Goal: Task Accomplishment & Management: Manage account settings

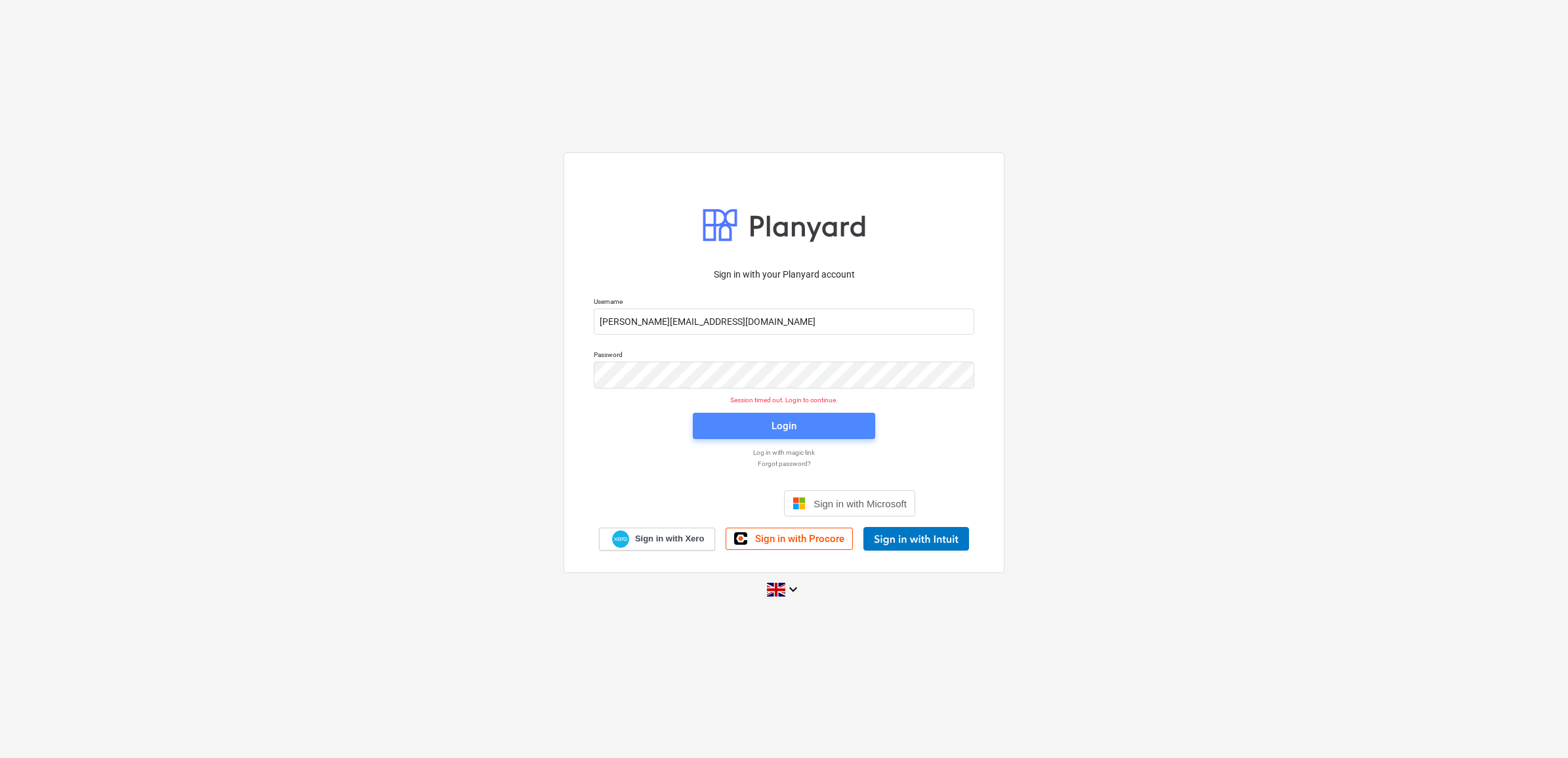
click at [775, 425] on div "Login" at bounding box center [784, 425] width 25 height 17
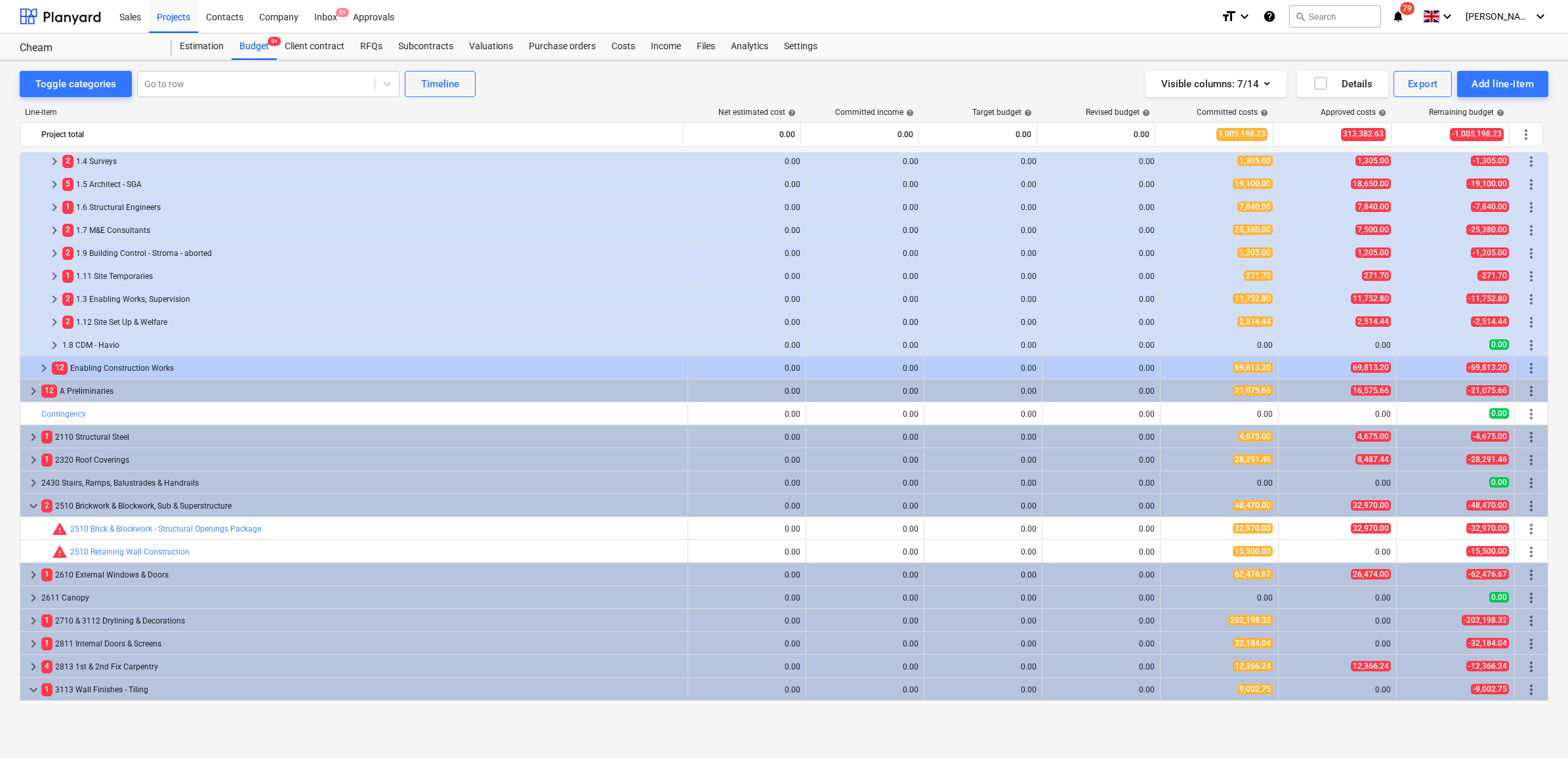
scroll to position [131, 0]
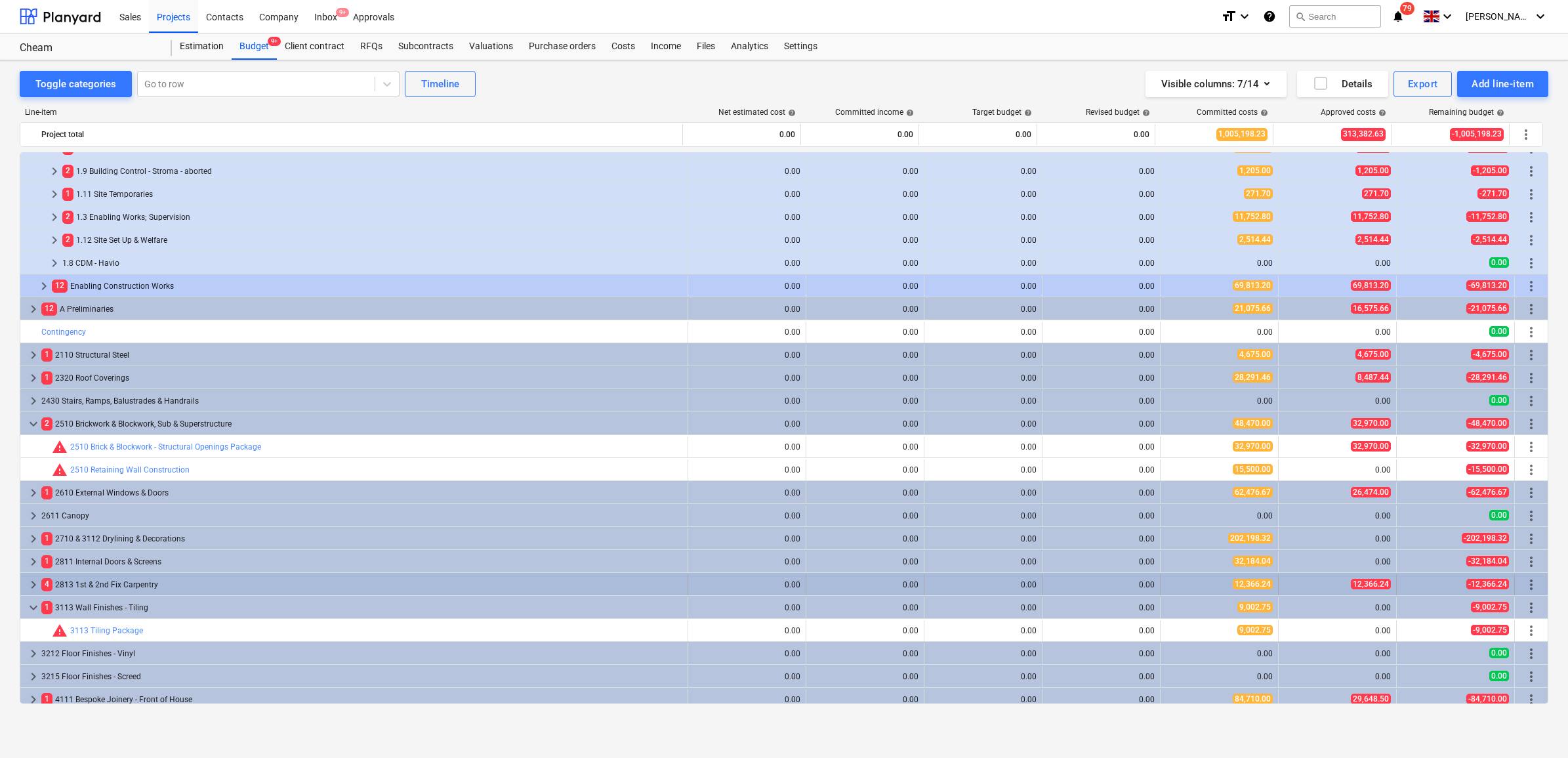
click at [112, 580] on div "4 2813 1st & 2nd Fix Carpentry" at bounding box center [362, 585] width 641 height 21
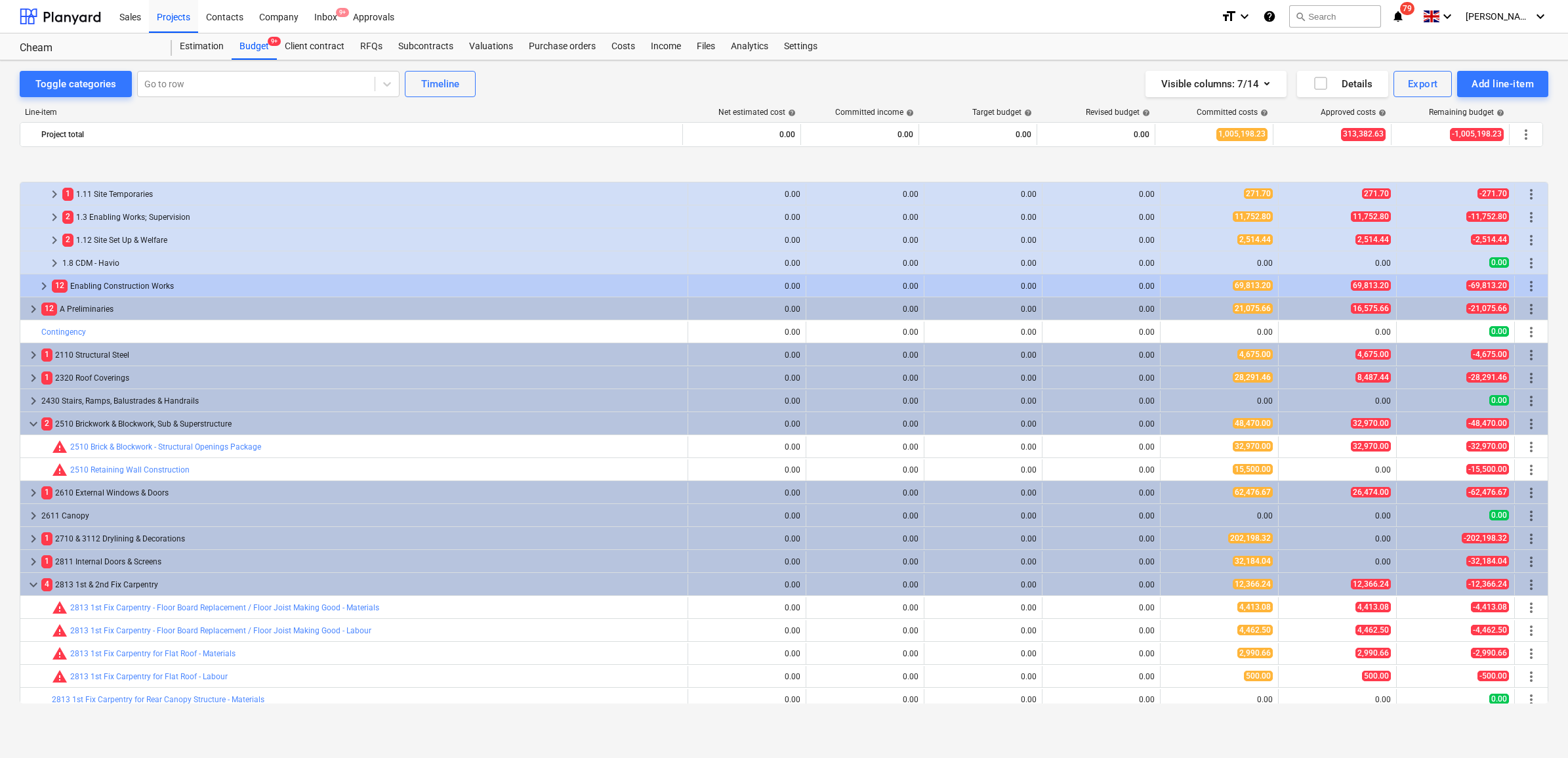
scroll to position [295, 0]
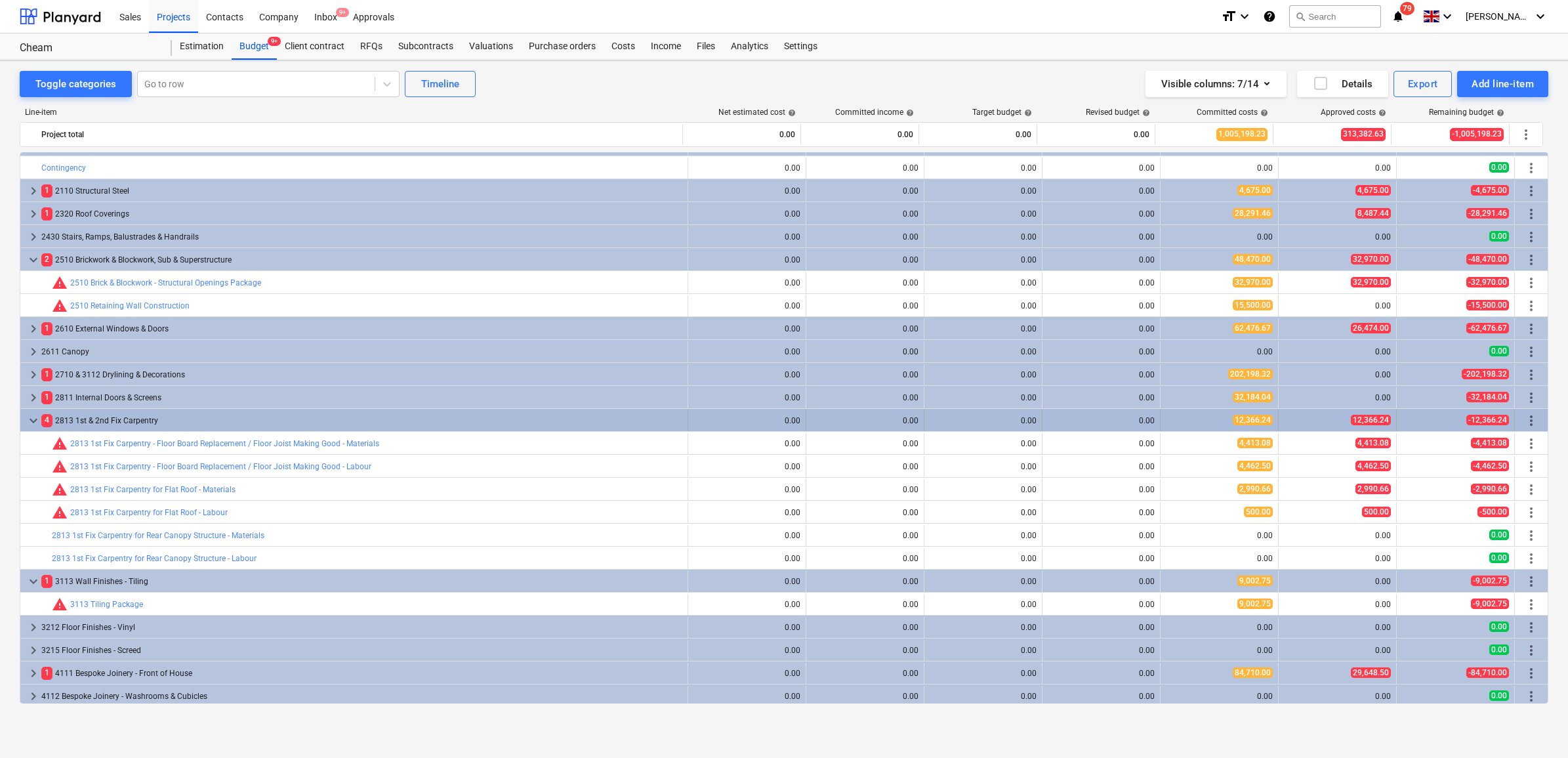
click at [1252, 420] on span "more_vert" at bounding box center [1531, 420] width 16 height 16
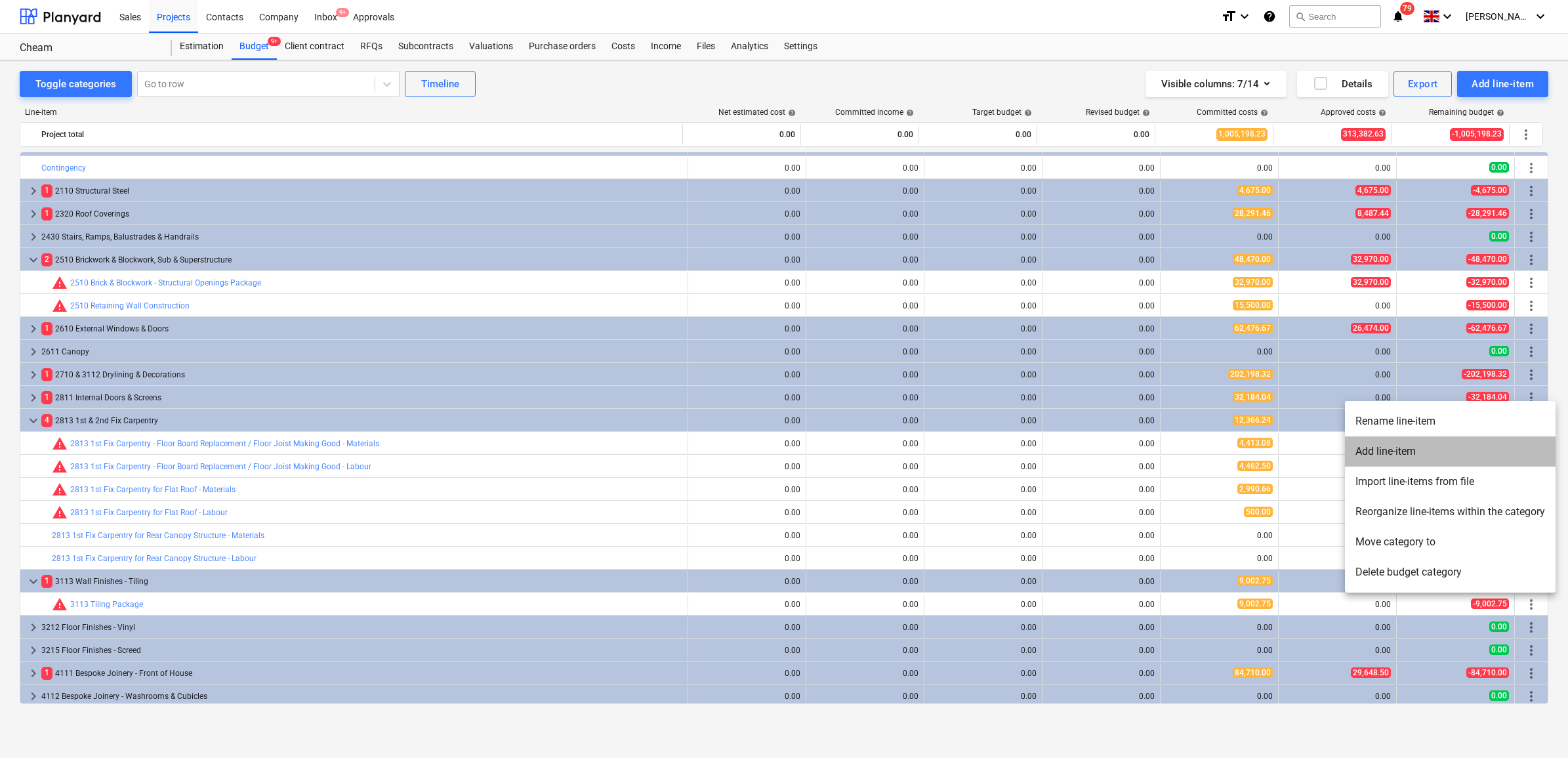
click at [1252, 446] on li "Add line-item" at bounding box center [1450, 451] width 211 height 30
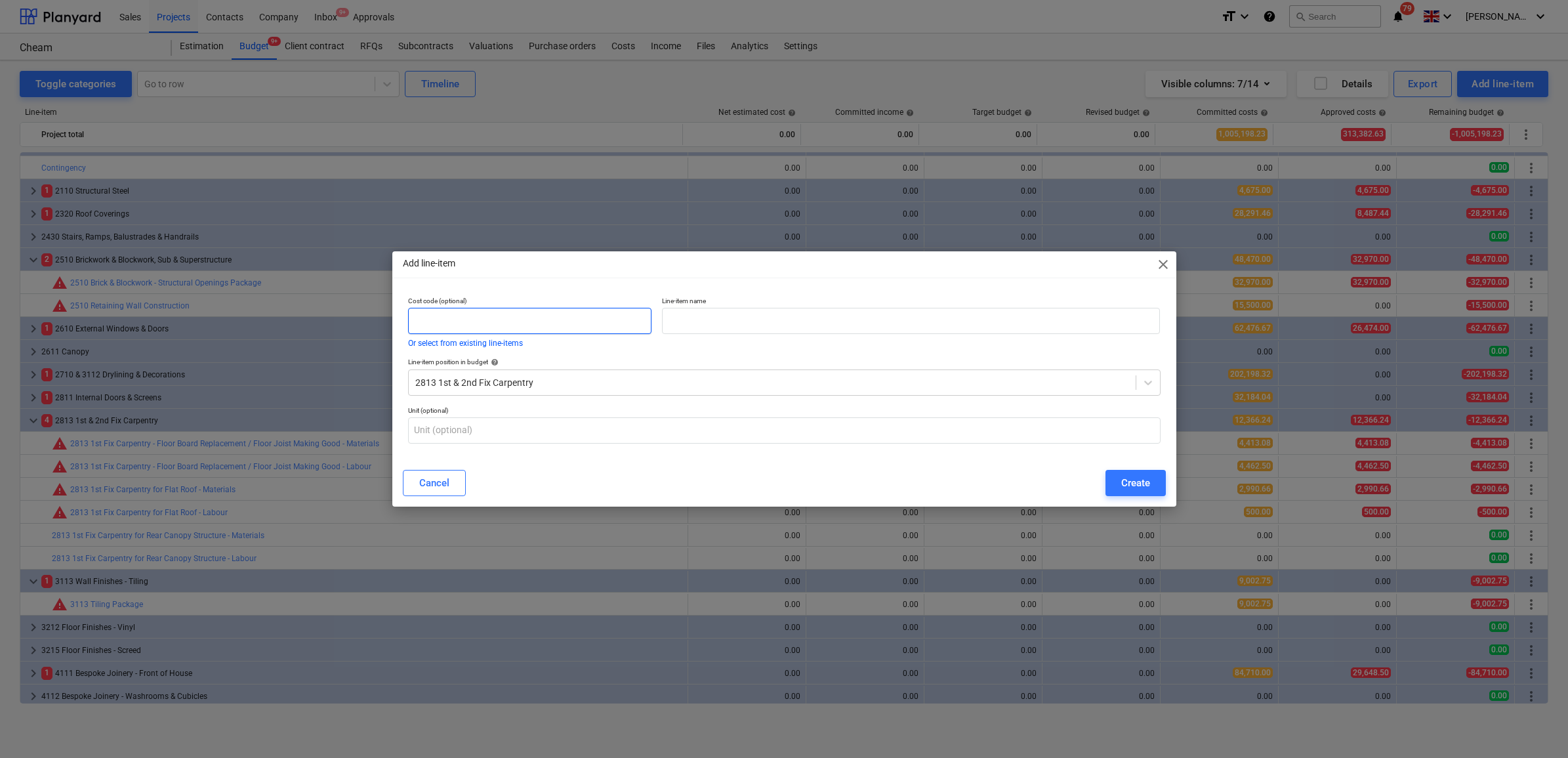
click at [561, 318] on input "text" at bounding box center [530, 321] width 244 height 26
type input "2813"
click at [791, 316] on input "text" at bounding box center [910, 321] width 498 height 26
type input "Accoya Supply"
click at [1140, 486] on div "Create" at bounding box center [1135, 483] width 29 height 17
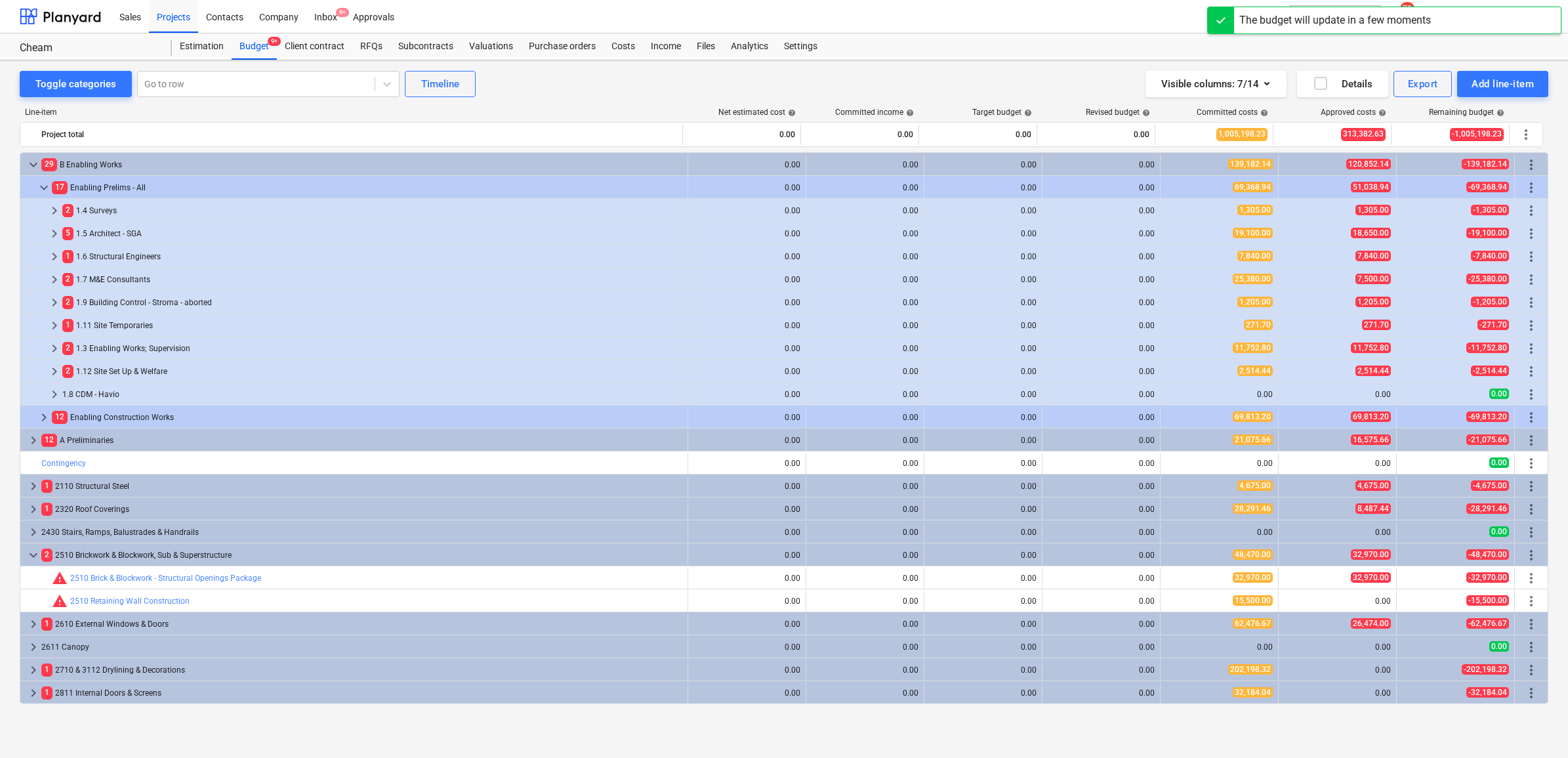
scroll to position [295, 0]
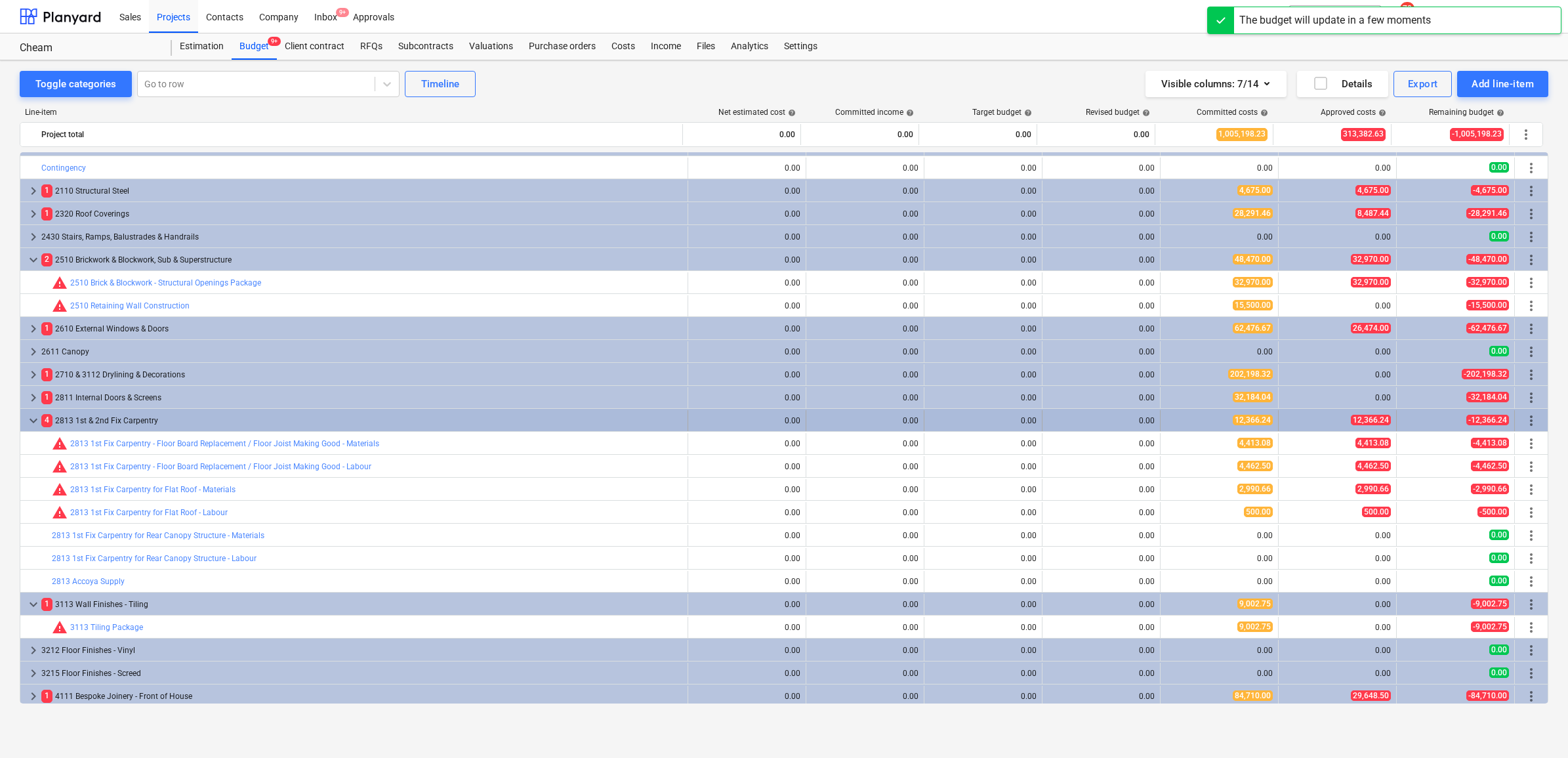
click at [1252, 420] on span "more_vert" at bounding box center [1531, 420] width 16 height 16
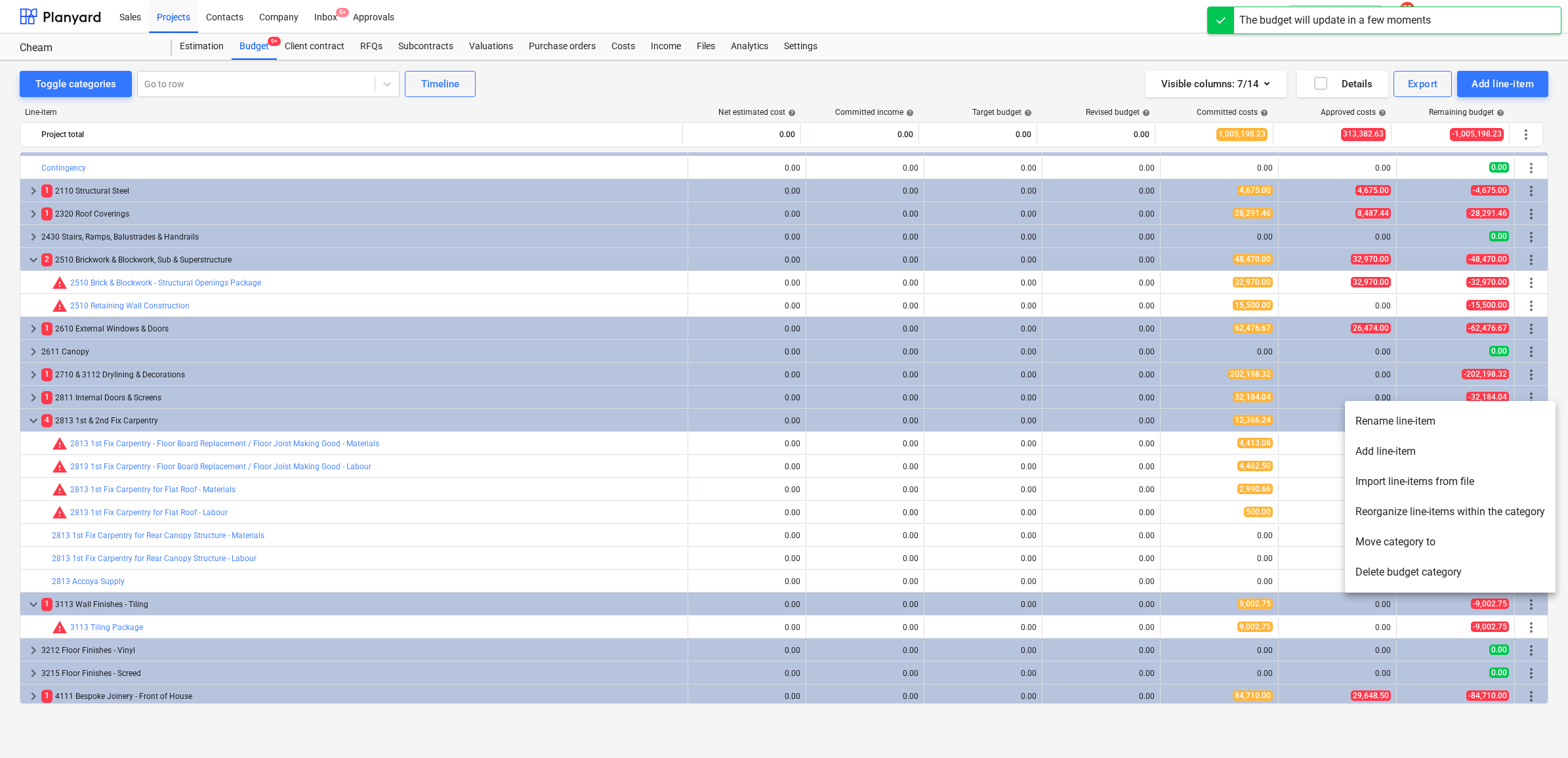
click at [1252, 446] on li "Add line-item" at bounding box center [1450, 451] width 211 height 30
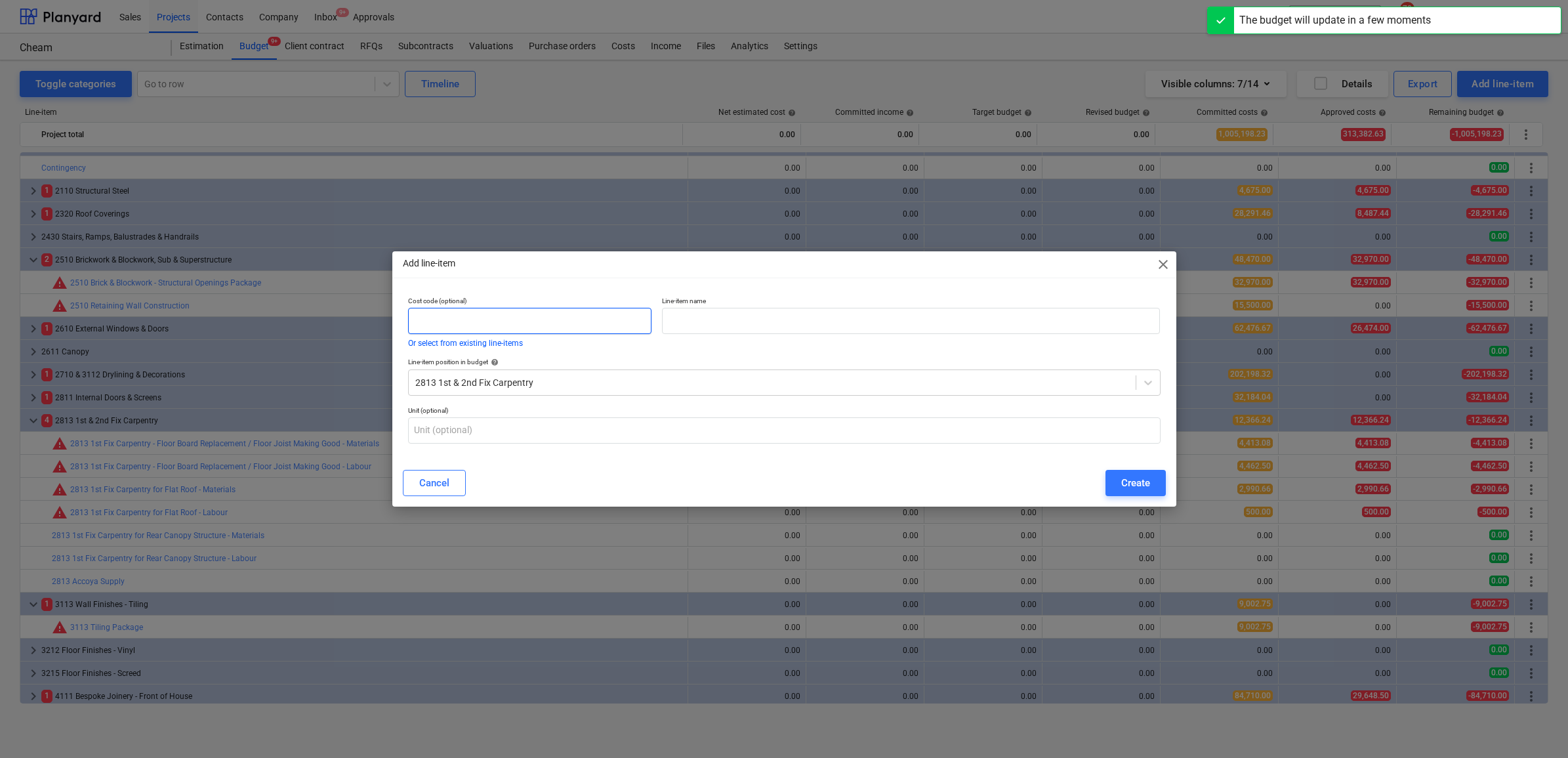
click at [600, 325] on input "text" at bounding box center [530, 321] width 244 height 26
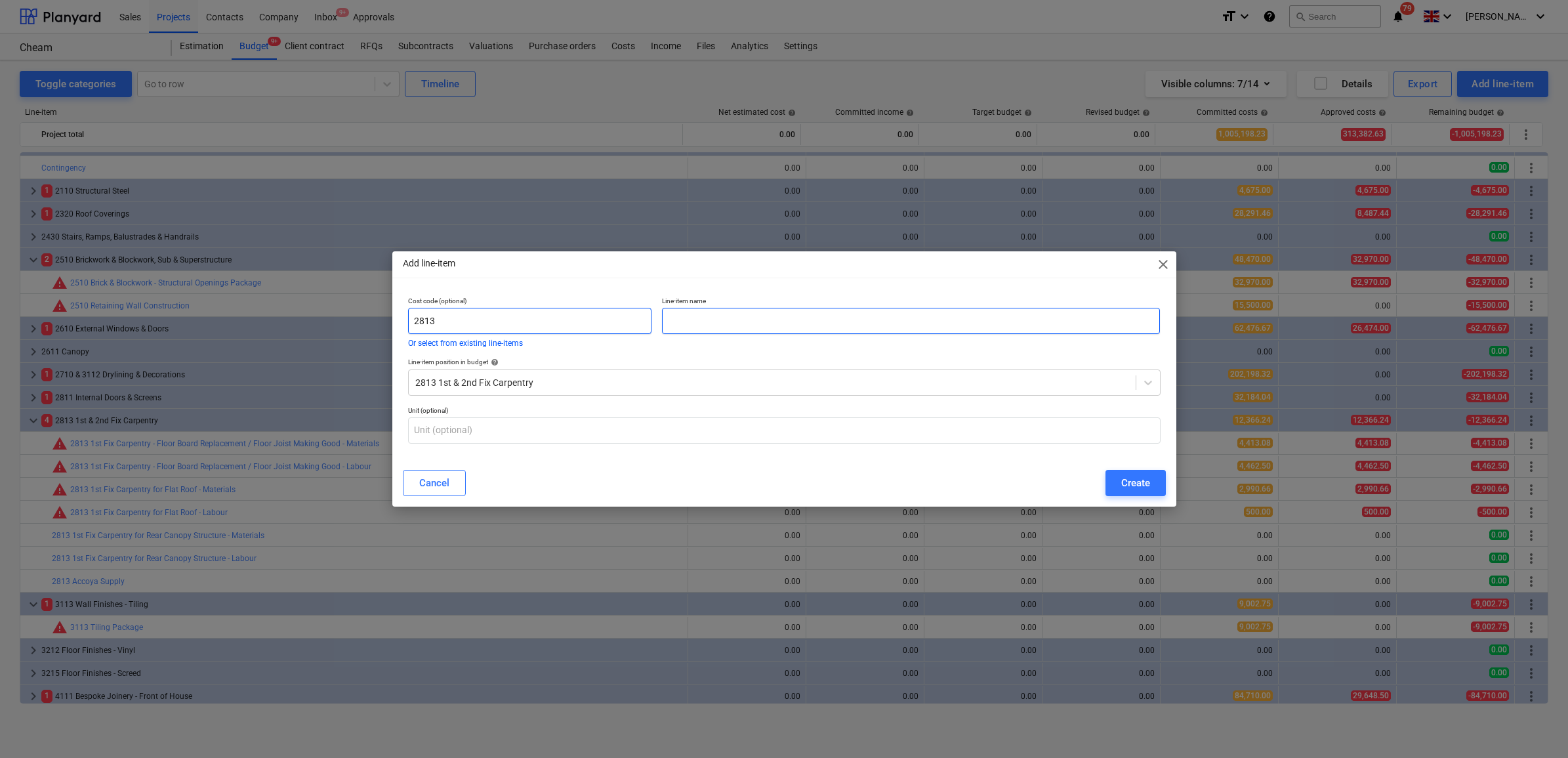
type input "2813"
click at [738, 316] on input "text" at bounding box center [910, 321] width 498 height 26
type input "Accoya fixings, fittings"
click at [1138, 479] on div "Create" at bounding box center [1135, 483] width 29 height 17
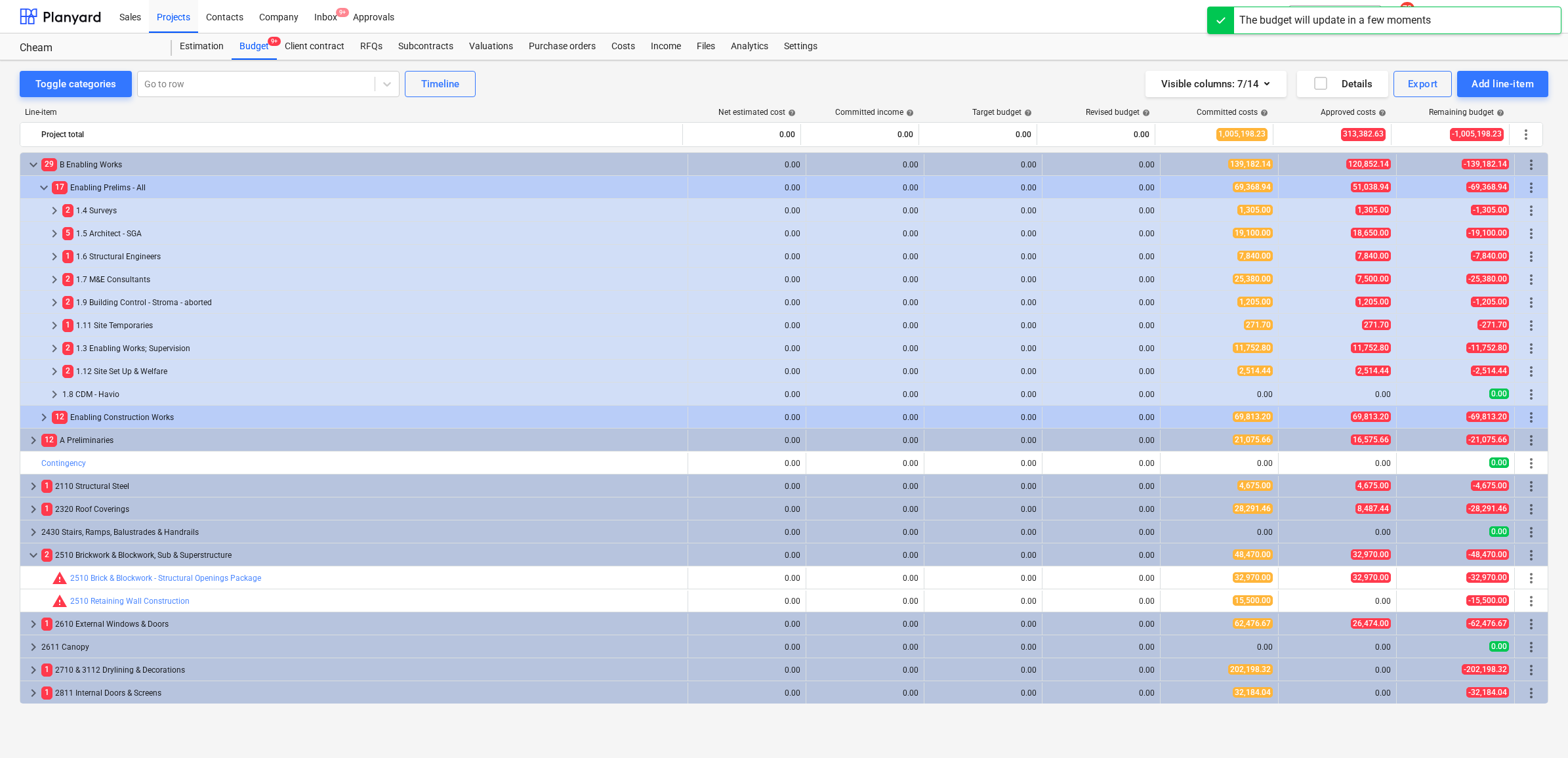
scroll to position [295, 0]
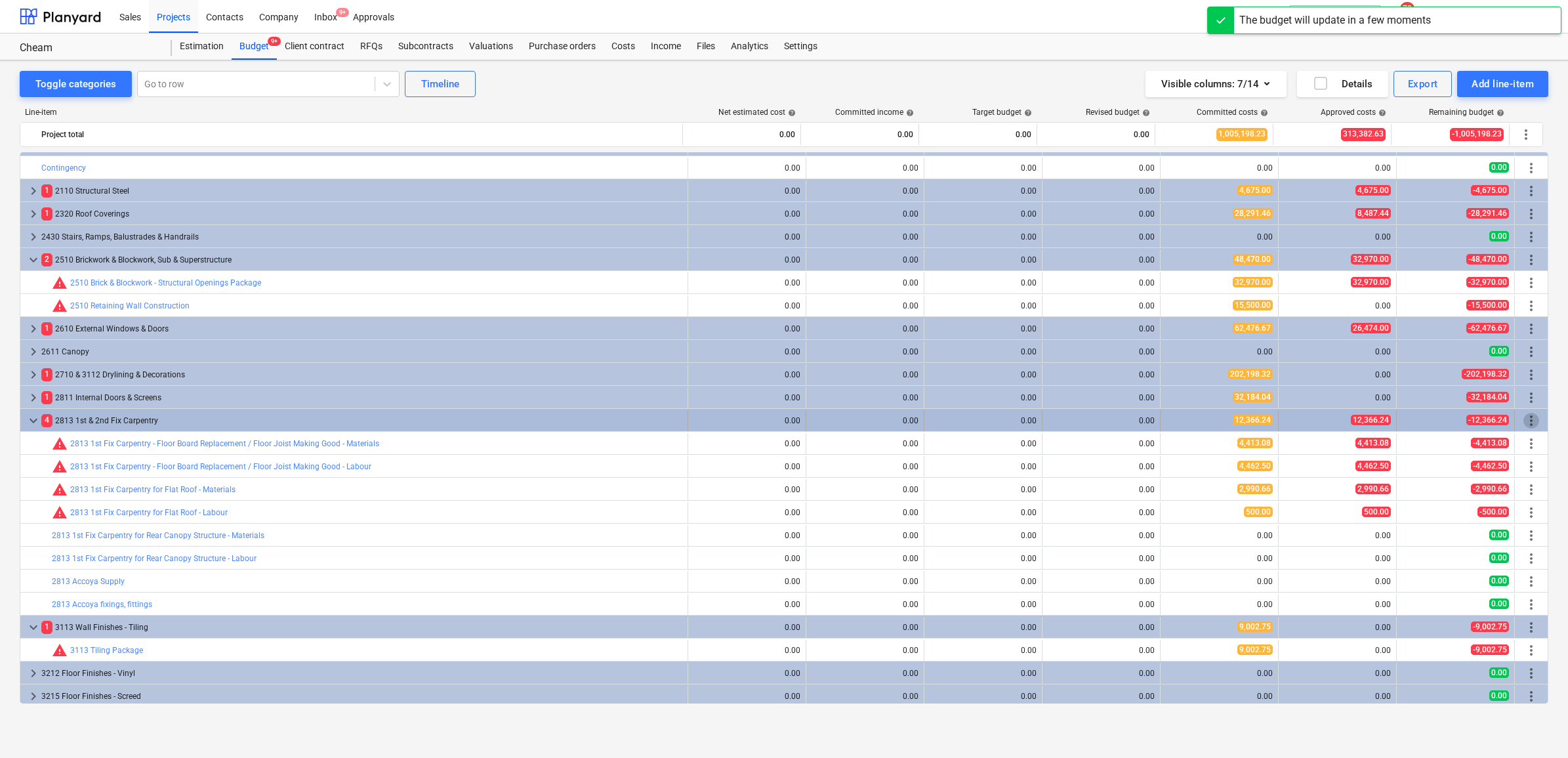
click at [1252, 420] on span "more_vert" at bounding box center [1531, 420] width 16 height 16
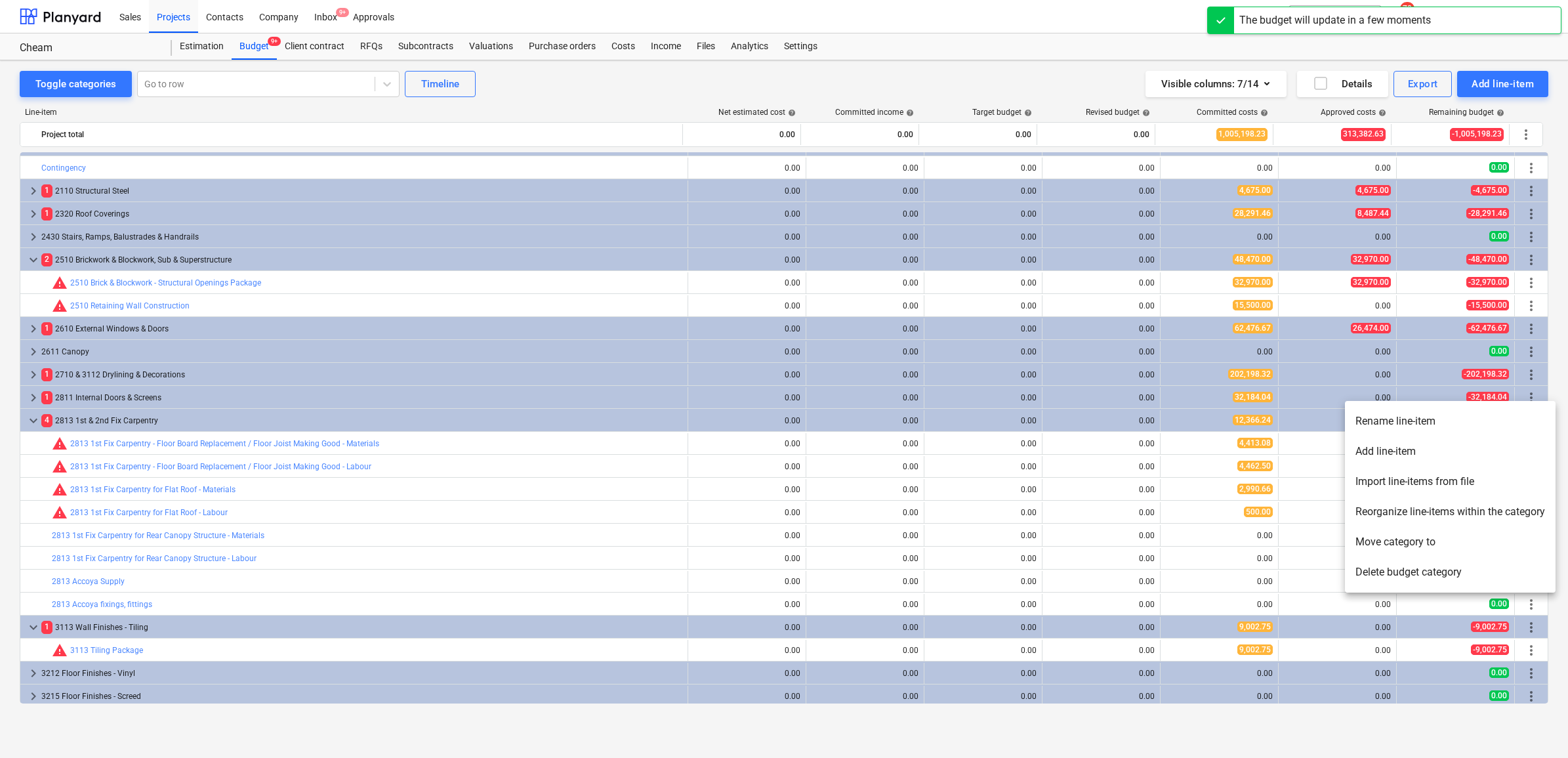
click at [1252, 457] on li "Add line-item" at bounding box center [1450, 451] width 211 height 30
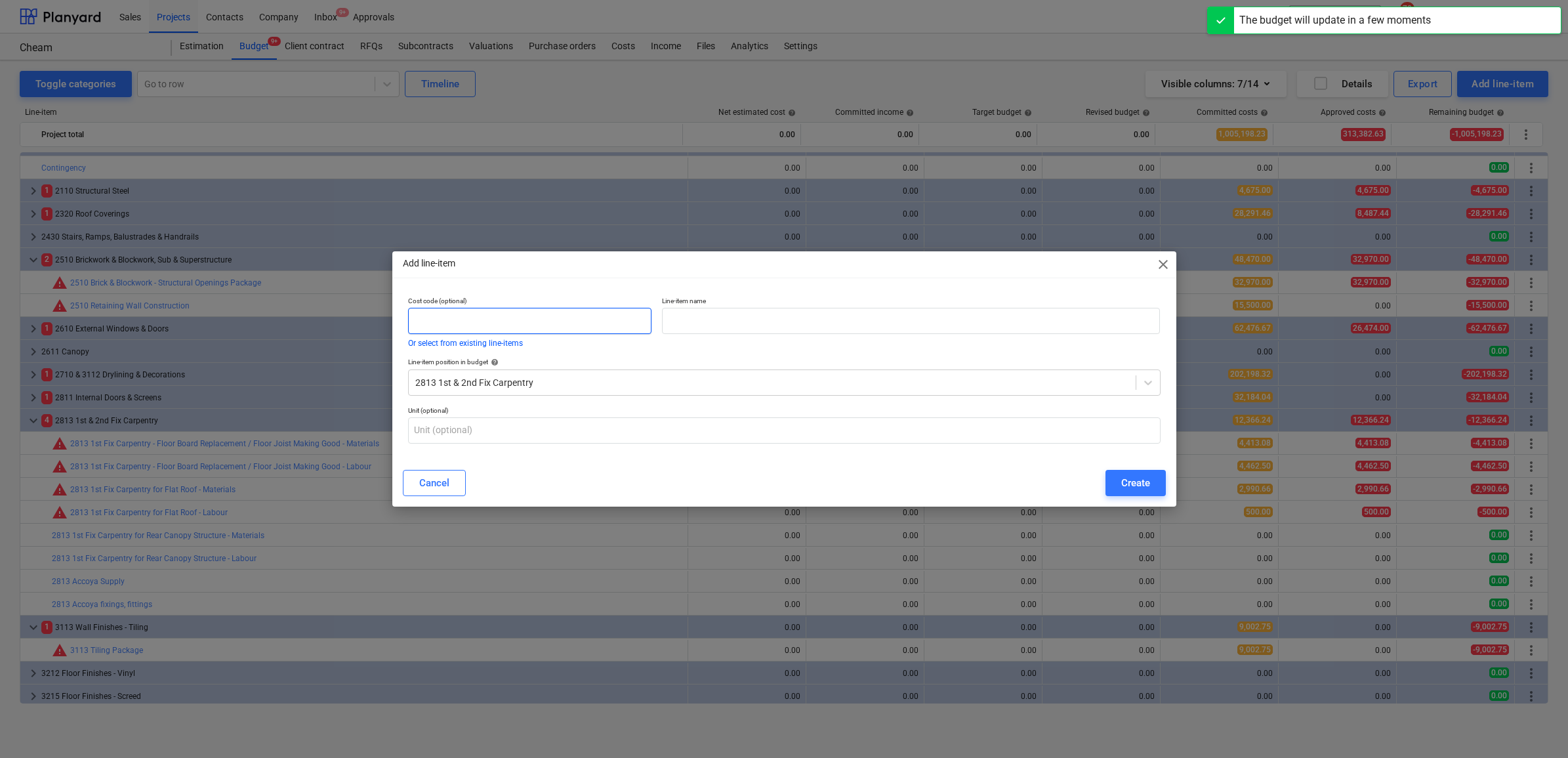
click at [574, 309] on input "text" at bounding box center [530, 321] width 244 height 26
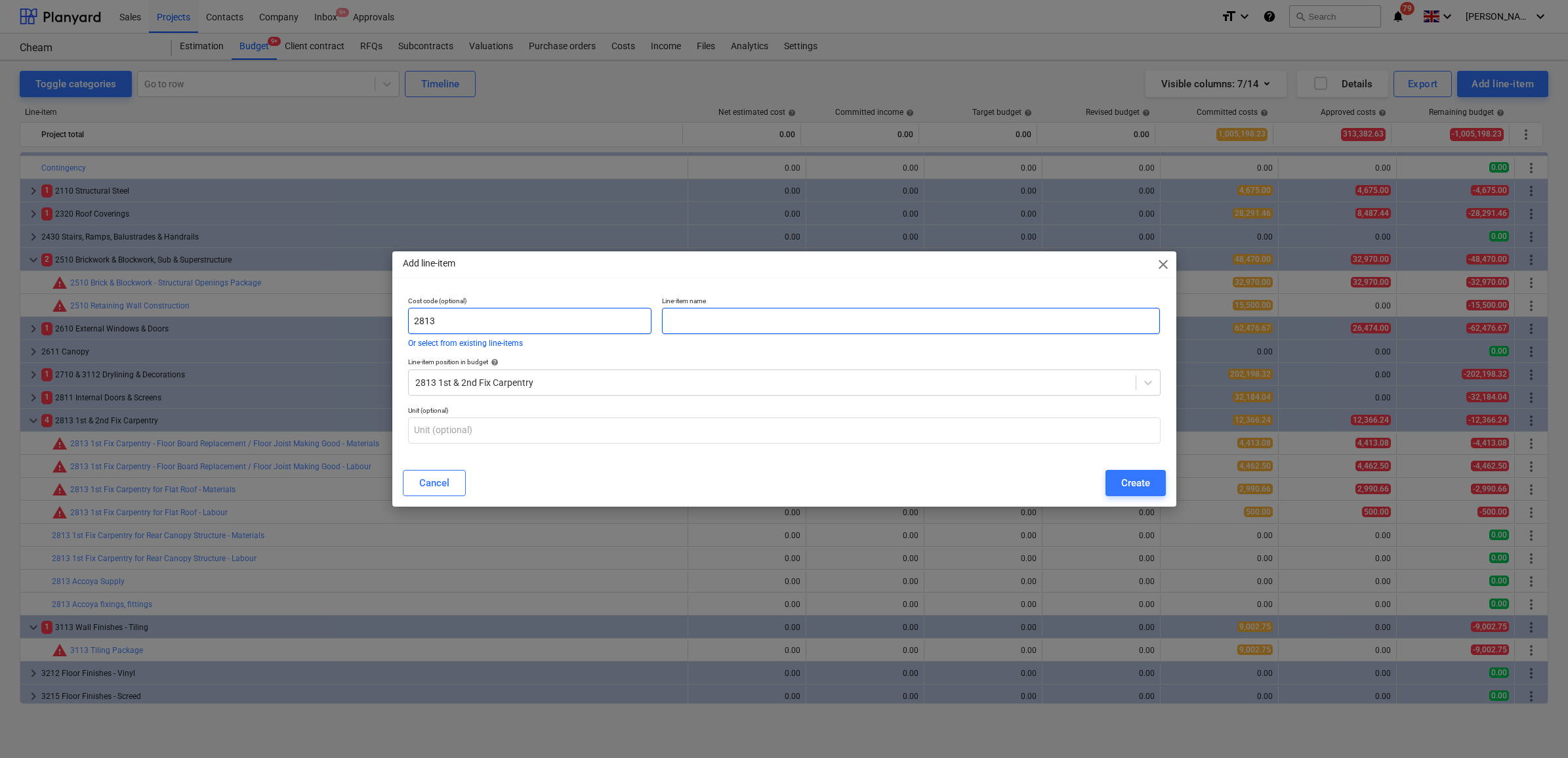
type input "2813"
click at [775, 318] on input "text" at bounding box center [910, 321] width 498 height 26
type input "Accoya batten, membrane etc."
click at [1137, 476] on div "Create" at bounding box center [1135, 483] width 29 height 17
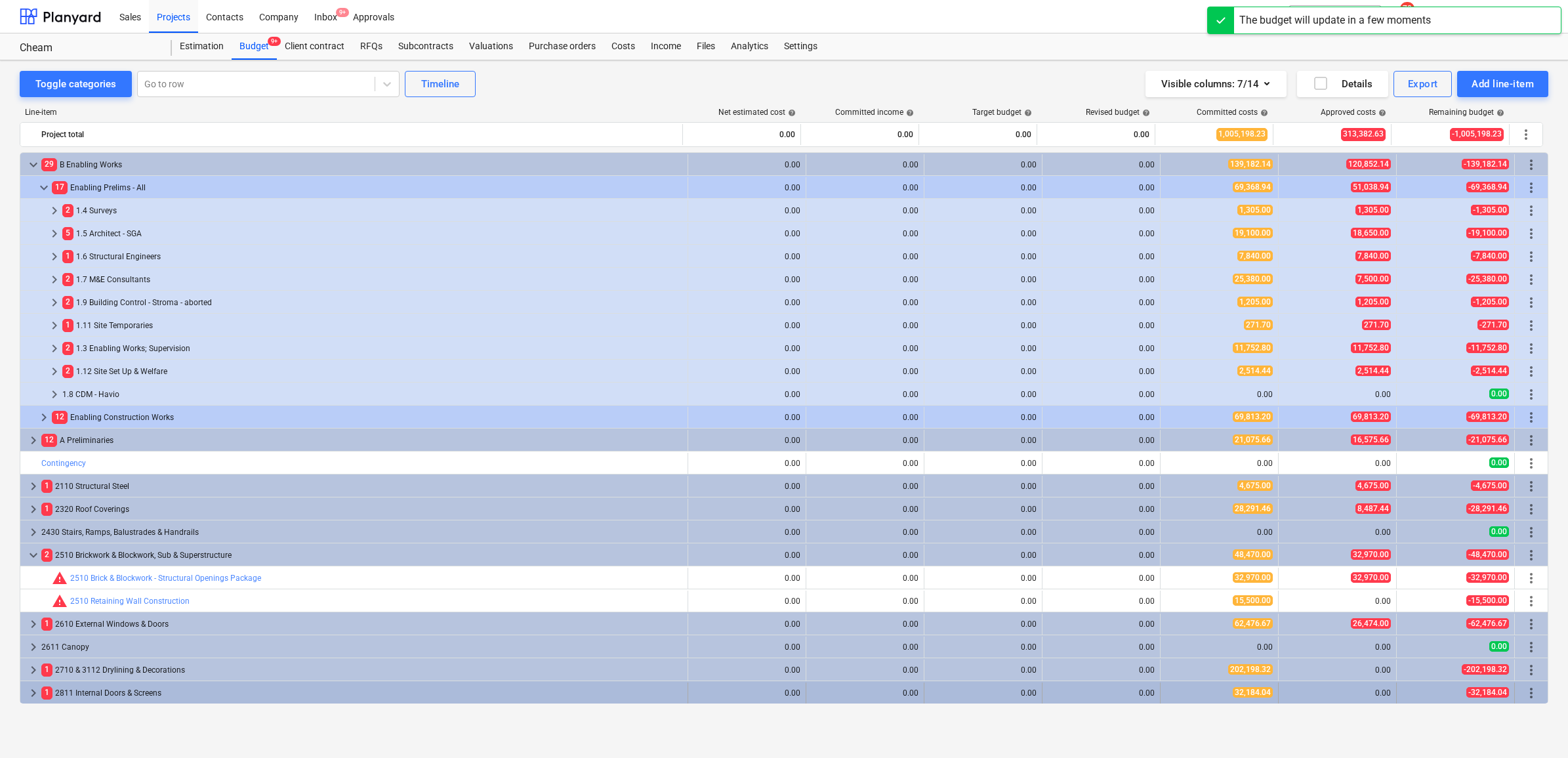
scroll to position [295, 0]
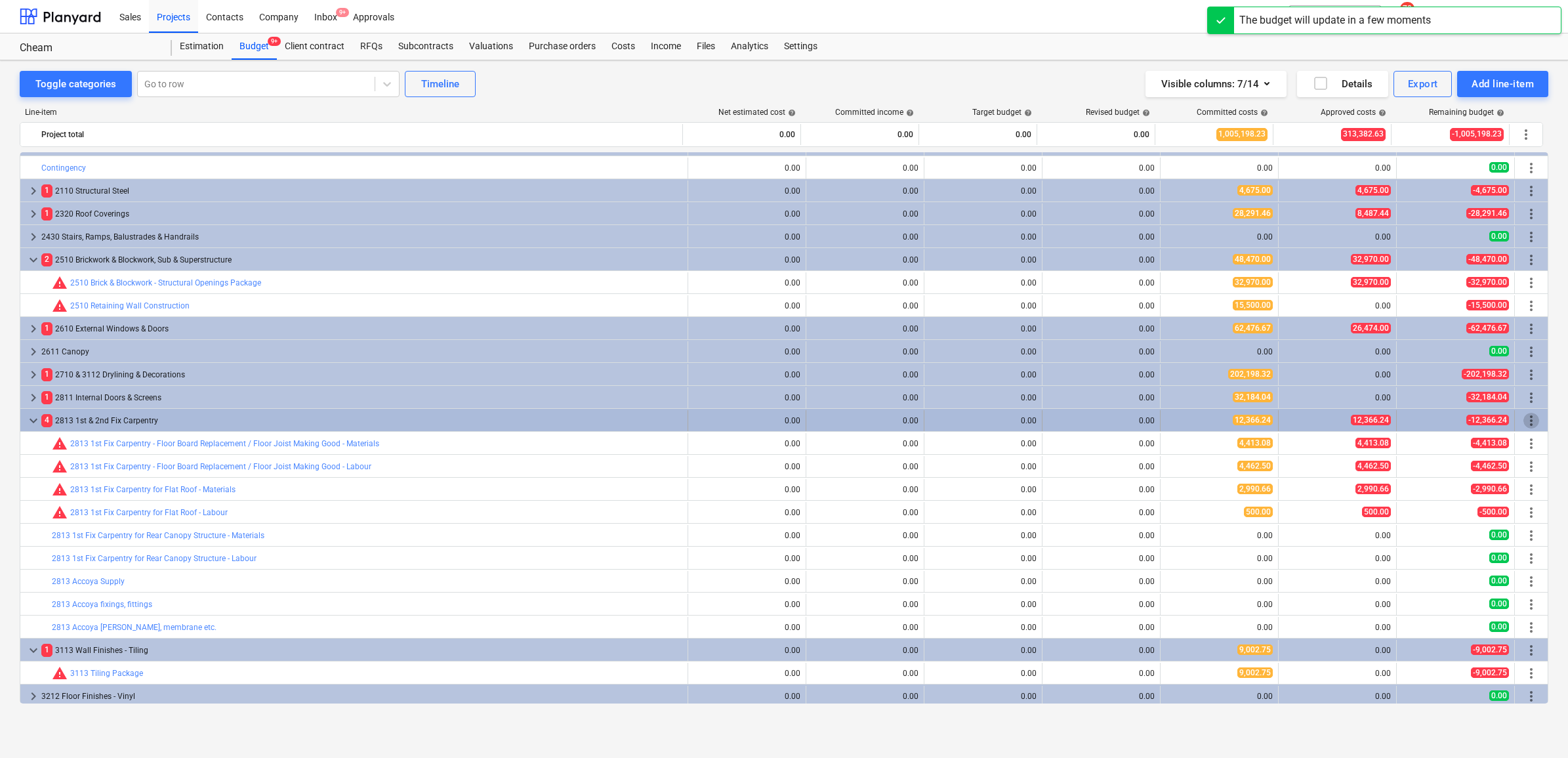
click at [1252, 413] on span "more_vert" at bounding box center [1531, 420] width 16 height 16
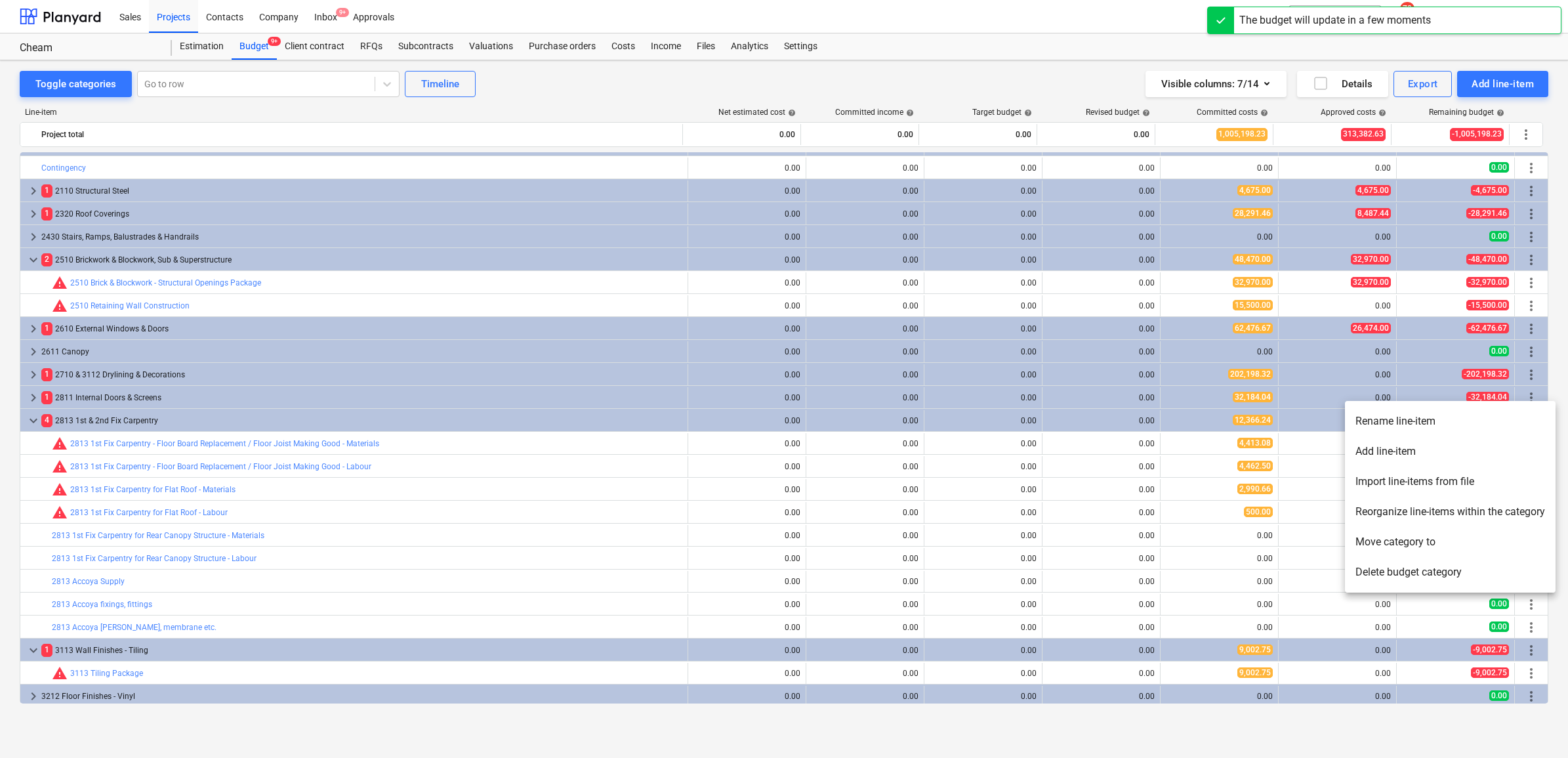
click at [1252, 450] on li "Add line-item" at bounding box center [1450, 451] width 211 height 30
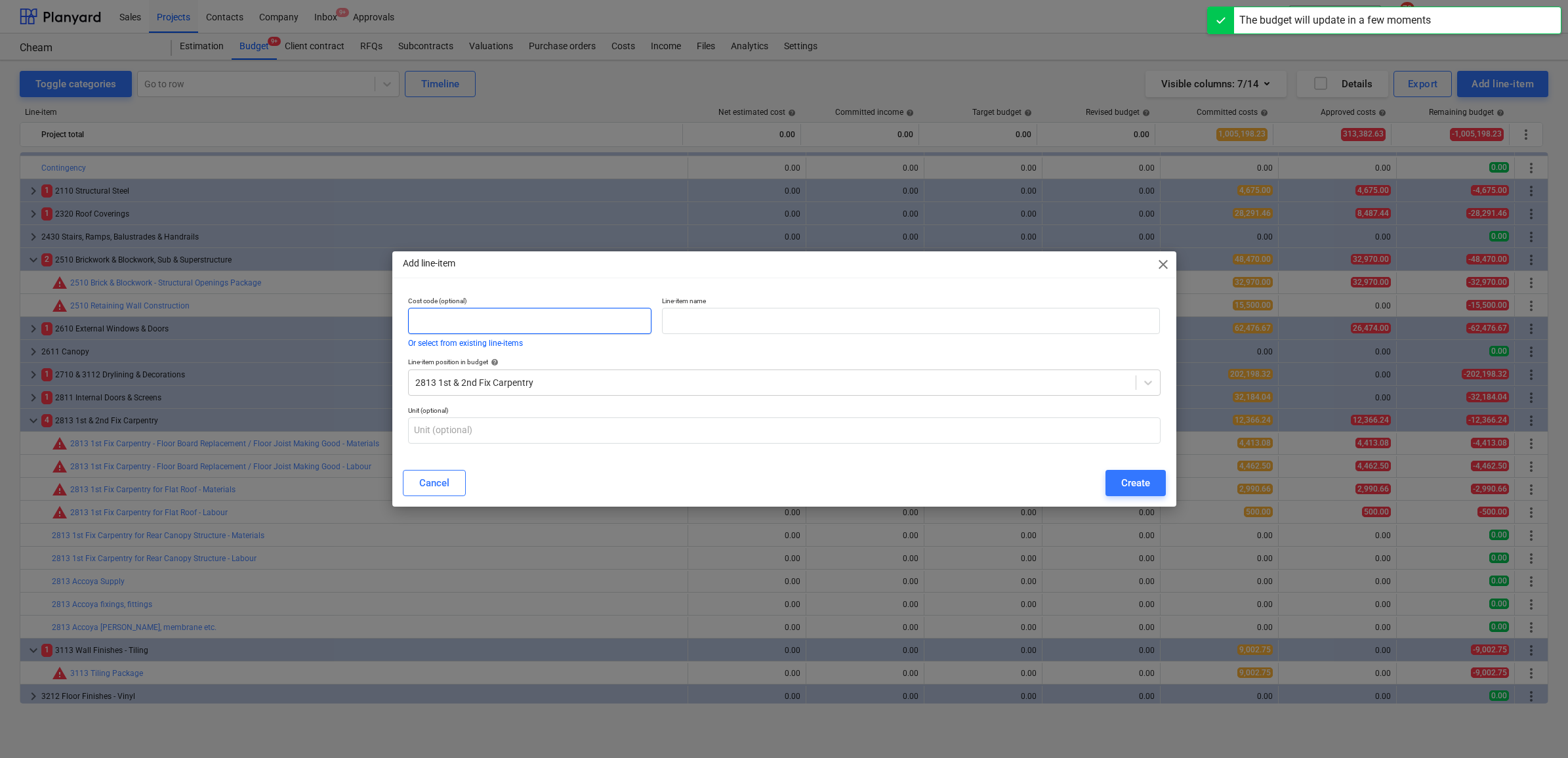
click at [597, 326] on input "text" at bounding box center [530, 321] width 244 height 26
type input "2813"
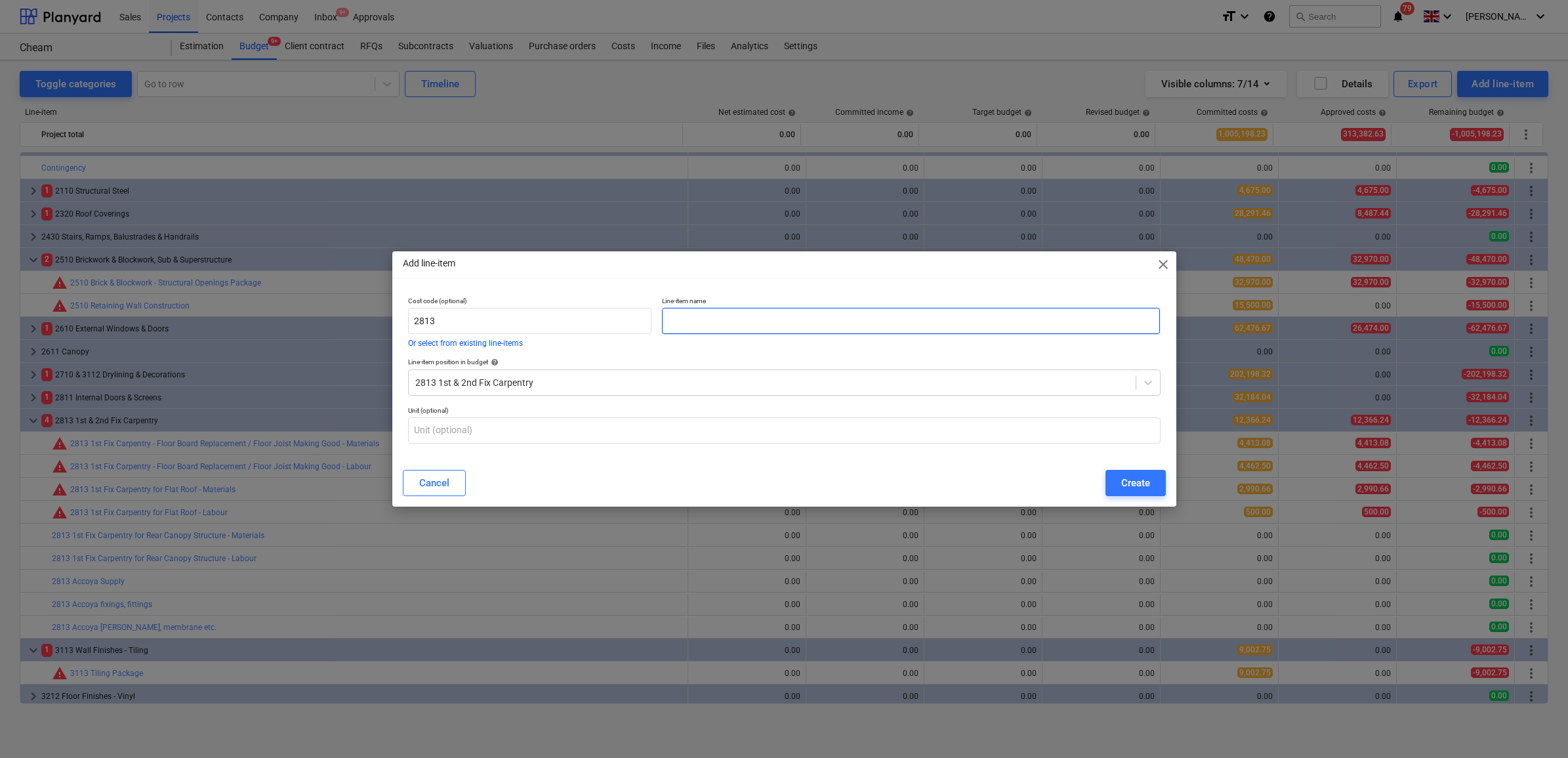
click at [751, 326] on input "text" at bounding box center [910, 321] width 498 height 26
type input "Accoya Install Labour"
click at [1145, 478] on div "Create" at bounding box center [1135, 483] width 29 height 17
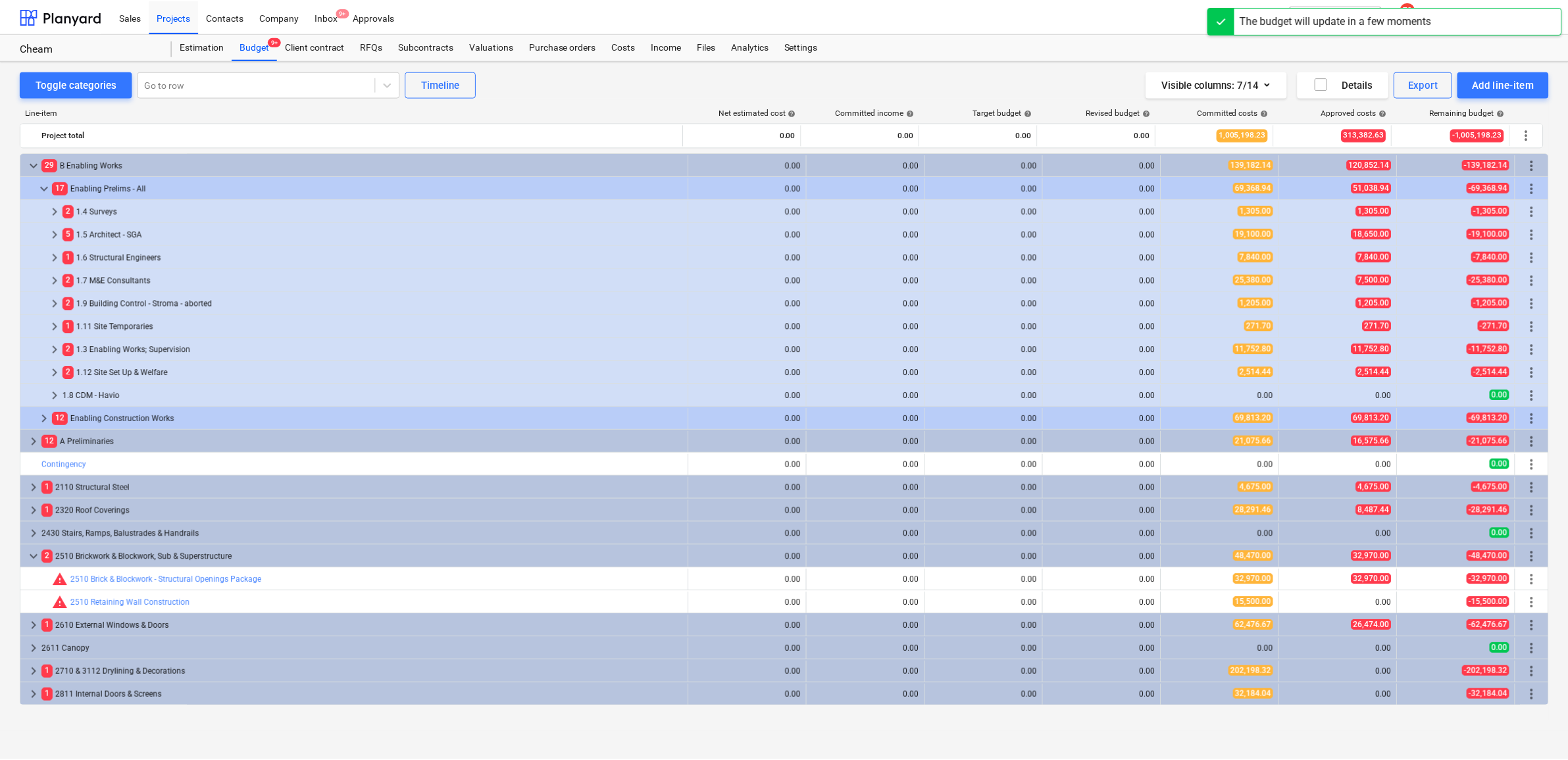
scroll to position [296, 0]
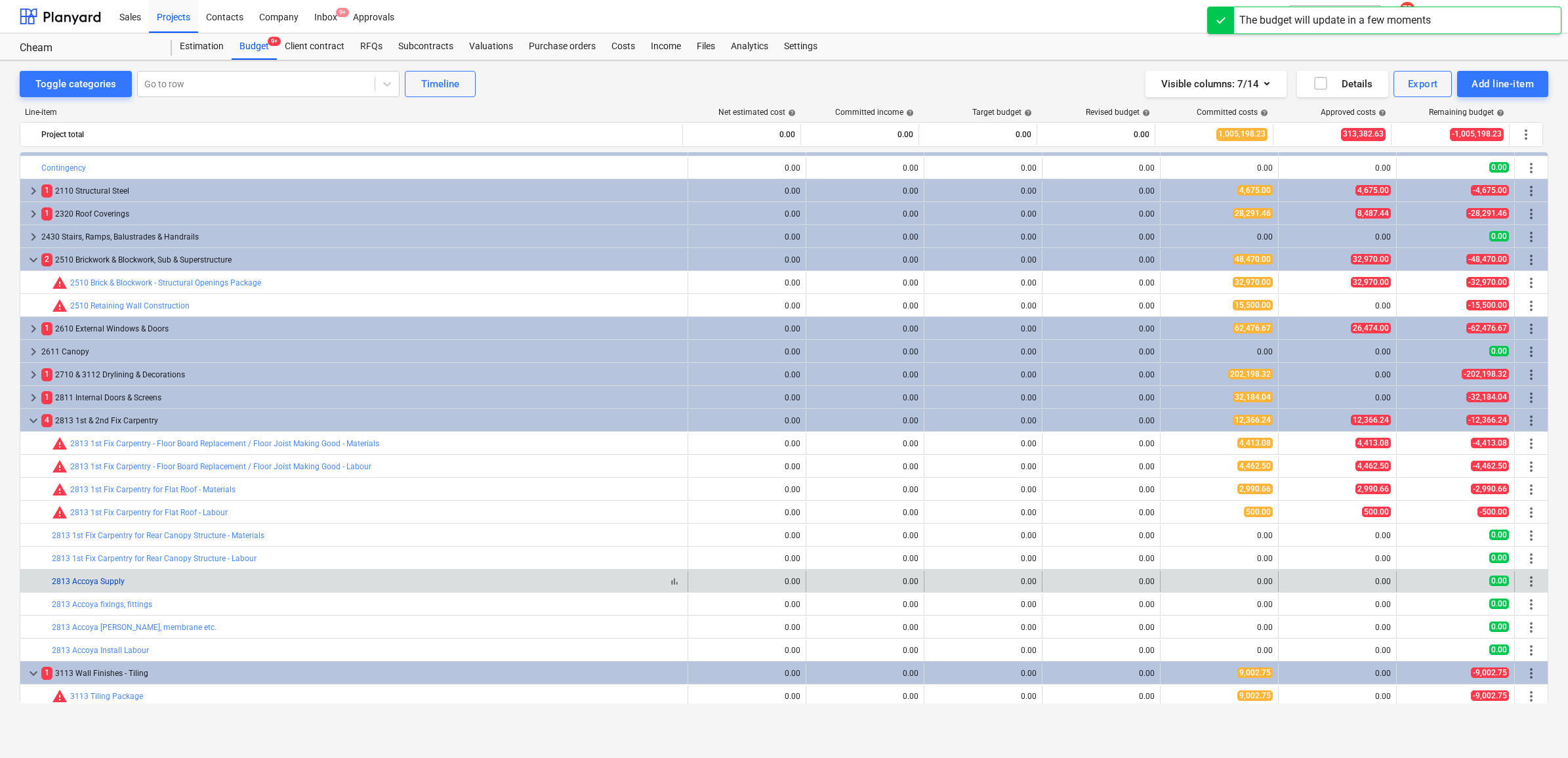
click at [113, 580] on link "2813 Accoya Supply" at bounding box center [88, 581] width 73 height 9
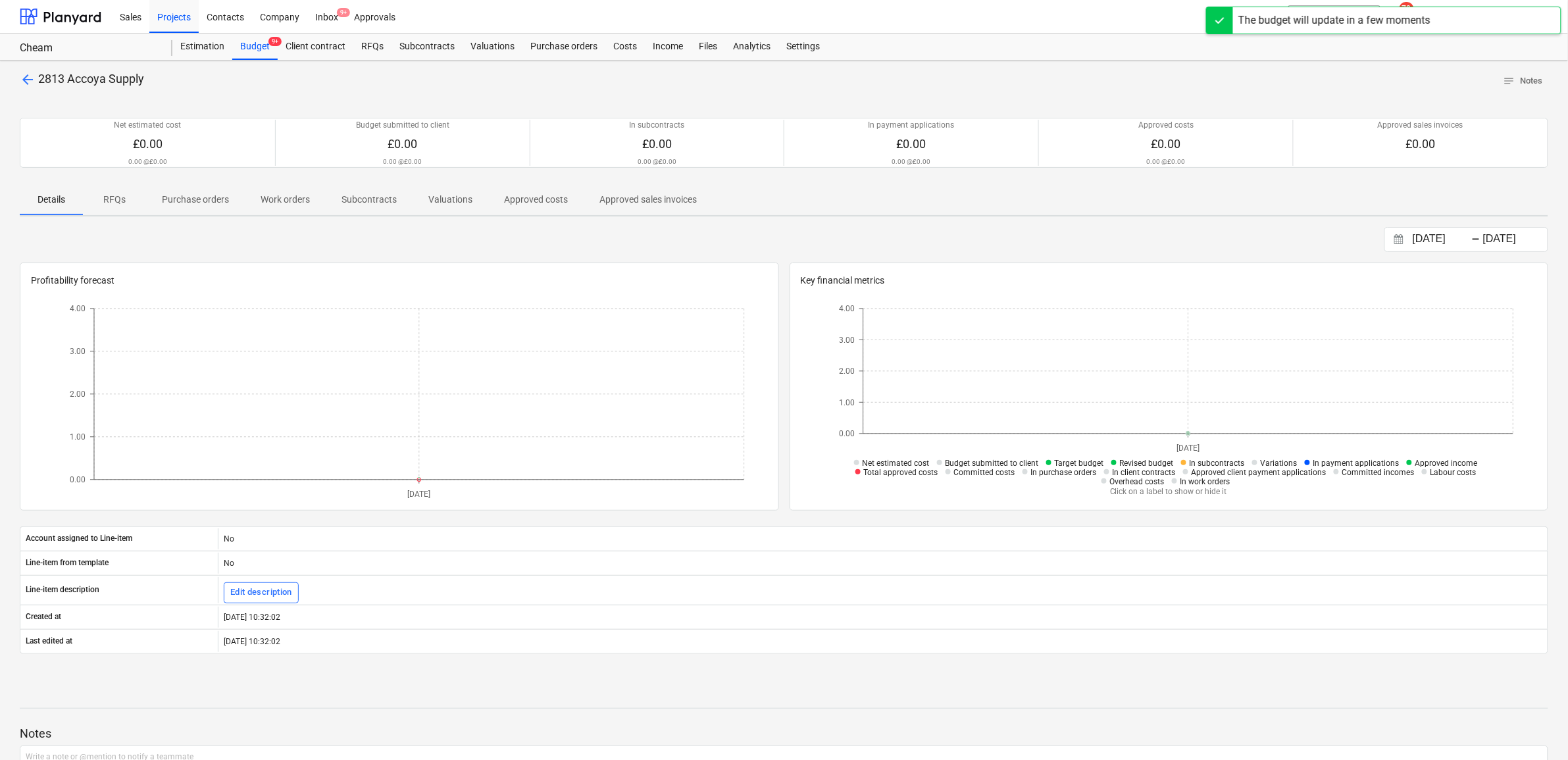
click at [196, 204] on p "Purchase orders" at bounding box center [195, 199] width 67 height 13
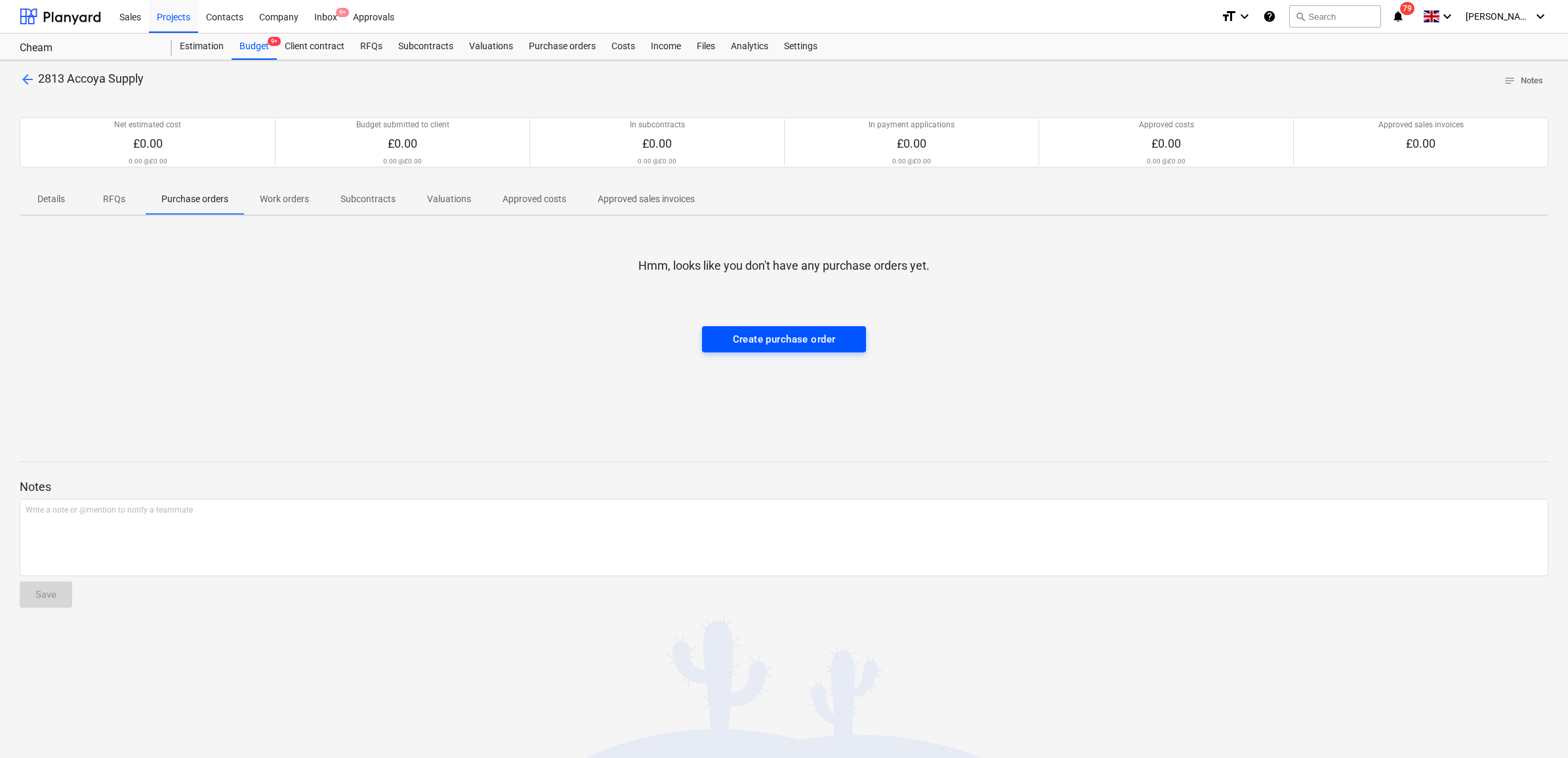
click at [758, 343] on div "Create purchase order" at bounding box center [784, 339] width 103 height 17
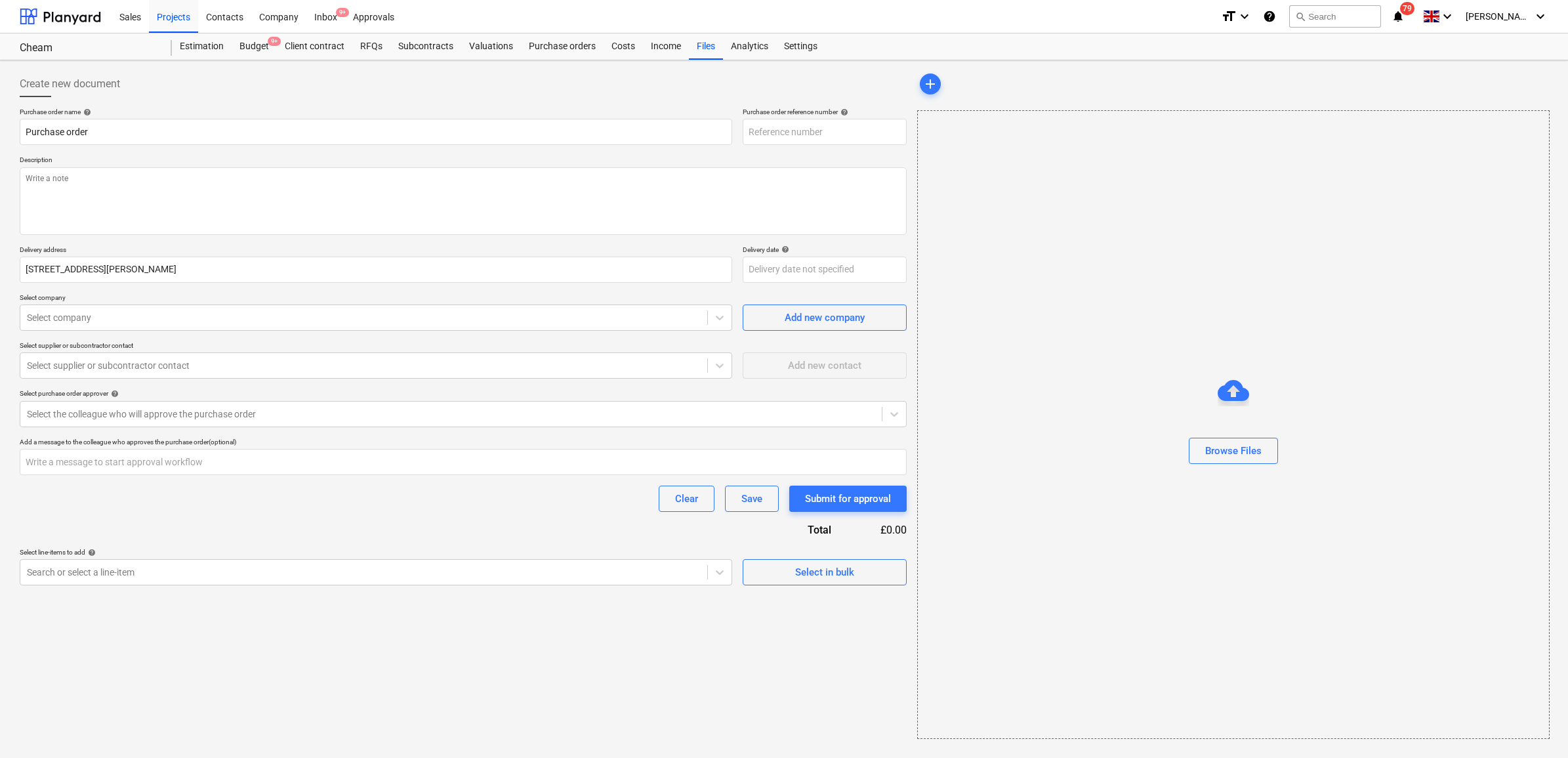
type input "34-PO-018"
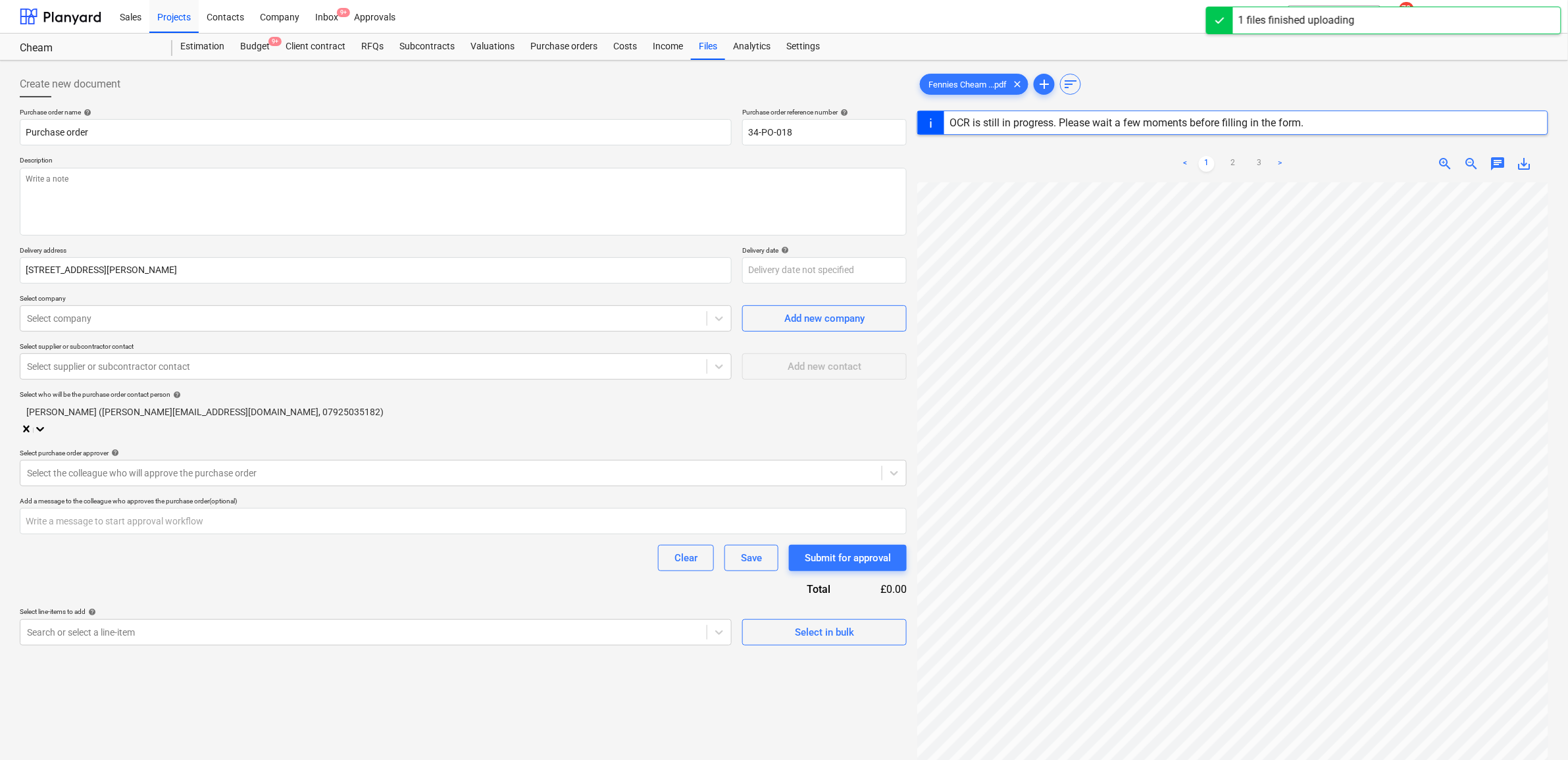
scroll to position [255, 0]
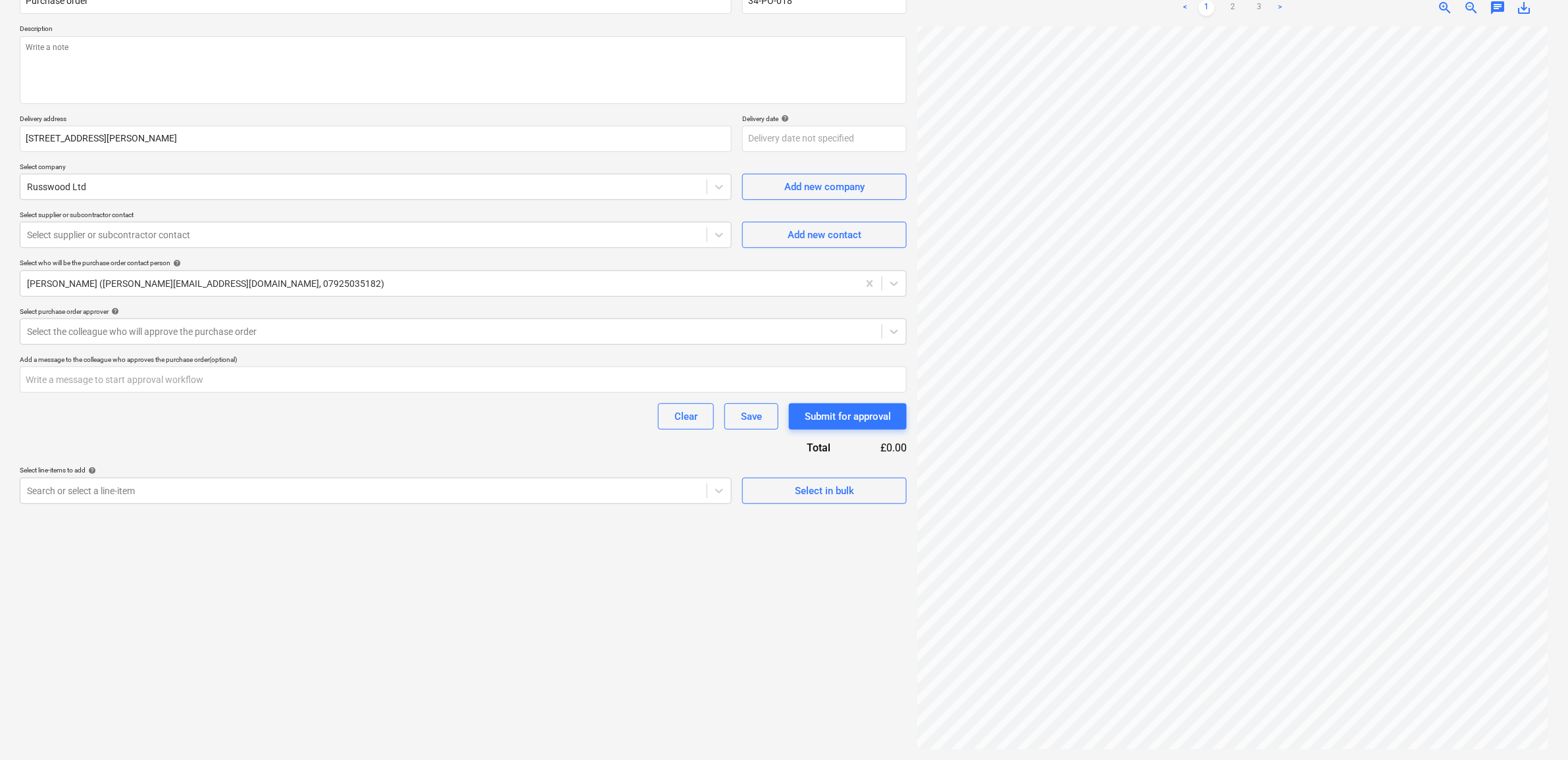
scroll to position [0, 60]
click at [547, 581] on div "Create new document Purchase order name help Purchase order Purchase order refe…" at bounding box center [463, 344] width 897 height 820
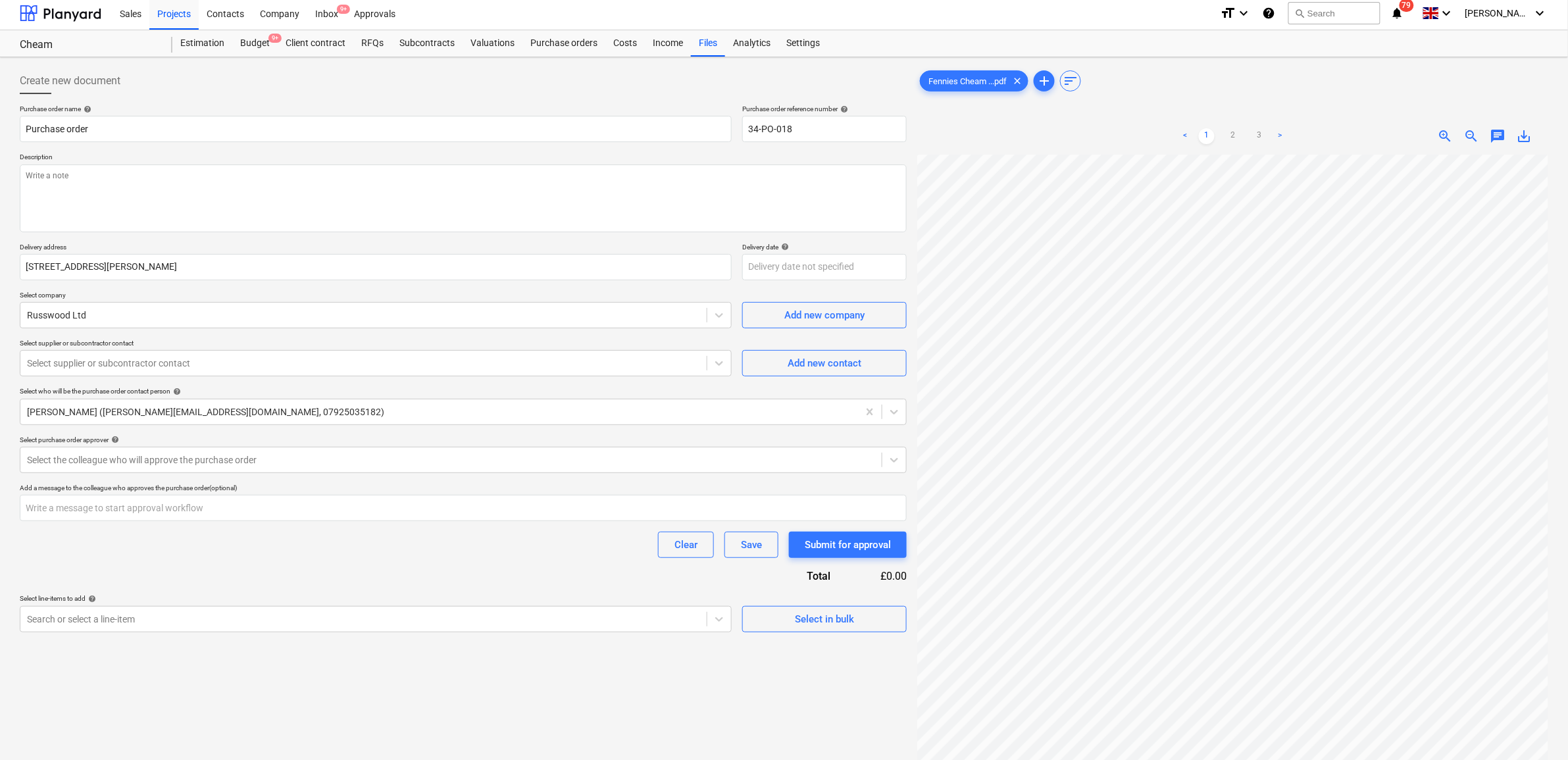
scroll to position [0, 0]
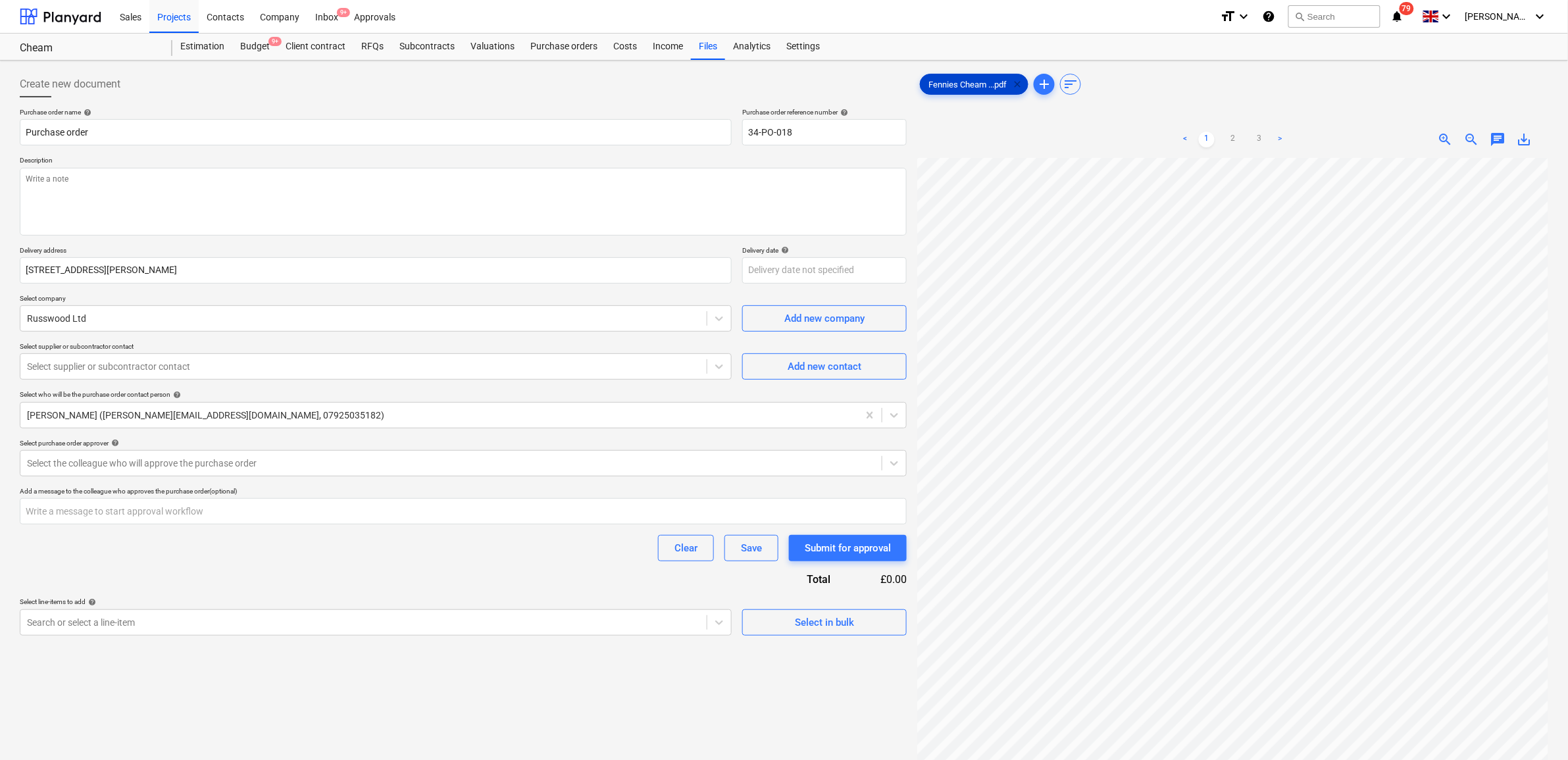
click at [1021, 83] on span "clear" at bounding box center [1017, 84] width 16 height 16
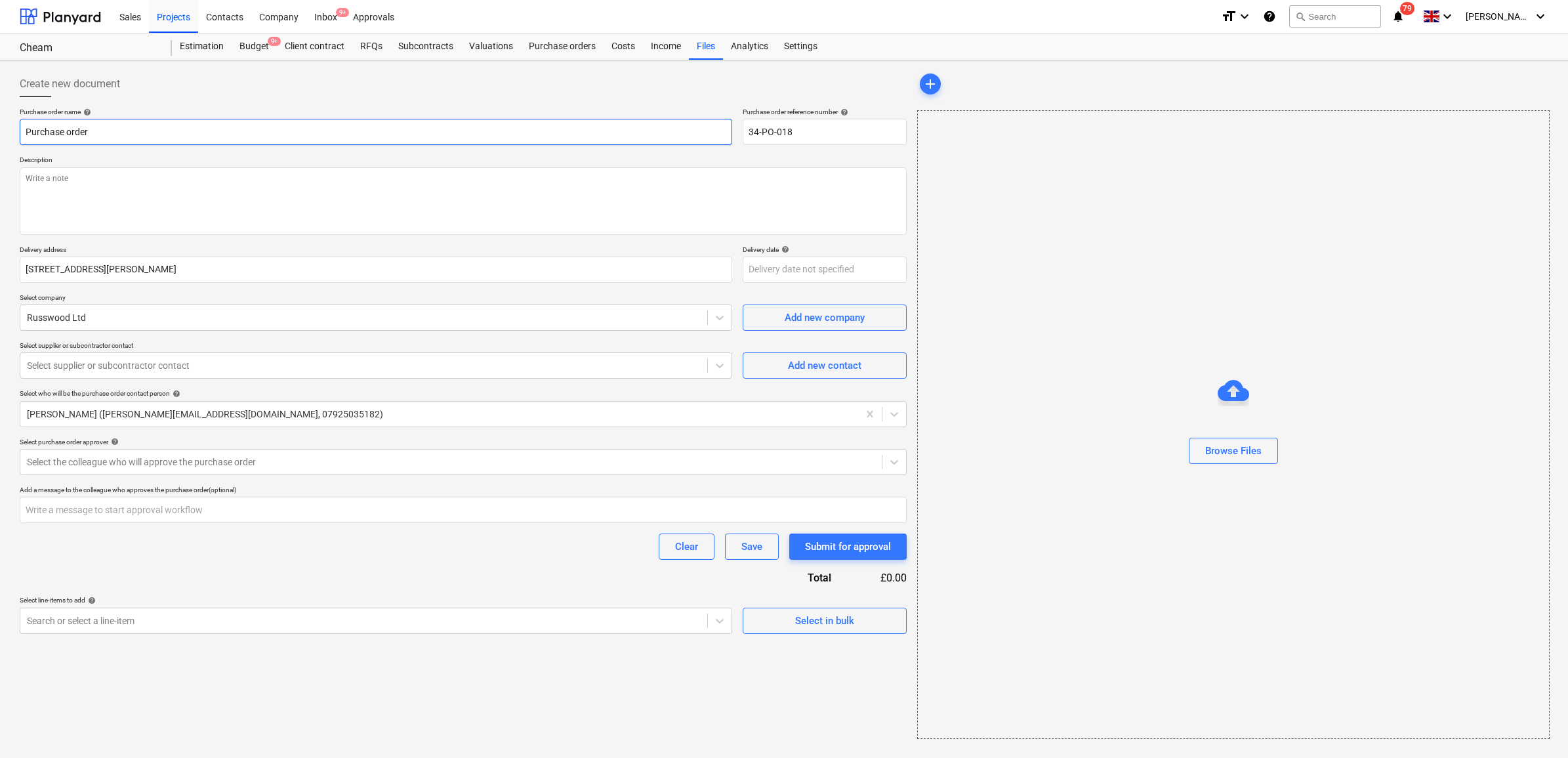
click at [572, 133] on input "Purchase order" at bounding box center [376, 132] width 713 height 26
click at [207, 132] on input "Purchase order" at bounding box center [376, 132] width 713 height 26
click at [201, 133] on input "Purchase order" at bounding box center [376, 132] width 713 height 26
type input "Purchase order - Accoya Supply"
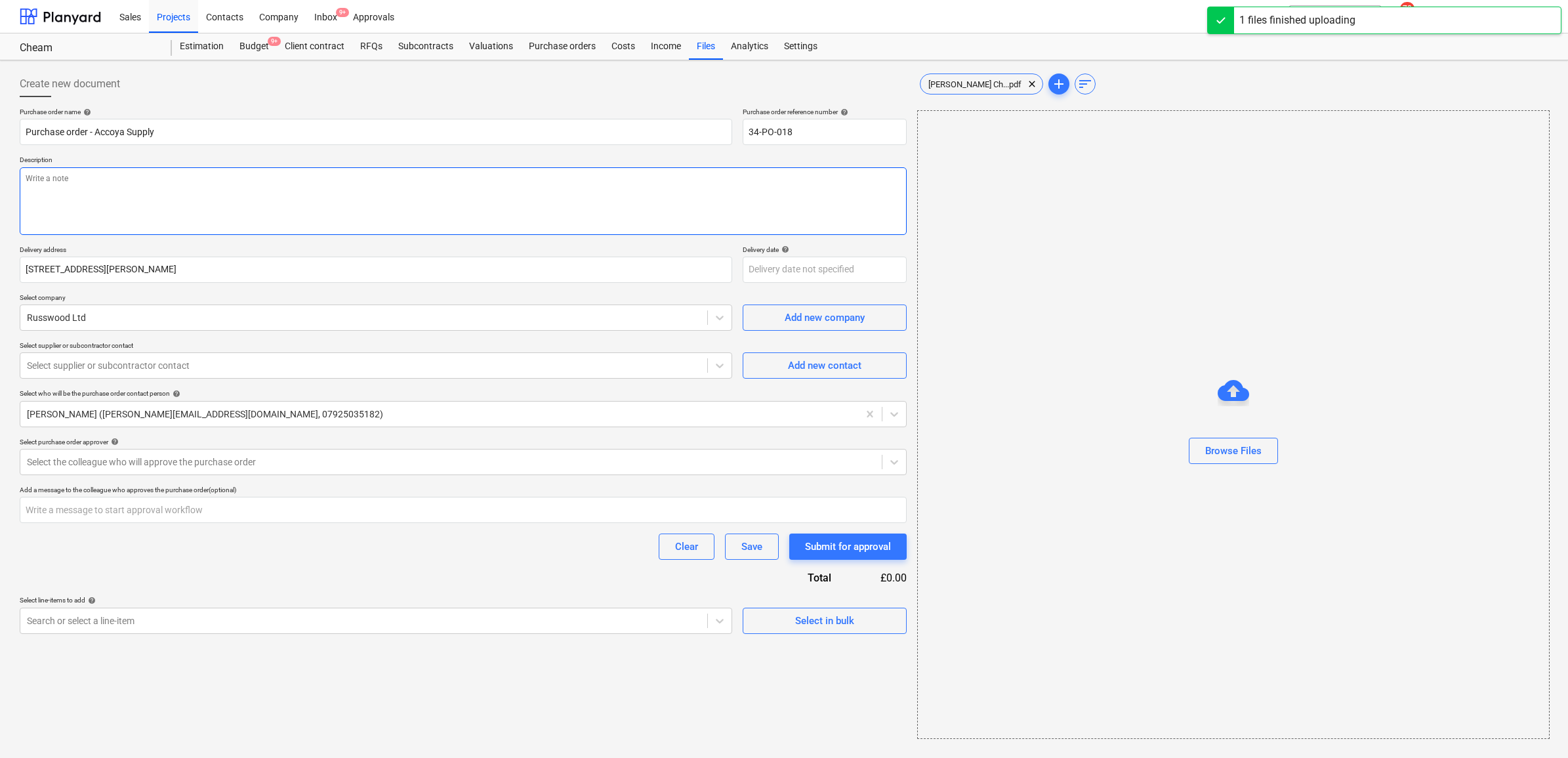
click at [184, 224] on textarea at bounding box center [463, 200] width 887 height 67
type textarea "As per Cheam QT 120804-1 1"
click at [568, 382] on div "Purchase order name help Purchase order - Accoya Supply Purchase order referenc…" at bounding box center [463, 370] width 887 height 526
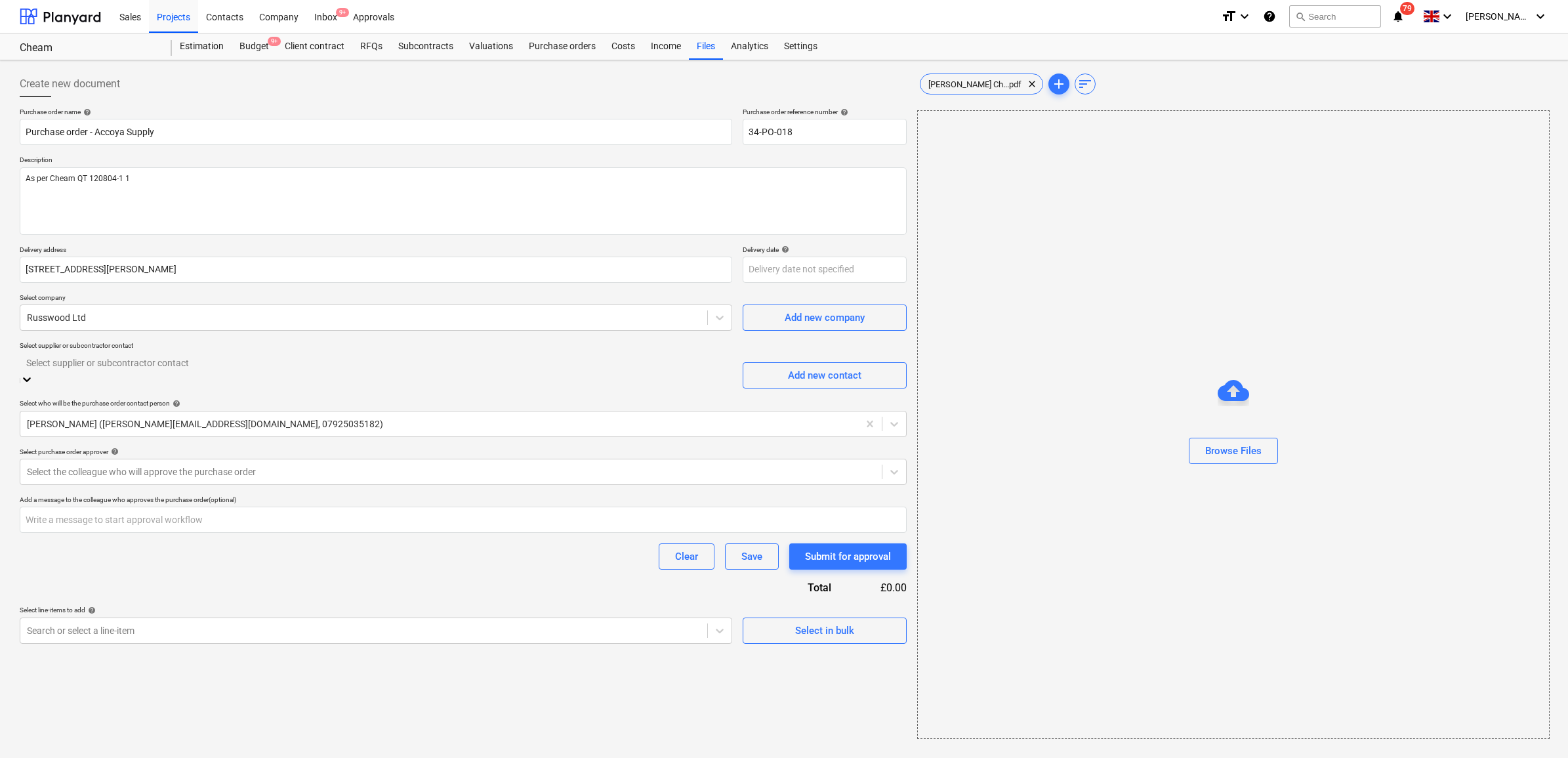
click at [566, 370] on div at bounding box center [376, 362] width 699 height 15
click at [467, 580] on div "Paul MacArthur (paul.macarthur@russwood.co.uk)" at bounding box center [784, 763] width 1568 height 11
drag, startPoint x: 423, startPoint y: 457, endPoint x: 420, endPoint y: 464, distance: 7.6
click at [422, 465] on div at bounding box center [451, 471] width 848 height 13
click at [381, 580] on div "[PERSON_NAME]" at bounding box center [784, 763] width 1568 height 11
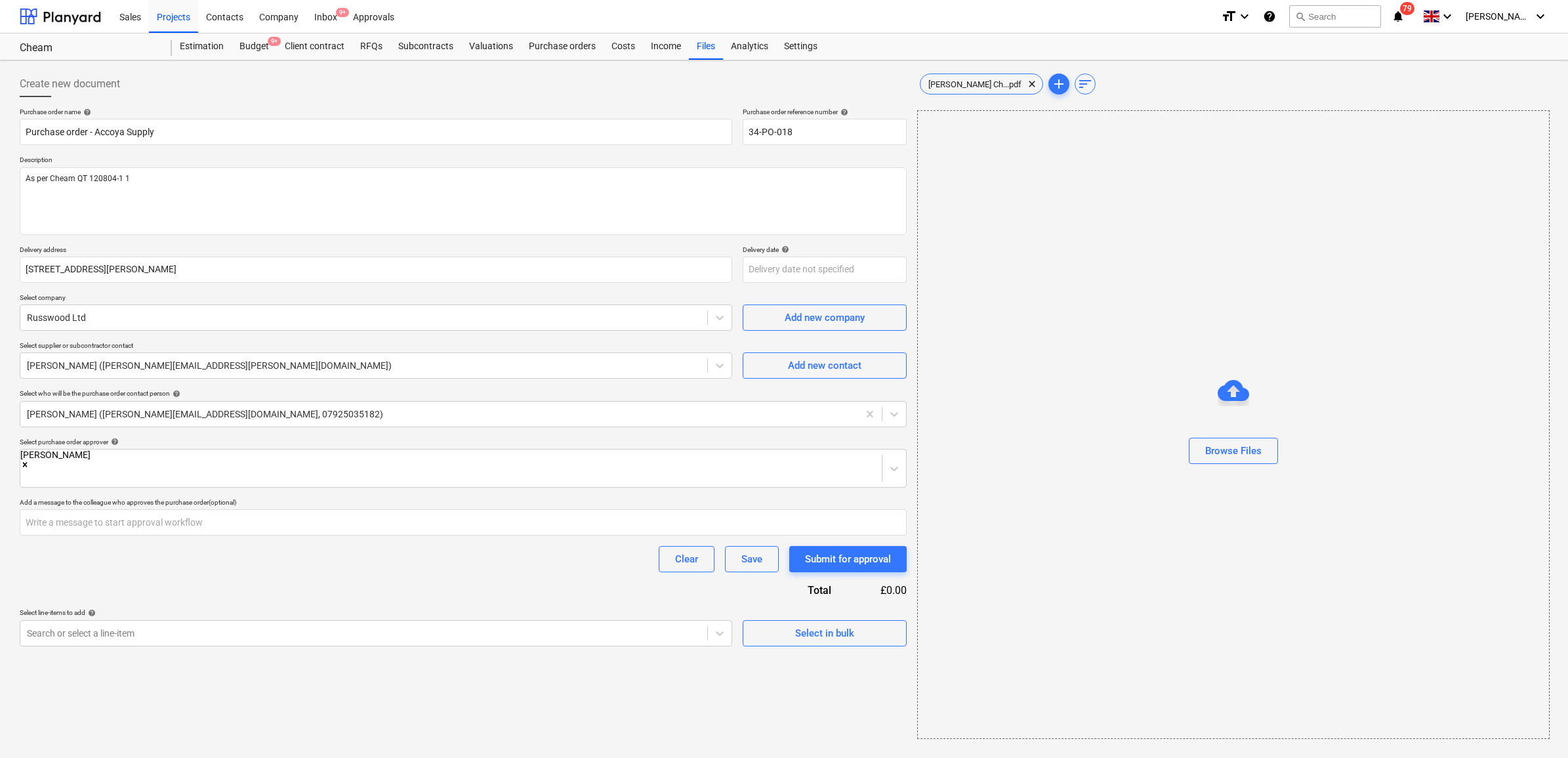
click at [348, 546] on div "Clear Save Submit for approval" at bounding box center [463, 558] width 887 height 26
click at [395, 580] on div "Search or select a line-item" at bounding box center [364, 633] width 687 height 18
type input "accoy"
drag, startPoint x: 425, startPoint y: 650, endPoint x: 384, endPoint y: 602, distance: 63.1
click at [425, 580] on div "-- 2813 Accoya Supply" at bounding box center [784, 763] width 1568 height 11
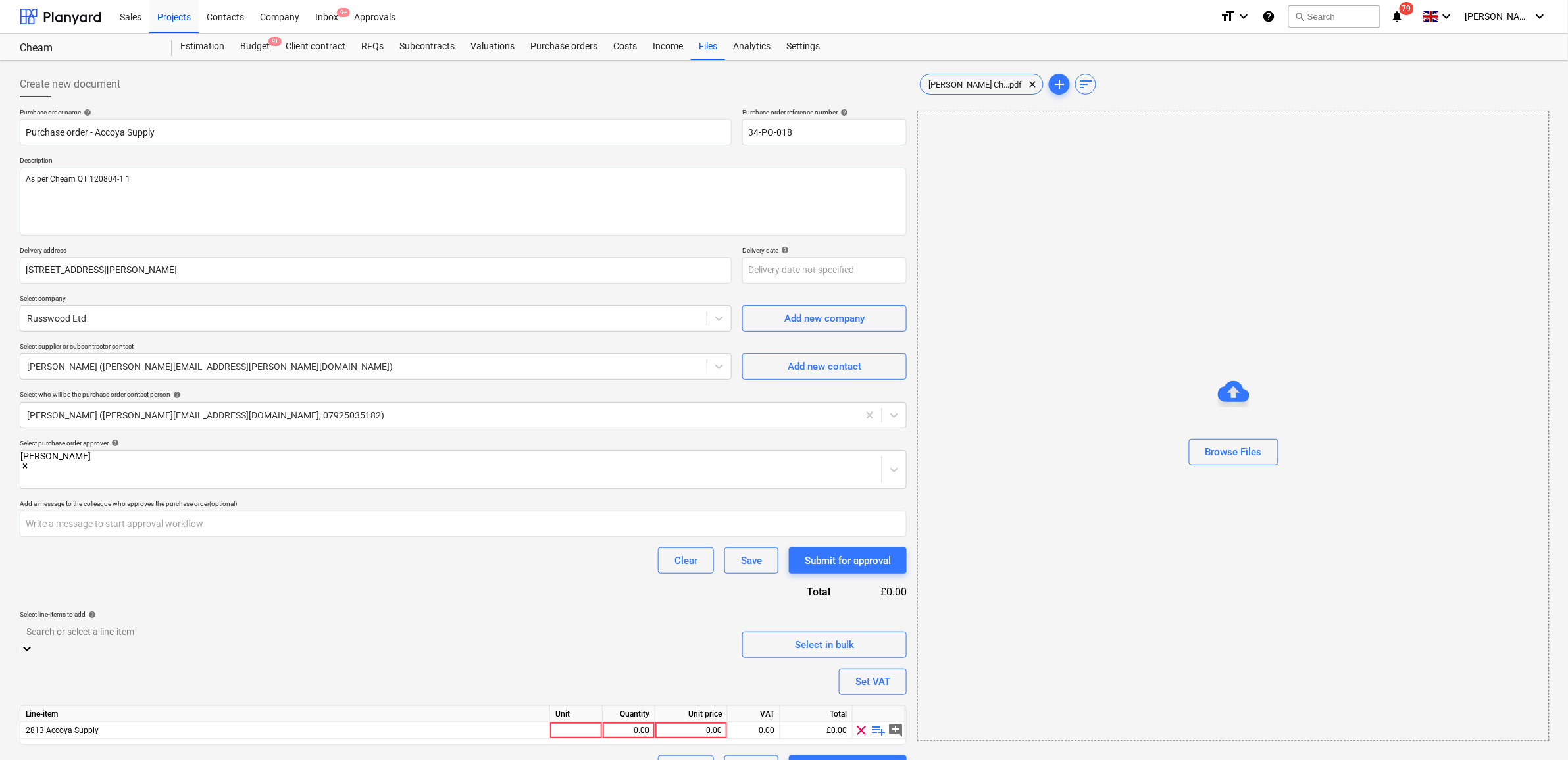
click at [380, 568] on div "Purchase order name help Purchase order - Accoya Supply Purchase order referenc…" at bounding box center [463, 444] width 887 height 673
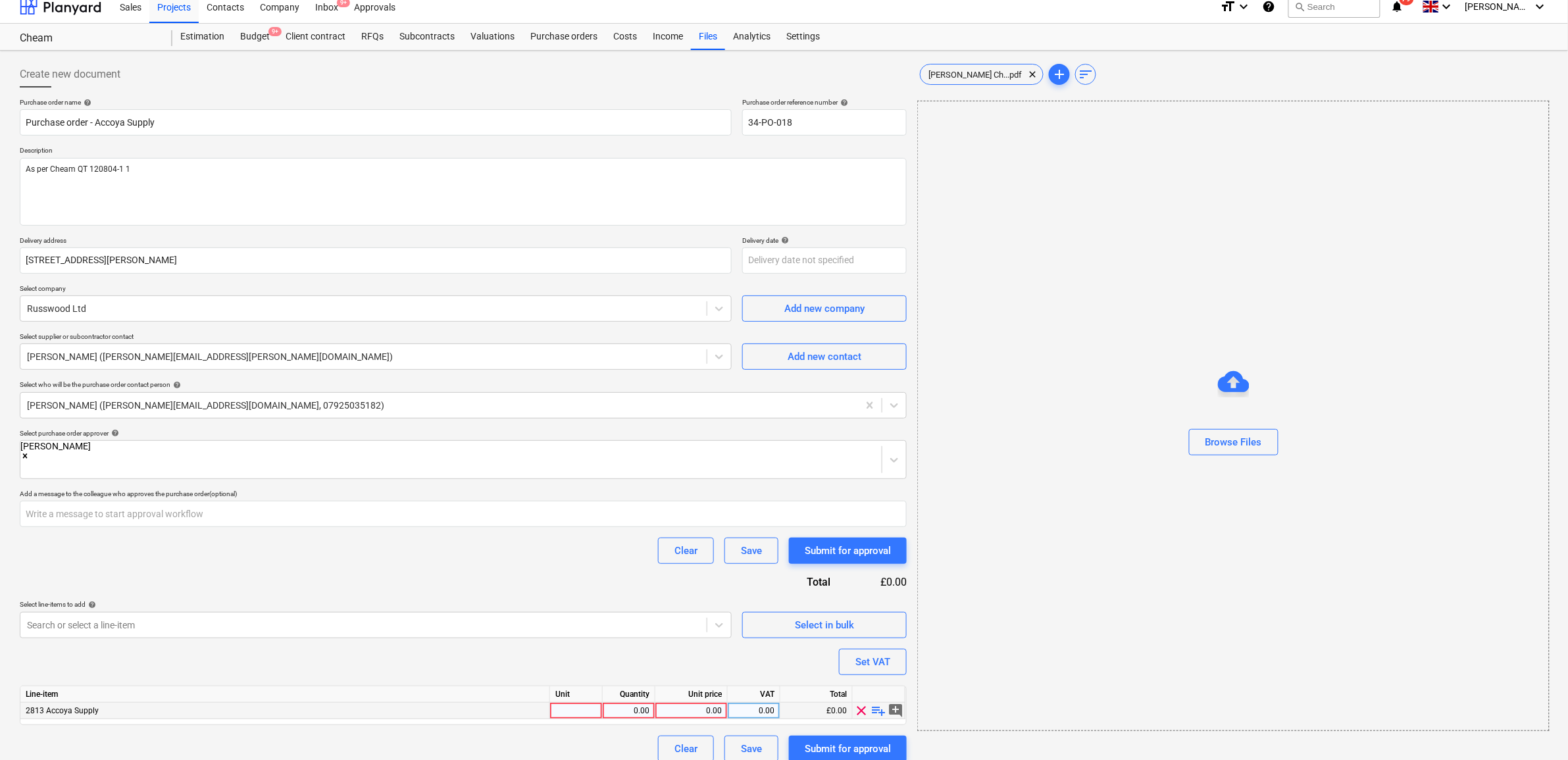
click at [701, 581] on div "0.00" at bounding box center [691, 710] width 61 height 16
click at [695, 581] on div "0.00" at bounding box center [691, 710] width 61 height 16
type input "12023.2"
click at [771, 581] on div "0.00" at bounding box center [754, 710] width 53 height 16
type input "20"
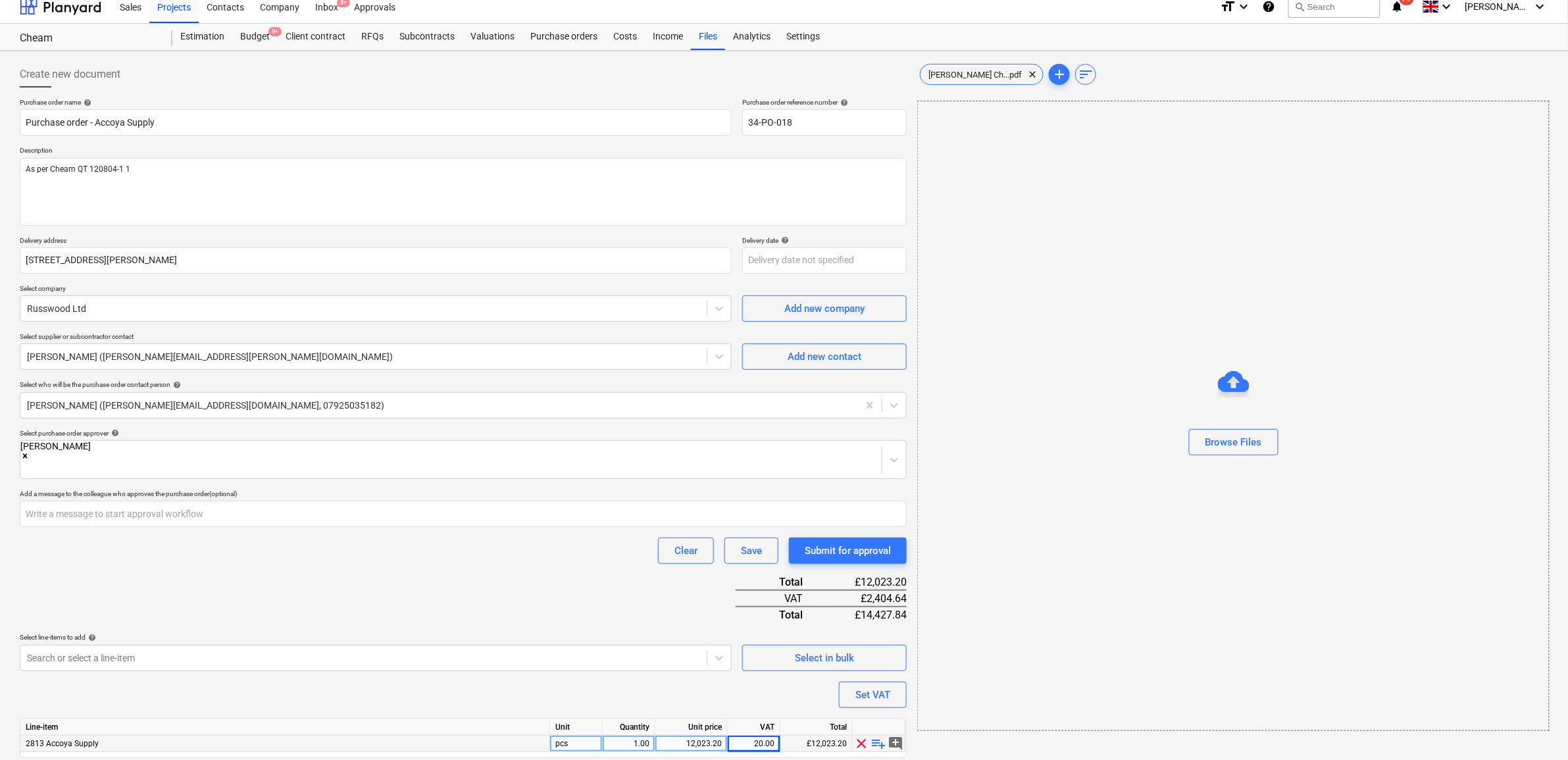
click at [598, 581] on div "Purchase order name help Purchase order - Accoya Supply Purchase order referenc…" at bounding box center [463, 446] width 887 height 697
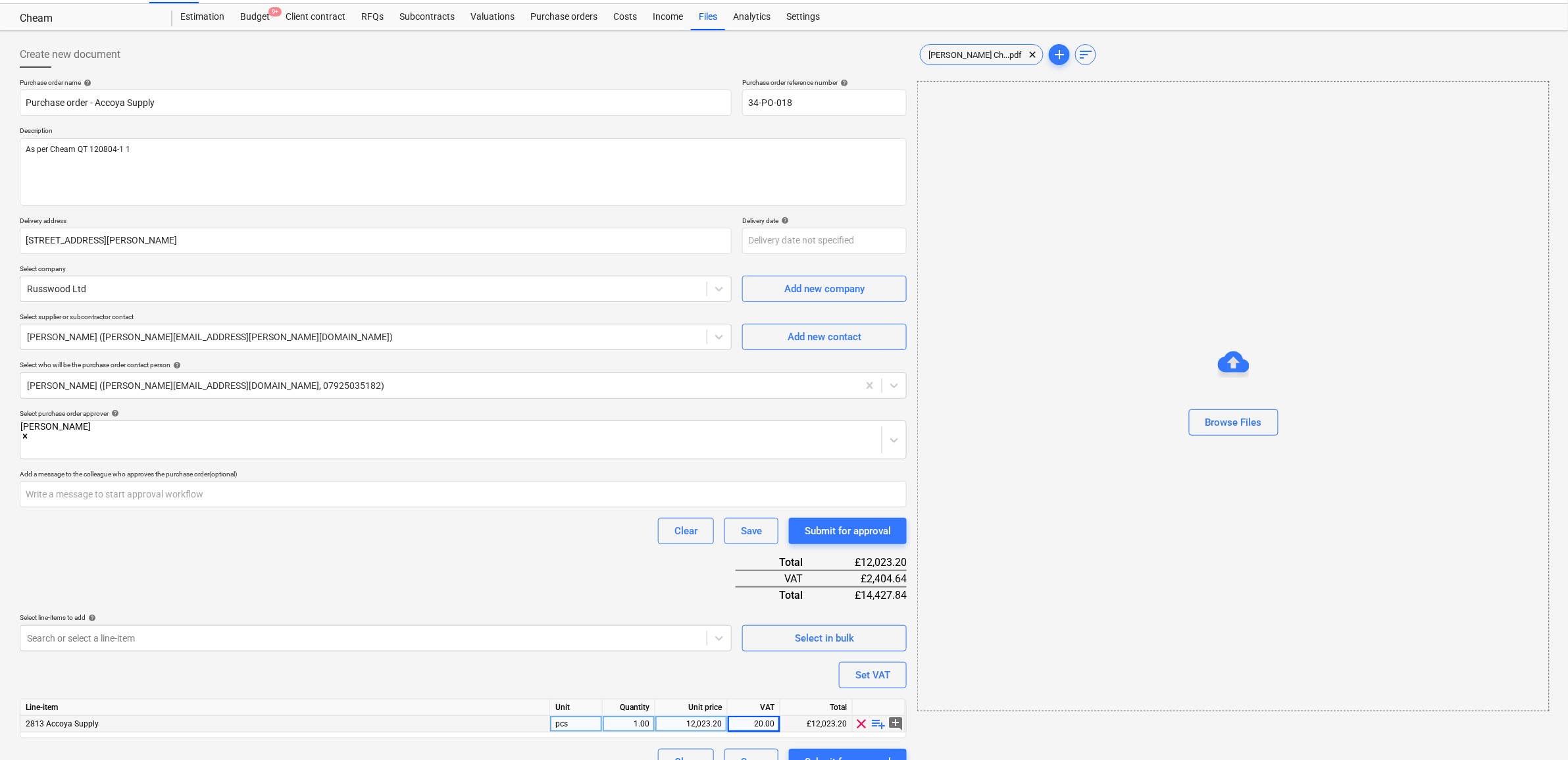
scroll to position [40, 0]
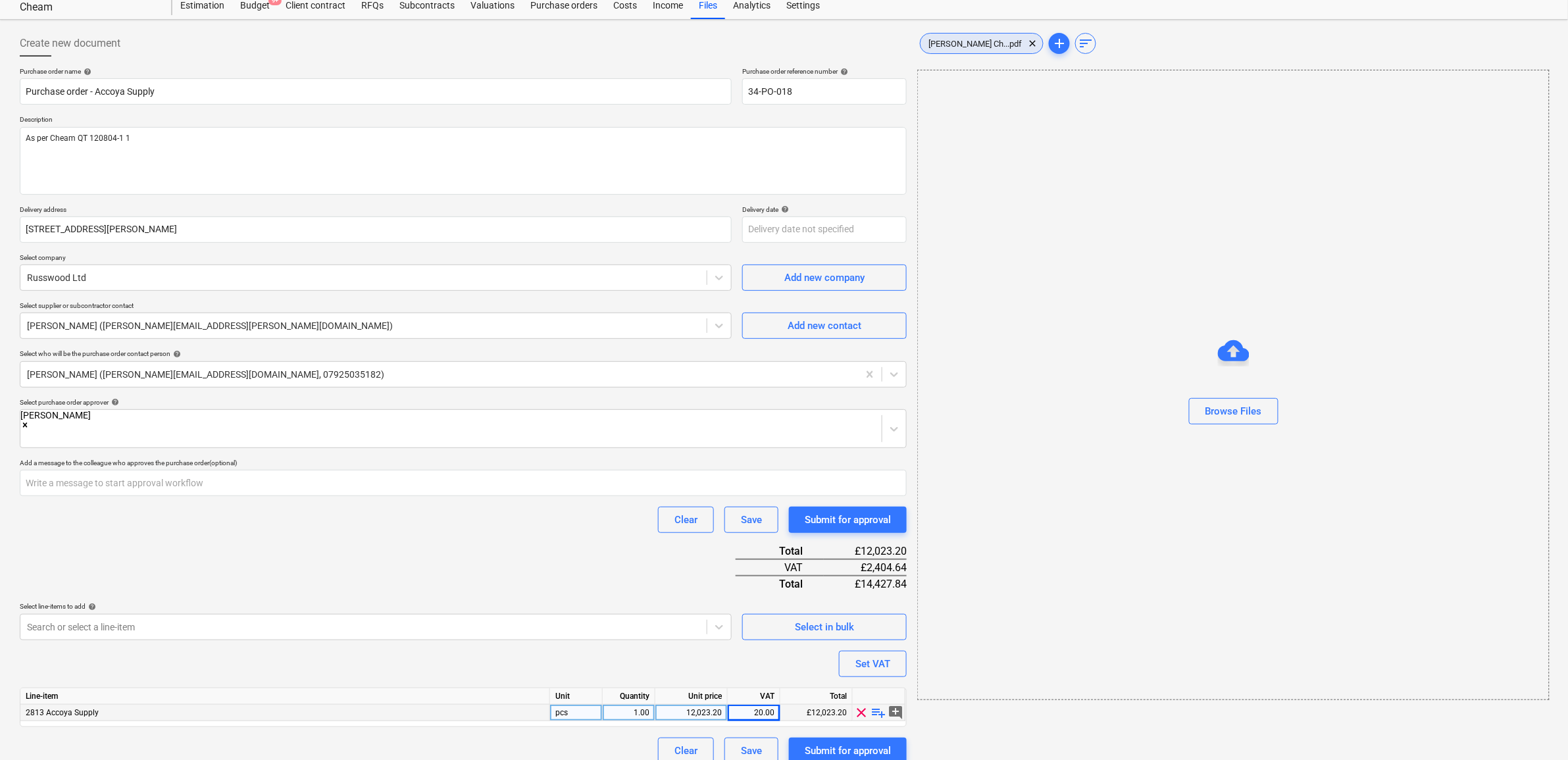
click at [962, 46] on span "Sam Comford Ch...pdf" at bounding box center [975, 44] width 109 height 10
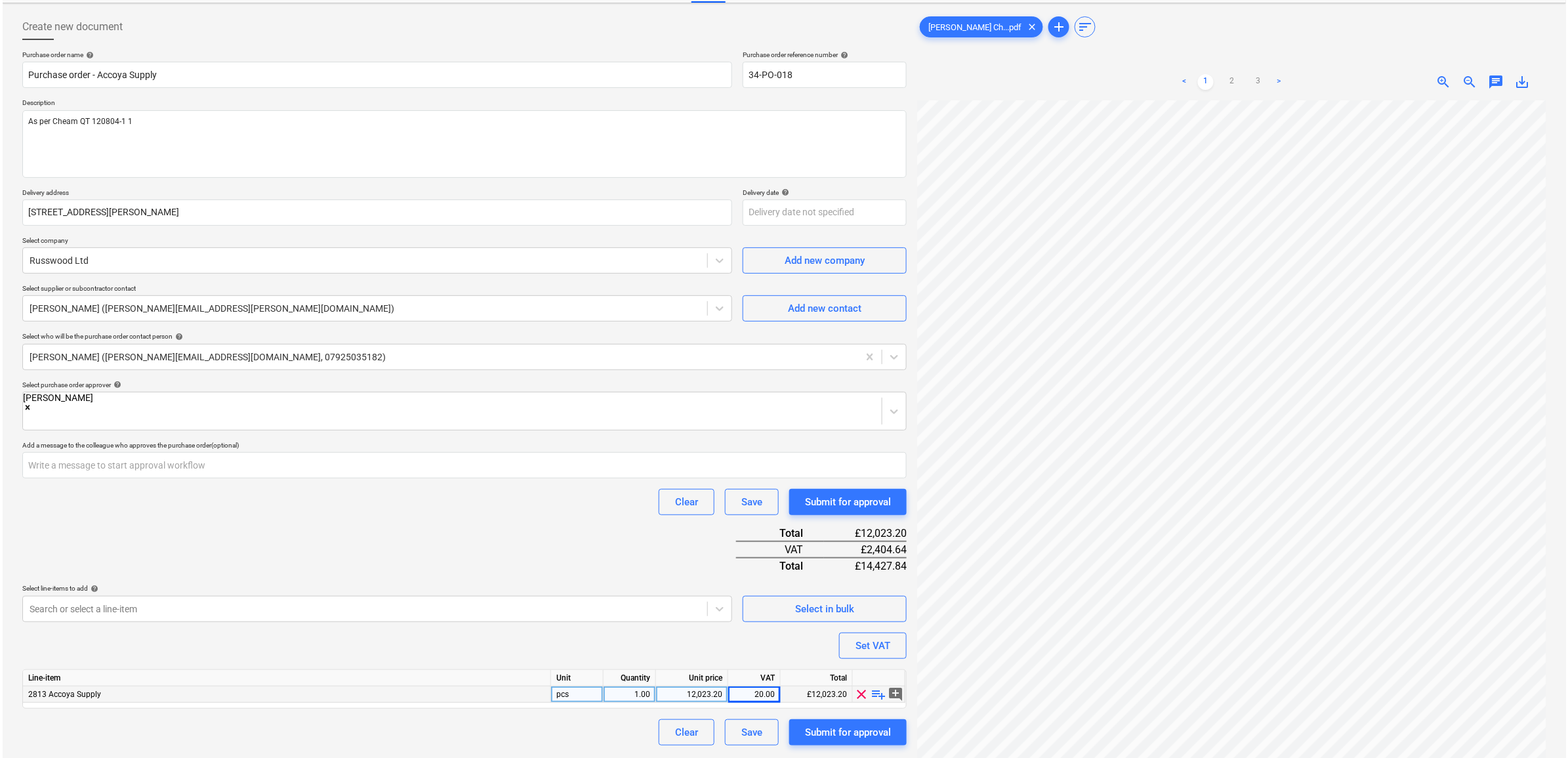
scroll to position [131, 0]
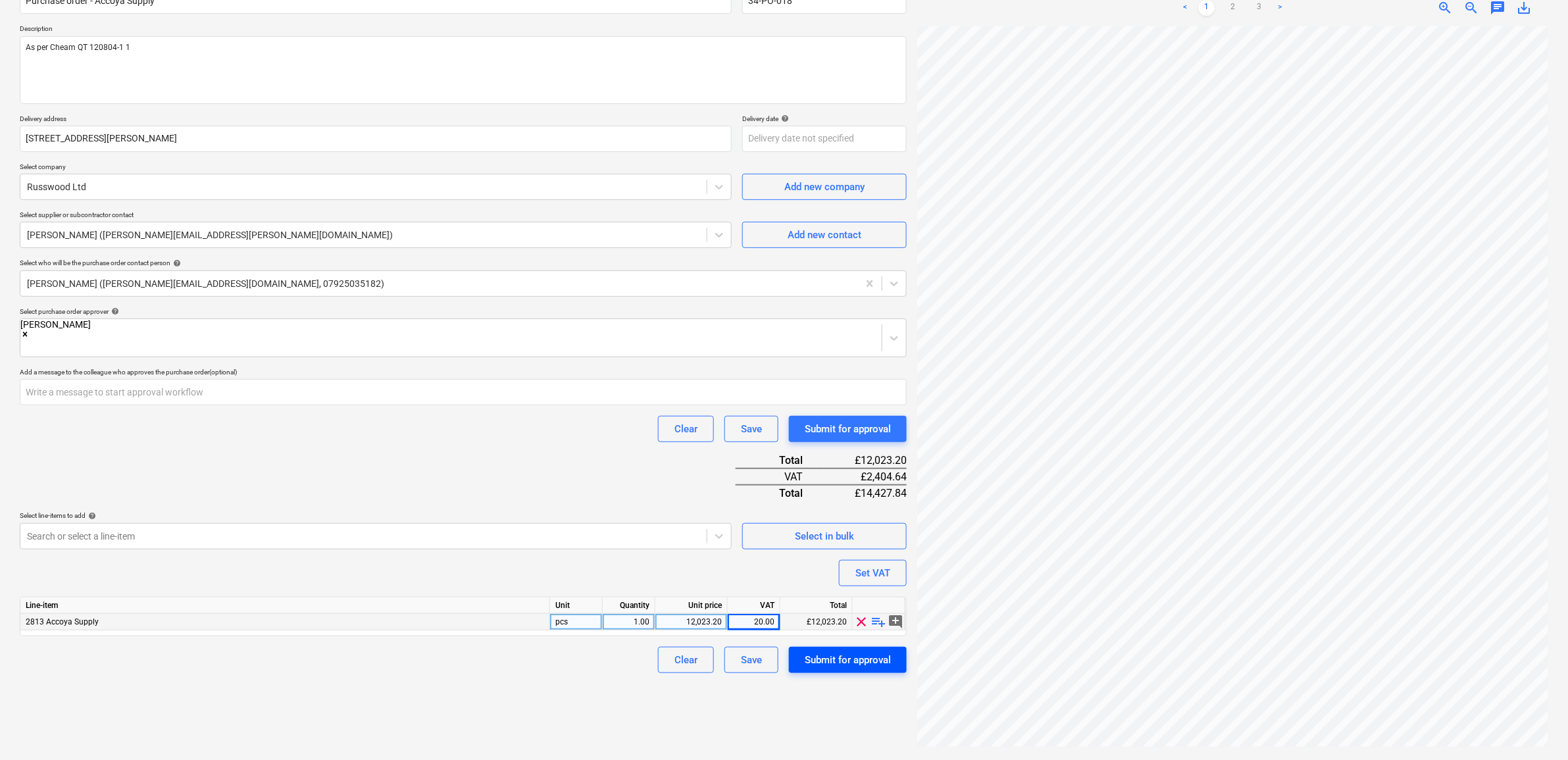
click at [890, 581] on div "Submit for approval" at bounding box center [848, 660] width 86 height 17
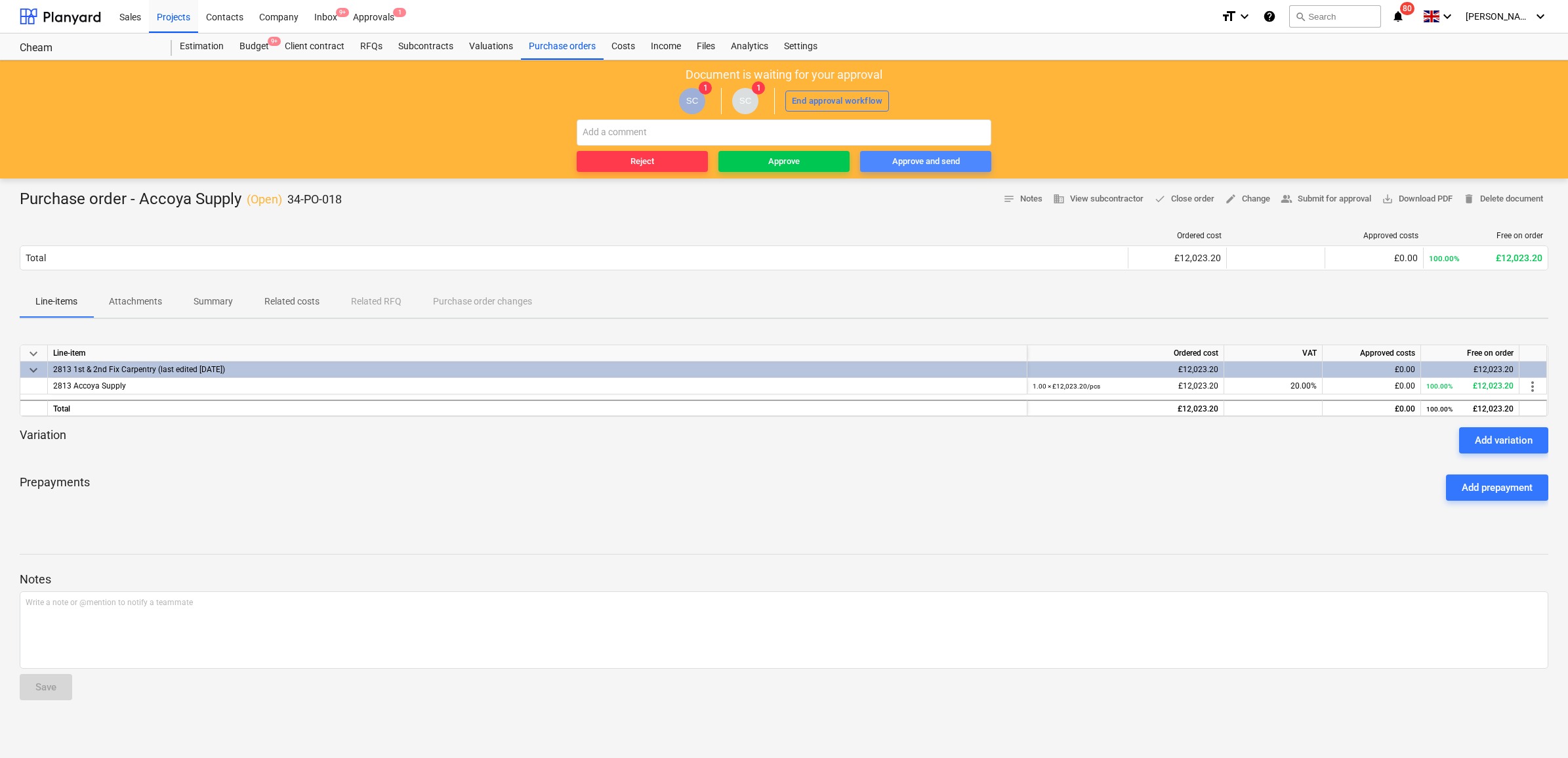
click at [942, 163] on div "Approve and send" at bounding box center [926, 161] width 67 height 15
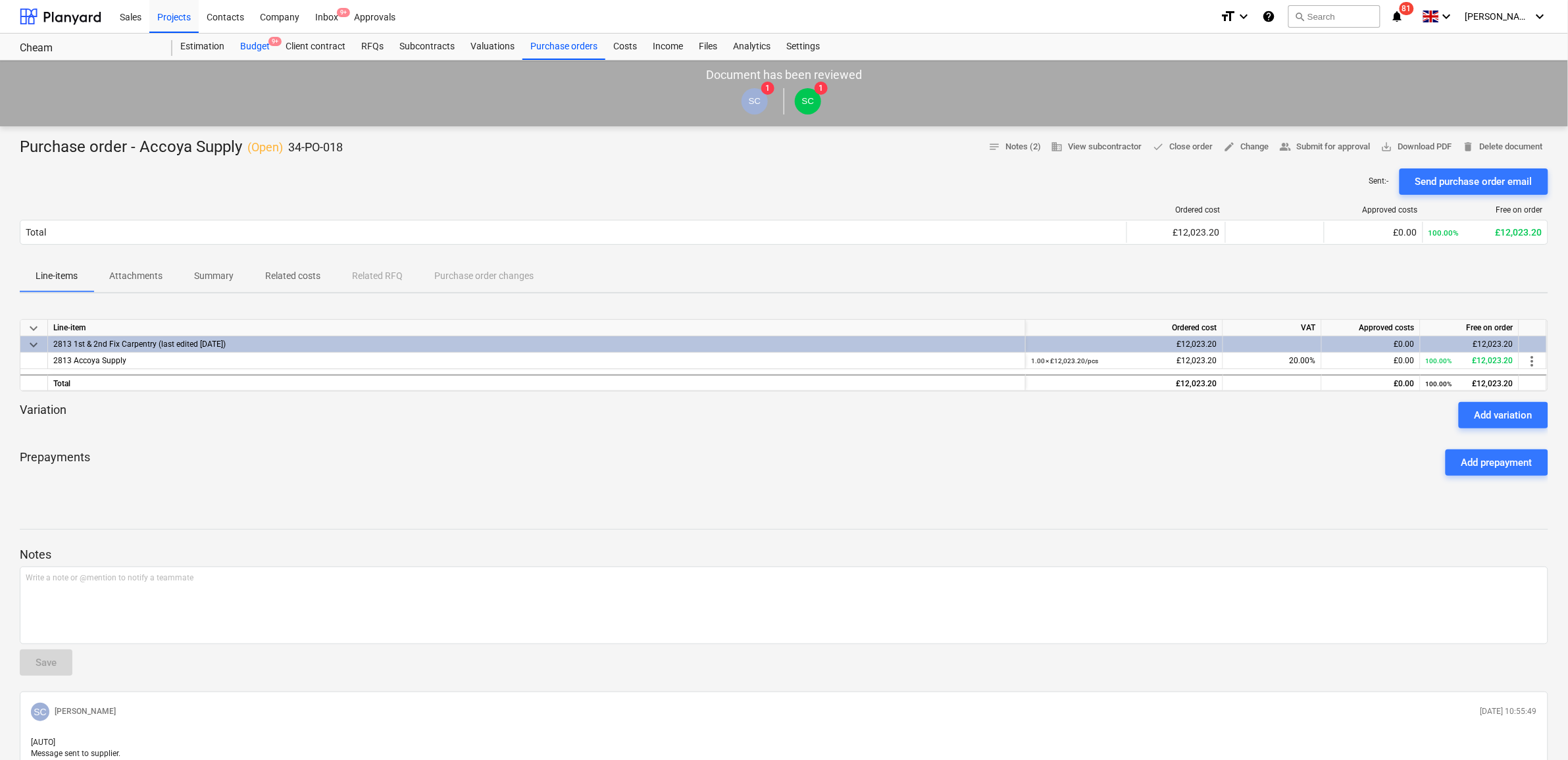
click at [257, 45] on div "Budget 9+" at bounding box center [255, 46] width 45 height 26
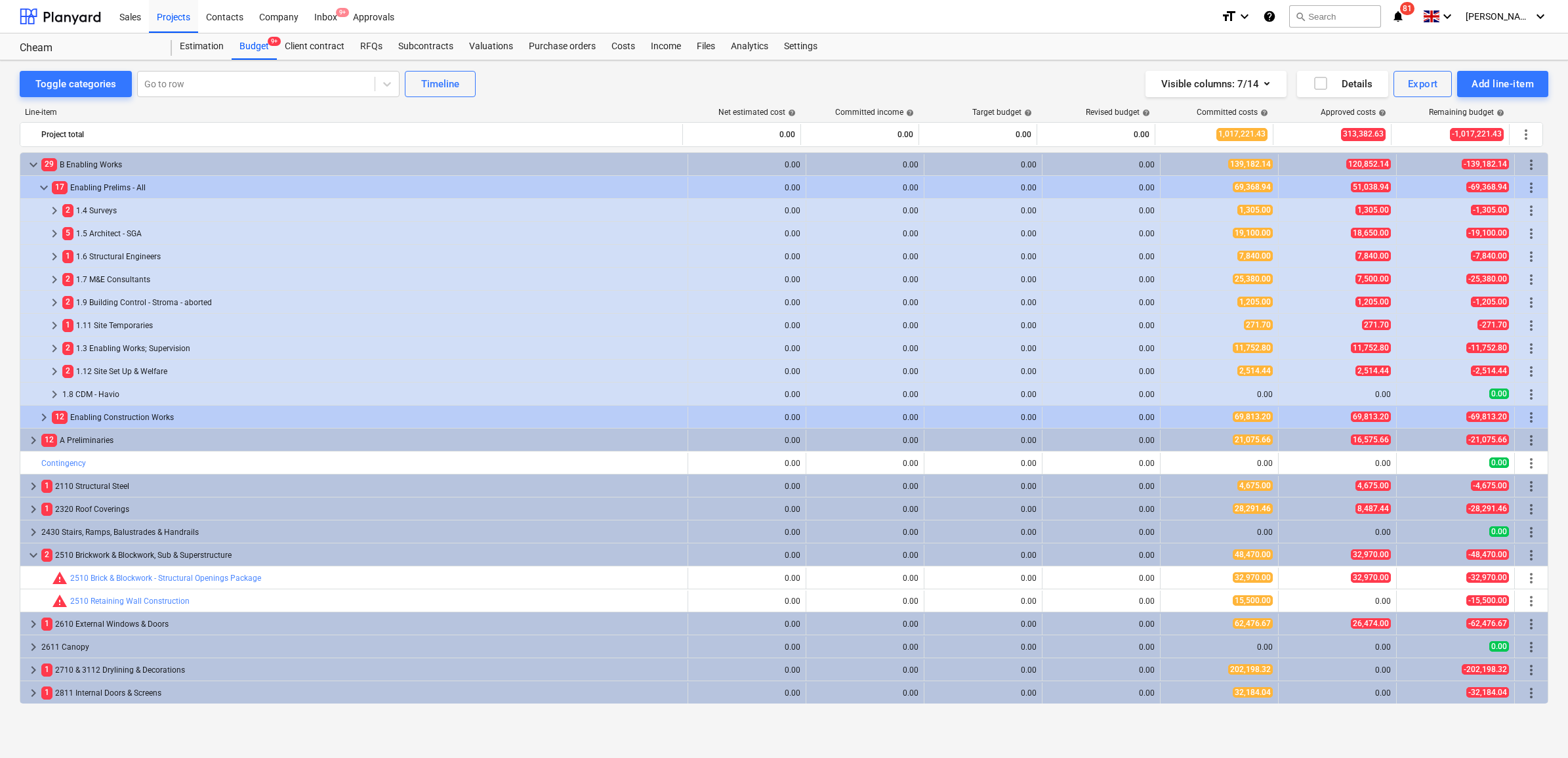
scroll to position [295, 0]
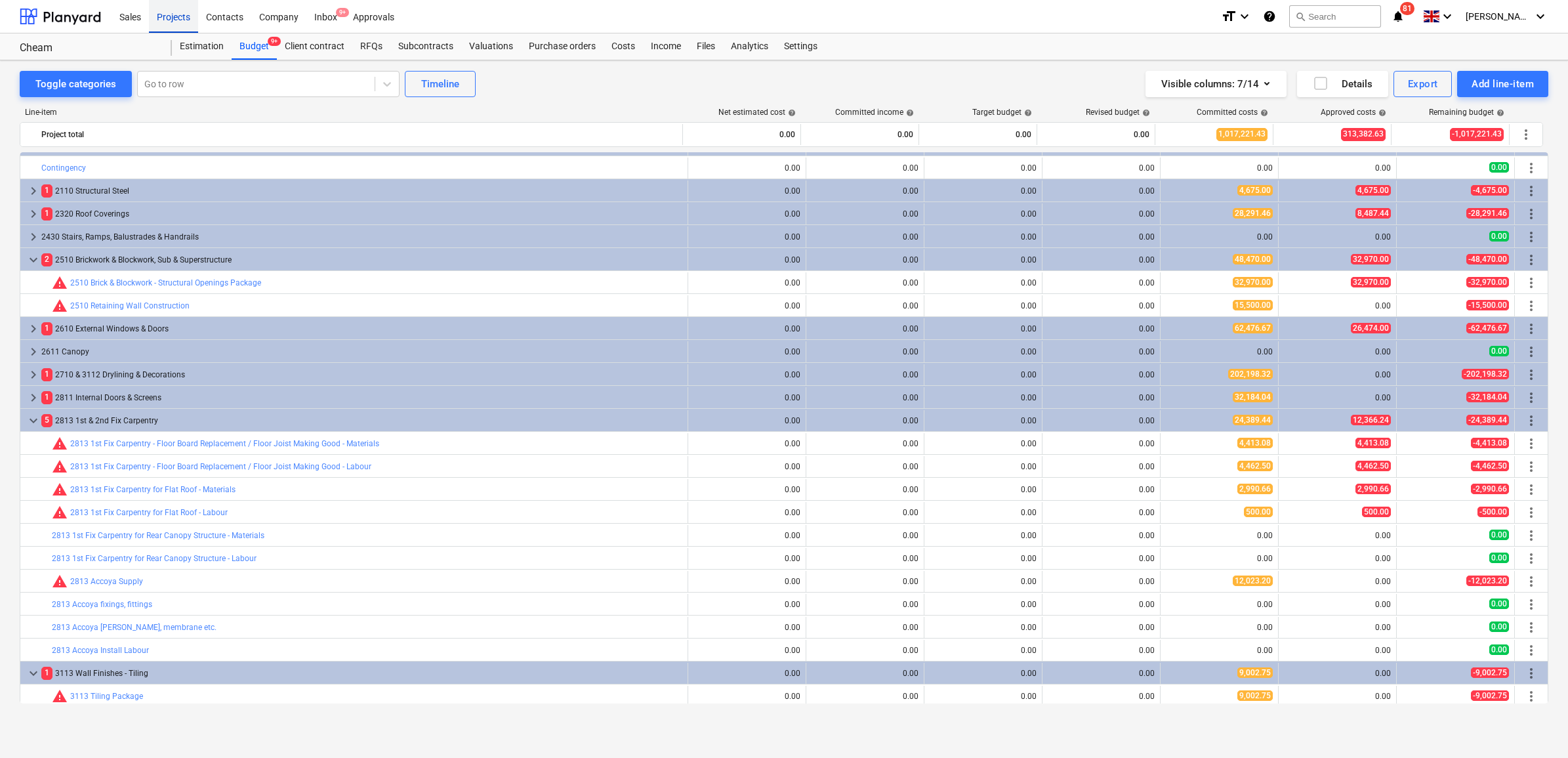
click at [166, 18] on div "Projects" at bounding box center [173, 16] width 50 height 33
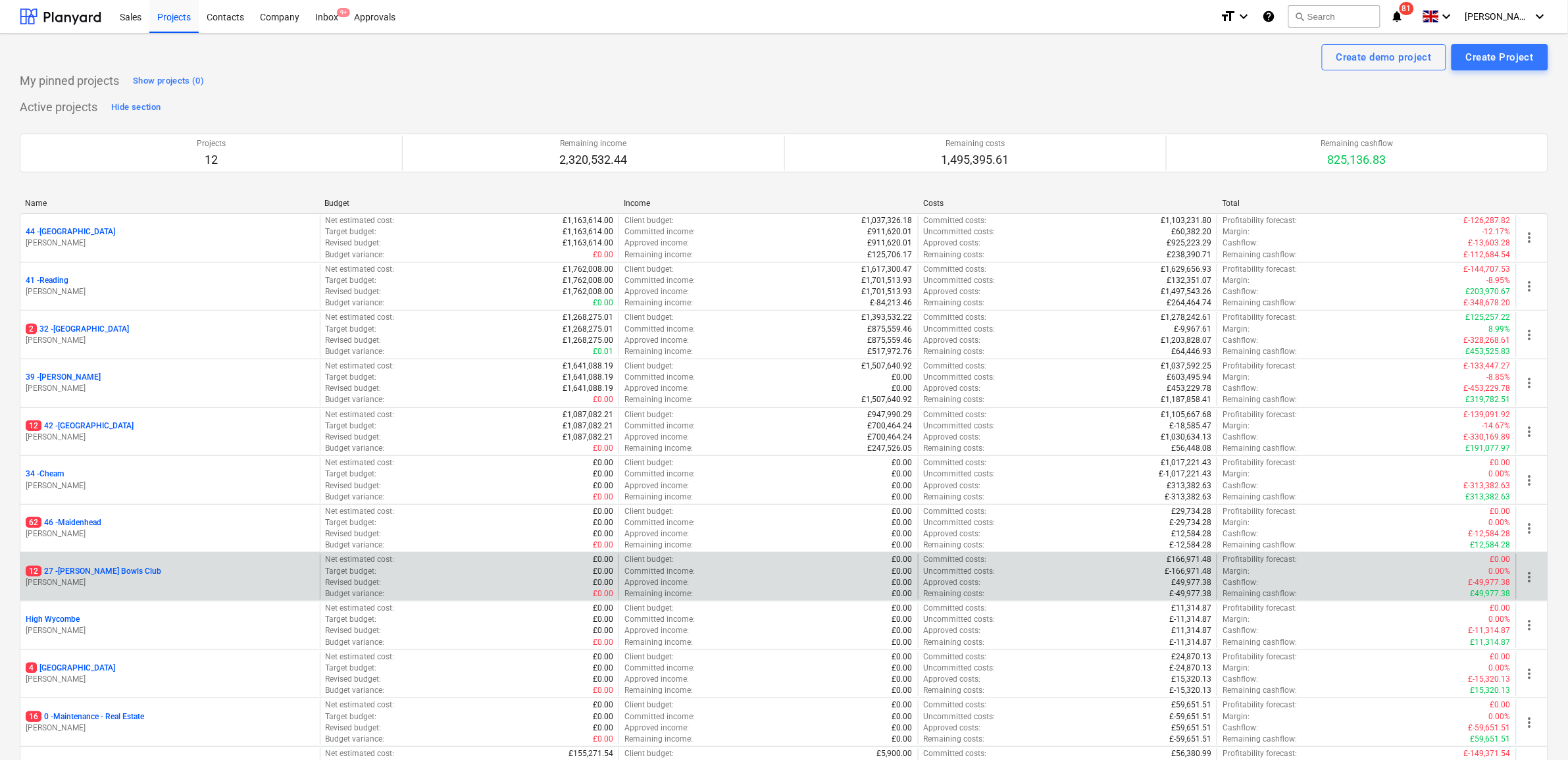
click at [95, 573] on p "12 27 - [PERSON_NAME] Bowls Club" at bounding box center [93, 571] width 136 height 11
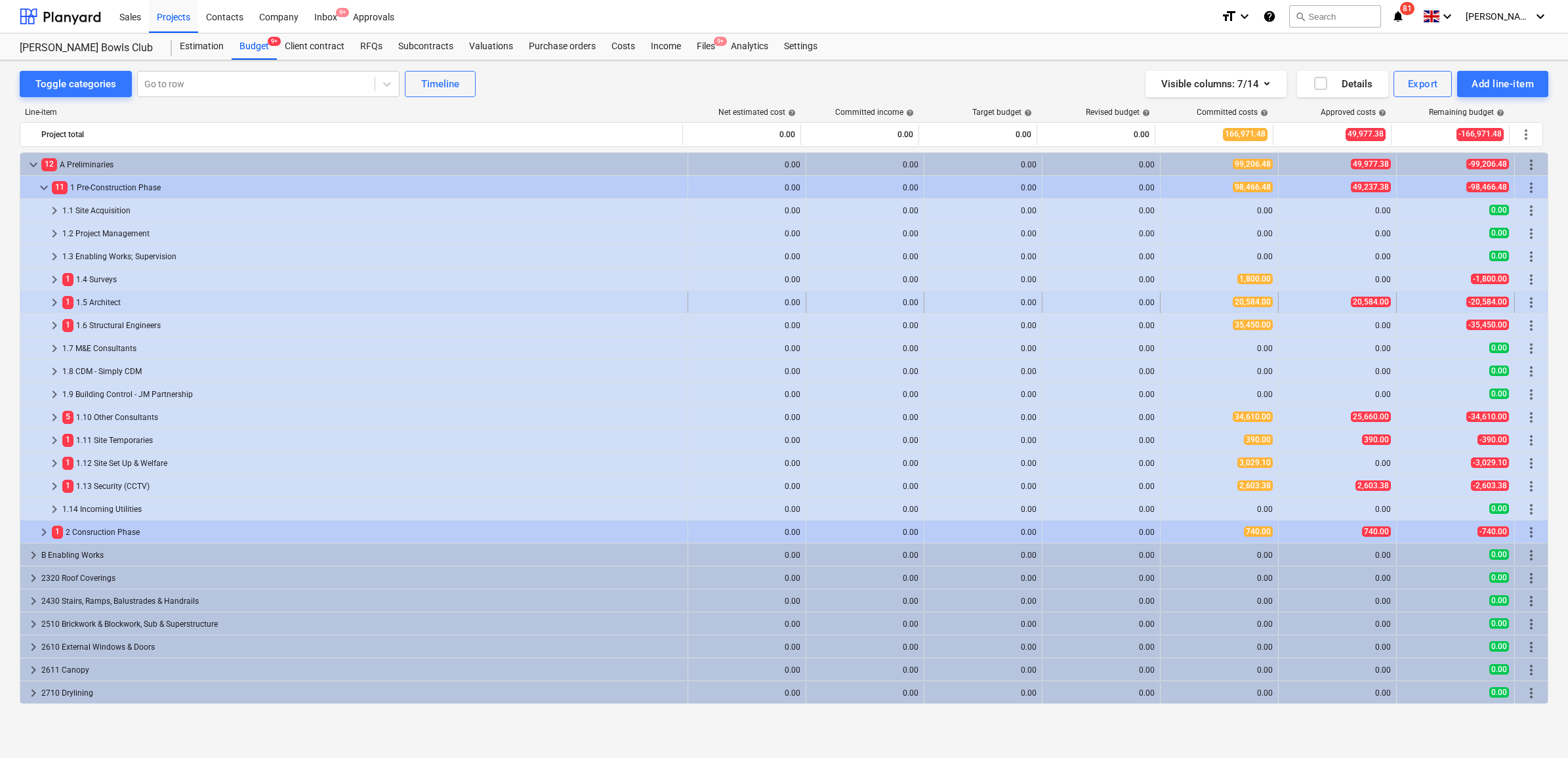
click at [86, 299] on div "1 1.5 Architect" at bounding box center [372, 302] width 620 height 21
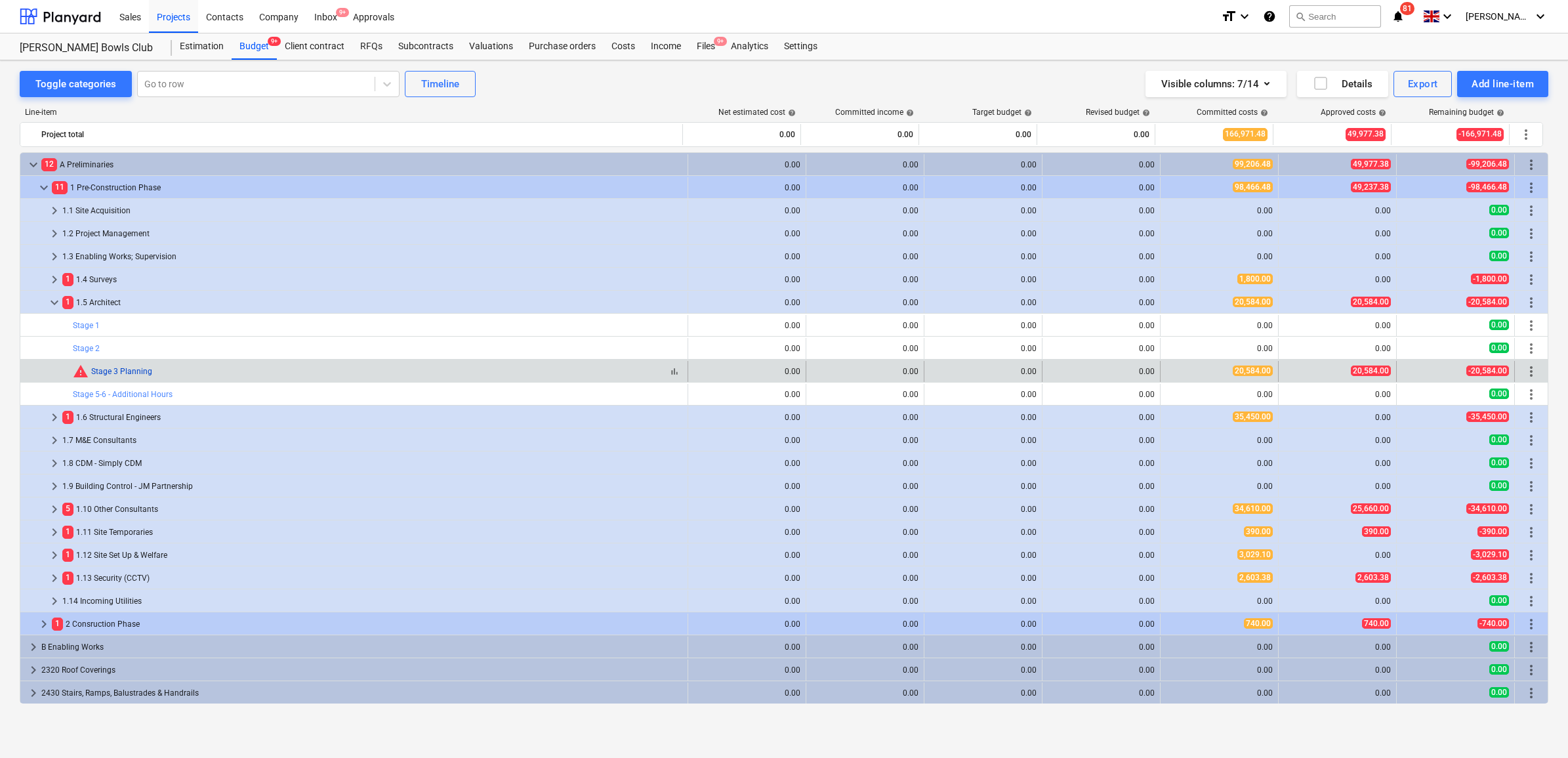
click at [96, 372] on link "Stage 3 Planning" at bounding box center [122, 371] width 61 height 9
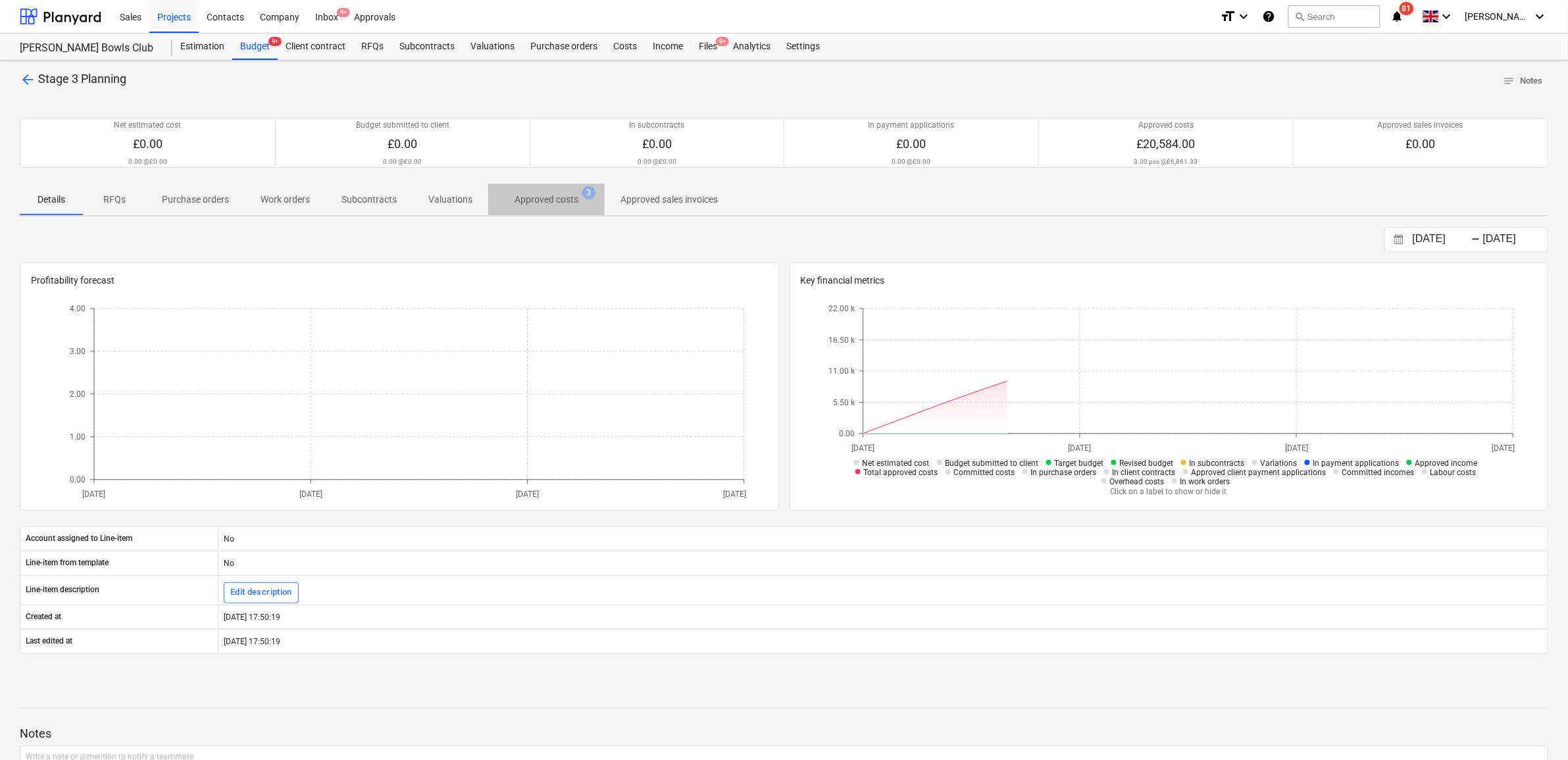
click at [525, 197] on p "Approved costs" at bounding box center [547, 199] width 64 height 13
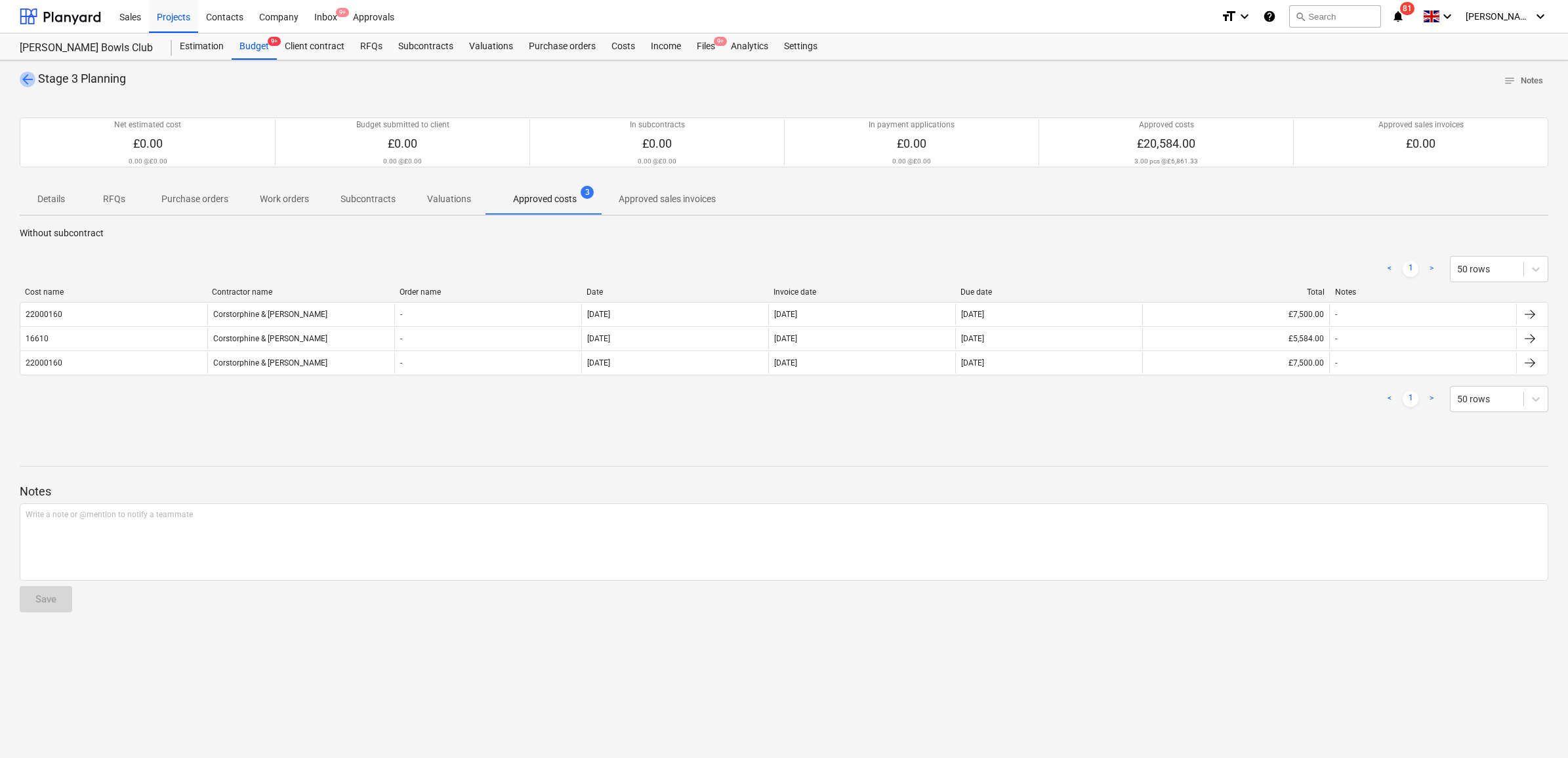
click at [30, 81] on span "arrow_back" at bounding box center [28, 79] width 16 height 16
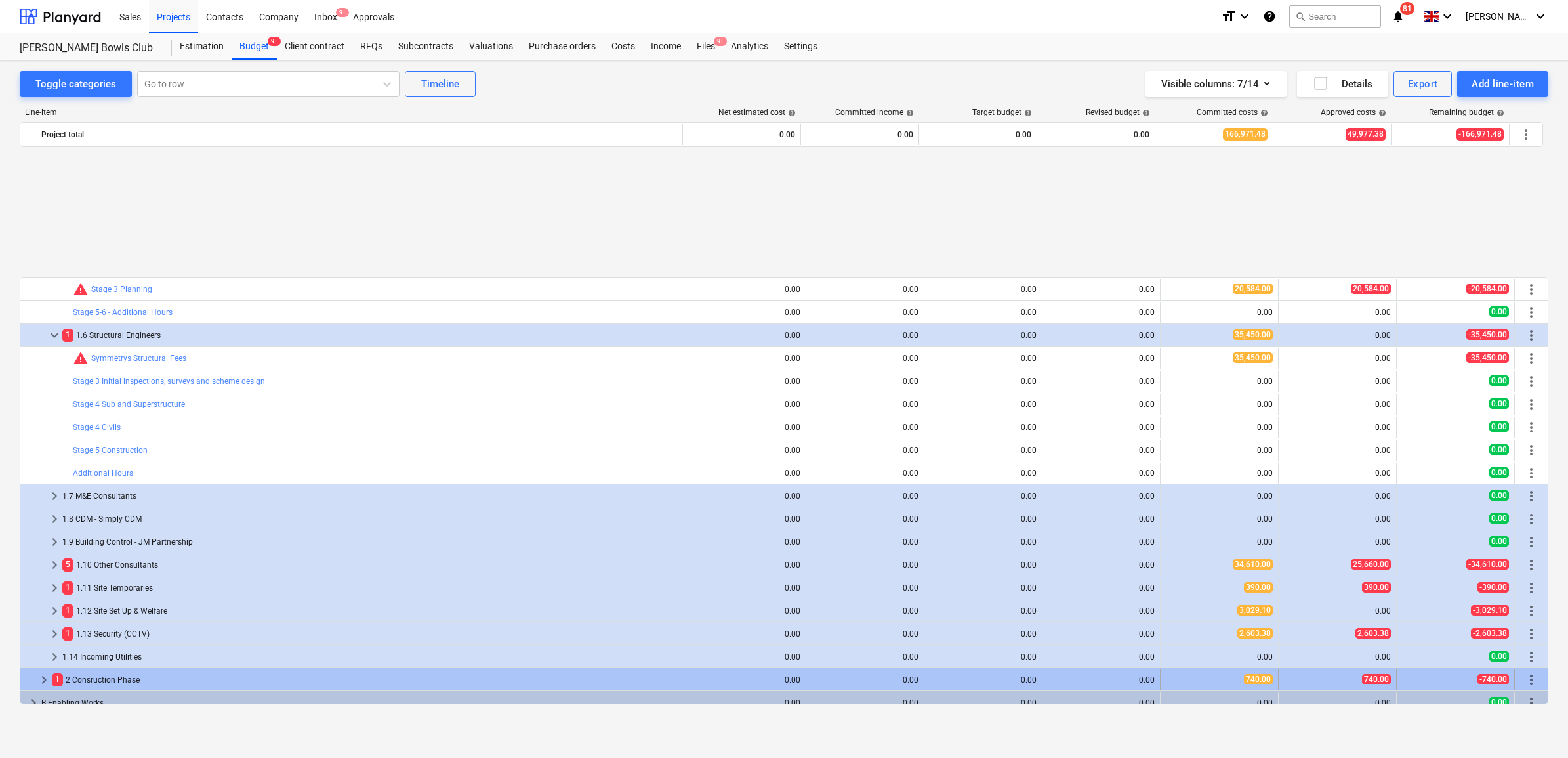
scroll to position [246, 0]
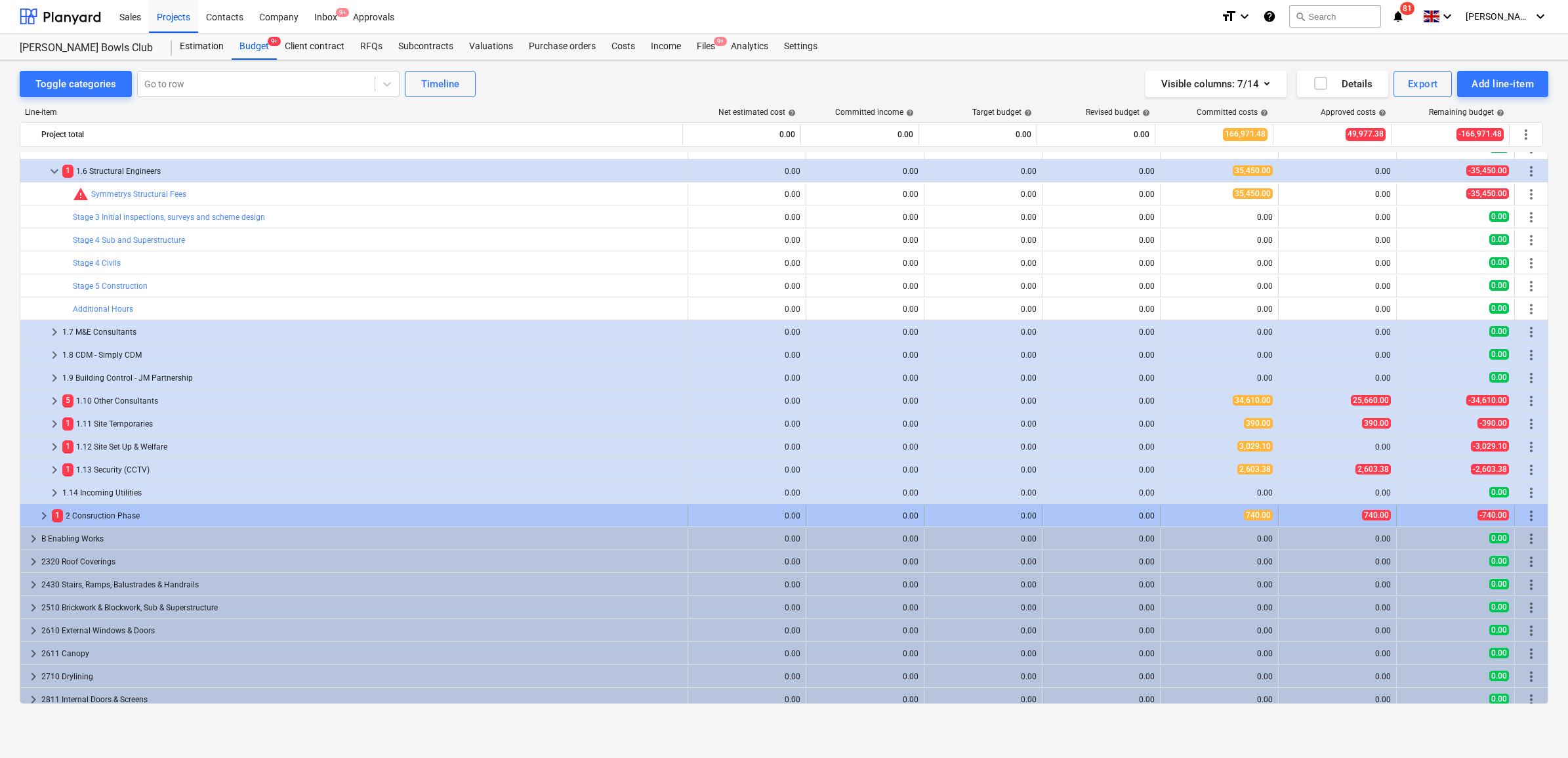
click at [42, 515] on span "keyboard_arrow_right" at bounding box center [44, 515] width 16 height 16
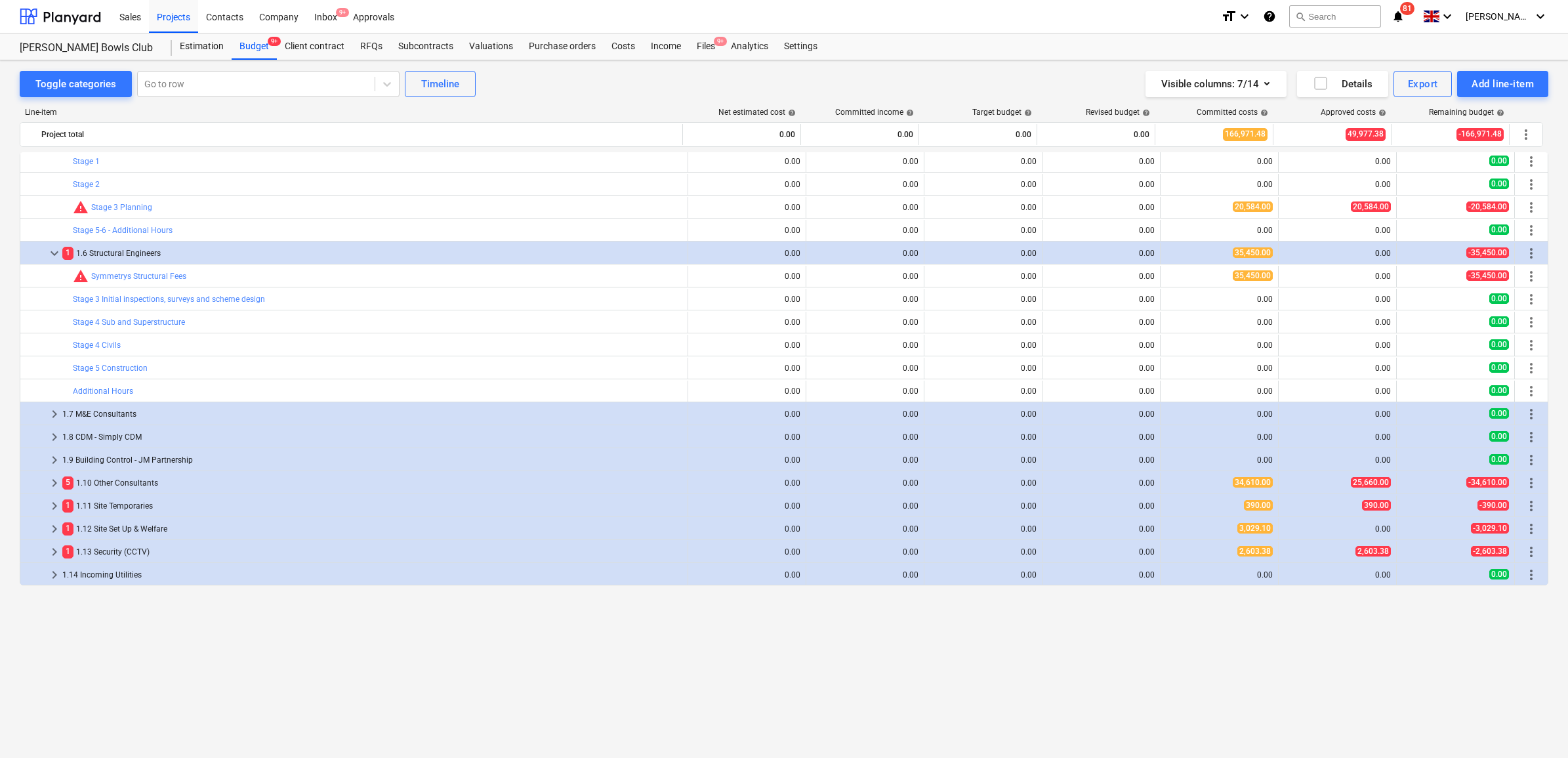
scroll to position [0, 0]
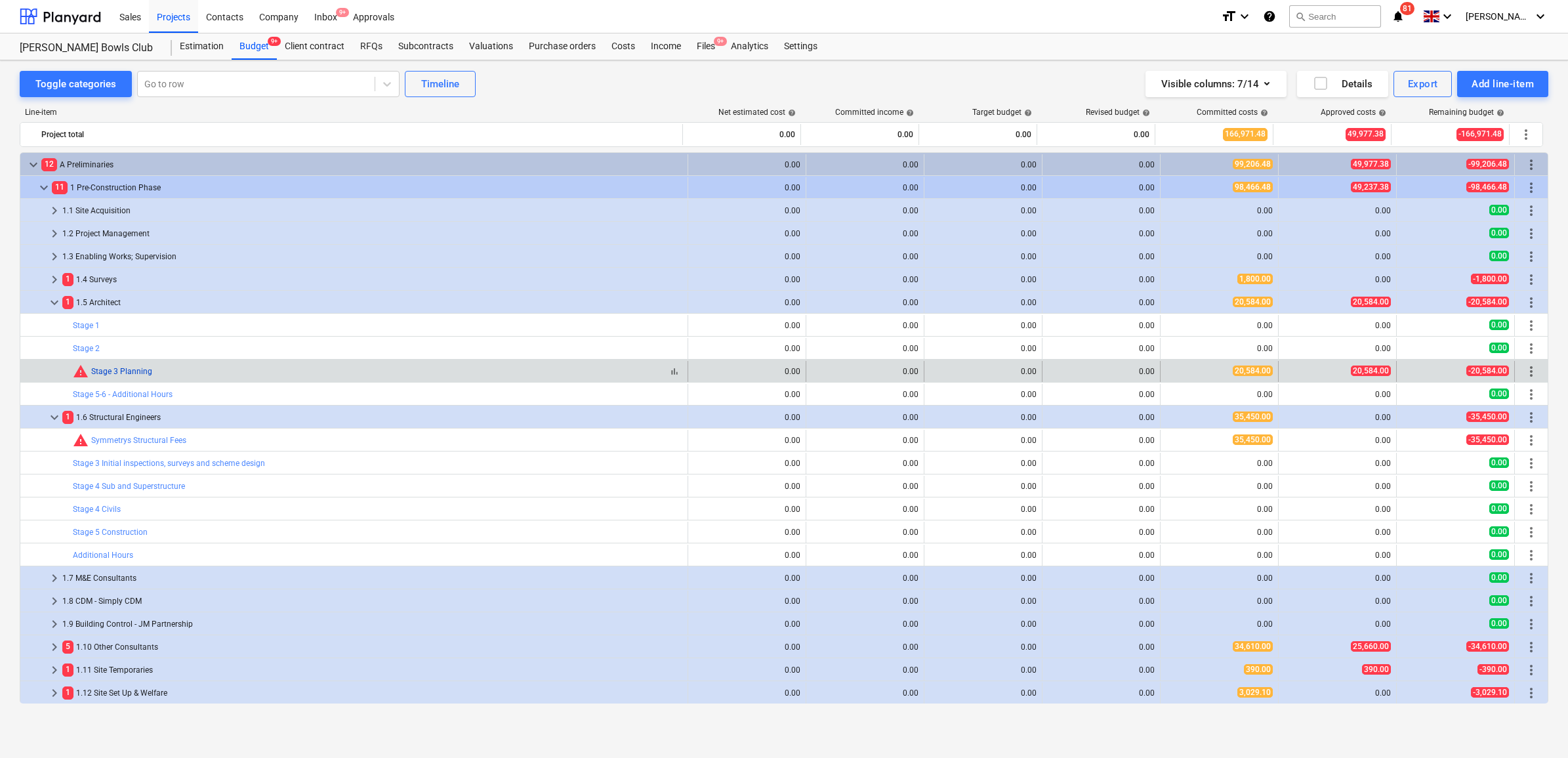
click at [112, 369] on link "Stage 3 Planning" at bounding box center [122, 371] width 61 height 9
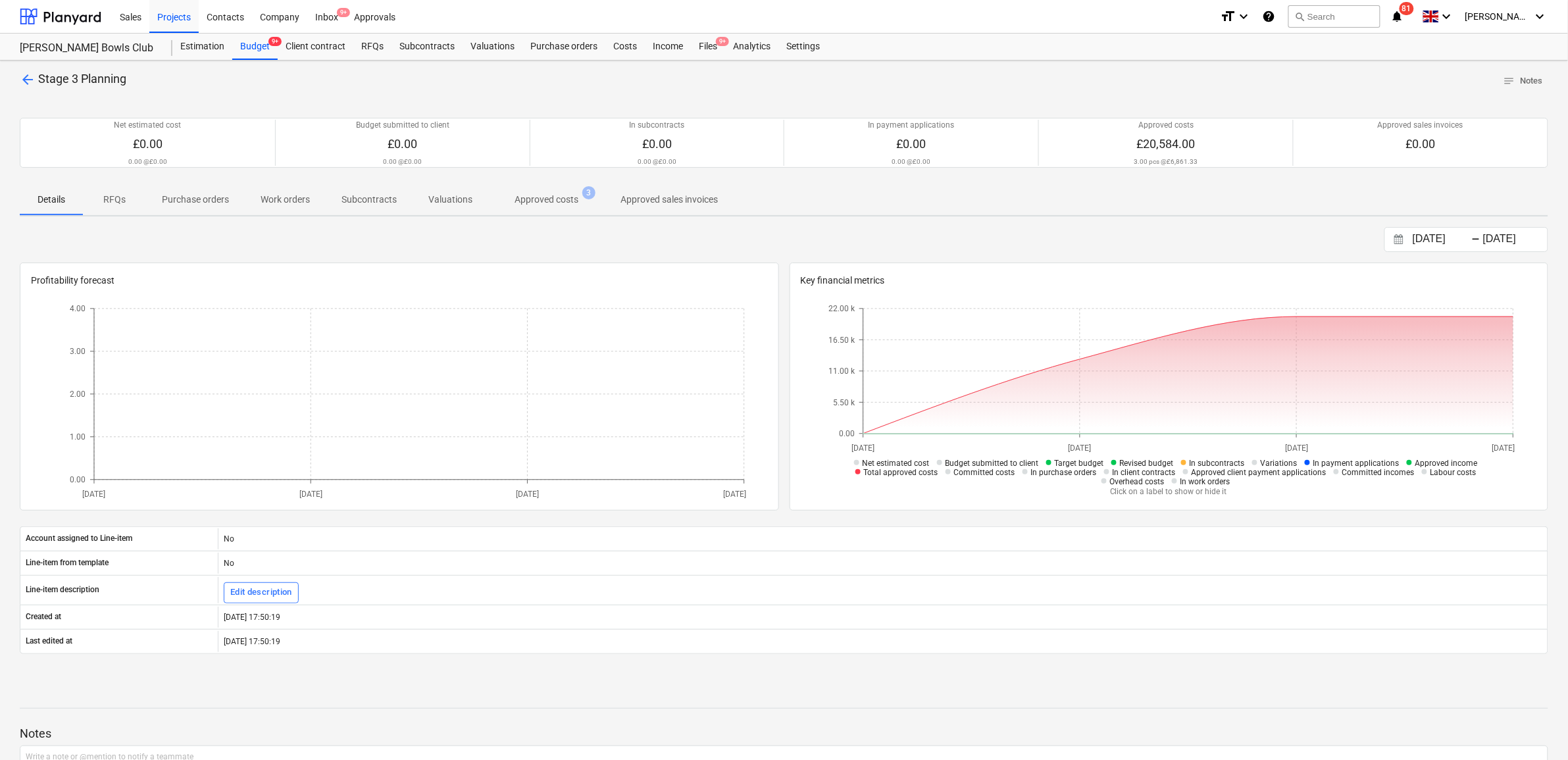
click at [28, 77] on span "arrow_back" at bounding box center [28, 79] width 16 height 16
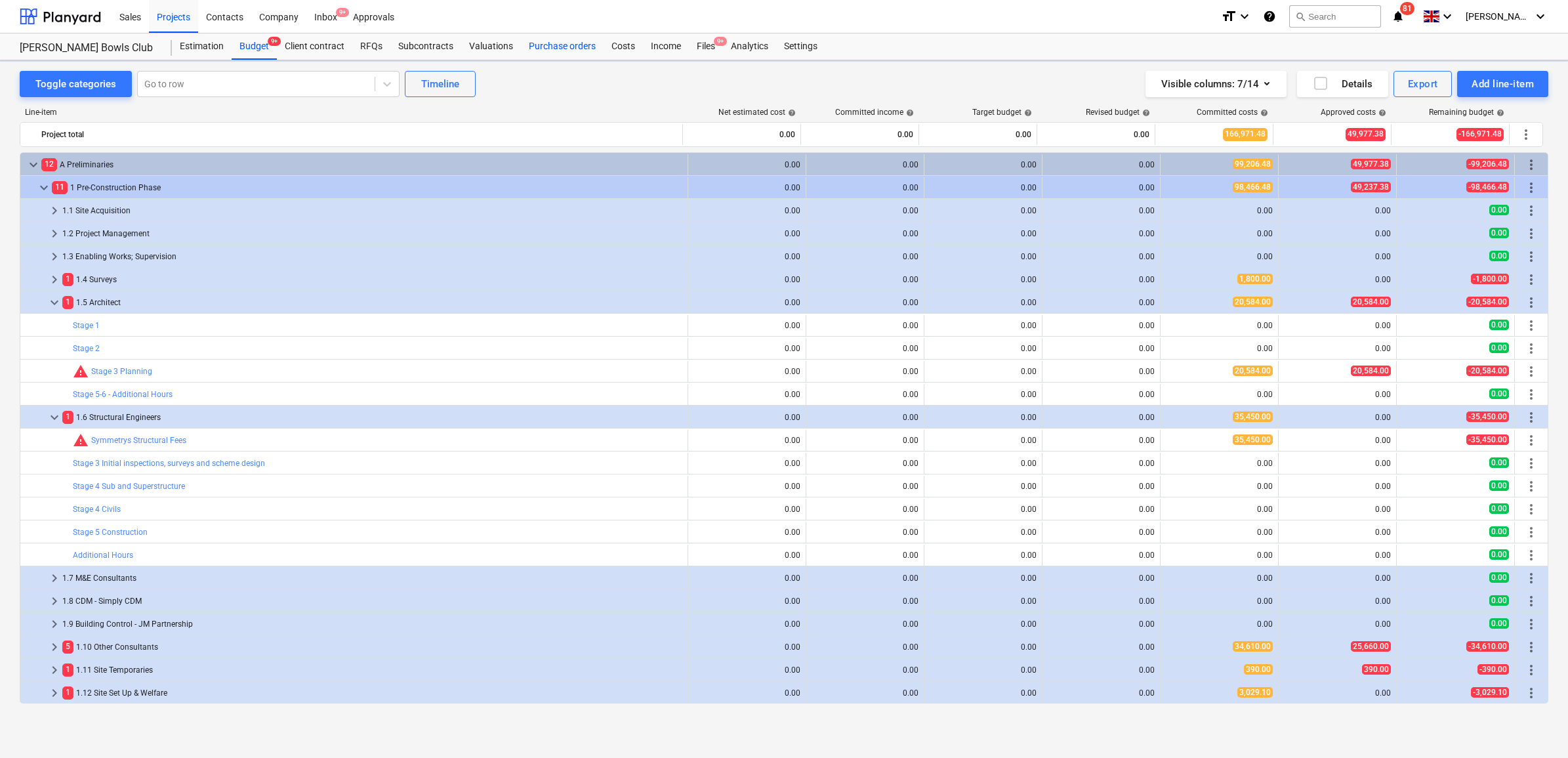
click at [537, 40] on div "Purchase orders" at bounding box center [562, 46] width 83 height 26
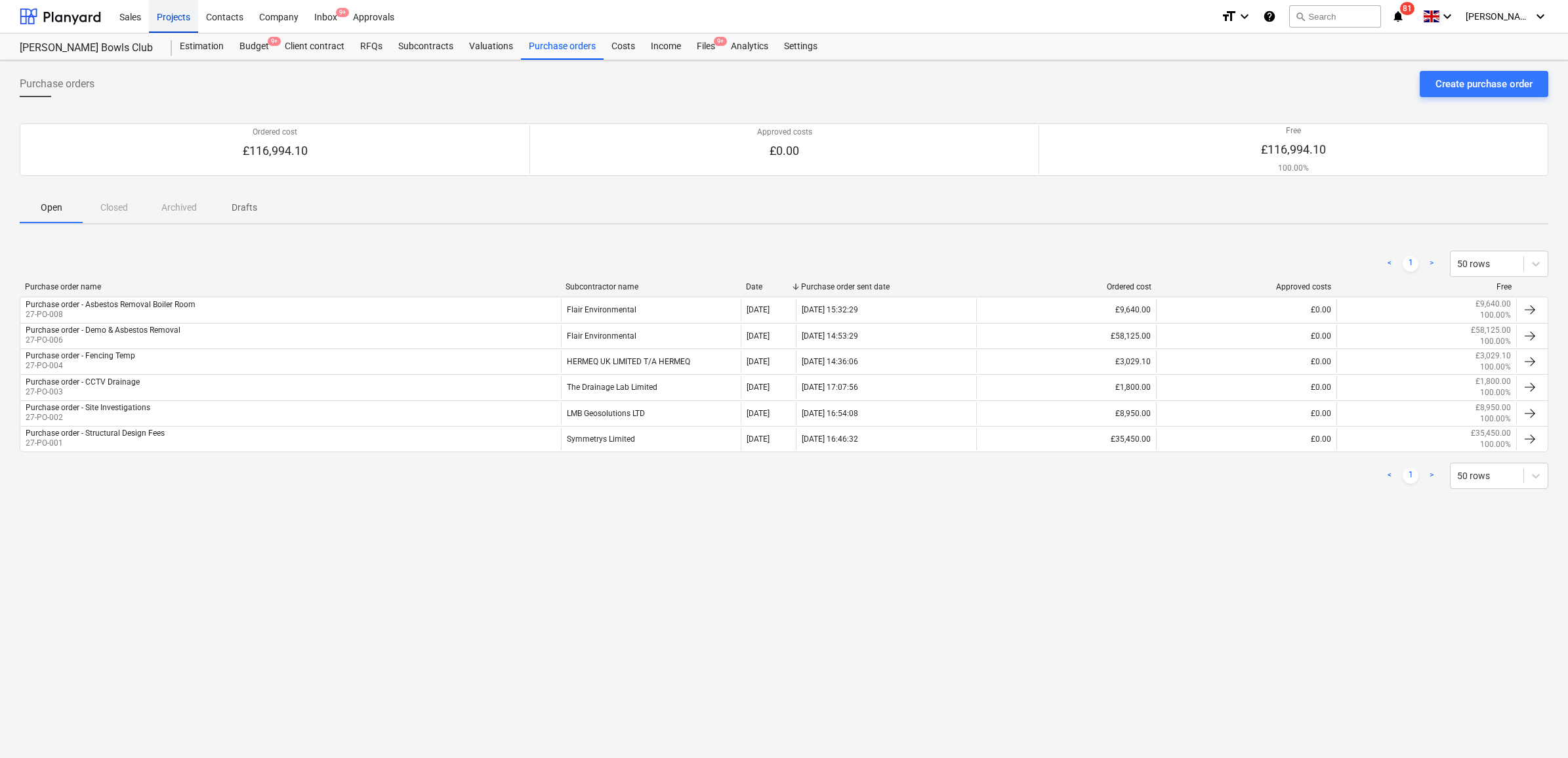
click at [166, 18] on div "Projects" at bounding box center [173, 16] width 50 height 33
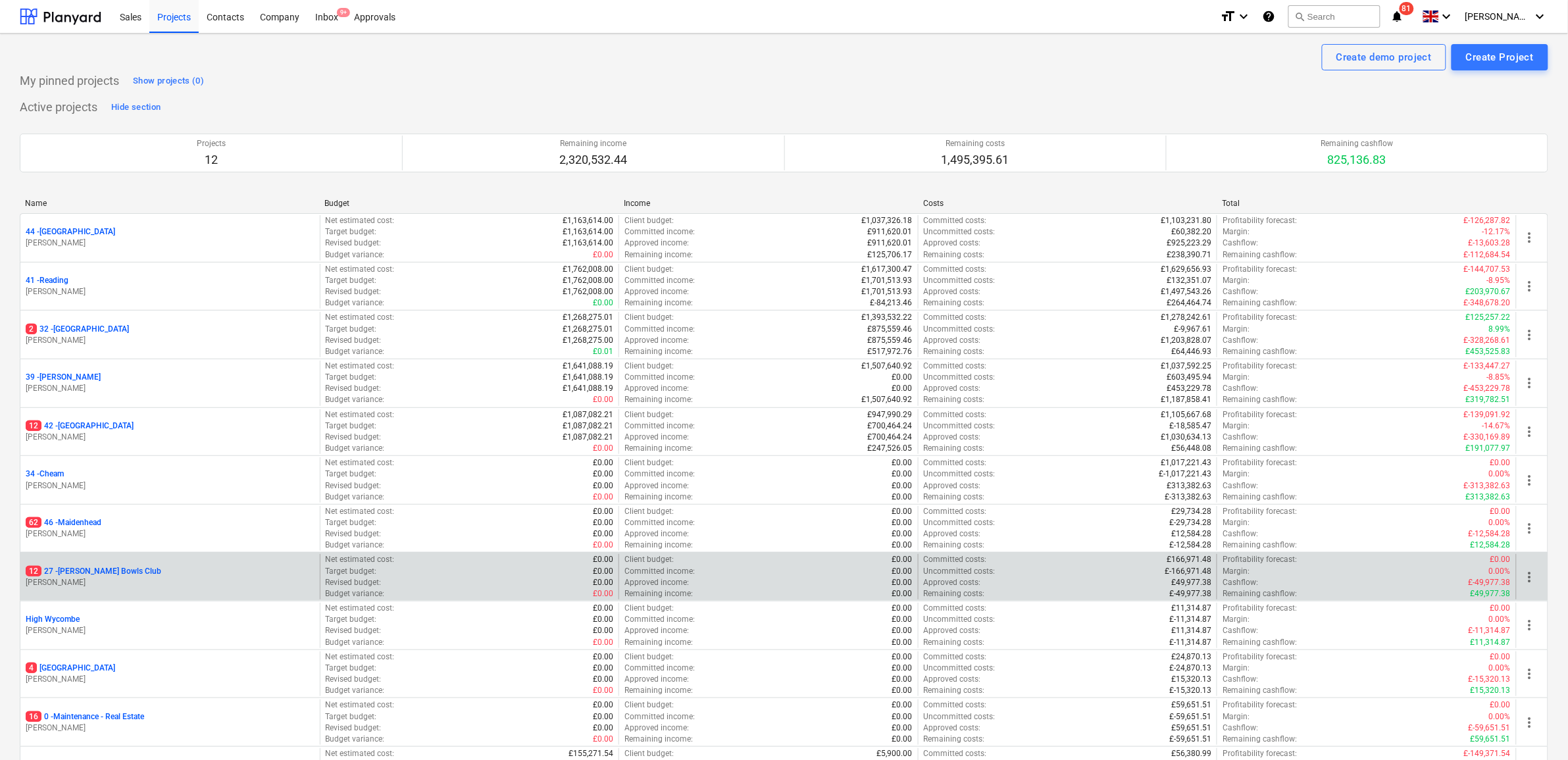
click at [106, 573] on p "12 27 - [PERSON_NAME] Bowls Club" at bounding box center [93, 571] width 136 height 11
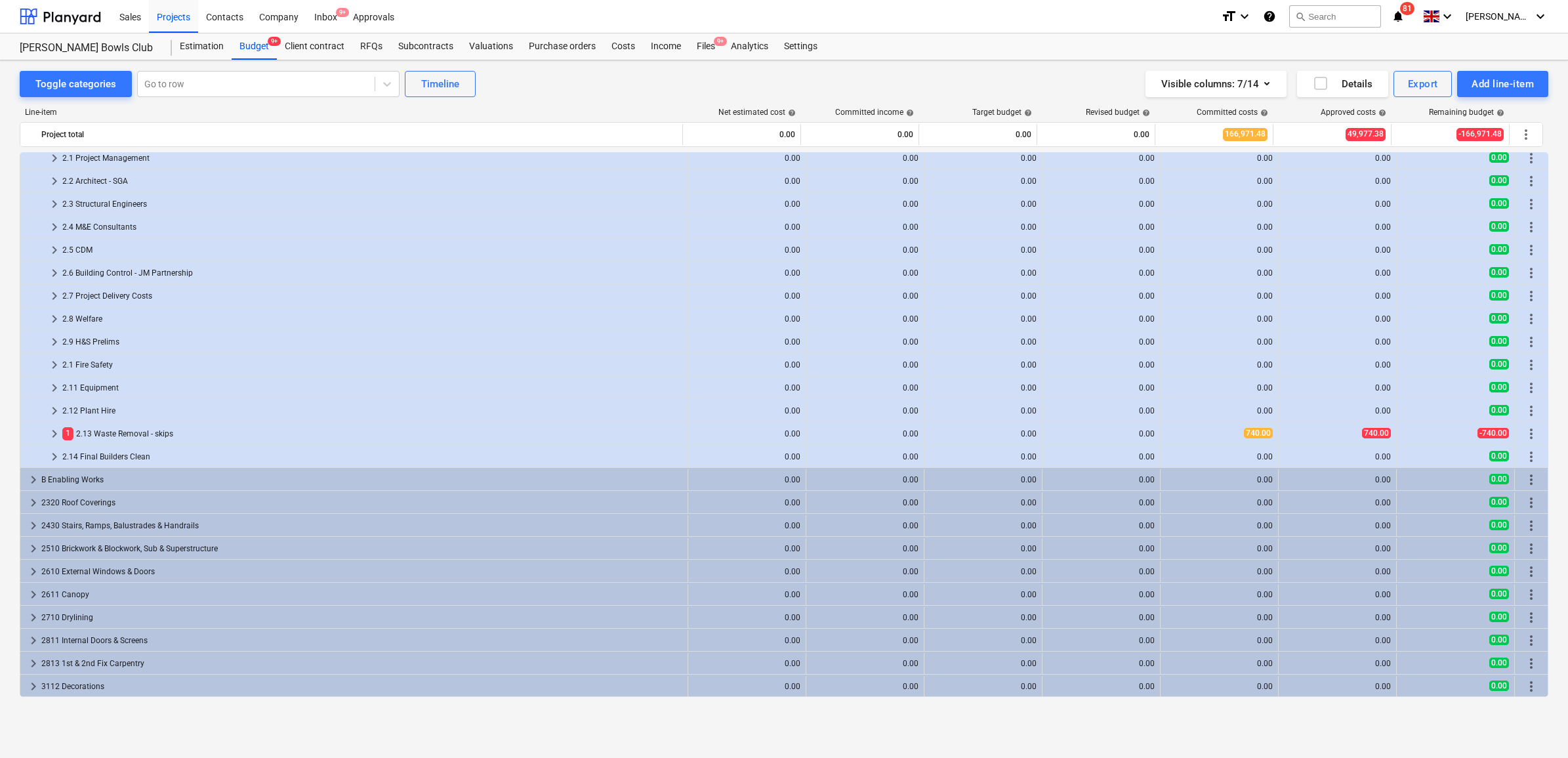
scroll to position [574, 0]
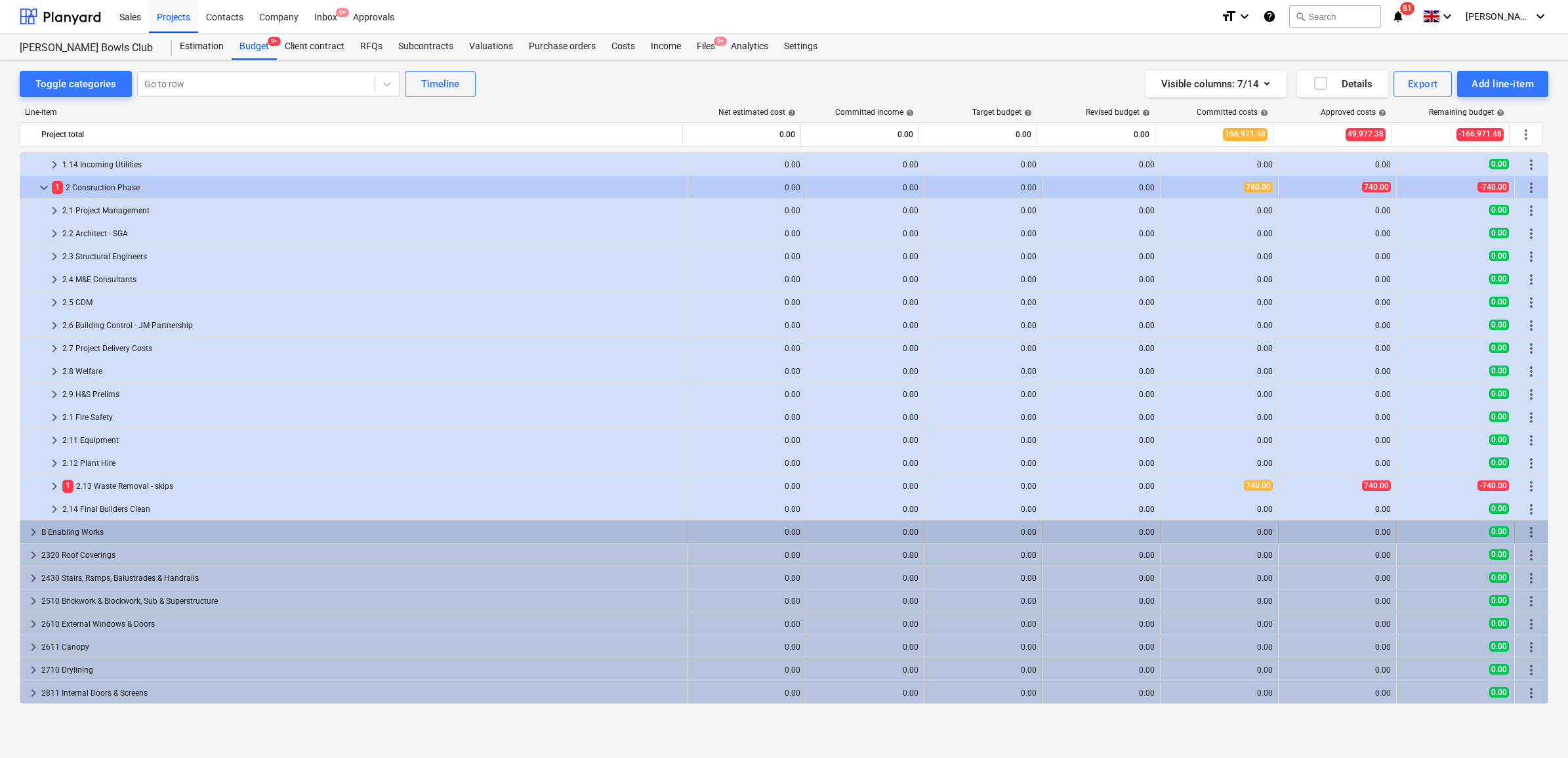
click at [31, 536] on span "keyboard_arrow_right" at bounding box center [33, 532] width 16 height 16
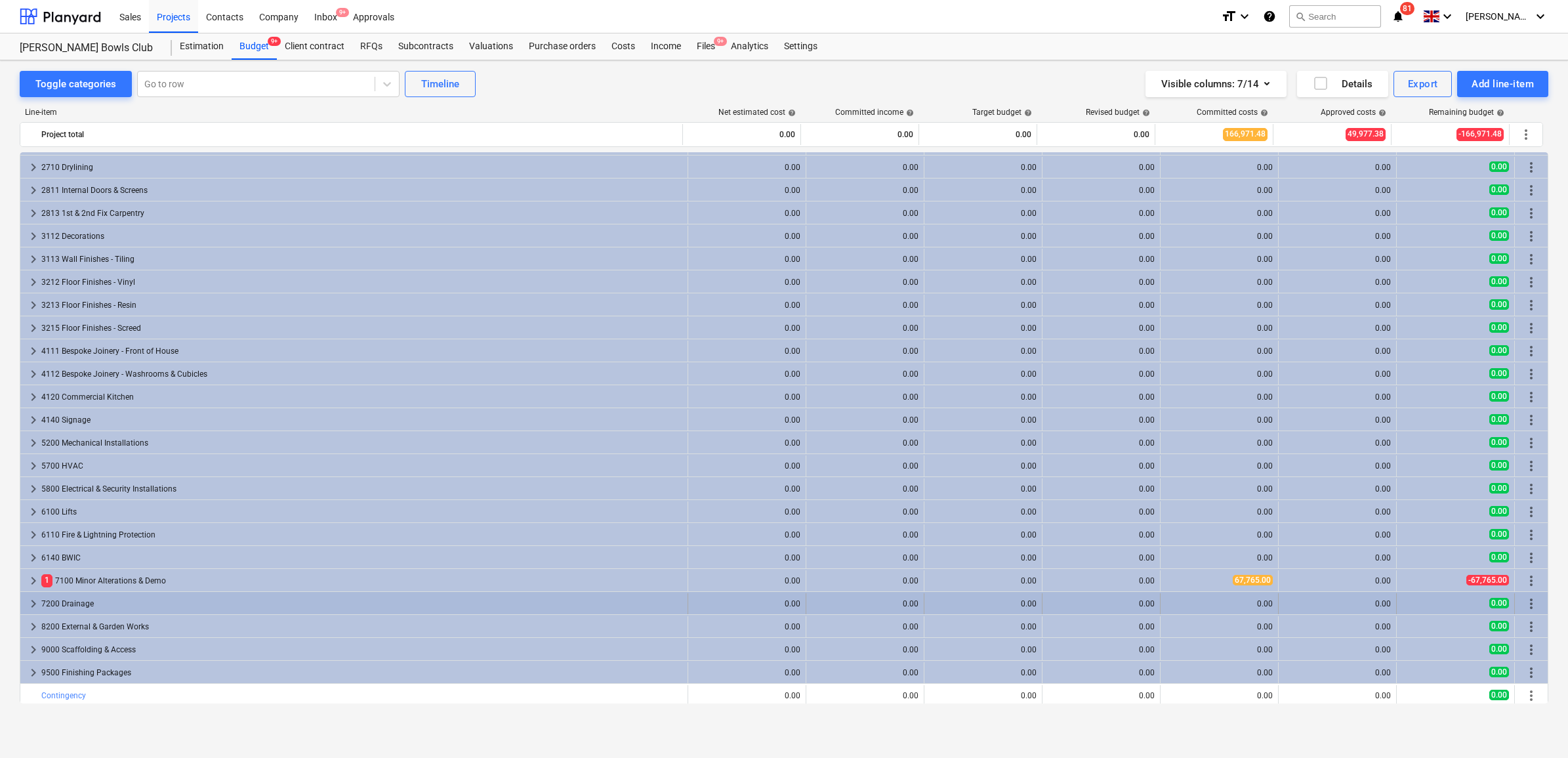
scroll to position [1194, 0]
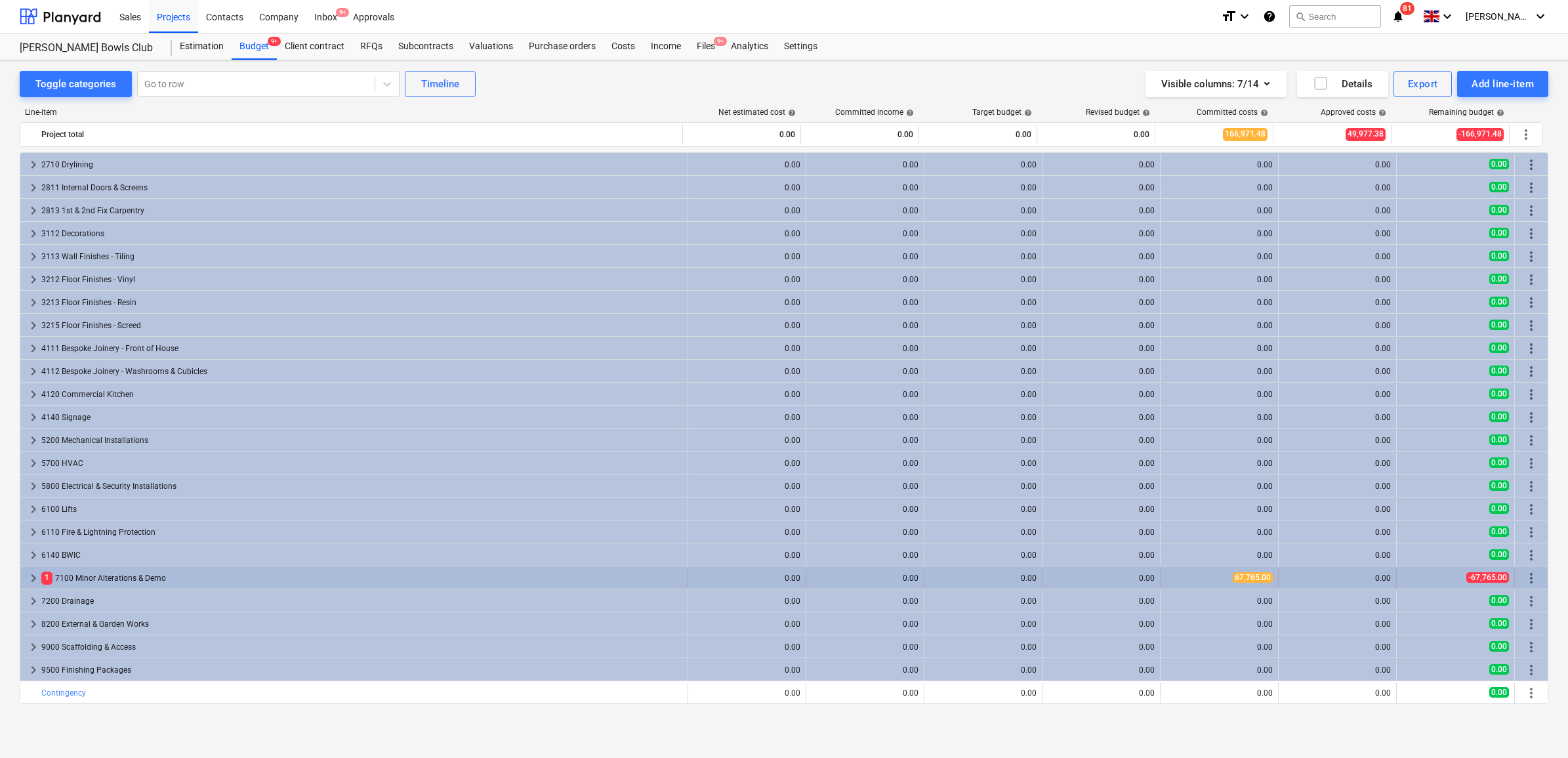
click at [33, 578] on span "keyboard_arrow_right" at bounding box center [33, 578] width 16 height 16
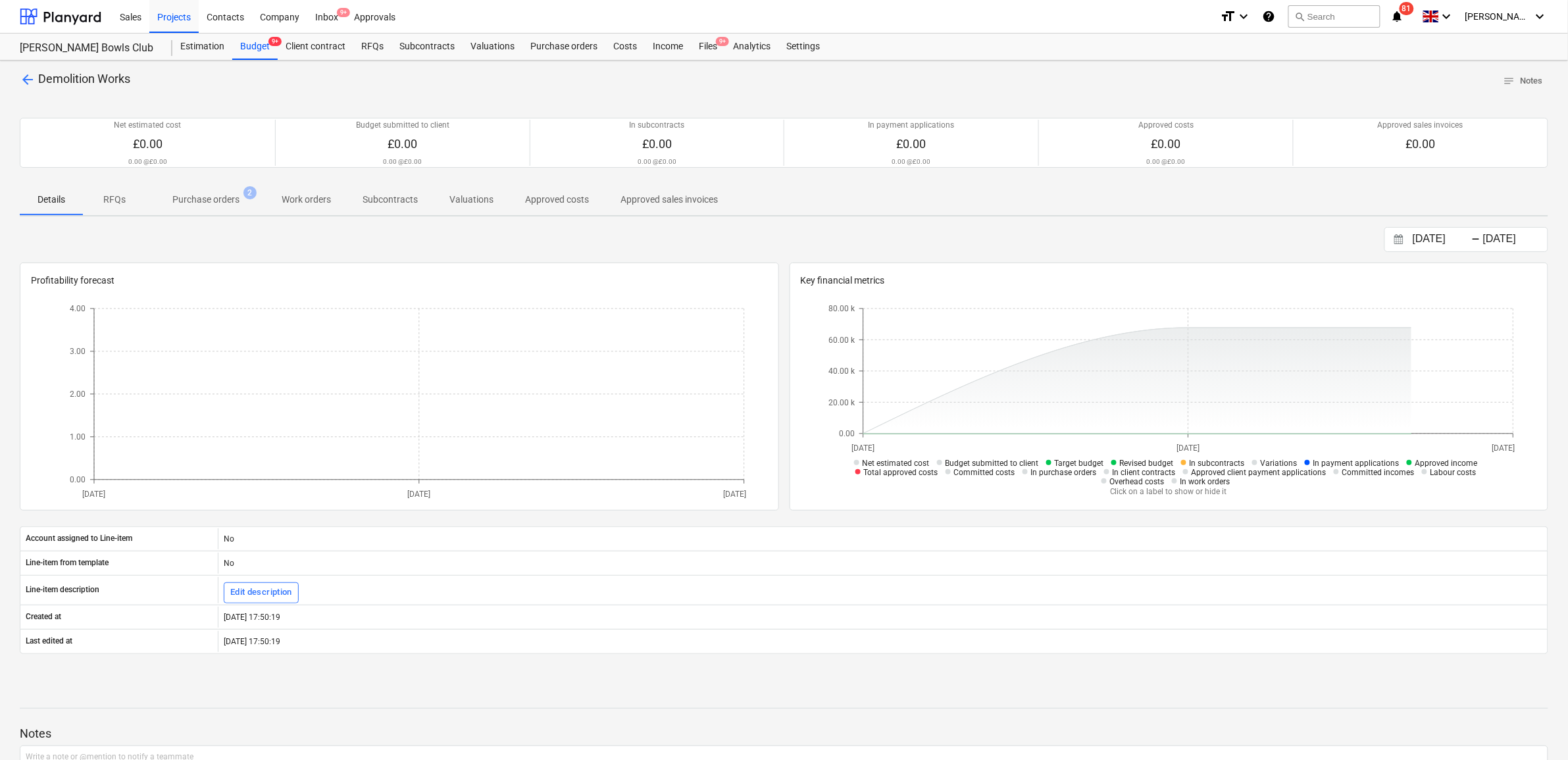
click at [208, 204] on p "Purchase orders" at bounding box center [206, 199] width 67 height 13
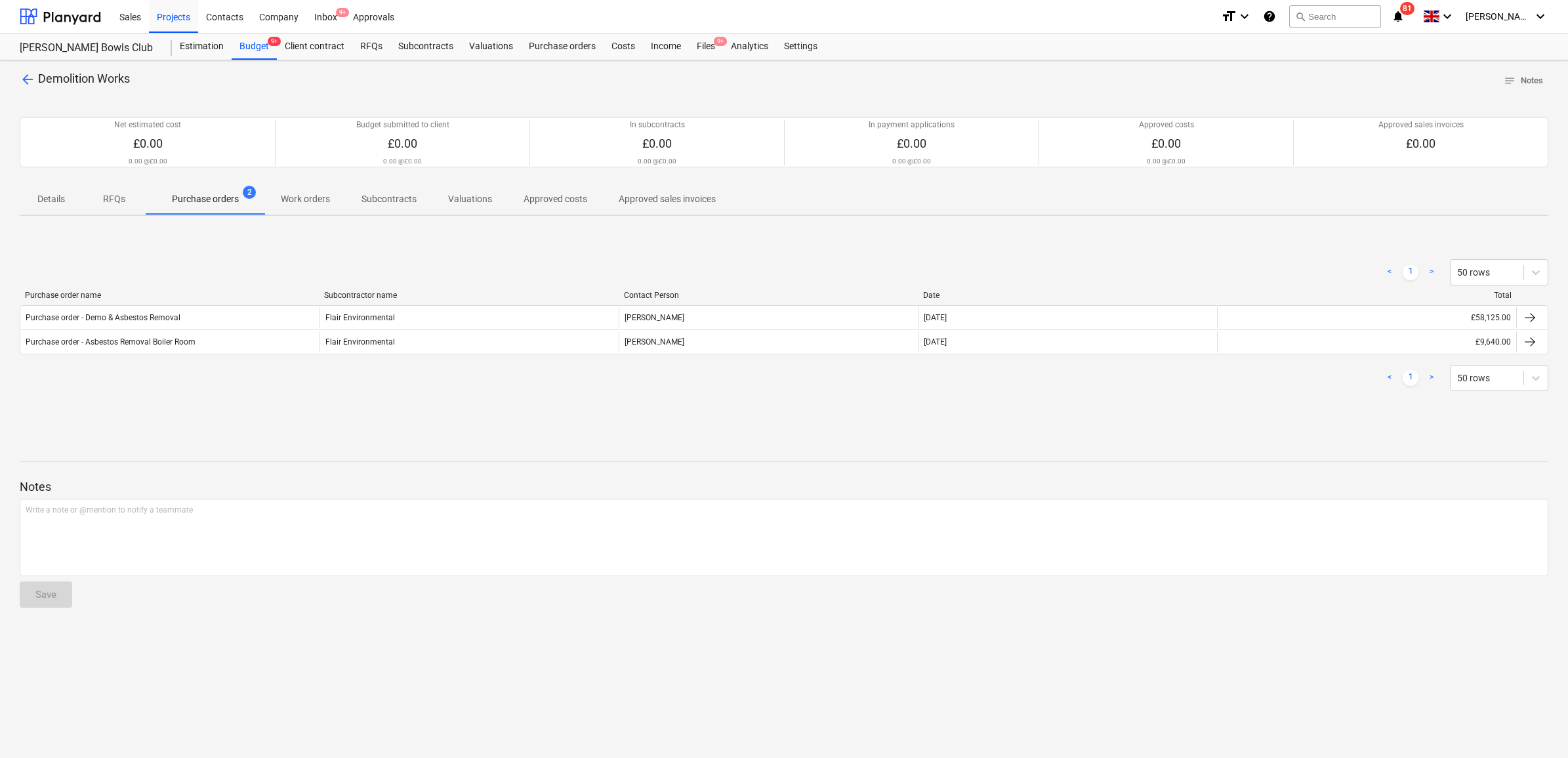
click at [33, 83] on span "arrow_back" at bounding box center [28, 79] width 16 height 16
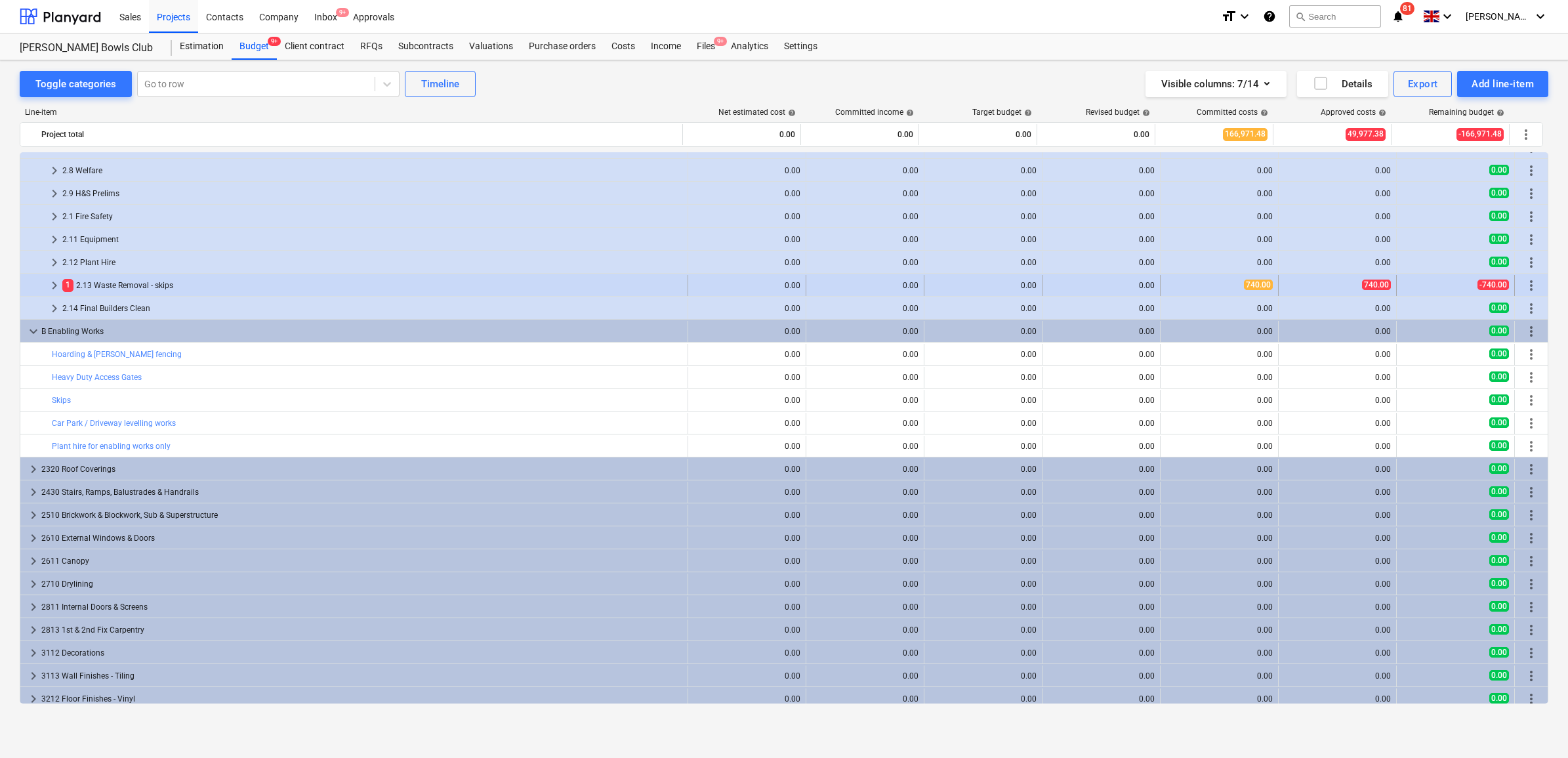
scroll to position [502, 0]
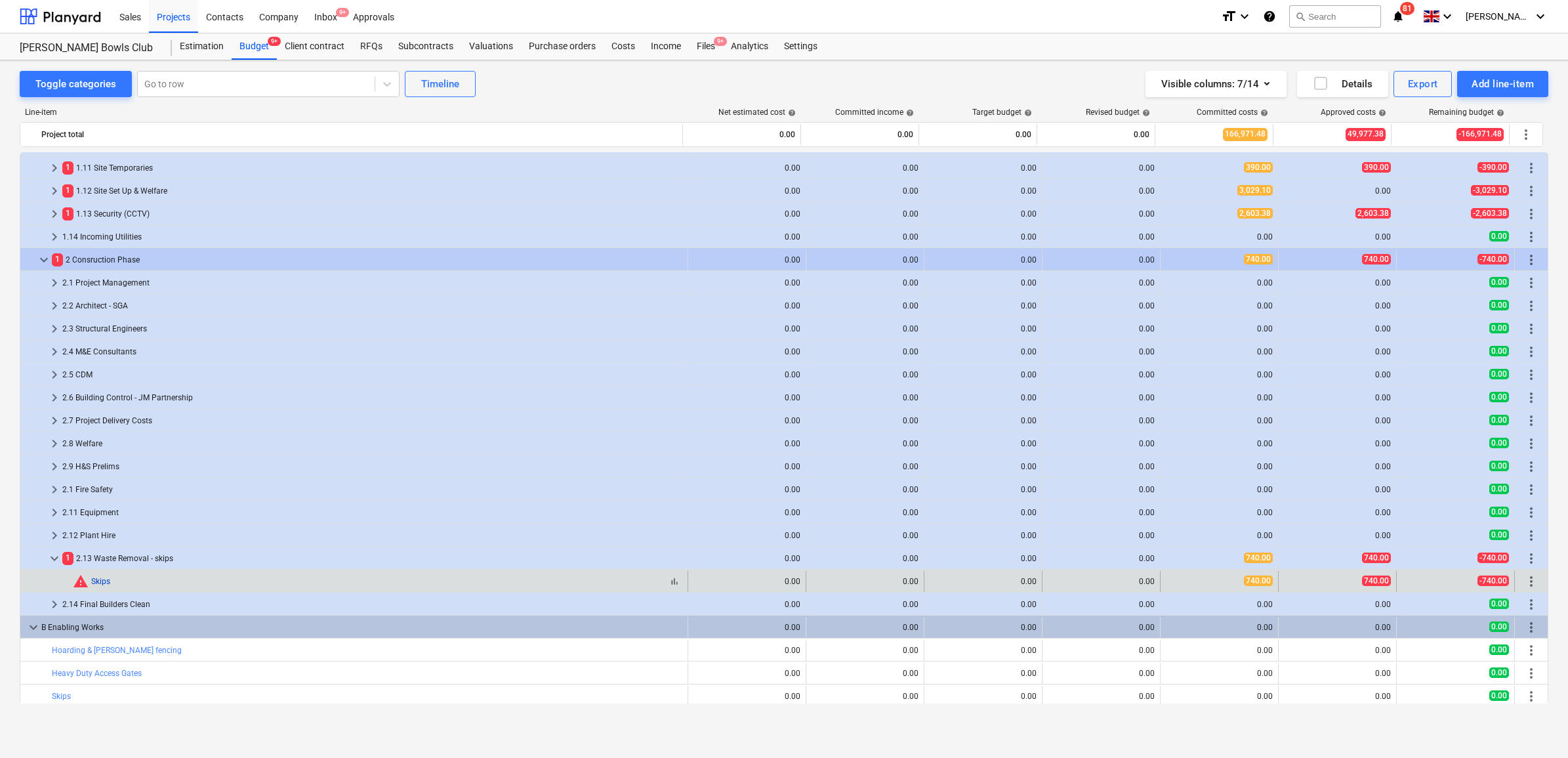
click at [95, 580] on link "Skips" at bounding box center [101, 581] width 19 height 9
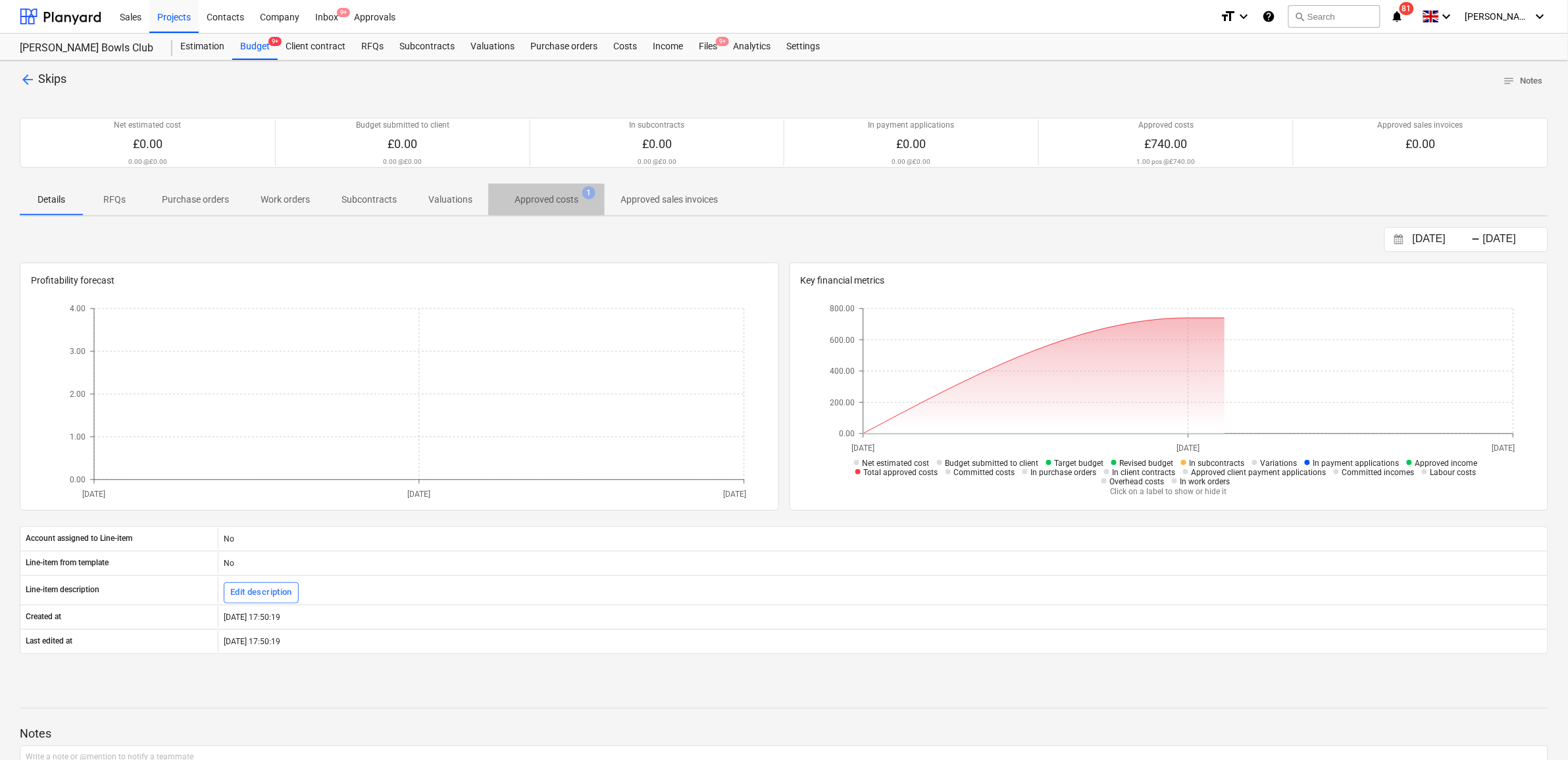
click at [517, 209] on span "Approved costs 1" at bounding box center [547, 199] width 116 height 23
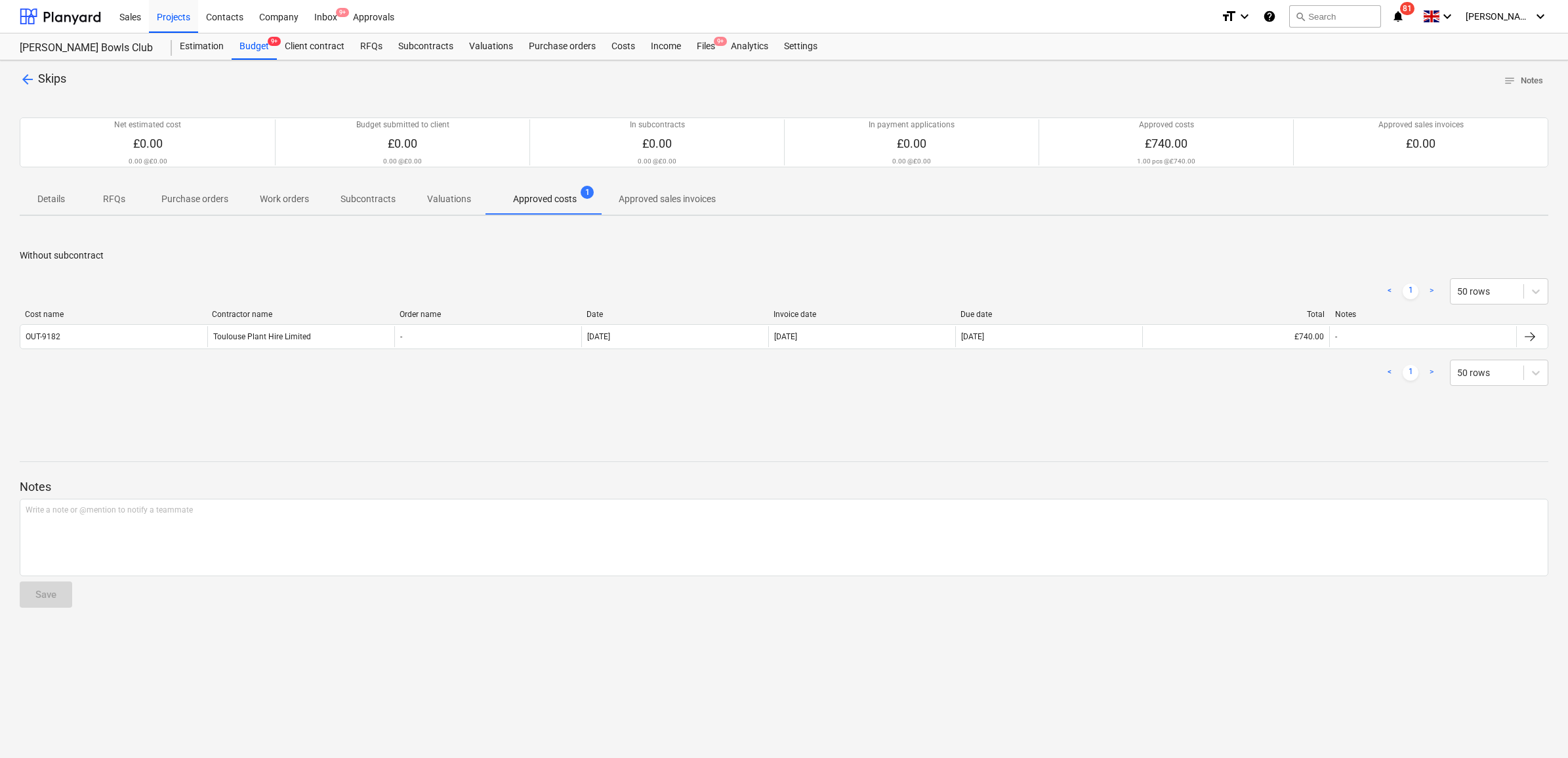
click at [26, 84] on span "arrow_back" at bounding box center [28, 79] width 16 height 16
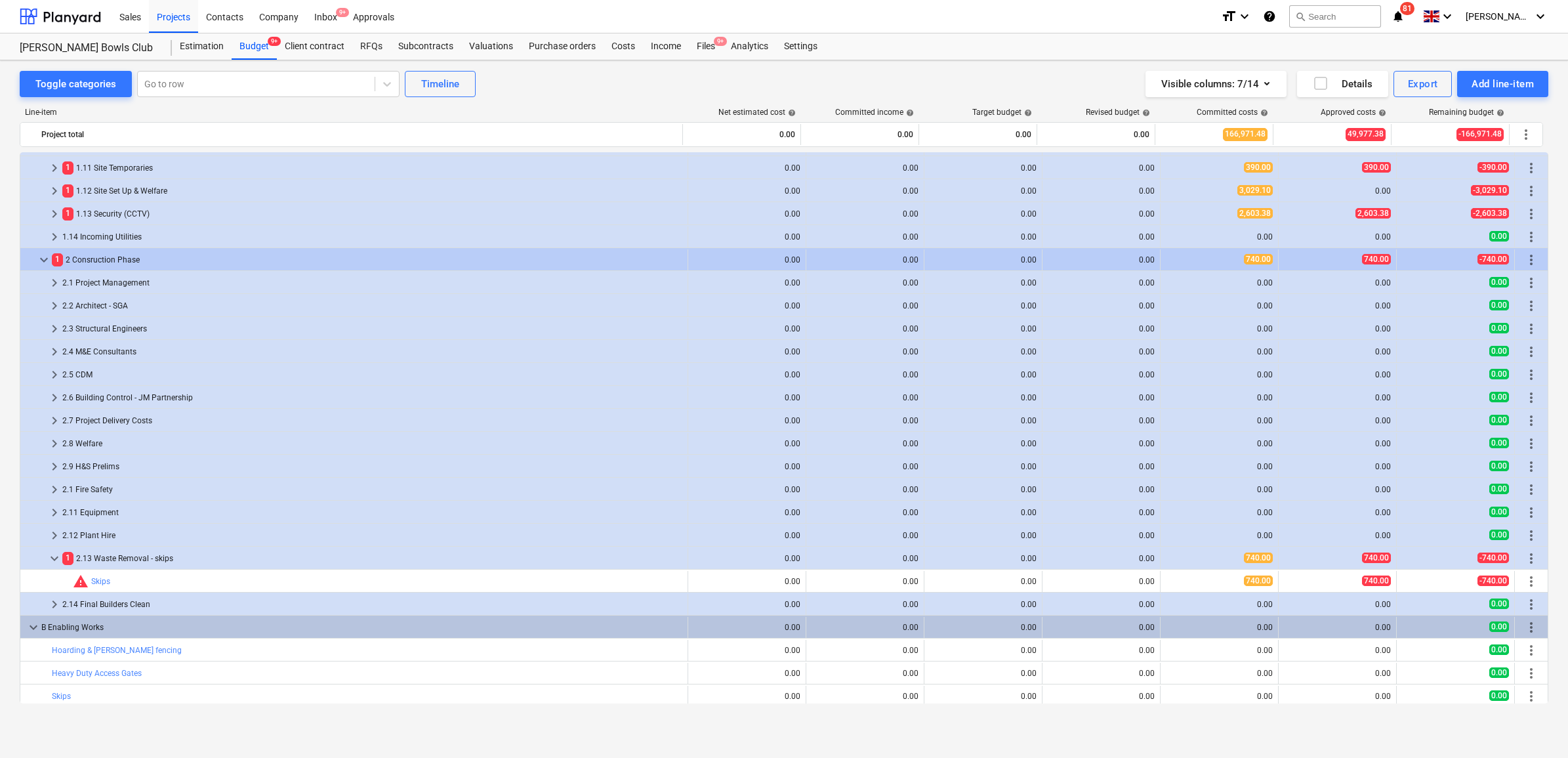
scroll to position [338, 0]
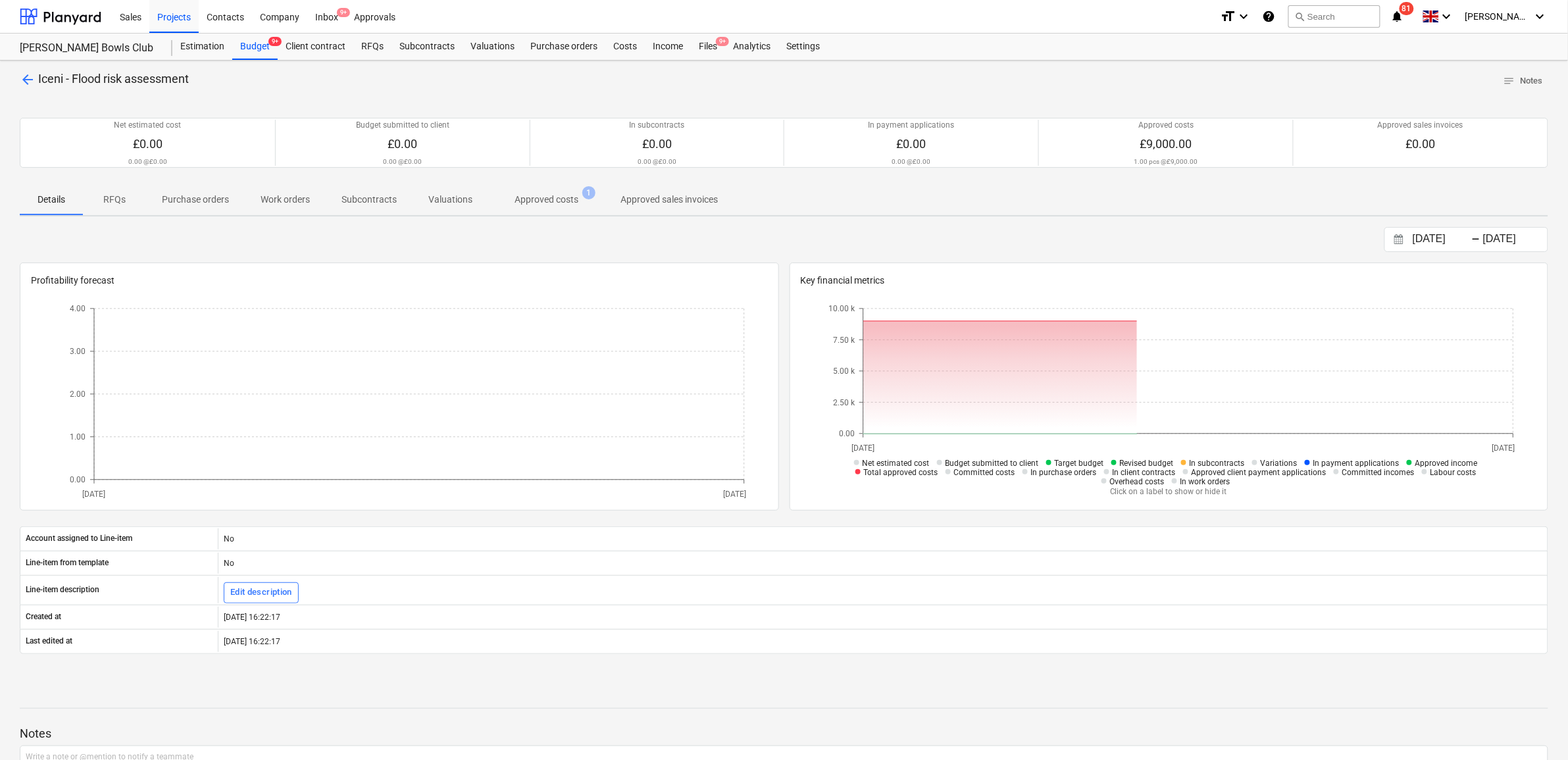
click at [540, 193] on p "Approved costs" at bounding box center [547, 199] width 64 height 13
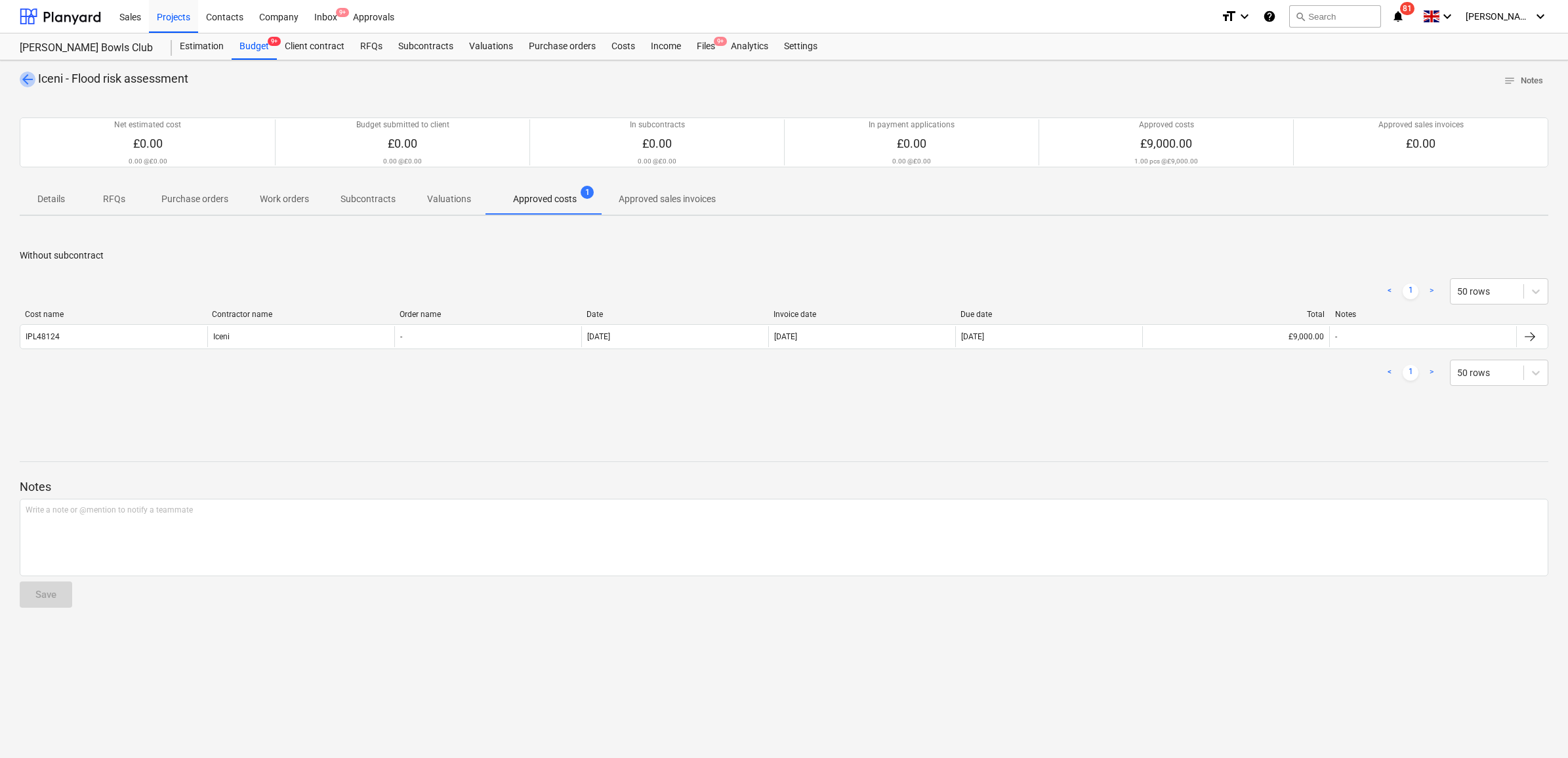
click at [22, 76] on span "arrow_back" at bounding box center [28, 79] width 16 height 16
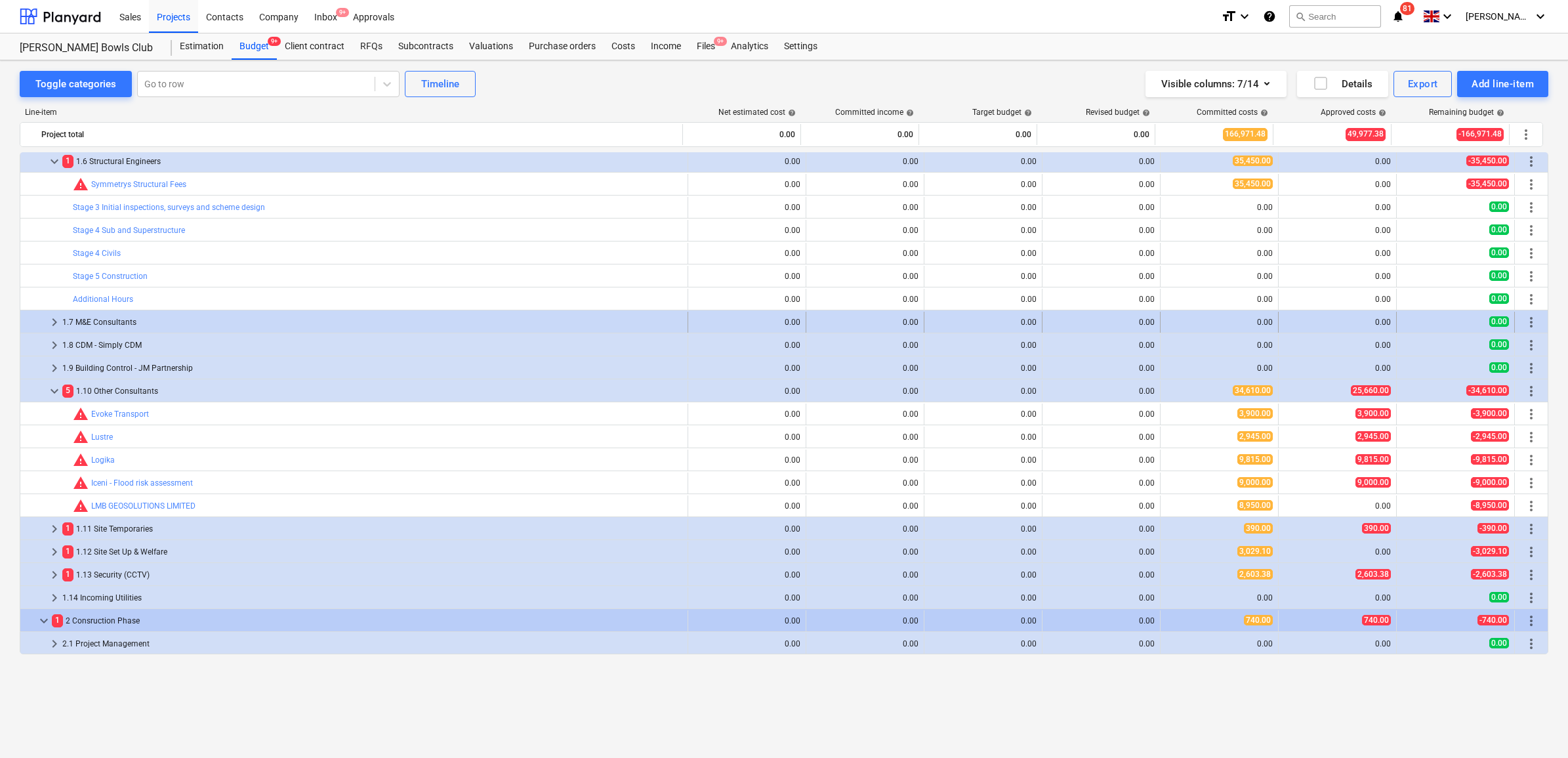
scroll to position [174, 0]
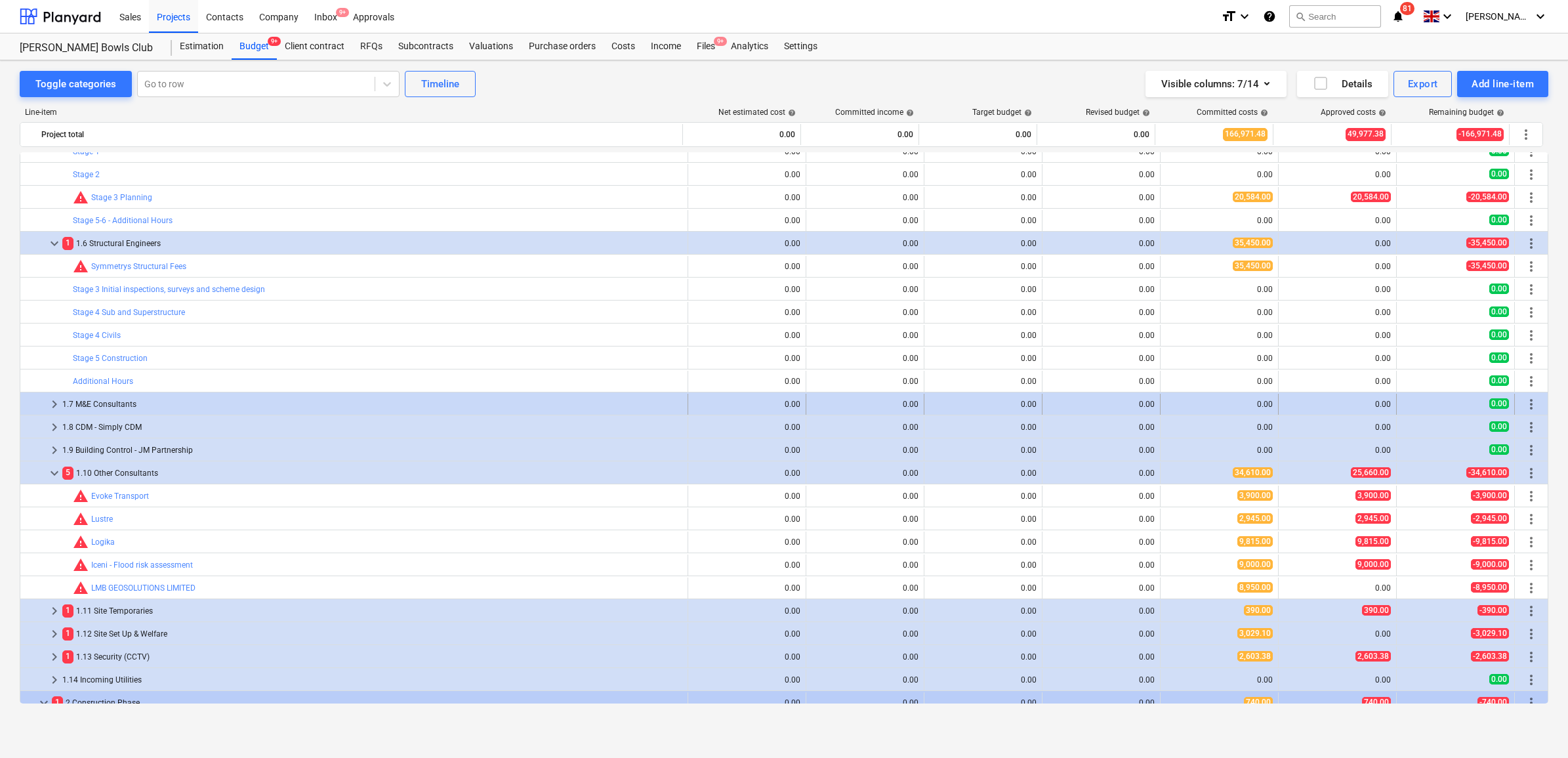
click at [137, 407] on div "1.7 M&E Consultants" at bounding box center [372, 404] width 620 height 21
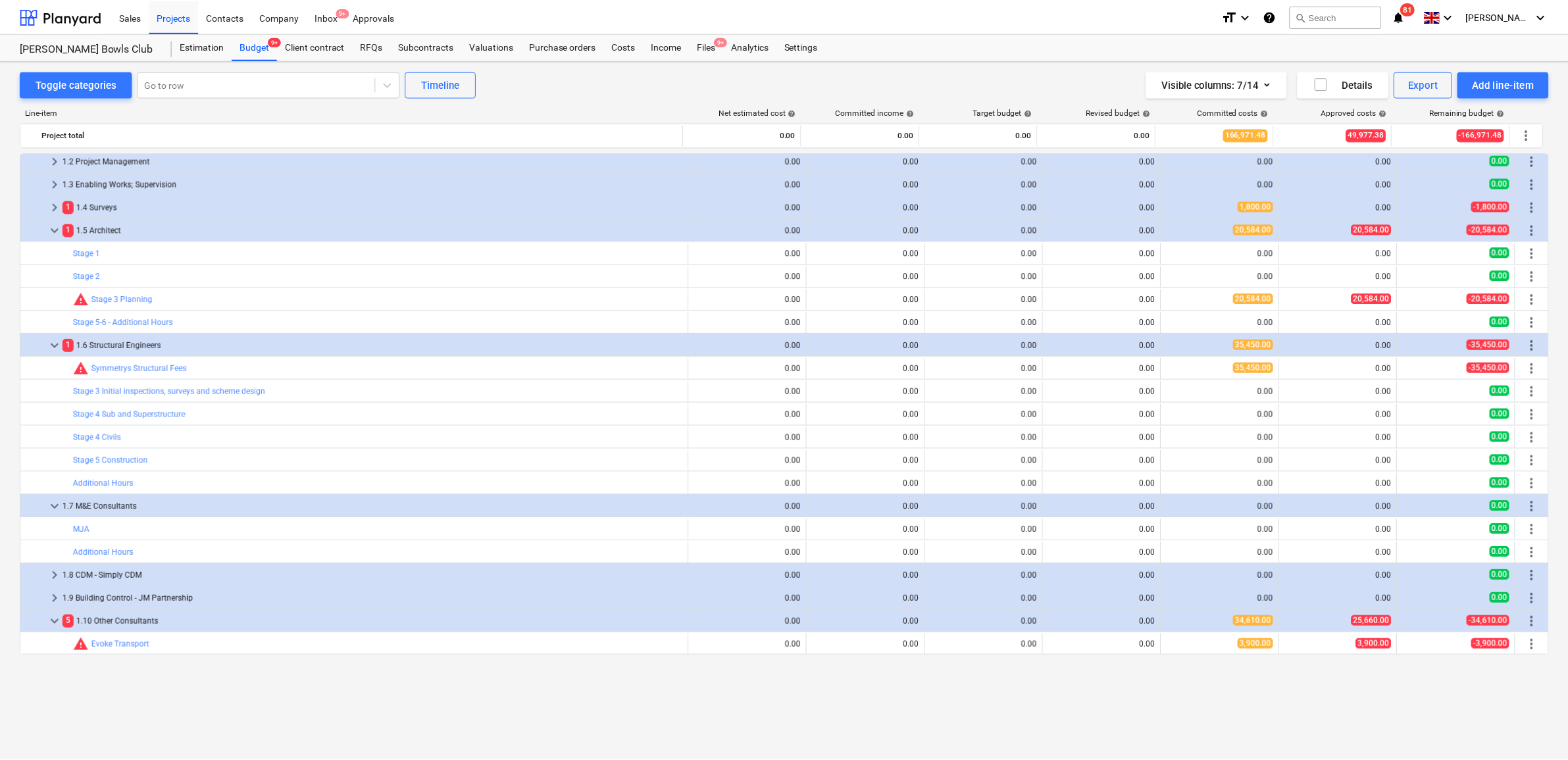
scroll to position [0, 0]
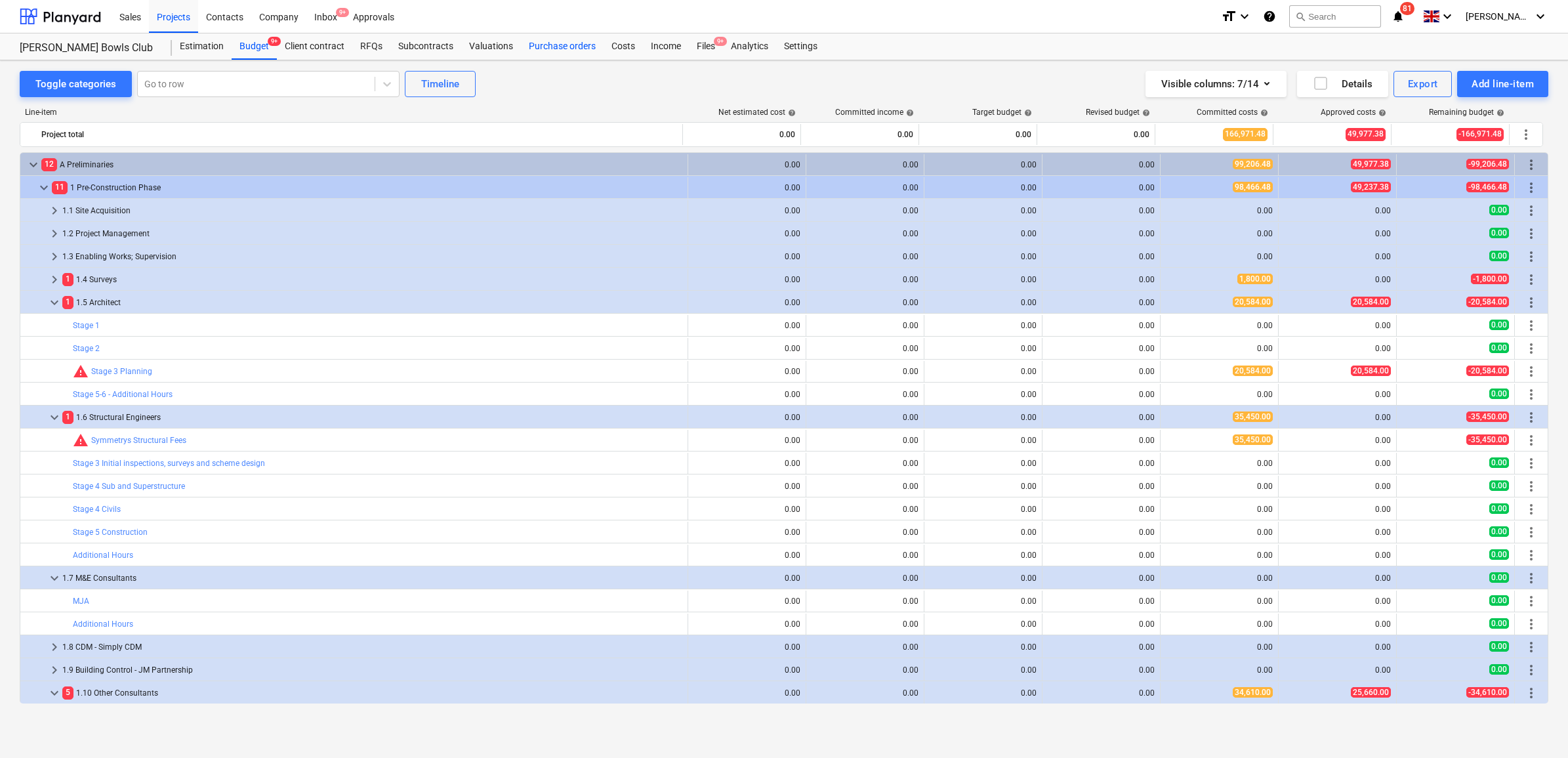
click at [559, 42] on div "Purchase orders" at bounding box center [562, 46] width 83 height 26
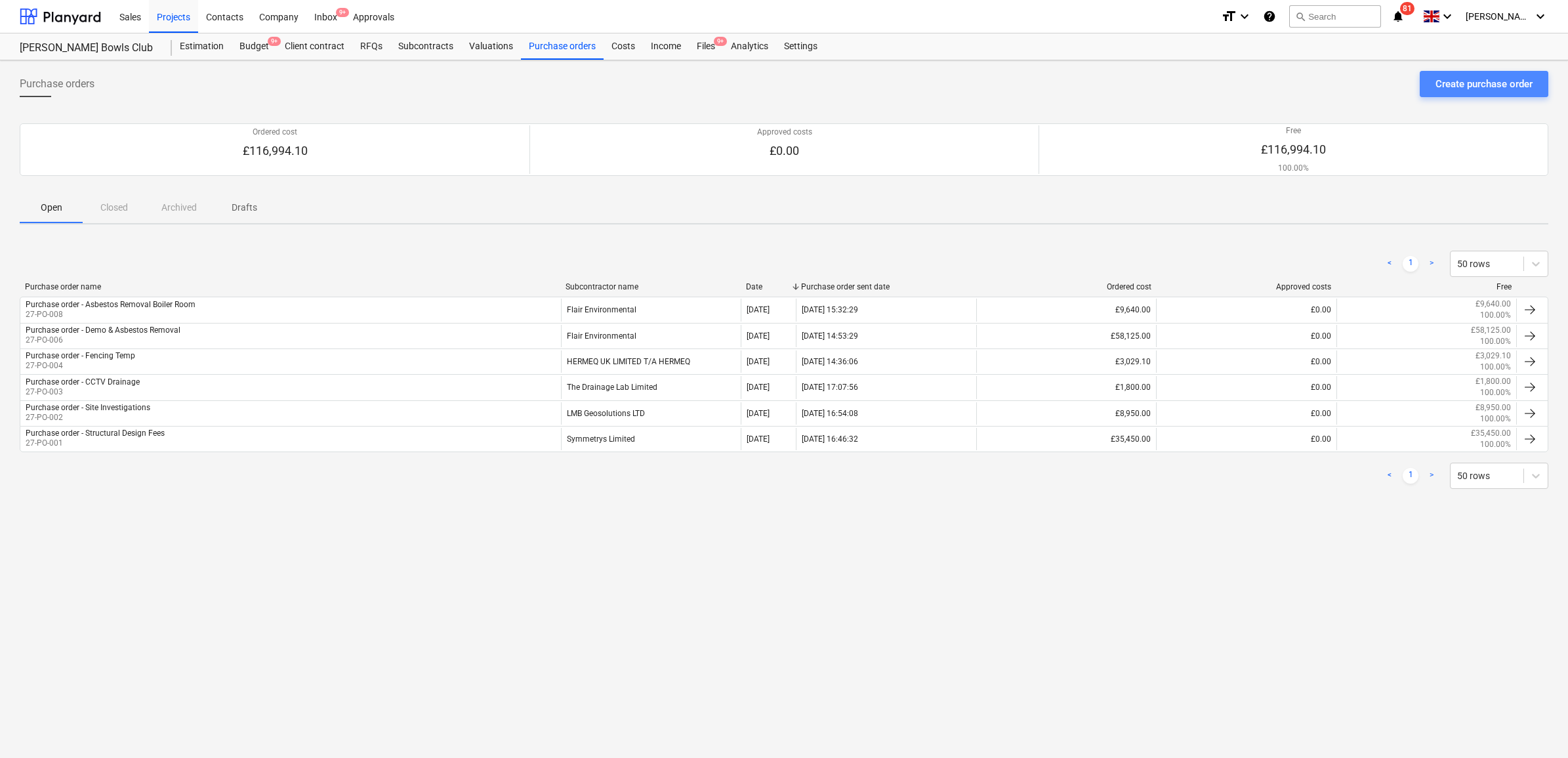
click at [1252, 79] on div "Create purchase order" at bounding box center [1484, 84] width 97 height 17
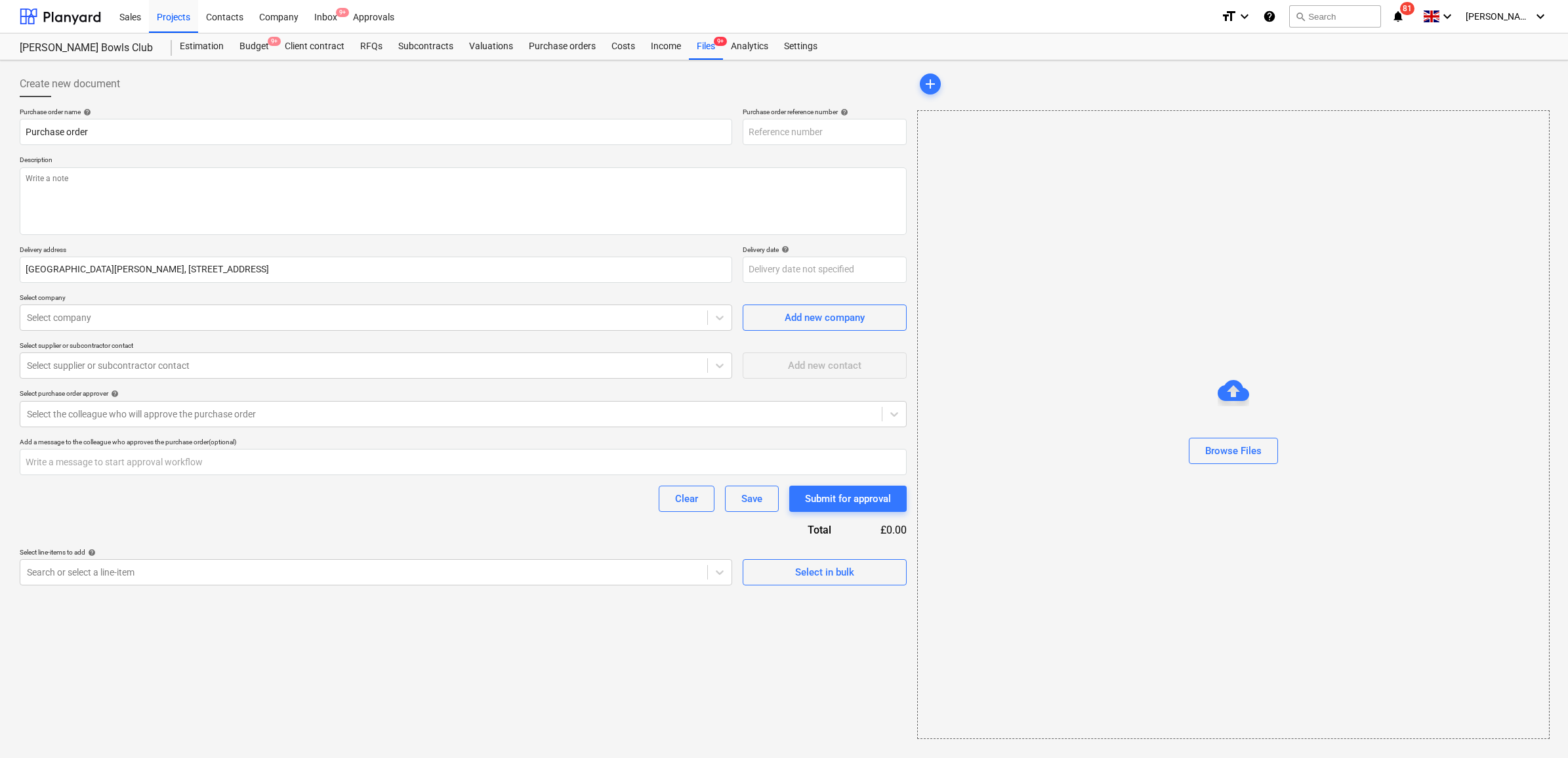
type input "27-PO-009"
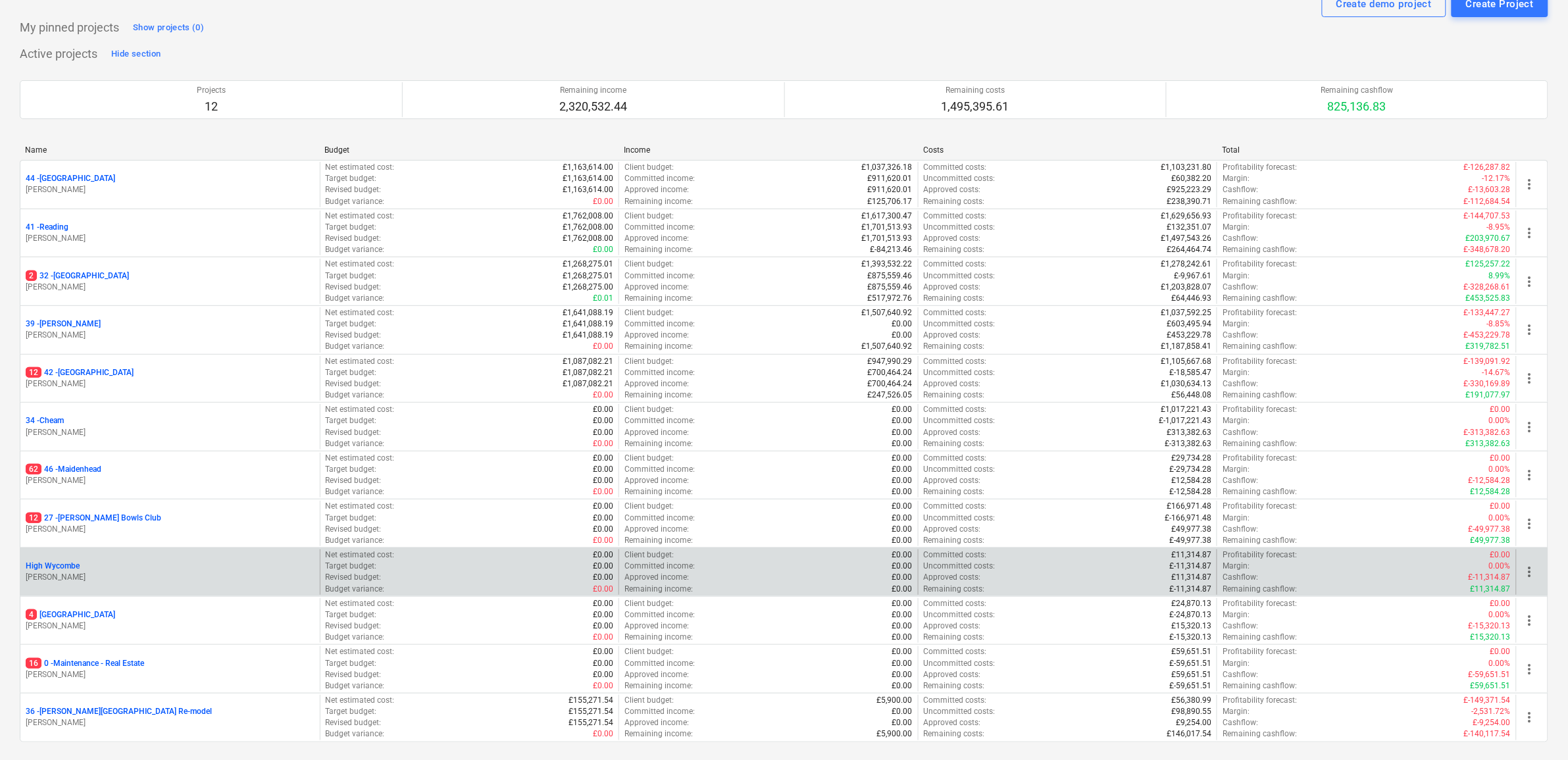
scroll to position [82, 0]
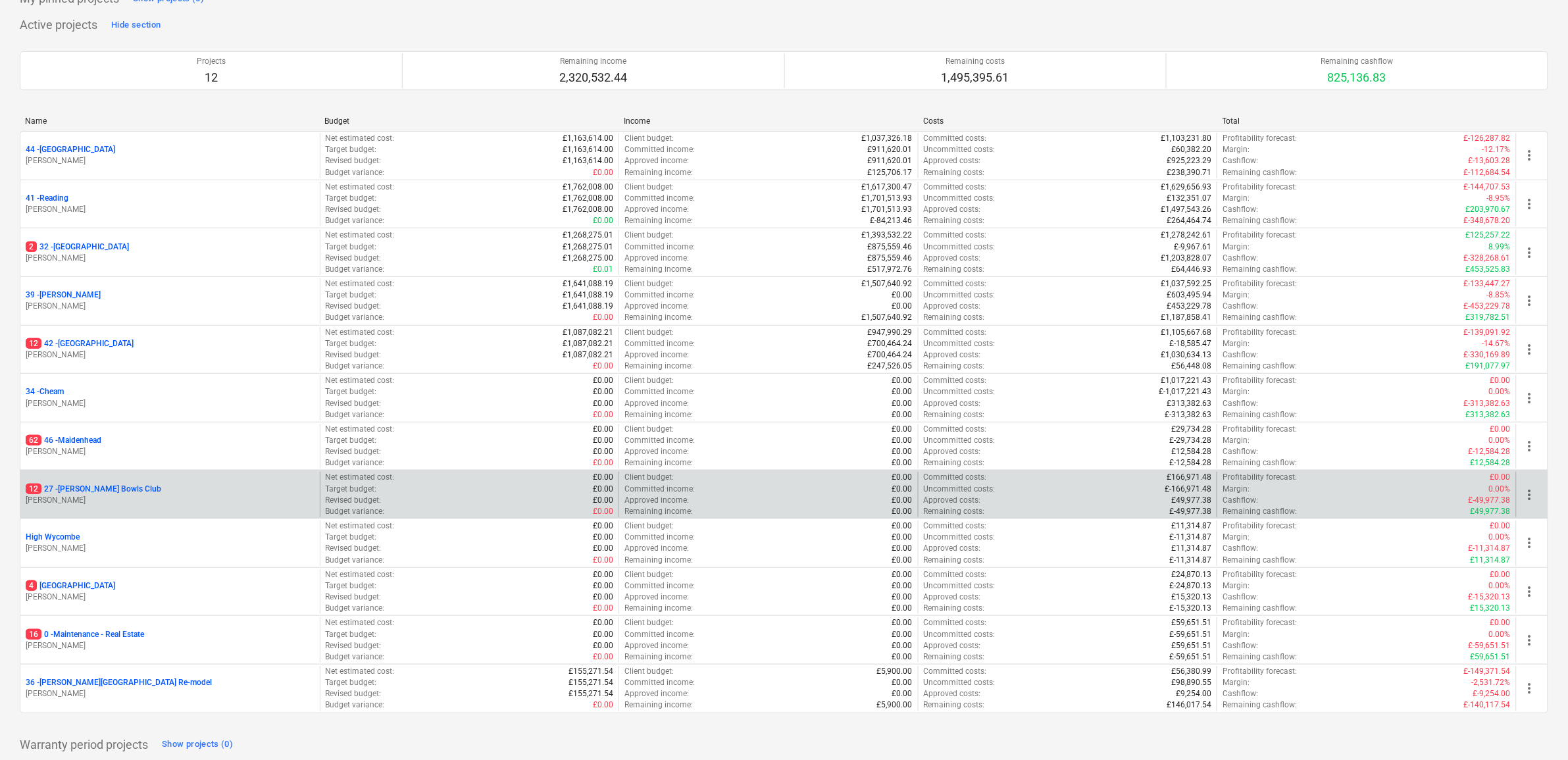
click at [95, 492] on p "12 27 - [PERSON_NAME] Bowls Club" at bounding box center [93, 489] width 136 height 11
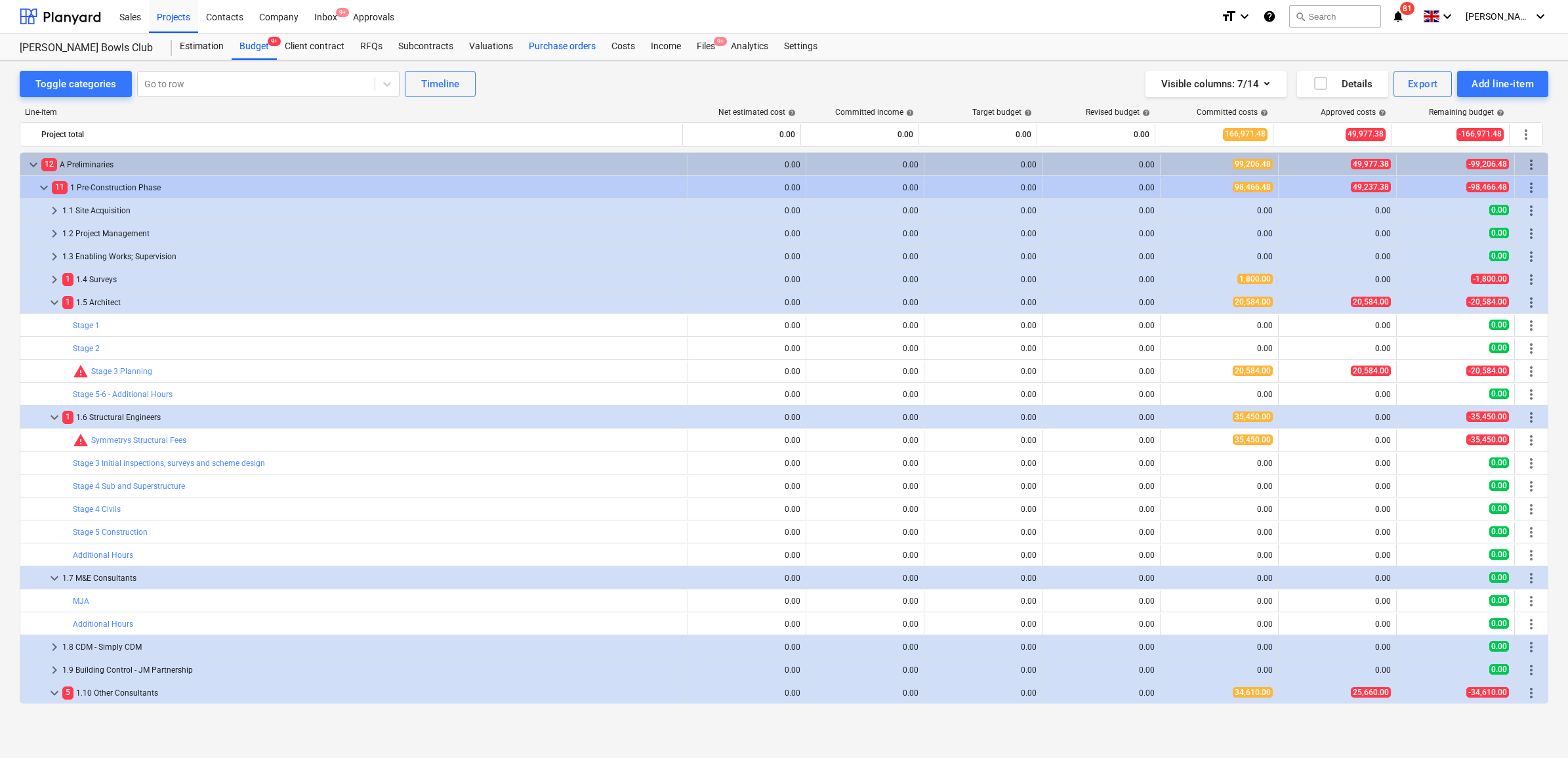
click at [545, 47] on div "Purchase orders" at bounding box center [562, 46] width 83 height 26
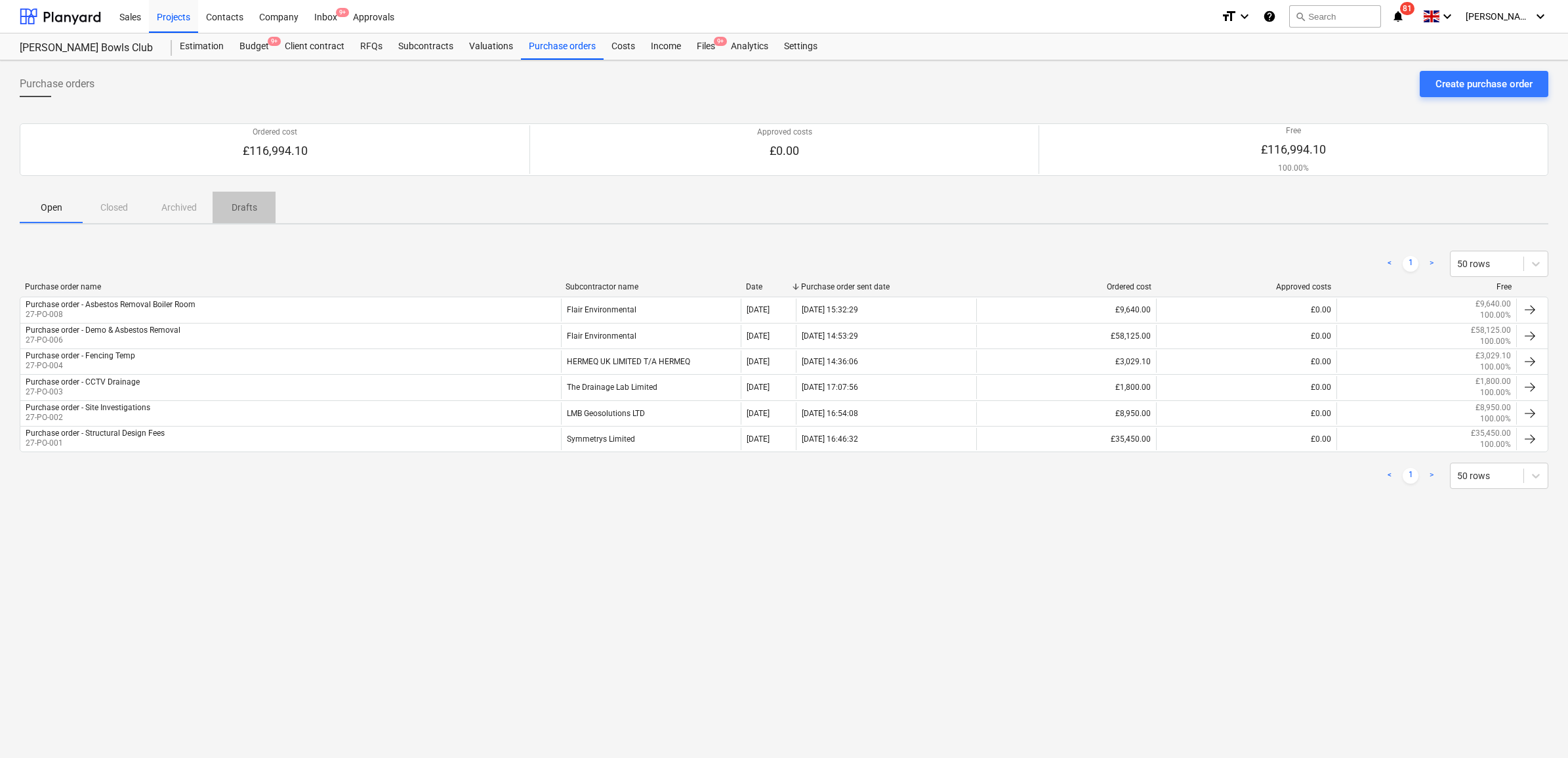
click at [238, 207] on p "Drafts" at bounding box center [244, 207] width 31 height 13
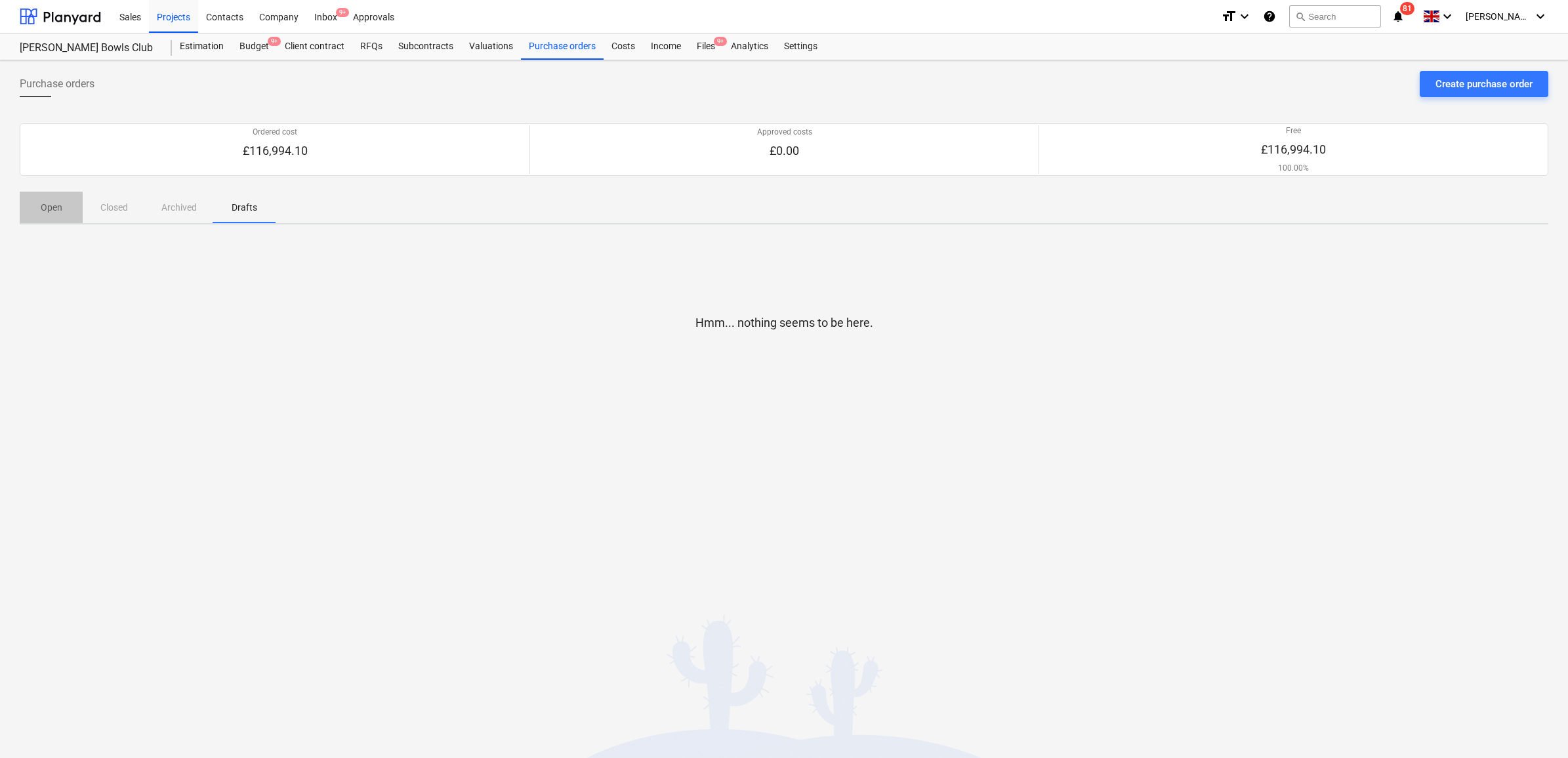
click at [46, 214] on p "Open" at bounding box center [51, 207] width 31 height 13
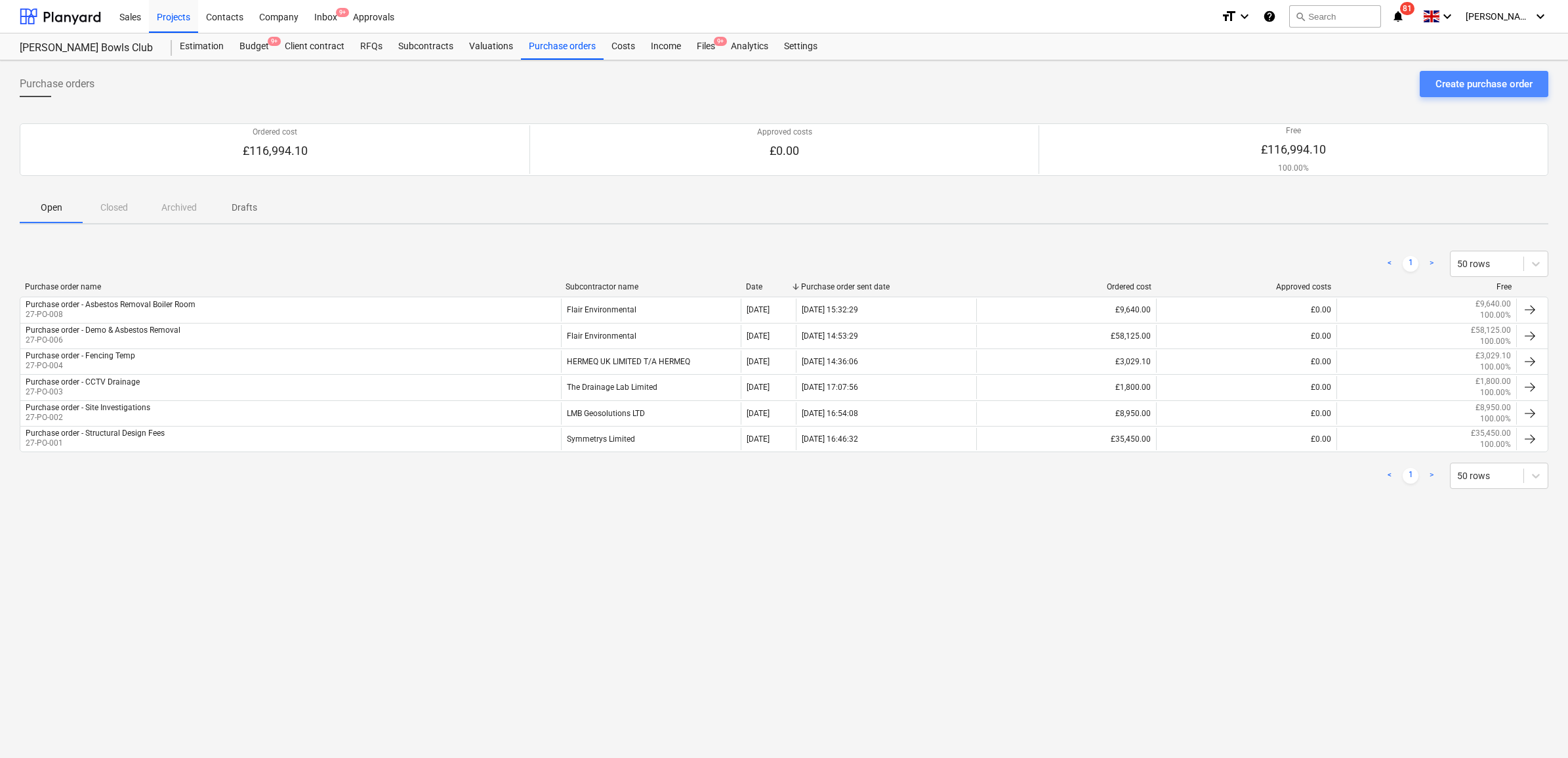
click at [1462, 87] on div "Create purchase order" at bounding box center [1484, 84] width 97 height 17
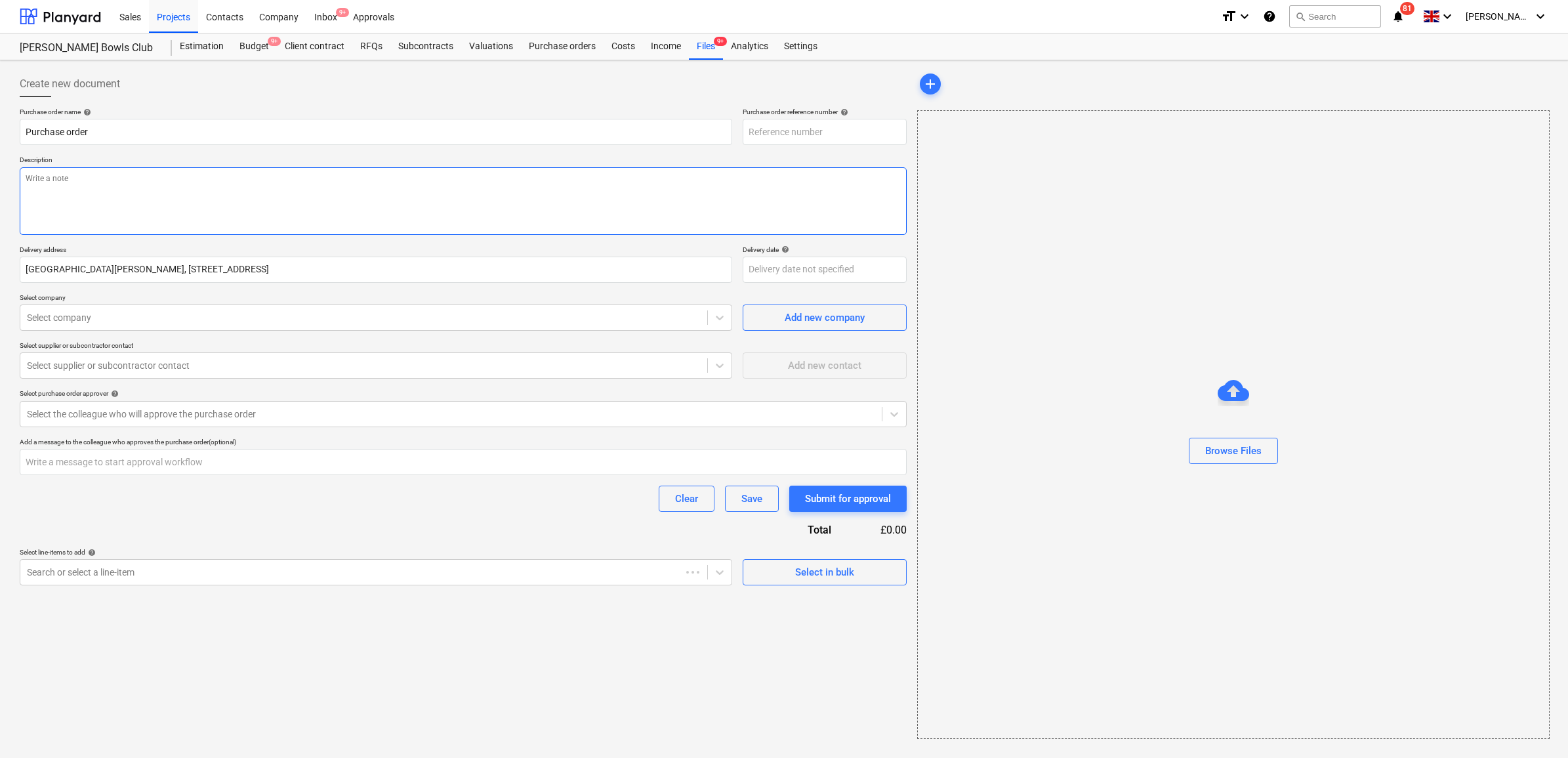
type textarea "x"
type input "27-PO-010"
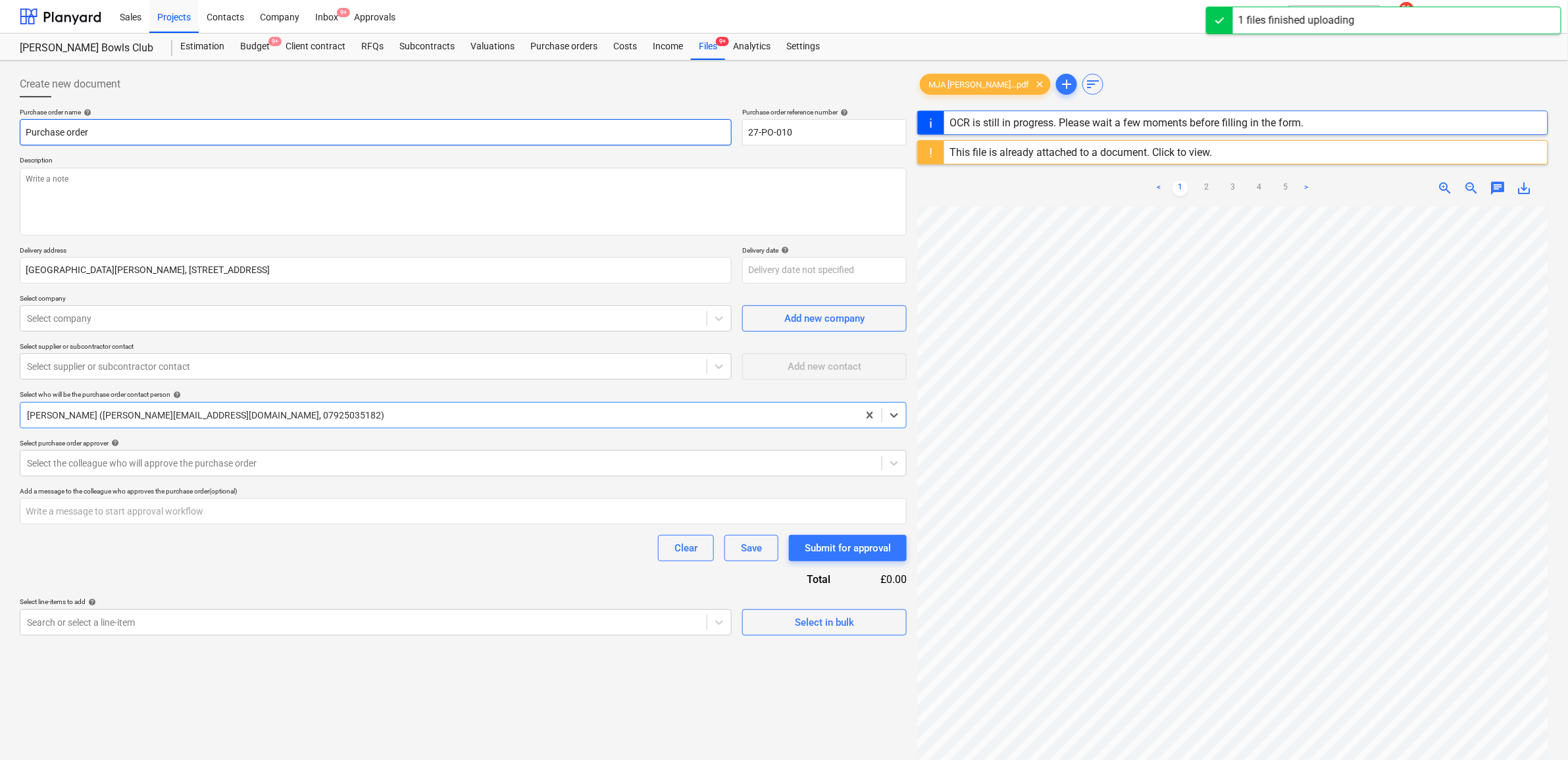
type textarea "x"
click at [214, 139] on input "Purchase order" at bounding box center [375, 132] width 712 height 26
type input "Purchase order"
type textarea "x"
type input "Purchase order -"
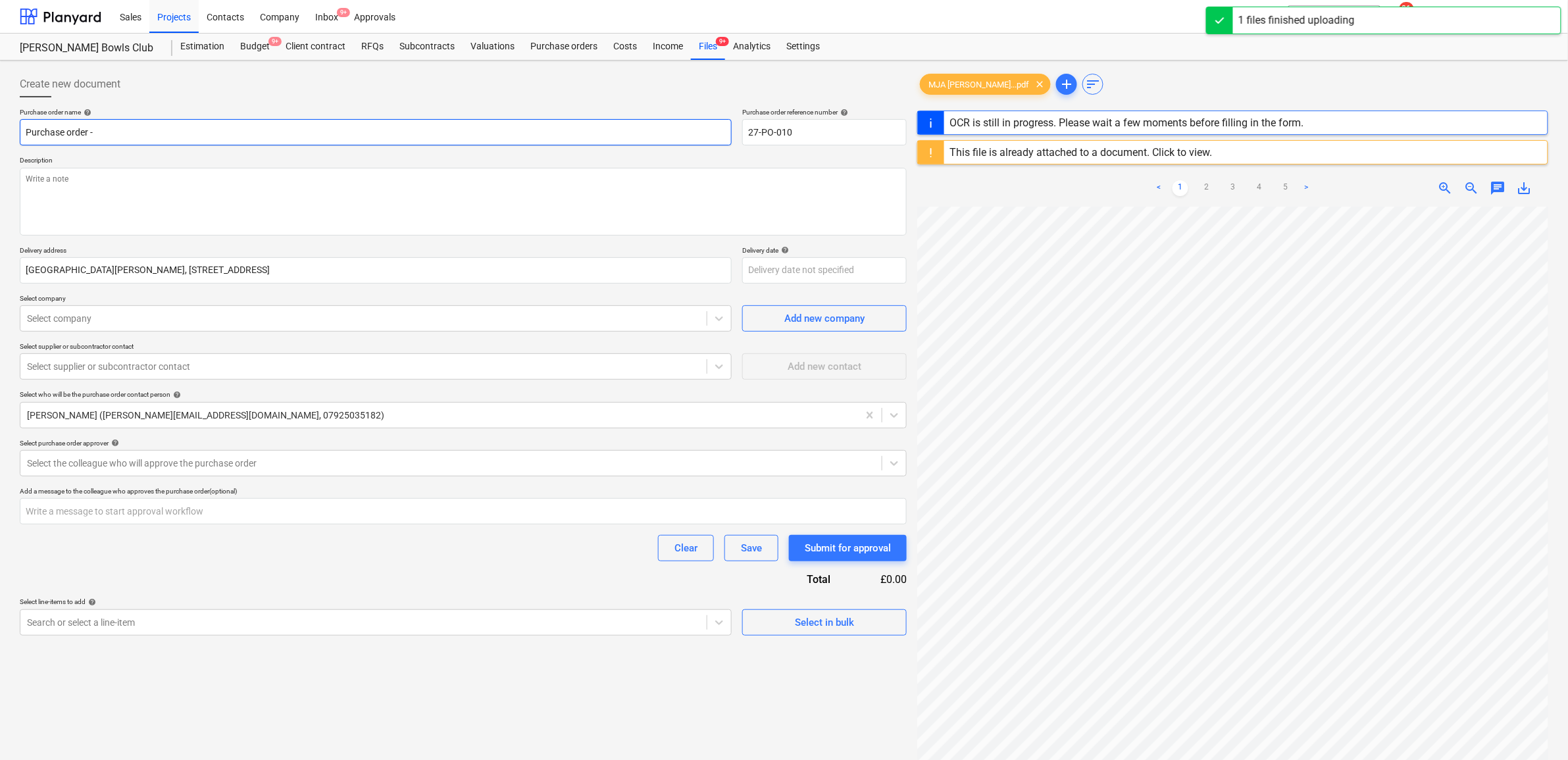
type textarea "x"
type input "Purchase order -"
type textarea "x"
type input "Purchase order - M"
type textarea "x"
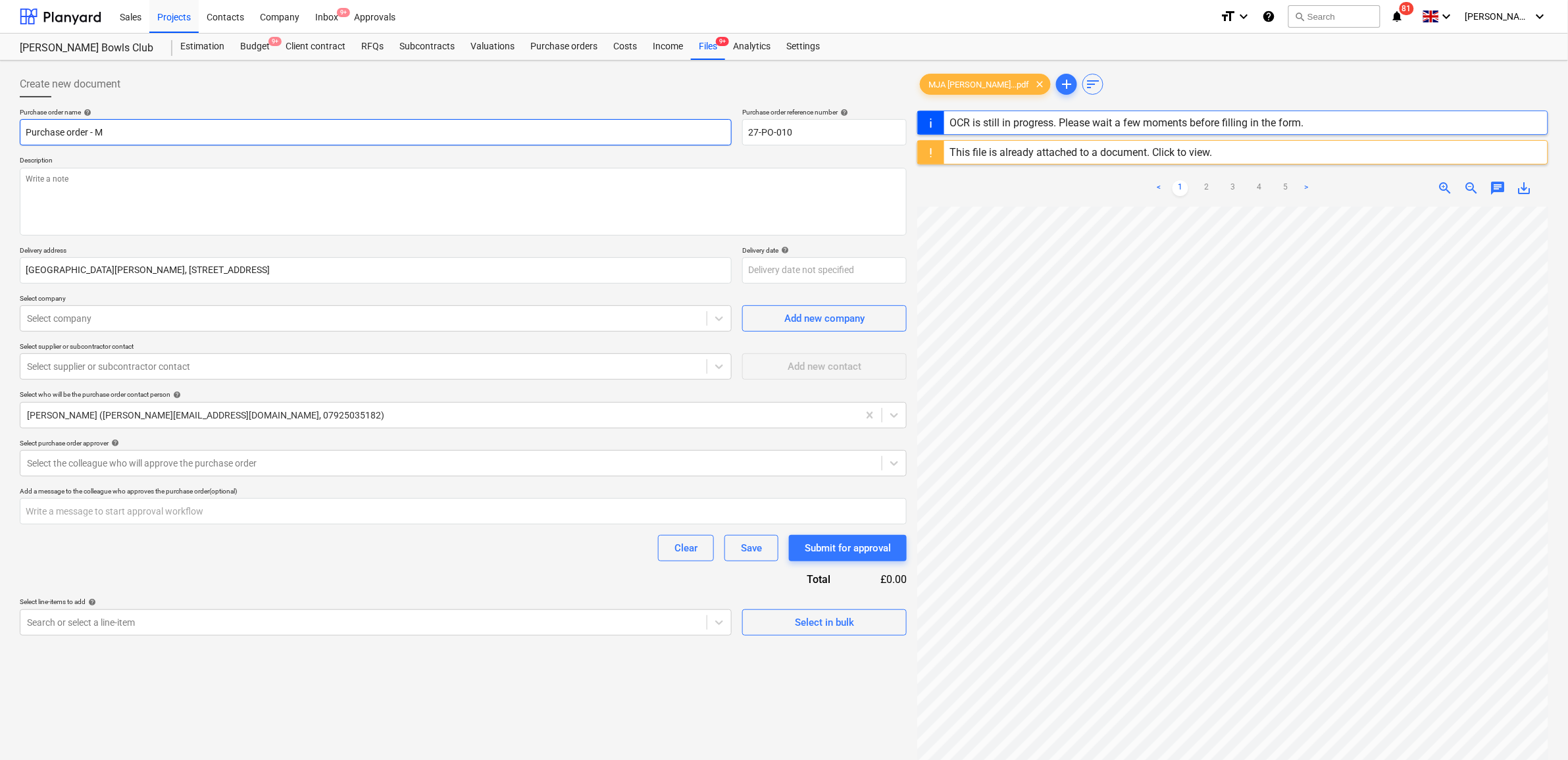
type input "Purchase order - M*"
type textarea "x"
type input "Purchase order - M"
type textarea "x"
type input "Purchase order - M&"
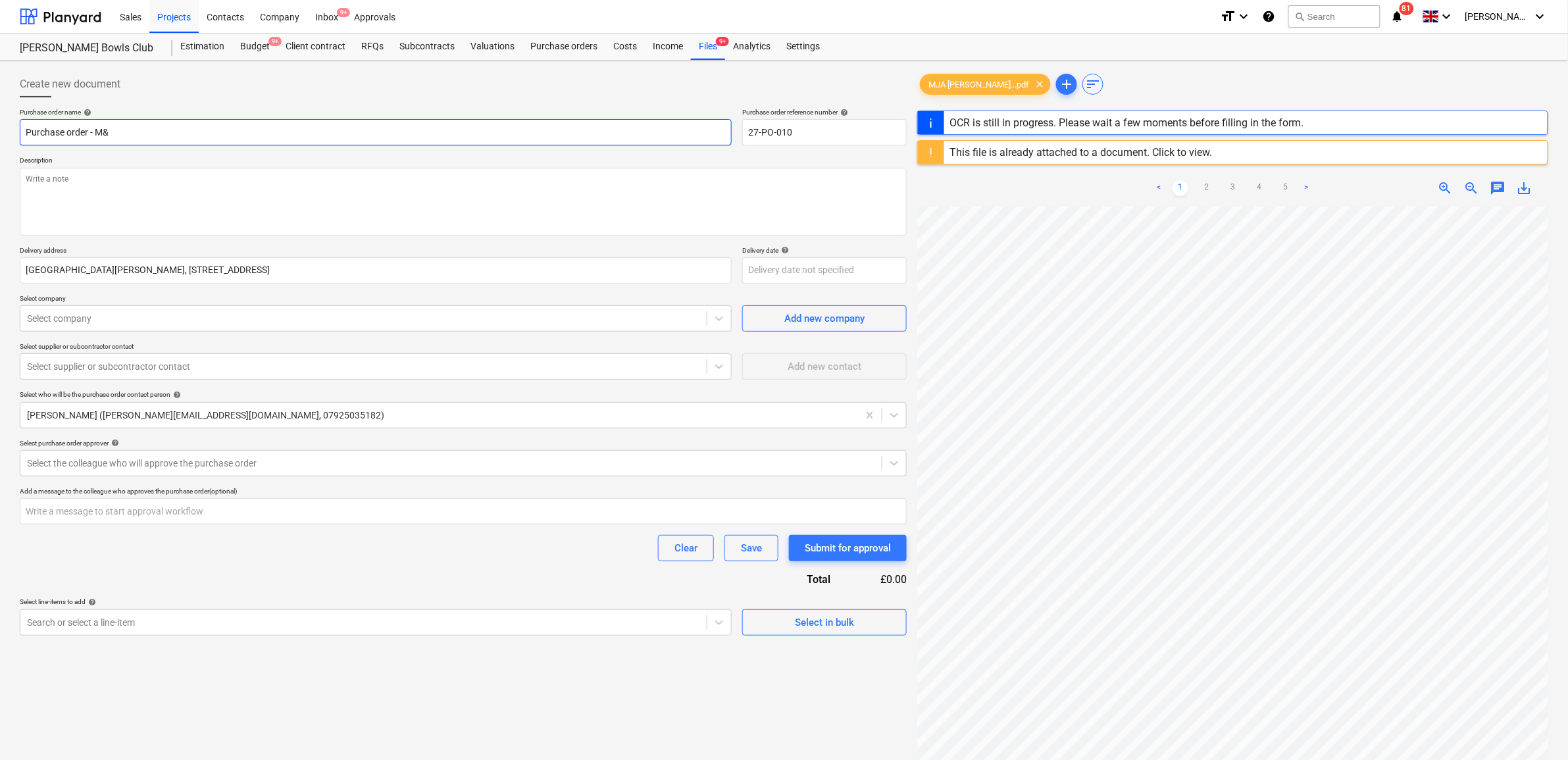
type textarea "x"
type input "Purchase order - M&E"
type textarea "x"
type input "Purchase order - M&E"
type textarea "x"
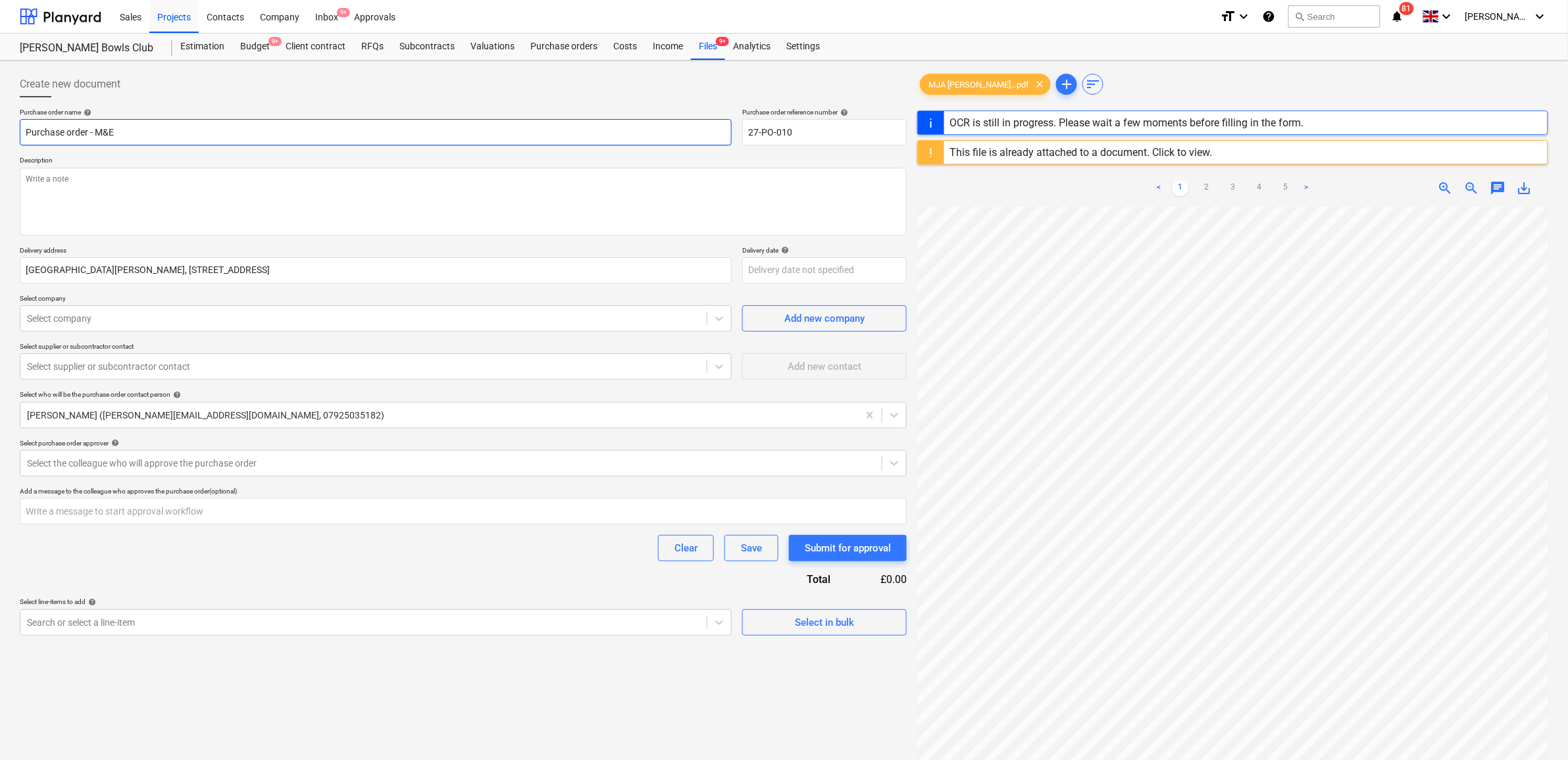
type input "Purchase order - M&E D"
type textarea "x"
type input "Purchase order - M&E De"
type textarea "x"
type input "Purchase order - M&E Des"
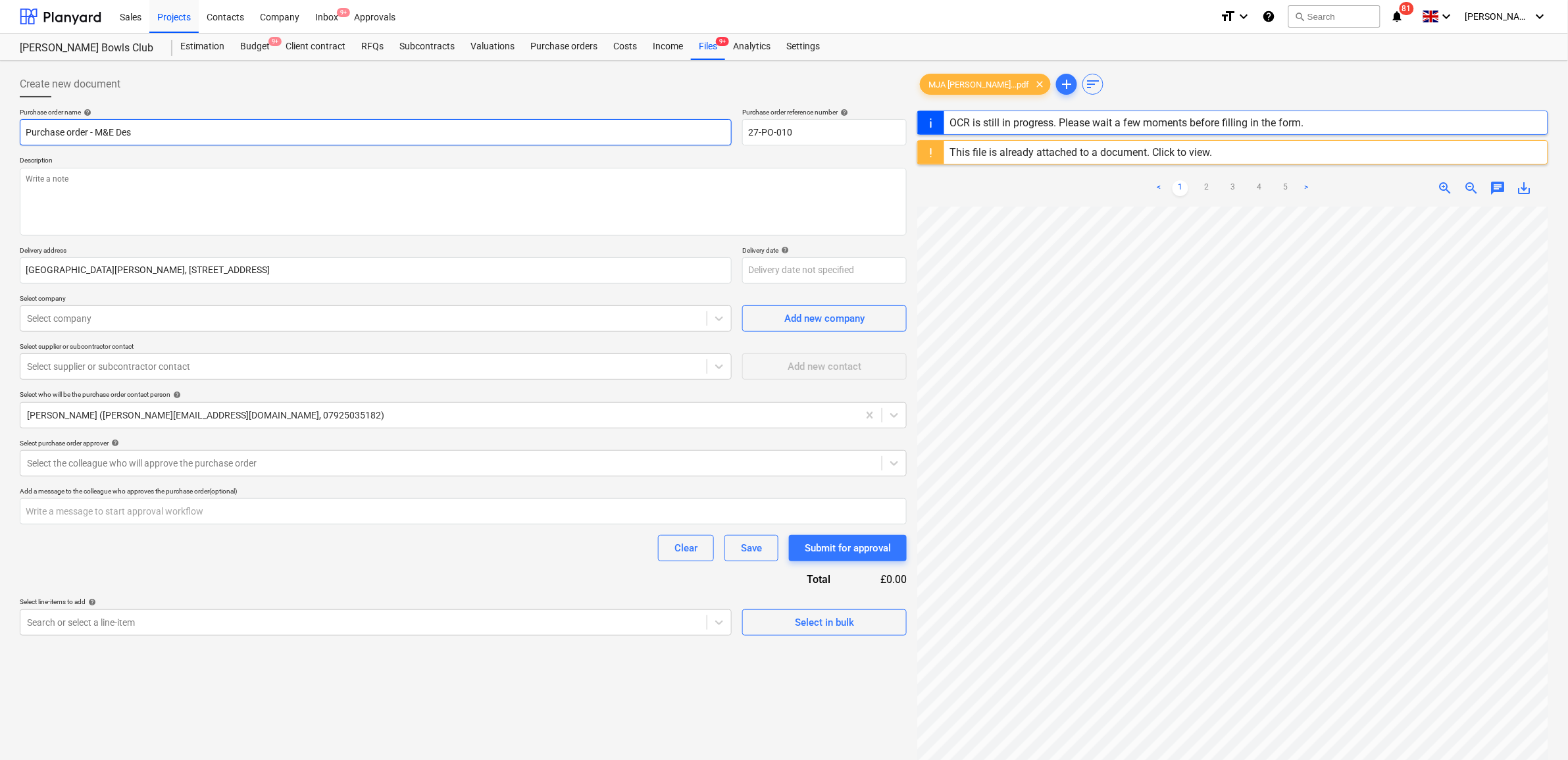
type textarea "x"
type input "Purchase order - M&E Desi"
type textarea "x"
type input "Purchase order - M&E Desig"
type textarea "x"
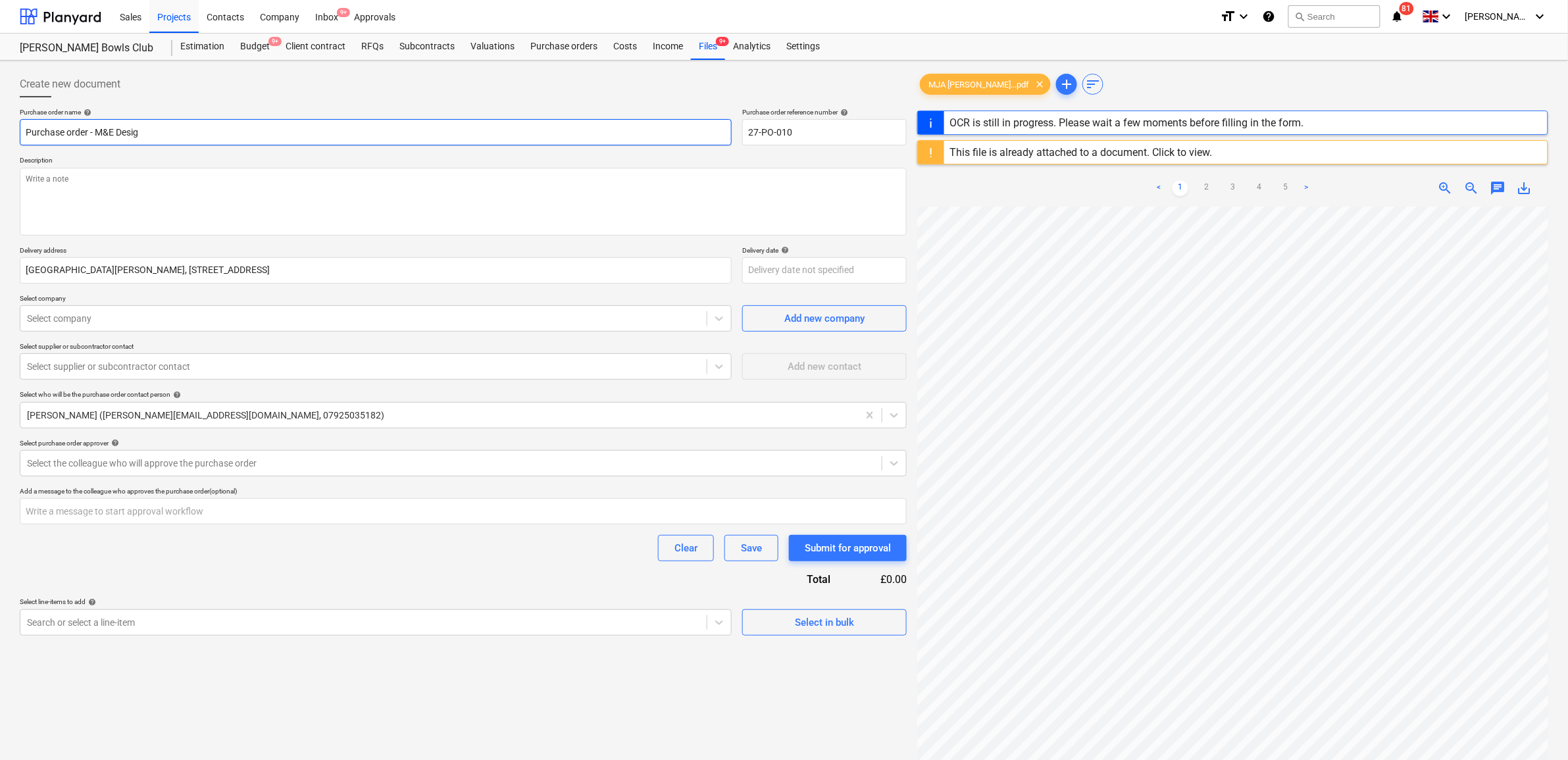
type input "Purchase order - M&E Design"
type textarea "x"
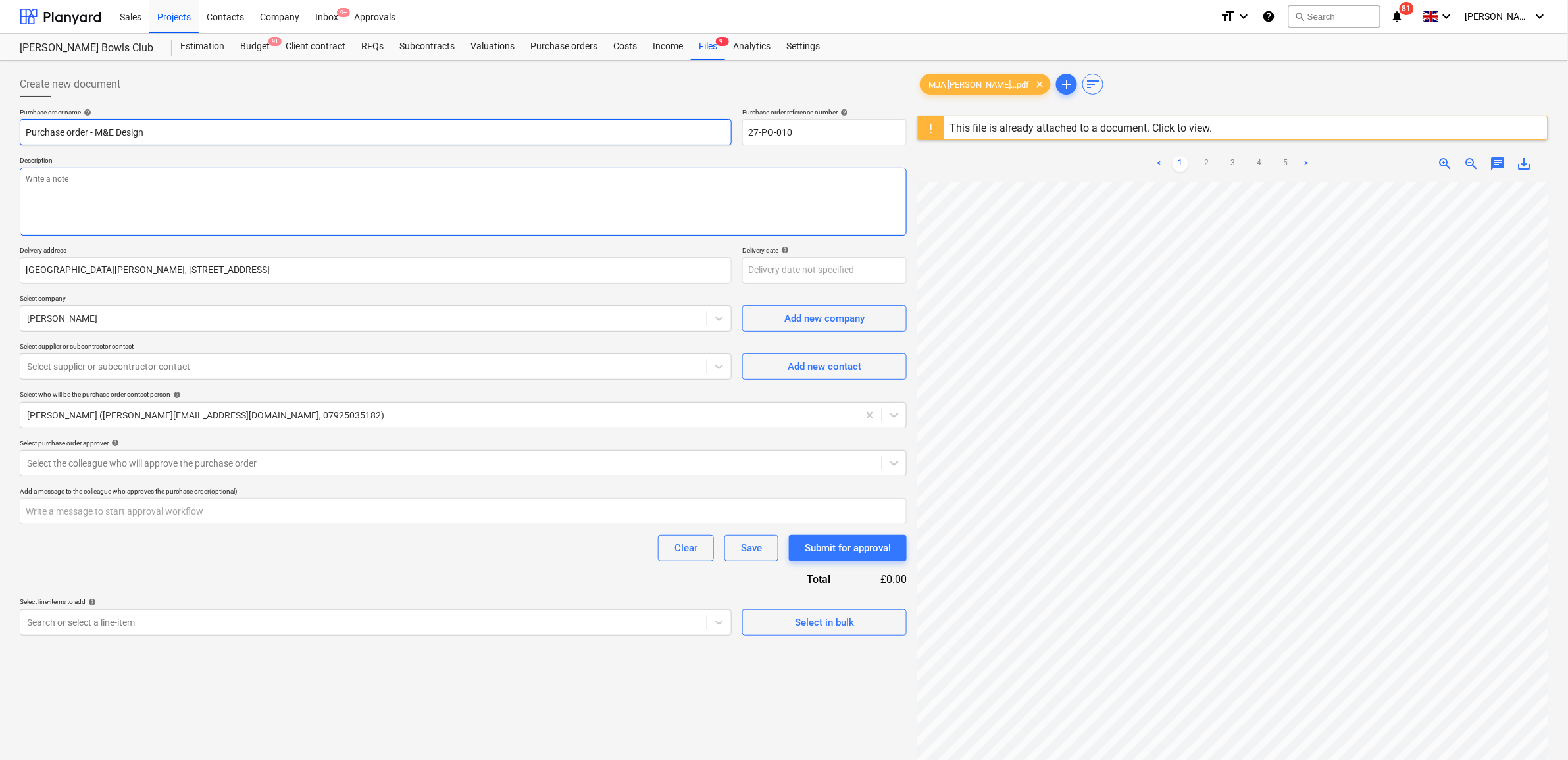
type input "Purchase order - M&E Design"
drag, startPoint x: 314, startPoint y: 198, endPoint x: 274, endPoint y: 186, distance: 41.8
click at [313, 198] on textarea at bounding box center [463, 201] width 887 height 67
type textarea "x"
type textarea "A"
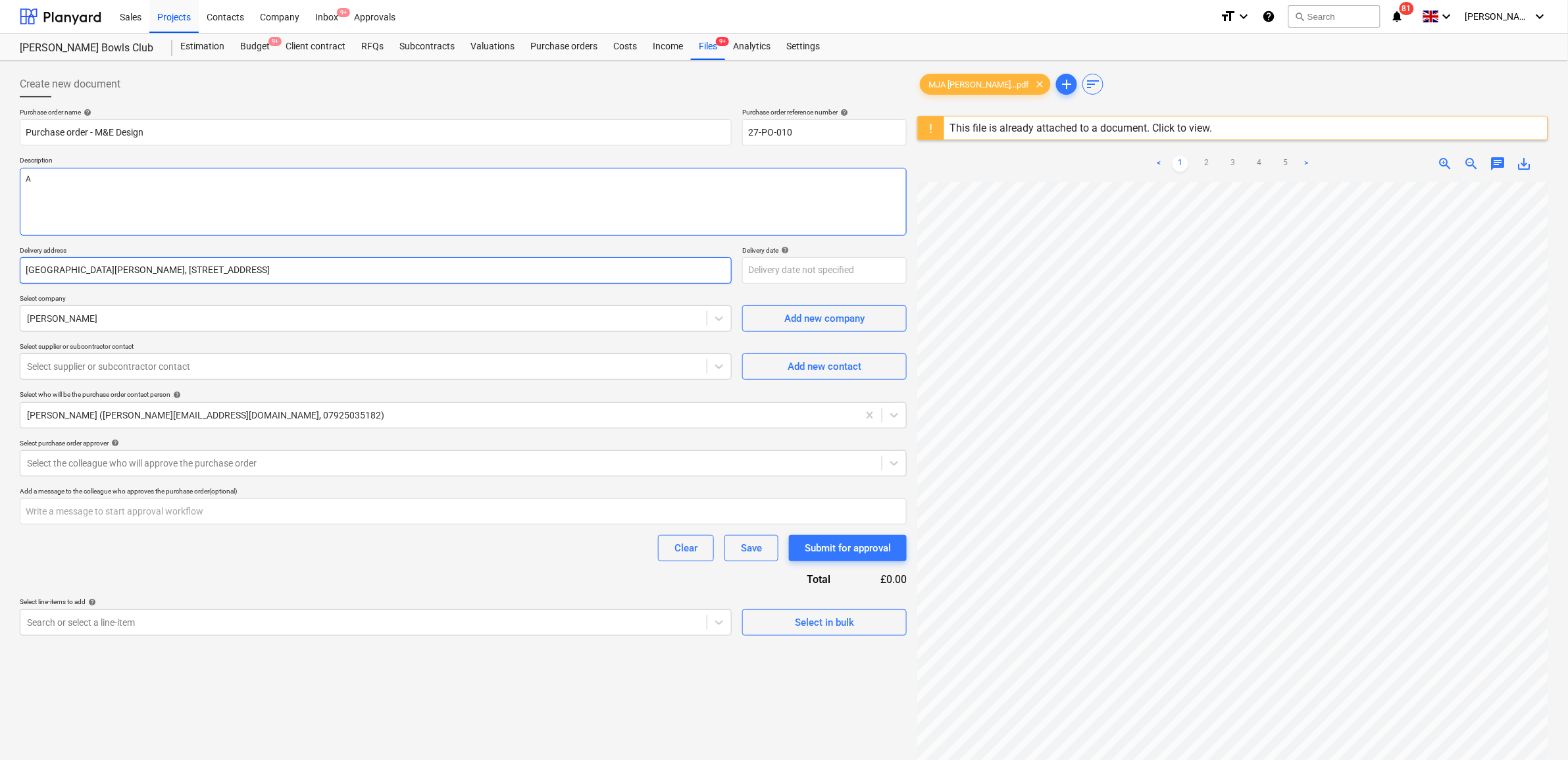
type textarea "x"
type textarea "As"
type textarea "x"
type textarea "As"
type textarea "x"
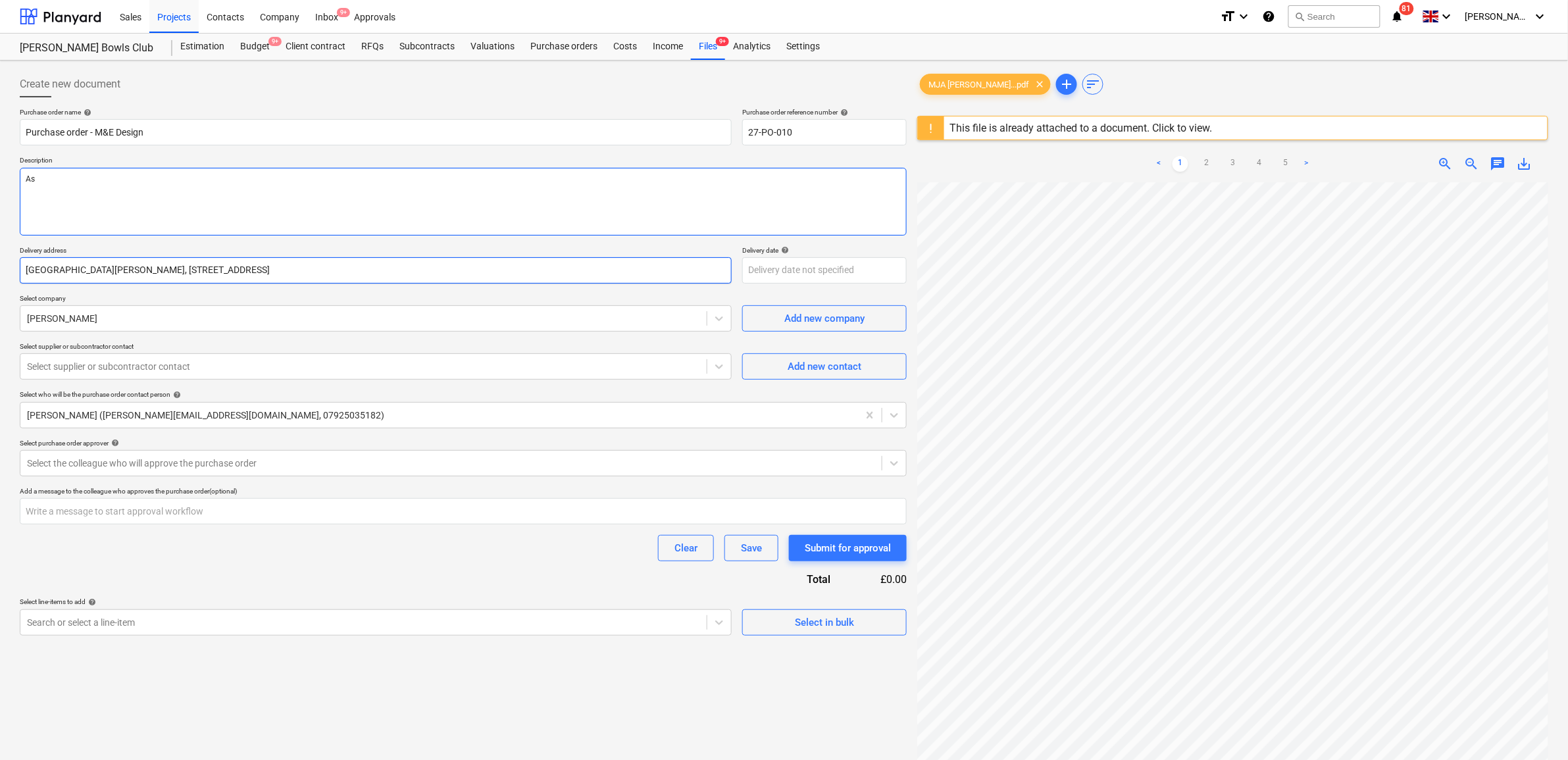
type textarea "As p"
type textarea "x"
type textarea "As pe"
type textarea "x"
type textarea "As per"
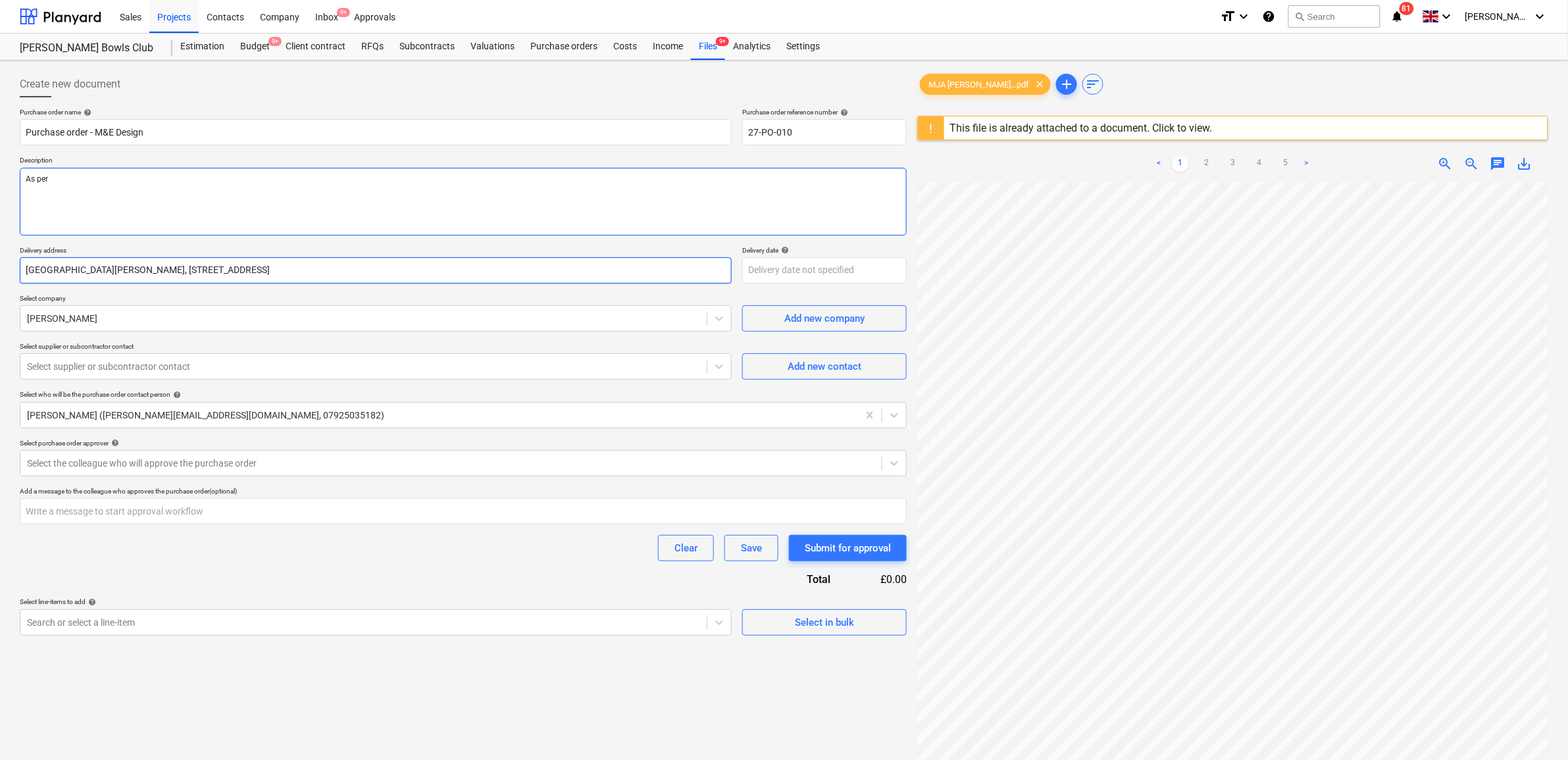
type textarea "x"
type textarea "As per"
type textarea "x"
type textarea "As per a"
type textarea "x"
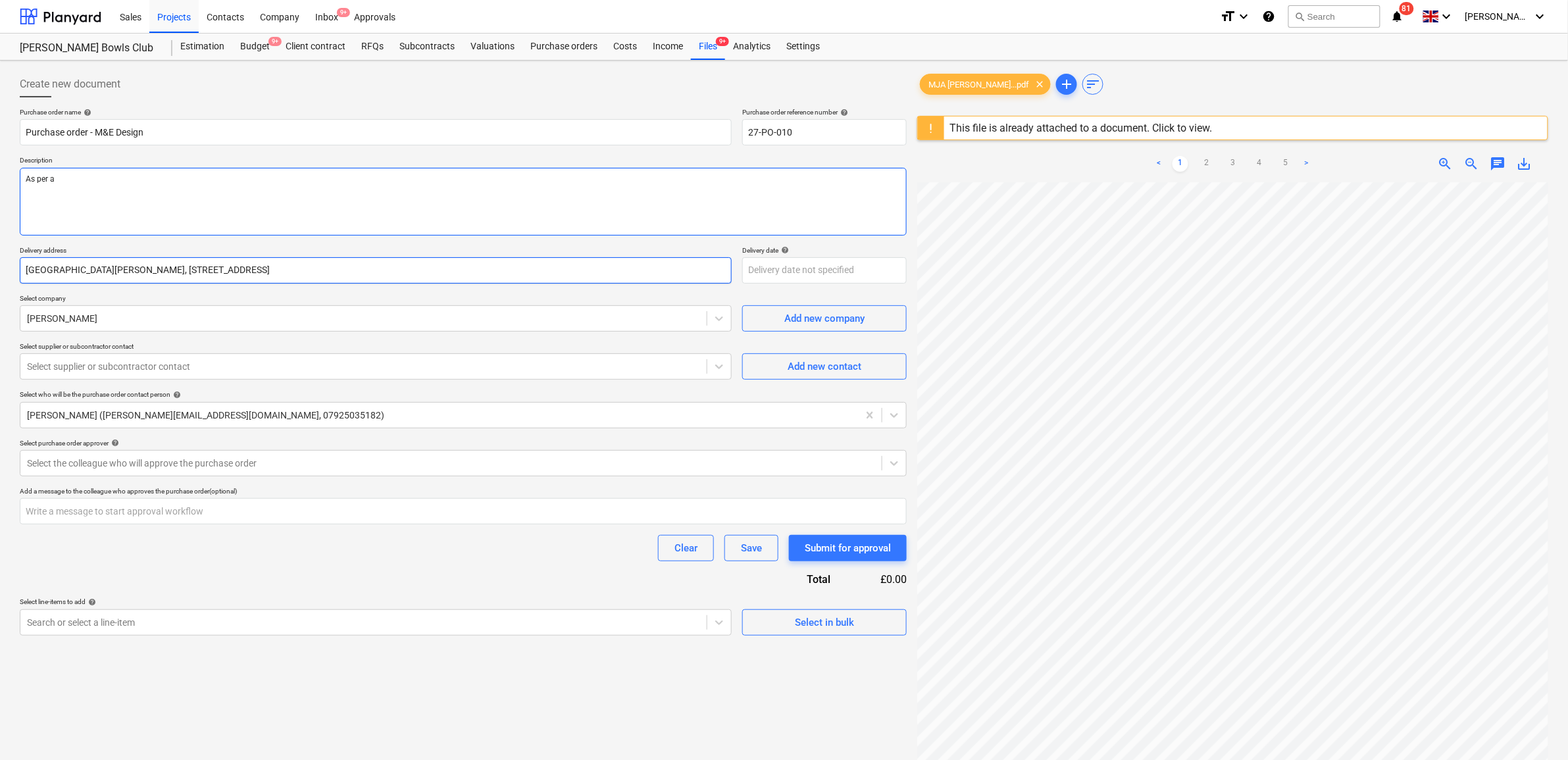
type textarea "As per at"
type textarea "x"
type textarea "As per att"
type textarea "x"
type textarea "As per atta"
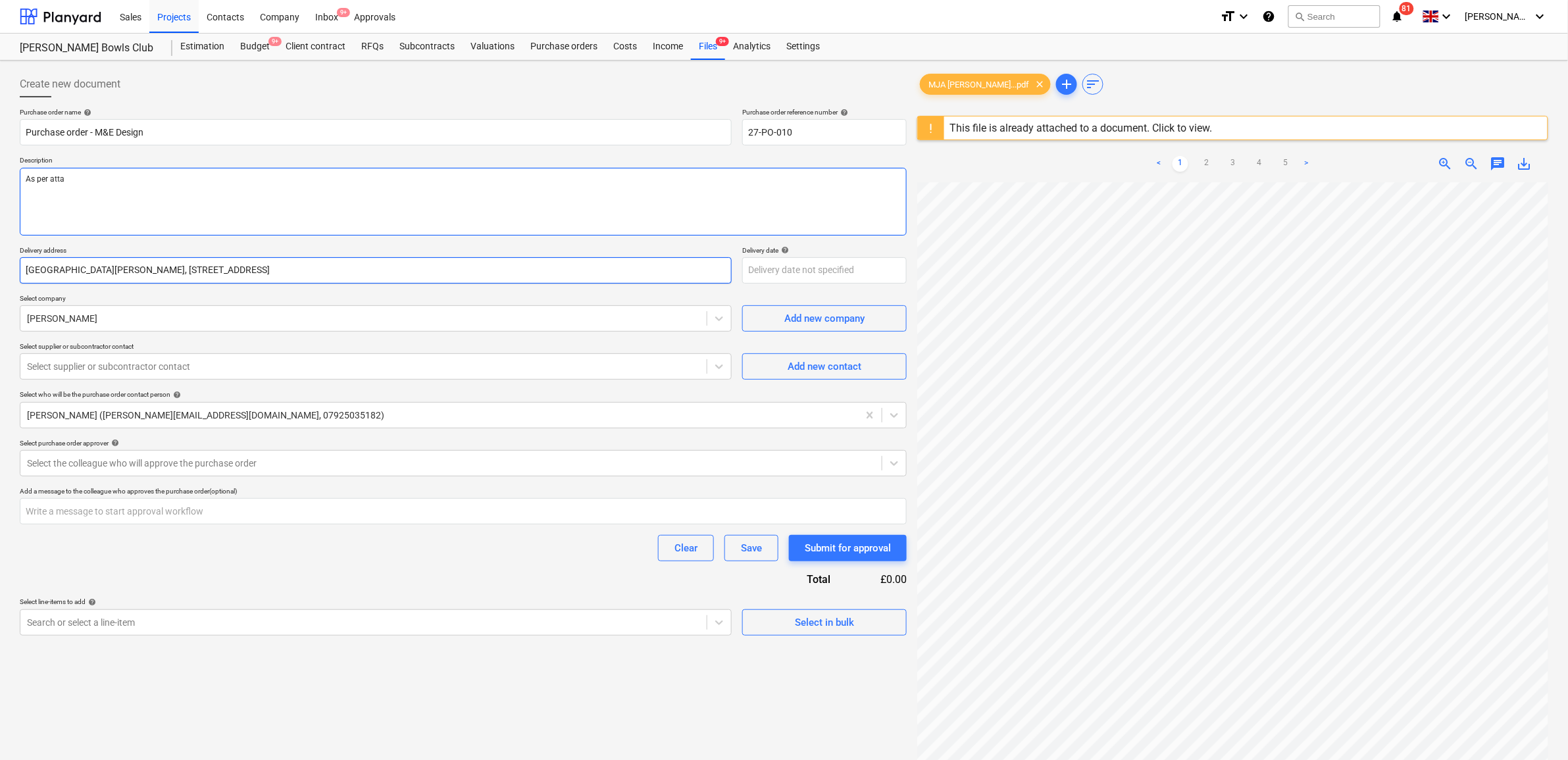
type textarea "x"
type textarea "As per attac"
type textarea "x"
type textarea "As per attach"
type textarea "x"
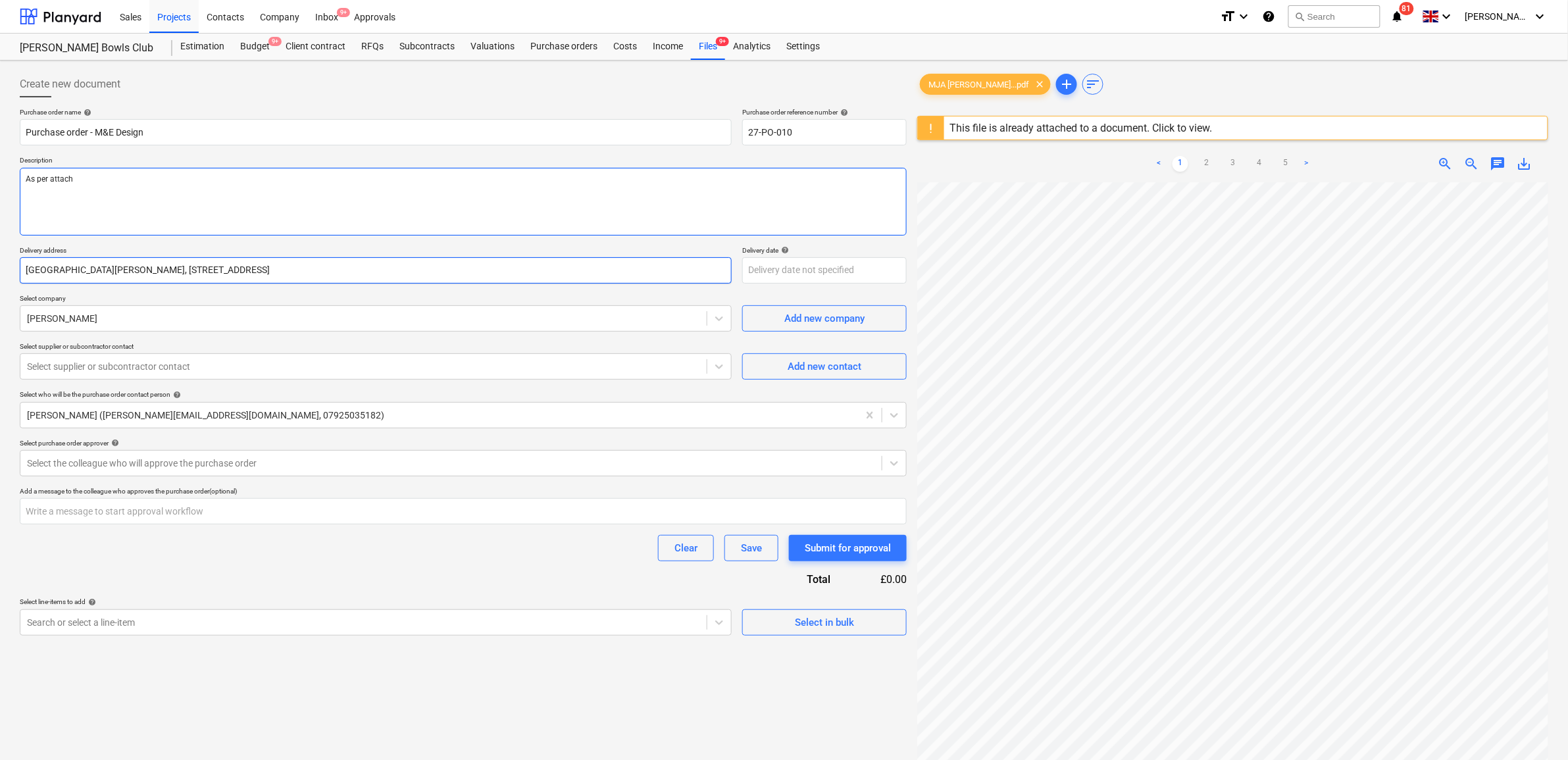
type textarea "As per attache"
type textarea "x"
type textarea "As per attached"
type textarea "x"
type textarea "As per attached"
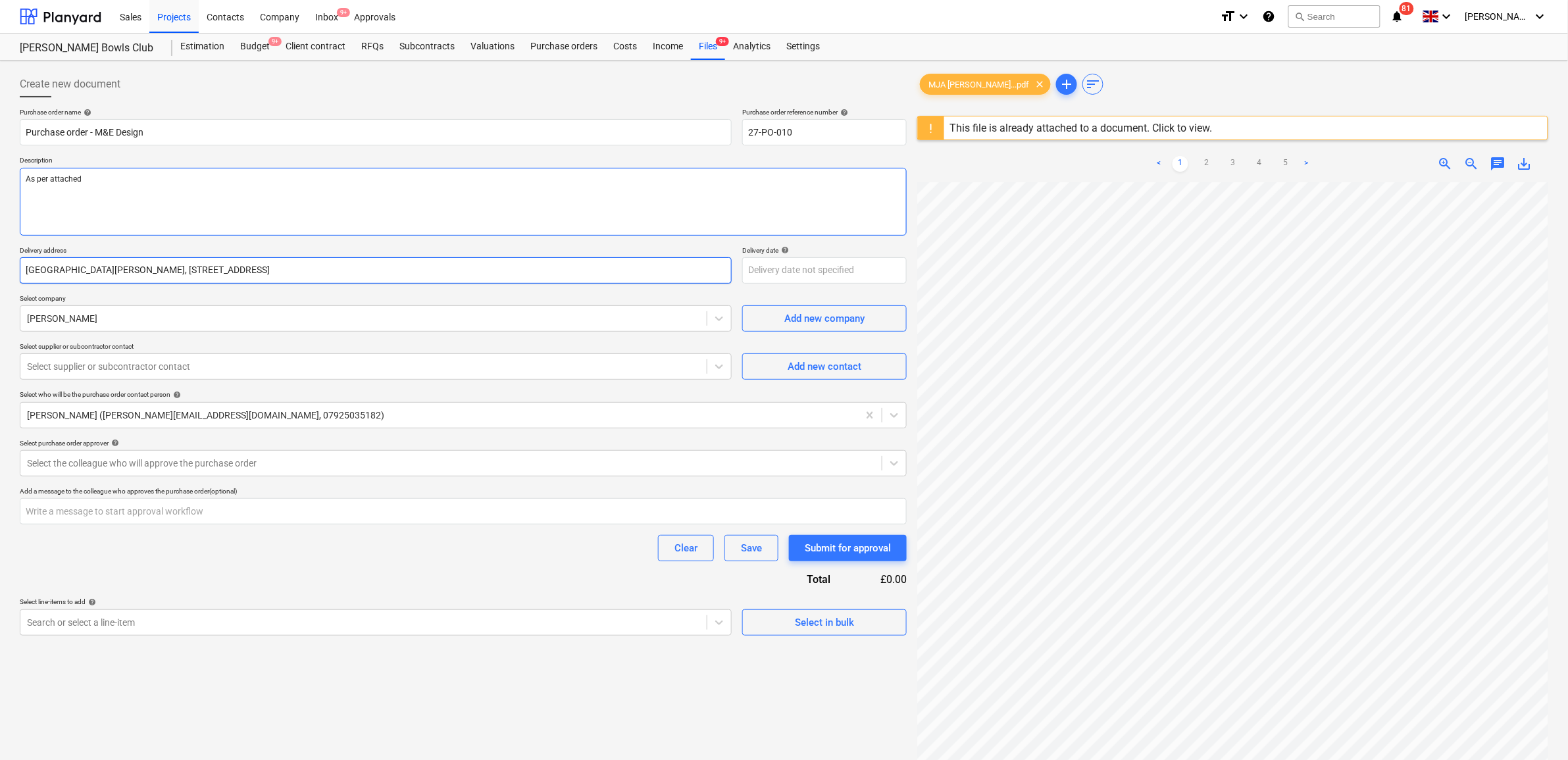
type textarea "x"
type textarea "As per attached f"
type textarea "x"
type textarea "As per attached fe"
type textarea "x"
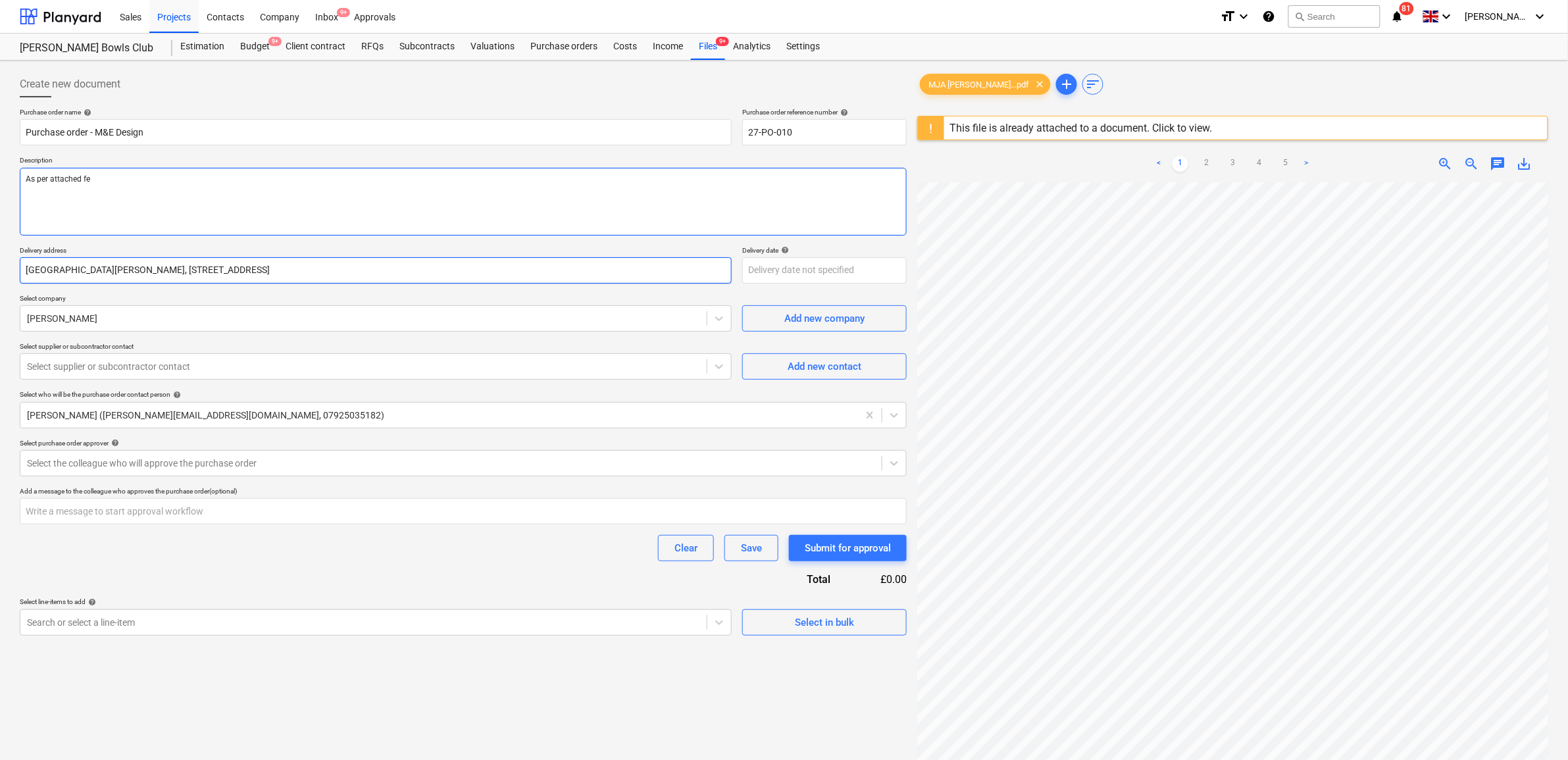
type textarea "As per attached fee"
type textarea "x"
type textarea "As per attached fee"
type textarea "x"
type textarea "As per attached fee p"
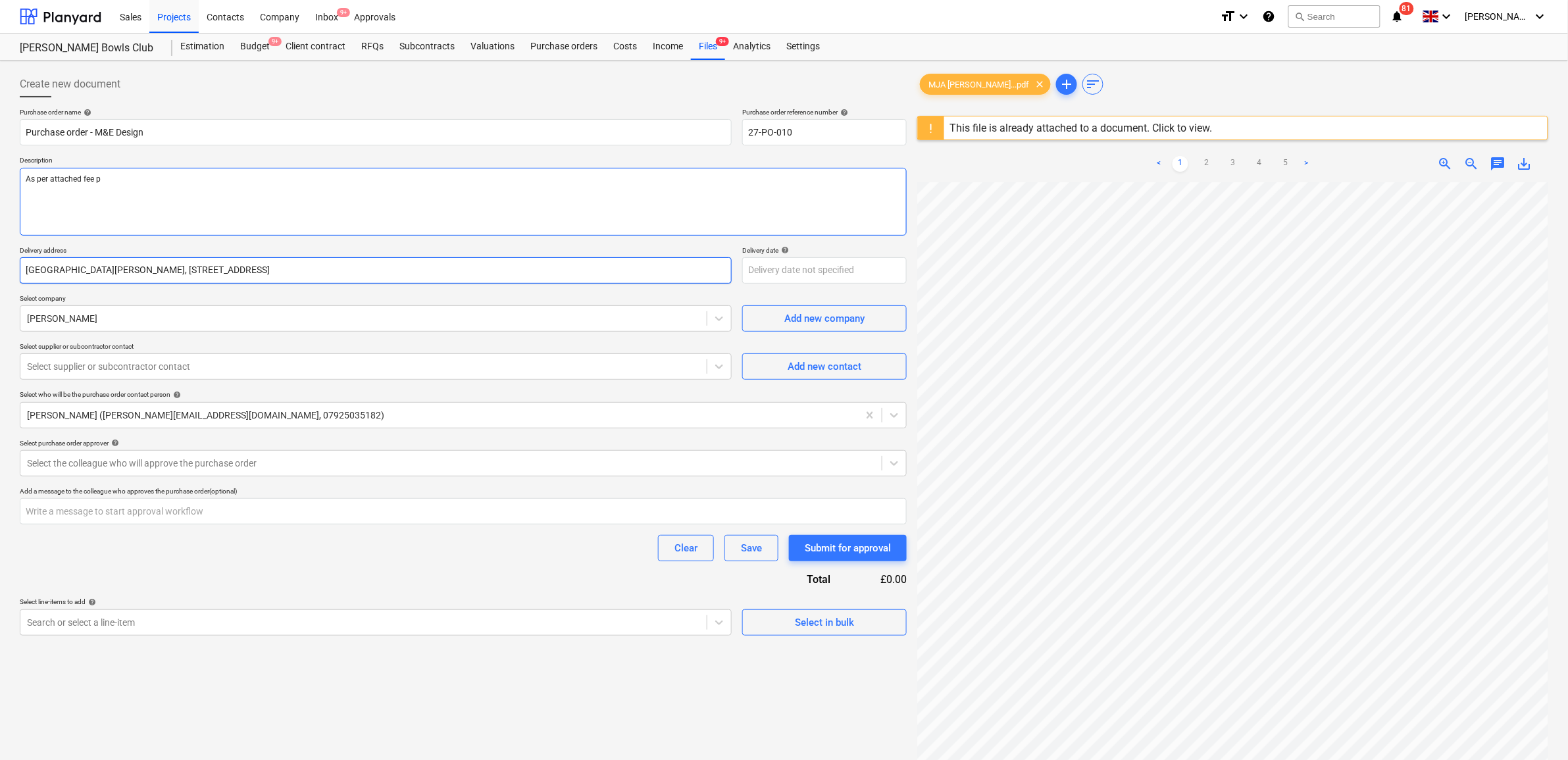
type textarea "x"
type textarea "As per attached fee pr"
type textarea "x"
type textarea "As per attached fee pro"
type textarea "x"
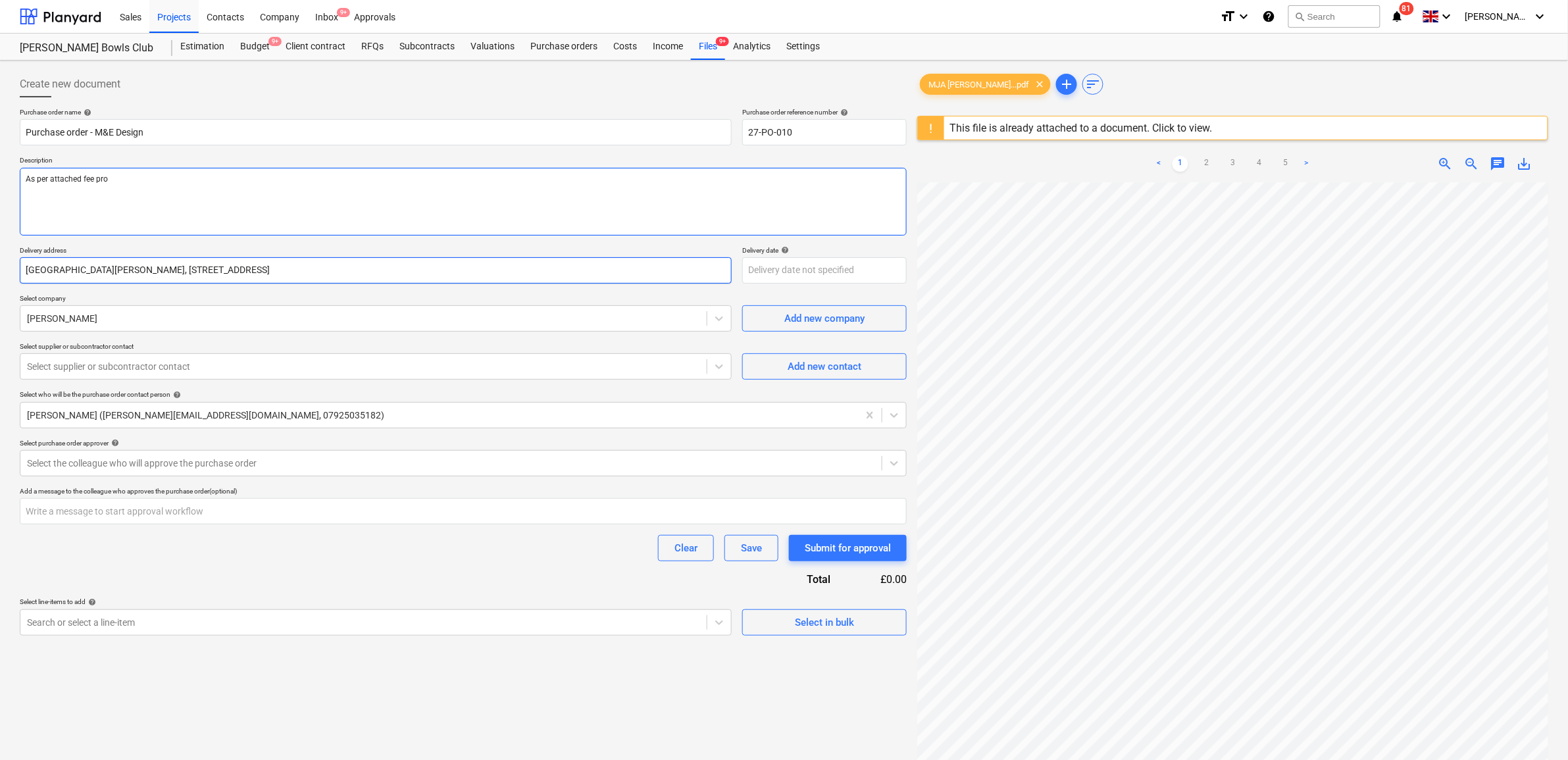
type textarea "As per attached fee prop"
type textarea "x"
type textarea "As per attached fee propo"
type textarea "x"
type textarea "As per attached fee propos"
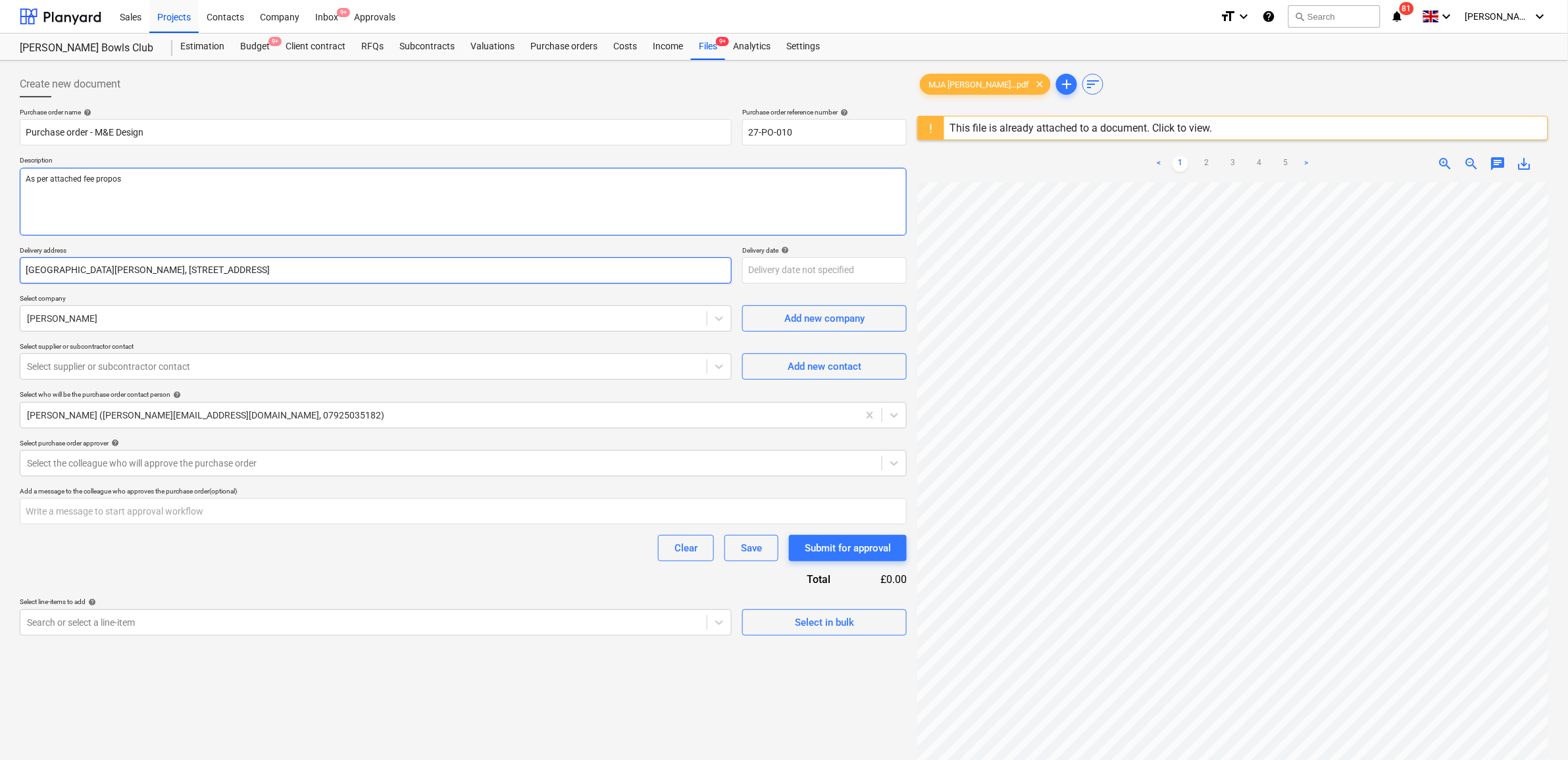
type textarea "x"
type textarea "As per attached fee proposa"
type textarea "x"
type textarea "As per attached fee proposal"
type textarea "x"
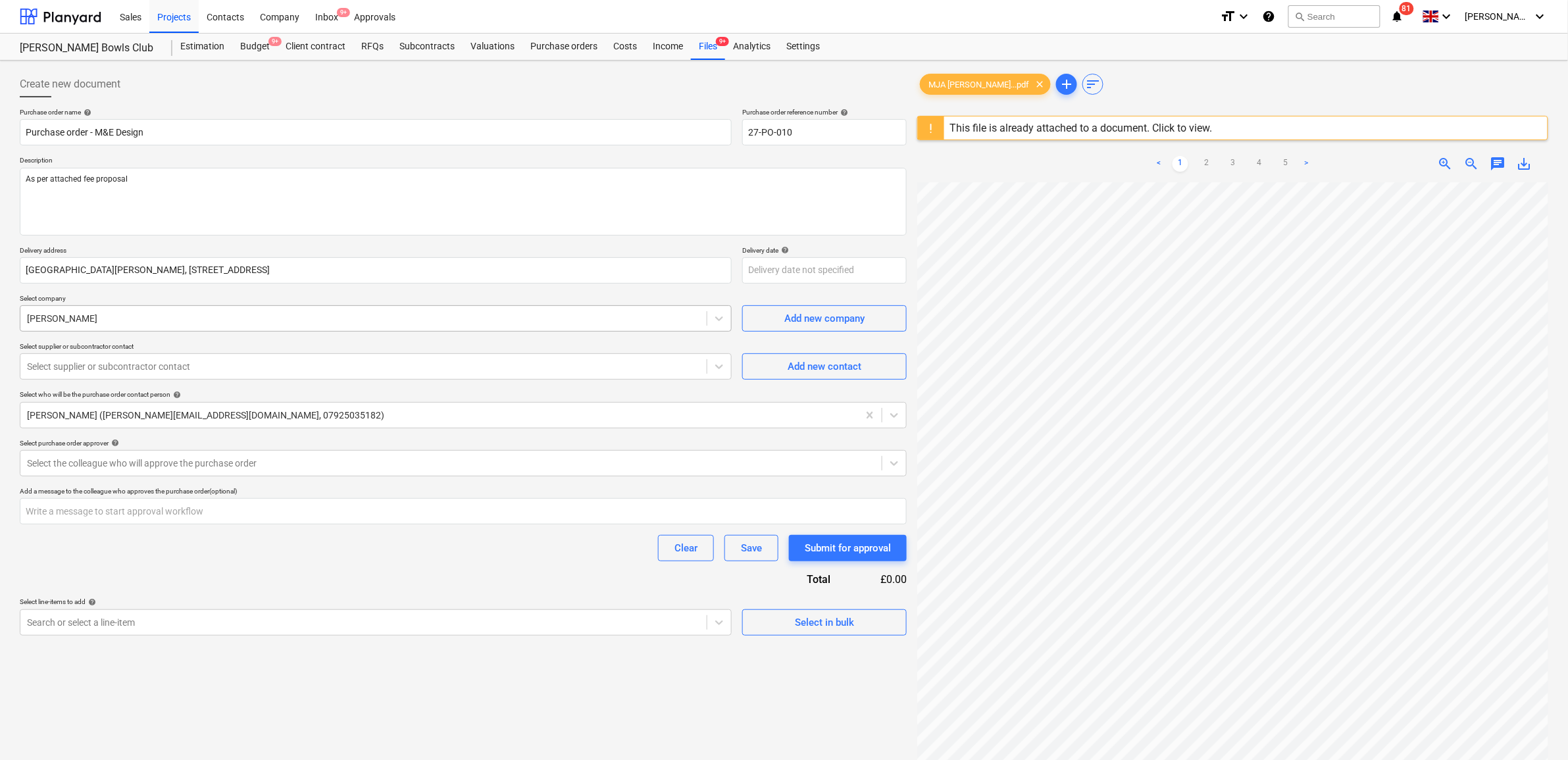
click at [652, 325] on div at bounding box center [363, 318] width 673 height 13
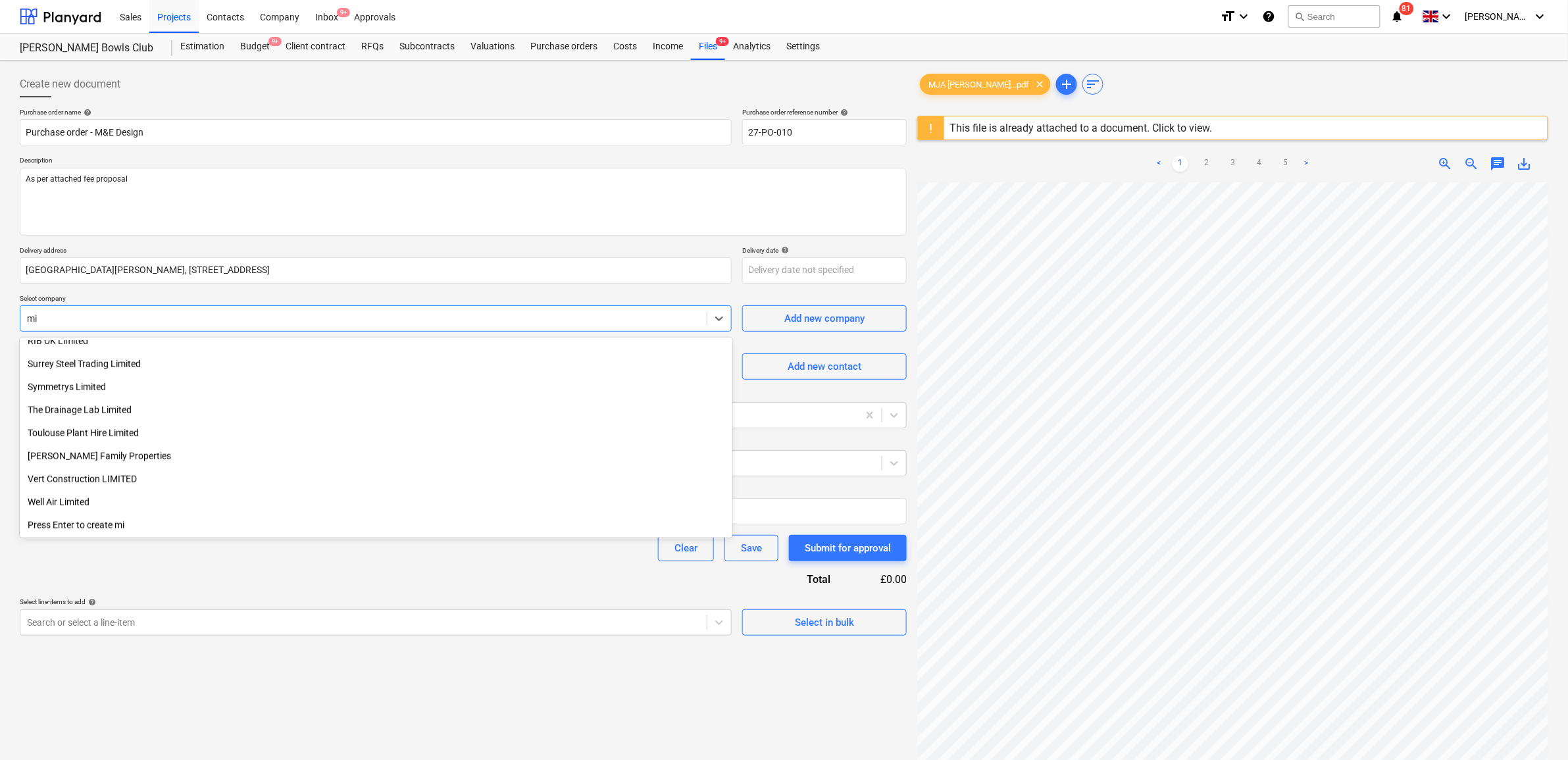
scroll to position [608, 0]
type input "mich"
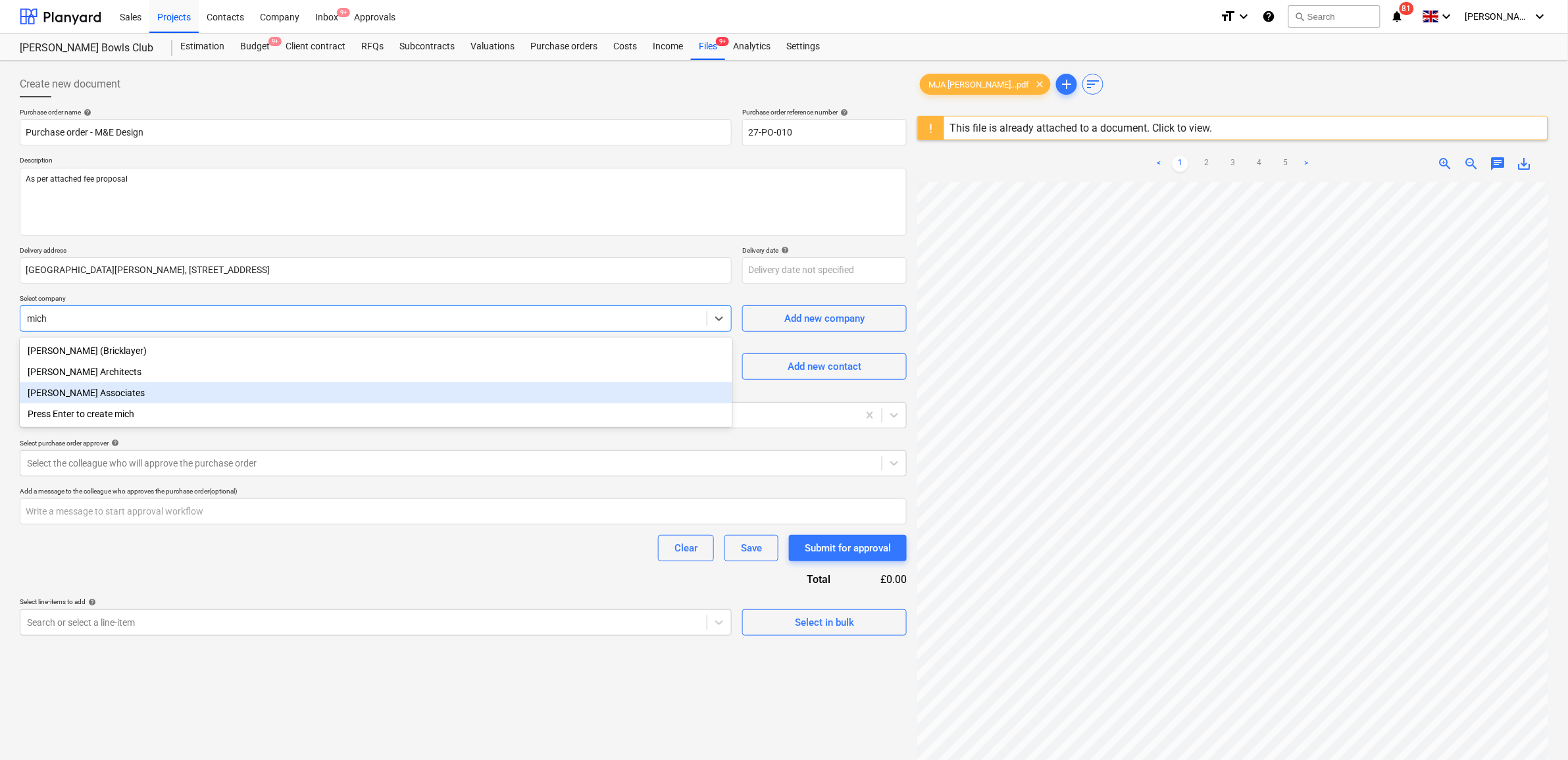
click at [311, 402] on div "[PERSON_NAME] Associates" at bounding box center [376, 392] width 713 height 21
type textarea "x"
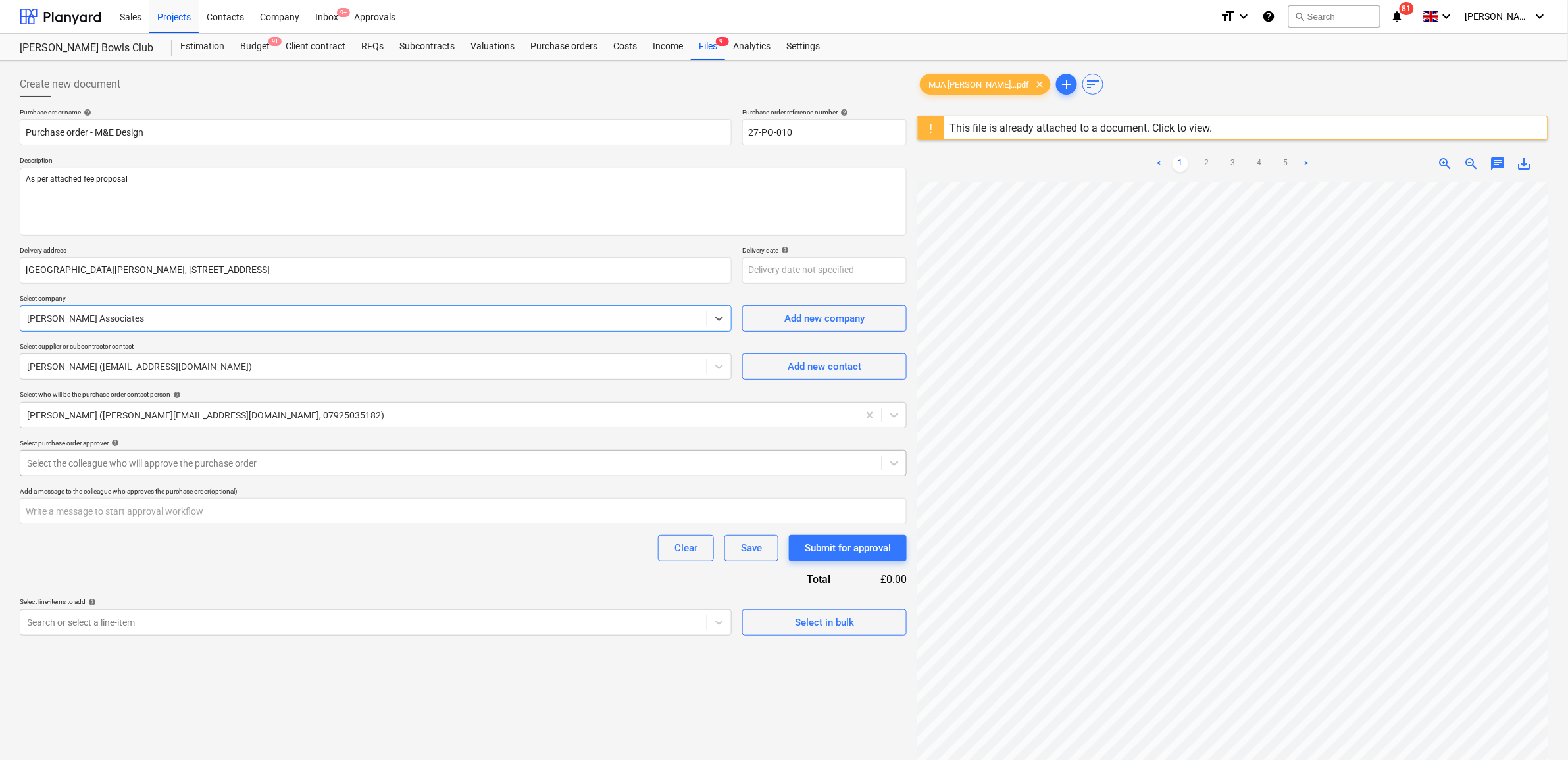
click at [469, 468] on div at bounding box center [451, 463] width 848 height 13
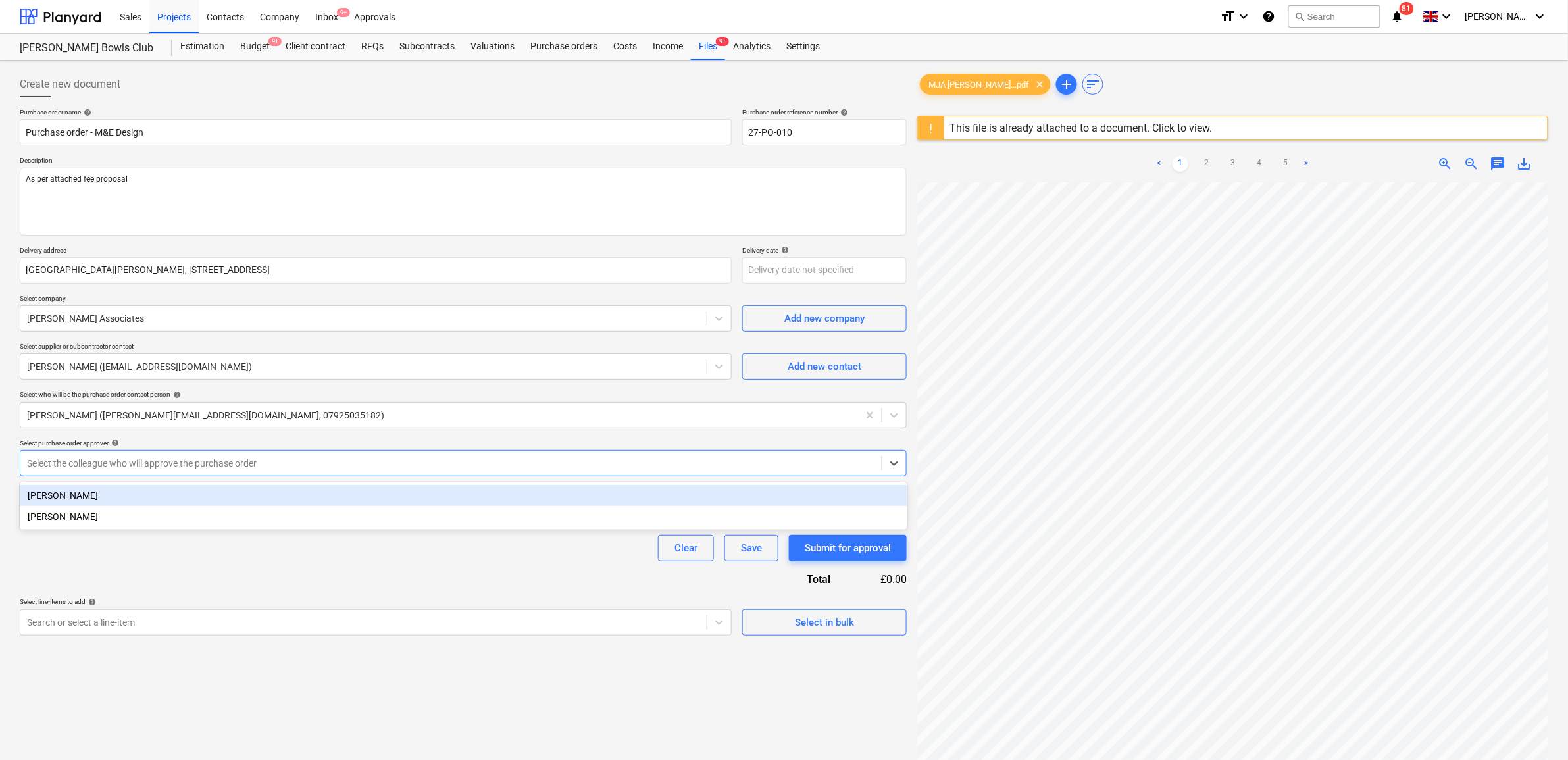
click at [459, 489] on div "[PERSON_NAME]" at bounding box center [464, 495] width 887 height 21
click at [454, 556] on div "Clear Save Submit for approval" at bounding box center [463, 548] width 887 height 26
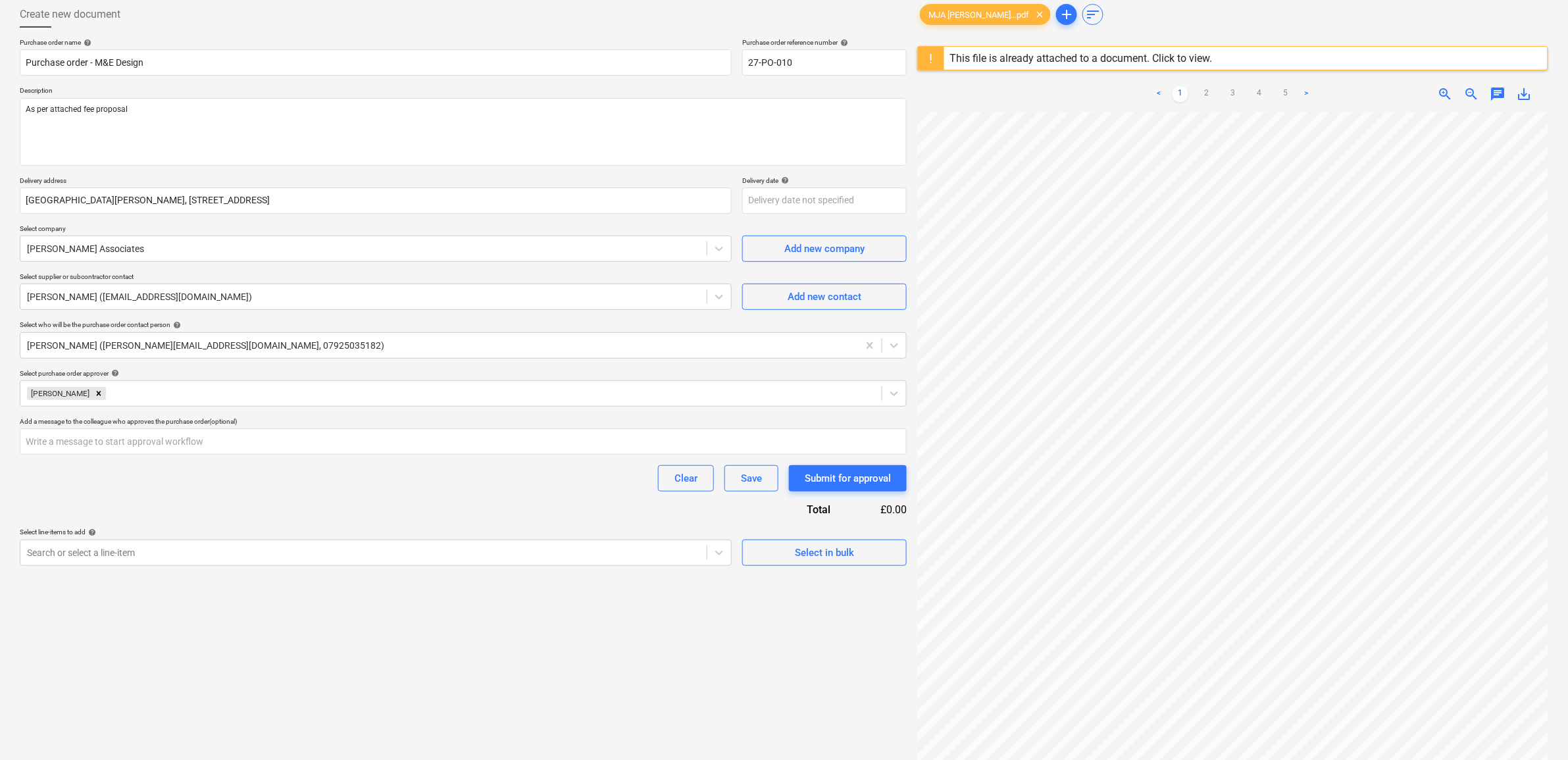
scroll to position [156, 0]
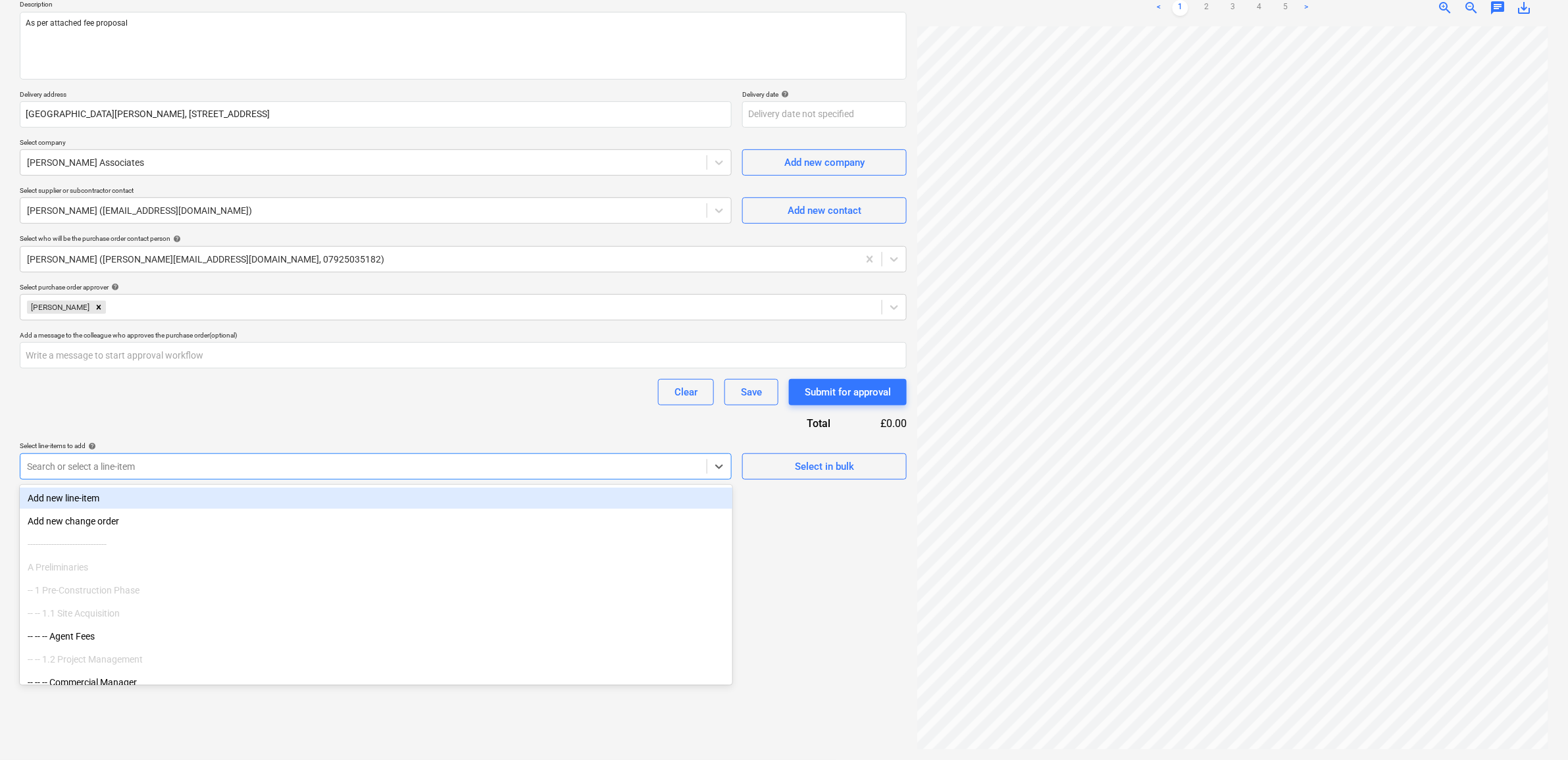
click at [225, 467] on div at bounding box center [363, 466] width 673 height 13
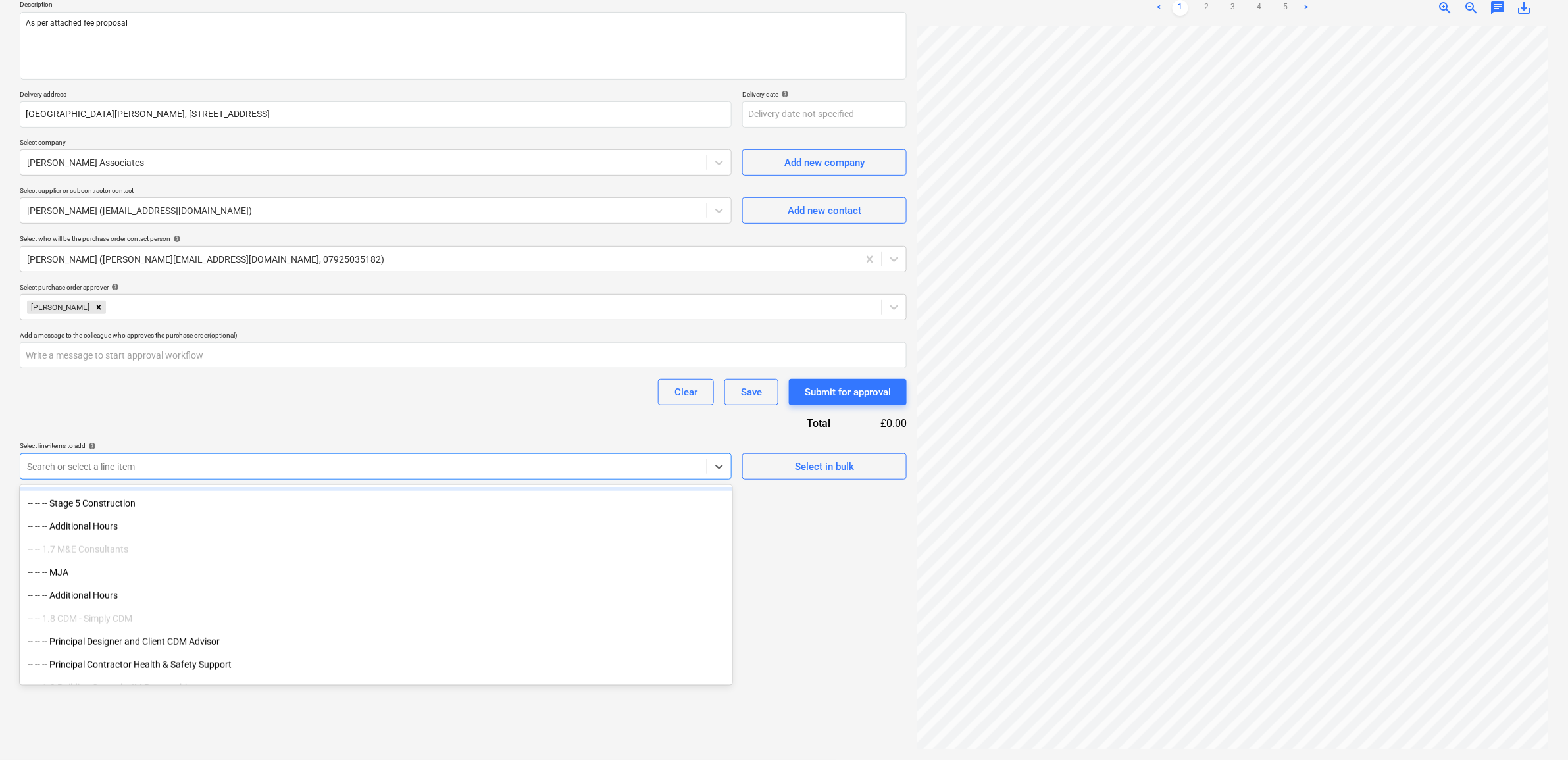
scroll to position [658, 0]
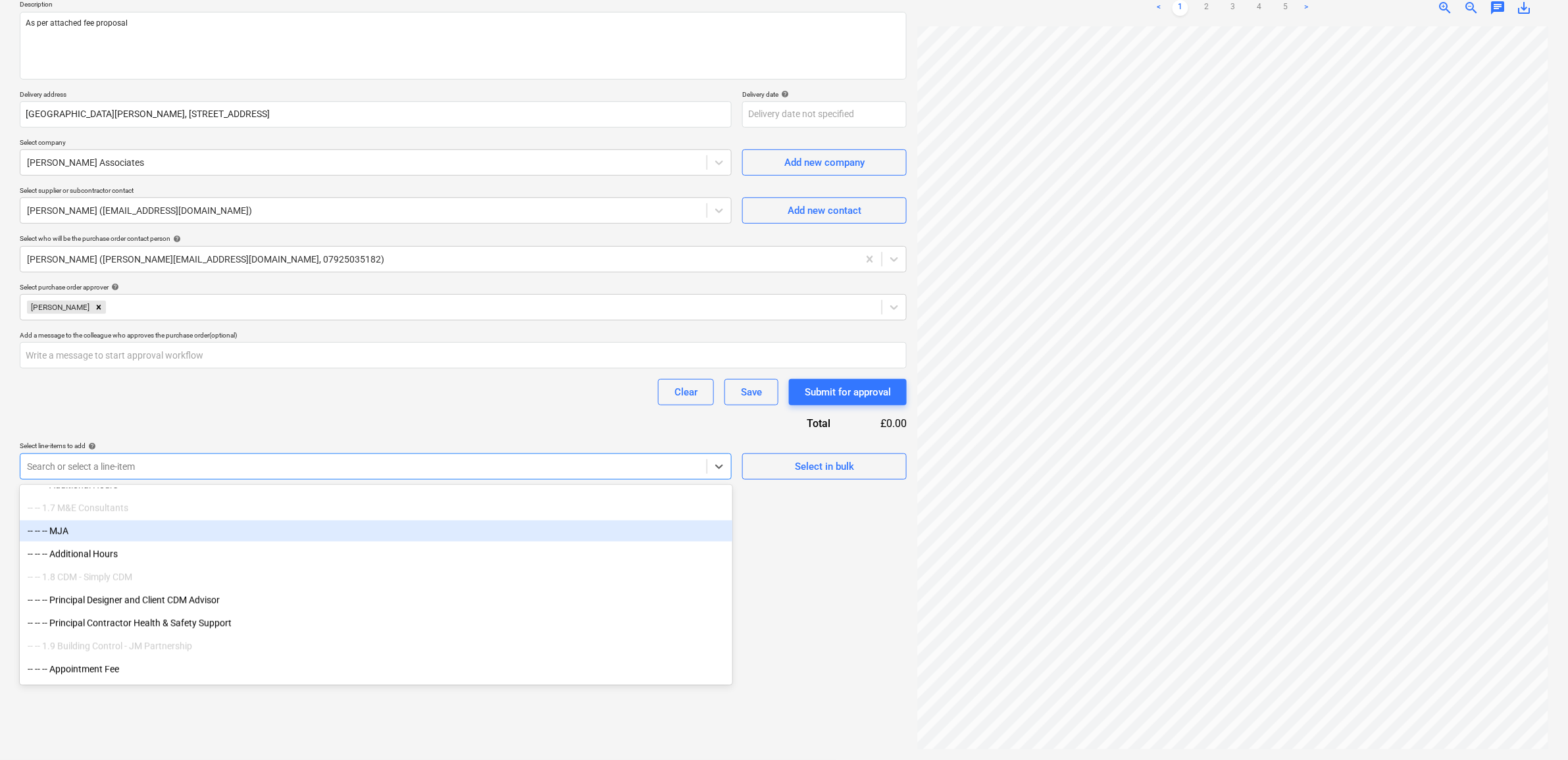
click at [138, 525] on div "-- -- -- MJA" at bounding box center [376, 531] width 713 height 21
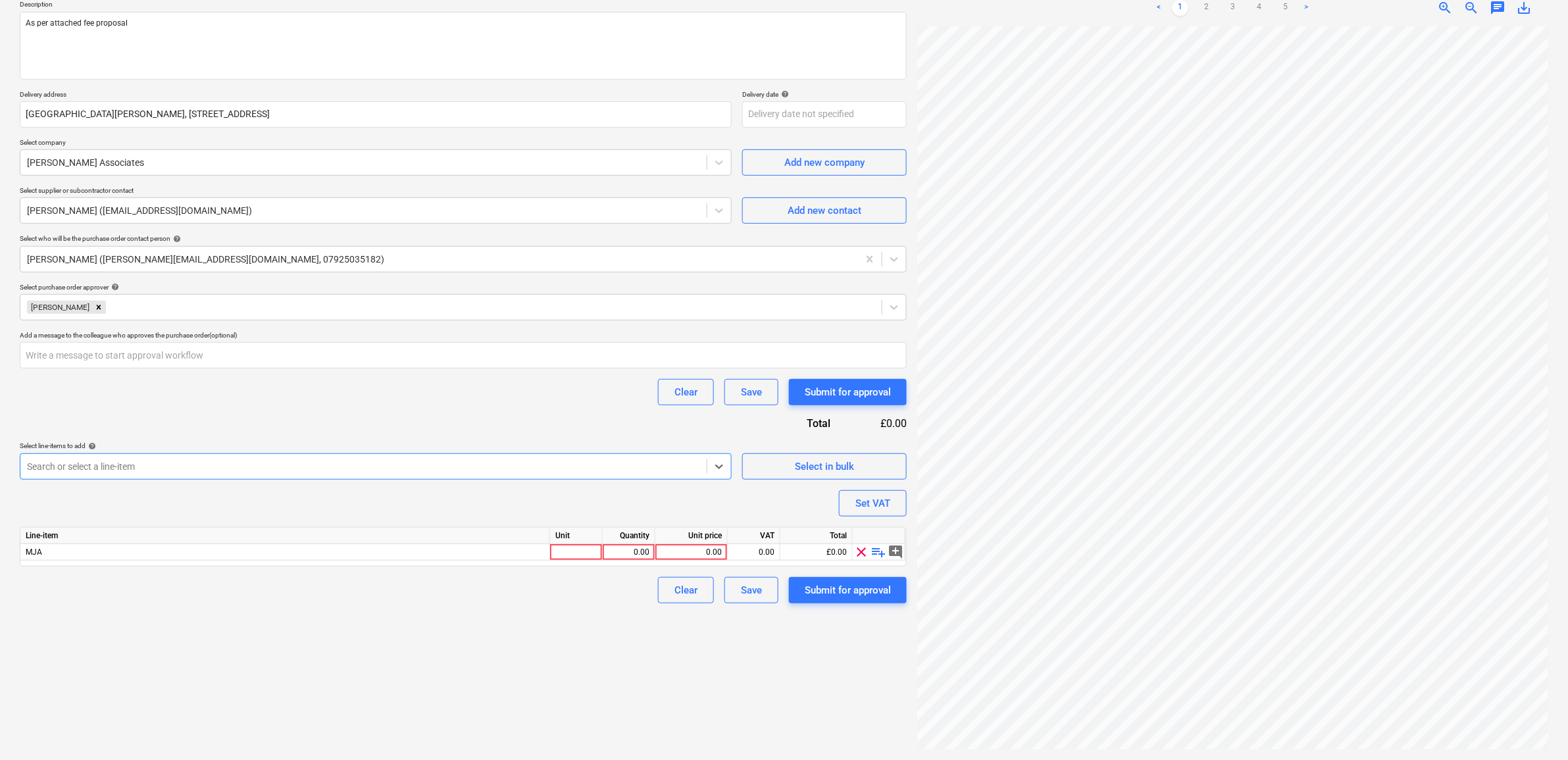
type textarea "x"
click at [204, 429] on div "Purchase order name help Purchase order - M&E Design Purchase order reference n…" at bounding box center [463, 277] width 887 height 651
click at [714, 548] on div "0.00" at bounding box center [691, 551] width 61 height 16
type input "25440"
type textarea "x"
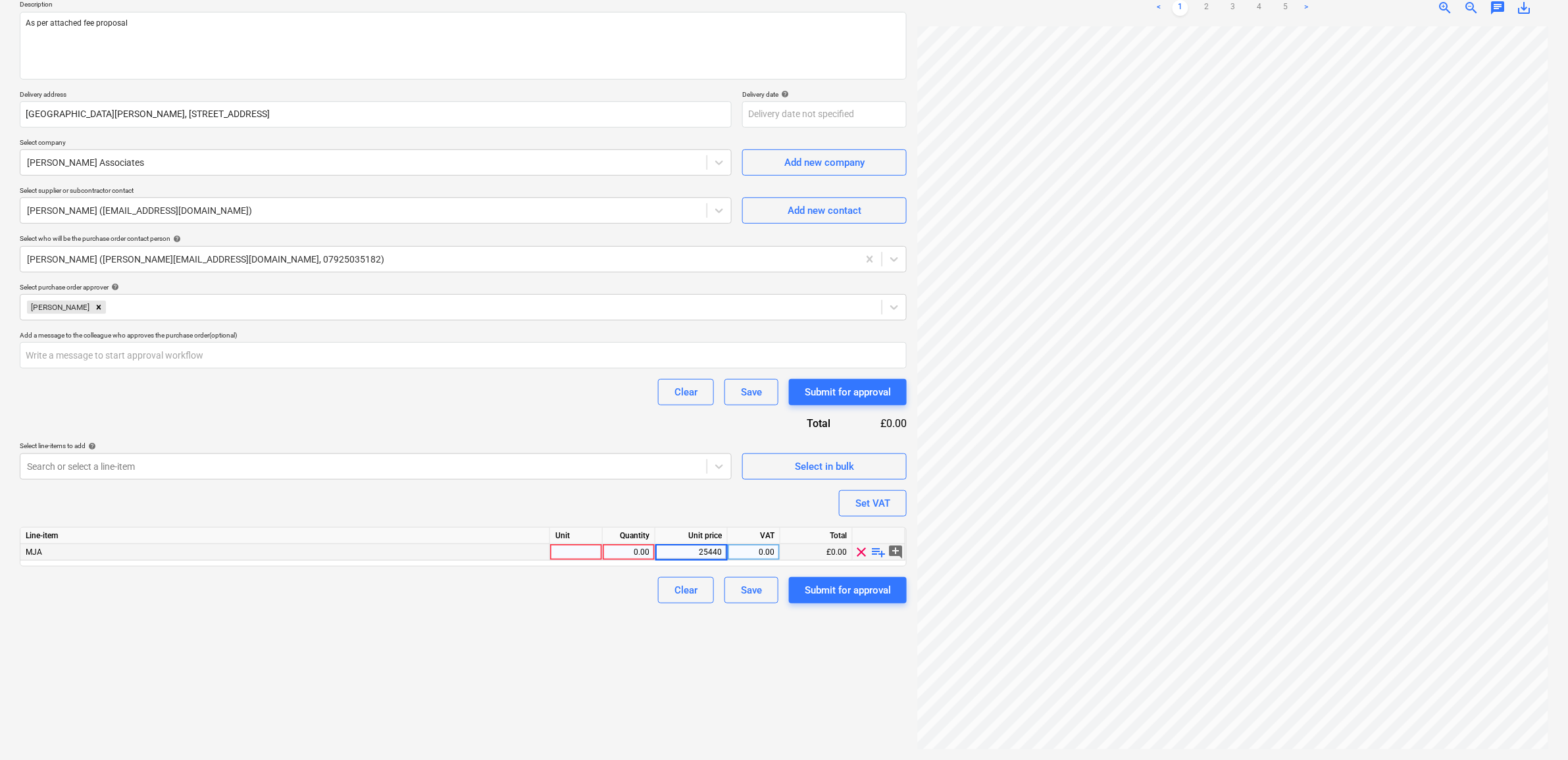
click at [647, 651] on div "Create new document Purchase order name help Purchase order - M&E Design Purcha…" at bounding box center [463, 332] width 897 height 844
click at [763, 551] on div "0.00" at bounding box center [754, 551] width 41 height 16
type input "20"
click at [669, 646] on div "Create new document Purchase order name help Purchase order - M&E Design Purcha…" at bounding box center [463, 332] width 897 height 844
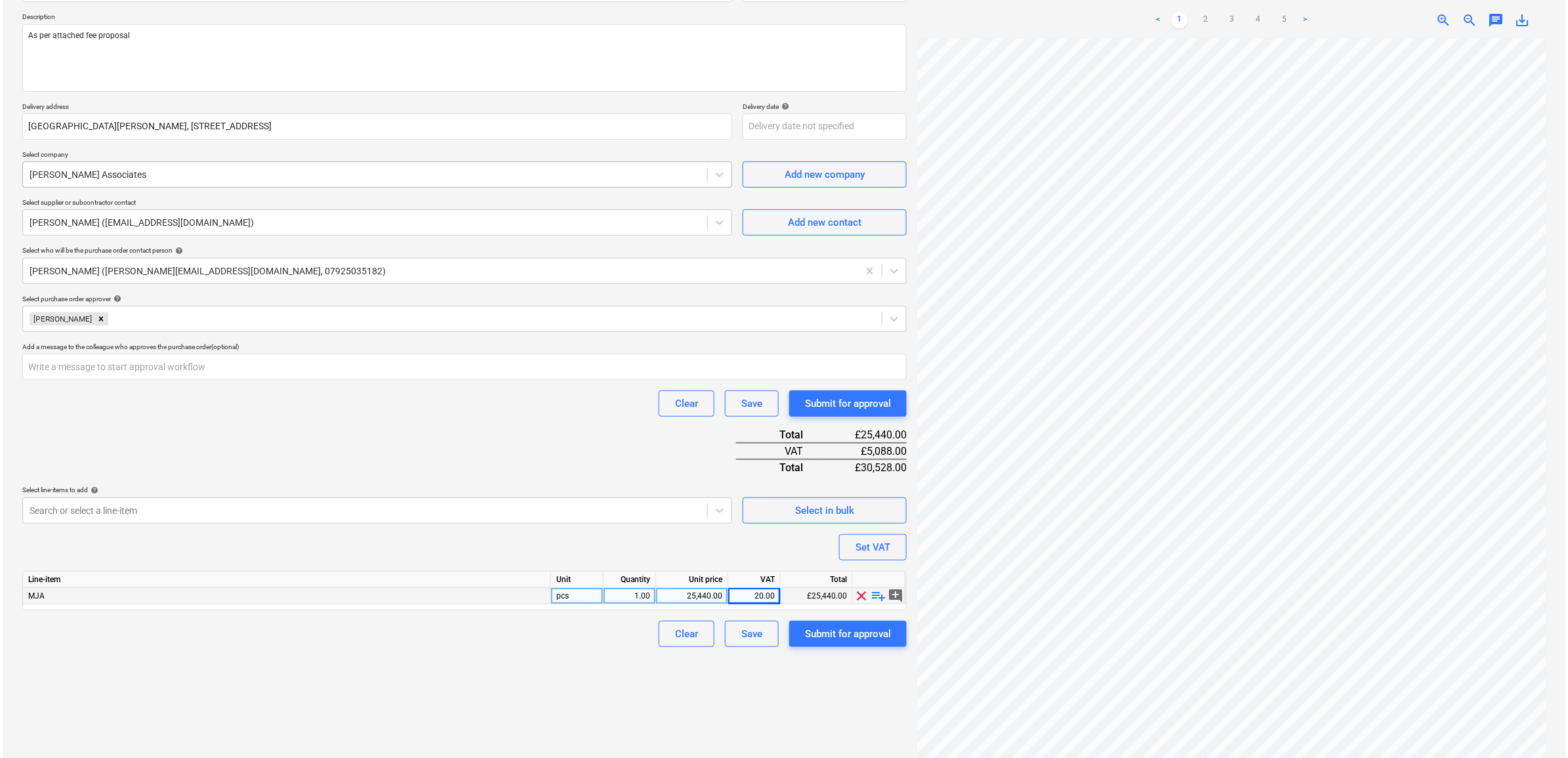
scroll to position [156, 0]
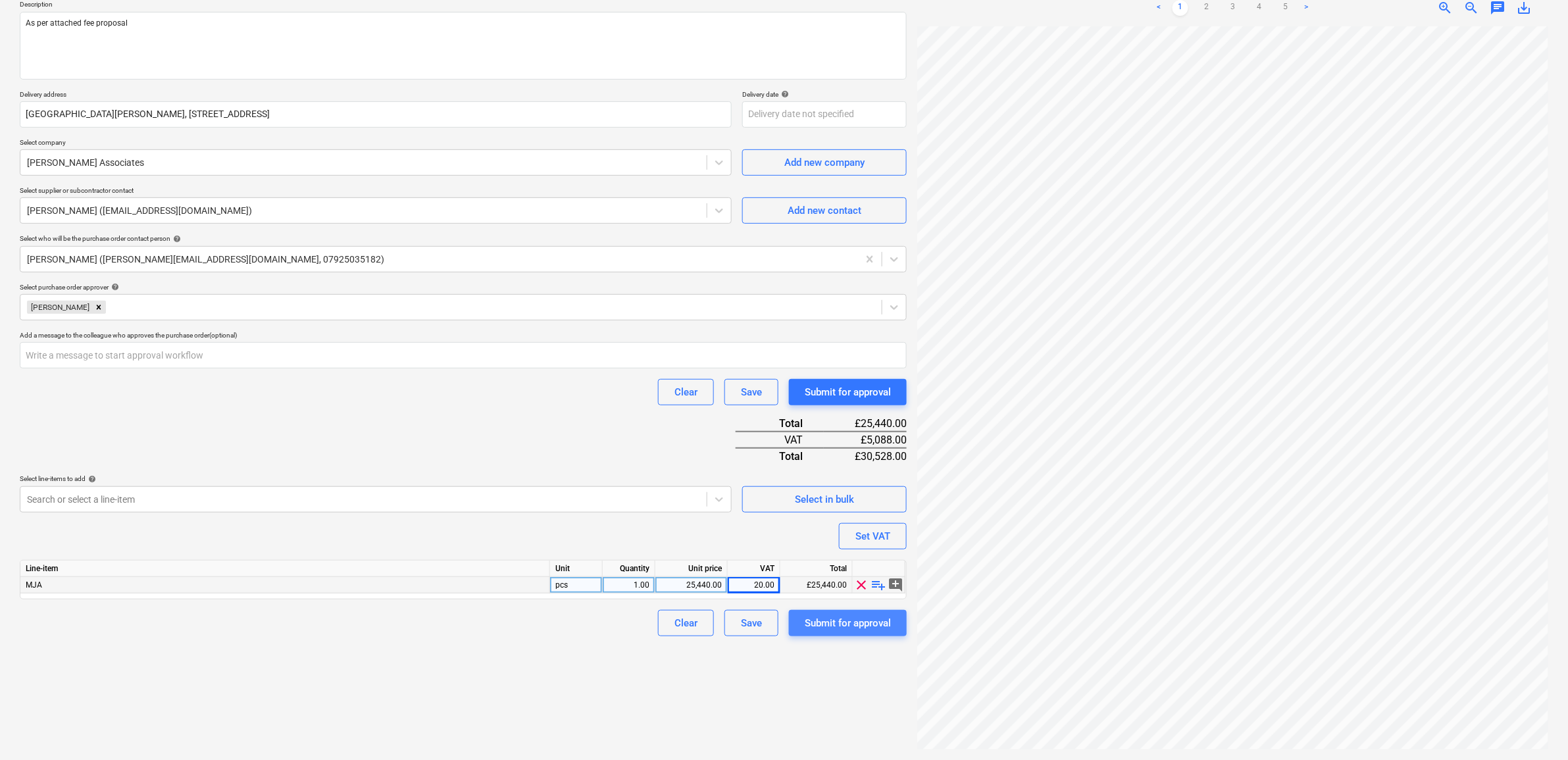
click at [854, 618] on div "Submit for approval" at bounding box center [848, 623] width 86 height 17
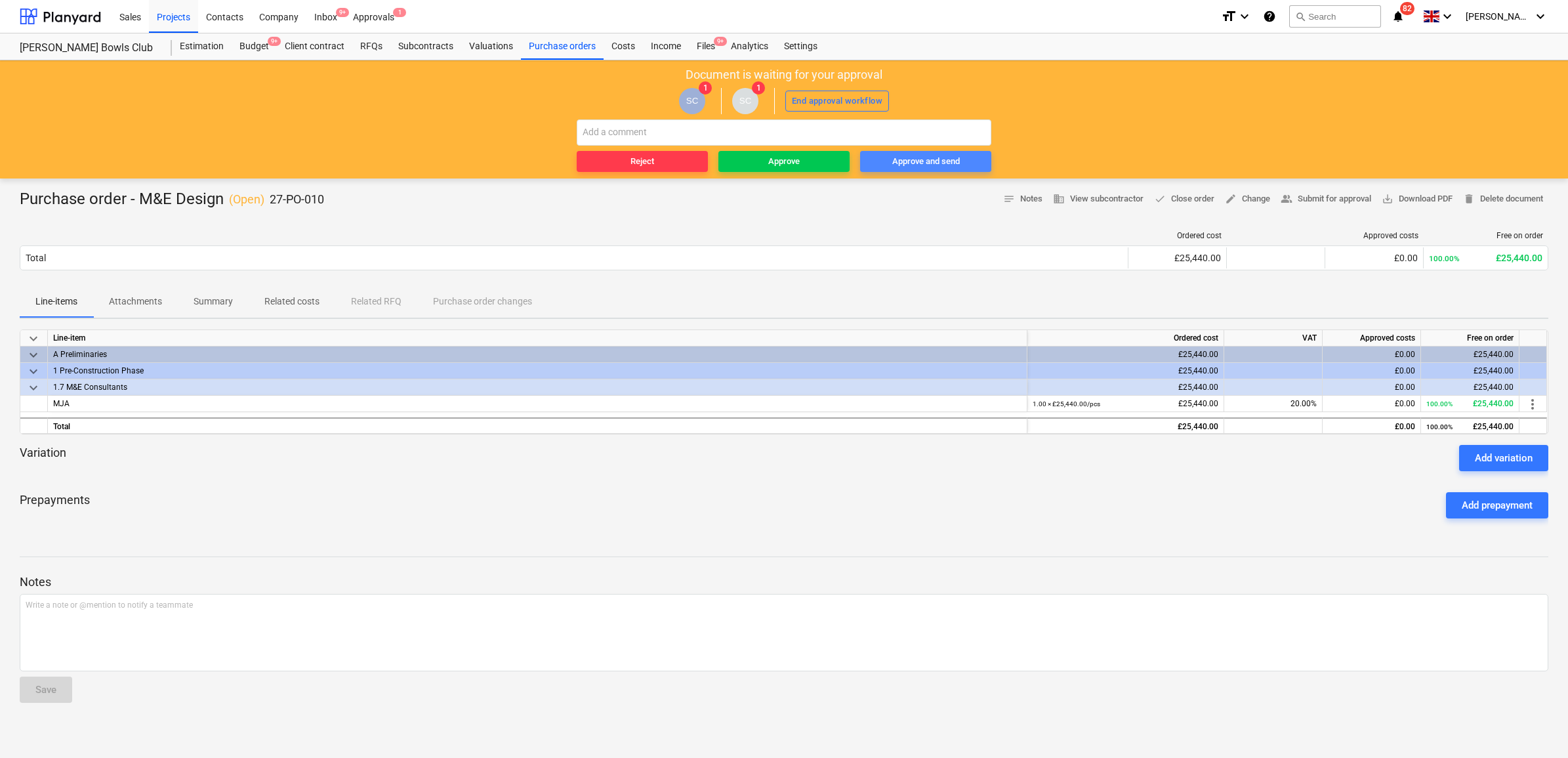
click at [984, 161] on span "Approve and send" at bounding box center [926, 161] width 121 height 15
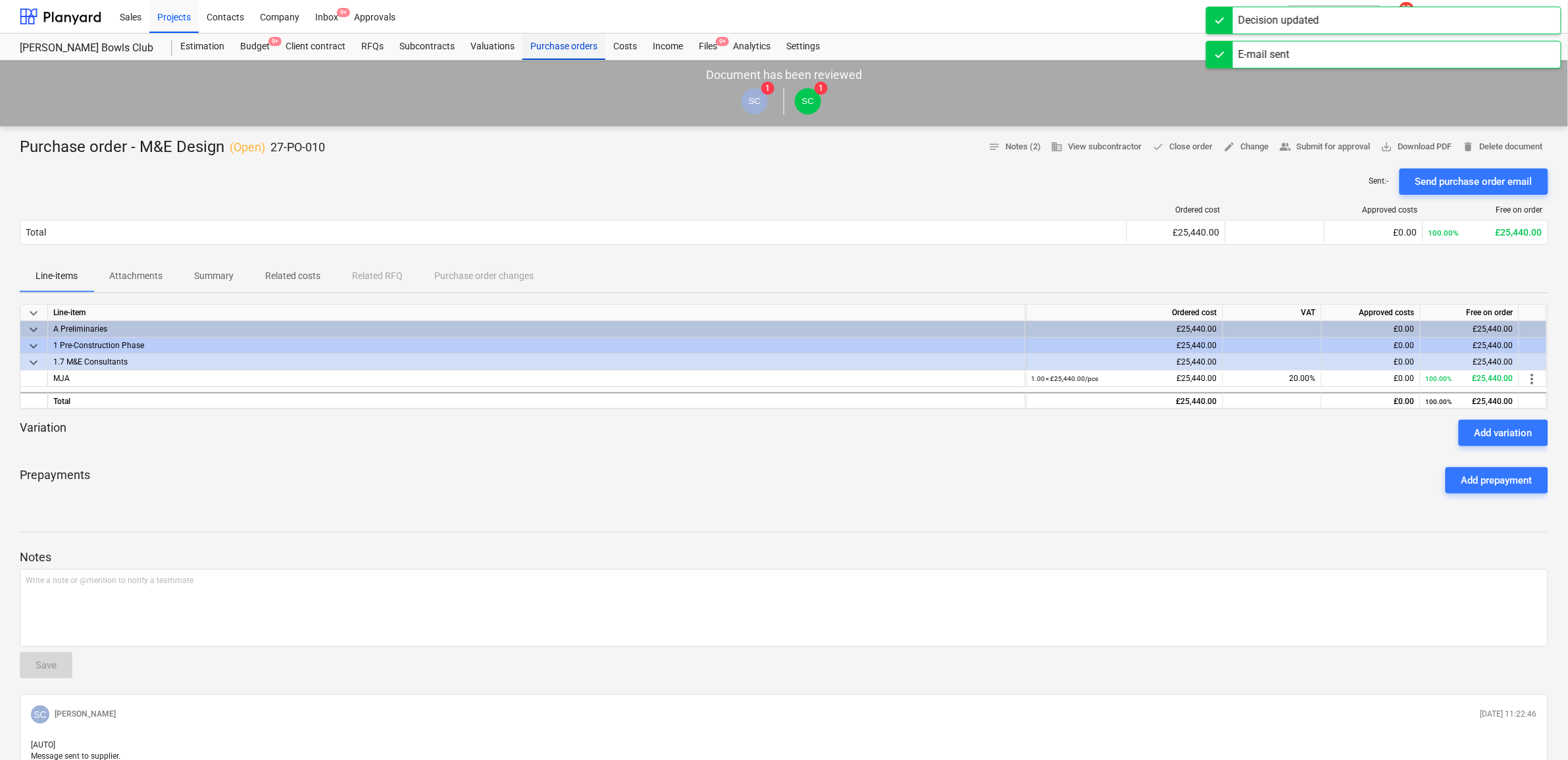
click at [540, 48] on div "Purchase orders" at bounding box center [564, 46] width 83 height 26
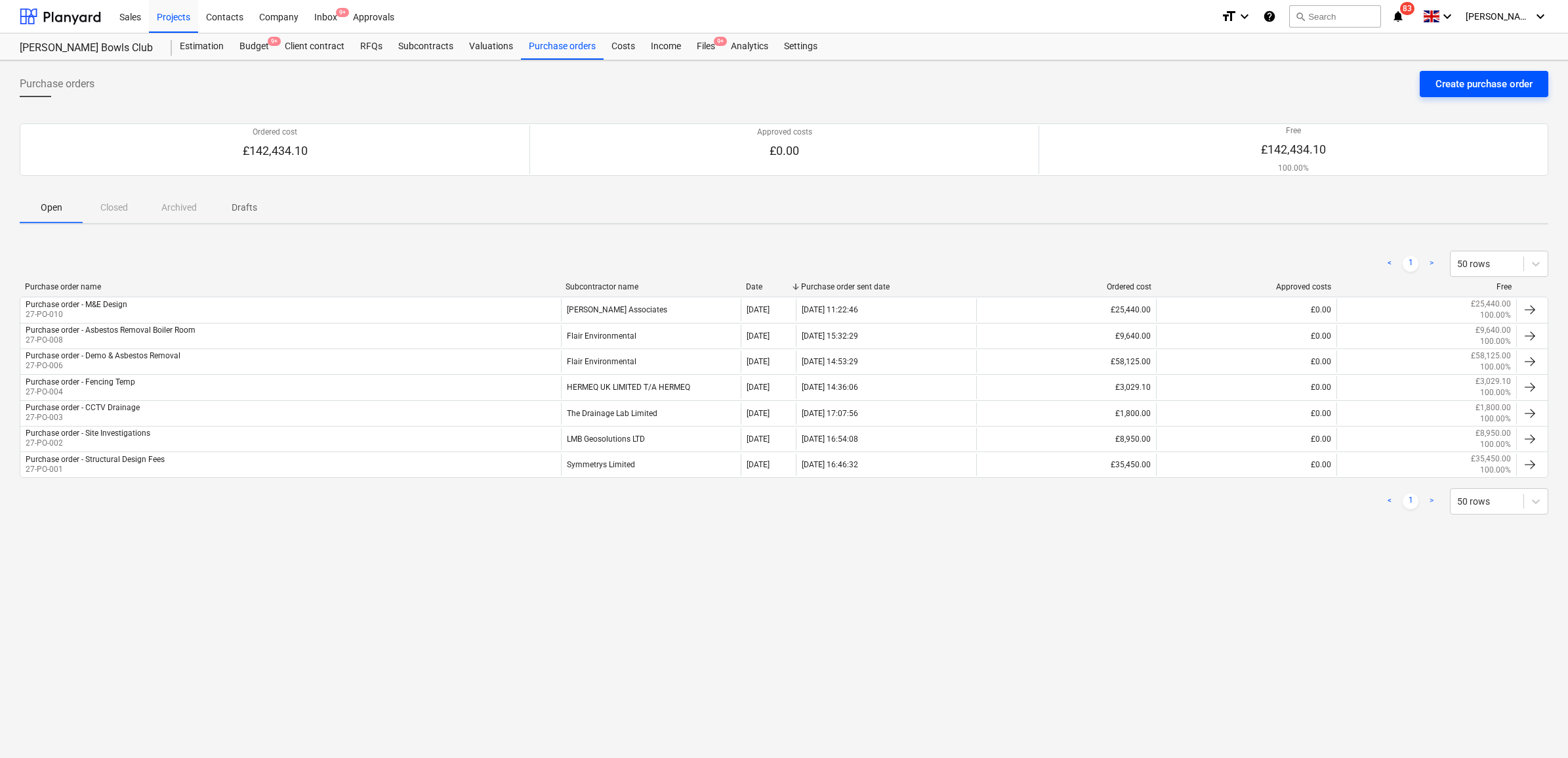
click at [1478, 87] on div "Create purchase order" at bounding box center [1484, 84] width 97 height 17
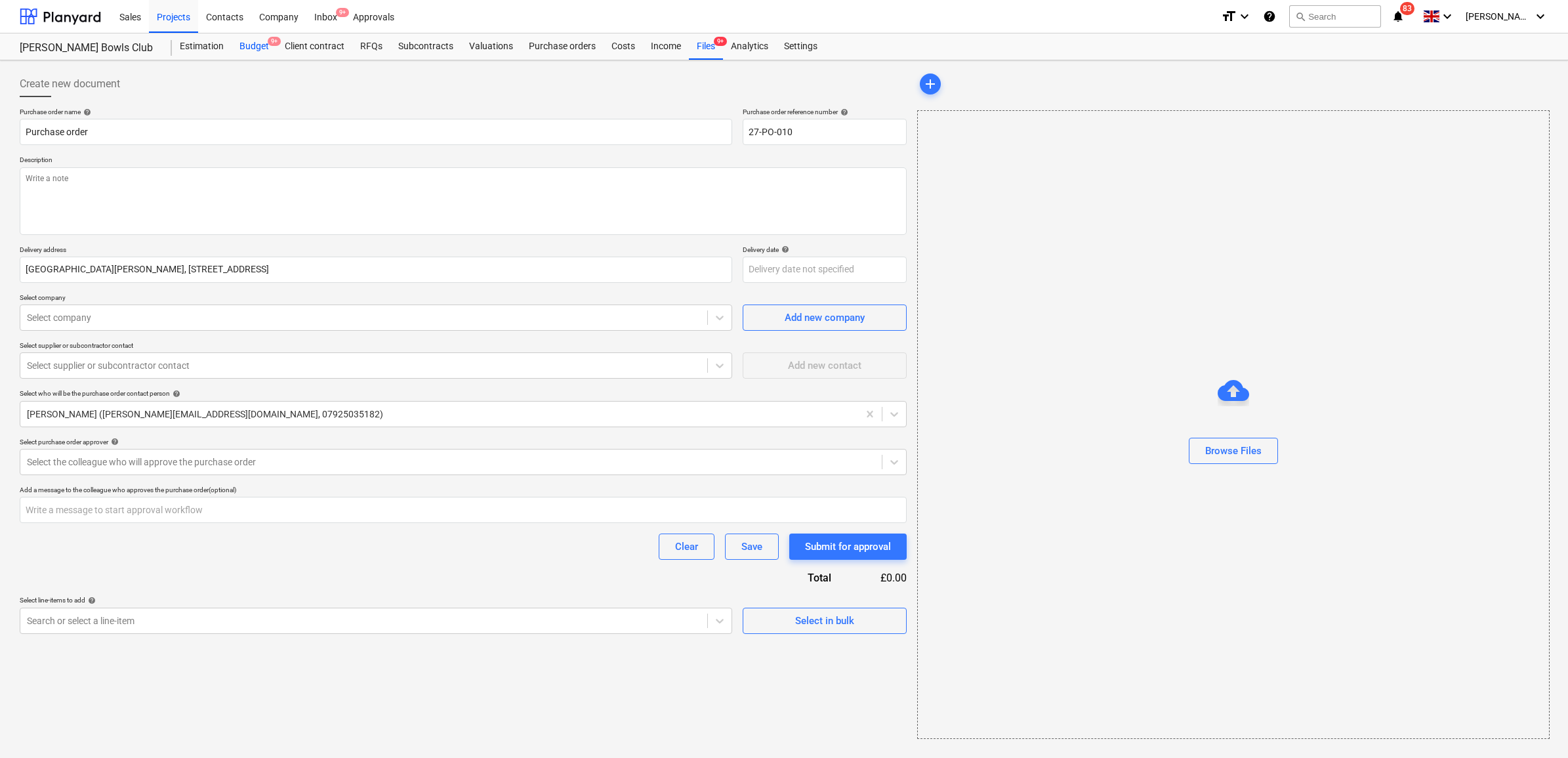
type textarea "x"
click at [263, 47] on div "Budget 9+" at bounding box center [254, 46] width 45 height 26
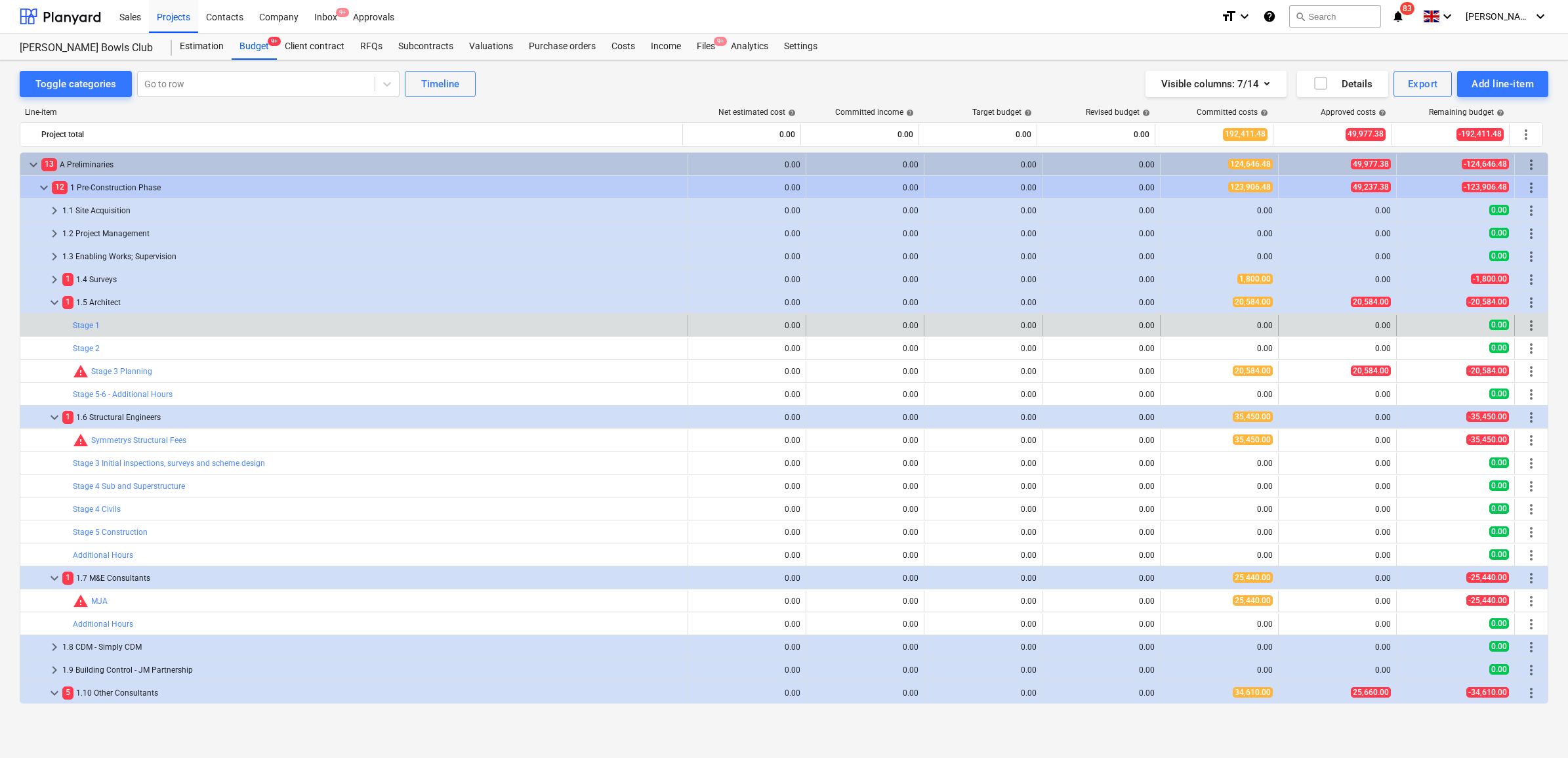
click at [1529, 327] on span "more_vert" at bounding box center [1531, 326] width 16 height 16
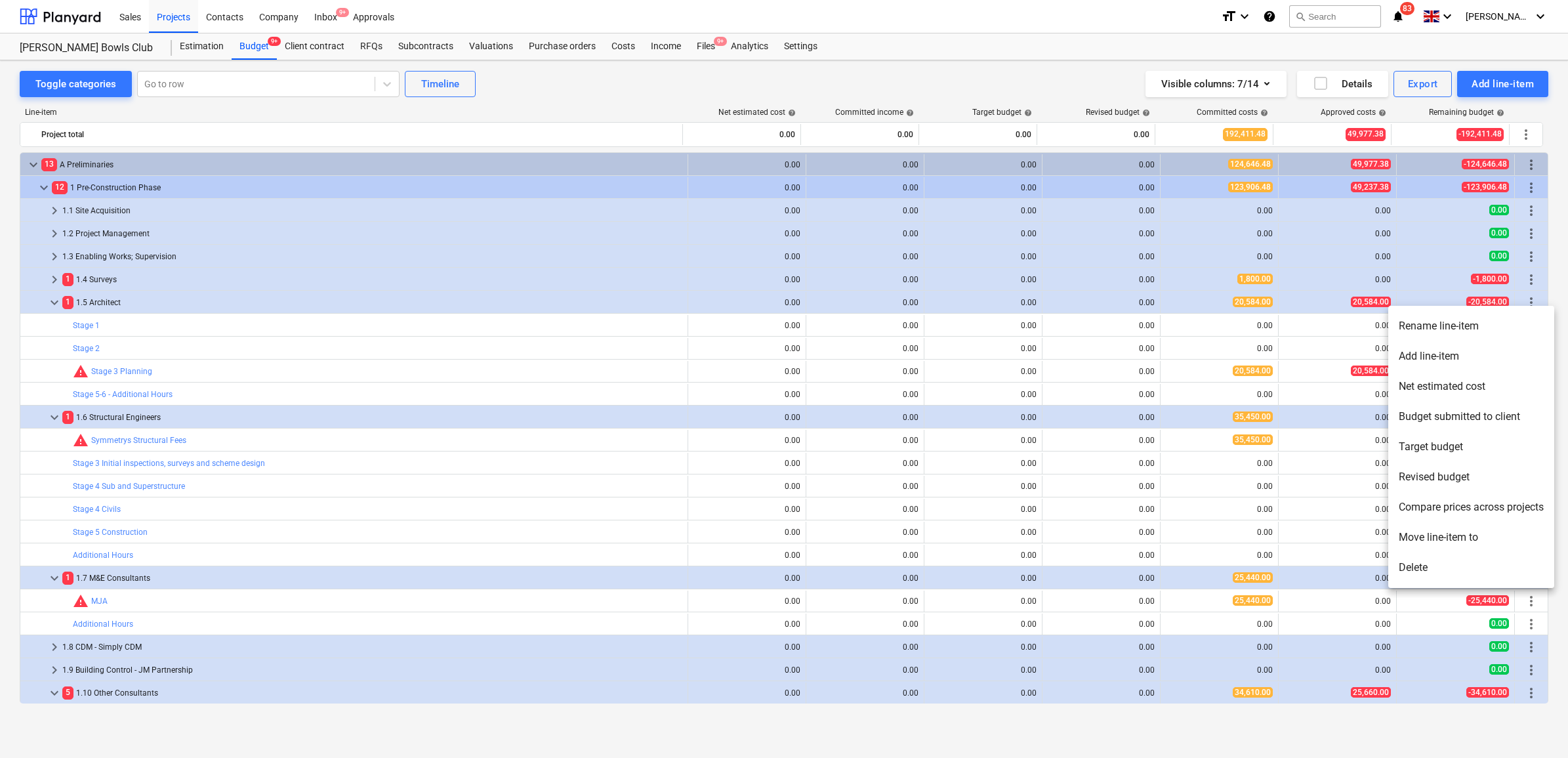
click at [1419, 569] on li "Delete" at bounding box center [1471, 567] width 166 height 30
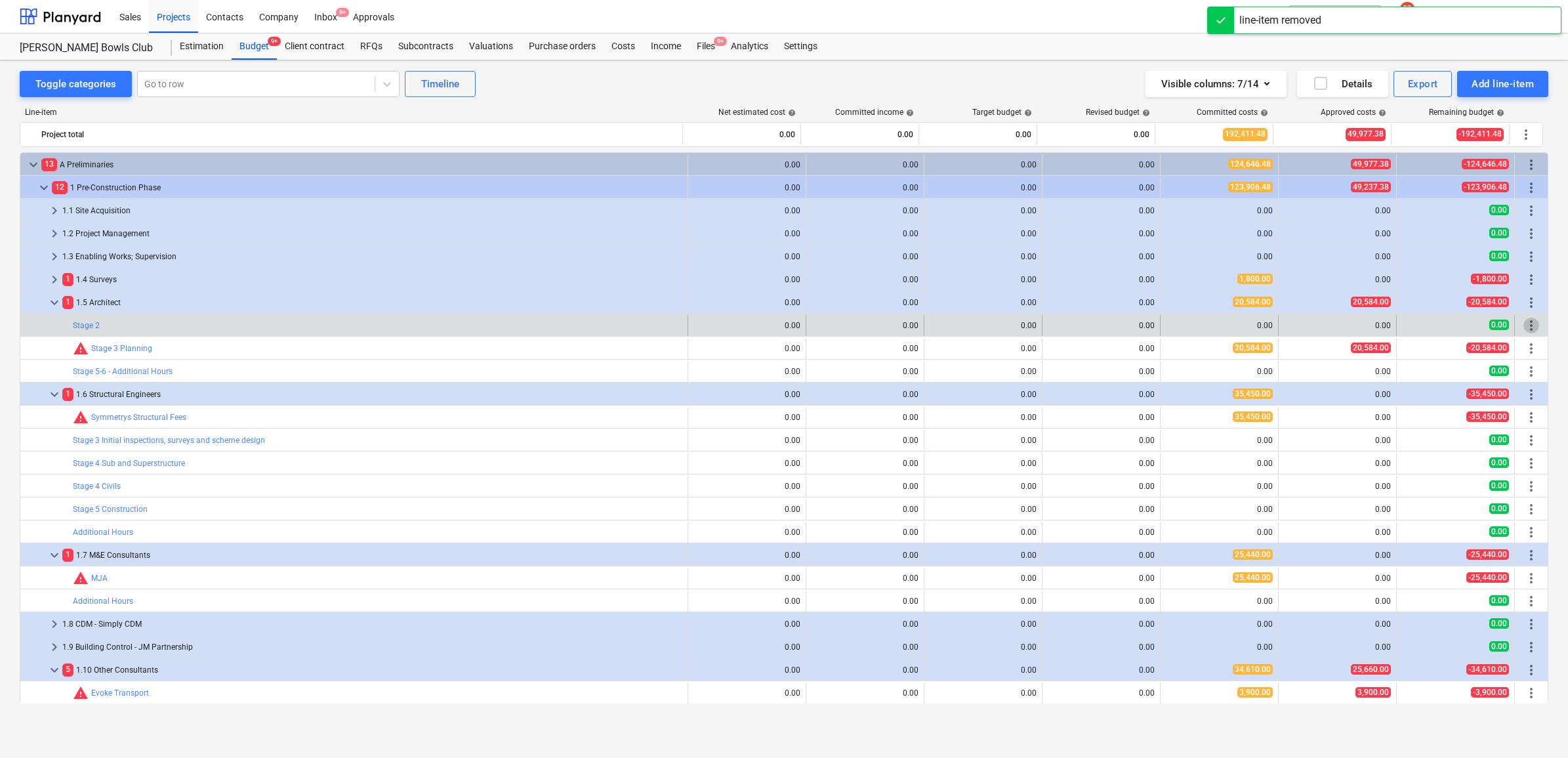
click at [1527, 328] on span "more_vert" at bounding box center [1531, 326] width 16 height 16
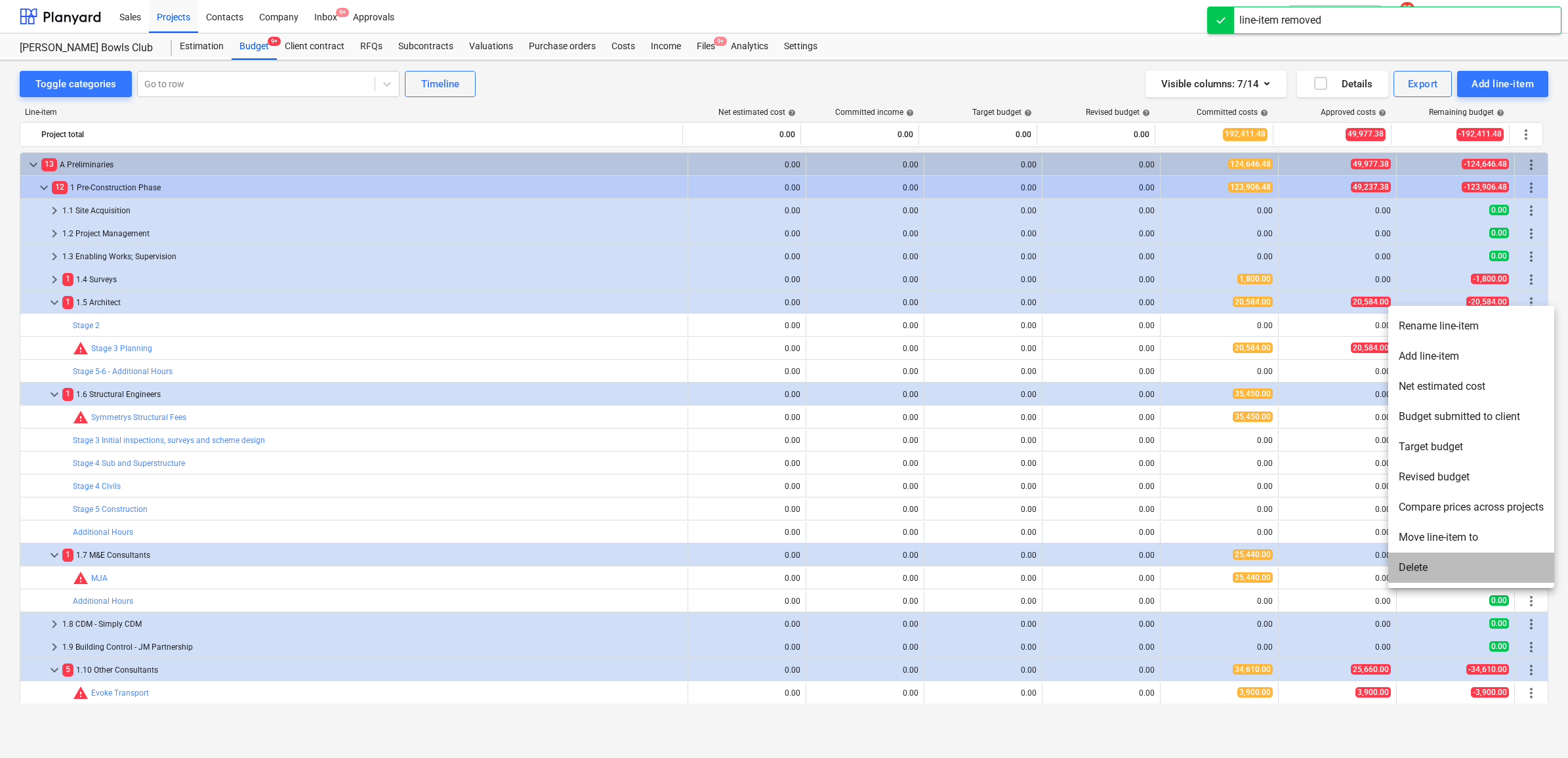
click at [1431, 565] on li "Delete" at bounding box center [1471, 567] width 166 height 30
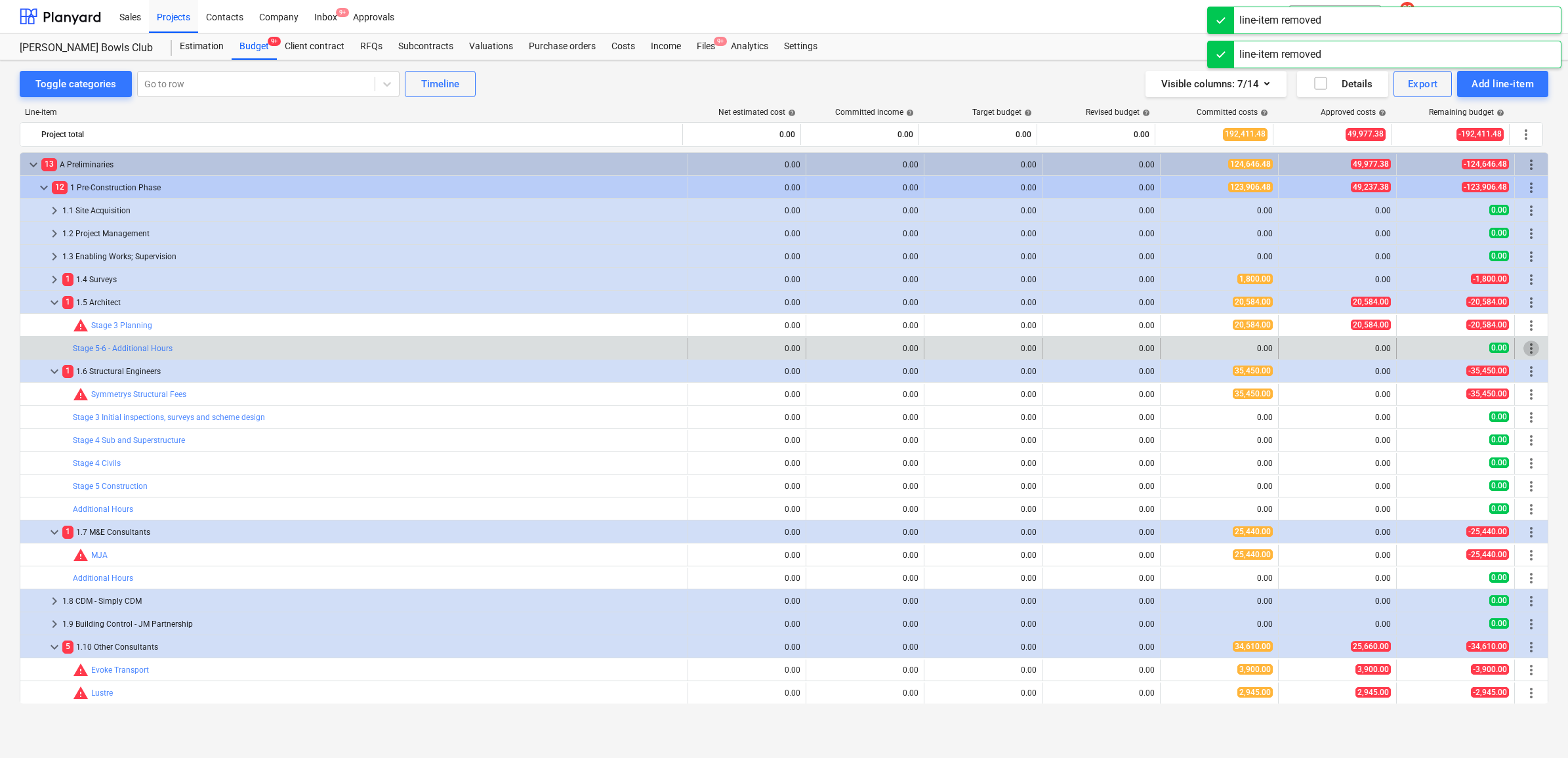
click at [1528, 351] on span "more_vert" at bounding box center [1531, 348] width 16 height 16
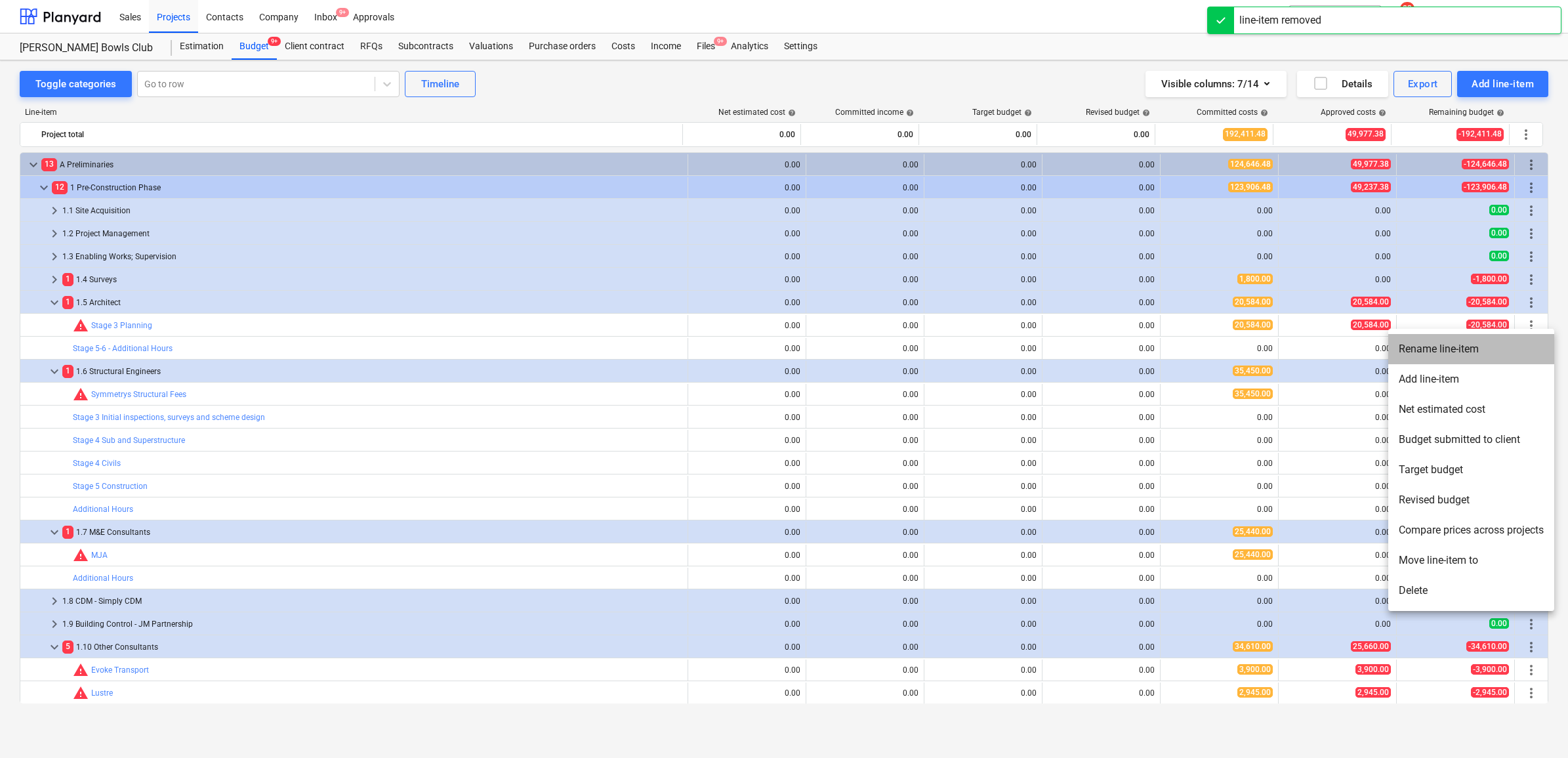
click at [1497, 350] on li "Rename line-item" at bounding box center [1471, 349] width 166 height 30
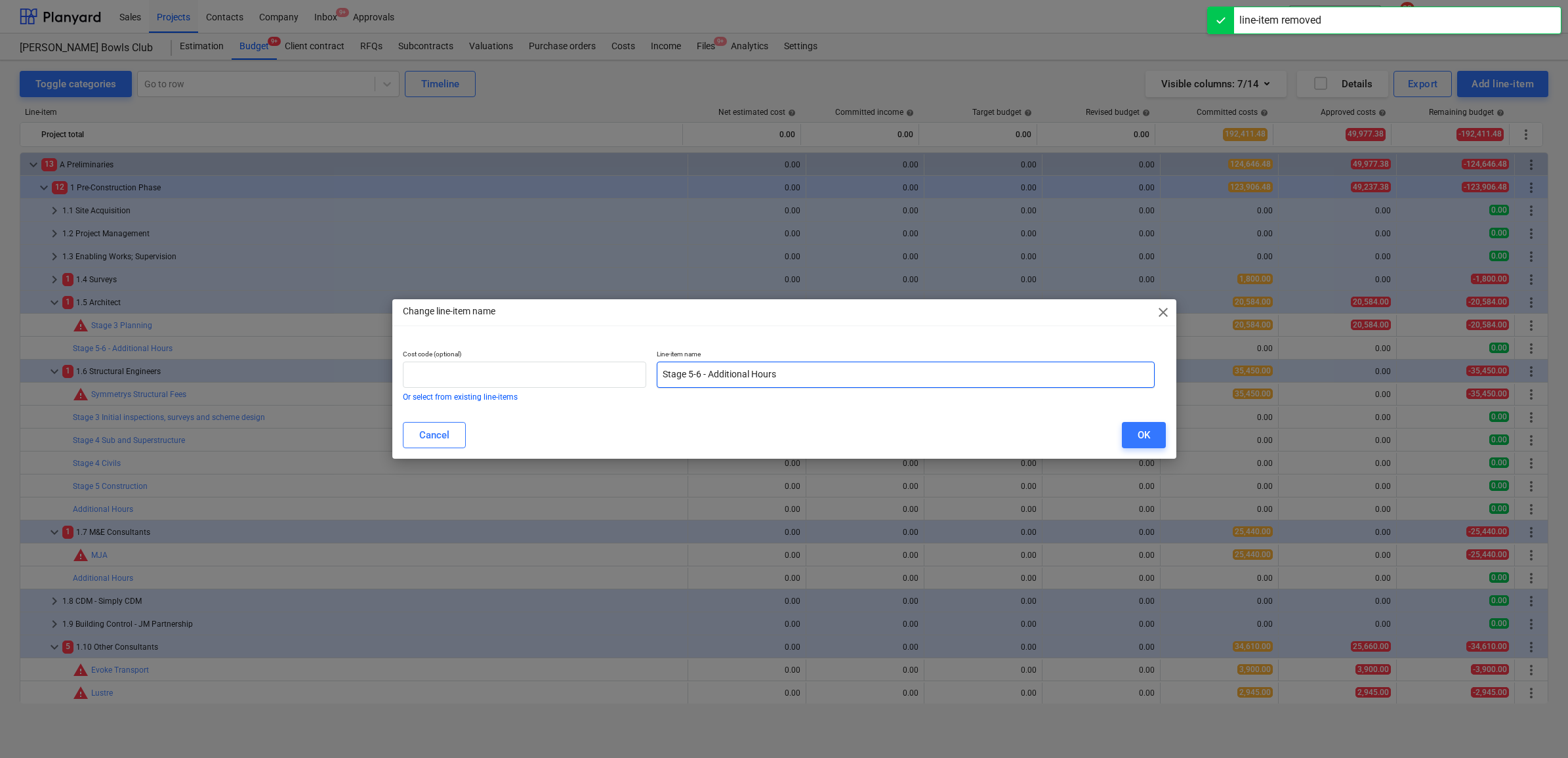
click at [783, 375] on input "Stage 5-6 - Additional Hours" at bounding box center [905, 374] width 498 height 26
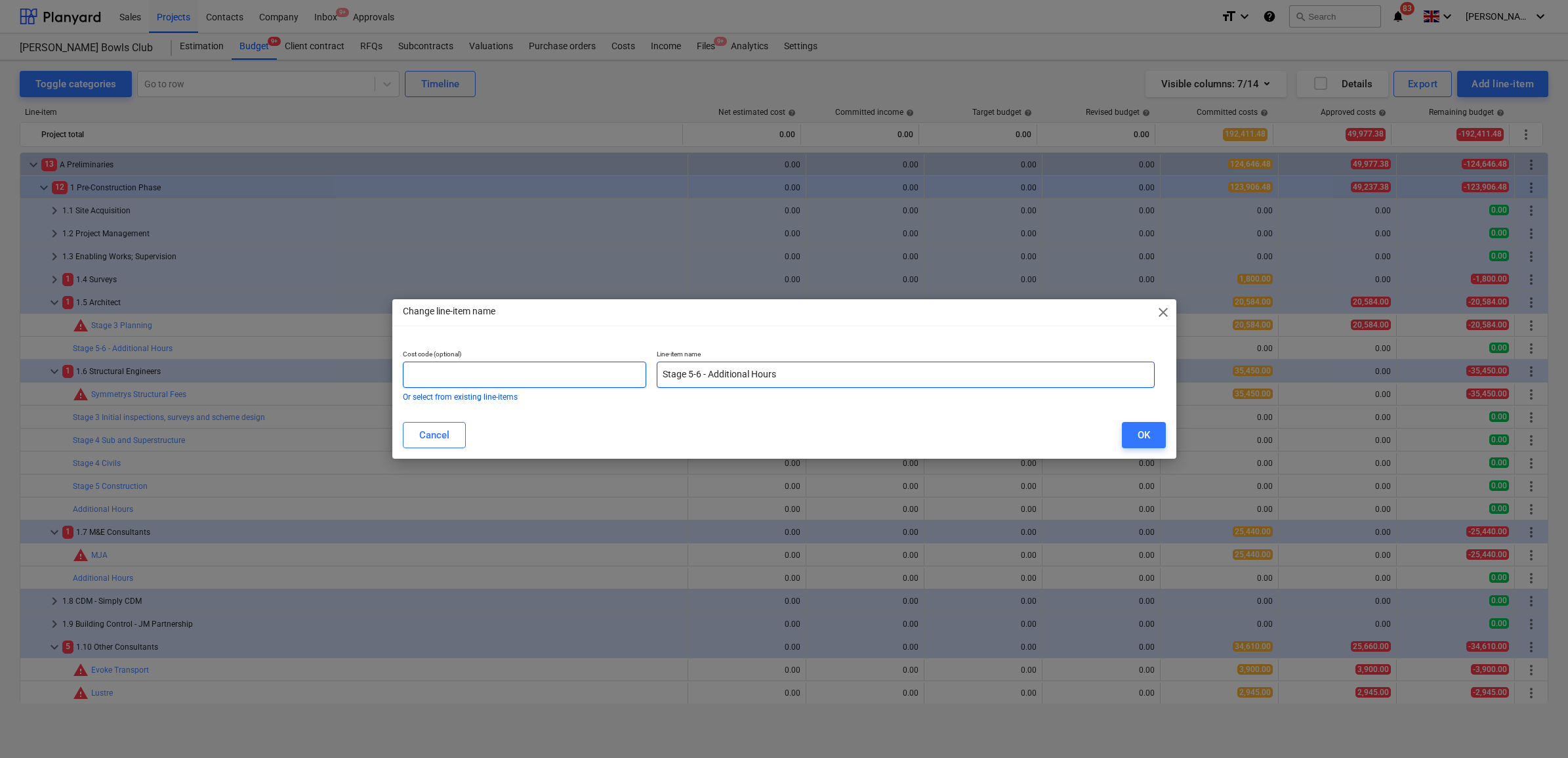
drag, startPoint x: 815, startPoint y: 371, endPoint x: 623, endPoint y: 372, distance: 192.0
click at [623, 372] on div "Cost code (optional) Or select from existing line-items Line-item name Stage 5-…" at bounding box center [779, 375] width 763 height 61
click at [693, 375] on input "text" at bounding box center [905, 374] width 498 height 26
paste input "Principal Designer"
click at [803, 379] on input "Principal Designer" at bounding box center [905, 374] width 498 height 26
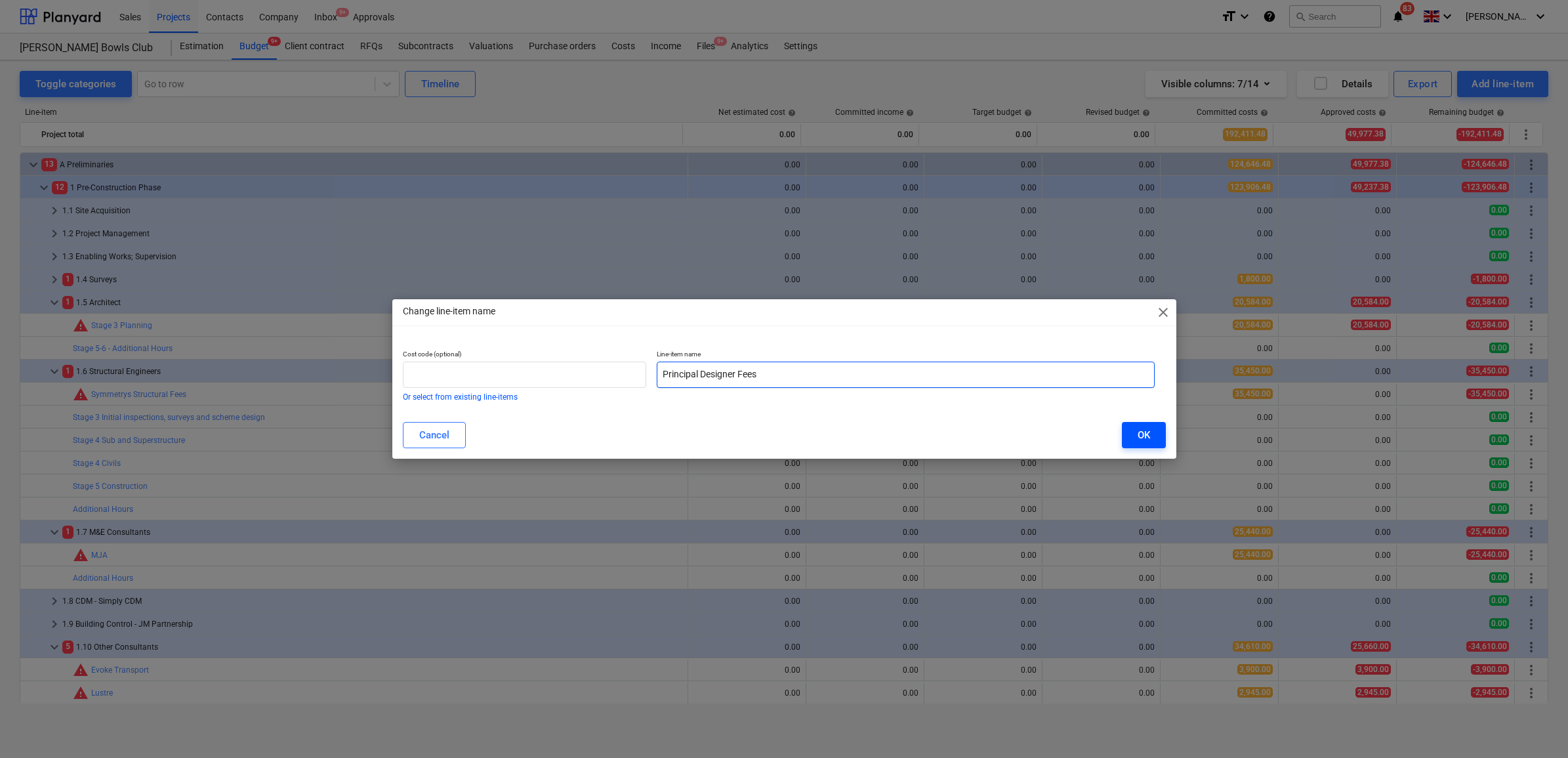
type input "Principal Designer Fees"
click at [1147, 437] on div "OK" at bounding box center [1144, 435] width 13 height 17
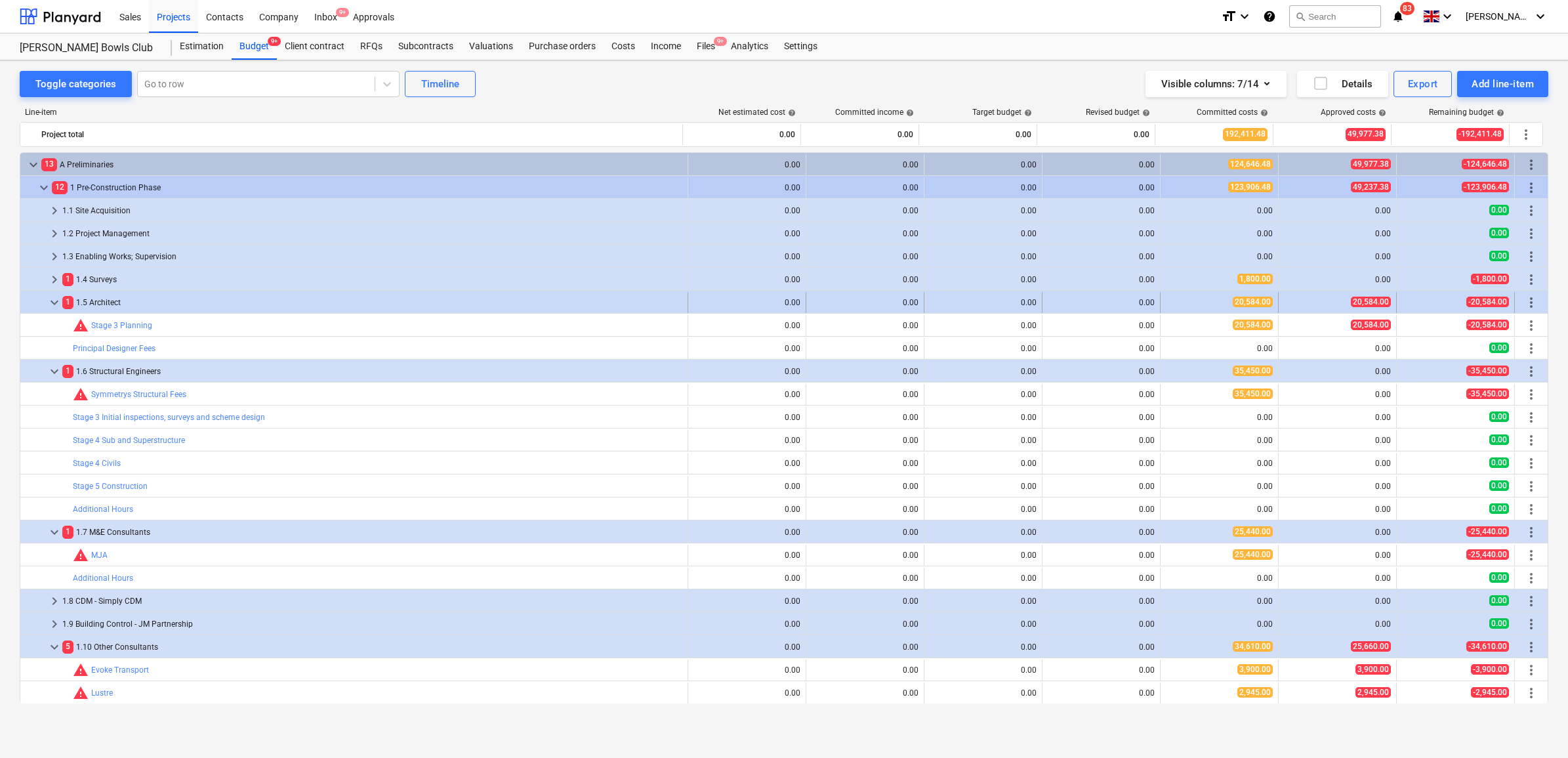
click at [1529, 304] on span "more_vert" at bounding box center [1531, 302] width 16 height 16
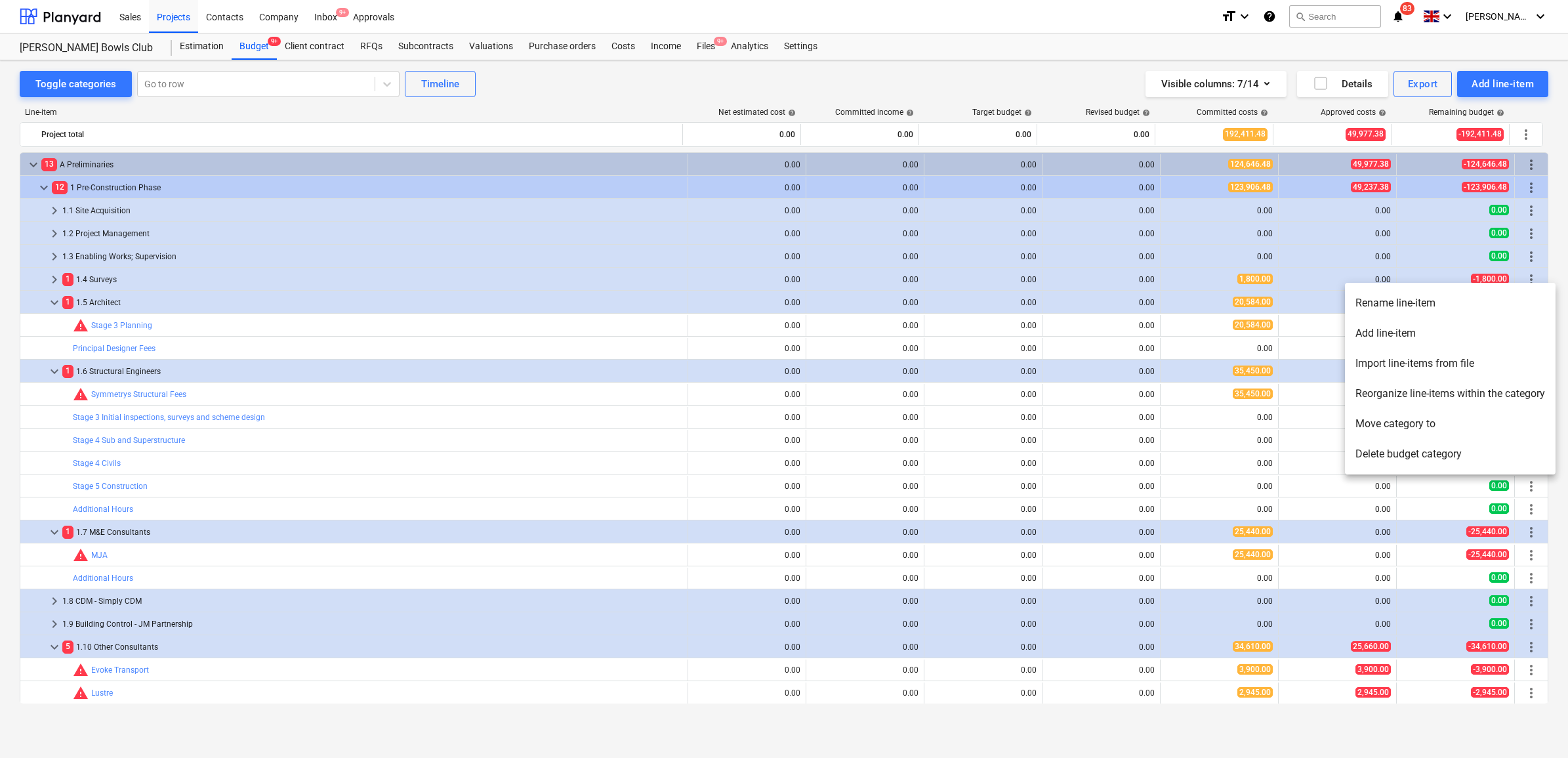
click at [1431, 328] on li "Add line-item" at bounding box center [1450, 333] width 211 height 30
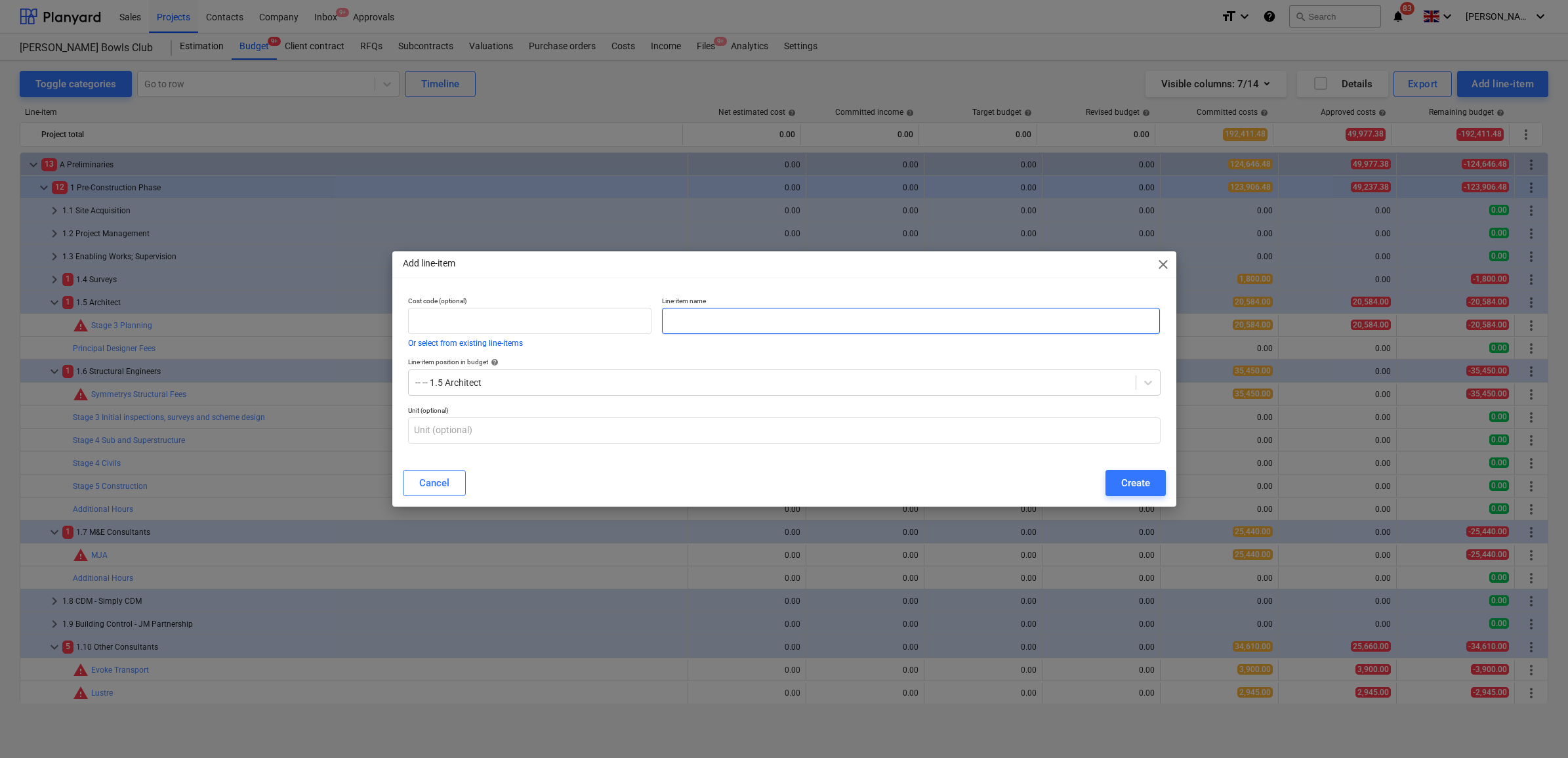
click at [686, 327] on input "text" at bounding box center [910, 321] width 498 height 26
type input "Stage 4 - 6 Fees"
click at [871, 349] on div "Line-item name Stage 4 - 6 Fees" at bounding box center [911, 322] width 508 height 61
click at [1117, 483] on button "Create" at bounding box center [1135, 483] width 60 height 26
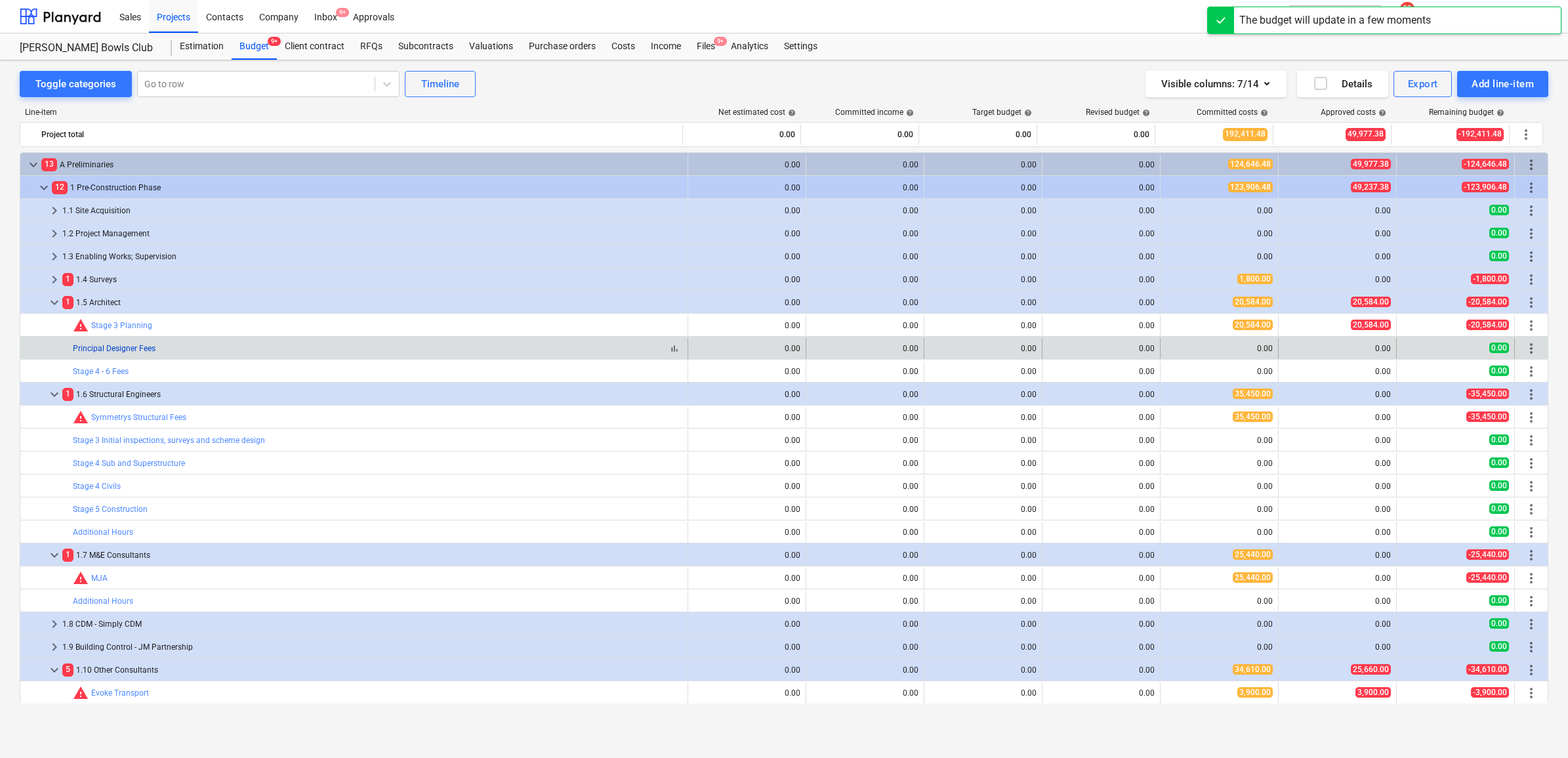
click at [129, 348] on link "Principal Designer Fees" at bounding box center [114, 348] width 83 height 9
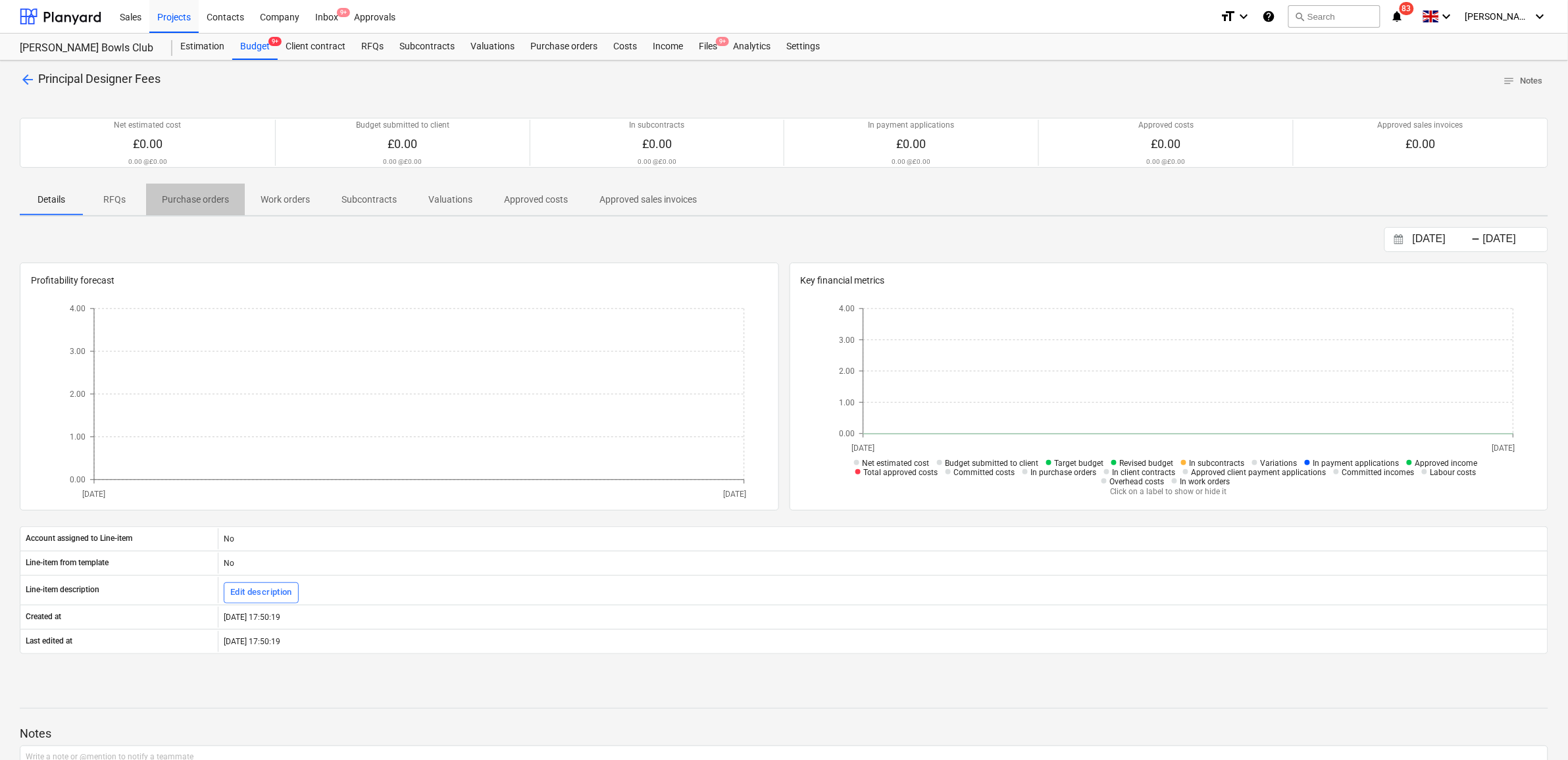
click at [185, 196] on p "Purchase orders" at bounding box center [195, 199] width 67 height 13
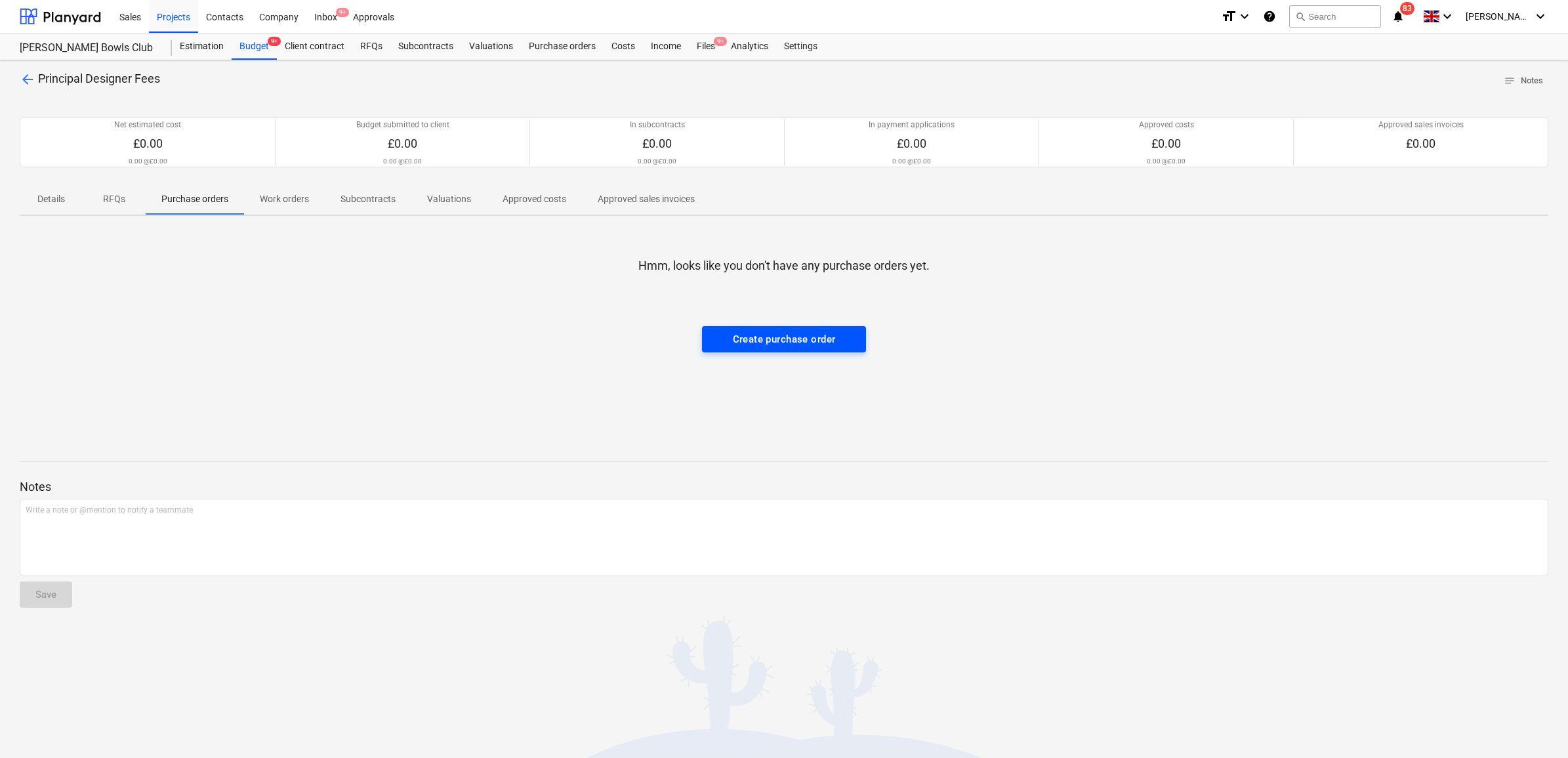
click at [806, 345] on div "Create purchase order" at bounding box center [784, 339] width 103 height 17
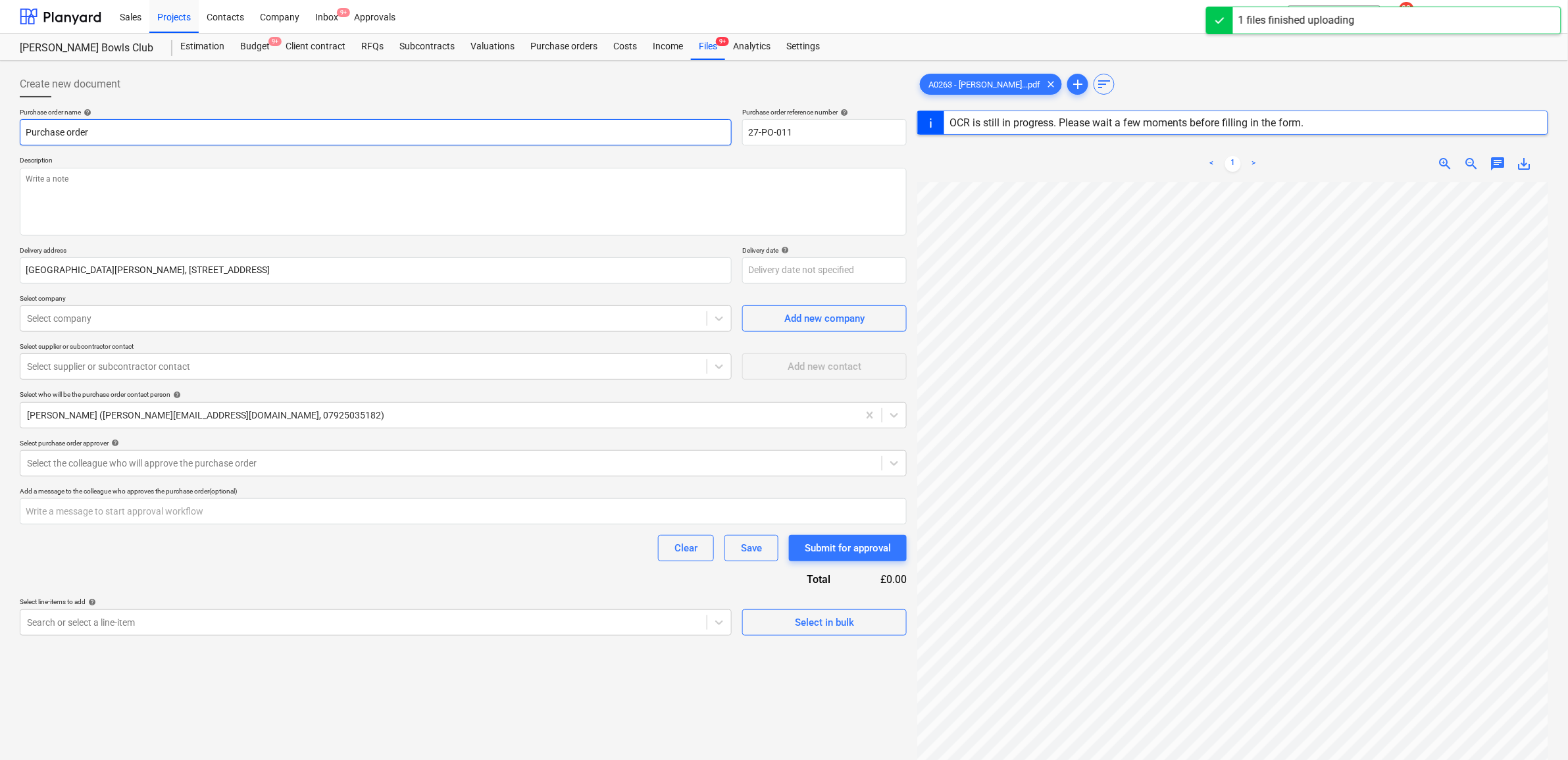
click at [163, 131] on input "Purchase order" at bounding box center [375, 132] width 712 height 26
type textarea "x"
type input "Purchase order"
type textarea "x"
type input "Purchase order -"
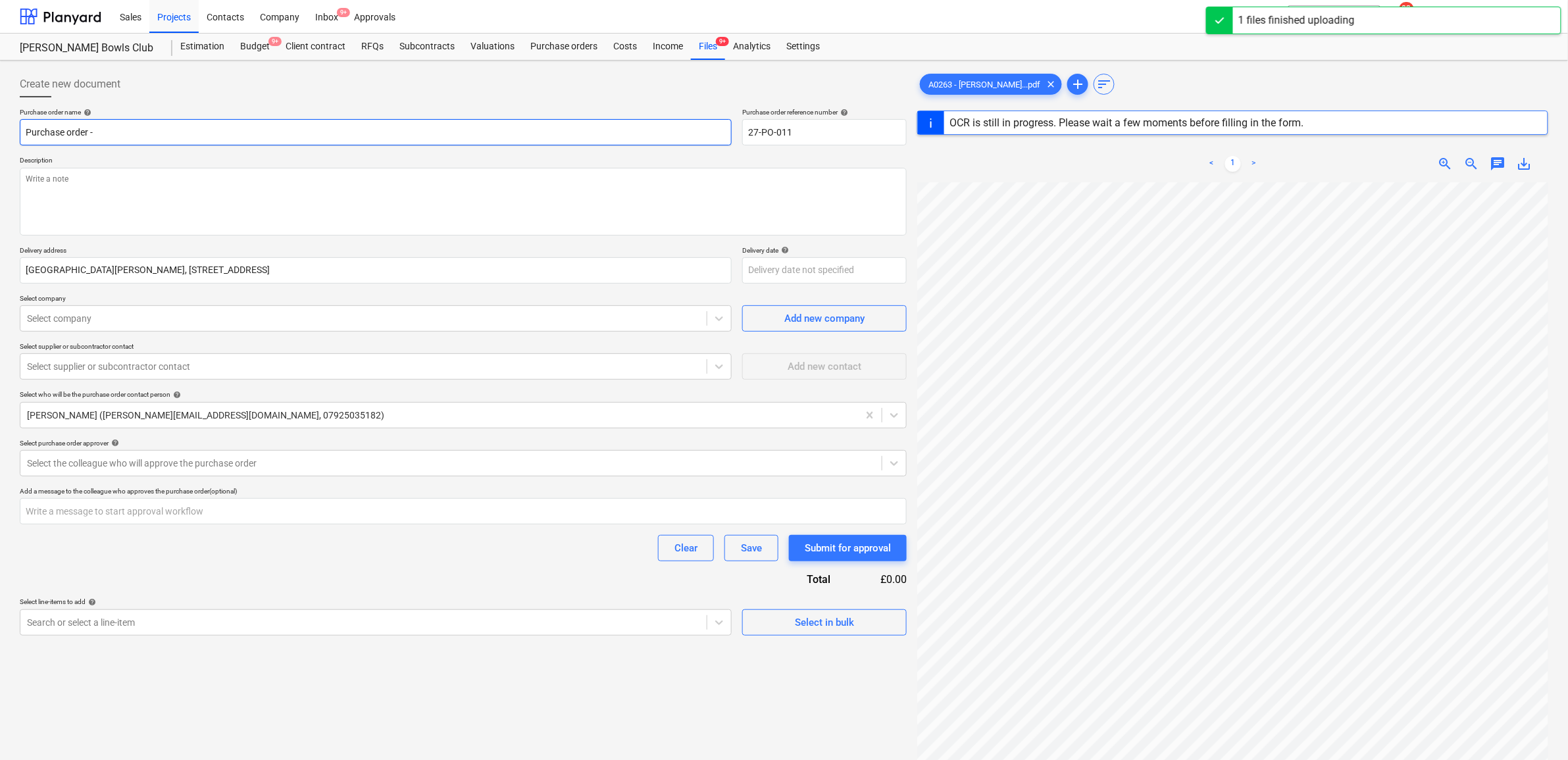
type textarea "x"
type input "Purchase order -"
type textarea "x"
type input "Purchase order - P"
type textarea "x"
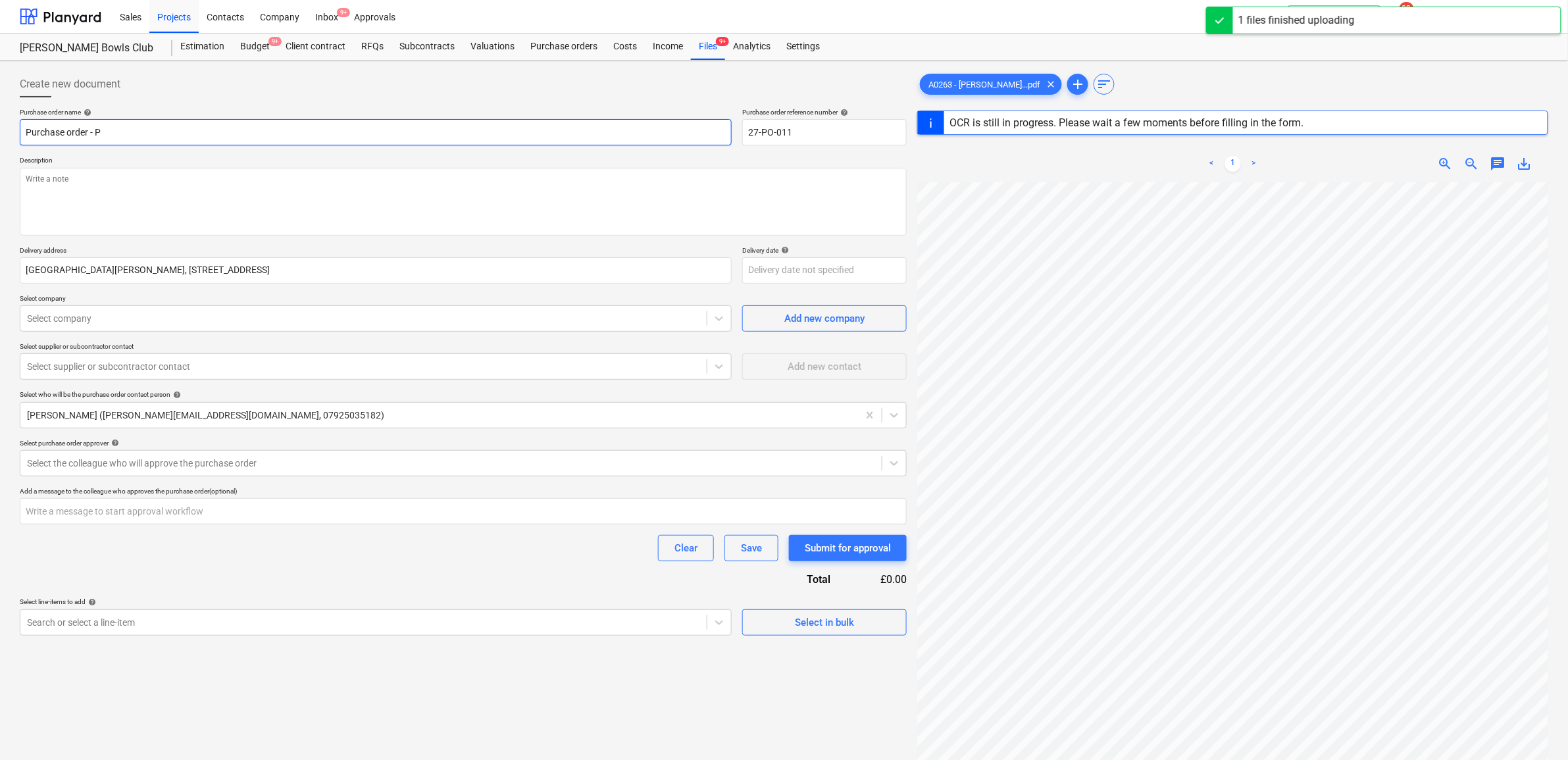
type input "Purchase order - Pr"
type textarea "x"
type input "Purchase order - Pri"
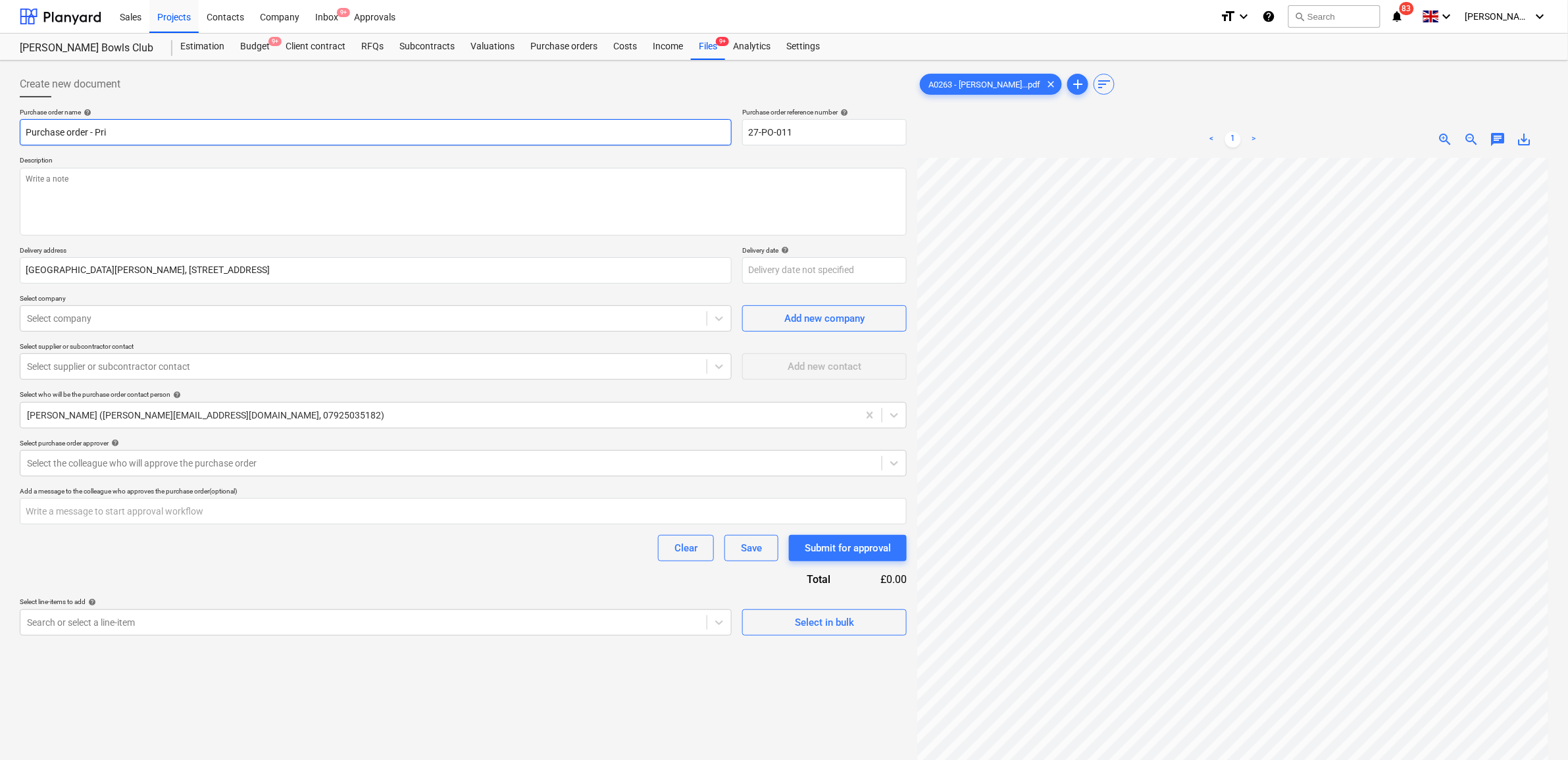
type textarea "x"
type input "Purchase order - Prin"
type textarea "x"
type input "Purchase order - Princ"
type textarea "x"
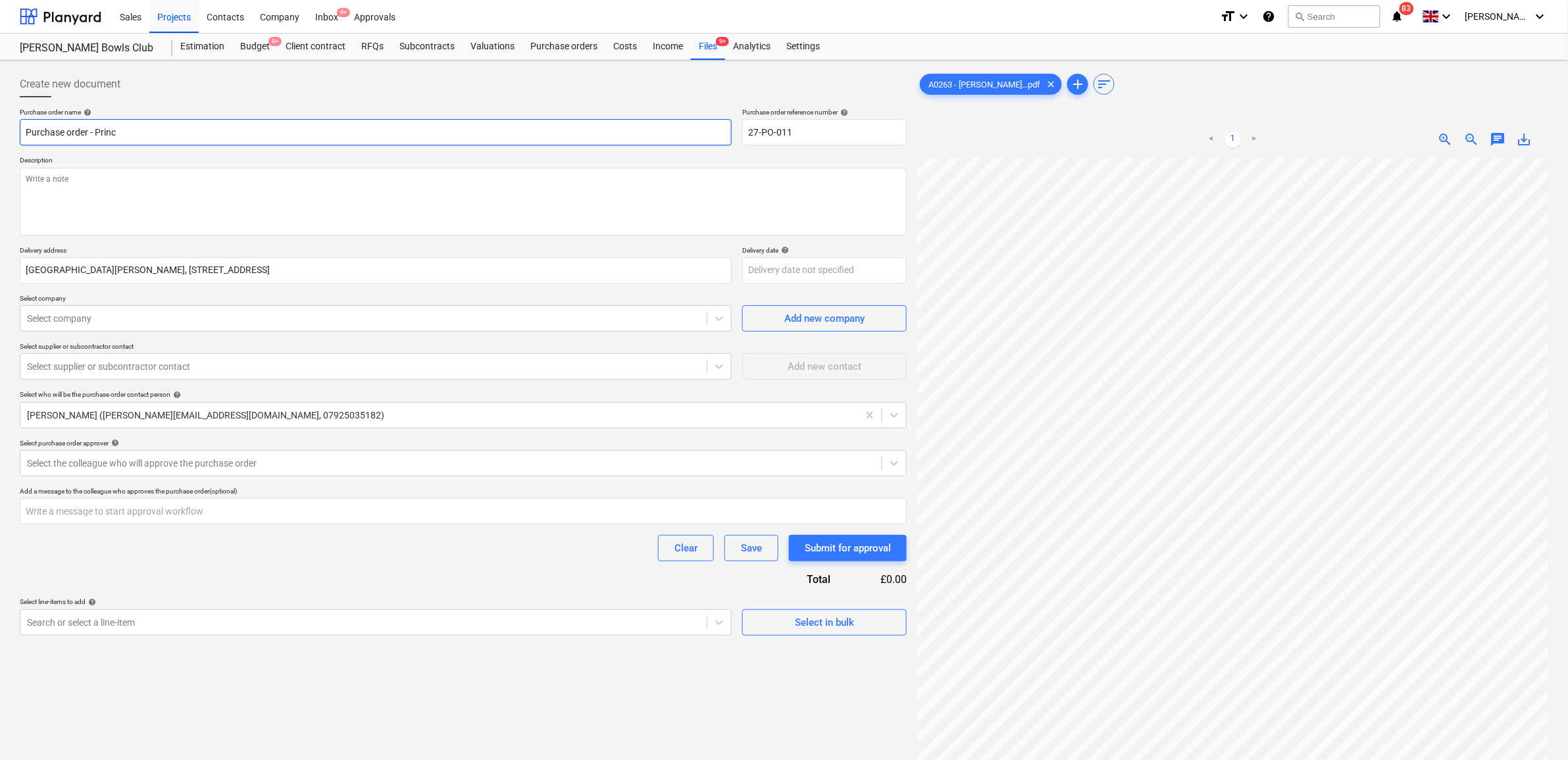
type input "Purchase order - Princi"
type textarea "x"
type input "Purchase order - Princip"
type textarea "x"
type input "Purchase order - Principa"
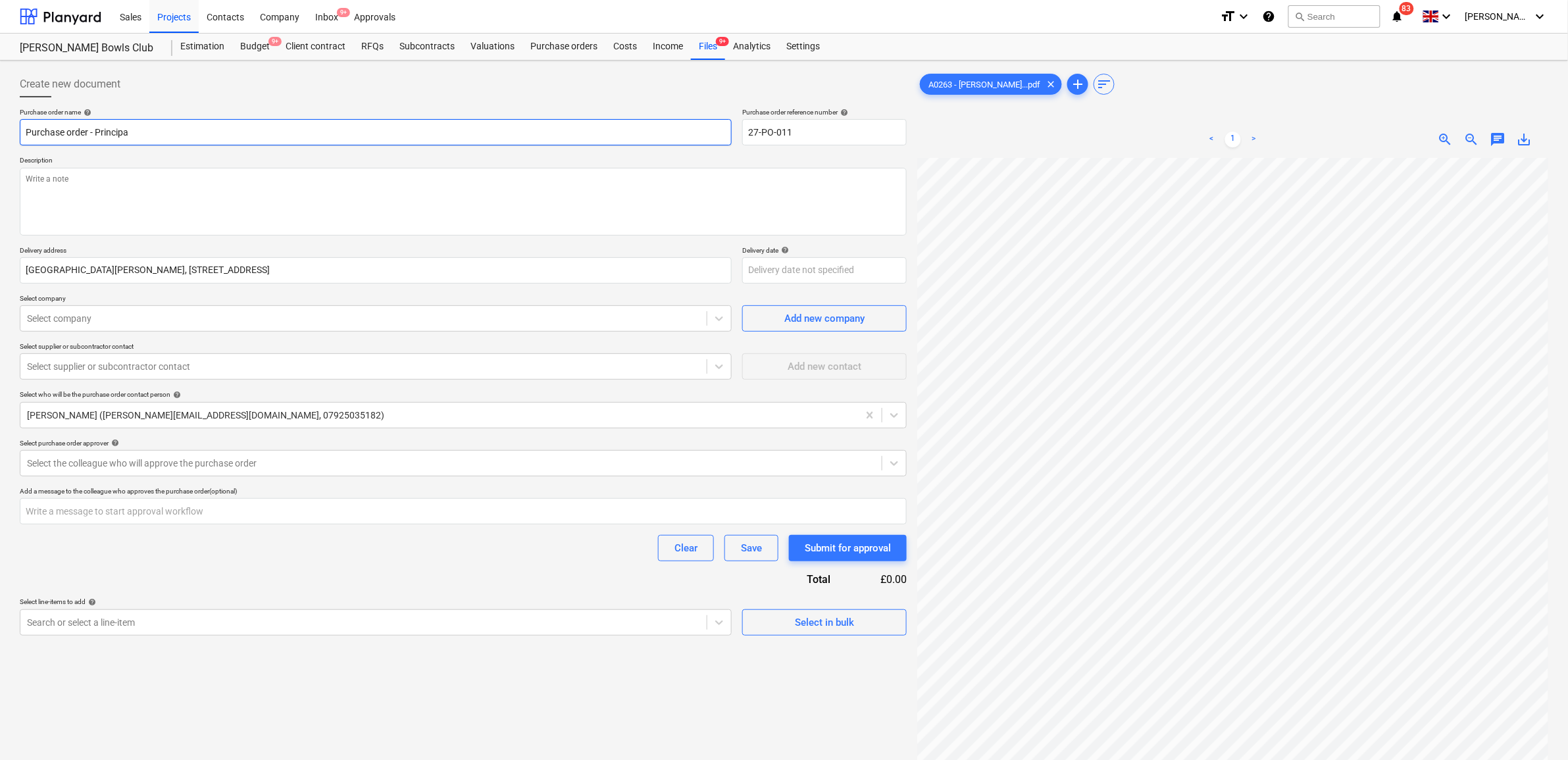
type textarea "x"
type input "Purchase order - Principal"
type textarea "x"
type input "Purchase order - Principal"
type textarea "x"
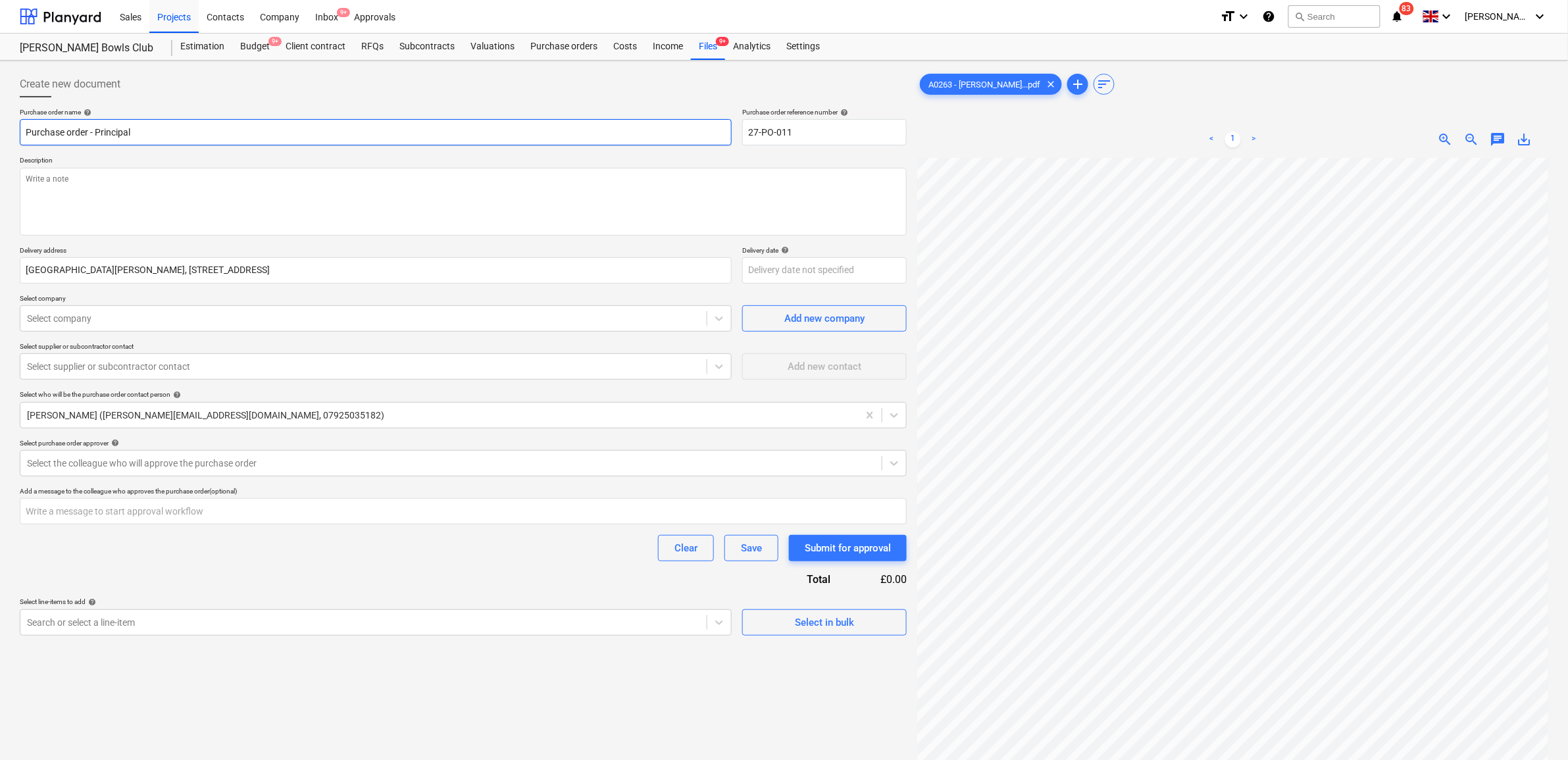
type input "Purchase order - Principal D"
type textarea "x"
type input "Purchase order - Principal De"
type textarea "x"
type input "Purchase order - Principal Des"
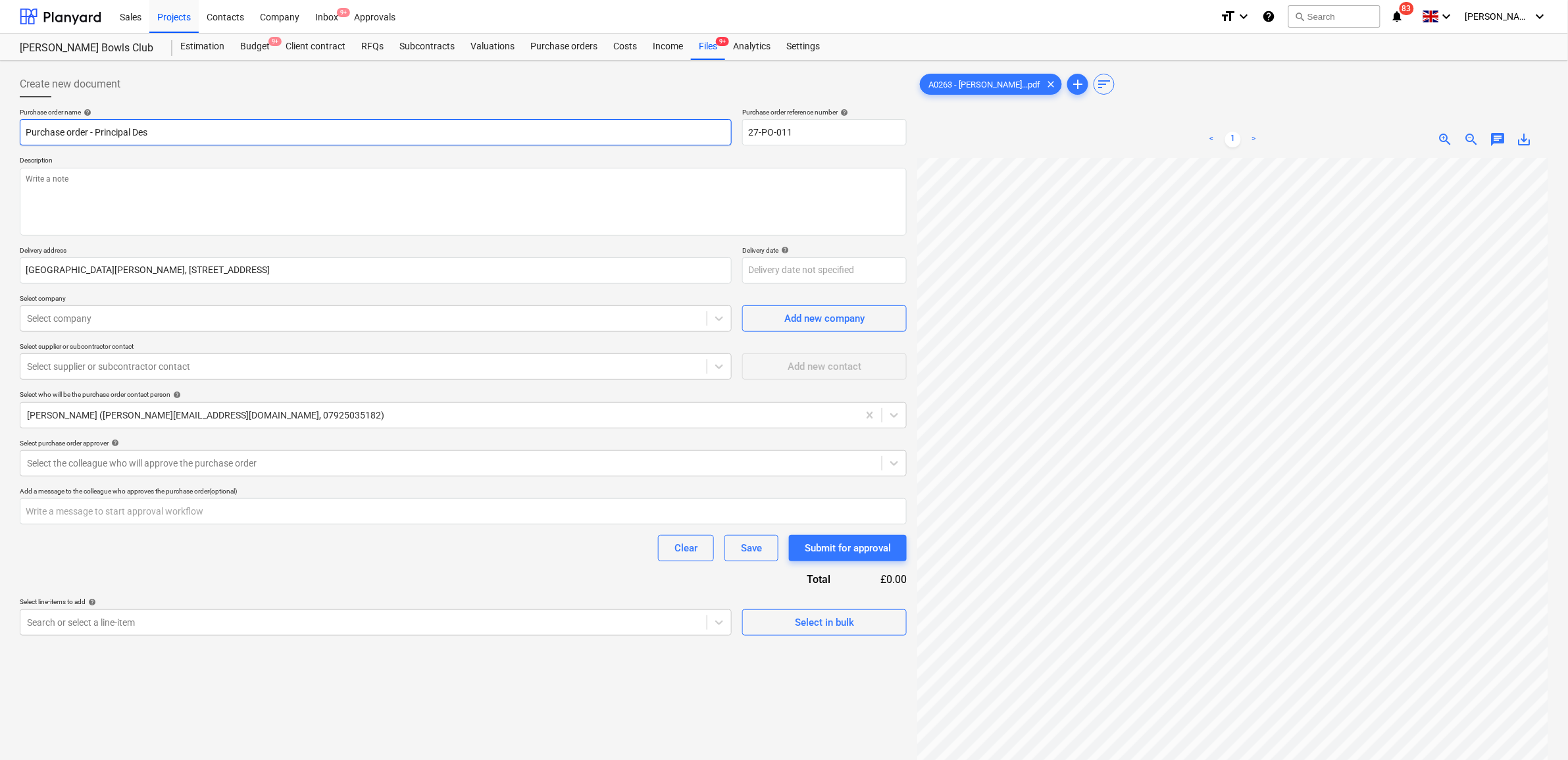
type textarea "x"
type input "Purchase order - Principal Desi"
type textarea "x"
type input "Purchase order - Principal Desig"
type textarea "x"
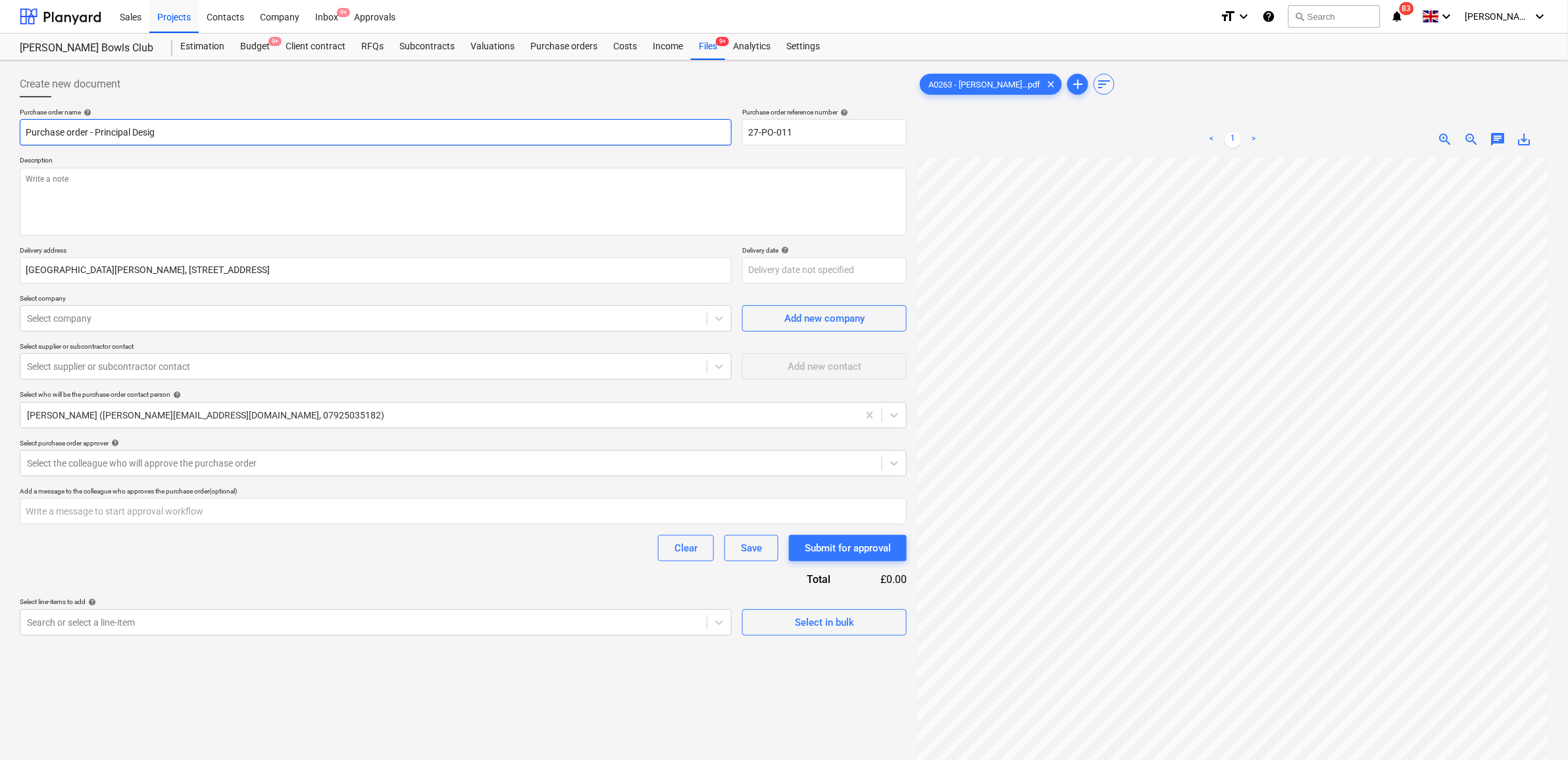
type input "Purchase order - Principal Design"
type textarea "x"
type input "Purchase order - Principal Designe"
type textarea "x"
type input "Purchase order - Principal Designer"
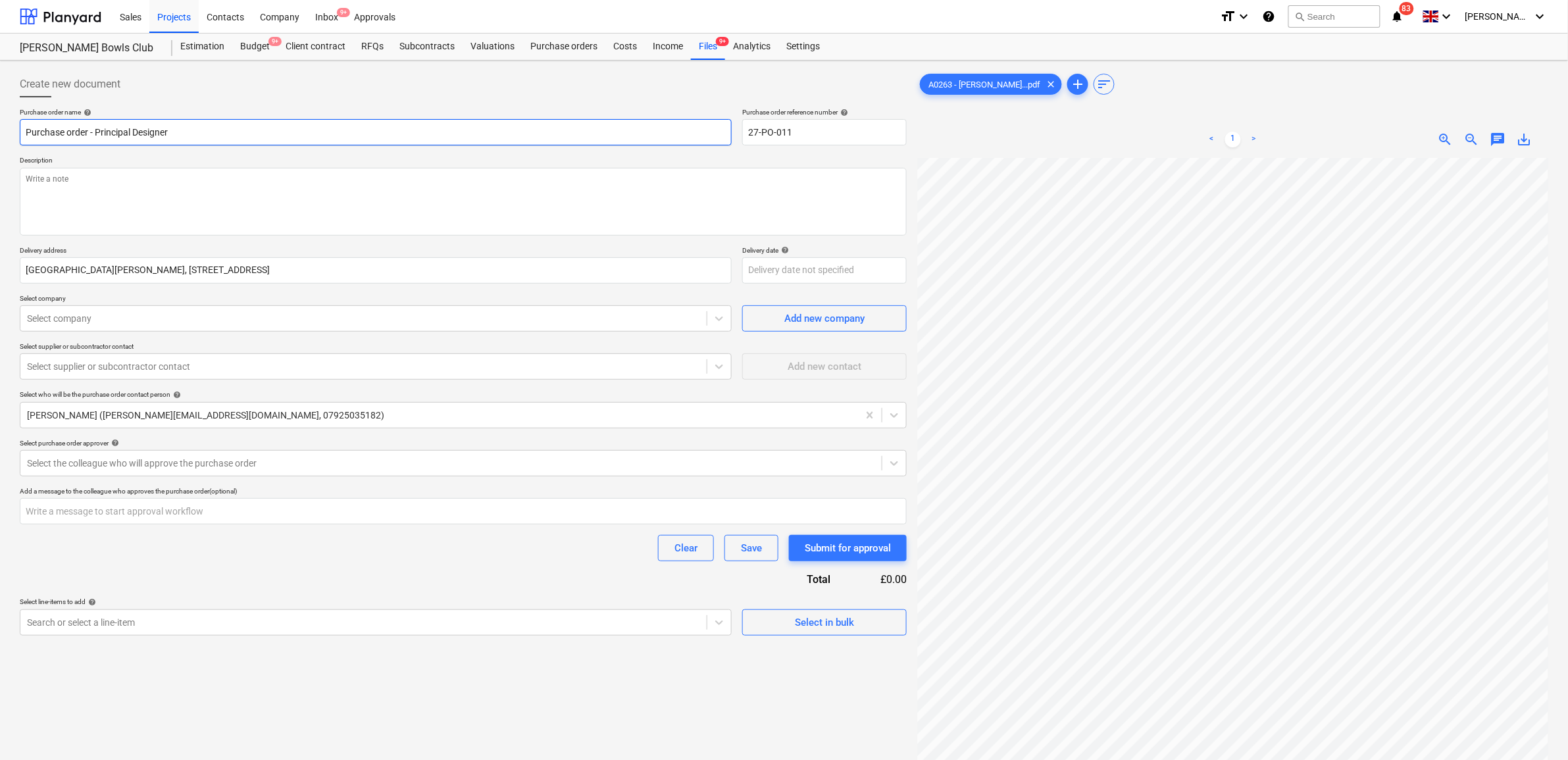
type textarea "x"
type input "Purchase order - Principal Designer"
type textarea "x"
type input "Purchase order - Principal Designer R"
type textarea "x"
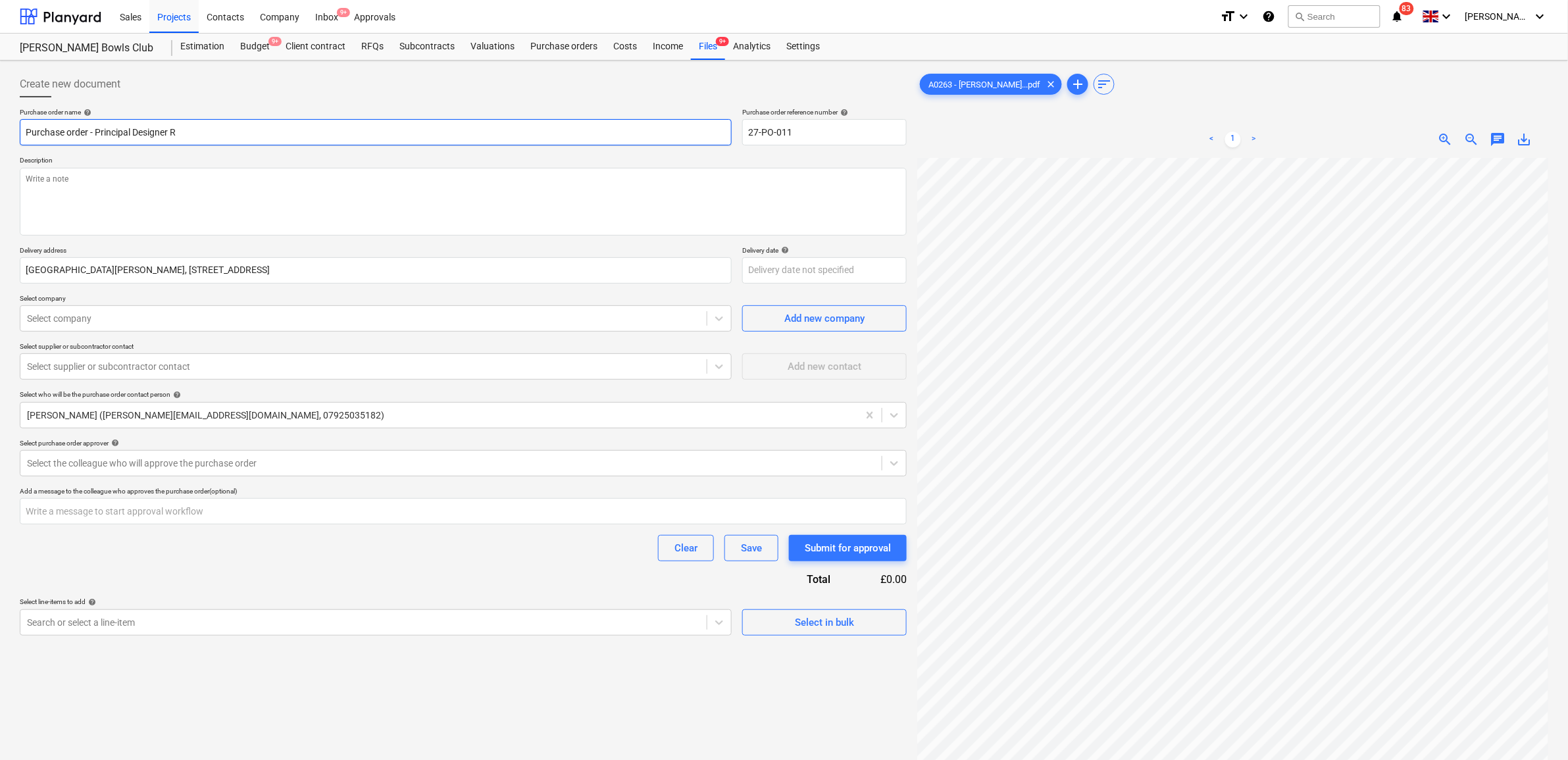
type input "Purchase order - Principal Designer Ro"
type textarea "x"
type input "Purchase order - Principal Designer Rol"
type textarea "x"
type input "Purchase order - Principal Designer Role"
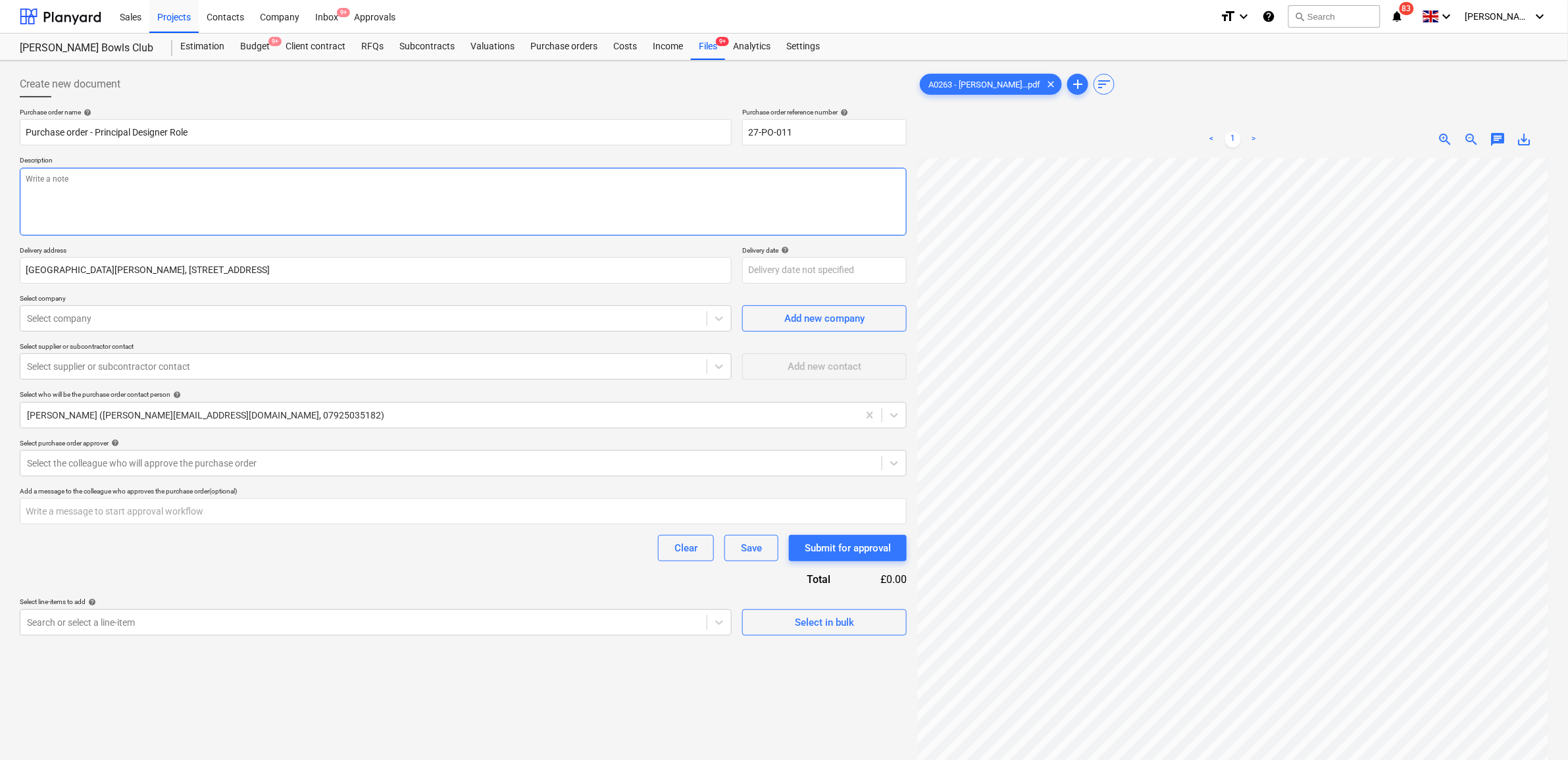
click at [119, 177] on textarea at bounding box center [463, 201] width 887 height 67
paste textarea "Nursery on the former [PERSON_NAME] site, [GEOGRAPHIC_DATA] Principal Designer …"
type textarea "x"
type textarea "Nursery on the former [PERSON_NAME] site, [GEOGRAPHIC_DATA] Principal Designer …"
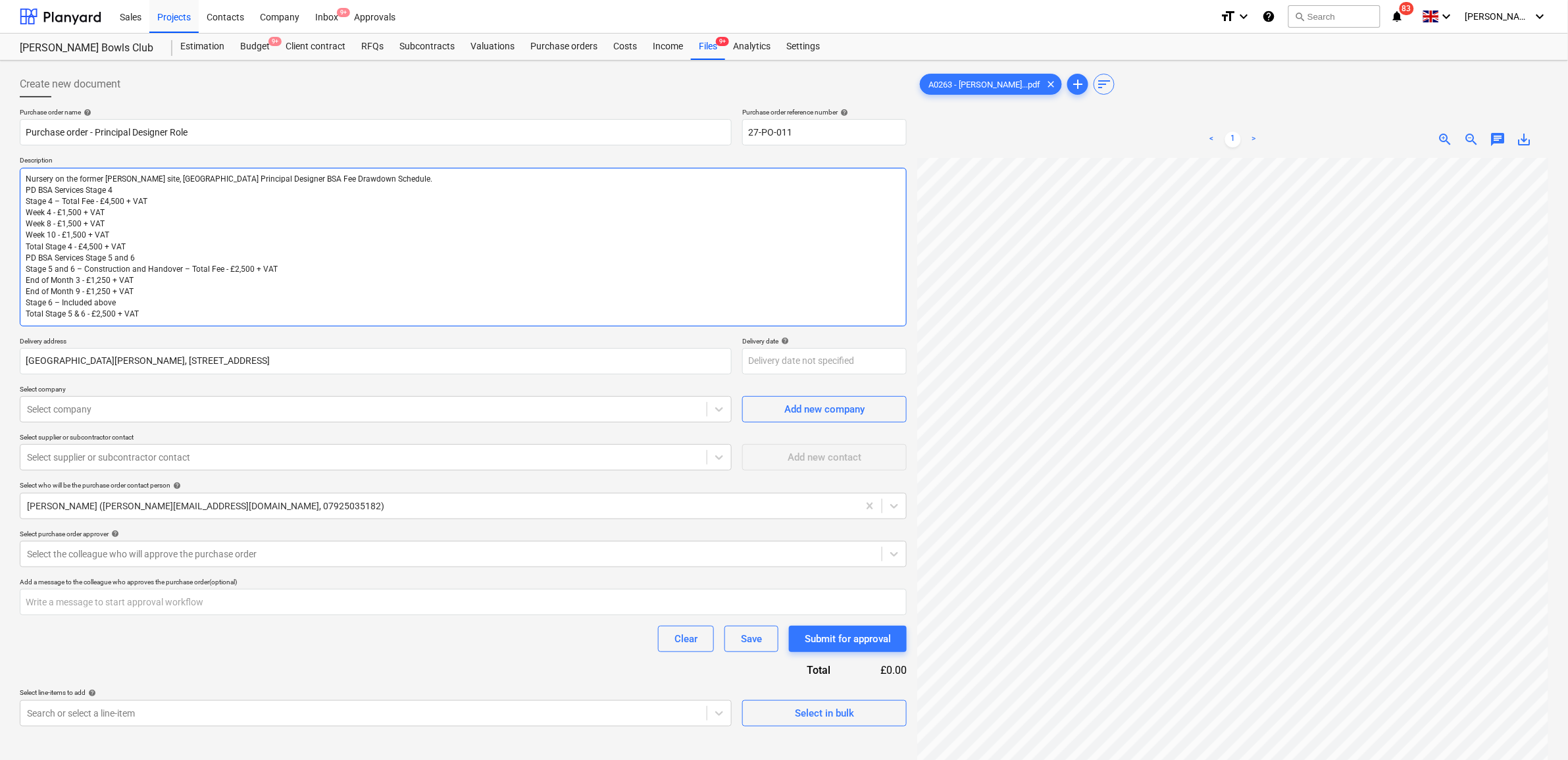
click at [138, 241] on textarea "Nursery on the former [PERSON_NAME] site, [GEOGRAPHIC_DATA] Principal Designer …" at bounding box center [463, 246] width 887 height 158
type textarea "x"
type textarea "Nursery on the former [PERSON_NAME] site, [GEOGRAPHIC_DATA] Principal Designer …"
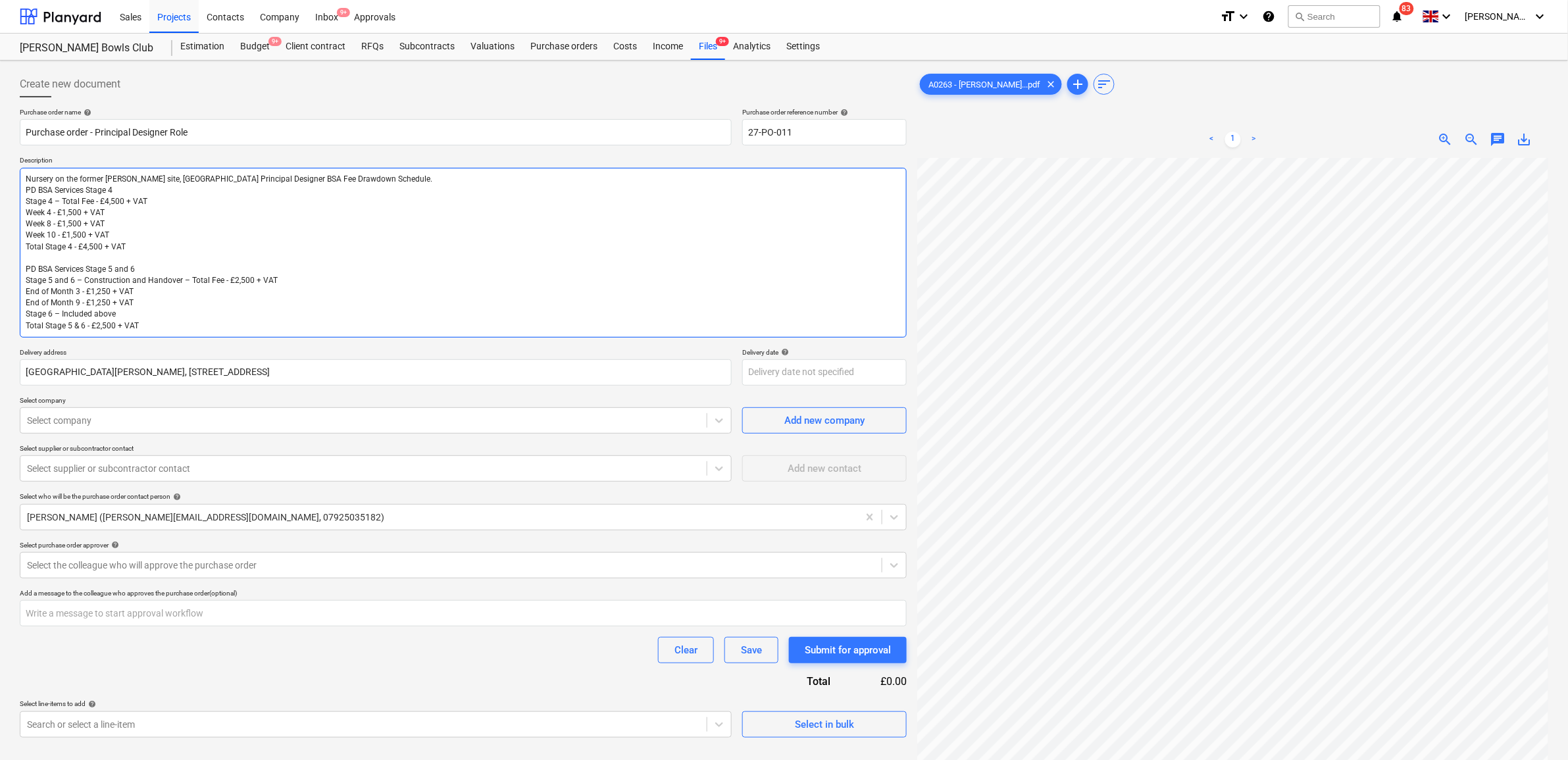
drag, startPoint x: 23, startPoint y: 193, endPoint x: 106, endPoint y: 204, distance: 83.7
click at [23, 193] on textarea "Nursery on the former [PERSON_NAME] site, [GEOGRAPHIC_DATA] Principal Designer …" at bounding box center [463, 252] width 887 height 170
type textarea "x"
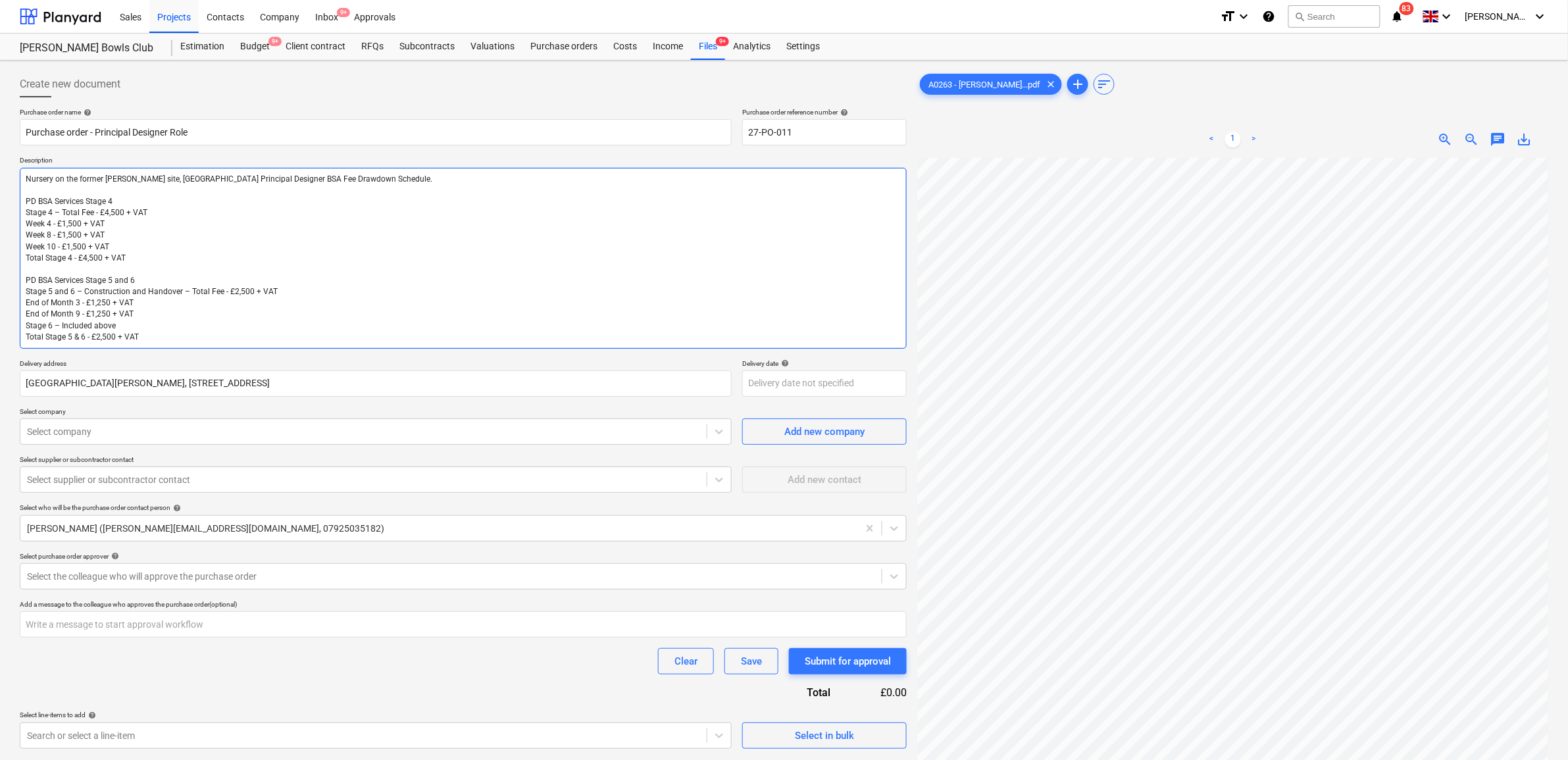
type textarea "Nursery on the former [PERSON_NAME] site, [GEOGRAPHIC_DATA] Principal Designer …"
click at [767, 425] on span "Add new company" at bounding box center [824, 431] width 131 height 17
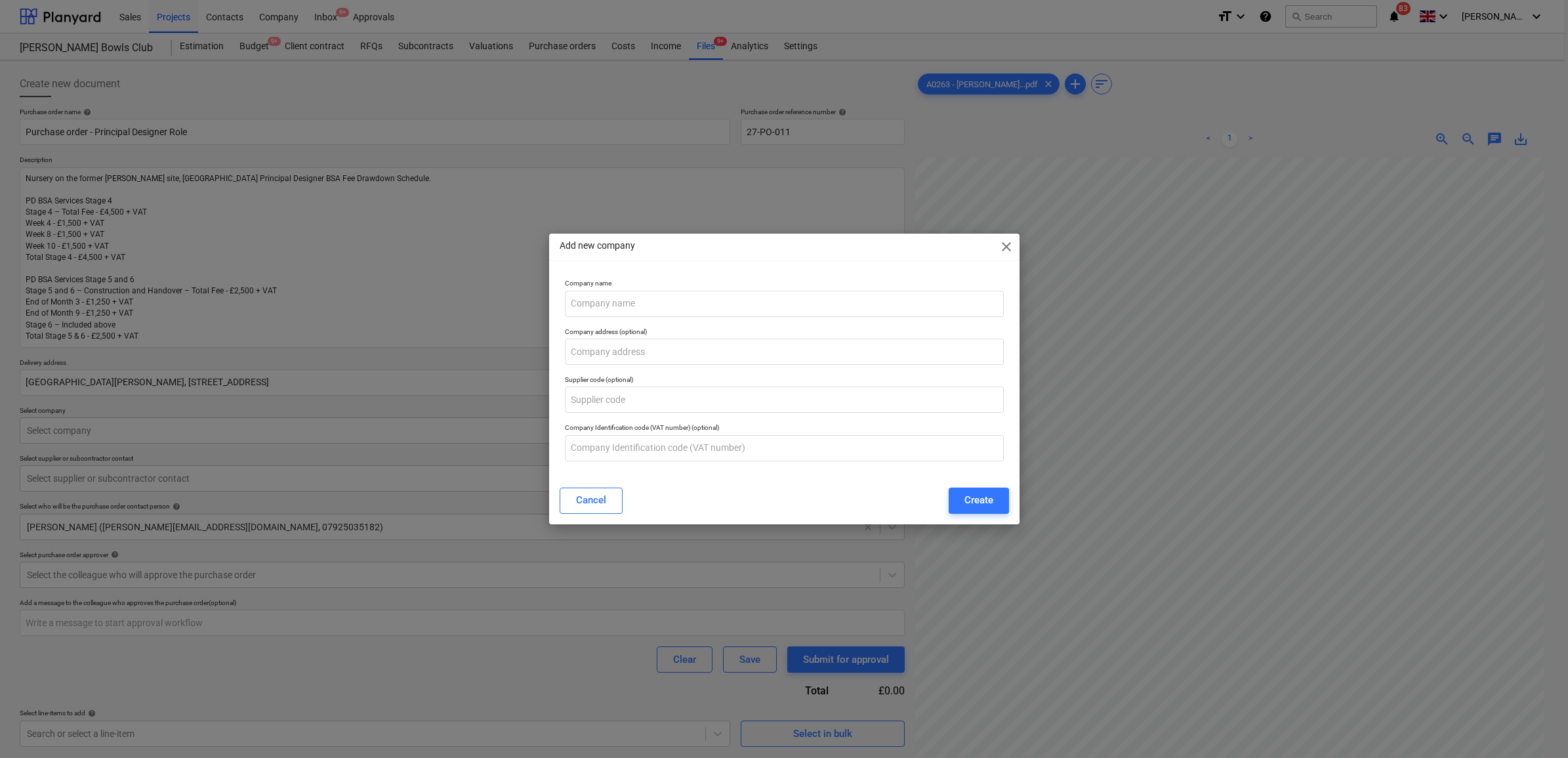
type textarea "x"
click at [640, 354] on input "text" at bounding box center [784, 351] width 439 height 26
paste input "[STREET_ADDRESS]"
type input "[STREET_ADDRESS]"
type textarea "x"
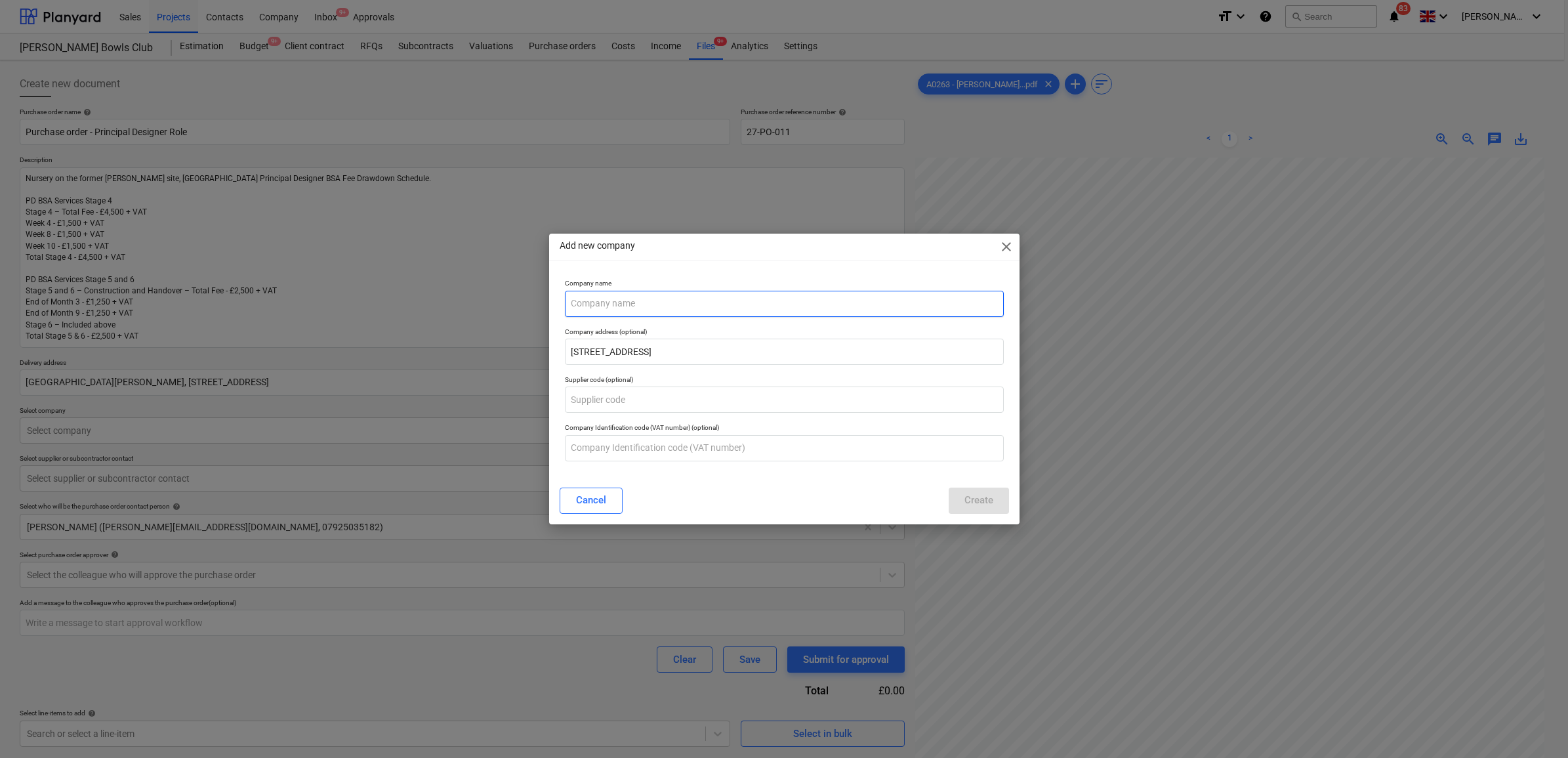
click at [625, 299] on input "text" at bounding box center [784, 304] width 439 height 26
paste input "[PERSON_NAME] [PERSON_NAME] LTD"
type input "[PERSON_NAME] [PERSON_NAME] LTD"
type textarea "x"
type input "[PERSON_NAME] [PERSON_NAME] LTD"
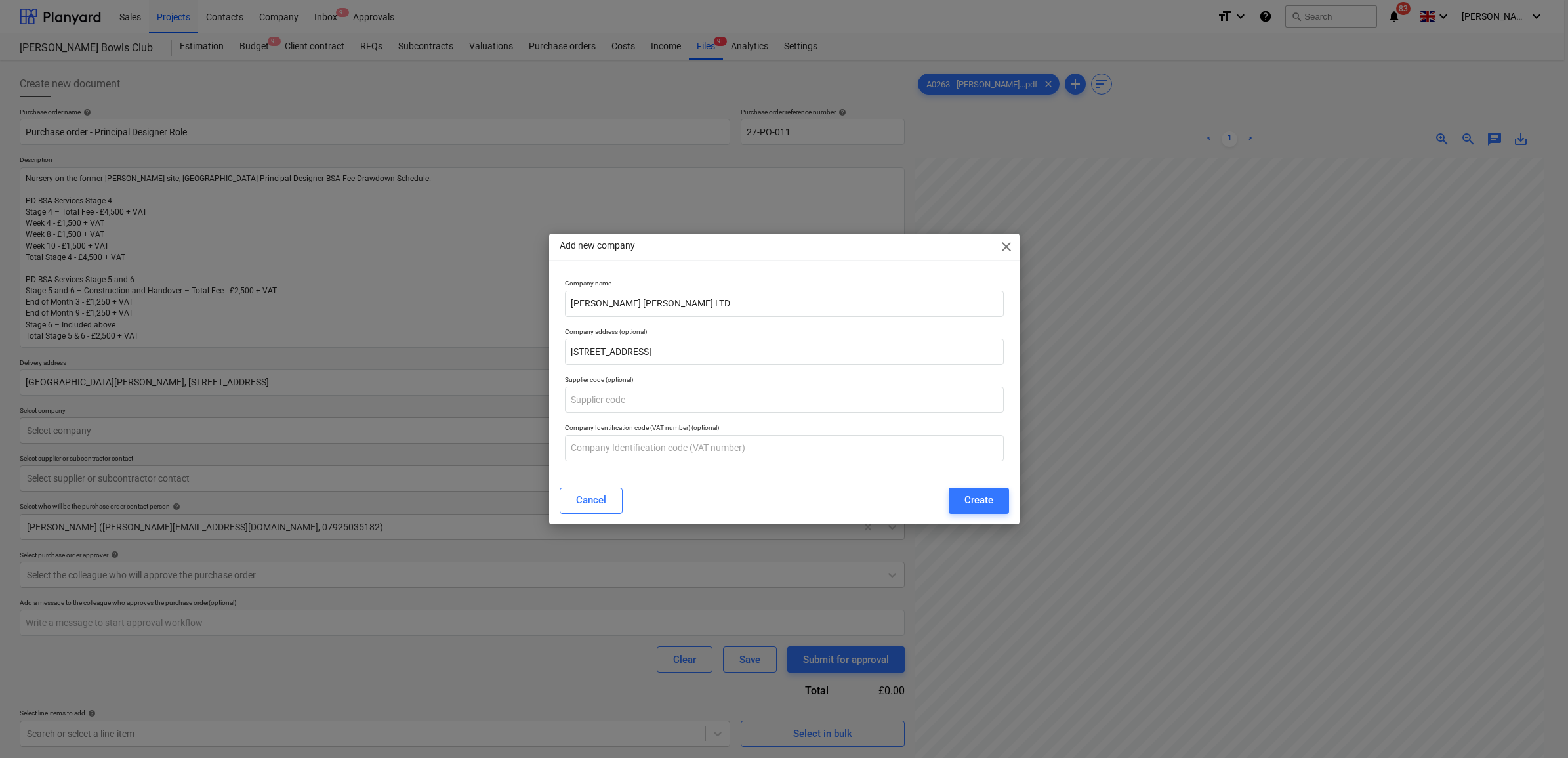
click at [663, 268] on div "Add new company close Company name [PERSON_NAME] [PERSON_NAME] LTD Company addr…" at bounding box center [784, 379] width 471 height 290
click at [951, 492] on button "Create" at bounding box center [978, 500] width 60 height 26
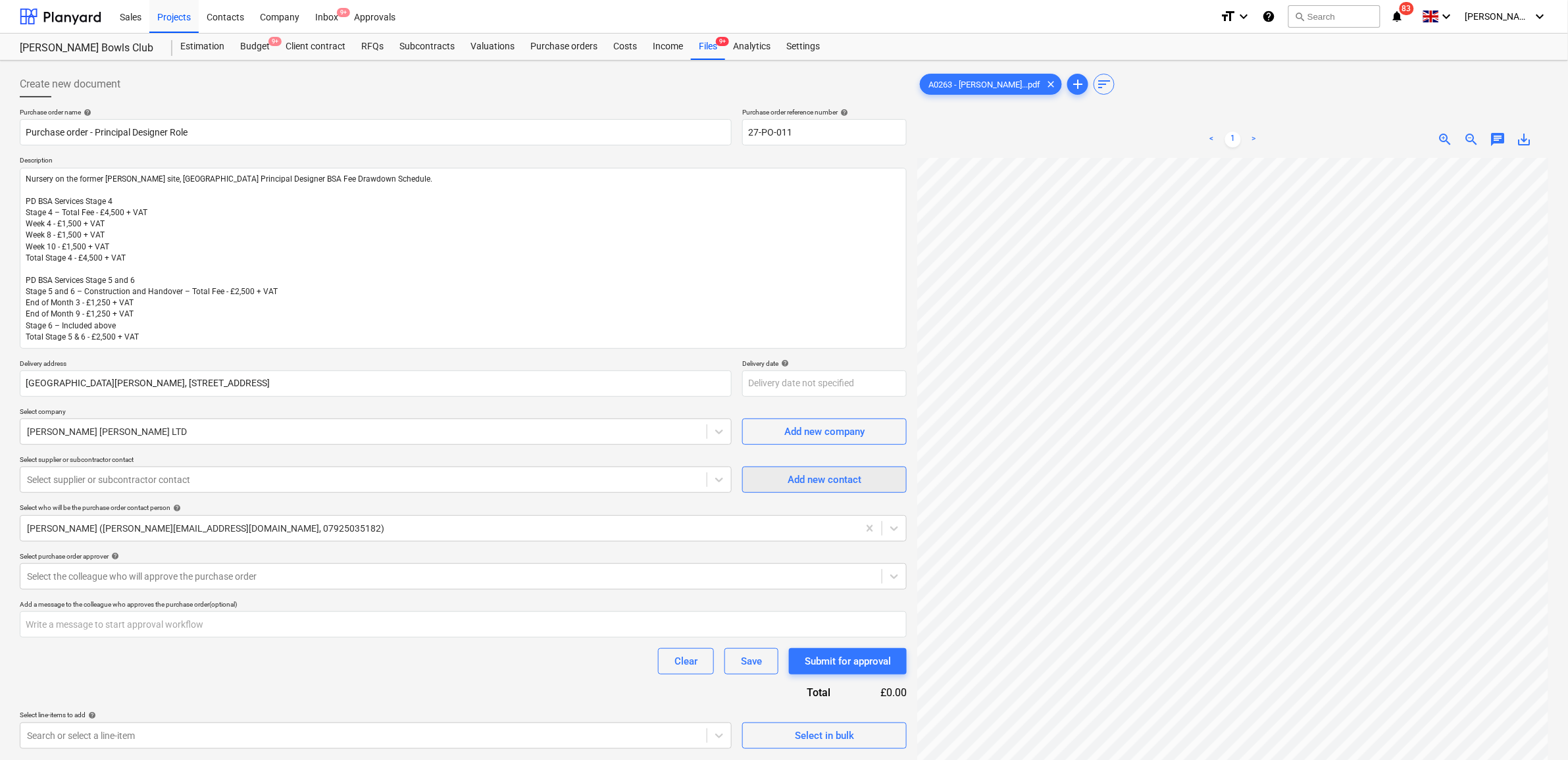
click at [824, 478] on div "Add new contact" at bounding box center [824, 480] width 74 height 17
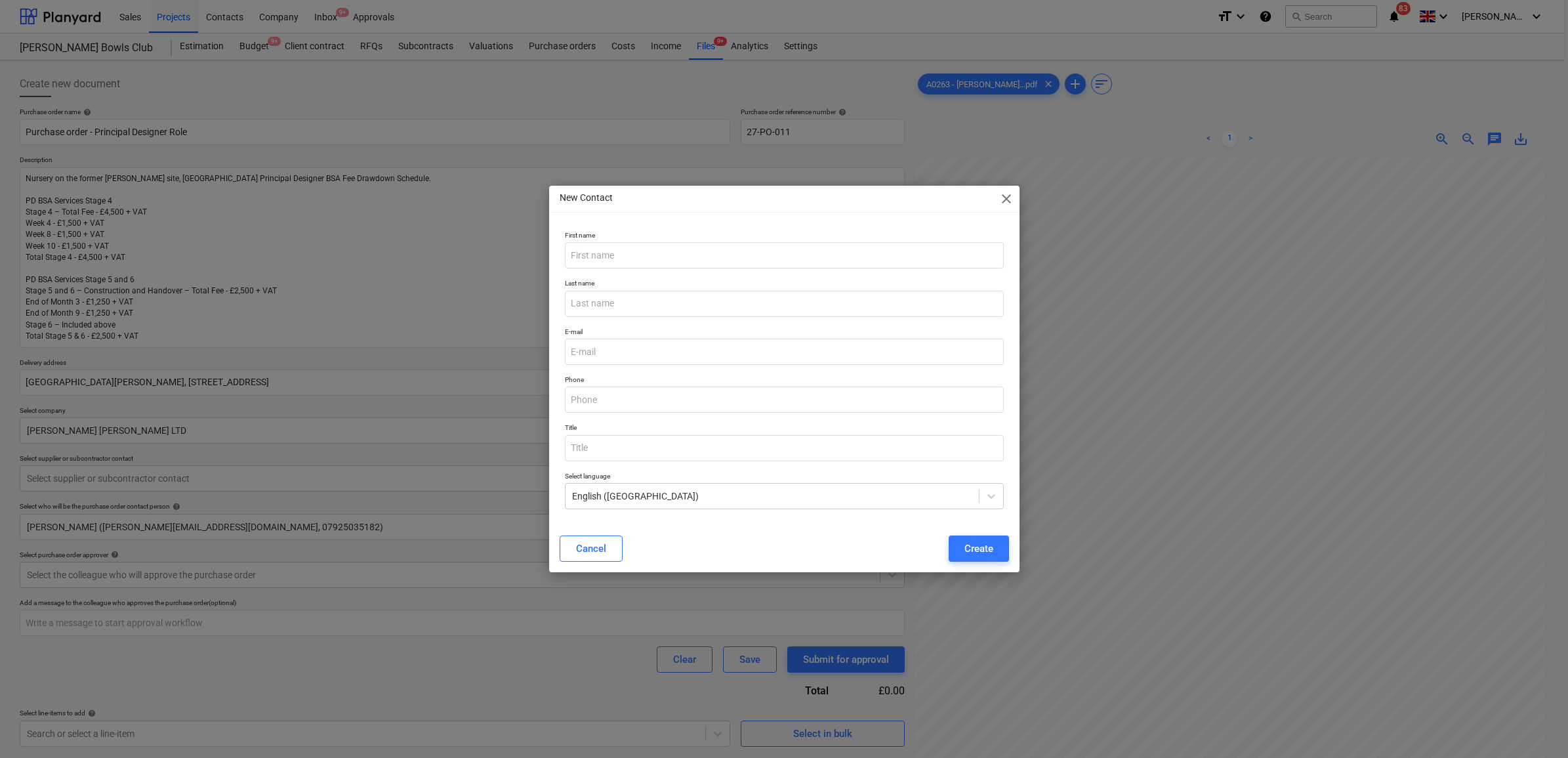
type textarea "x"
click at [611, 356] on input "email" at bounding box center [784, 351] width 439 height 26
paste input "[PERSON_NAME][EMAIL_ADDRESS][DOMAIN_NAME]"
type input "[PERSON_NAME][EMAIL_ADDRESS][DOMAIN_NAME]"
click at [637, 258] on input "text" at bounding box center [784, 255] width 439 height 26
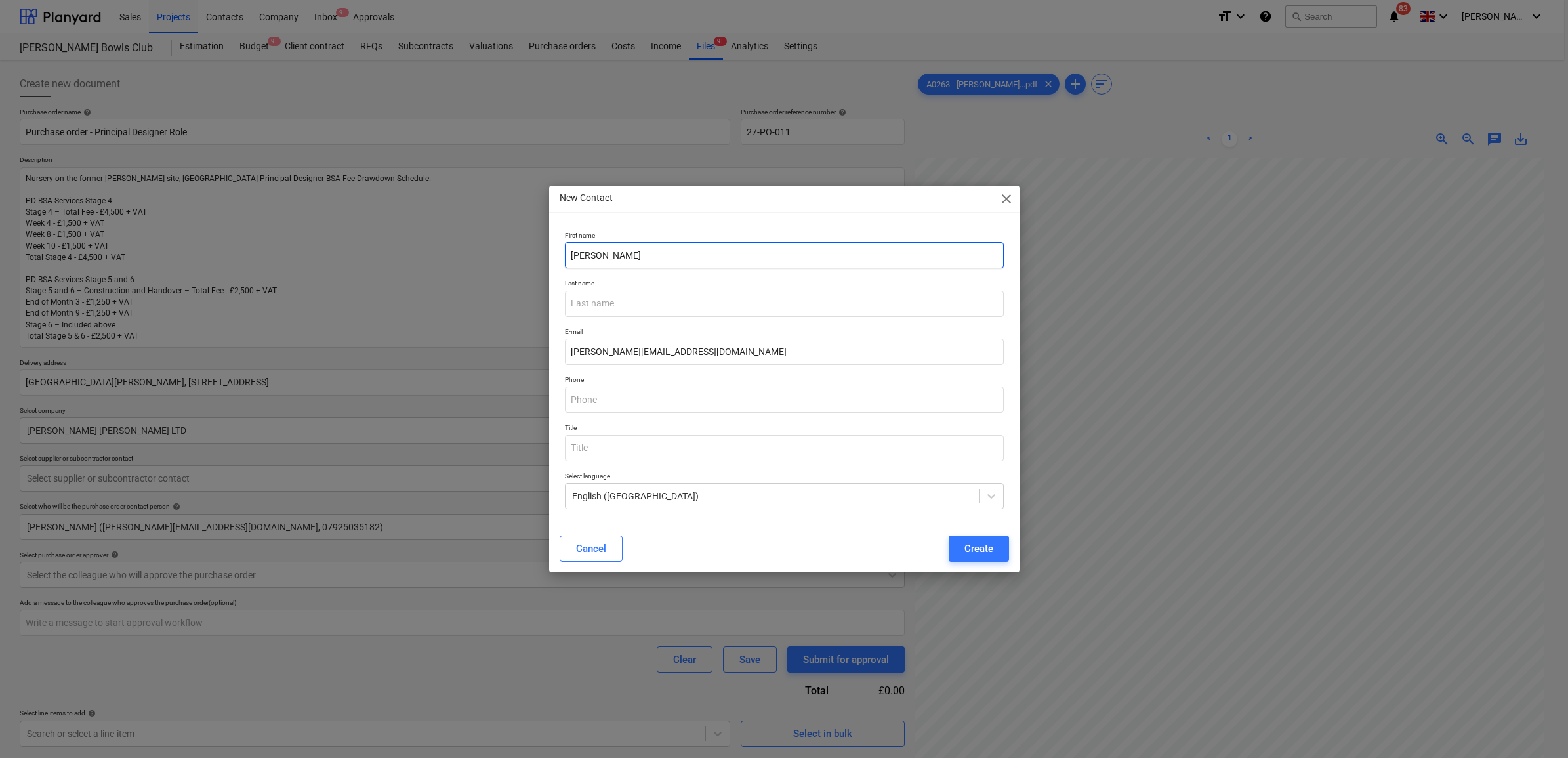
type input "[PERSON_NAME]"
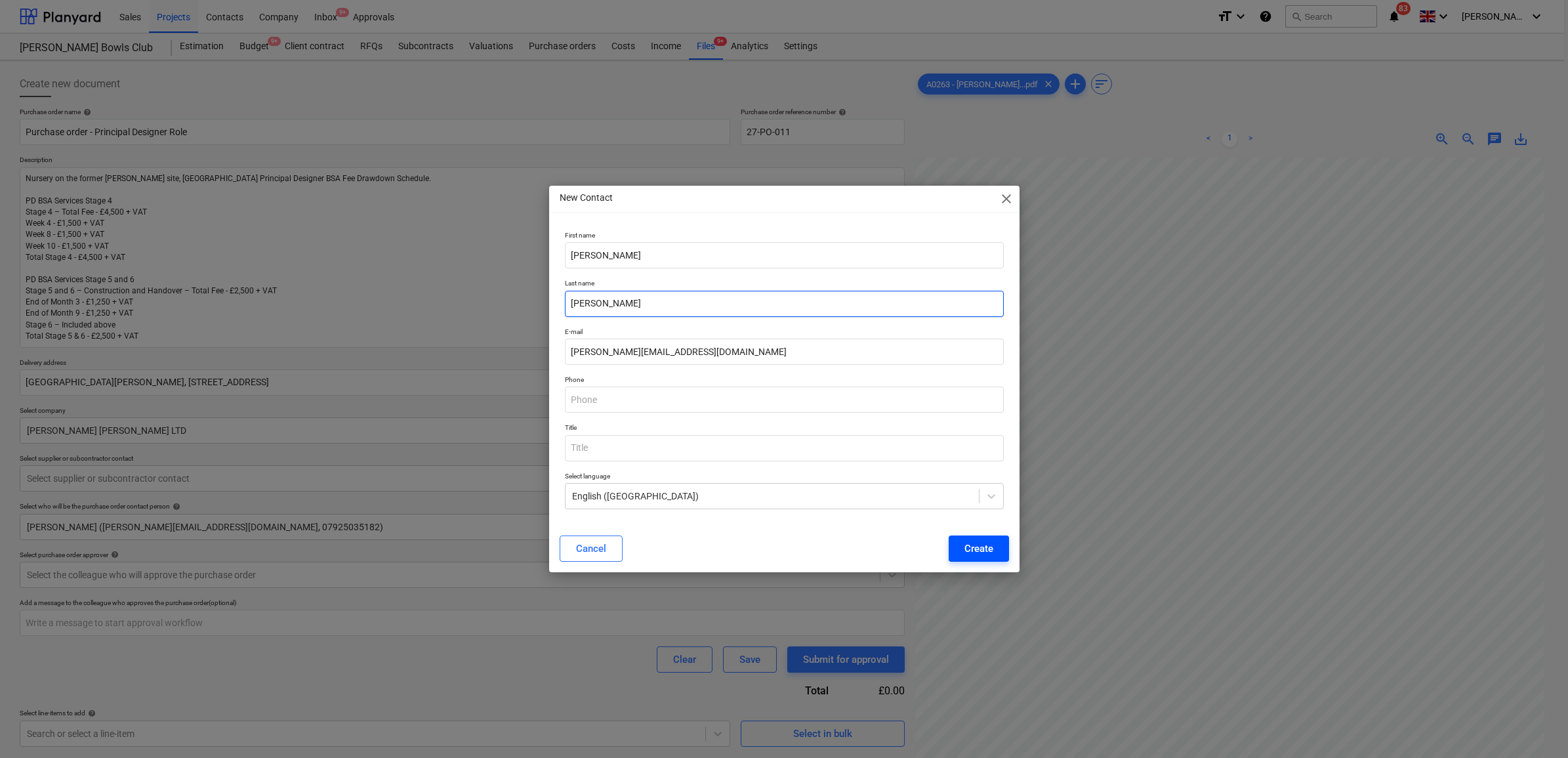
type input "[PERSON_NAME]"
click at [992, 544] on button "Create" at bounding box center [978, 548] width 60 height 26
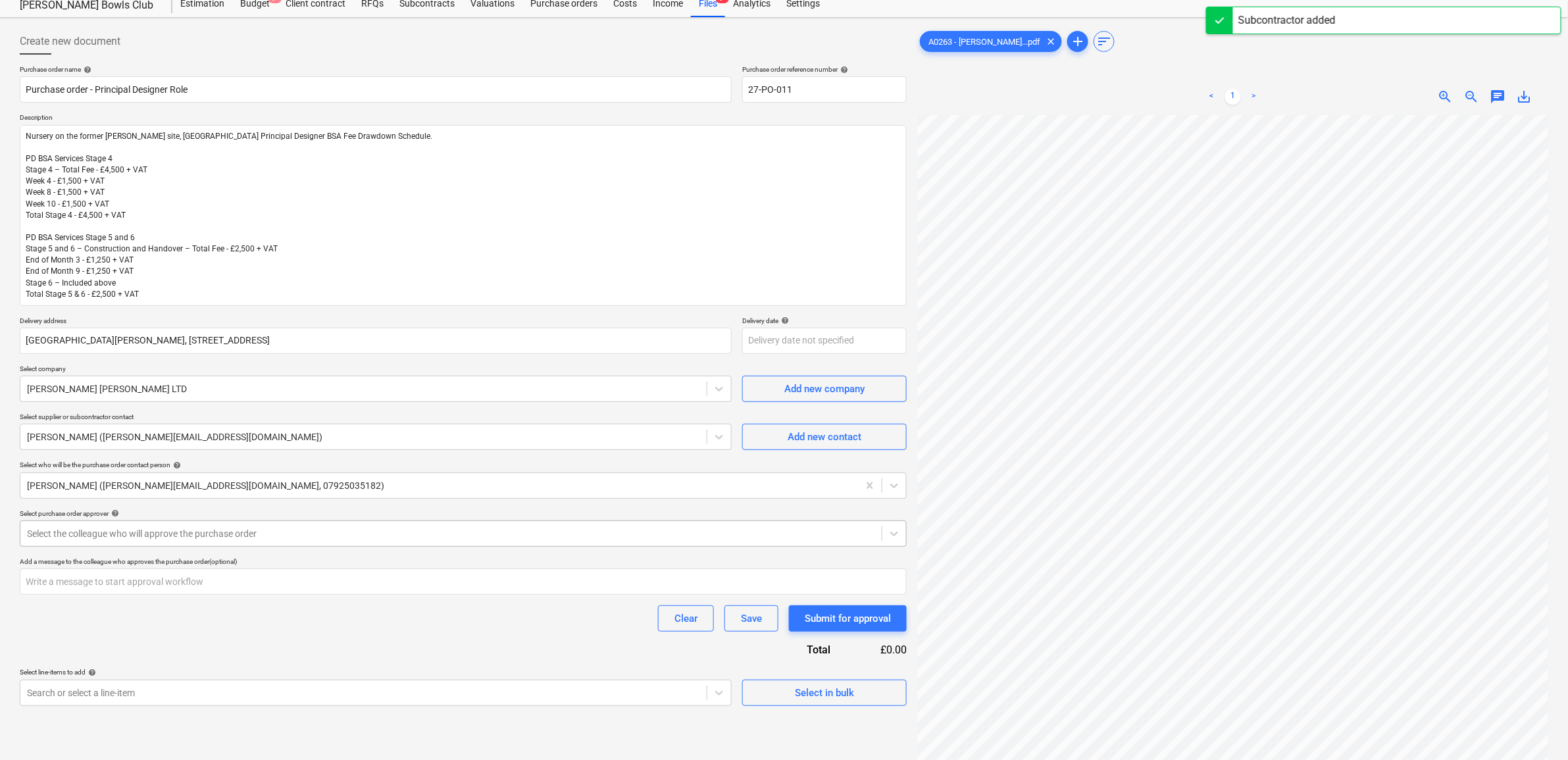
scroll to position [82, 0]
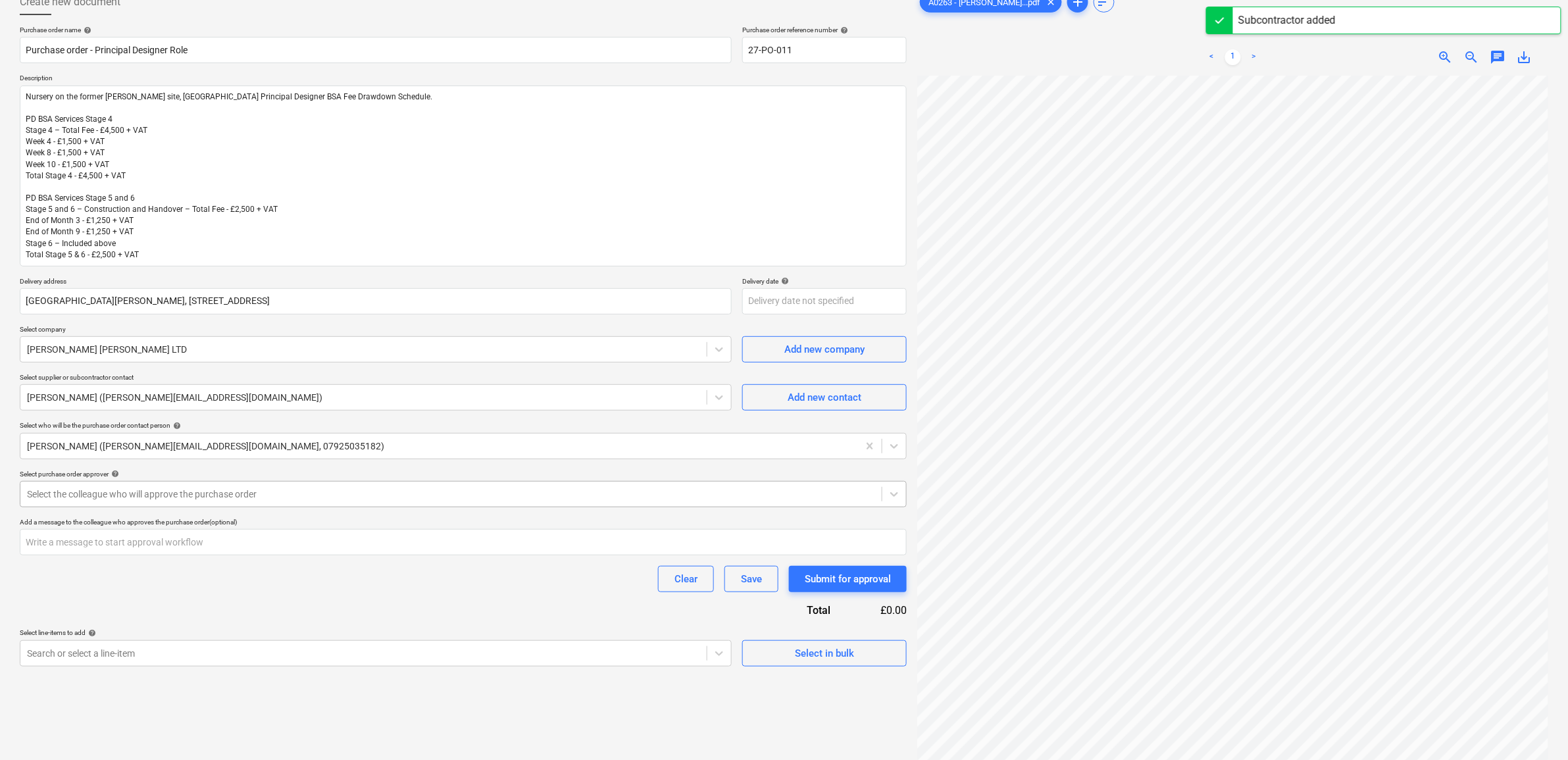
click at [368, 576] on div "Clear Save Submit for approval" at bounding box center [463, 578] width 887 height 26
click at [350, 498] on div at bounding box center [451, 494] width 848 height 13
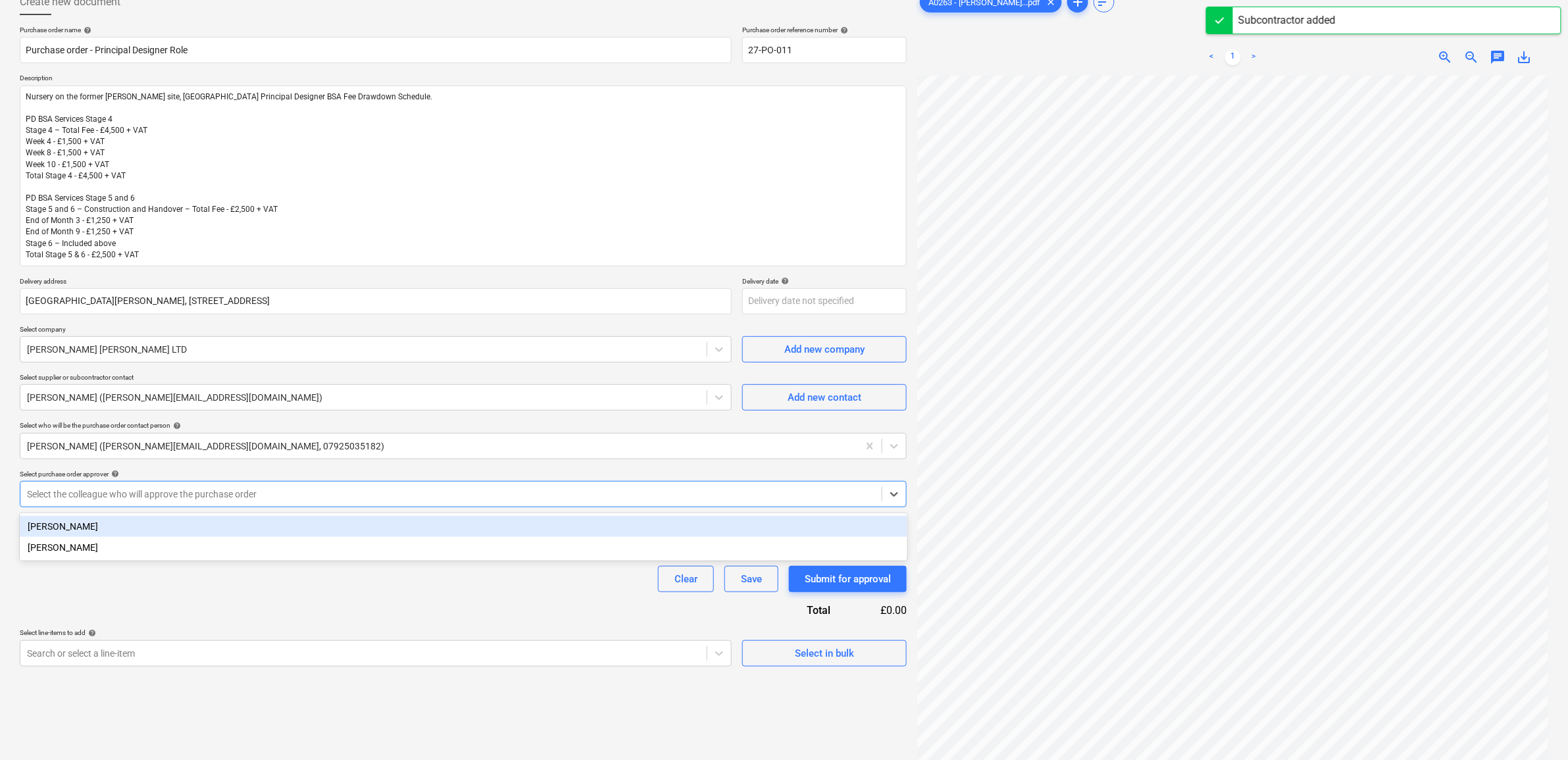
click at [320, 522] on div "[PERSON_NAME]" at bounding box center [464, 527] width 887 height 21
type textarea "x"
click at [317, 597] on div "Purchase order name help Purchase order - Principal Designer Role Purchase orde…" at bounding box center [463, 346] width 887 height 641
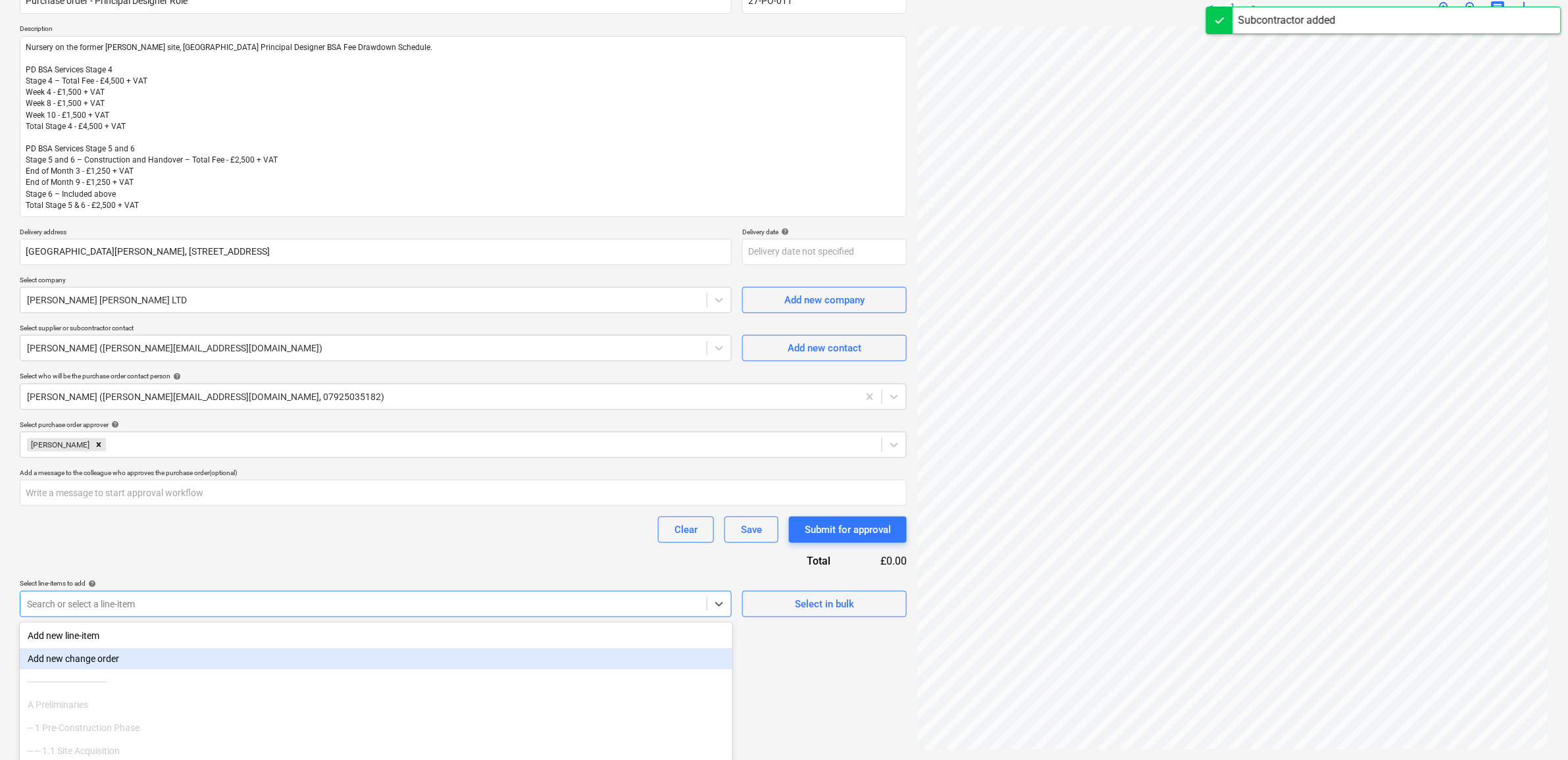
scroll to position [194, 0]
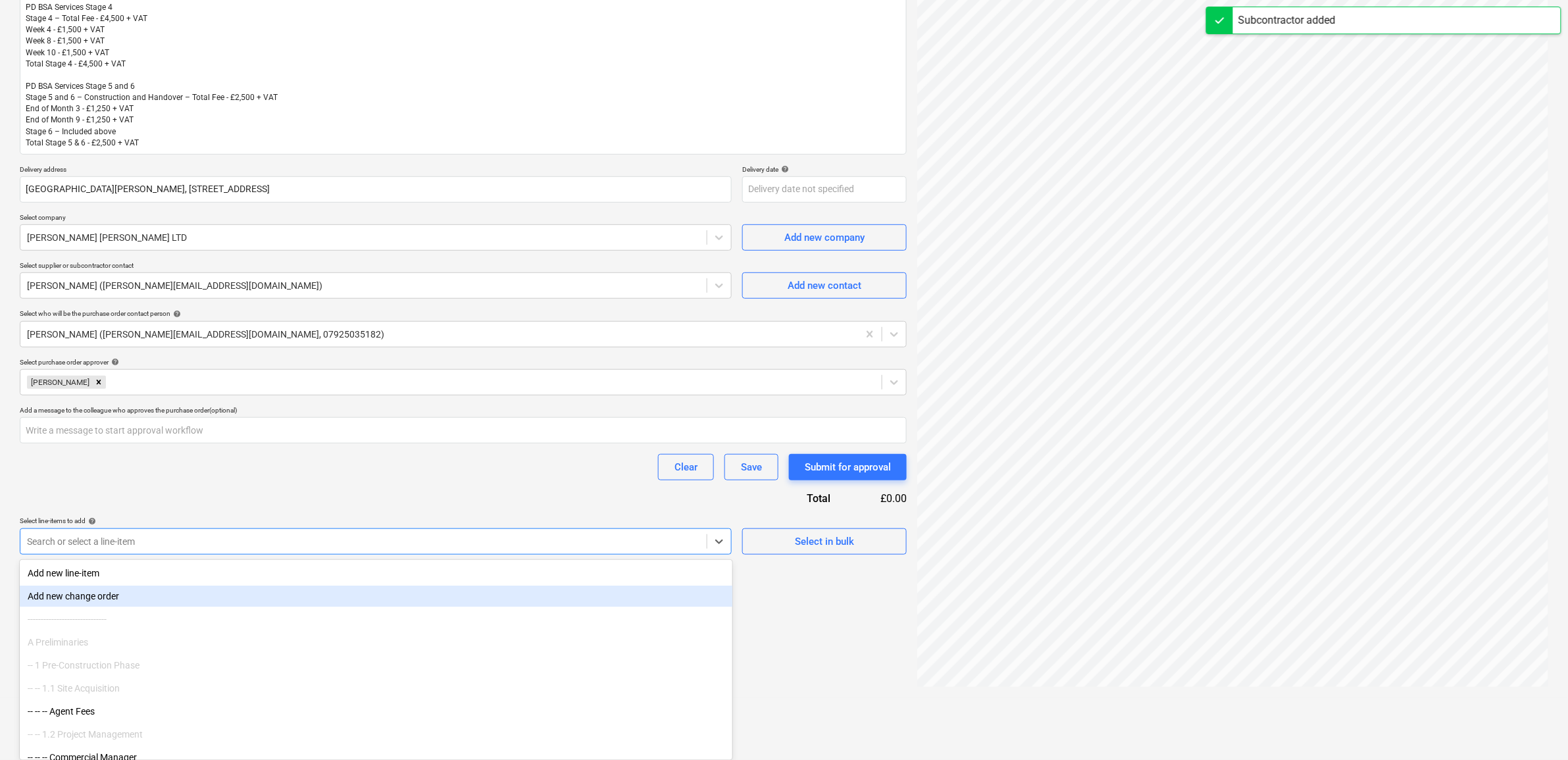
click at [405, 566] on body "Sales Projects Contacts Company Inbox 9+ Approvals format_size keyboard_arrow_d…" at bounding box center [784, 186] width 1568 height 760
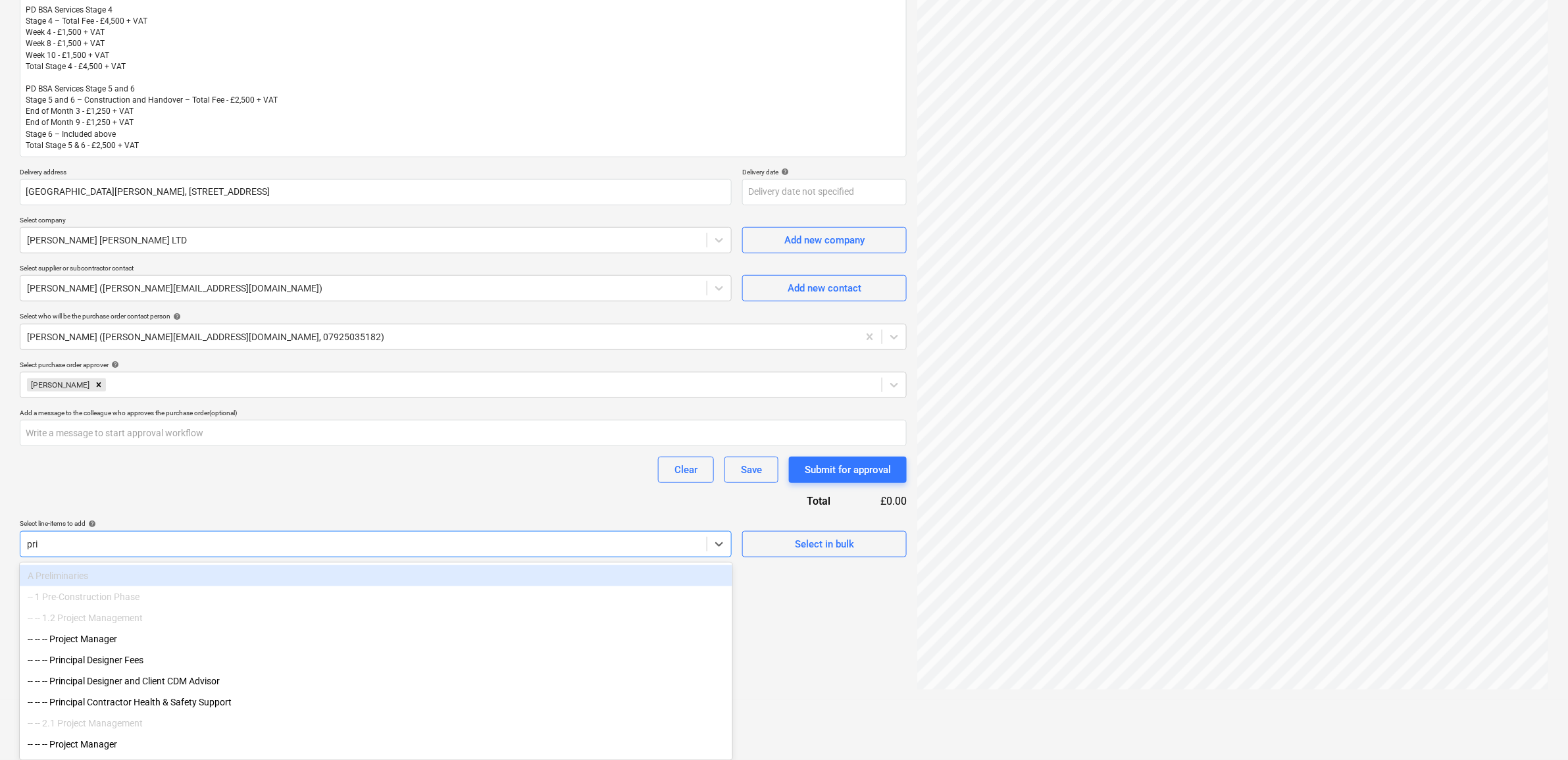
scroll to position [131, 0]
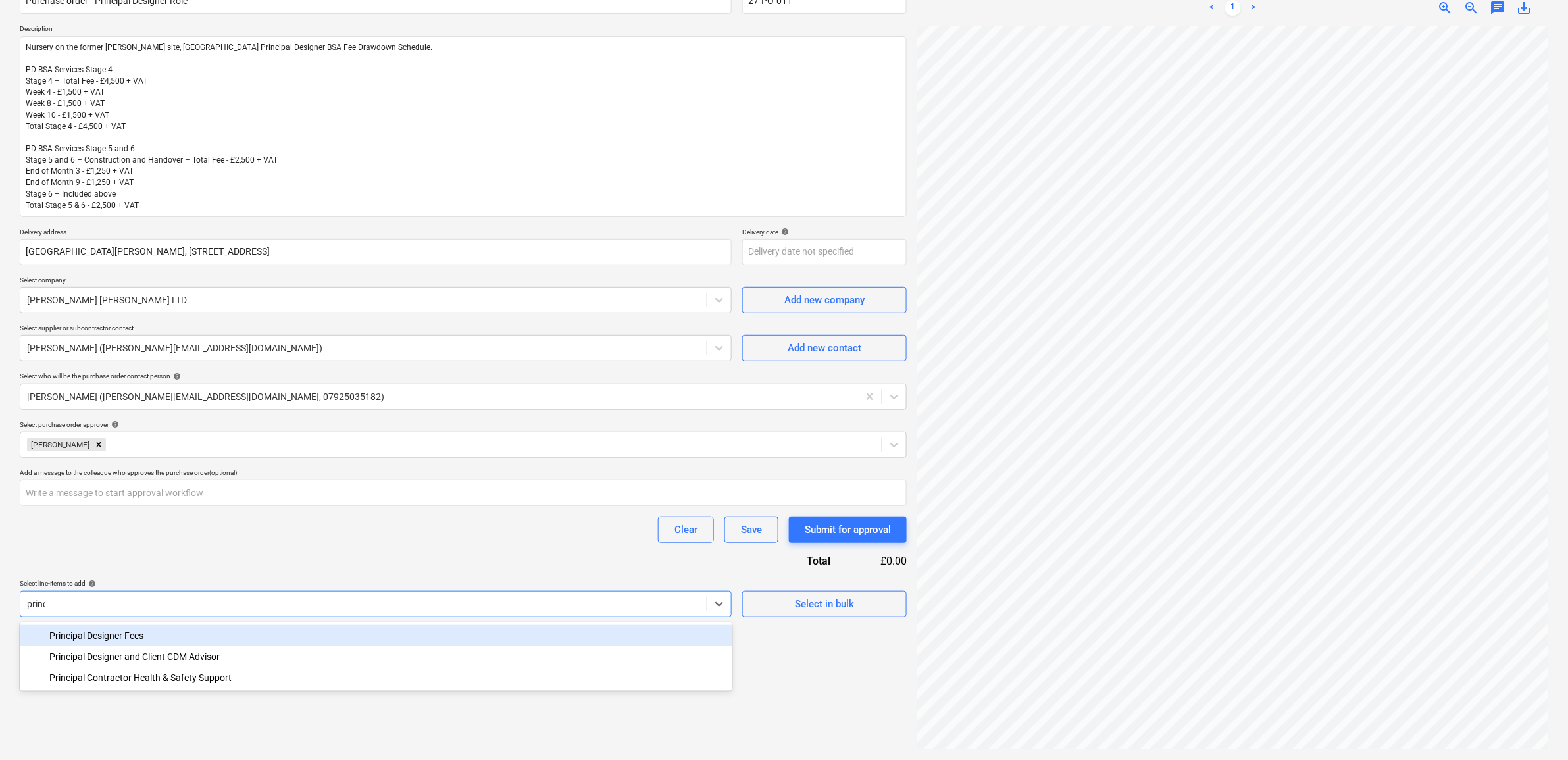
type input "princi"
click at [307, 638] on div "-- -- -- Principal Designer Fees" at bounding box center [376, 635] width 713 height 21
type textarea "x"
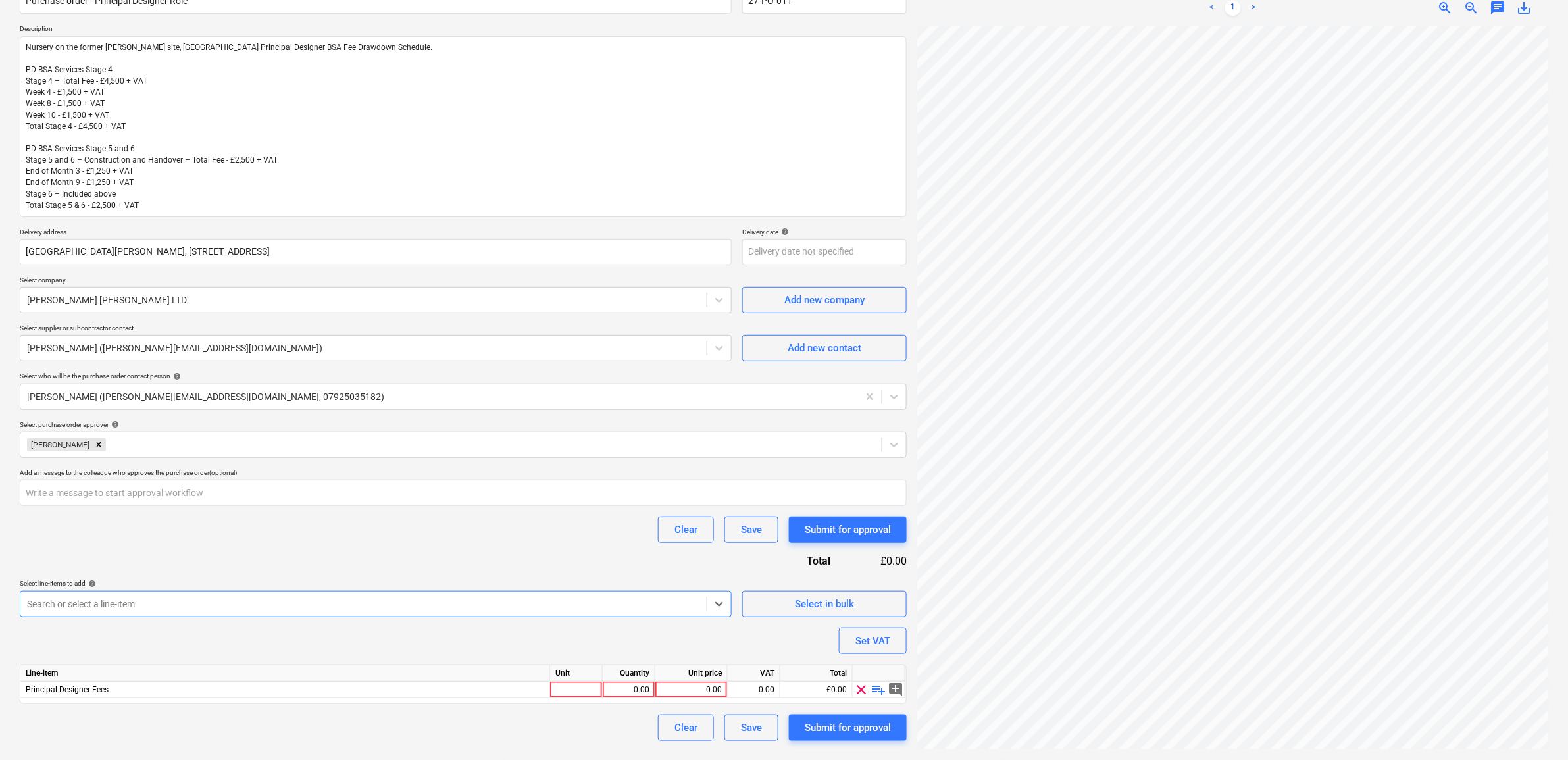
type textarea "x"
click at [295, 561] on div "Purchase order name help Purchase order - Principal Designer Role Purchase orde…" at bounding box center [463, 358] width 887 height 764
click at [698, 695] on div "0.00" at bounding box center [691, 689] width 61 height 16
type input "7000"
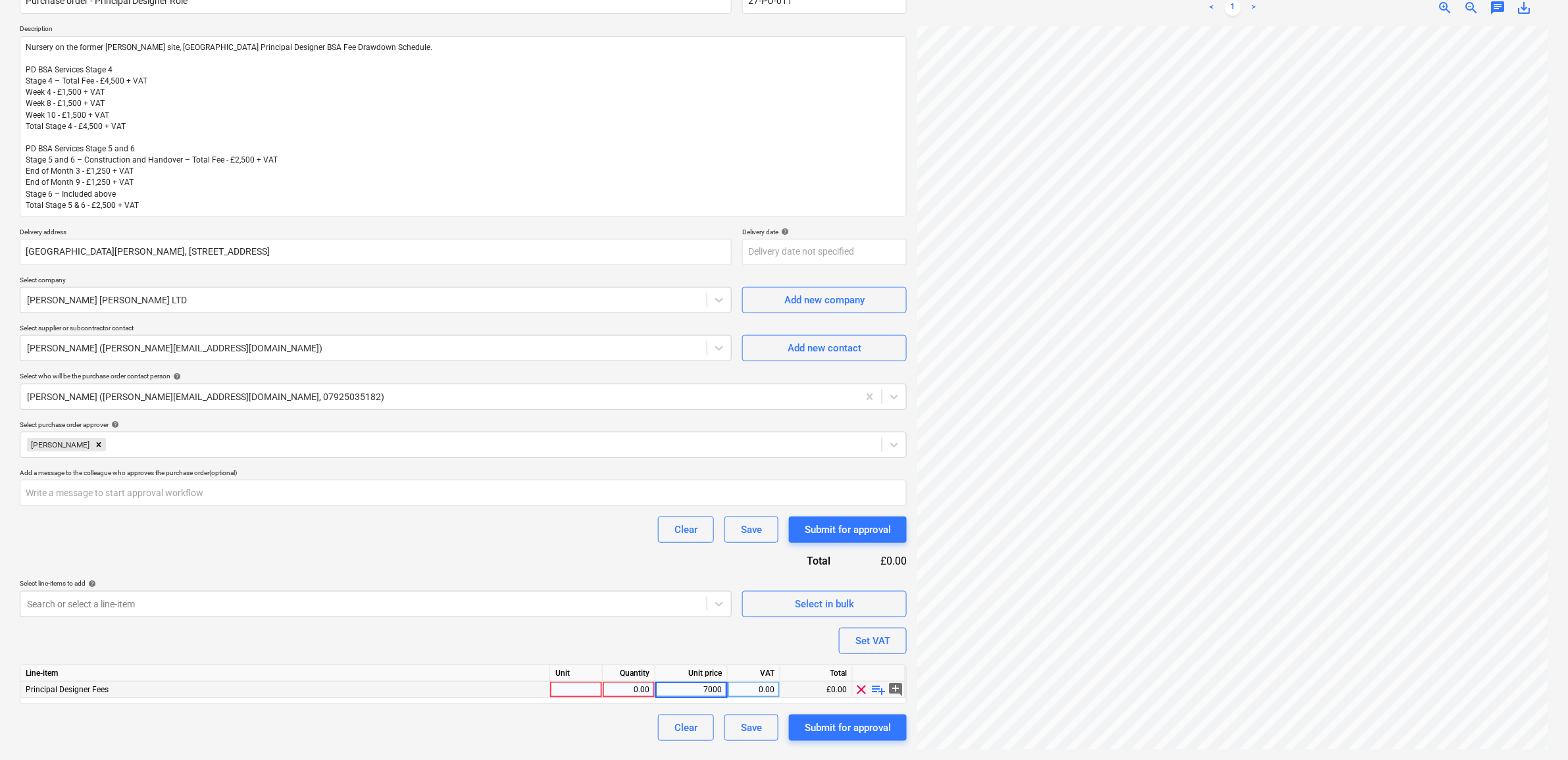
type textarea "x"
click at [769, 684] on div "0.00" at bounding box center [754, 689] width 41 height 16
type input "20"
click at [652, 639] on div "Purchase order name help Purchase order - Principal Designer Role Purchase orde…" at bounding box center [463, 358] width 887 height 764
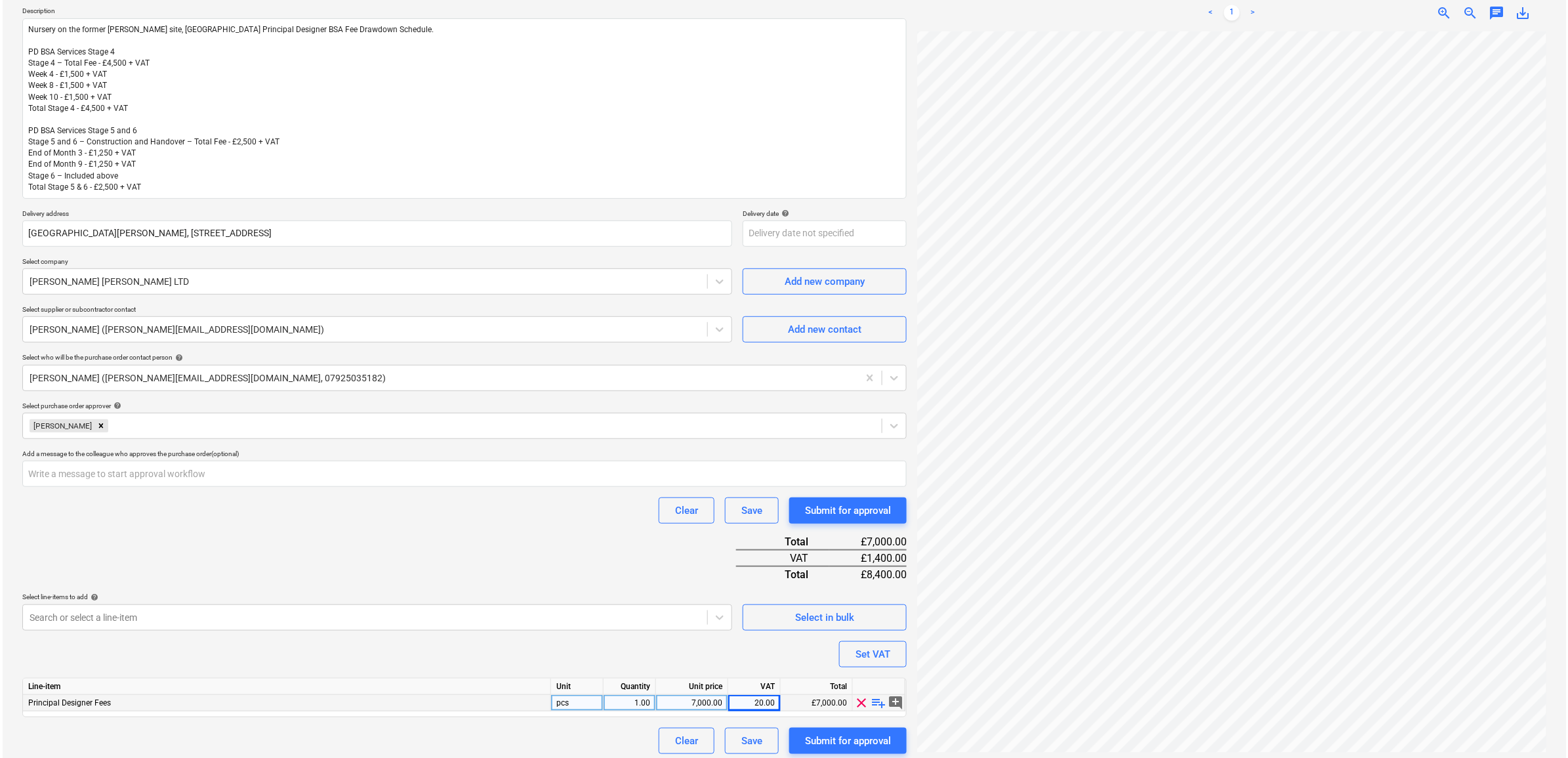
scroll to position [154, 0]
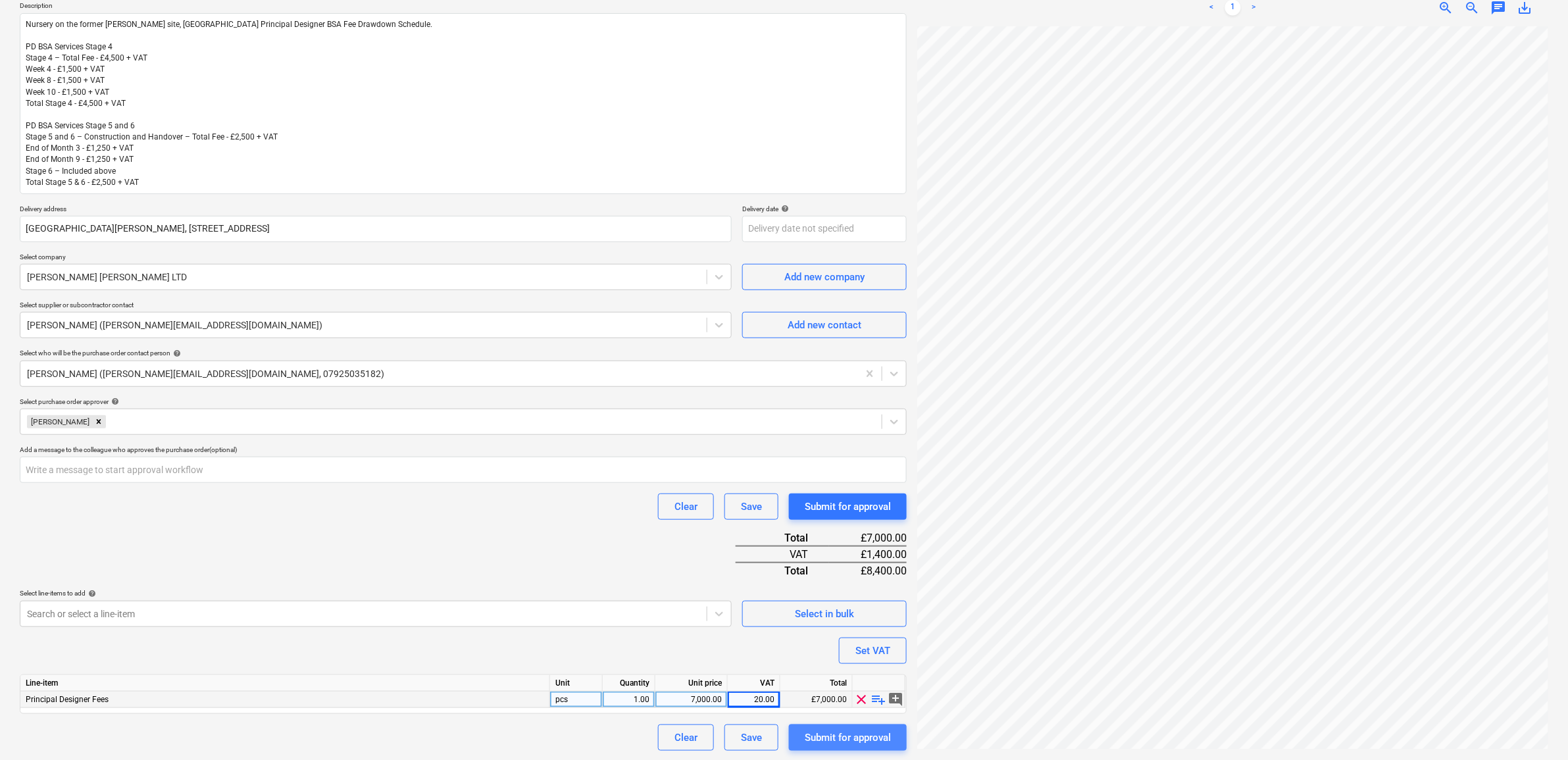
click at [838, 740] on div "Submit for approval" at bounding box center [848, 737] width 86 height 17
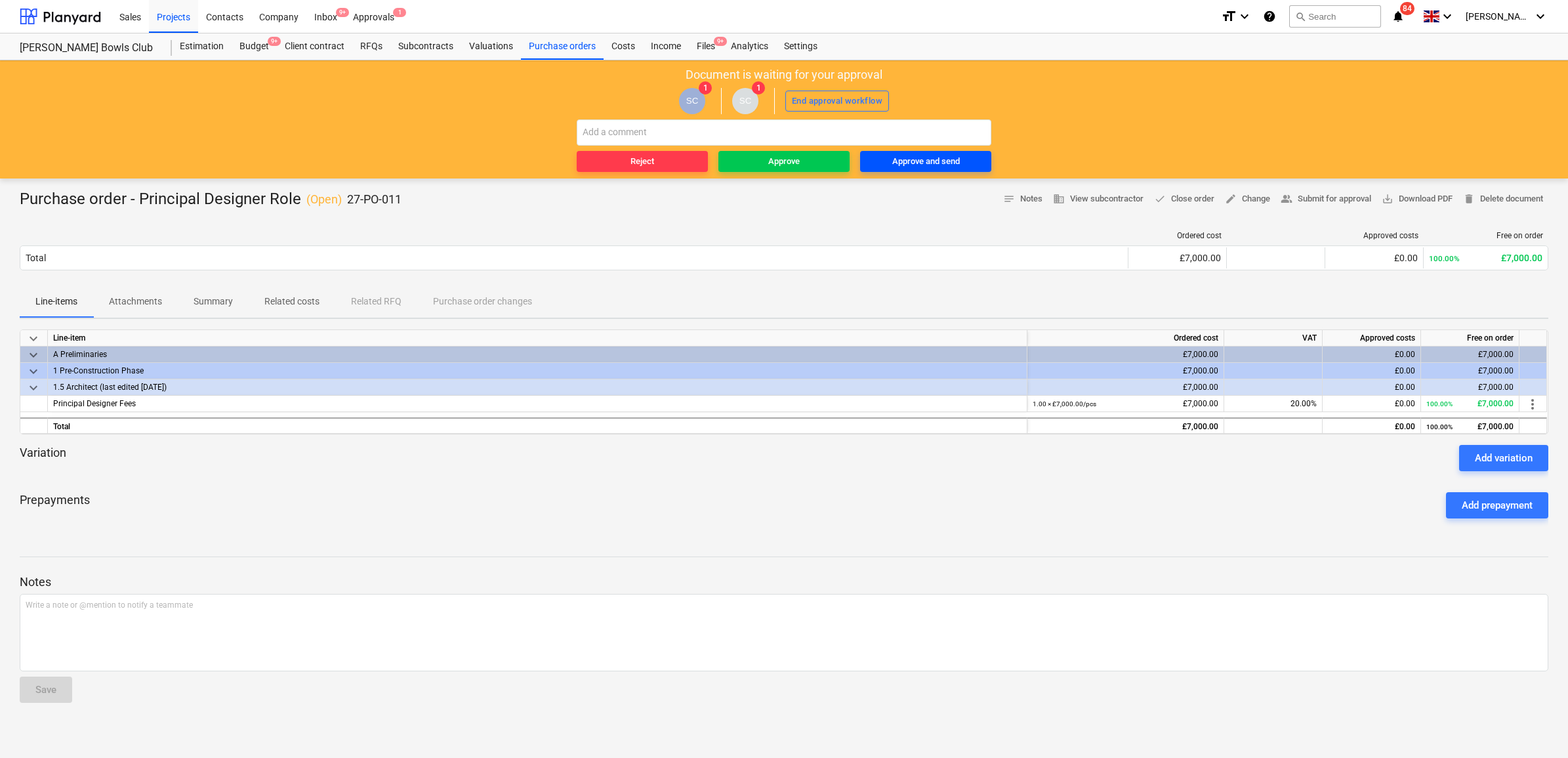
click at [893, 161] on div "Approve and send" at bounding box center [926, 161] width 67 height 15
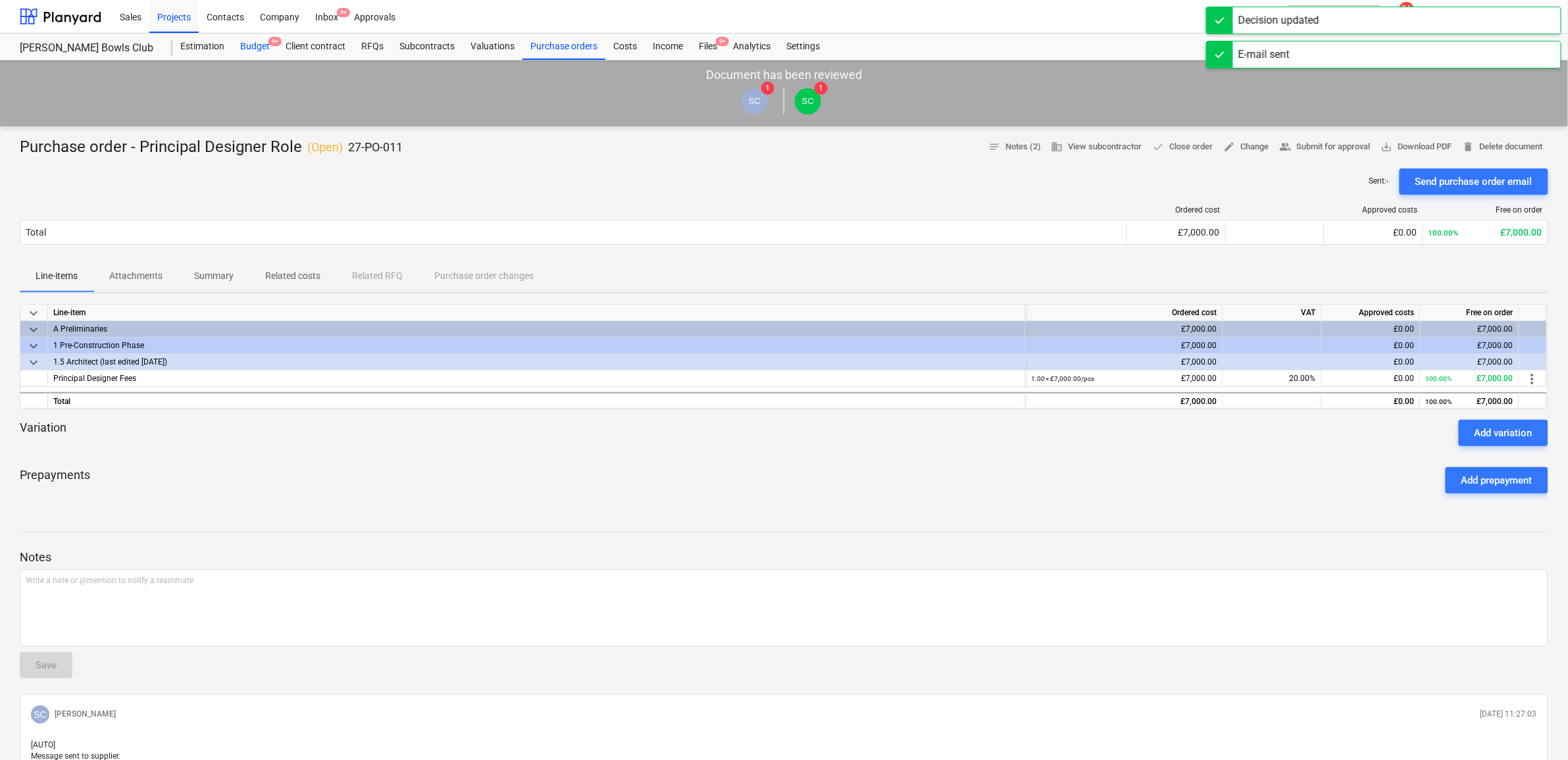
click at [246, 45] on div "Budget 9+" at bounding box center [255, 46] width 45 height 26
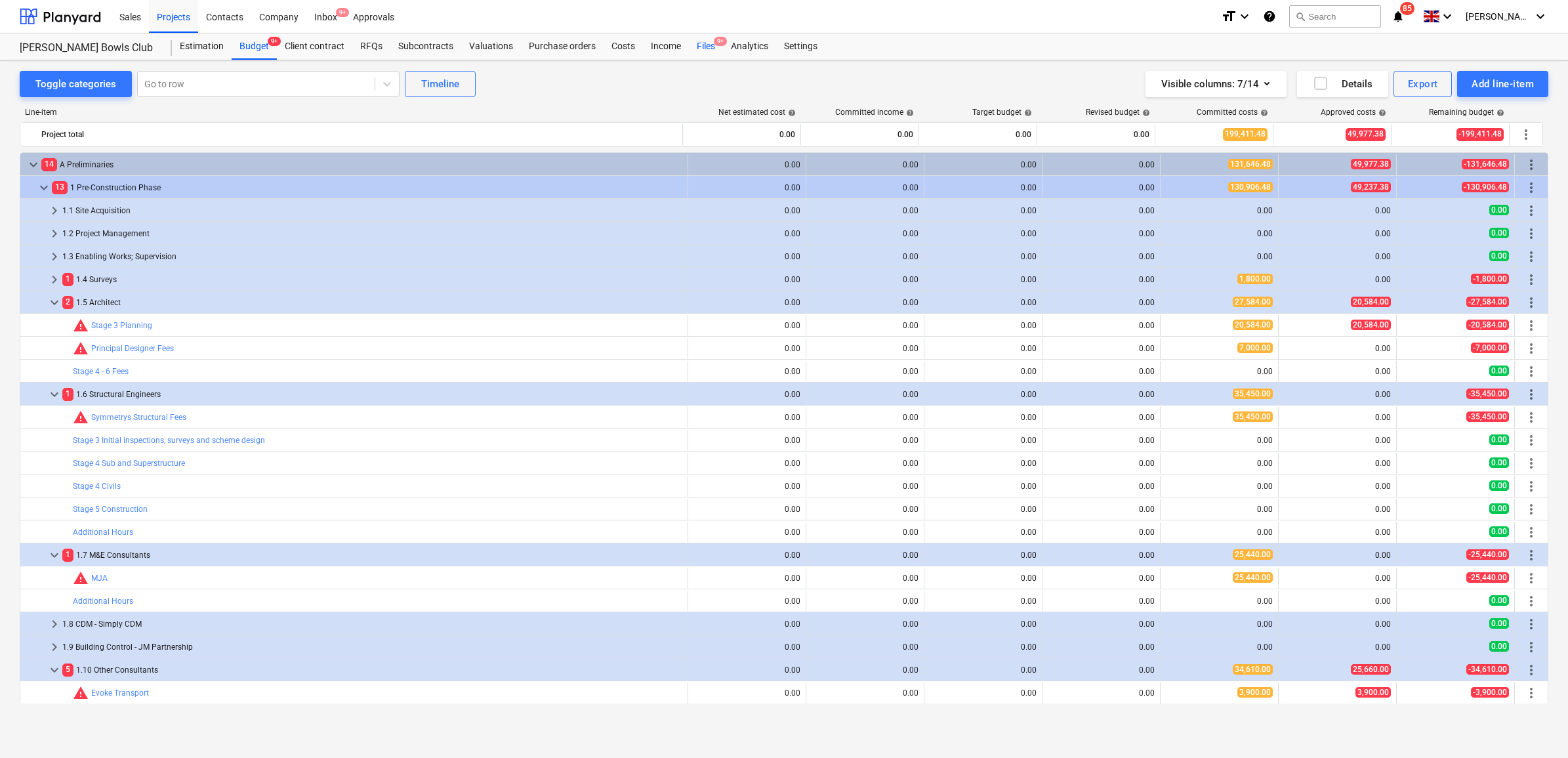
click at [699, 47] on div "Files 9+" at bounding box center [706, 46] width 34 height 26
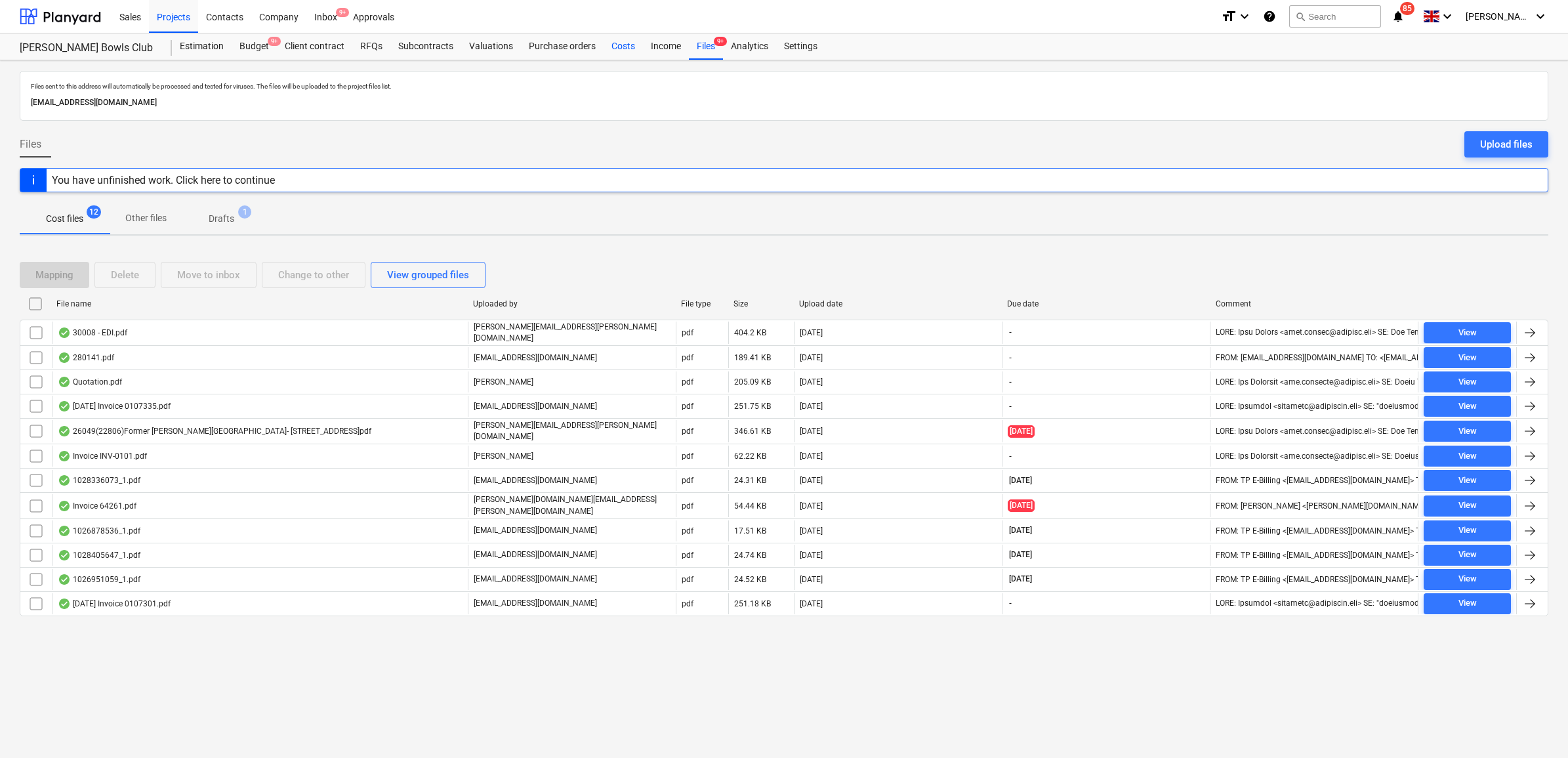
click at [618, 44] on div "Costs" at bounding box center [624, 46] width 40 height 26
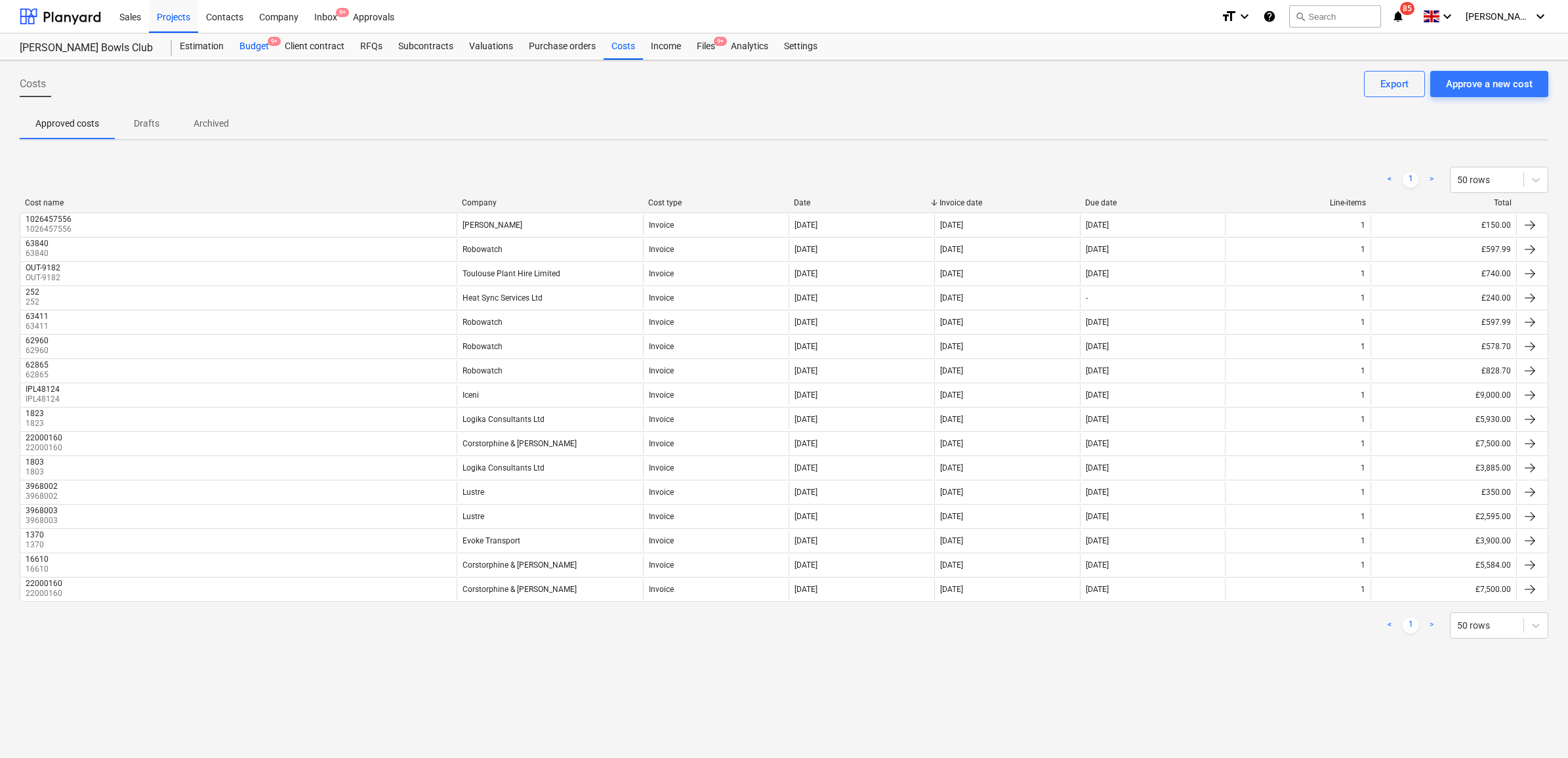
click at [263, 42] on div "Budget 9+" at bounding box center [254, 46] width 45 height 26
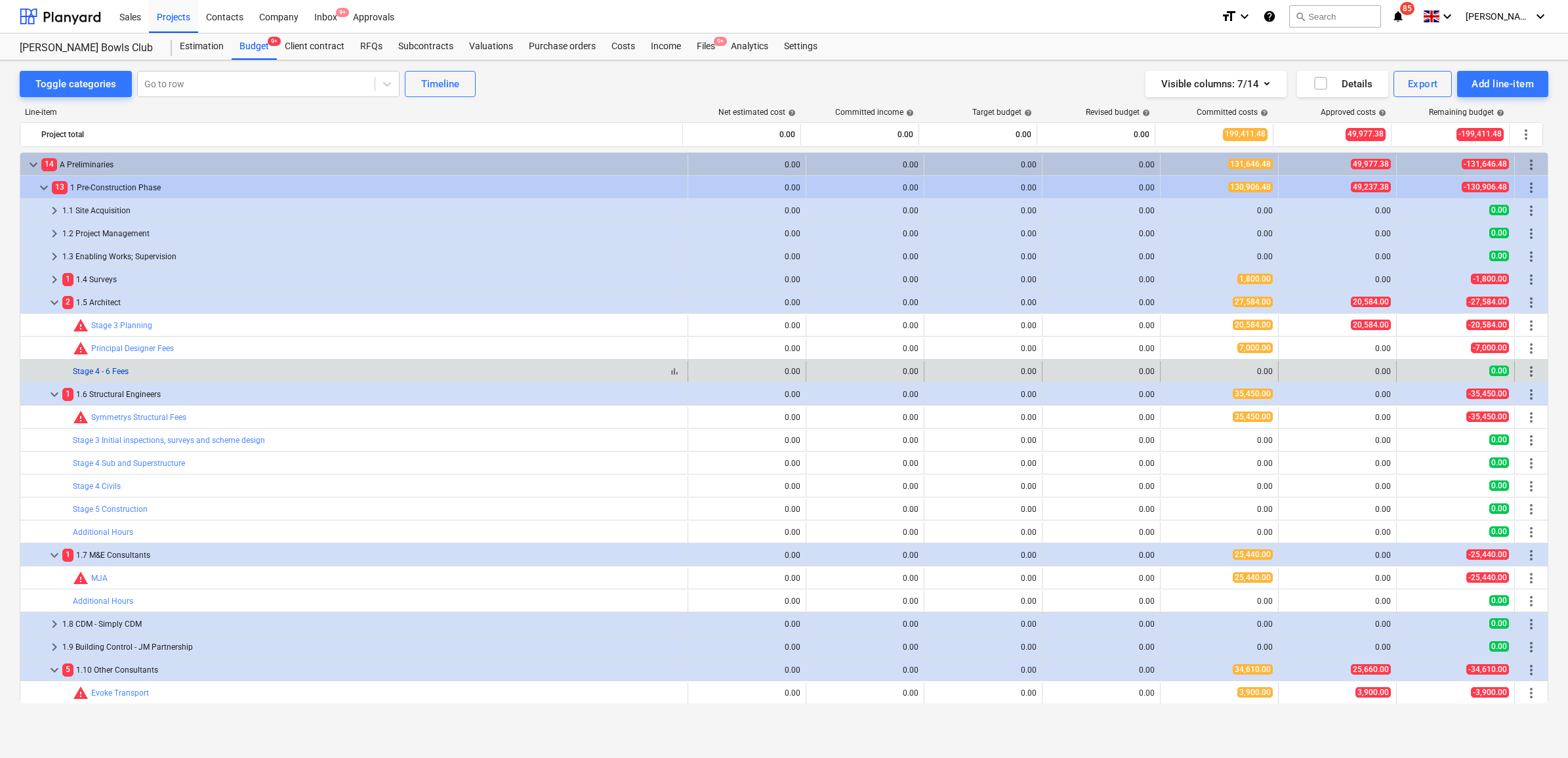
click at [113, 369] on link "Stage 4 - 6 Fees" at bounding box center [101, 371] width 56 height 9
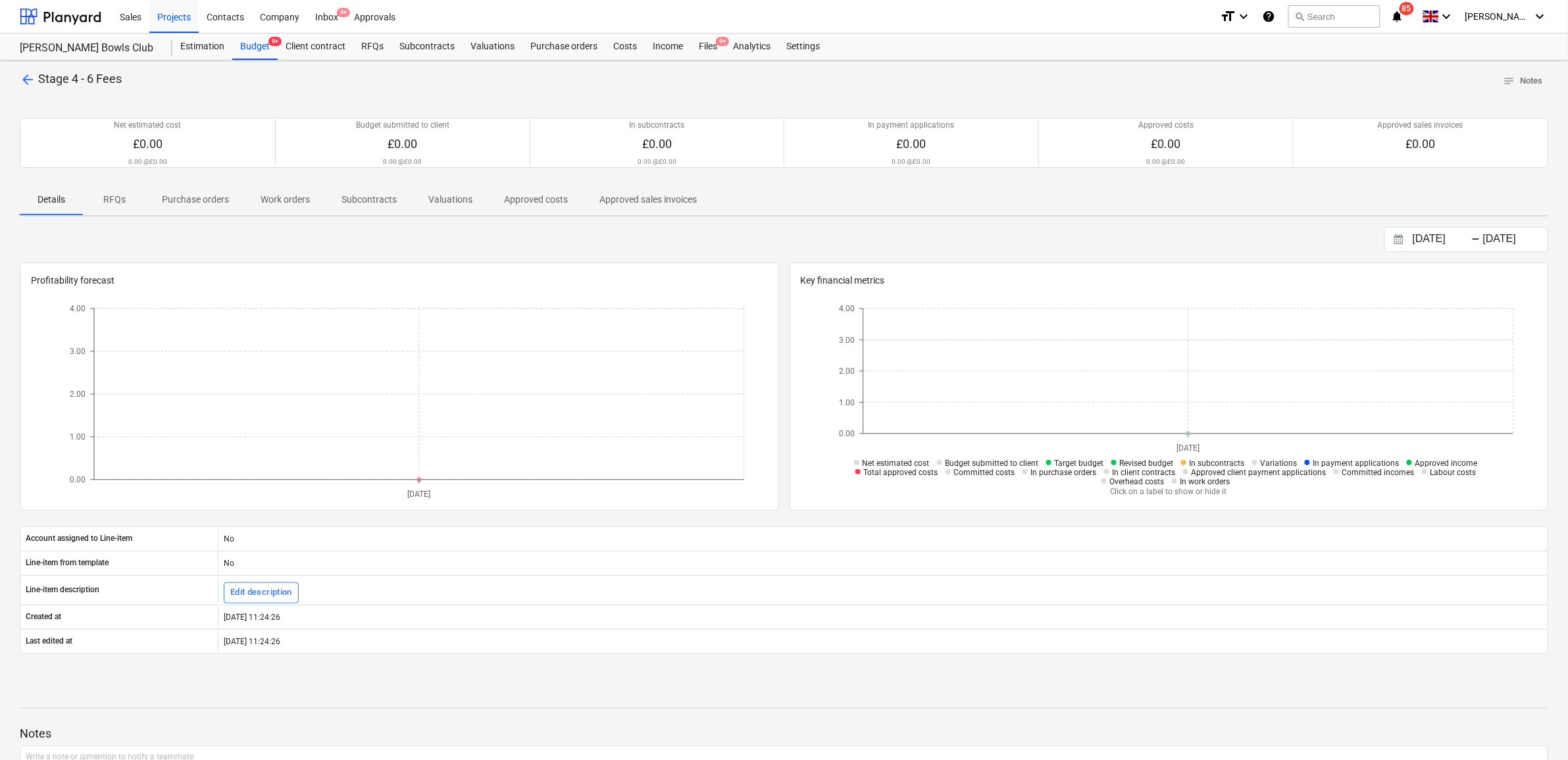
click at [214, 194] on p "Purchase orders" at bounding box center [195, 199] width 67 height 13
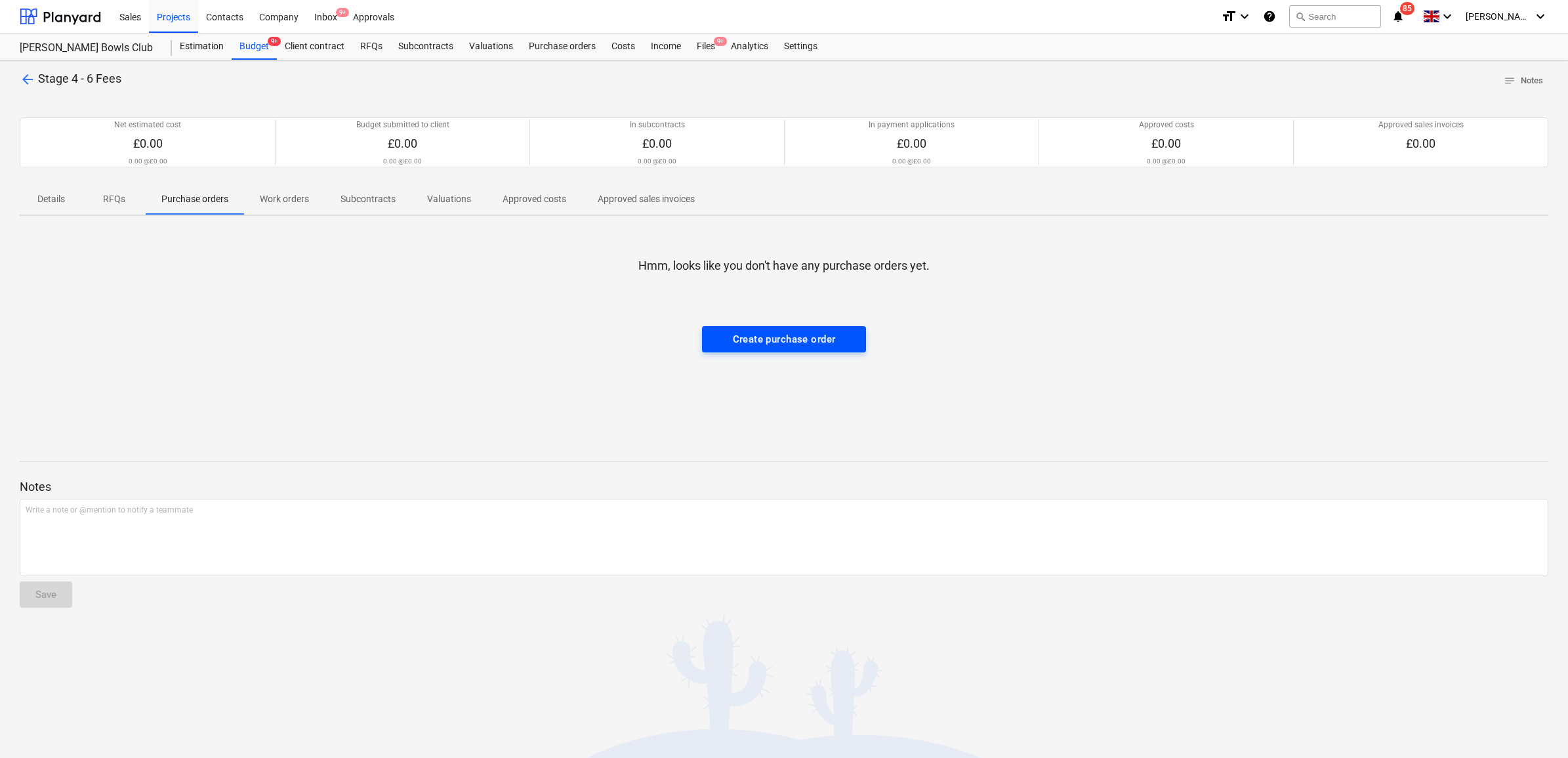
click at [728, 348] on span "Create purchase order" at bounding box center [784, 339] width 135 height 17
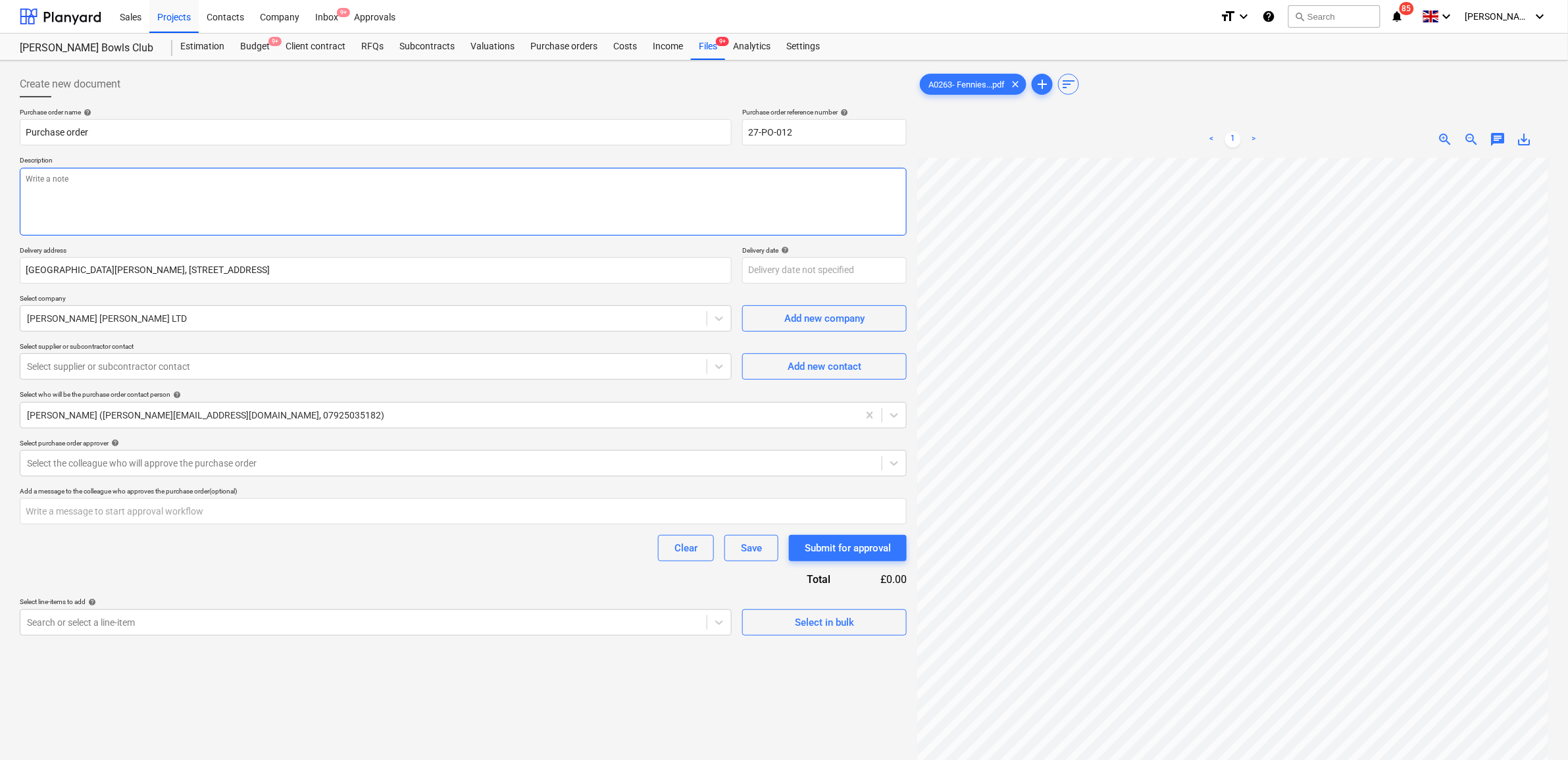
click at [237, 214] on textarea at bounding box center [463, 201] width 887 height 67
paste textarea "Architectural Services Stage 4 Stage 4 – Detailed Design – Total Fee - £45,000 …"
type textarea "x"
type textarea "Architectural Services Stage 4 Stage 4 – Detailed Design – Total Fee - £45,000 …"
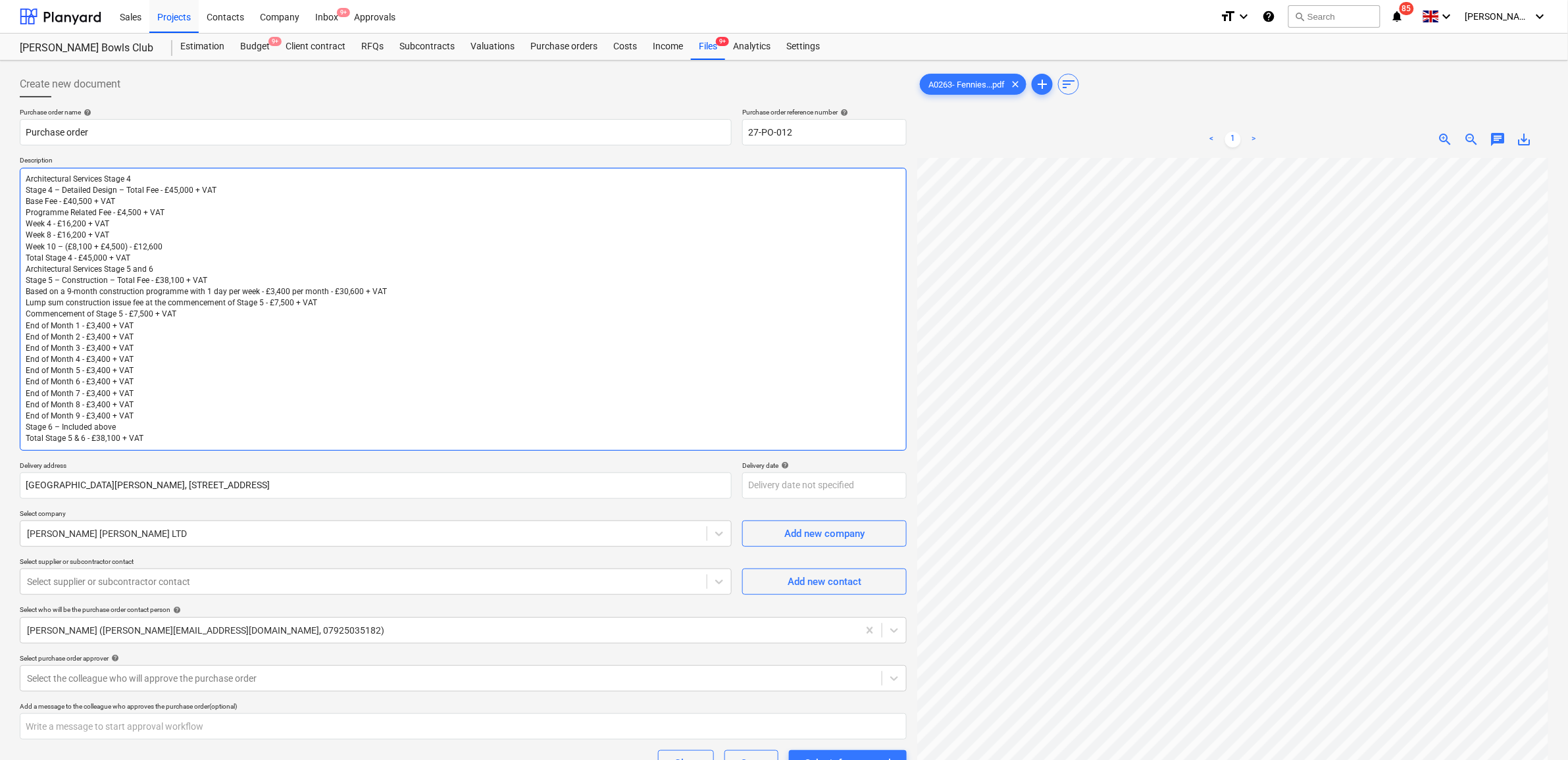
click at [26, 191] on textarea "Architectural Services Stage 4 Stage 4 – Detailed Design – Total Fee - £45,000 …" at bounding box center [463, 309] width 887 height 283
type textarea "x"
type textarea "Architectural Services Stage 4 Stage 4 – Detailed Design – Total Fee - £45,000 …"
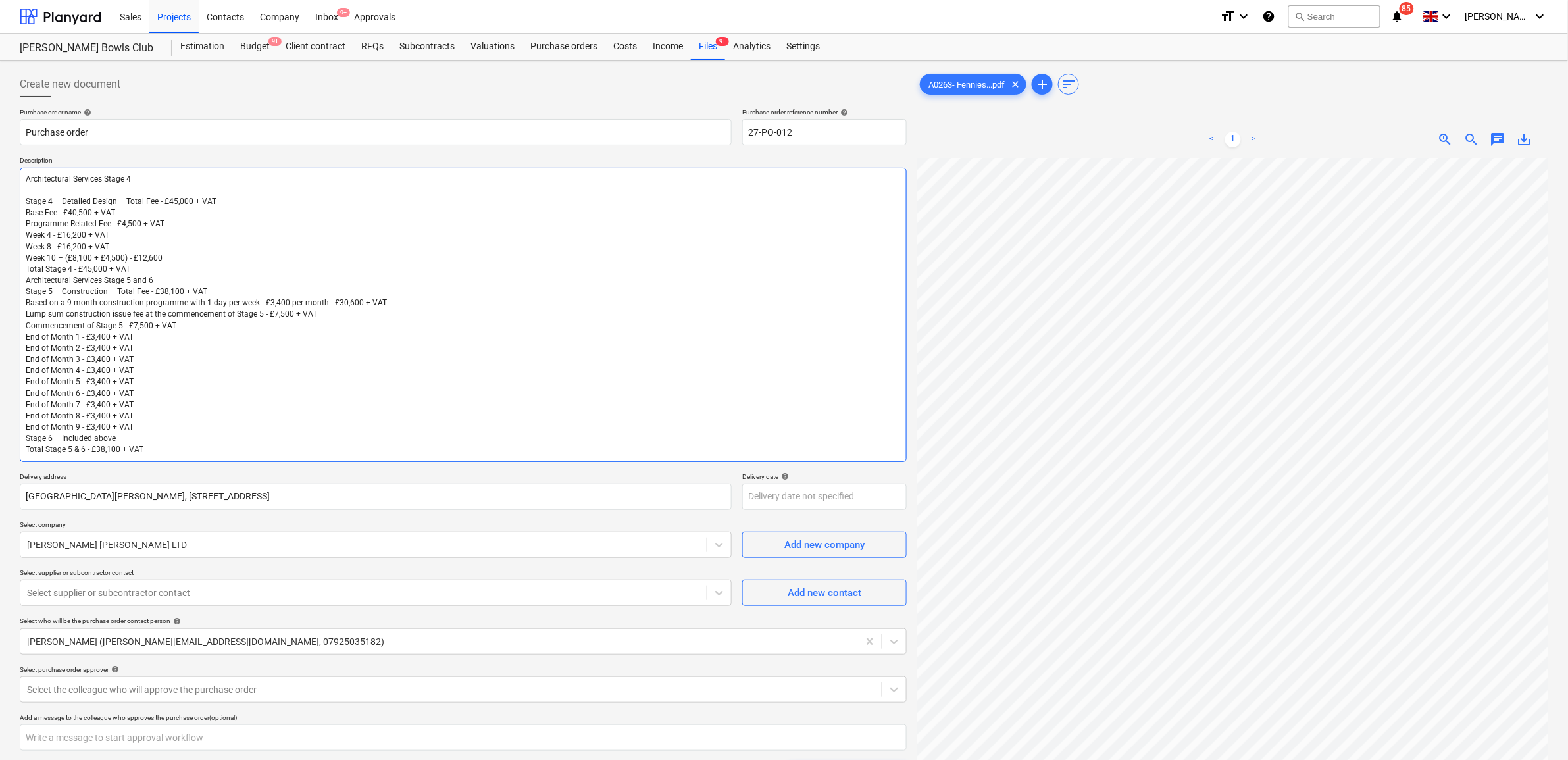
click at [23, 278] on textarea "Architectural Services Stage 4 Stage 4 – Detailed Design – Total Fee - £45,000 …" at bounding box center [463, 314] width 887 height 294
type textarea "x"
type textarea "Architectural Services Stage 4 Stage 4 – Detailed Design – Total Fee - £45,000 …"
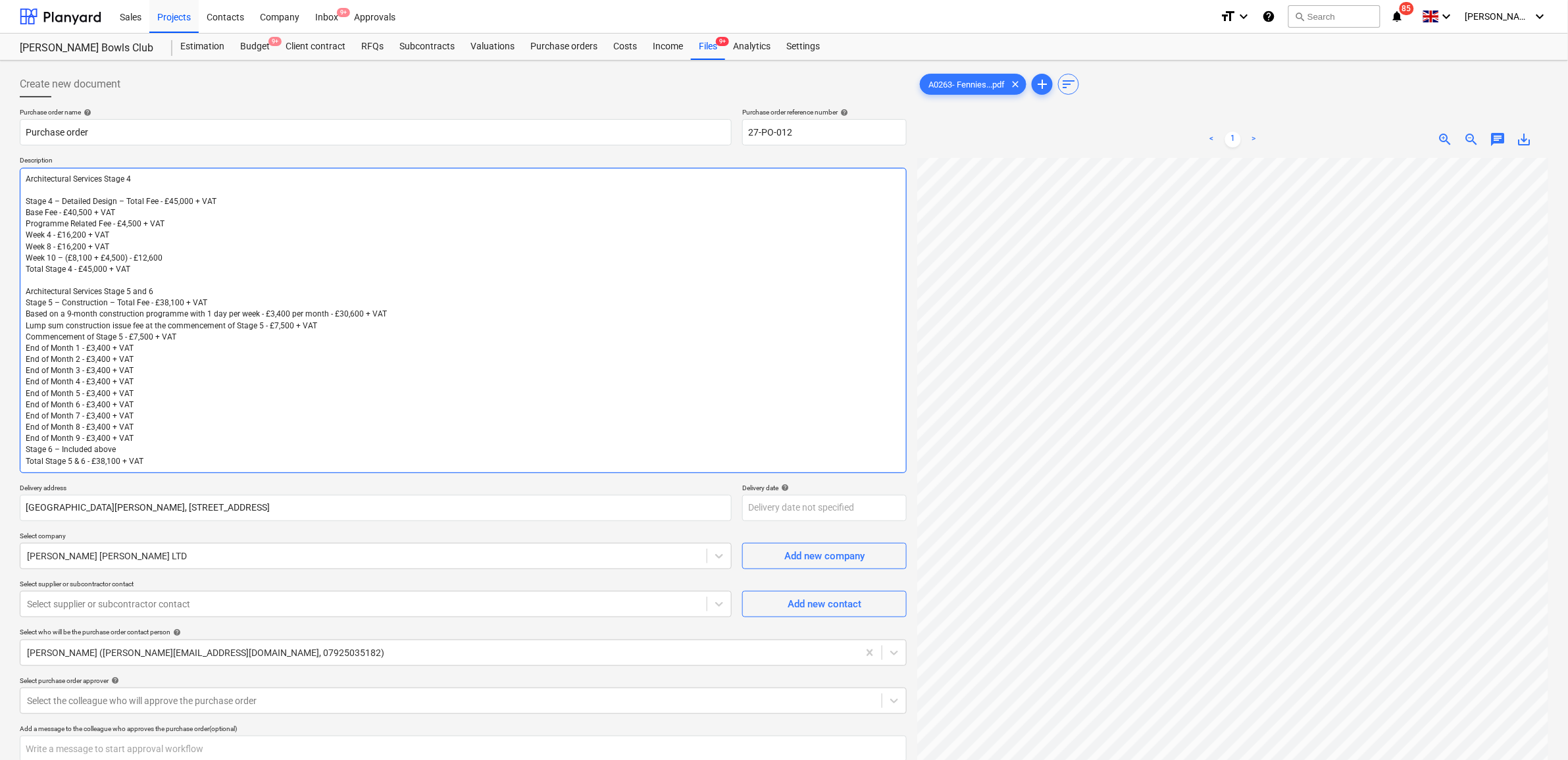
click at [25, 301] on textarea "Architectural Services Stage 4 Stage 4 – Detailed Design – Total Fee - £45,000 …" at bounding box center [463, 320] width 887 height 305
type textarea "x"
type textarea "Architectural Services Stage 4 Stage 4 – Detailed Design – Total Fee - £45,000 …"
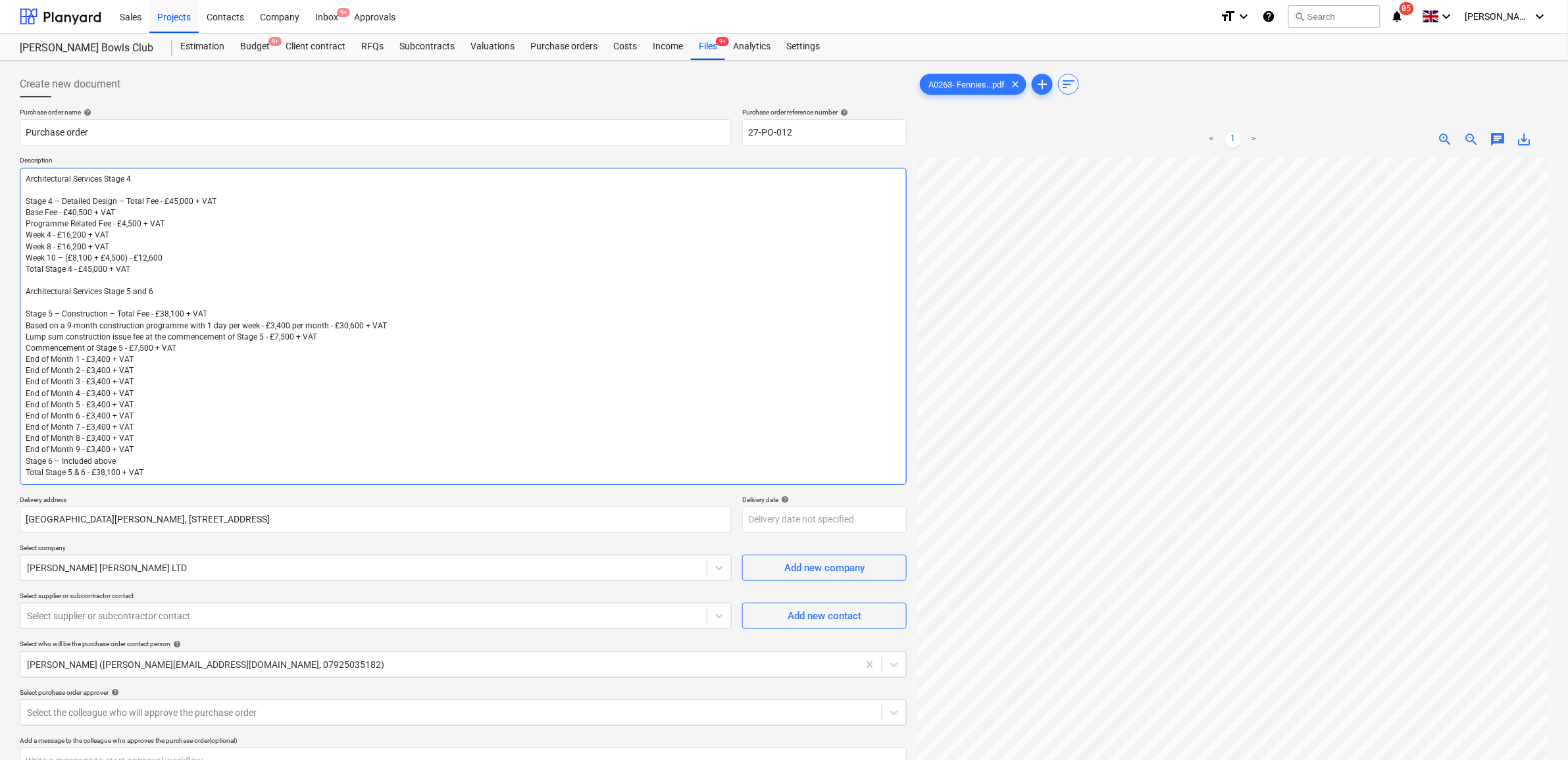
click at [23, 346] on textarea "Architectural Services Stage 4 Stage 4 – Detailed Design – Total Fee - £45,000 …" at bounding box center [463, 326] width 887 height 317
type textarea "x"
type textarea "Architectural Services Stage 4 Stage 4 – Detailed Design – Total Fee - £45,000 …"
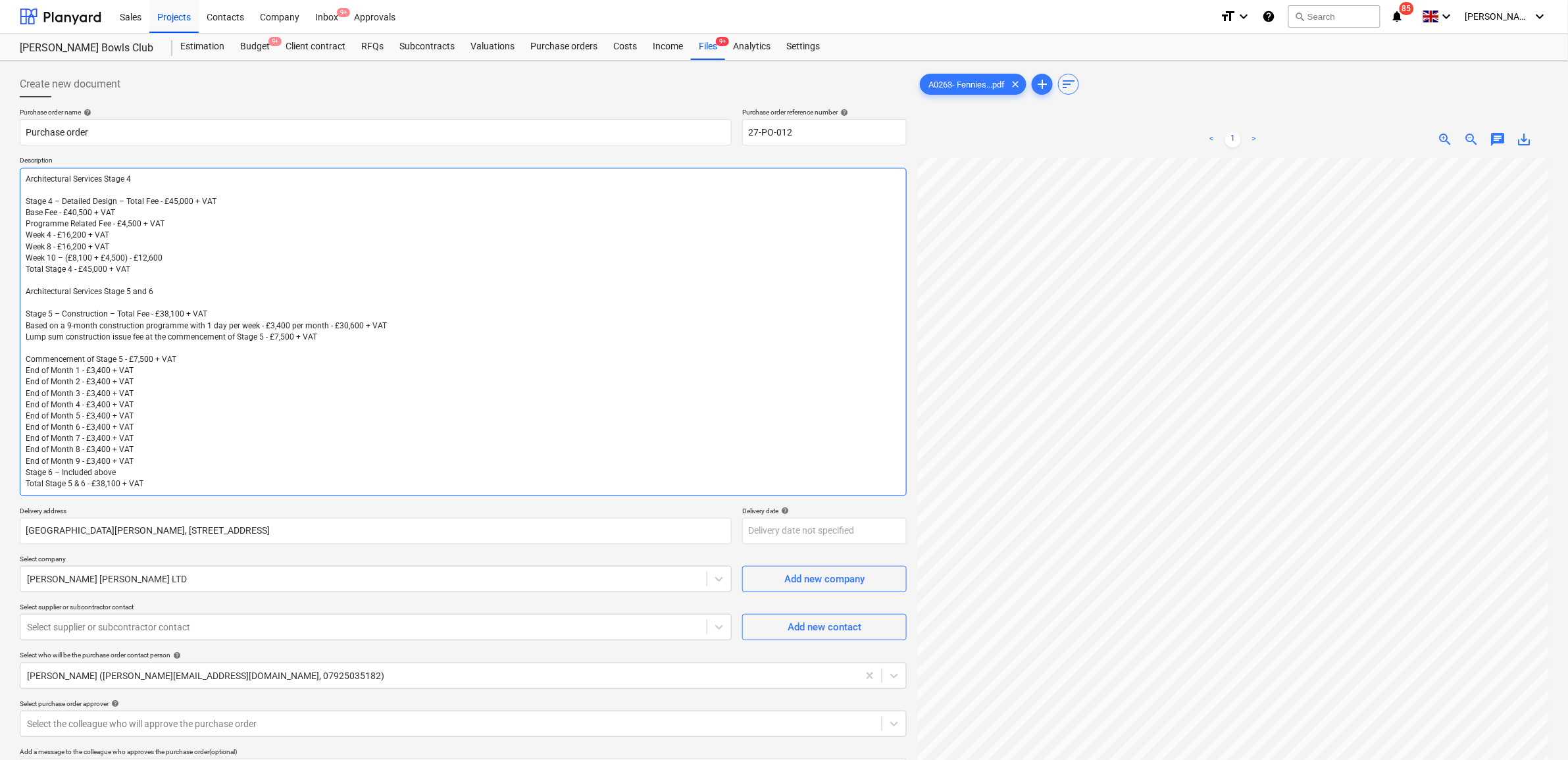
click at [23, 214] on textarea "Architectural Services Stage 4 Stage 4 – Detailed Design – Total Fee - £45,000 …" at bounding box center [463, 331] width 887 height 328
type textarea "x"
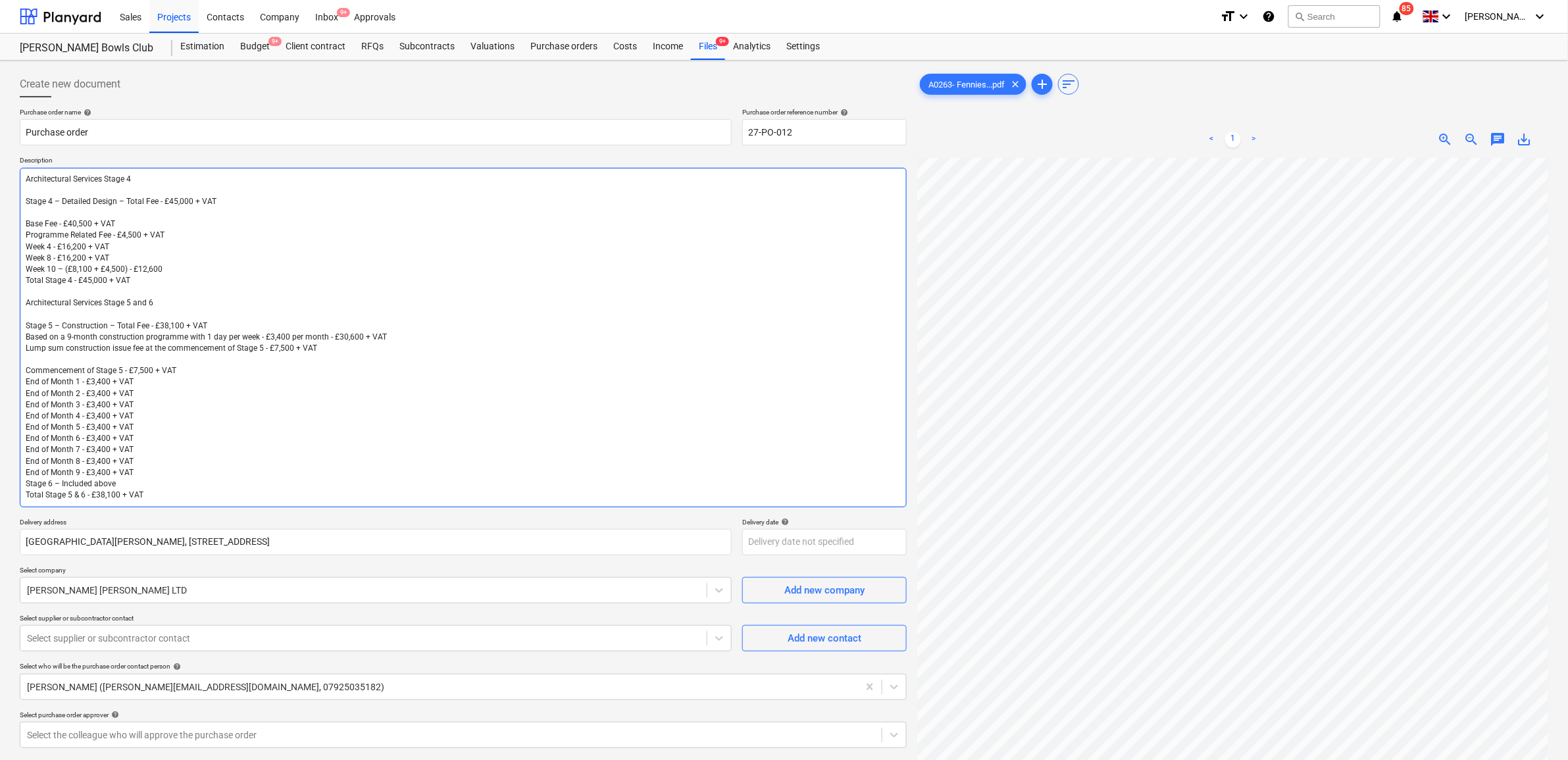
click at [290, 241] on textarea "Architectural Services Stage 4 Stage 4 – Detailed Design – Total Fee - £45,000 …" at bounding box center [463, 337] width 887 height 339
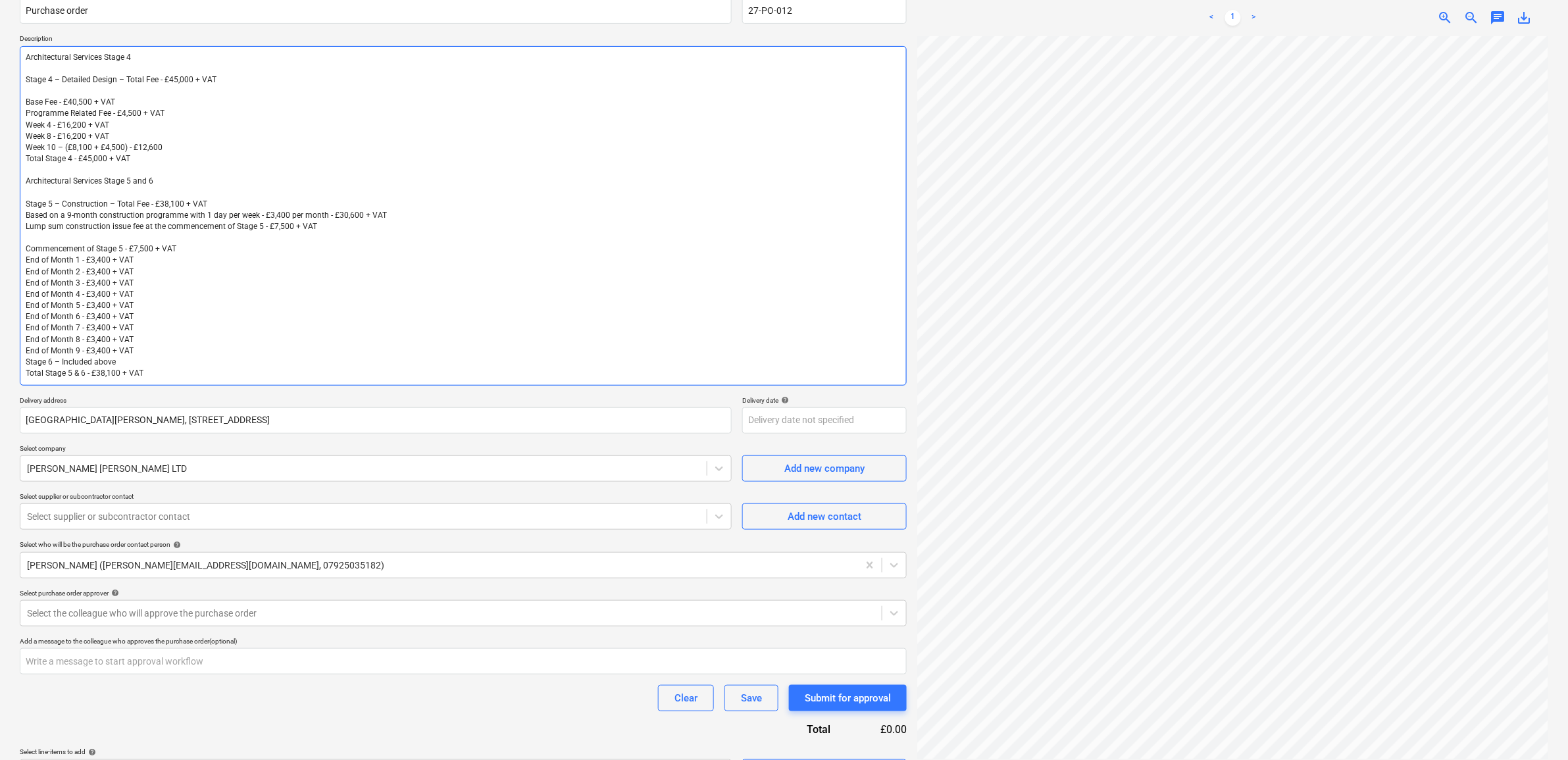
scroll to position [158, 0]
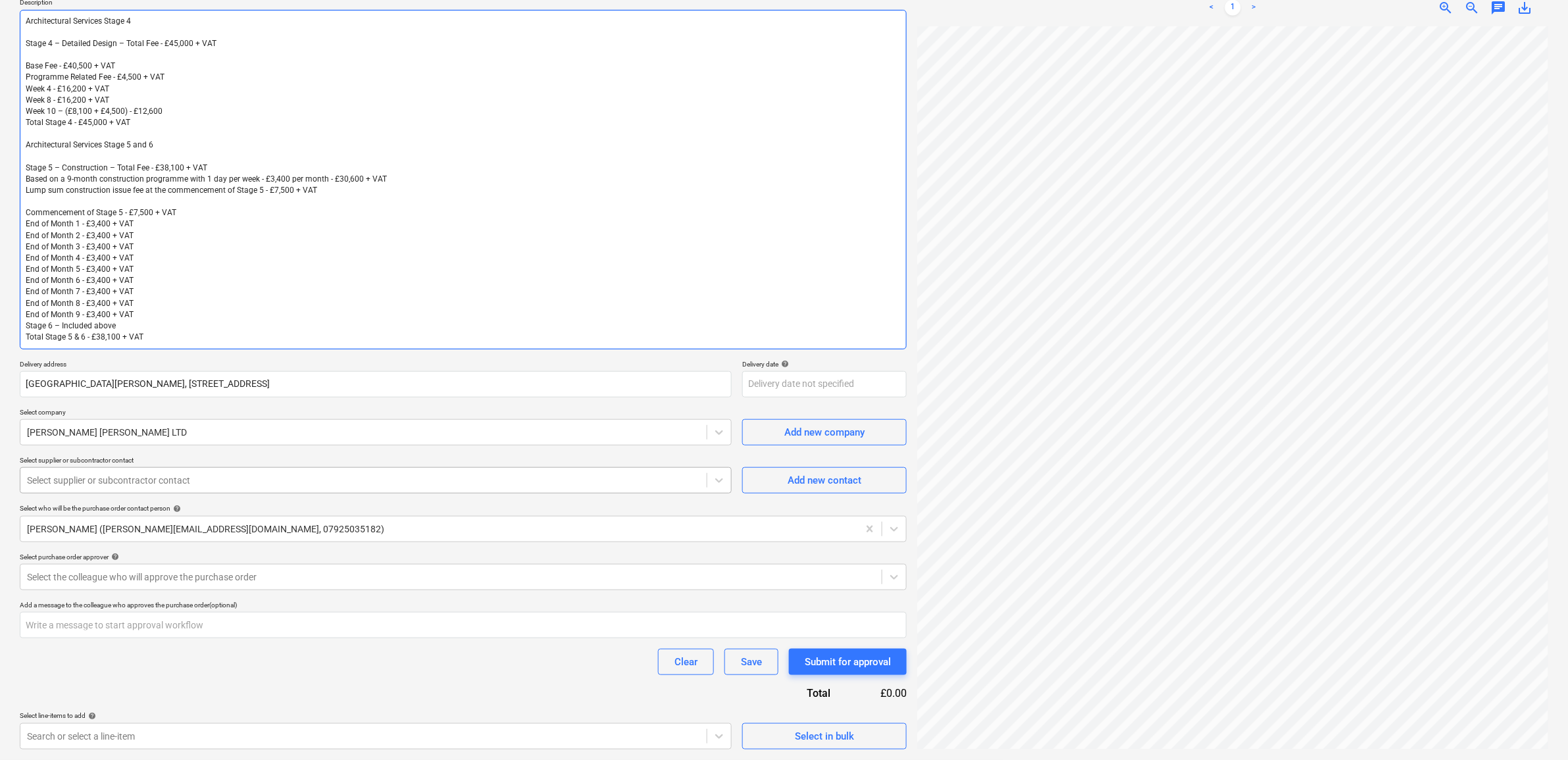
type textarea "Architectural Services Stage 4 Stage 4 – Detailed Design – Total Fee - £45,000 …"
click at [383, 479] on div at bounding box center [363, 480] width 673 height 13
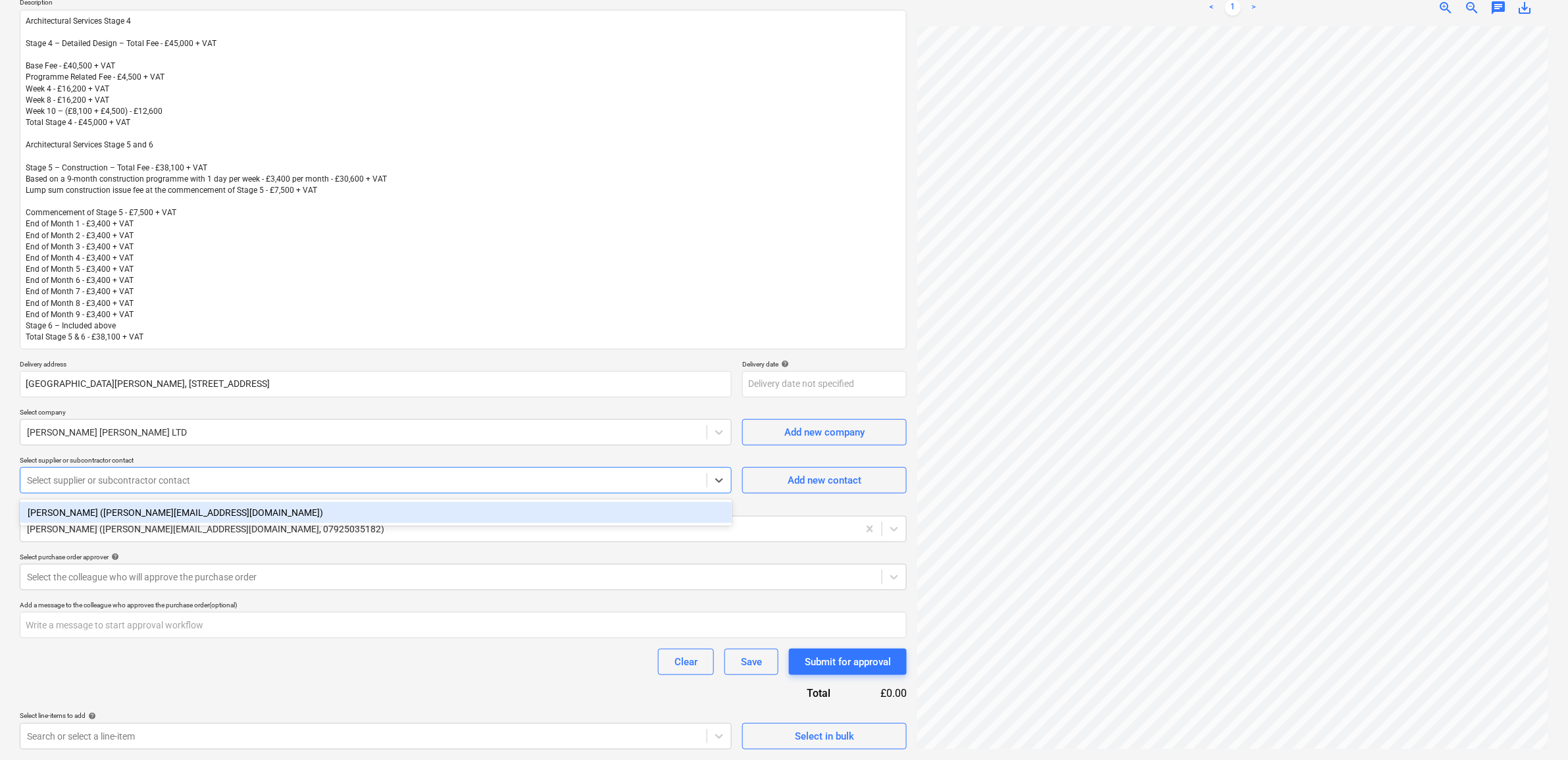
click at [352, 513] on div "[PERSON_NAME] ([PERSON_NAME][EMAIL_ADDRESS][DOMAIN_NAME])" at bounding box center [376, 512] width 713 height 21
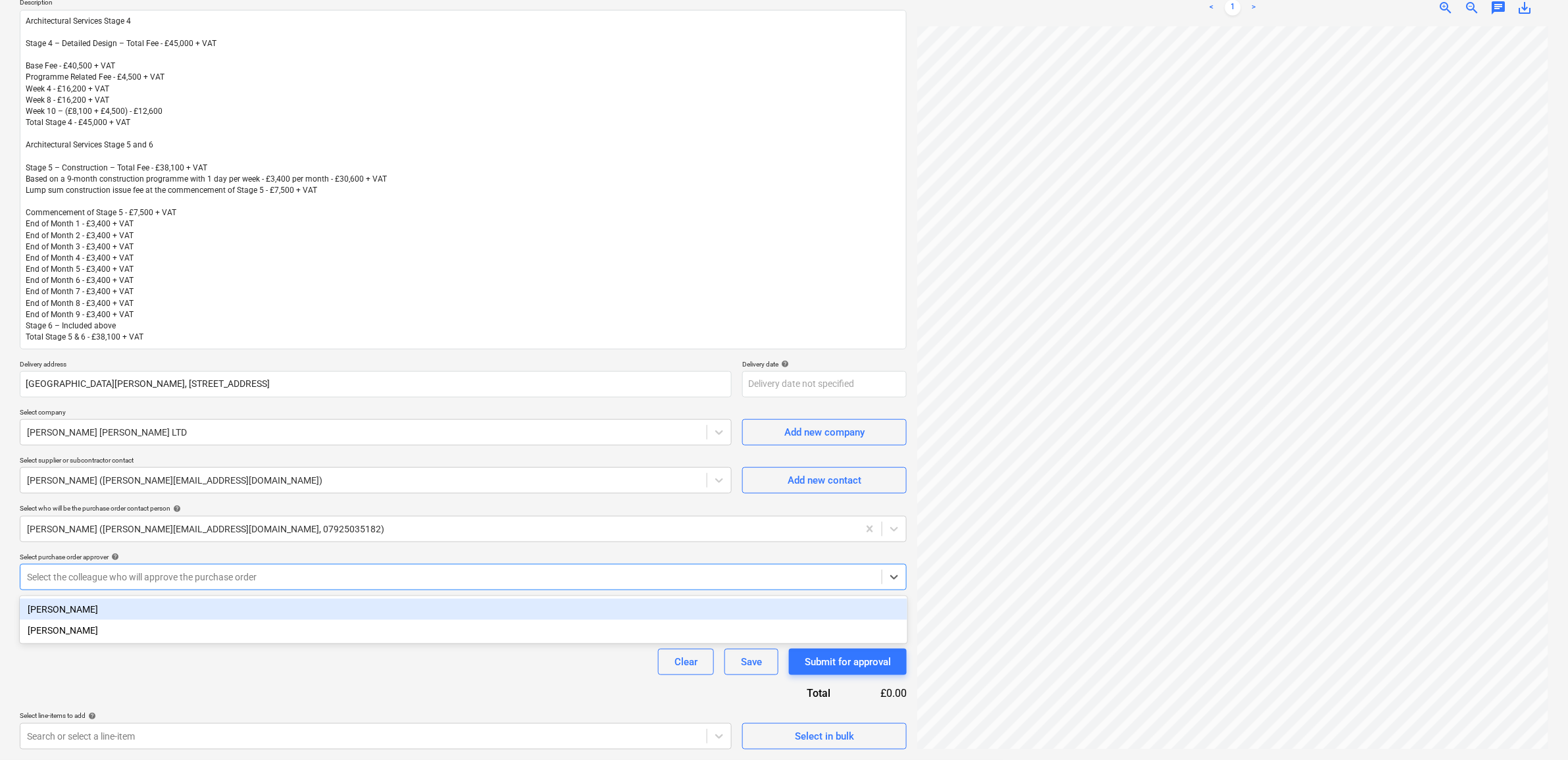
click at [318, 574] on div at bounding box center [451, 577] width 848 height 13
click at [309, 607] on div "[PERSON_NAME]" at bounding box center [464, 609] width 887 height 21
click at [368, 695] on div "Purchase order name help Purchase order Purchase order reference number help 27…" at bounding box center [463, 350] width 887 height 799
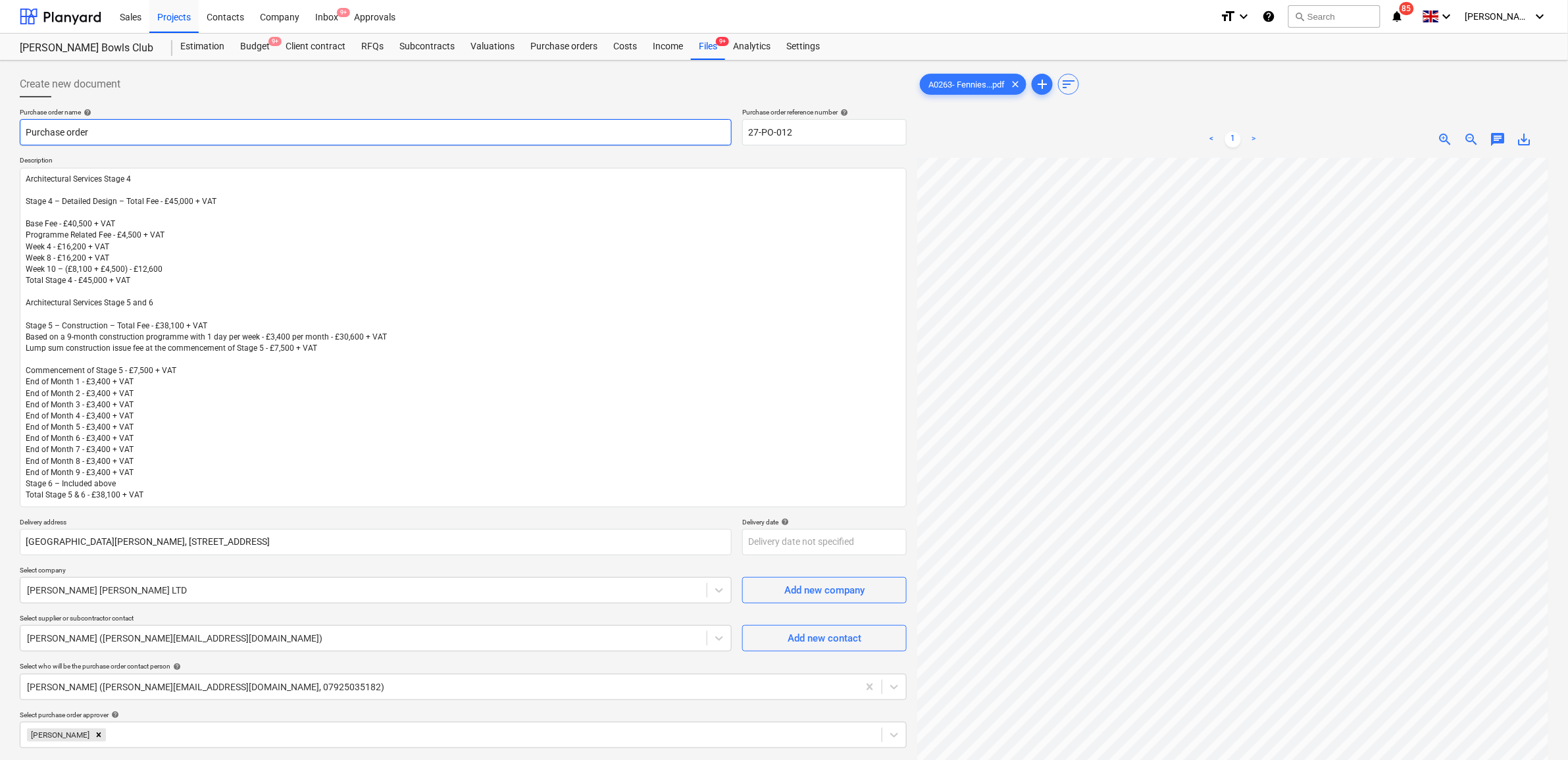
click at [392, 135] on input "Purchase order" at bounding box center [375, 132] width 712 height 26
type textarea "x"
type input "Purchase order"
type textarea "x"
type input "Purchase order -"
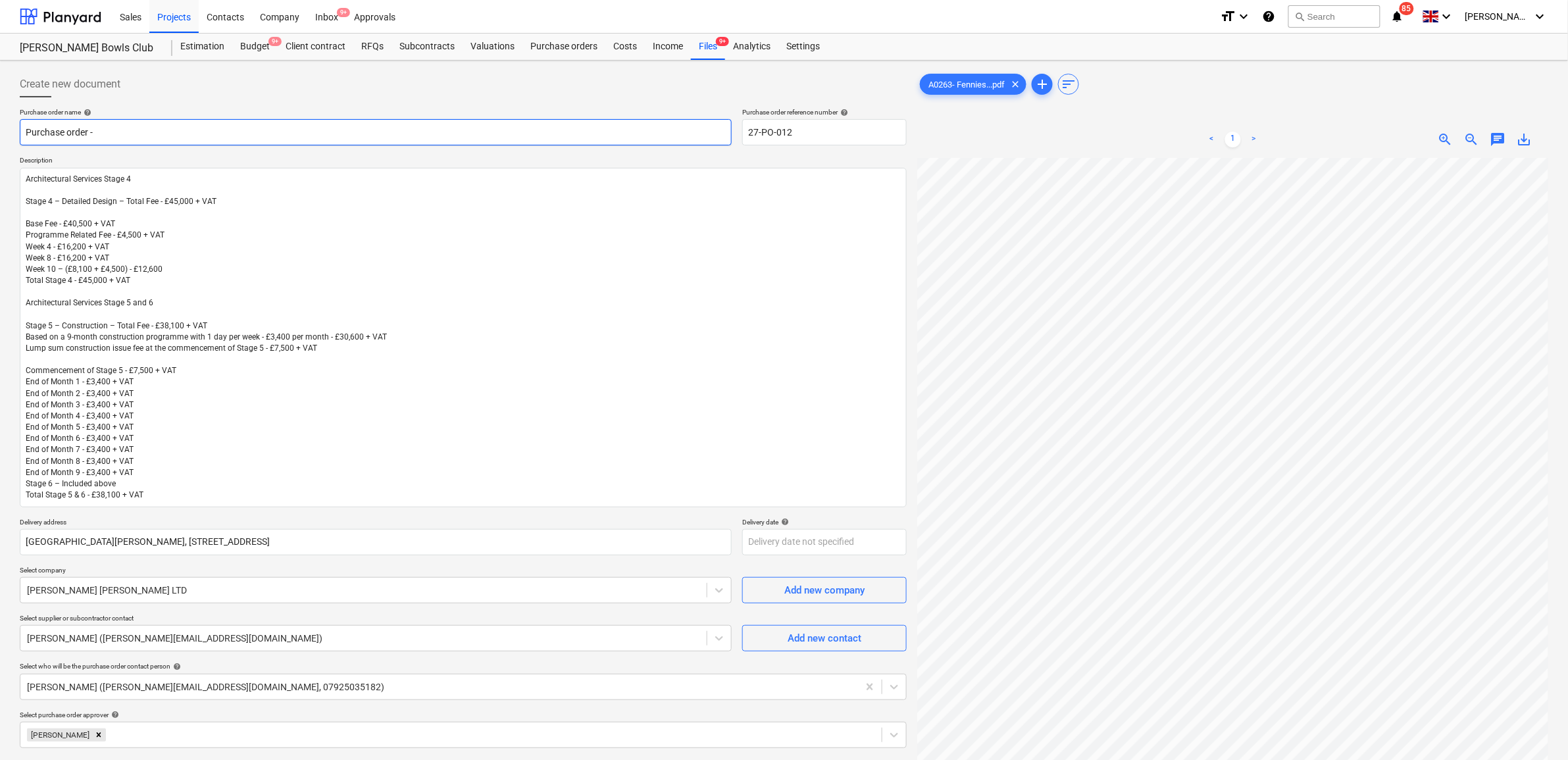
type textarea "x"
type input "Purchase order -"
type textarea "x"
type input "Purchase order - S"
type textarea "x"
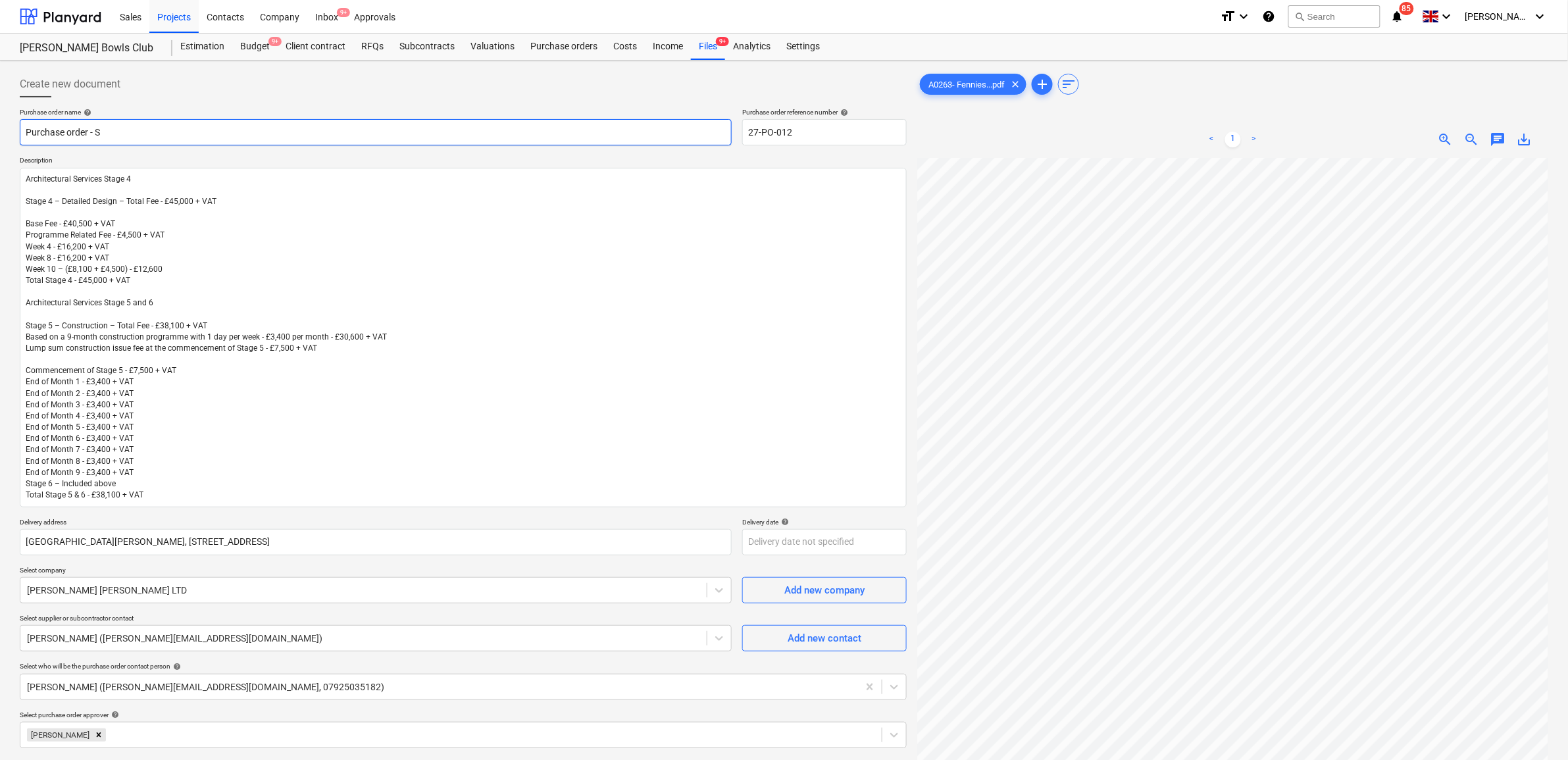
type input "Purchase order - St"
type textarea "x"
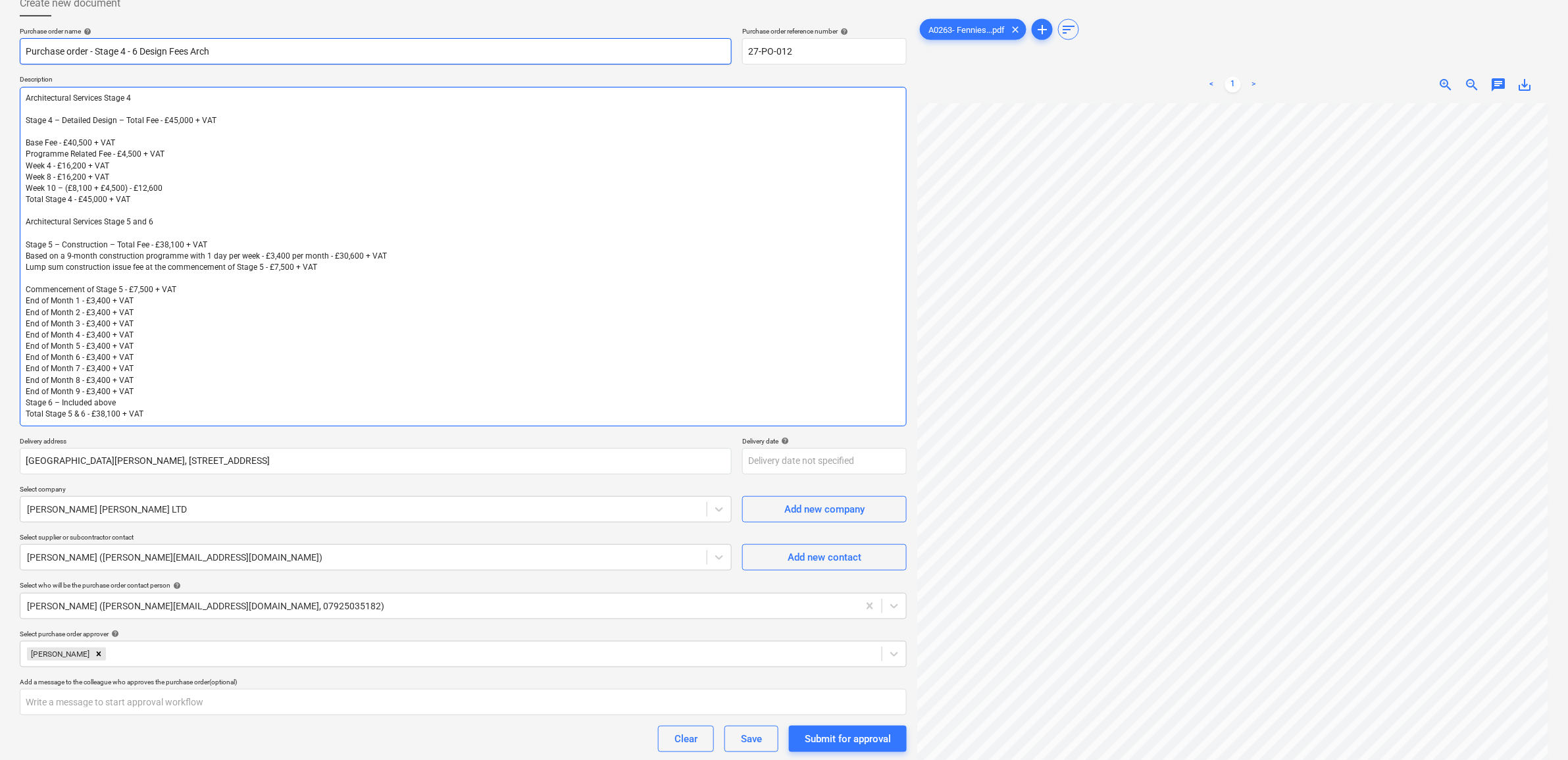
scroll to position [158, 0]
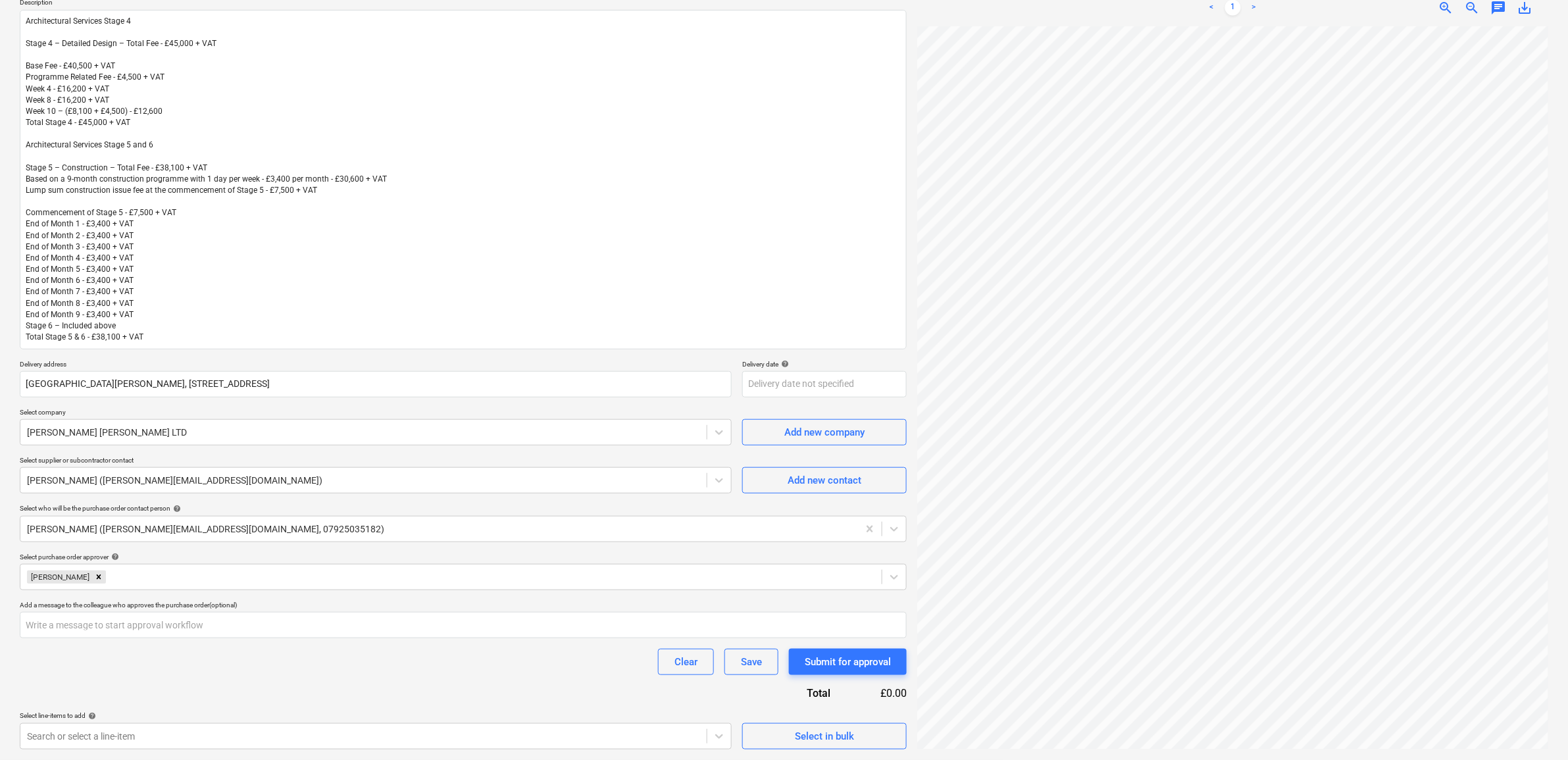
click at [449, 653] on div "Clear Save Submit for approval" at bounding box center [463, 661] width 887 height 26
click at [444, 602] on body "Sales Projects Contacts Company Inbox 9+ Approvals format_size keyboard_arrow_d…" at bounding box center [784, 222] width 1568 height 760
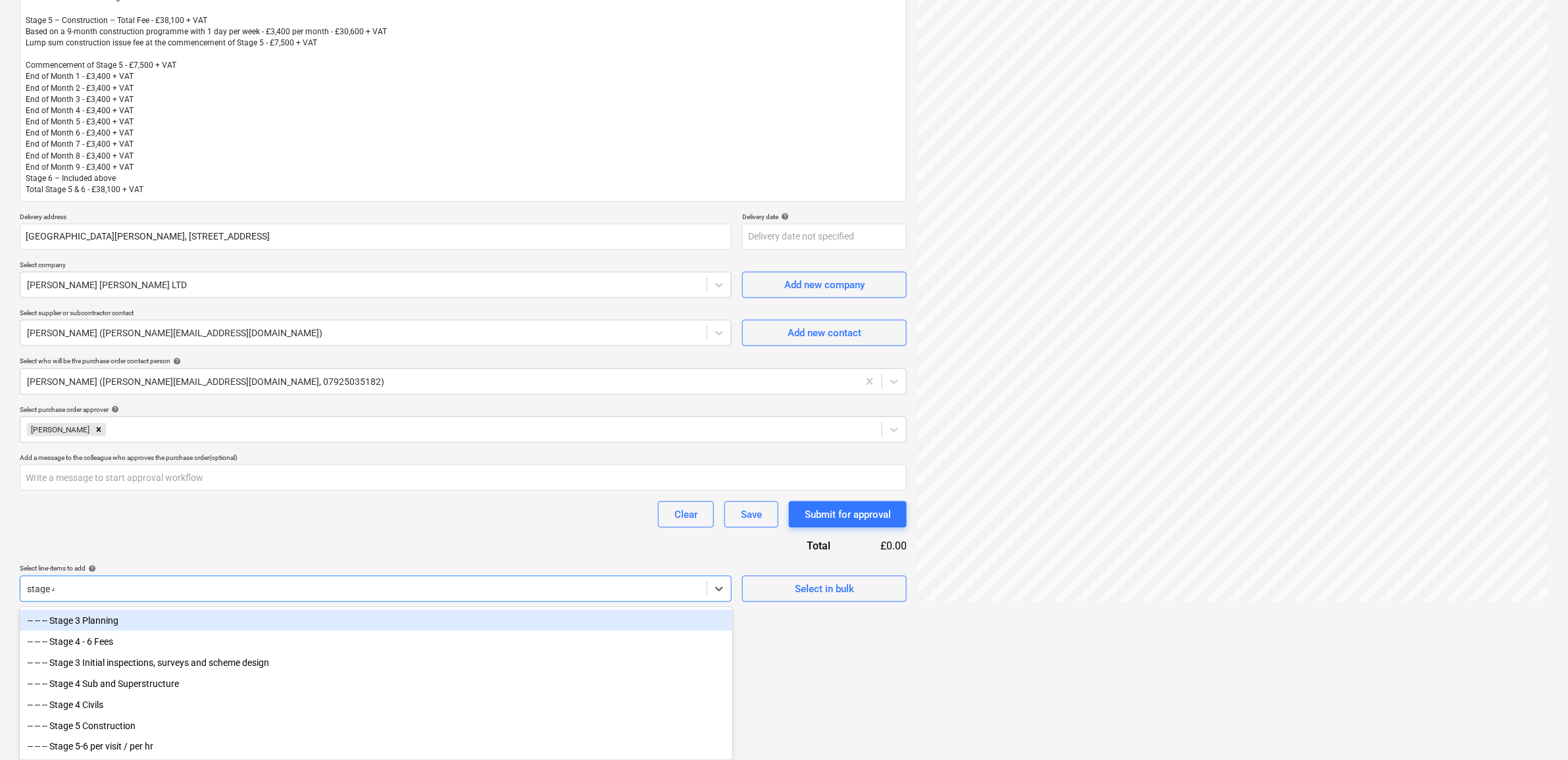
scroll to position [224, 0]
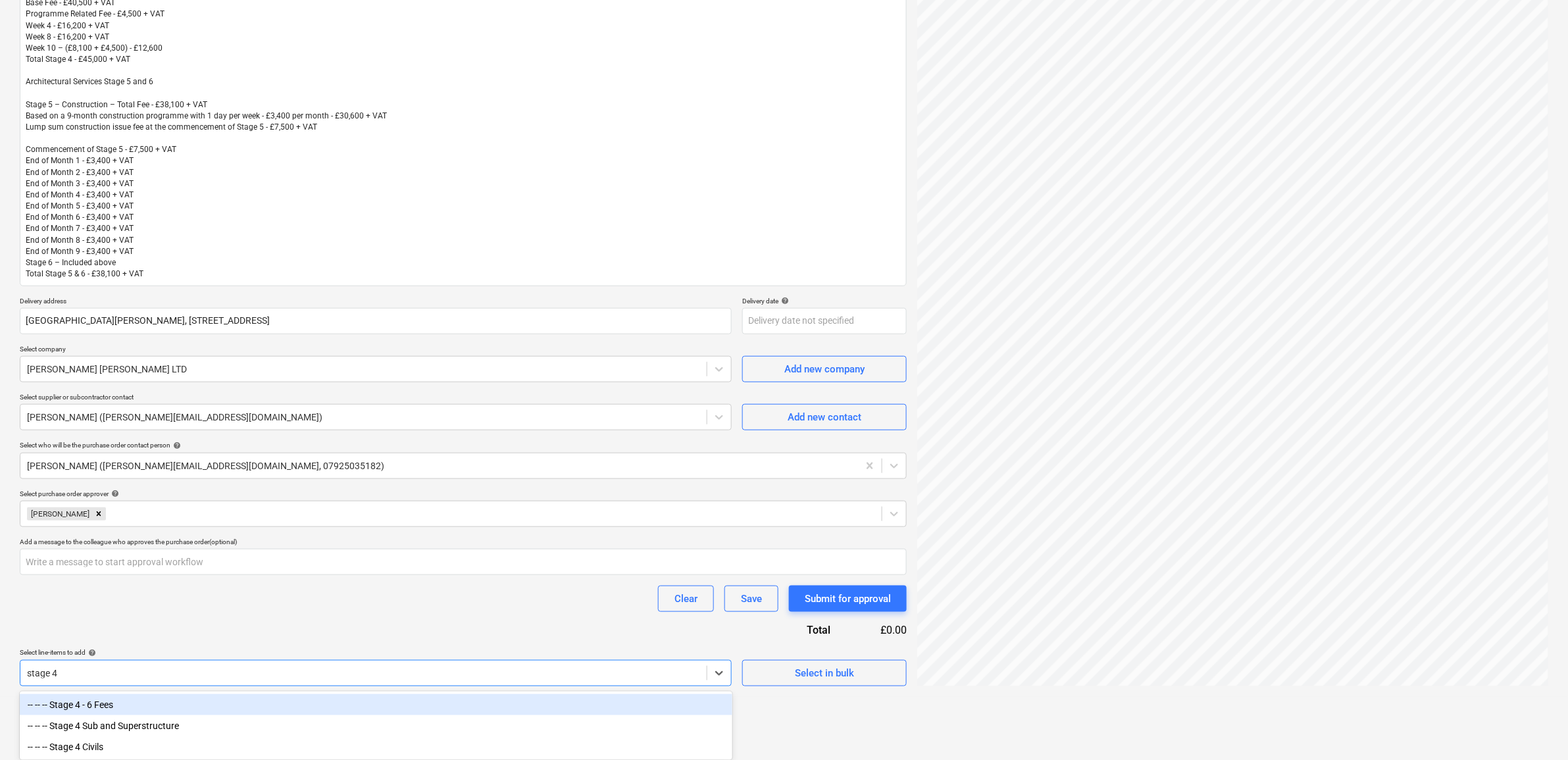
click at [337, 702] on div "-- -- -- Stage 4 - 6 Fees" at bounding box center [376, 705] width 713 height 21
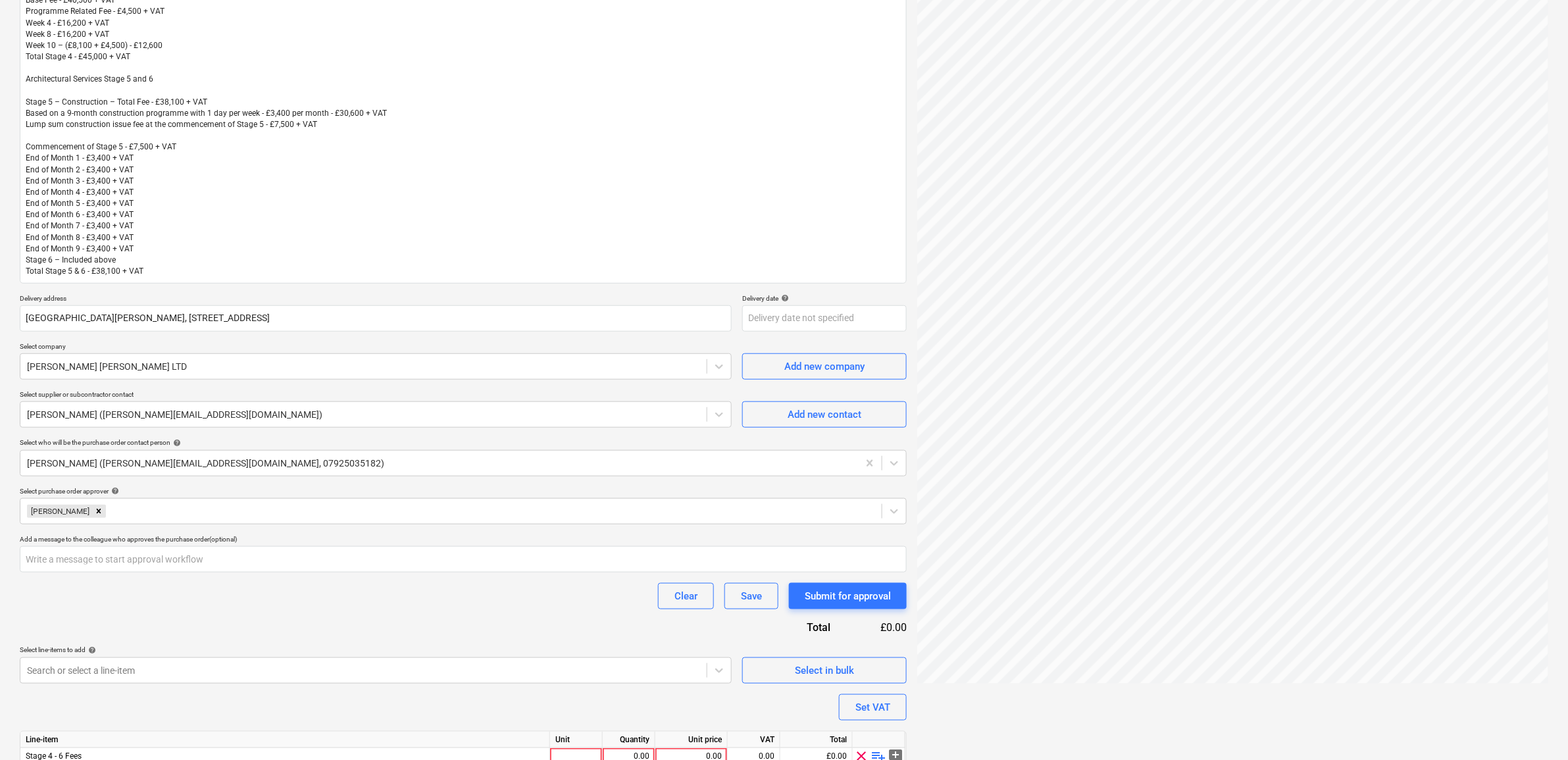
click at [367, 616] on div "Purchase order name help Purchase order - Stage 4 - 6 Design Fees Arch Purchase…" at bounding box center [463, 346] width 887 height 923
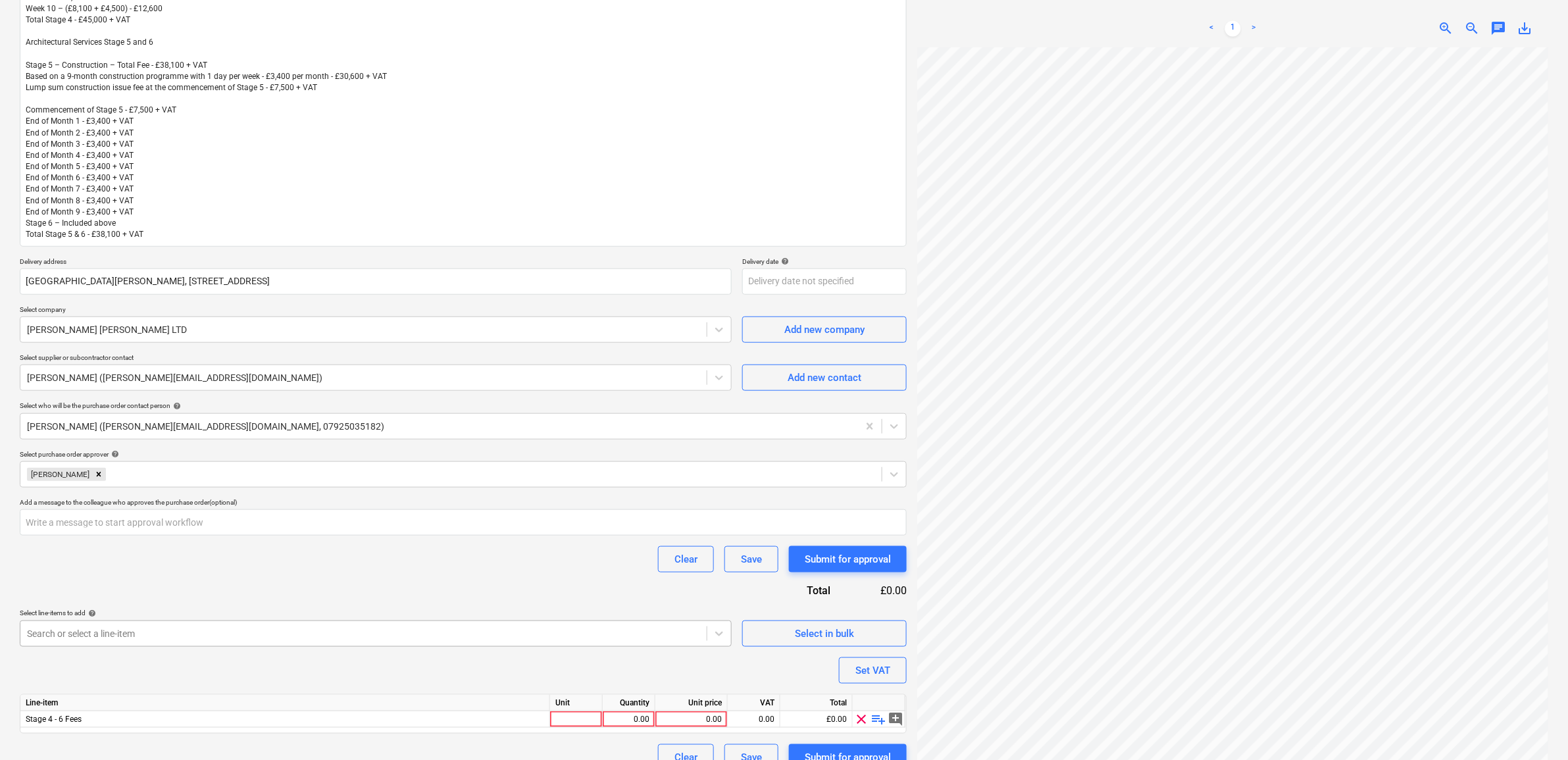
scroll to position [281, 0]
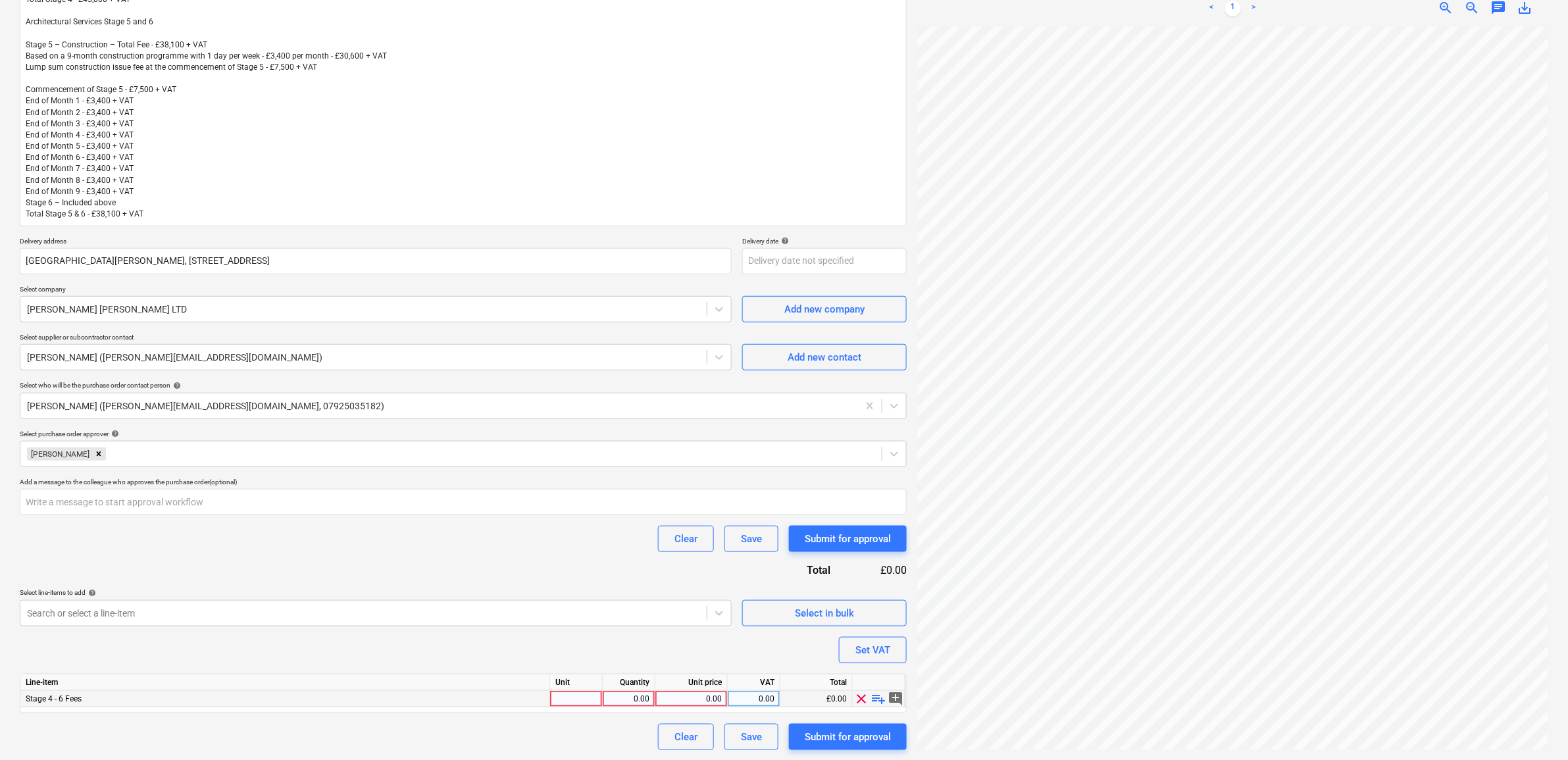
click at [701, 696] on div "0.00" at bounding box center [691, 698] width 61 height 16
click at [777, 694] on div "0.00" at bounding box center [754, 698] width 53 height 16
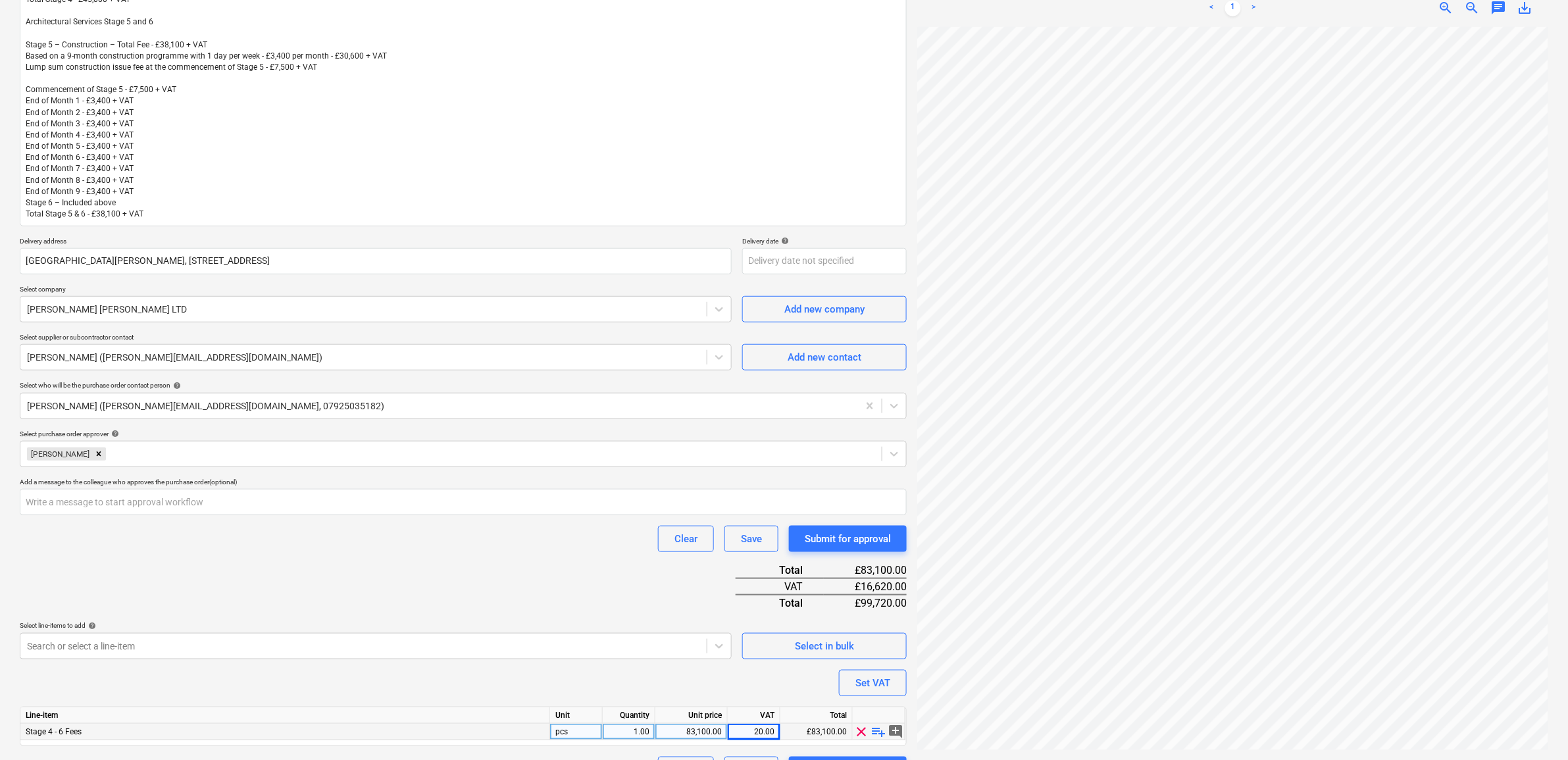
click at [625, 651] on div "Purchase order name help Purchase order - Stage 4 - 6 Design Fees Arch Purchase…" at bounding box center [463, 304] width 887 height 956
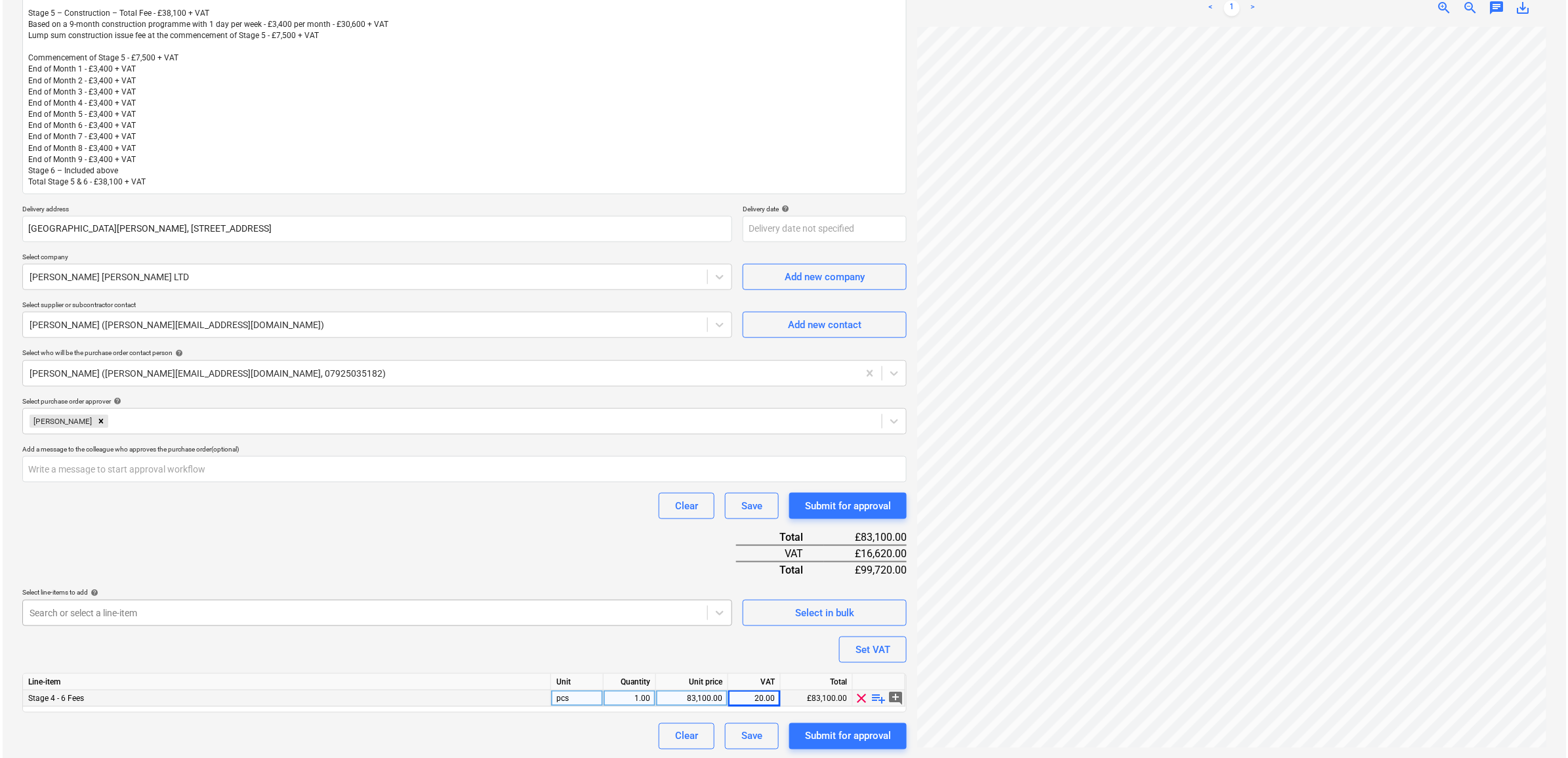
scroll to position [312, 0]
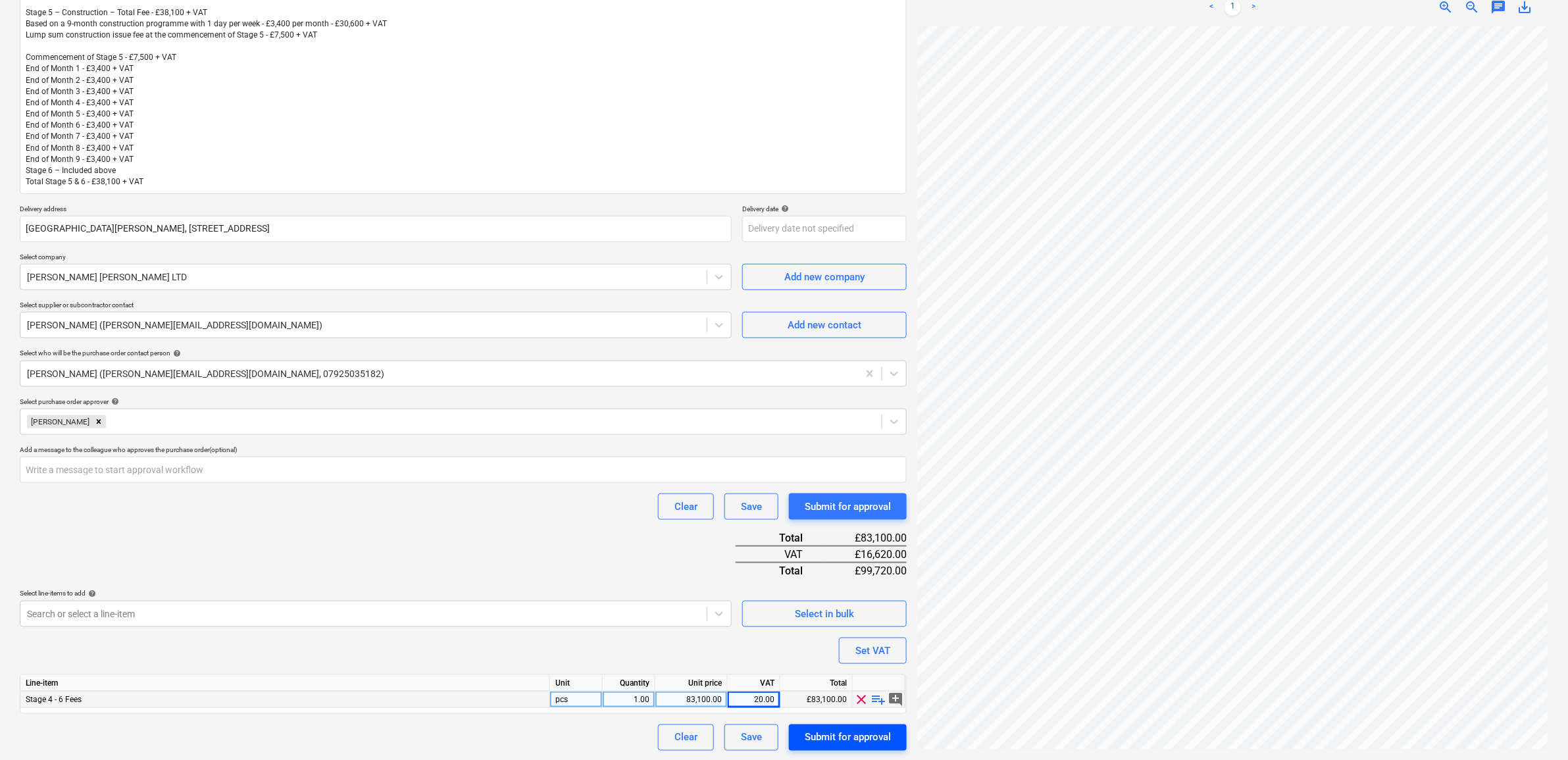
click at [824, 740] on div "Submit for approval" at bounding box center [848, 737] width 86 height 17
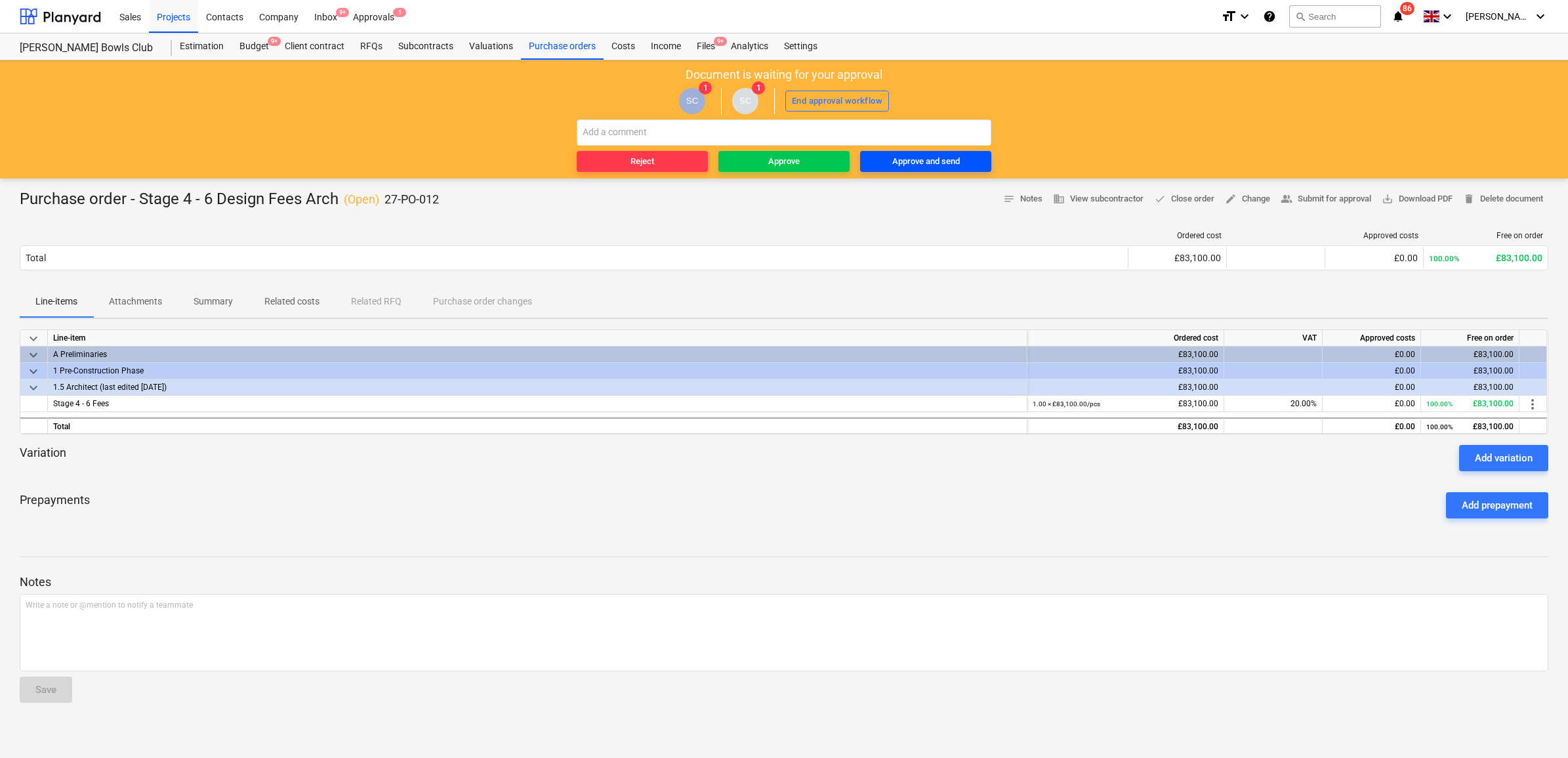
click at [928, 154] on div "Approve and send" at bounding box center [926, 161] width 67 height 15
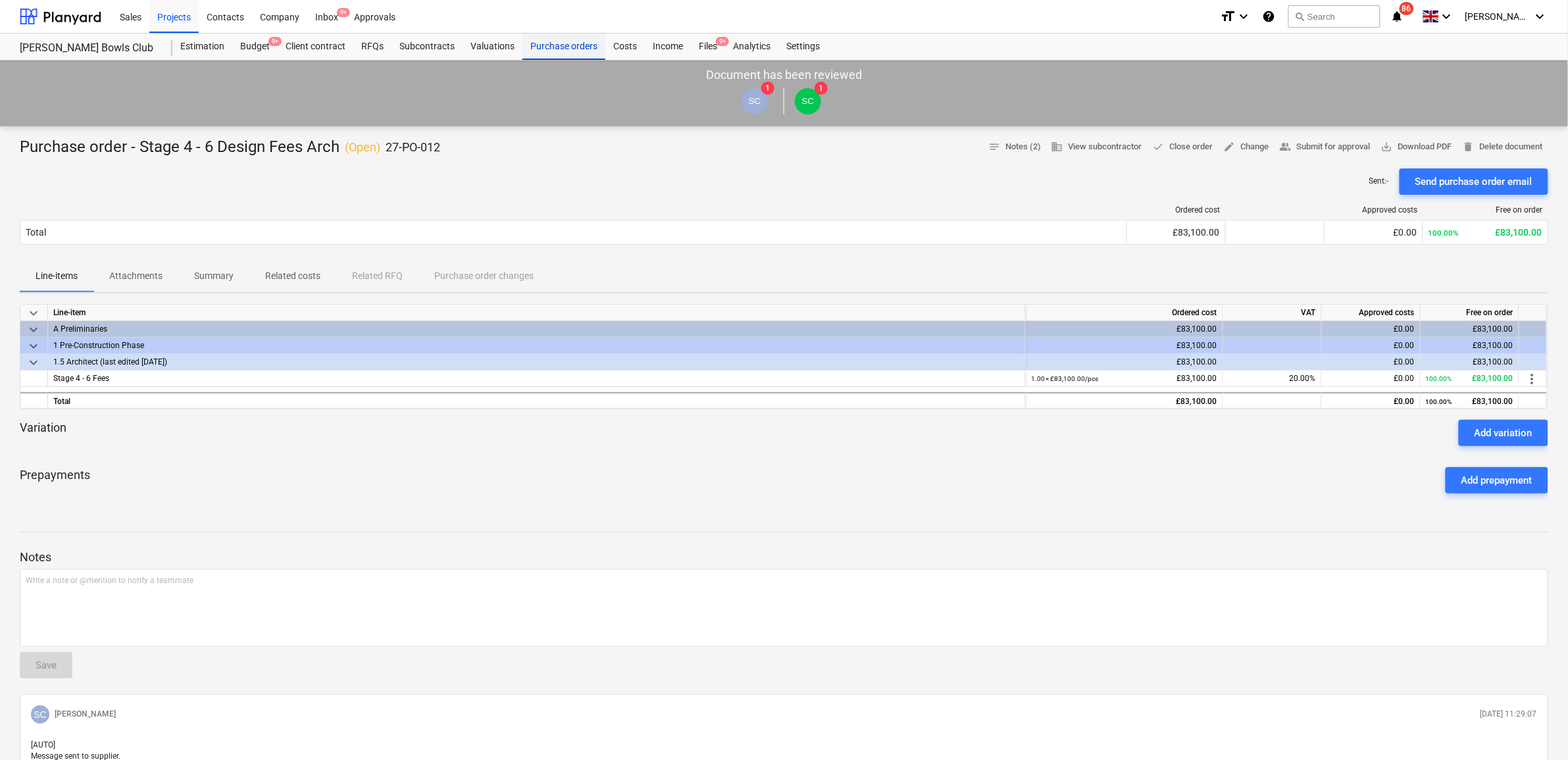
click at [547, 40] on div "Purchase orders" at bounding box center [564, 46] width 83 height 26
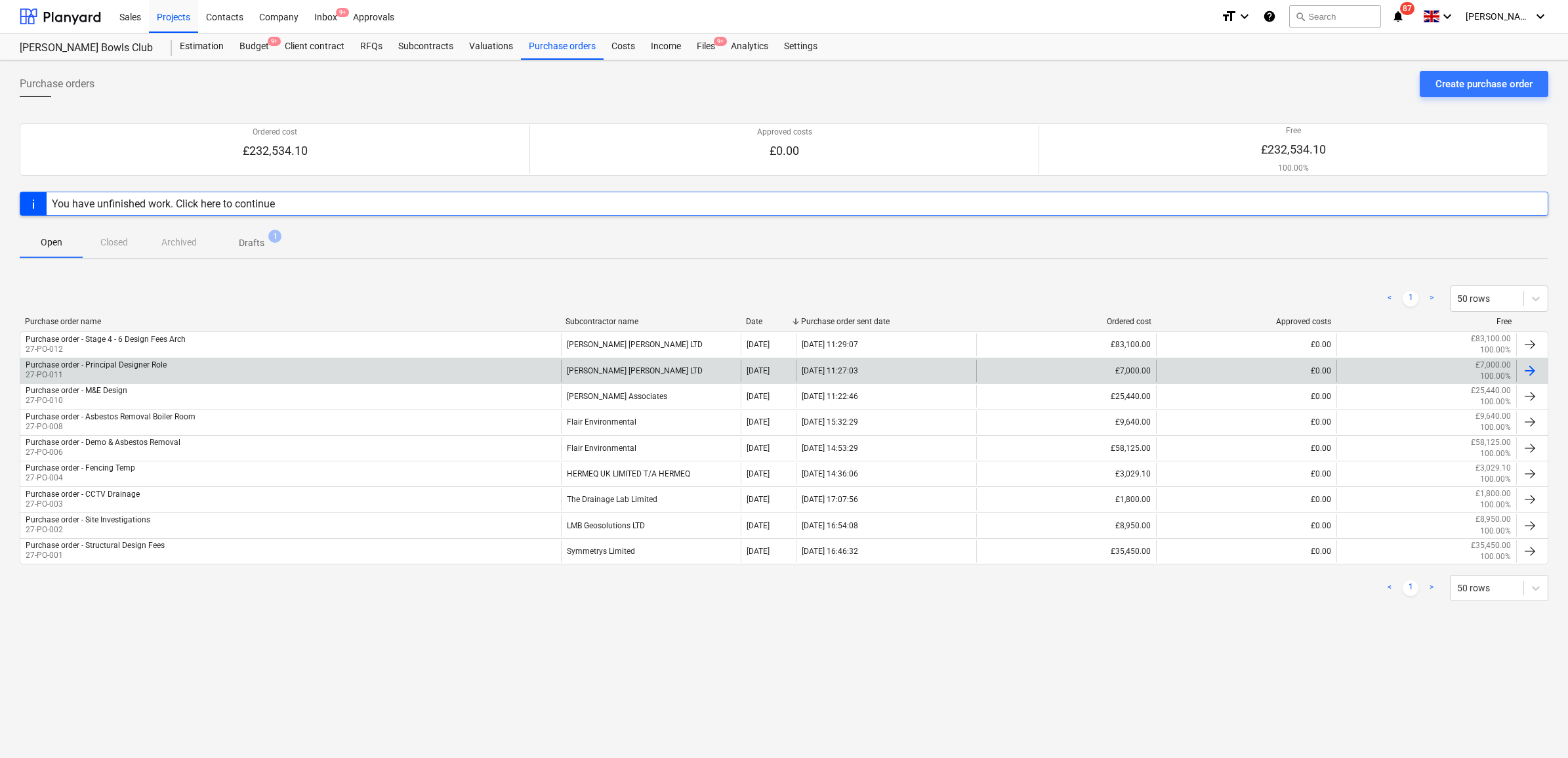
click at [235, 371] on div "Purchase order - Principal Designer Role 27-PO-011" at bounding box center [291, 371] width 541 height 23
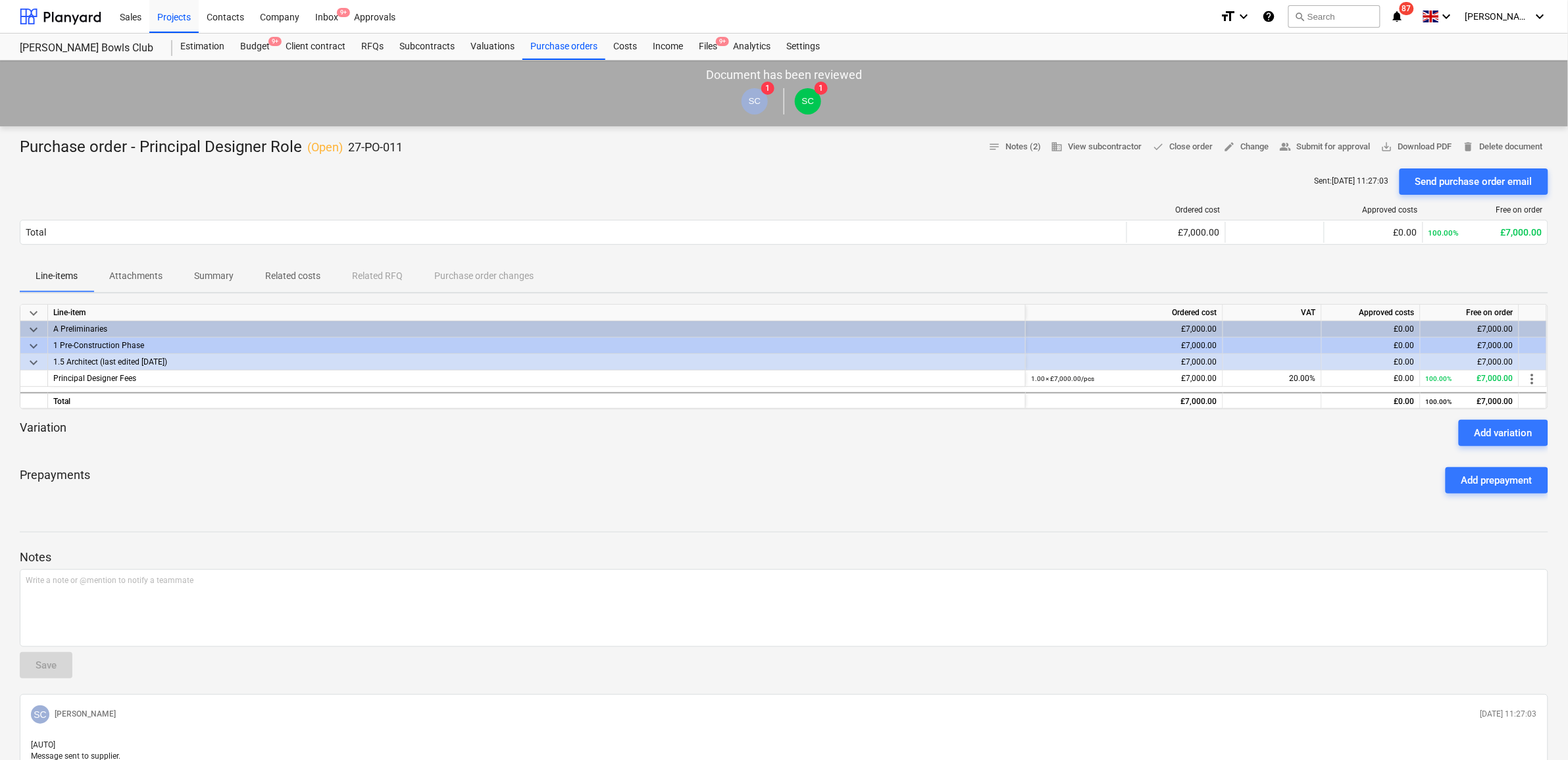
click at [168, 283] on span "Attachments" at bounding box center [136, 276] width 85 height 22
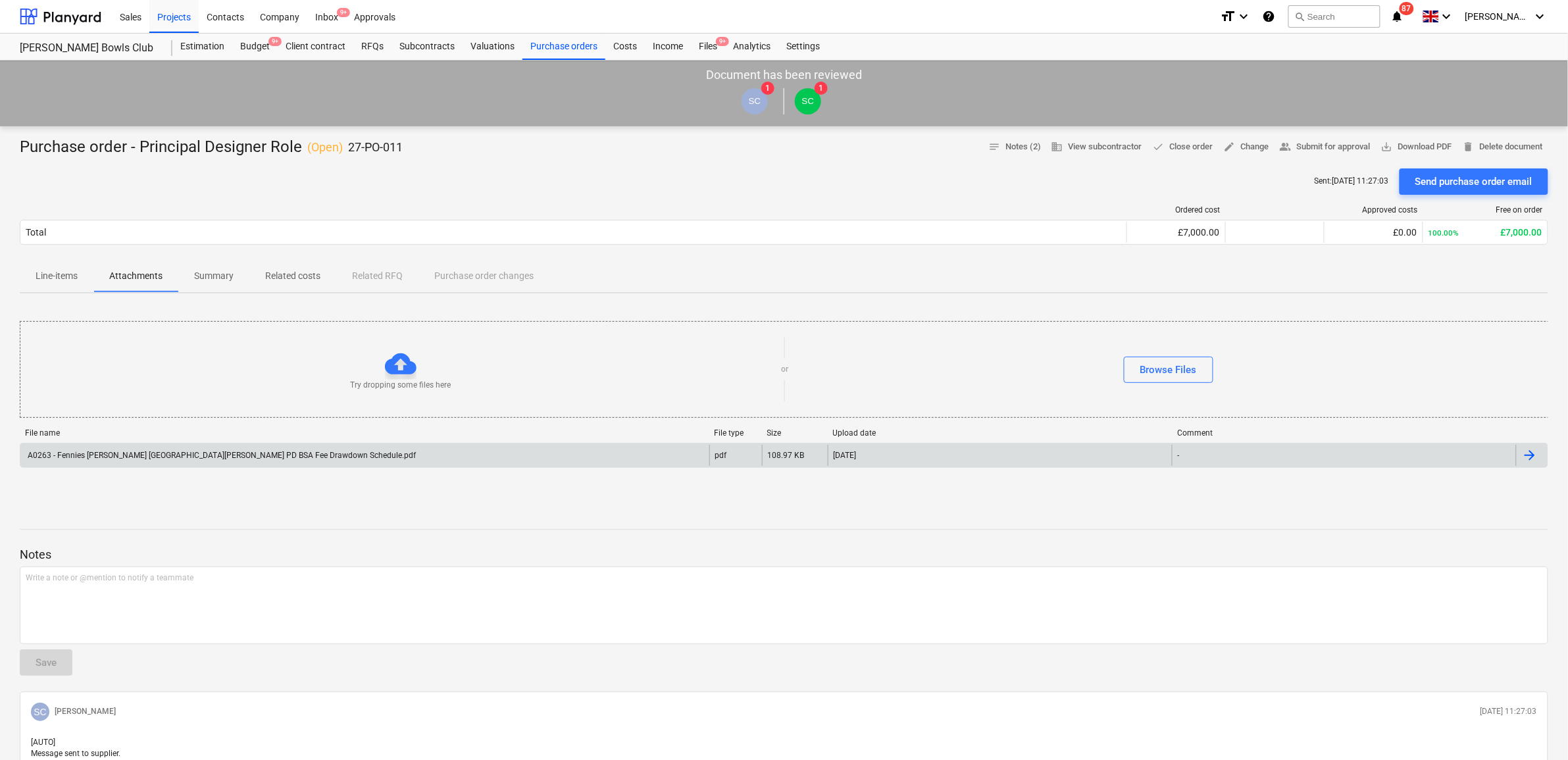
click at [248, 451] on div "A0263 - Fennies [PERSON_NAME] [GEOGRAPHIC_DATA][PERSON_NAME] PD BSA Fee Drawdow…" at bounding box center [221, 455] width 390 height 9
click at [178, 13] on div "Projects" at bounding box center [174, 16] width 50 height 33
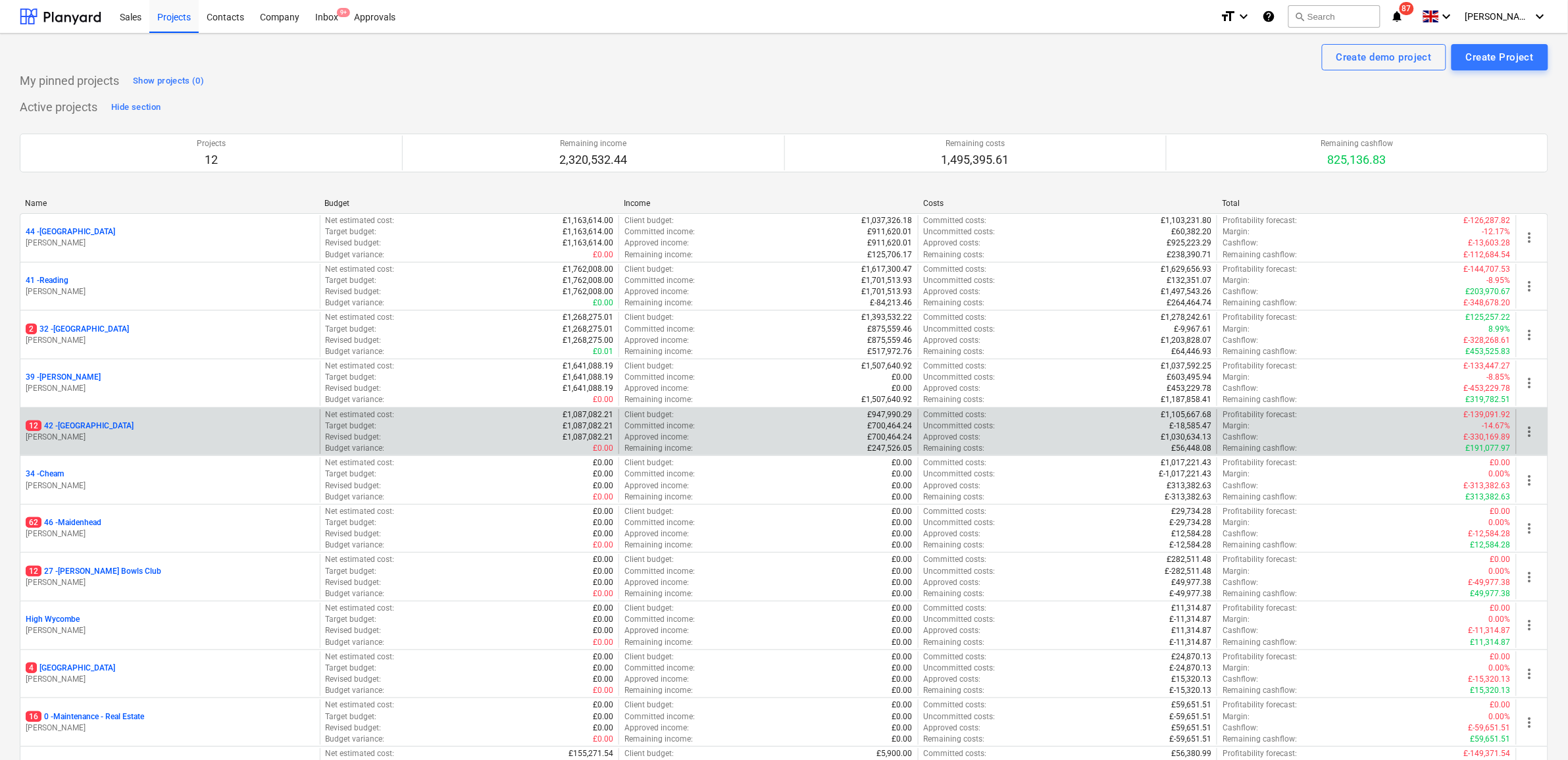
click at [113, 429] on p "12 42 - [GEOGRAPHIC_DATA]" at bounding box center [80, 426] width 108 height 11
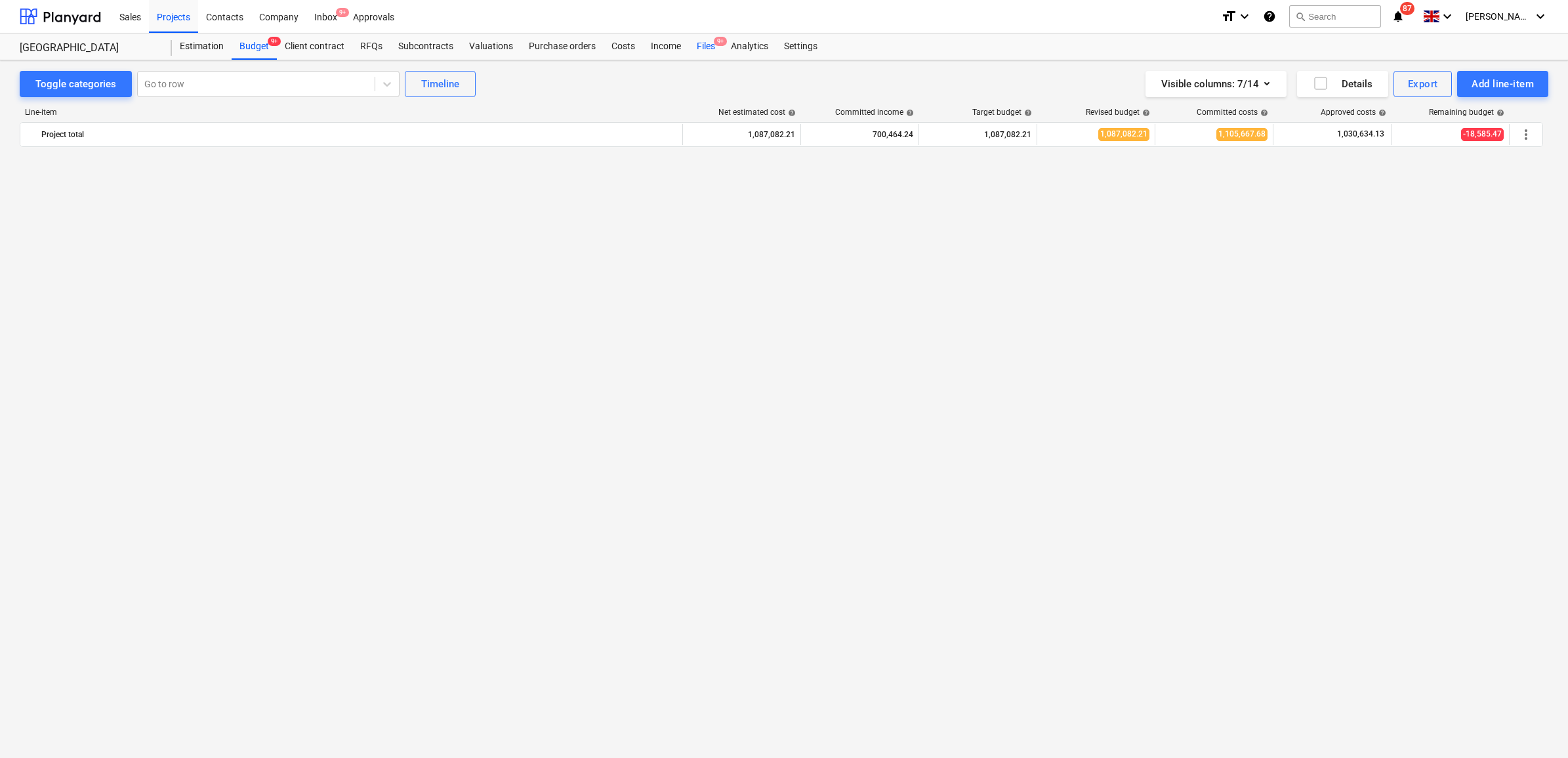
scroll to position [1220, 0]
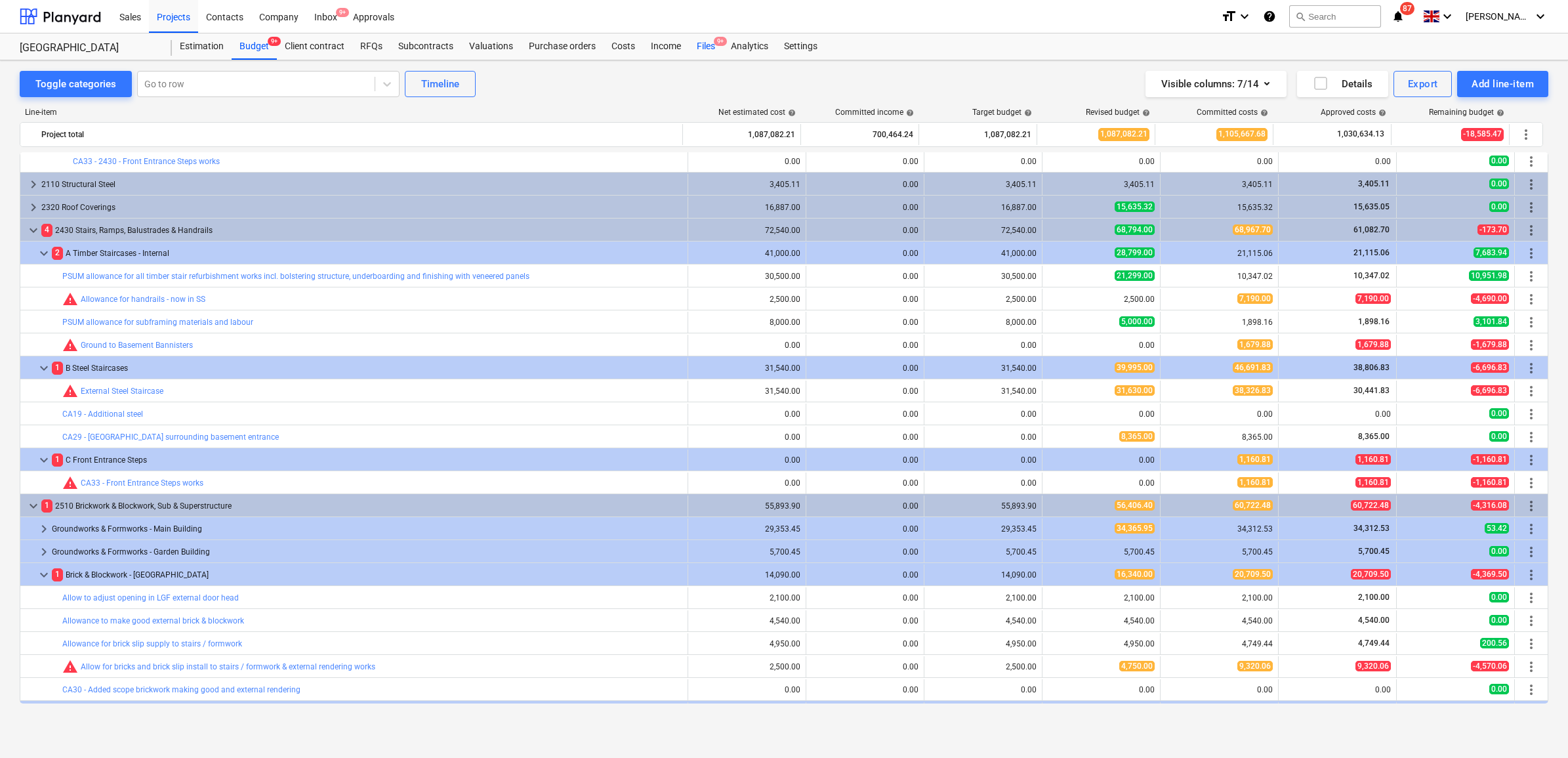
click at [702, 47] on div "Files 9+" at bounding box center [706, 46] width 34 height 26
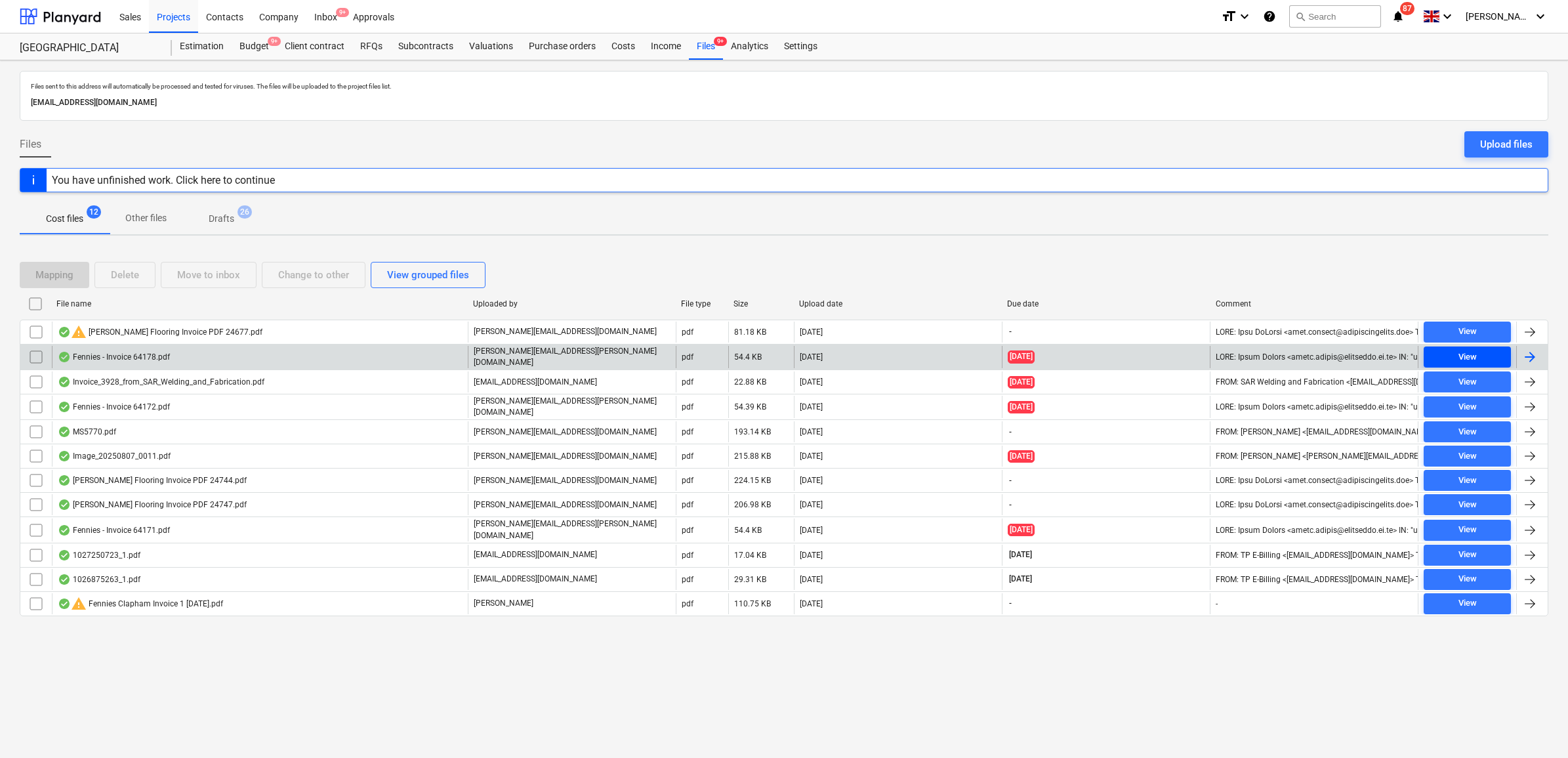
click at [1442, 359] on span "View" at bounding box center [1467, 357] width 76 height 15
click at [611, 45] on div "Costs" at bounding box center [624, 46] width 40 height 26
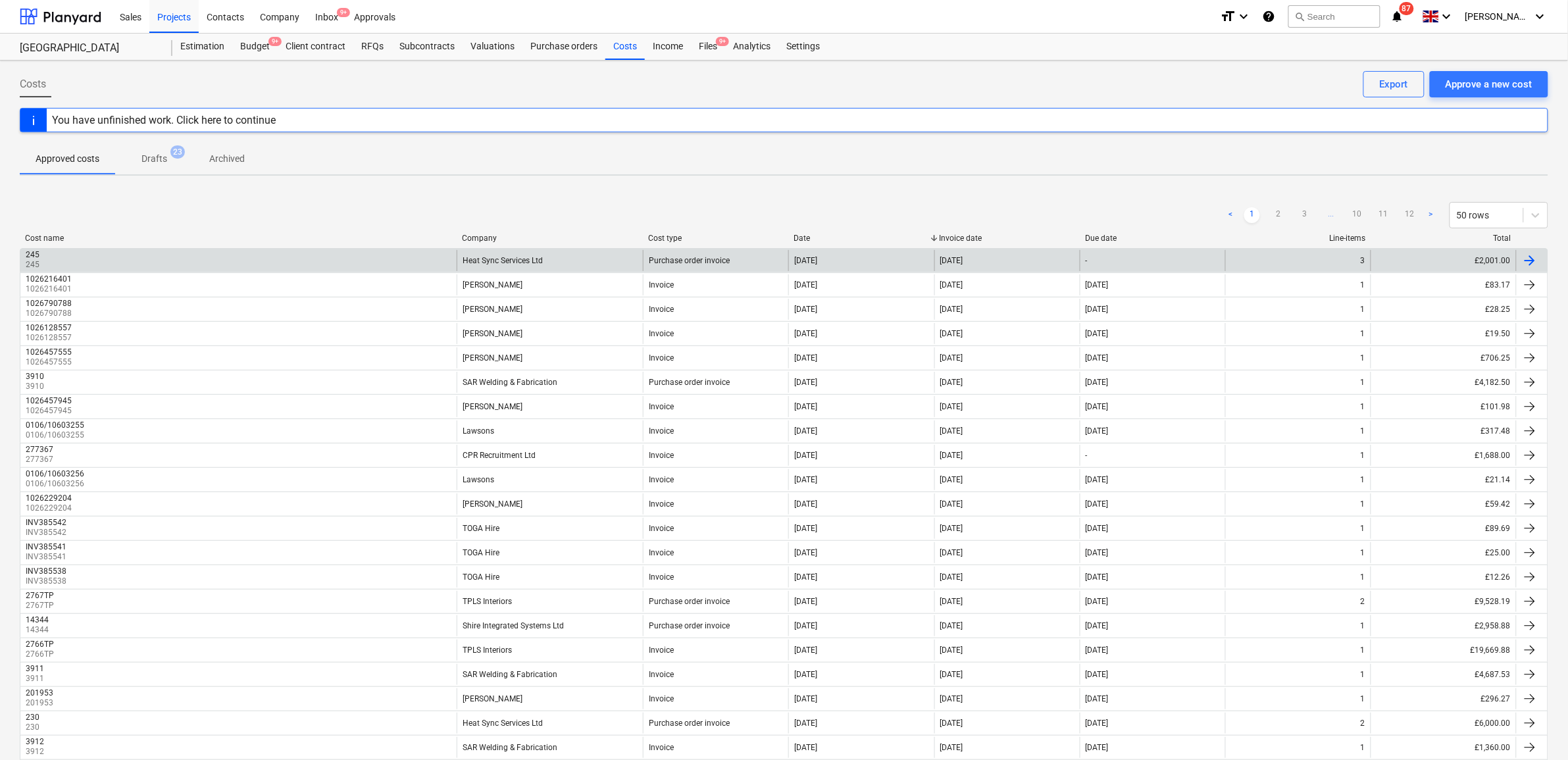
click at [896, 258] on div "[DATE]" at bounding box center [860, 260] width 146 height 21
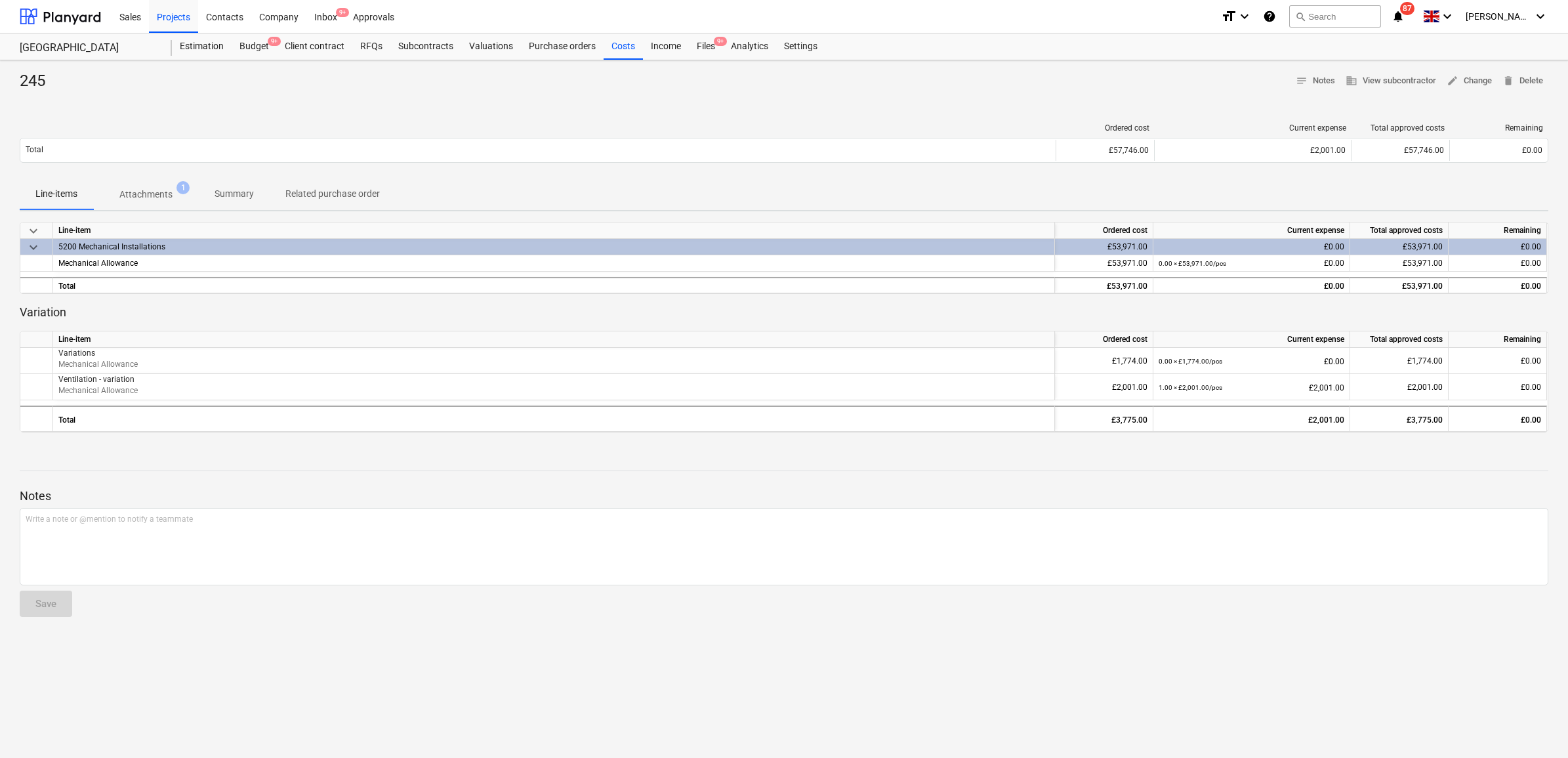
click at [161, 195] on p "Attachments" at bounding box center [146, 194] width 53 height 13
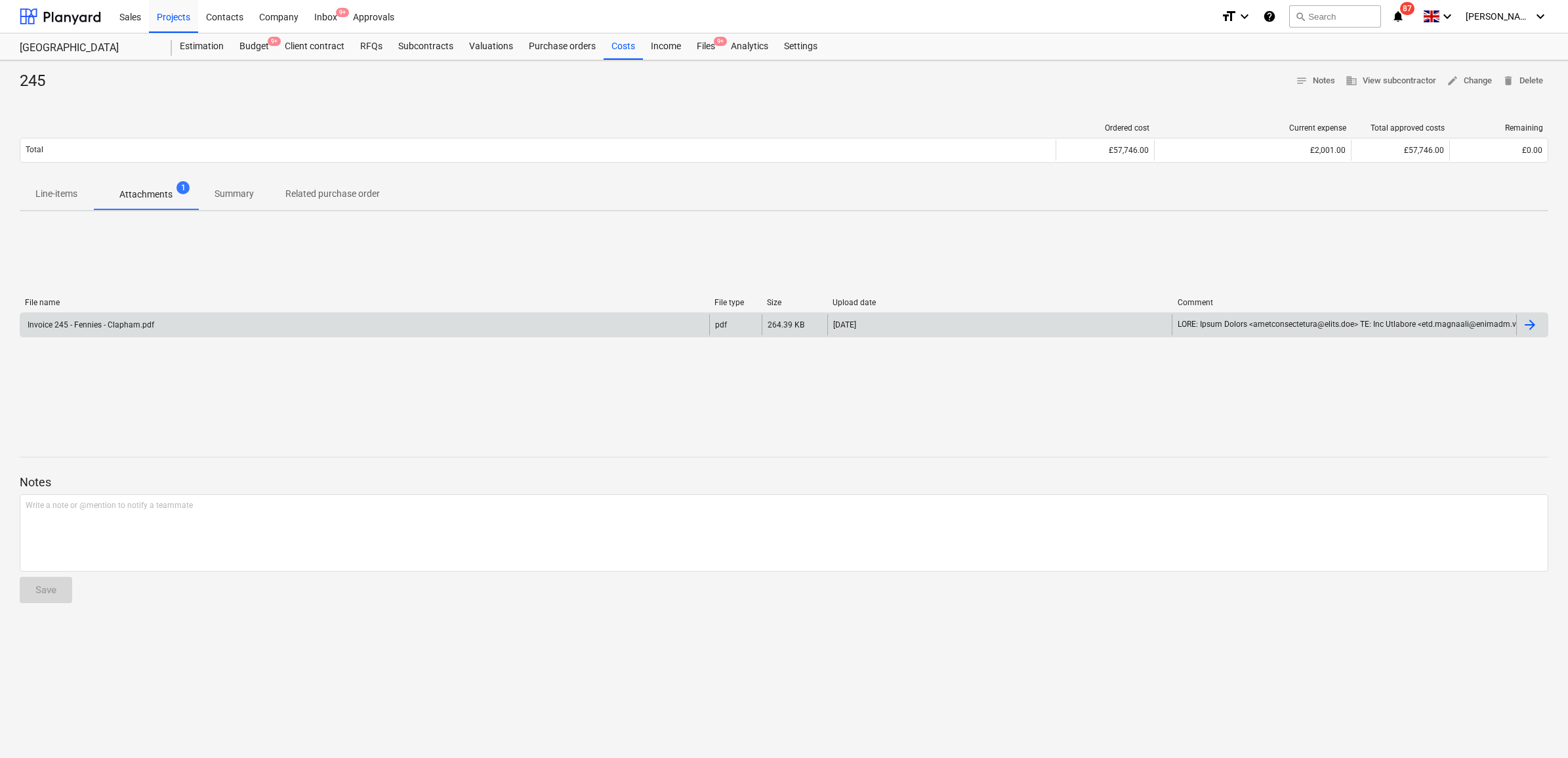
click at [215, 323] on div "Invoice 245 - Fennies - Clapham.pdf" at bounding box center [365, 325] width 689 height 21
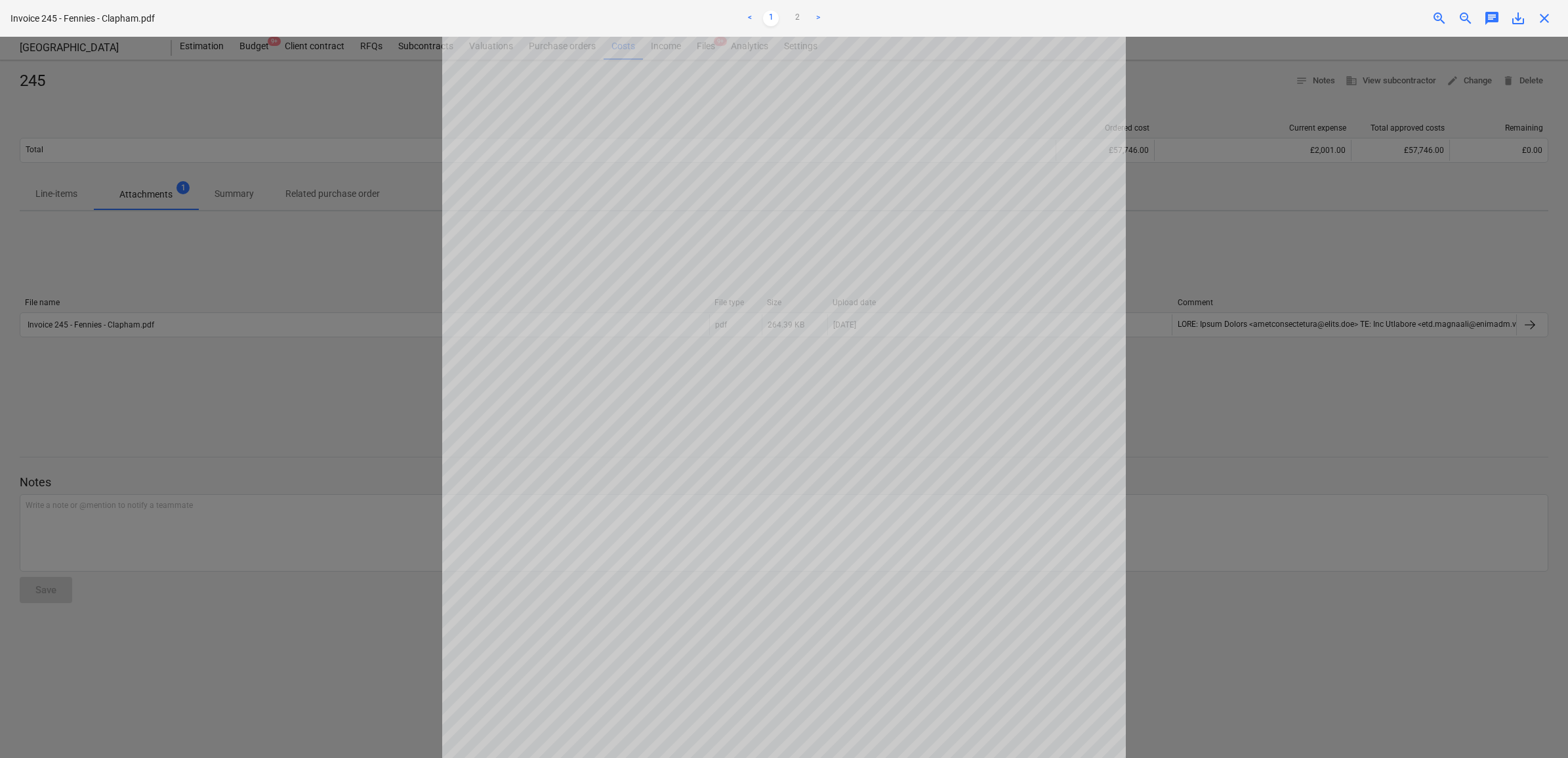
scroll to position [164, 0]
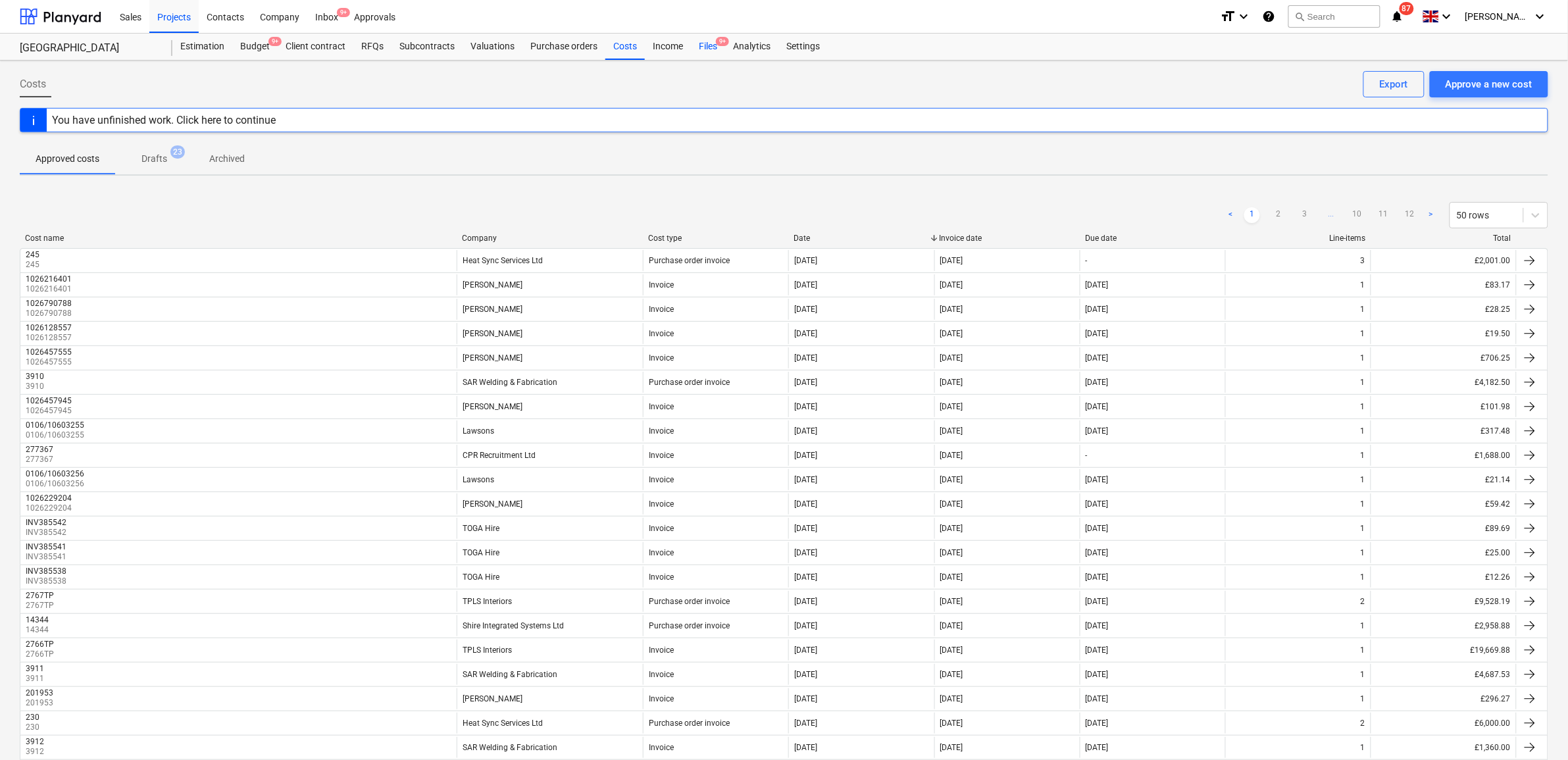
click at [709, 50] on div "Files 9+" at bounding box center [708, 46] width 34 height 26
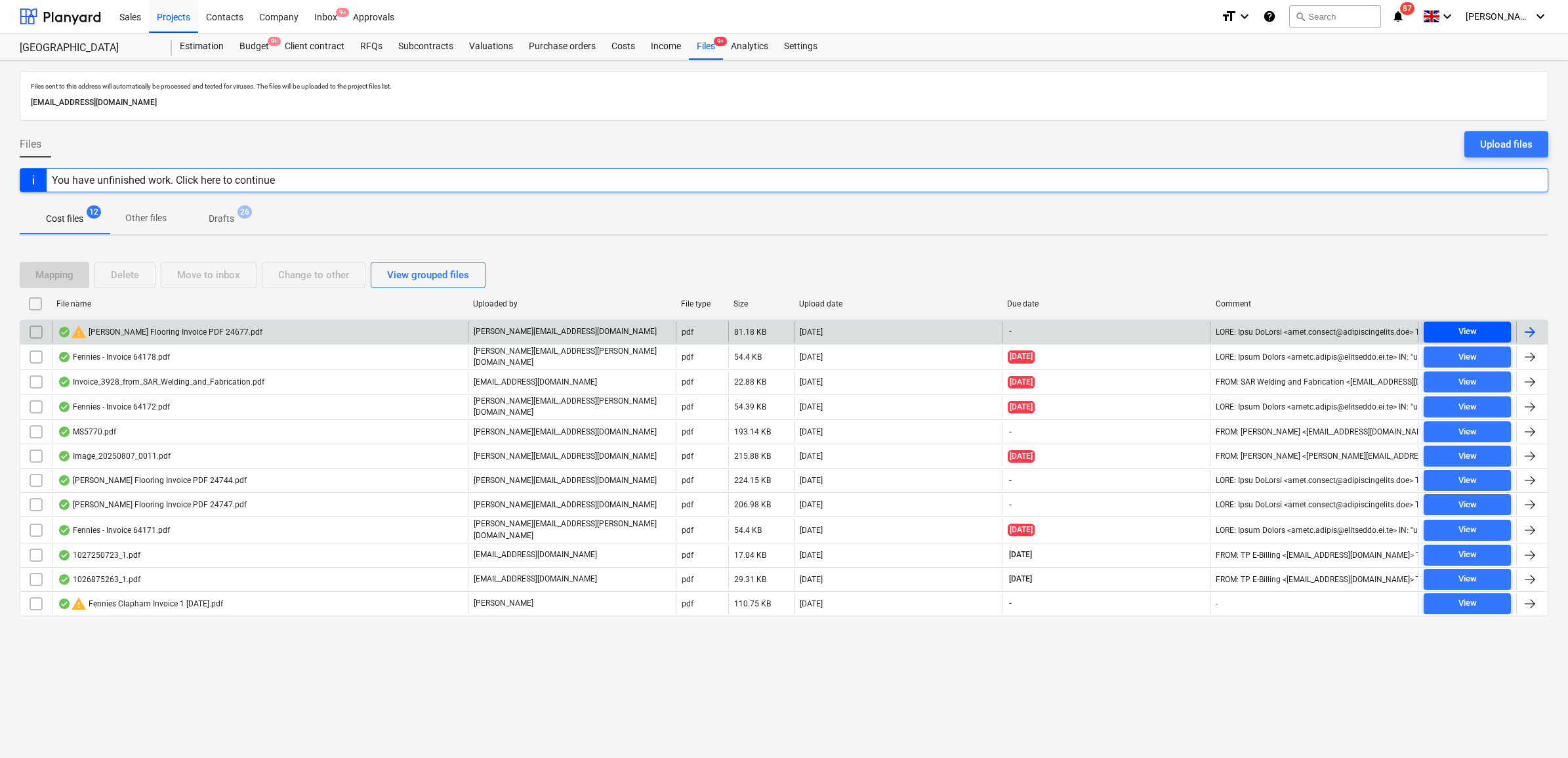
click at [1447, 333] on span "View" at bounding box center [1467, 331] width 76 height 15
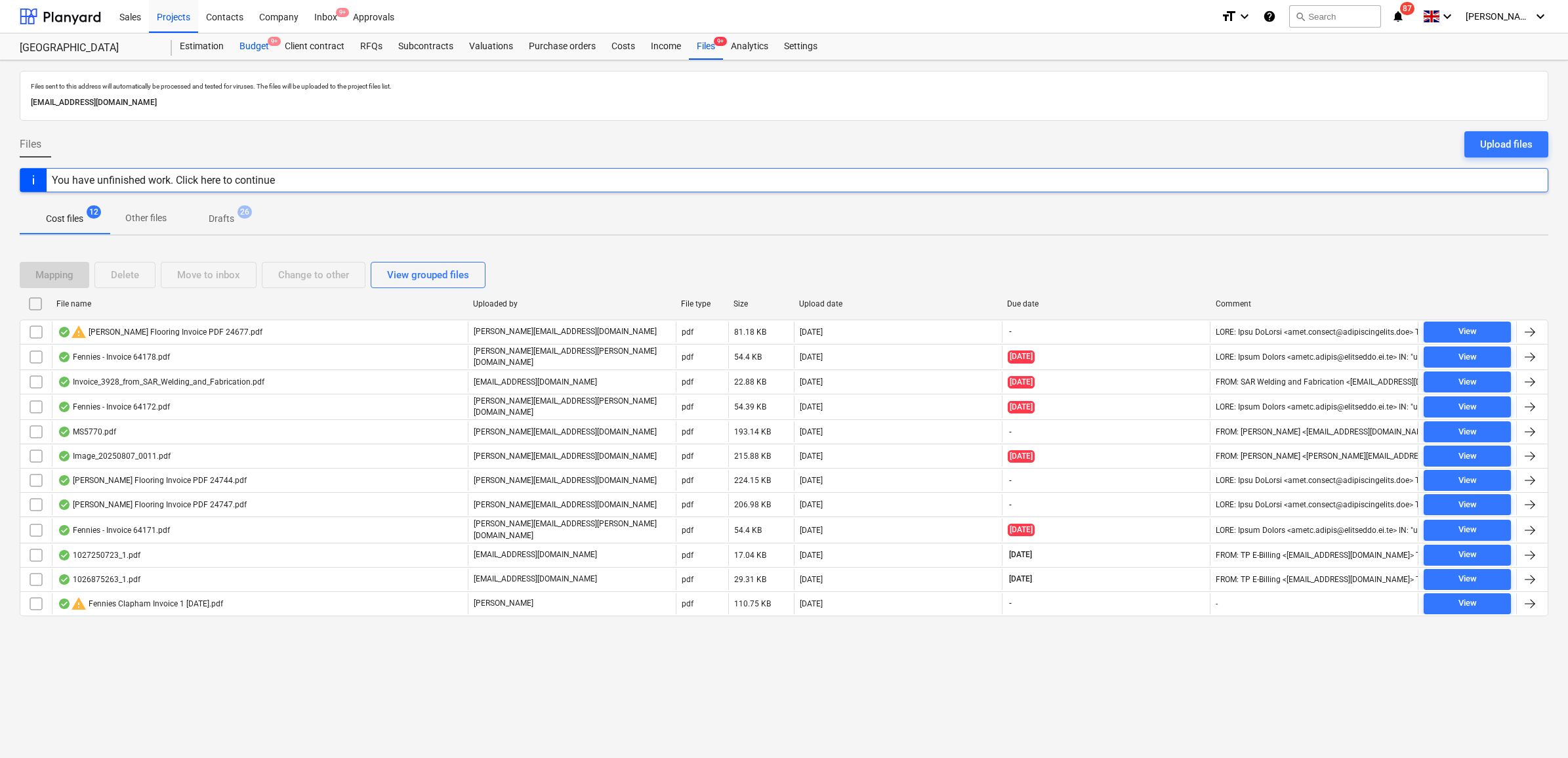
click at [255, 46] on div "Budget 9+" at bounding box center [254, 46] width 45 height 26
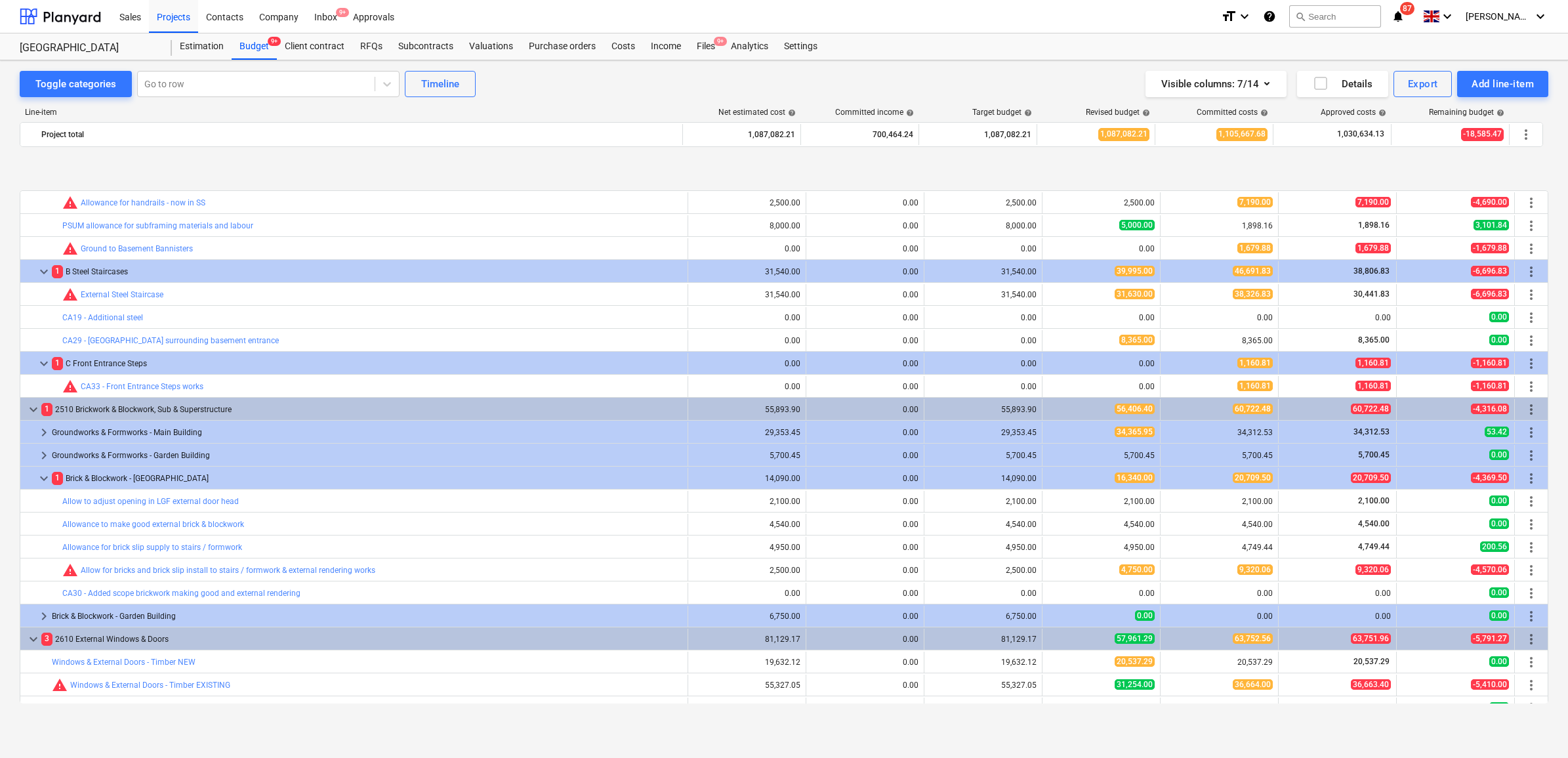
scroll to position [1394, 0]
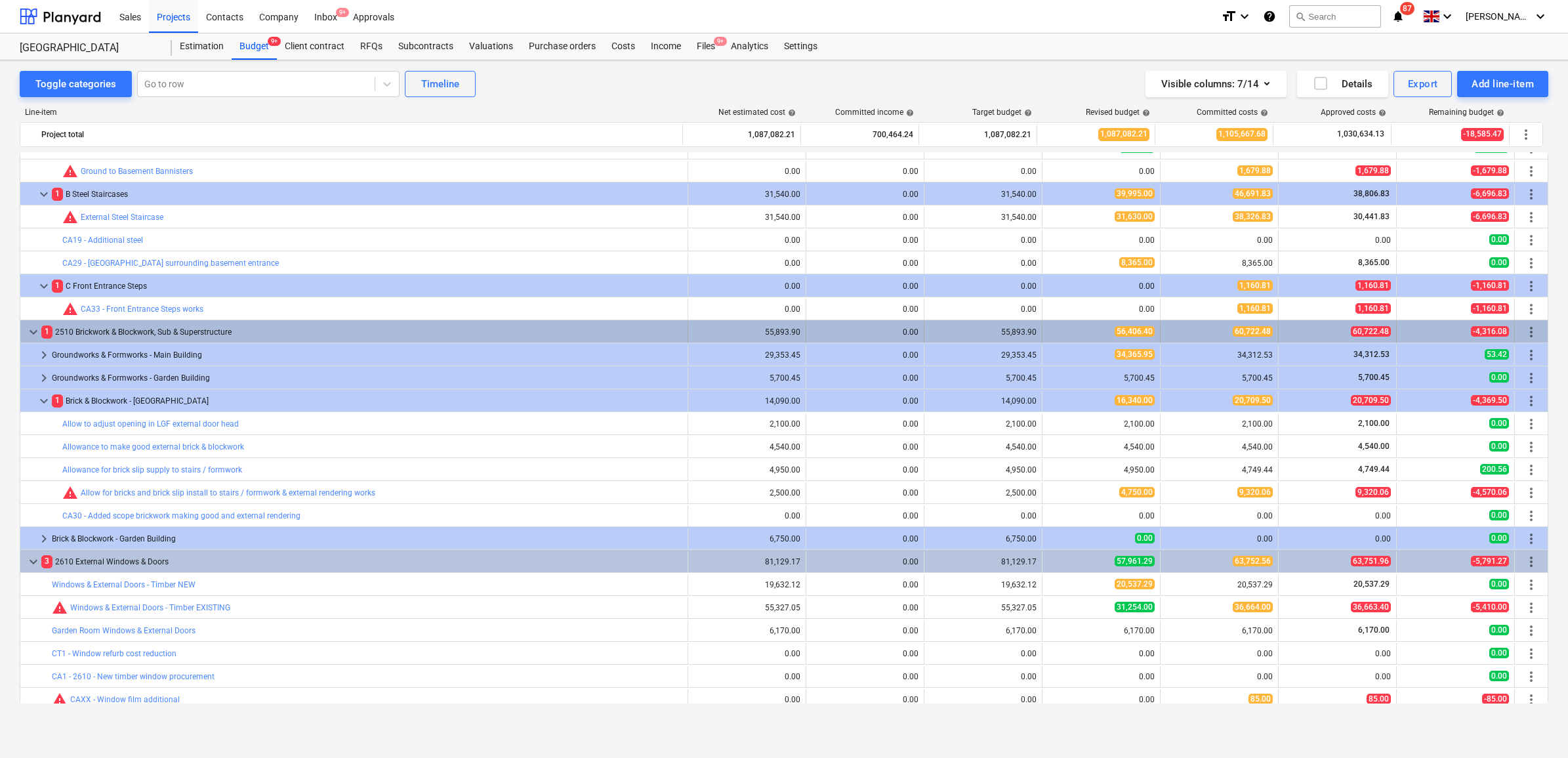
click at [30, 328] on span "keyboard_arrow_down" at bounding box center [33, 332] width 16 height 16
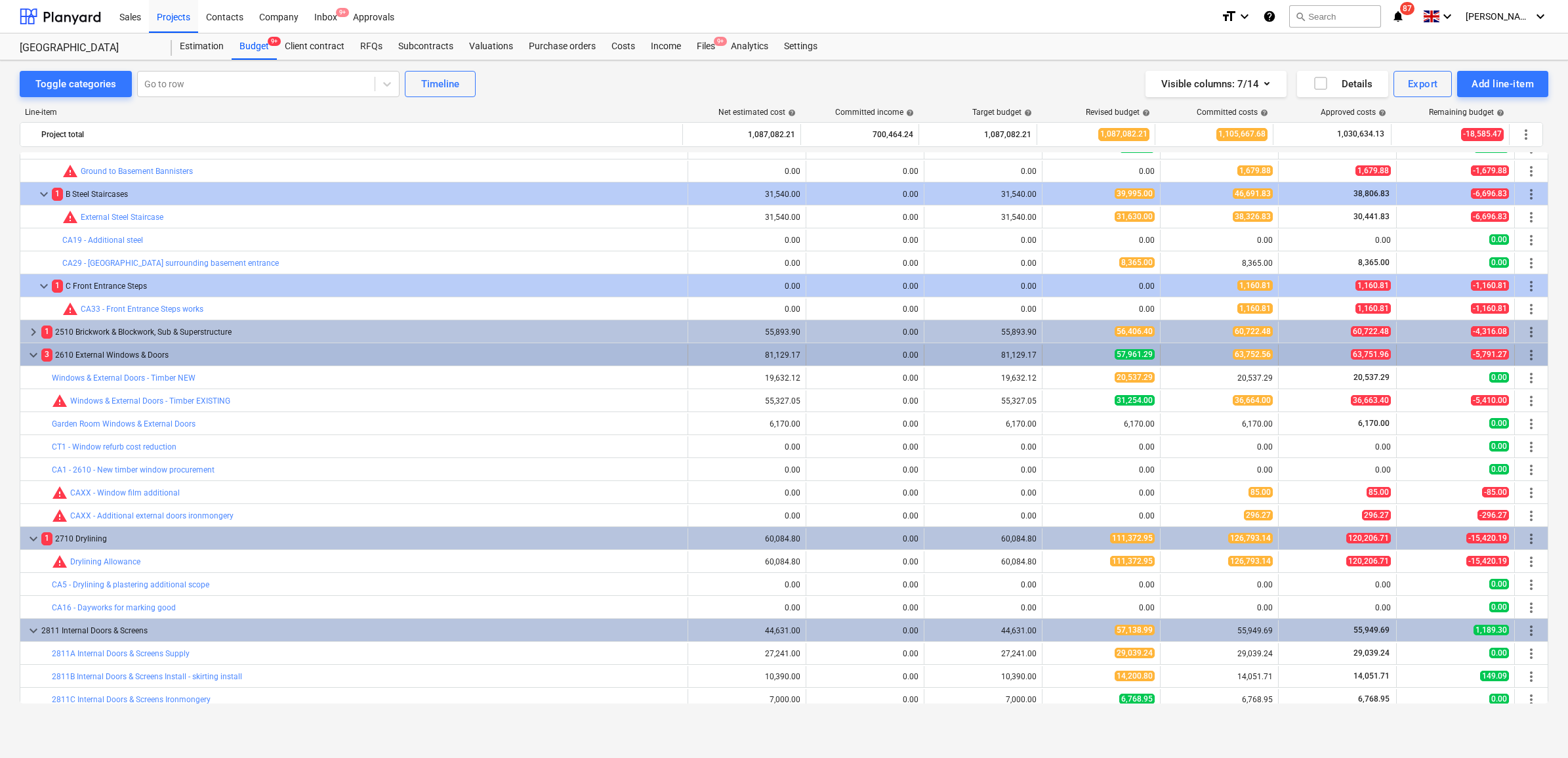
click at [30, 357] on span "keyboard_arrow_down" at bounding box center [33, 355] width 16 height 16
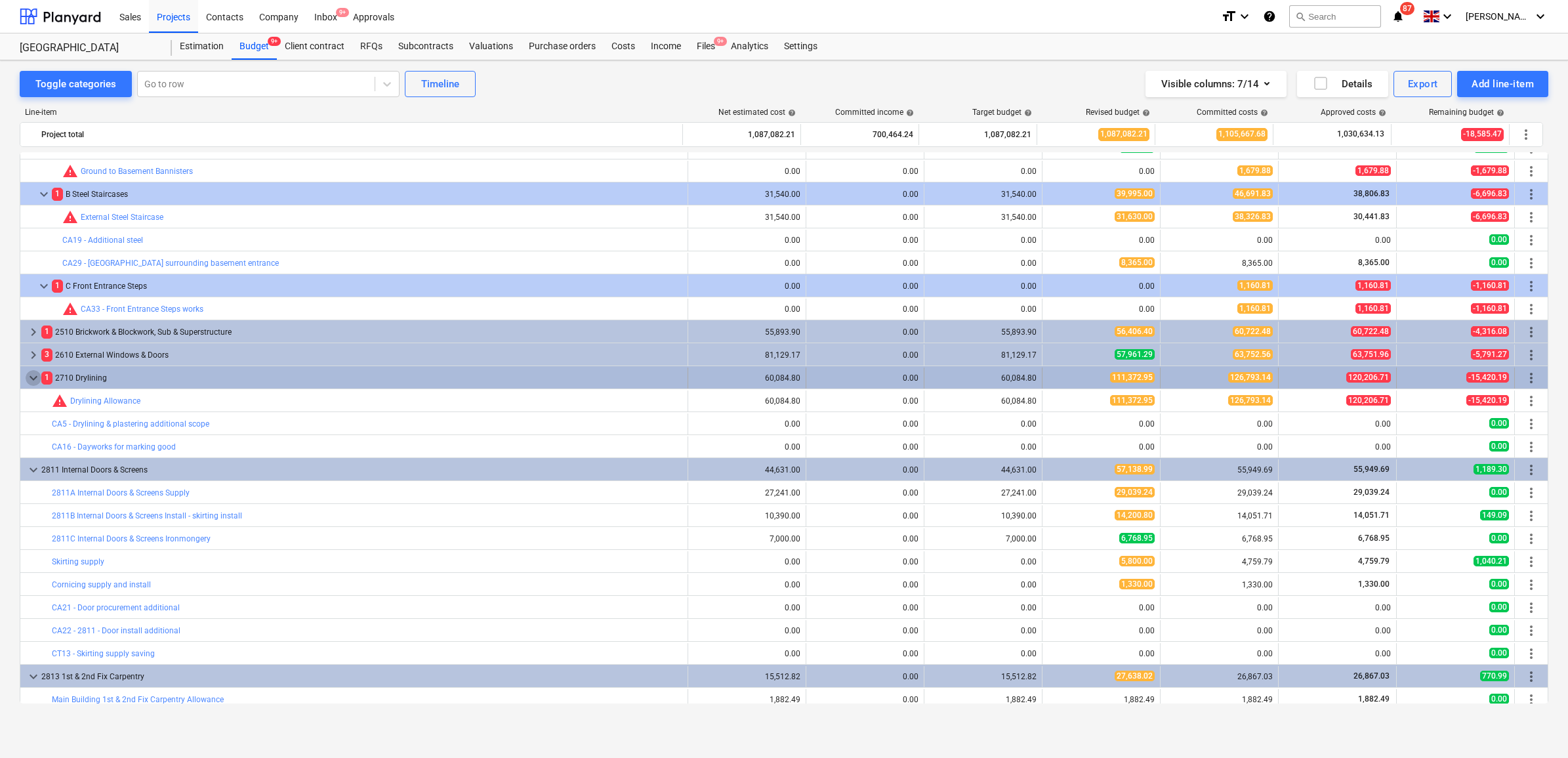
click at [34, 379] on span "keyboard_arrow_down" at bounding box center [33, 378] width 16 height 16
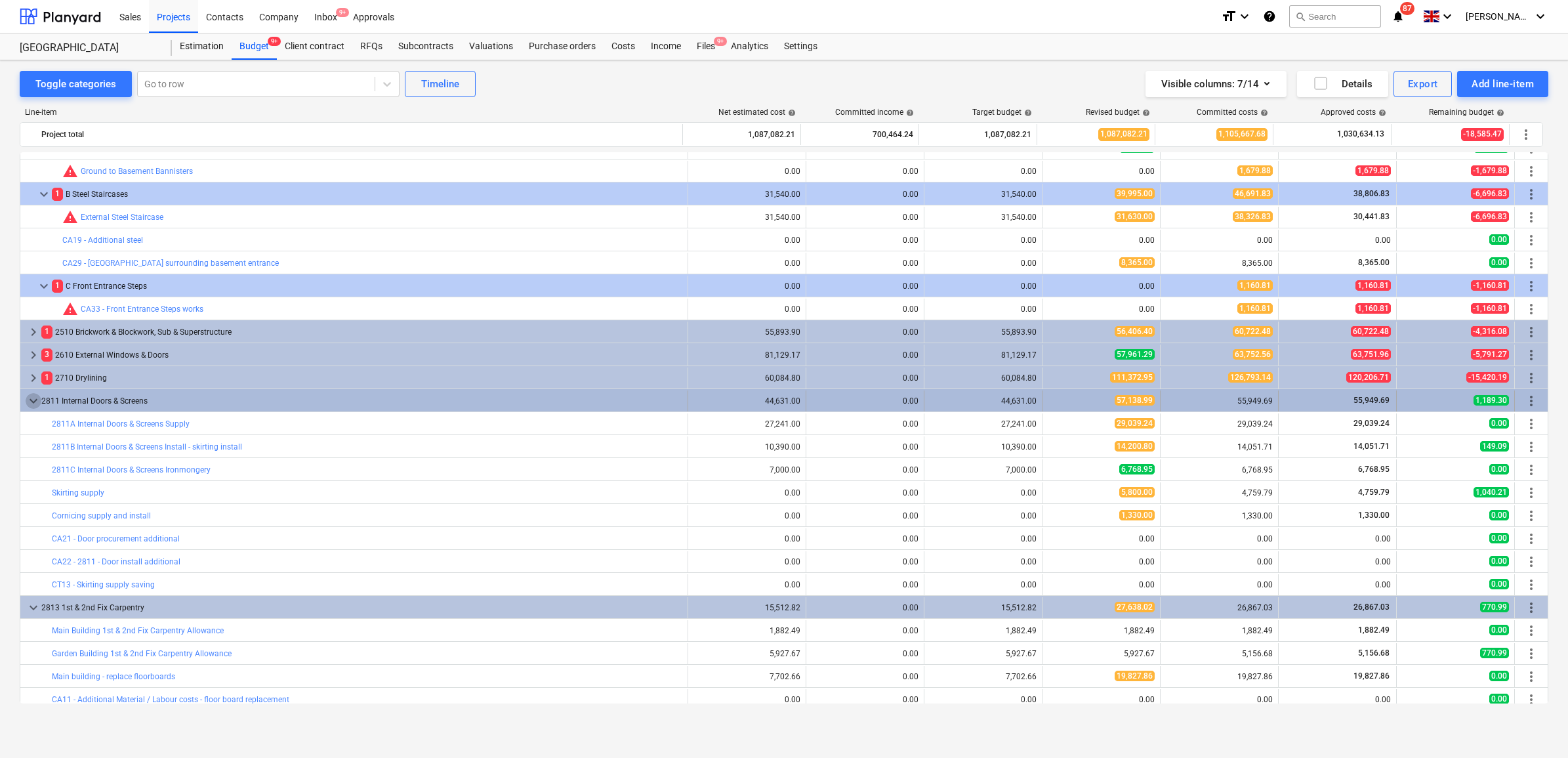
click at [37, 404] on span "keyboard_arrow_down" at bounding box center [33, 401] width 16 height 16
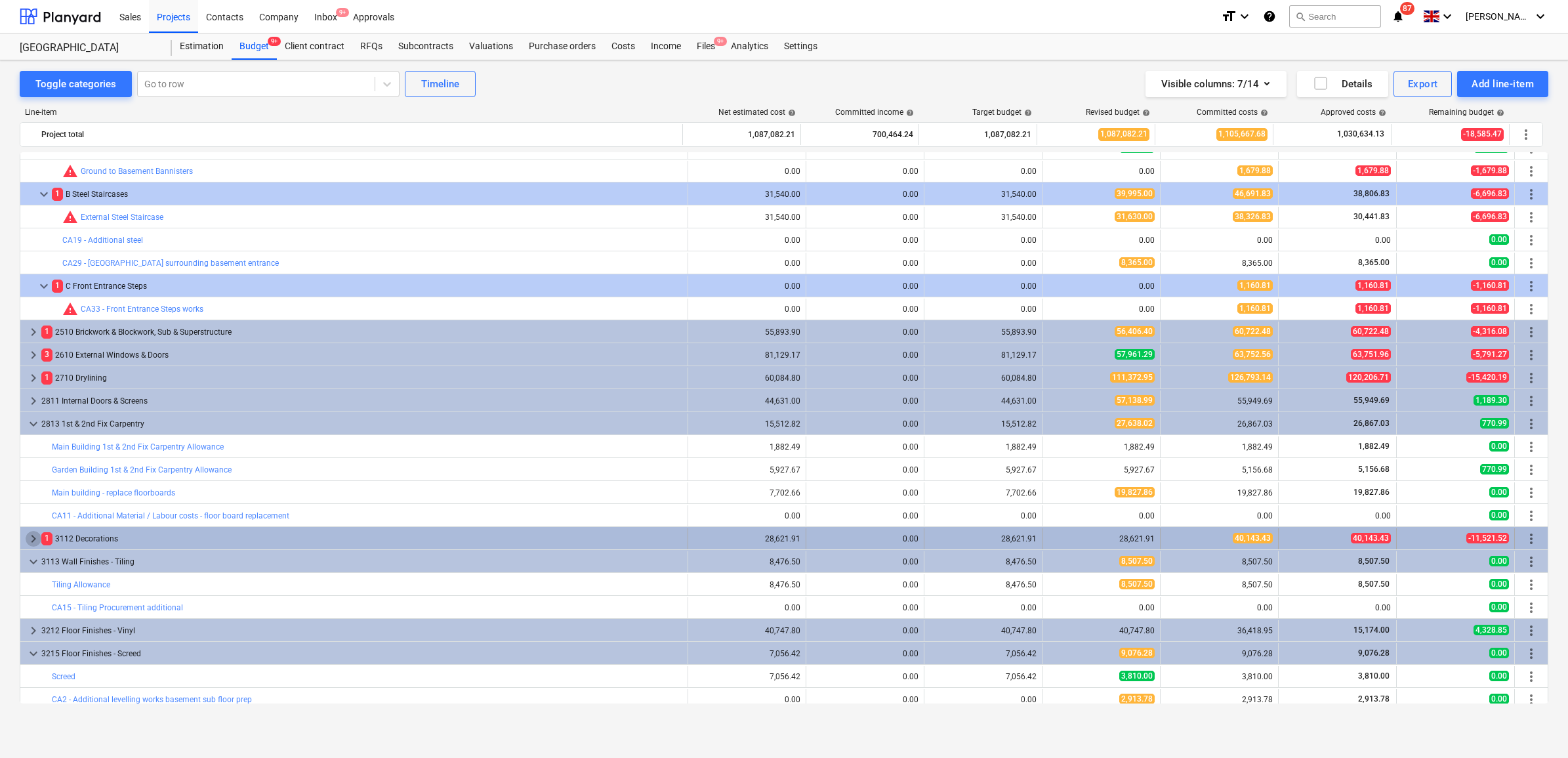
click at [33, 539] on span "keyboard_arrow_right" at bounding box center [33, 539] width 16 height 16
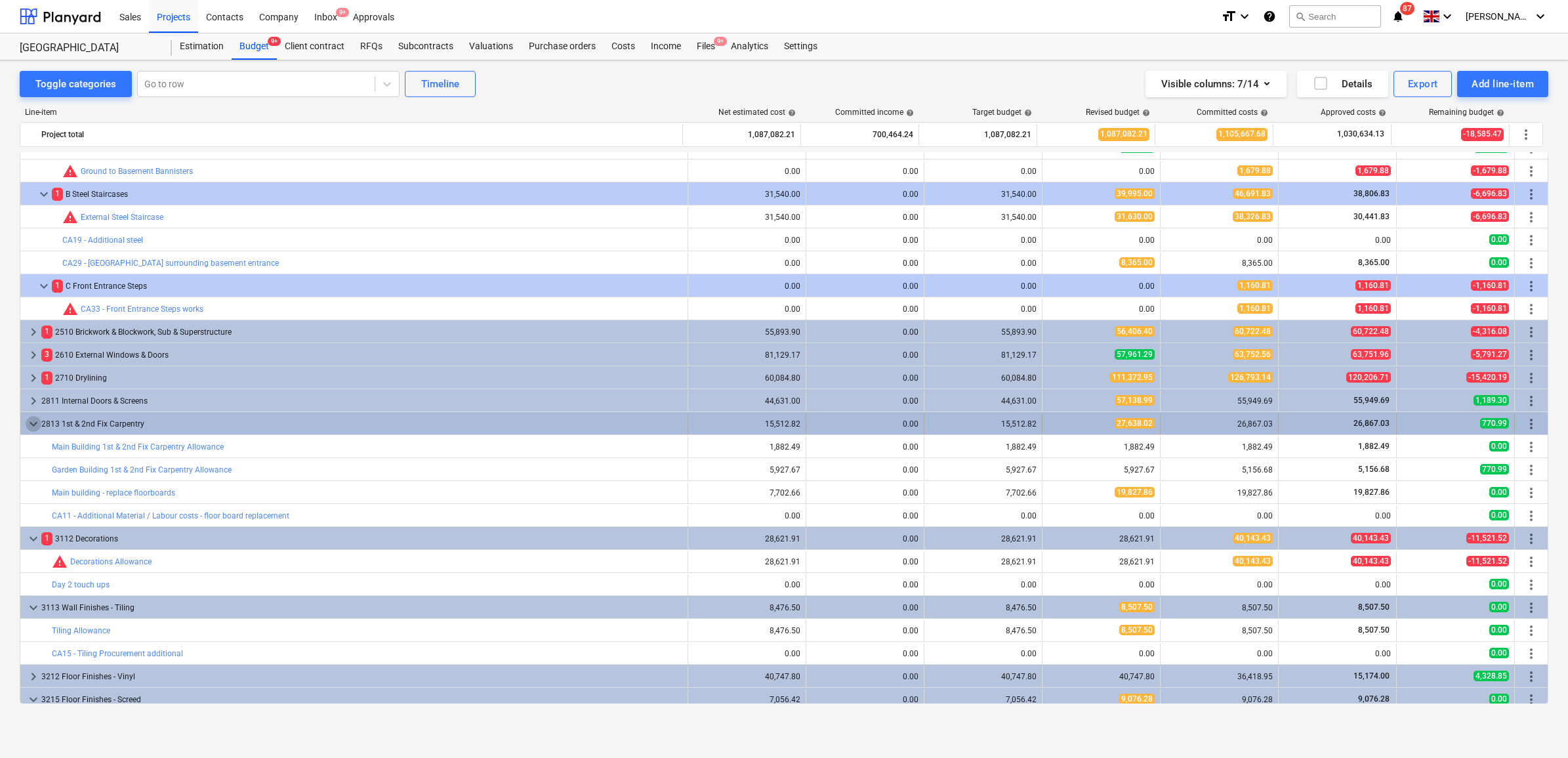
click at [30, 425] on span "keyboard_arrow_down" at bounding box center [33, 424] width 16 height 16
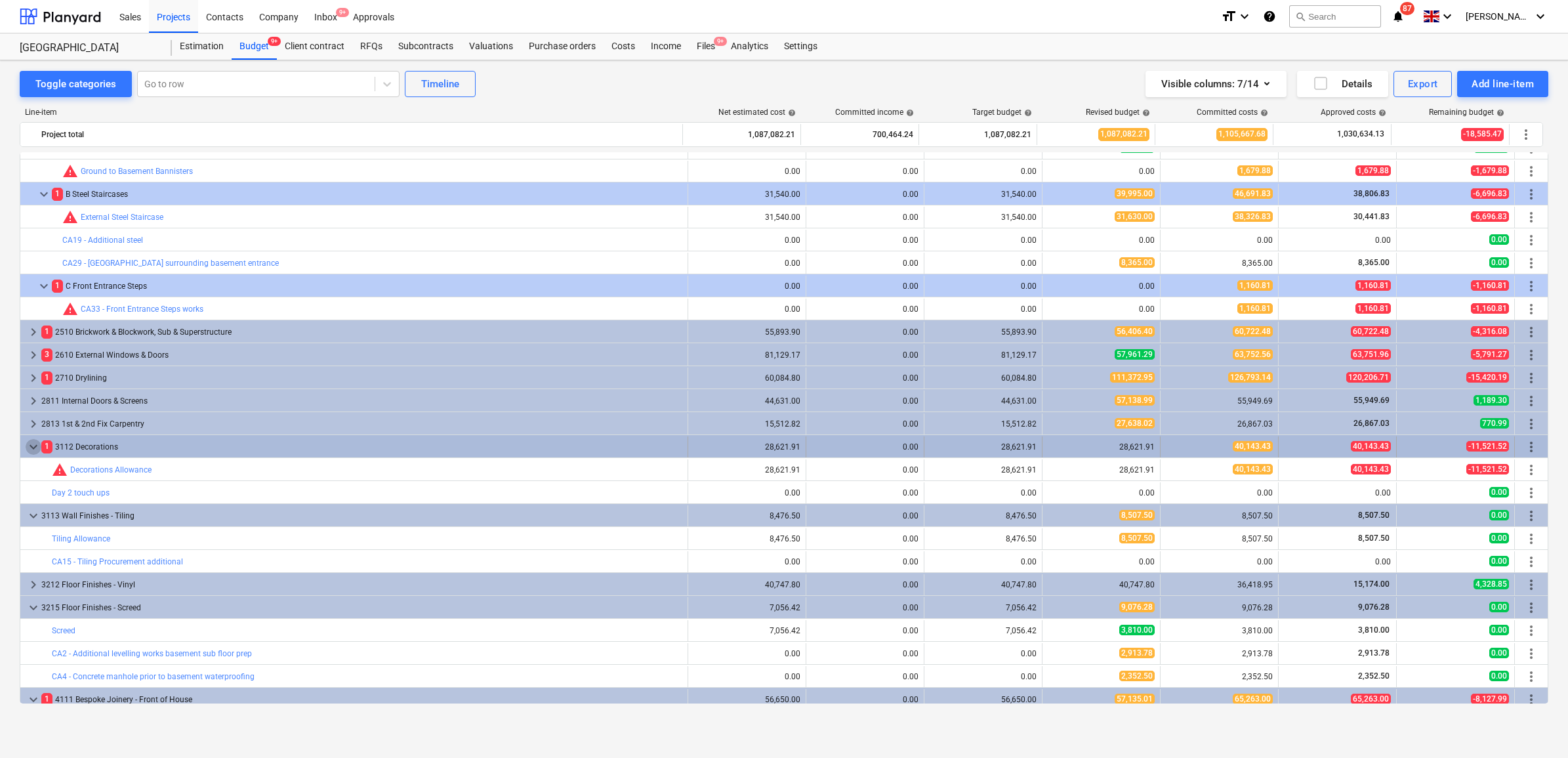
click at [33, 447] on span "keyboard_arrow_down" at bounding box center [33, 447] width 16 height 16
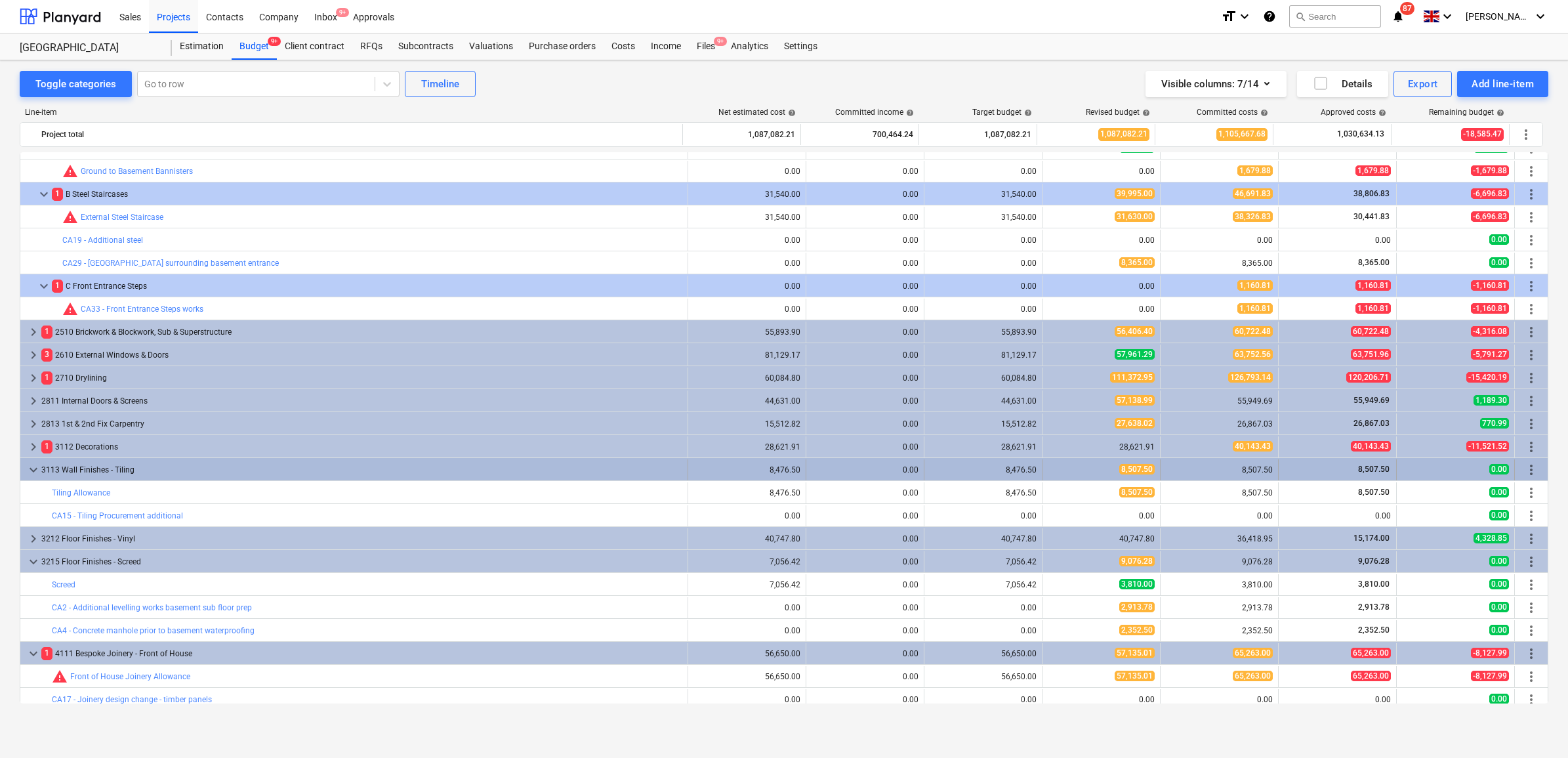
click at [38, 470] on span "keyboard_arrow_down" at bounding box center [33, 469] width 16 height 16
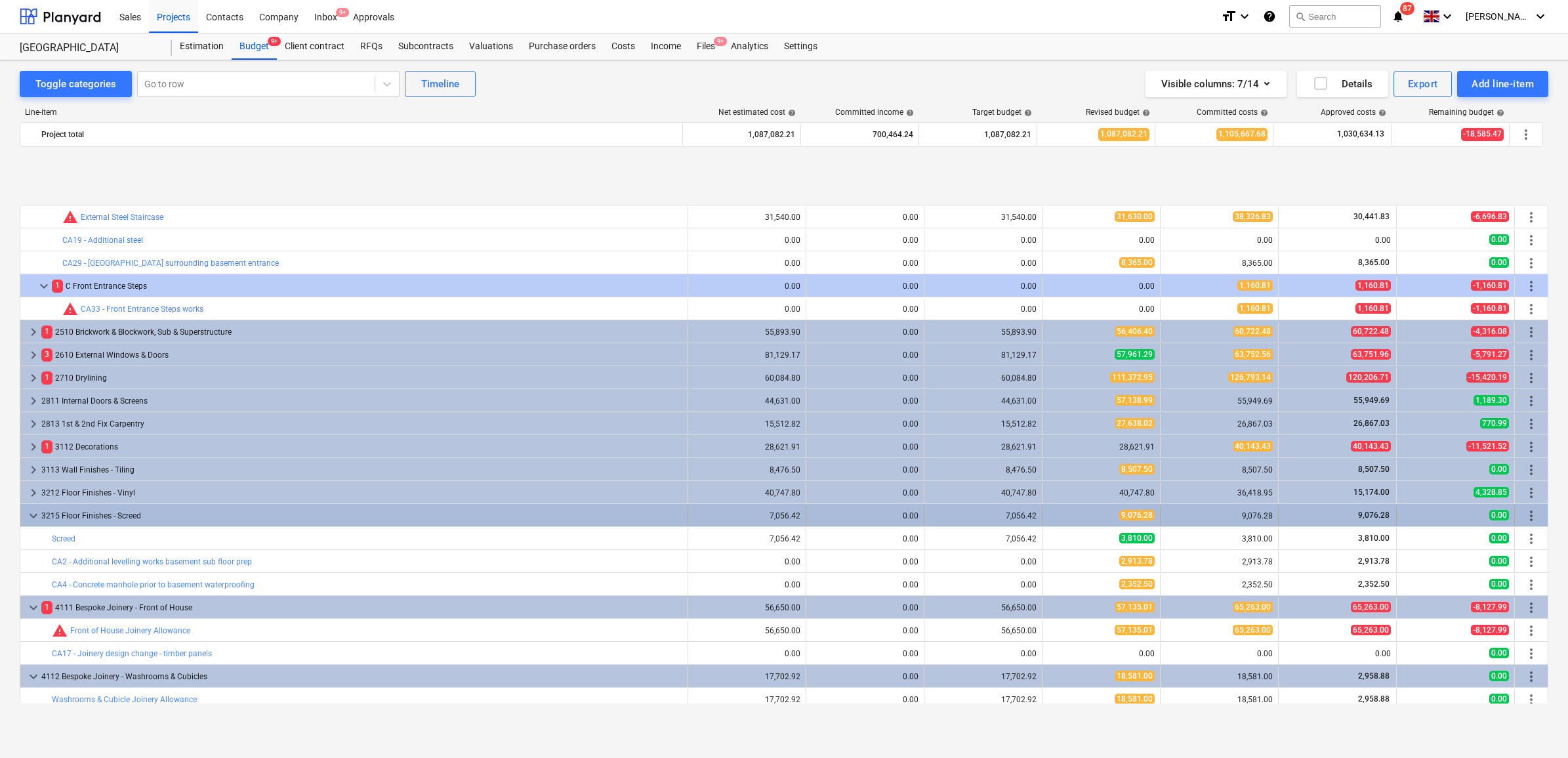
scroll to position [1476, 0]
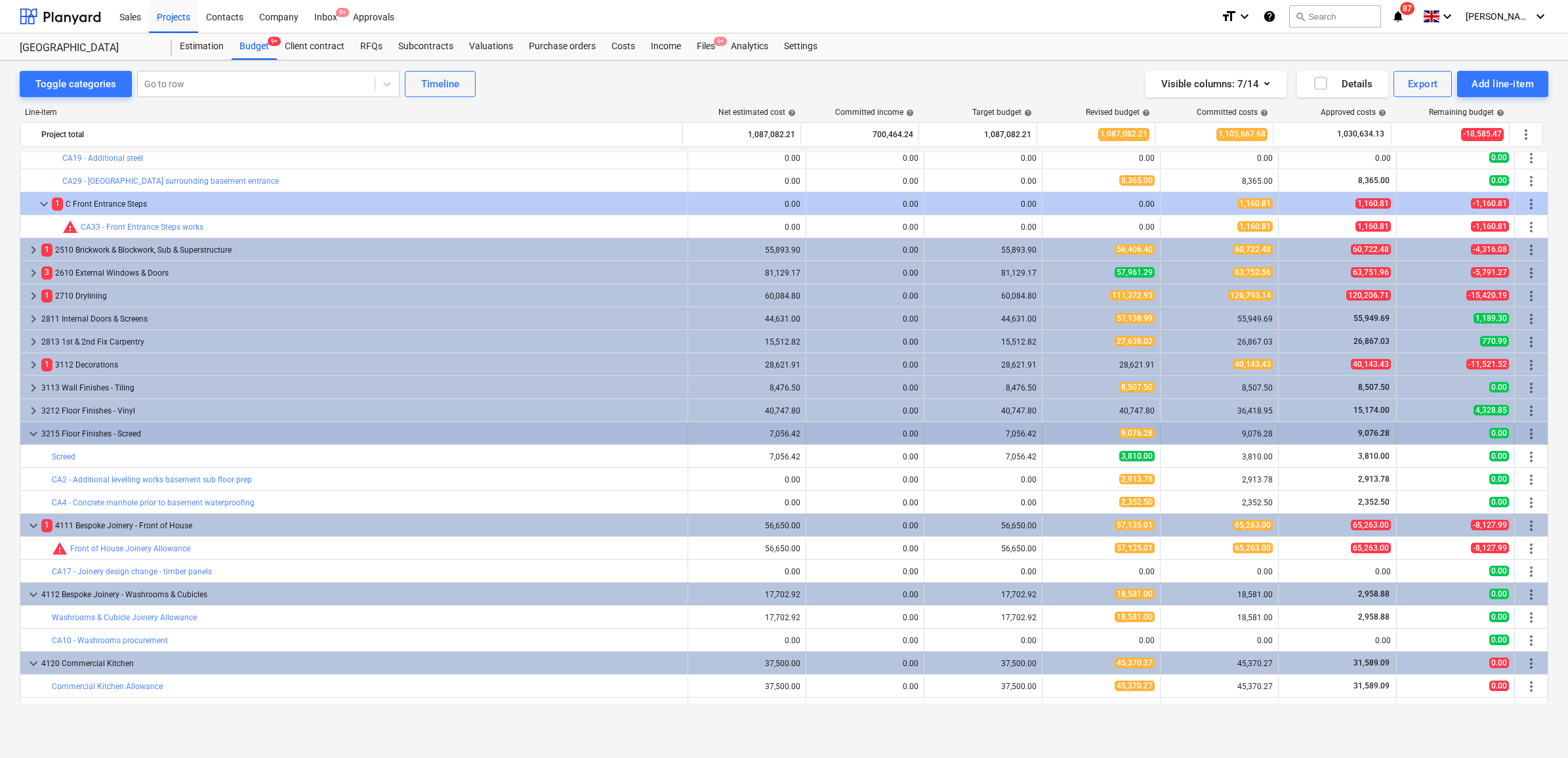
click at [34, 434] on span "keyboard_arrow_down" at bounding box center [33, 434] width 16 height 16
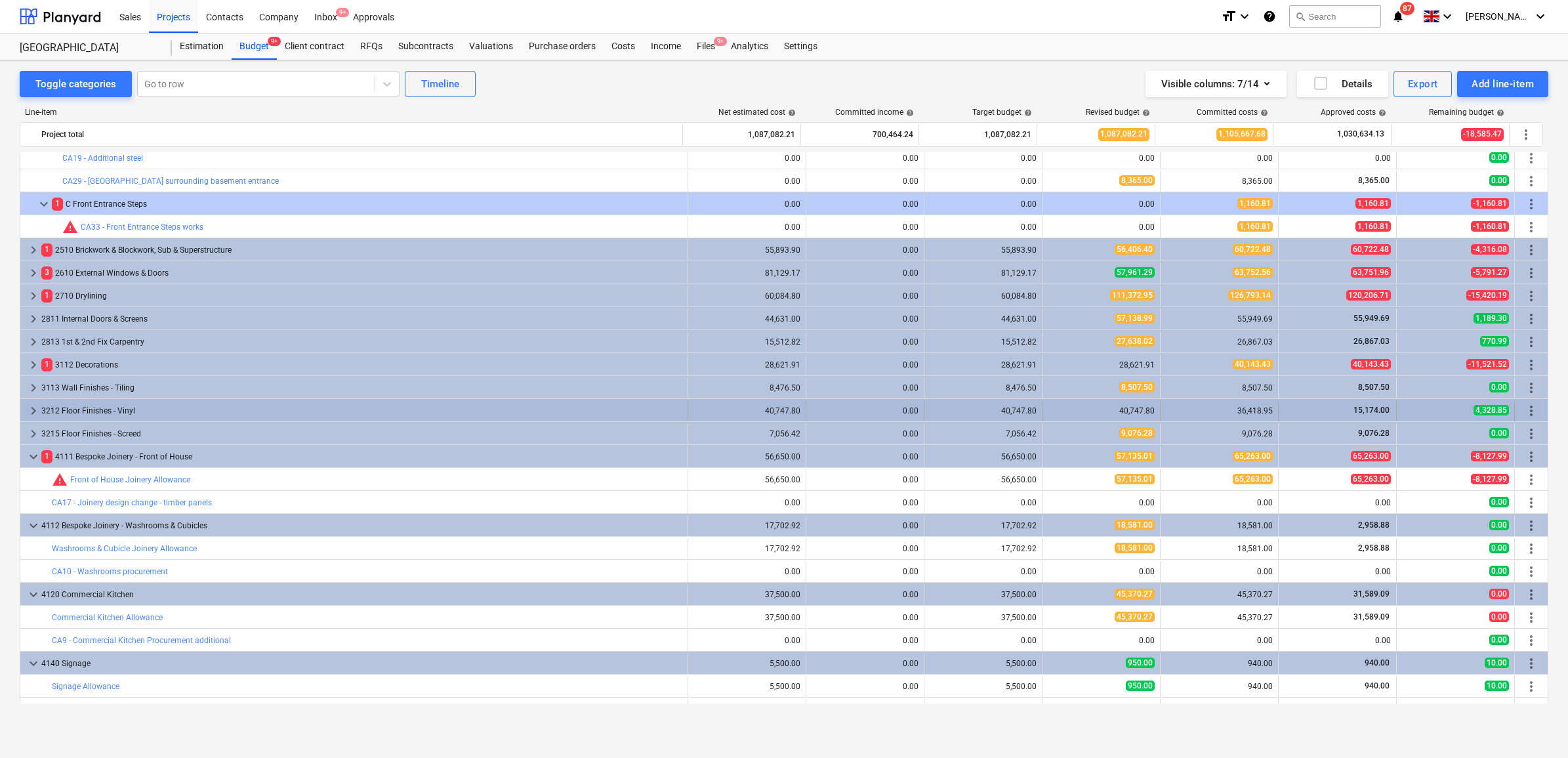
click at [30, 408] on span "keyboard_arrow_right" at bounding box center [33, 410] width 16 height 16
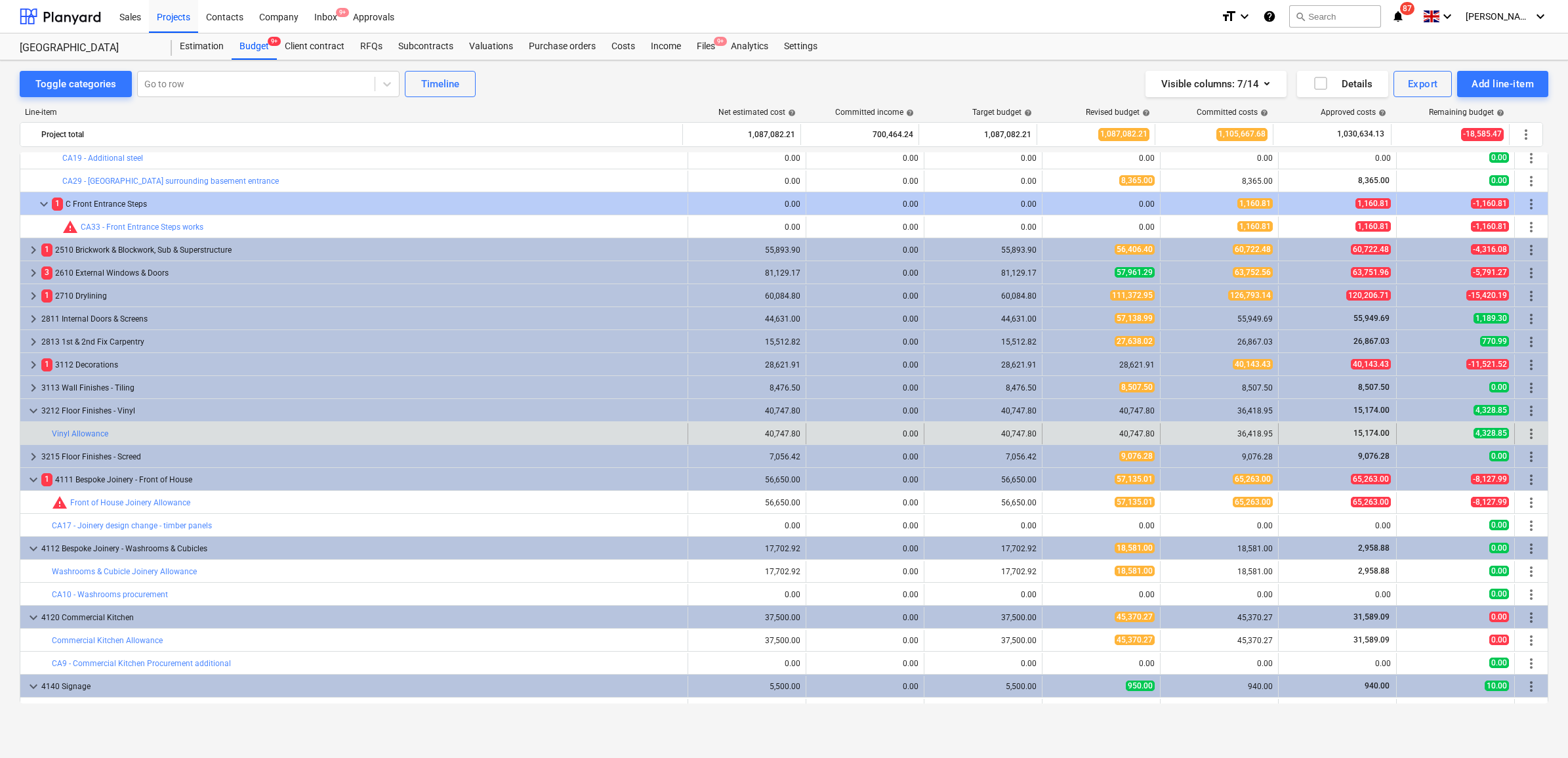
click at [89, 438] on div "bar_chart Vinyl Allowance" at bounding box center [367, 434] width 631 height 21
click at [94, 434] on link "Vinyl Allowance" at bounding box center [80, 433] width 57 height 9
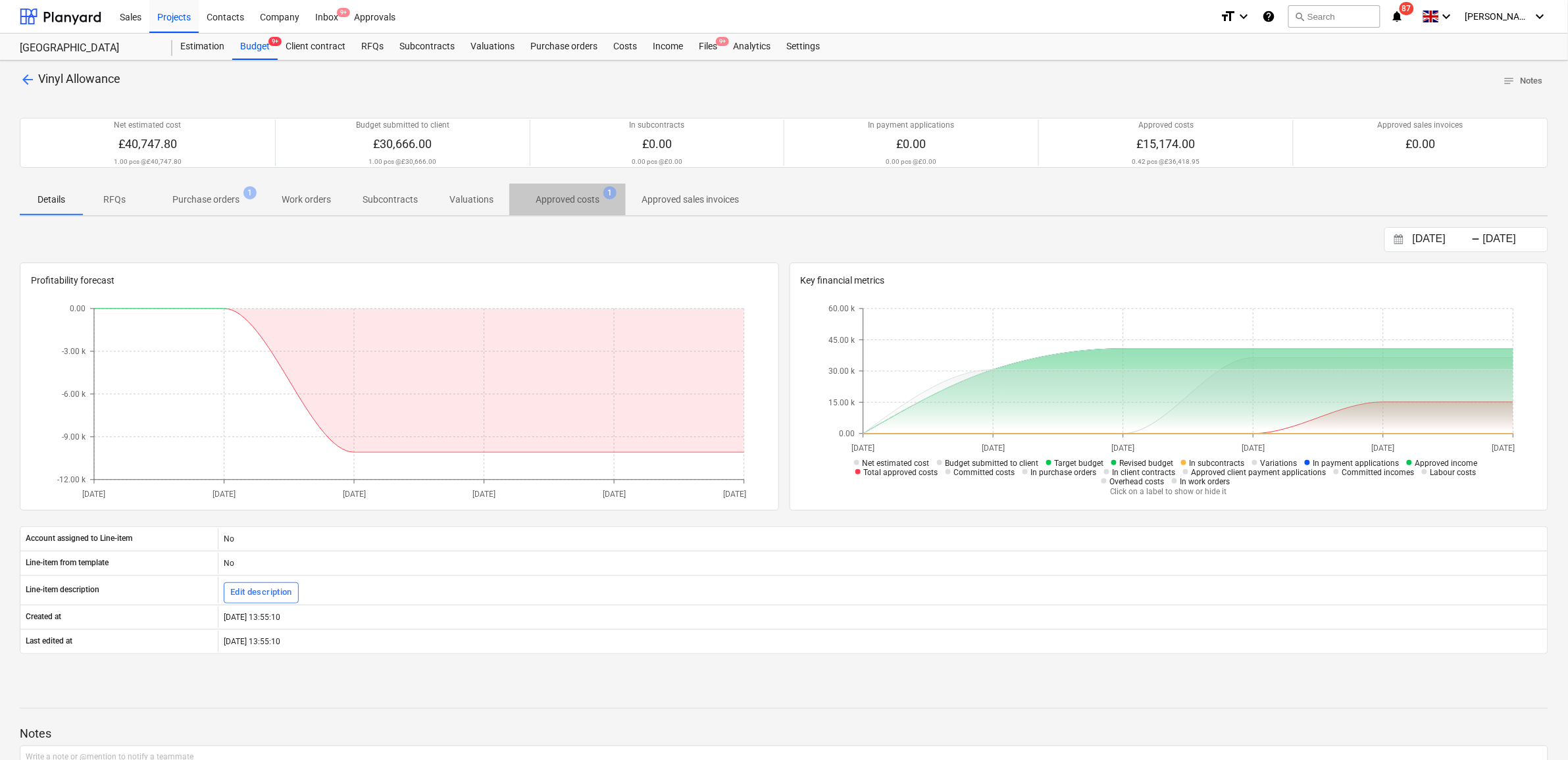
click at [584, 195] on p "Approved costs" at bounding box center [567, 199] width 64 height 13
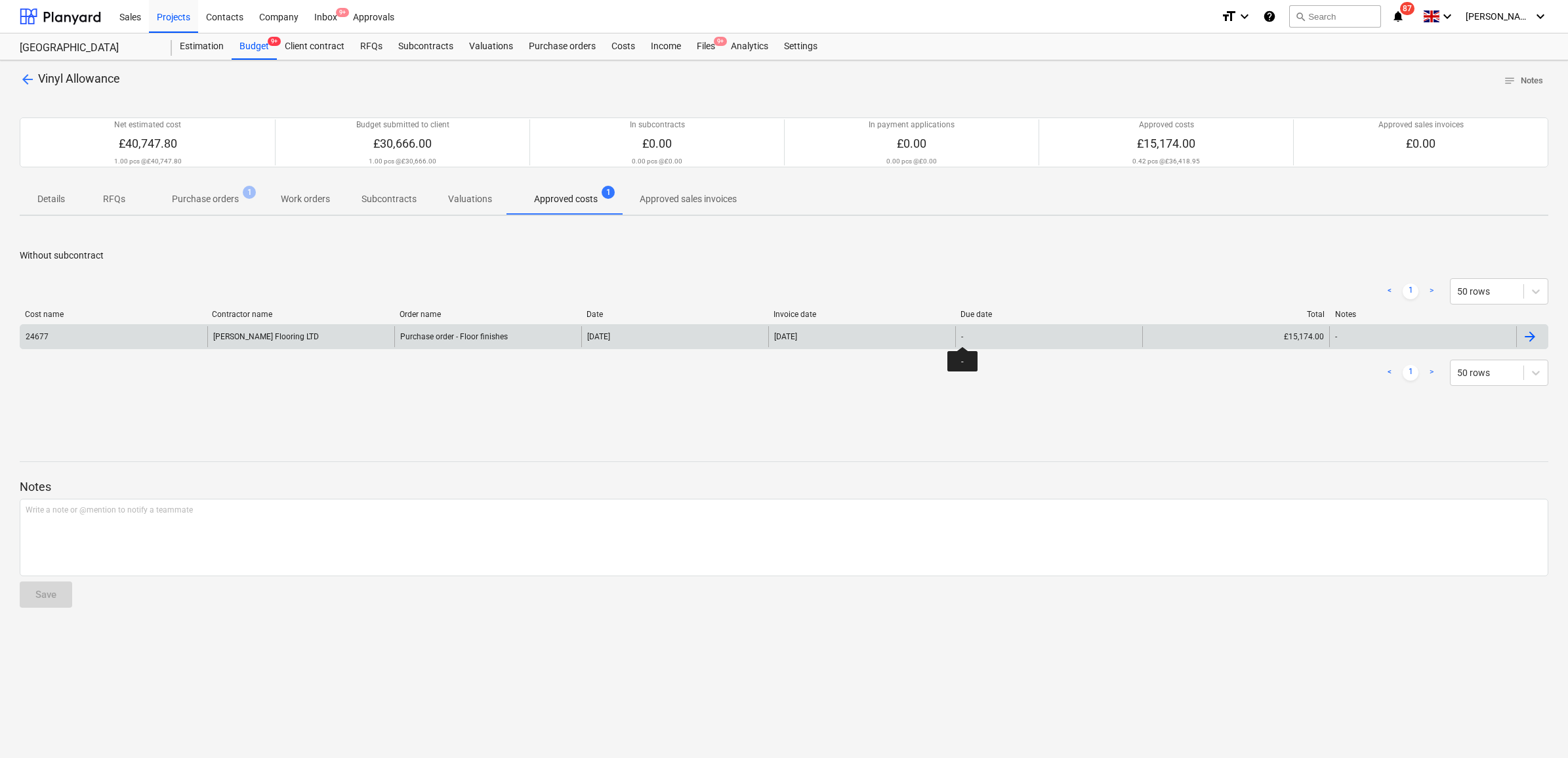
click at [963, 335] on div "-" at bounding box center [962, 336] width 2 height 9
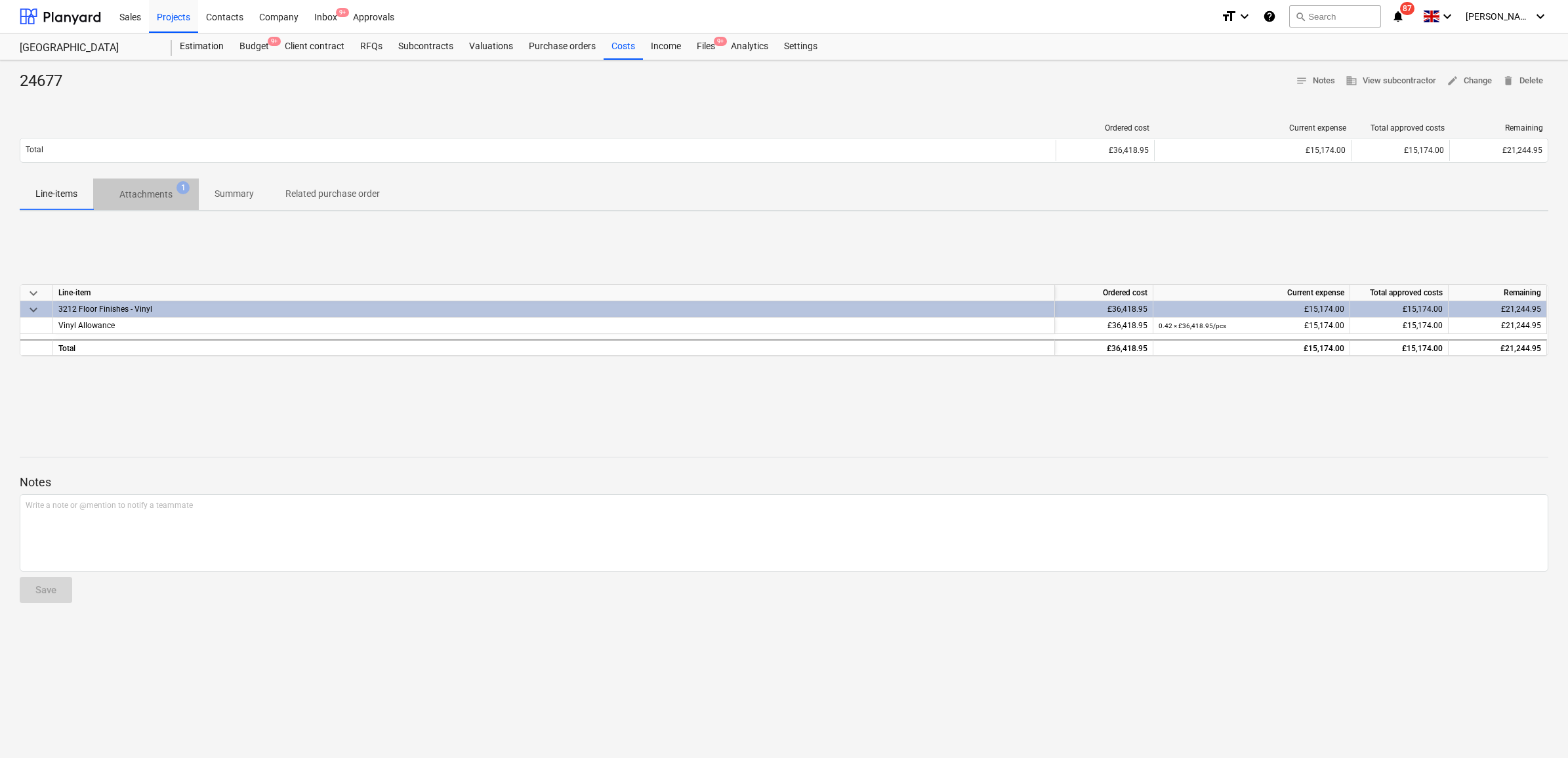
click at [129, 184] on span "Attachments 1" at bounding box center [146, 194] width 105 height 23
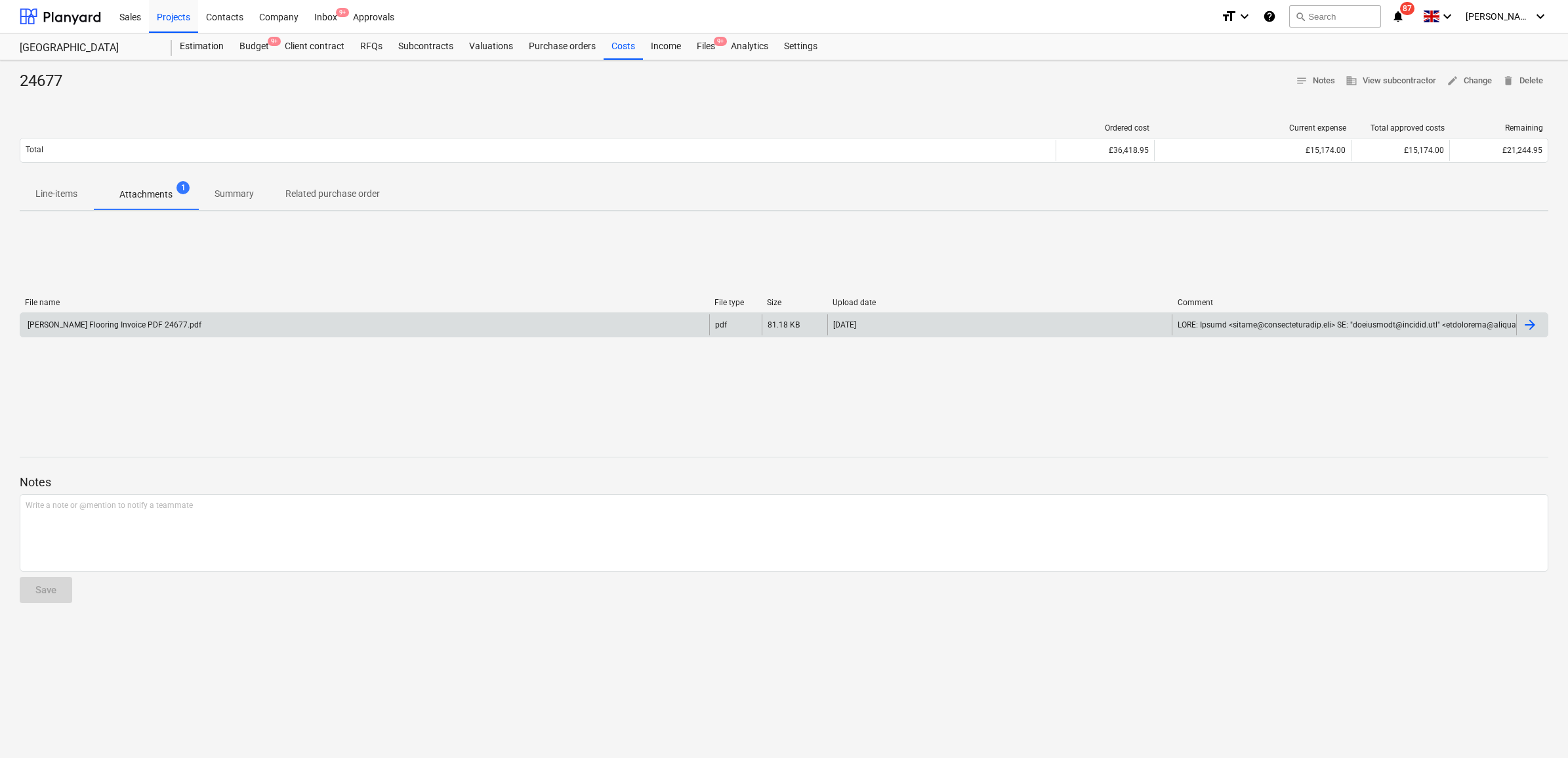
click at [231, 318] on div "[PERSON_NAME] Flooring Invoice PDF 24677.pdf" at bounding box center [365, 325] width 689 height 21
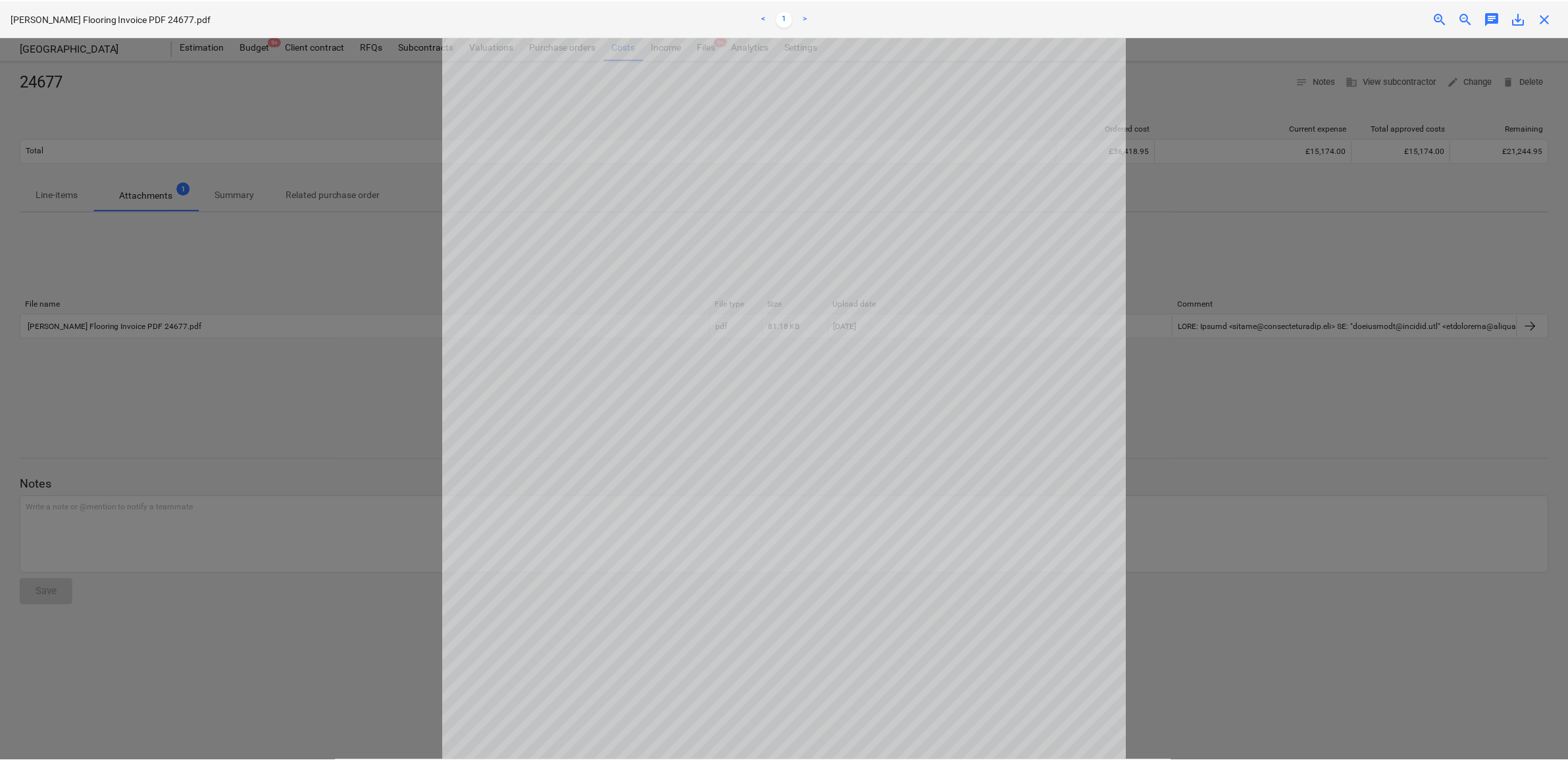
scroll to position [165, 0]
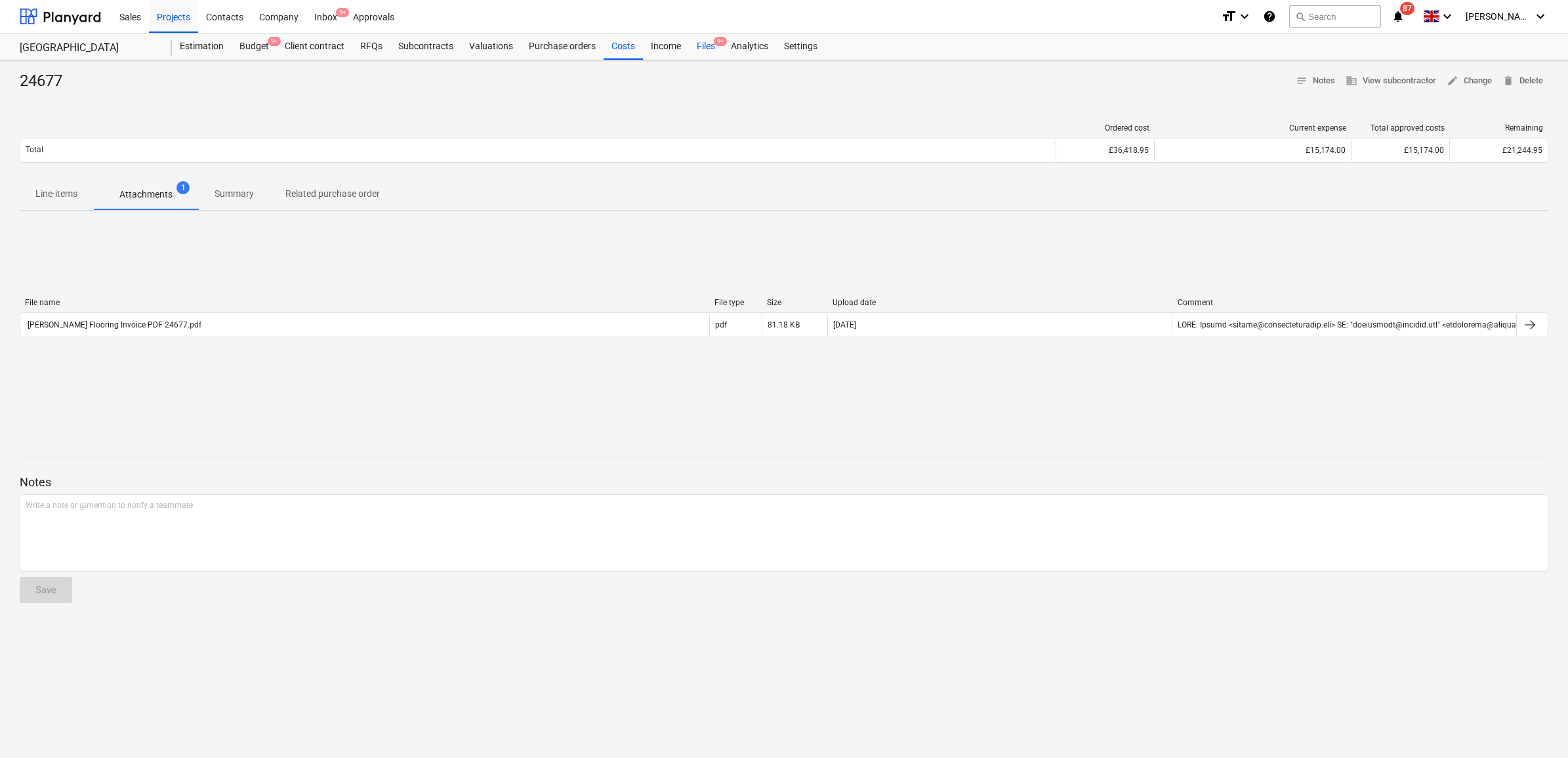
click at [710, 41] on div "Files 9+" at bounding box center [706, 46] width 34 height 26
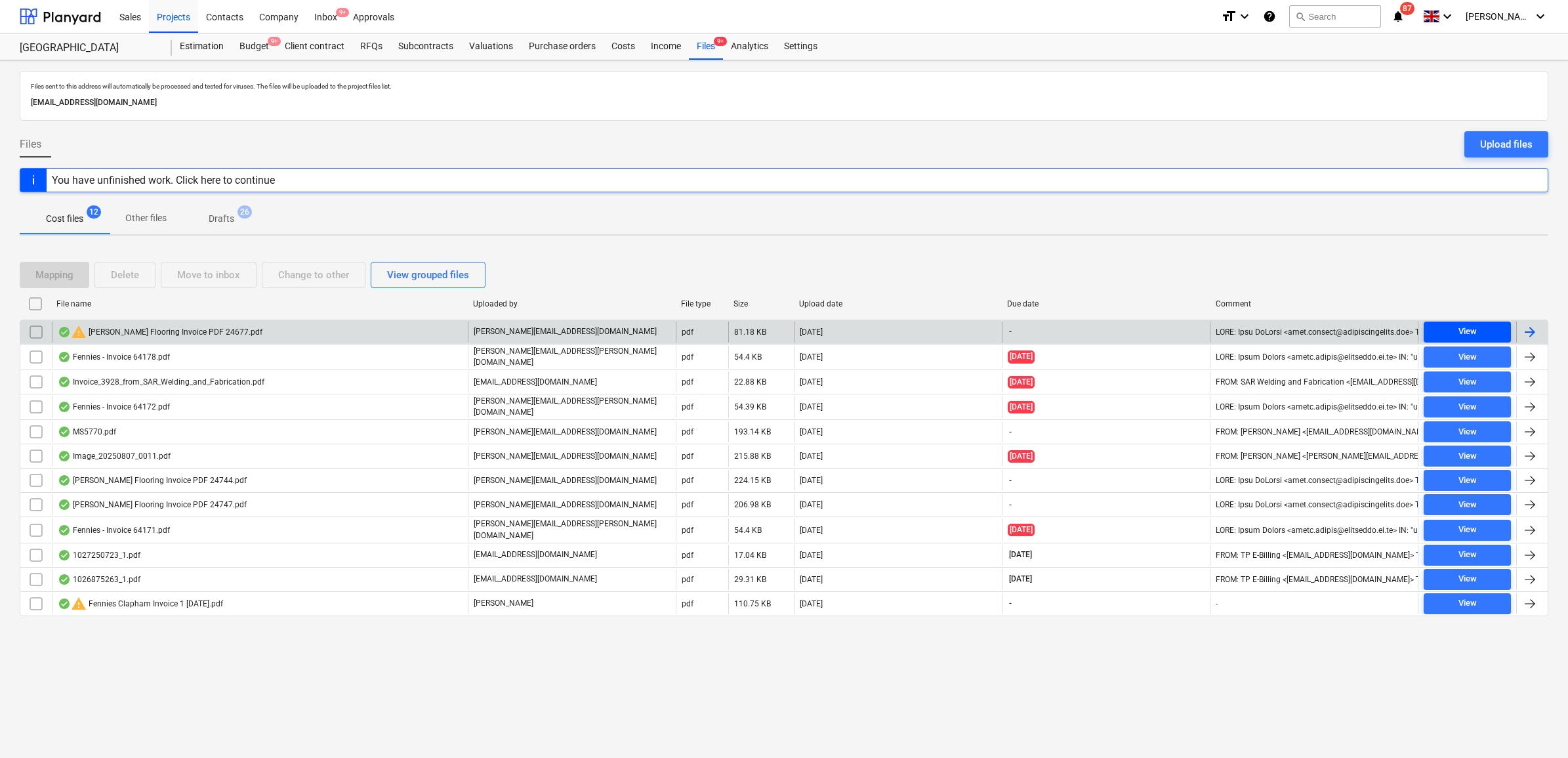
click at [1458, 331] on div "View" at bounding box center [1467, 331] width 18 height 15
click at [33, 332] on input "checkbox" at bounding box center [36, 332] width 21 height 21
click at [121, 280] on div "Delete" at bounding box center [125, 275] width 28 height 17
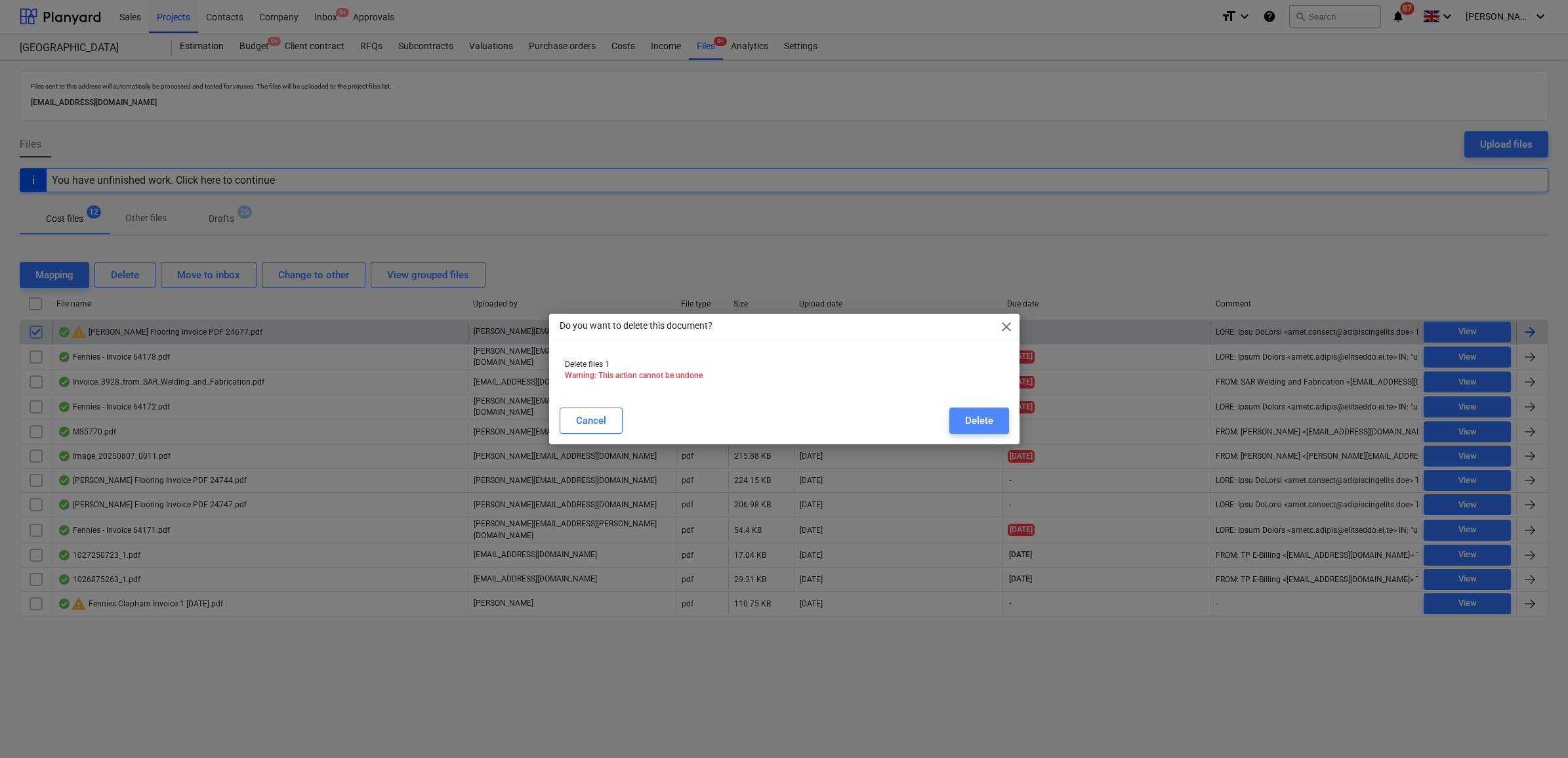
click at [979, 421] on div "Delete" at bounding box center [979, 420] width 28 height 17
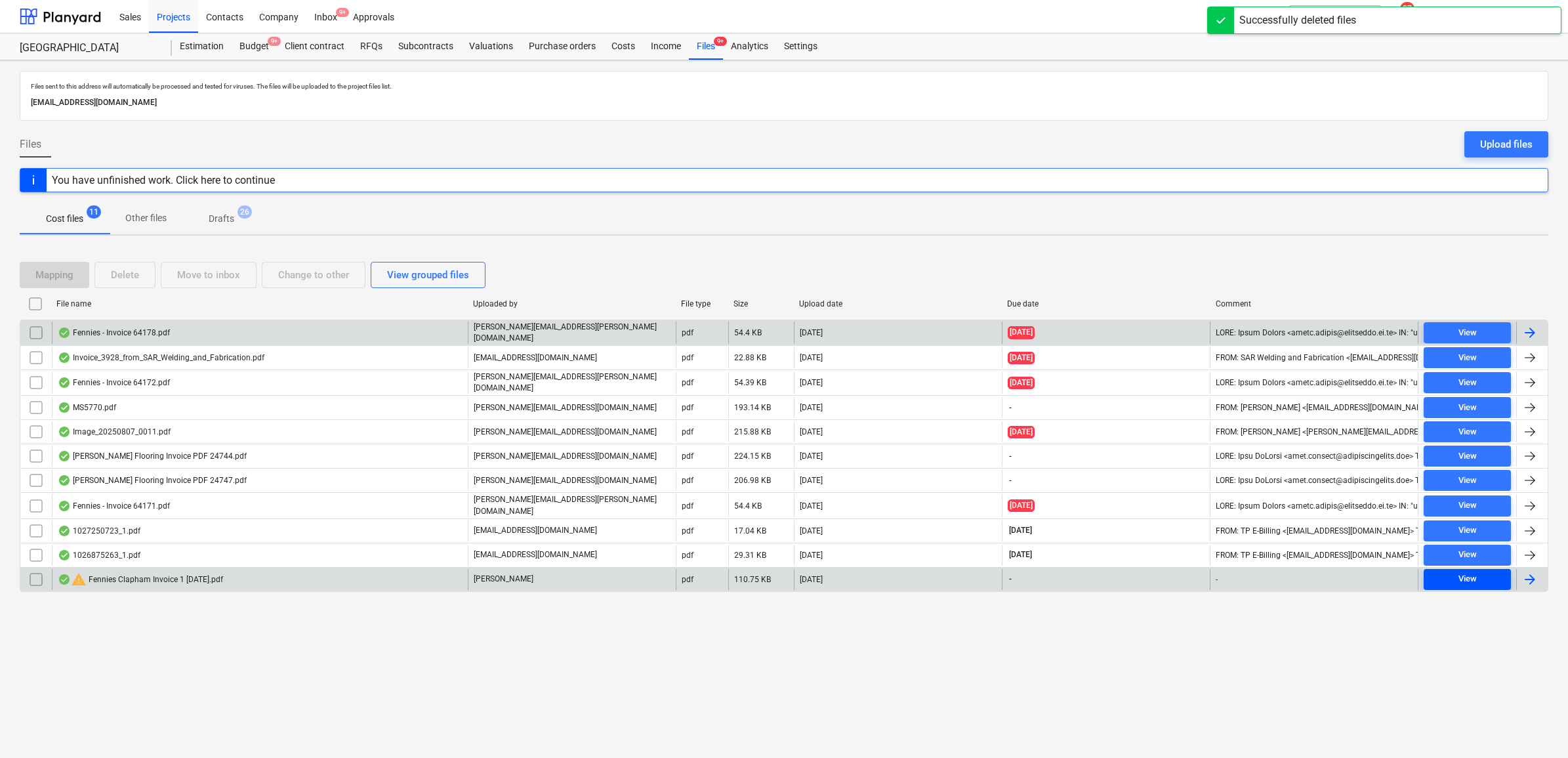
click at [1460, 571] on div "View" at bounding box center [1467, 578] width 18 height 15
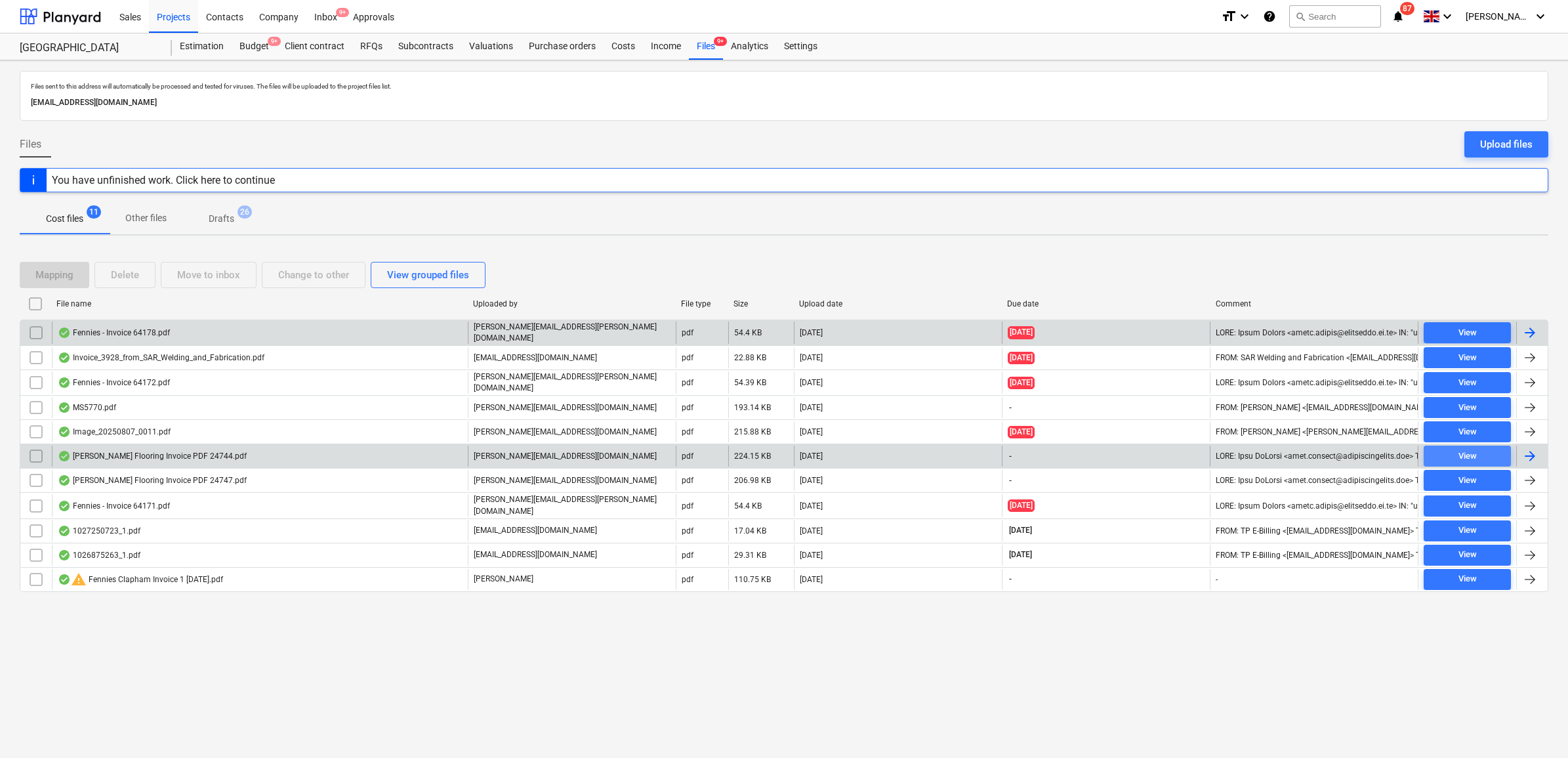
click at [1491, 457] on span "View" at bounding box center [1467, 456] width 76 height 15
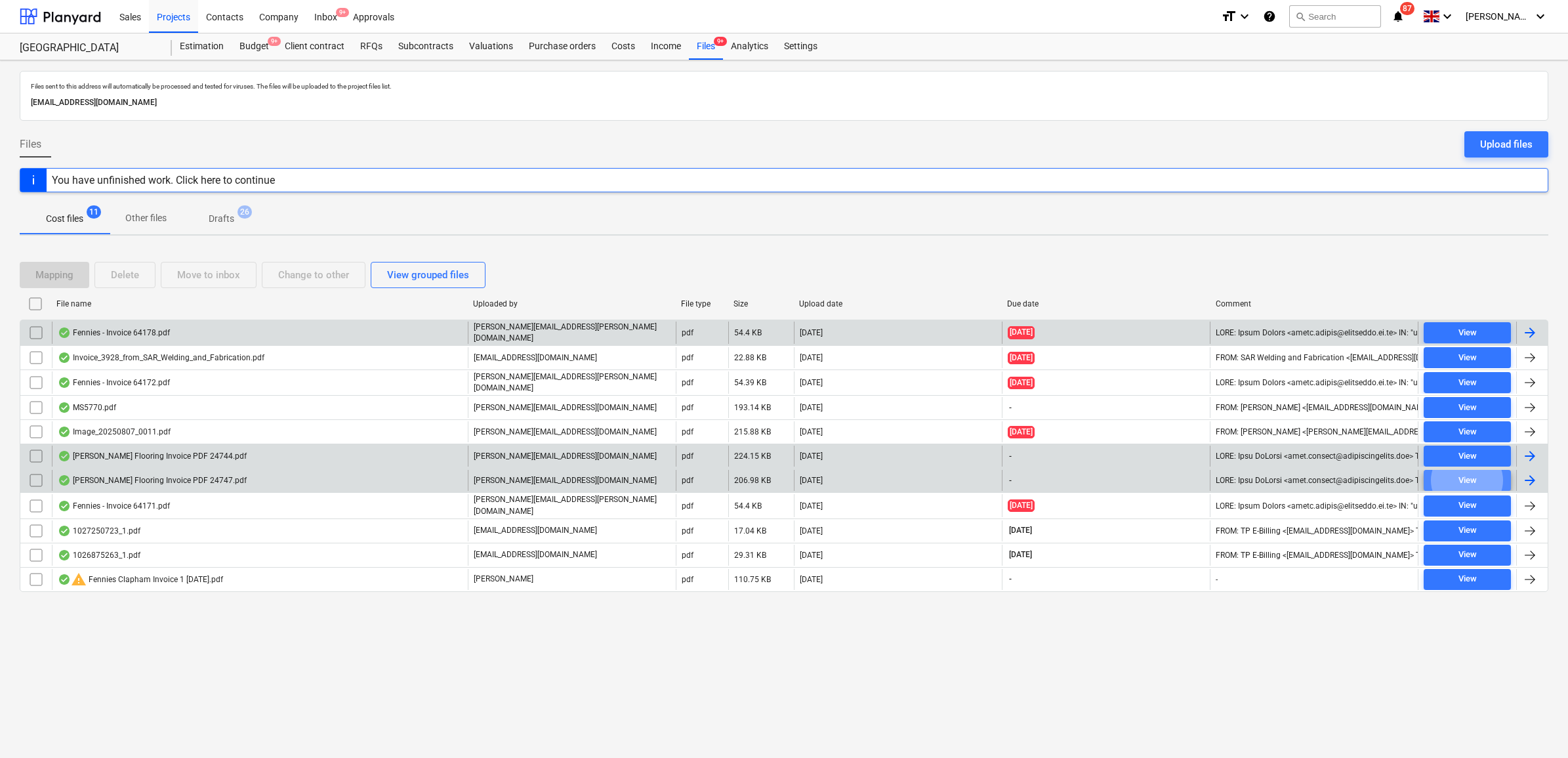
click at [1482, 470] on button "View" at bounding box center [1467, 481] width 87 height 21
click at [1523, 476] on div at bounding box center [1530, 480] width 16 height 16
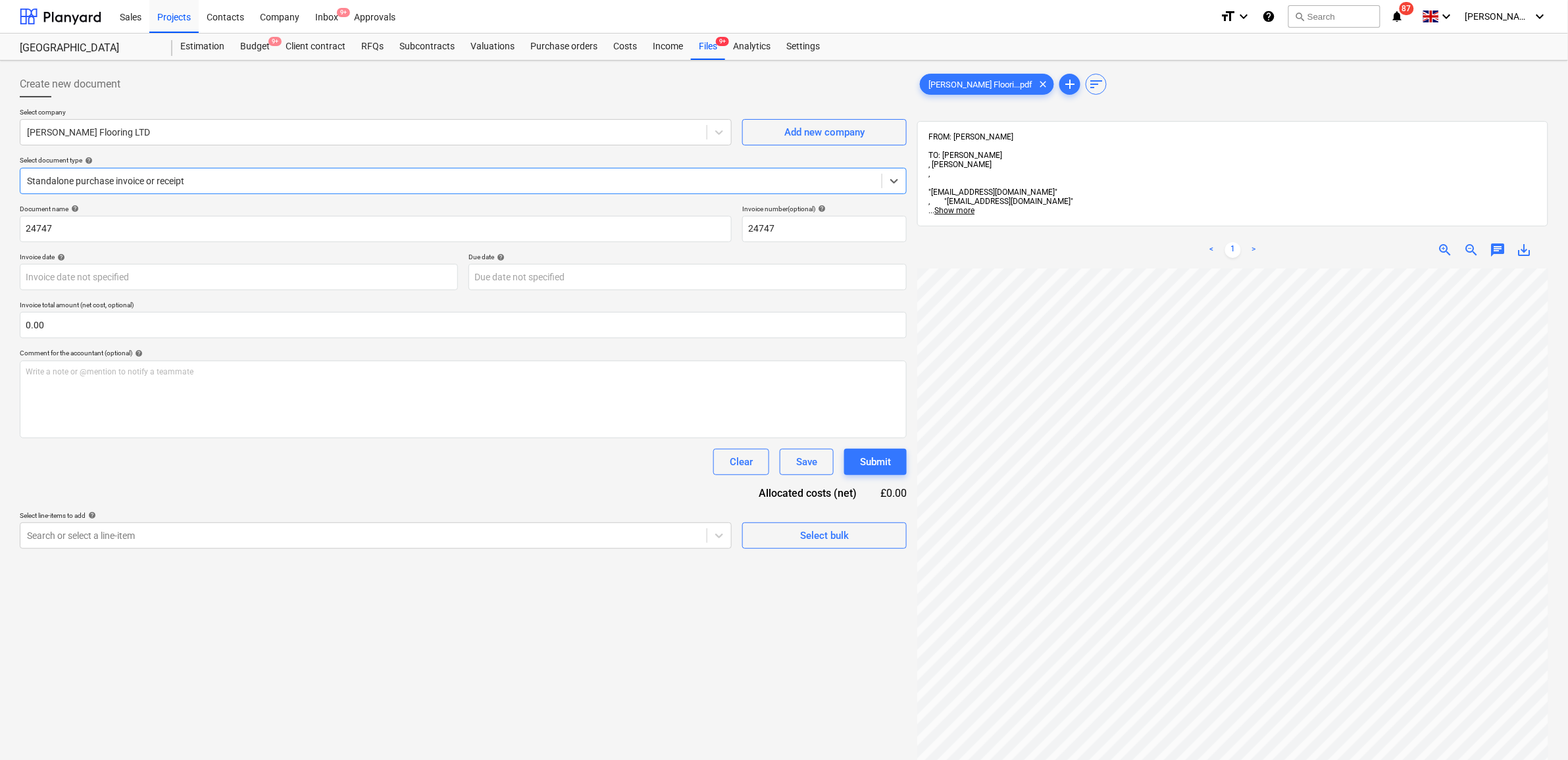
click at [149, 179] on div at bounding box center [451, 181] width 848 height 13
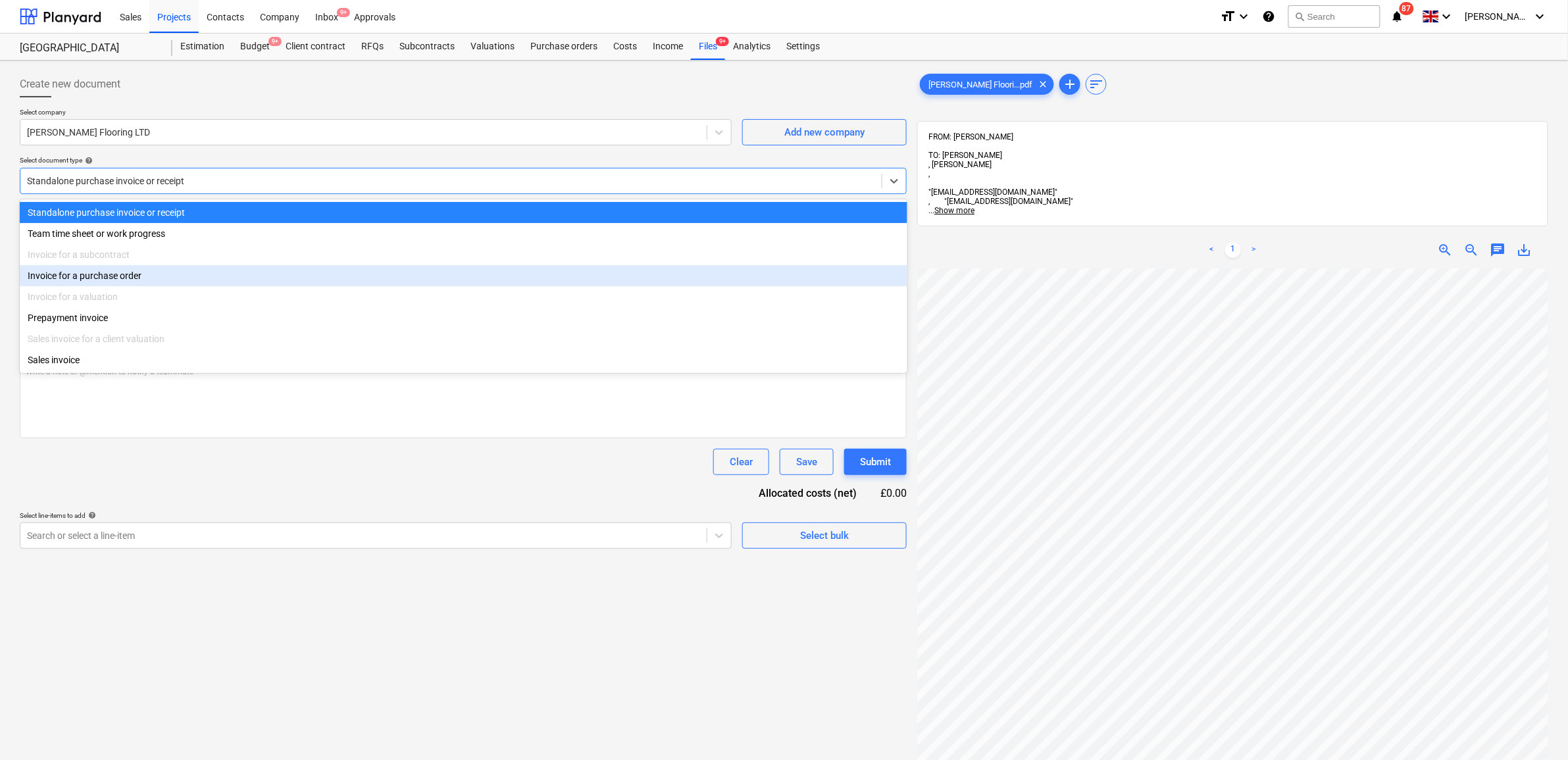
click at [143, 274] on div "Invoice for a purchase order" at bounding box center [464, 276] width 887 height 21
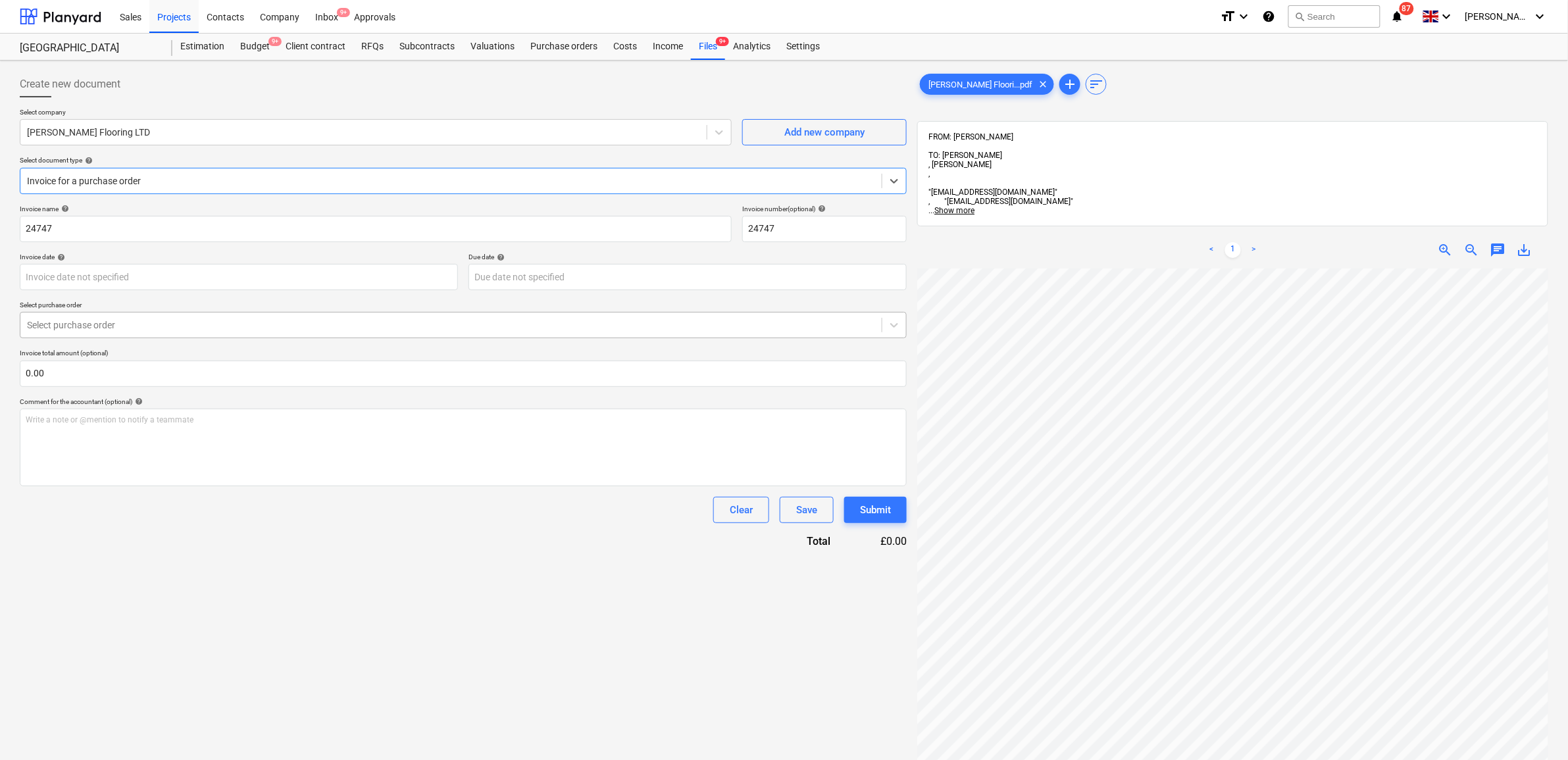
click at [150, 330] on div at bounding box center [451, 325] width 848 height 13
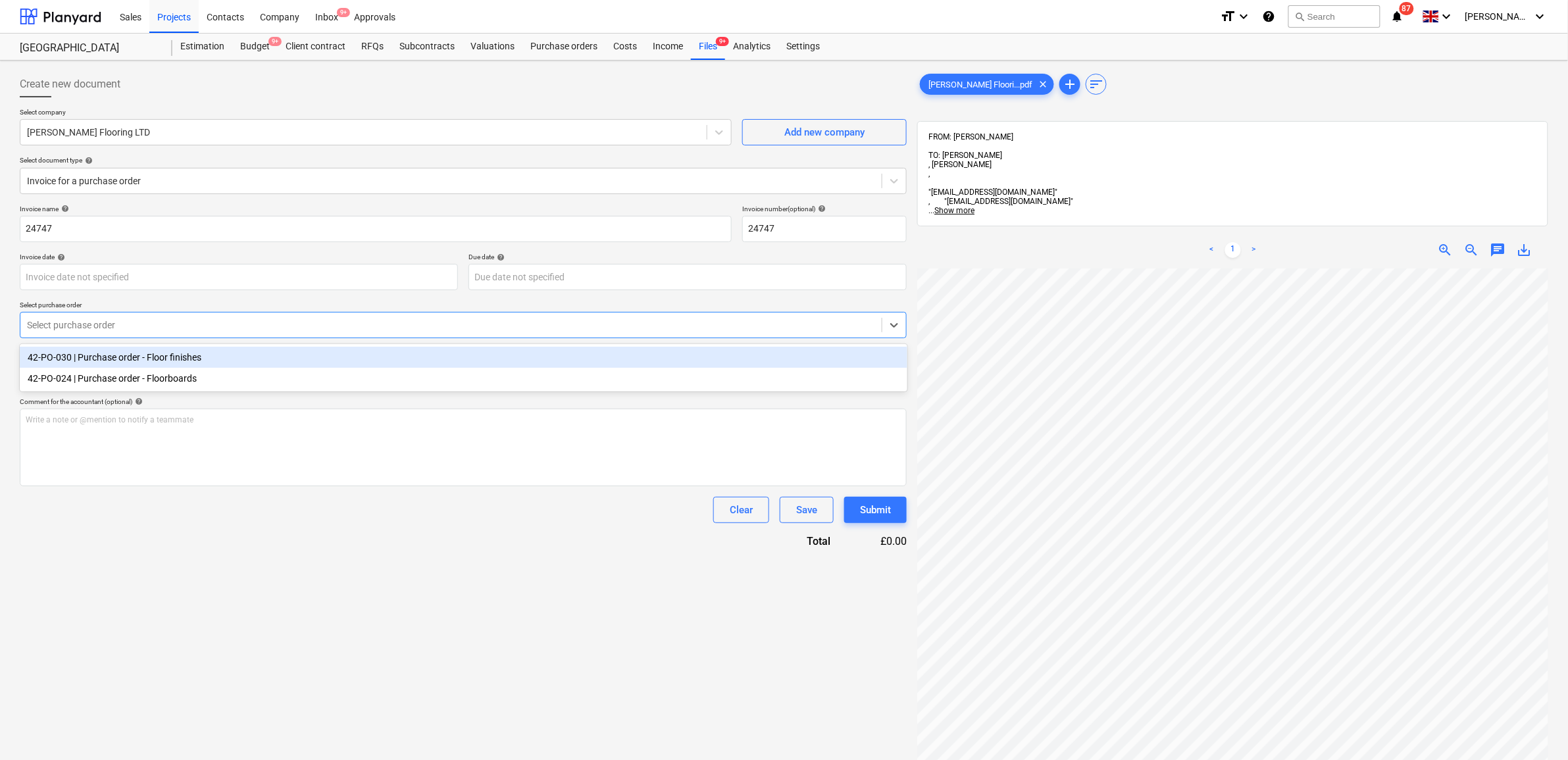
click at [199, 360] on div "42-PO-030 | Purchase order - Floor finishes" at bounding box center [464, 357] width 887 height 21
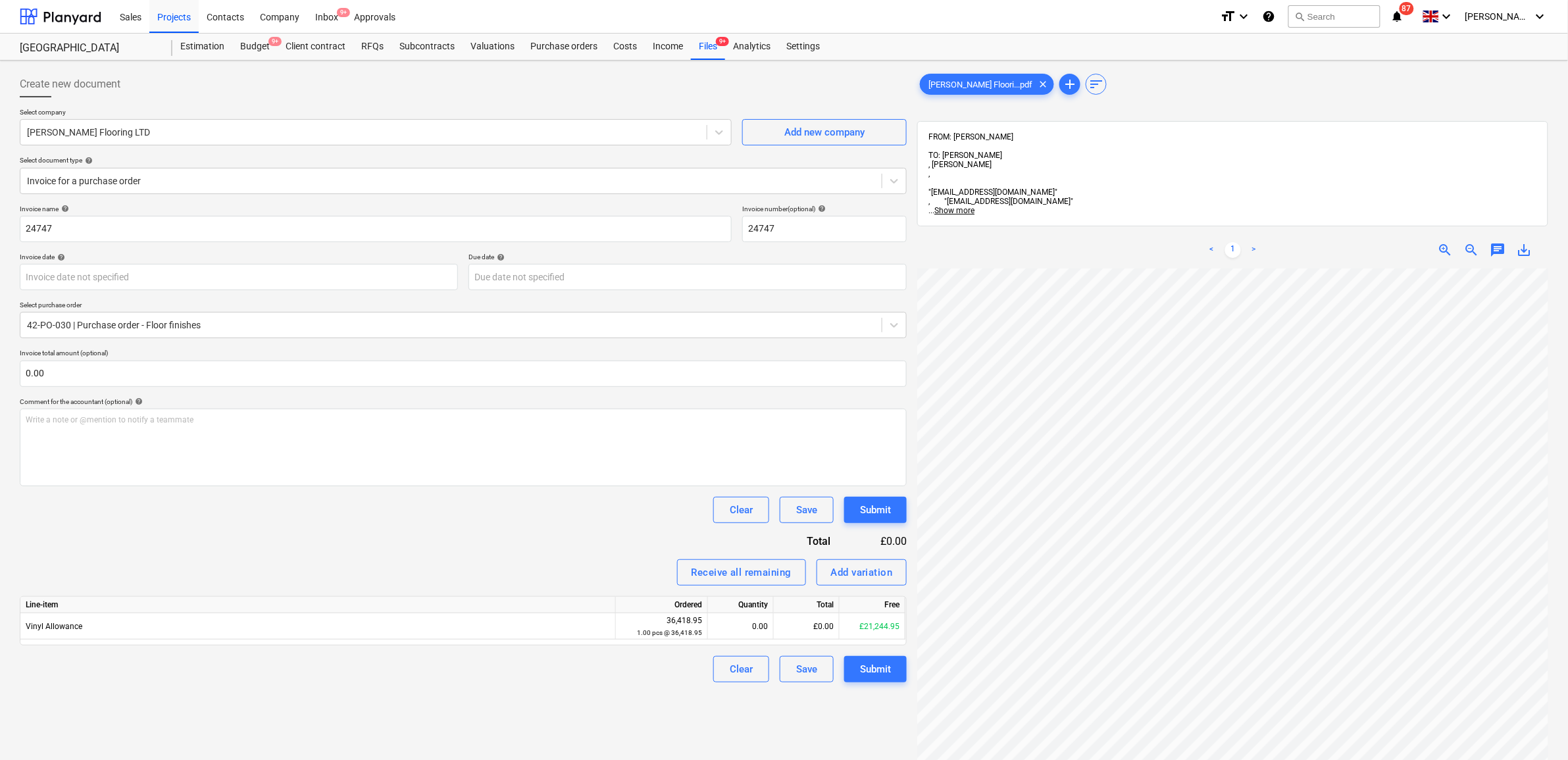
click at [307, 521] on div "Clear Save Submit" at bounding box center [463, 510] width 887 height 26
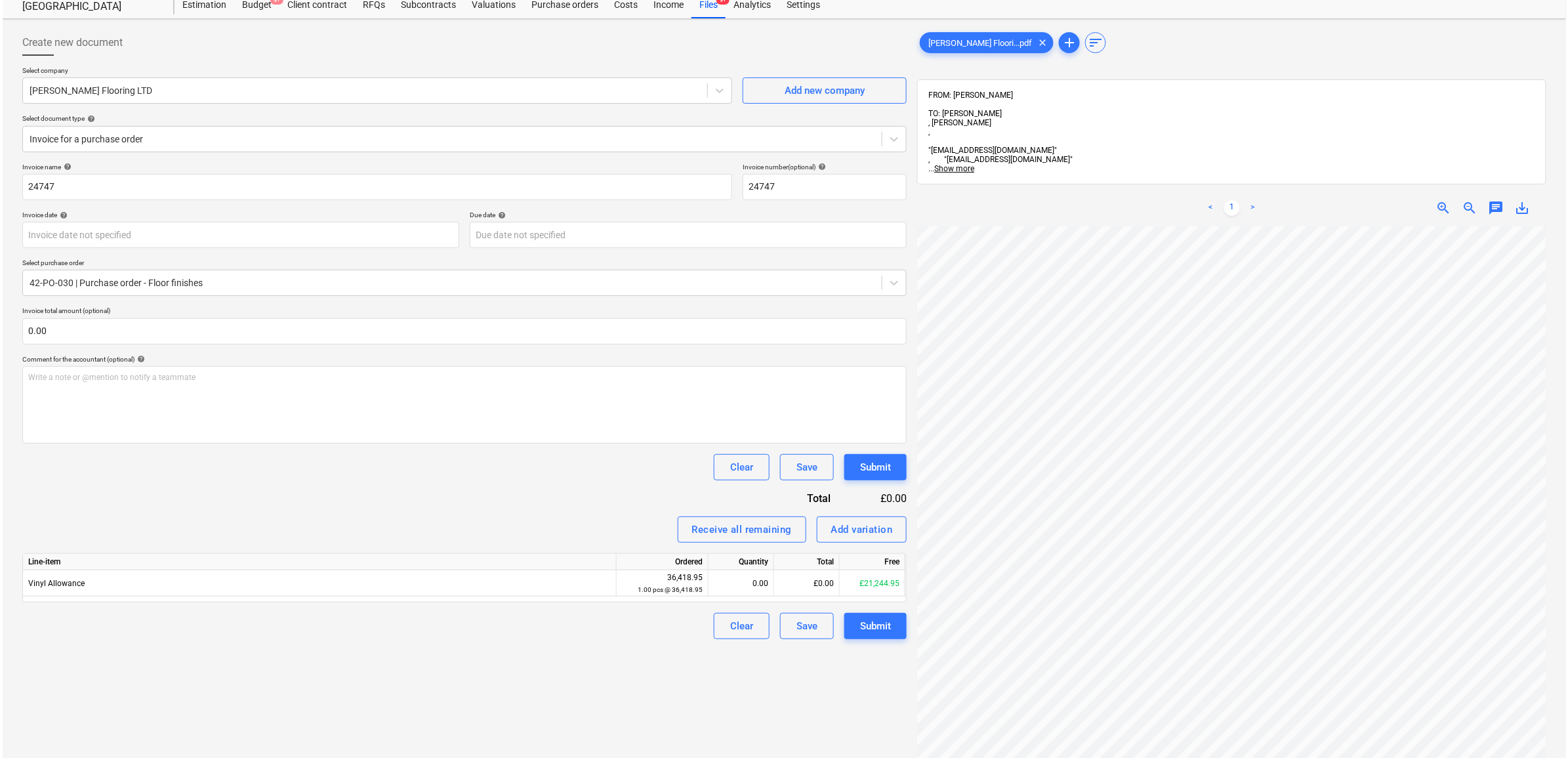
scroll to position [82, 0]
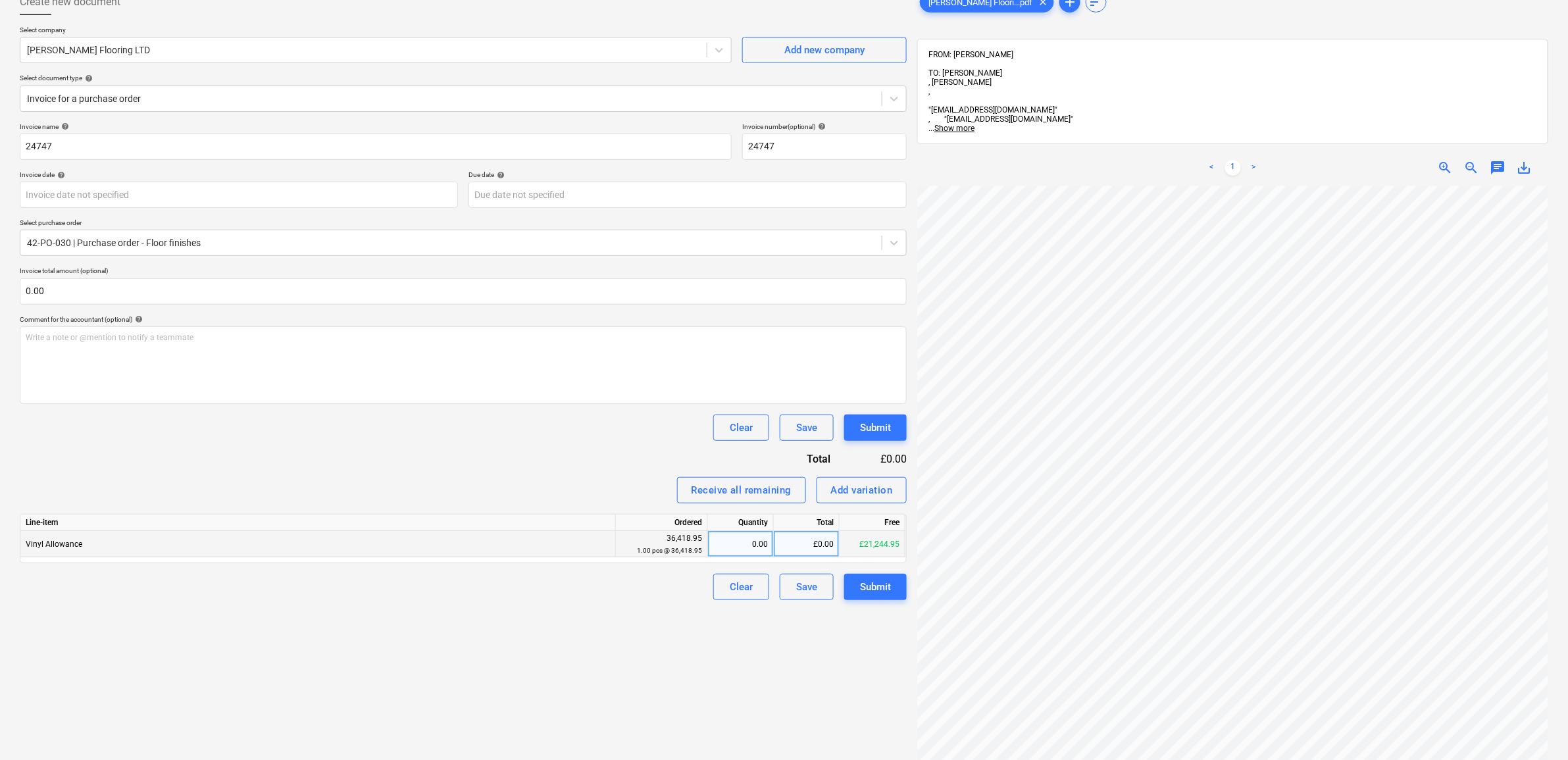
click at [784, 544] on div "£0.00" at bounding box center [806, 544] width 66 height 26
click at [672, 651] on div "Create new document Select company [PERSON_NAME] Flooring LTD Add new company S…" at bounding box center [463, 448] width 897 height 930
click at [876, 587] on div "Submit" at bounding box center [875, 587] width 31 height 17
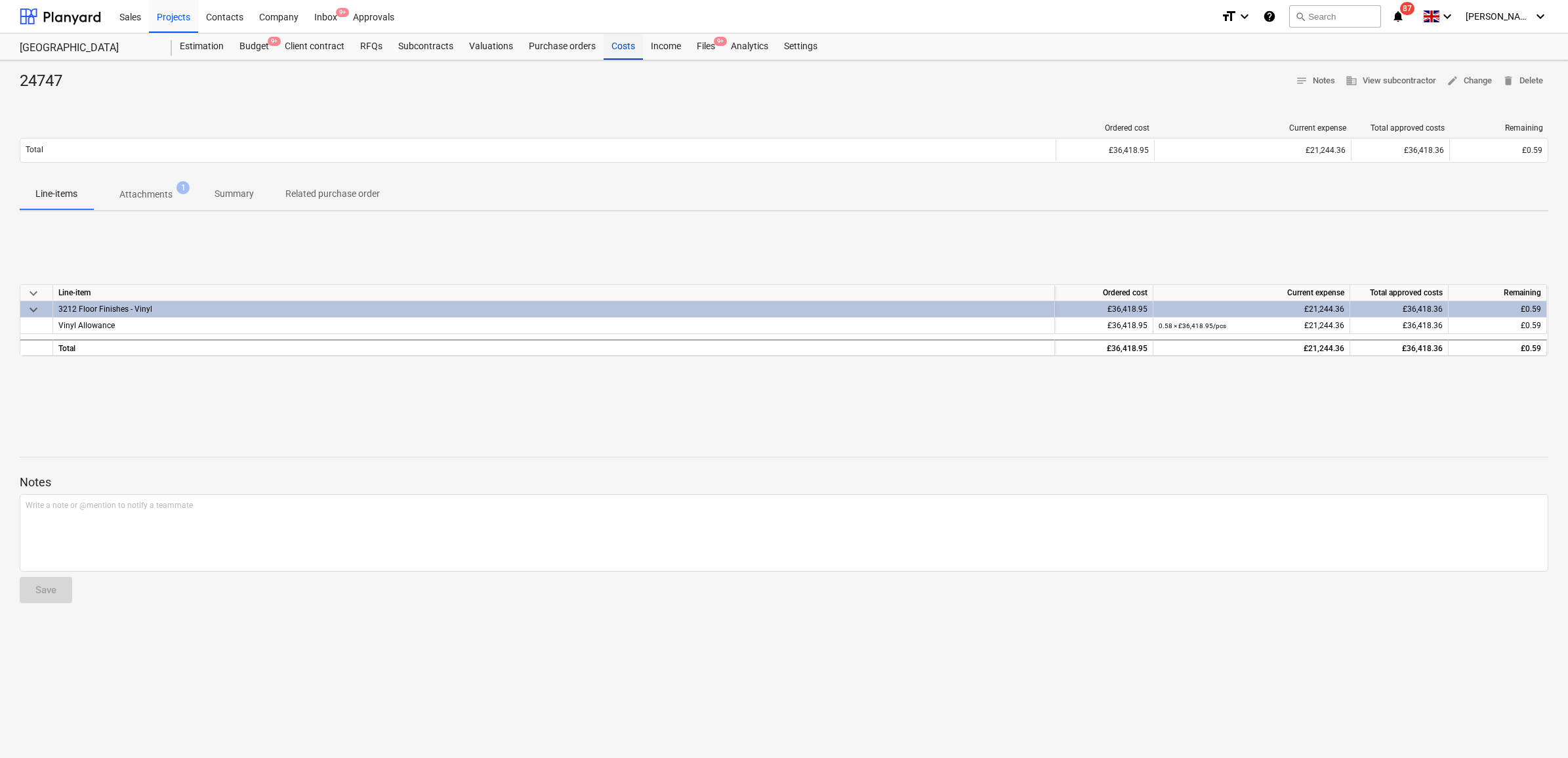
click at [631, 47] on div "Costs" at bounding box center [624, 46] width 40 height 26
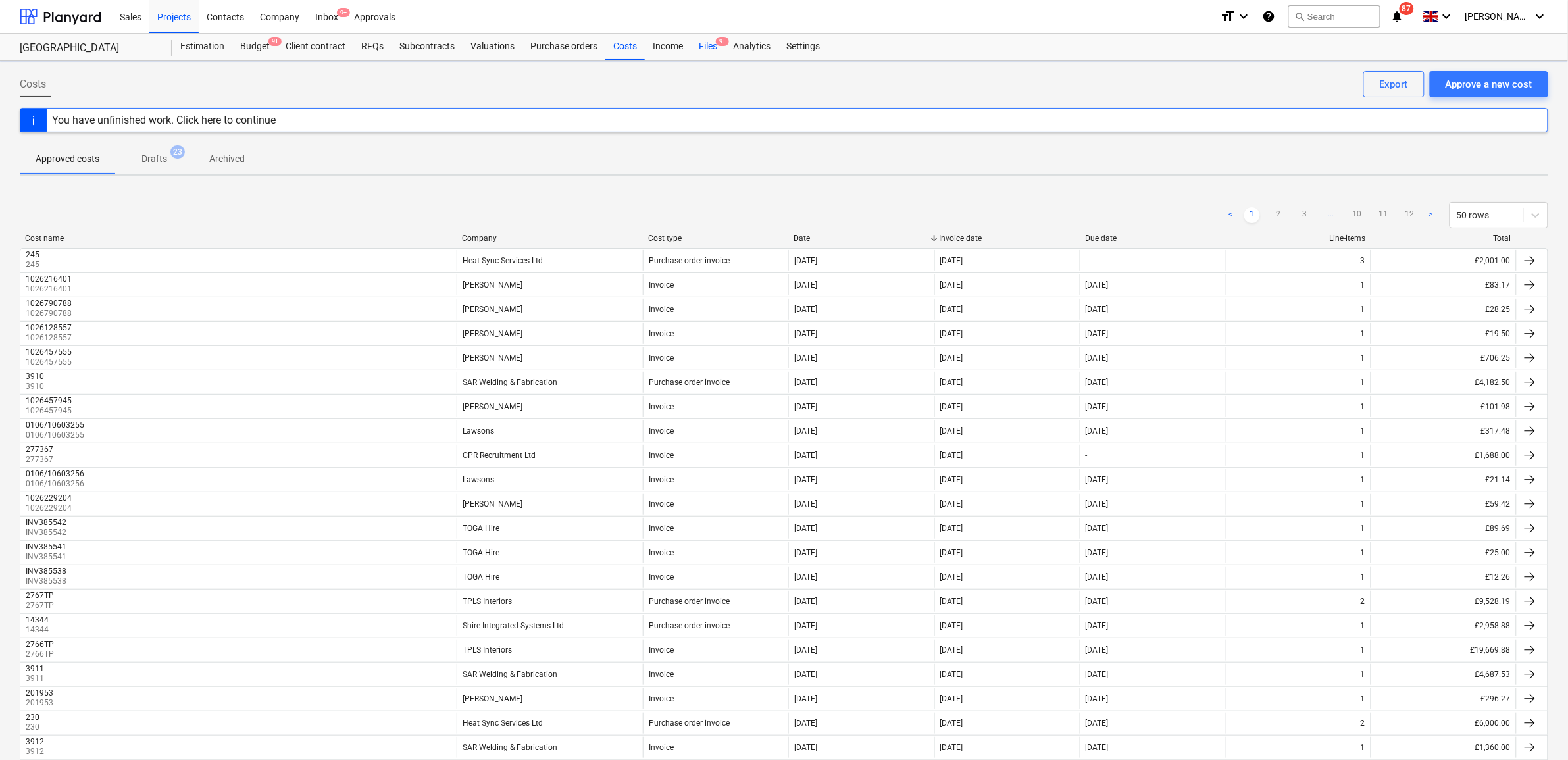
click at [715, 50] on div "Files 9+" at bounding box center [708, 46] width 34 height 26
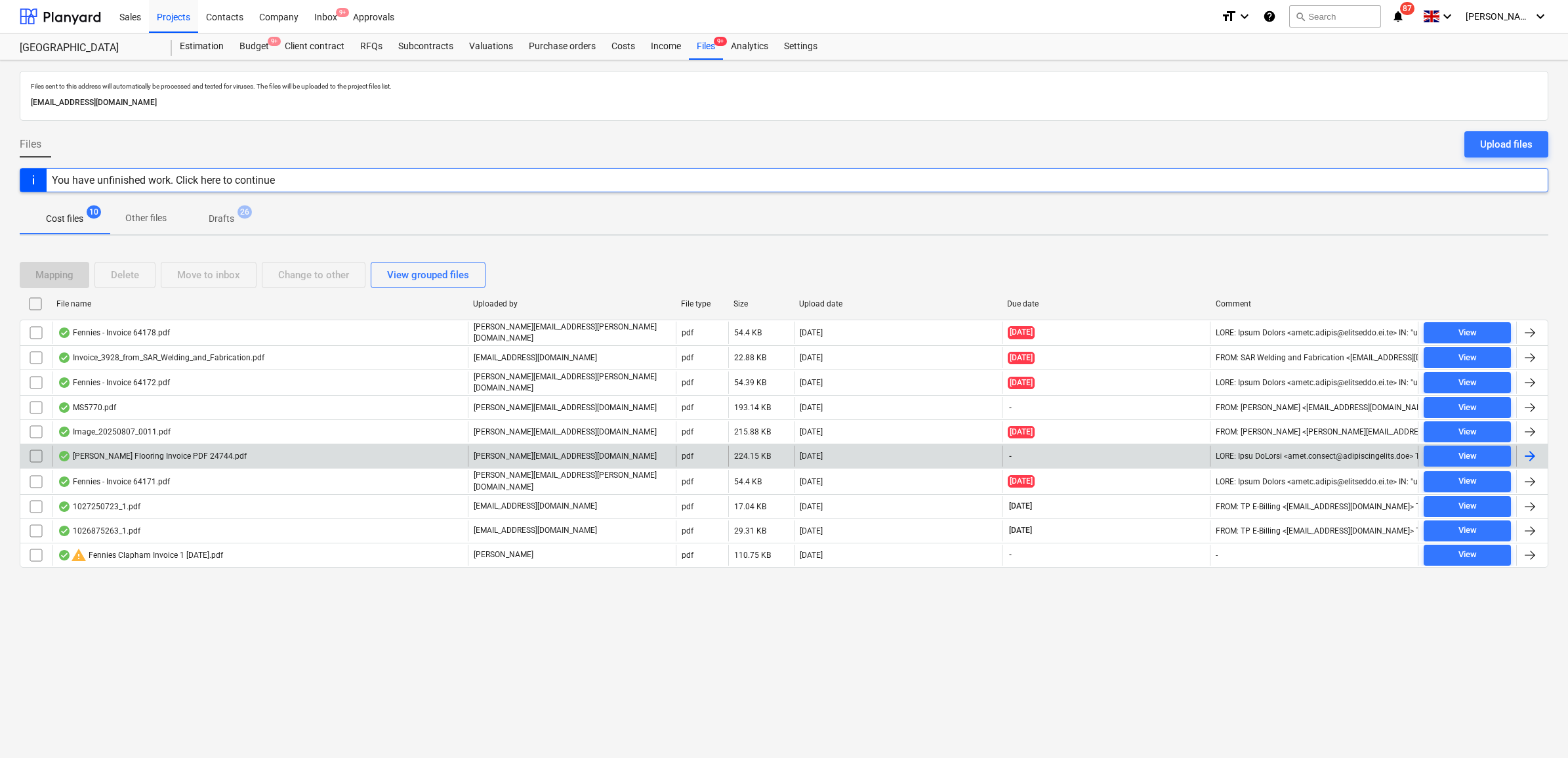
click at [1538, 454] on div at bounding box center [1532, 456] width 31 height 21
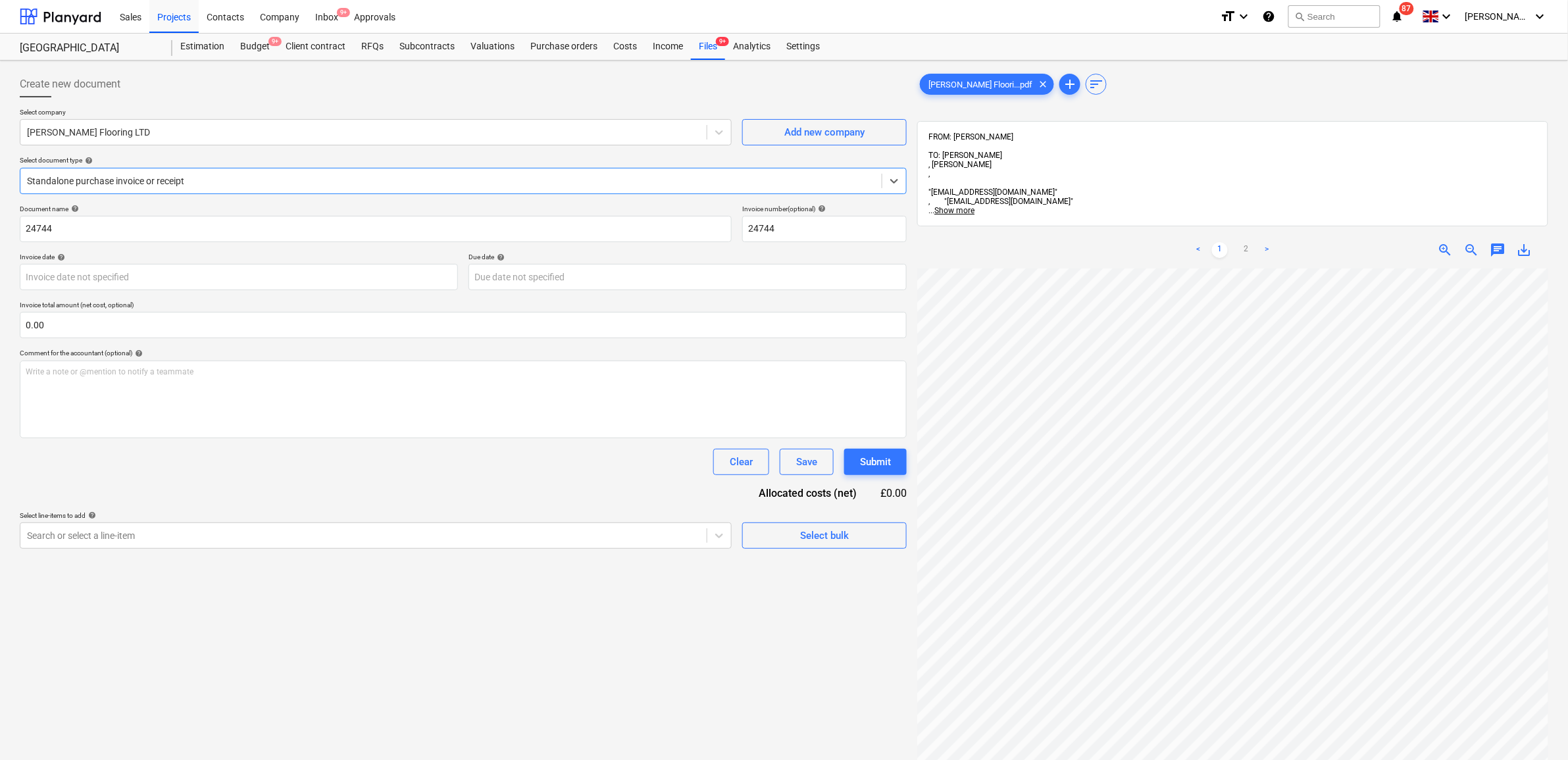
click at [230, 199] on div "Select company [PERSON_NAME] Flooring LTD Add new company Select document type …" at bounding box center [463, 156] width 887 height 97
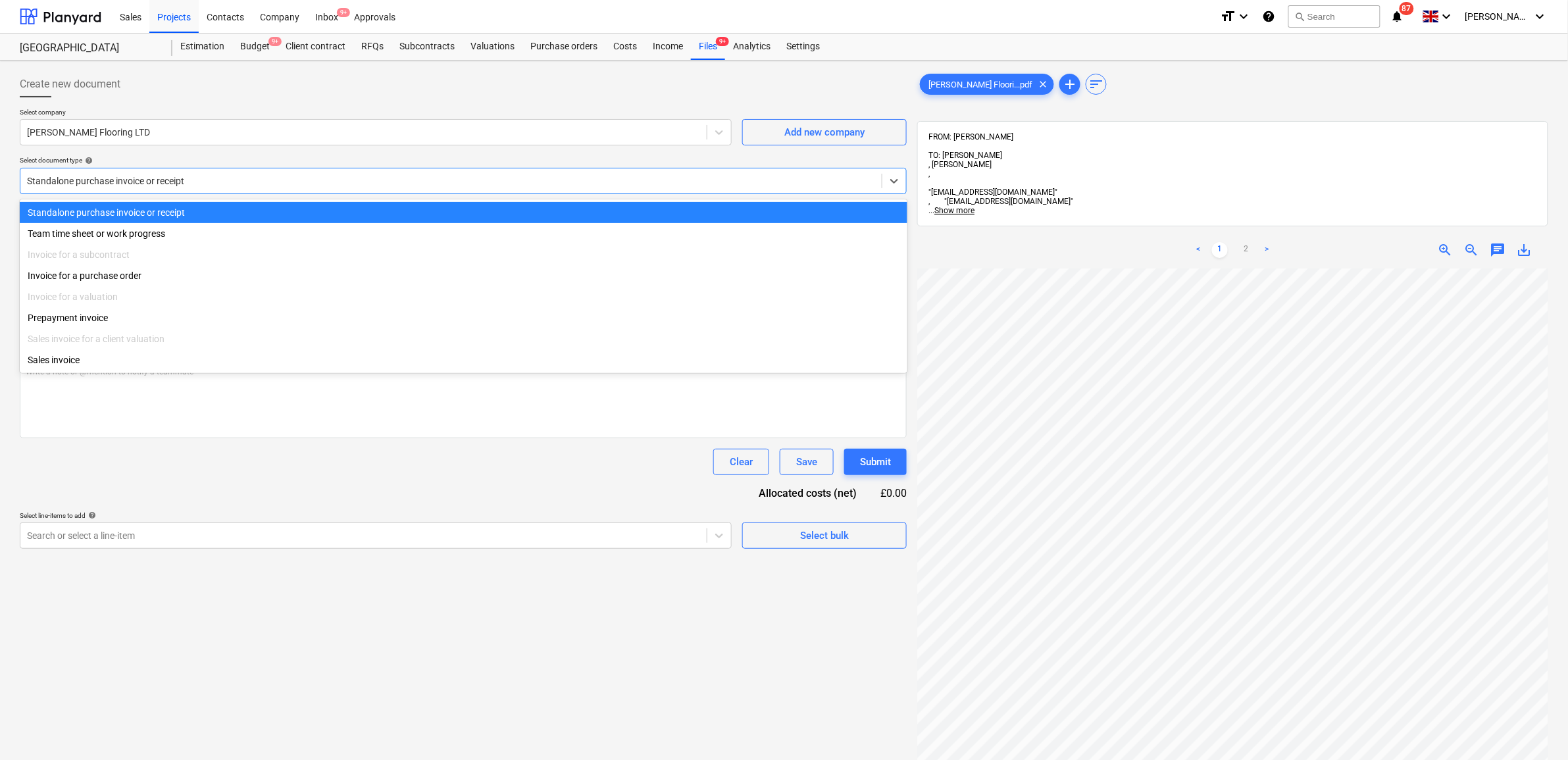
click at [230, 189] on div "Standalone purchase invoice or receipt" at bounding box center [451, 181] width 861 height 18
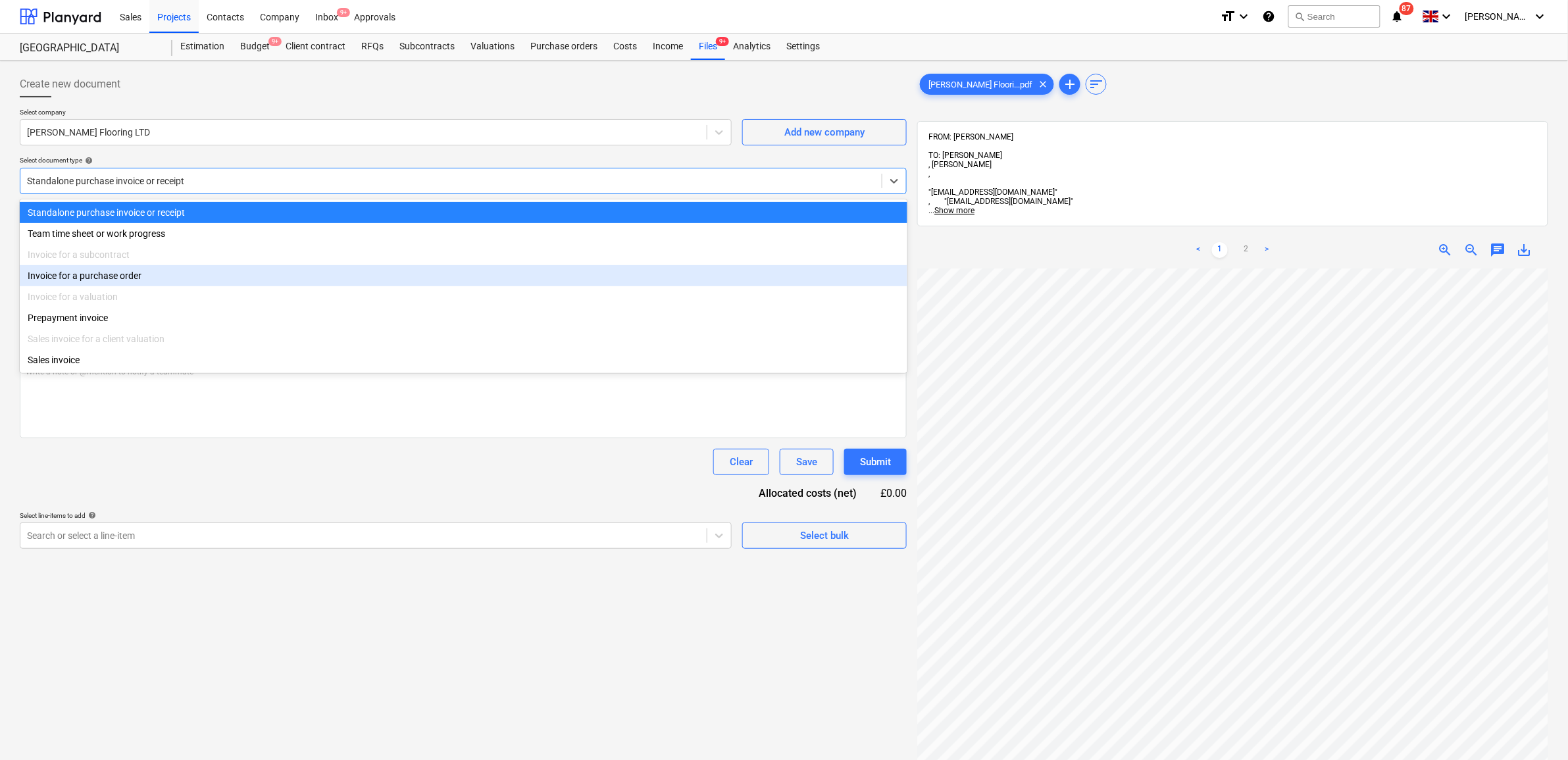
click at [185, 276] on div "Invoice for a purchase order" at bounding box center [464, 276] width 887 height 21
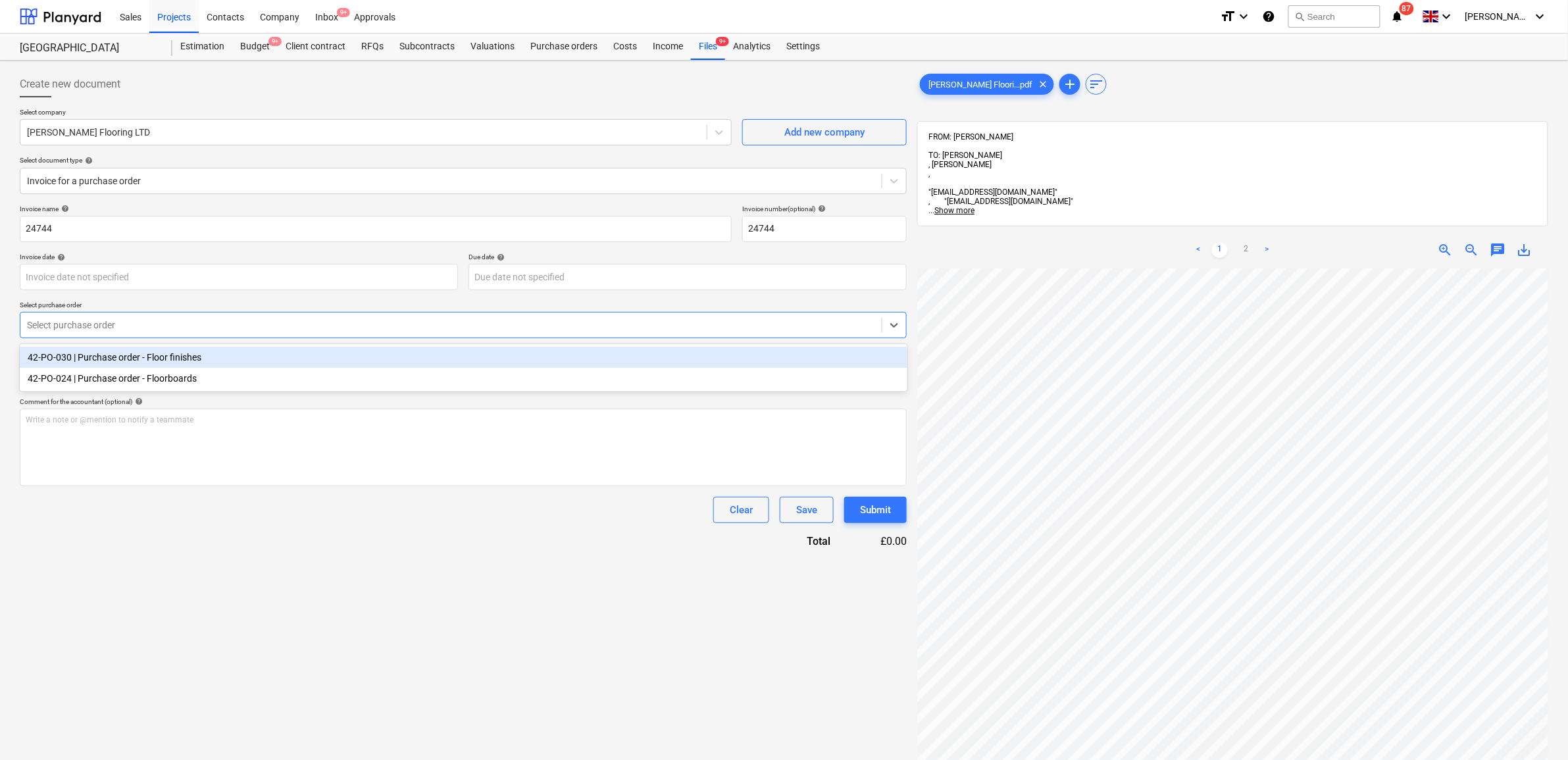
click at [170, 321] on div at bounding box center [451, 325] width 848 height 13
click at [165, 360] on div "42-PO-030 | Purchase order - Floor finishes" at bounding box center [464, 357] width 887 height 21
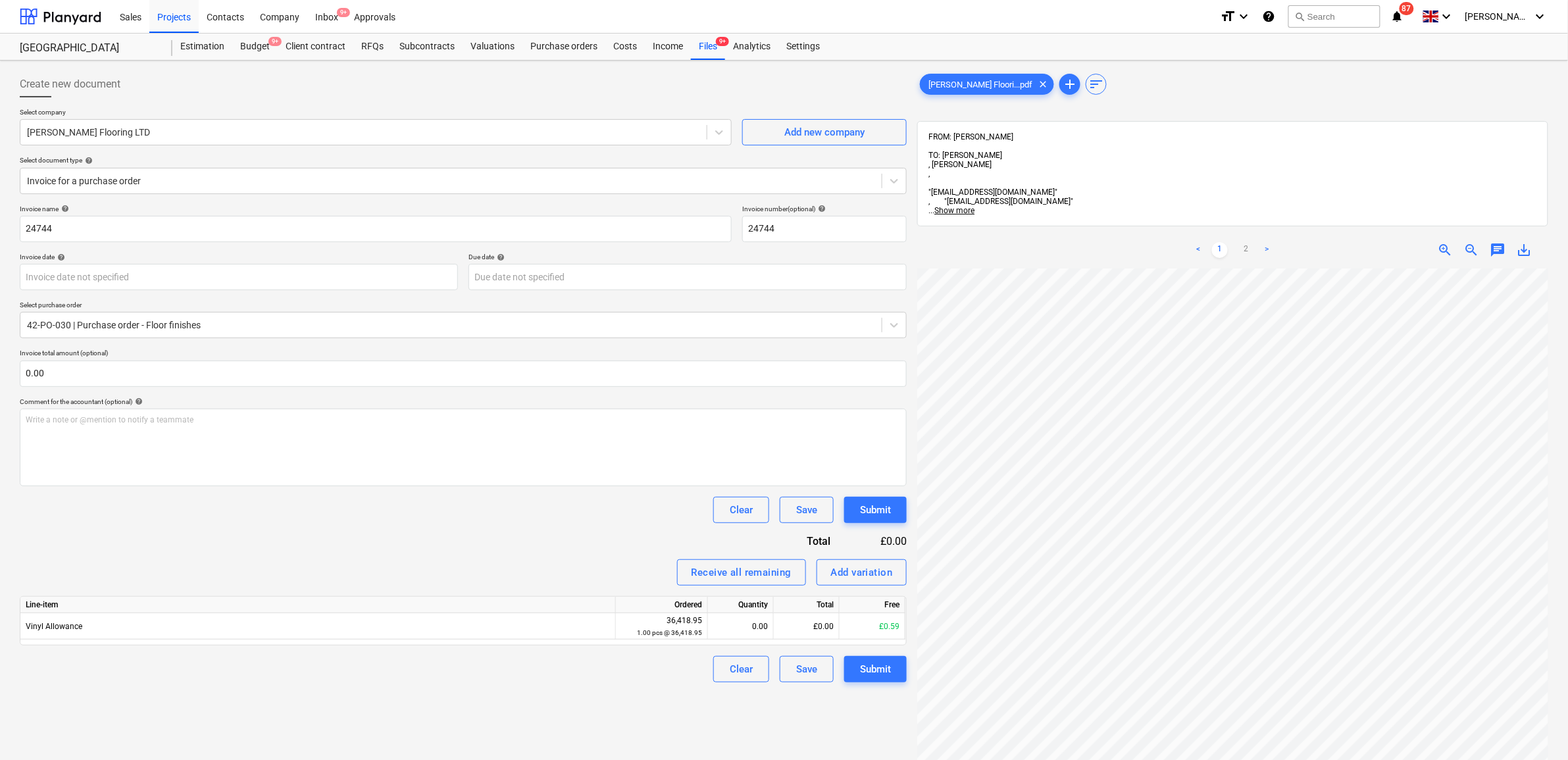
click at [385, 551] on div "Invoice name help 24744 Invoice number (optional) help 24744 Invoice date help …" at bounding box center [463, 443] width 887 height 478
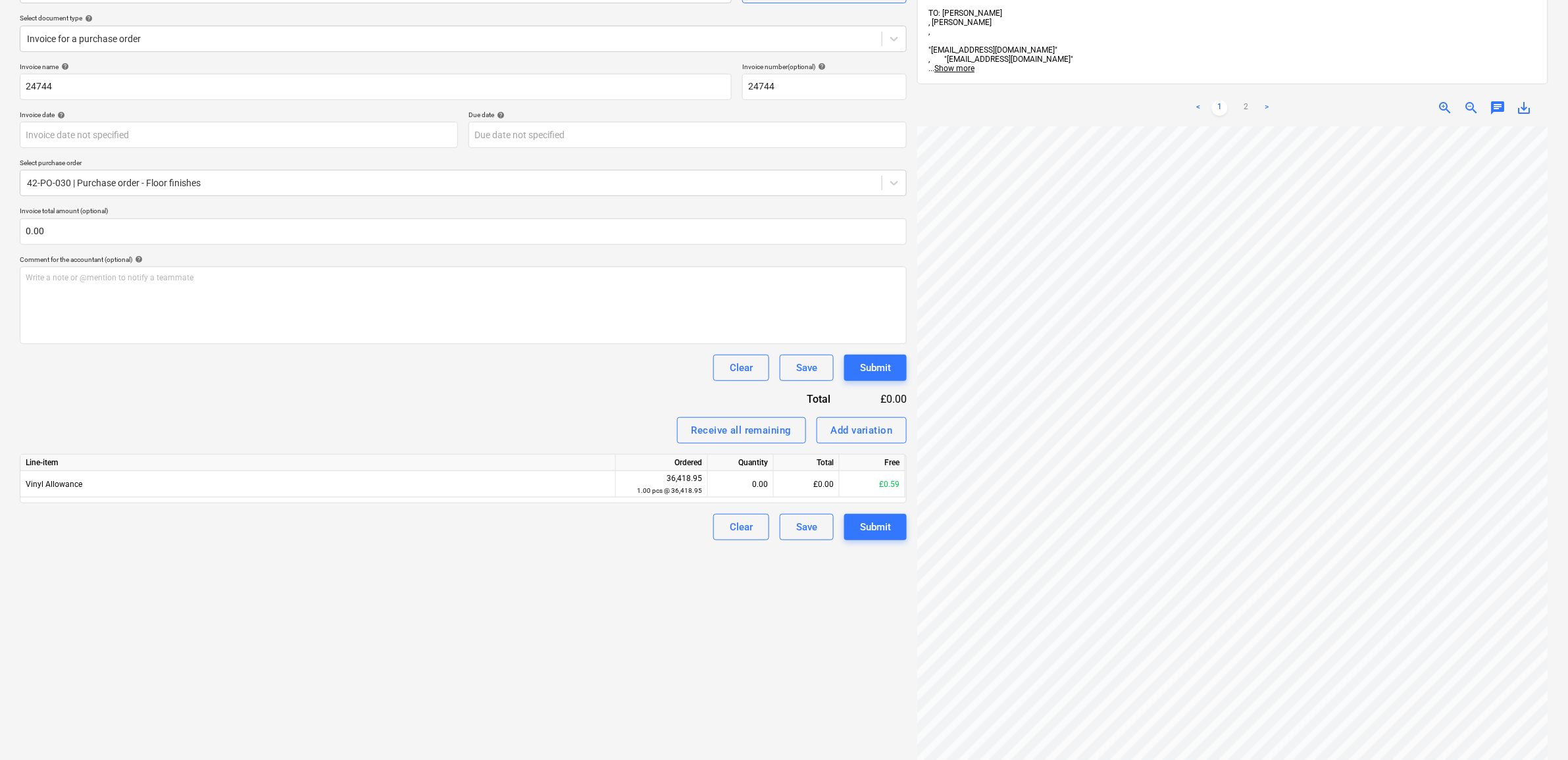
scroll to position [104, 0]
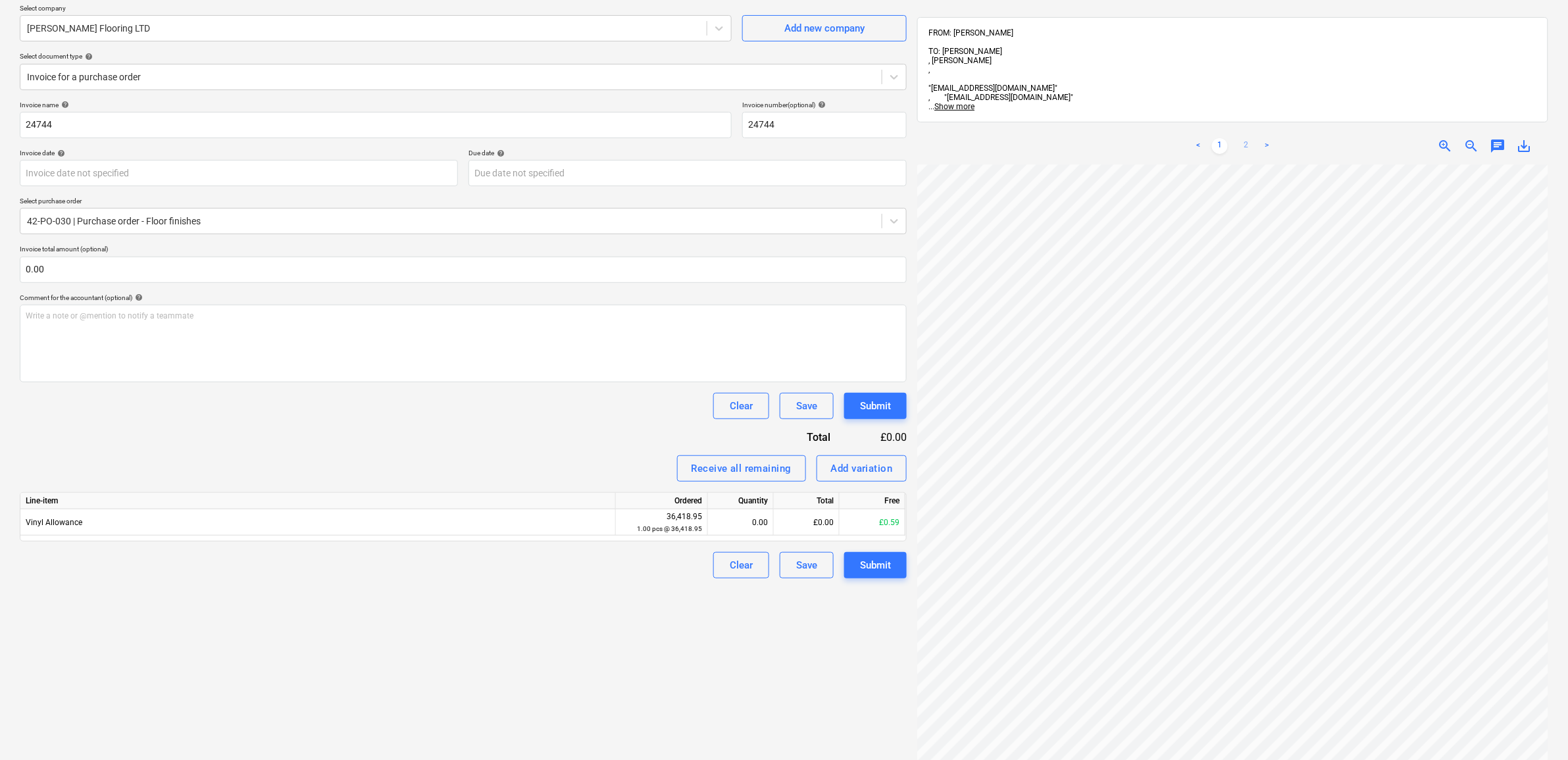
click at [1247, 138] on link "2" at bounding box center [1246, 146] width 16 height 16
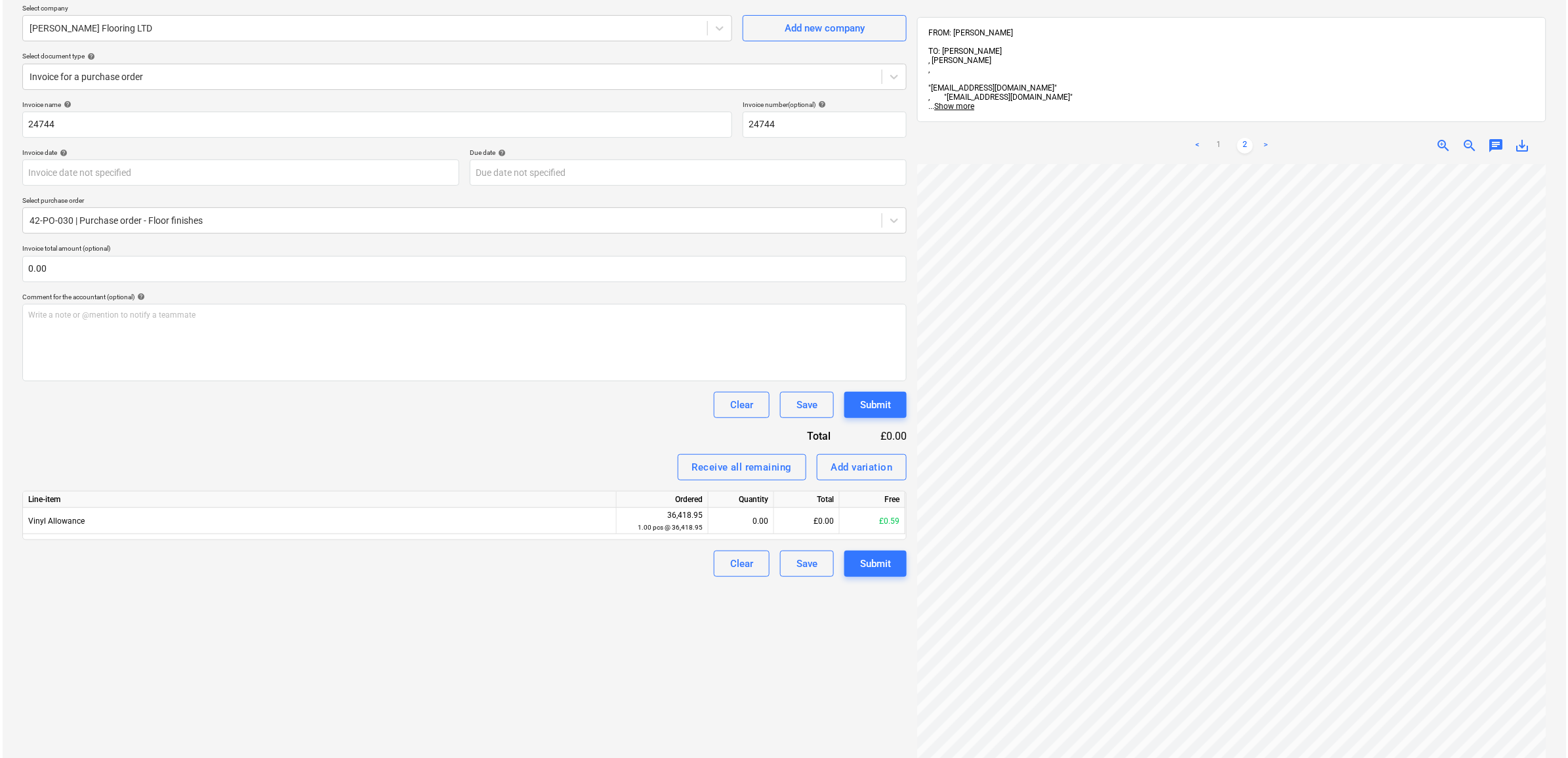
scroll to position [0, 57]
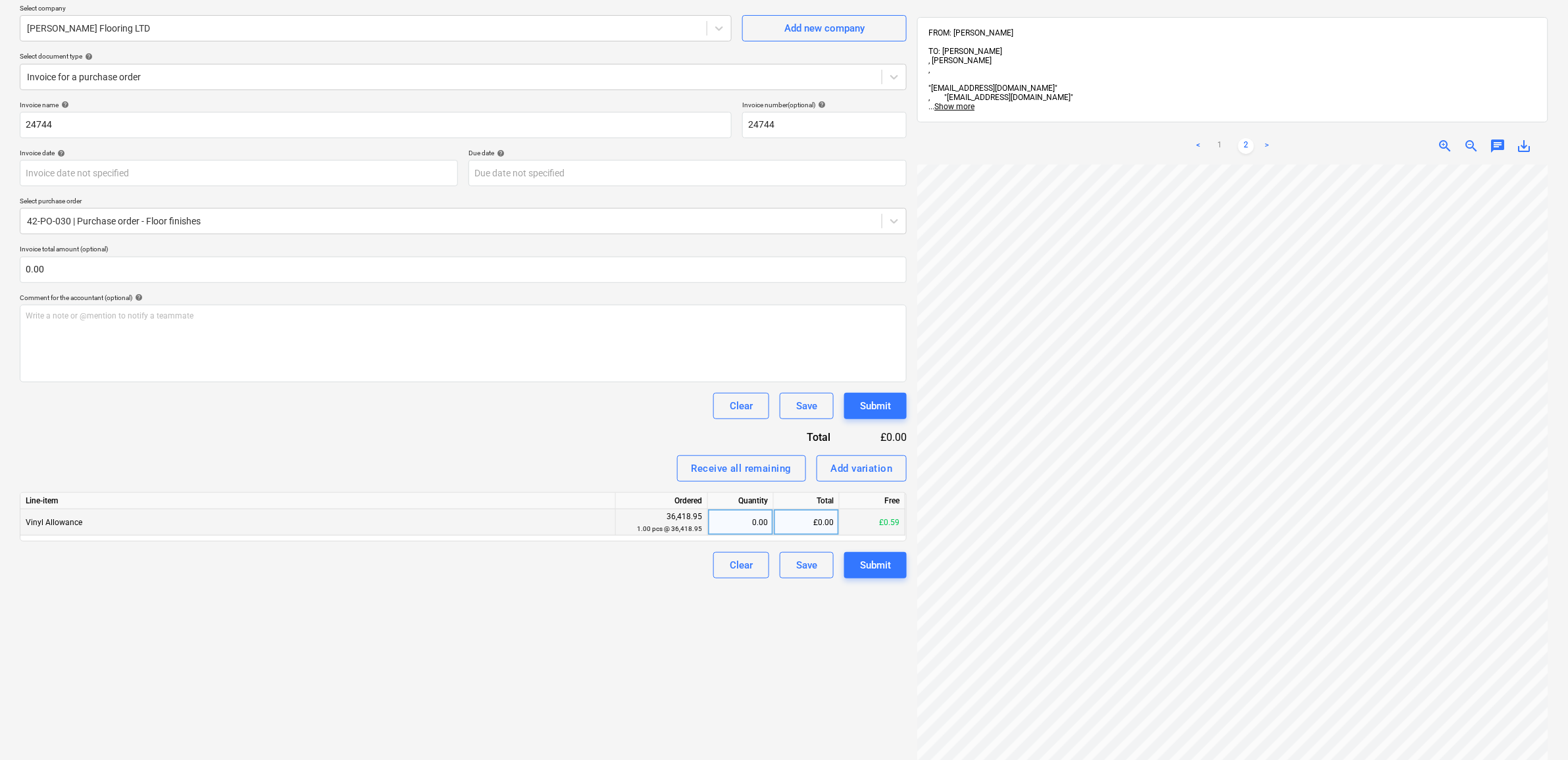
click at [816, 524] on div "£0.00" at bounding box center [806, 522] width 66 height 26
click at [835, 456] on button "Add variation" at bounding box center [862, 468] width 91 height 26
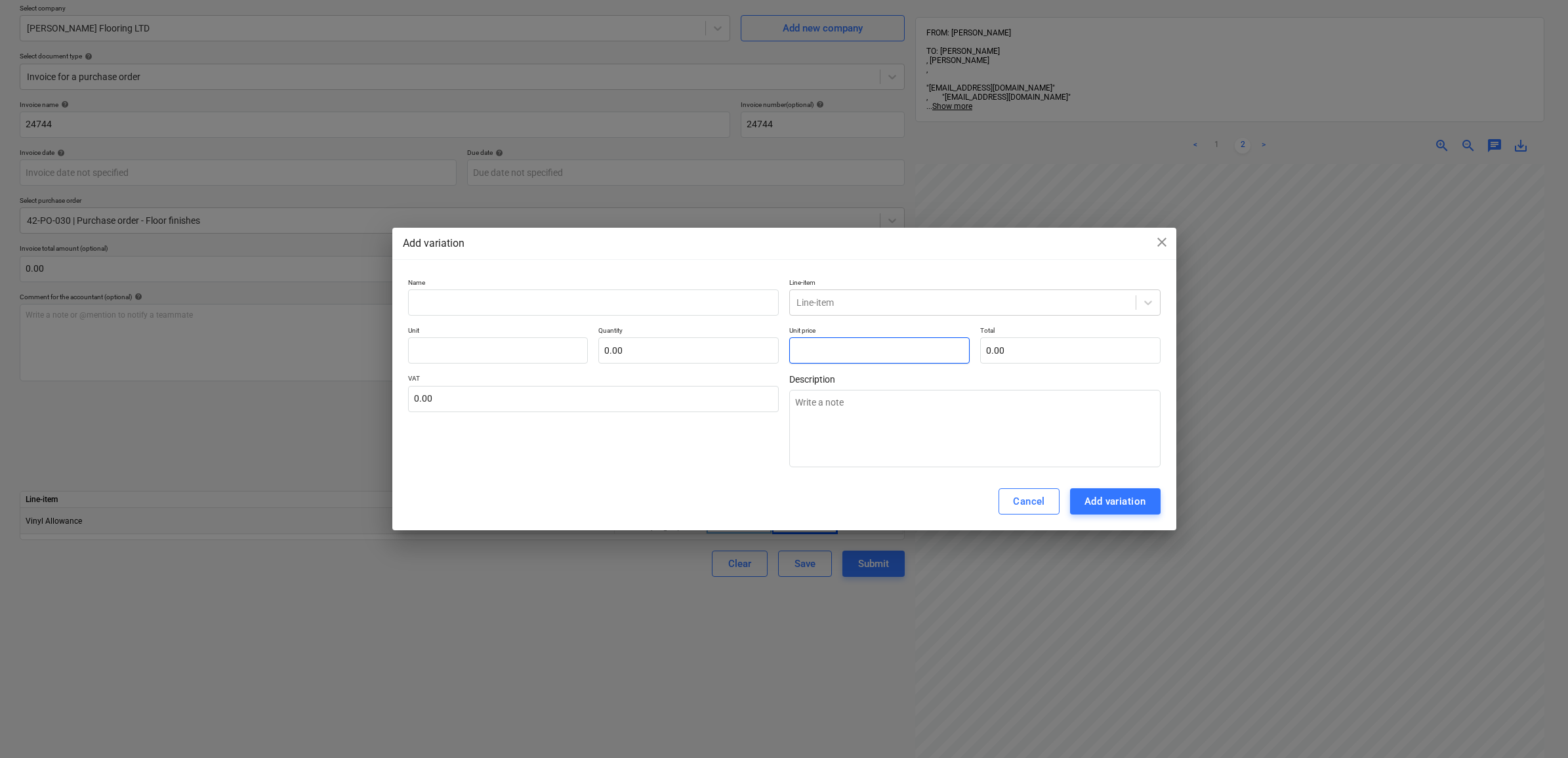
click at [854, 348] on input "text" at bounding box center [879, 350] width 181 height 26
click at [612, 312] on input "text" at bounding box center [593, 302] width 372 height 26
click at [903, 306] on div at bounding box center [963, 302] width 333 height 13
click at [871, 356] on div "-- Vinyl Allowance" at bounding box center [975, 355] width 372 height 21
click at [720, 466] on div "VAT 0.00" at bounding box center [593, 420] width 372 height 93
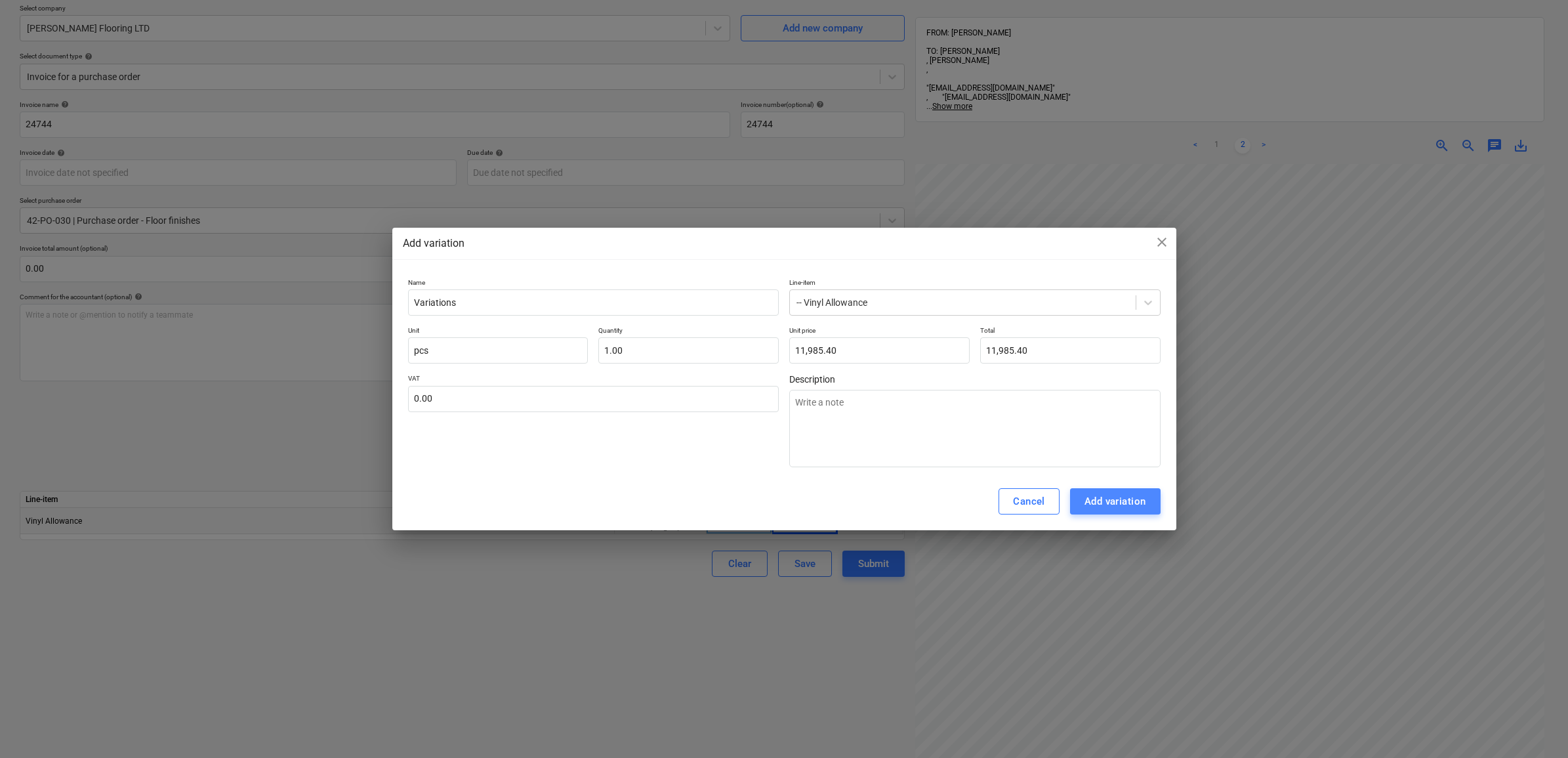
click at [1123, 494] on div "Add variation" at bounding box center [1115, 501] width 62 height 17
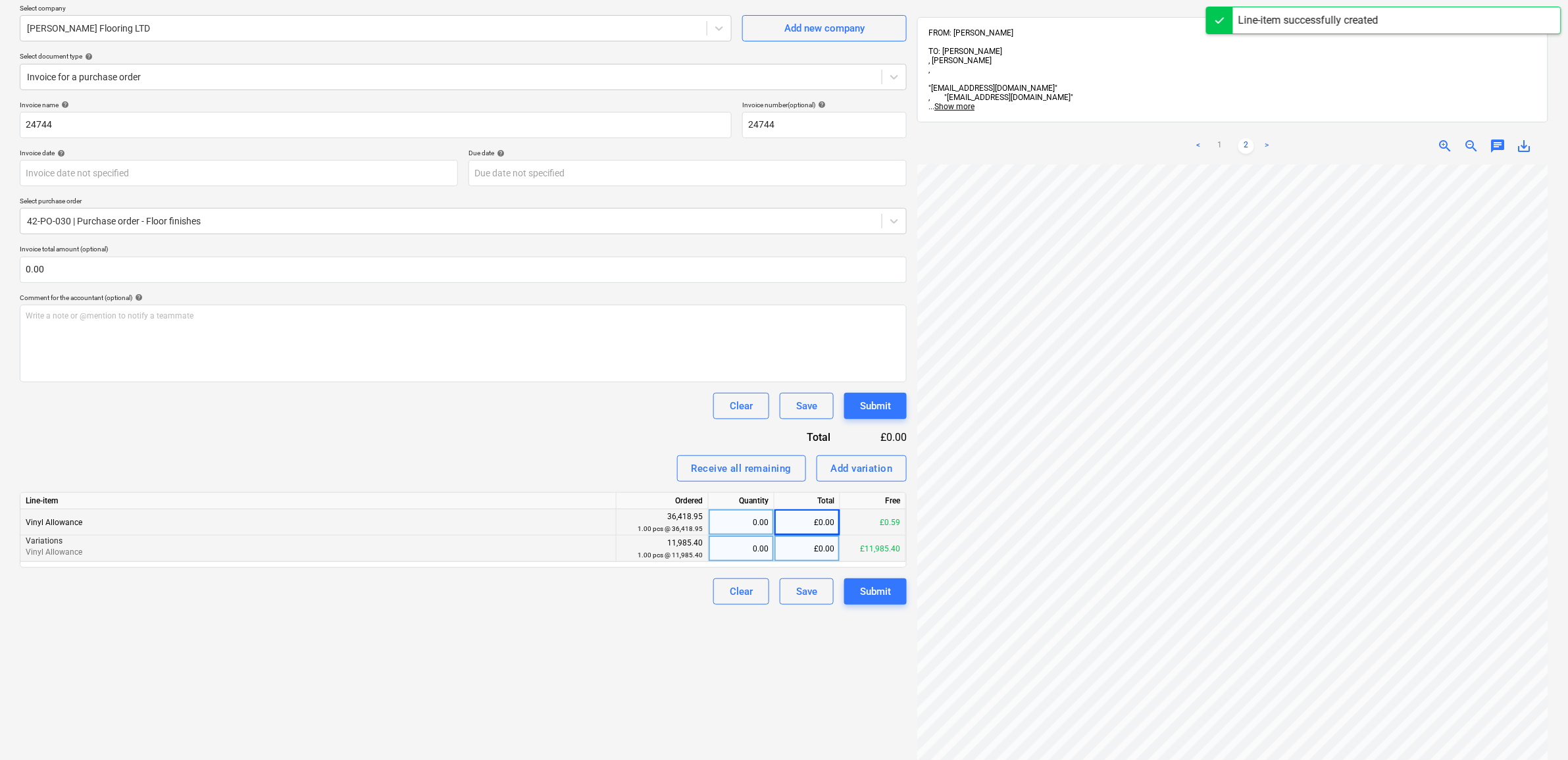
click at [823, 551] on div "£0.00" at bounding box center [807, 548] width 66 height 26
click at [697, 651] on div "Create new document Select company [PERSON_NAME] Flooring LTD Add new company S…" at bounding box center [463, 426] width 897 height 930
click at [892, 597] on button "Submit" at bounding box center [875, 591] width 62 height 26
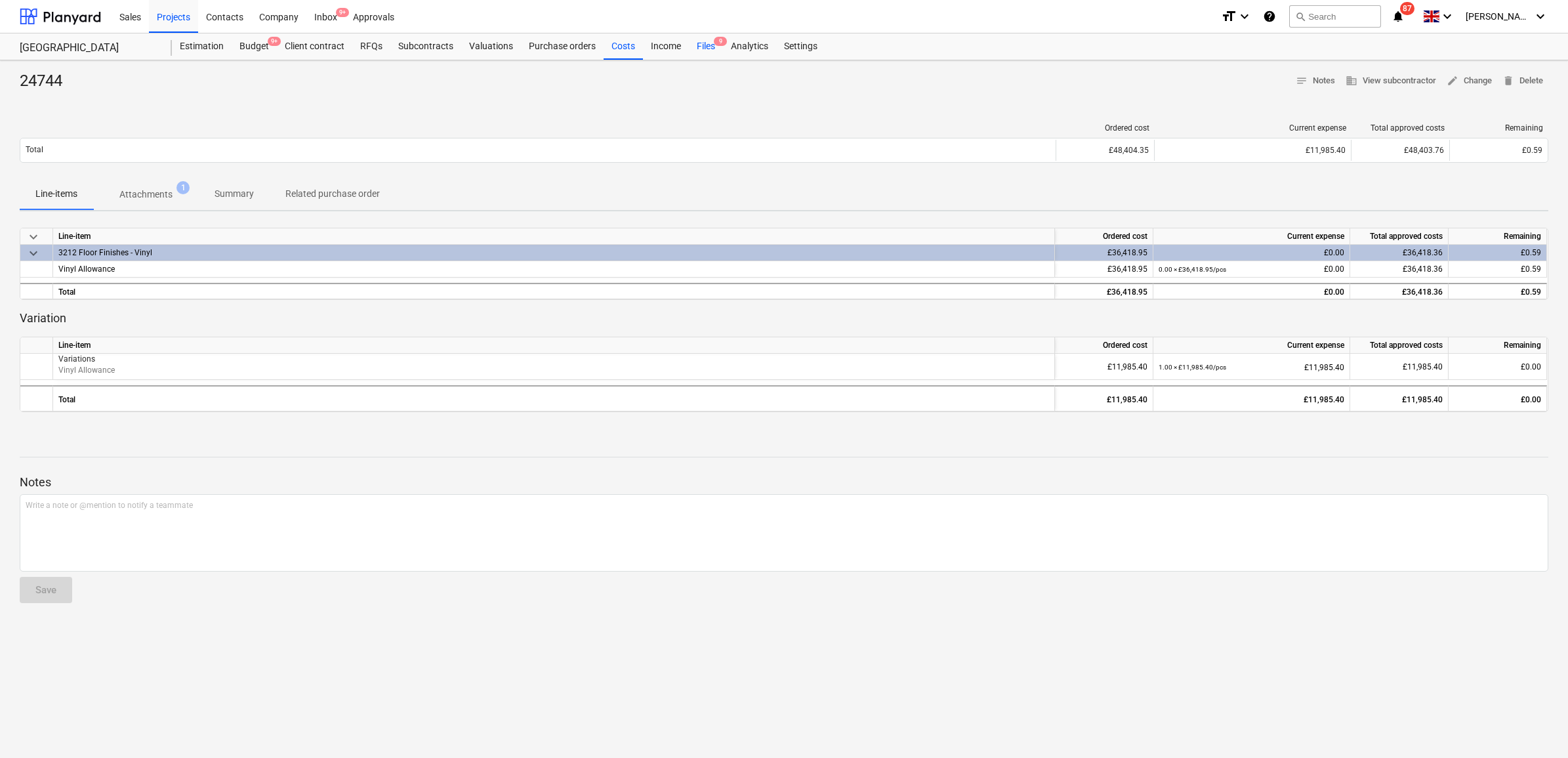
click at [713, 50] on div "Files 9" at bounding box center [706, 46] width 34 height 26
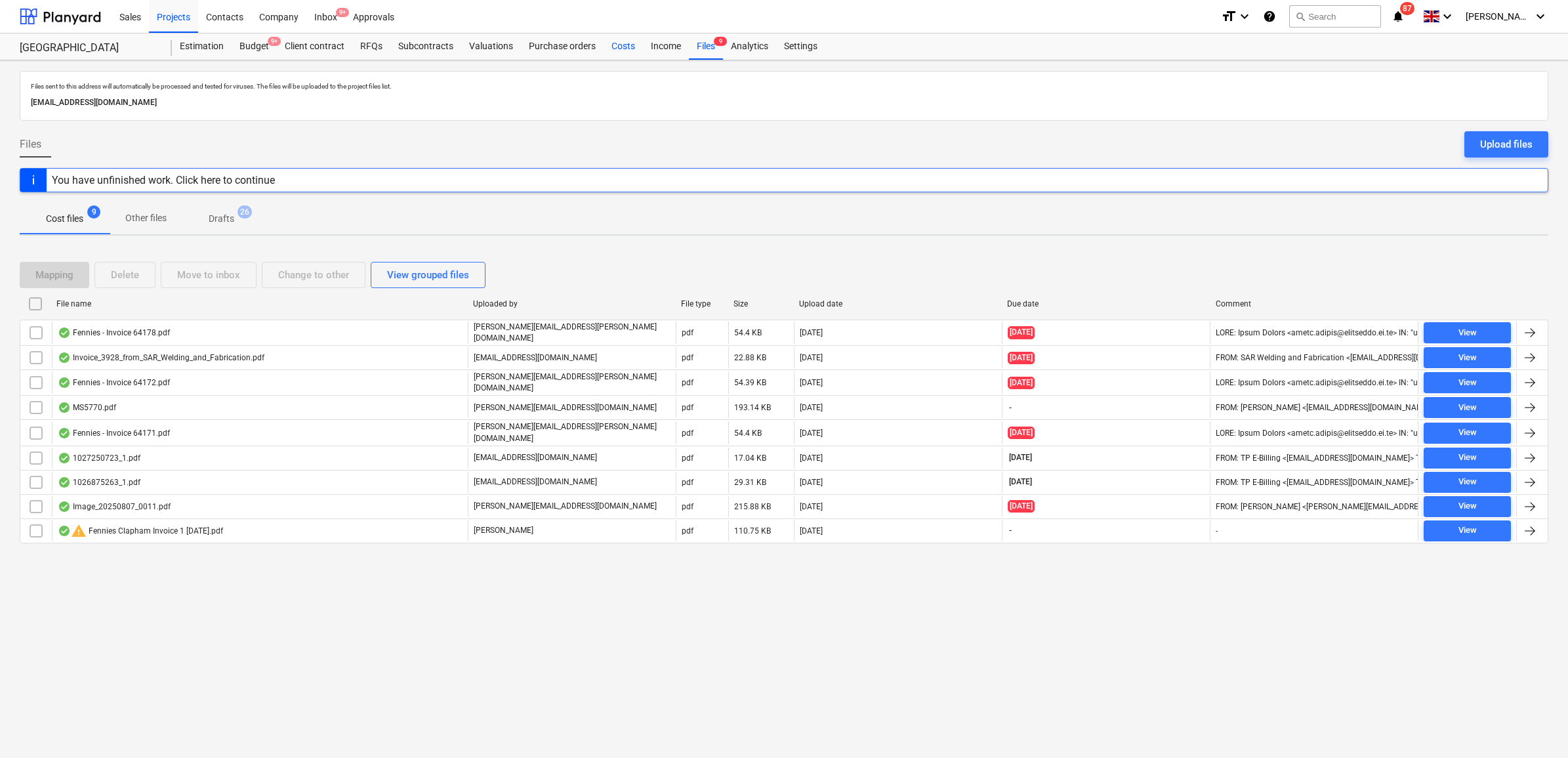
click at [630, 47] on div "Costs" at bounding box center [624, 46] width 40 height 26
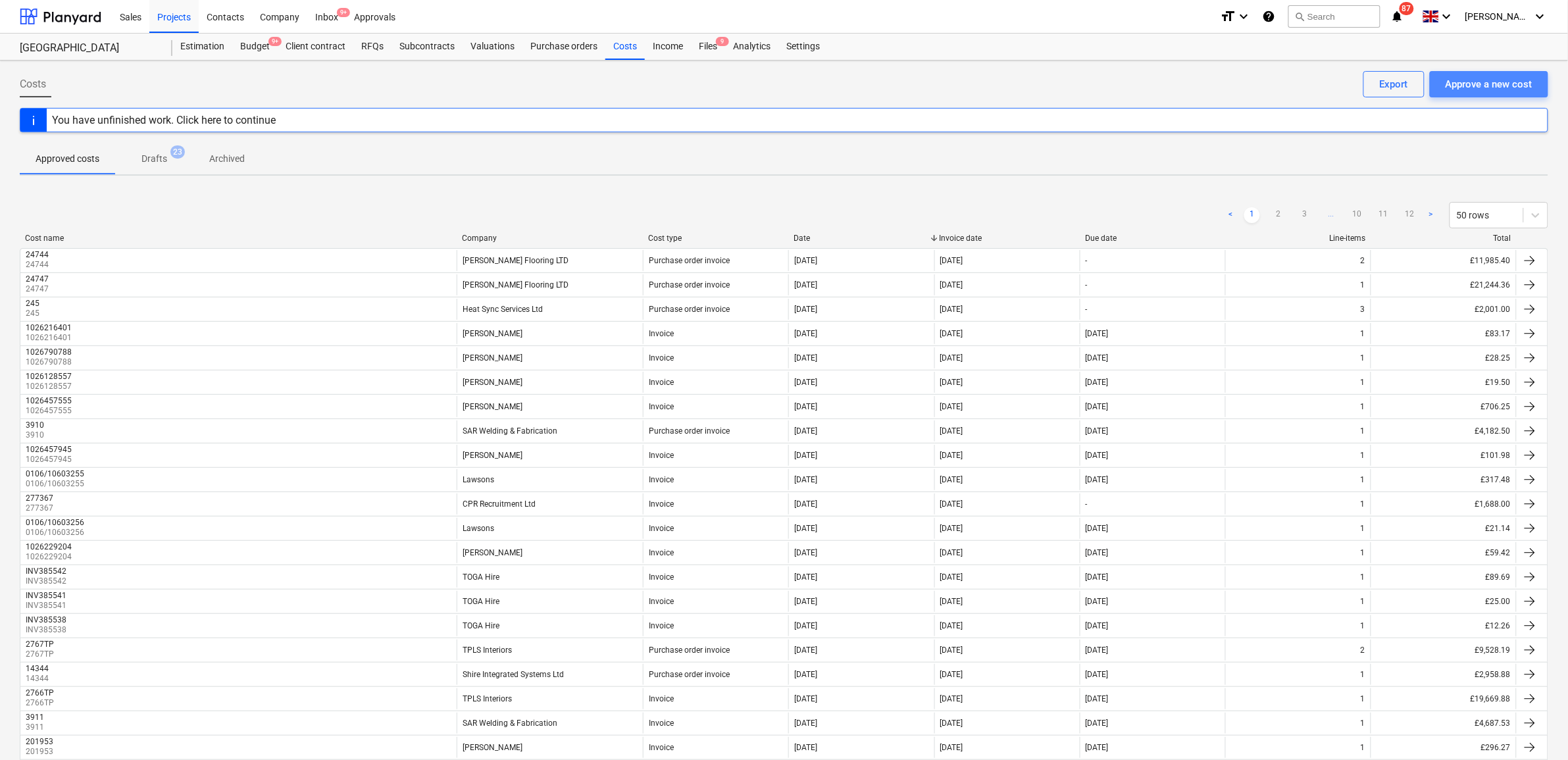
click at [1495, 86] on div "Approve a new cost" at bounding box center [1488, 84] width 87 height 17
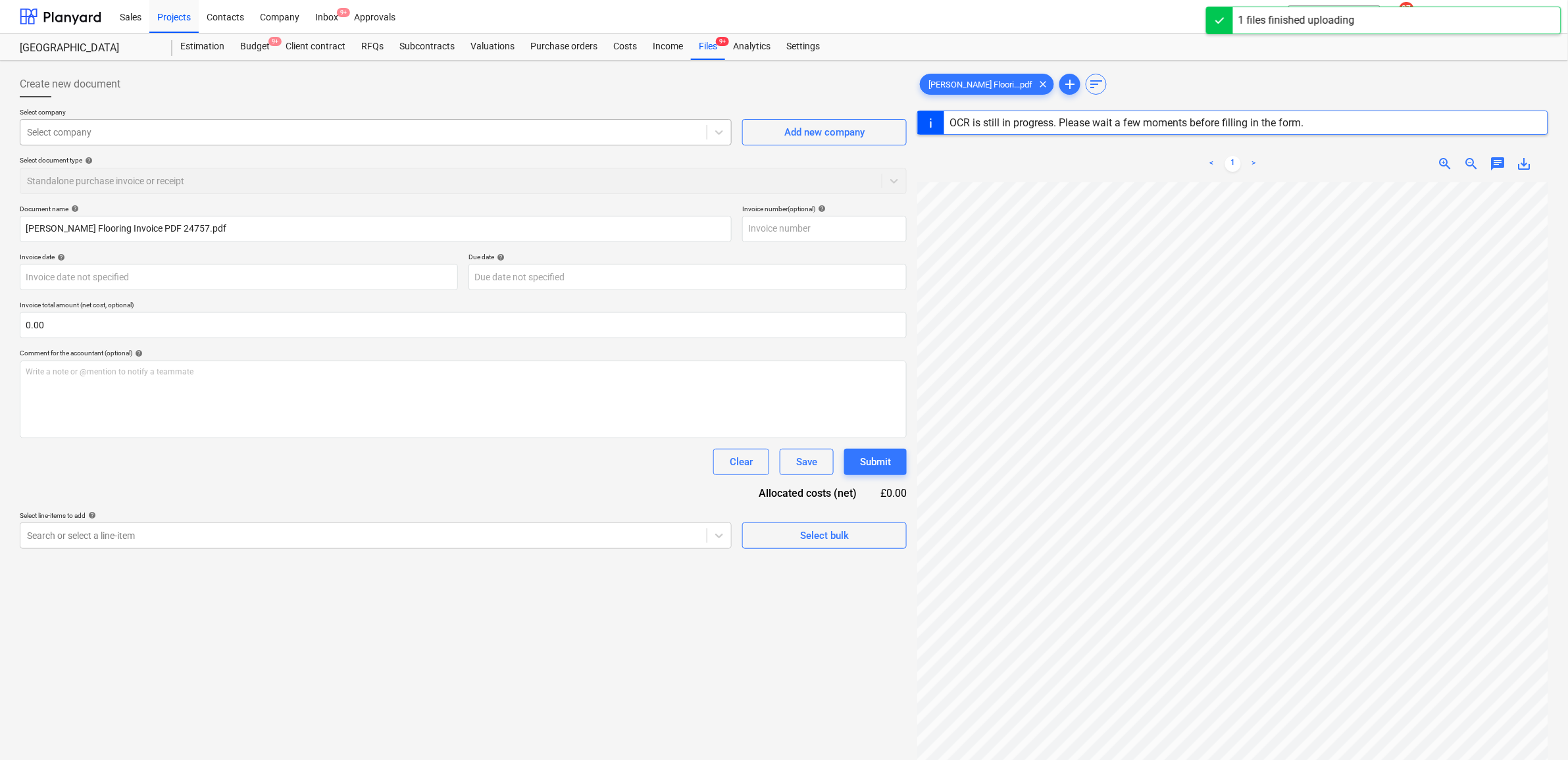
click at [511, 123] on div "Select company" at bounding box center [363, 132] width 686 height 18
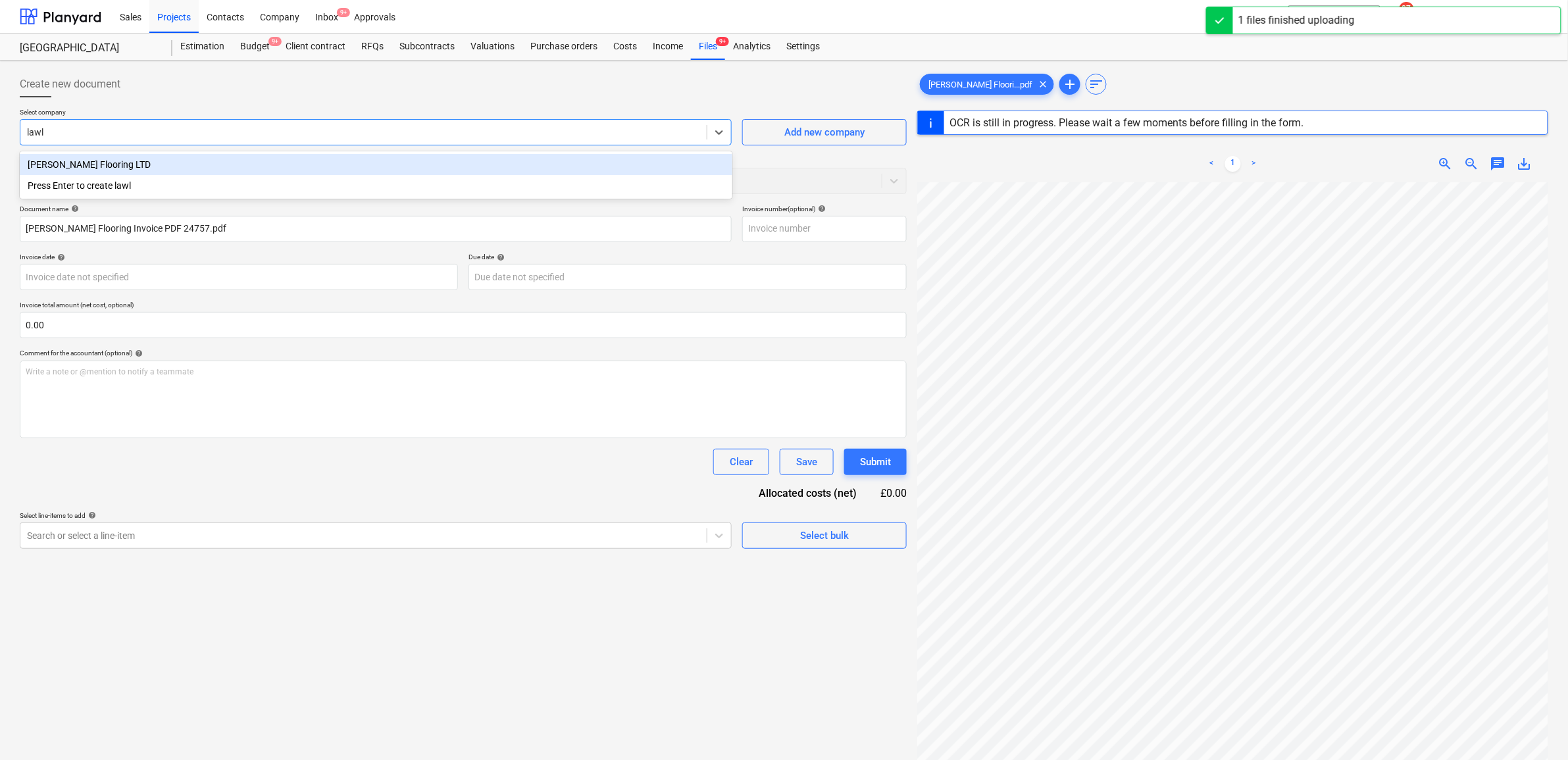
click at [580, 154] on div "[PERSON_NAME] Flooring LTD" at bounding box center [376, 165] width 713 height 21
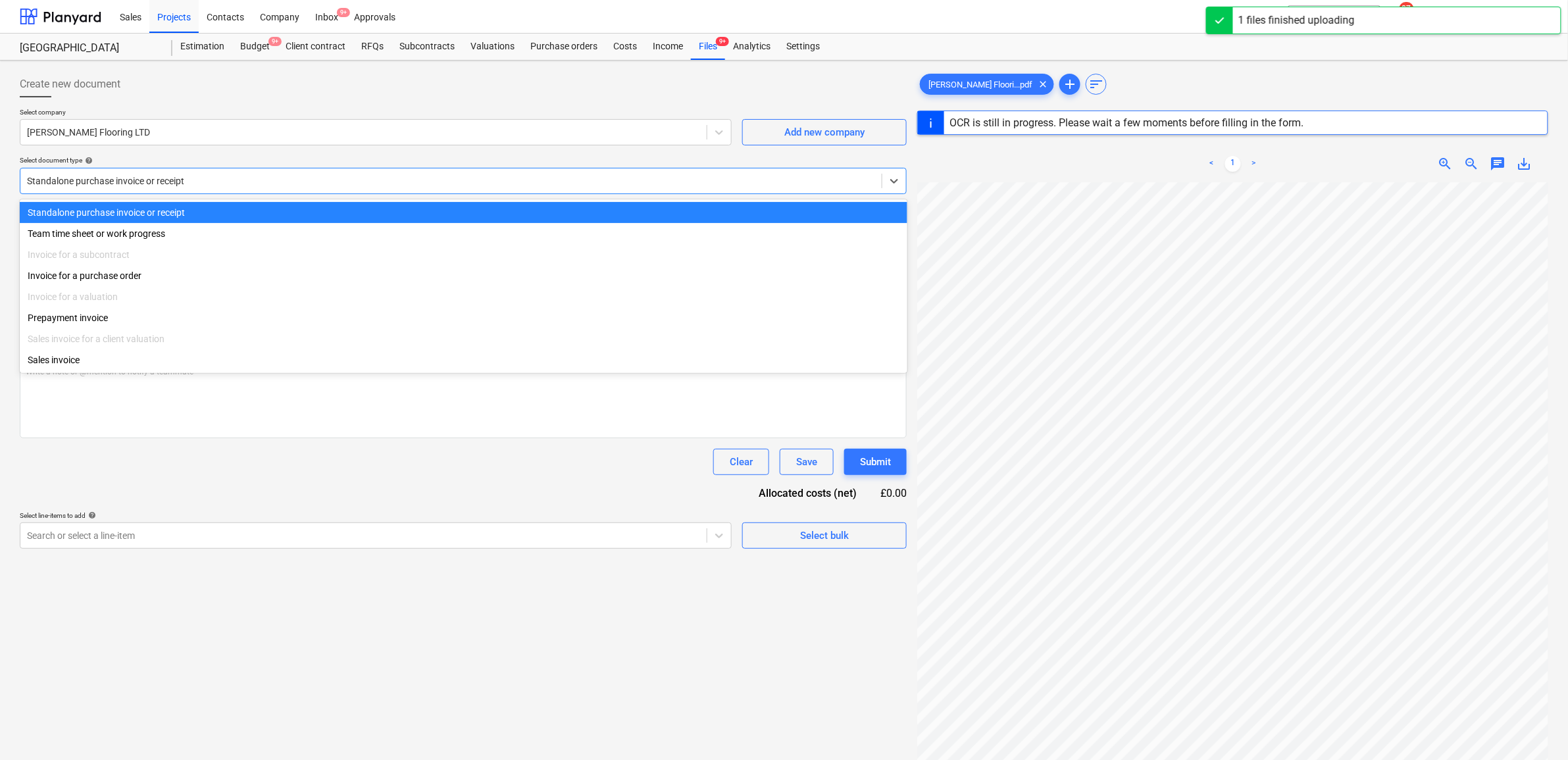
click at [498, 175] on div at bounding box center [451, 181] width 848 height 13
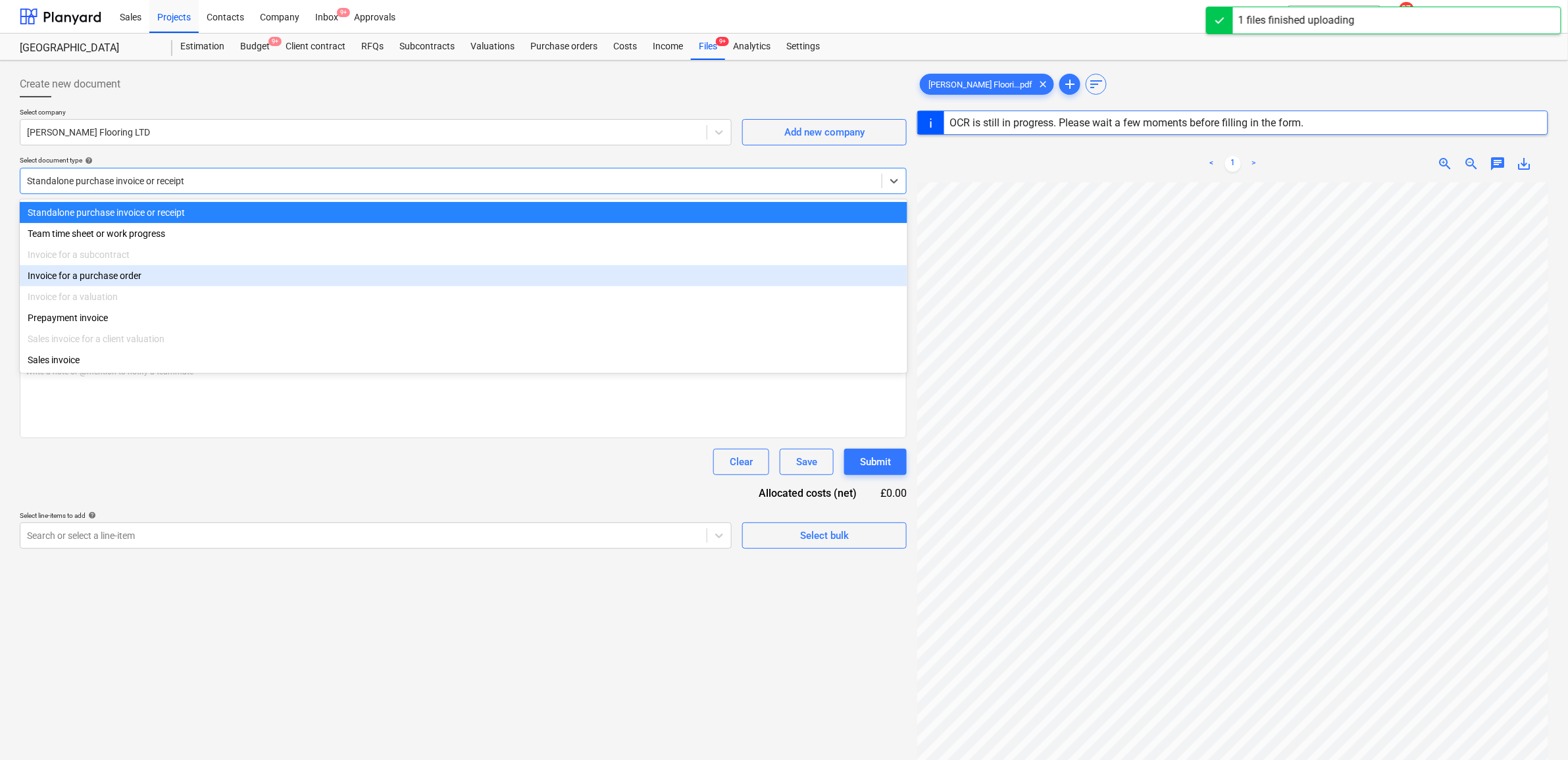
click at [368, 268] on div "Invoice for a purchase order" at bounding box center [464, 276] width 887 height 21
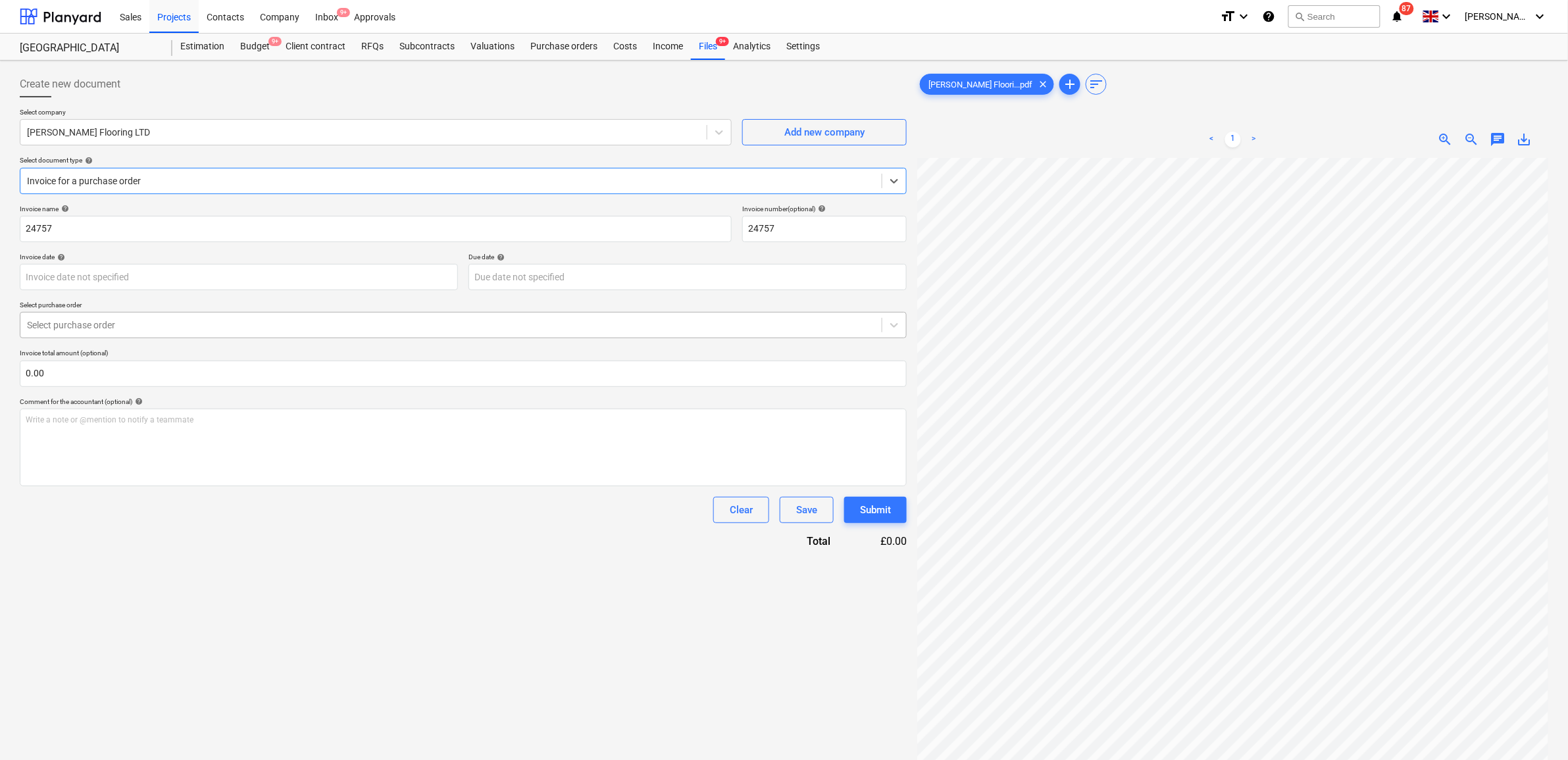
click at [312, 336] on div "Select purchase order" at bounding box center [463, 324] width 887 height 26
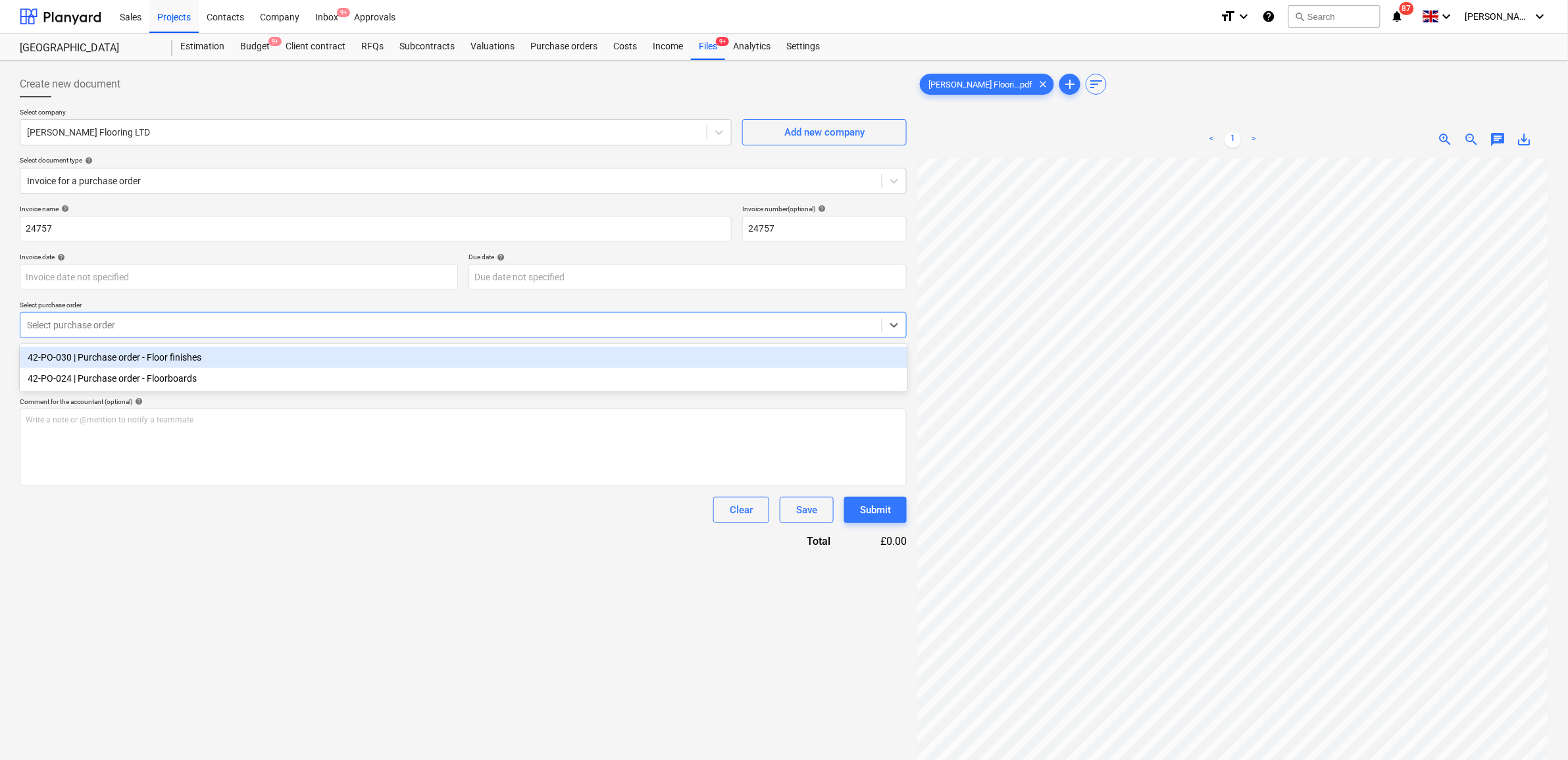
click at [303, 356] on div "42-PO-030 | Purchase order - Floor finishes" at bounding box center [464, 357] width 887 height 21
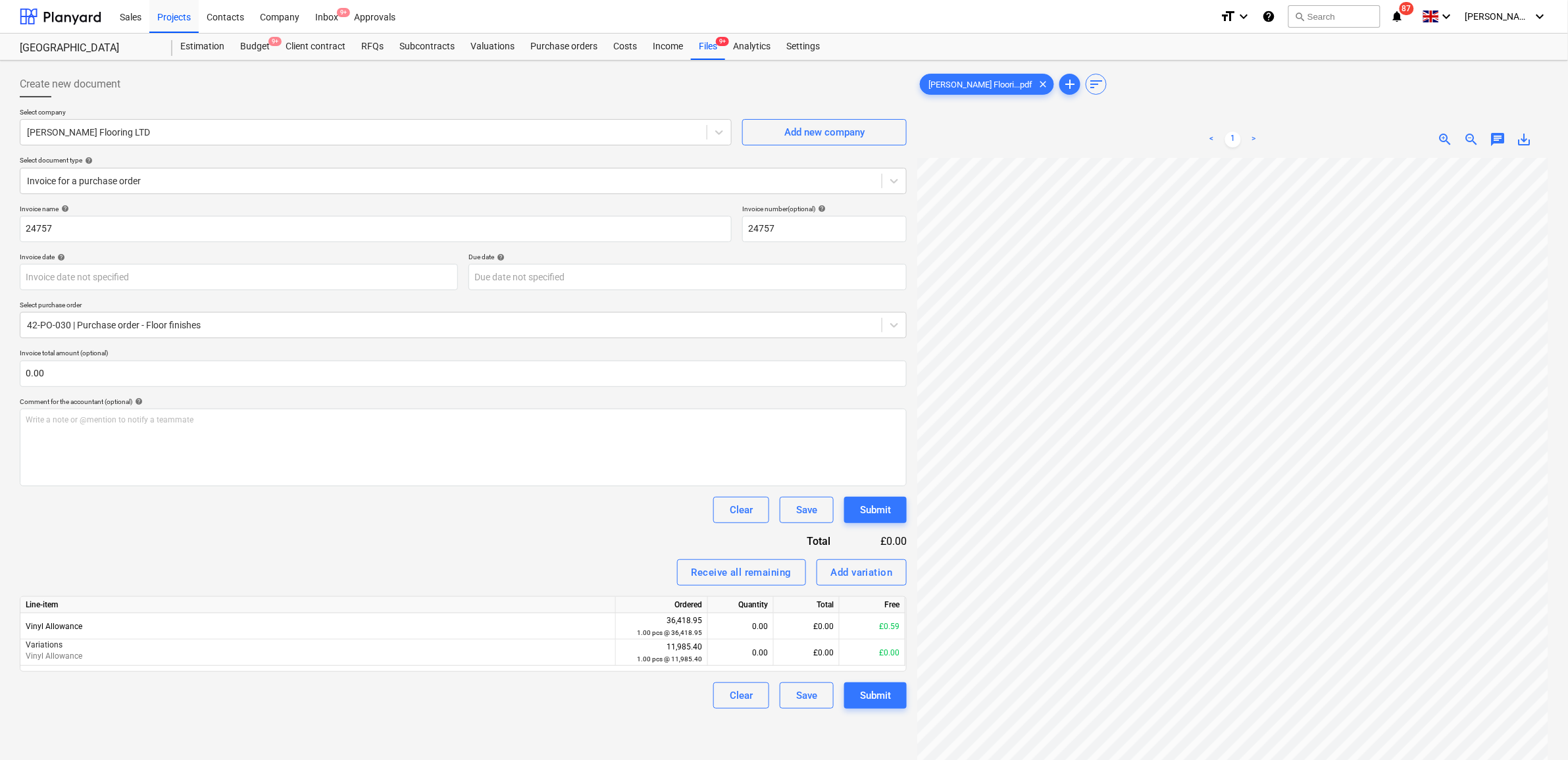
scroll to position [82, 0]
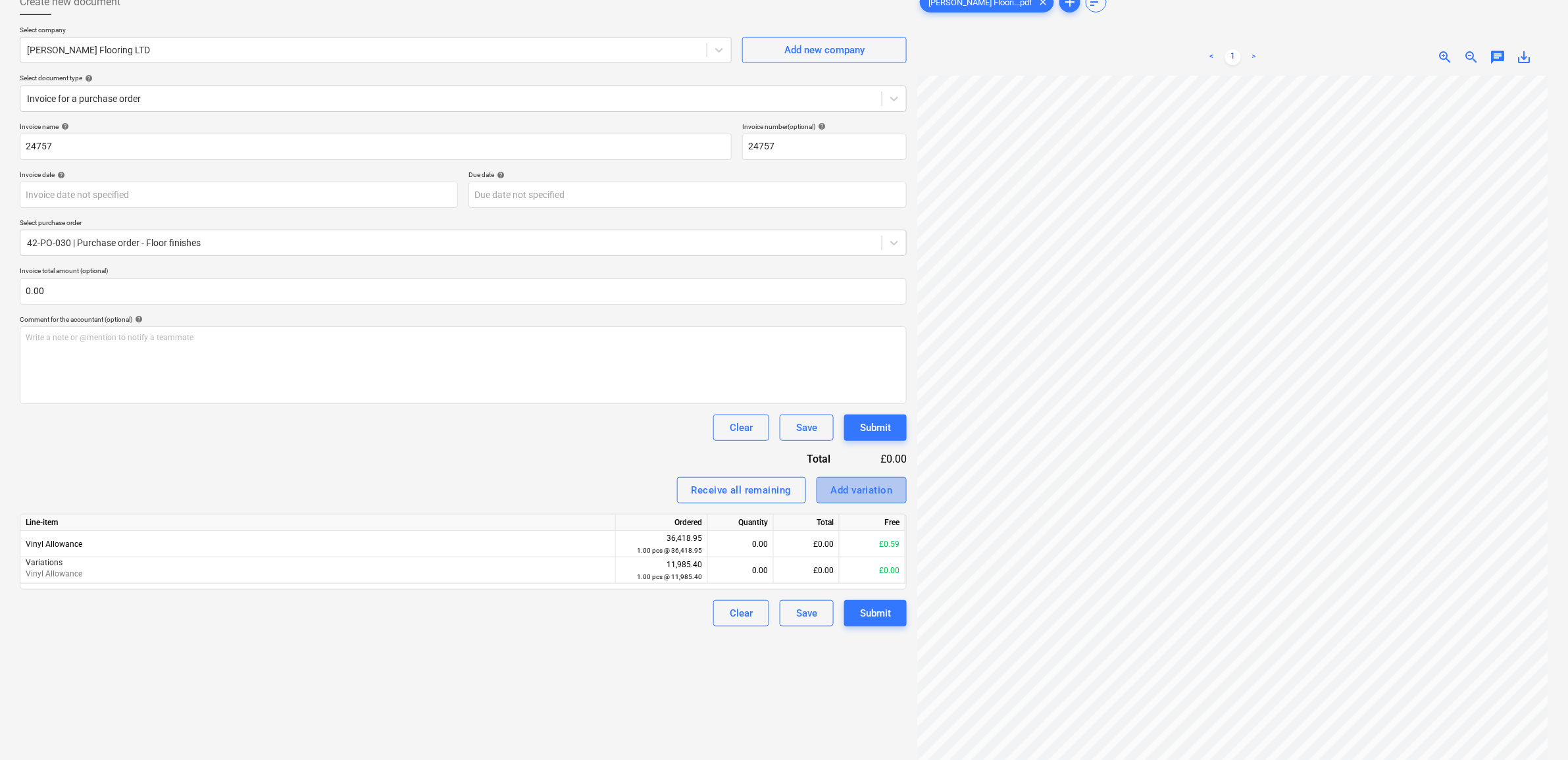
click at [843, 484] on div "Add variation" at bounding box center [862, 490] width 62 height 17
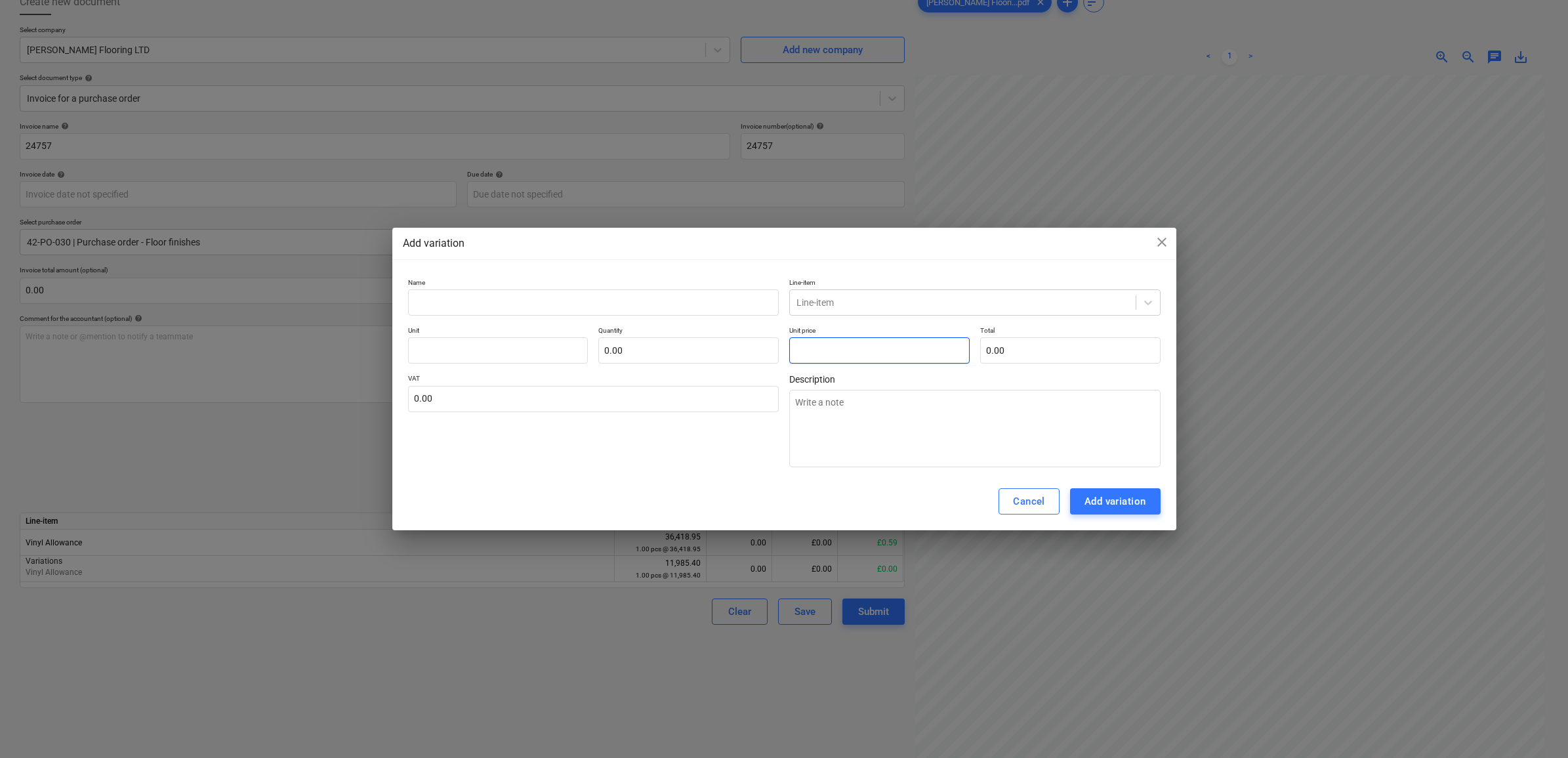
click at [817, 354] on input "text" at bounding box center [879, 350] width 181 height 26
click at [772, 349] on input "1" at bounding box center [688, 350] width 181 height 26
click at [687, 299] on input "text" at bounding box center [593, 302] width 372 height 26
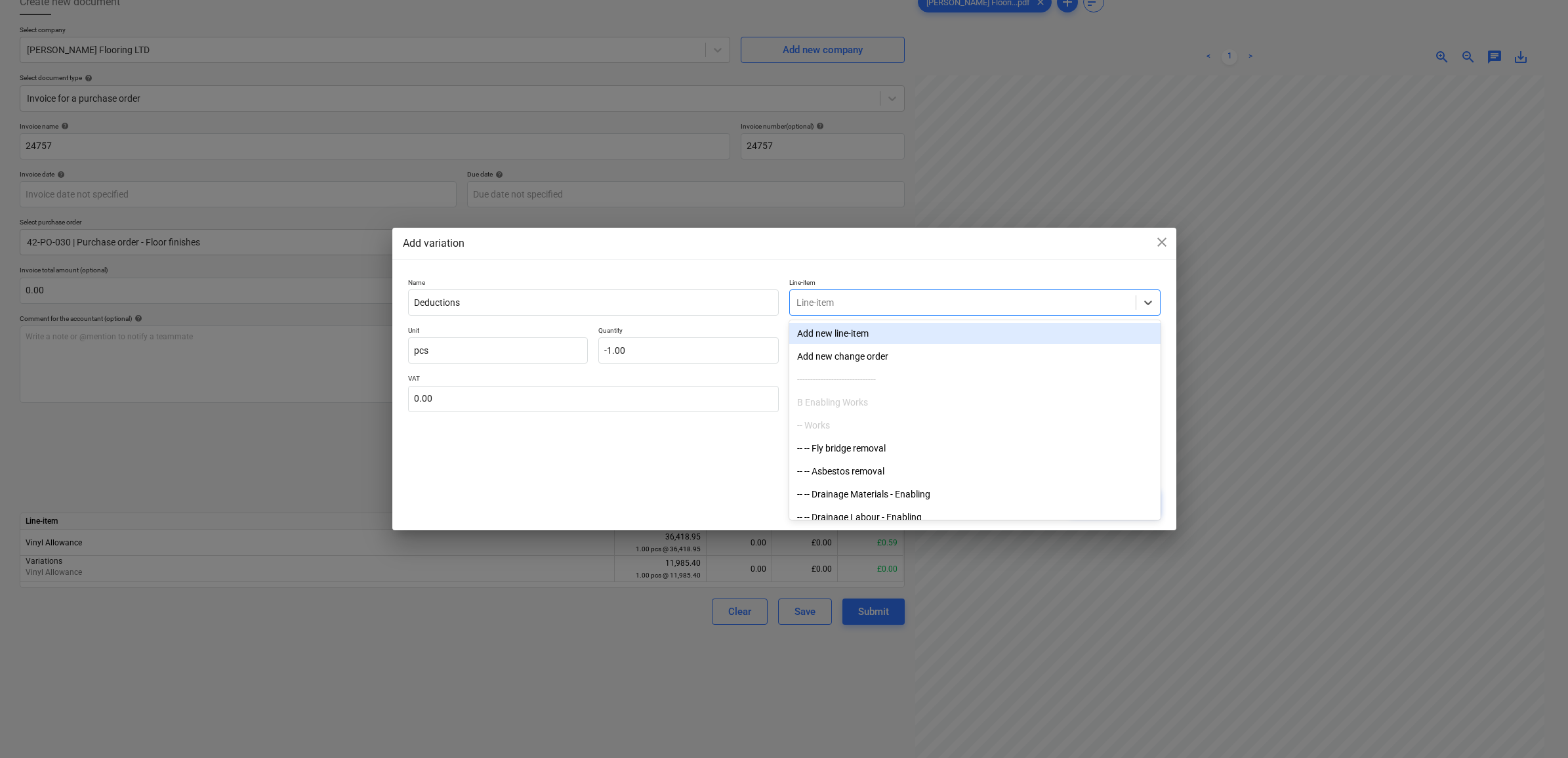
click at [825, 302] on div at bounding box center [963, 302] width 333 height 13
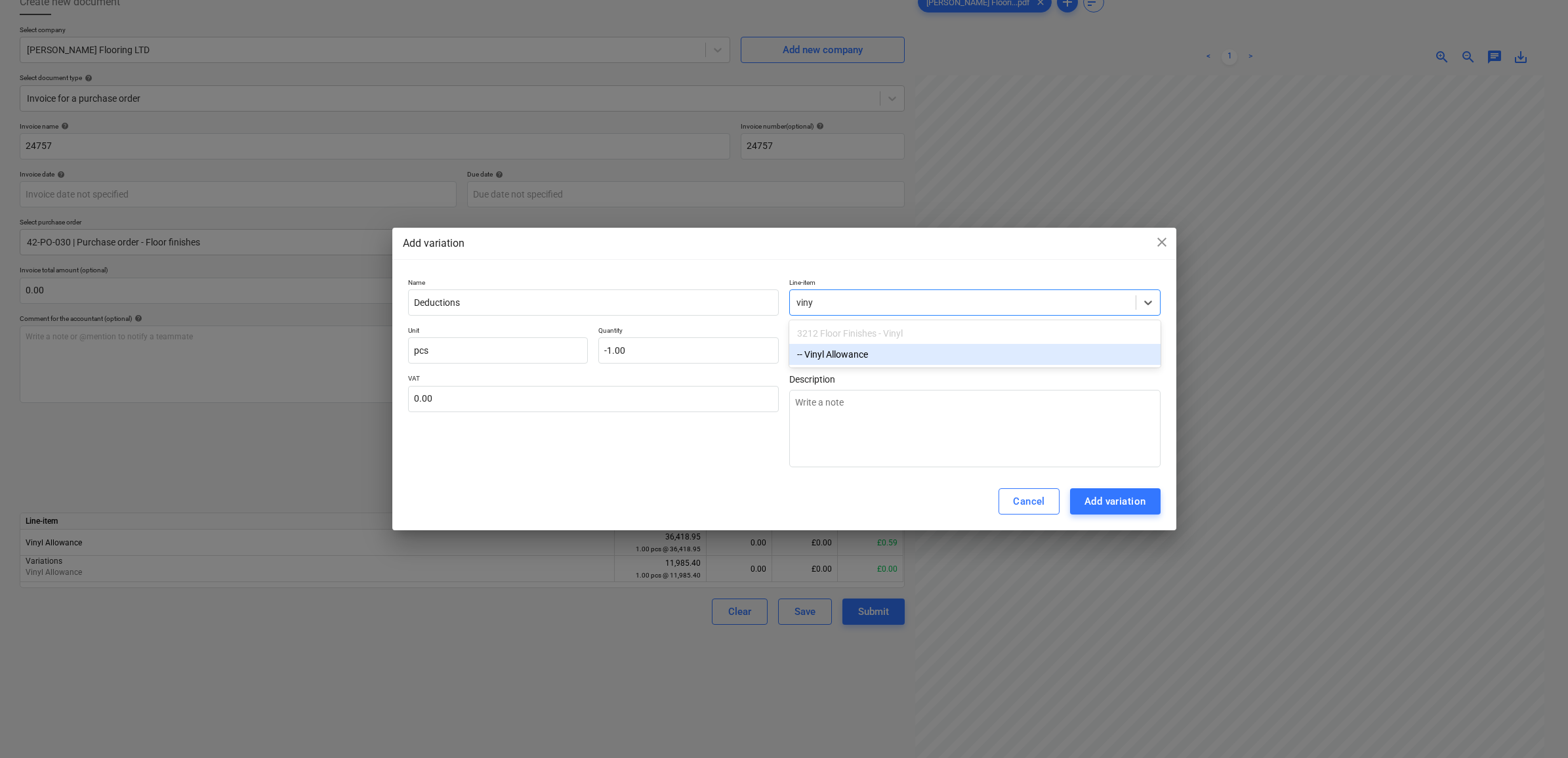
click at [834, 346] on div "-- Vinyl Allowance" at bounding box center [975, 355] width 372 height 21
click at [709, 453] on div "VAT 0.00" at bounding box center [593, 420] width 372 height 93
click at [1097, 500] on div "Add variation" at bounding box center [1115, 501] width 62 height 17
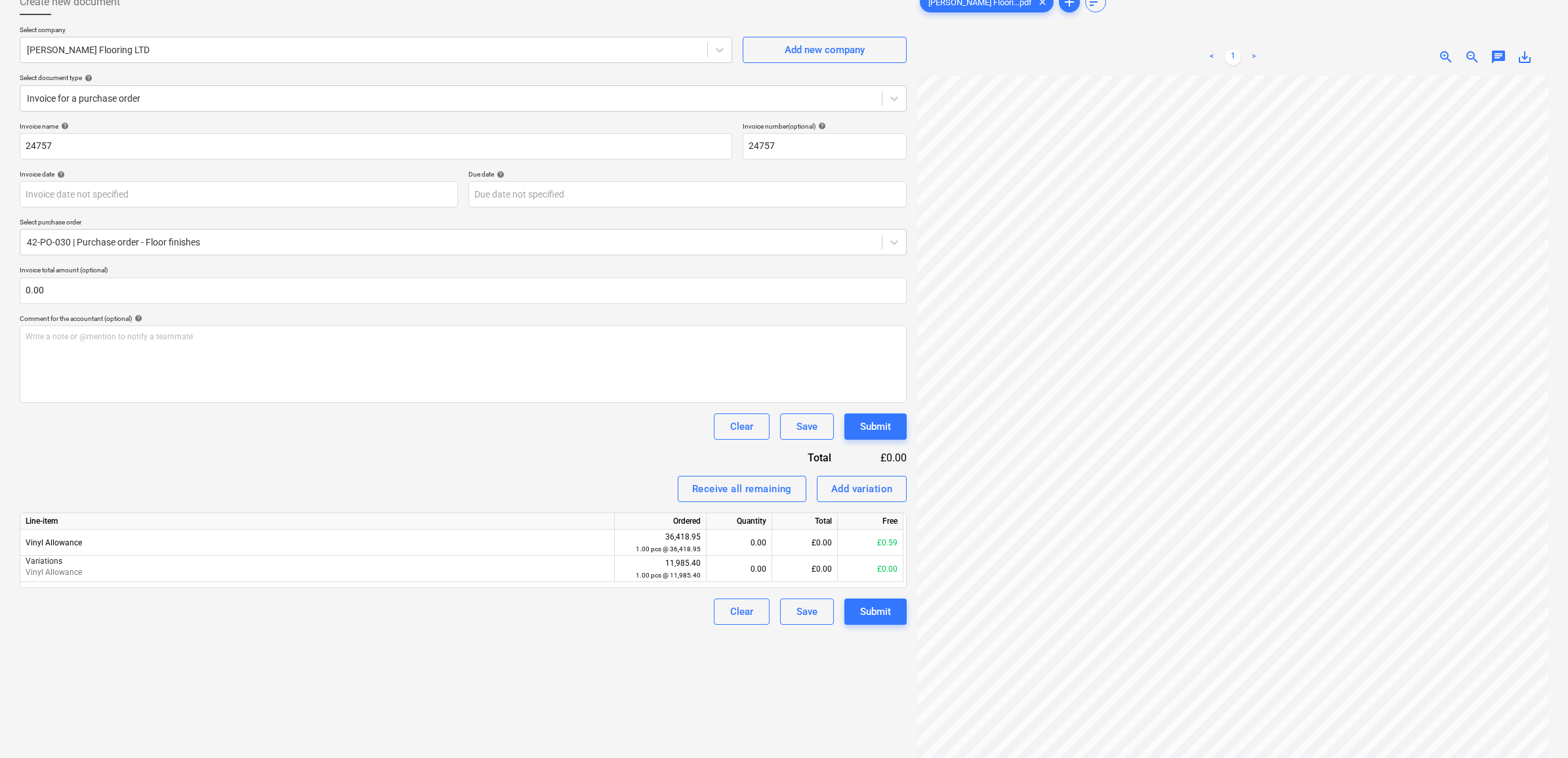
scroll to position [255, 59]
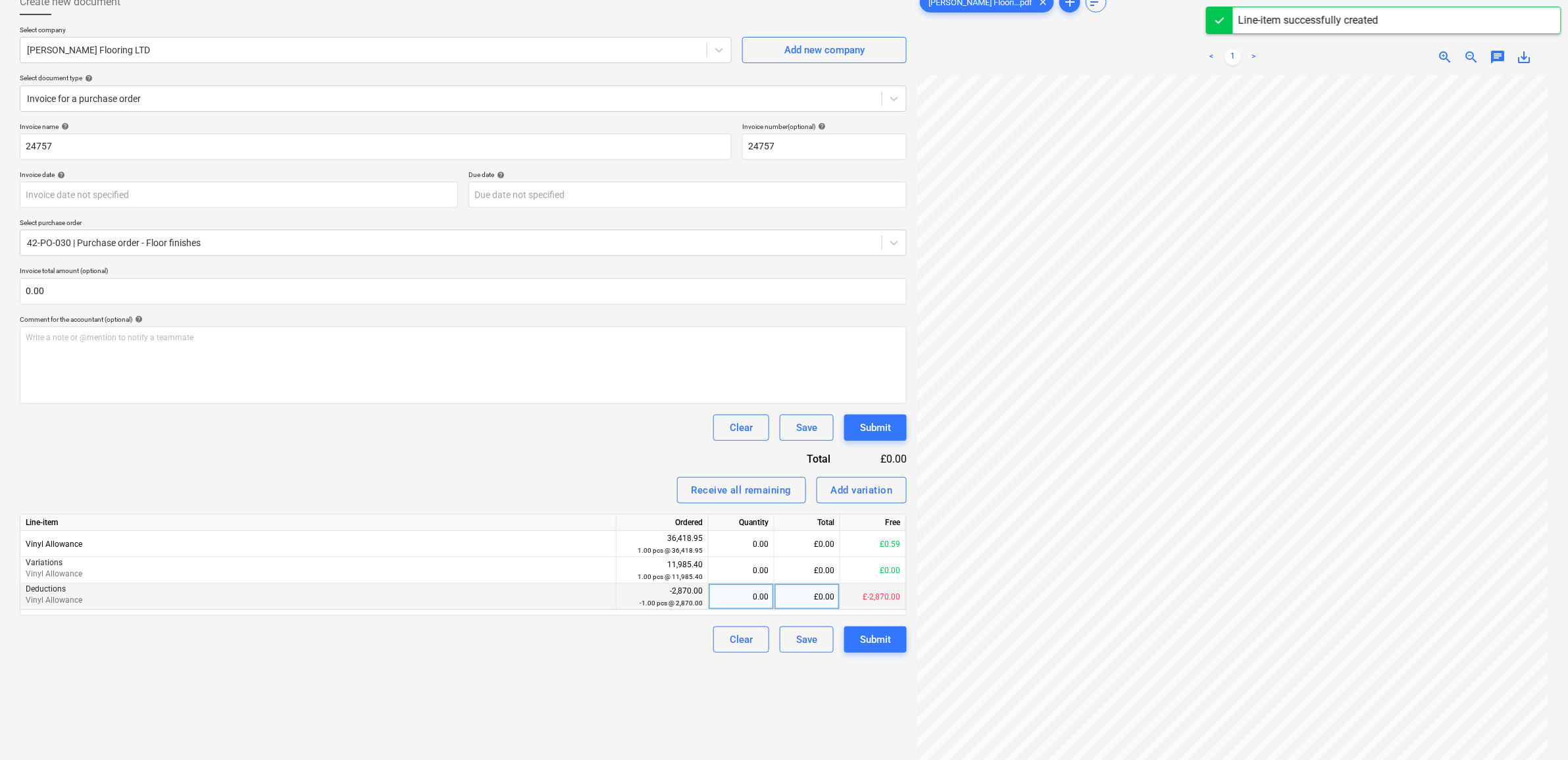
click at [809, 600] on div "£0.00" at bounding box center [807, 596] width 66 height 26
drag, startPoint x: 742, startPoint y: 598, endPoint x: 777, endPoint y: 603, distance: 35.4
click at [742, 598] on div "-1.00" at bounding box center [741, 596] width 55 height 26
click at [628, 681] on div "Create new document Select company [PERSON_NAME] Flooring LTD Add new company S…" at bounding box center [463, 394] width 897 height 820
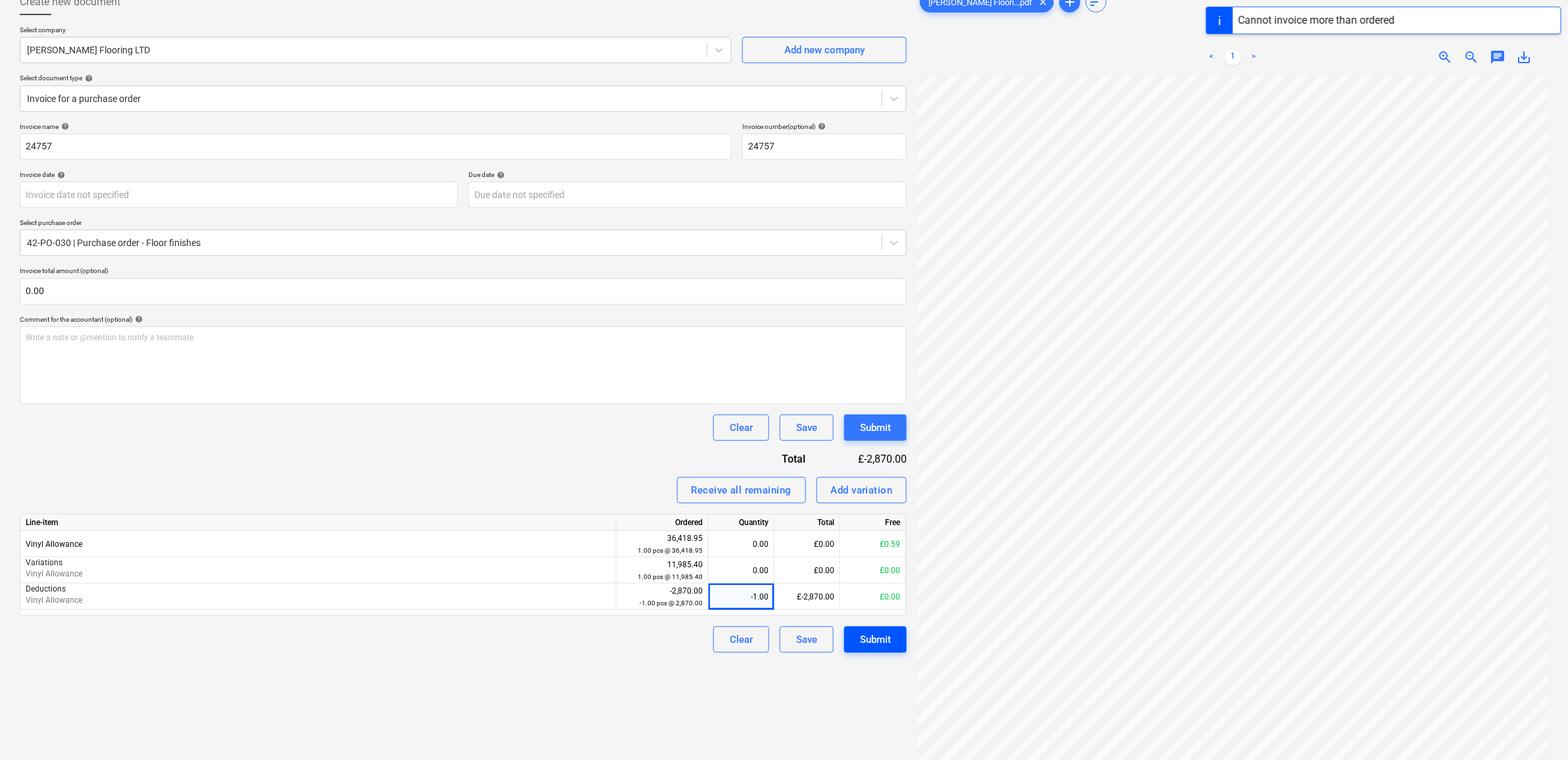
click at [864, 634] on div "Submit" at bounding box center [875, 639] width 31 height 17
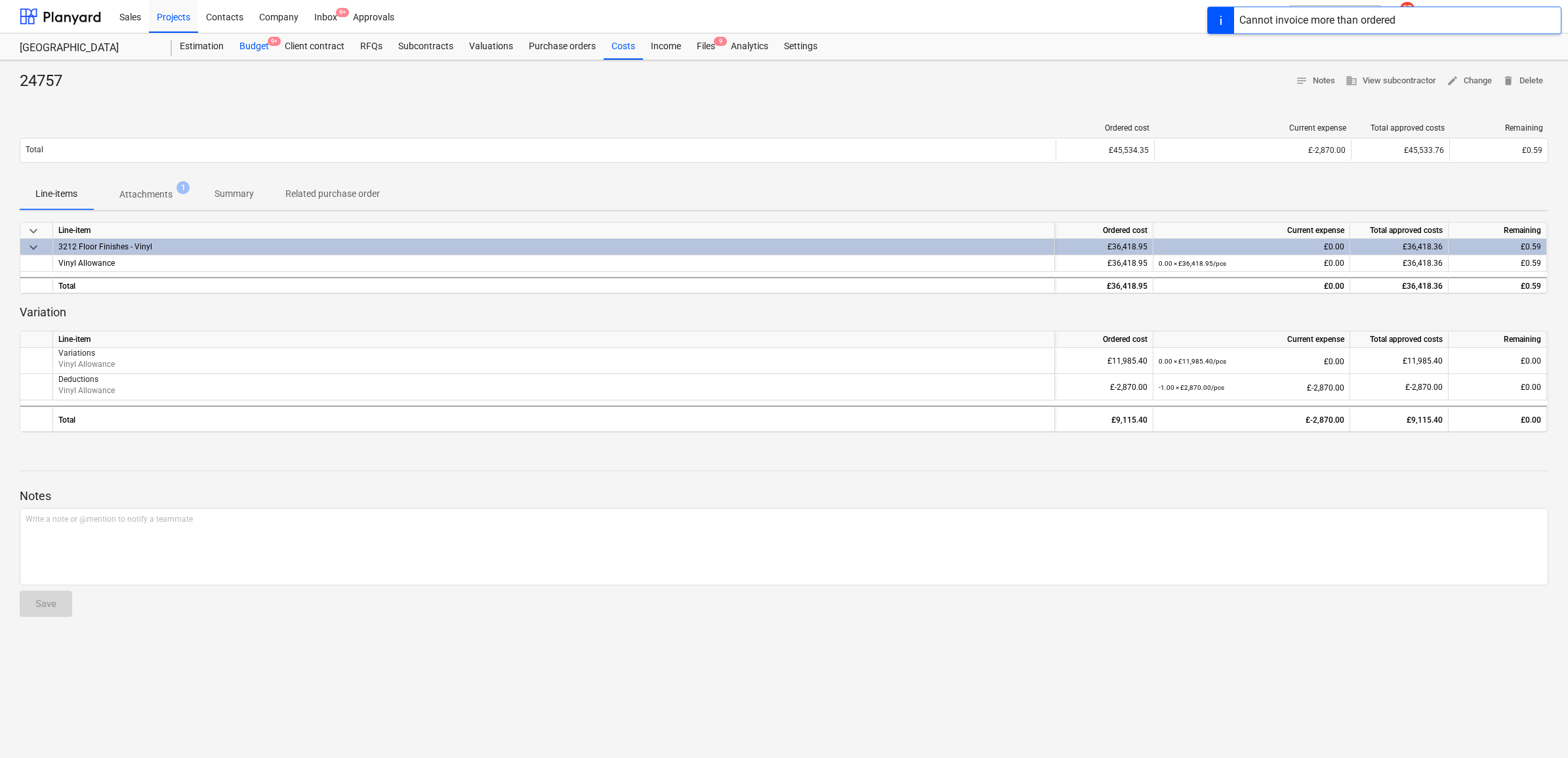
click at [265, 45] on div "Budget 9+" at bounding box center [254, 46] width 45 height 26
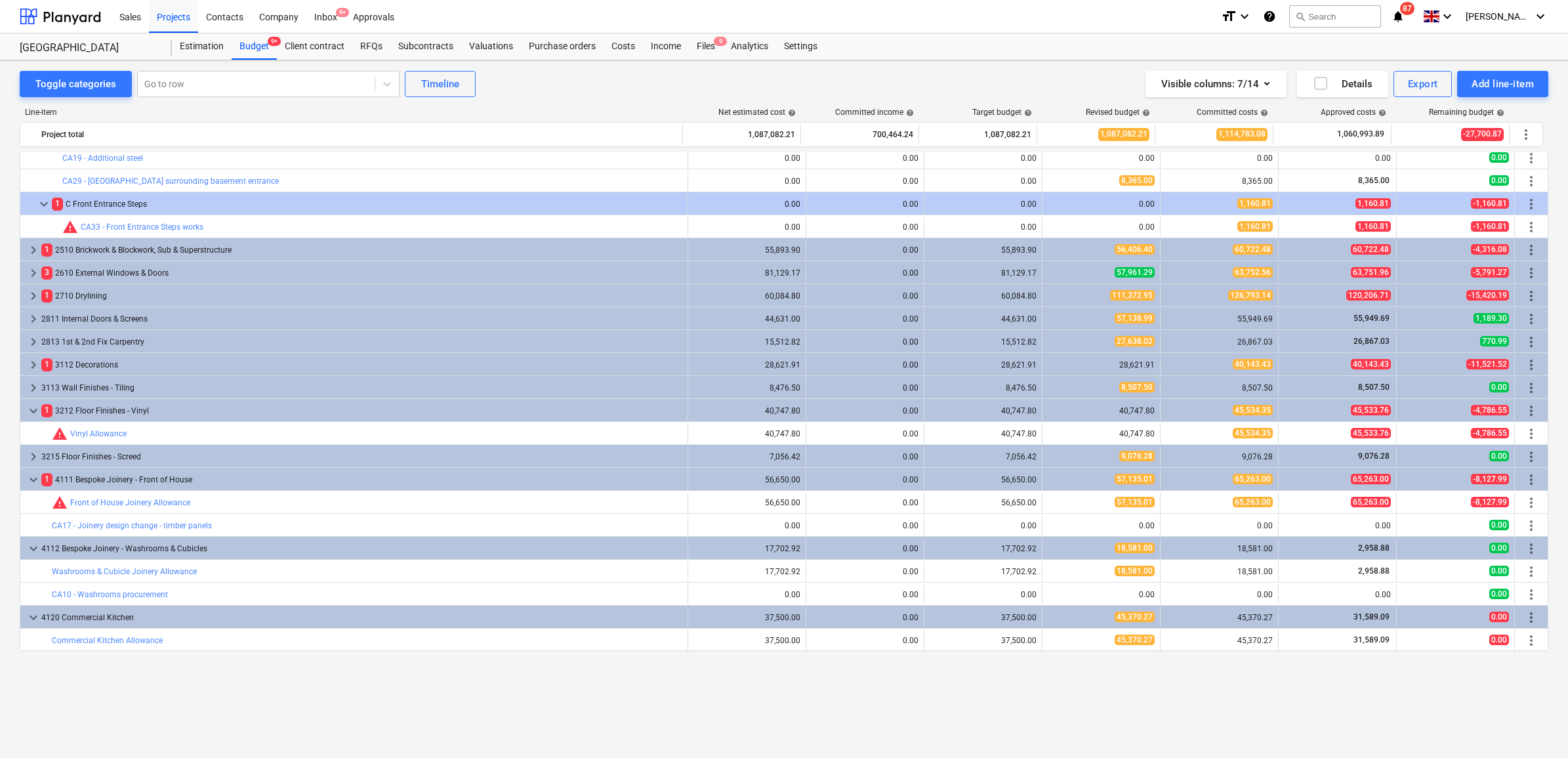
scroll to position [1394, 0]
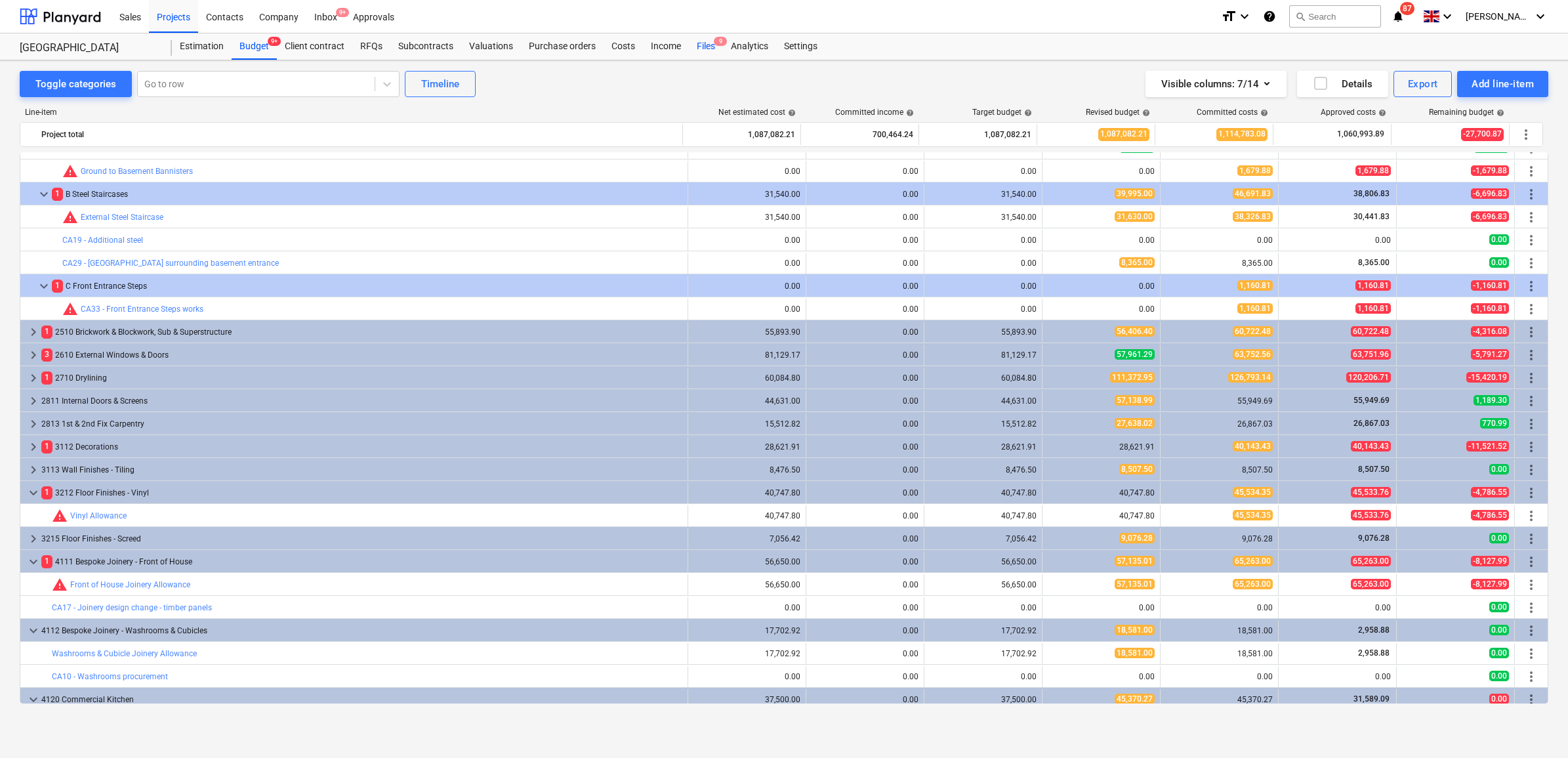
click at [706, 41] on div "Files 9" at bounding box center [706, 46] width 34 height 26
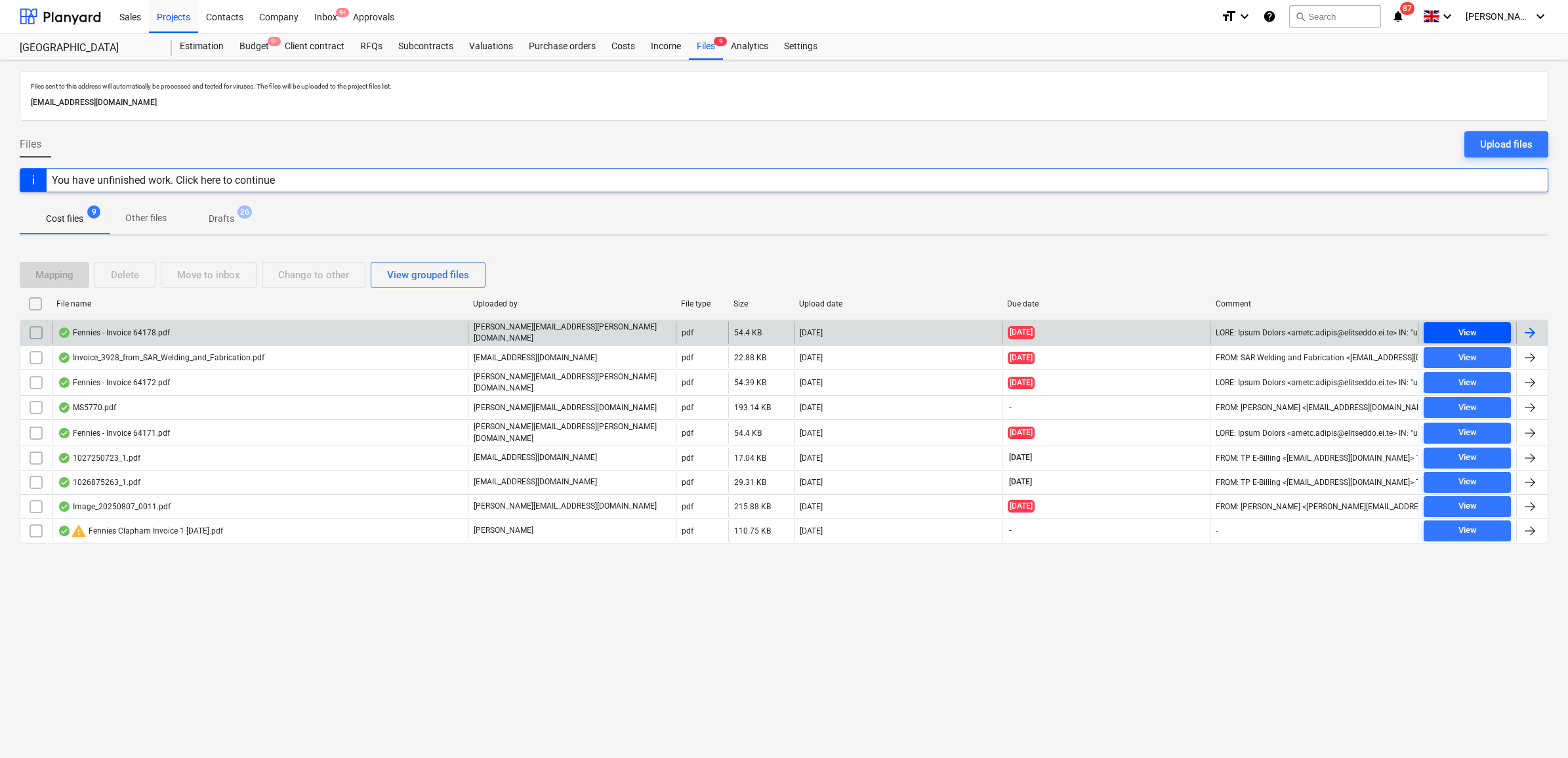
click at [1444, 331] on span "View" at bounding box center [1467, 333] width 76 height 15
click at [1536, 332] on div at bounding box center [1530, 333] width 16 height 16
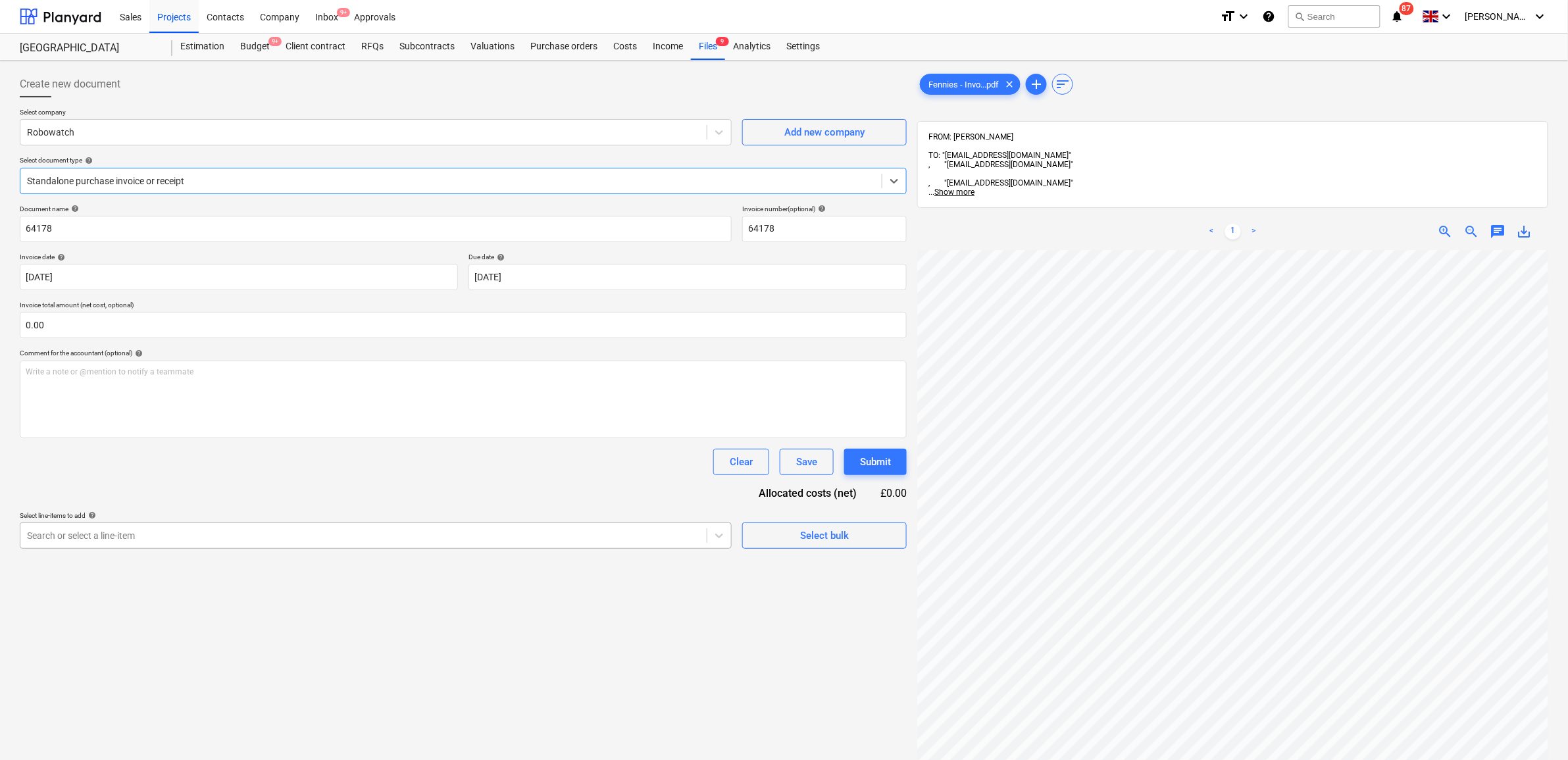
click at [222, 524] on div "Search or select a line-item" at bounding box center [375, 535] width 712 height 26
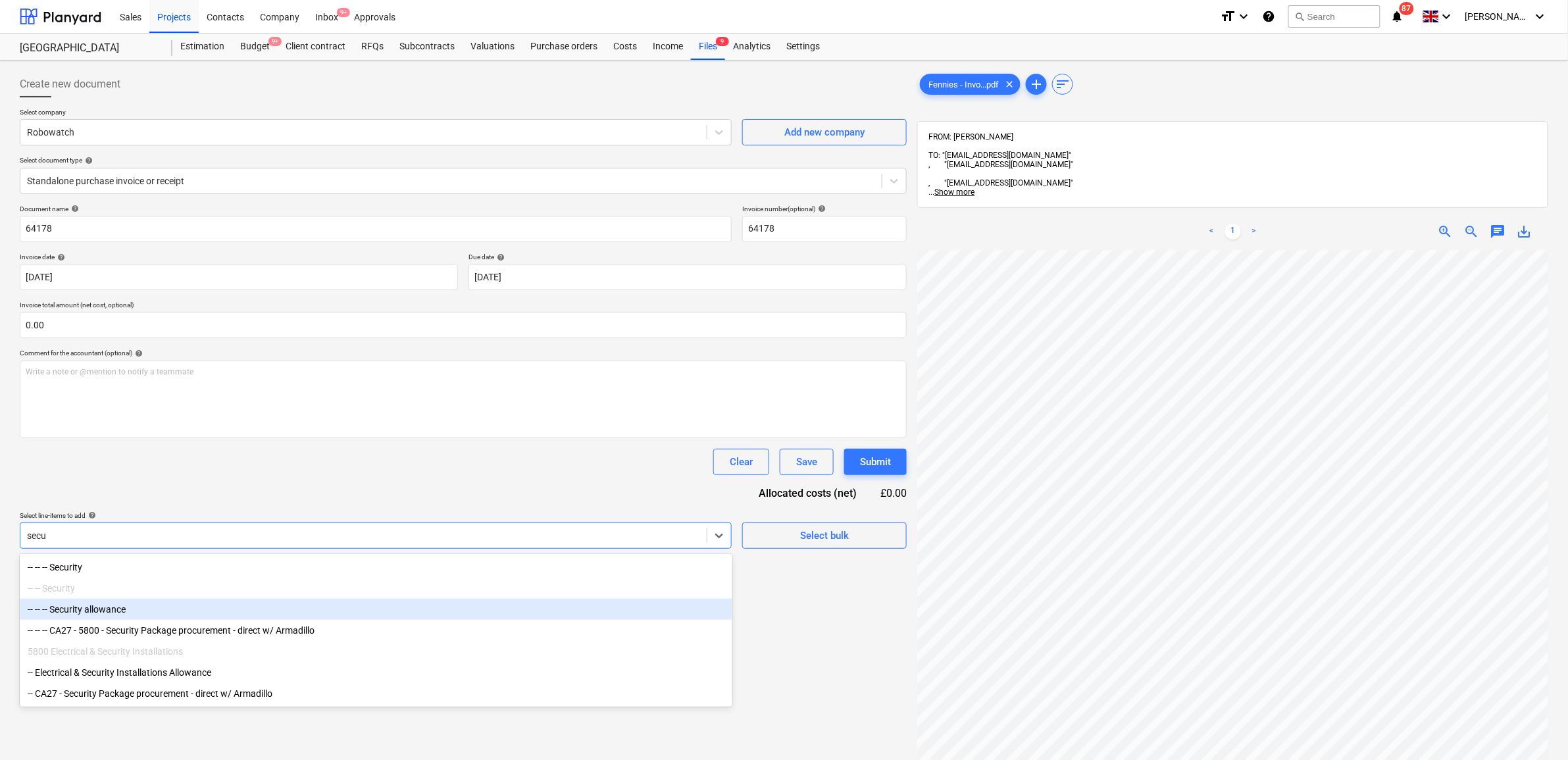
click at [219, 617] on div "-- -- -- Security allowance" at bounding box center [376, 609] width 713 height 21
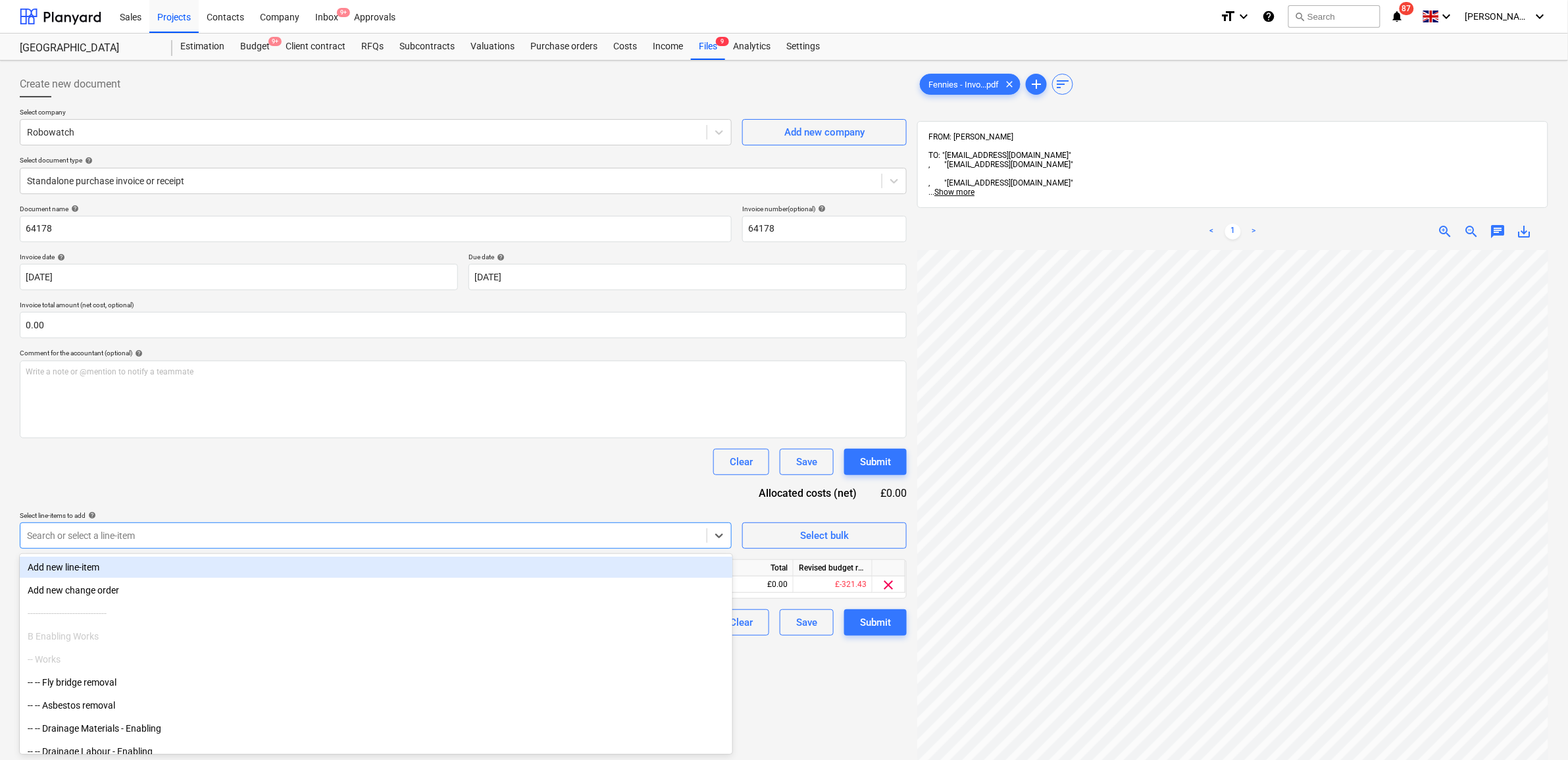
click at [582, 495] on div "Document name help 64178 Invoice number (optional) help 64178 Invoice date help…" at bounding box center [463, 419] width 887 height 431
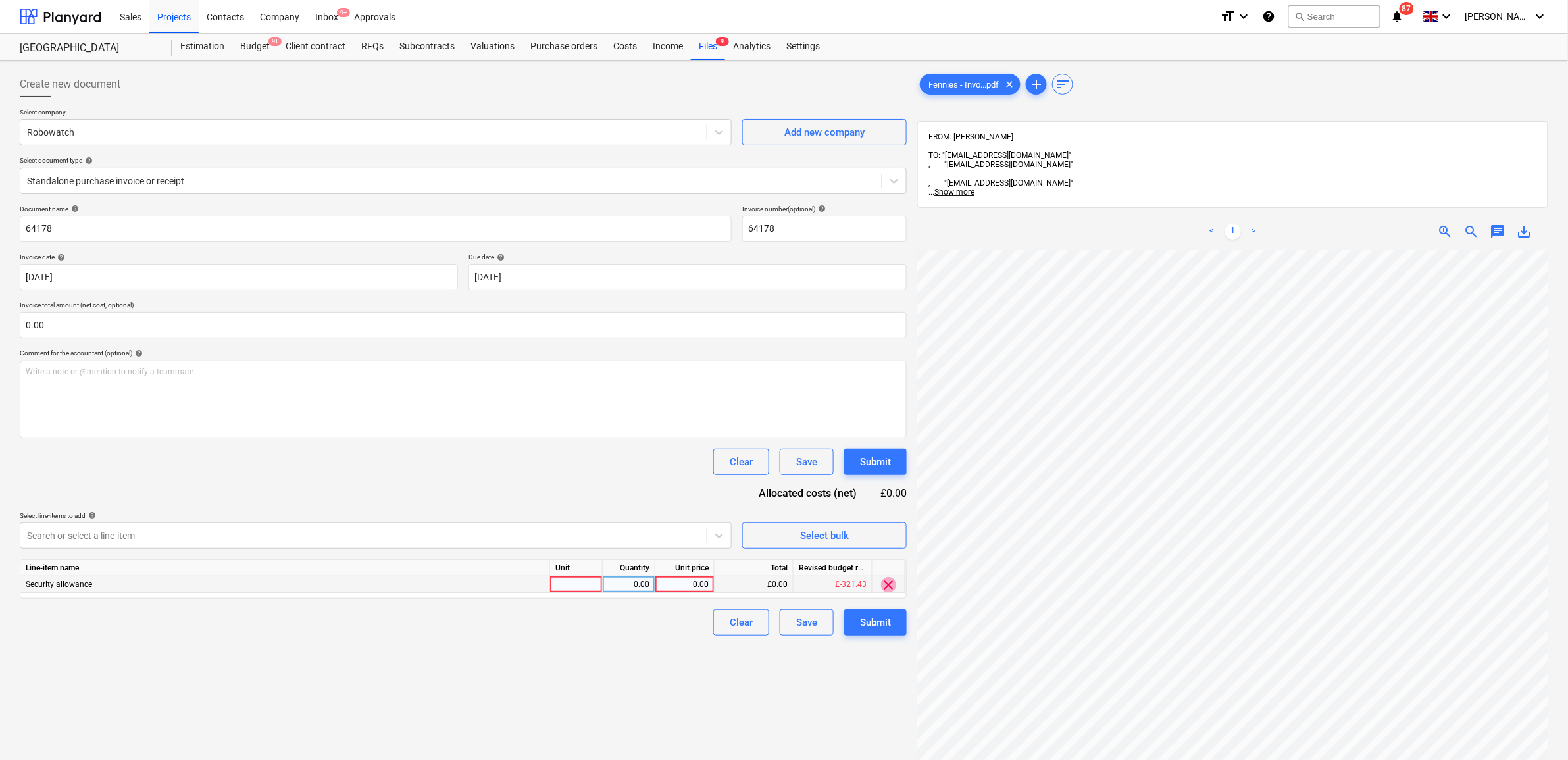
click at [887, 589] on span "clear" at bounding box center [889, 585] width 16 height 16
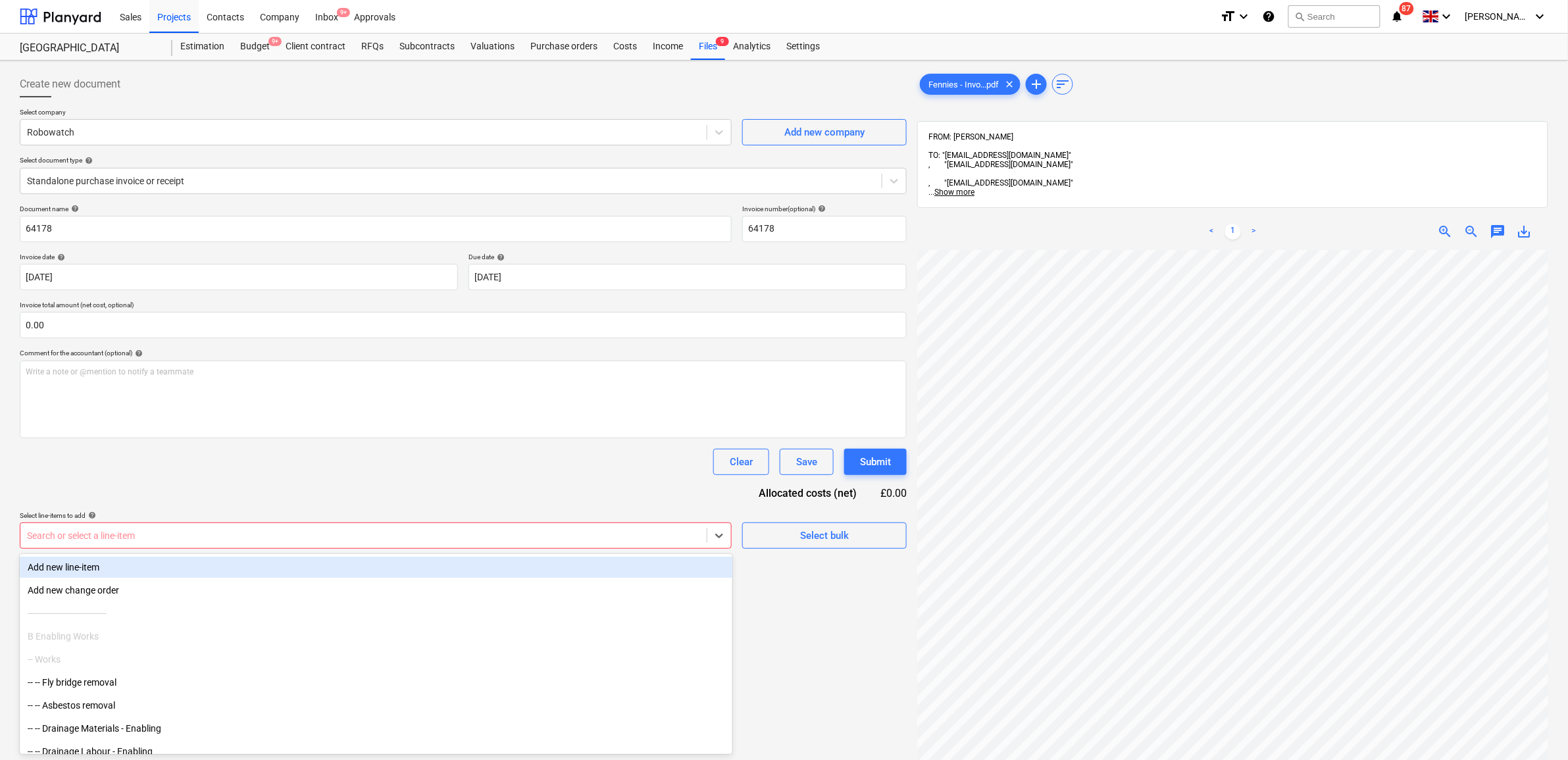
click at [671, 536] on div at bounding box center [363, 535] width 673 height 13
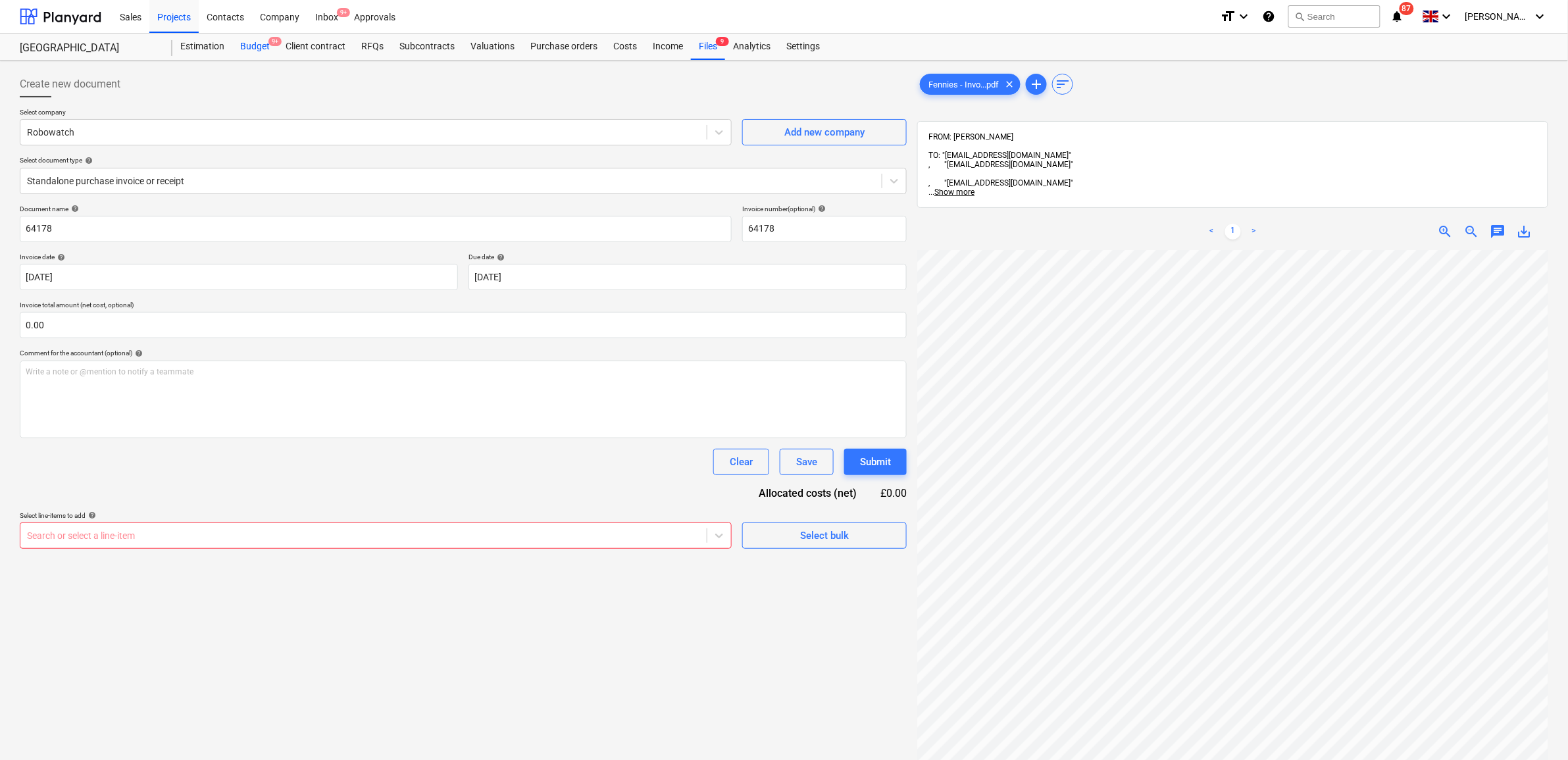
click at [261, 37] on div "Budget 9+" at bounding box center [255, 46] width 45 height 26
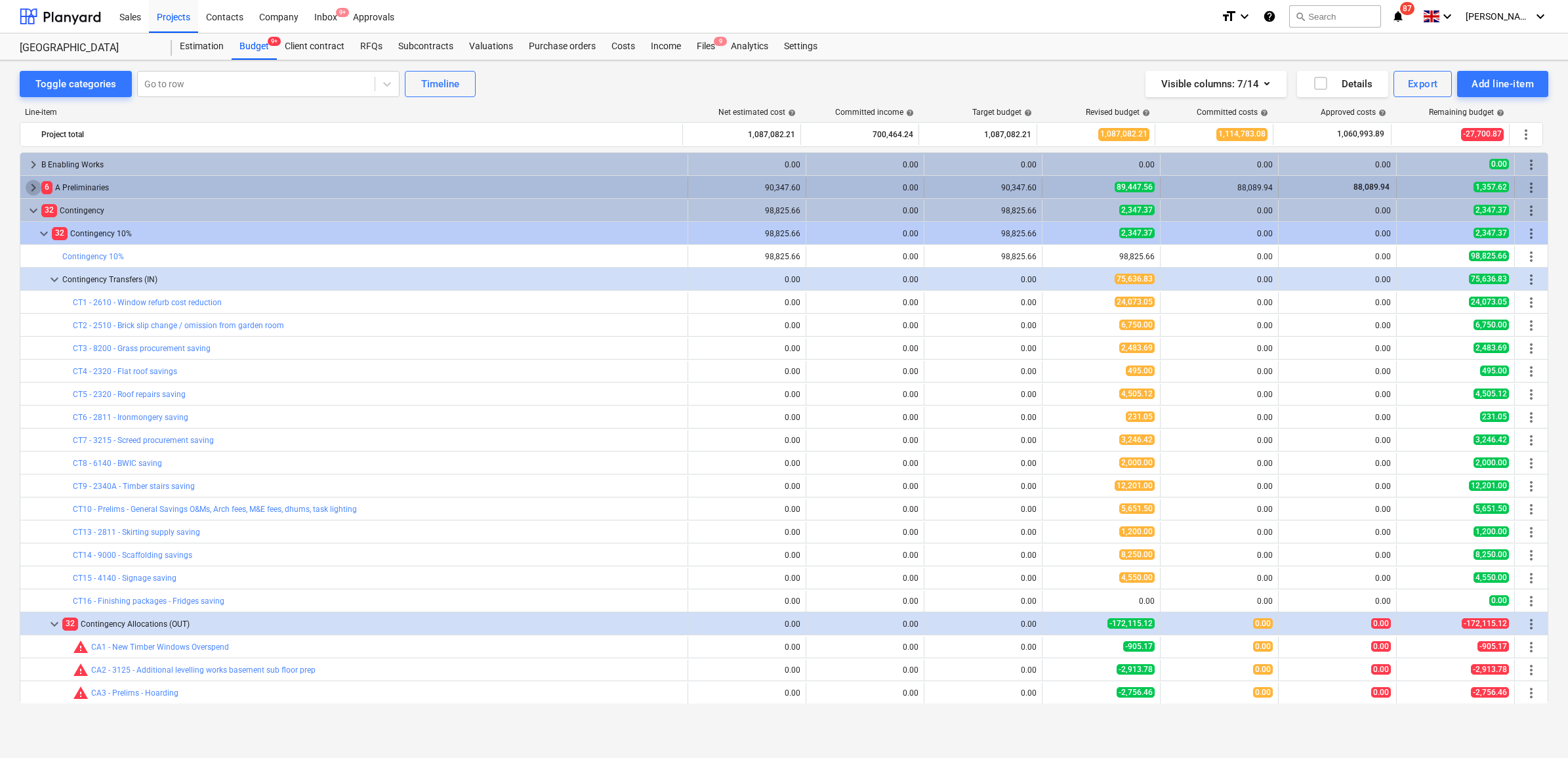
click at [35, 185] on span "keyboard_arrow_right" at bounding box center [33, 188] width 16 height 16
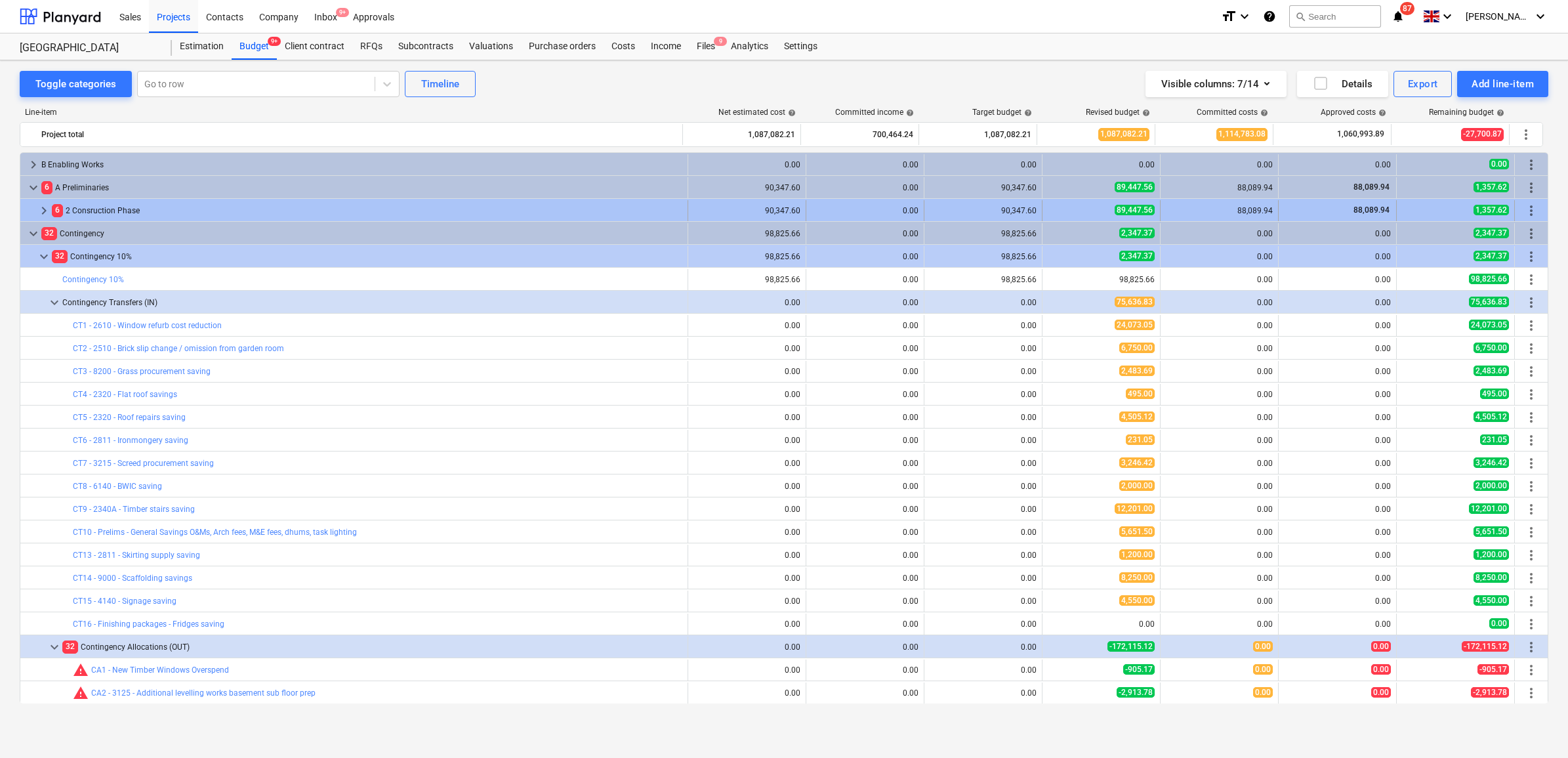
click at [47, 210] on span "keyboard_arrow_right" at bounding box center [44, 210] width 16 height 16
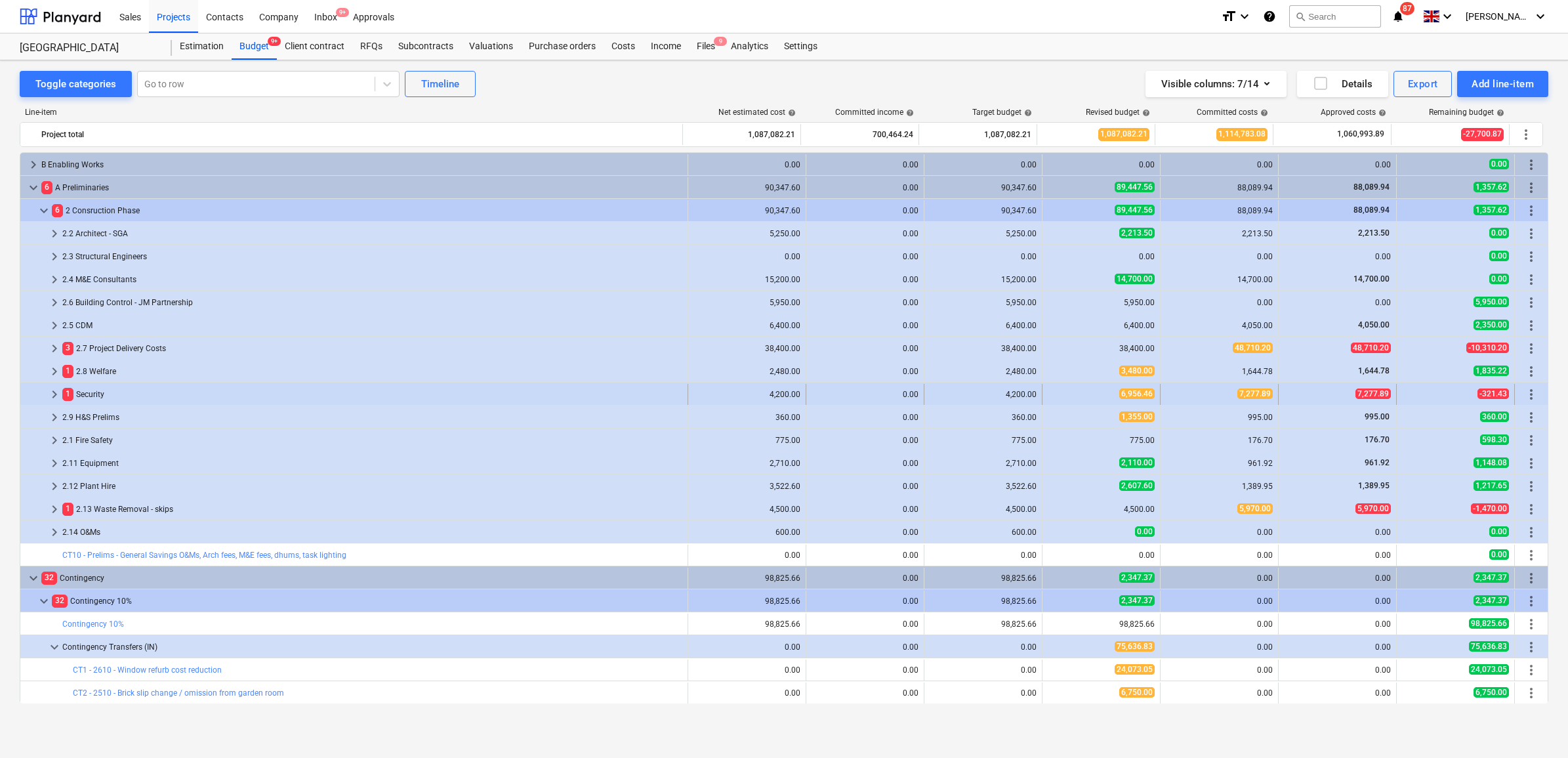
click at [60, 385] on div "keyboard_arrow_right" at bounding box center [55, 394] width 16 height 21
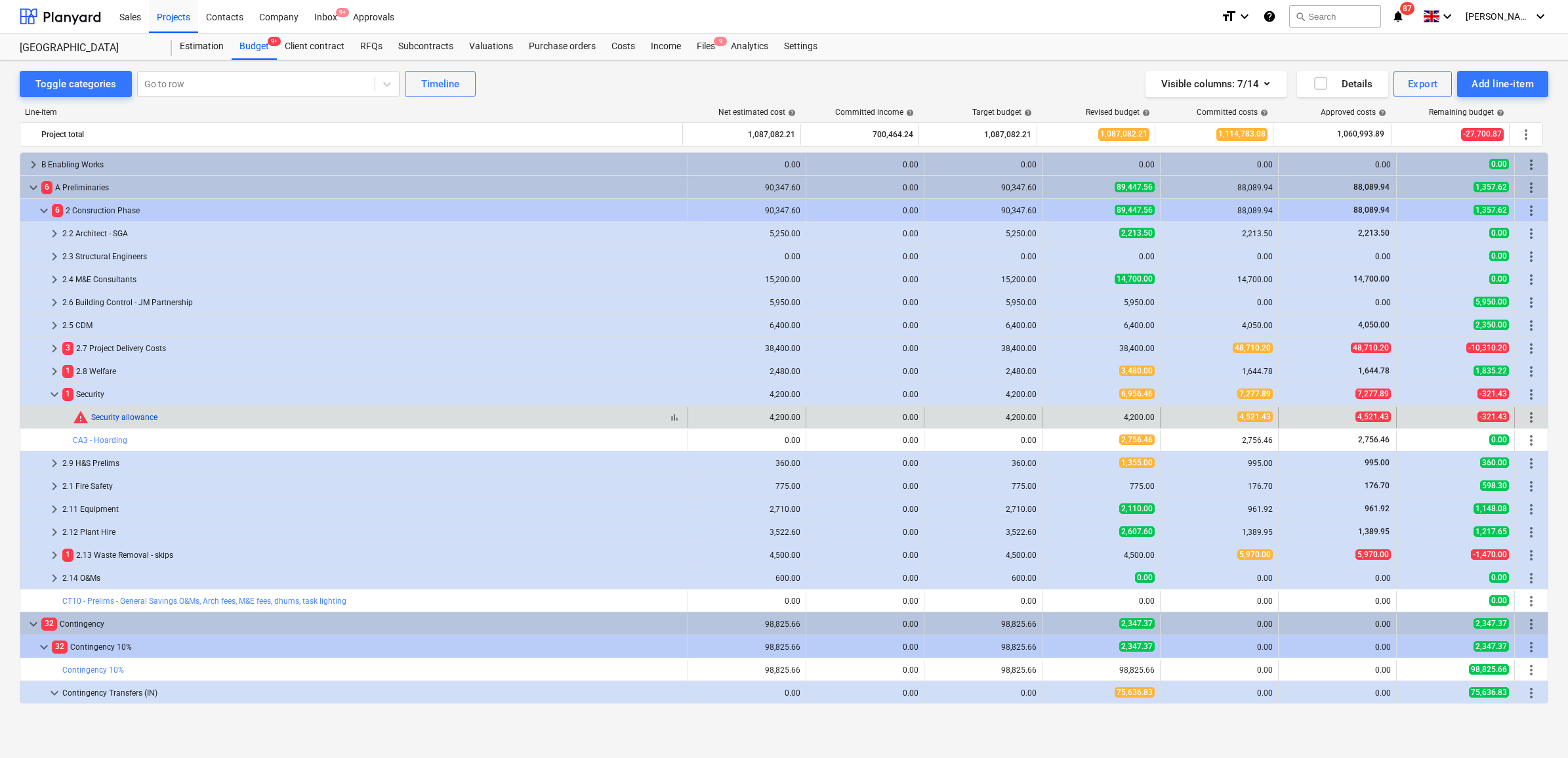
click at [119, 417] on link "Security allowance" at bounding box center [125, 417] width 67 height 9
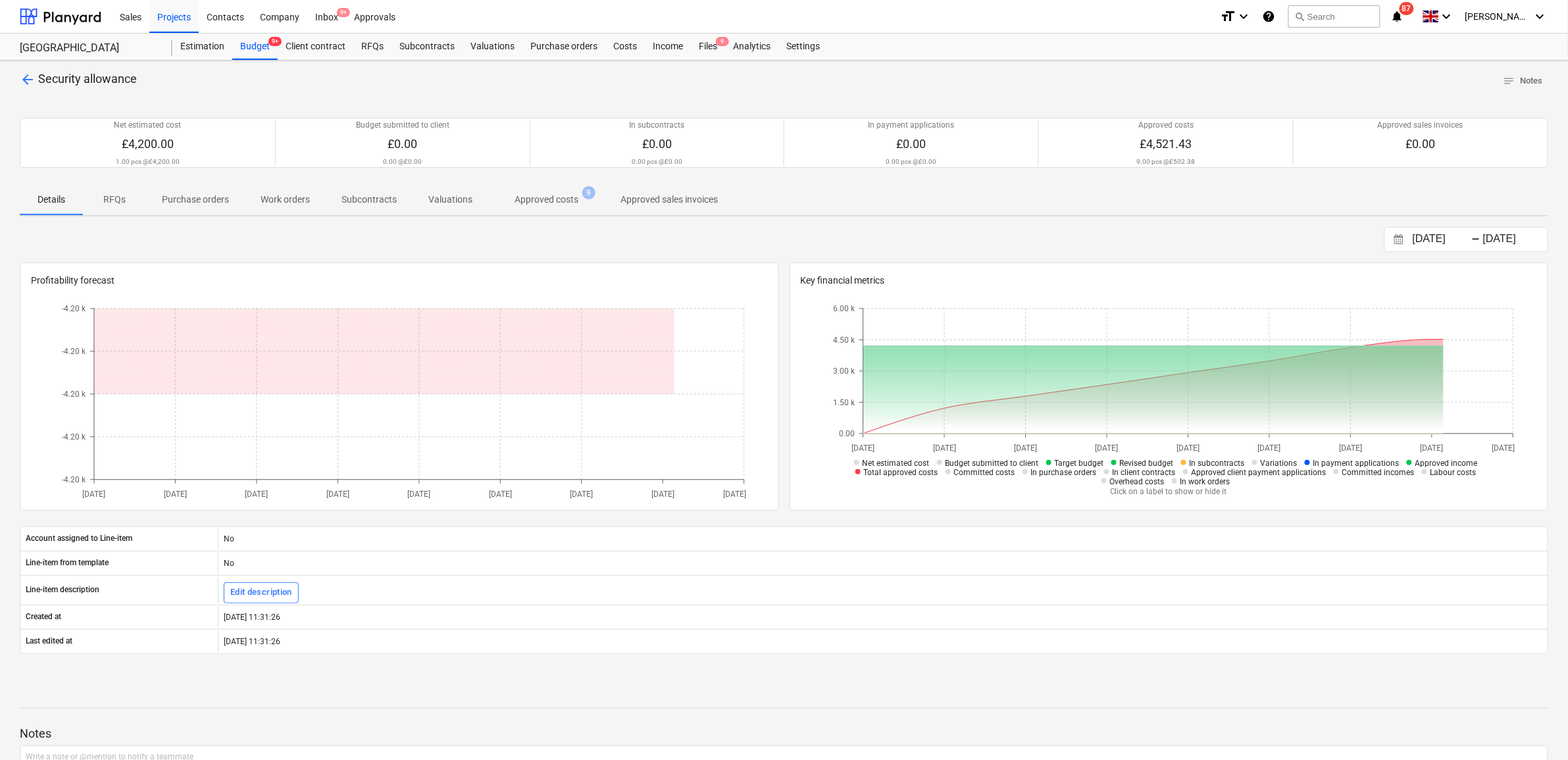
click at [571, 194] on p "Approved costs" at bounding box center [547, 199] width 64 height 13
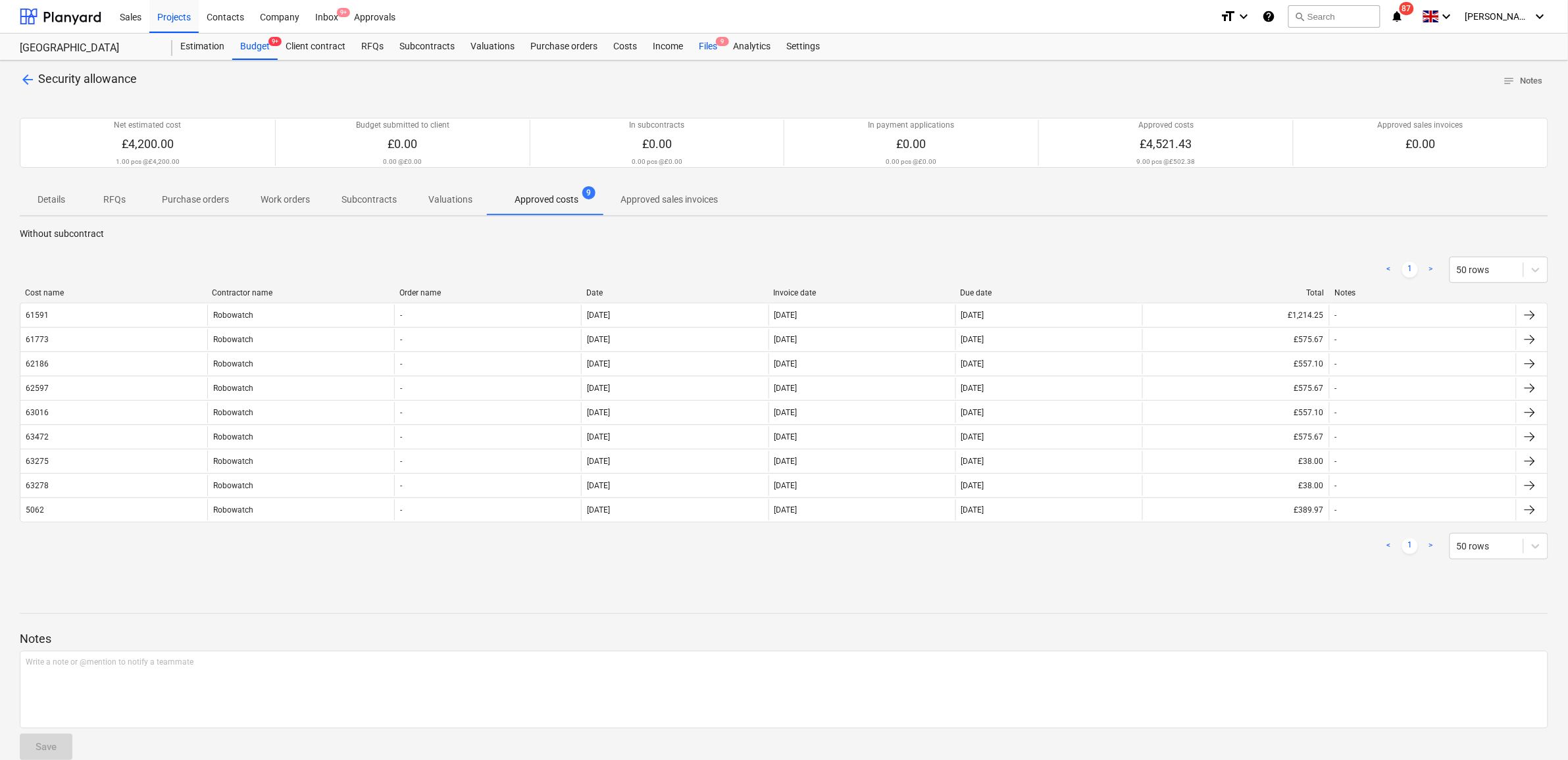
click at [711, 46] on div "Files 9" at bounding box center [708, 46] width 34 height 26
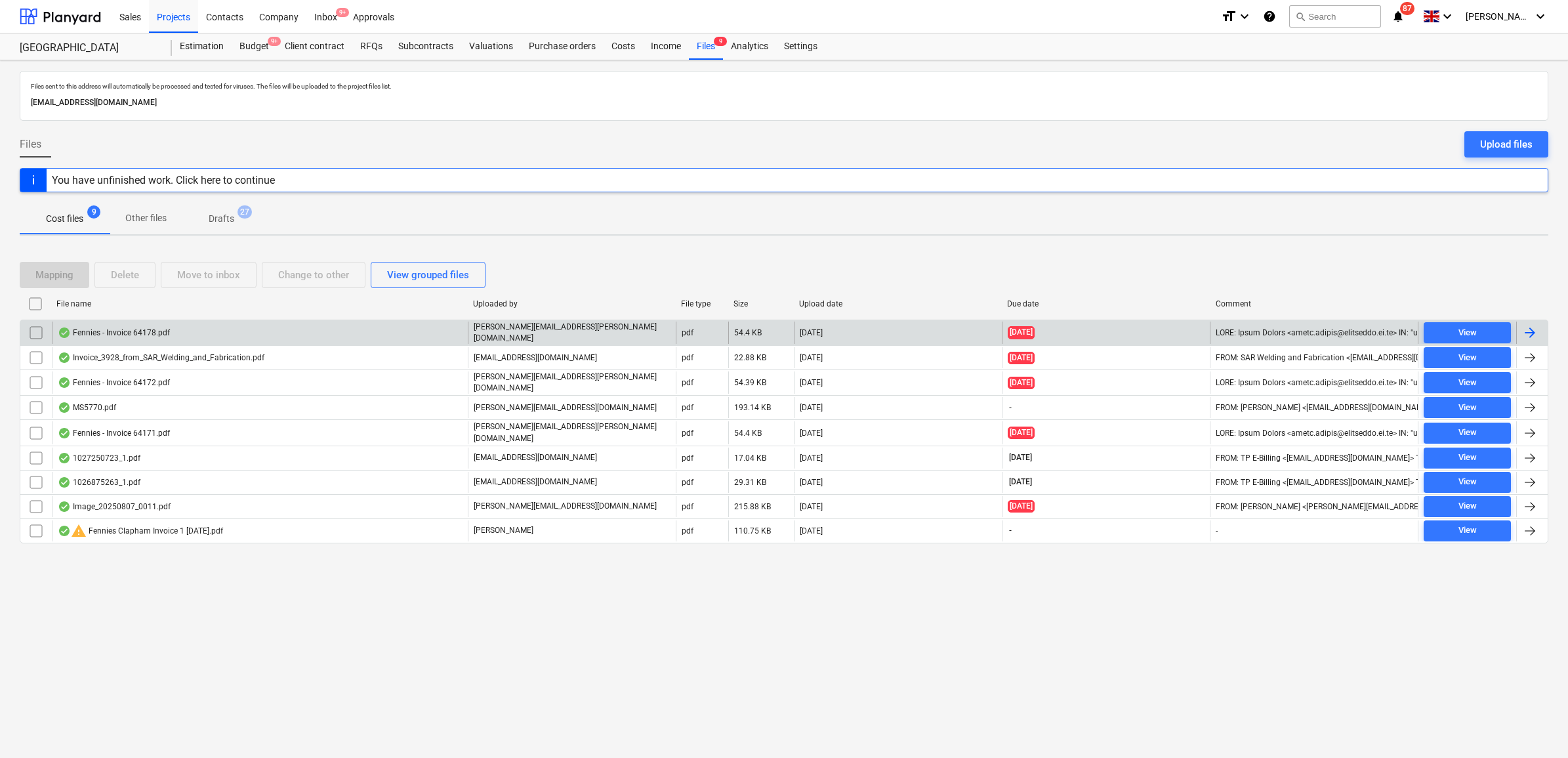
click at [1532, 333] on div at bounding box center [1530, 333] width 16 height 16
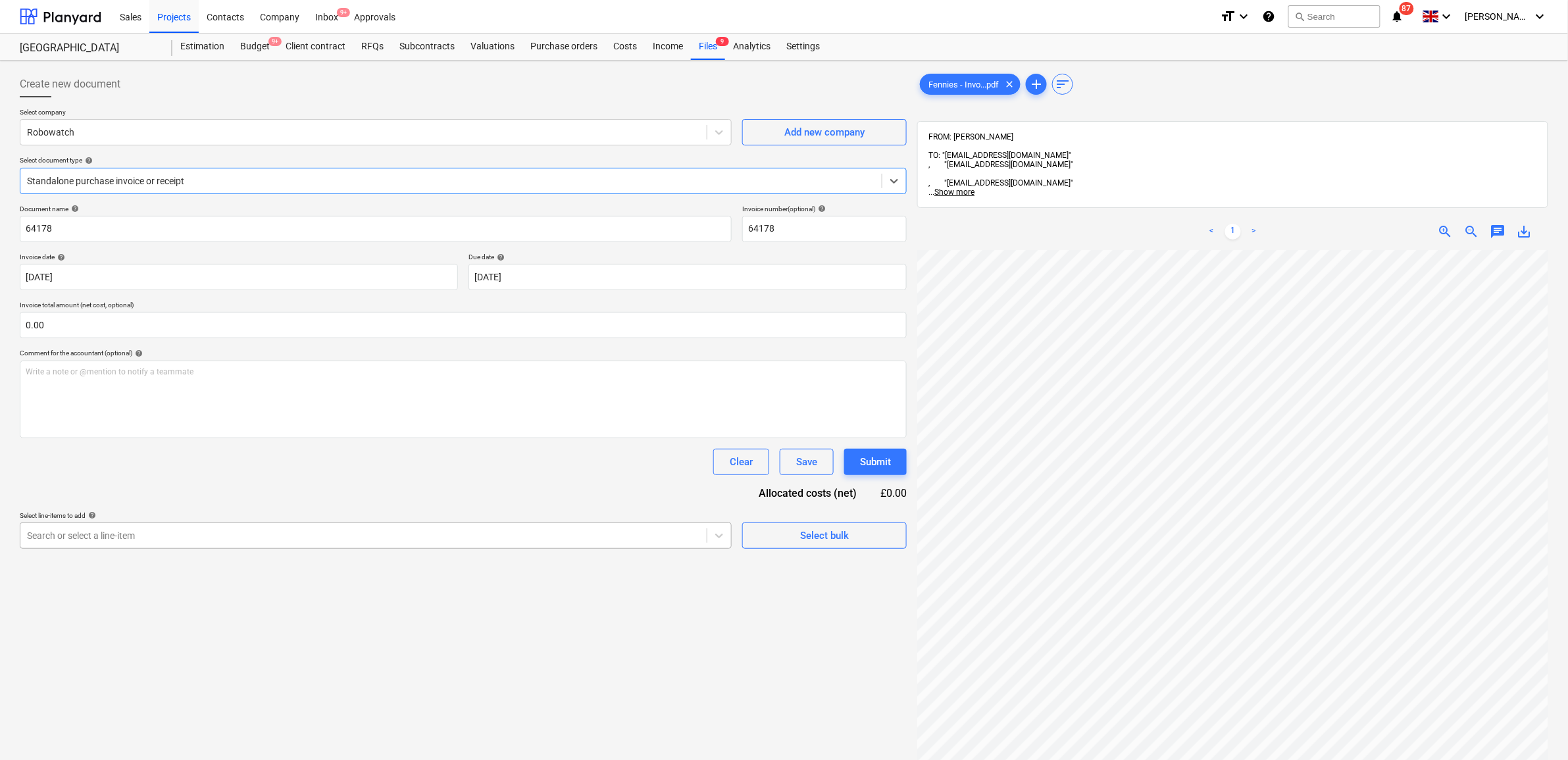
click at [270, 529] on div at bounding box center [363, 535] width 673 height 13
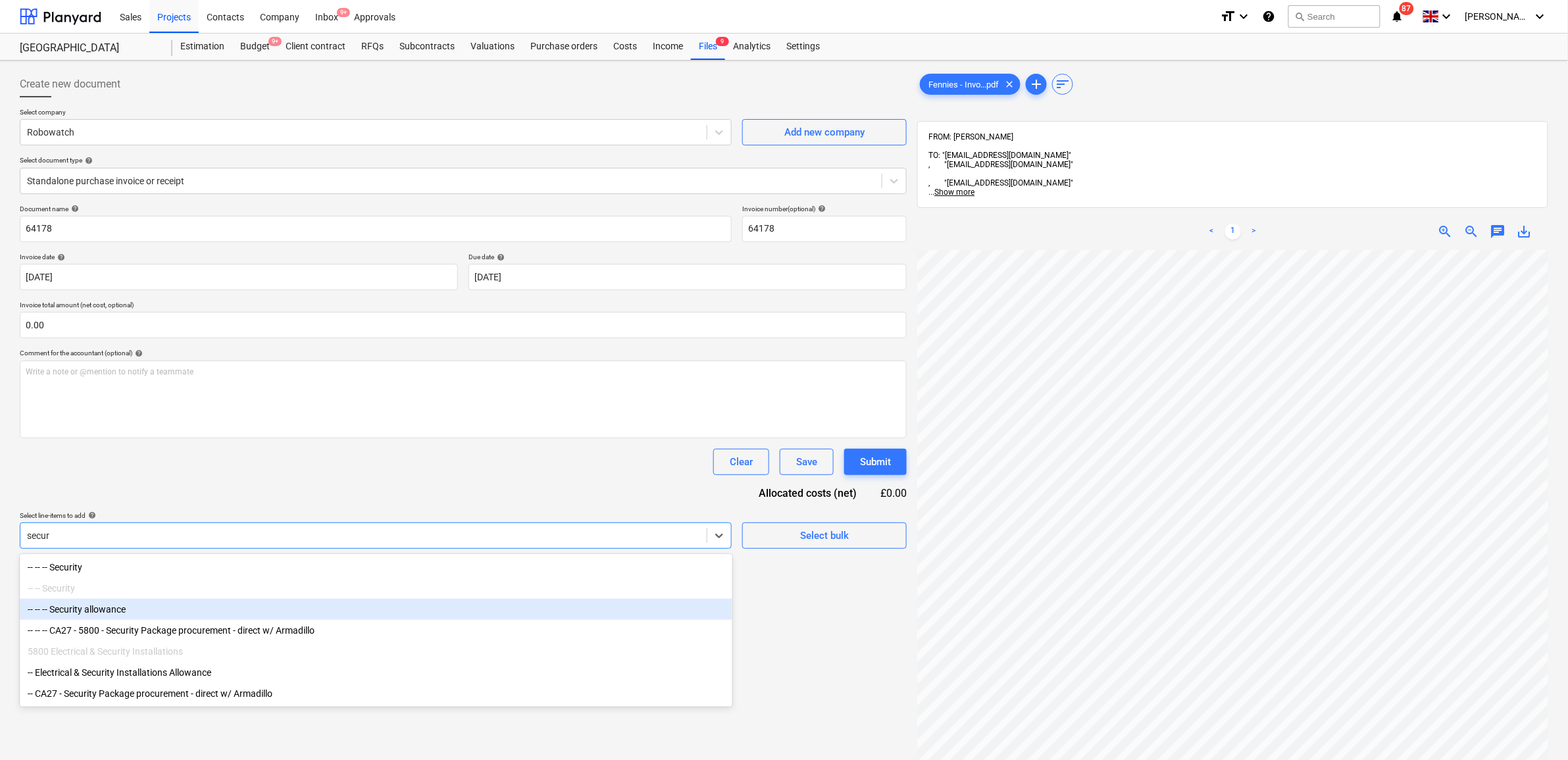
click at [199, 607] on div "-- -- -- Security allowance" at bounding box center [376, 609] width 713 height 21
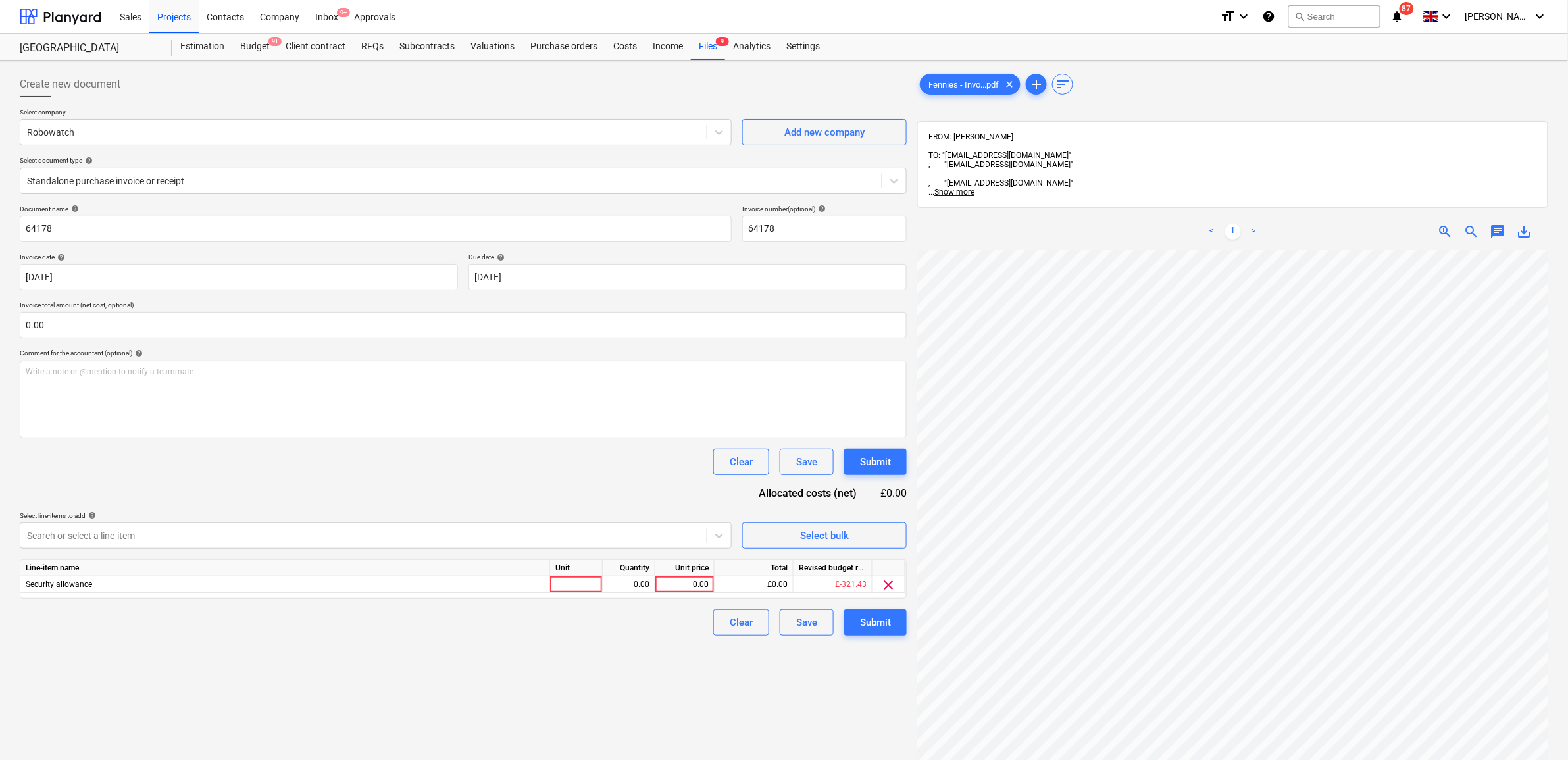
drag, startPoint x: 215, startPoint y: 485, endPoint x: 886, endPoint y: 432, distance: 673.1
click at [217, 485] on div "Document name help 64178 Invoice number (optional) help 64178 Invoice date help…" at bounding box center [463, 419] width 887 height 431
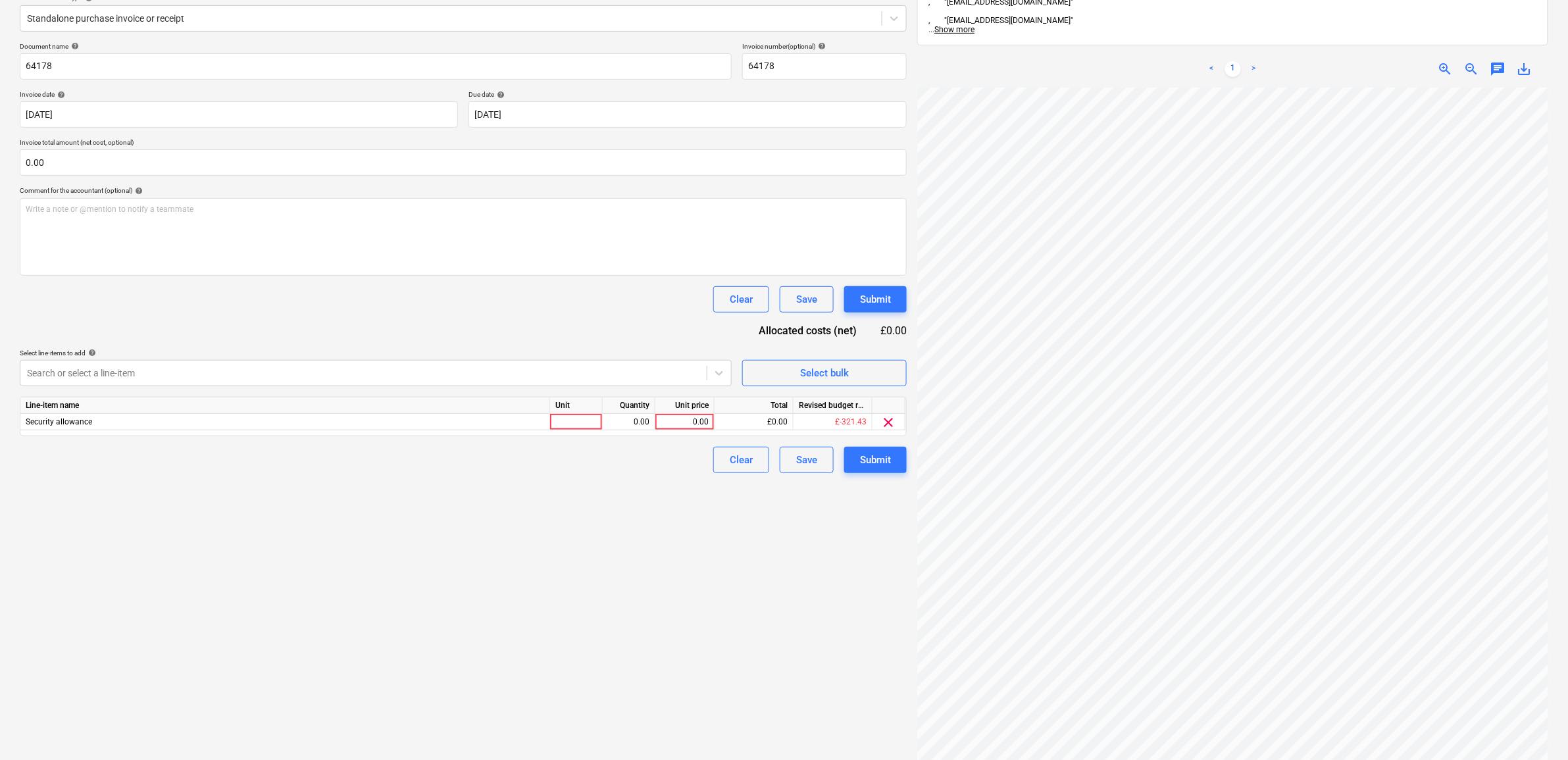
scroll to position [165, 0]
click at [688, 421] on div "0.00" at bounding box center [685, 419] width 48 height 16
click at [652, 587] on div "Create new document Select company Robowatch Add new company Select document ty…" at bounding box center [463, 358] width 897 height 913
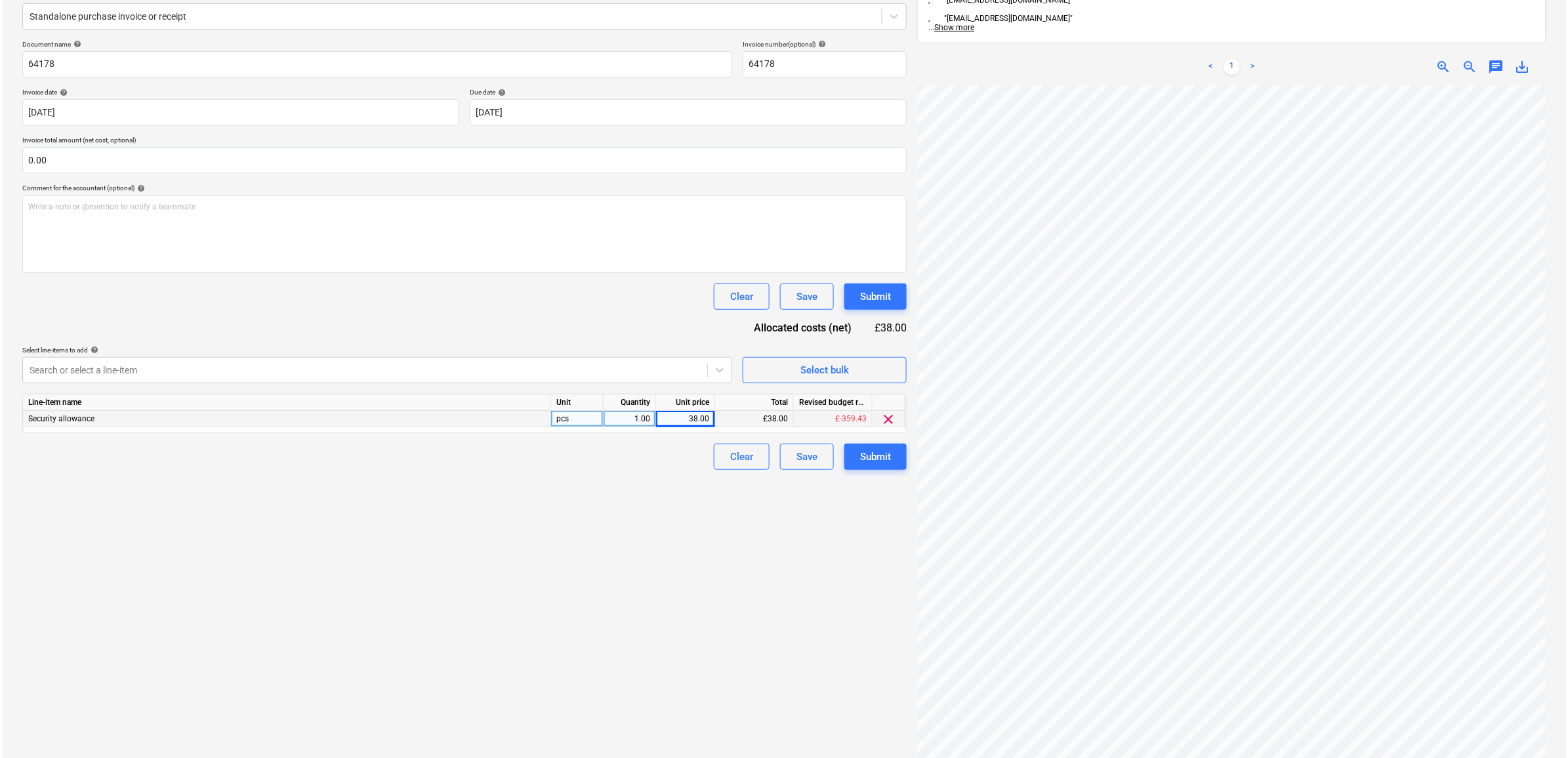
scroll to position [244, 44]
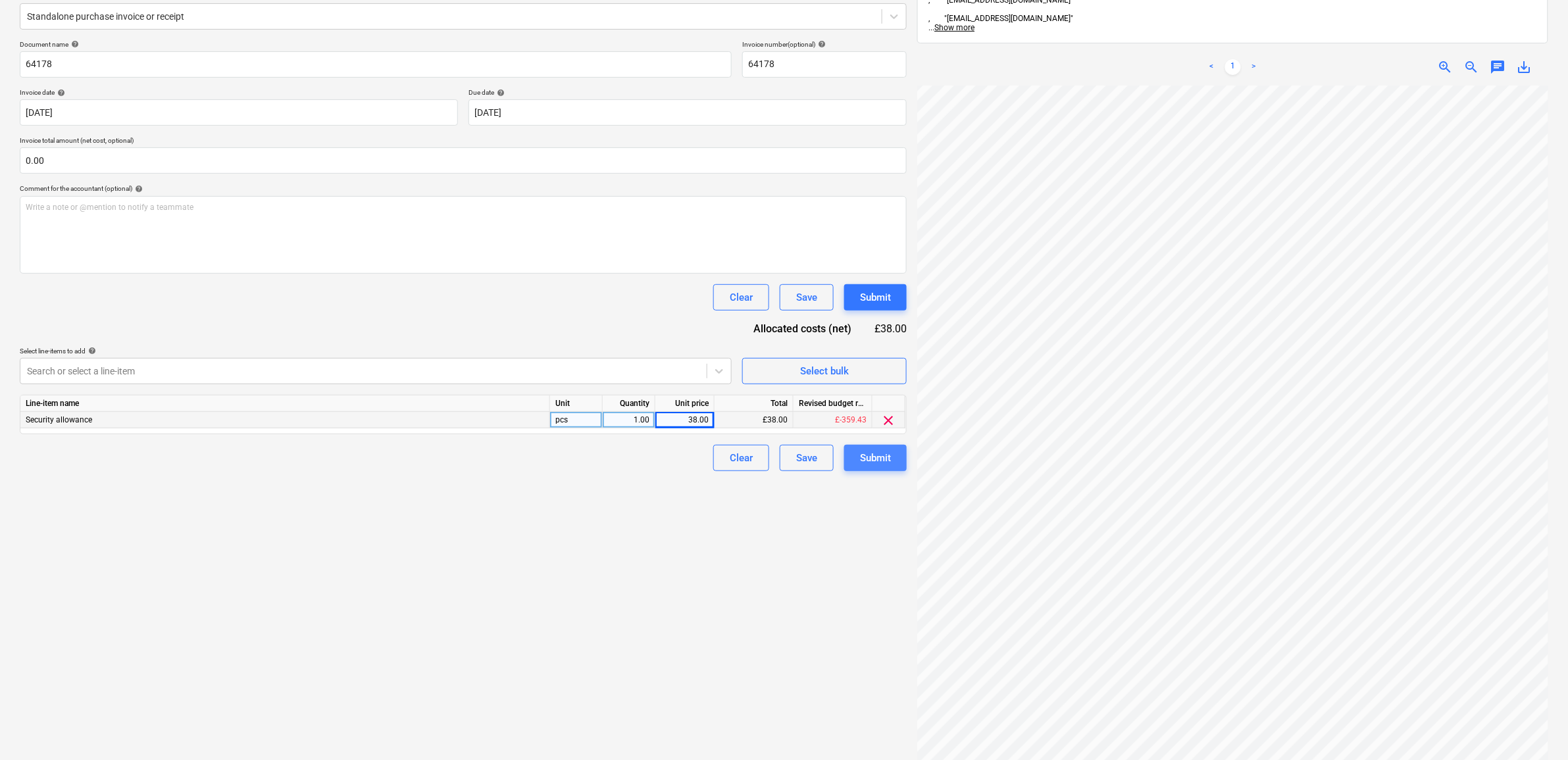
click at [882, 457] on div "Submit" at bounding box center [875, 458] width 31 height 17
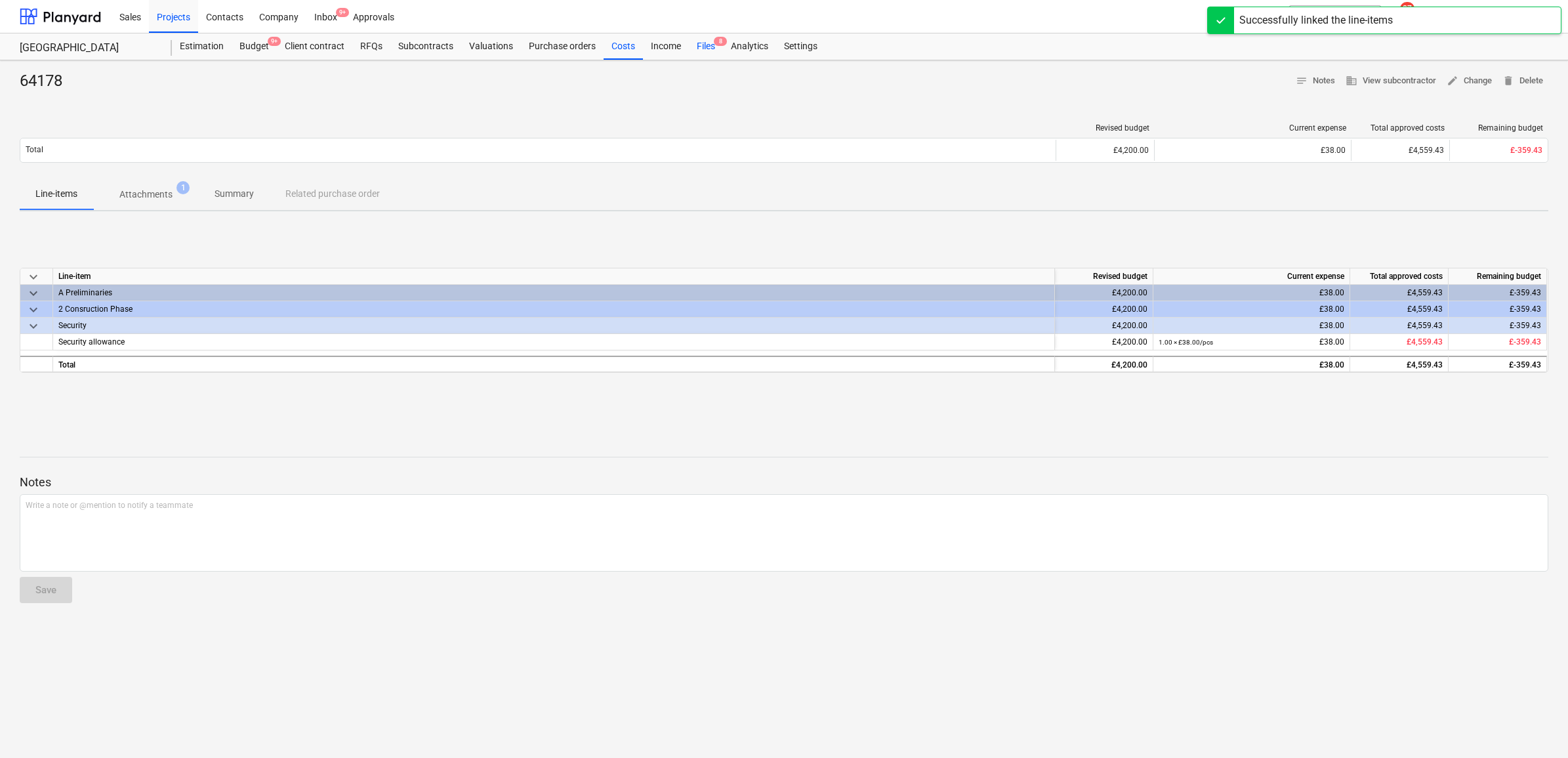
drag, startPoint x: 697, startPoint y: 44, endPoint x: 699, endPoint y: 56, distance: 12.2
click at [697, 44] on div "Files 8" at bounding box center [706, 46] width 34 height 26
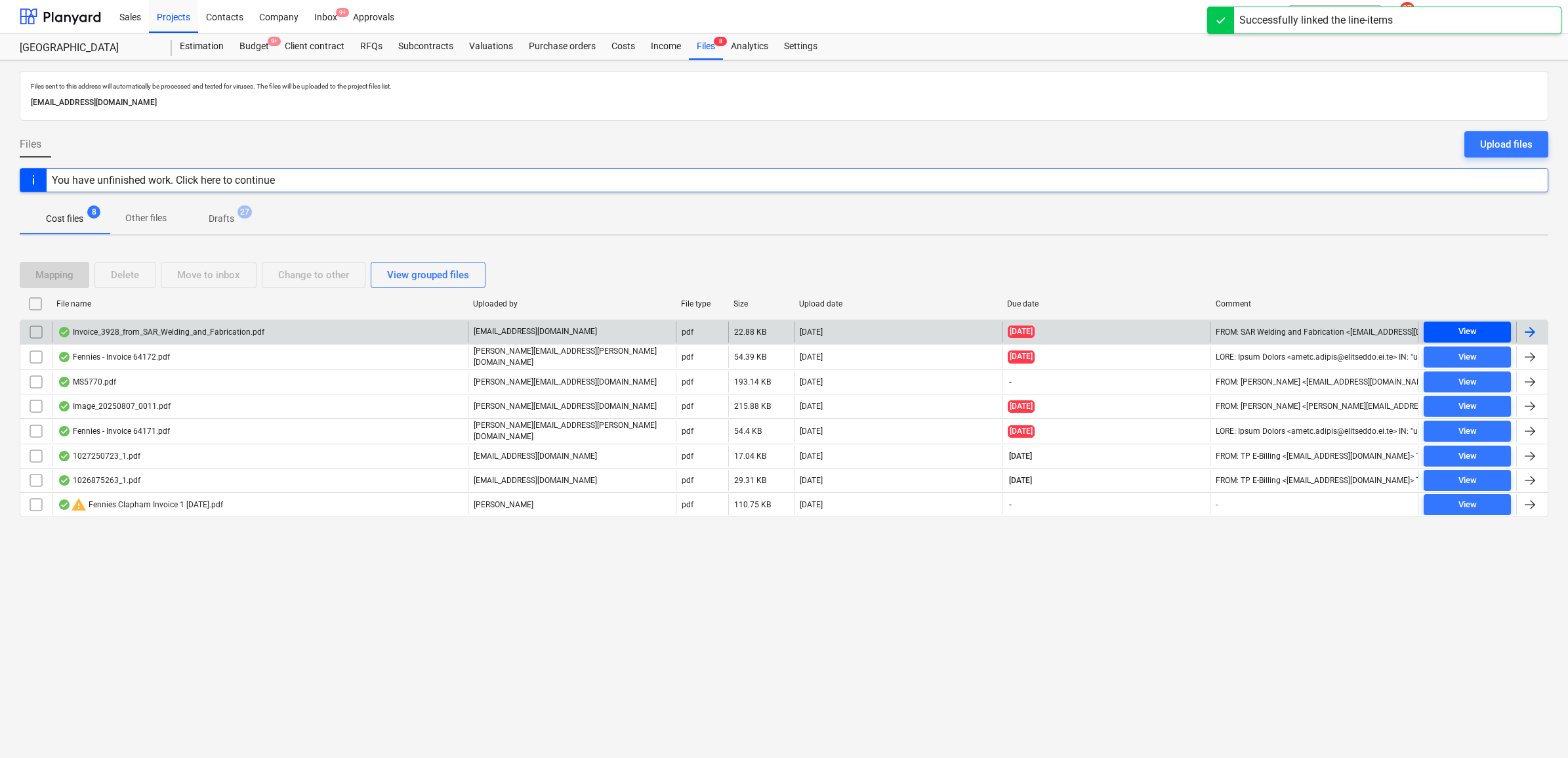
click at [1455, 326] on span "View" at bounding box center [1467, 331] width 76 height 15
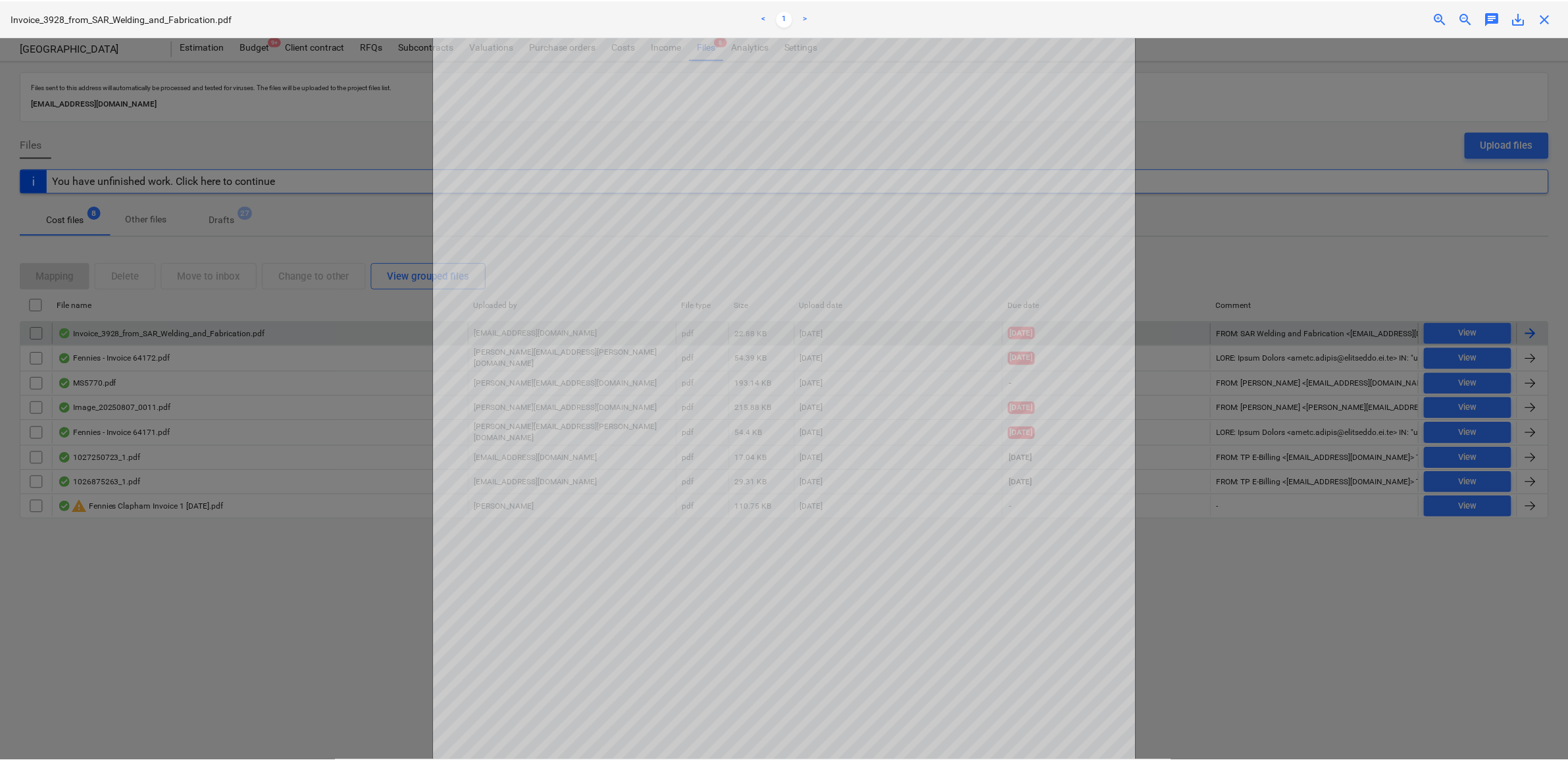
scroll to position [82, 0]
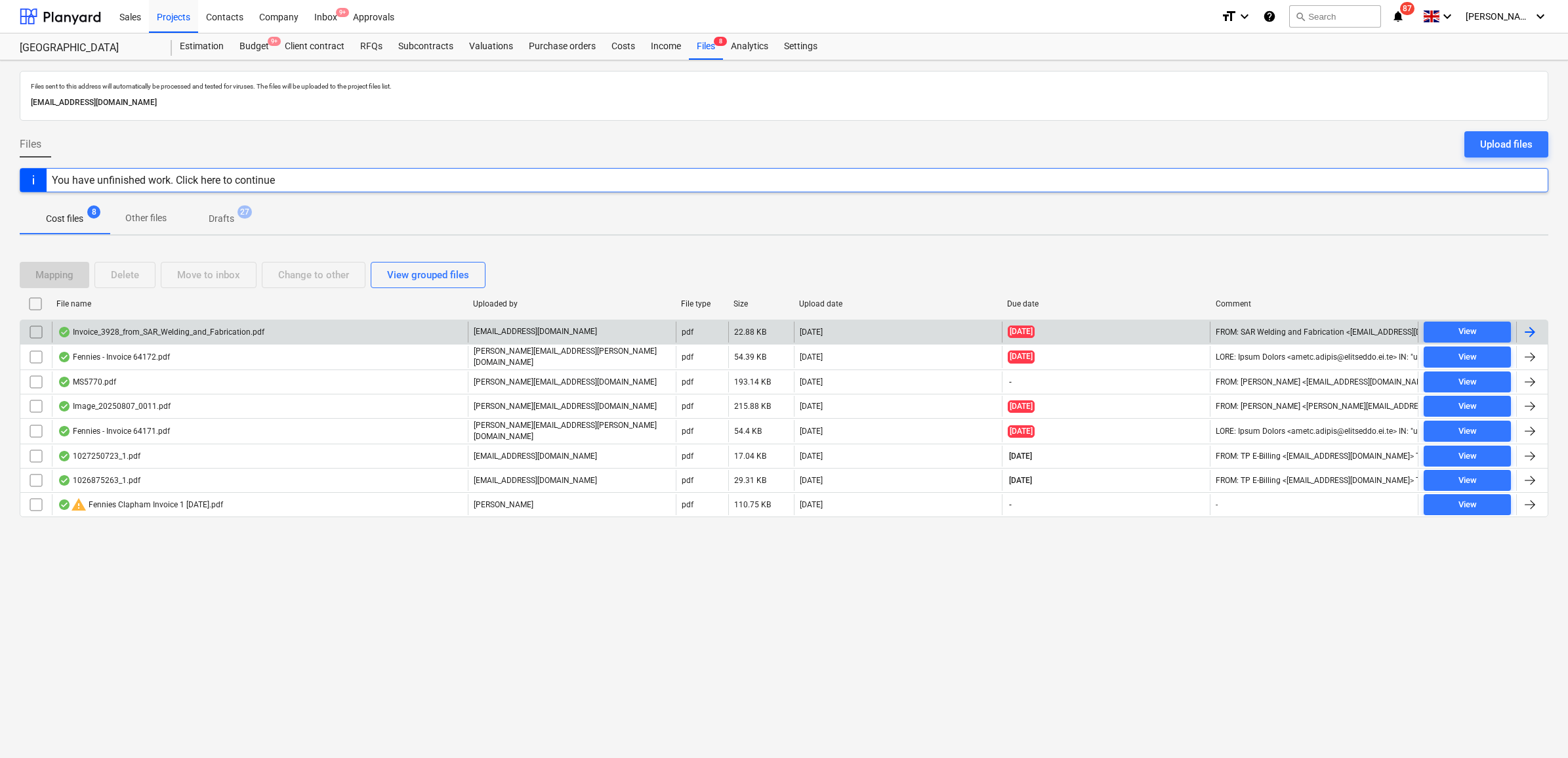
click at [1537, 333] on div at bounding box center [1530, 332] width 16 height 16
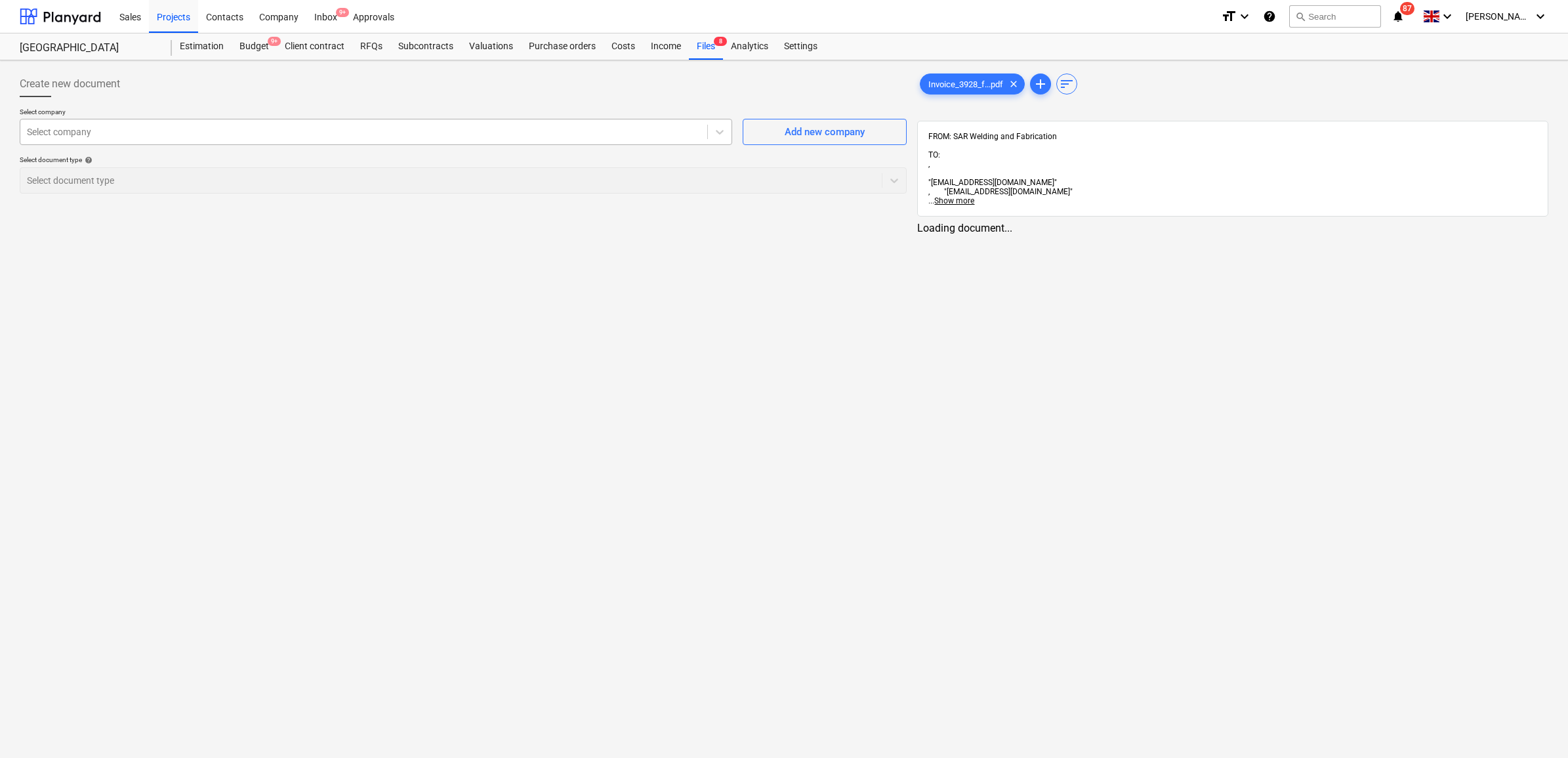
click at [159, 132] on div at bounding box center [364, 132] width 674 height 13
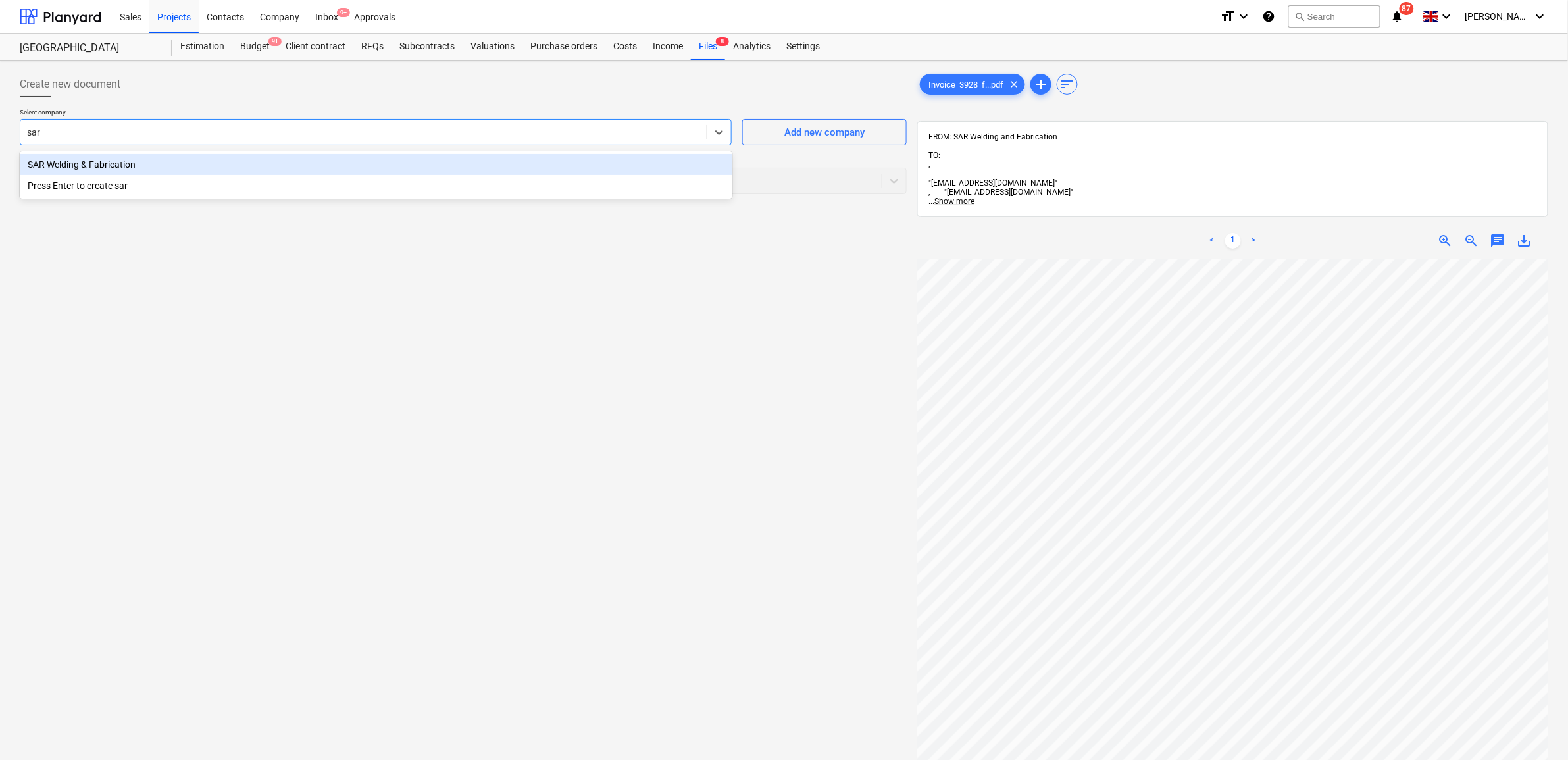
click at [97, 163] on div "SAR Welding & Fabrication" at bounding box center [376, 165] width 713 height 21
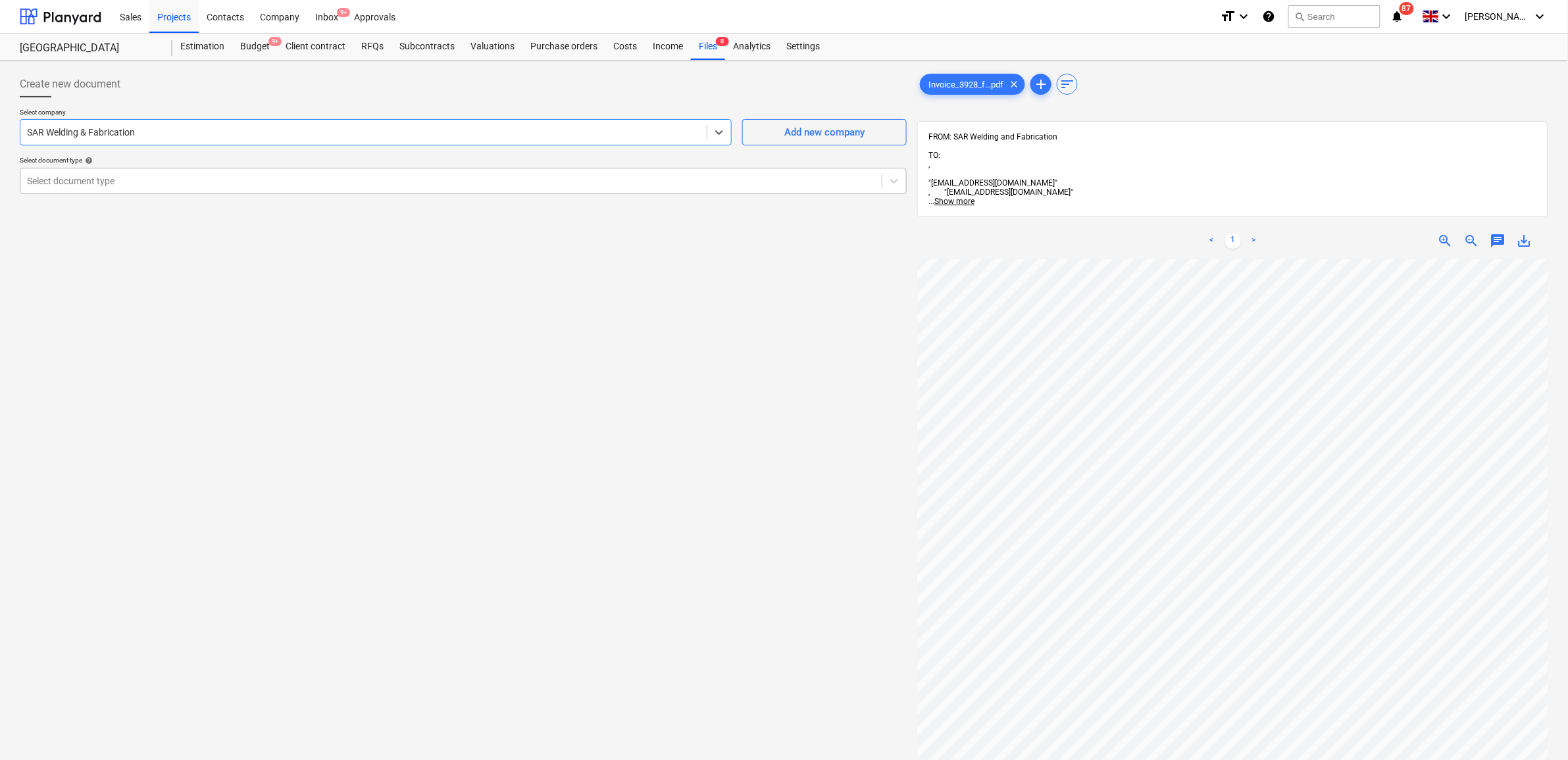
click at [109, 189] on div "Select document type" at bounding box center [451, 181] width 861 height 18
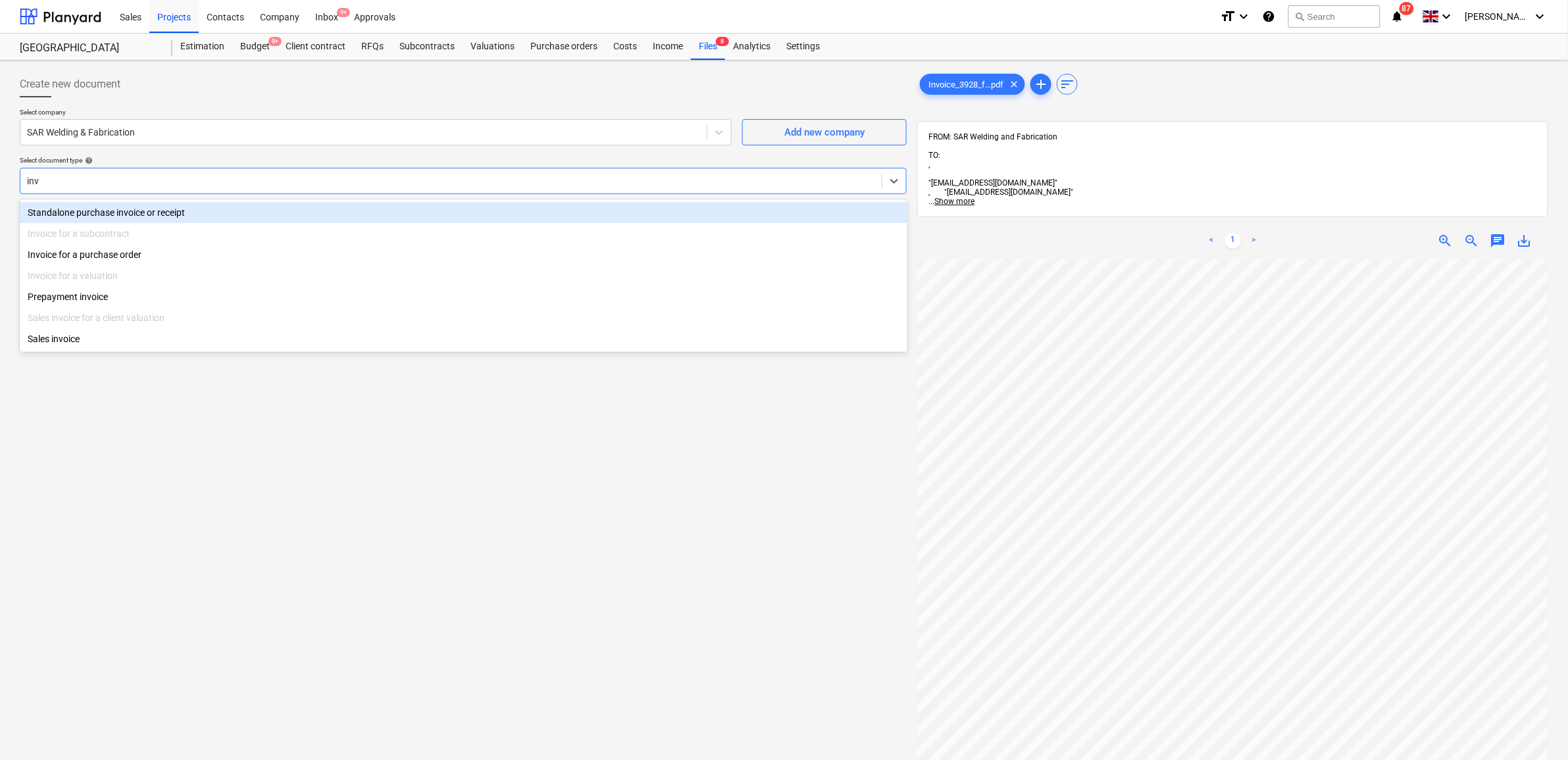
click at [153, 208] on div "Standalone purchase invoice or receipt" at bounding box center [464, 213] width 887 height 21
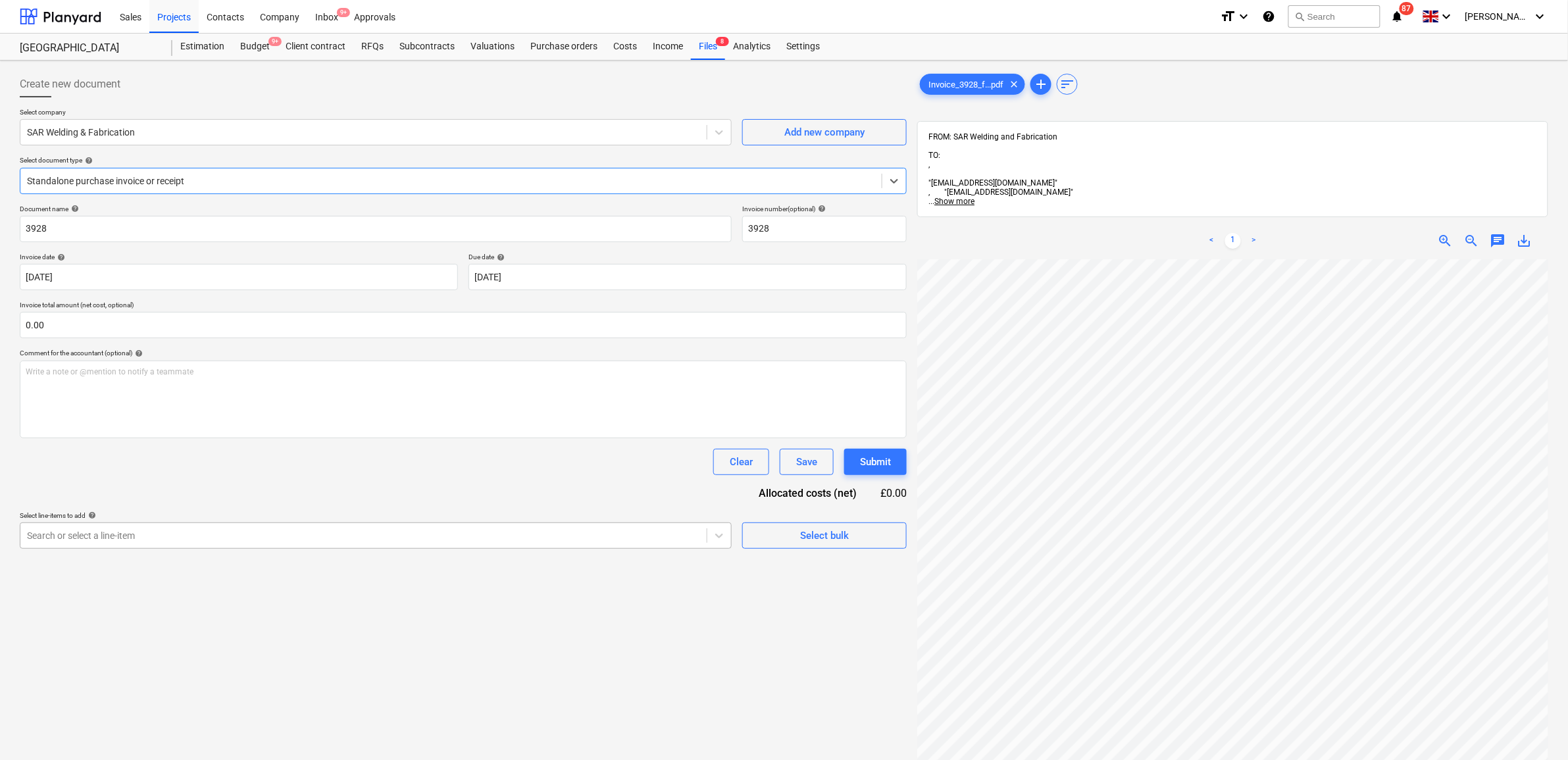
click at [169, 541] on div at bounding box center [363, 535] width 673 height 13
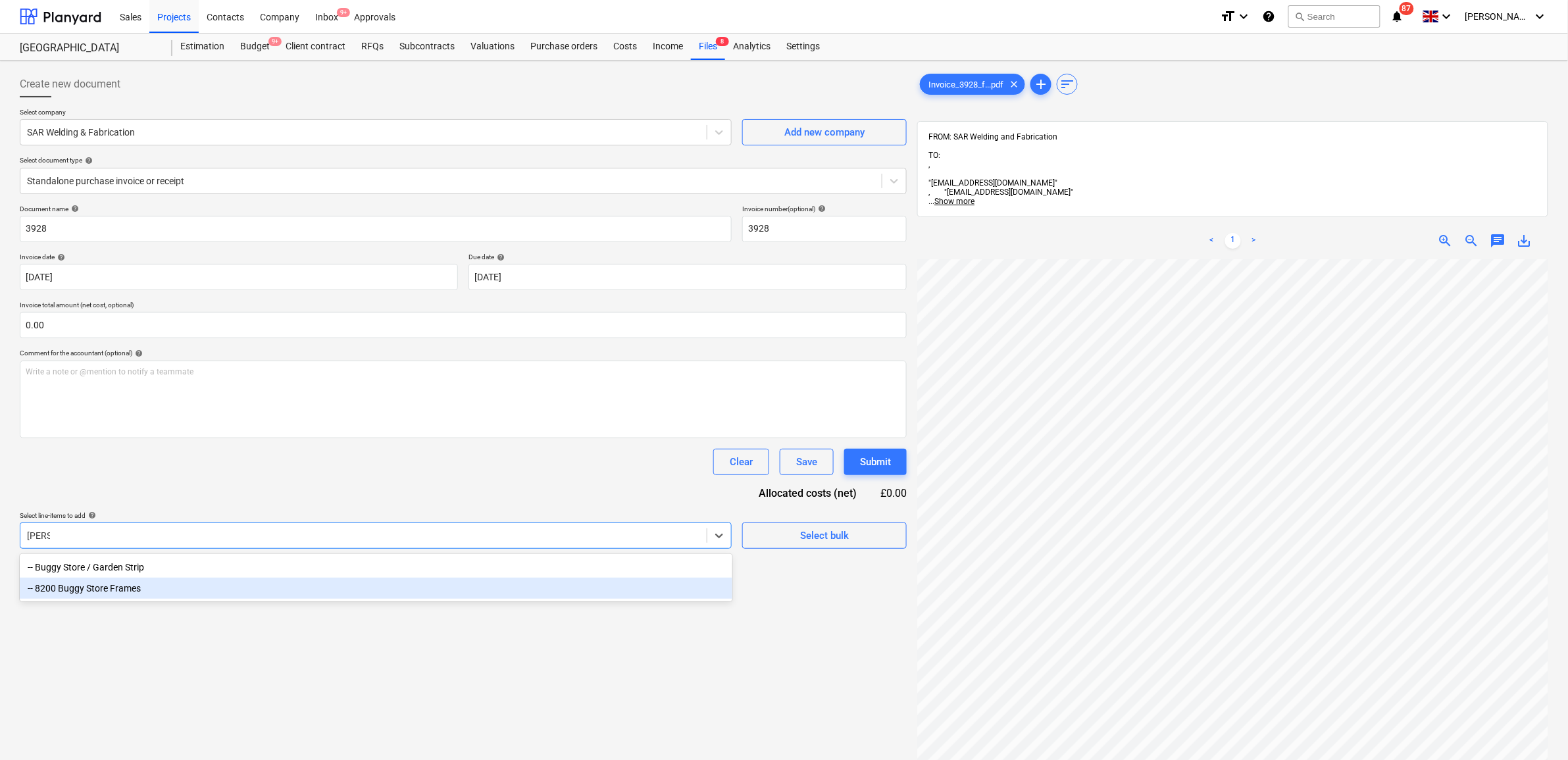
click at [147, 593] on div "-- 8200 Buggy Store Frames" at bounding box center [376, 588] width 713 height 21
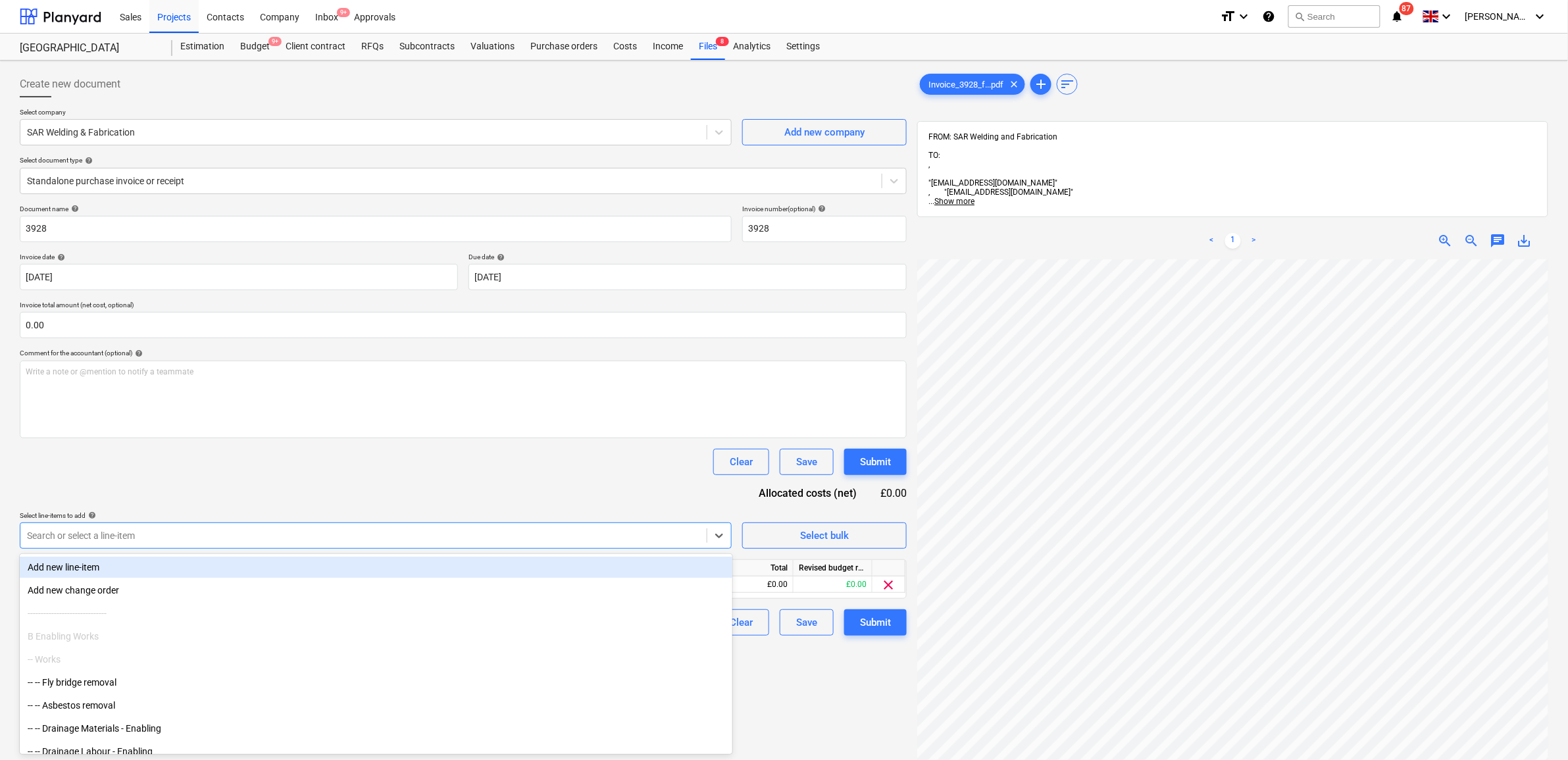
drag, startPoint x: 232, startPoint y: 477, endPoint x: 350, endPoint y: 459, distance: 119.4
click at [232, 475] on div "Document name help 3928 Invoice number (optional) help 3928 Invoice date help […" at bounding box center [463, 419] width 887 height 431
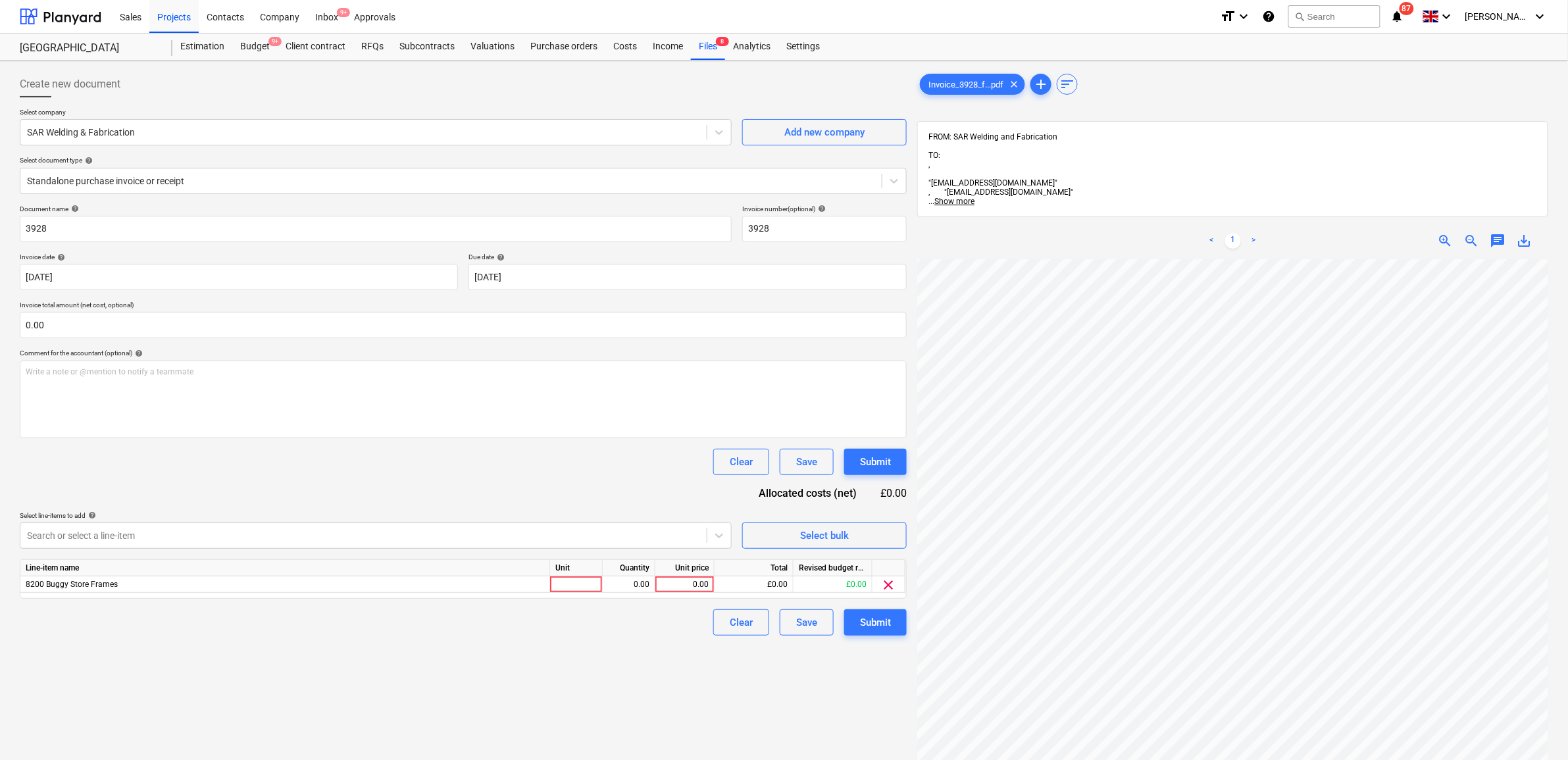
scroll to position [198, 80]
click at [699, 588] on div "0.00" at bounding box center [685, 584] width 48 height 16
drag, startPoint x: 574, startPoint y: 648, endPoint x: 769, endPoint y: 644, distance: 195.0
click at [574, 648] on div "Create new document Select company SAR Welding & Fabrication Add new company Se…" at bounding box center [463, 527] width 897 height 922
click at [879, 615] on div "Submit" at bounding box center [875, 622] width 31 height 17
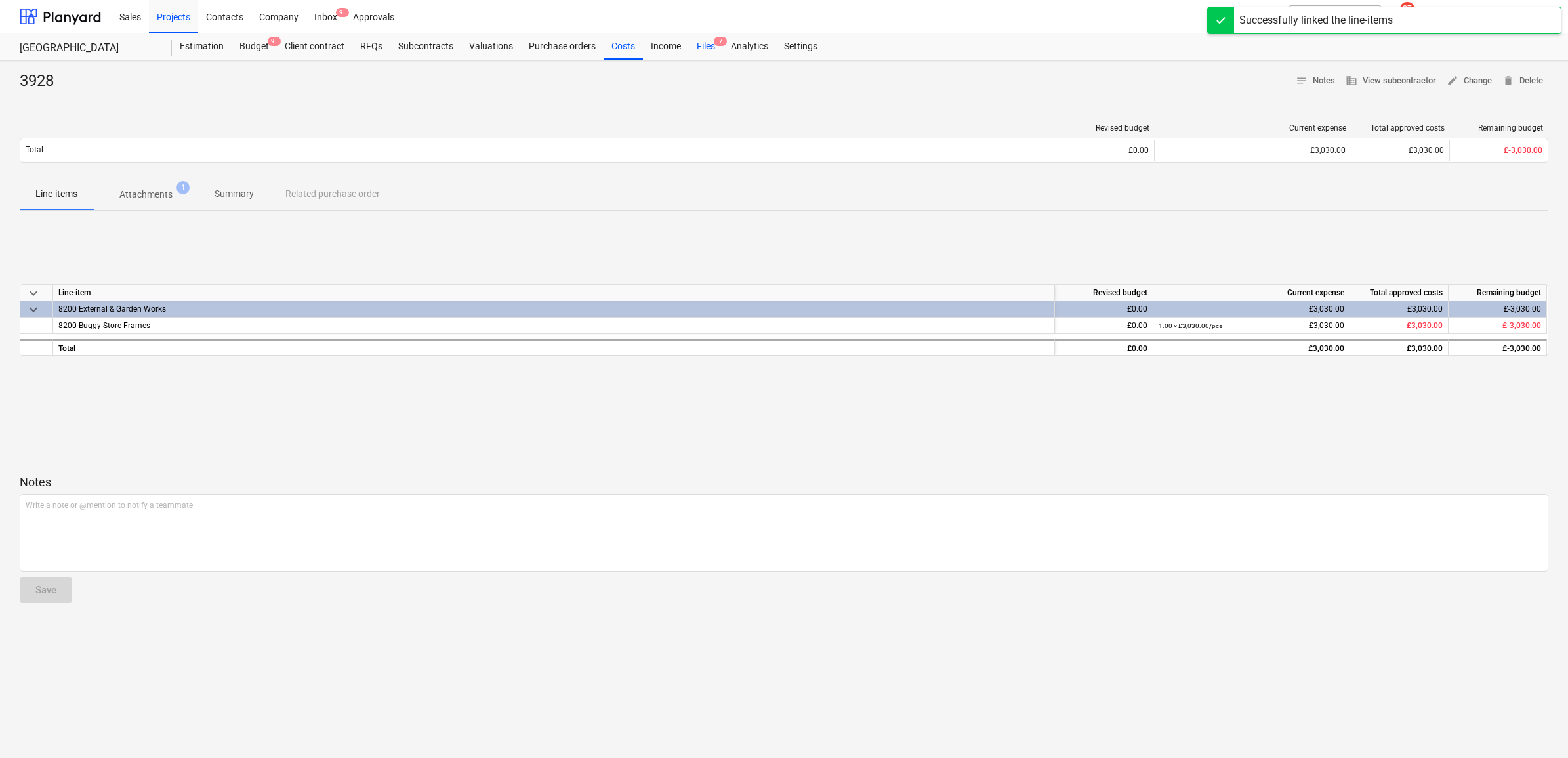
click at [709, 51] on div "Files 7" at bounding box center [706, 46] width 34 height 26
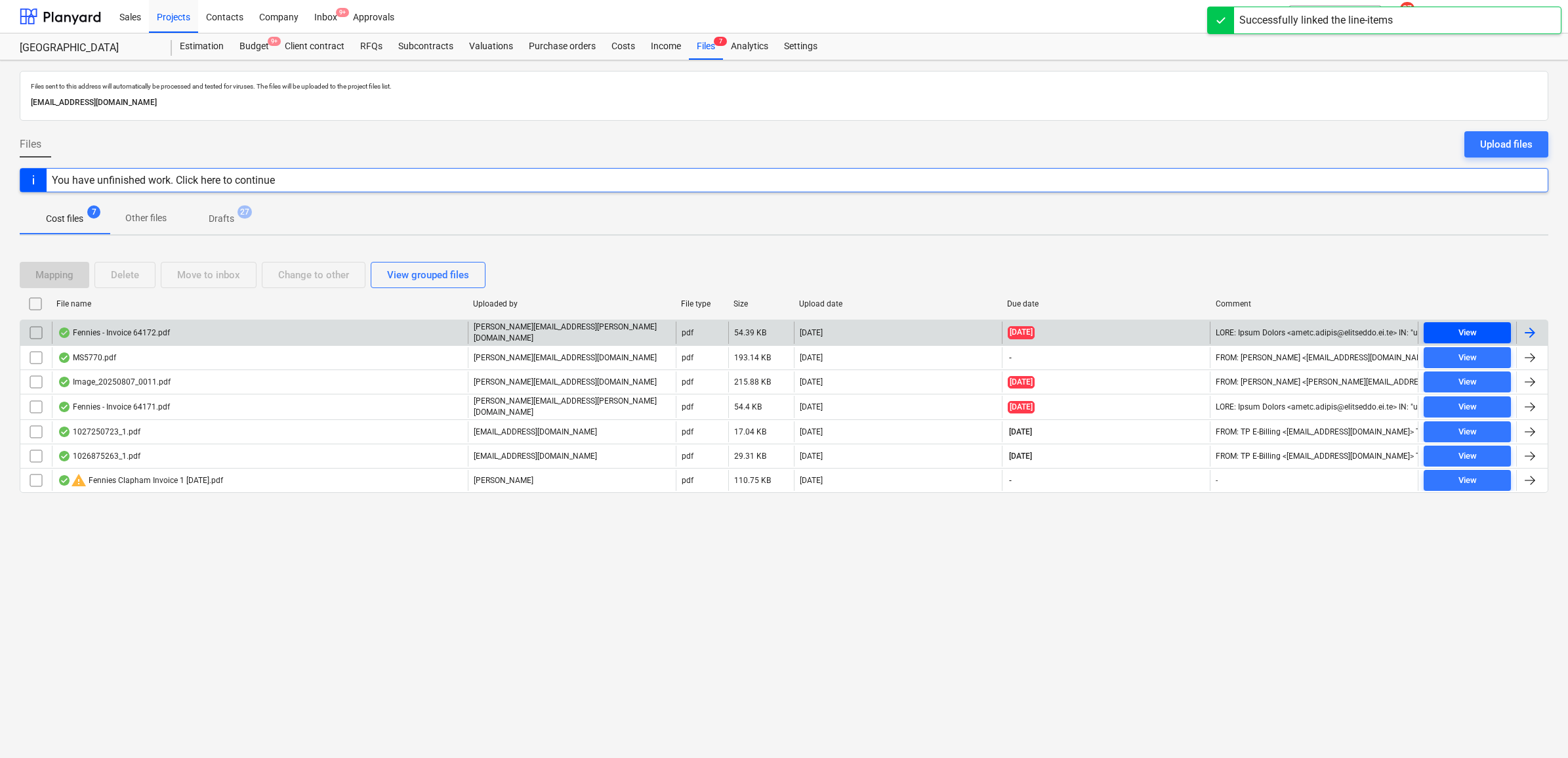
click at [1497, 327] on span "View" at bounding box center [1467, 333] width 76 height 15
click at [1527, 332] on div at bounding box center [1530, 333] width 16 height 16
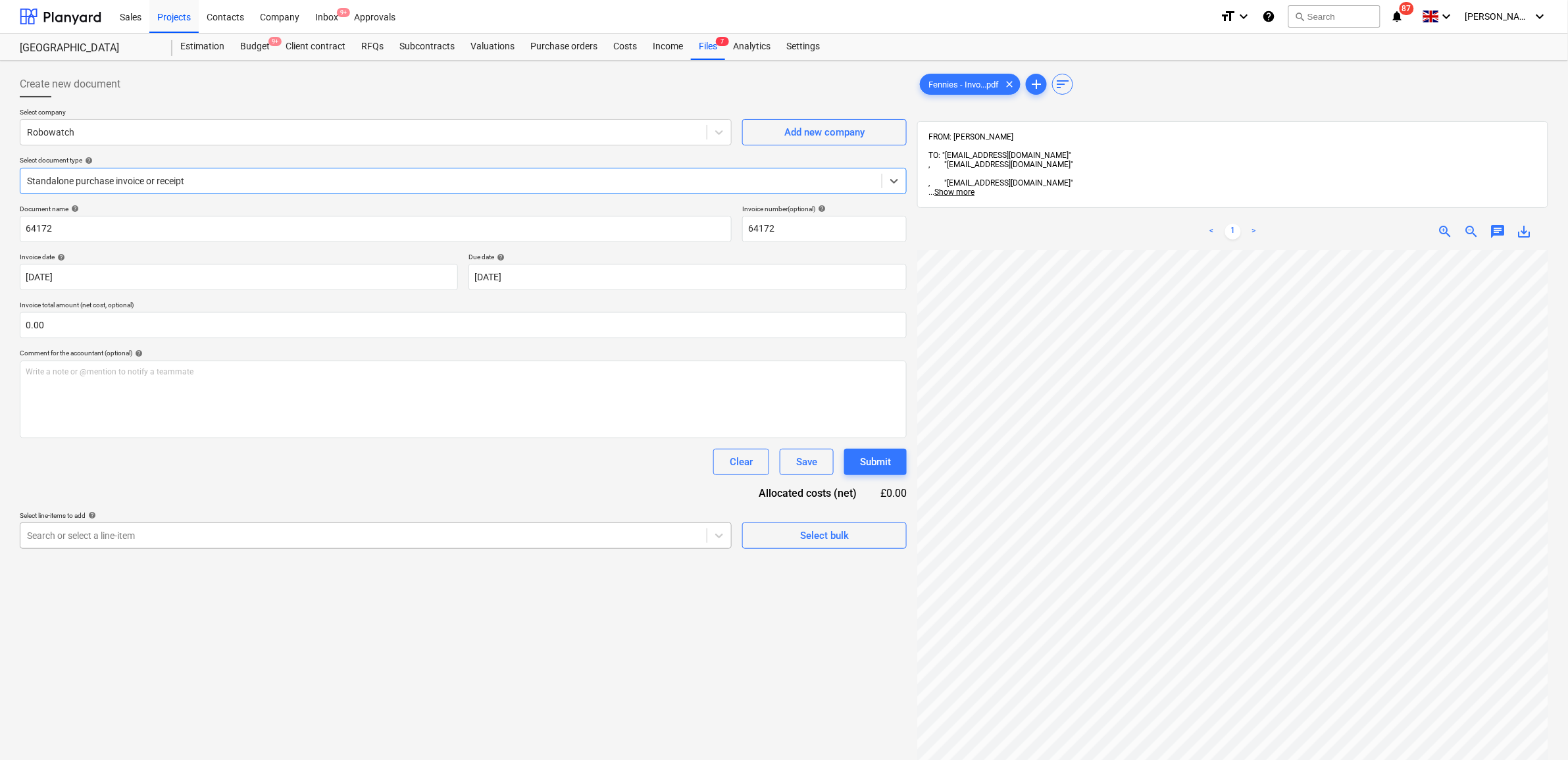
click at [199, 539] on div at bounding box center [363, 535] width 673 height 13
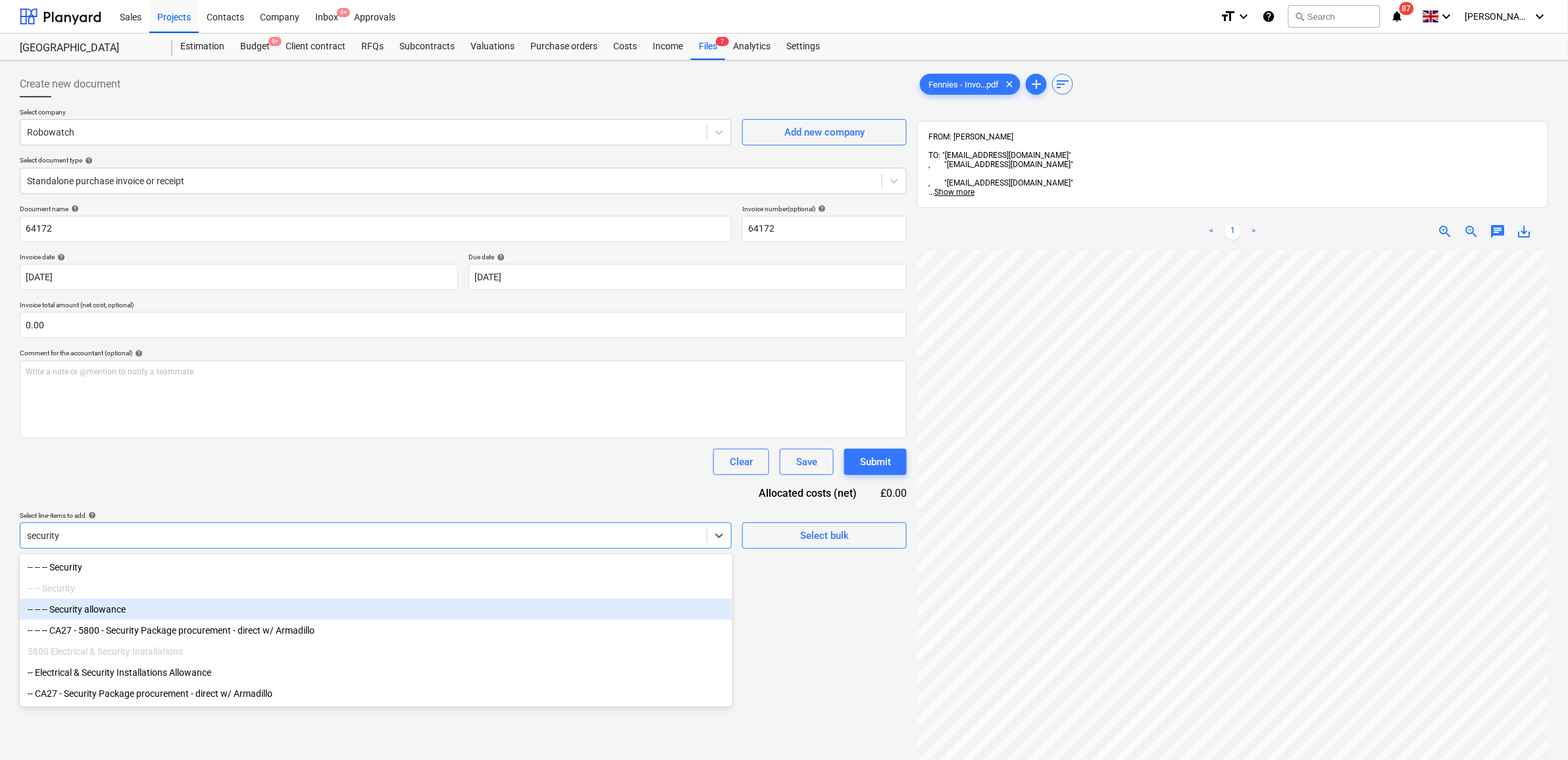
click at [212, 610] on div "-- -- -- Security allowance" at bounding box center [376, 609] width 713 height 21
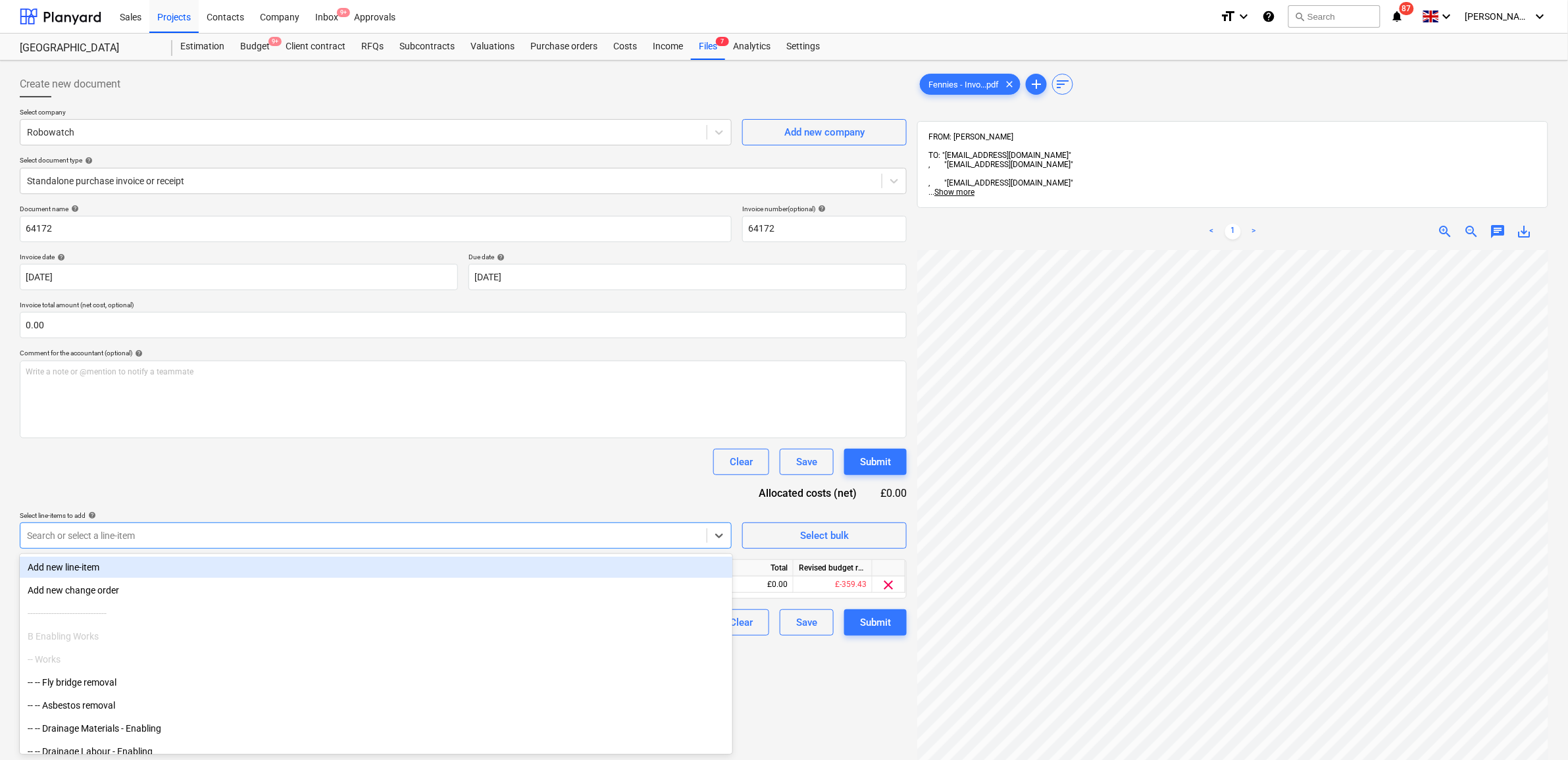
drag, startPoint x: 281, startPoint y: 488, endPoint x: 303, endPoint y: 488, distance: 22.0
click at [283, 488] on div "Document name help 64172 Invoice number (optional) help 64172 Invoice date help…" at bounding box center [463, 419] width 887 height 431
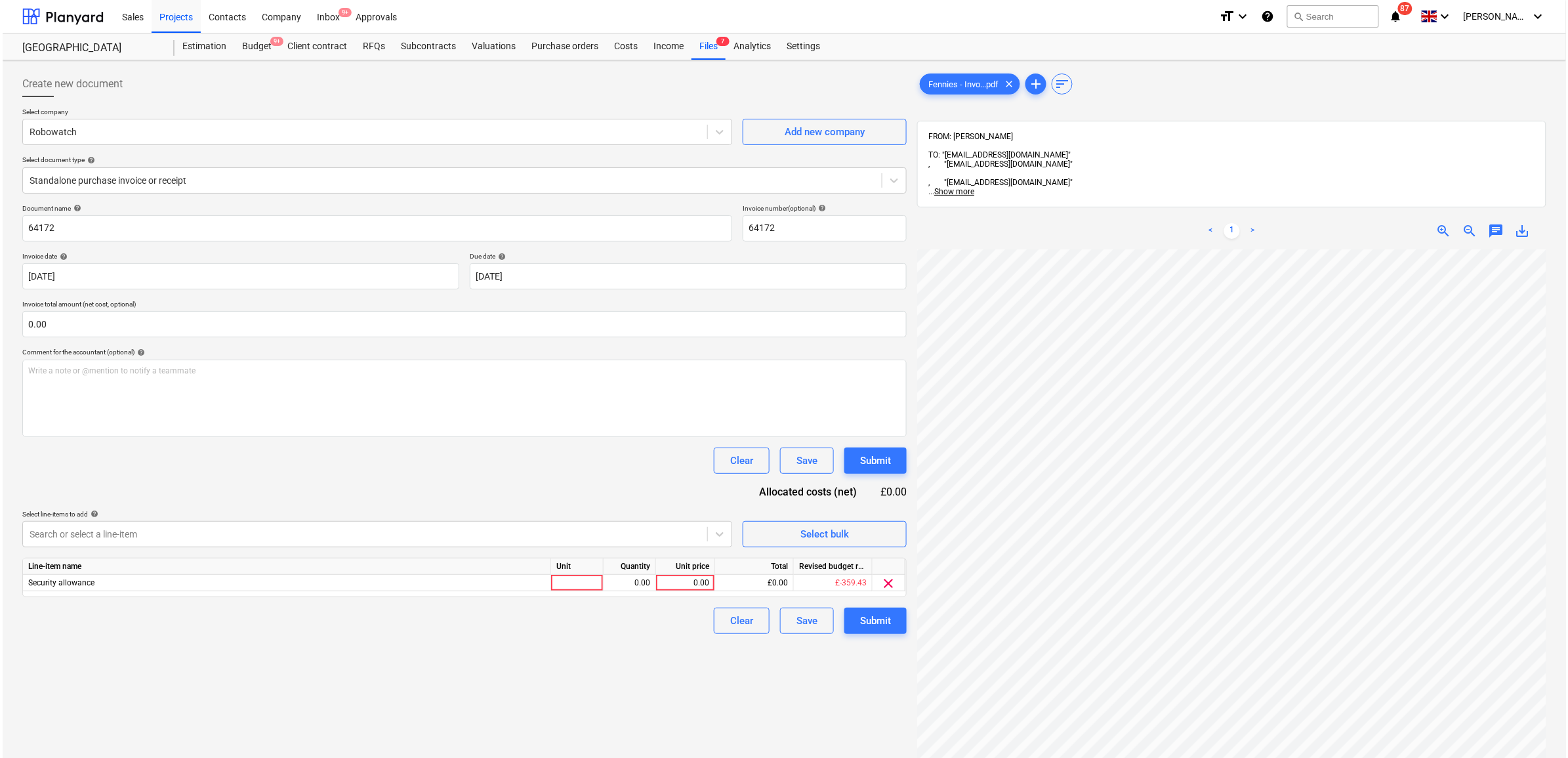
scroll to position [82, 0]
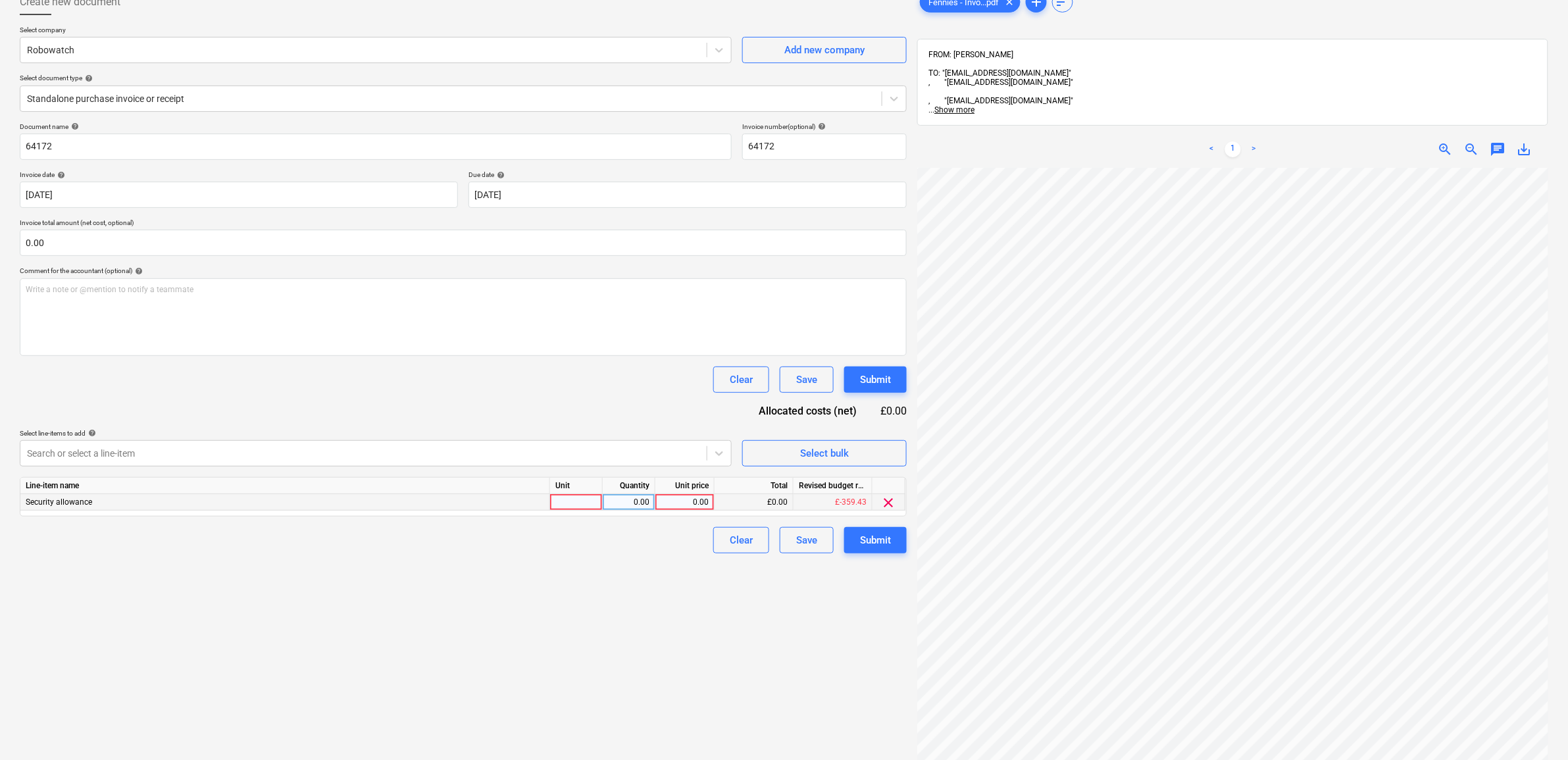
click at [701, 504] on div "0.00" at bounding box center [685, 502] width 48 height 16
click at [643, 598] on div "Create new document Select company Robowatch Add new company Select document ty…" at bounding box center [463, 440] width 897 height 913
click at [892, 534] on button "Submit" at bounding box center [875, 539] width 62 height 26
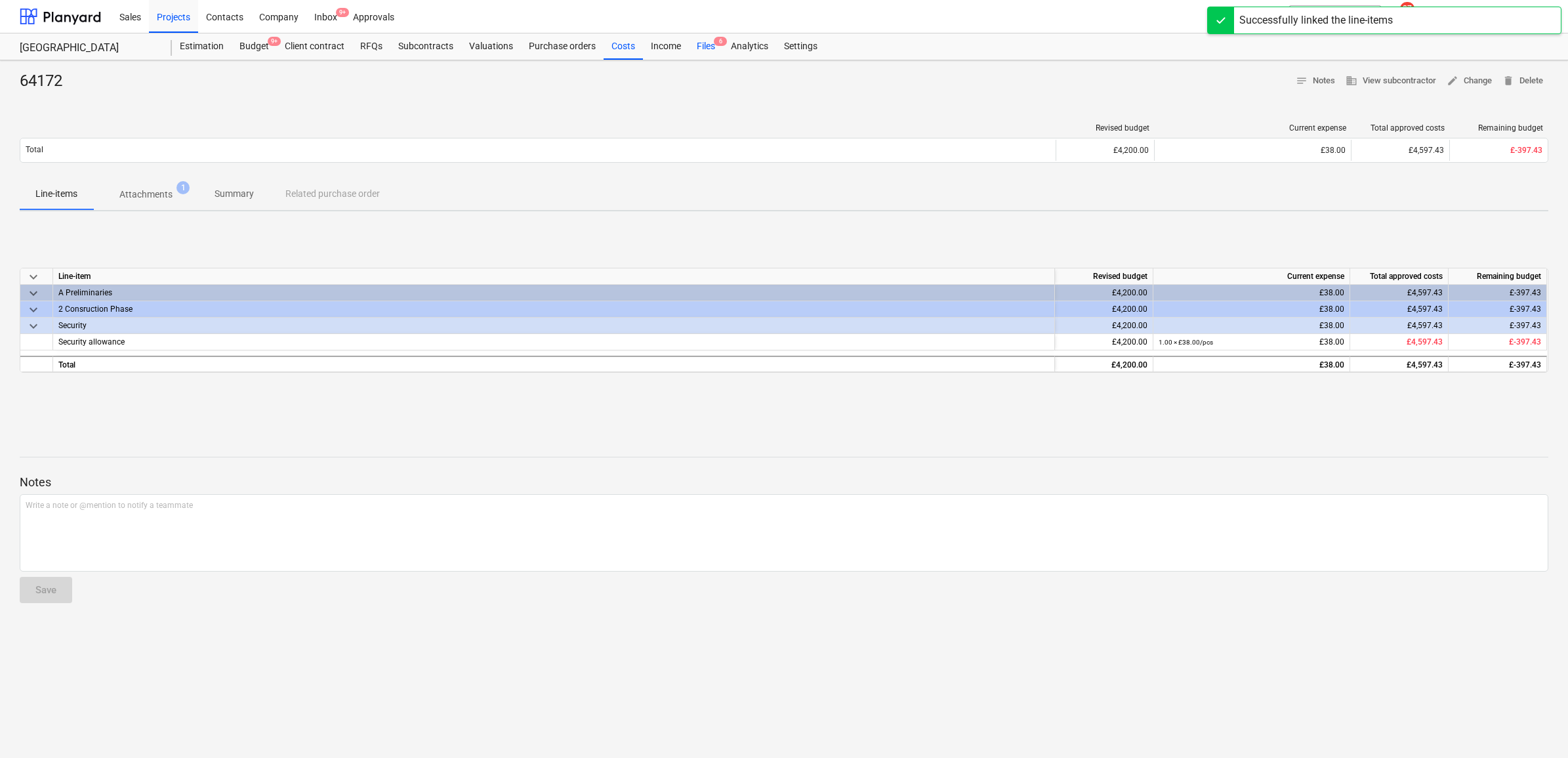
click at [704, 45] on div "Files 6" at bounding box center [706, 46] width 34 height 26
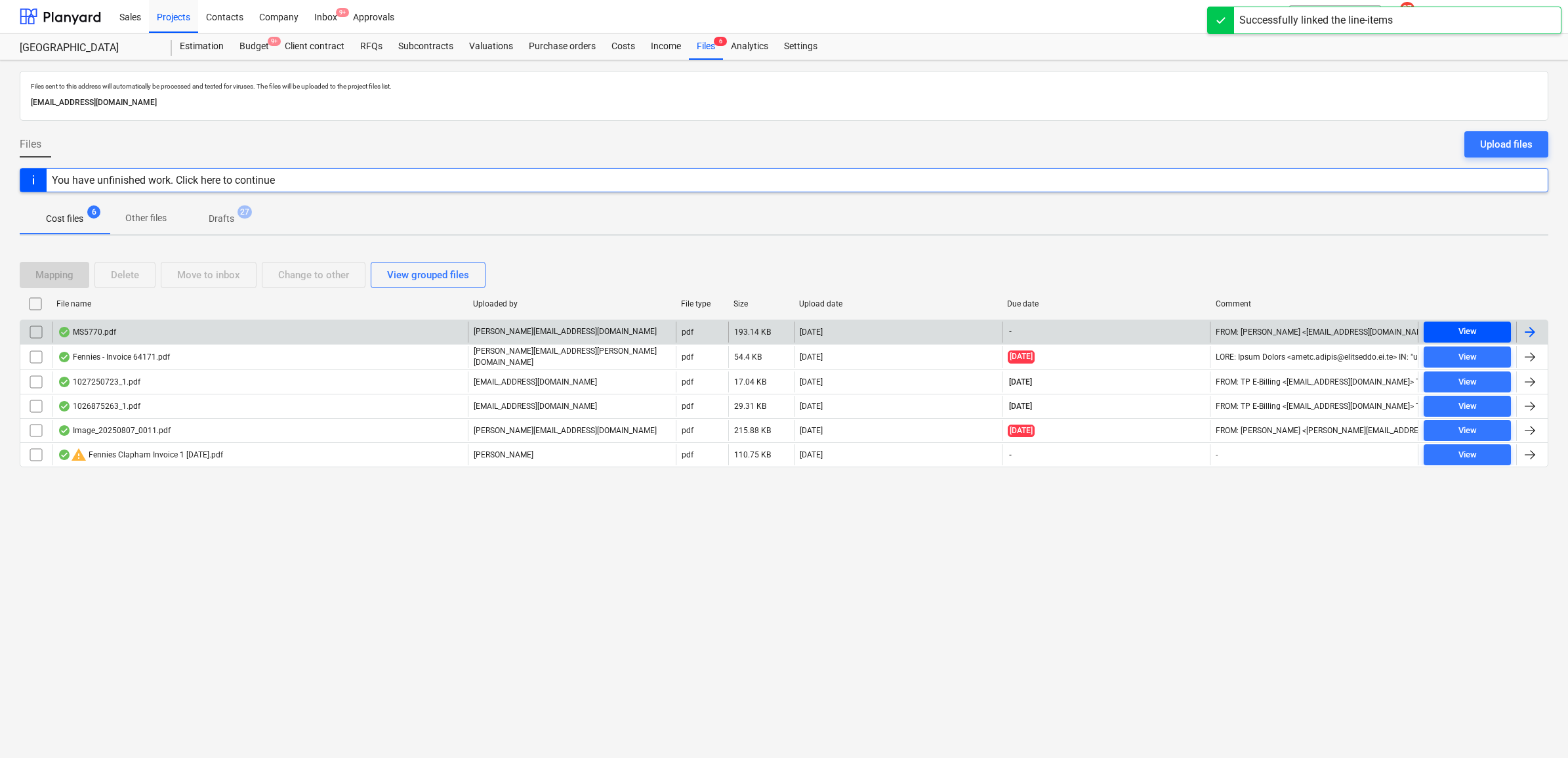
click at [1477, 330] on span "View" at bounding box center [1467, 331] width 76 height 15
click at [1530, 332] on div at bounding box center [1530, 332] width 16 height 16
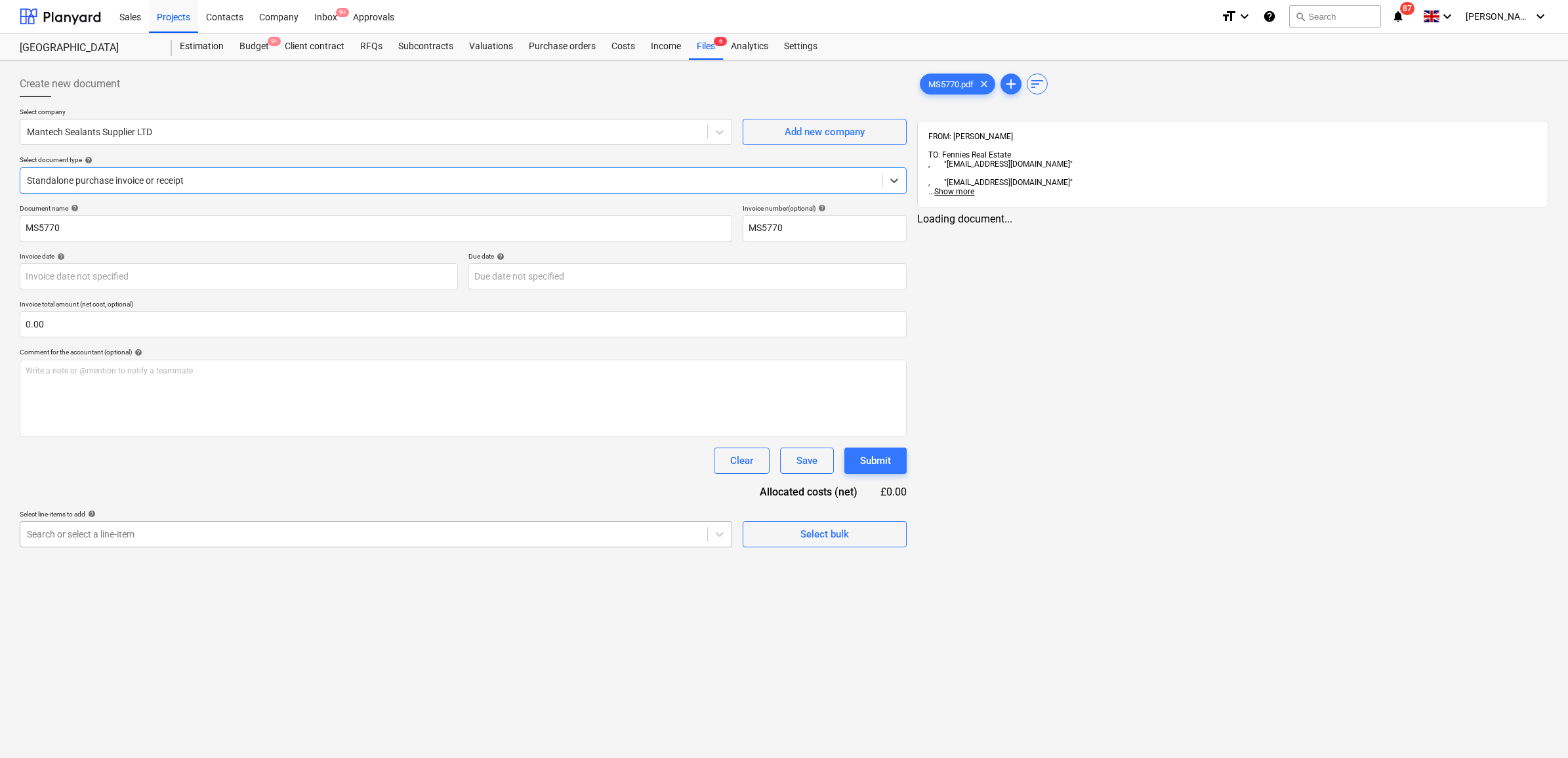
click at [237, 533] on div at bounding box center [364, 534] width 674 height 13
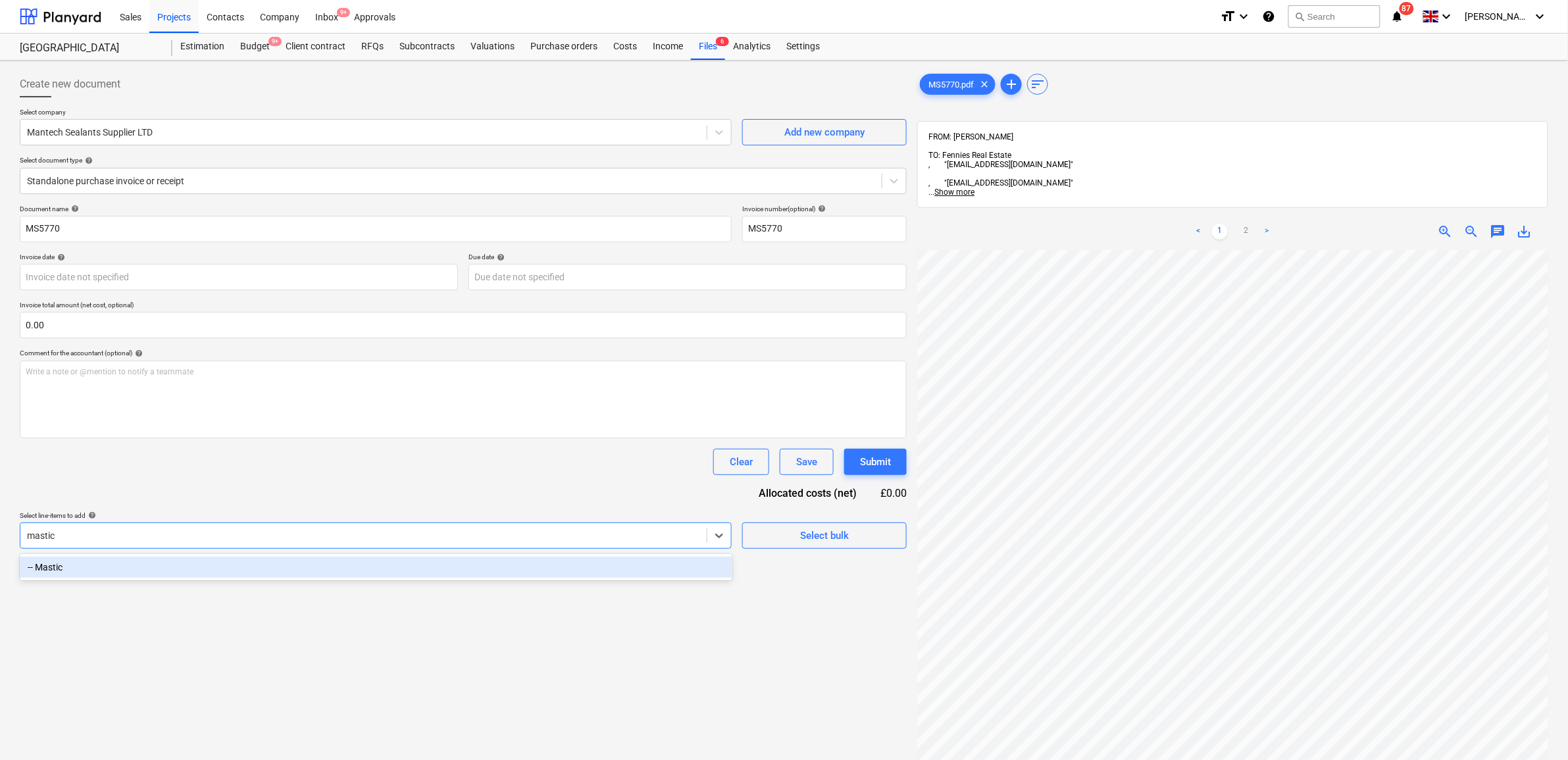
click at [236, 567] on div "-- Mastic" at bounding box center [376, 567] width 713 height 21
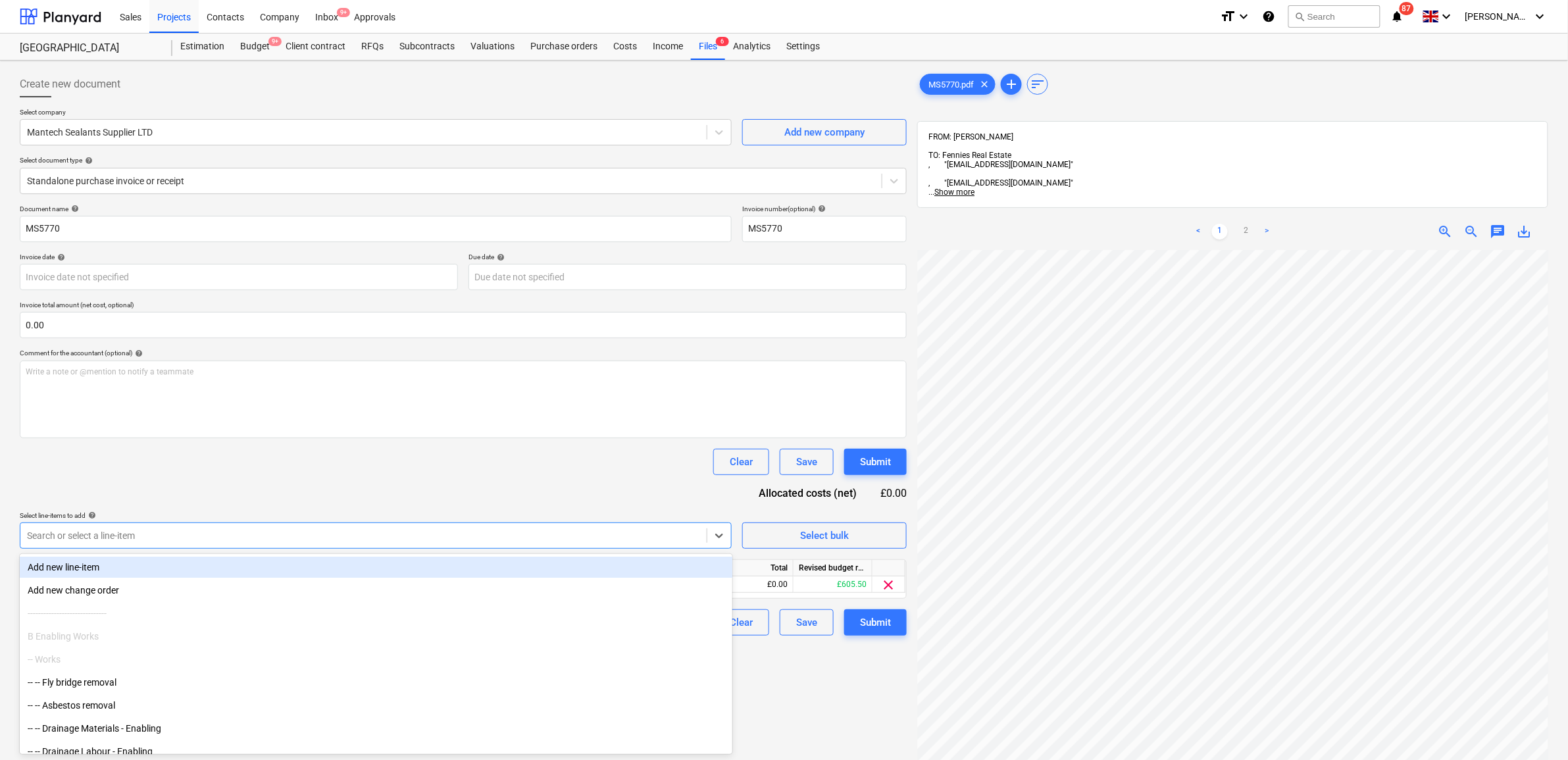
drag, startPoint x: 268, startPoint y: 480, endPoint x: 303, endPoint y: 475, distance: 35.4
click at [268, 479] on div "Document name help MS5770 Invoice number (optional) help MS5770 Invoice date he…" at bounding box center [463, 419] width 887 height 431
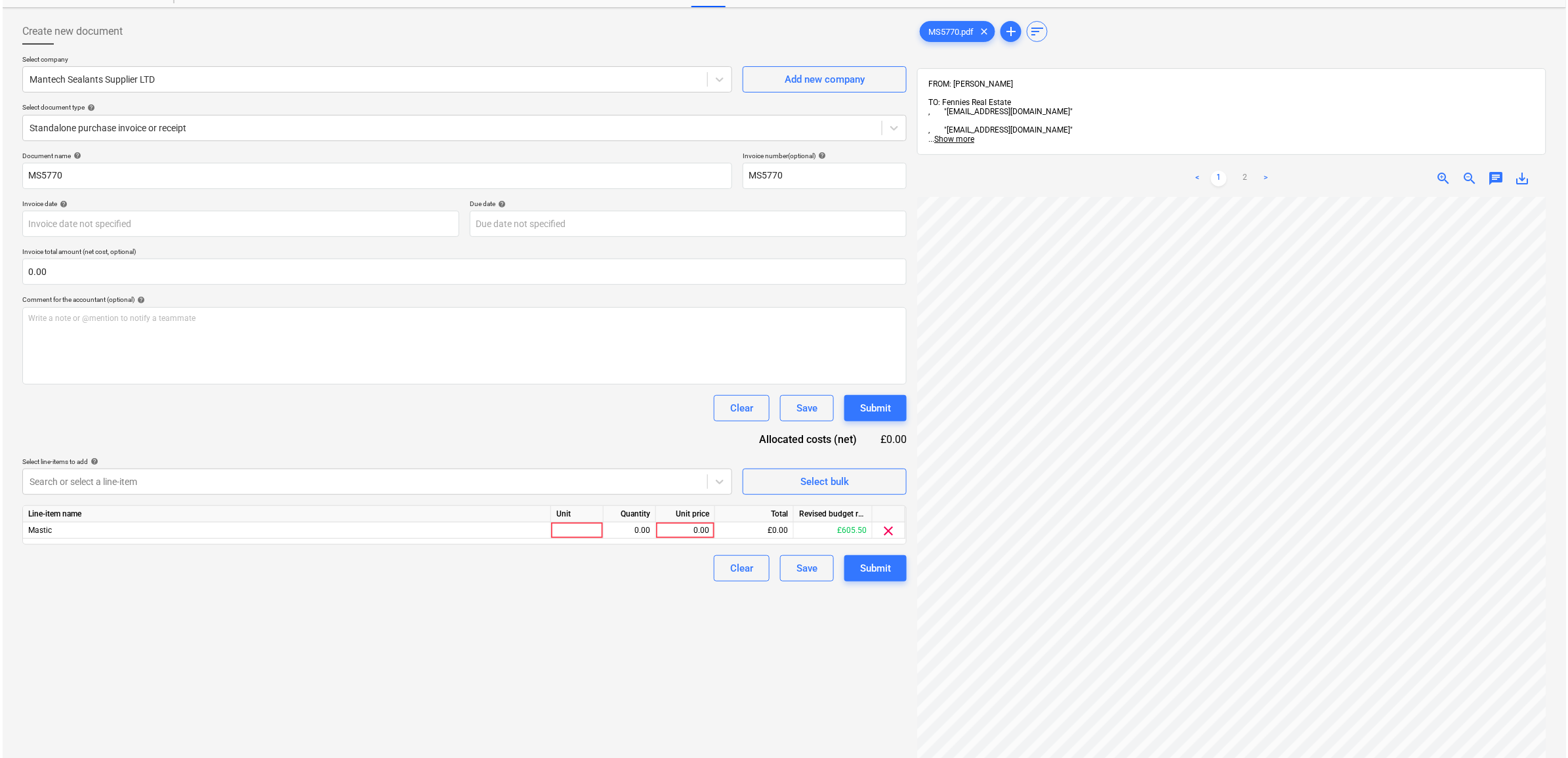
scroll to position [82, 0]
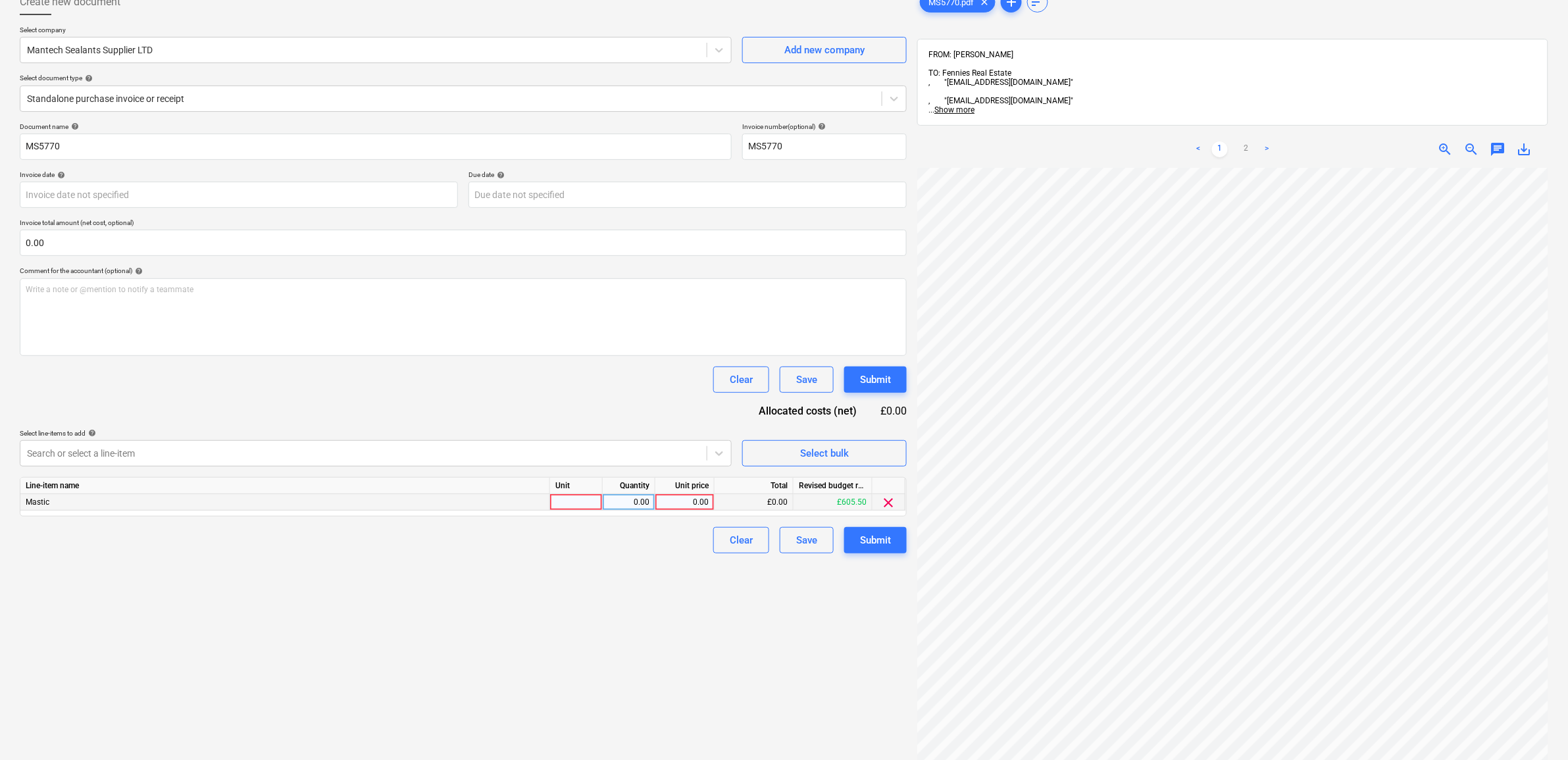
click at [676, 497] on div "0.00" at bounding box center [685, 502] width 48 height 16
drag, startPoint x: 656, startPoint y: 625, endPoint x: 689, endPoint y: 614, distance: 34.8
click at [655, 625] on div "Create new document Select company Mantech Sealants Supplier LTD Add new compan…" at bounding box center [463, 440] width 897 height 913
click at [875, 528] on button "Submit" at bounding box center [875, 539] width 62 height 26
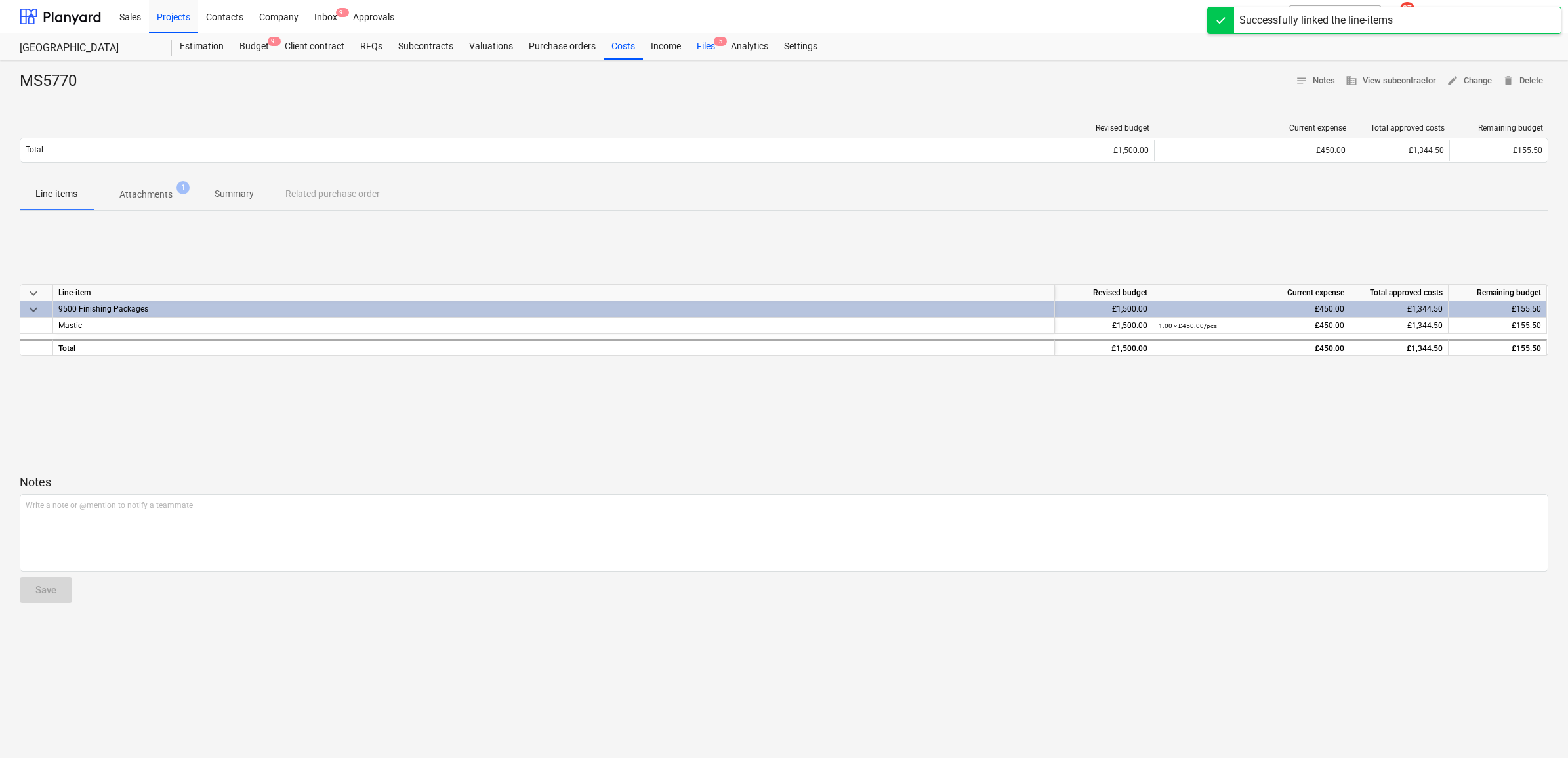
click at [709, 42] on div "Files 5" at bounding box center [706, 46] width 34 height 26
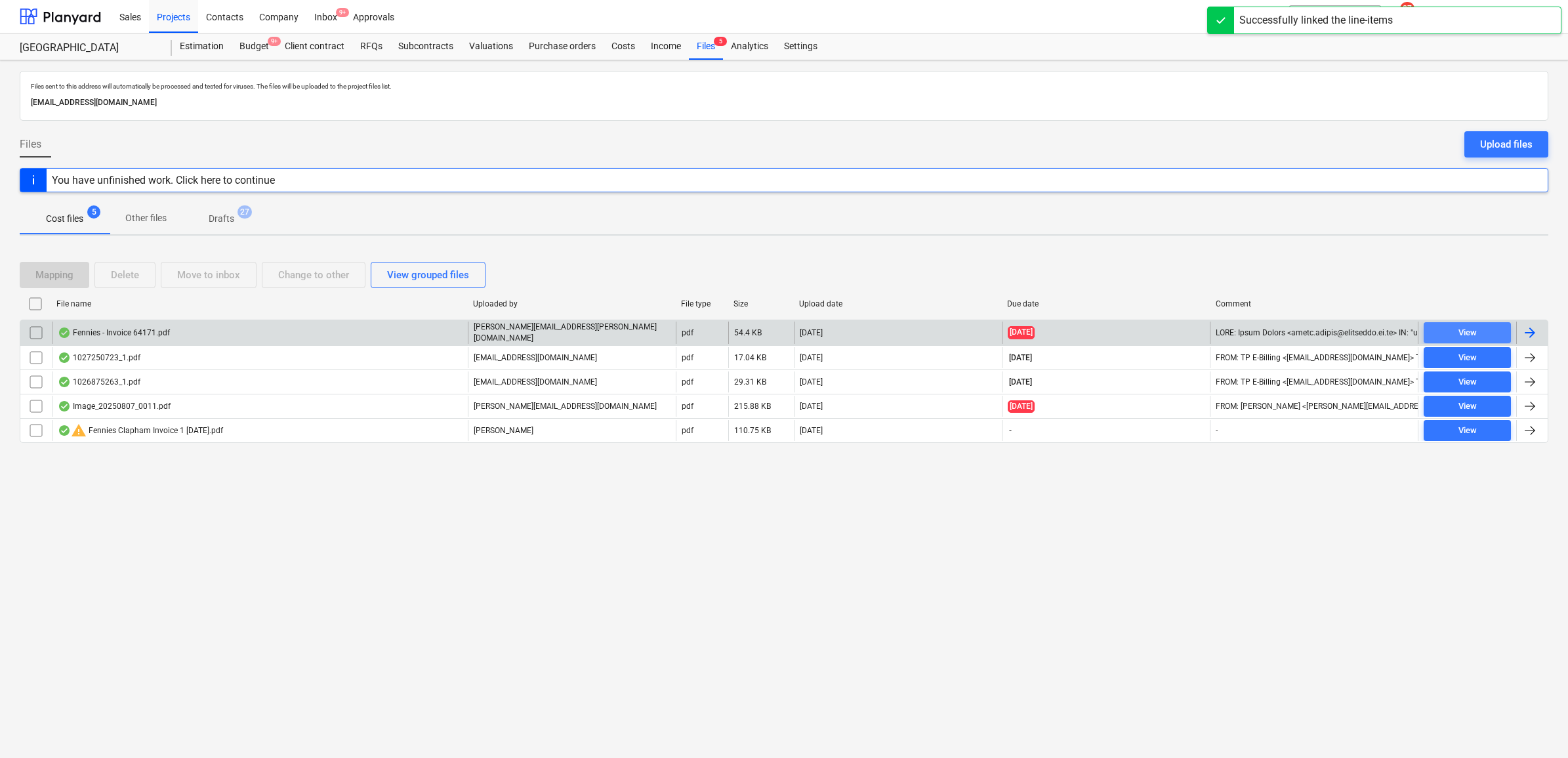
click at [1475, 329] on div "View" at bounding box center [1467, 333] width 18 height 15
click at [1538, 326] on div at bounding box center [1532, 333] width 31 height 23
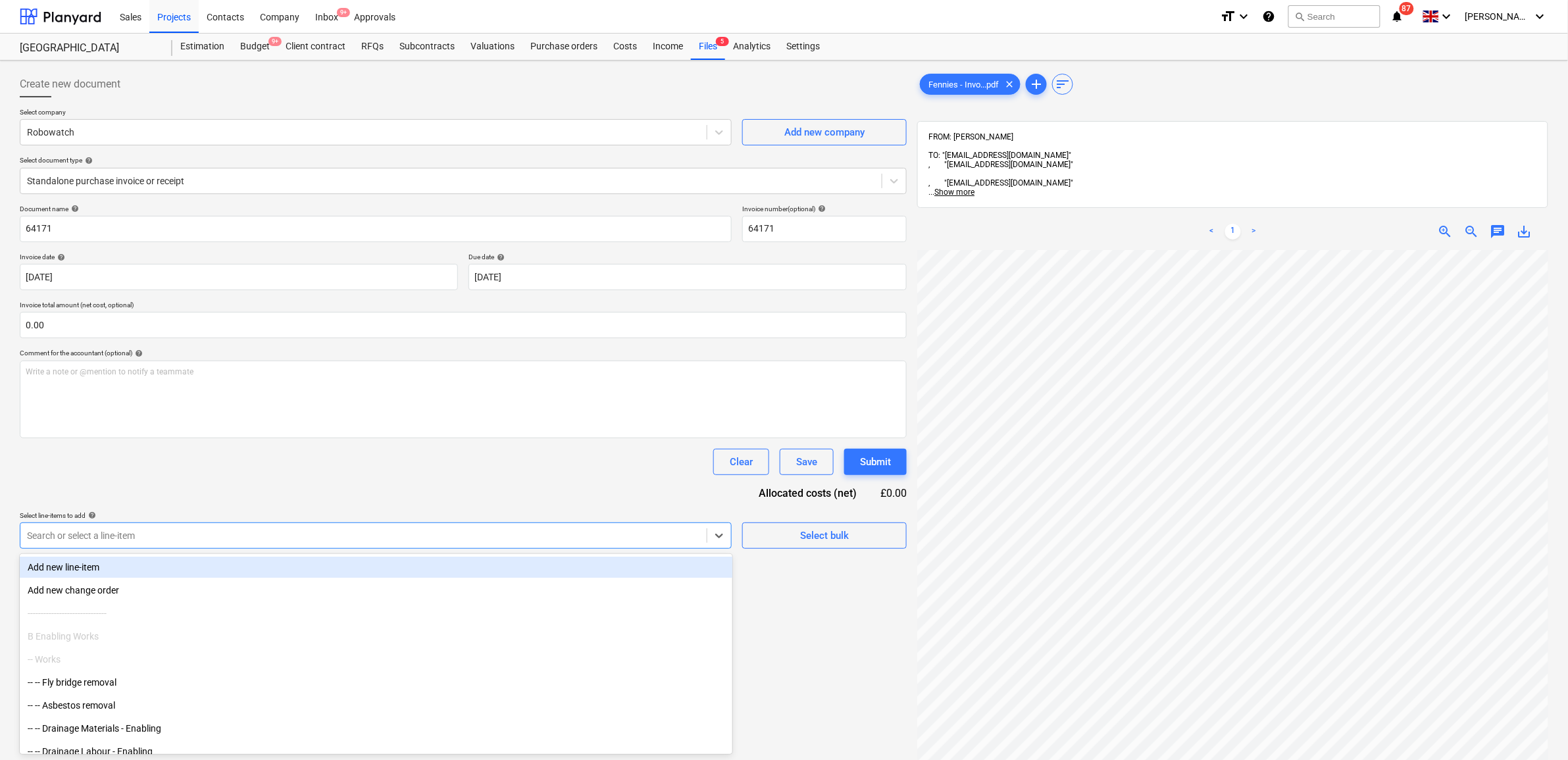
click at [192, 529] on div at bounding box center [363, 535] width 673 height 13
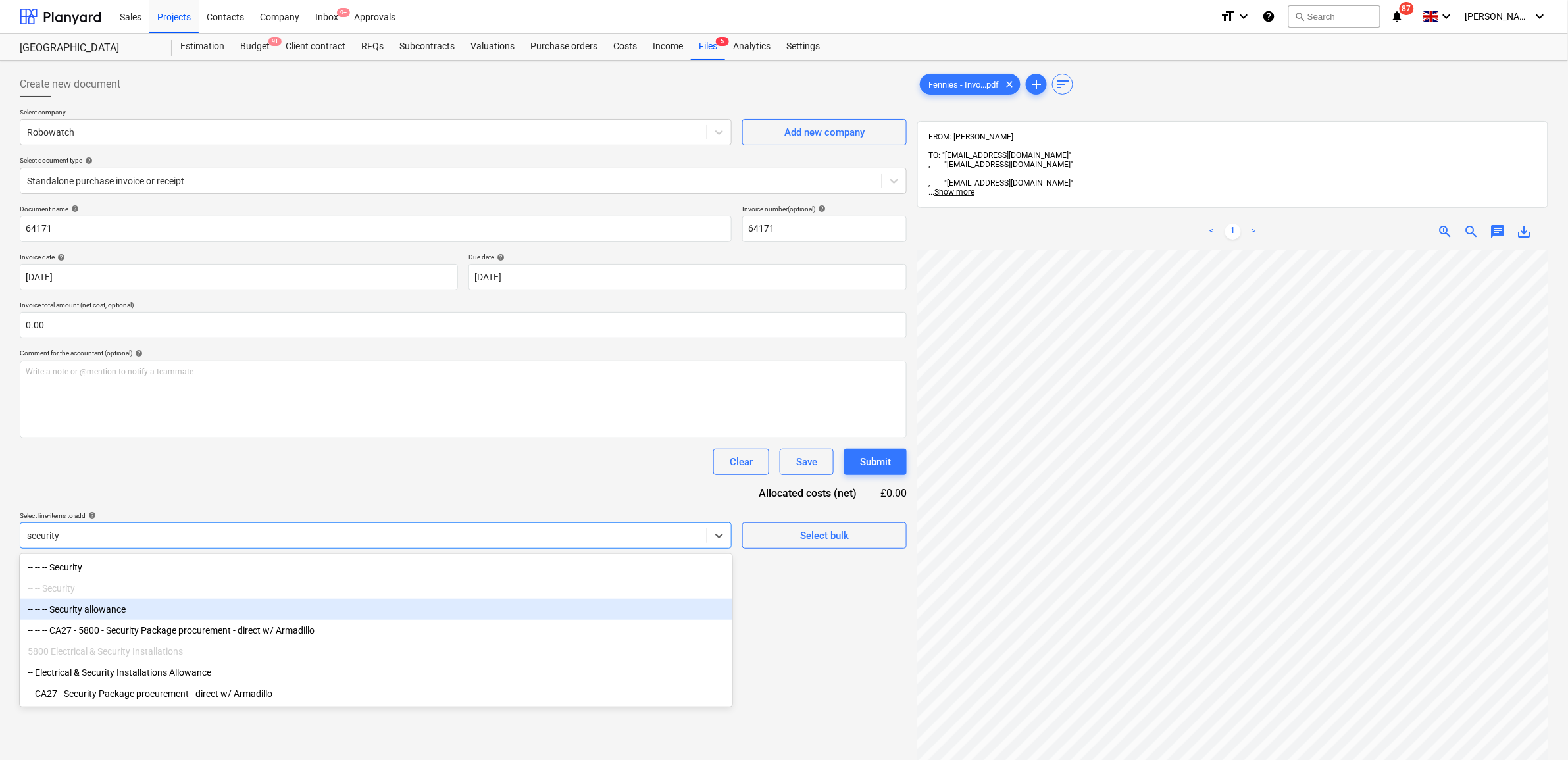
click at [209, 605] on div "-- -- -- Security allowance" at bounding box center [376, 609] width 713 height 21
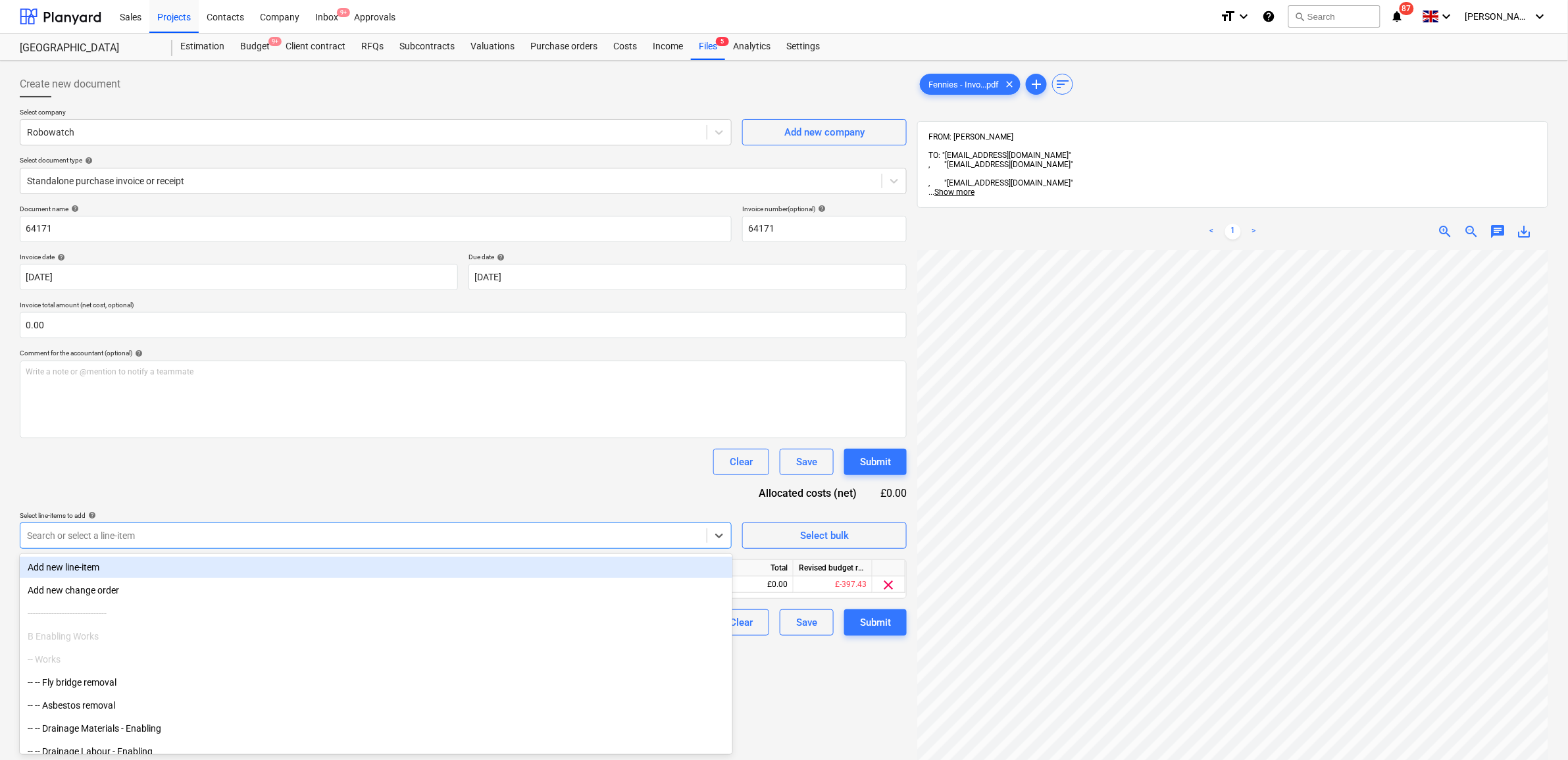
drag, startPoint x: 226, startPoint y: 484, endPoint x: 661, endPoint y: 514, distance: 436.0
click at [228, 484] on div "Document name help 64171 Invoice number (optional) help 64171 Invoice date help…" at bounding box center [463, 419] width 887 height 431
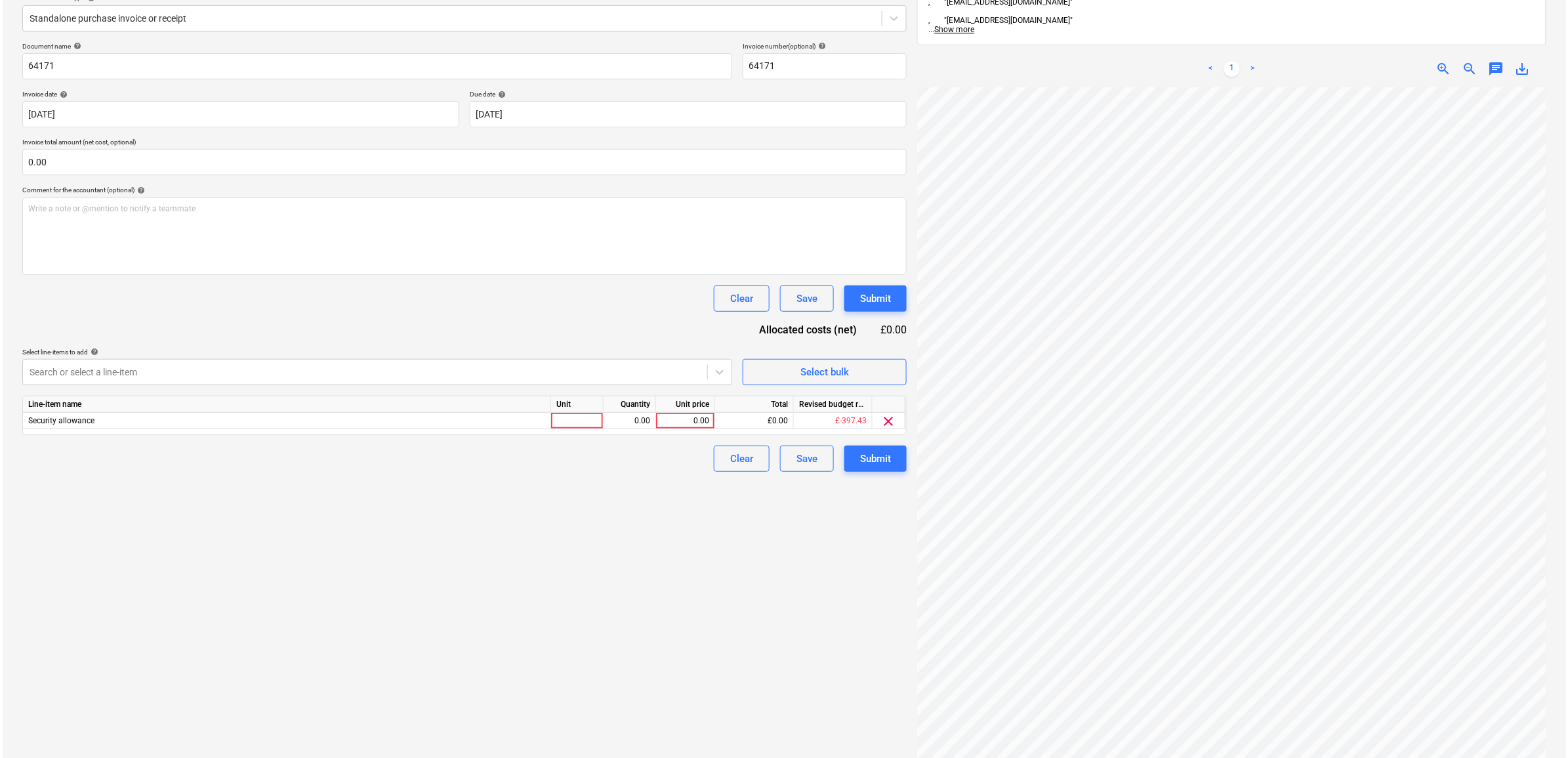
scroll to position [164, 0]
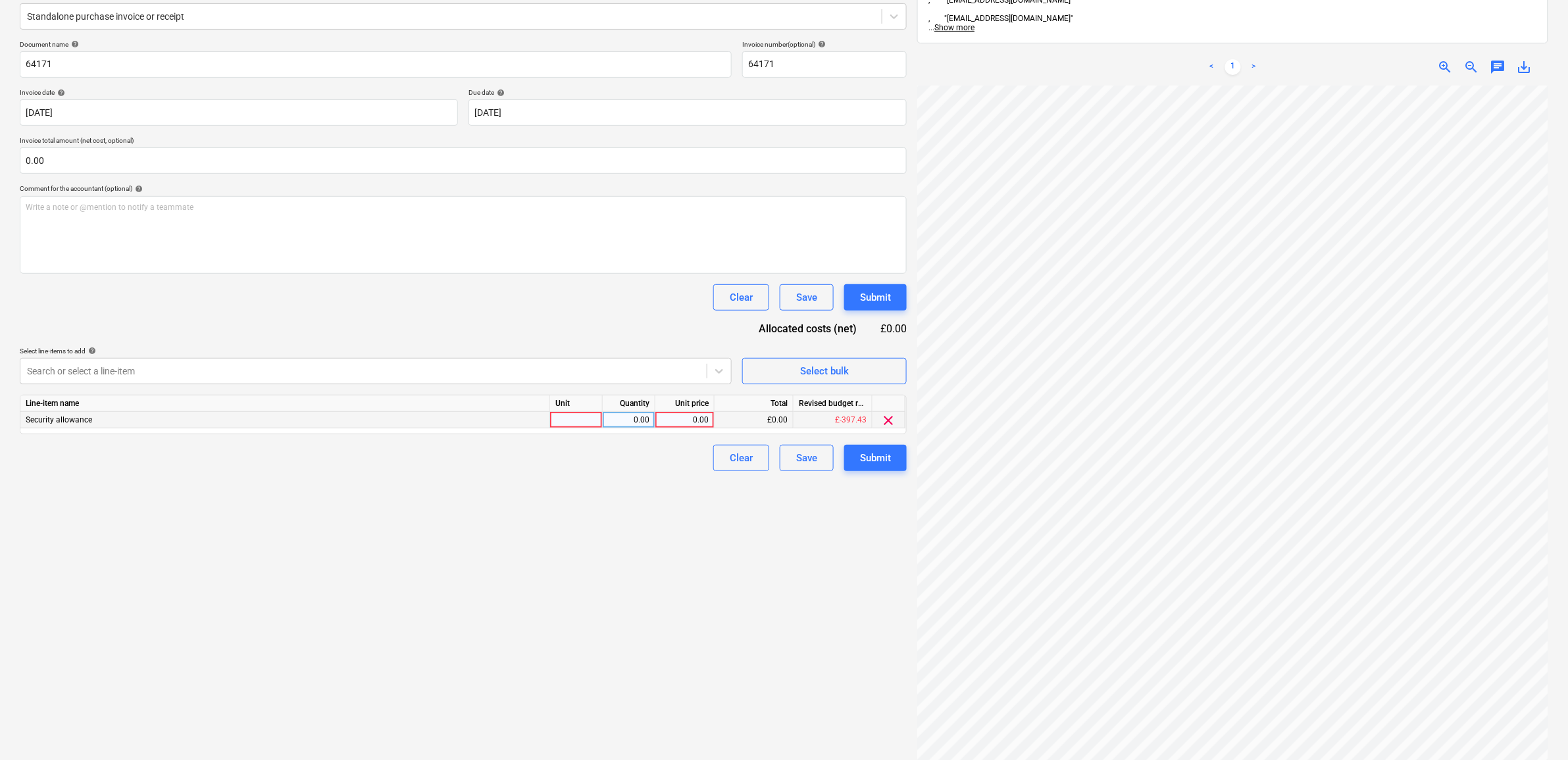
click at [696, 417] on div "0.00" at bounding box center [685, 419] width 48 height 16
click at [791, 561] on div "Create new document Select company Robowatch Add new company Select document ty…" at bounding box center [463, 358] width 897 height 913
click at [854, 454] on button "Submit" at bounding box center [875, 458] width 62 height 26
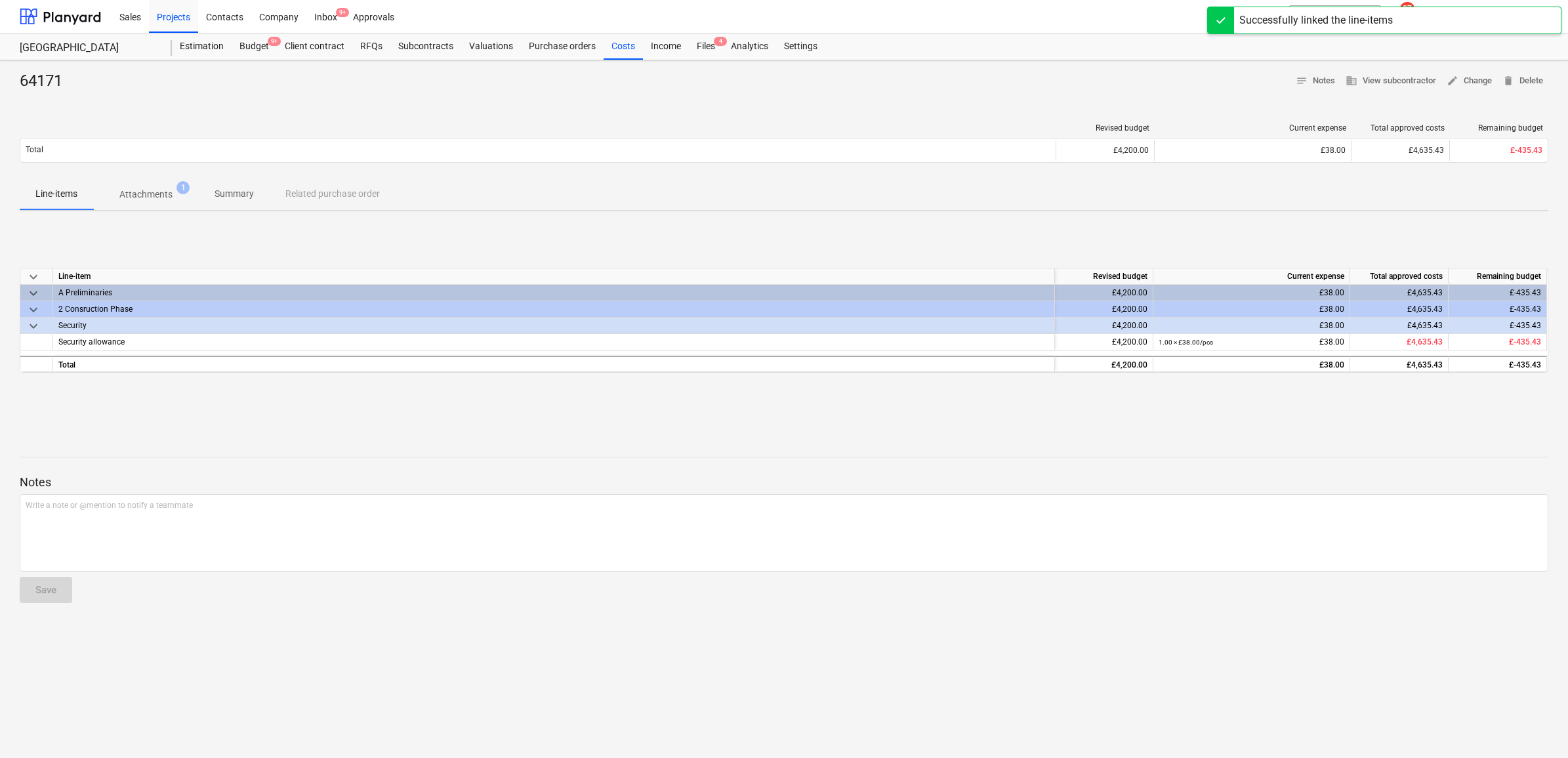
click at [494, 408] on div "keyboard_arrow_down Line-item Revised budget Current expense Total approved cos…" at bounding box center [784, 320] width 1529 height 197
click at [709, 43] on div "Files 4" at bounding box center [706, 46] width 34 height 26
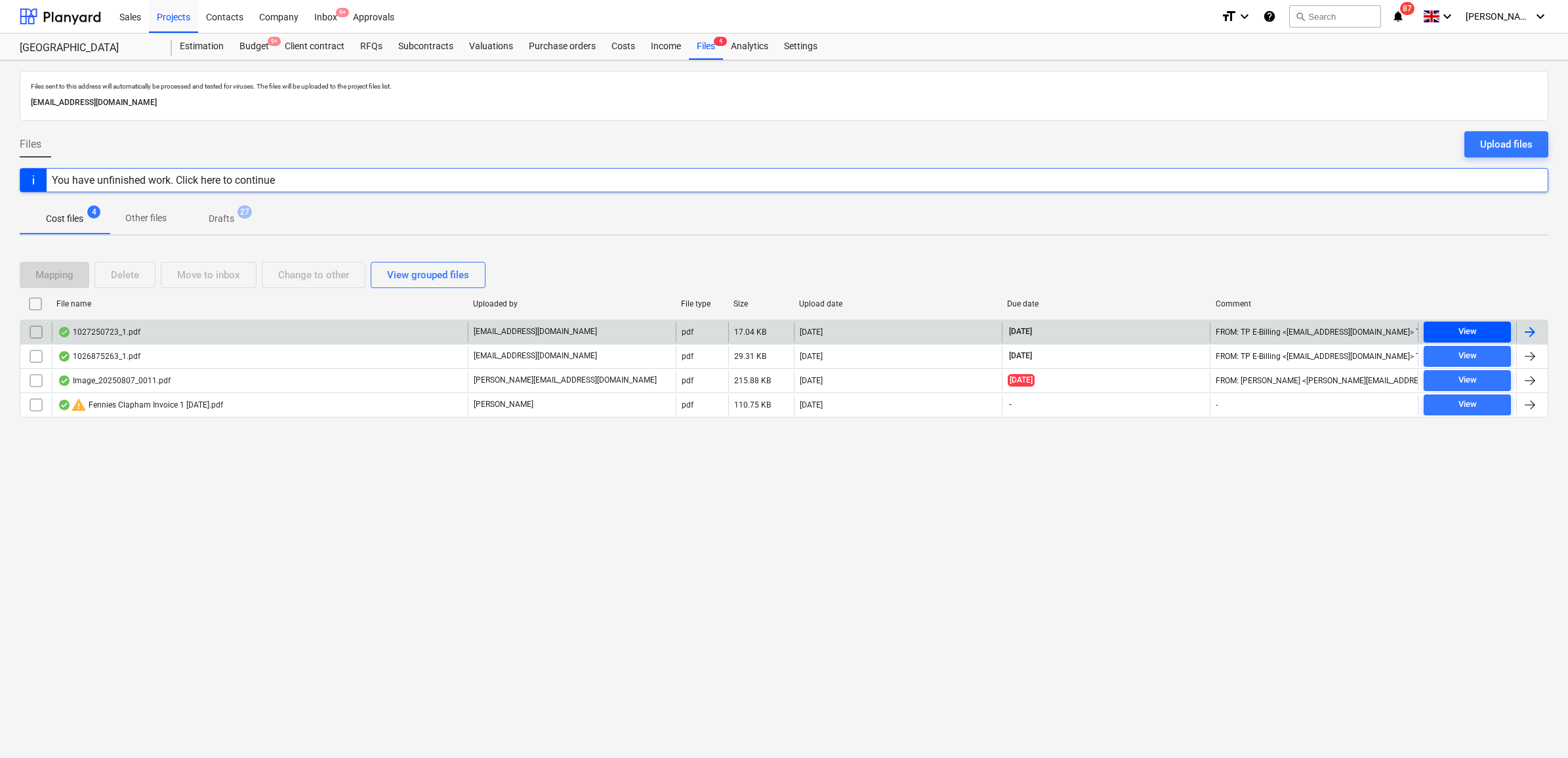
click at [1467, 333] on div "View" at bounding box center [1467, 331] width 18 height 15
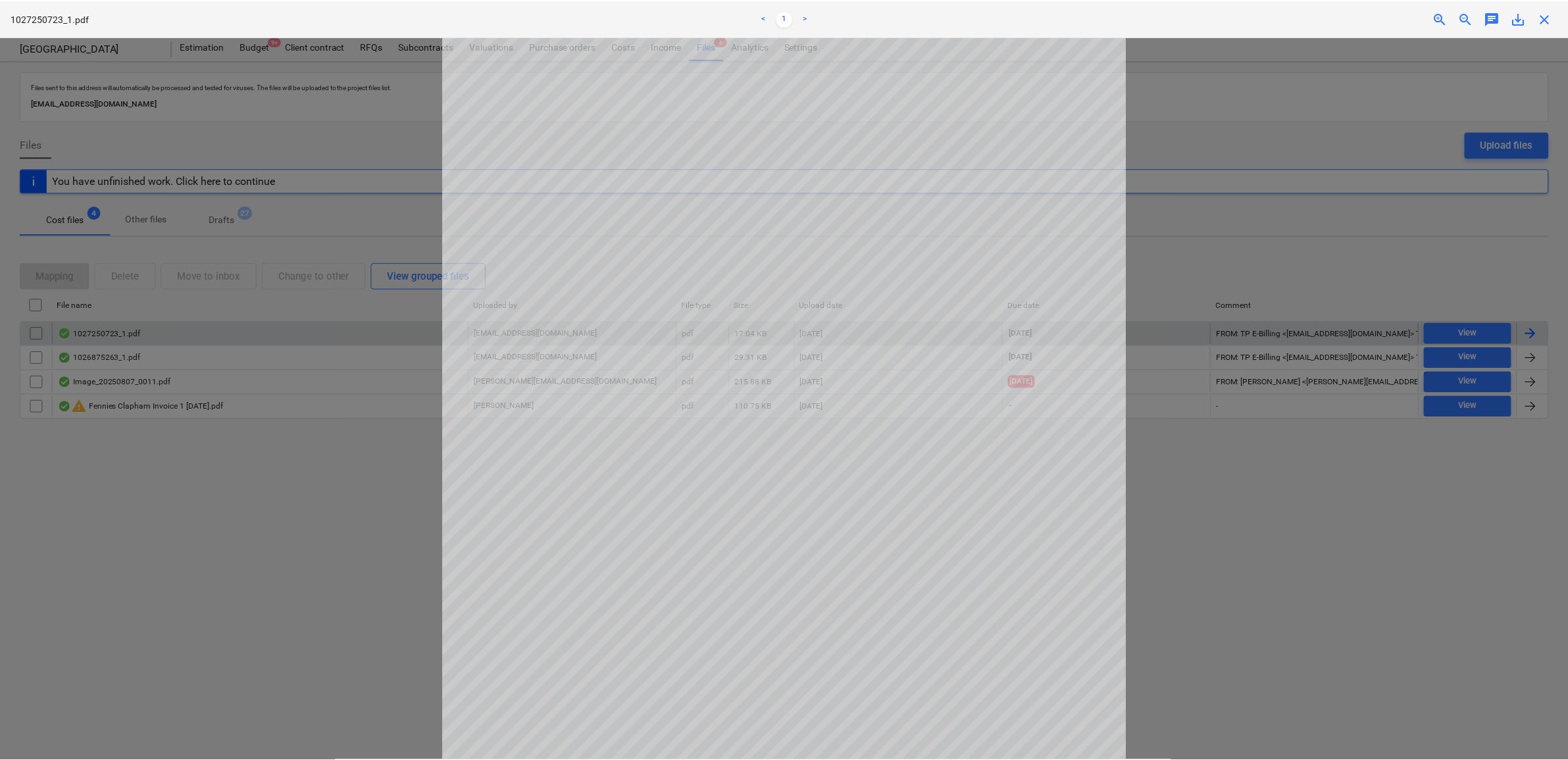
scroll to position [165, 0]
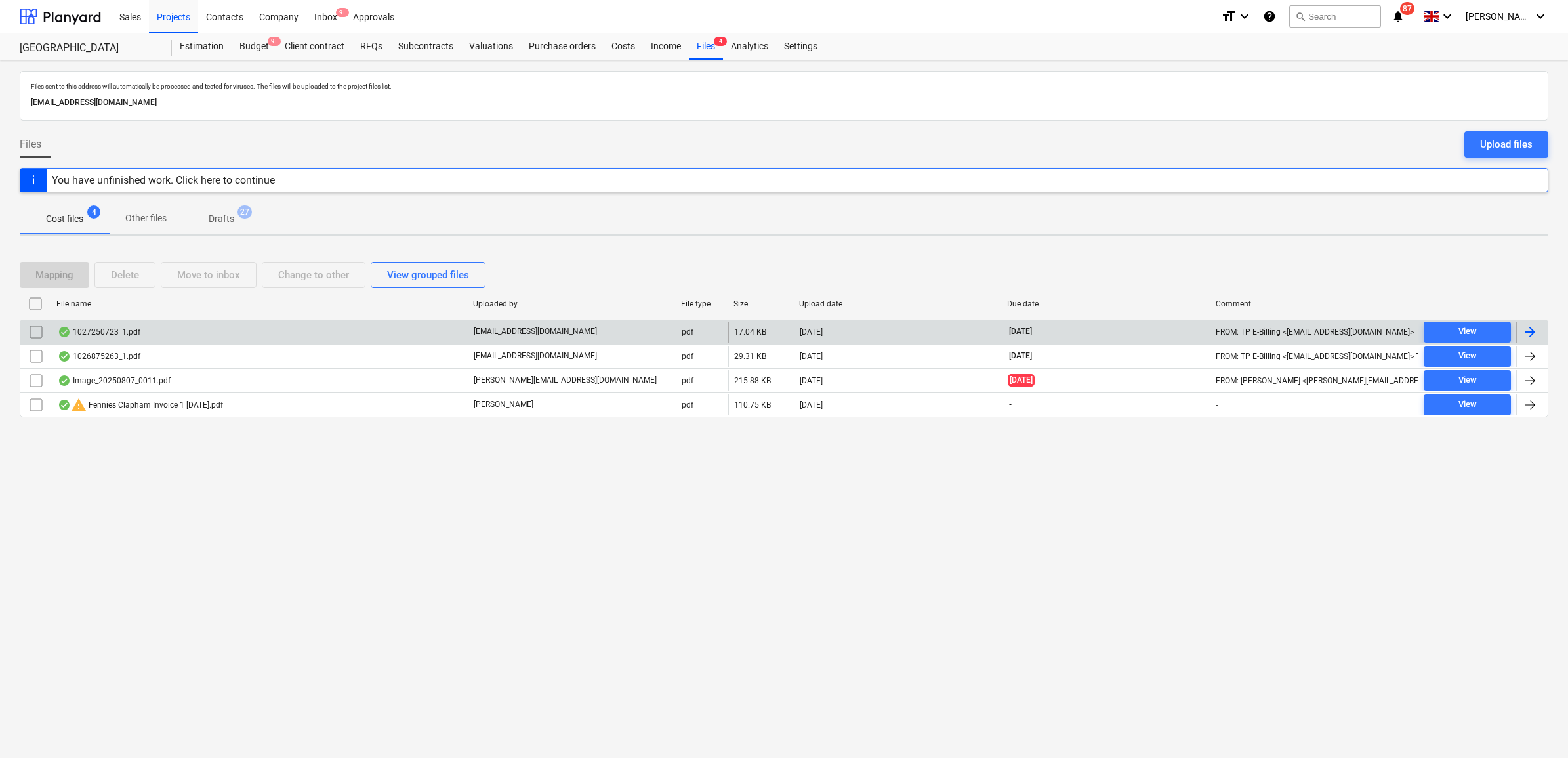
click at [1529, 333] on div at bounding box center [1530, 332] width 16 height 16
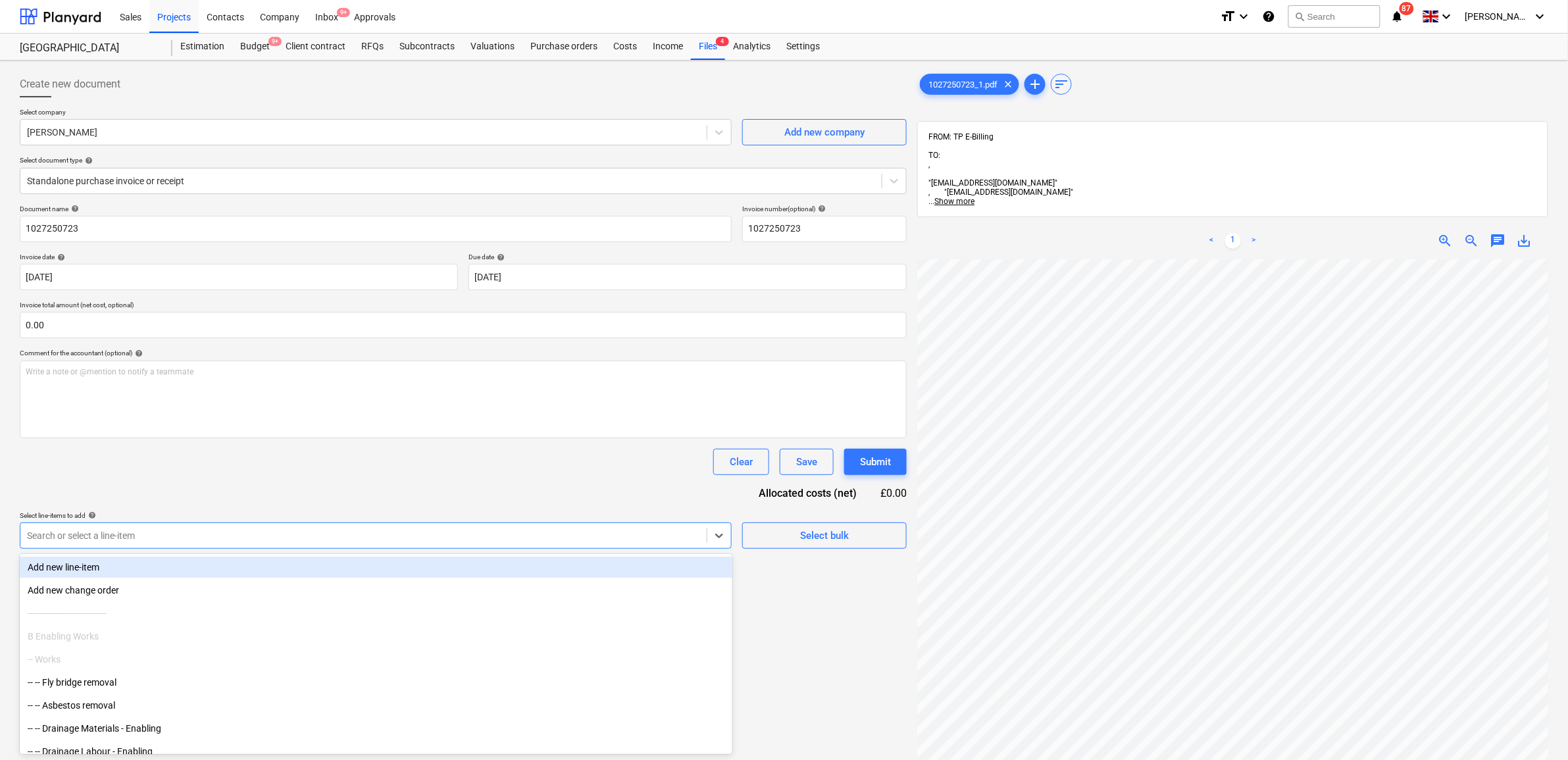
click at [237, 544] on div "Search or select a line-item" at bounding box center [363, 535] width 686 height 18
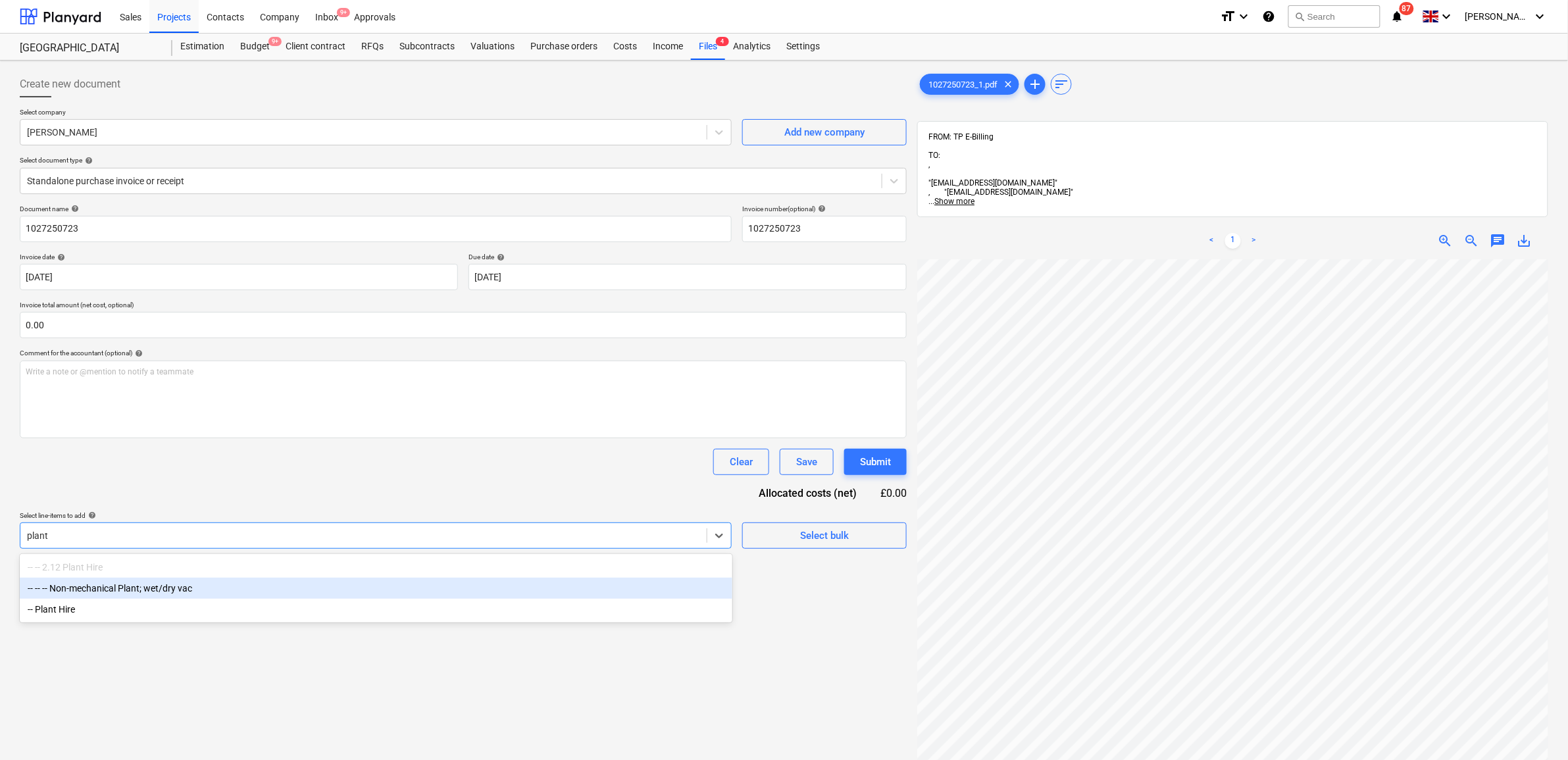
click at [221, 585] on div "-- -- -- Non-mechanical Plant; wet/dry vac" at bounding box center [376, 588] width 713 height 21
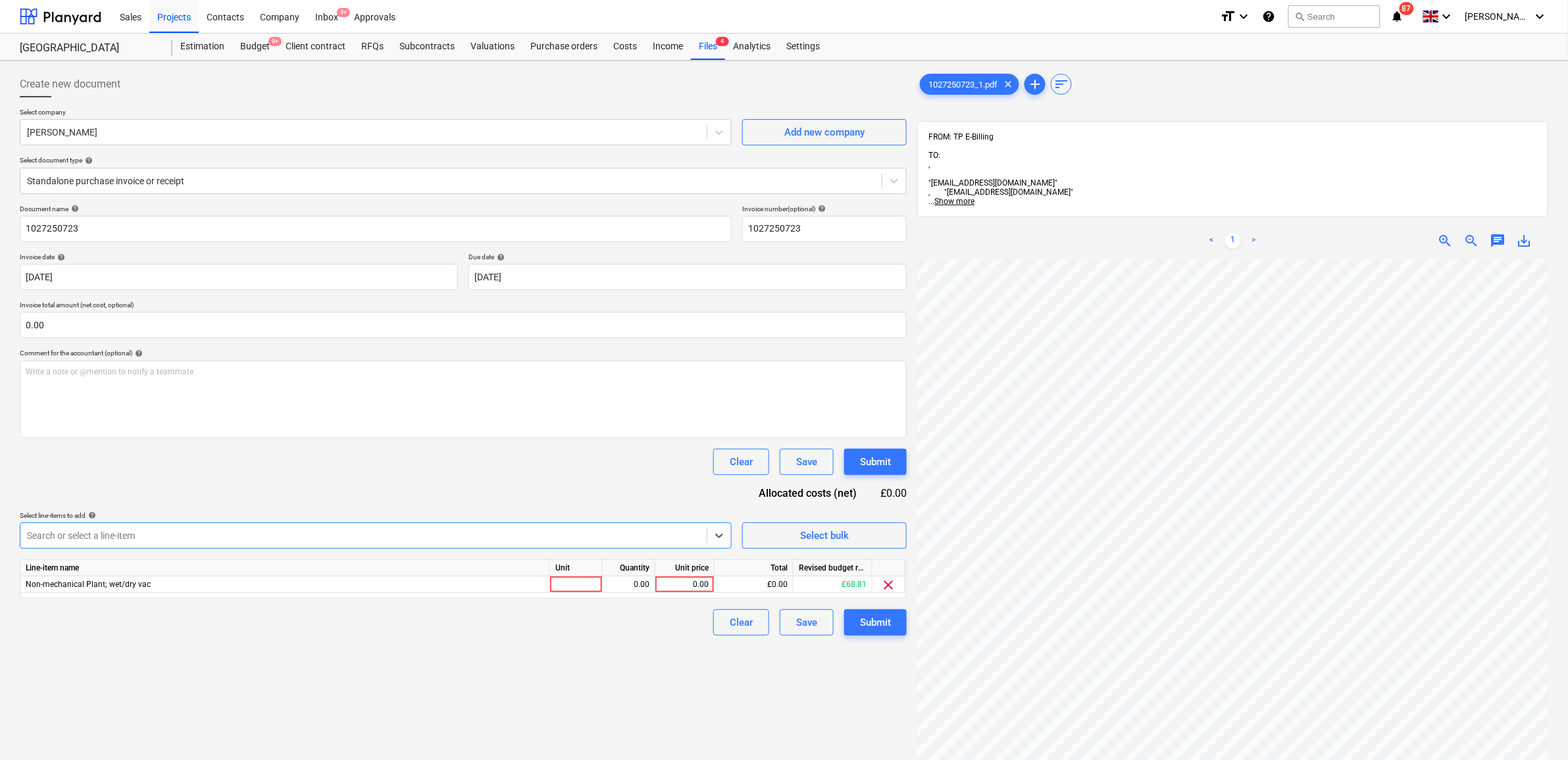
click at [207, 540] on div at bounding box center [363, 535] width 673 height 13
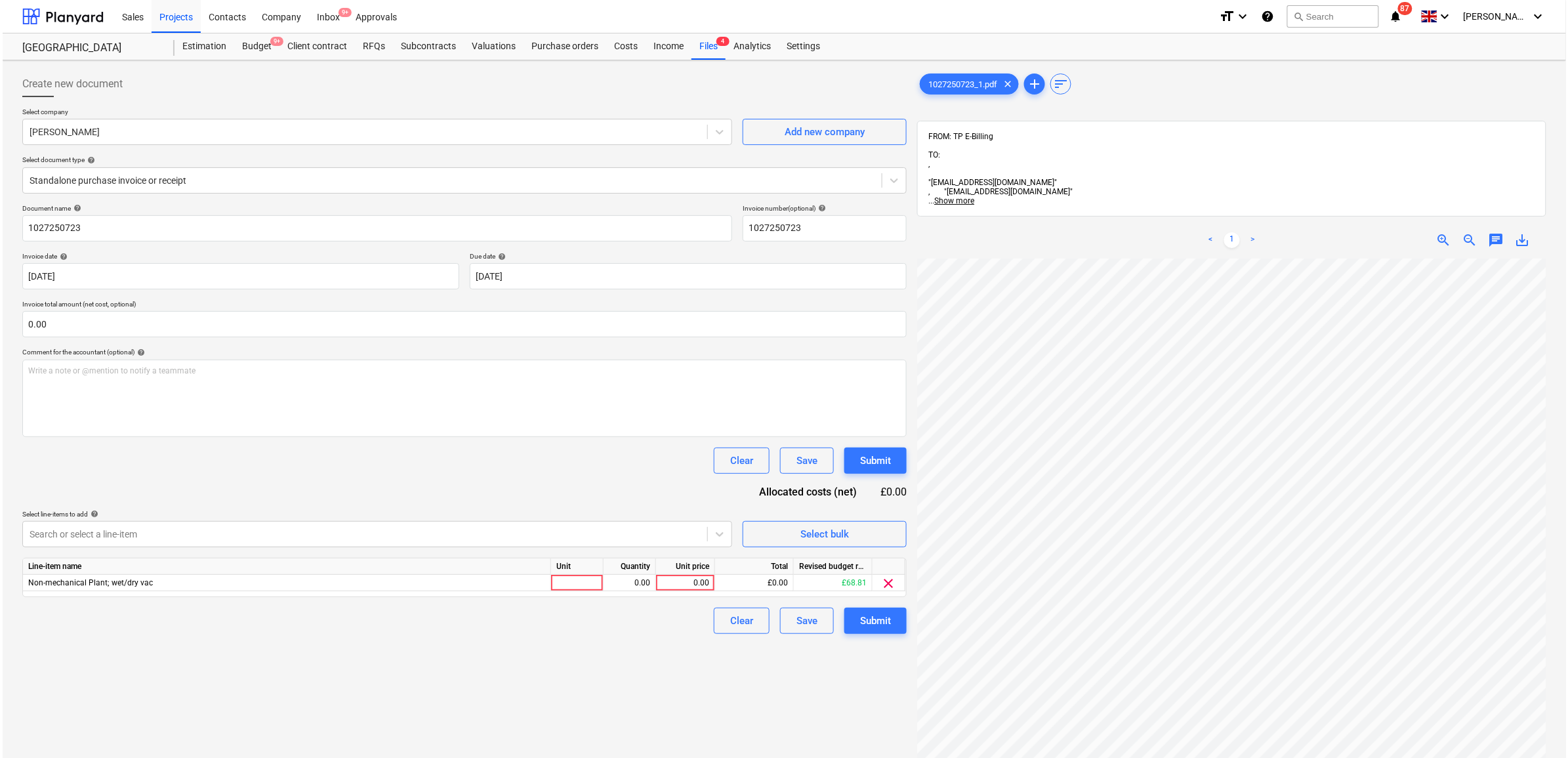
scroll to position [18, 61]
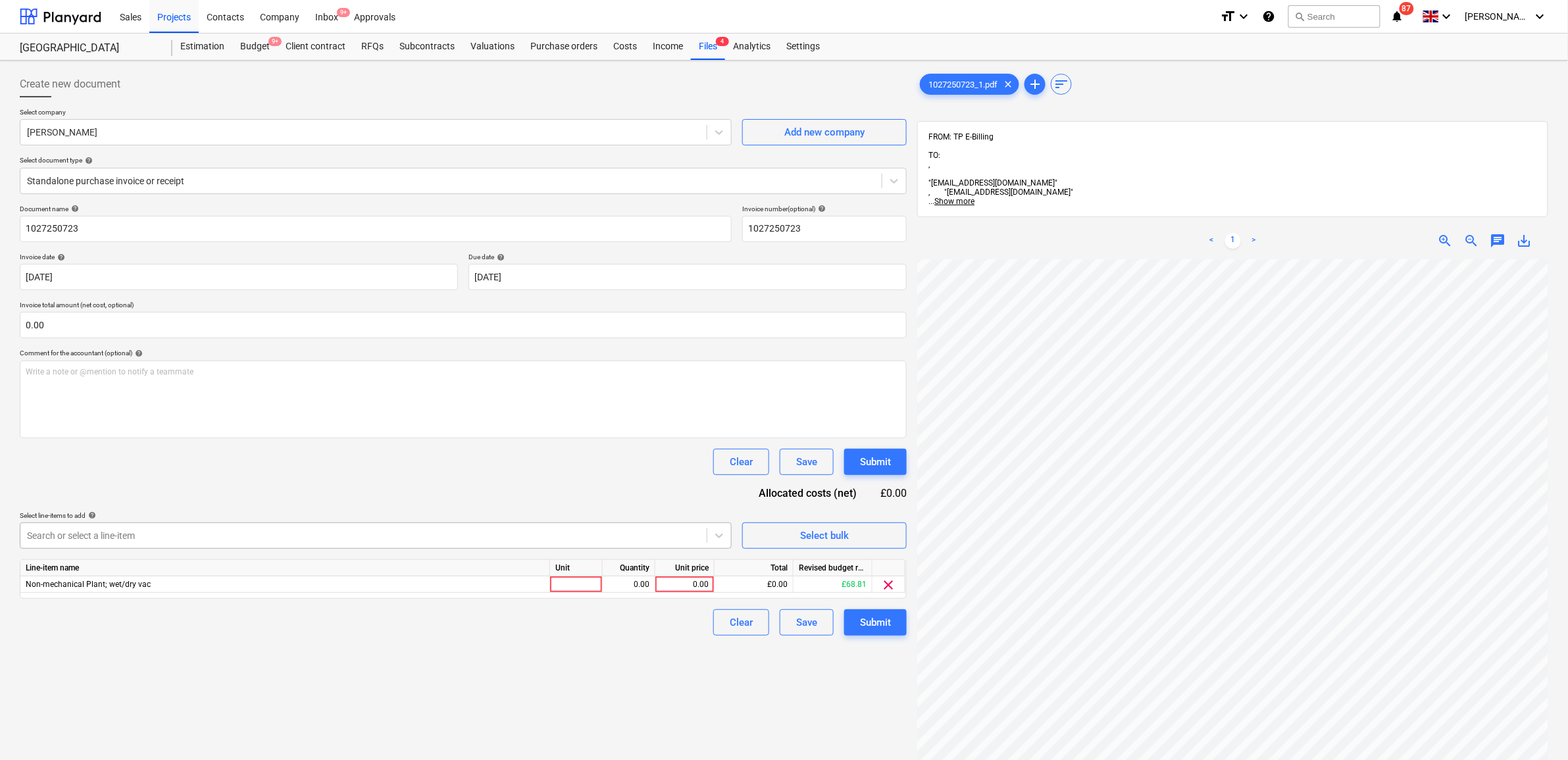
click at [518, 534] on div at bounding box center [363, 535] width 673 height 13
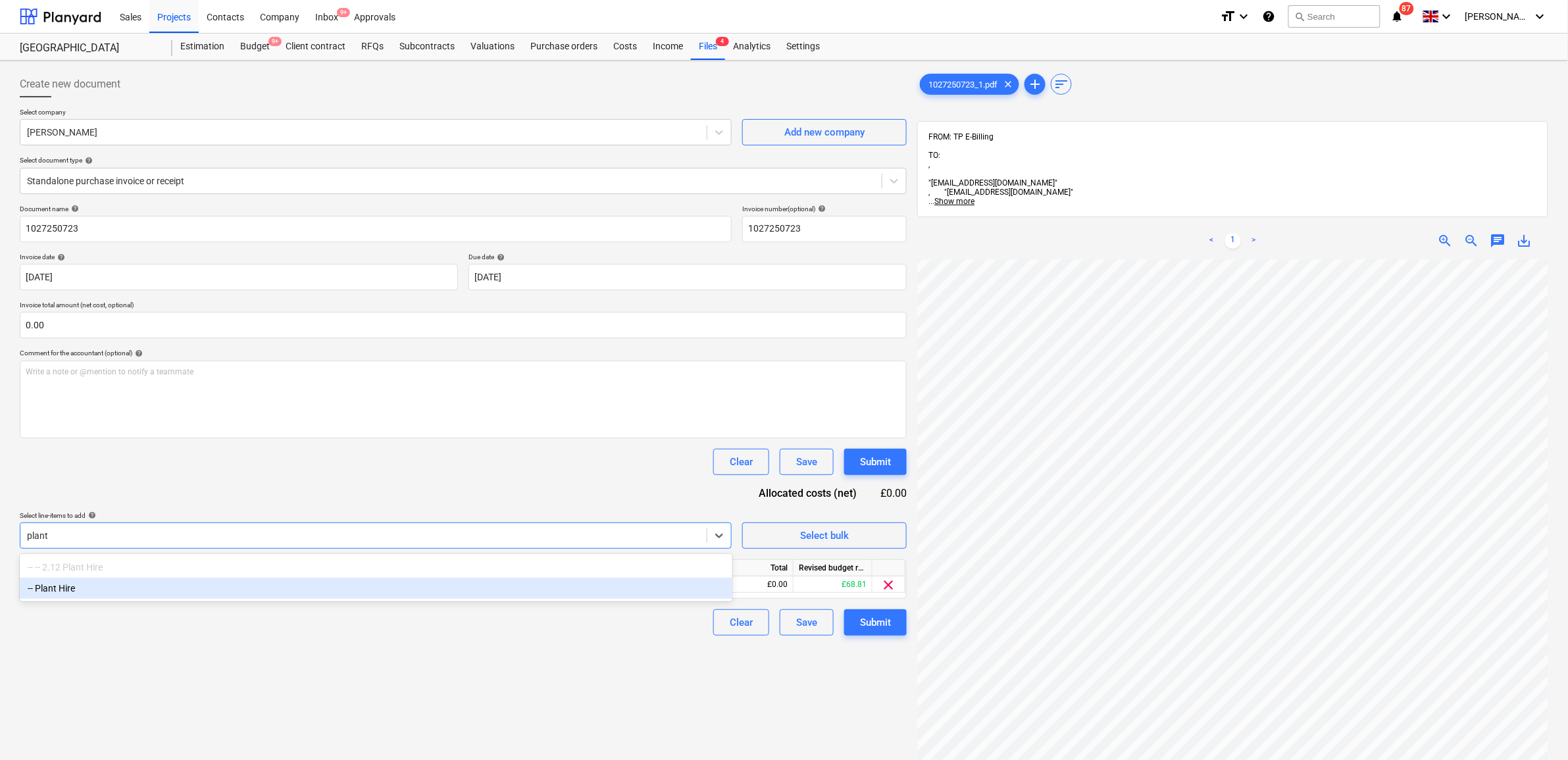
click at [446, 585] on div "-- Plant Hire" at bounding box center [376, 588] width 713 height 21
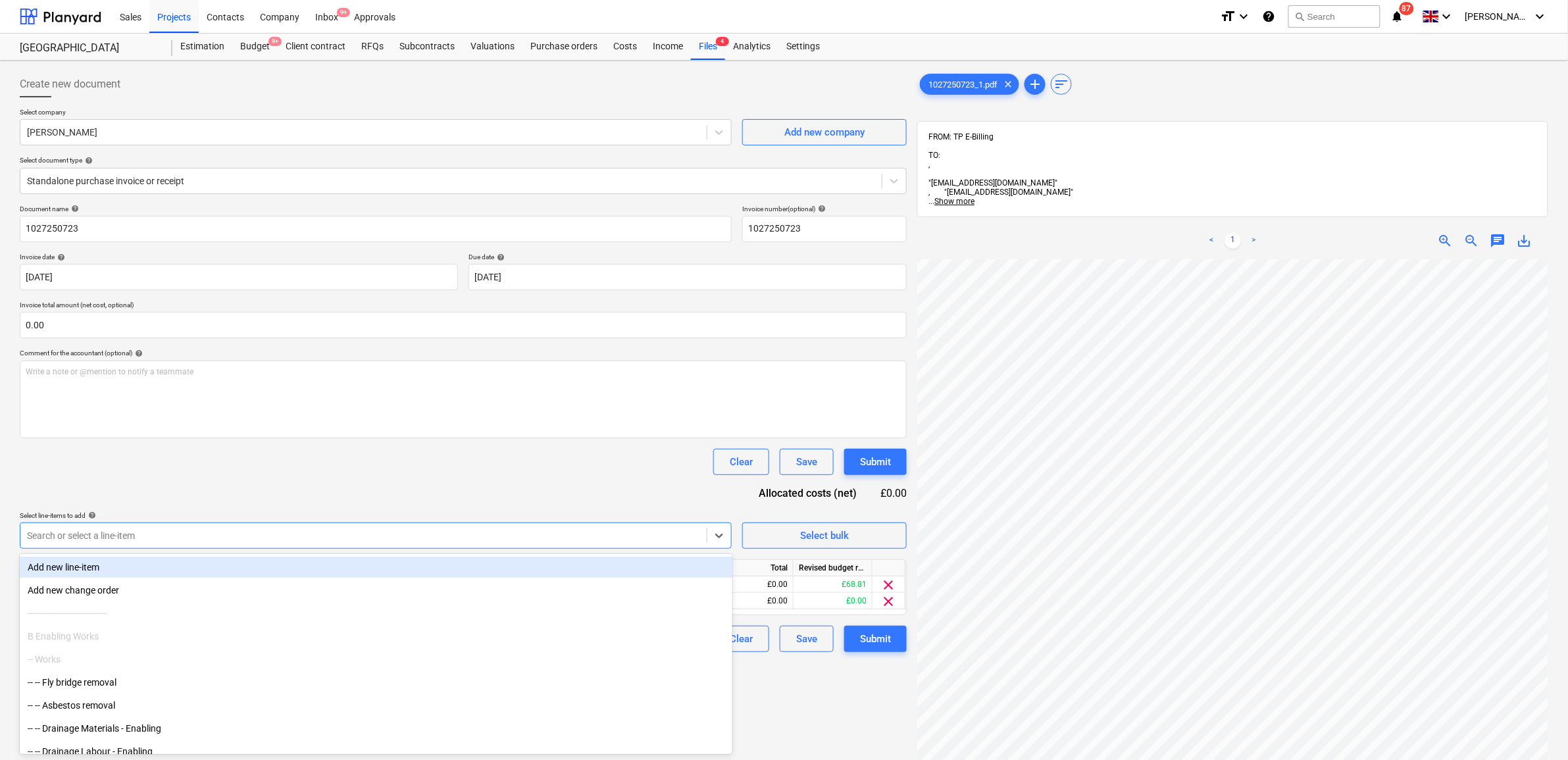
click at [467, 507] on div "Document name help 1027250723 Invoice number (optional) help 1027250723 Invoice…" at bounding box center [463, 428] width 887 height 447
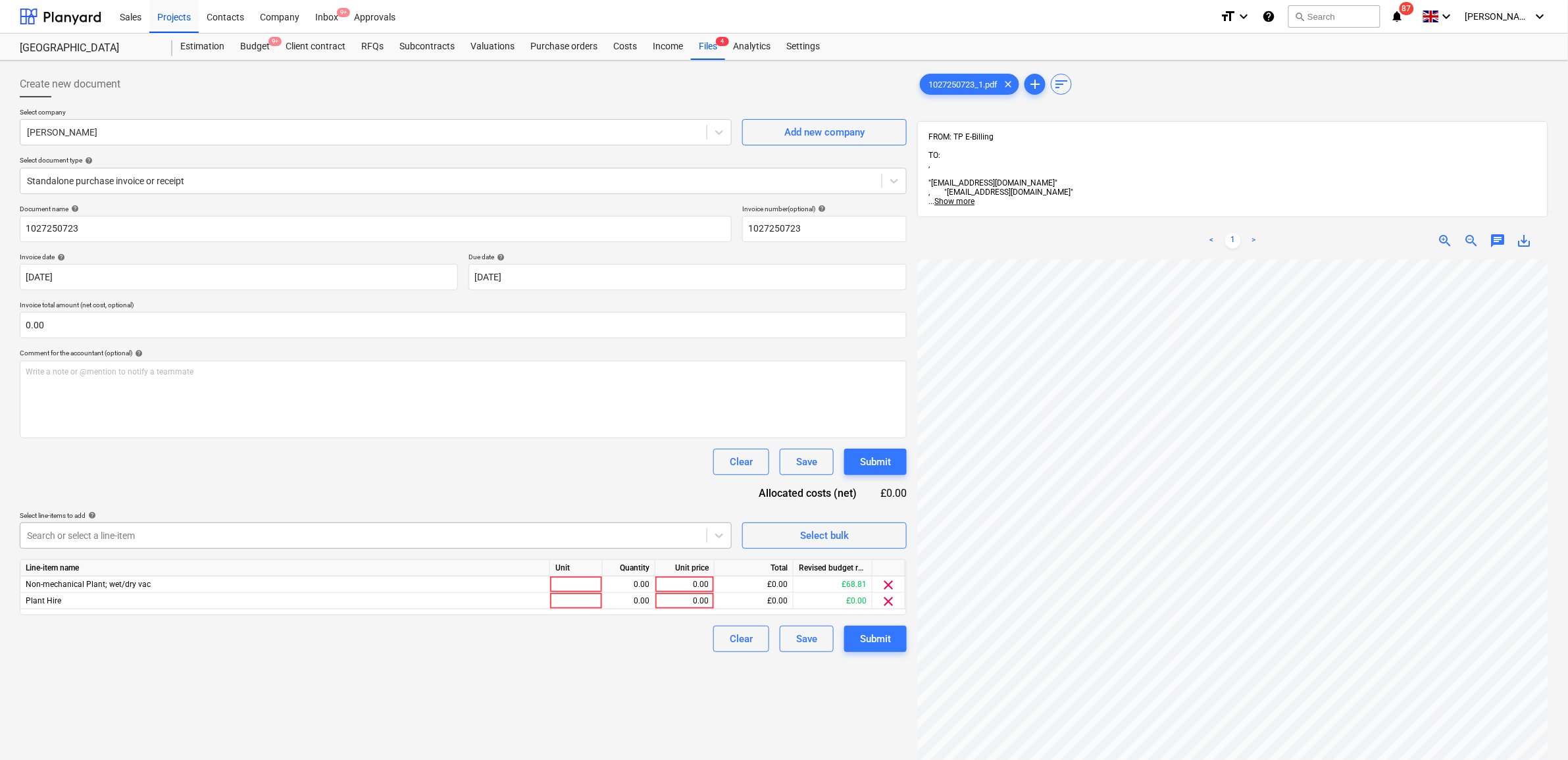
click at [671, 541] on div at bounding box center [363, 535] width 673 height 13
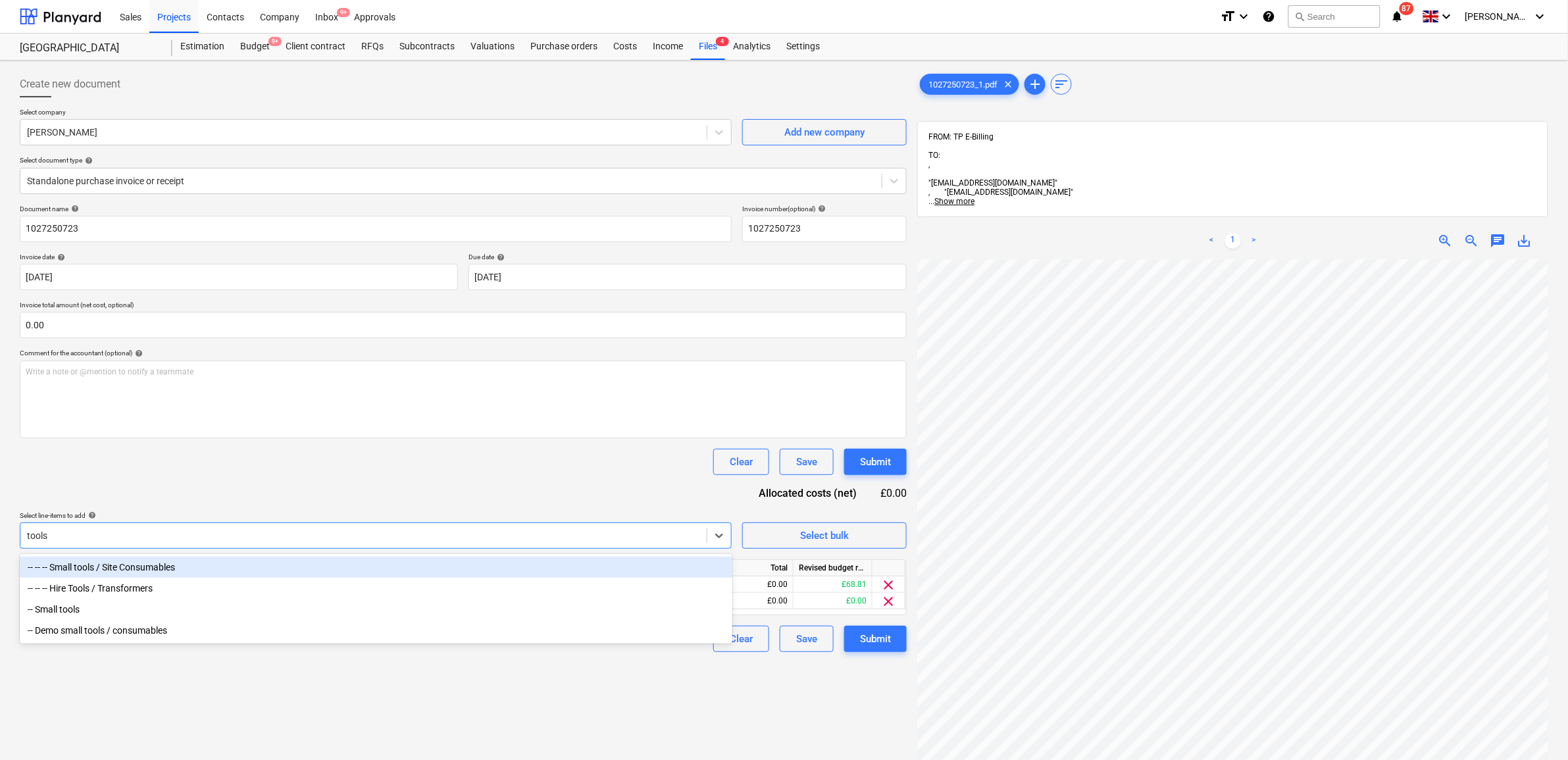
click at [389, 566] on div "-- -- -- Small tools / Site Consumables" at bounding box center [376, 567] width 713 height 21
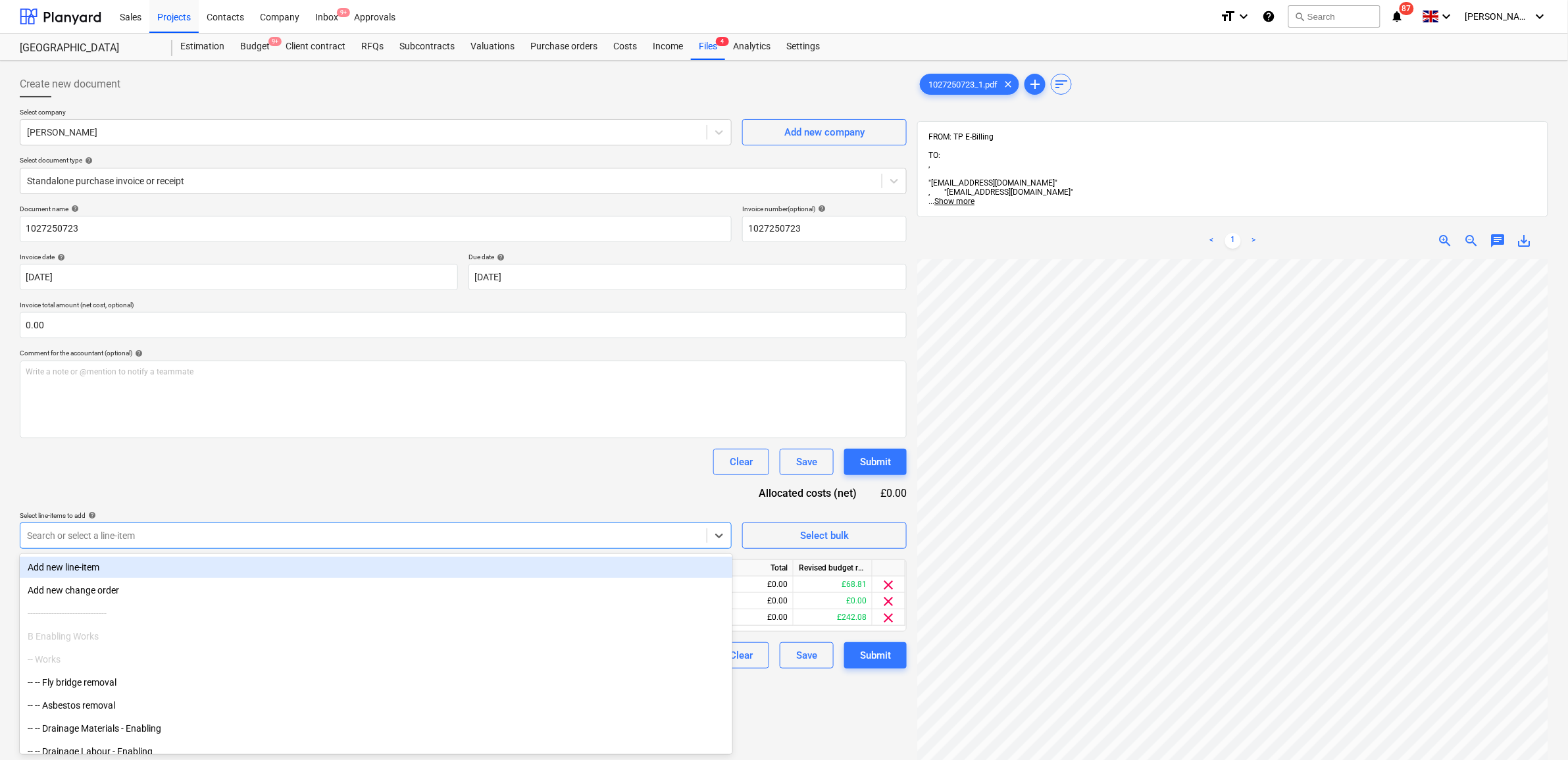
click at [396, 475] on div "Document name help 1027250723 Invoice number (optional) help 1027250723 Invoice…" at bounding box center [463, 436] width 887 height 463
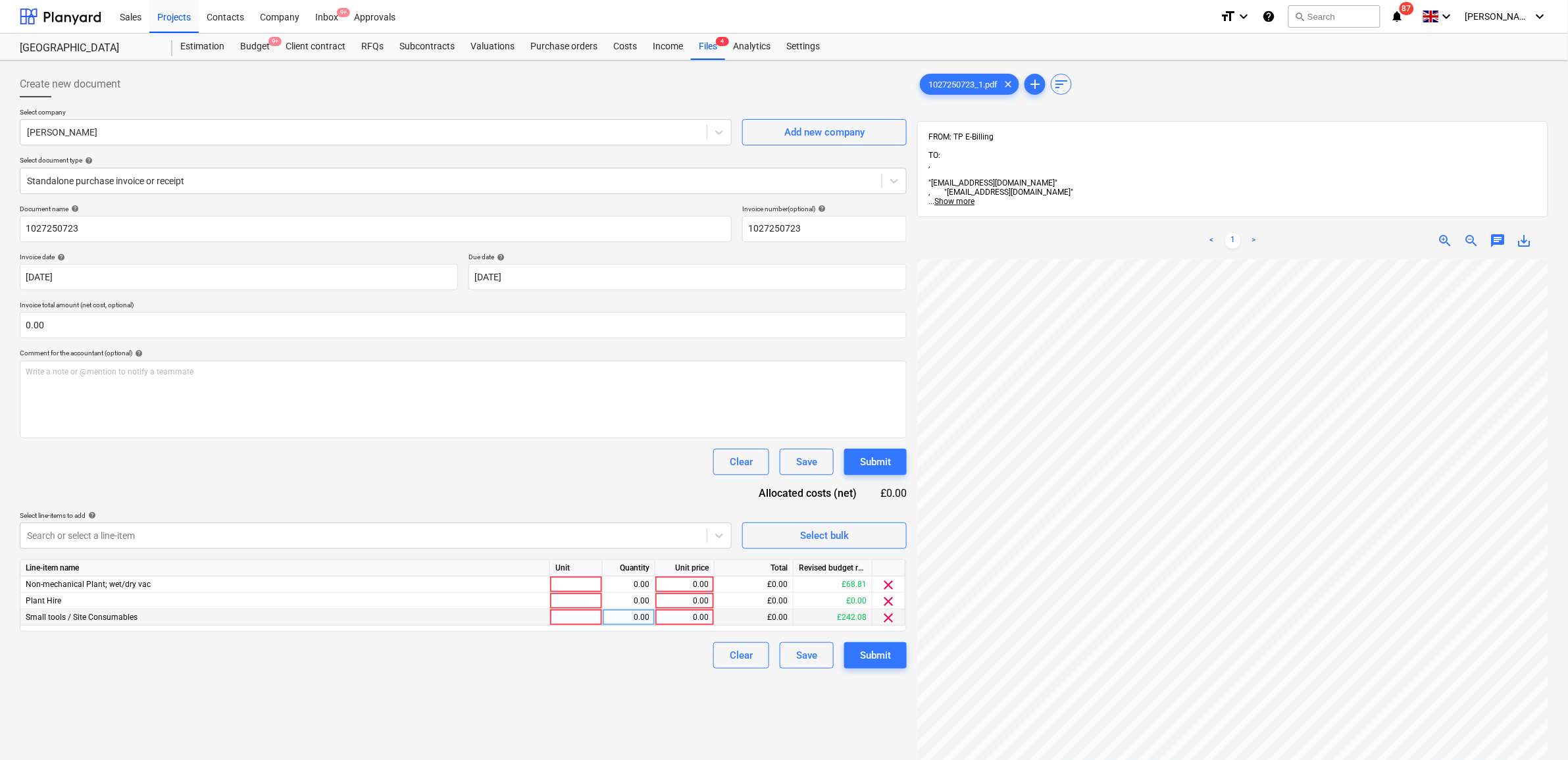
click at [679, 614] on div "0.00" at bounding box center [685, 617] width 48 height 16
drag, startPoint x: 637, startPoint y: 681, endPoint x: 657, endPoint y: 669, distance: 23.3
click at [639, 683] on div "Create new document Select company [PERSON_NAME] Add new company Select documen…" at bounding box center [463, 527] width 897 height 922
click at [889, 580] on span "clear" at bounding box center [889, 585] width 16 height 16
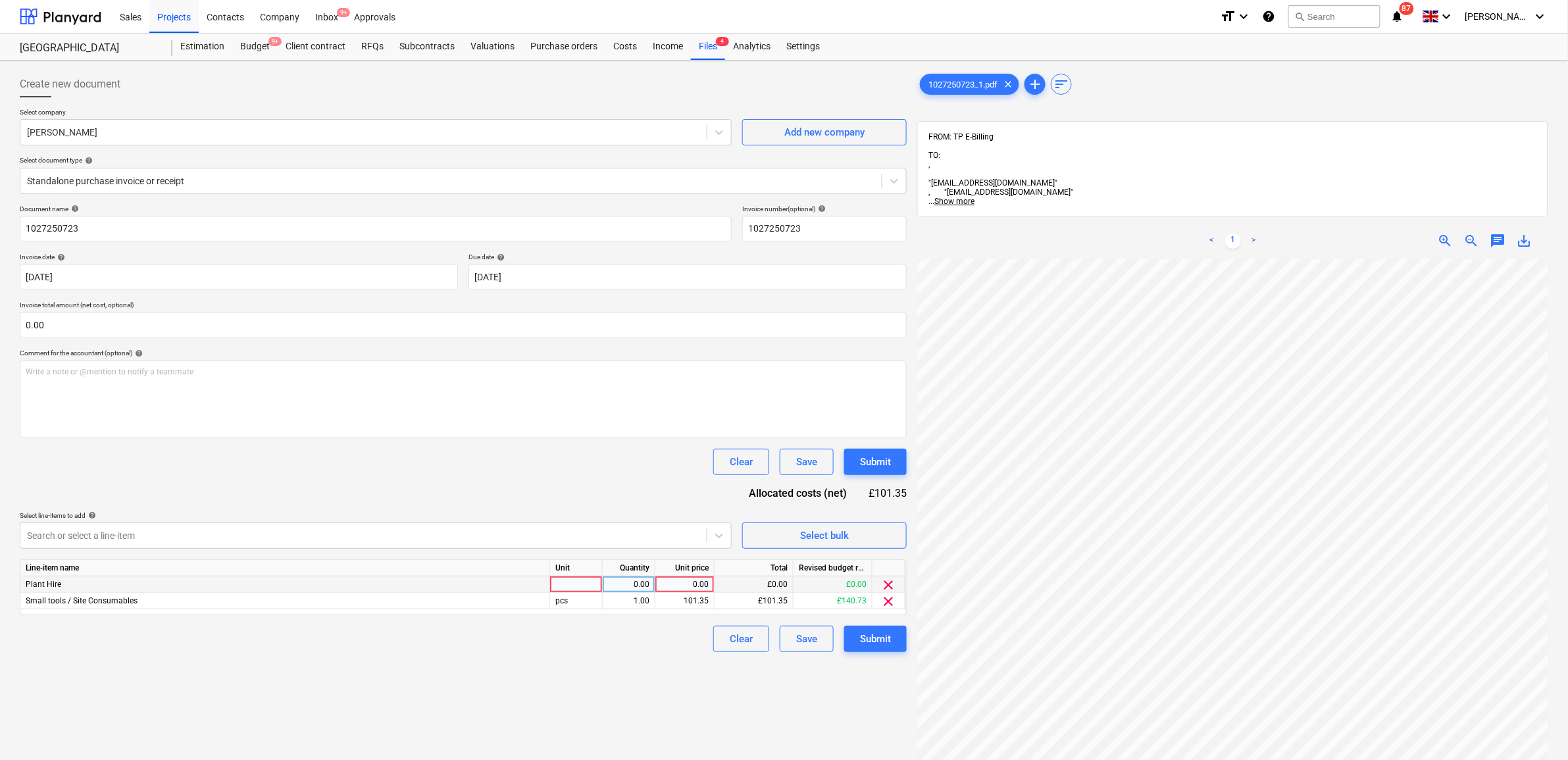
click at [889, 580] on span "clear" at bounding box center [889, 585] width 16 height 16
click at [889, 610] on button "Submit" at bounding box center [875, 622] width 62 height 26
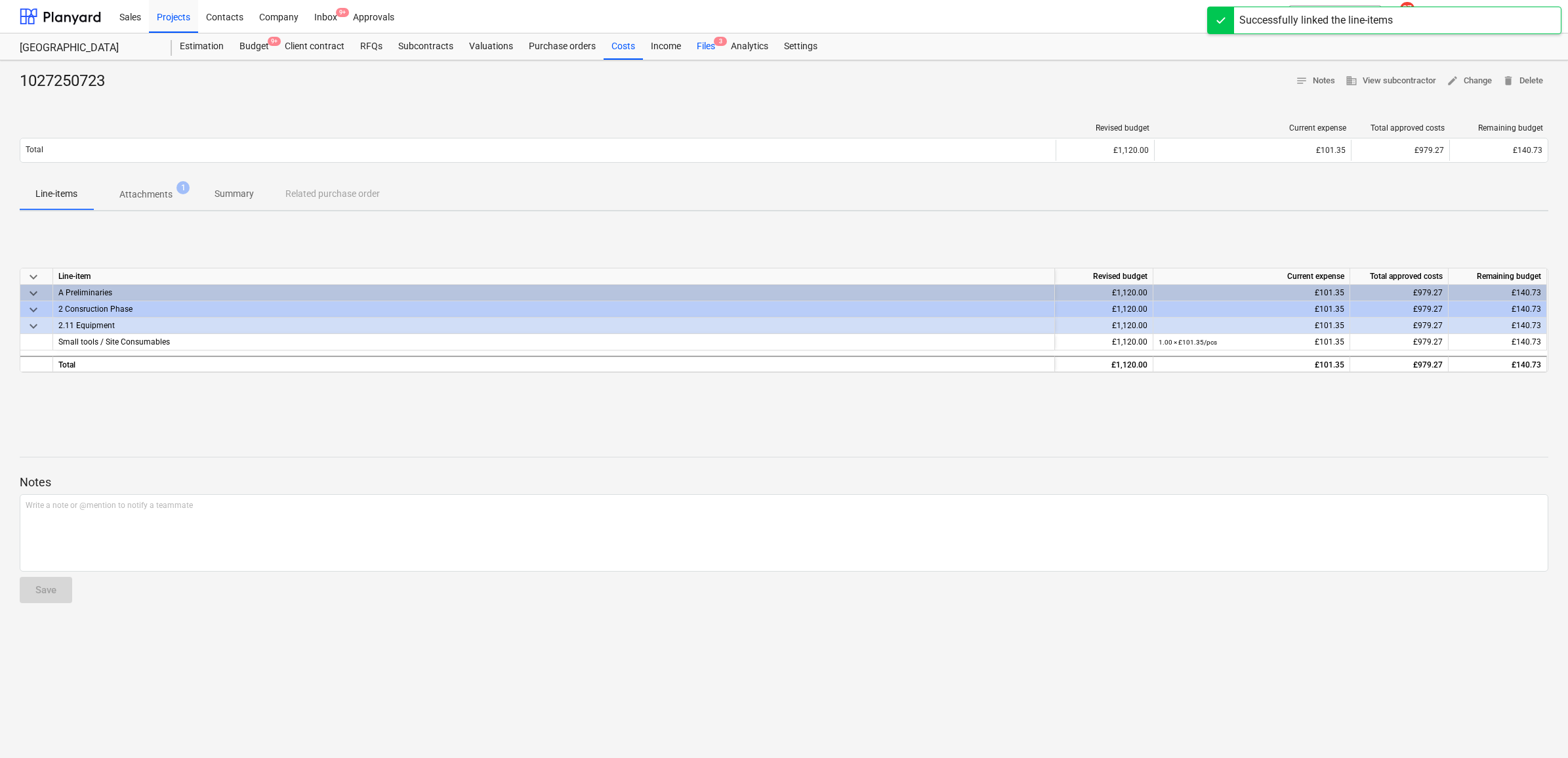
click at [699, 45] on div "Files 3" at bounding box center [706, 46] width 34 height 26
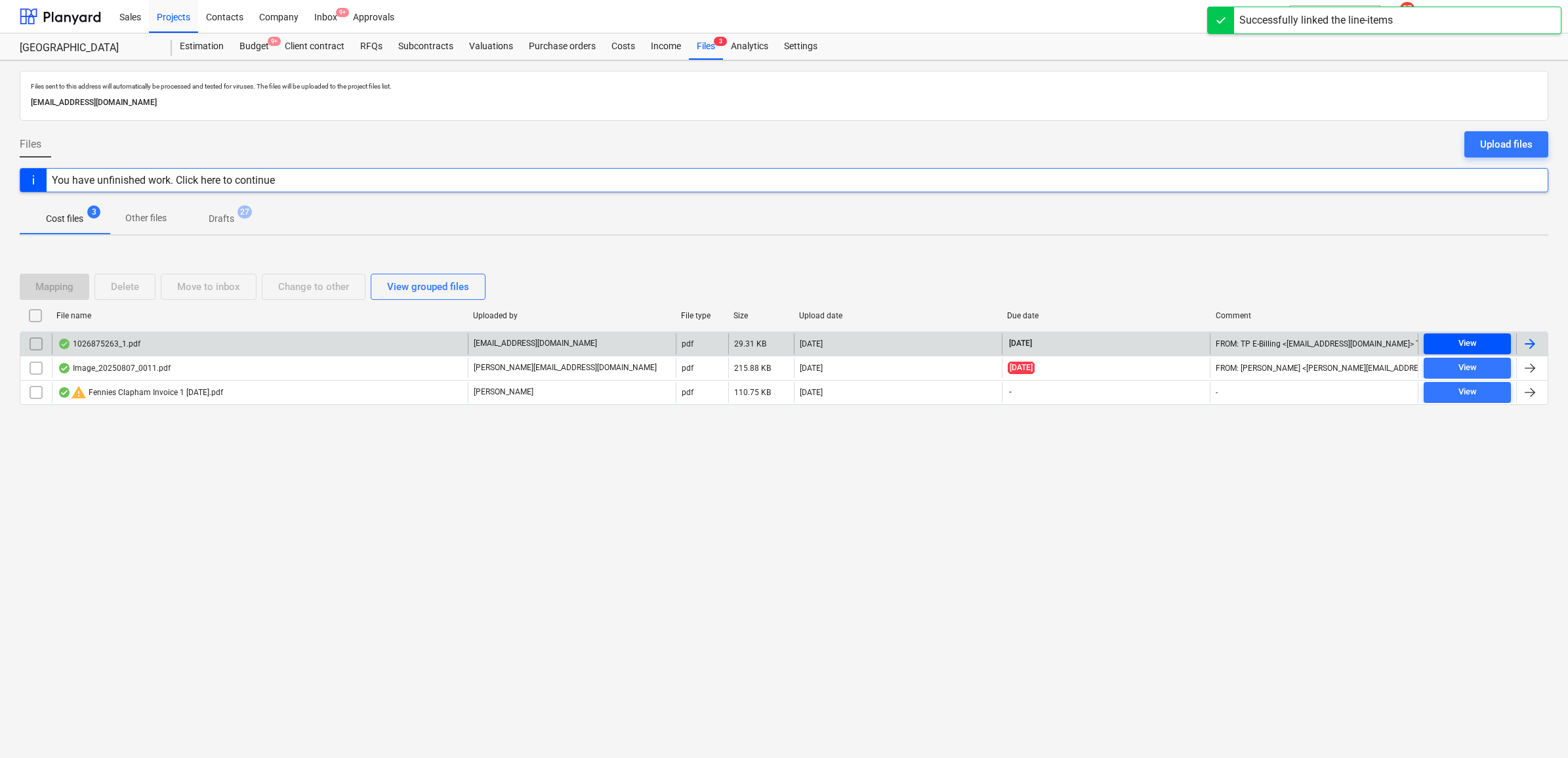
click at [1487, 336] on span "View" at bounding box center [1467, 343] width 76 height 15
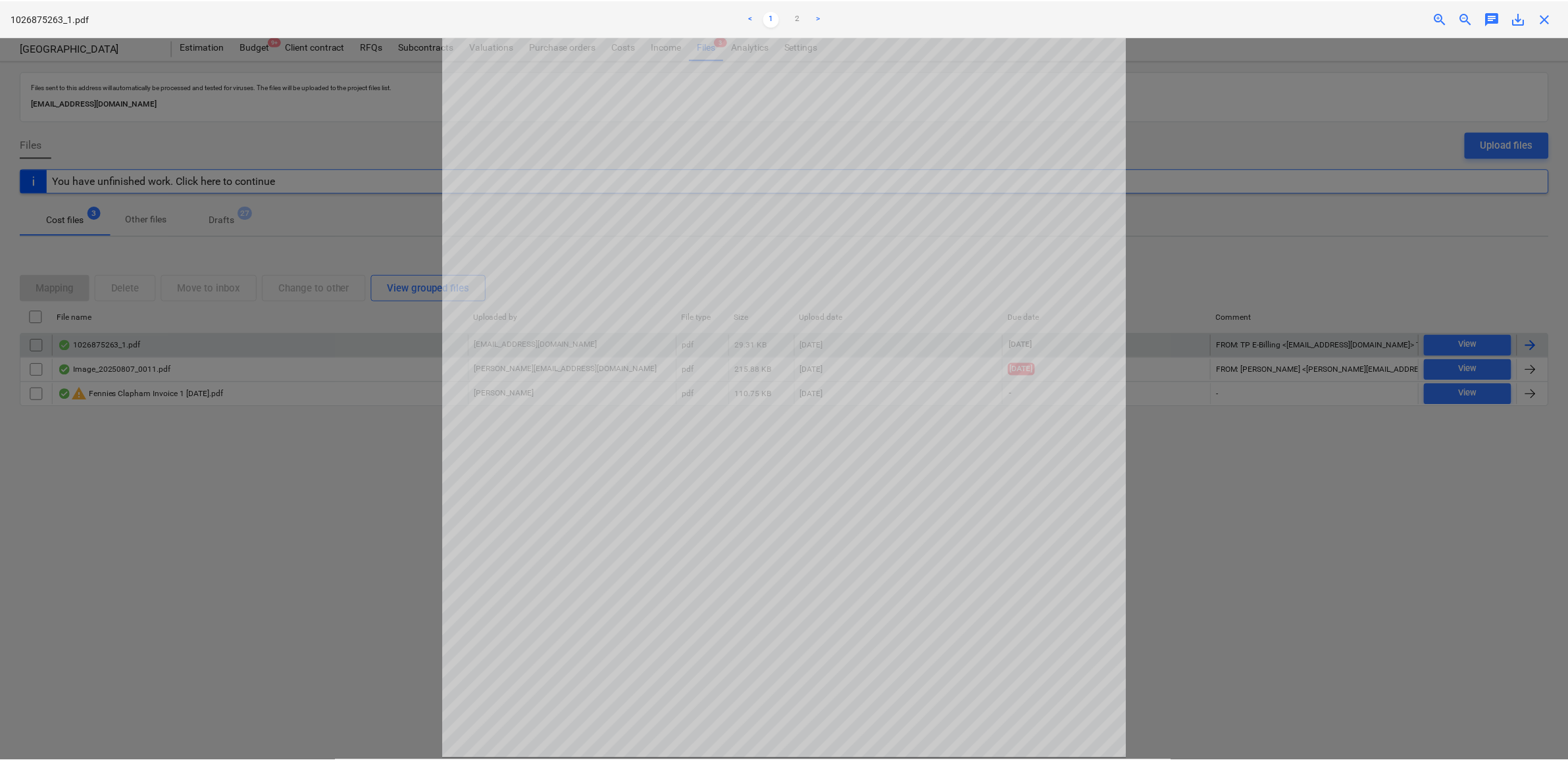
scroll to position [166, 0]
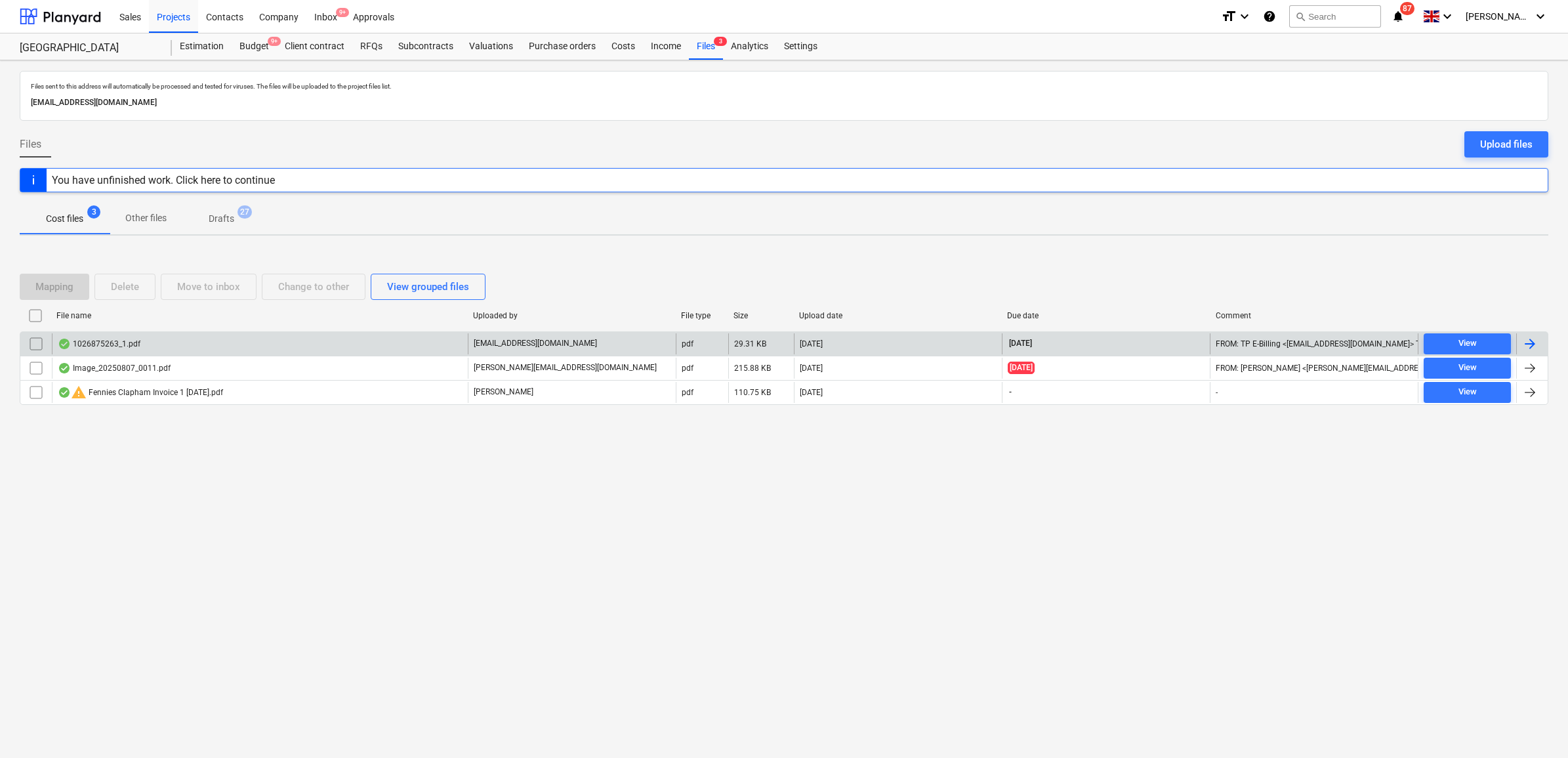
click at [1538, 336] on div at bounding box center [1532, 344] width 31 height 21
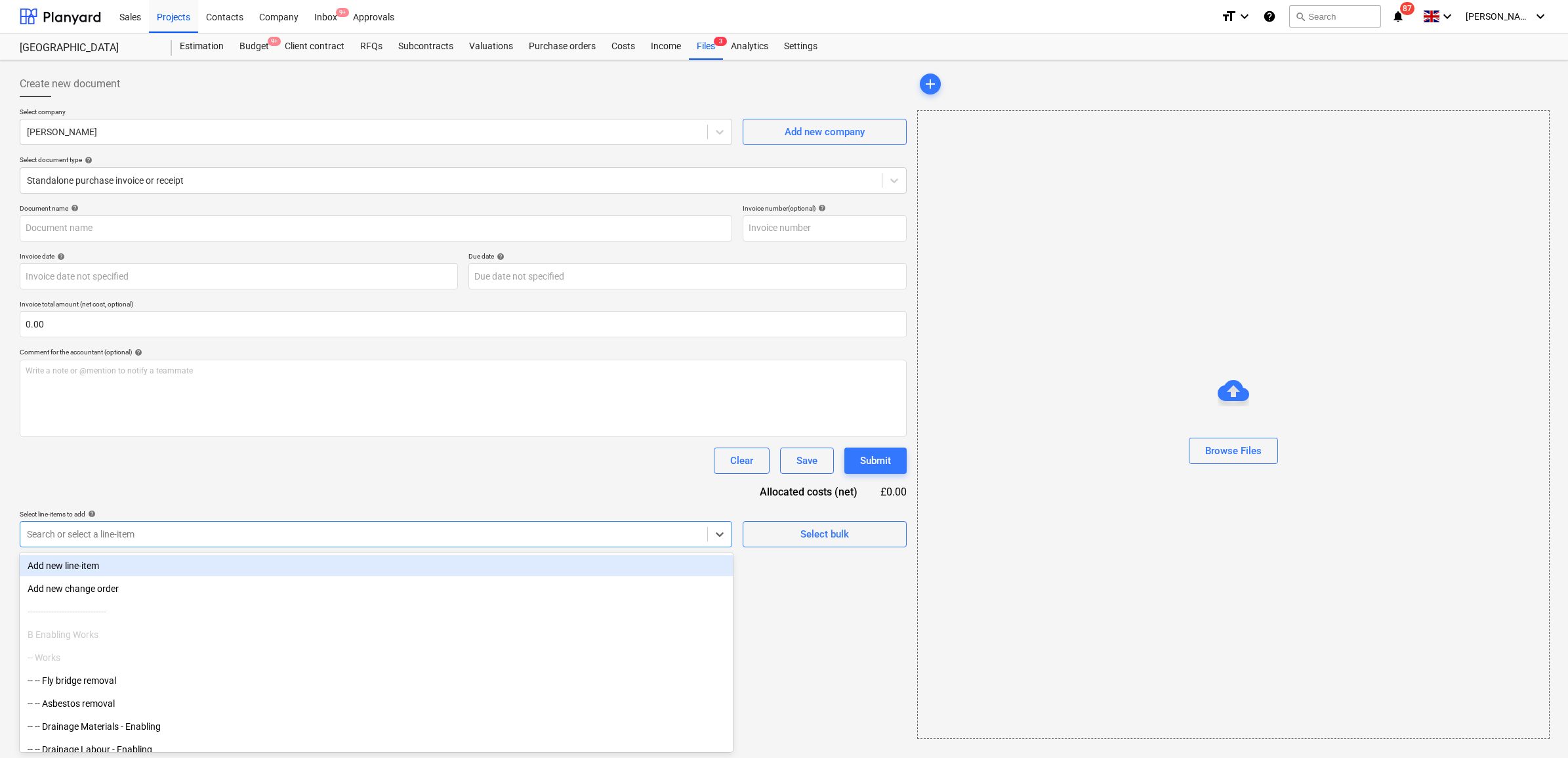
click at [333, 534] on div at bounding box center [364, 534] width 674 height 13
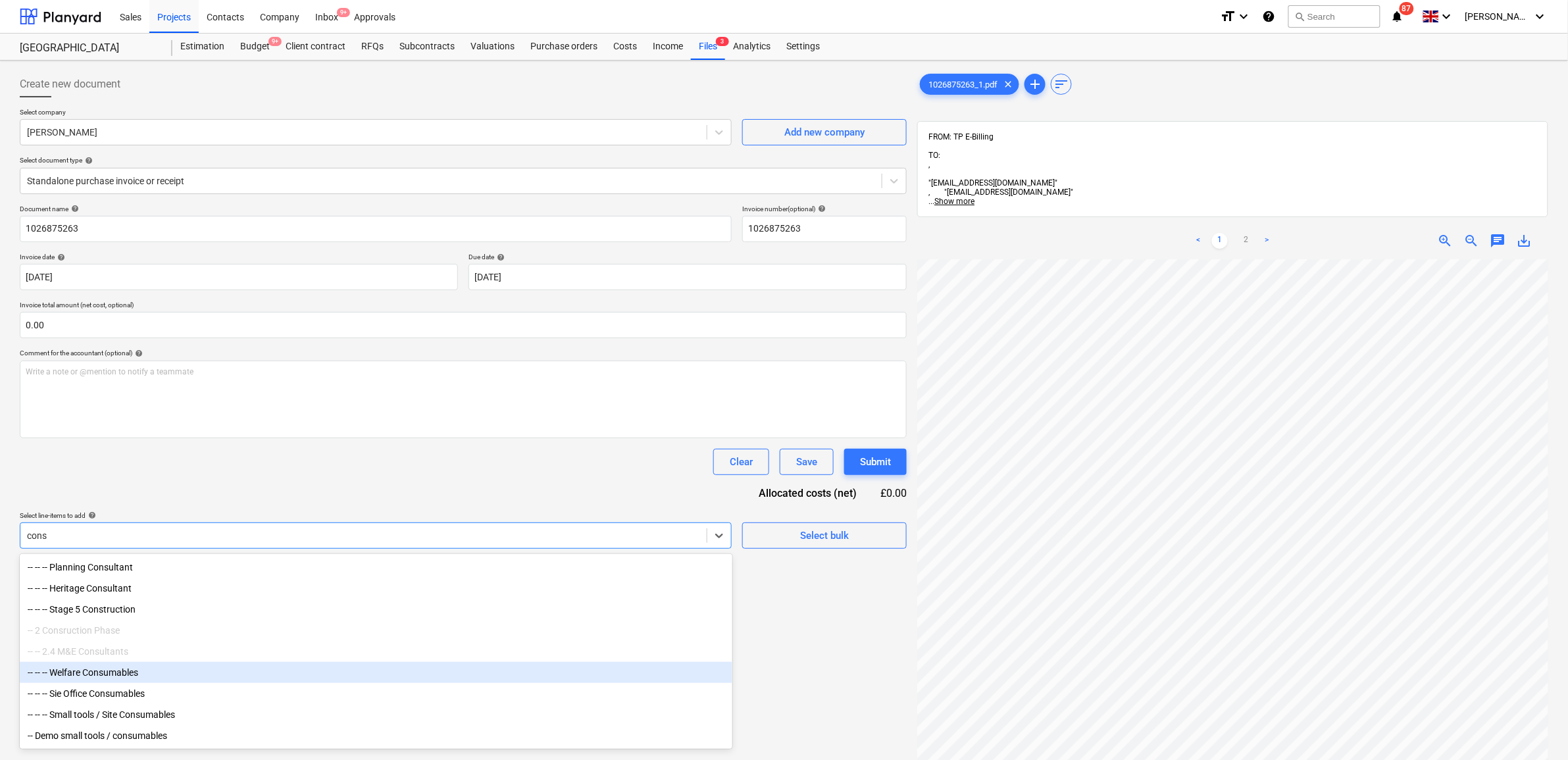
scroll to position [5, 0]
click at [212, 674] on div "-- -- -- Welfare Consumables" at bounding box center [376, 672] width 713 height 21
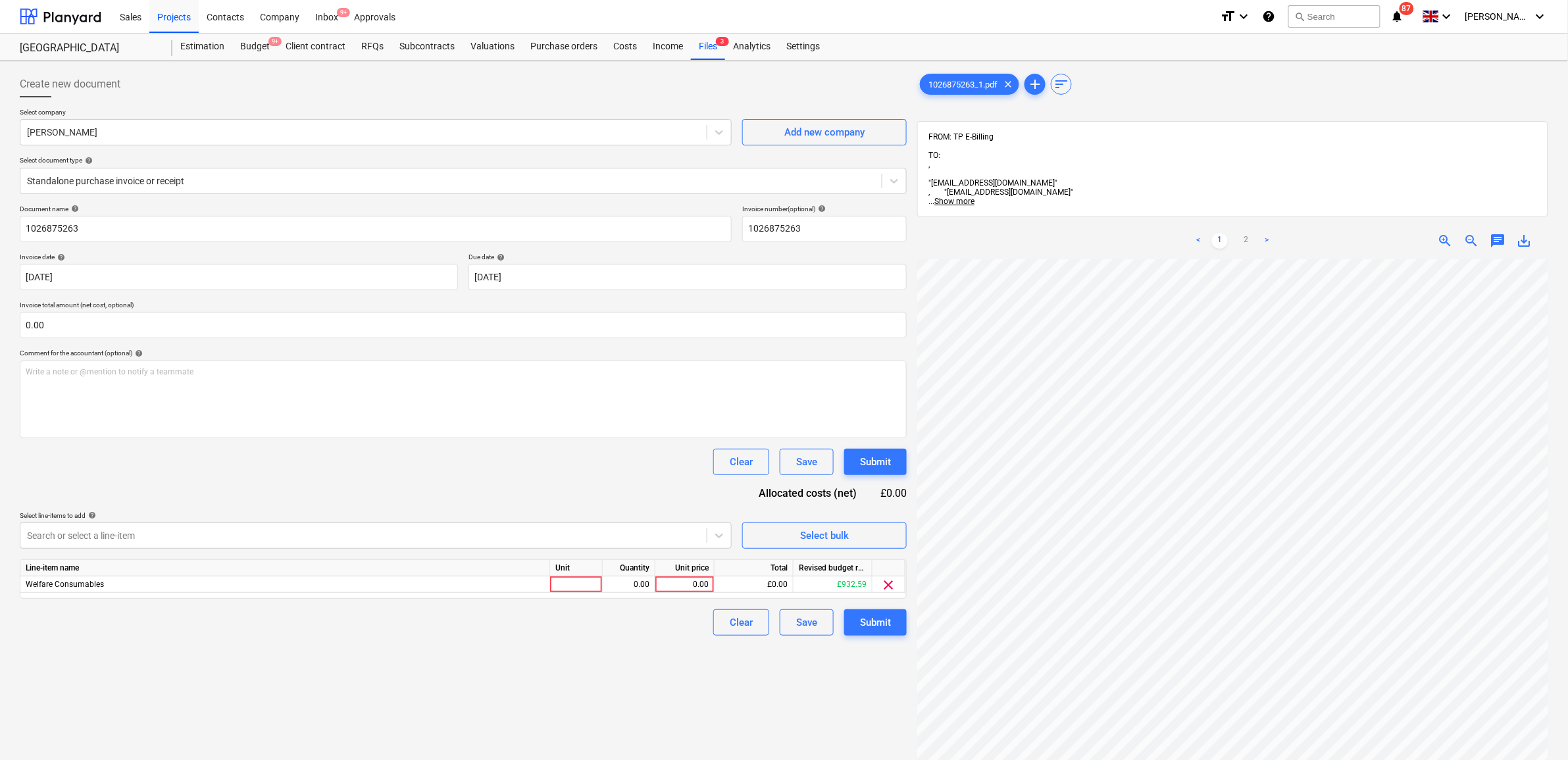
drag, startPoint x: 263, startPoint y: 472, endPoint x: 292, endPoint y: 478, distance: 29.6
click at [265, 472] on div "Clear Save Submit" at bounding box center [463, 461] width 887 height 26
click at [1254, 233] on link "2" at bounding box center [1246, 241] width 16 height 16
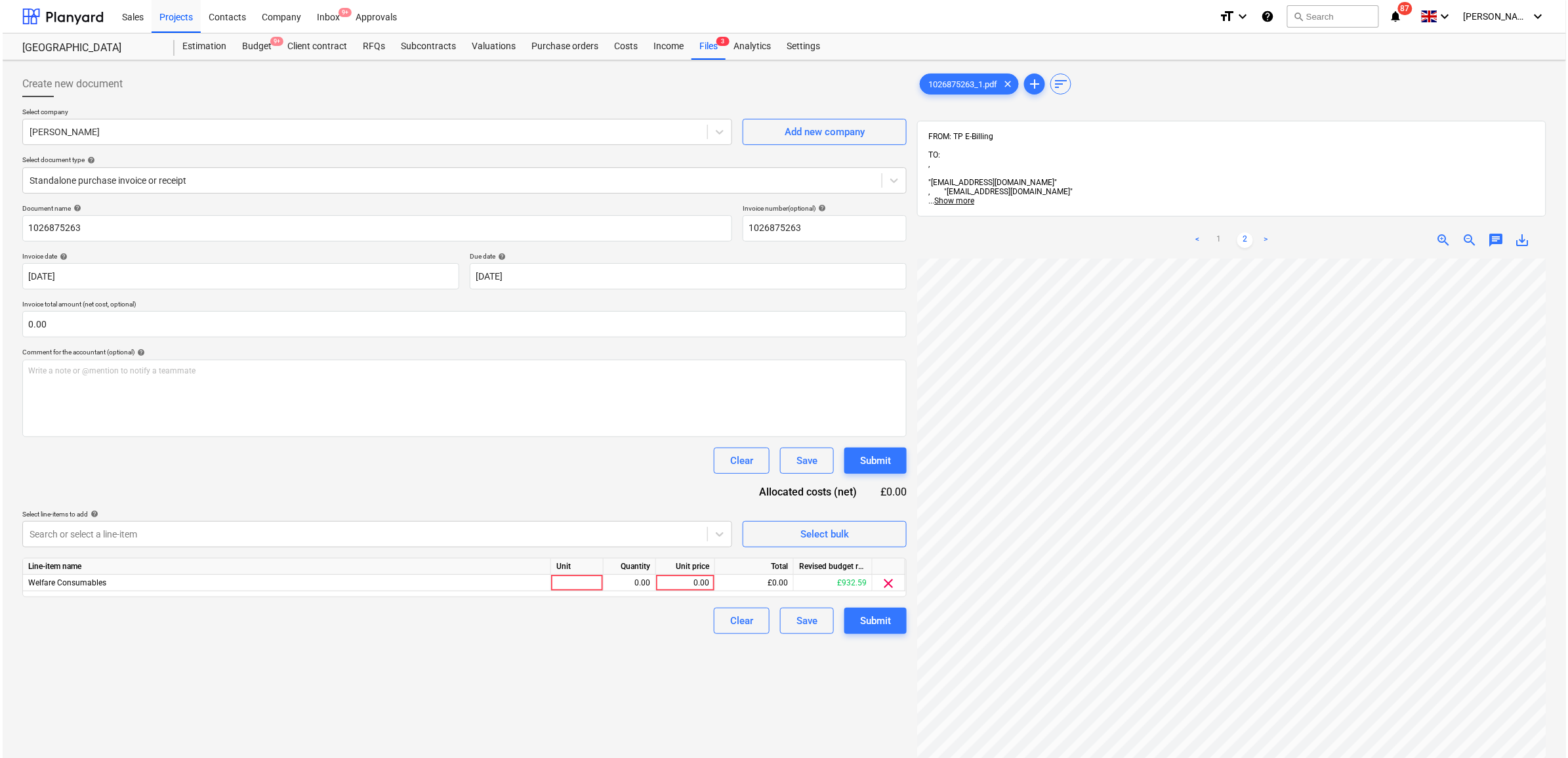
scroll to position [82, 0]
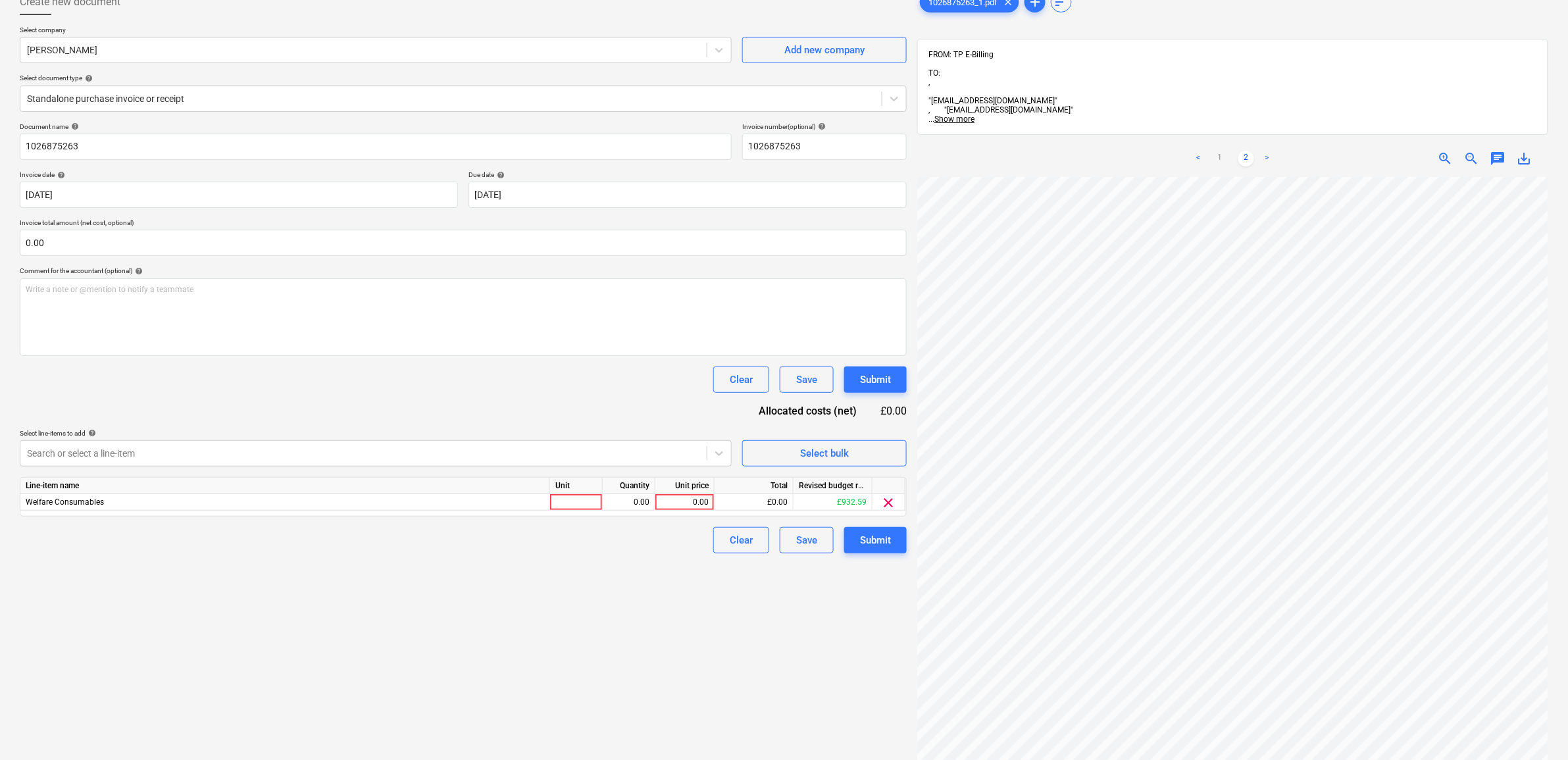
click at [681, 493] on div "Unit price" at bounding box center [684, 485] width 59 height 16
click at [683, 495] on div "0.00" at bounding box center [685, 502] width 48 height 16
drag, startPoint x: 698, startPoint y: 661, endPoint x: 816, endPoint y: 580, distance: 143.1
click at [698, 658] on div "Create new document Select company [PERSON_NAME] Add new company Select documen…" at bounding box center [463, 444] width 897 height 922
click at [885, 526] on div "Document name help 1026875263 Invoice number (optional) help 1026875263 Invoice…" at bounding box center [463, 337] width 887 height 431
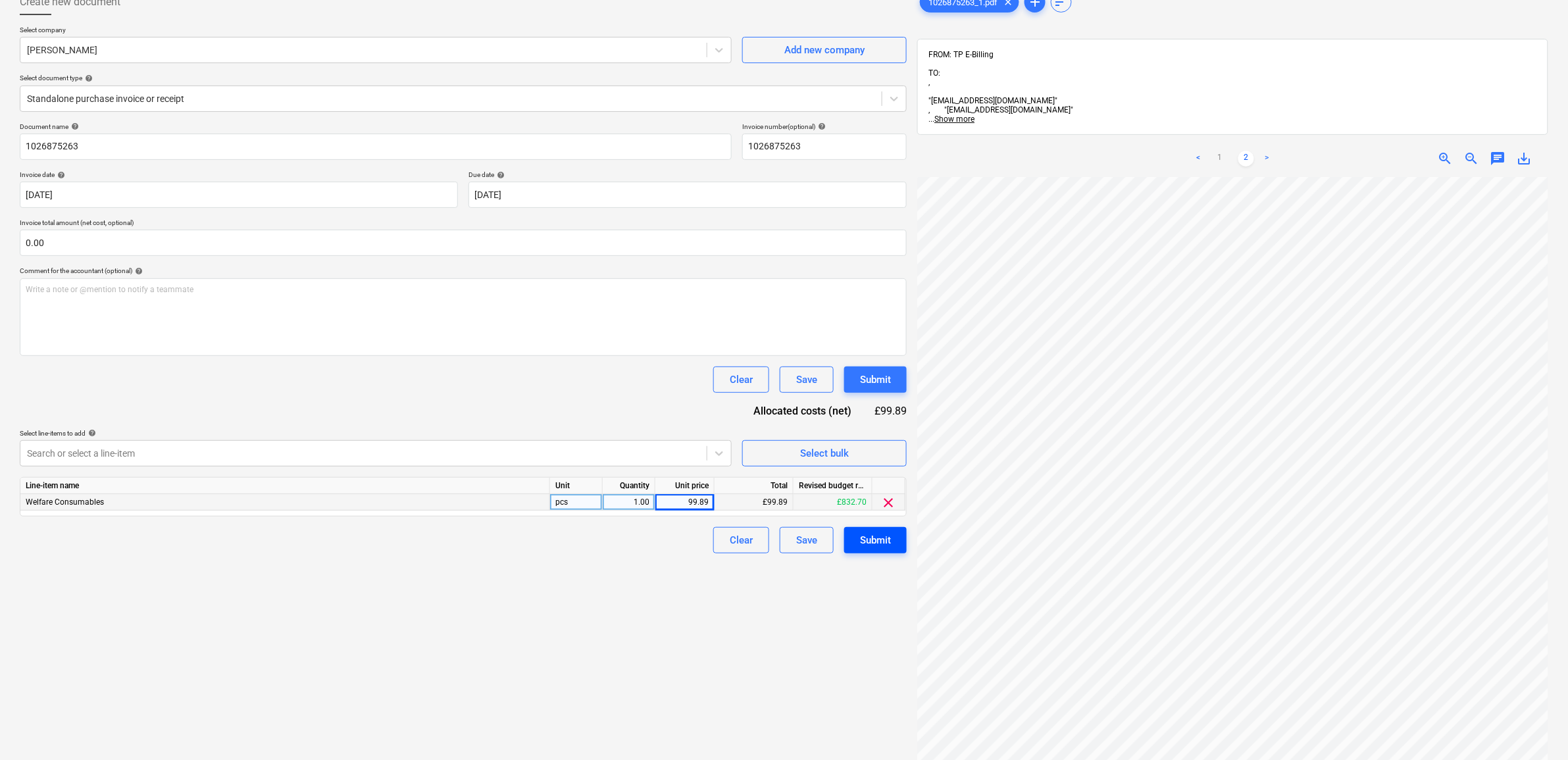
click at [882, 533] on div "Submit" at bounding box center [875, 540] width 31 height 17
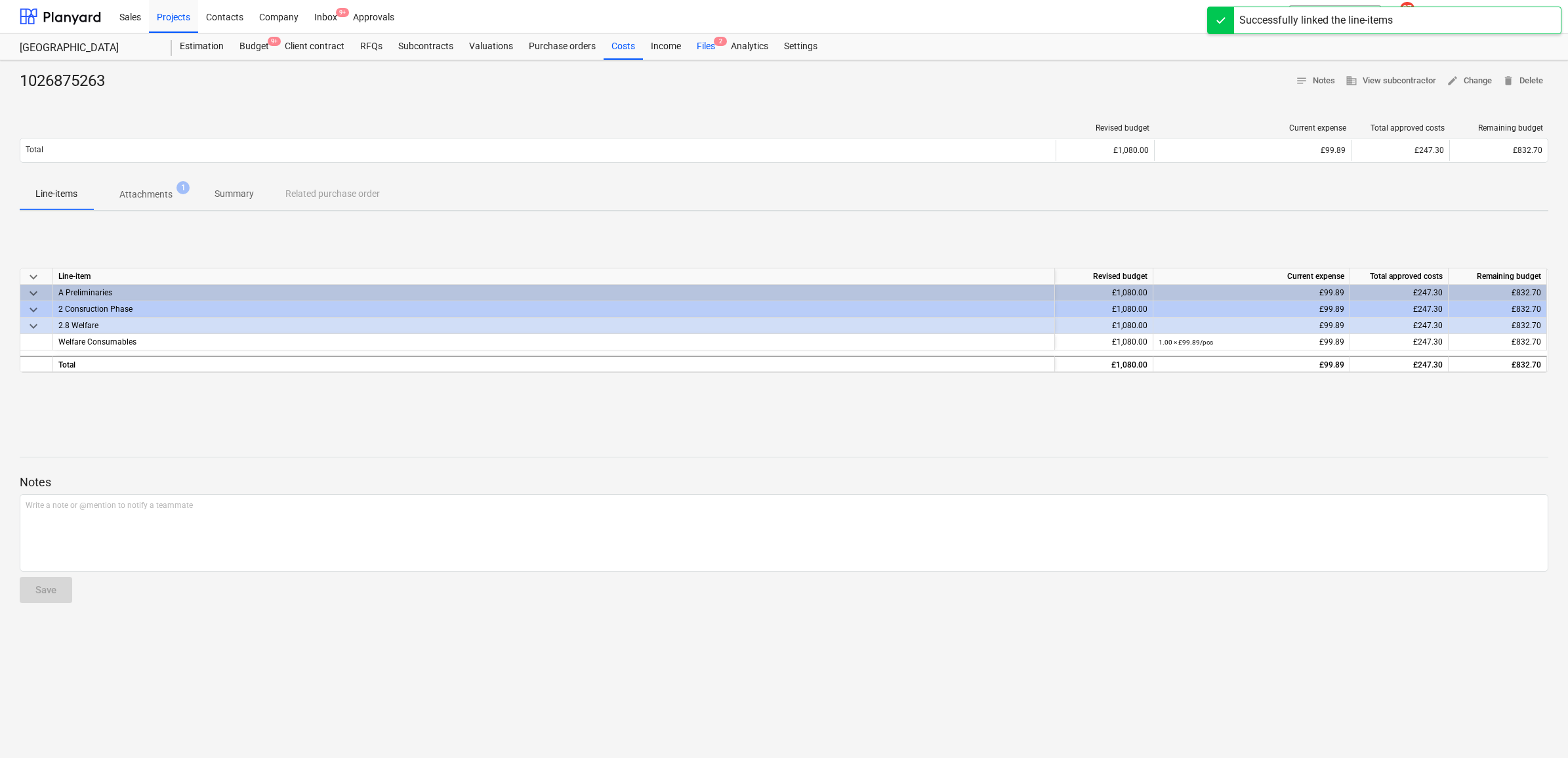
click at [695, 47] on div "Files 2" at bounding box center [706, 46] width 34 height 26
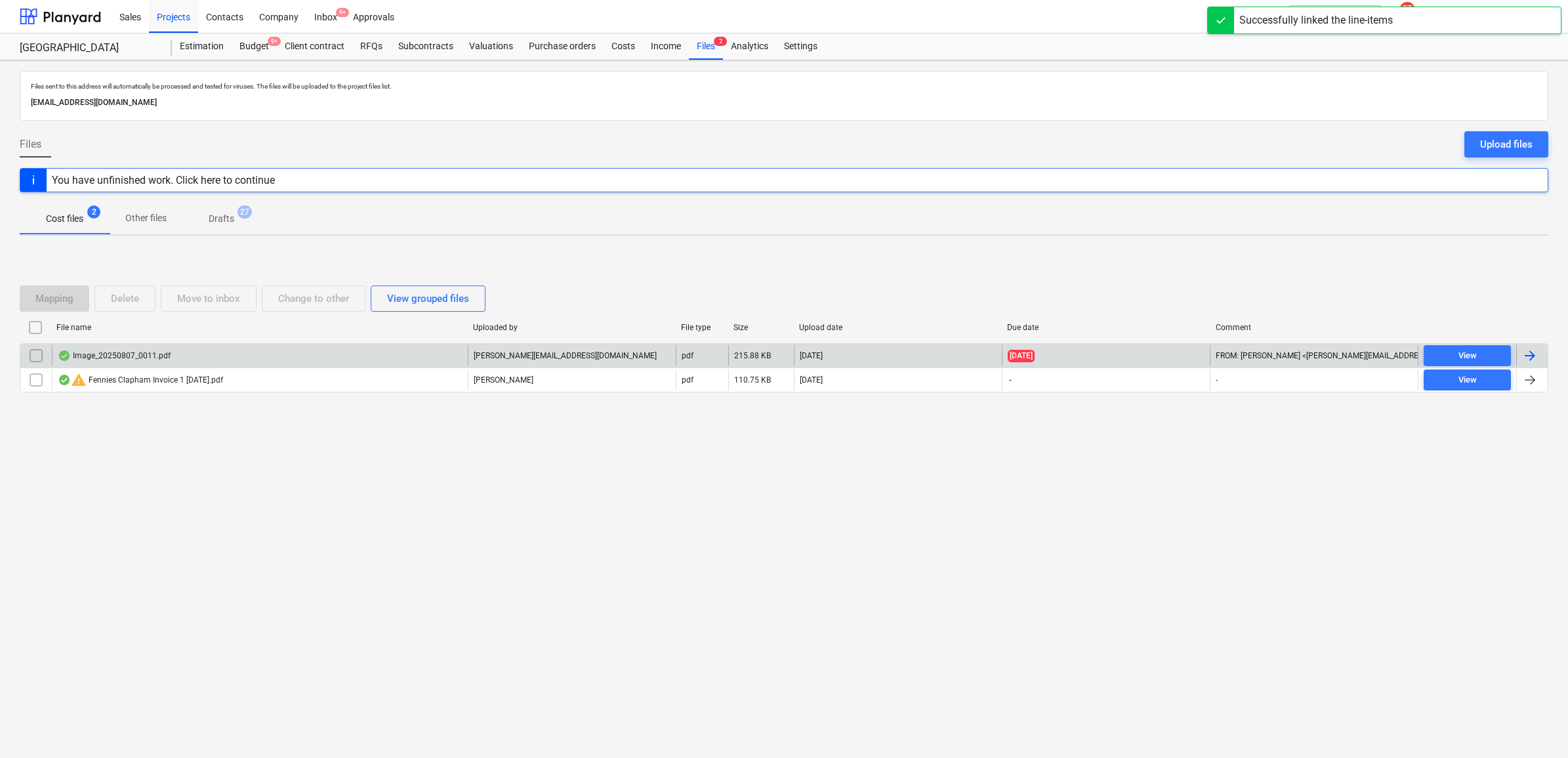
click at [1522, 353] on div at bounding box center [1530, 355] width 16 height 16
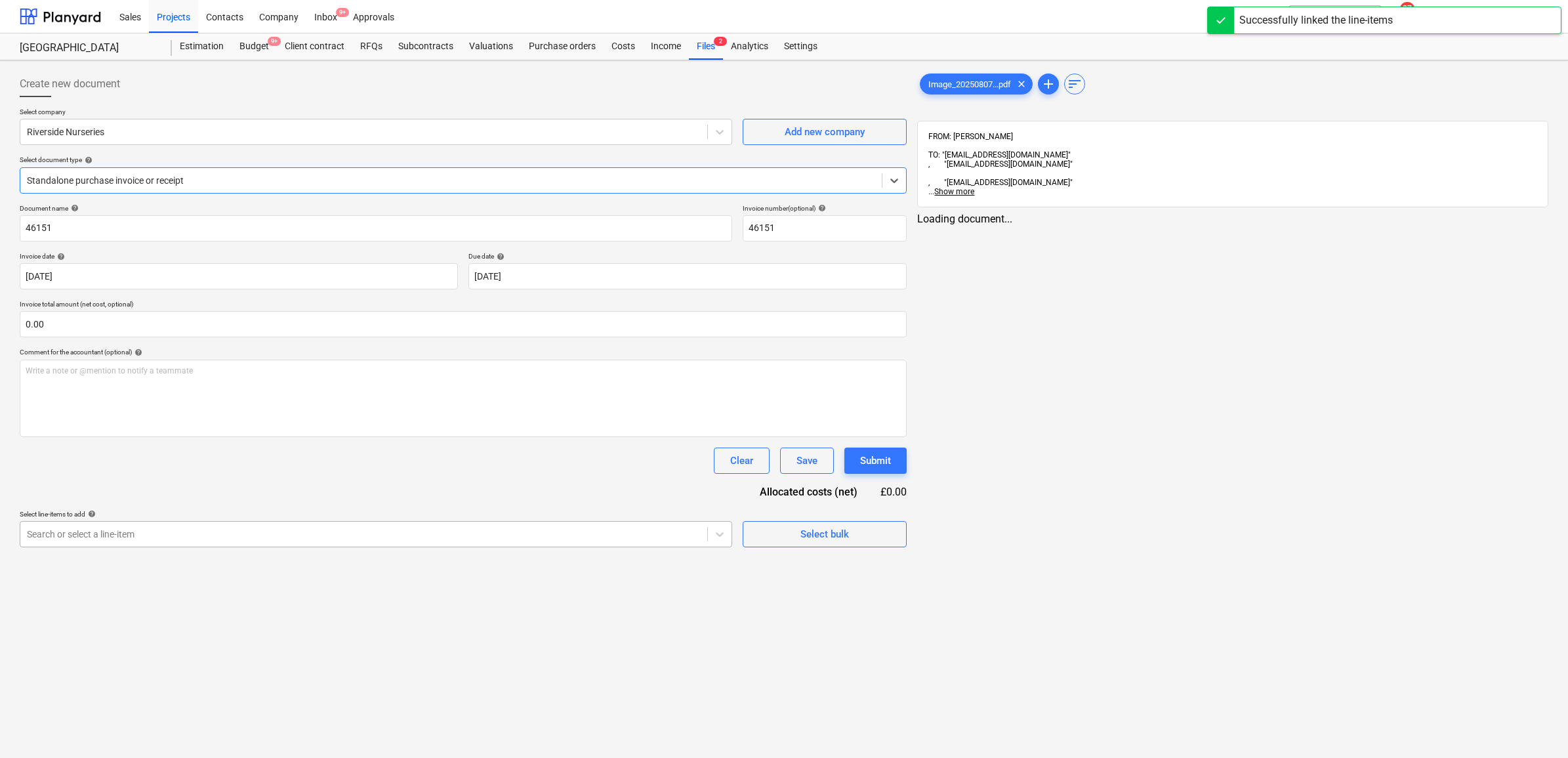
click at [155, 538] on div at bounding box center [364, 534] width 674 height 13
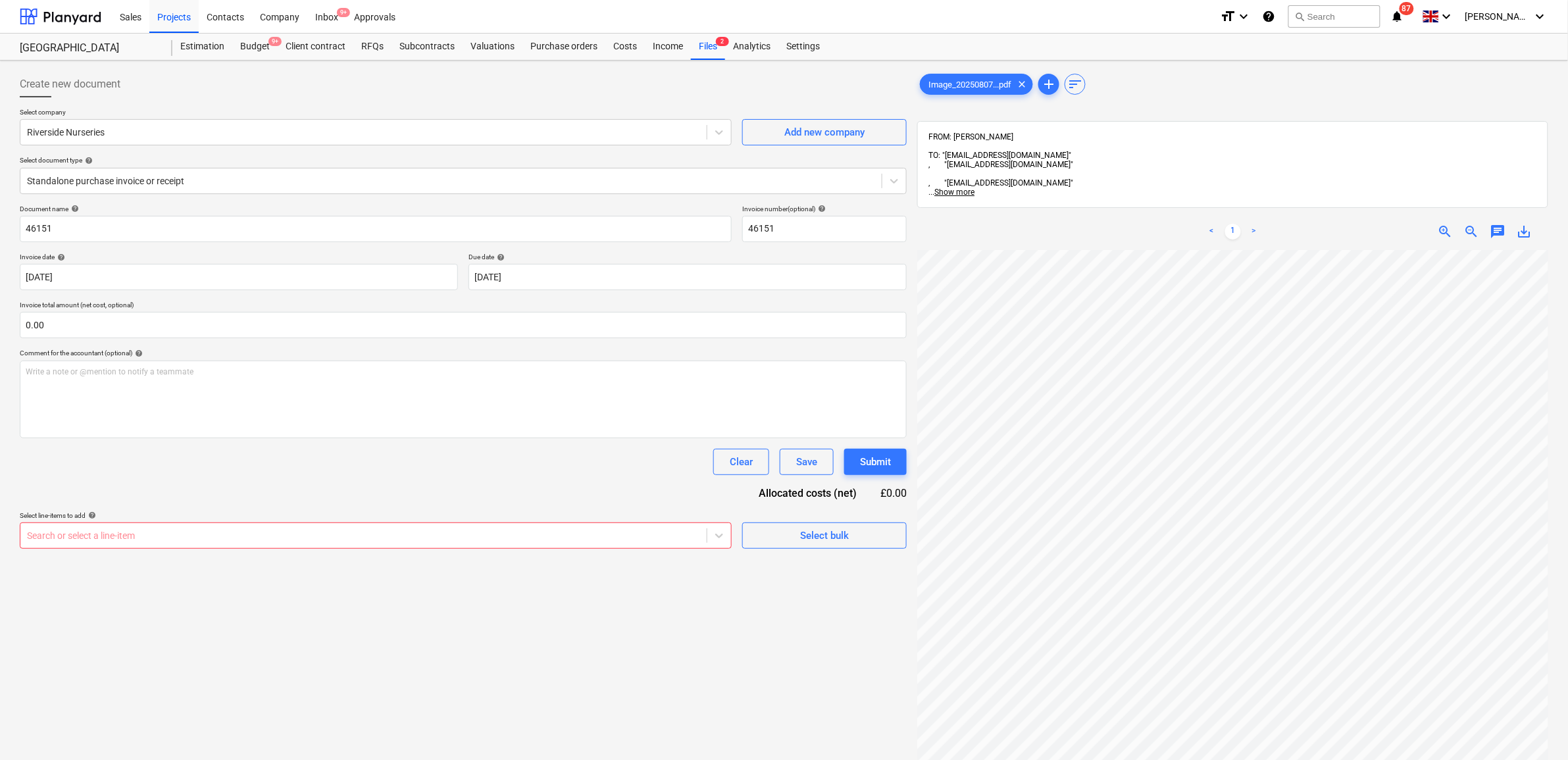
click at [396, 482] on div "Document name help 46151 Invoice number (optional) help 46151 Invoice date help…" at bounding box center [463, 376] width 887 height 344
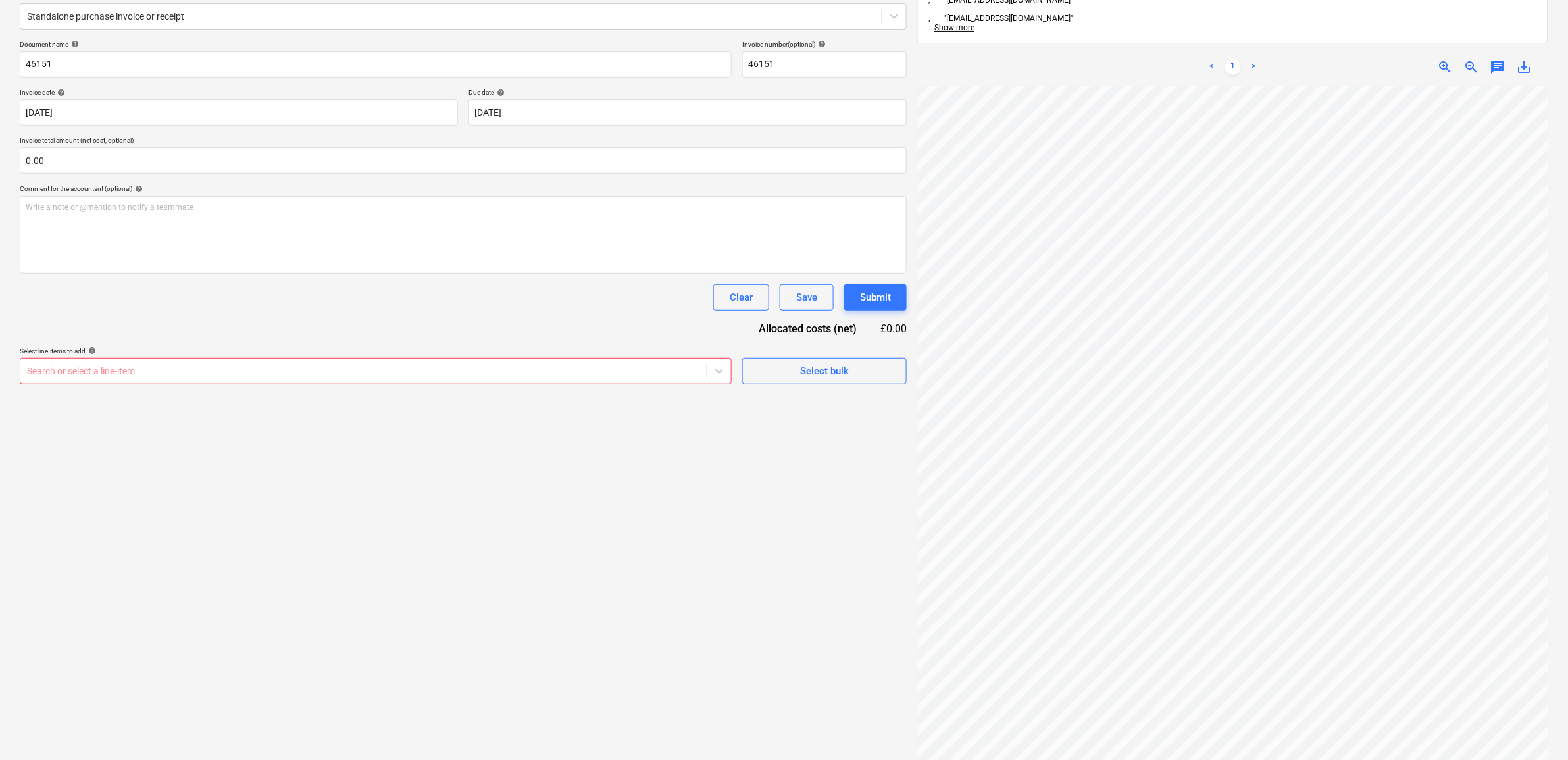
scroll to position [4, 60]
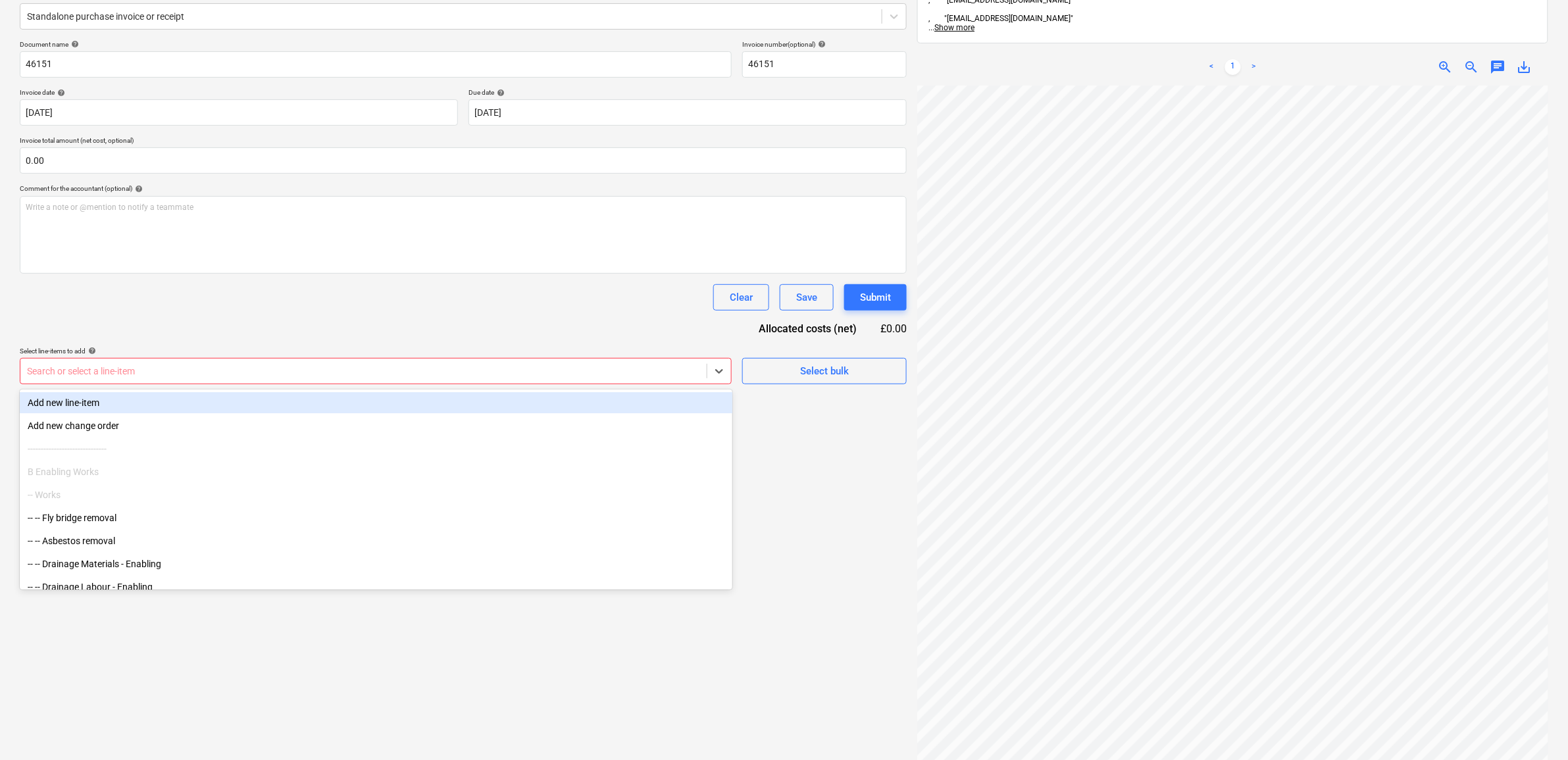
click at [673, 370] on div at bounding box center [363, 370] width 673 height 13
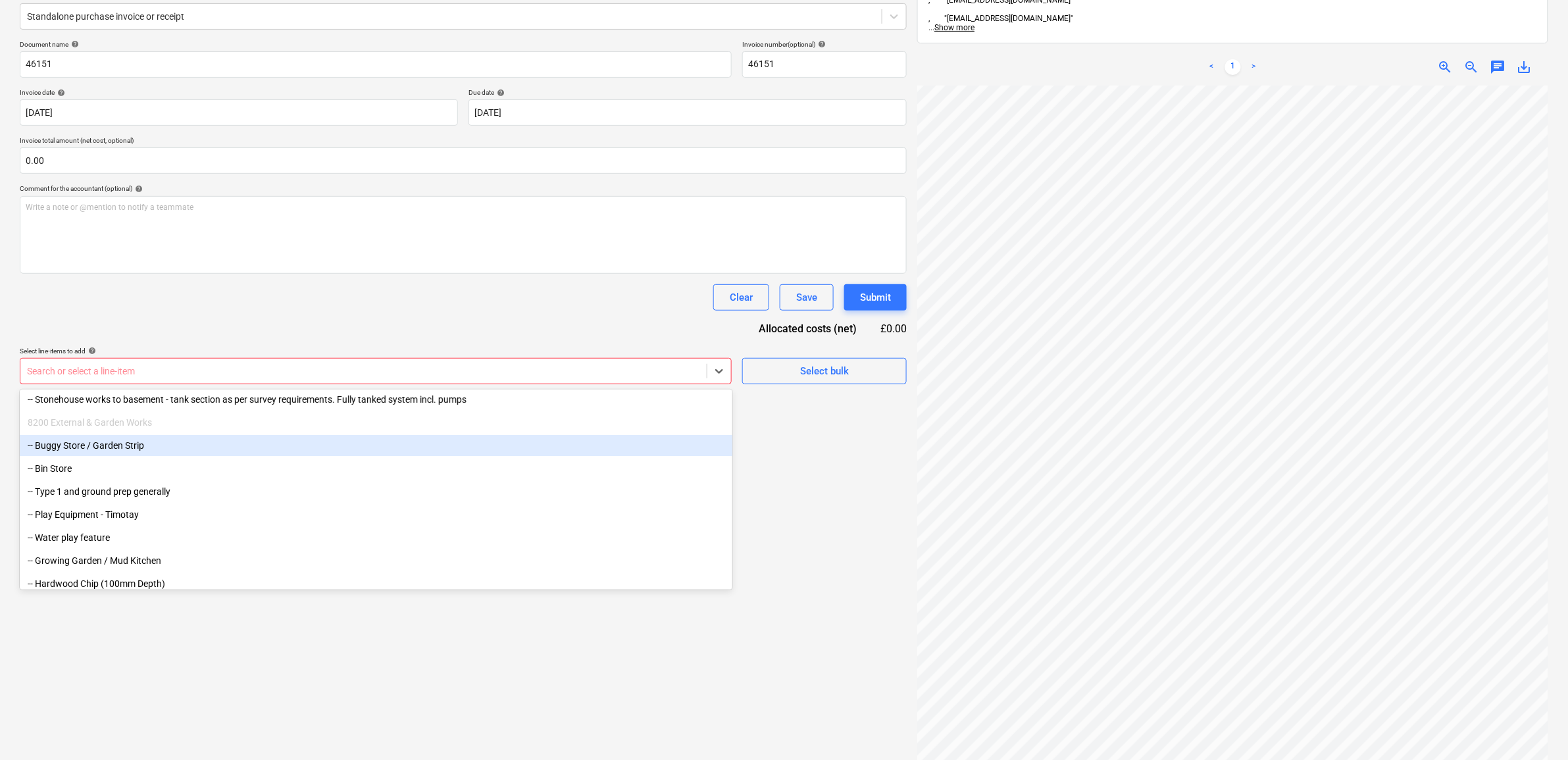
scroll to position [6281, 0]
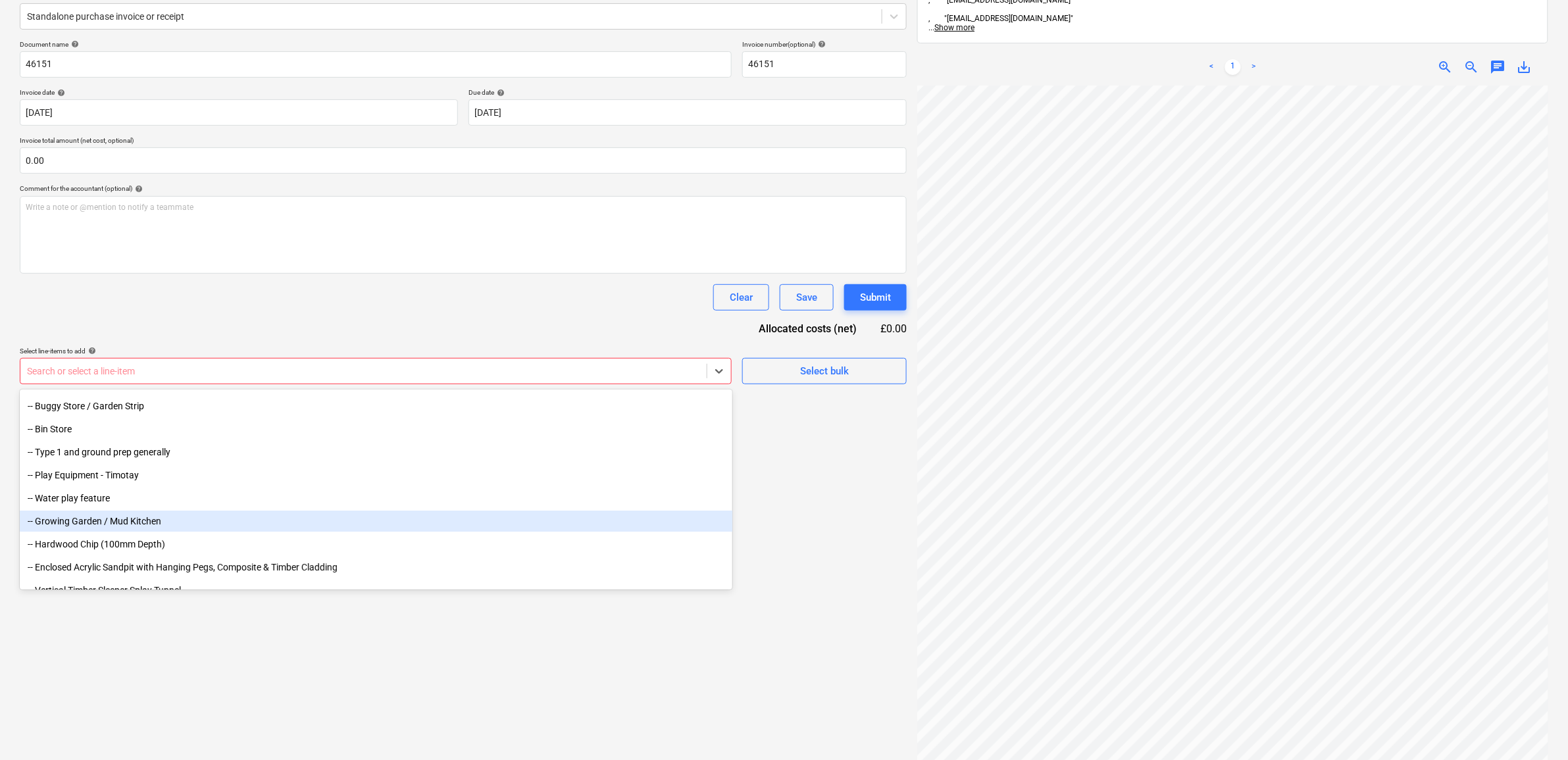
click at [178, 517] on div "-- Growing Garden / Mud Kitchen" at bounding box center [376, 521] width 713 height 21
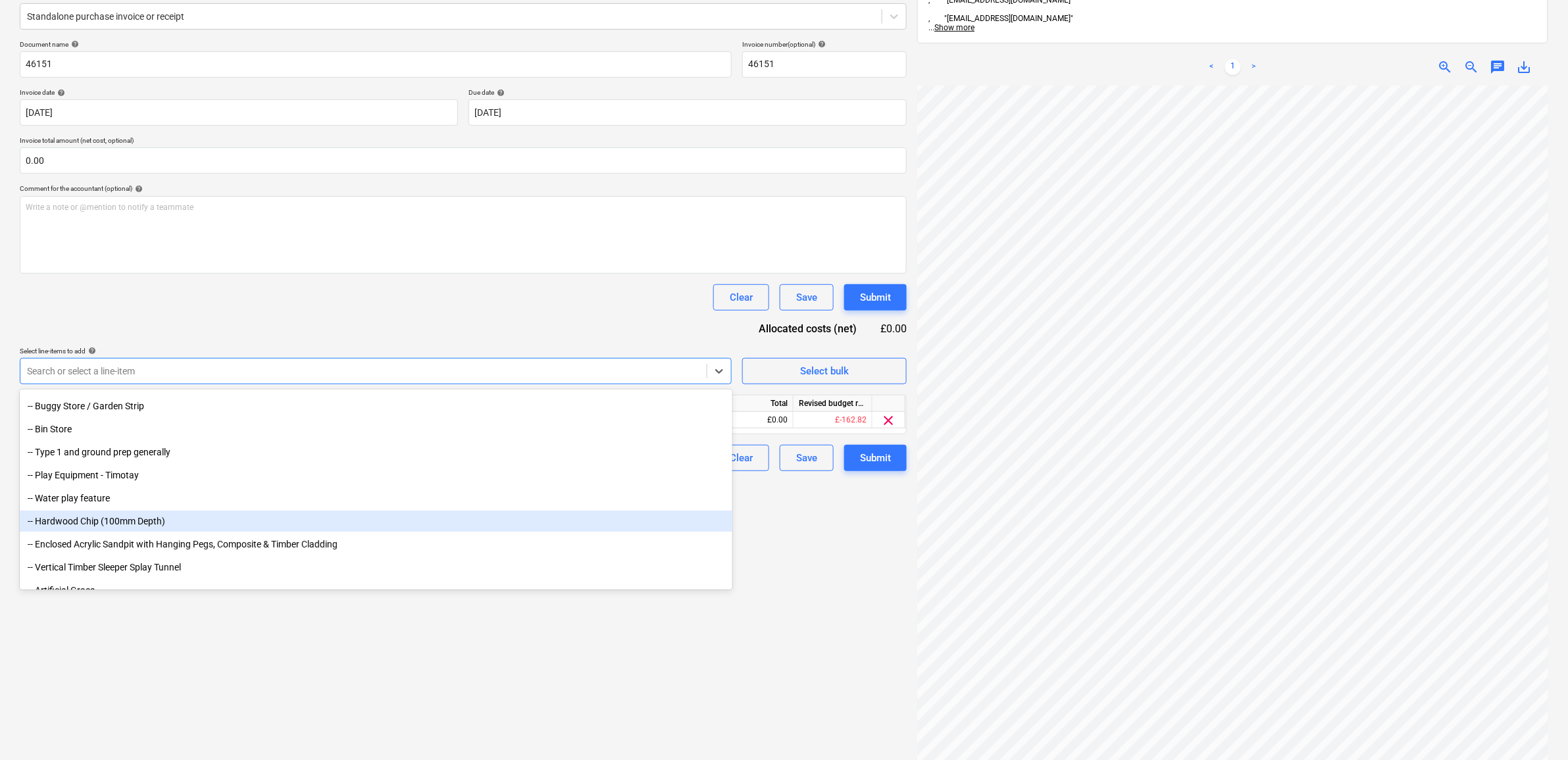
click at [178, 517] on div "-- Hardwood Chip (100mm Depth)" at bounding box center [376, 521] width 713 height 21
click at [178, 517] on div "-- Enclosed Acrylic Sandpit with Hanging Pegs, Composite & Timber Cladding" at bounding box center [376, 521] width 713 height 21
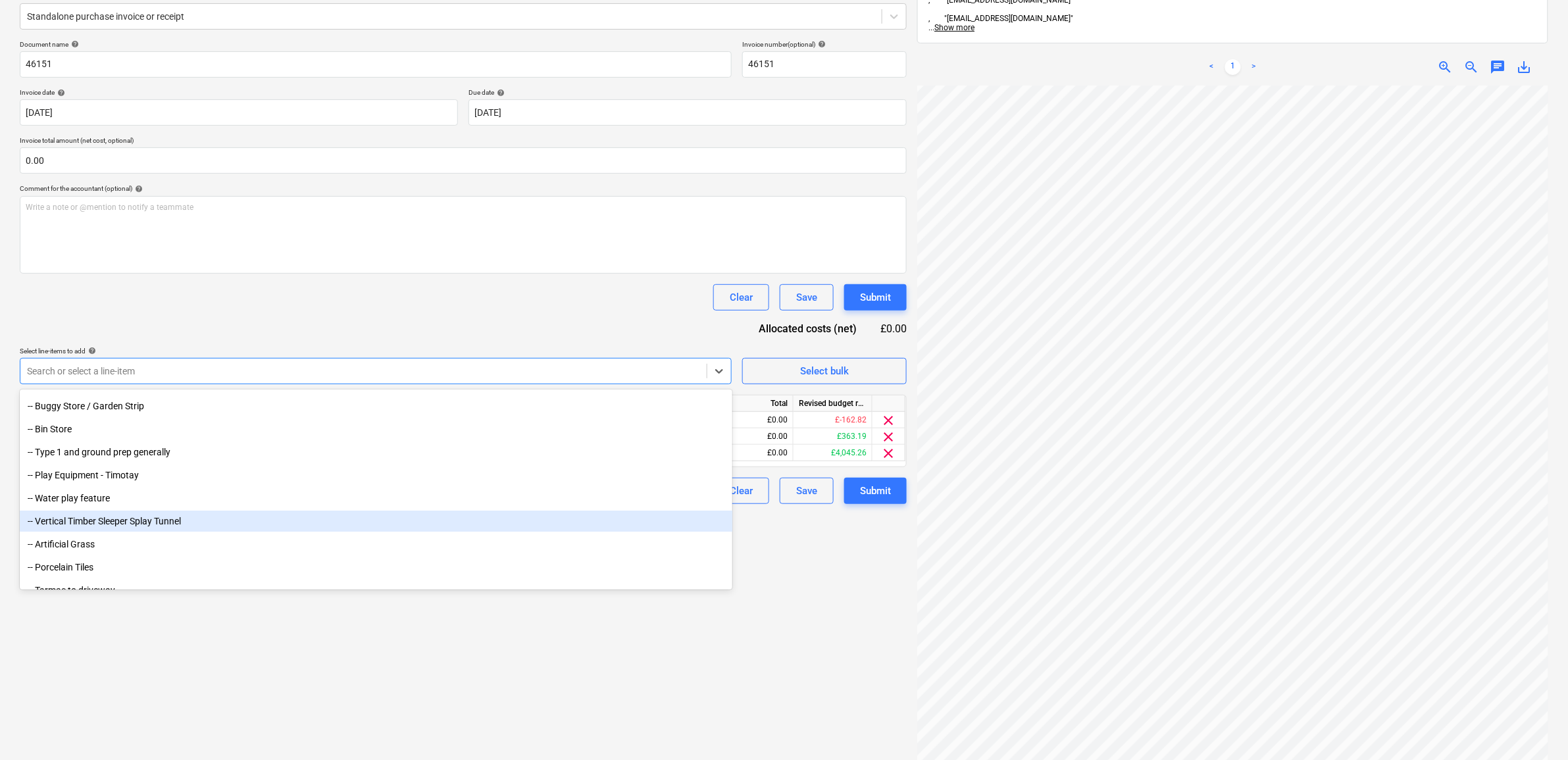
click at [178, 517] on div "-- Vertical Timber Sleeper Splay Tunnel" at bounding box center [376, 521] width 713 height 21
click at [178, 517] on div "-- Artificial Grass" at bounding box center [376, 521] width 713 height 21
click at [178, 517] on div "-- Porcelain Tiles" at bounding box center [376, 521] width 713 height 21
click at [178, 517] on div "-- Tarmac to driveway" at bounding box center [376, 521] width 713 height 21
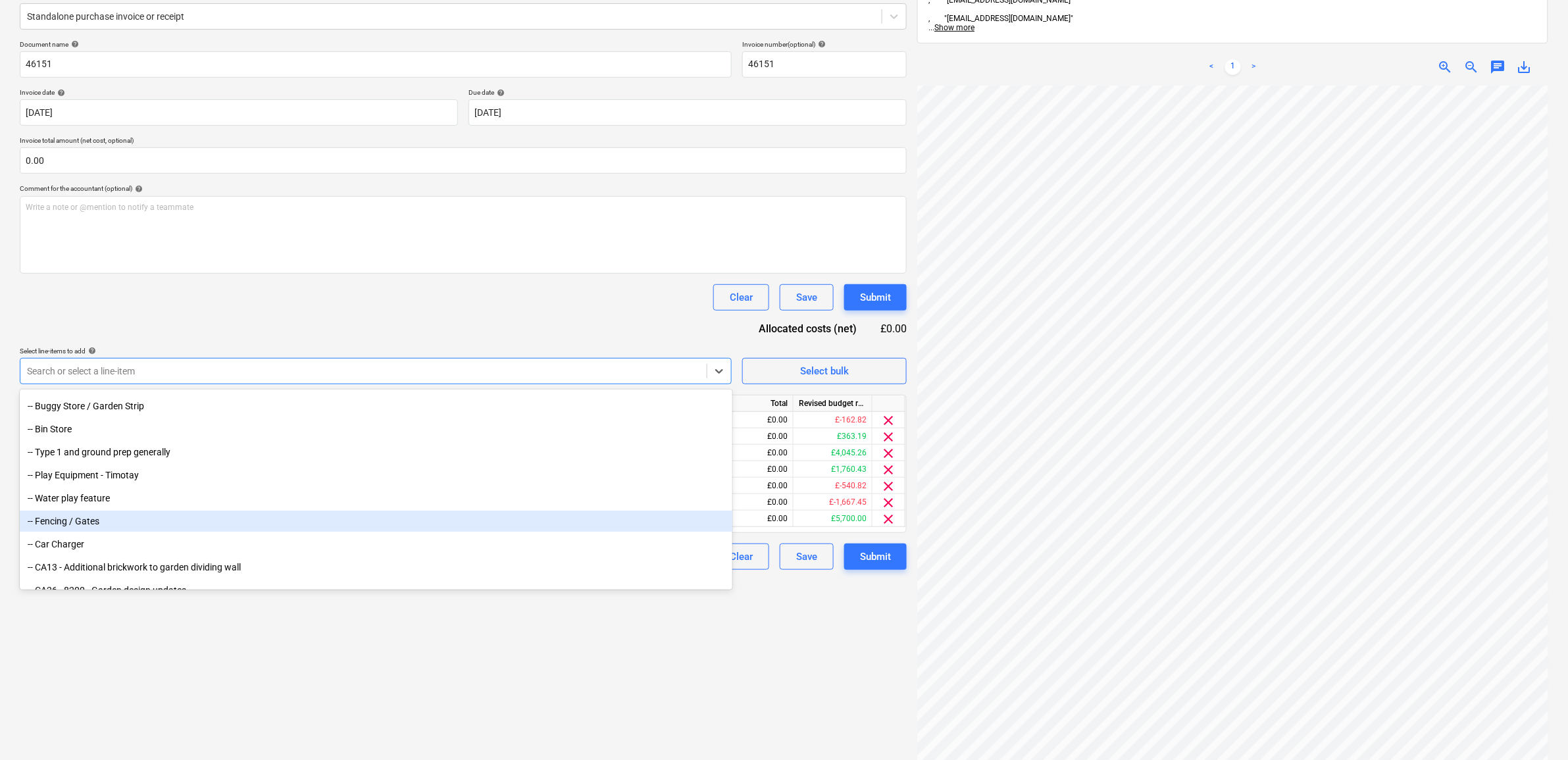
click at [178, 517] on div "-- Fencing / Gates" at bounding box center [376, 521] width 713 height 21
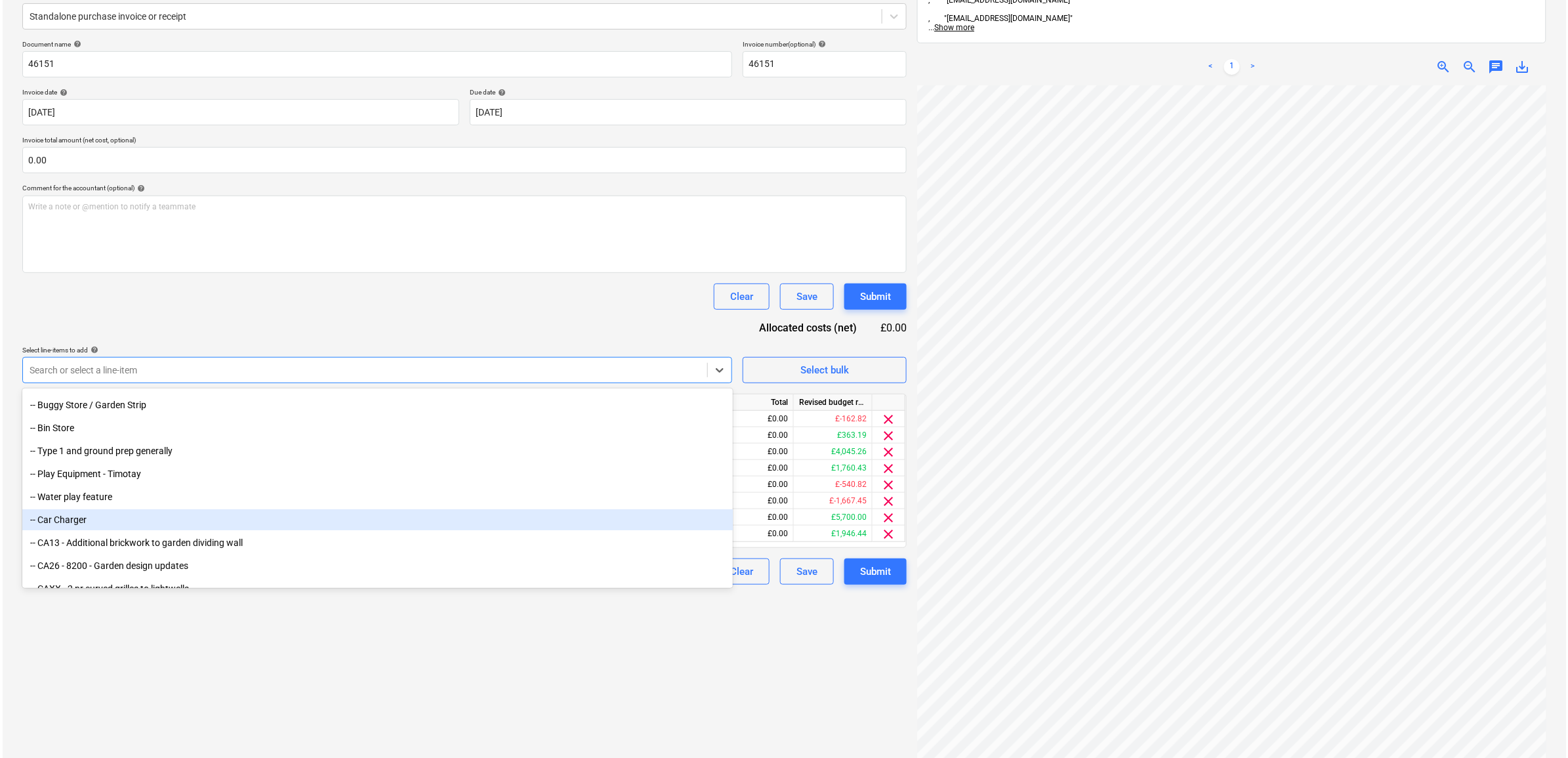
scroll to position [6346, 0]
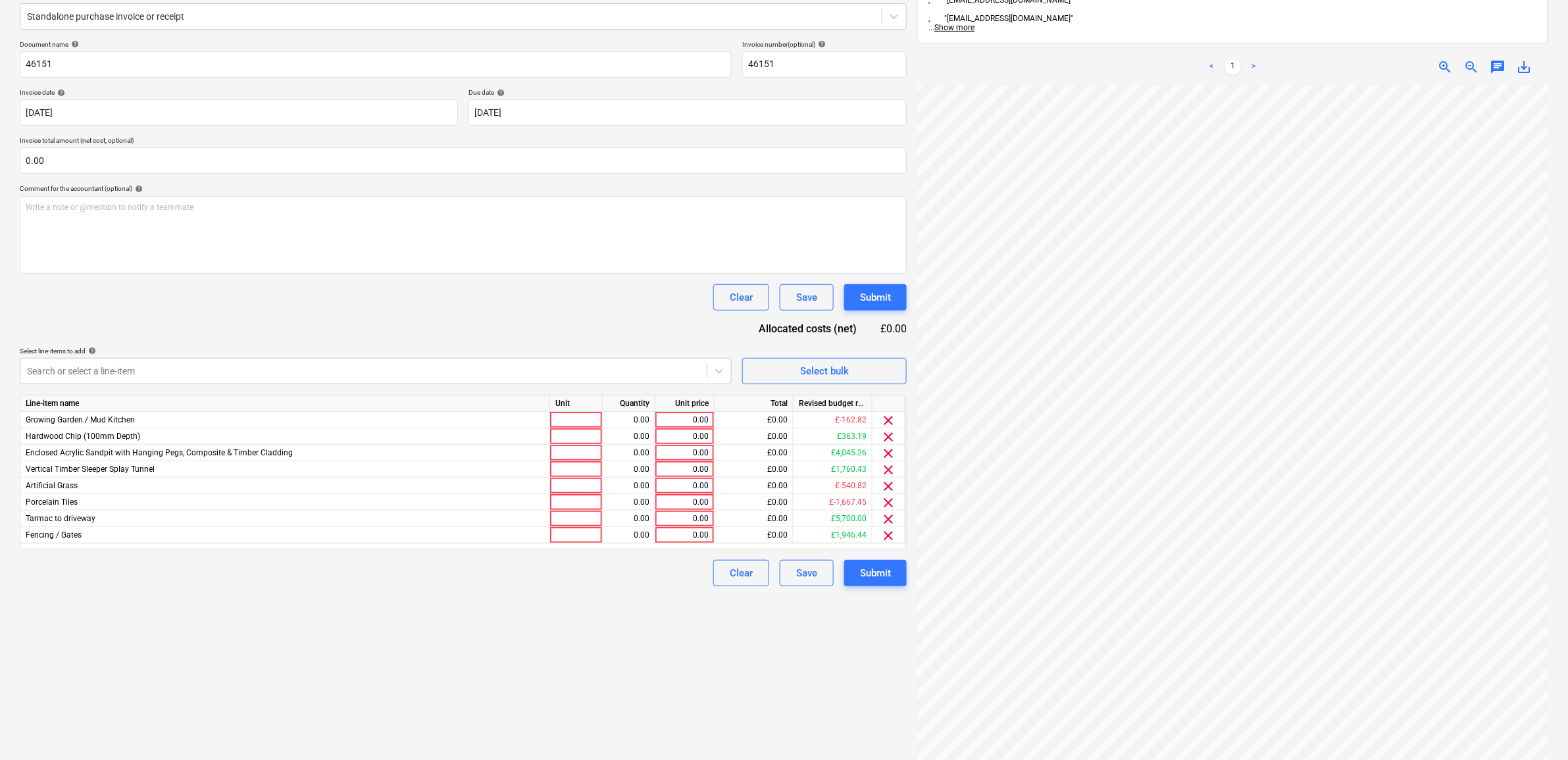
click at [276, 684] on div "Create new document Select company Riverside Nurseries Add new company Select d…" at bounding box center [463, 358] width 897 height 913
click at [692, 436] on div "0.00" at bounding box center [685, 436] width 48 height 16
click at [617, 676] on div "Create new document Select company Riverside Nurseries Add new company Select d…" at bounding box center [463, 358] width 897 height 913
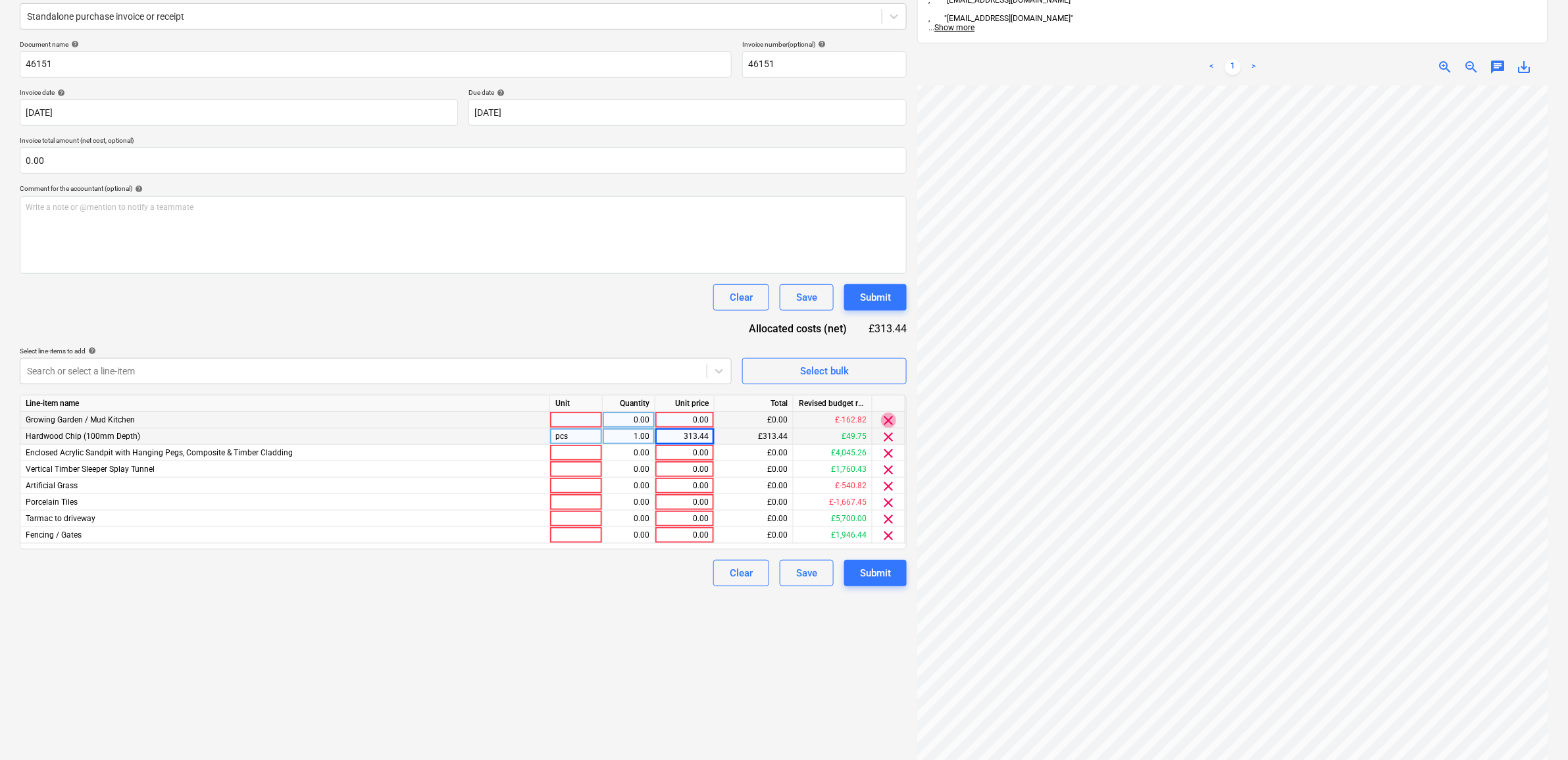
click at [886, 422] on span "clear" at bounding box center [889, 420] width 16 height 16
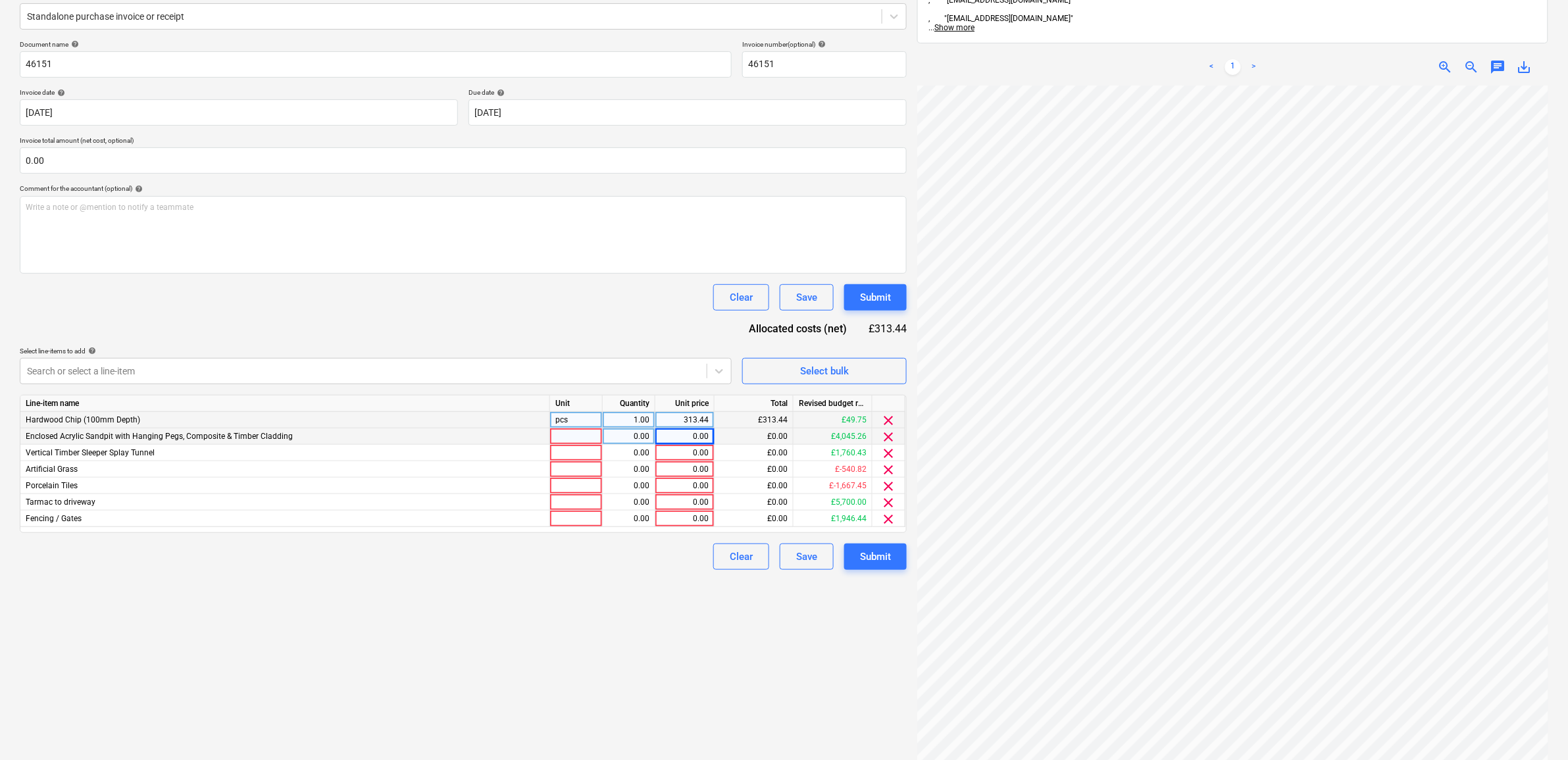
click at [890, 435] on span "clear" at bounding box center [889, 436] width 16 height 16
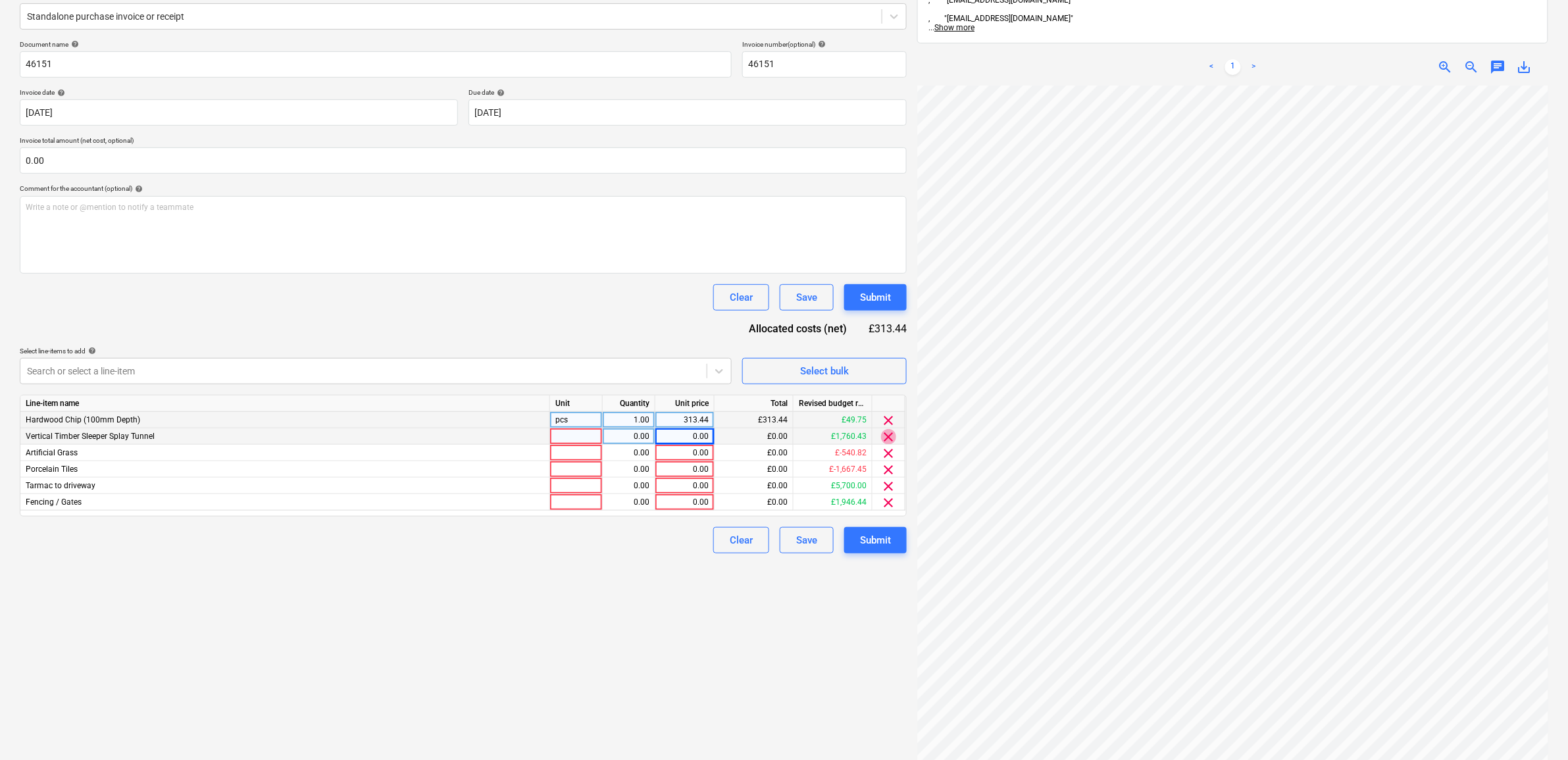
click at [890, 435] on span "clear" at bounding box center [889, 436] width 16 height 16
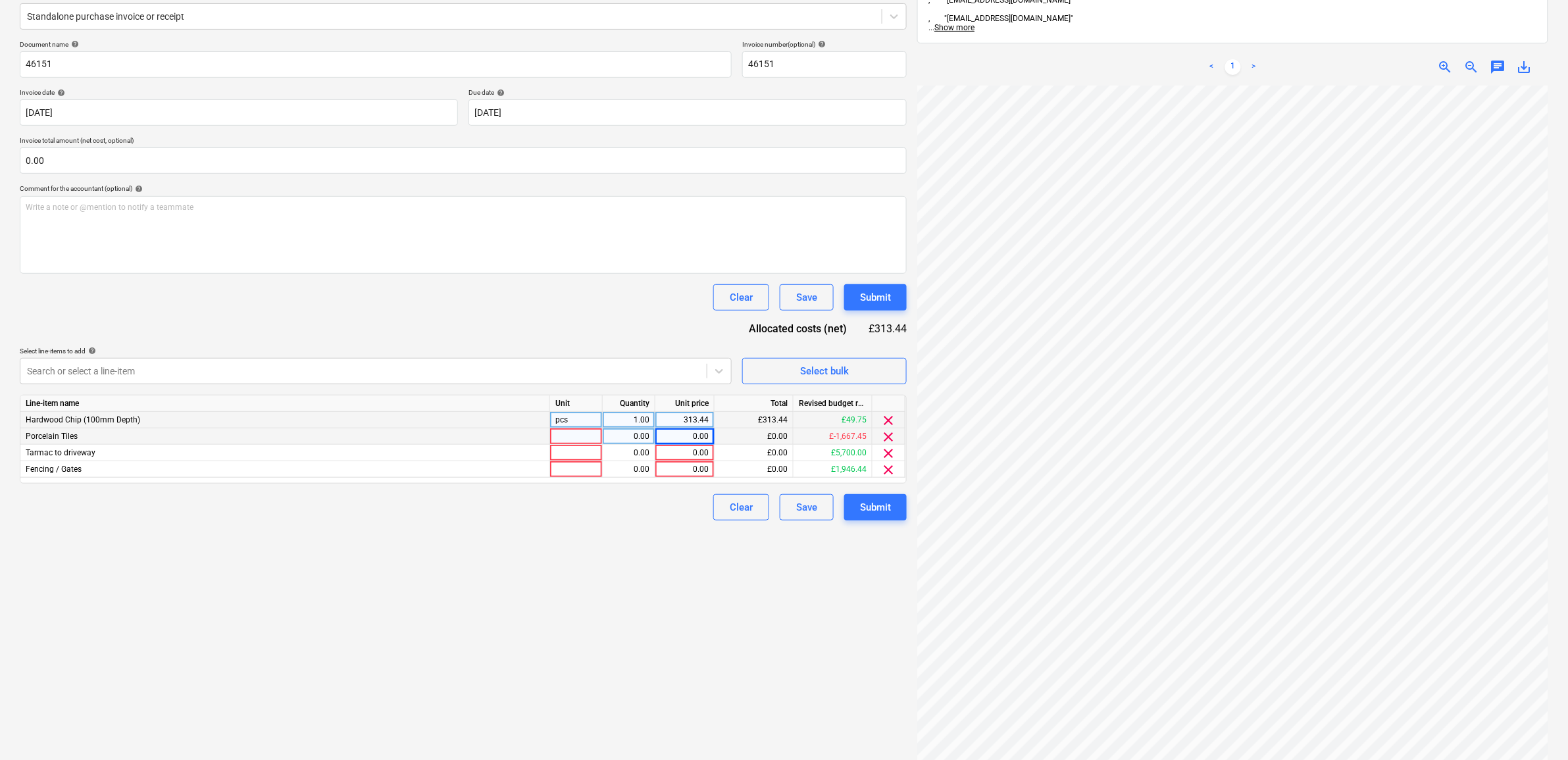
click at [890, 435] on span "clear" at bounding box center [889, 436] width 16 height 16
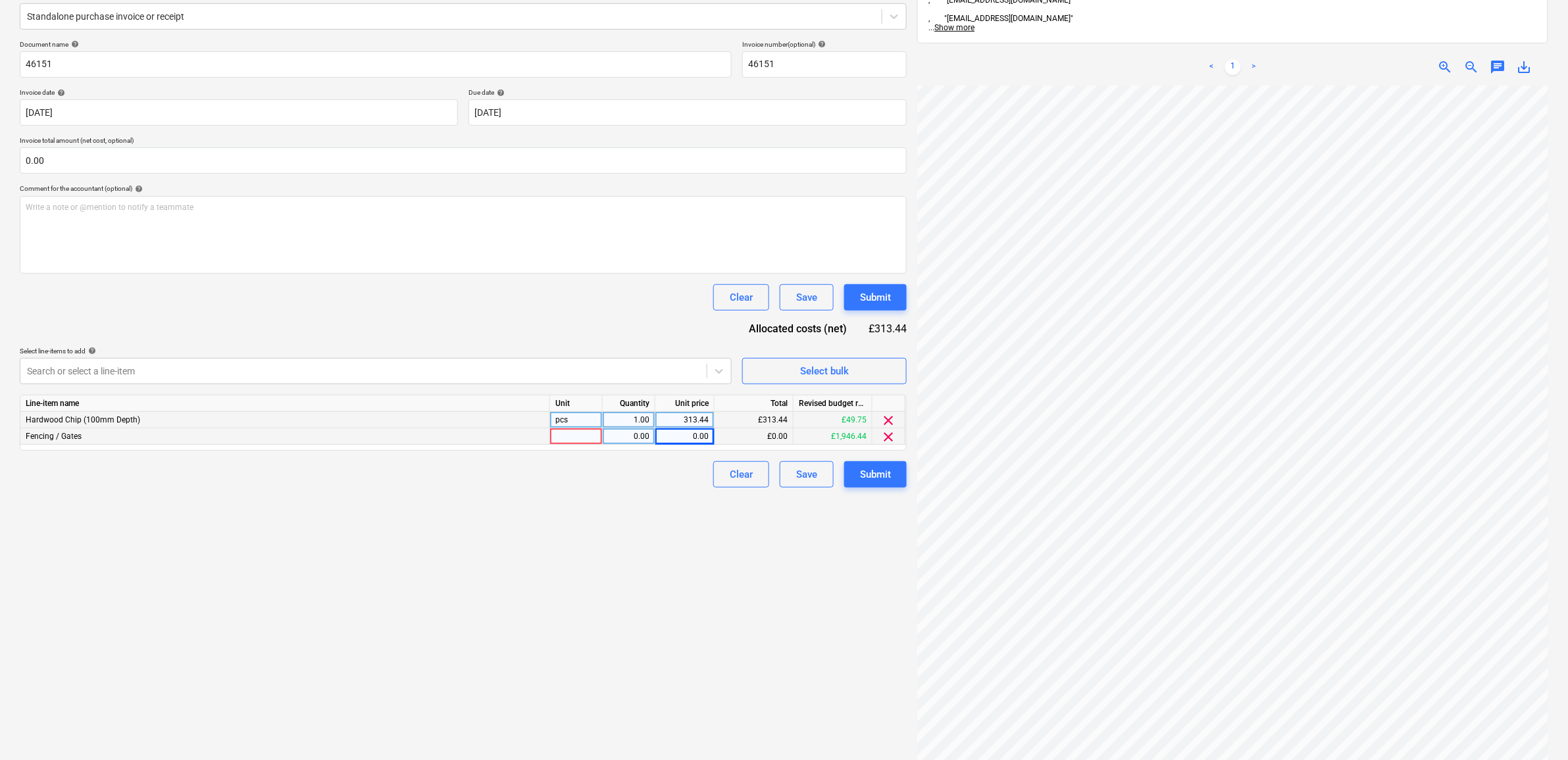
click at [890, 435] on span "clear" at bounding box center [889, 436] width 16 height 16
click at [886, 455] on div "Submit" at bounding box center [875, 458] width 31 height 17
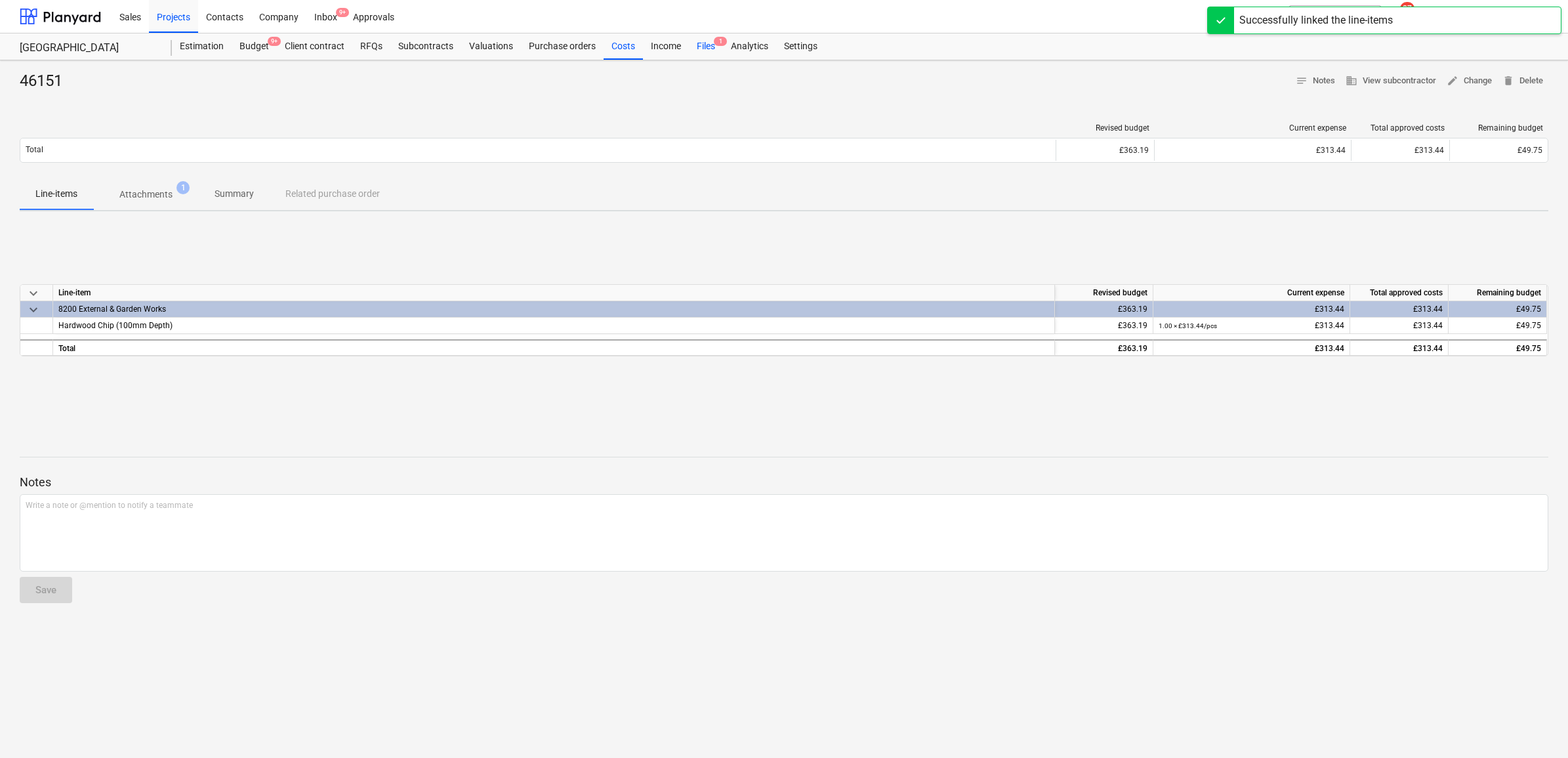
click at [706, 38] on div "Files 1" at bounding box center [706, 46] width 34 height 26
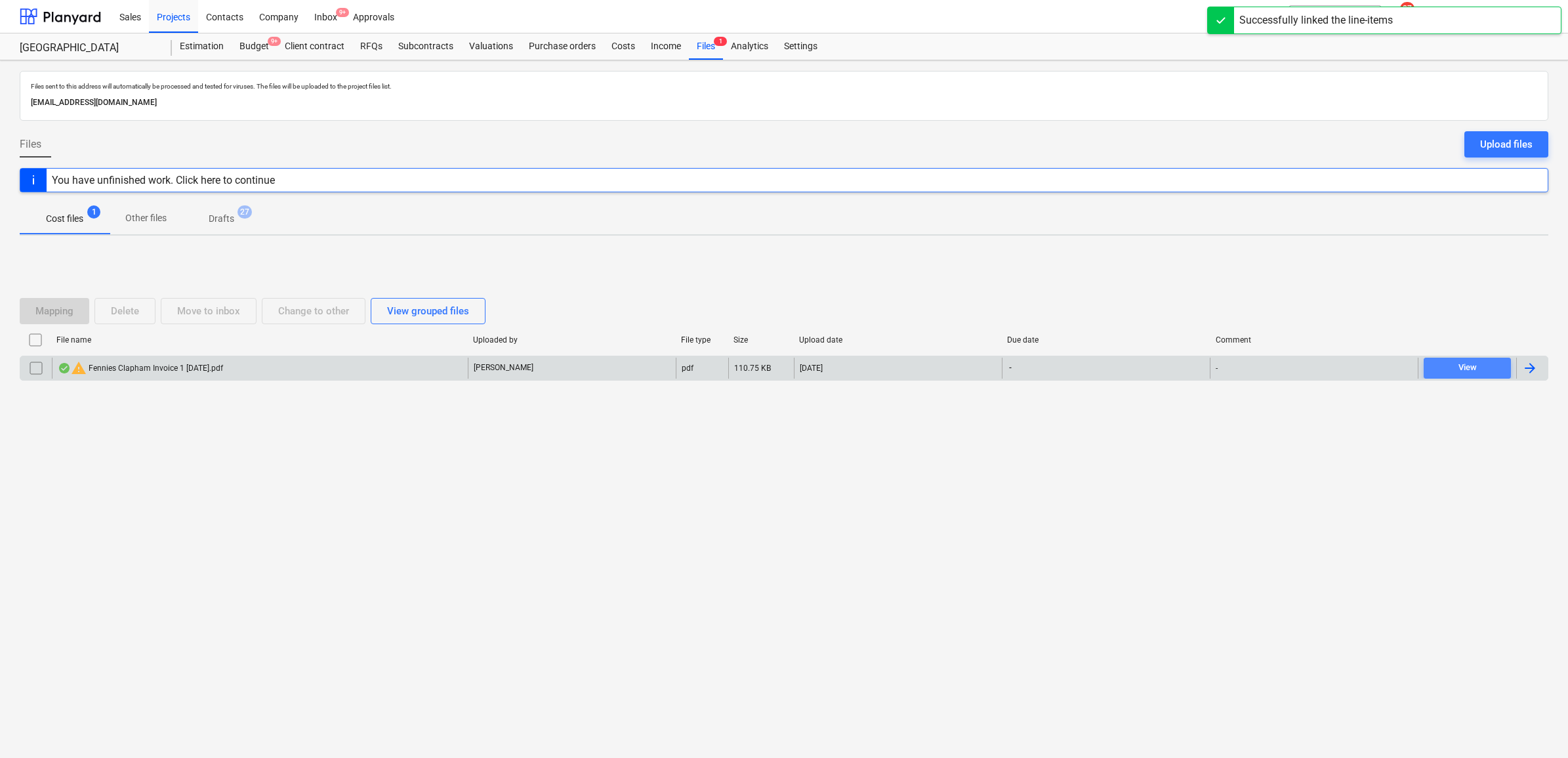
click at [1471, 372] on div "View" at bounding box center [1467, 367] width 18 height 15
click at [253, 42] on div "Budget 9+" at bounding box center [254, 46] width 45 height 26
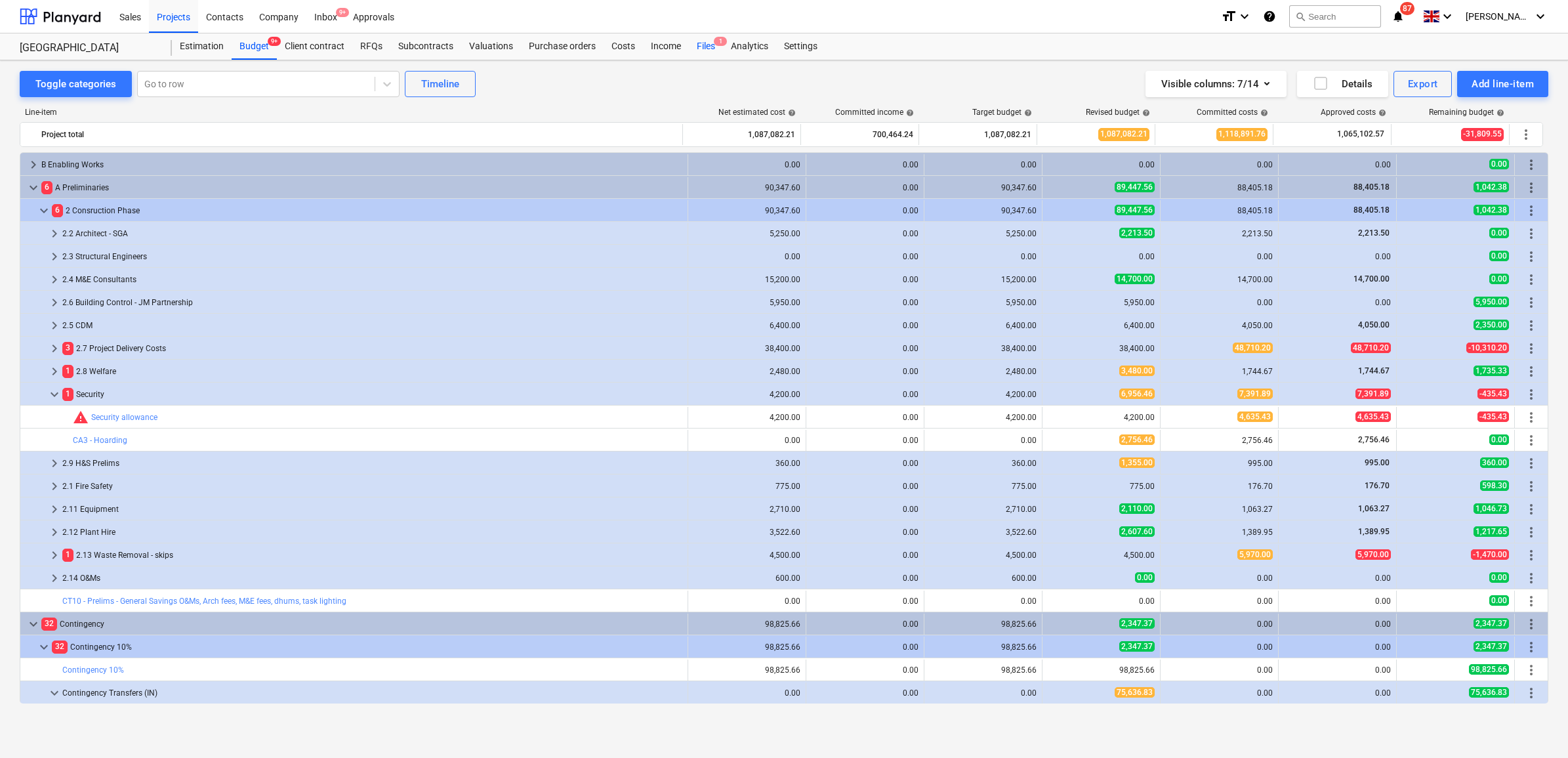
click at [699, 46] on div "Files 1" at bounding box center [706, 46] width 34 height 26
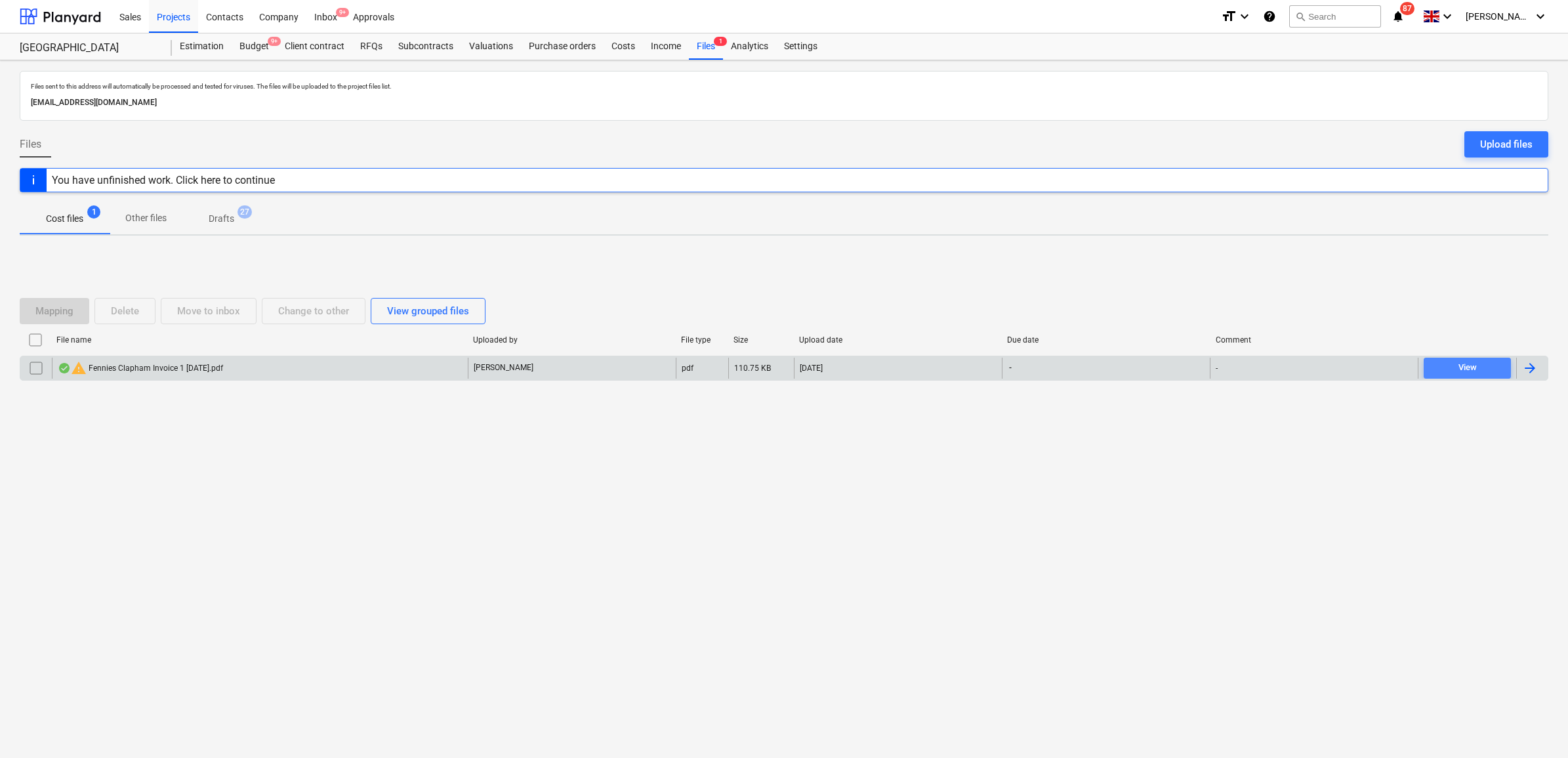
click at [1484, 364] on span "View" at bounding box center [1467, 367] width 76 height 15
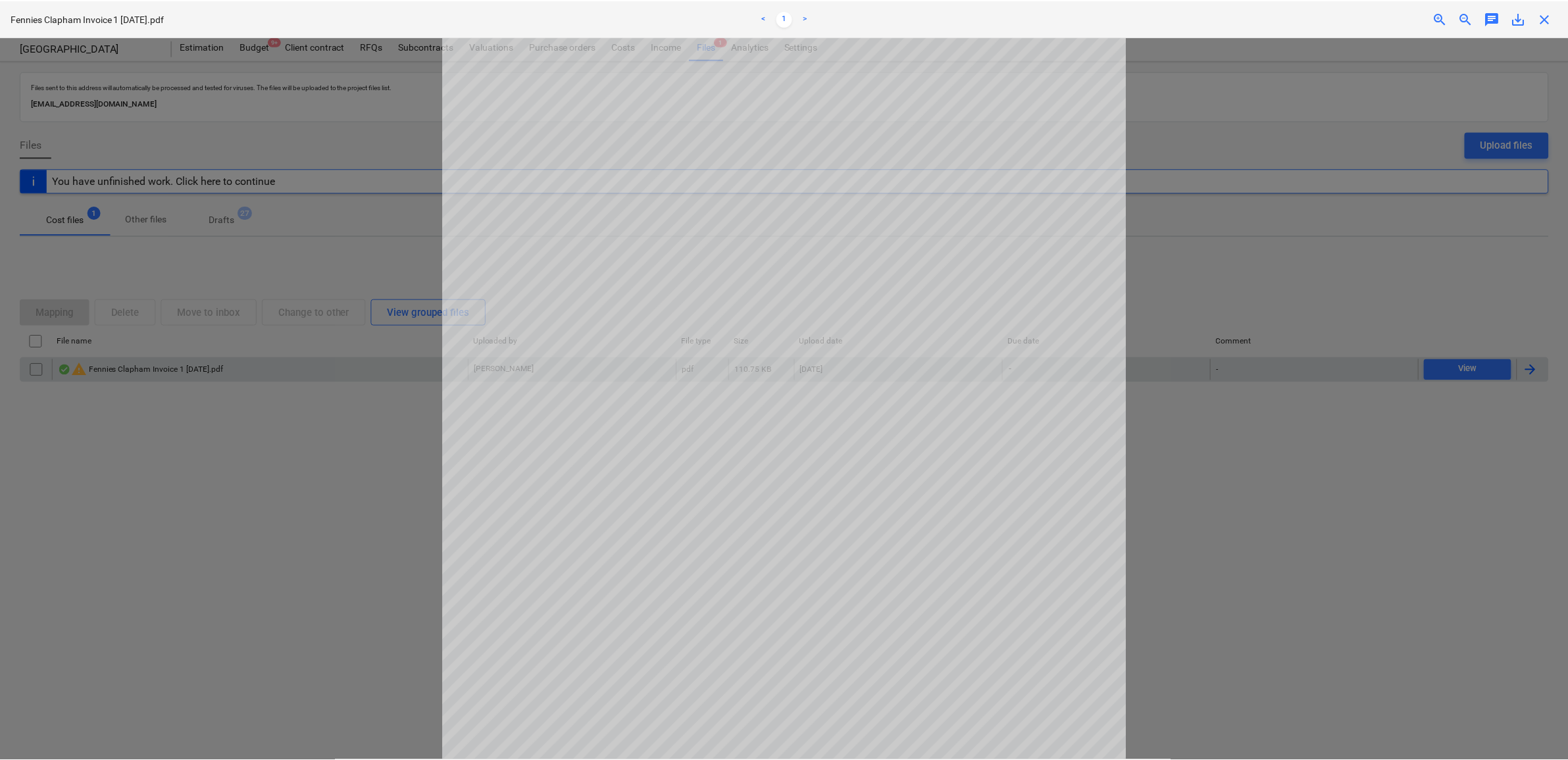
scroll to position [247, 0]
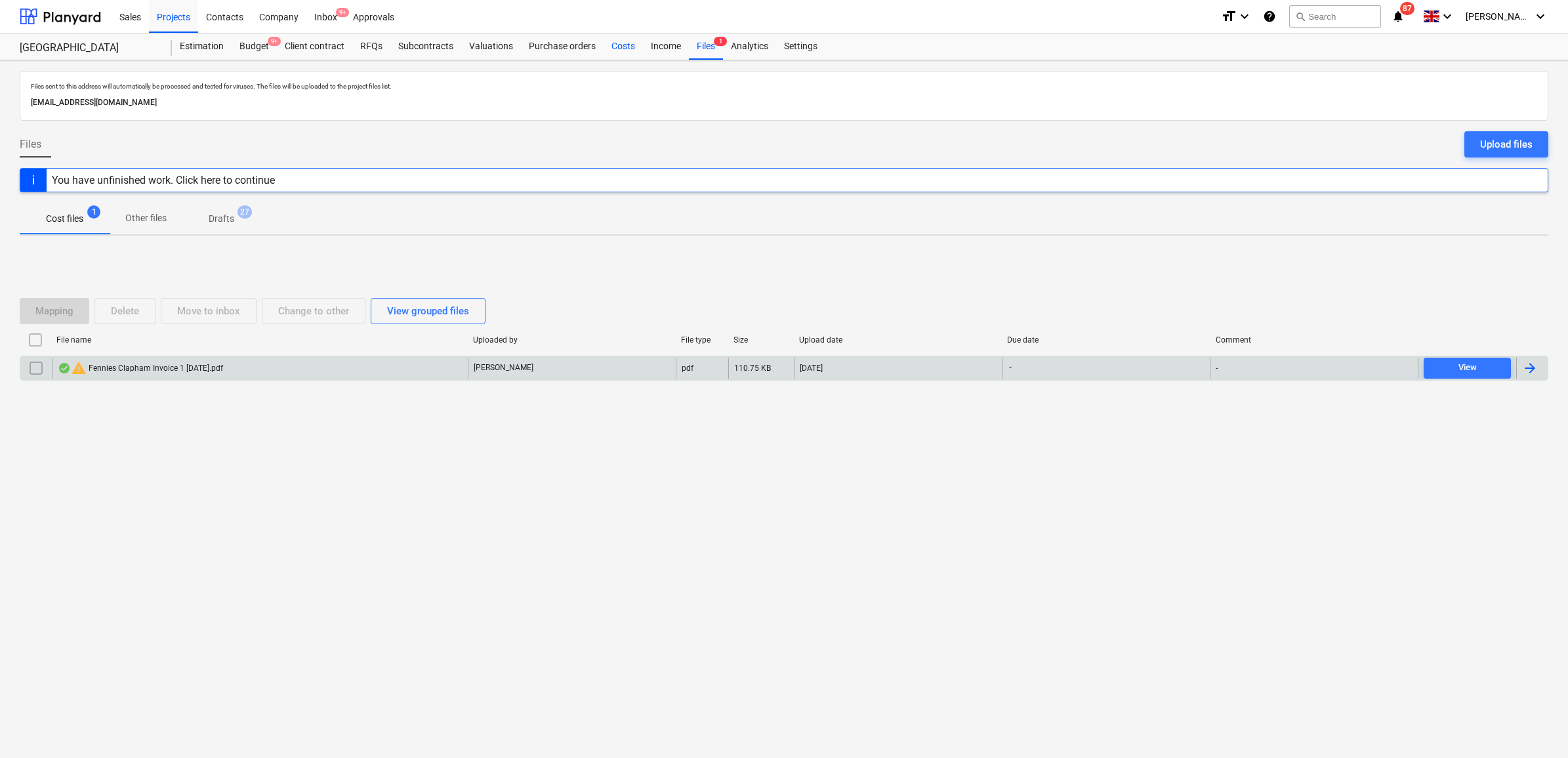
click at [621, 45] on div "Costs" at bounding box center [624, 46] width 40 height 26
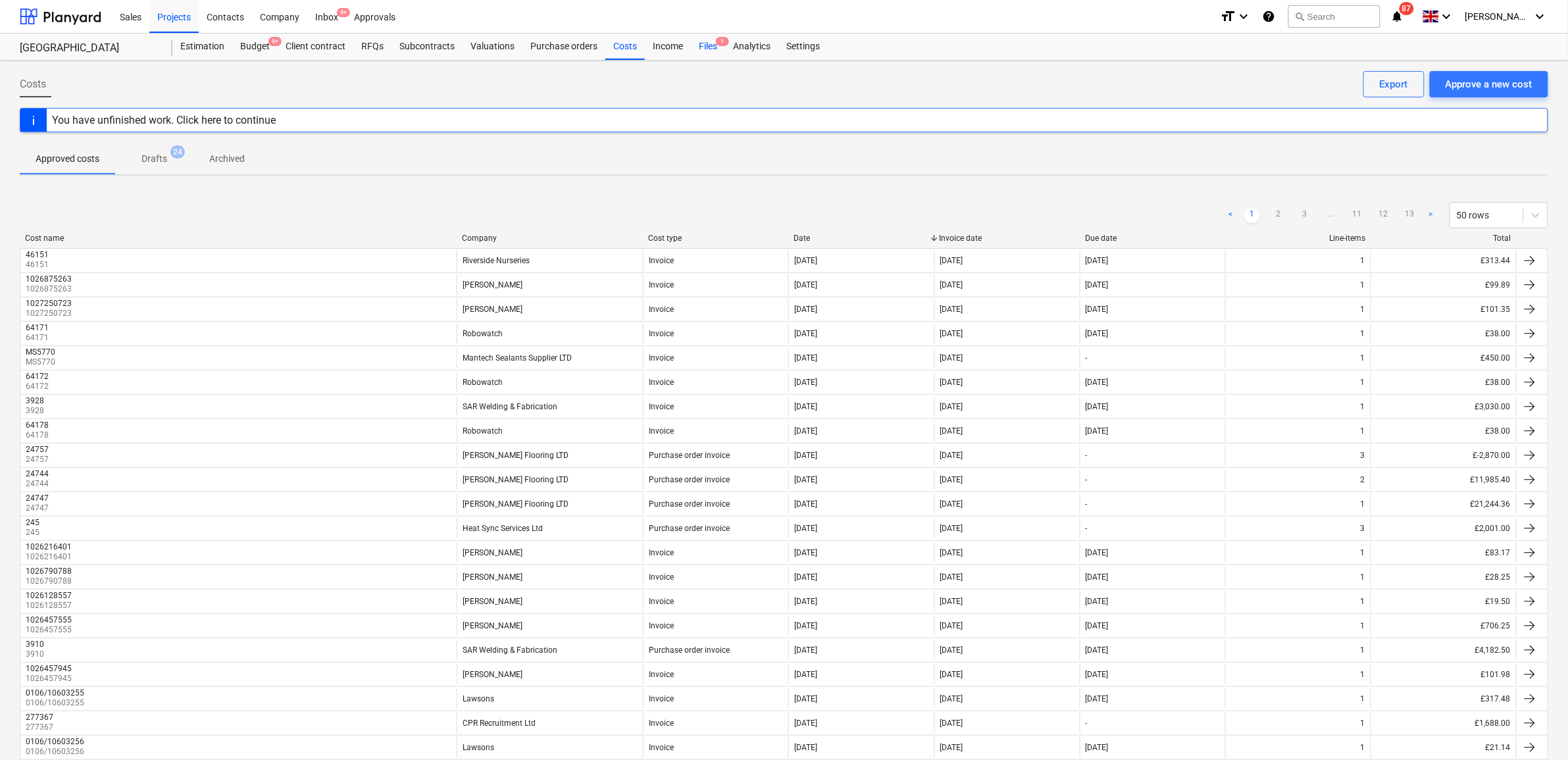
click at [699, 44] on div "Files 1" at bounding box center [708, 46] width 34 height 26
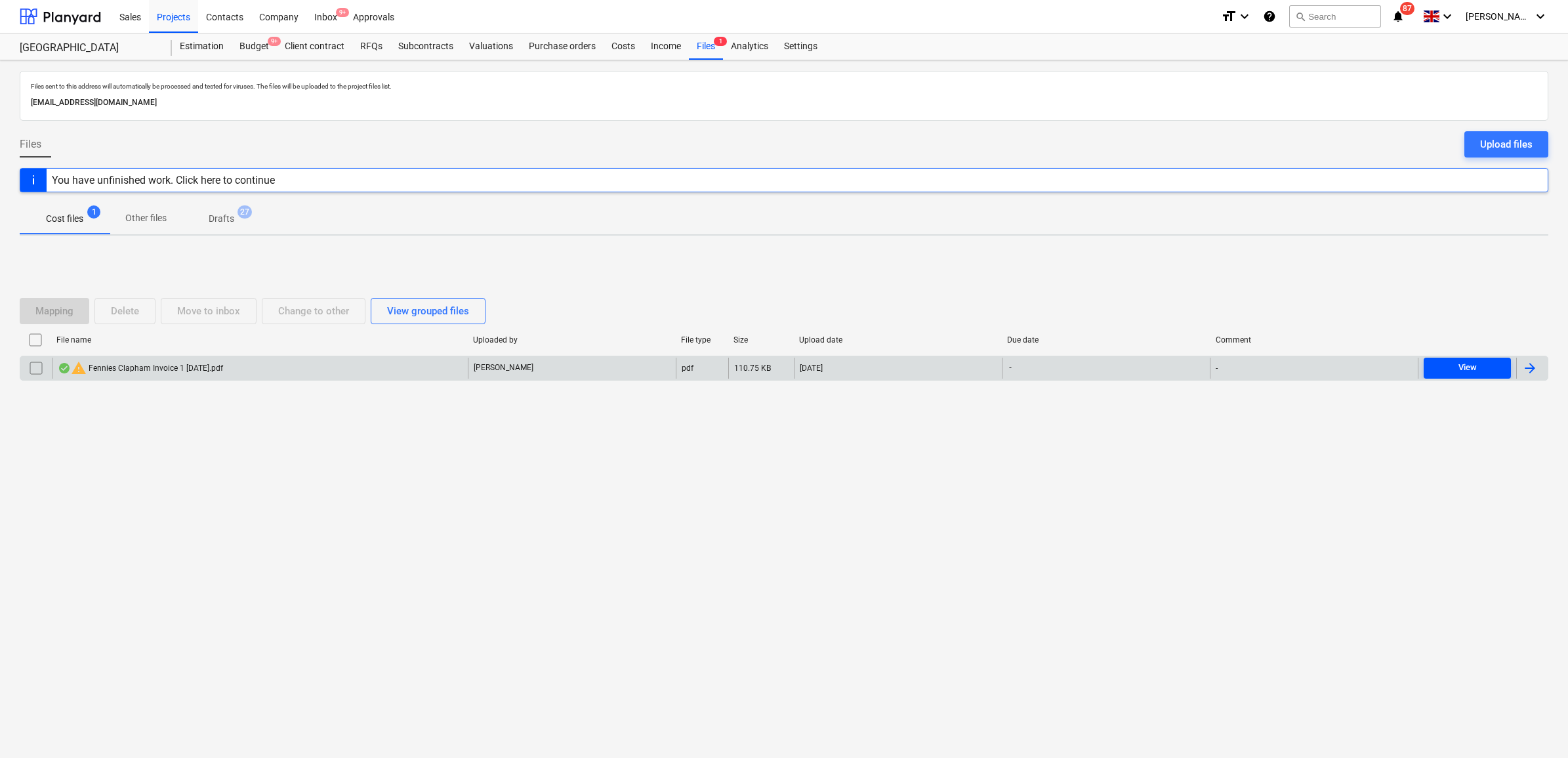
click at [1458, 371] on div "View" at bounding box center [1467, 367] width 18 height 15
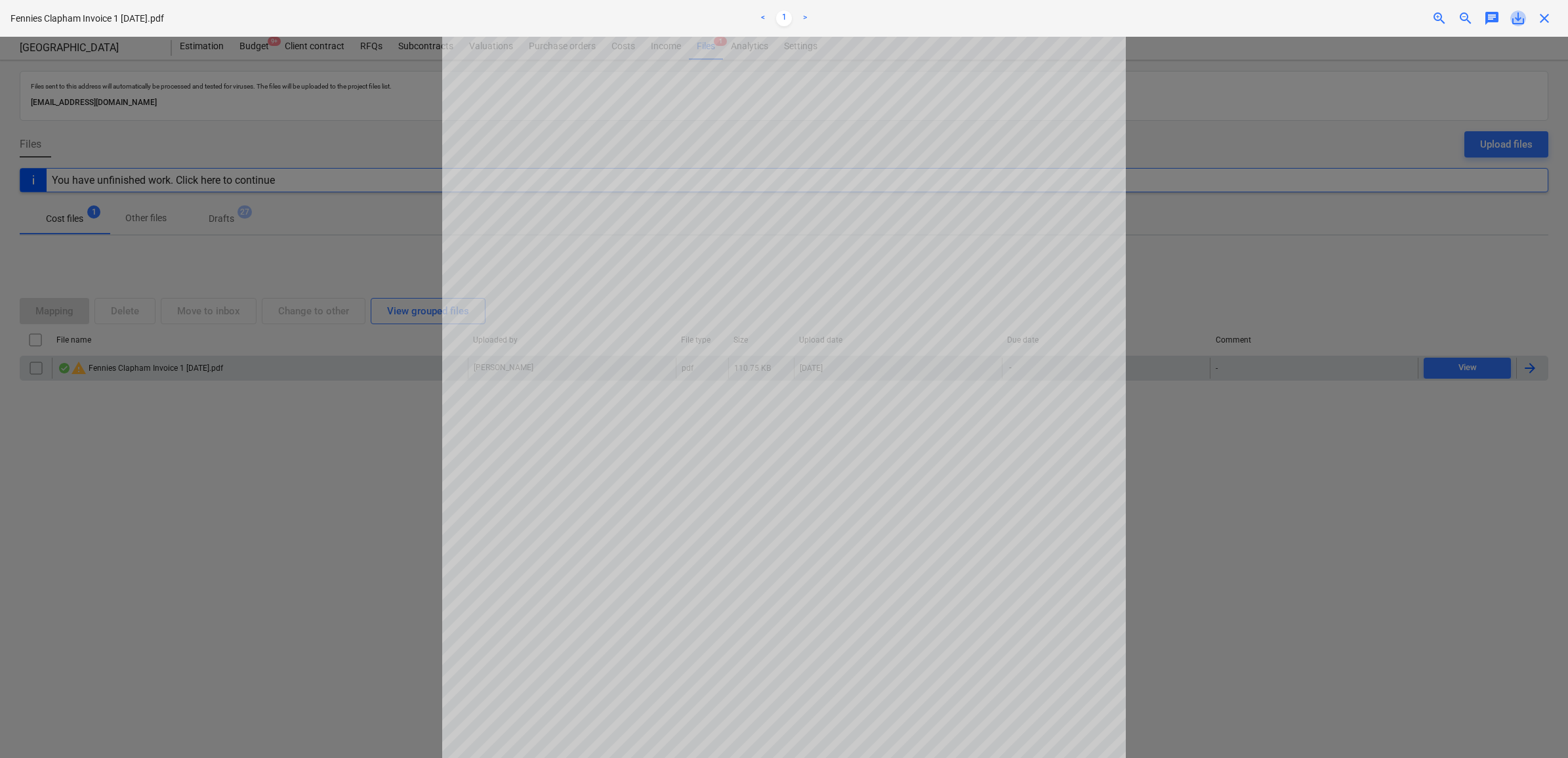
click at [1516, 11] on span "save_alt" at bounding box center [1518, 18] width 16 height 16
click at [1537, 18] on span "close" at bounding box center [1545, 18] width 16 height 16
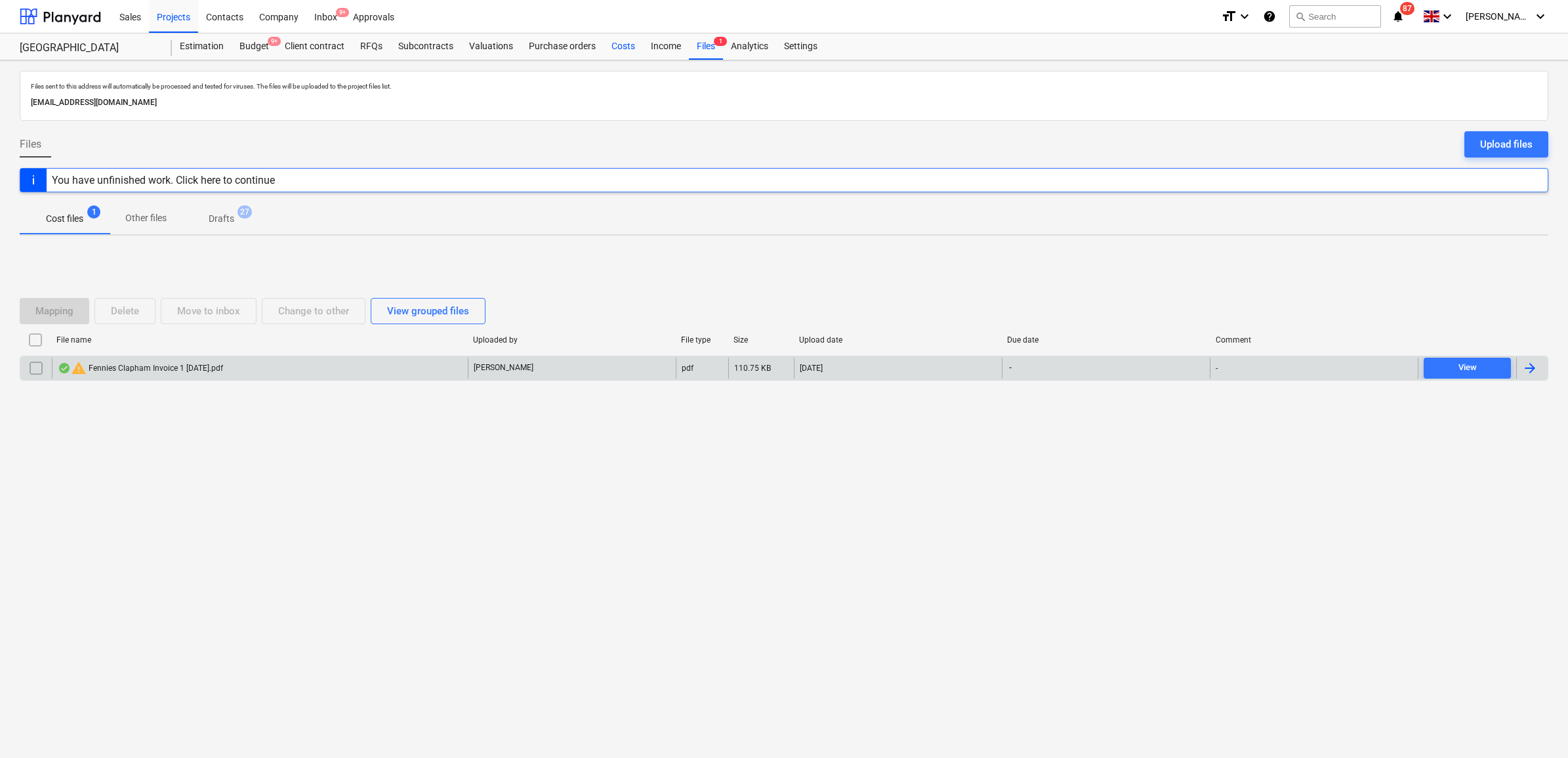
click at [624, 47] on div "Costs" at bounding box center [624, 46] width 40 height 26
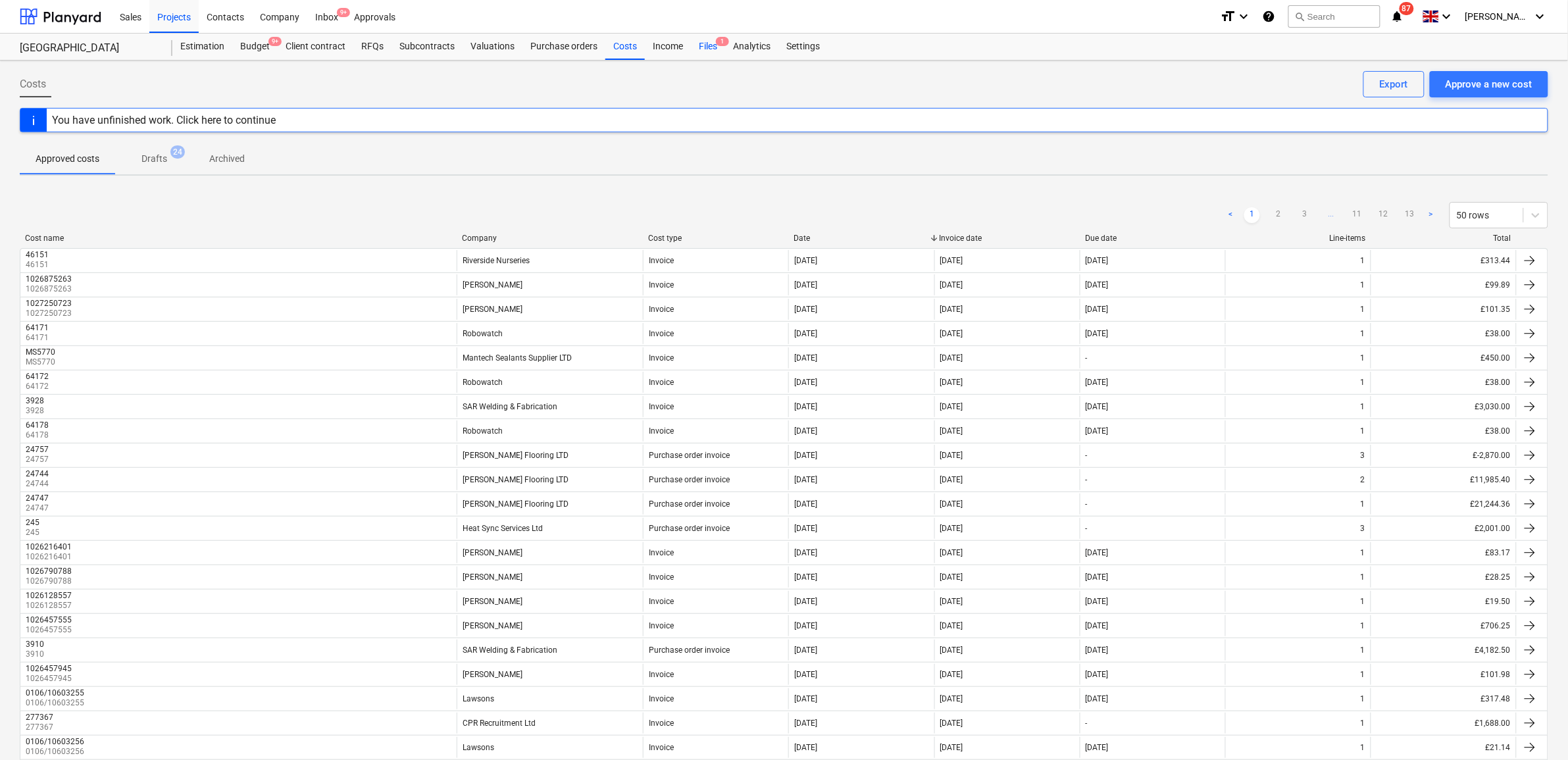
click at [696, 48] on div "Files 1" at bounding box center [708, 46] width 34 height 26
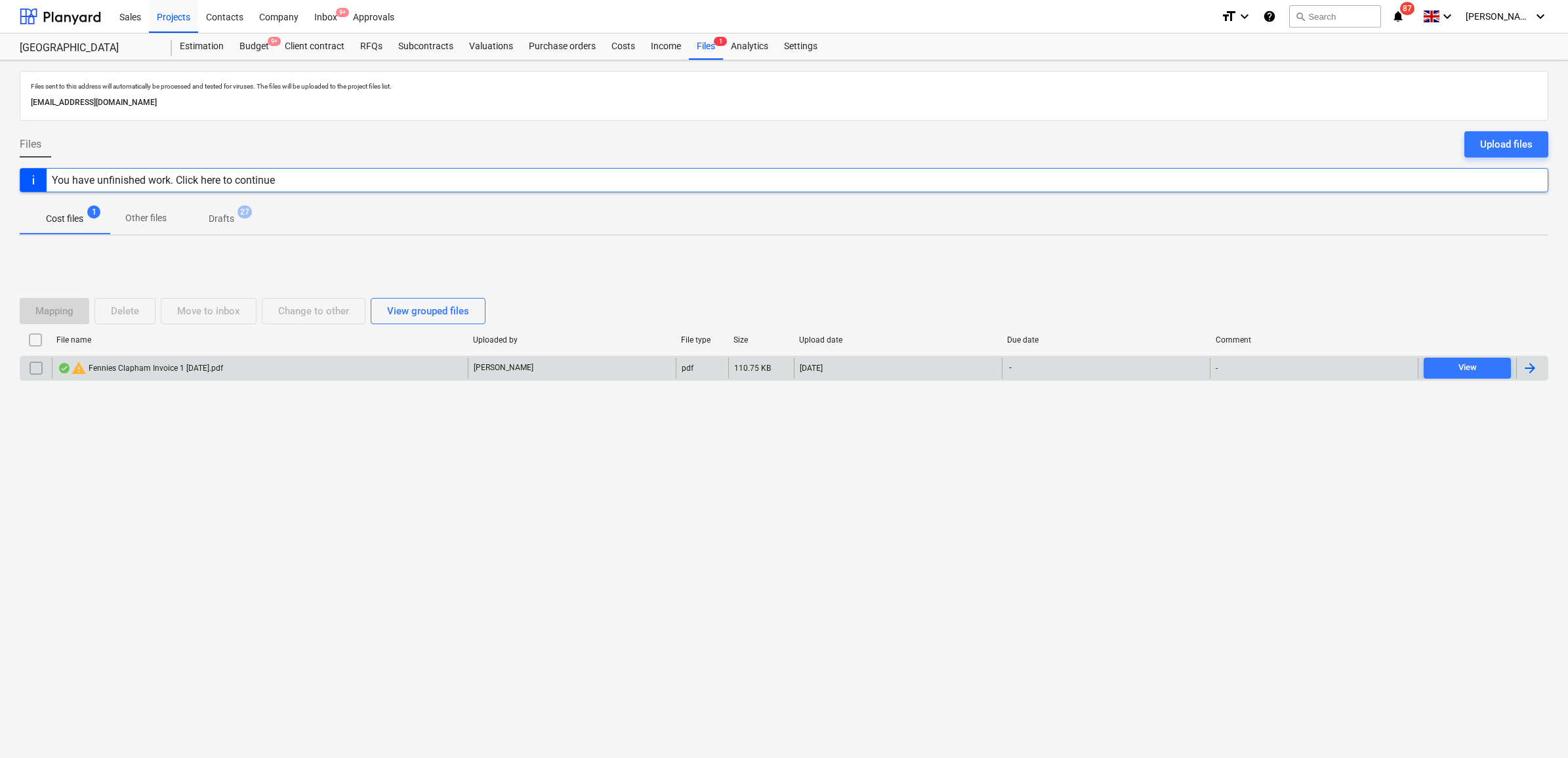
click at [1542, 372] on div at bounding box center [1532, 368] width 31 height 21
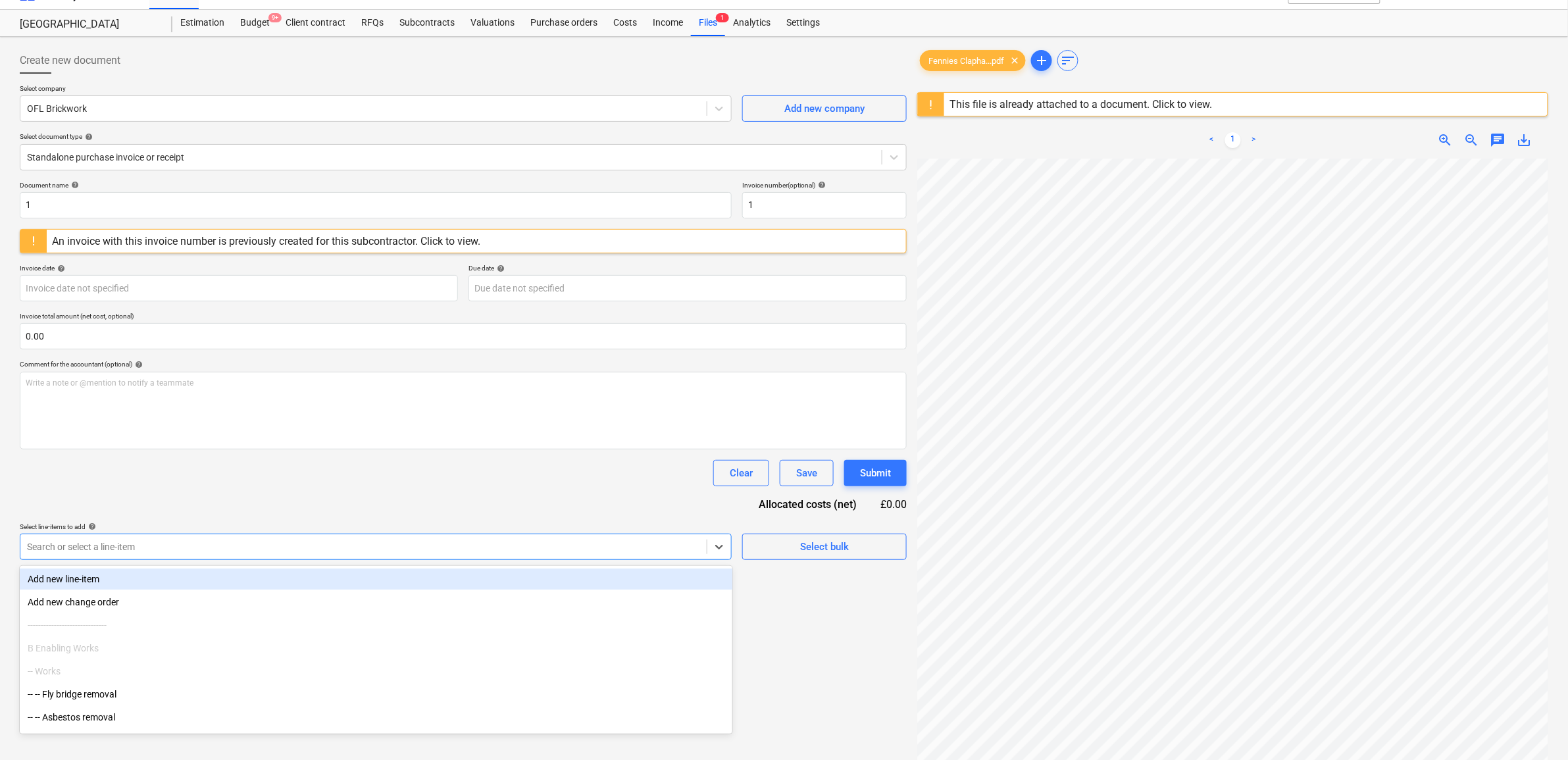
click at [157, 566] on body "Sales Projects Contacts Company Inbox 9+ Approvals format_size keyboard_arrow_d…" at bounding box center [784, 356] width 1568 height 760
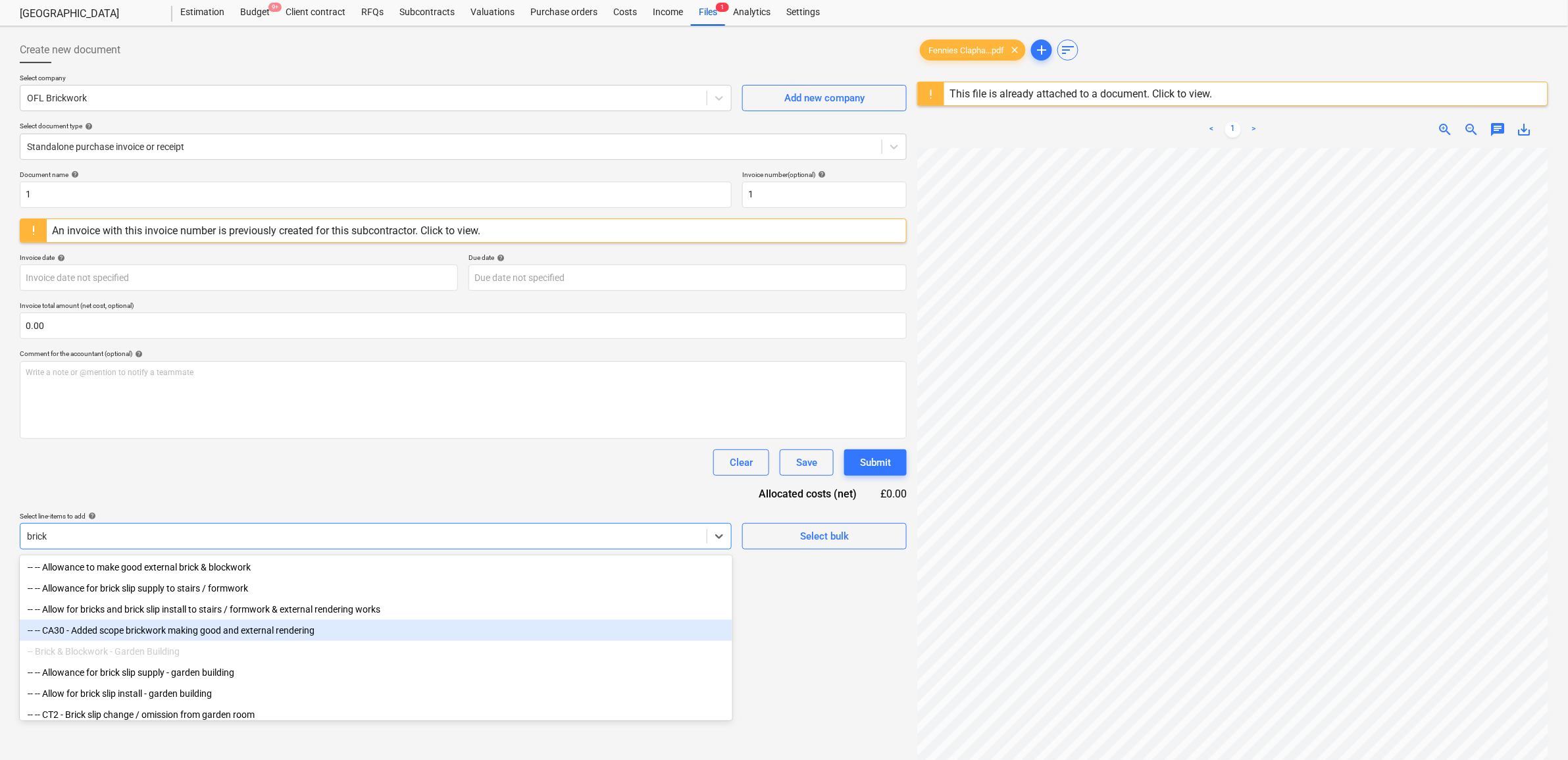
scroll to position [131, 0]
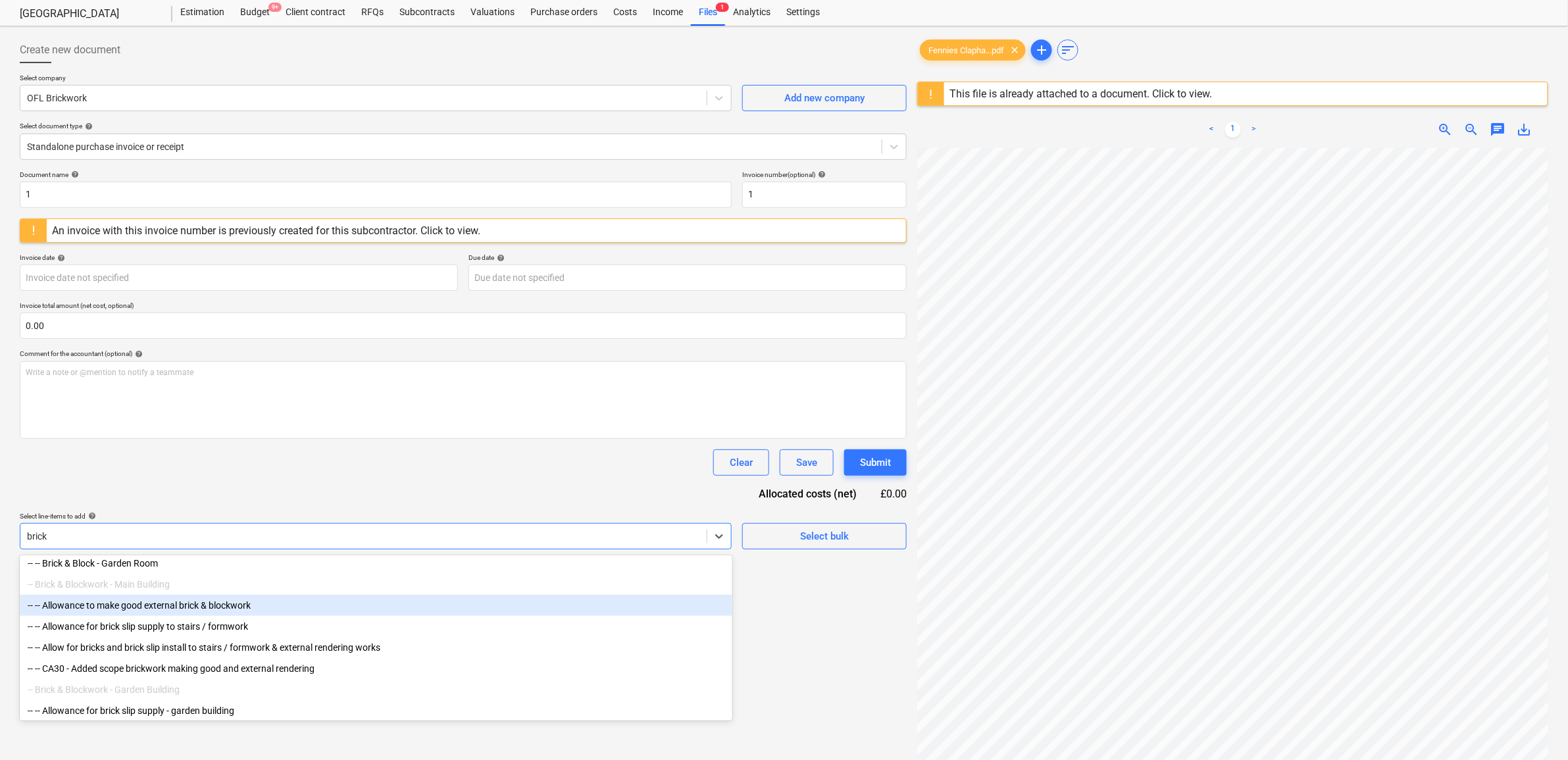
click at [254, 616] on div "-- -- Allowance to make good external brick & blockwork" at bounding box center [376, 605] width 713 height 21
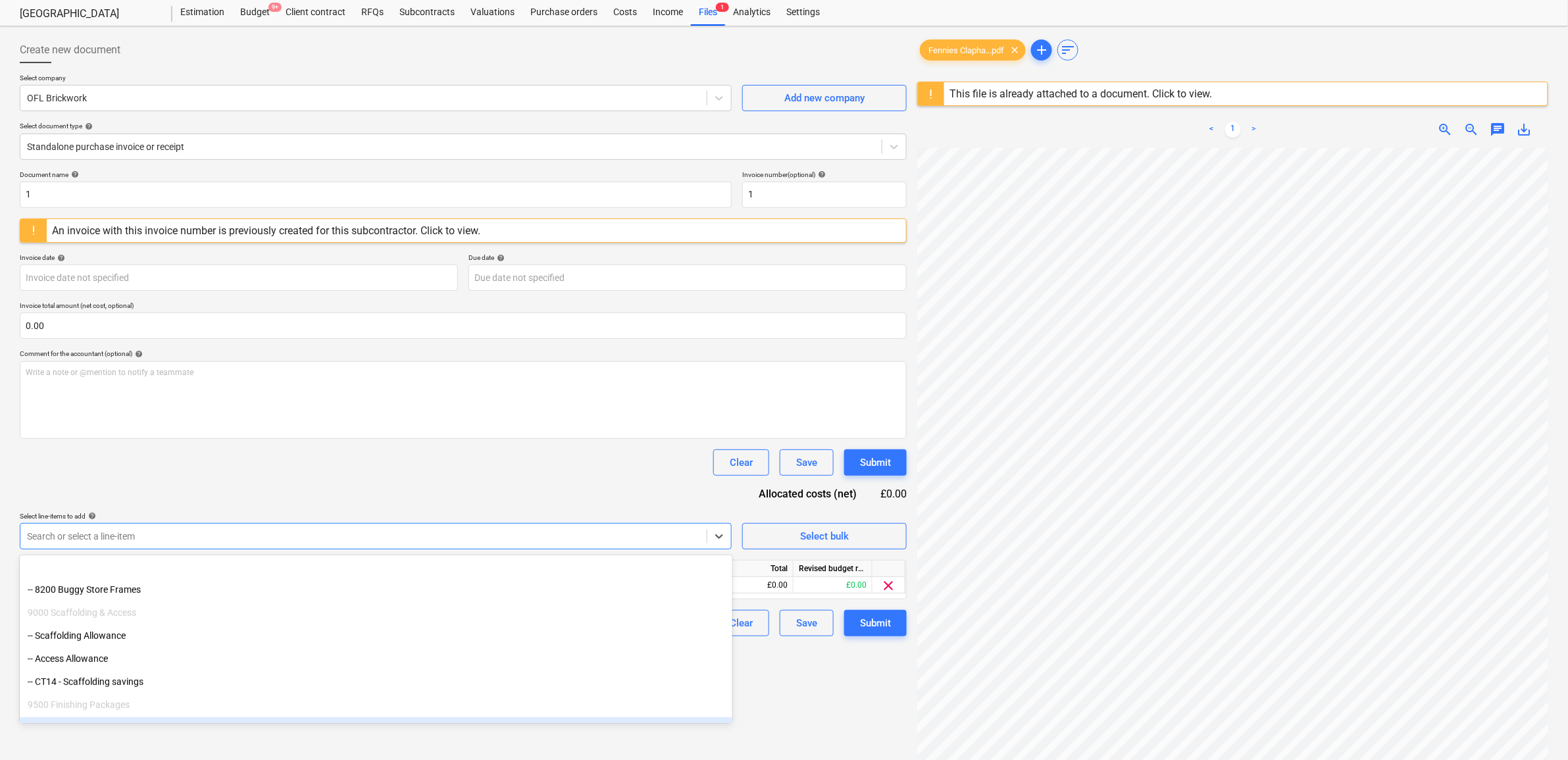
scroll to position [6536, 0]
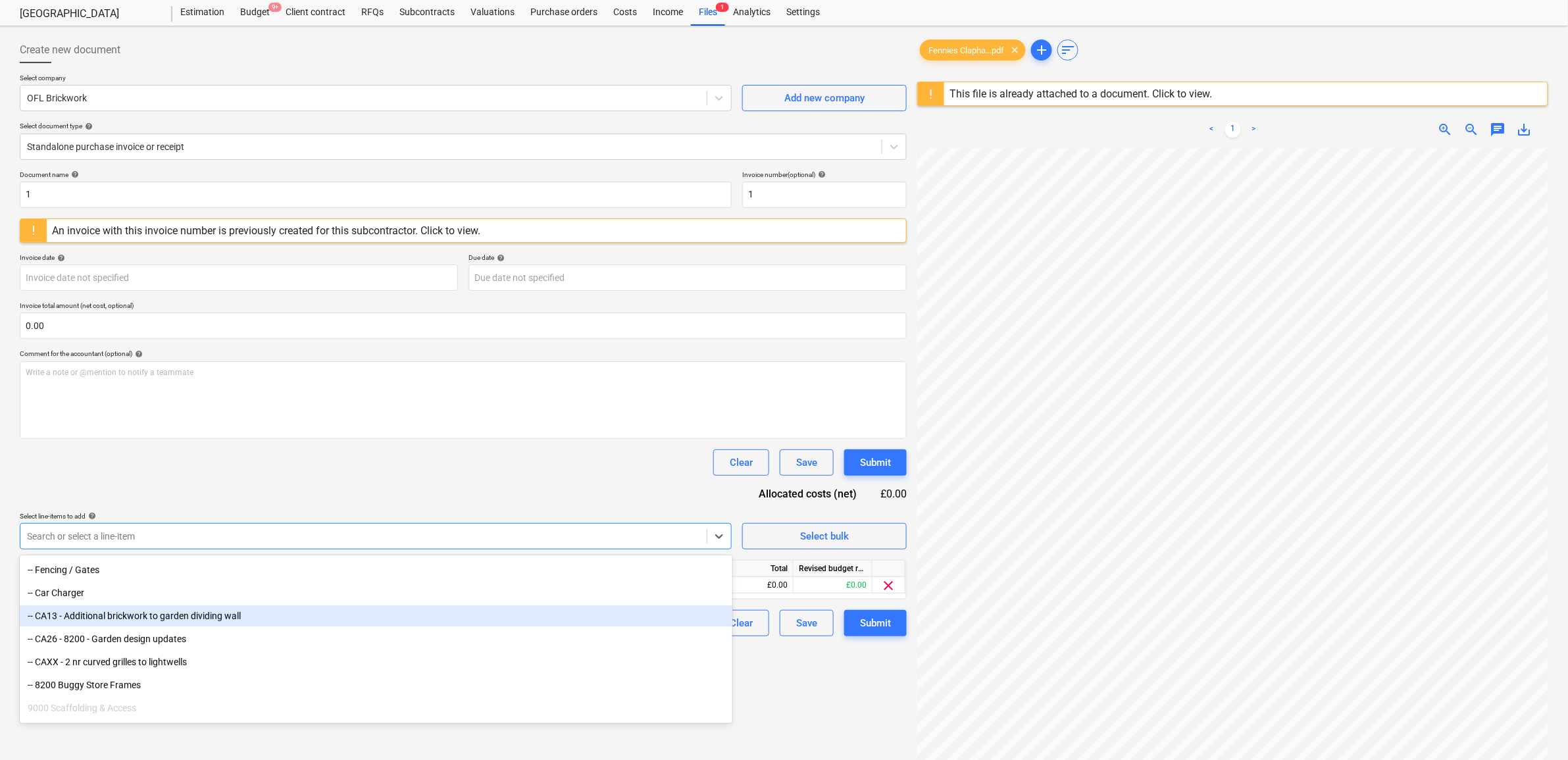
click at [205, 616] on div "-- CA13 - Additional brickwork to garden dividing wall" at bounding box center [376, 616] width 713 height 21
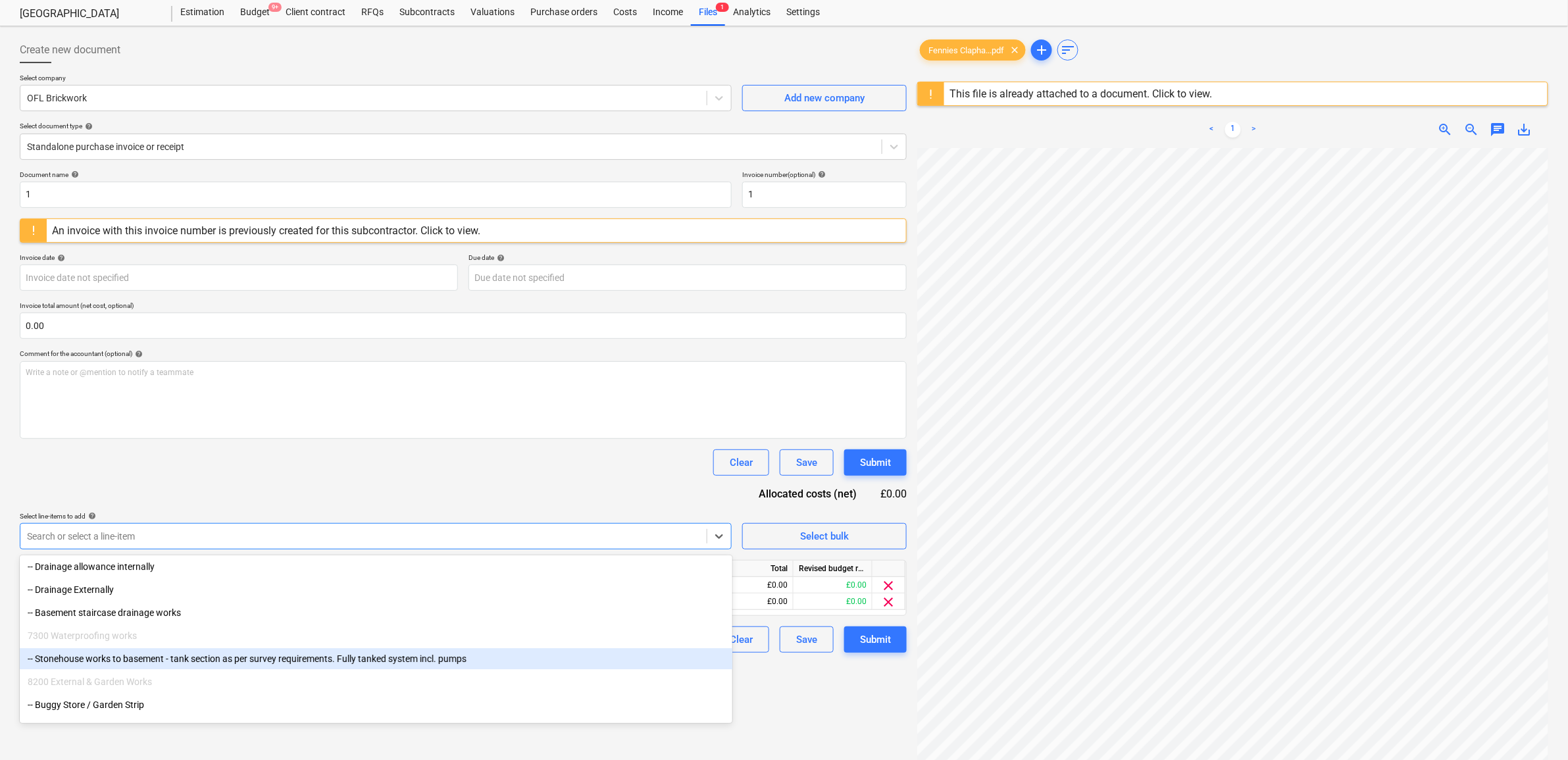
scroll to position [6043, 0]
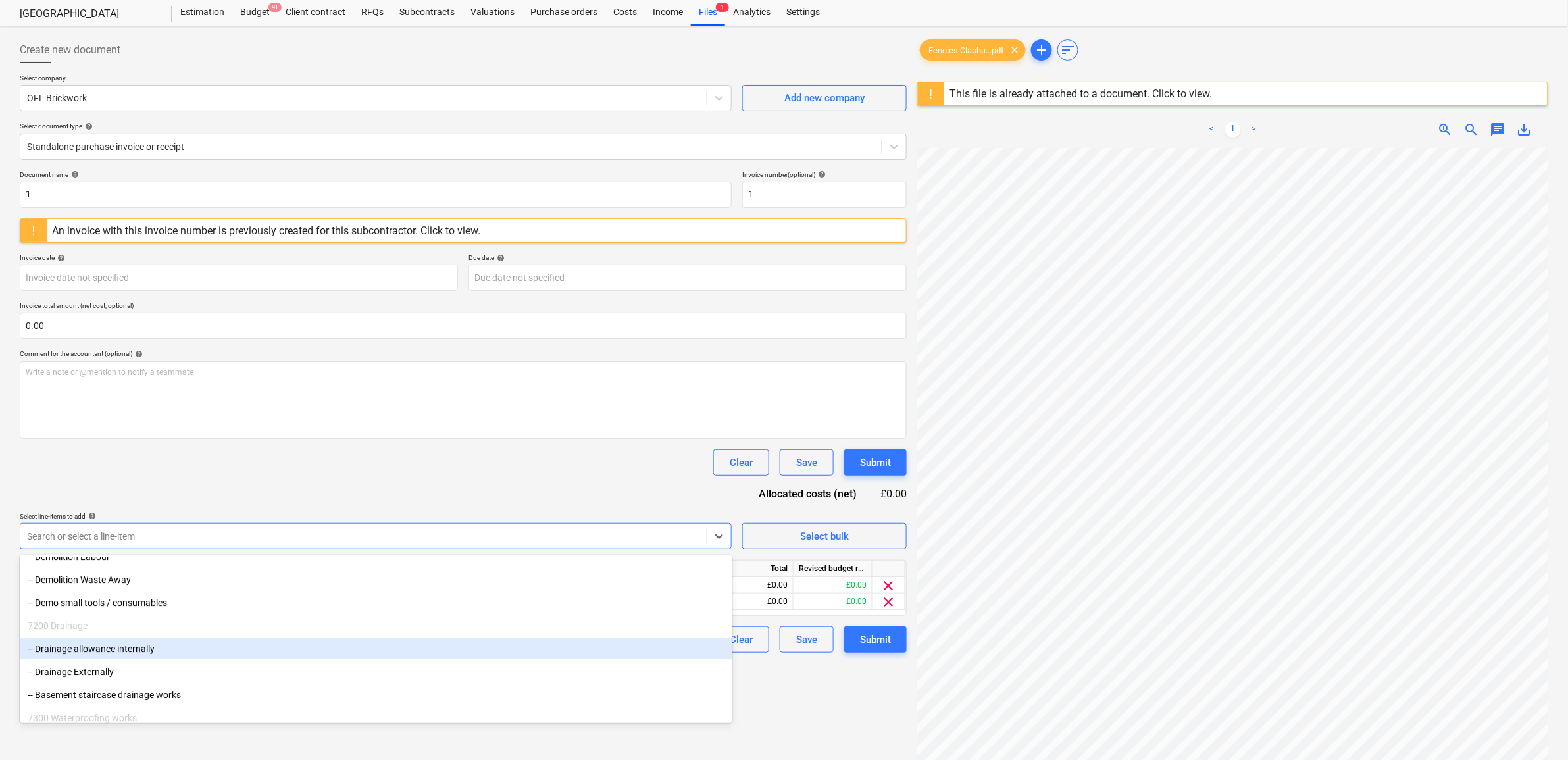
click at [151, 649] on div "-- Drainage allowance internally" at bounding box center [376, 649] width 713 height 21
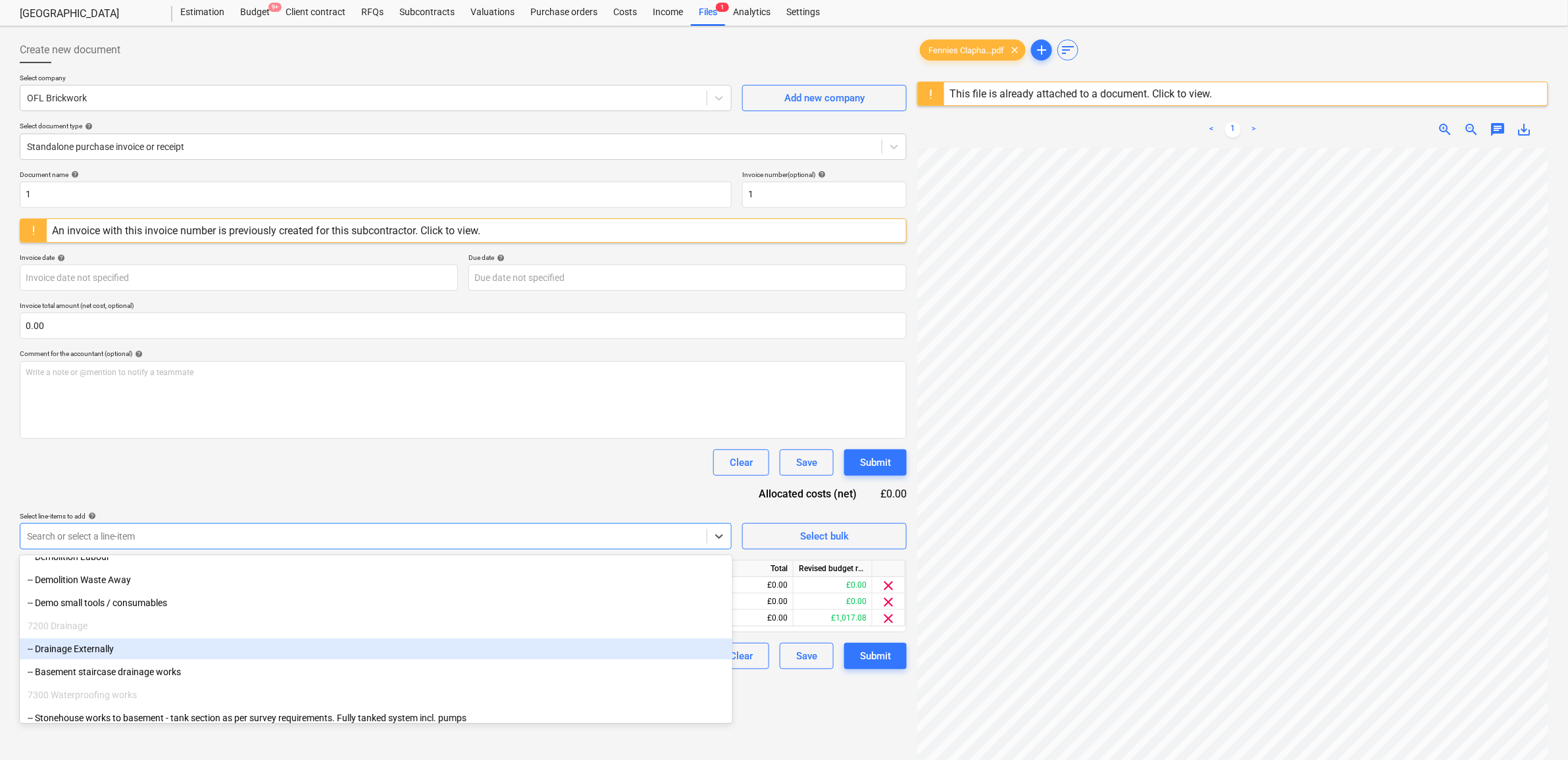
click at [148, 651] on div "-- Drainage Externally" at bounding box center [376, 649] width 713 height 21
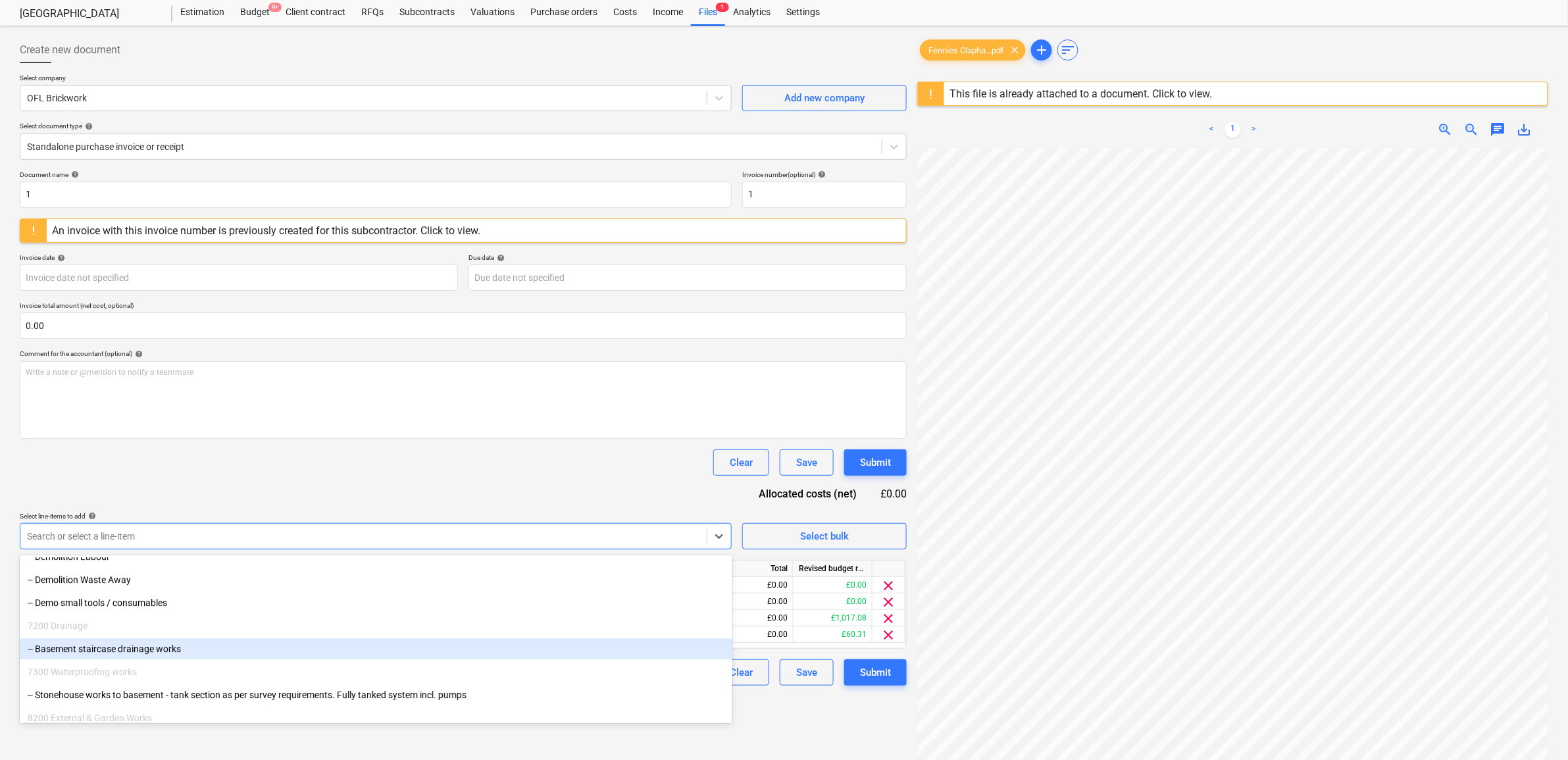
click at [143, 649] on div "-- Basement staircase drainage works" at bounding box center [376, 649] width 713 height 21
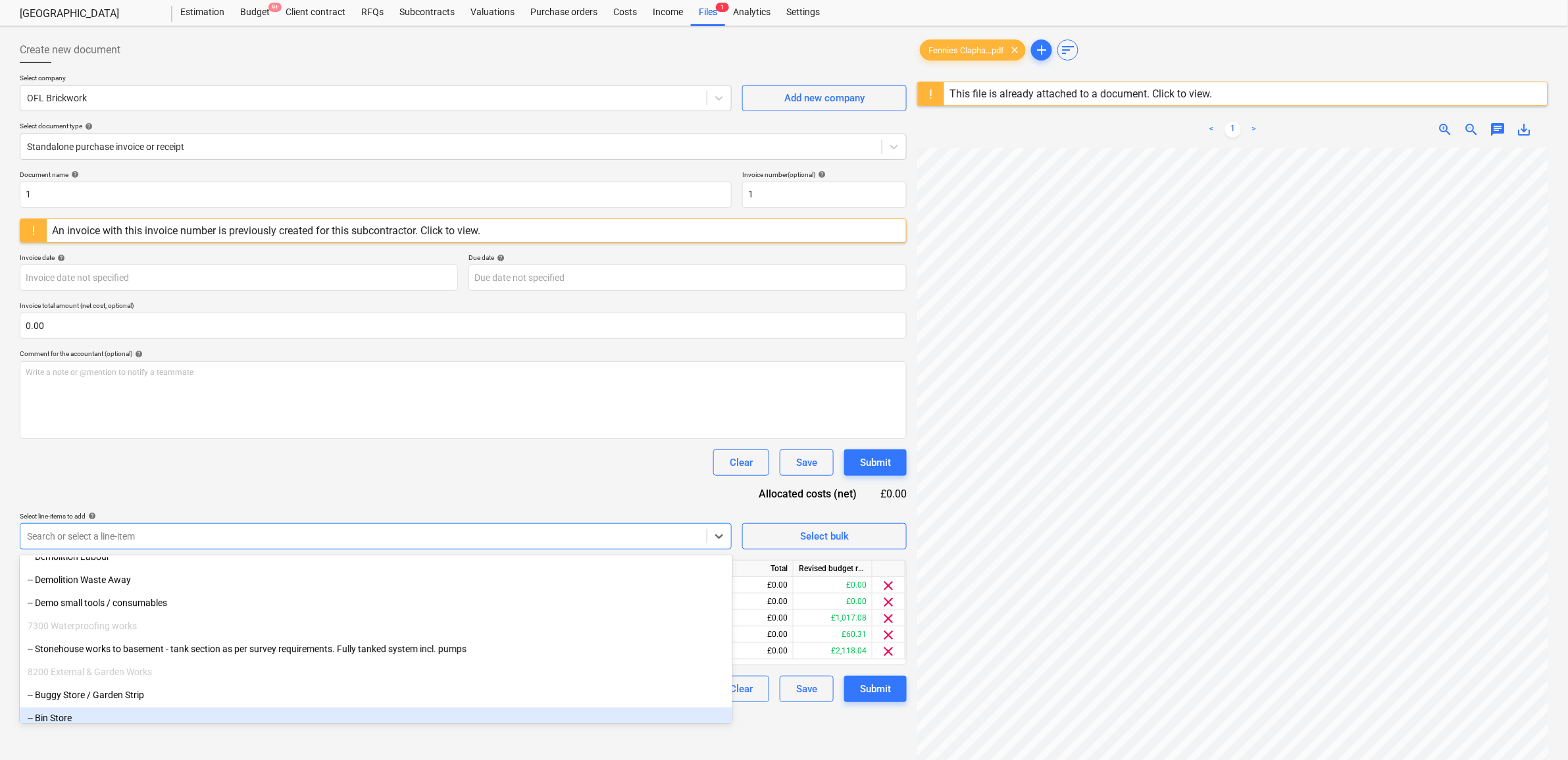
click at [803, 730] on div "Create new document Select company OFL Brickwork Add new company Select documen…" at bounding box center [463, 453] width 897 height 844
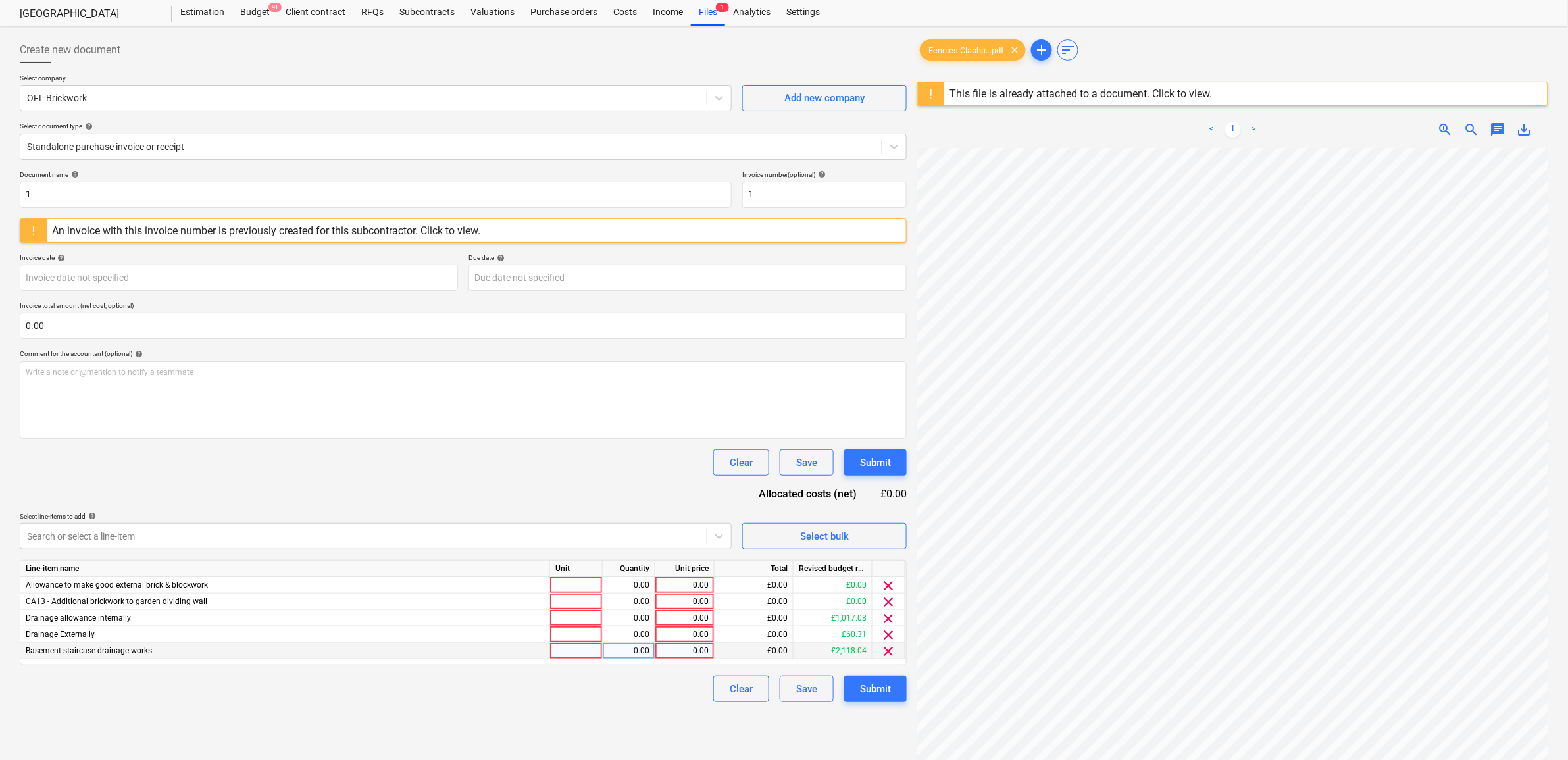
click at [694, 651] on div "0.00" at bounding box center [685, 651] width 48 height 16
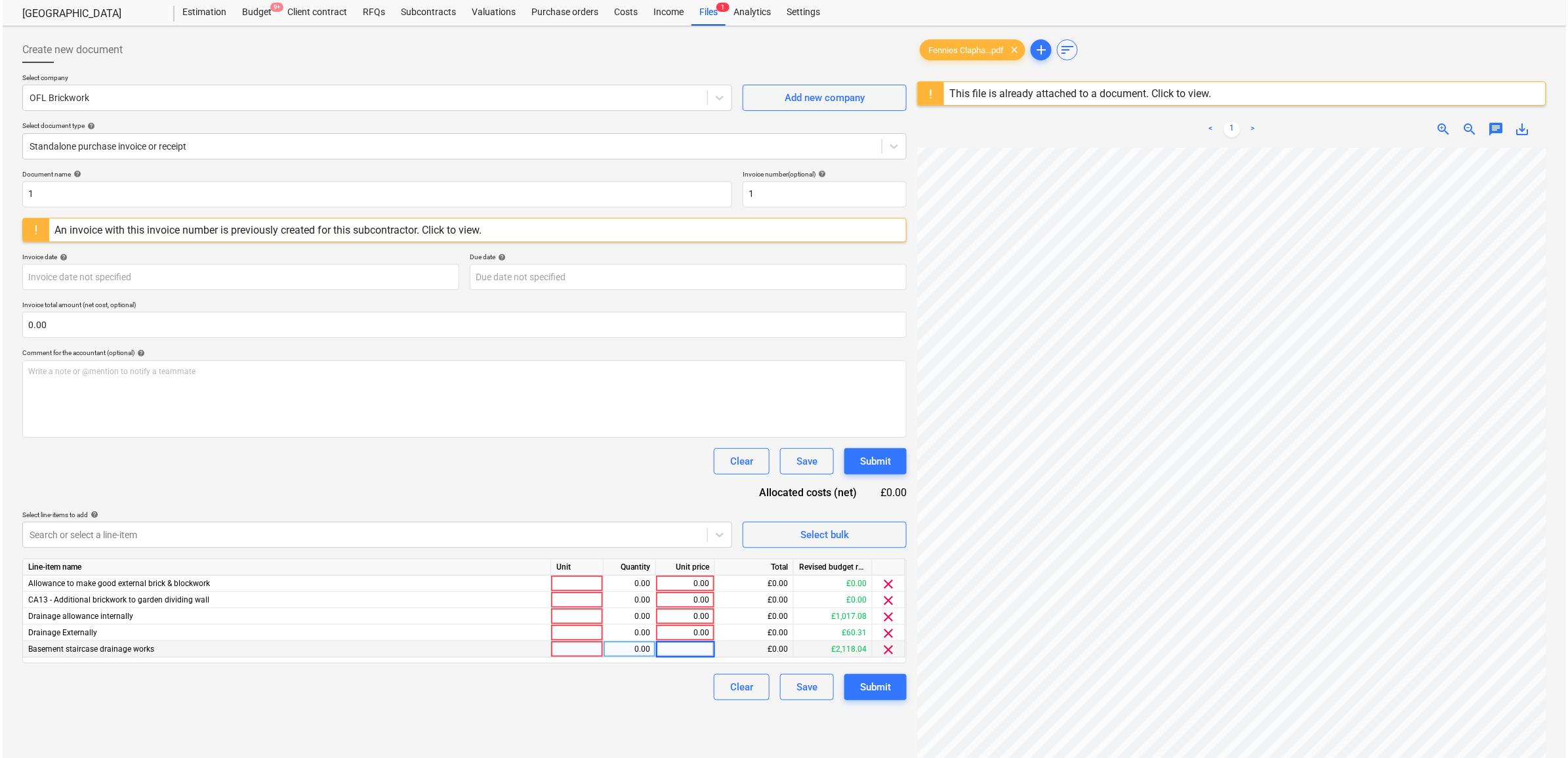
scroll to position [246, 0]
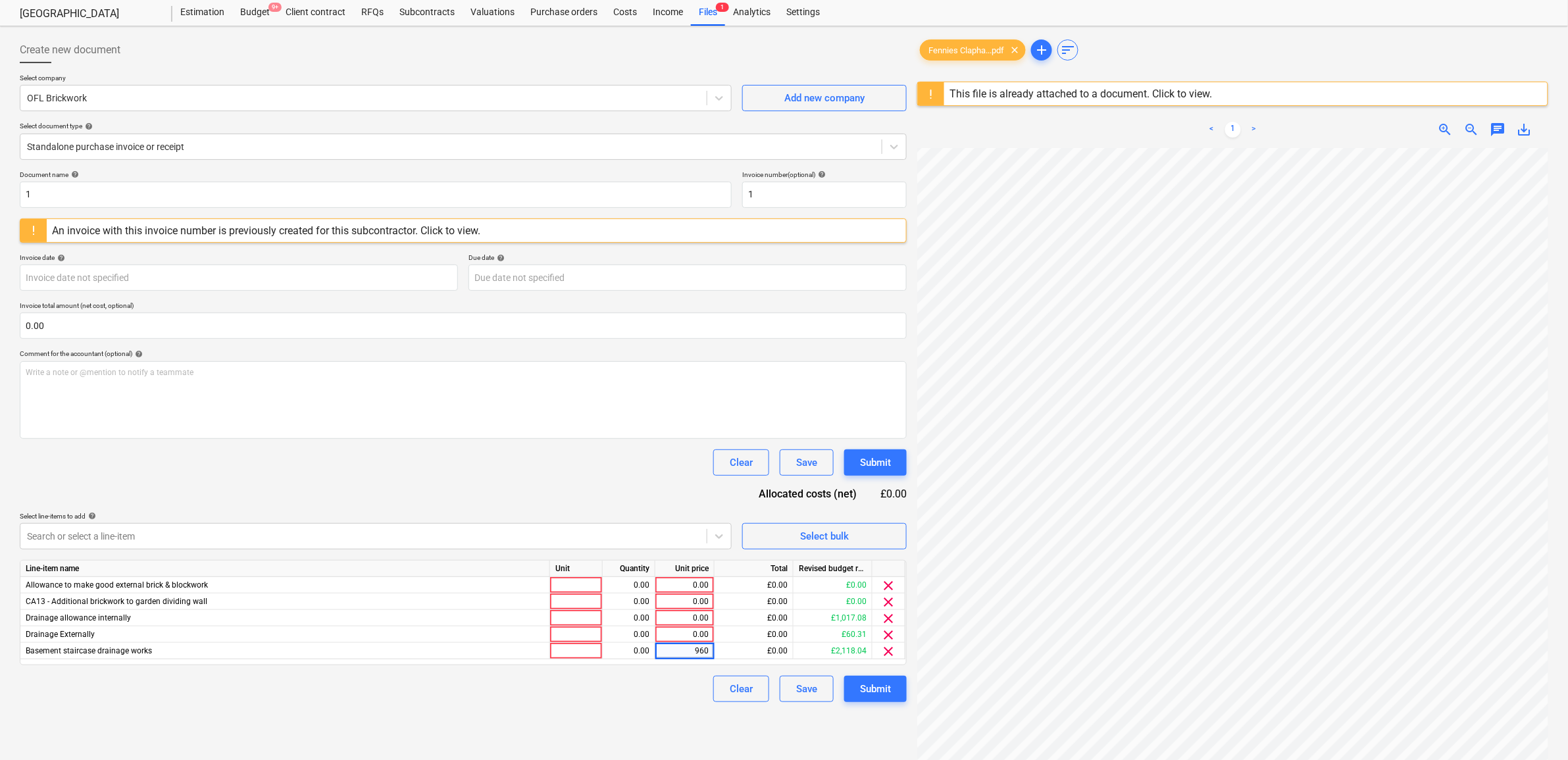
click at [691, 689] on div "Clear Save Submit" at bounding box center [463, 688] width 887 height 26
click at [893, 583] on span "clear" at bounding box center [889, 585] width 16 height 16
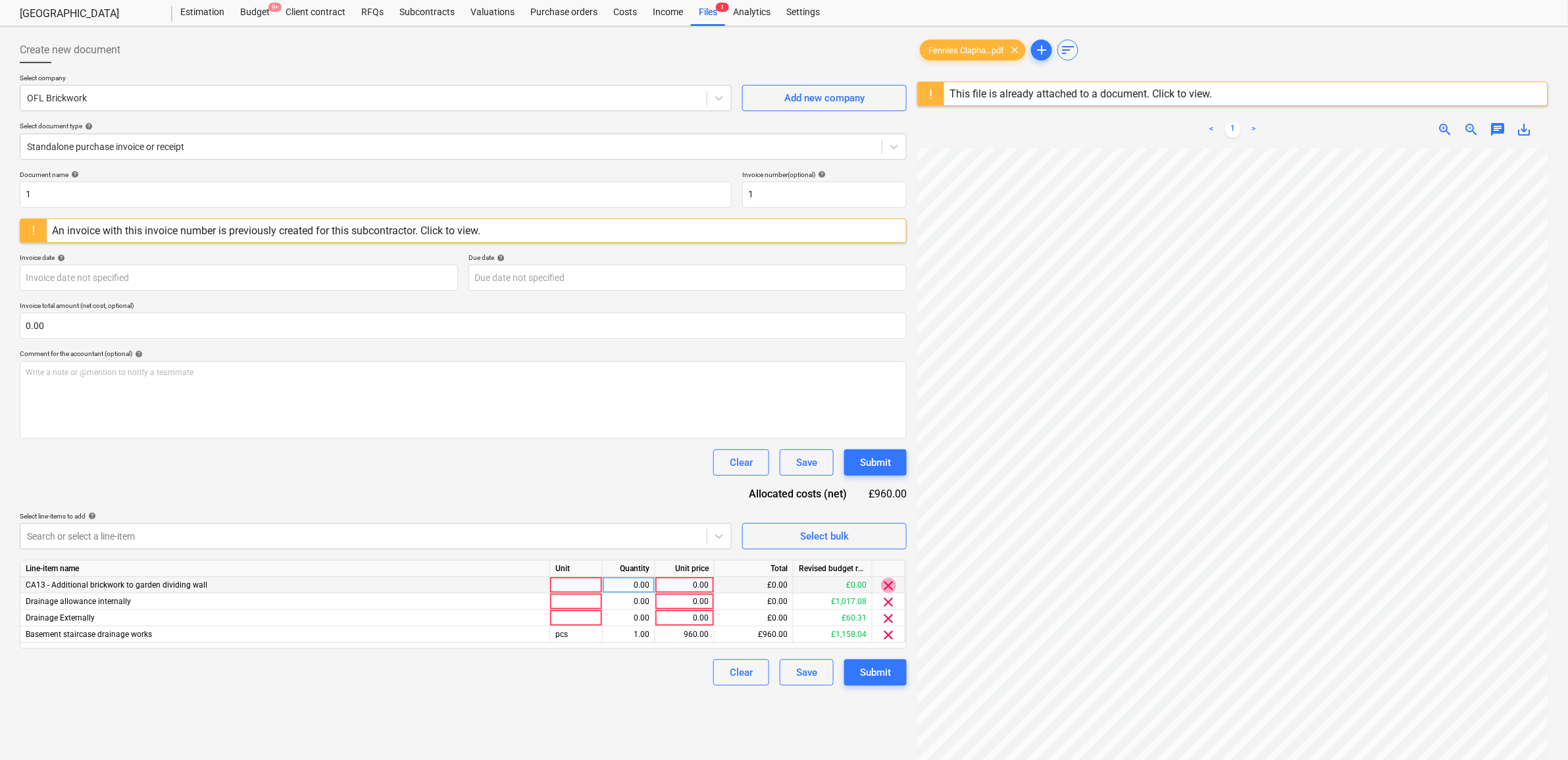
click at [893, 583] on span "clear" at bounding box center [889, 585] width 16 height 16
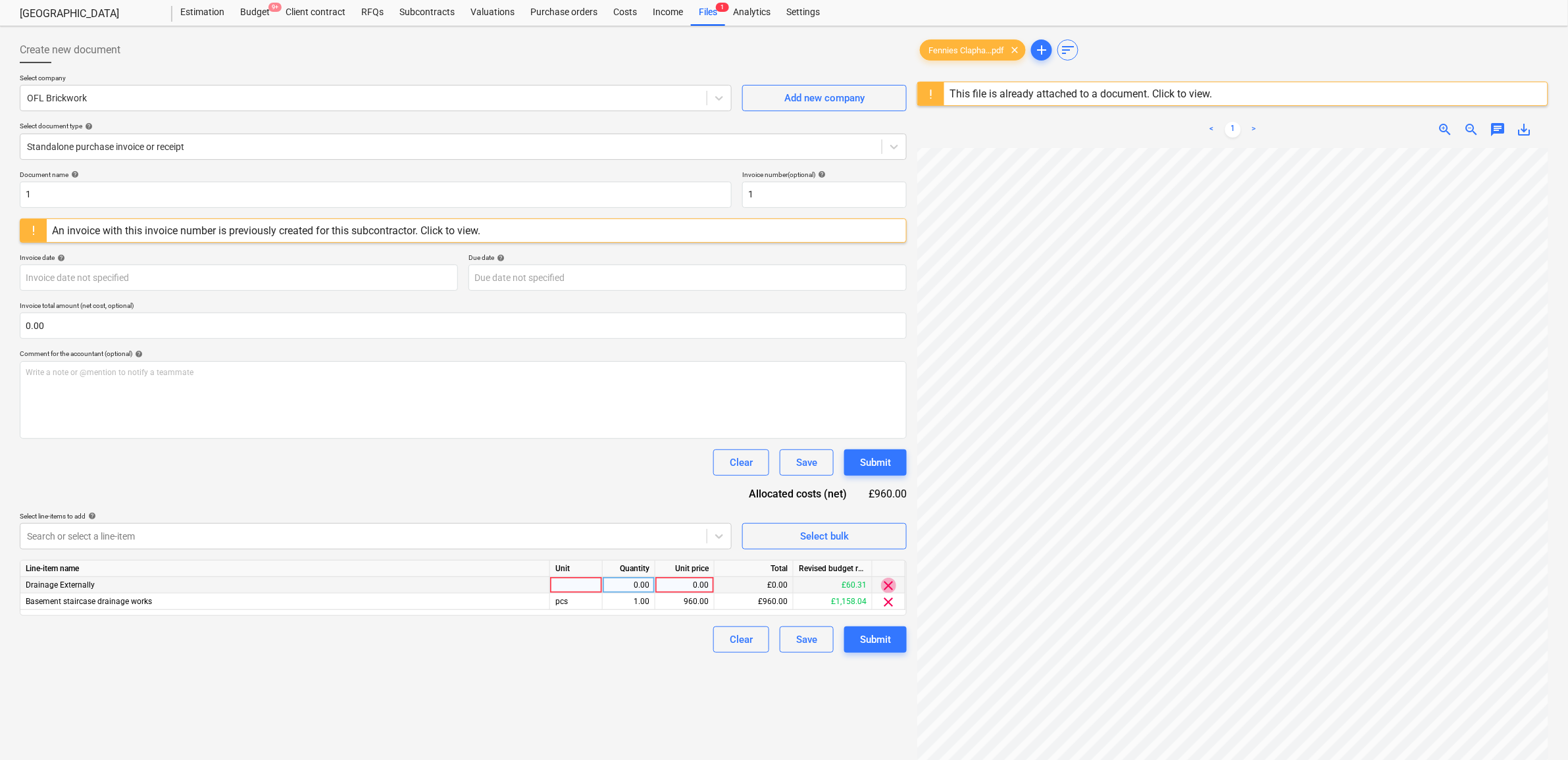
click at [893, 583] on span "clear" at bounding box center [889, 585] width 16 height 16
click at [884, 617] on div "Submit" at bounding box center [875, 623] width 31 height 17
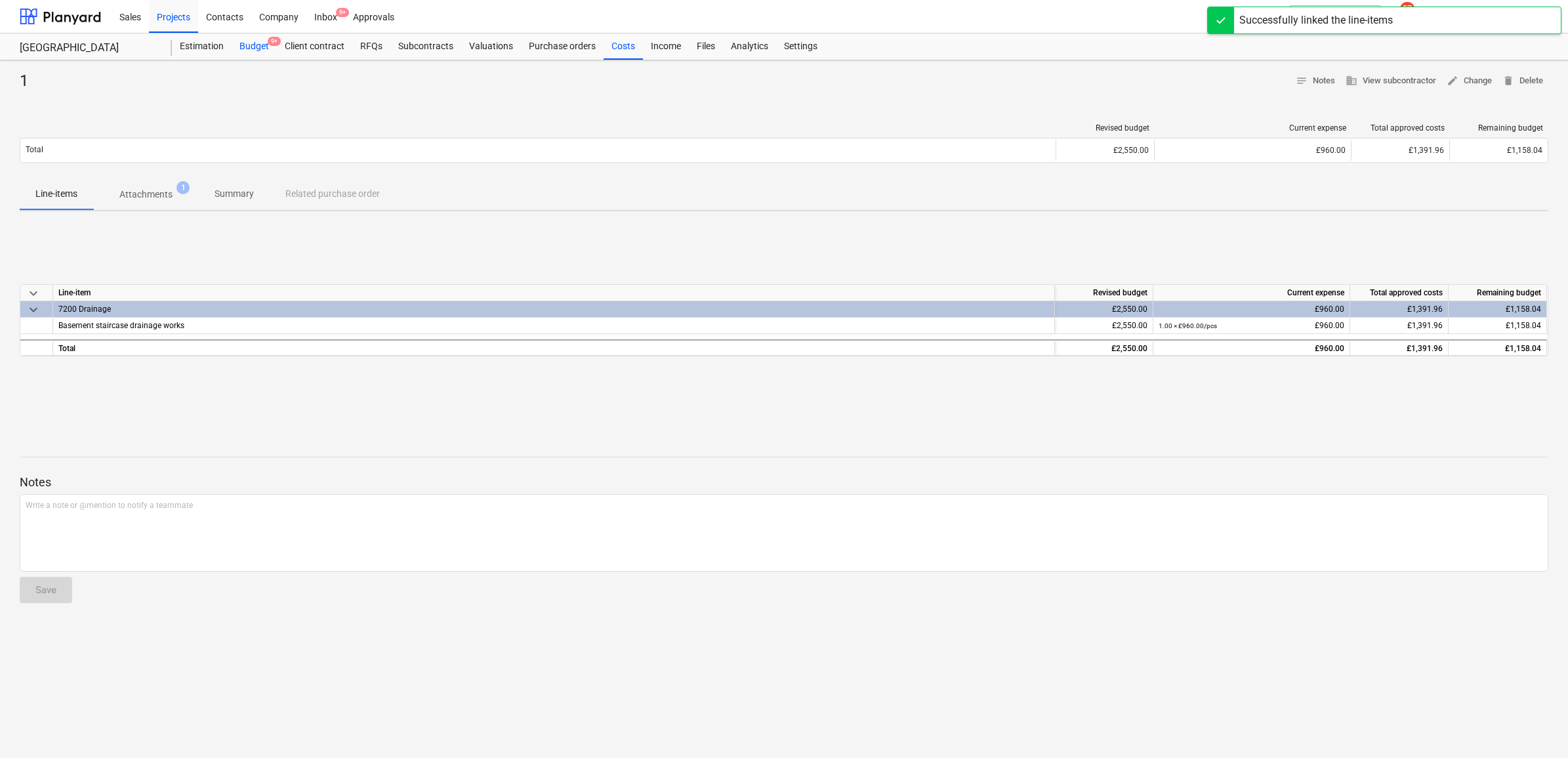
click at [251, 47] on div "Budget 9+" at bounding box center [254, 46] width 45 height 26
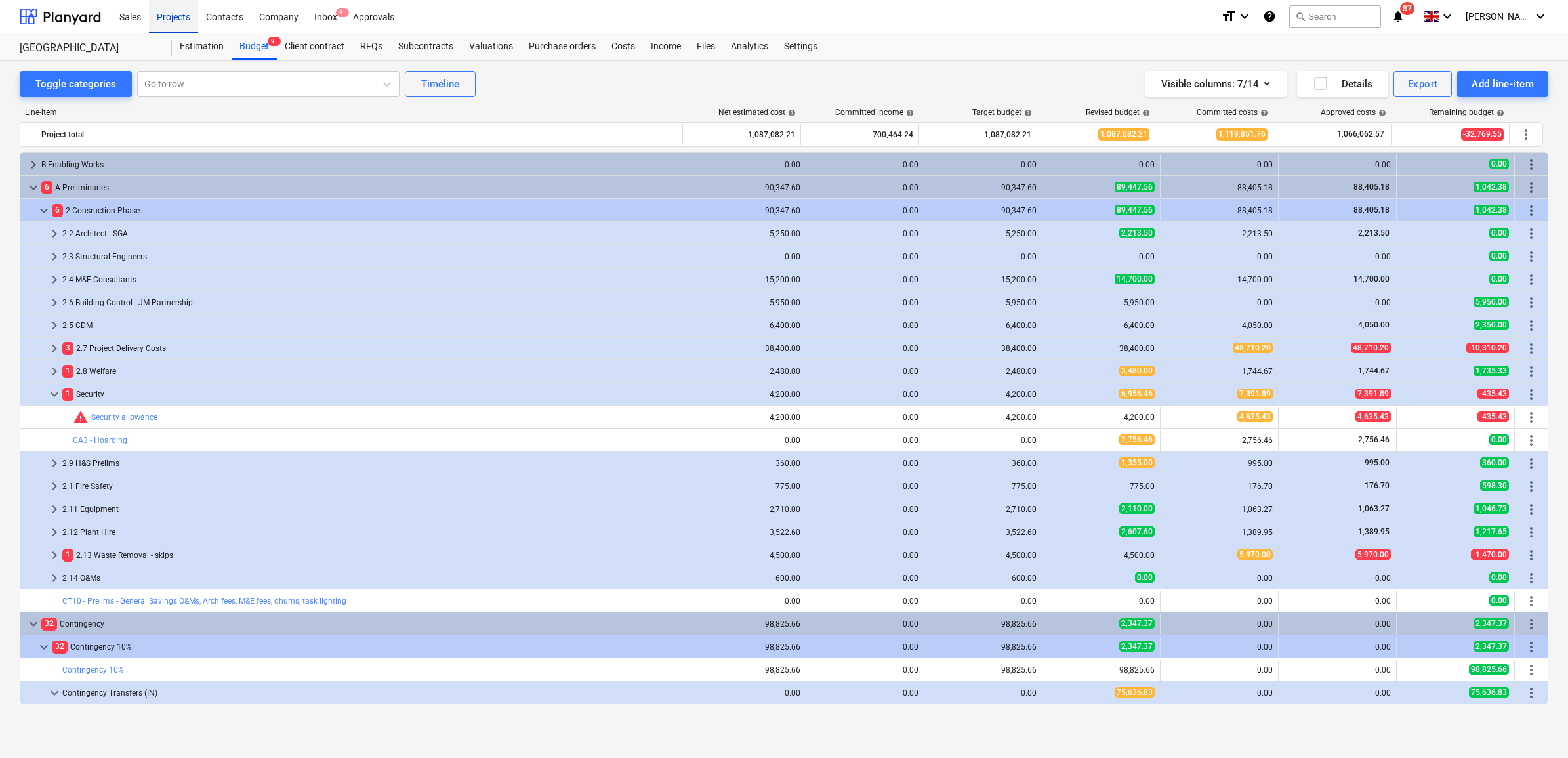
click at [168, 18] on div "Projects" at bounding box center [173, 16] width 50 height 33
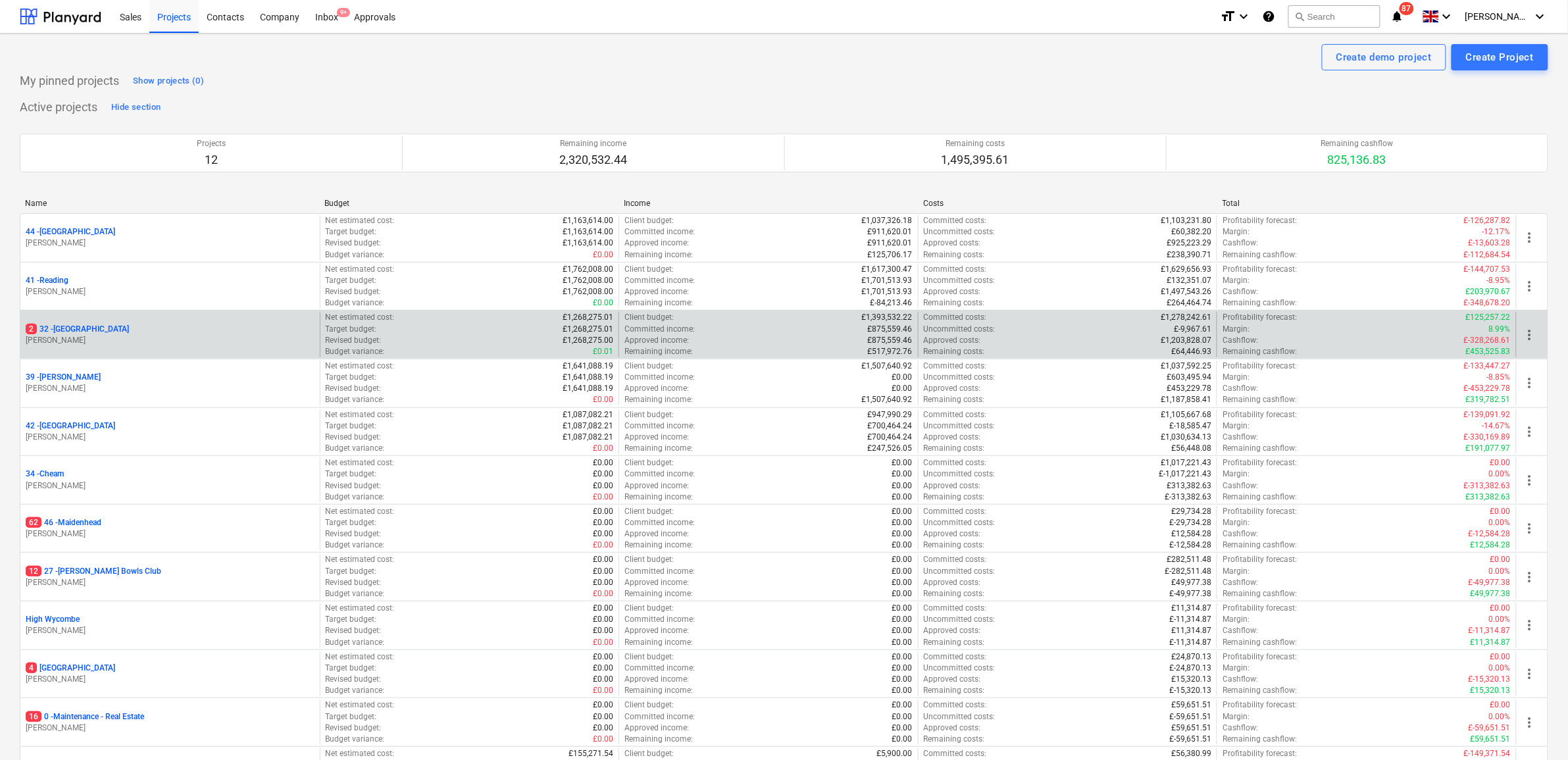
click at [102, 332] on div "2 32 - [GEOGRAPHIC_DATA]" at bounding box center [170, 329] width 289 height 11
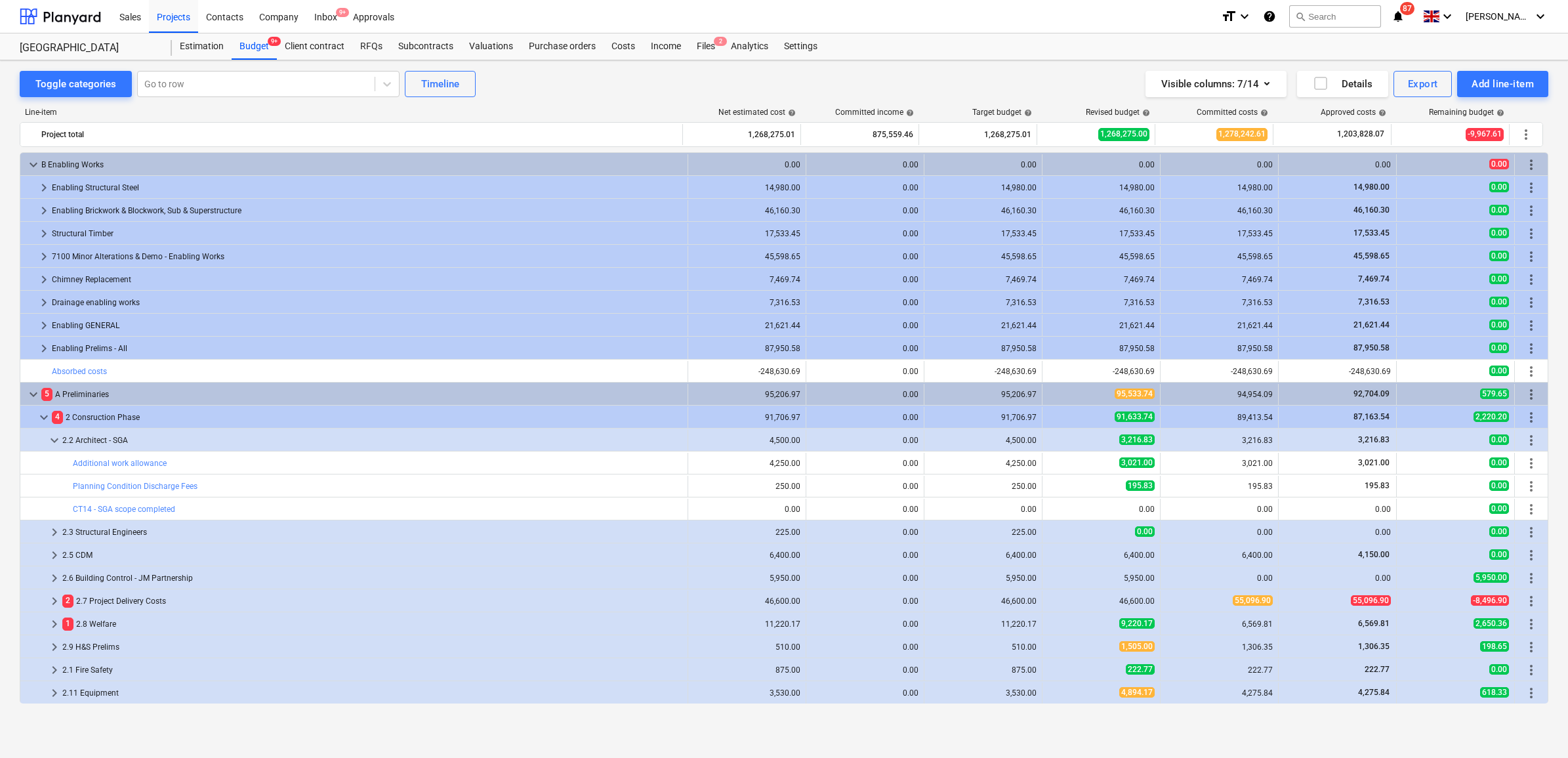
scroll to position [82, 0]
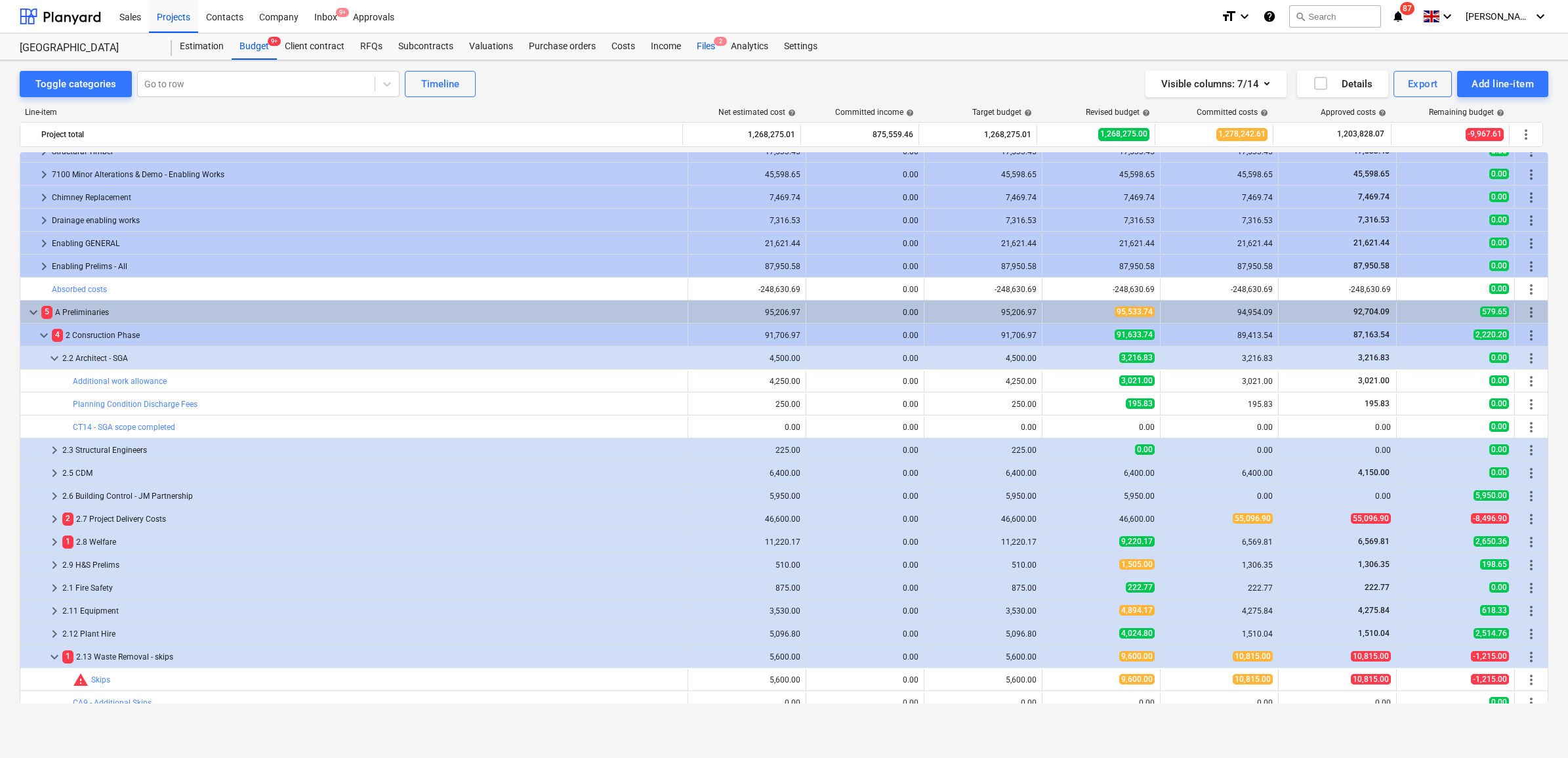
click at [700, 45] on div "Files 2" at bounding box center [706, 46] width 34 height 26
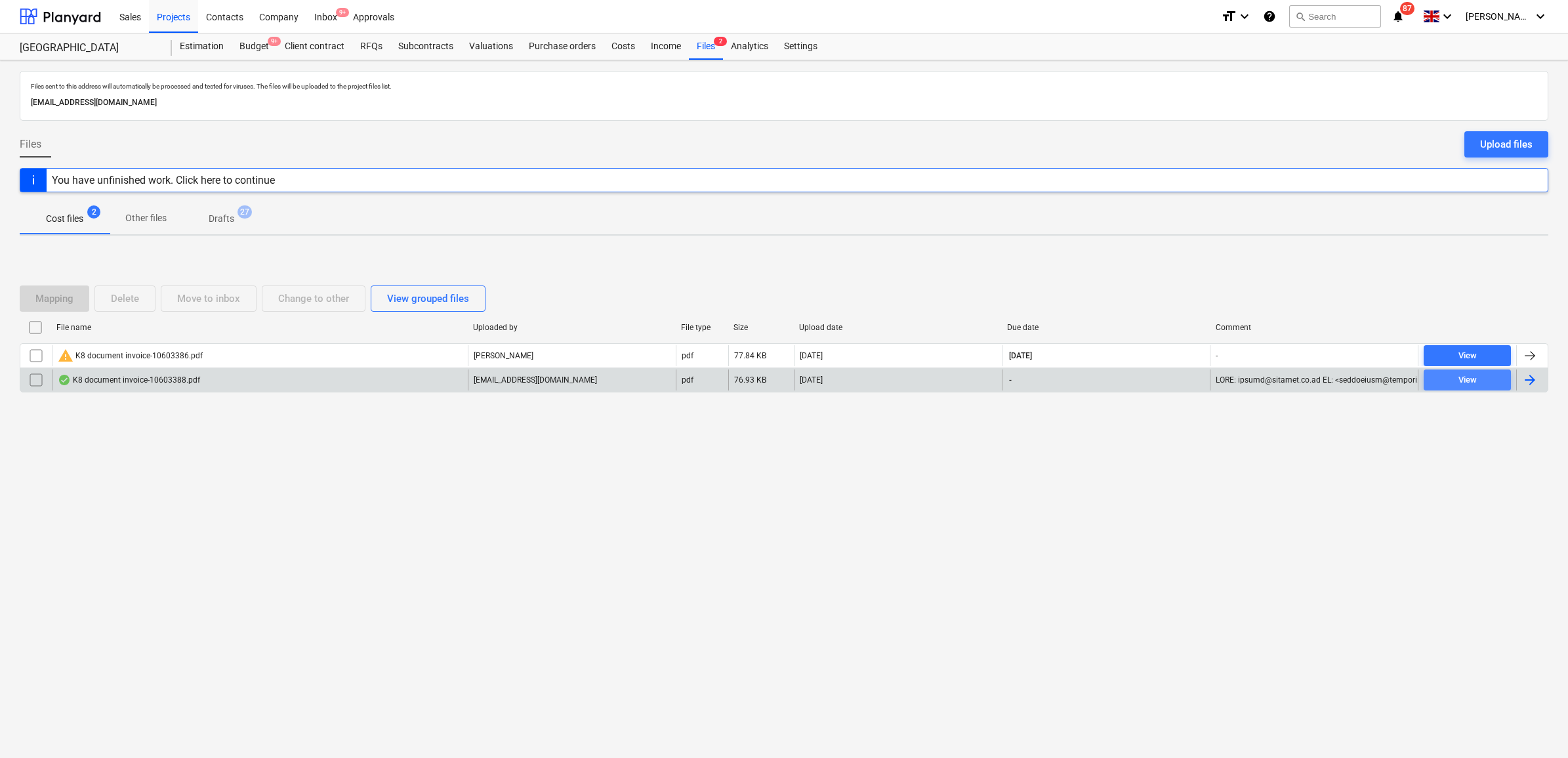
click at [1473, 379] on div "View" at bounding box center [1467, 379] width 18 height 15
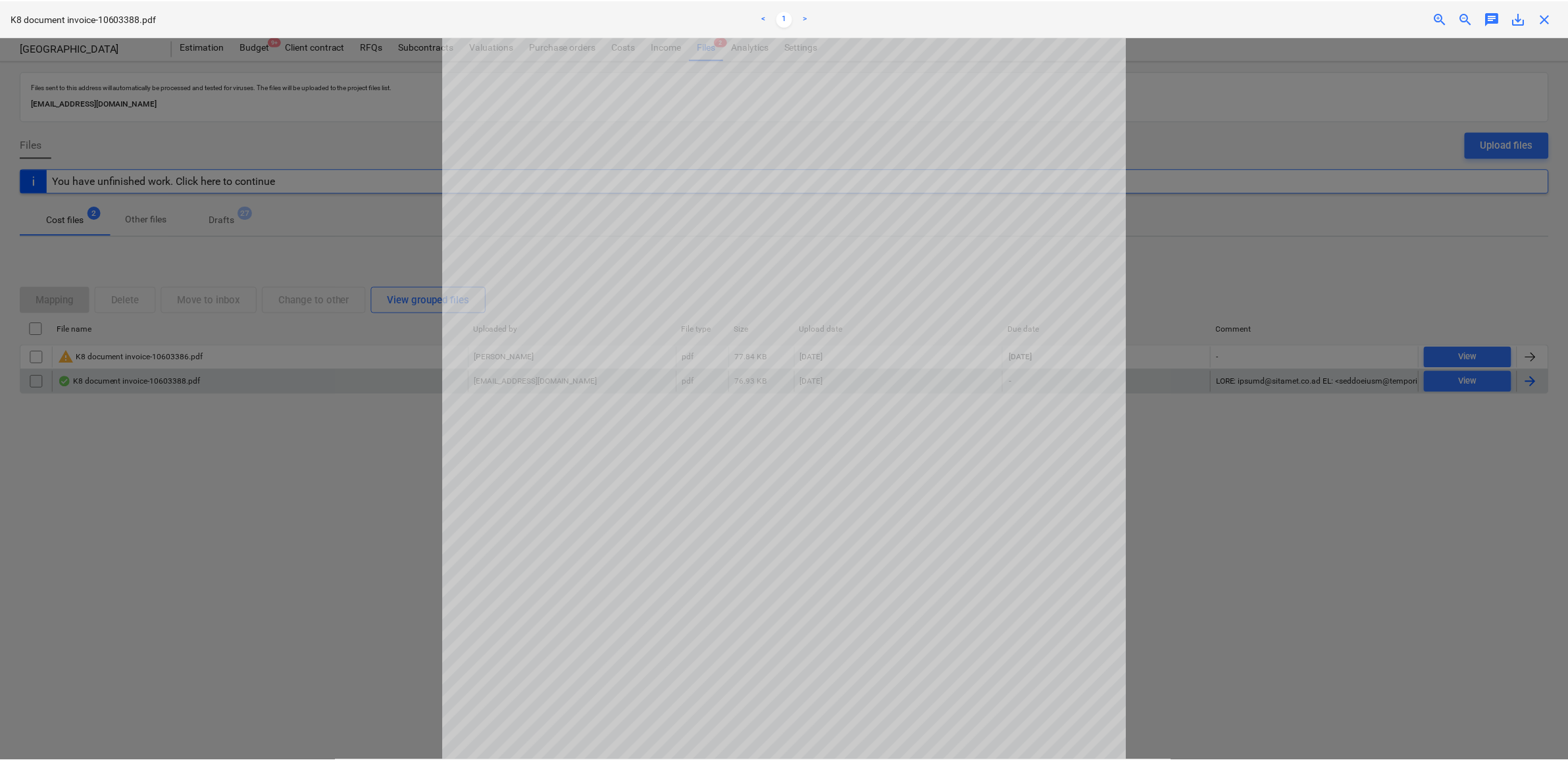
scroll to position [1, 0]
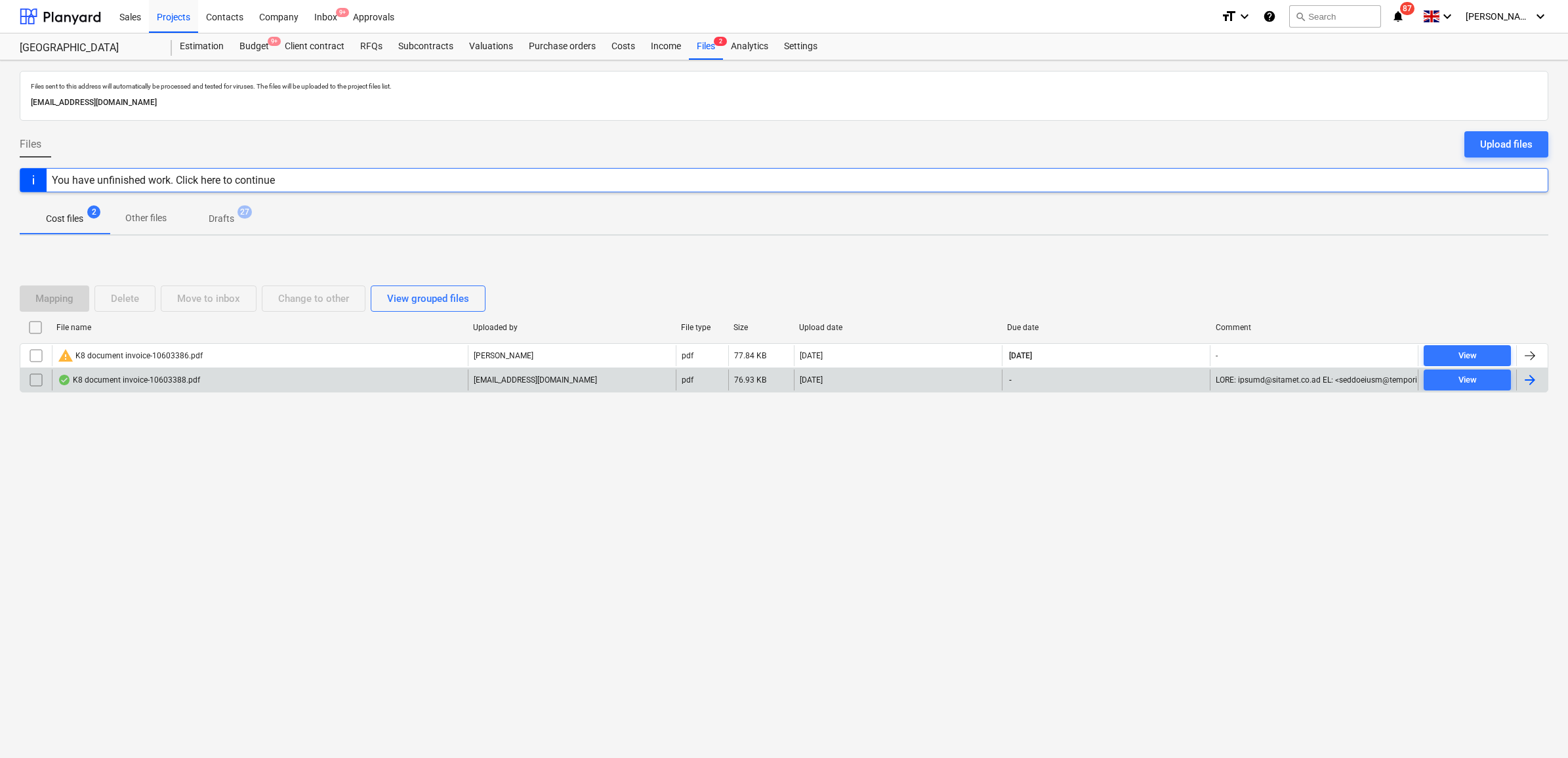
click at [1534, 379] on div at bounding box center [1530, 380] width 16 height 16
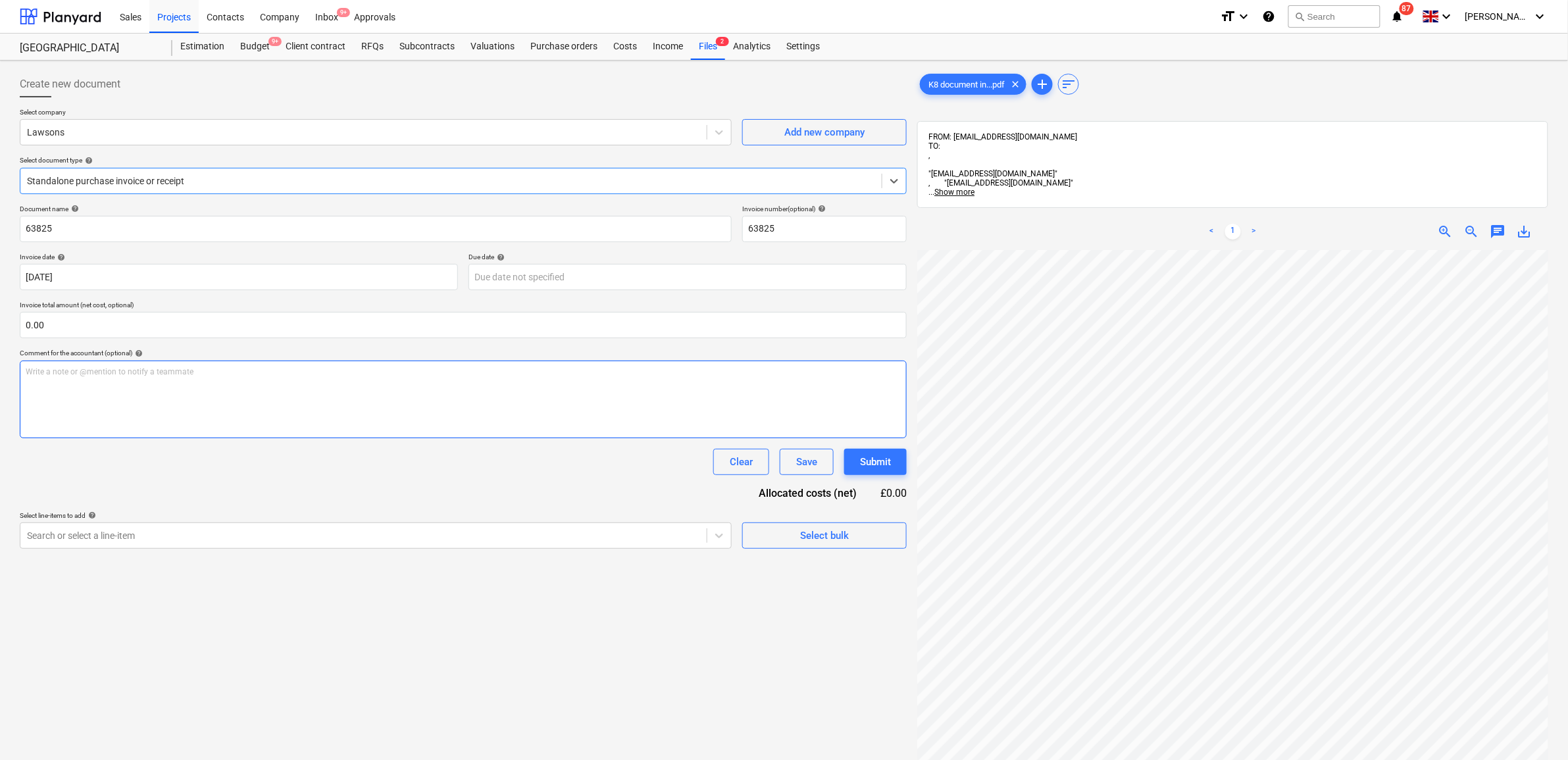
scroll to position [21, 60]
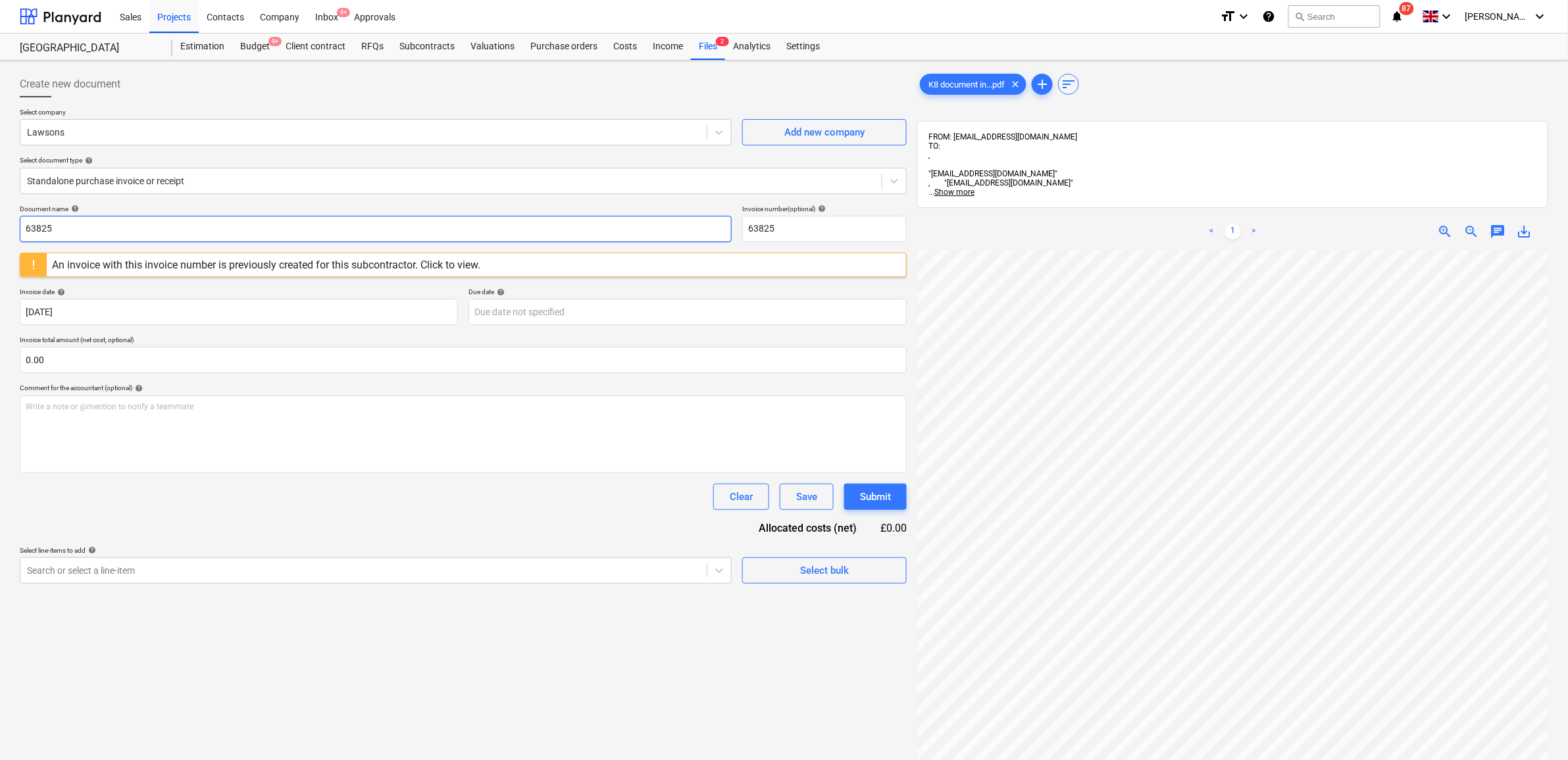
drag, startPoint x: 70, startPoint y: 233, endPoint x: -217, endPoint y: 255, distance: 287.8
click at [0, 255] on html "Sales Projects Contacts Company Inbox 9+ Approvals format_size keyboard_arrow_d…" at bounding box center [784, 380] width 1568 height 760
drag, startPoint x: 23, startPoint y: 228, endPoint x: -45, endPoint y: 227, distance: 68.0
click at [0, 227] on html "Sales Projects Contacts Company Inbox 9+ Approvals format_size keyboard_arrow_d…" at bounding box center [784, 380] width 1568 height 760
drag, startPoint x: 759, startPoint y: 221, endPoint x: 701, endPoint y: 221, distance: 58.0
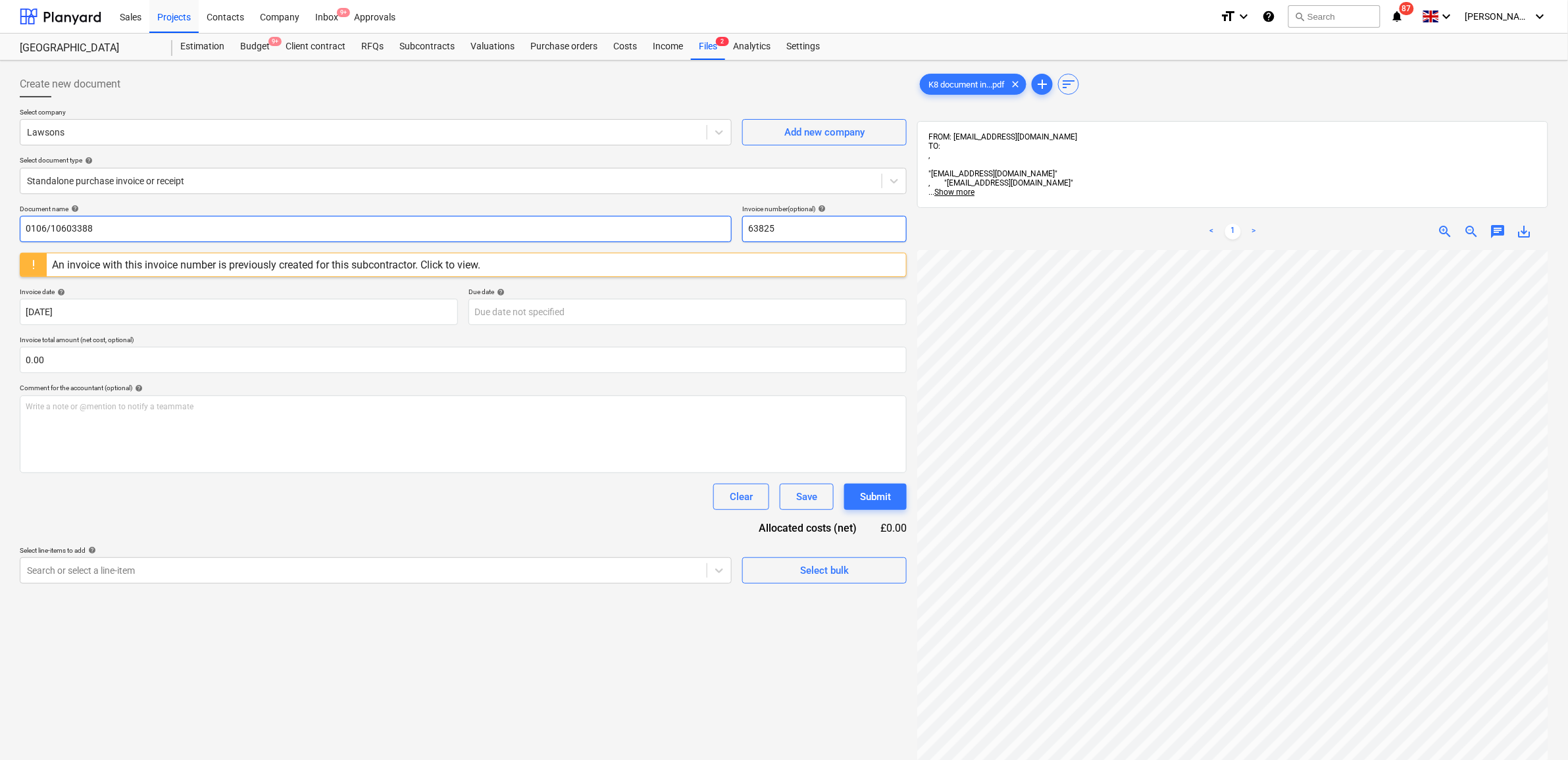
click at [704, 221] on div "Document name help 0106/10603388 Invoice number (optional) help 63825" at bounding box center [463, 223] width 887 height 38
paste input "0106/10603388"
click at [567, 313] on body "Sales Projects Contacts Company Inbox 9+ Approvals format_size keyboard_arrow_d…" at bounding box center [784, 380] width 1568 height 760
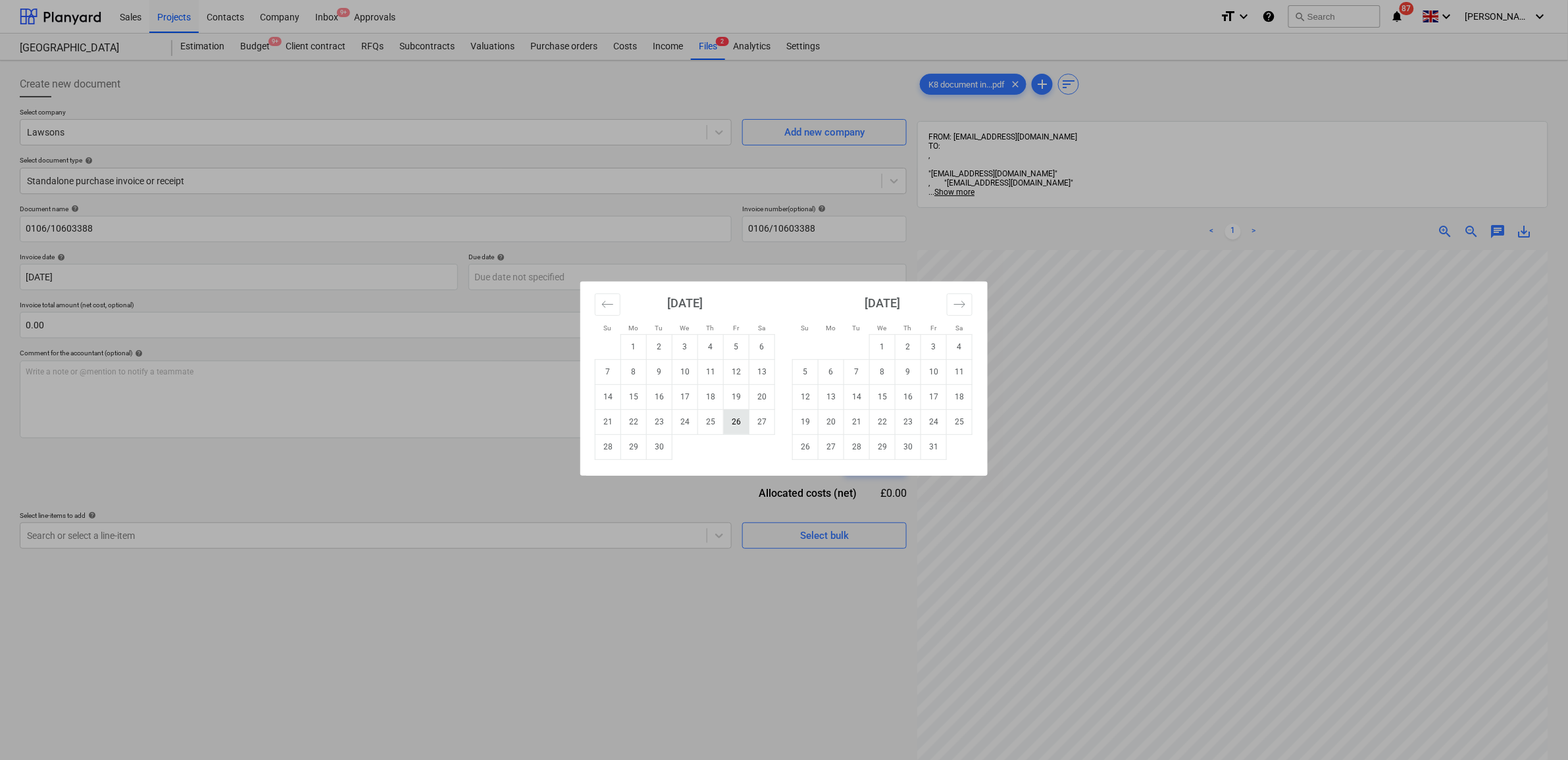
click at [737, 425] on td "26" at bounding box center [737, 421] width 26 height 25
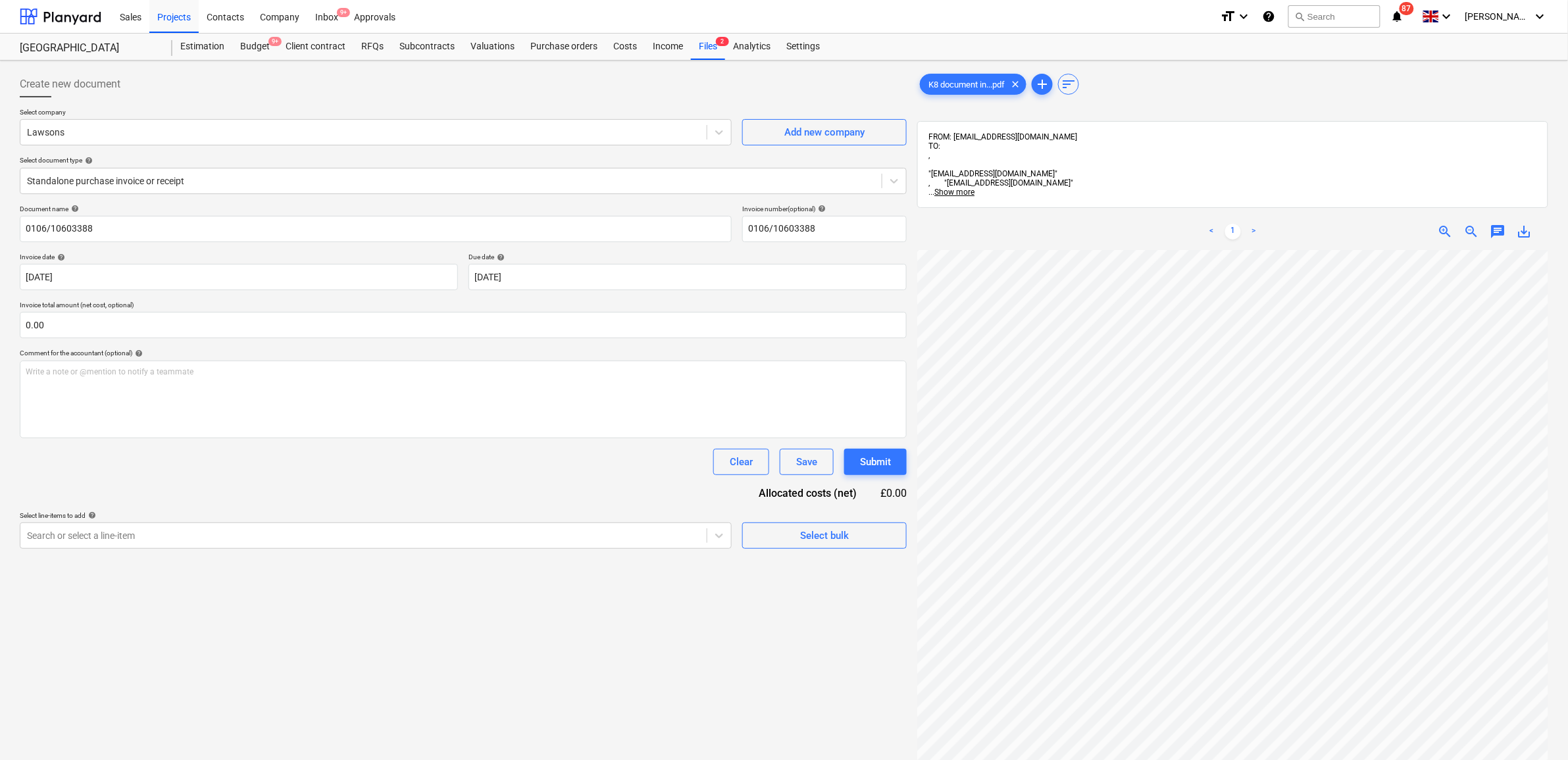
click at [553, 456] on div "Clear Save Submit" at bounding box center [463, 461] width 887 height 26
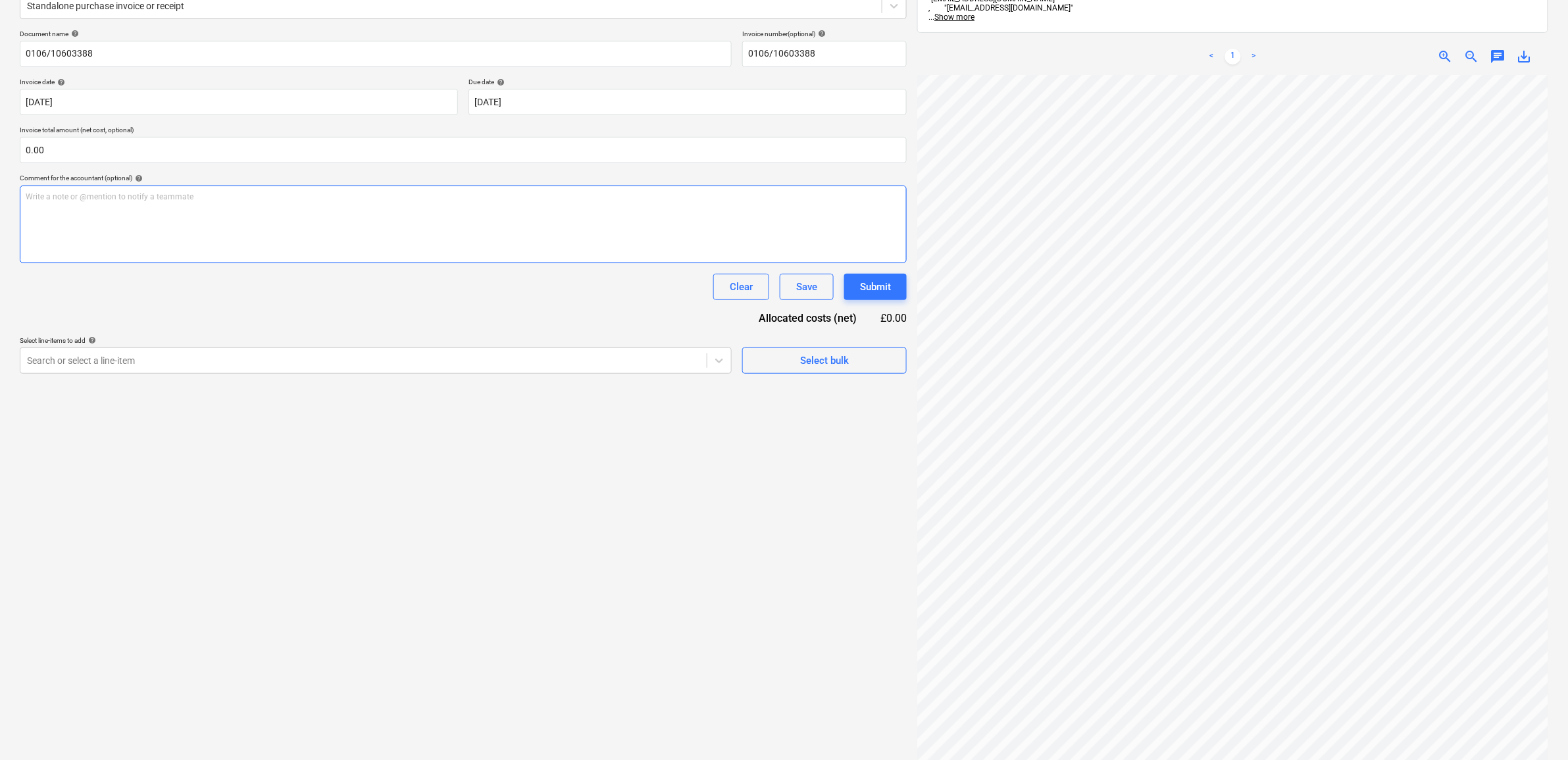
scroll to position [186, 0]
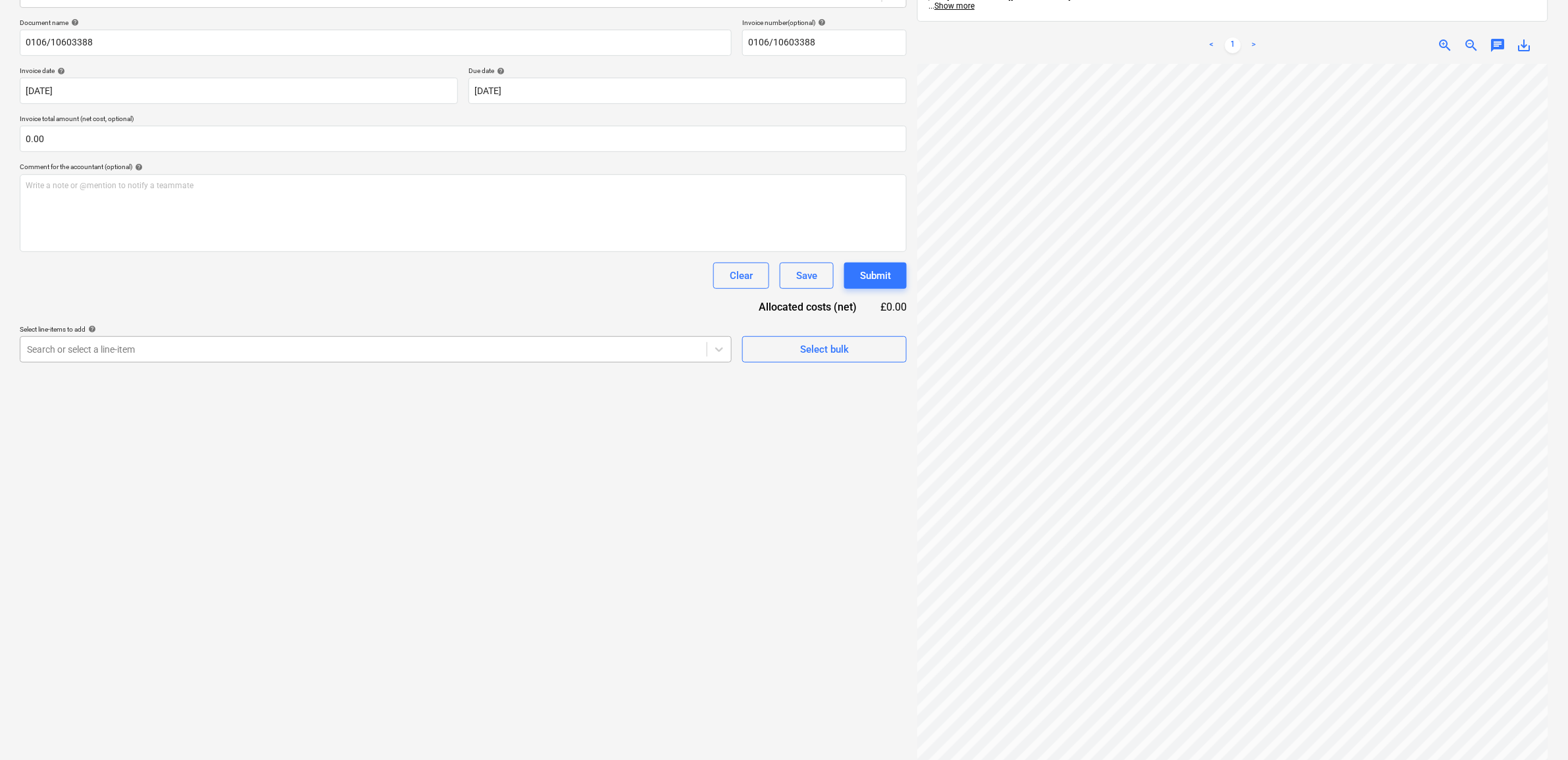
click at [527, 356] on div at bounding box center [363, 349] width 673 height 13
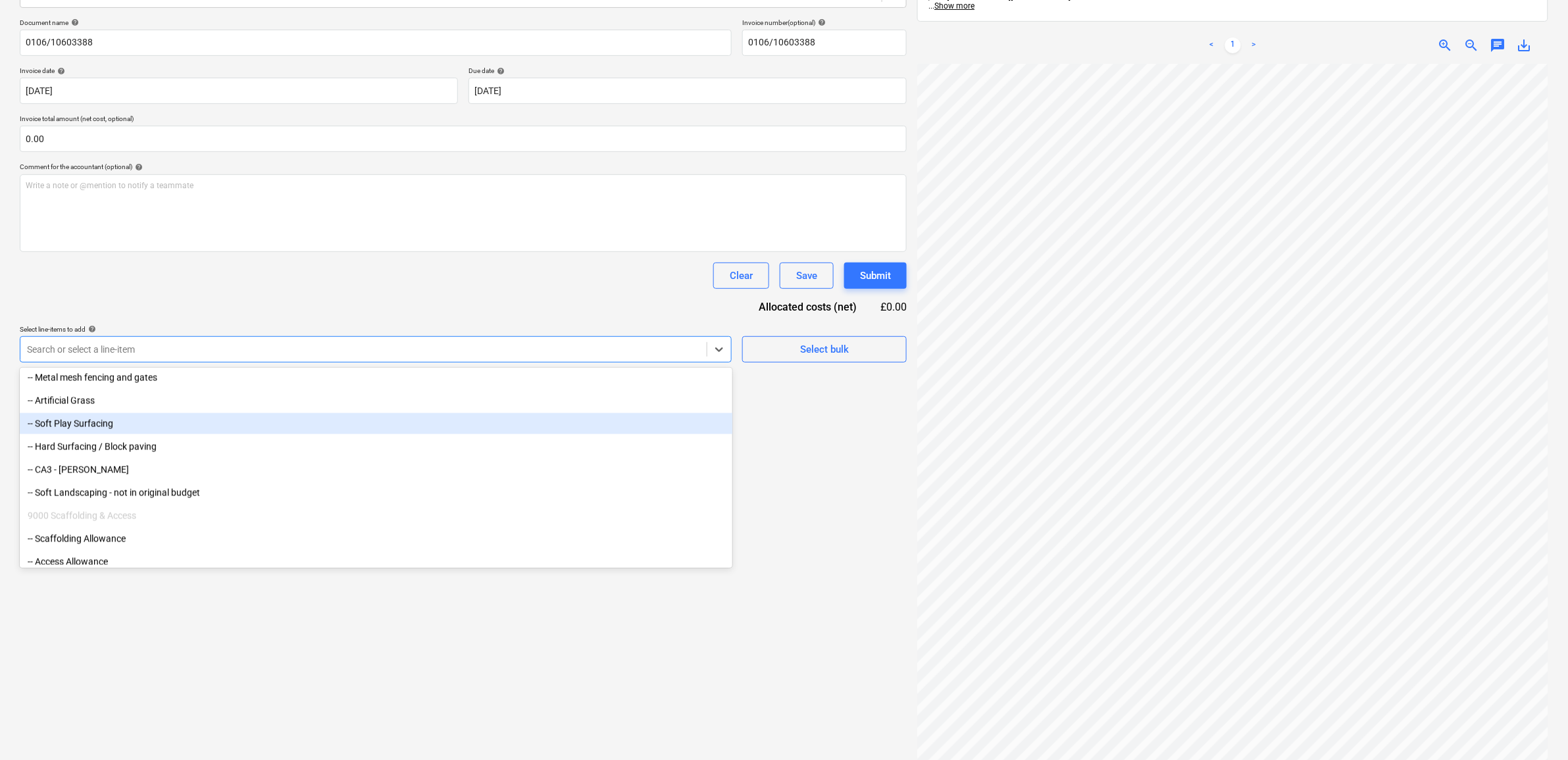
scroll to position [7353, 0]
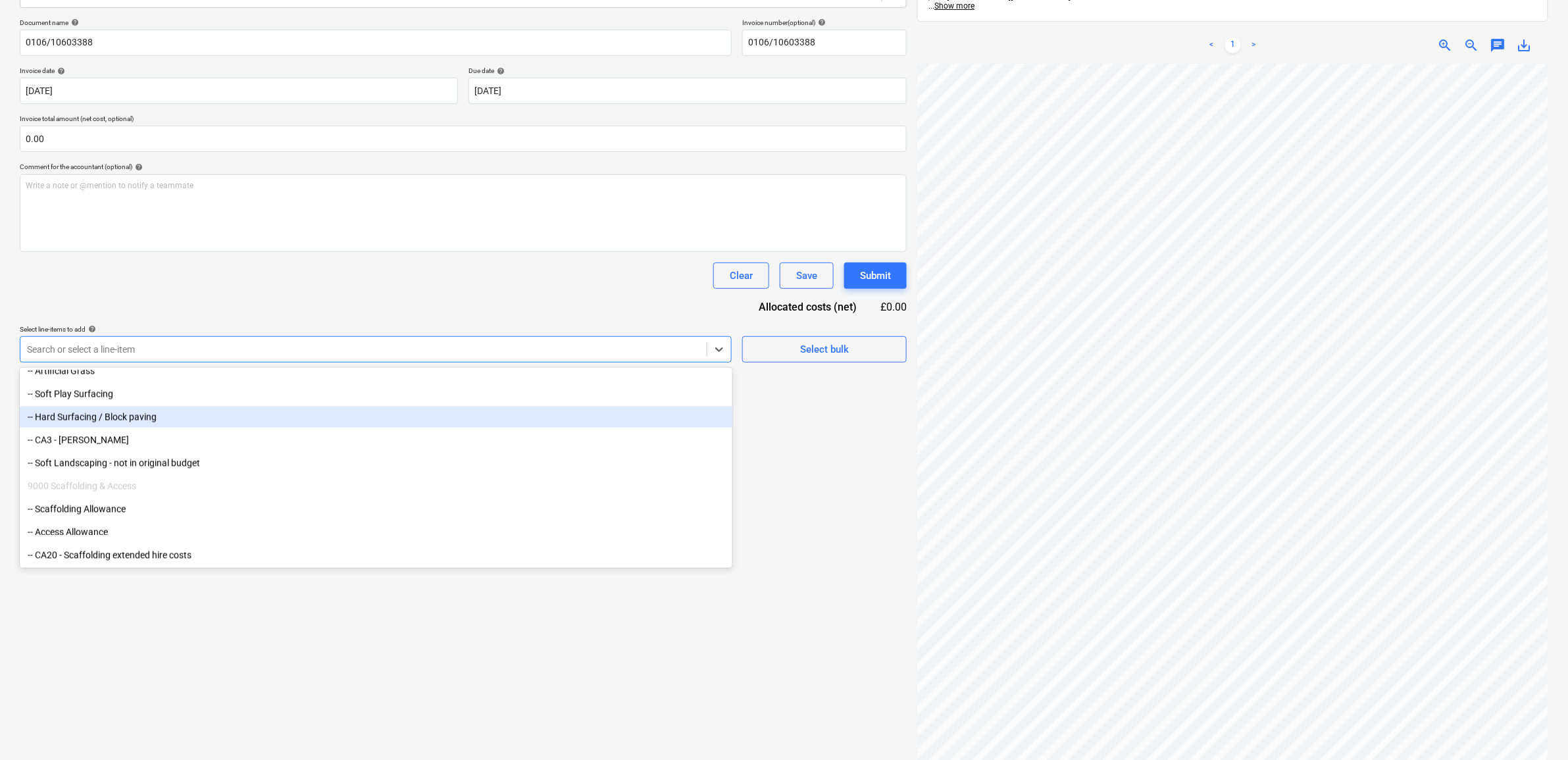
click at [142, 419] on div "-- Hard Surfacing / Block paving" at bounding box center [376, 417] width 713 height 21
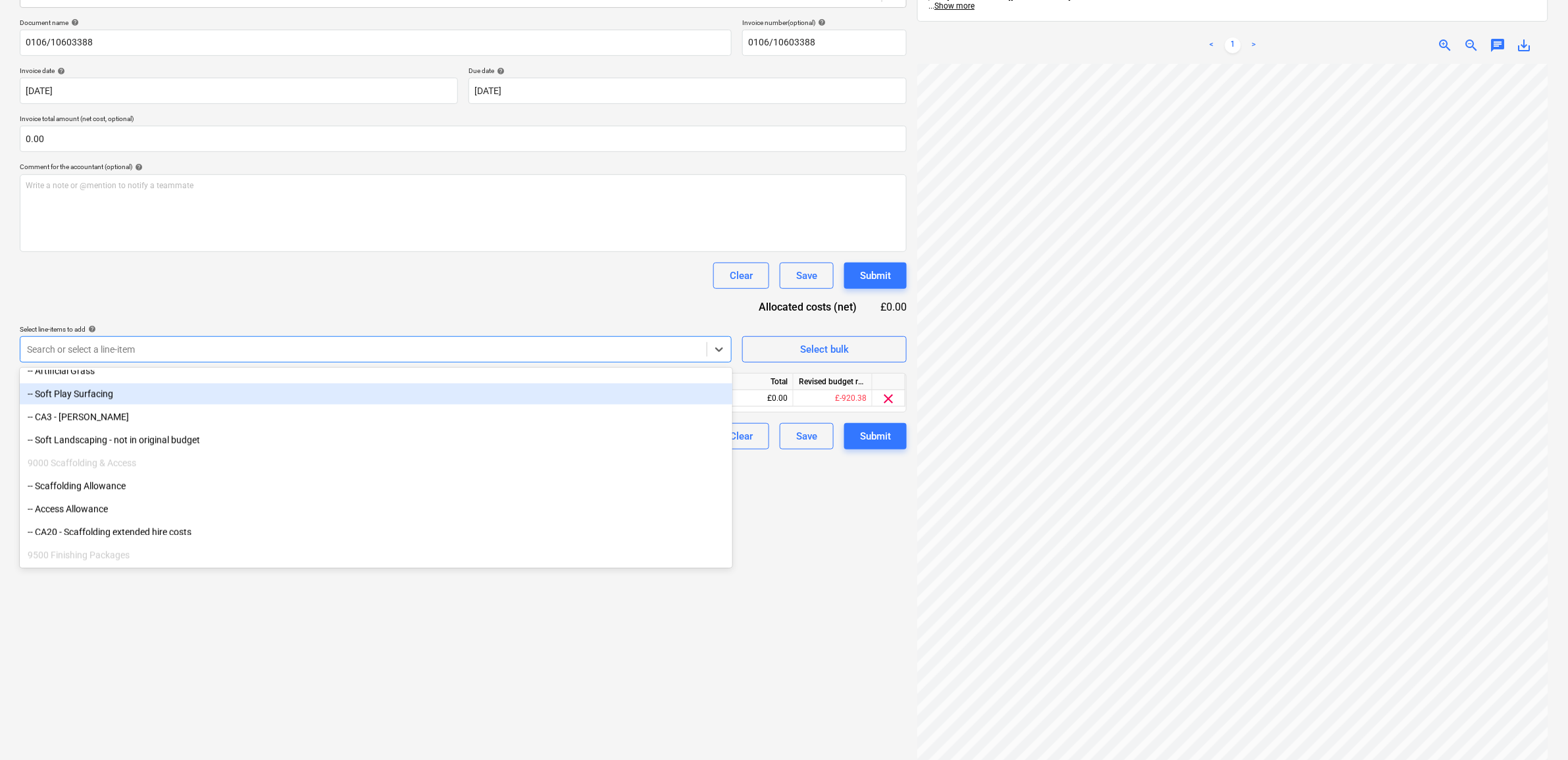
click at [130, 397] on div "-- Soft Play Surfacing" at bounding box center [376, 394] width 713 height 21
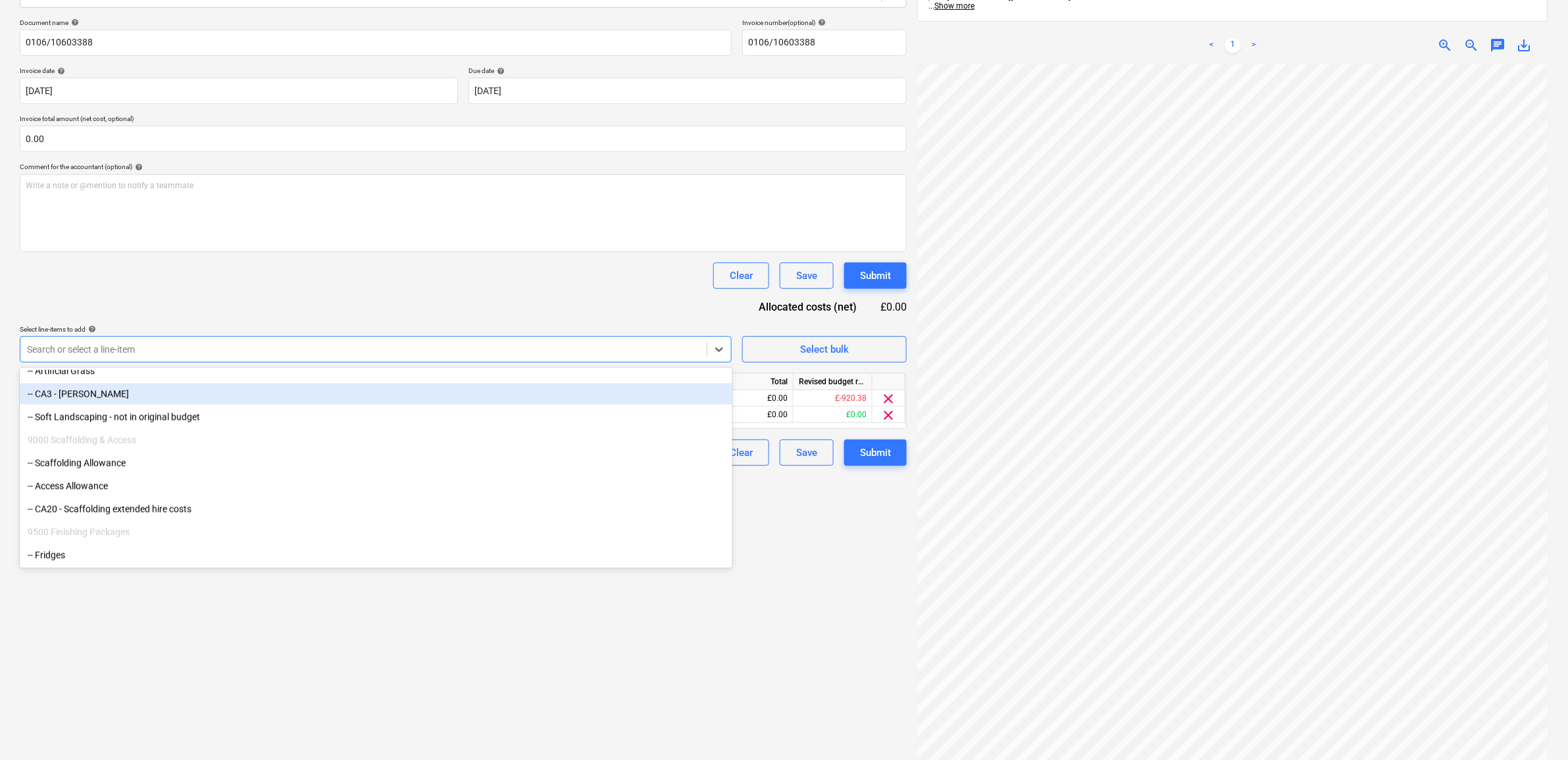
scroll to position [7271, 0]
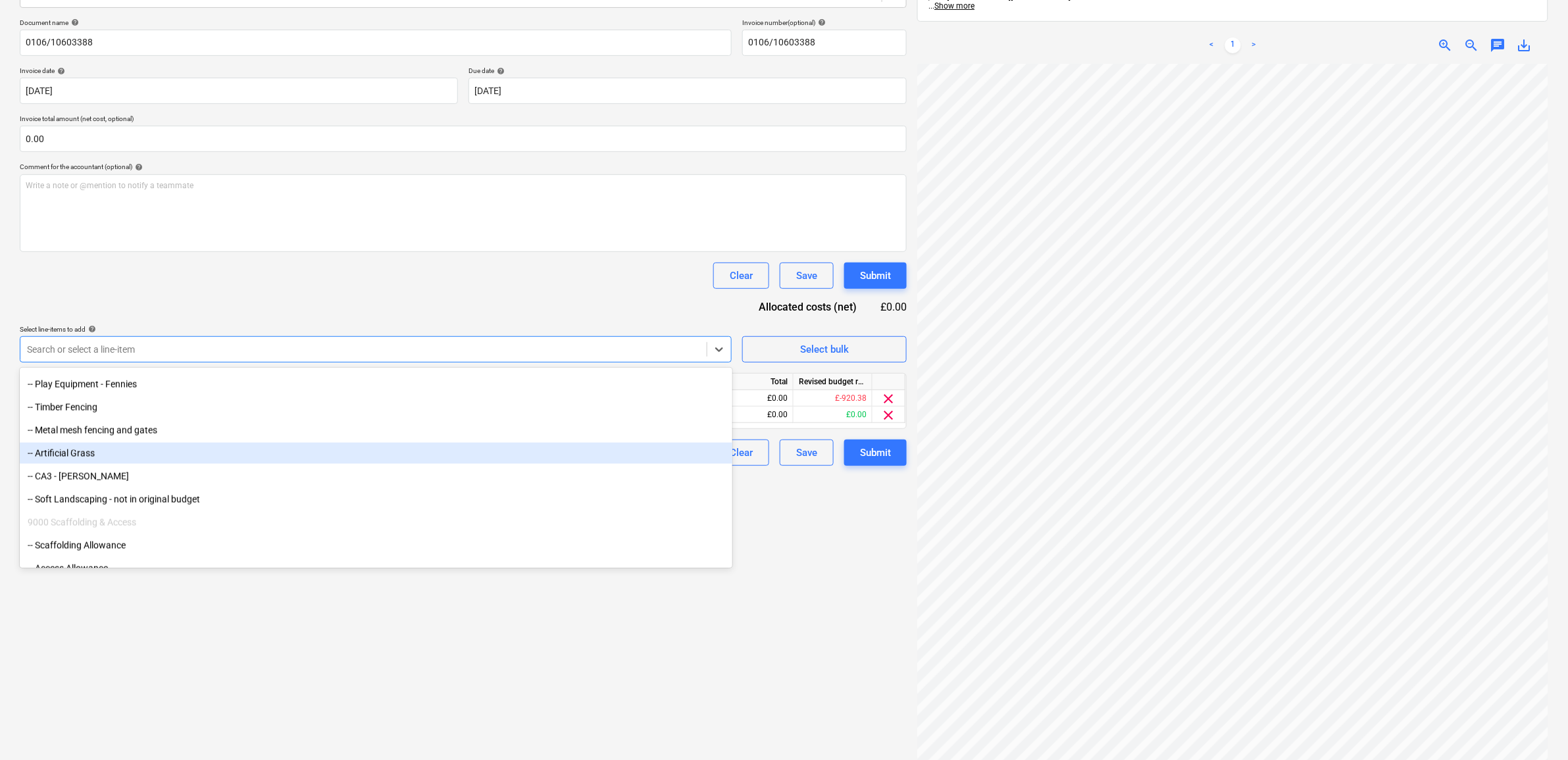
click at [100, 453] on div "-- Artificial Grass" at bounding box center [376, 453] width 713 height 21
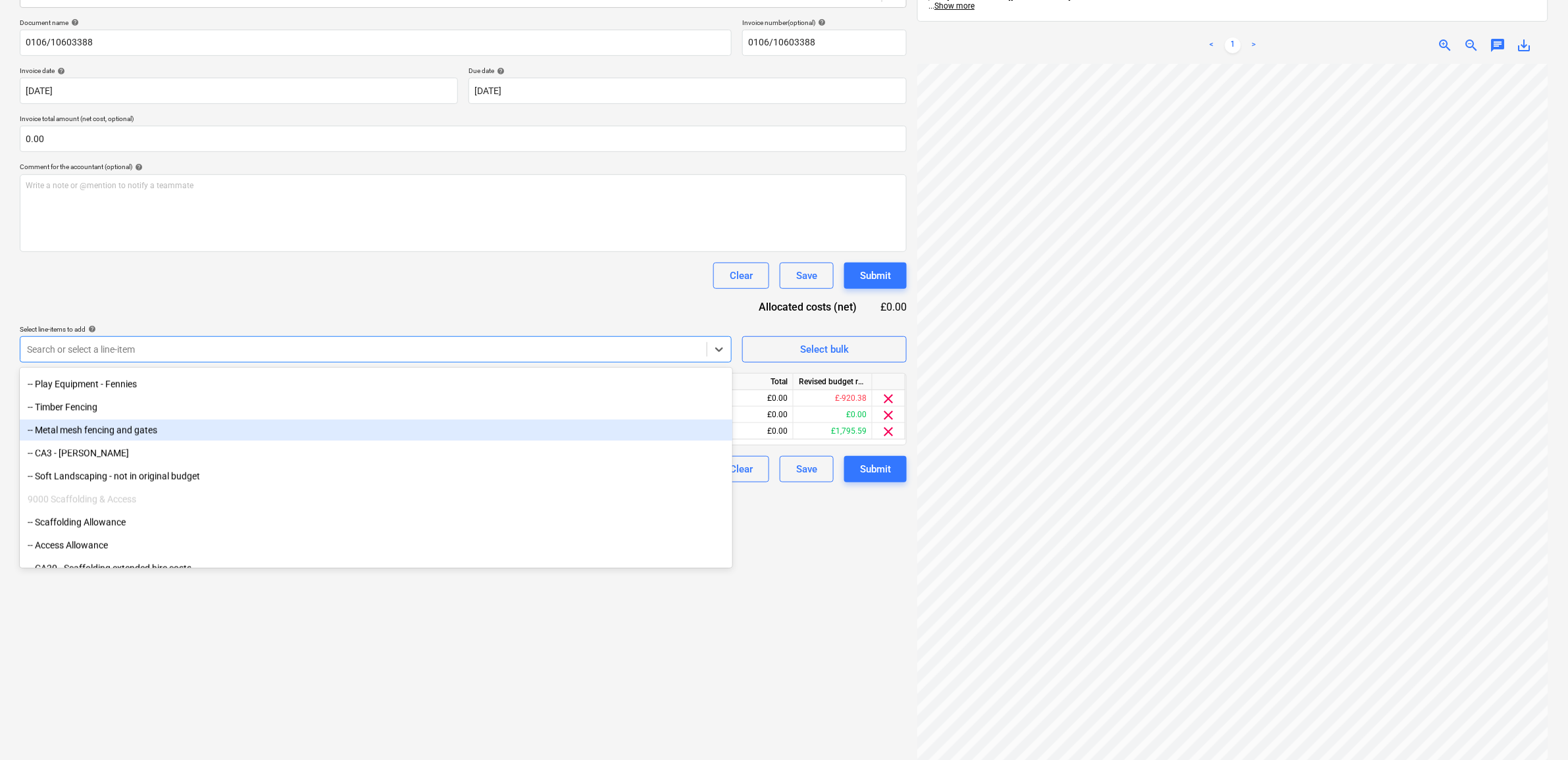
click at [104, 433] on div "-- Metal mesh fencing and gates" at bounding box center [376, 430] width 713 height 21
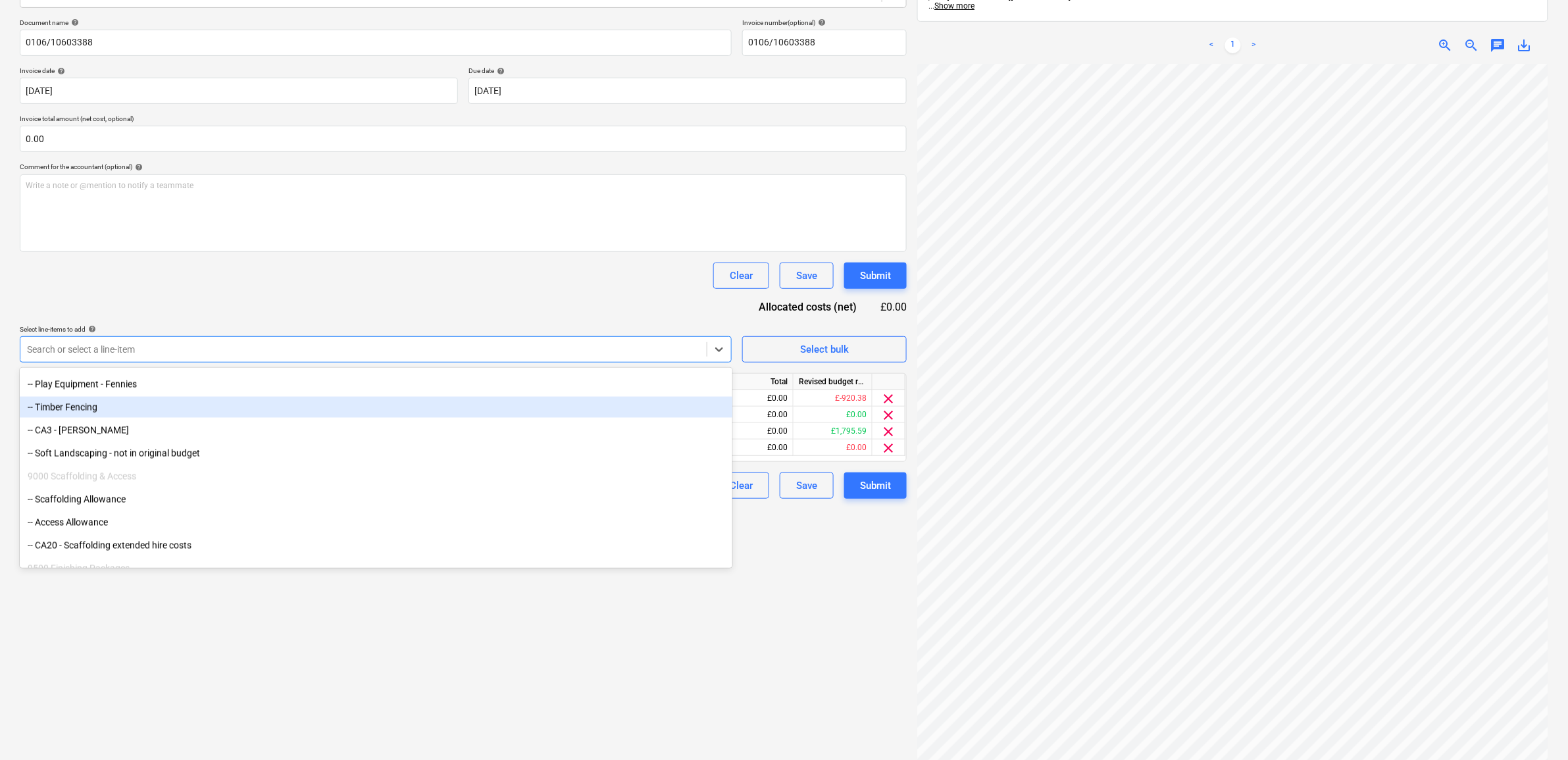
click at [99, 411] on div "-- Timber Fencing" at bounding box center [376, 407] width 713 height 21
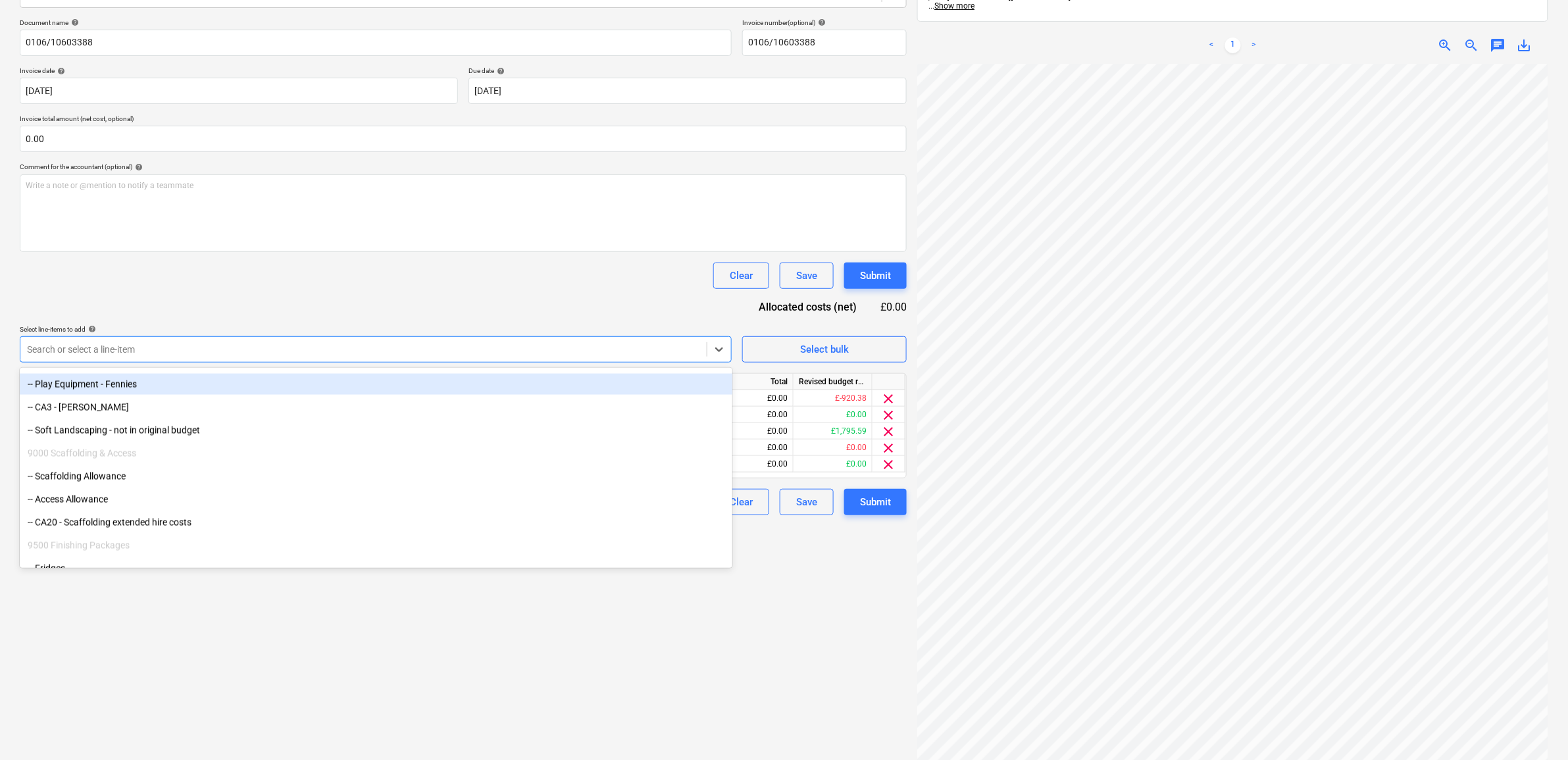
click at [99, 391] on div "-- Play Equipment - Fennies" at bounding box center [376, 384] width 713 height 21
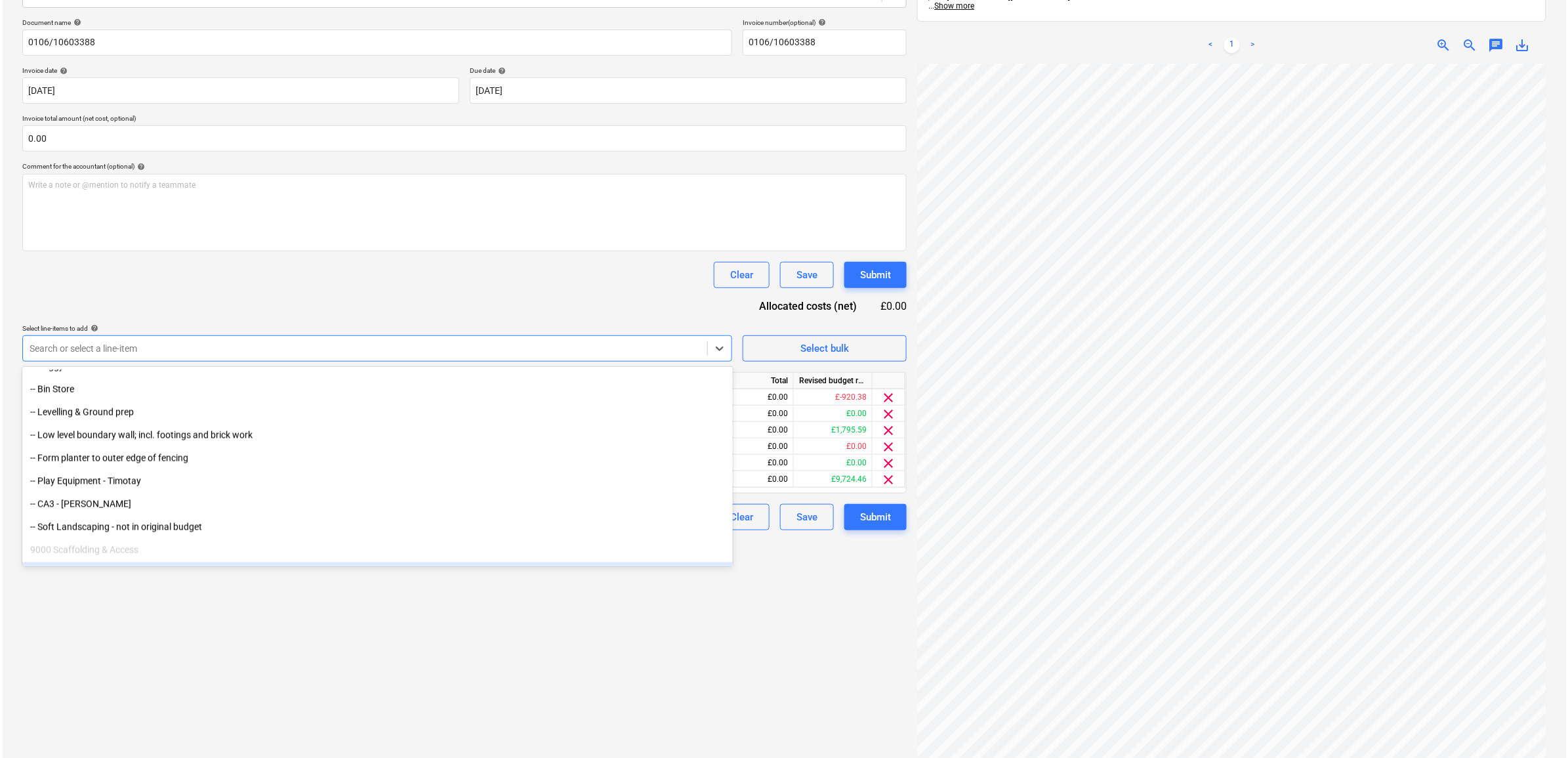
scroll to position [7088, 0]
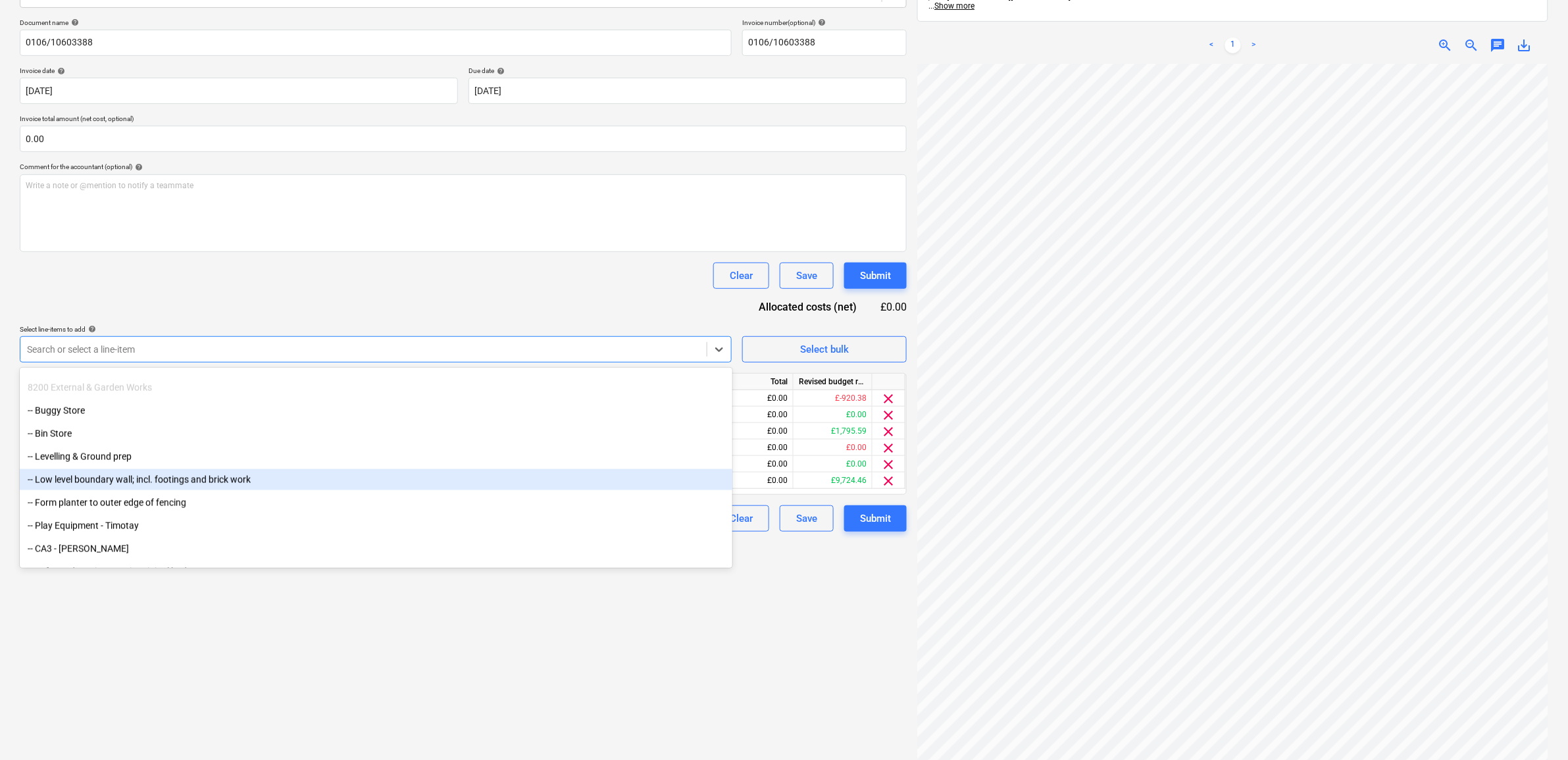
click at [122, 478] on div "-- Low level boundary wall; incl. footings and brick work" at bounding box center [376, 480] width 713 height 21
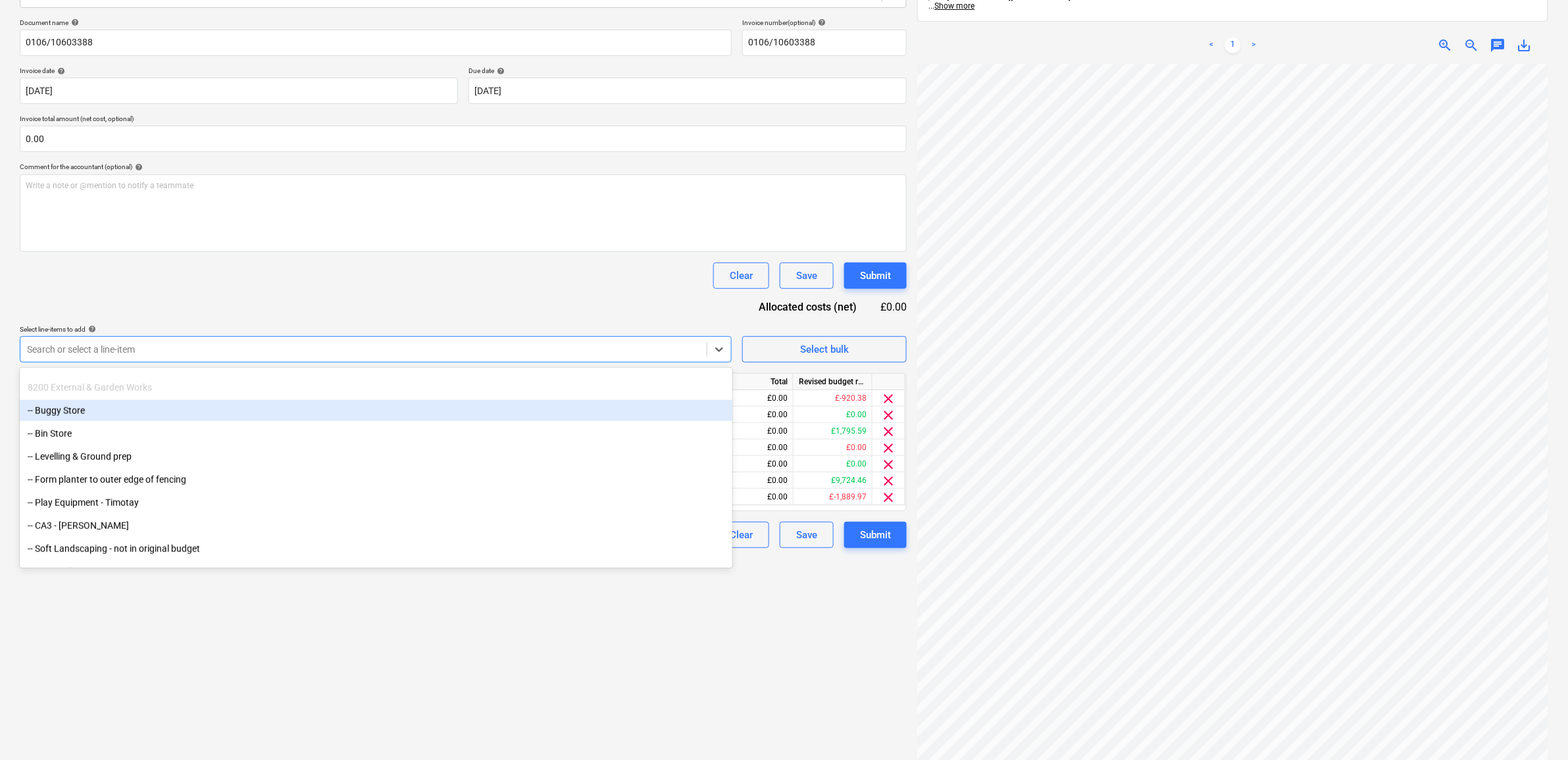
click at [97, 411] on div "-- Buggy Store" at bounding box center [376, 411] width 713 height 21
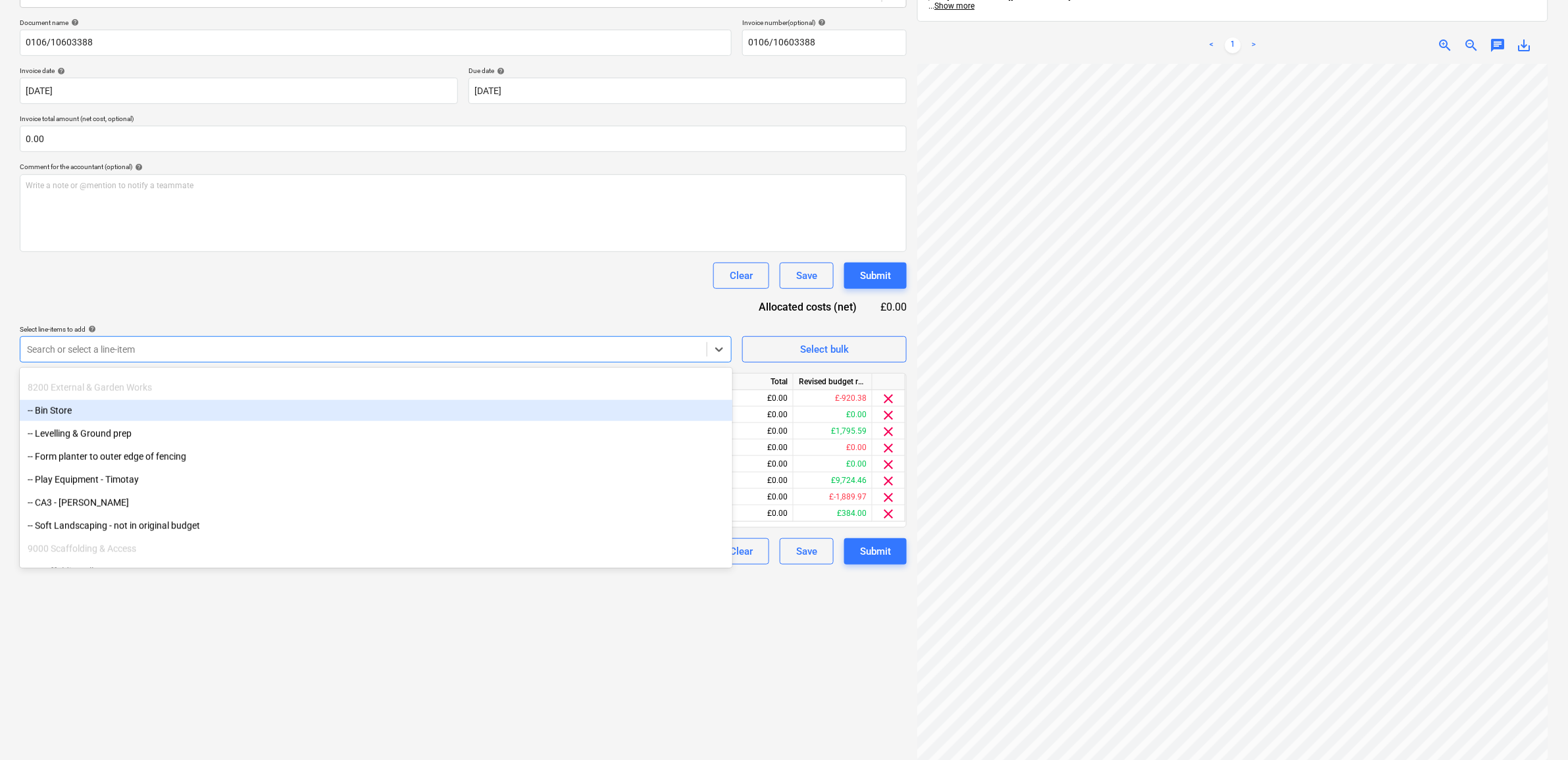
click at [94, 412] on div "-- Bin Store" at bounding box center [376, 411] width 713 height 21
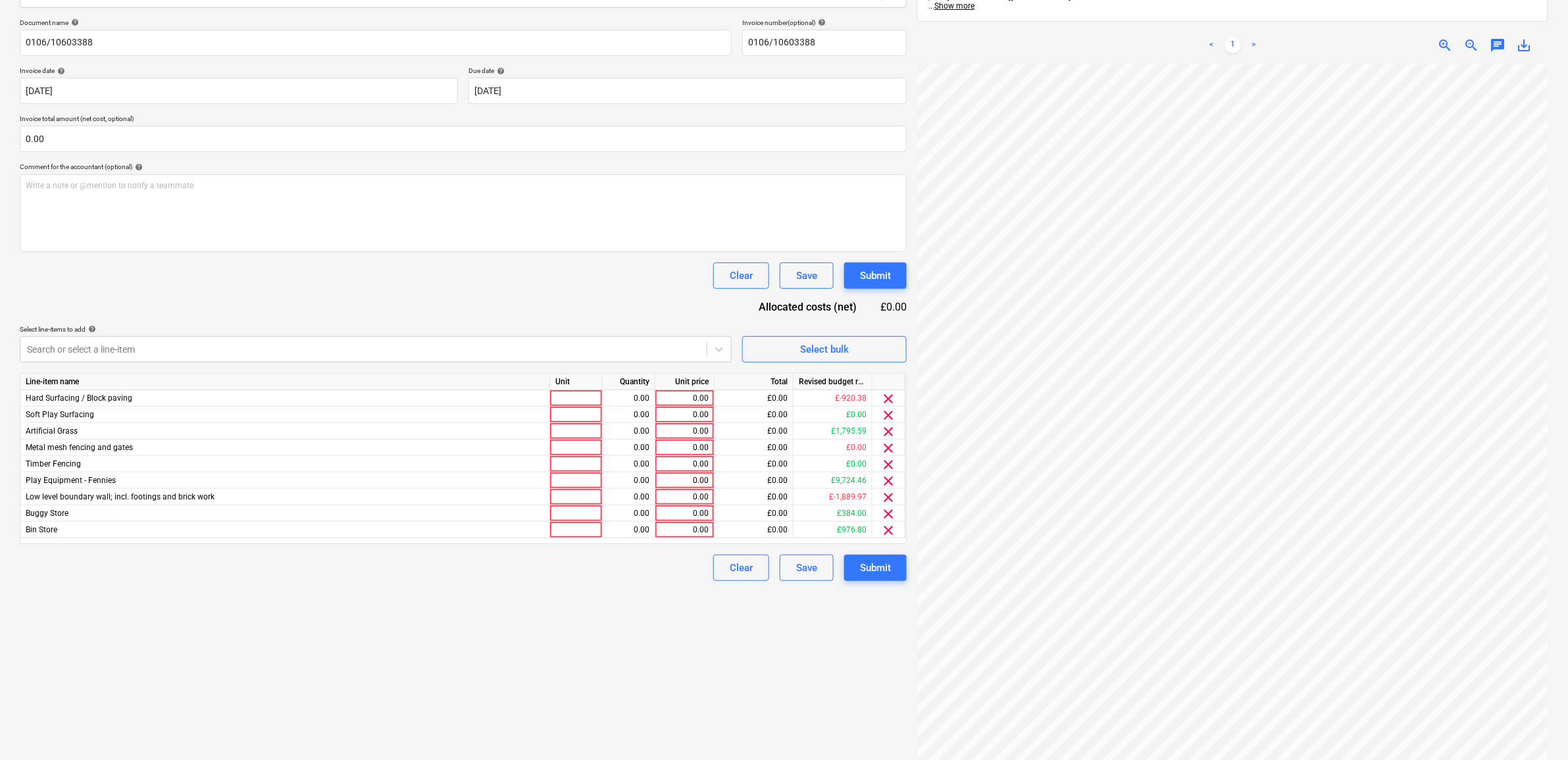
drag, startPoint x: 215, startPoint y: 668, endPoint x: 264, endPoint y: 658, distance: 50.0
click at [215, 666] on div "Create new document Select company Lawsons Add new company Select document type…" at bounding box center [463, 336] width 897 height 913
click at [698, 515] on div "0.00" at bounding box center [685, 513] width 48 height 16
click at [656, 688] on div "Create new document Select company Lawsons Add new company Select document type…" at bounding box center [463, 336] width 897 height 913
click at [890, 527] on span "clear" at bounding box center [889, 530] width 16 height 16
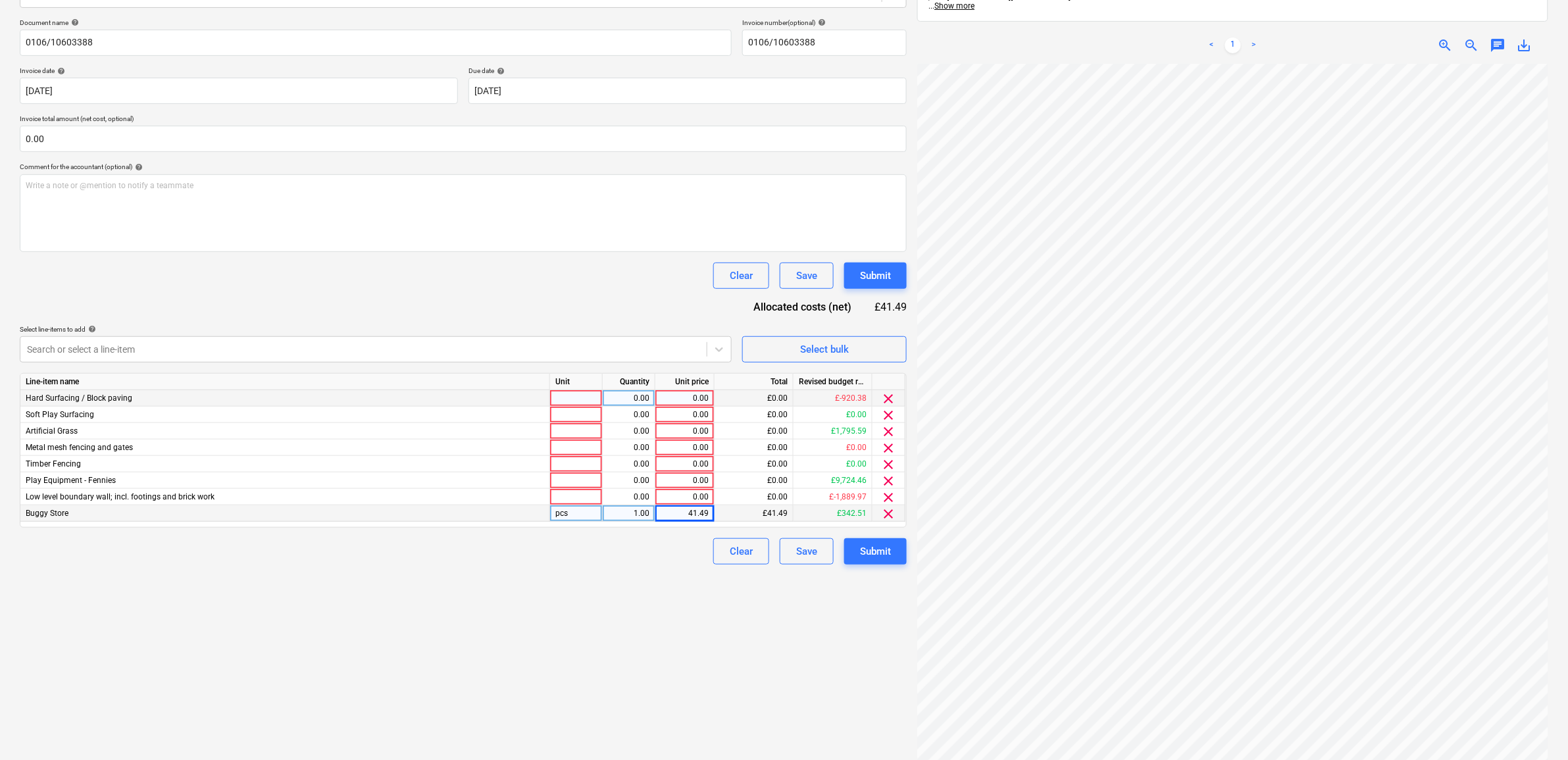
click at [889, 397] on span "clear" at bounding box center [889, 399] width 16 height 16
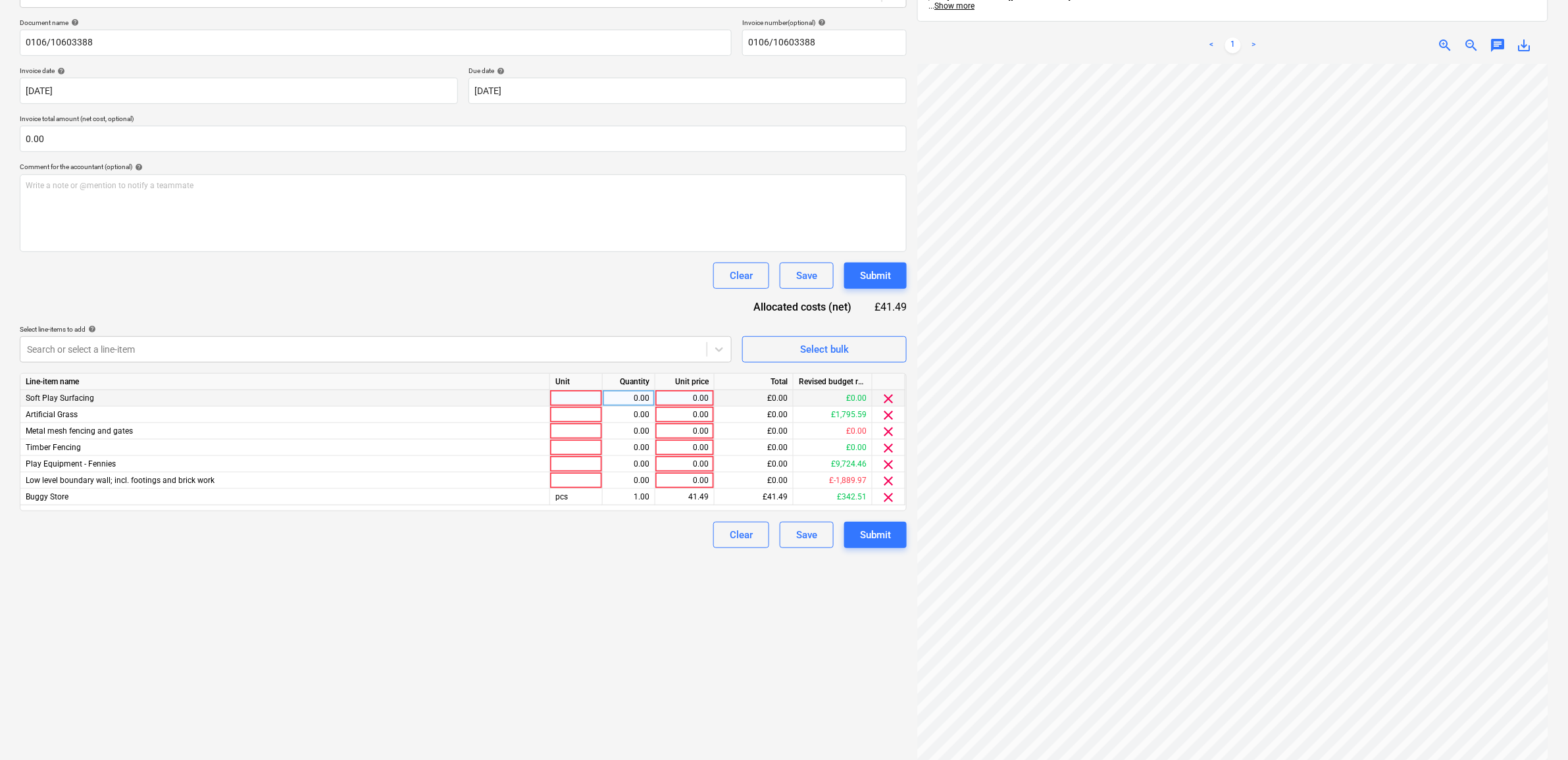
click at [889, 397] on span "clear" at bounding box center [889, 399] width 16 height 16
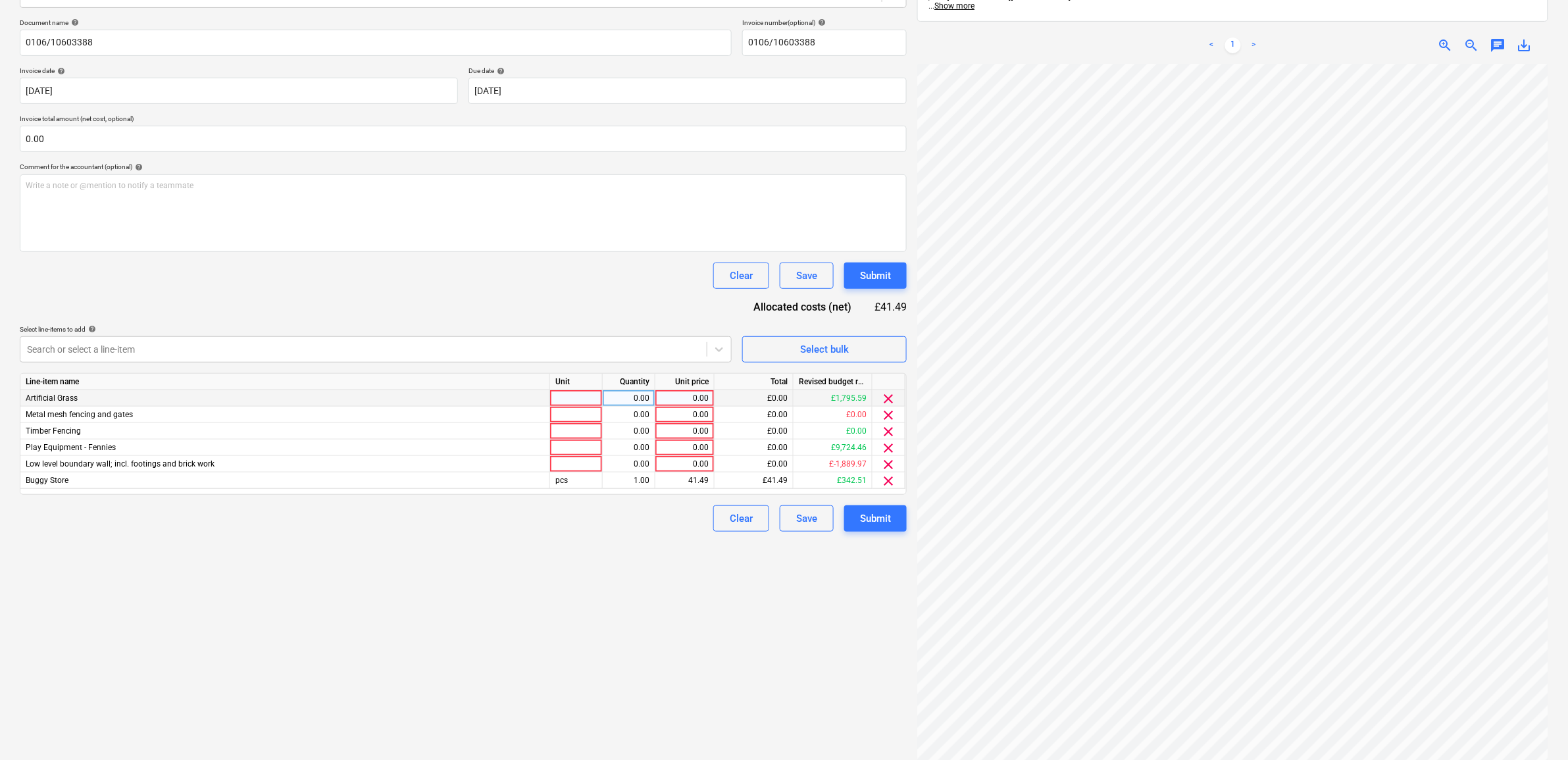
click at [889, 397] on span "clear" at bounding box center [889, 399] width 16 height 16
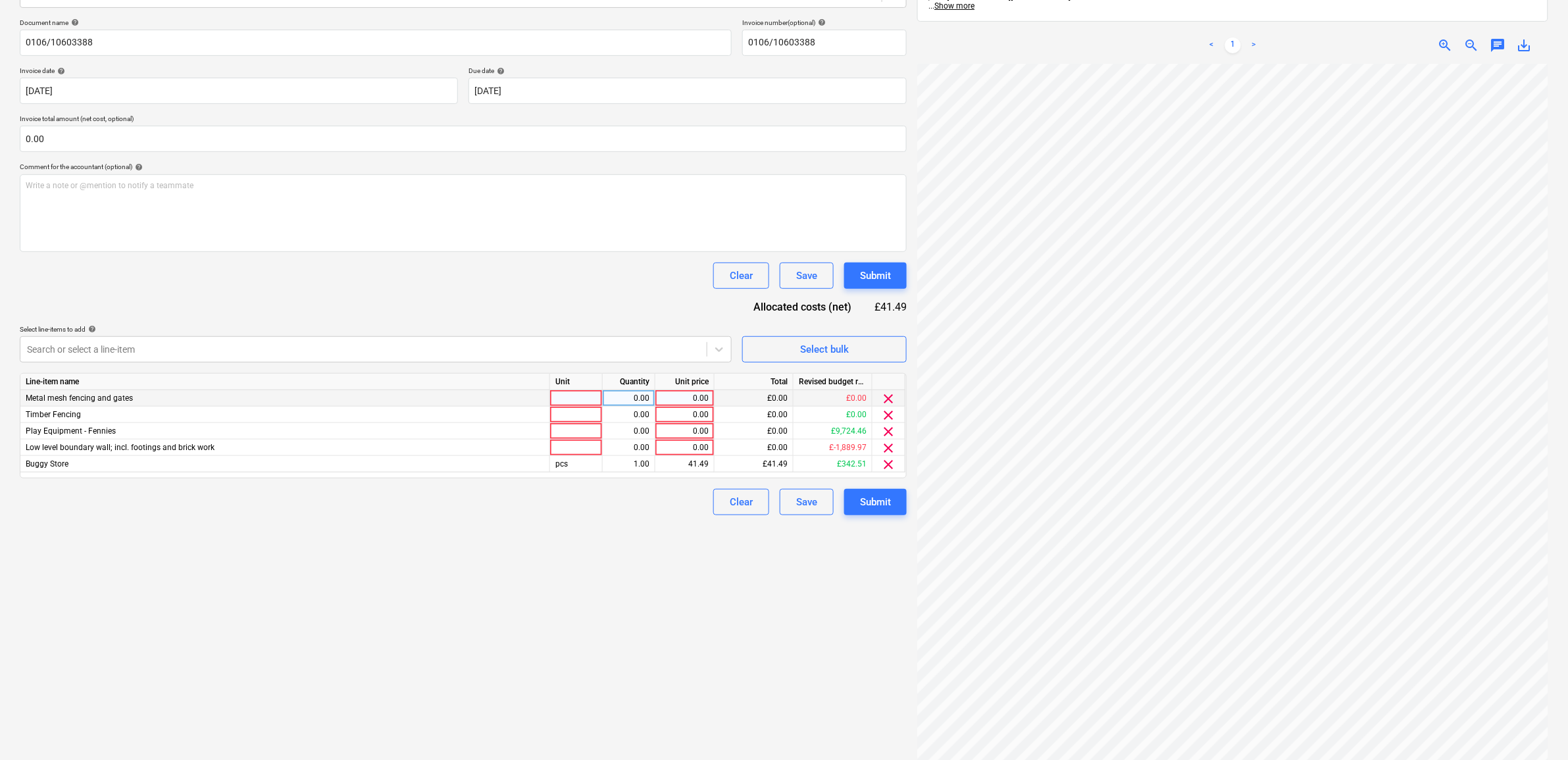
click at [889, 397] on span "clear" at bounding box center [889, 399] width 16 height 16
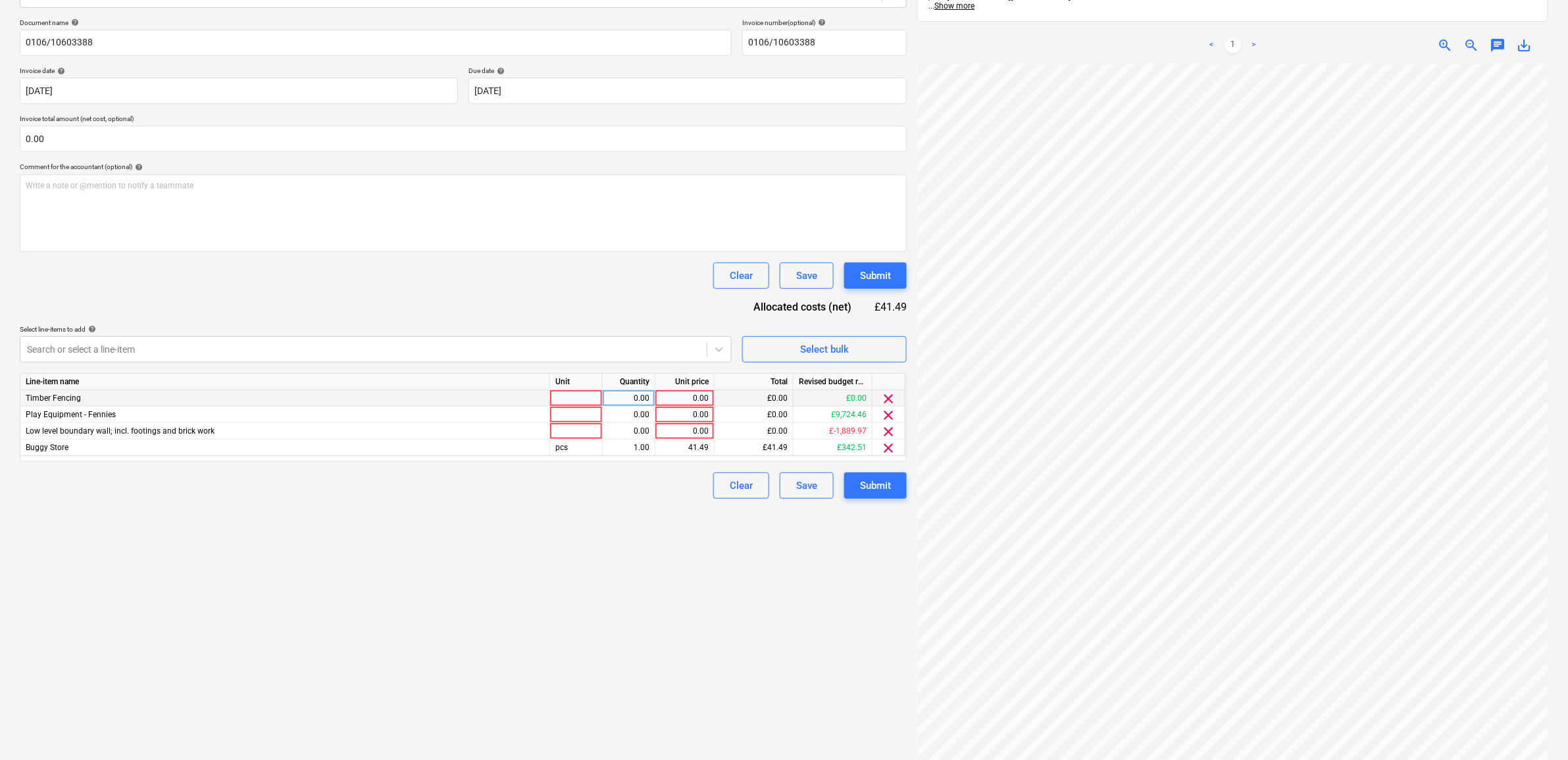
click at [889, 397] on span "clear" at bounding box center [889, 399] width 16 height 16
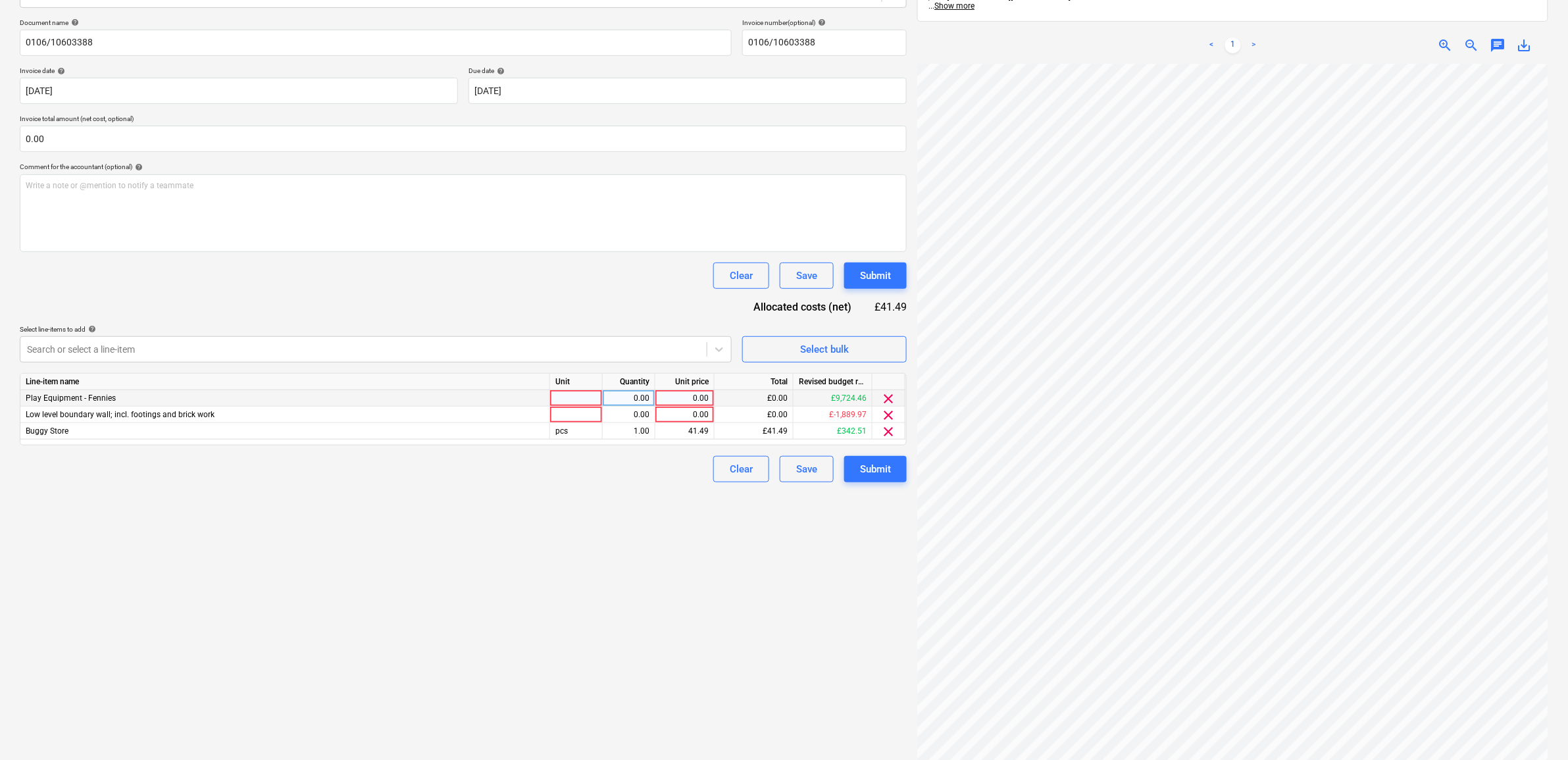
click at [889, 397] on span "clear" at bounding box center [889, 399] width 16 height 16
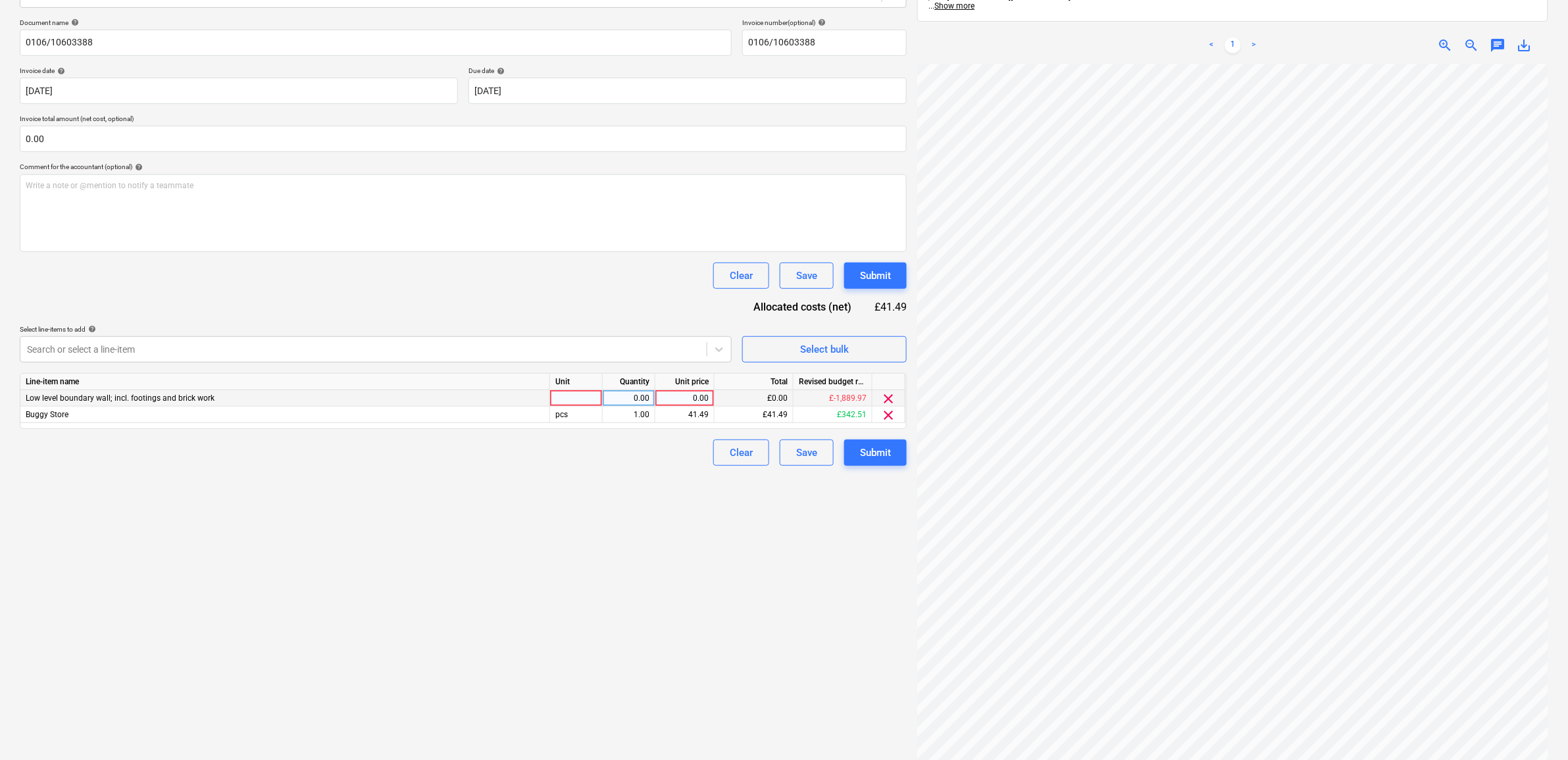
click at [889, 397] on span "clear" at bounding box center [889, 399] width 16 height 16
click at [790, 561] on div "Create new document Select company Lawsons Add new company Select document type…" at bounding box center [463, 336] width 897 height 913
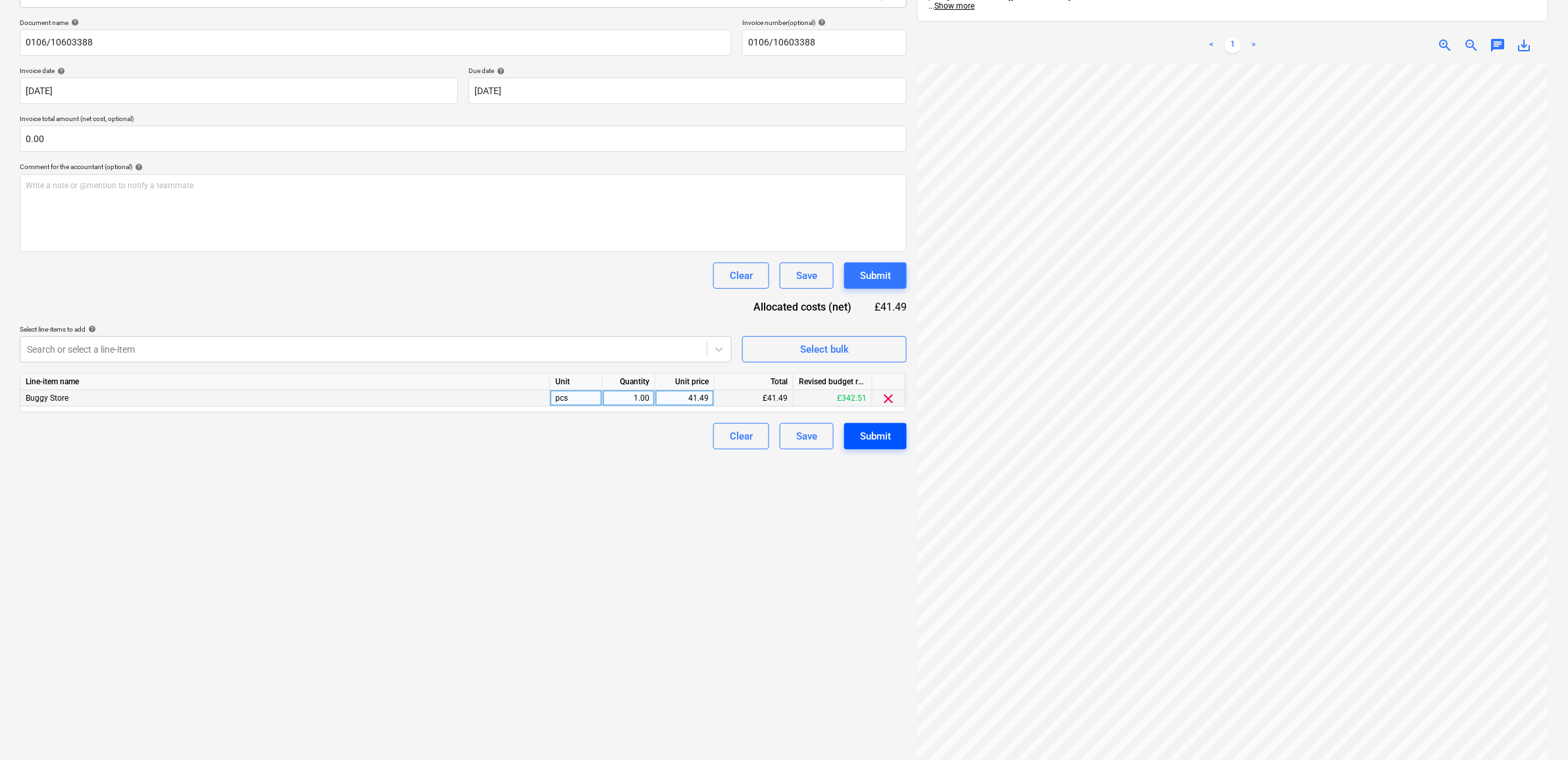
click at [877, 438] on div "Submit" at bounding box center [875, 436] width 31 height 17
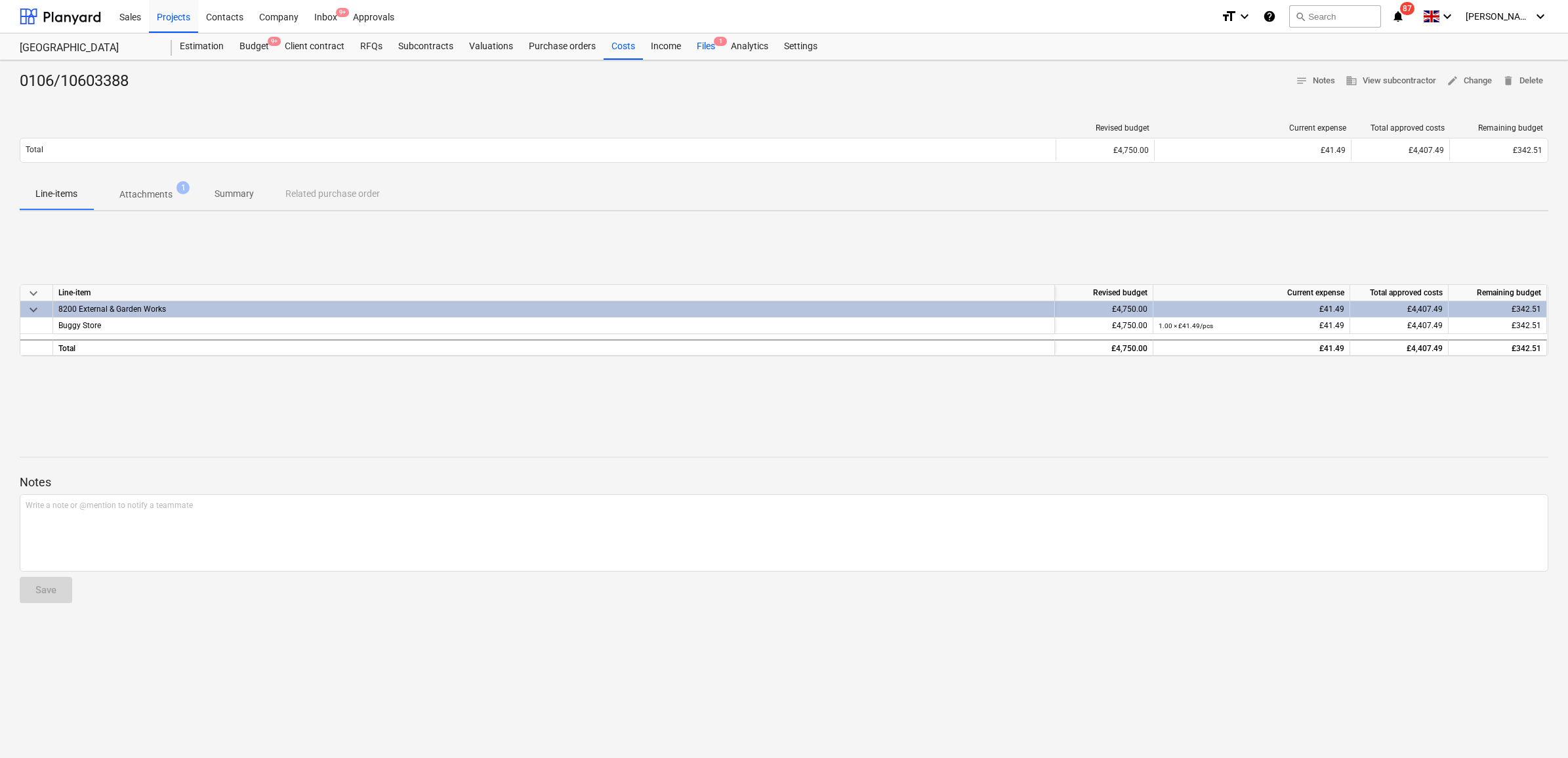
click at [704, 47] on div "Files 1" at bounding box center [706, 46] width 34 height 26
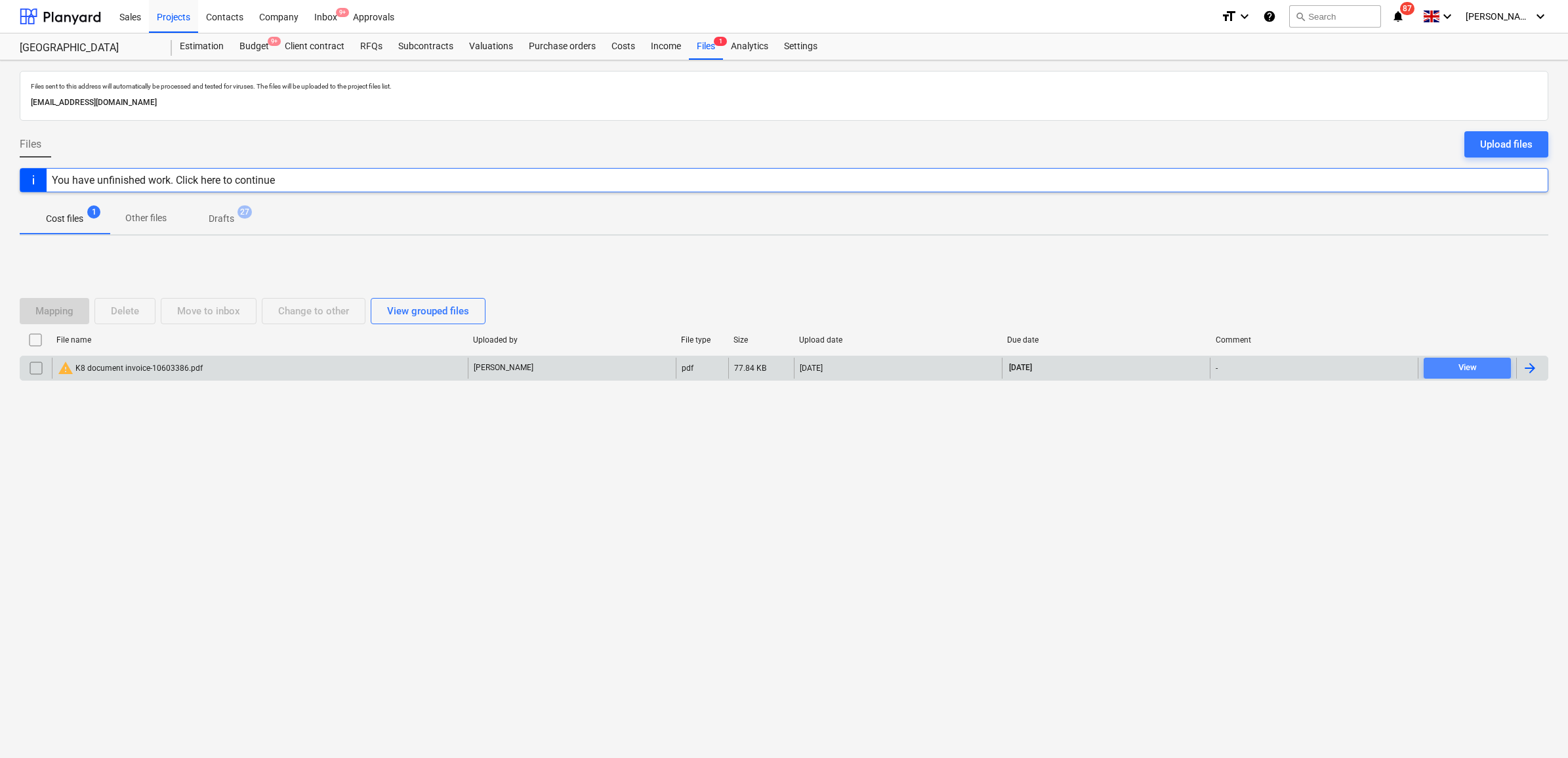
click at [1445, 374] on span "View" at bounding box center [1467, 367] width 76 height 15
click at [1529, 363] on div at bounding box center [1530, 368] width 16 height 16
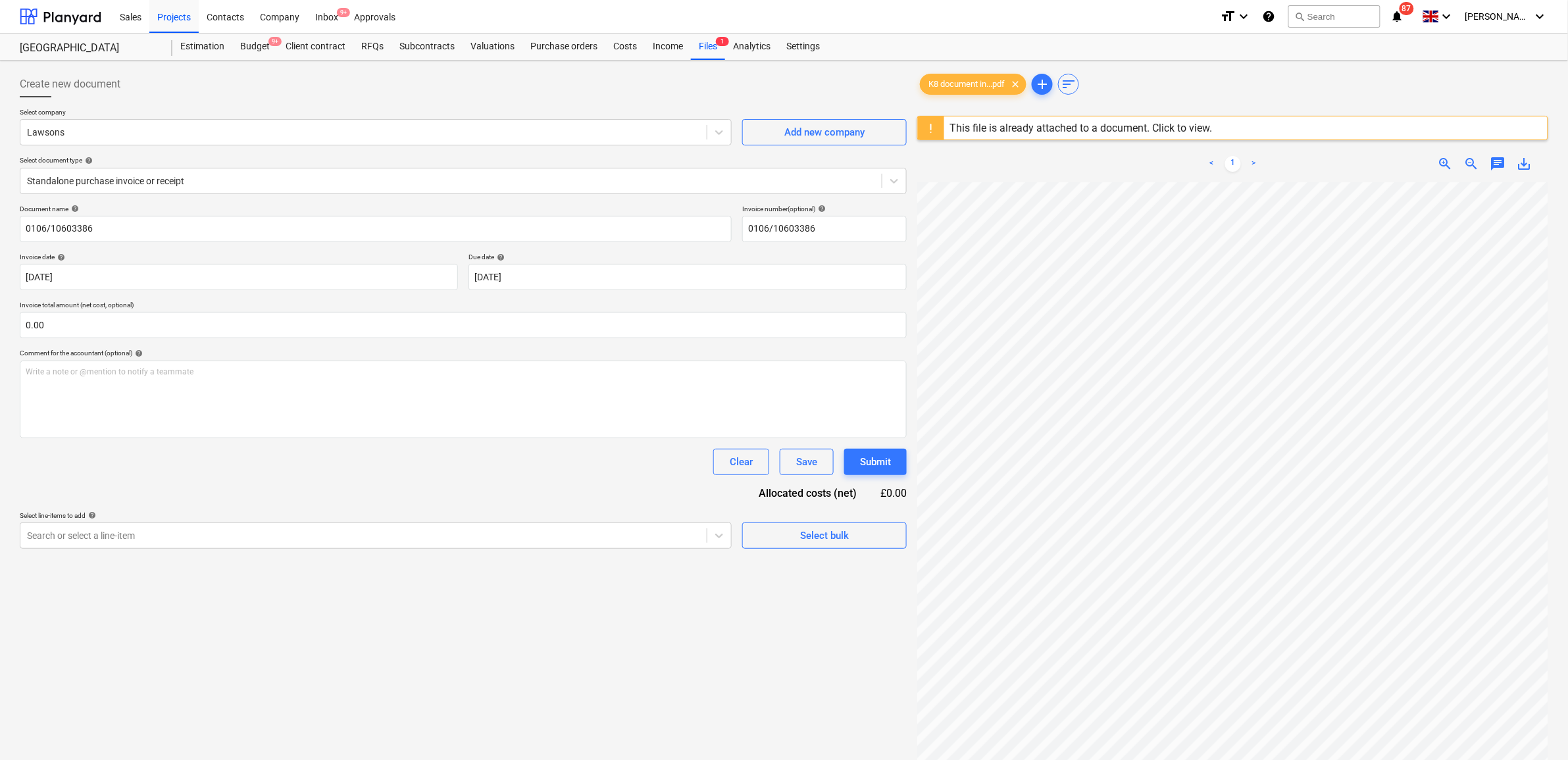
scroll to position [12, 60]
click at [126, 231] on input "0106/10603386" at bounding box center [375, 228] width 712 height 26
click at [609, 492] on div "Document name help 0106/10603386 Invoice number (optional) help 0106/10603386 I…" at bounding box center [463, 376] width 887 height 344
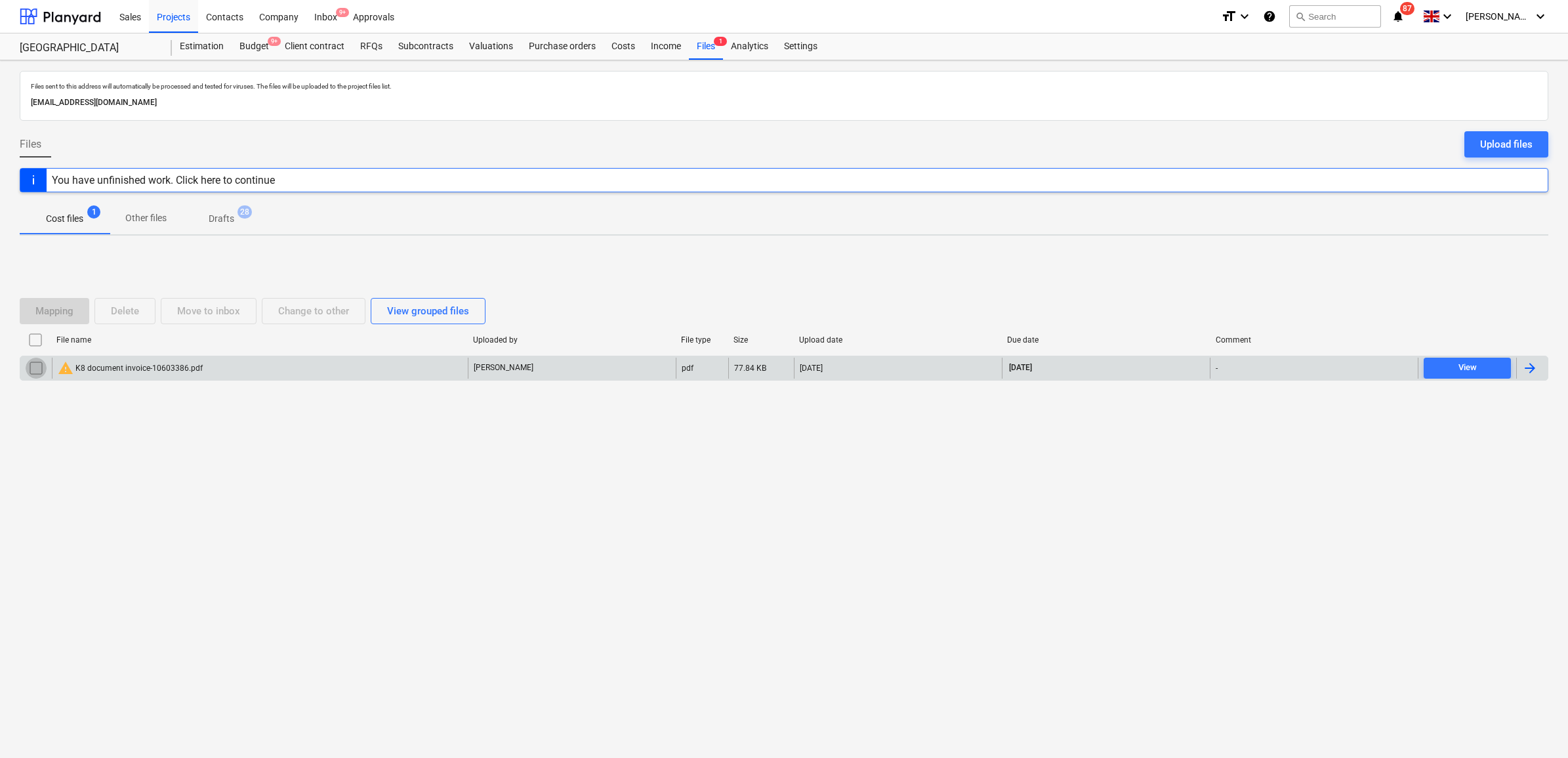
click at [33, 369] on input "checkbox" at bounding box center [36, 368] width 21 height 21
click at [117, 319] on button "Delete" at bounding box center [125, 311] width 61 height 26
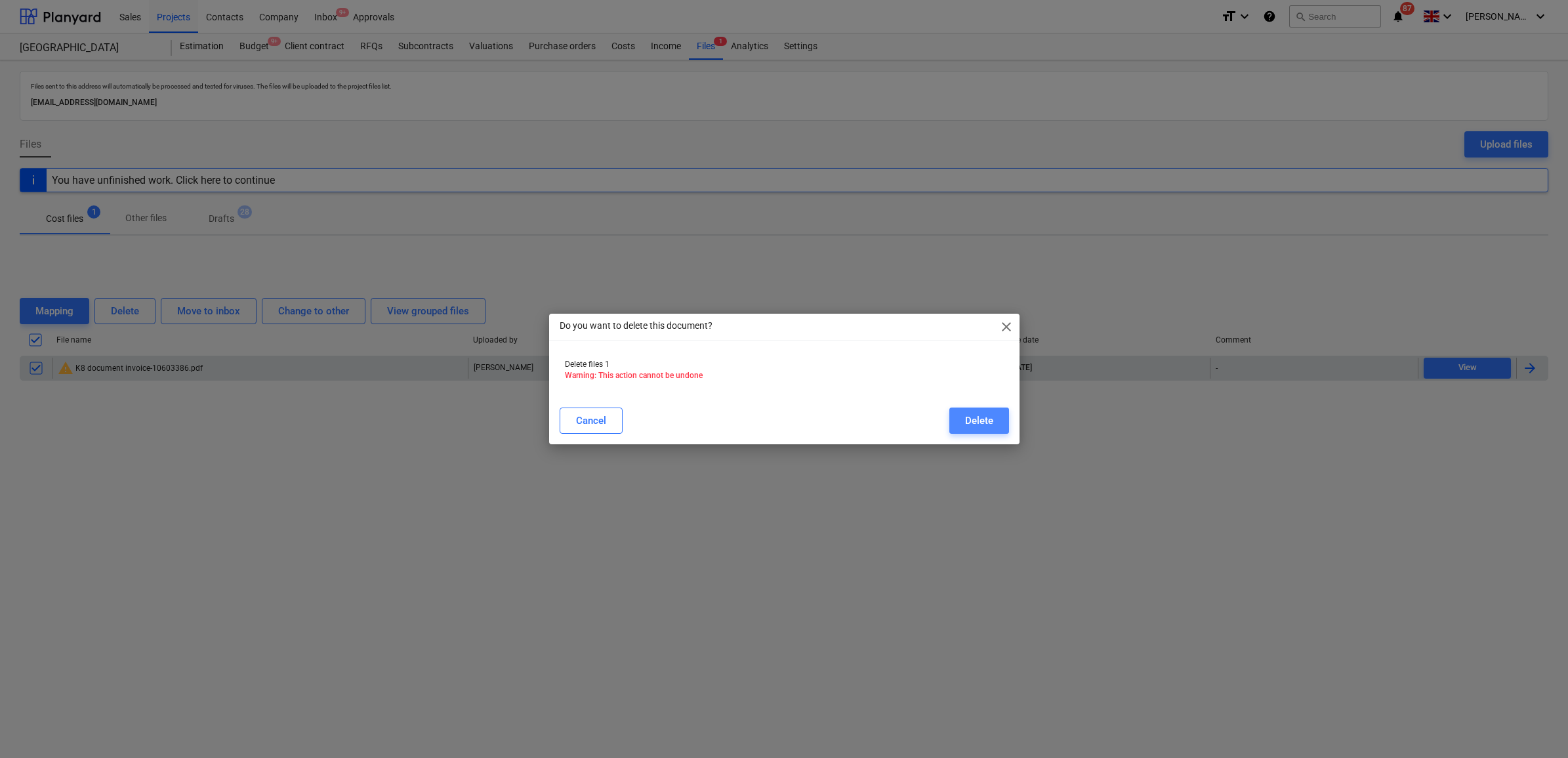
click at [959, 420] on button "Delete" at bounding box center [979, 420] width 59 height 26
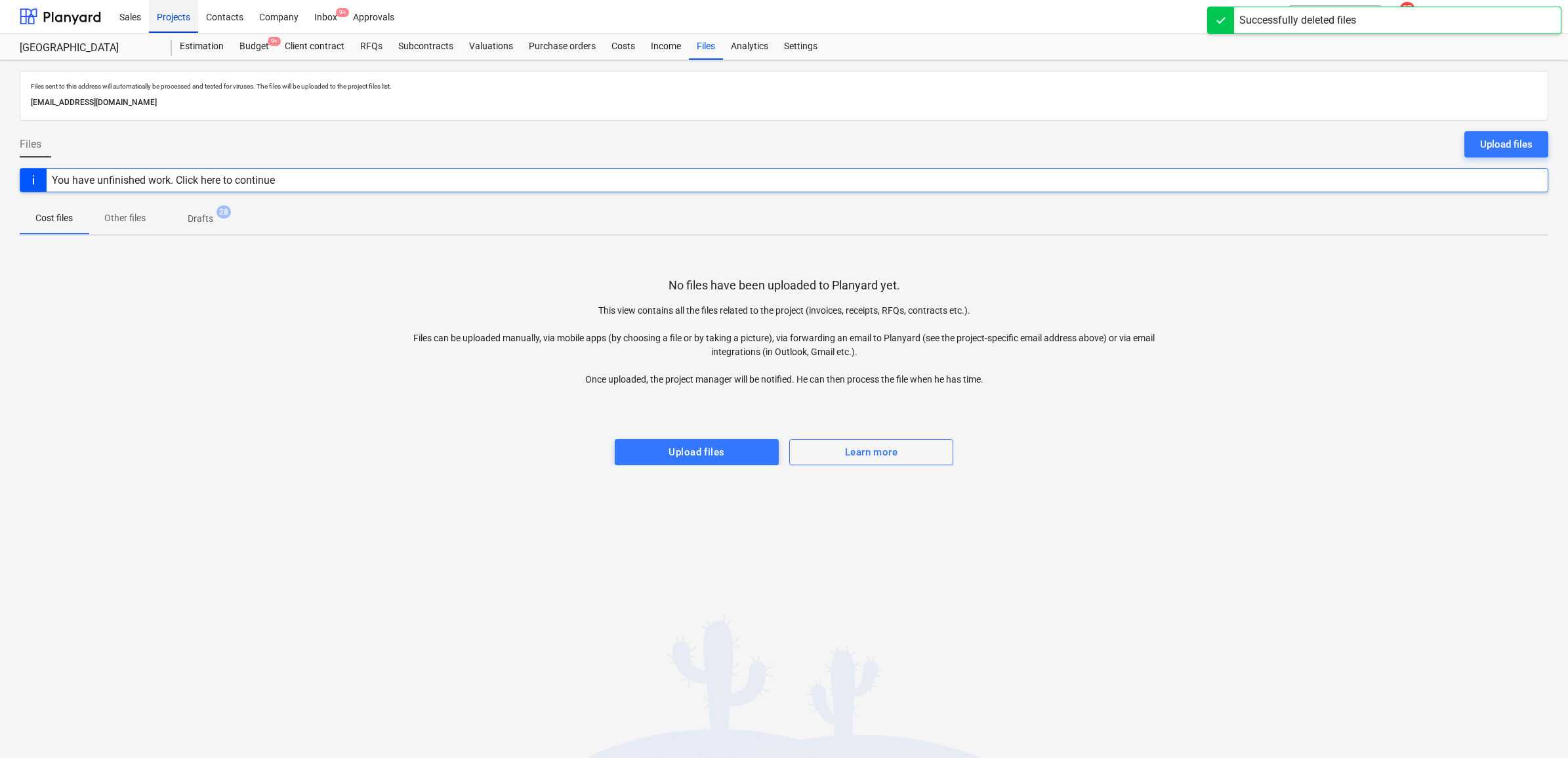
click at [181, 21] on div "Projects" at bounding box center [173, 16] width 50 height 33
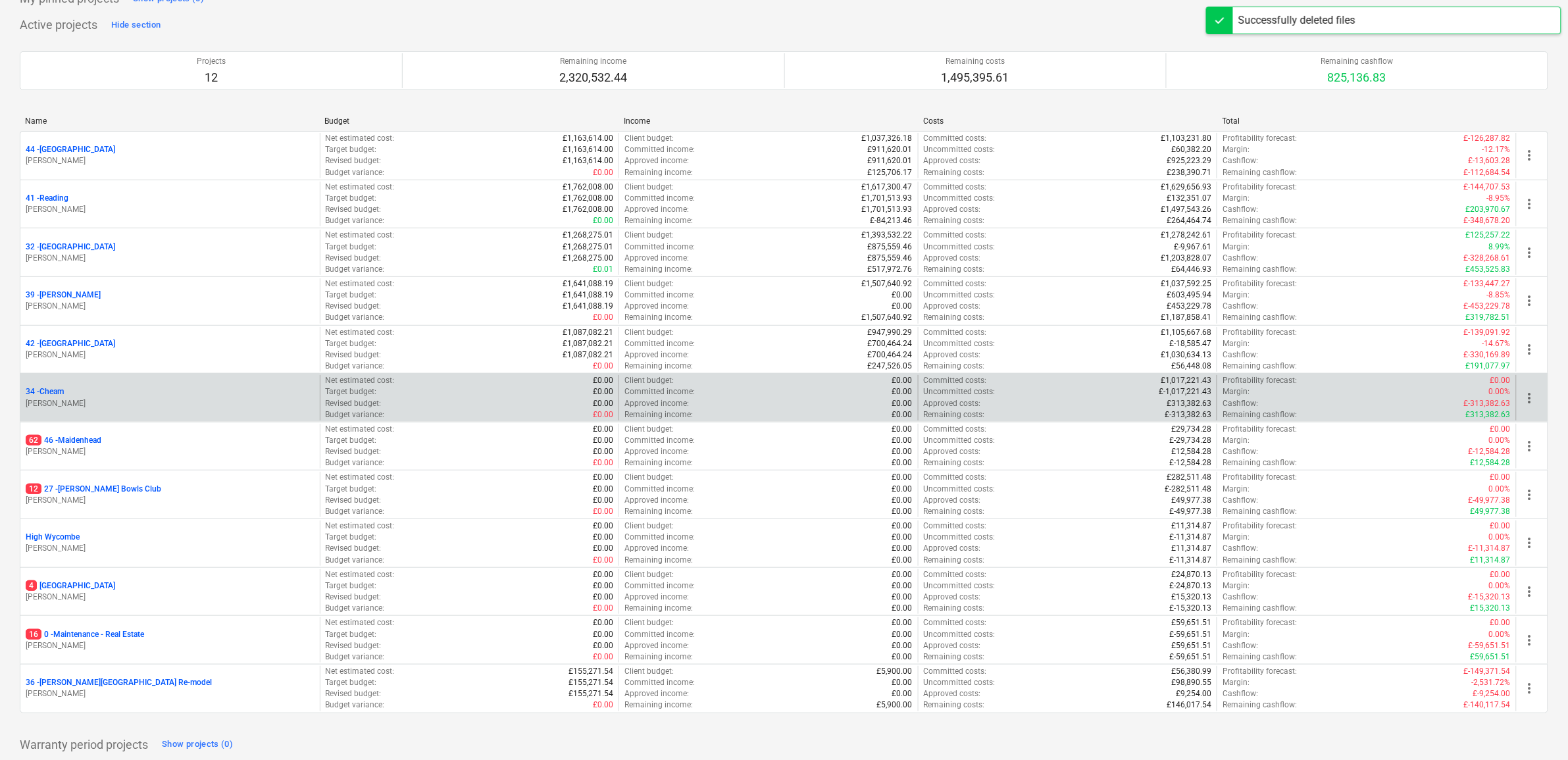
scroll to position [142, 0]
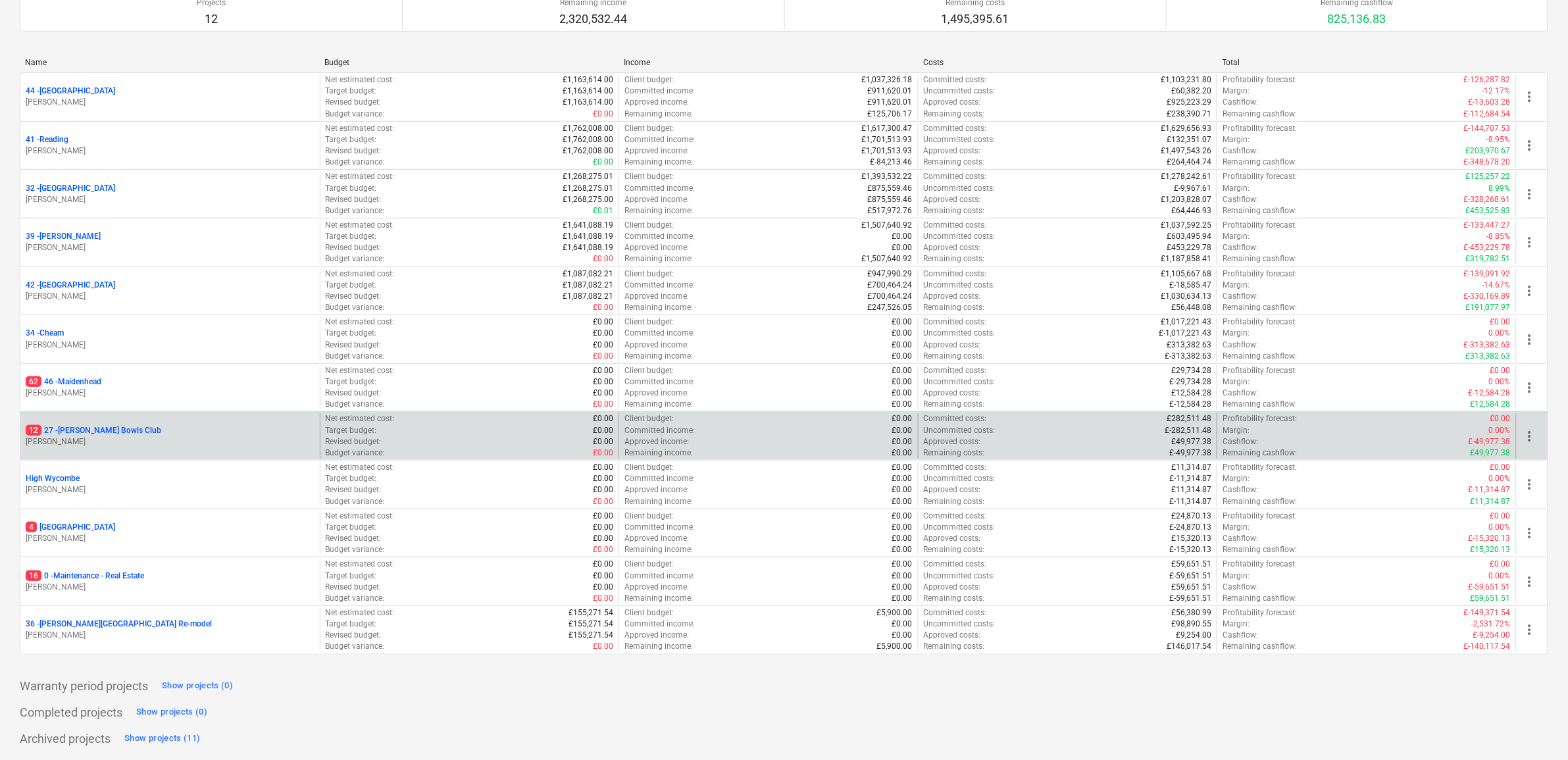
click at [87, 432] on p "12 27 - [PERSON_NAME] Bowls Club" at bounding box center [93, 431] width 136 height 11
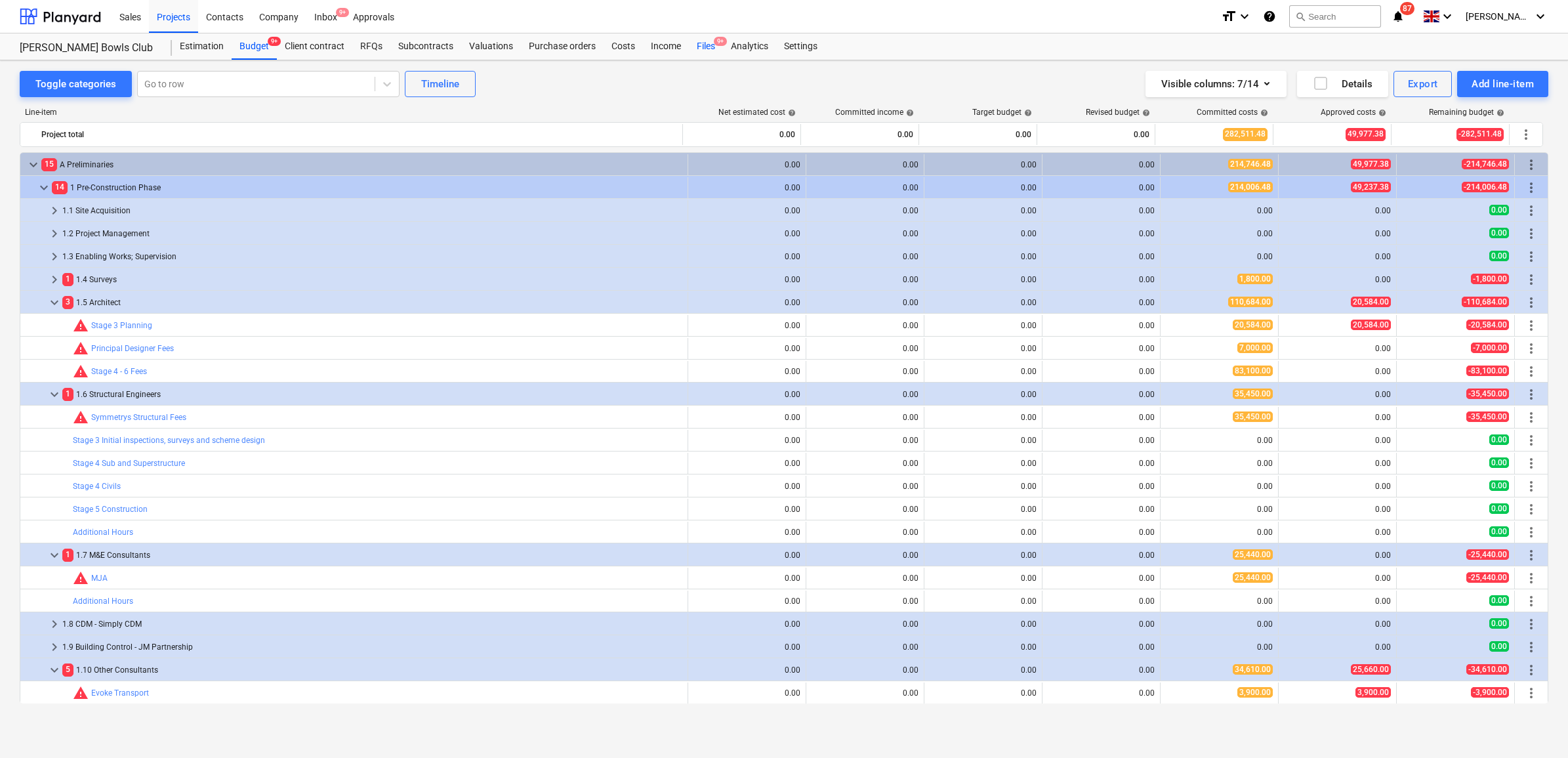
click at [702, 47] on div "Files 9+" at bounding box center [706, 46] width 34 height 26
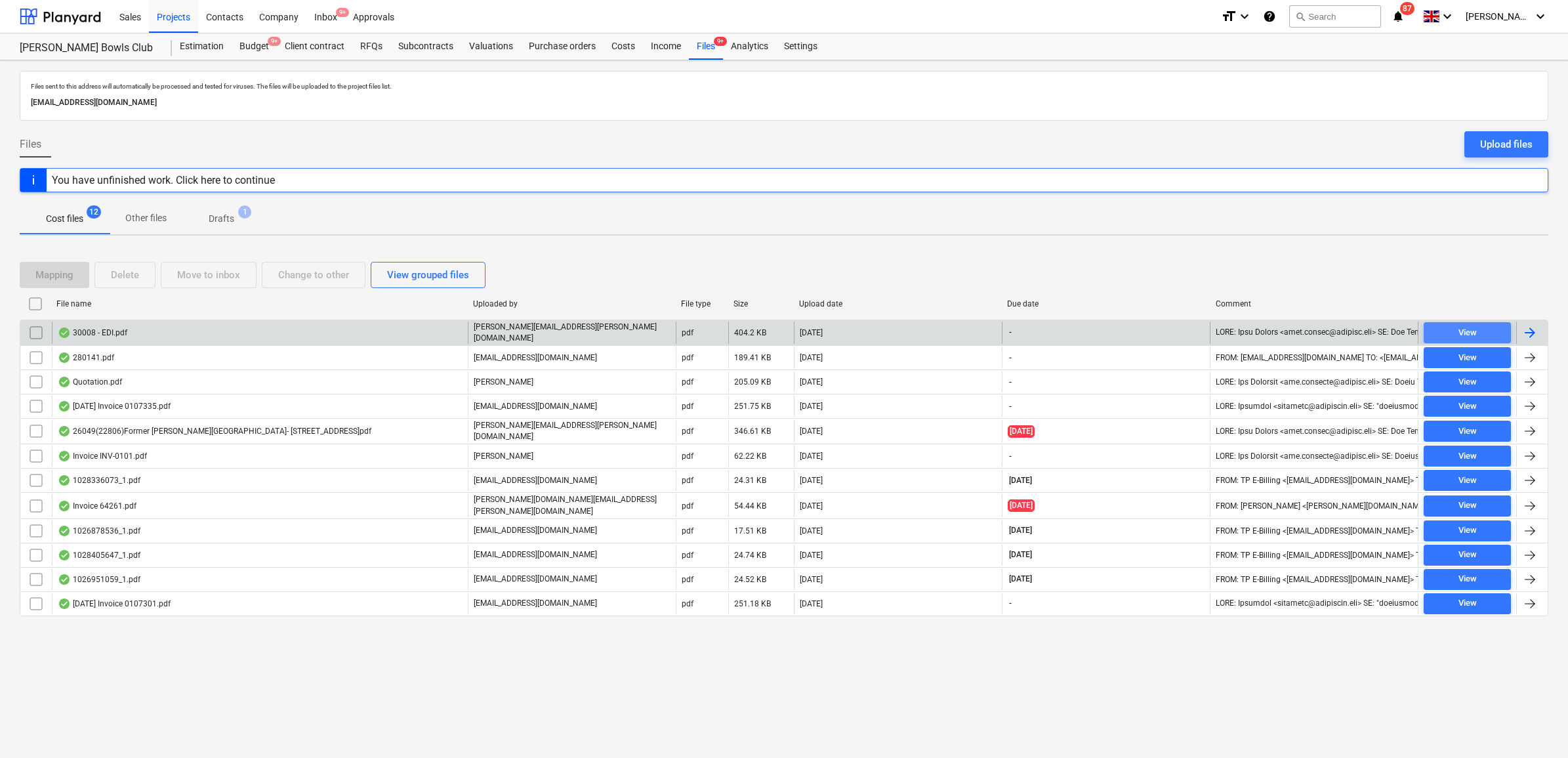
click at [1467, 331] on div "View" at bounding box center [1467, 333] width 18 height 15
click at [1529, 340] on div at bounding box center [1532, 333] width 31 height 23
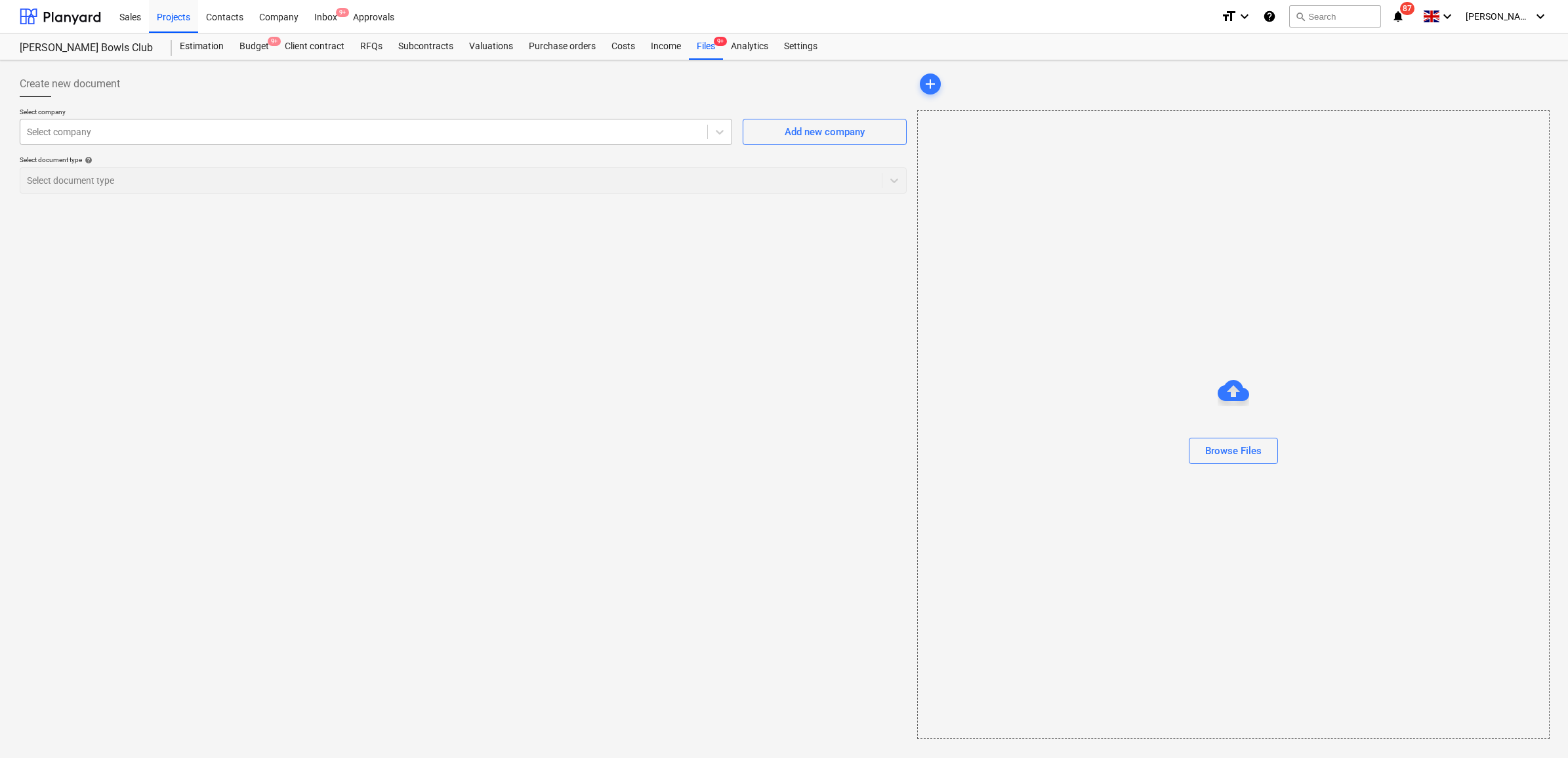
click at [343, 139] on div "Select company" at bounding box center [364, 132] width 687 height 18
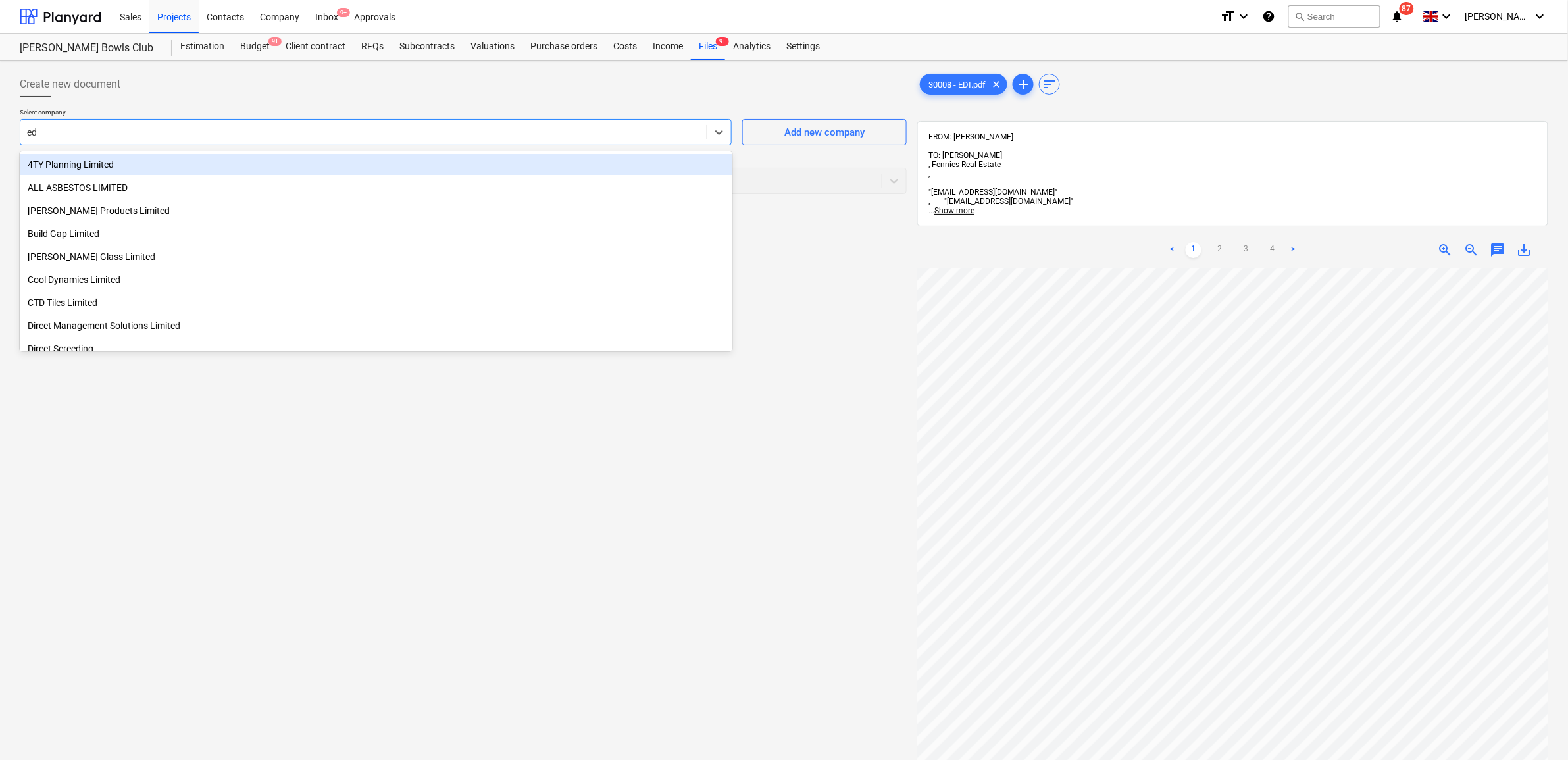
type input "e"
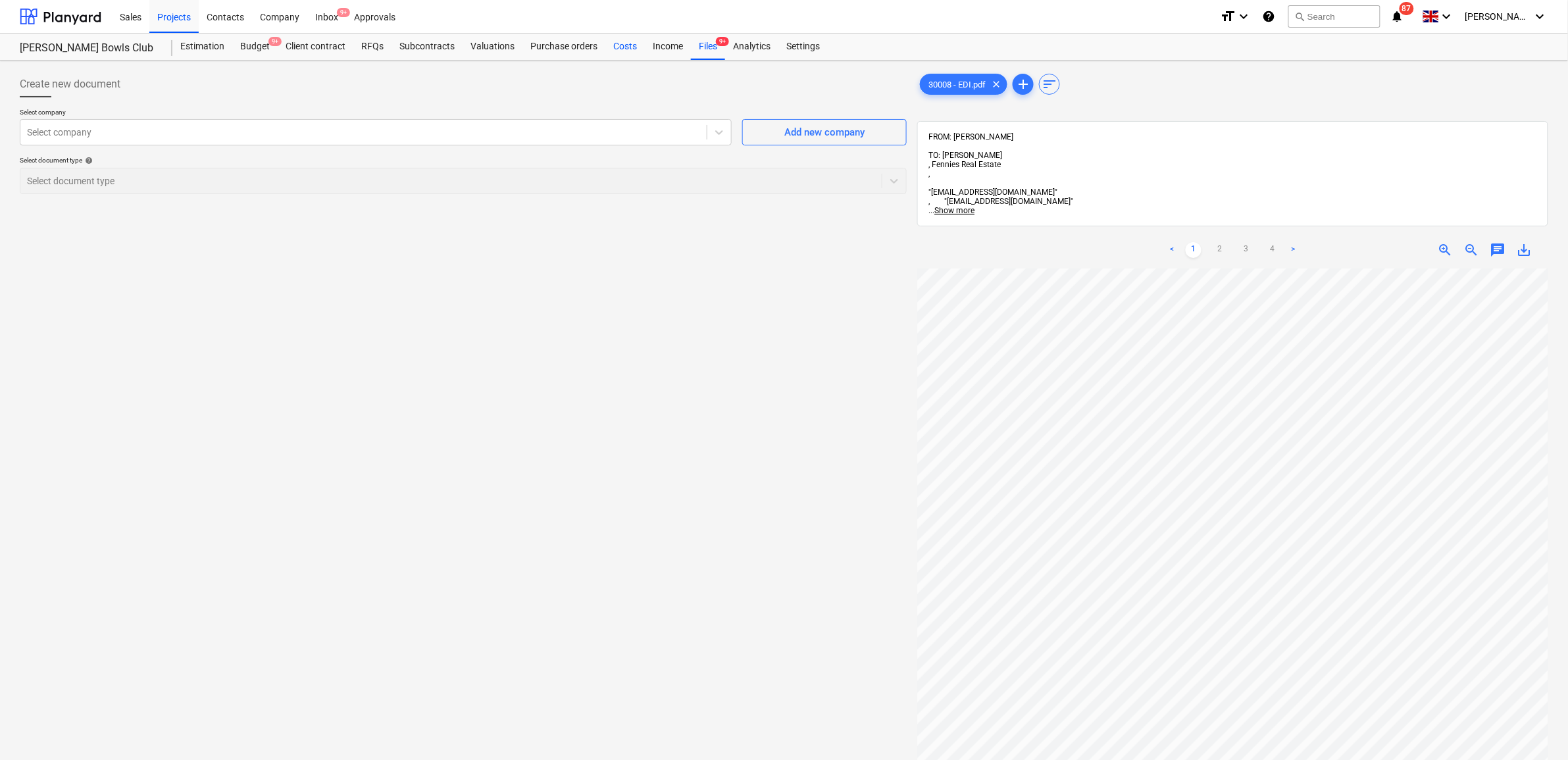
click at [625, 45] on div "Costs" at bounding box center [625, 46] width 40 height 26
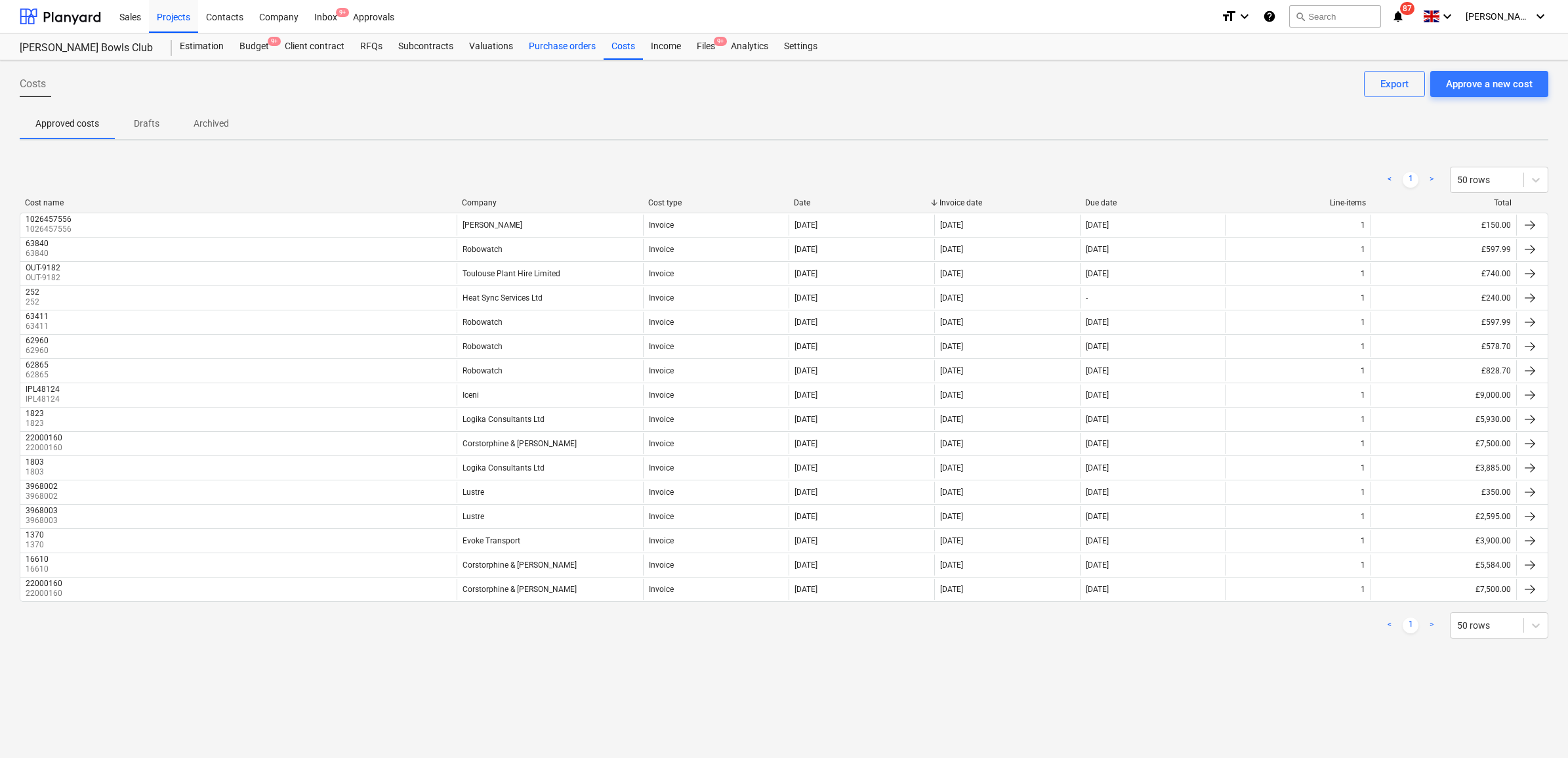
click at [558, 46] on div "Purchase orders" at bounding box center [562, 46] width 83 height 26
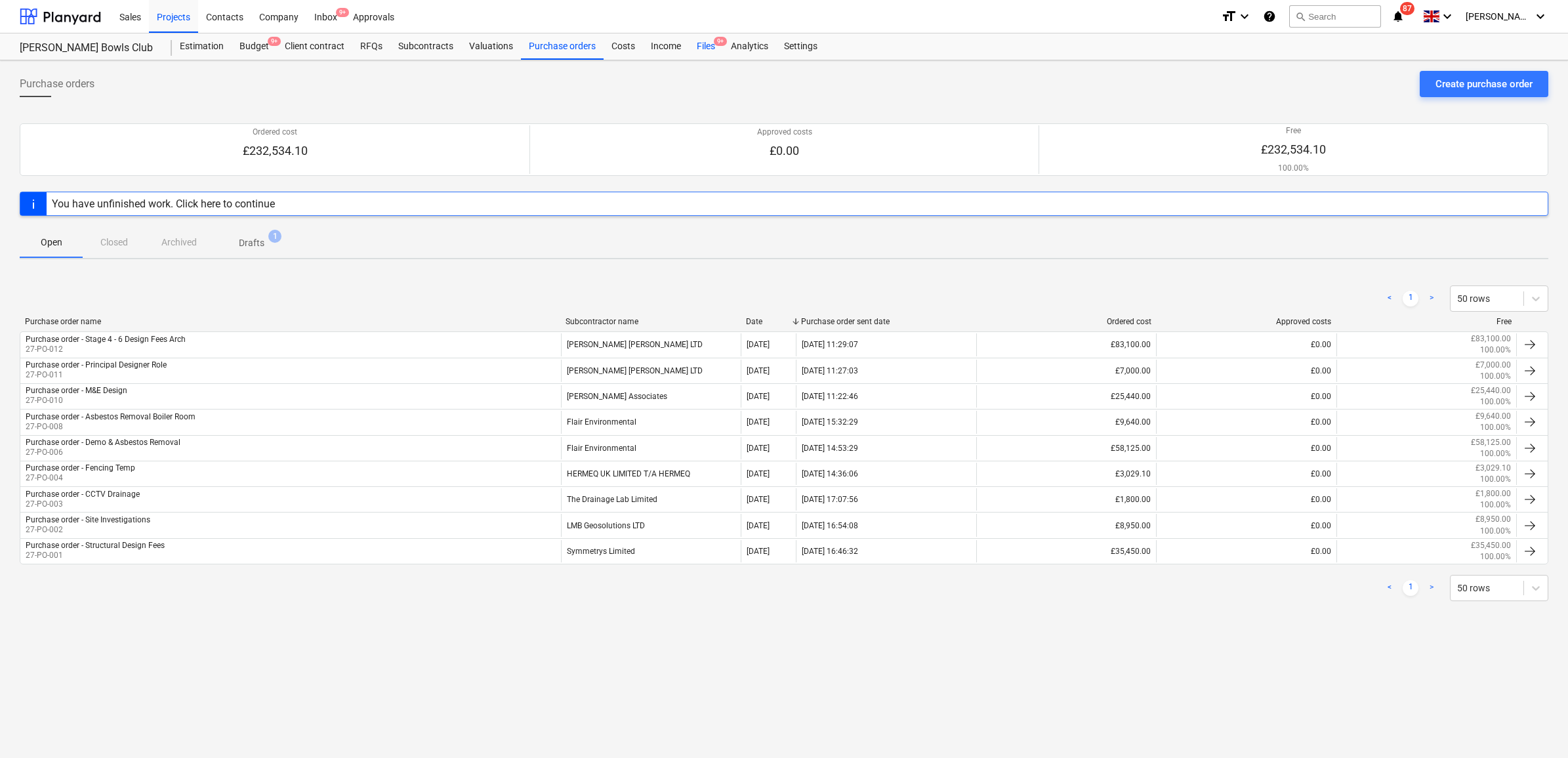
click at [692, 46] on div "Files 9+" at bounding box center [706, 46] width 34 height 26
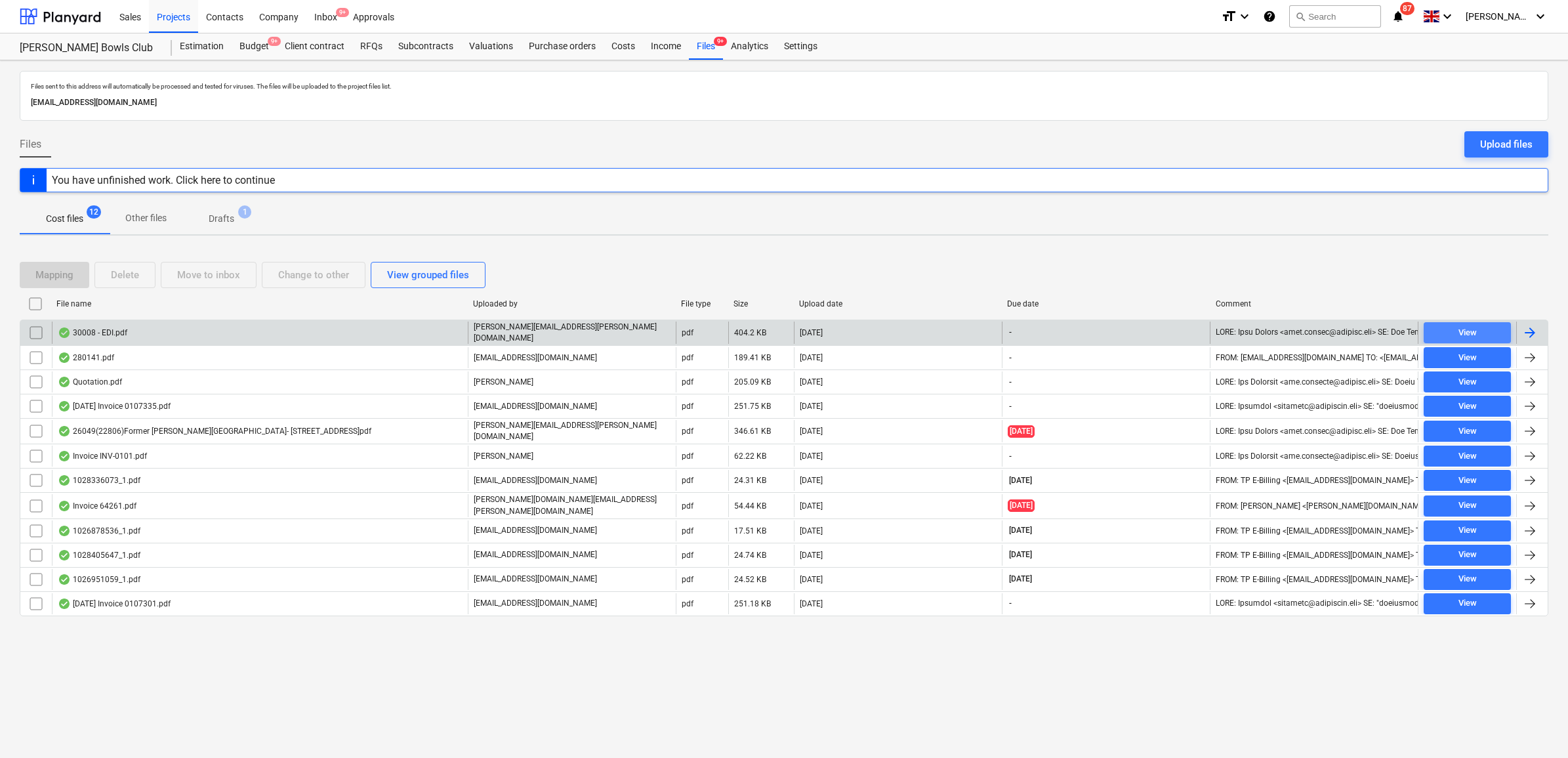
click at [1483, 330] on span "View" at bounding box center [1467, 333] width 76 height 15
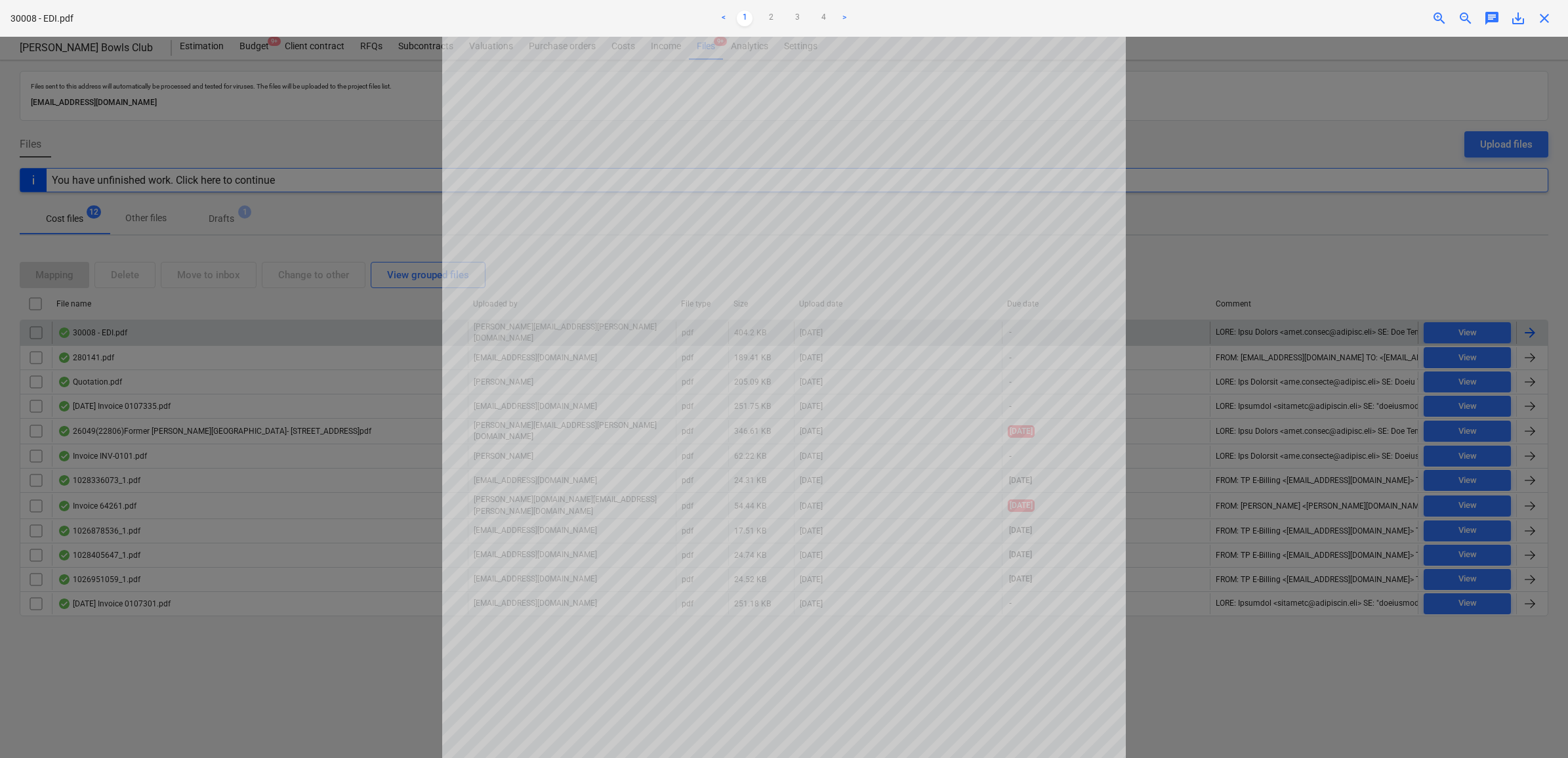
scroll to position [246, 0]
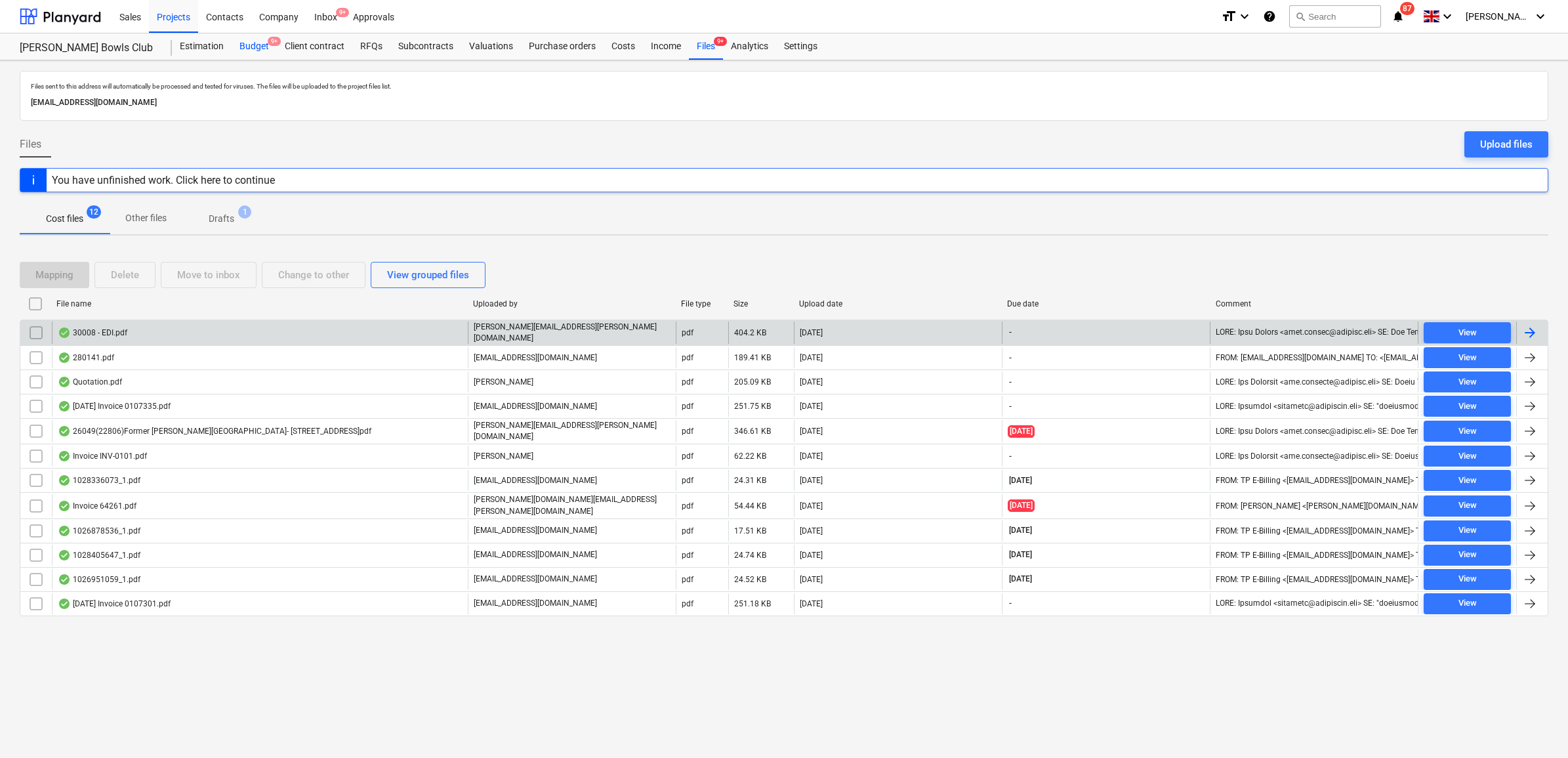
click at [250, 43] on div "Budget 9+" at bounding box center [254, 46] width 45 height 26
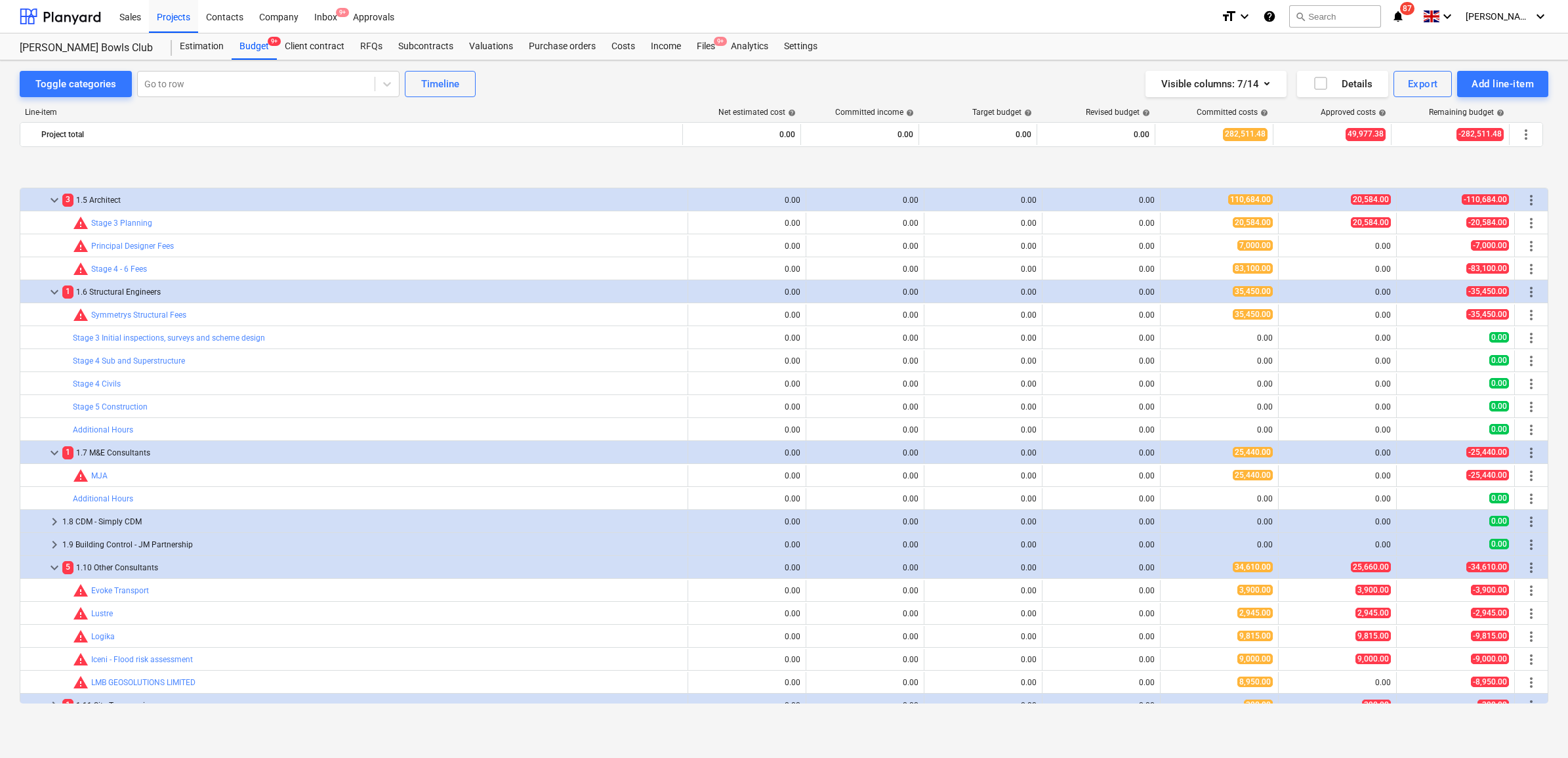
scroll to position [164, 0]
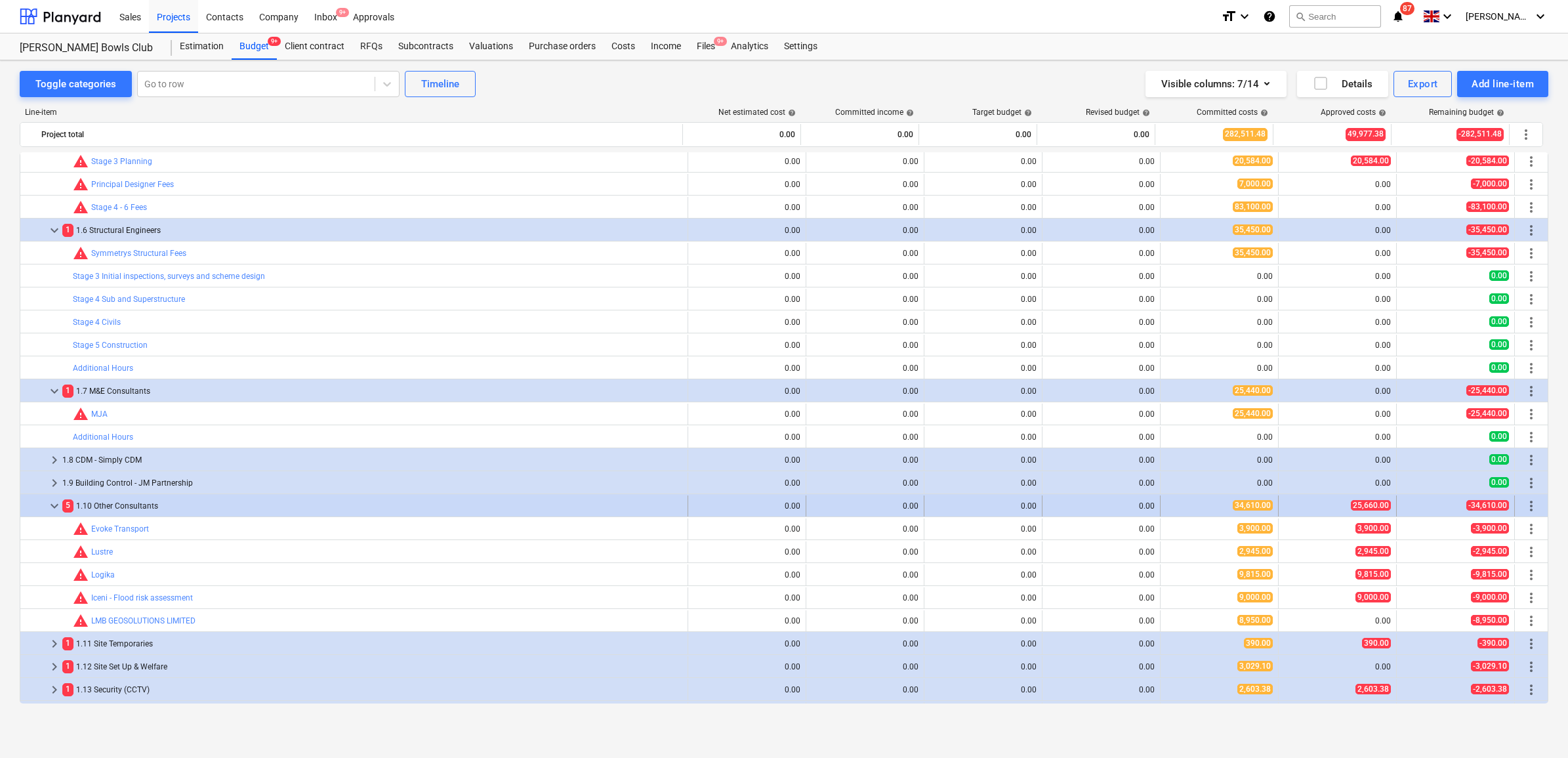
click at [1528, 507] on span "more_vert" at bounding box center [1531, 505] width 16 height 16
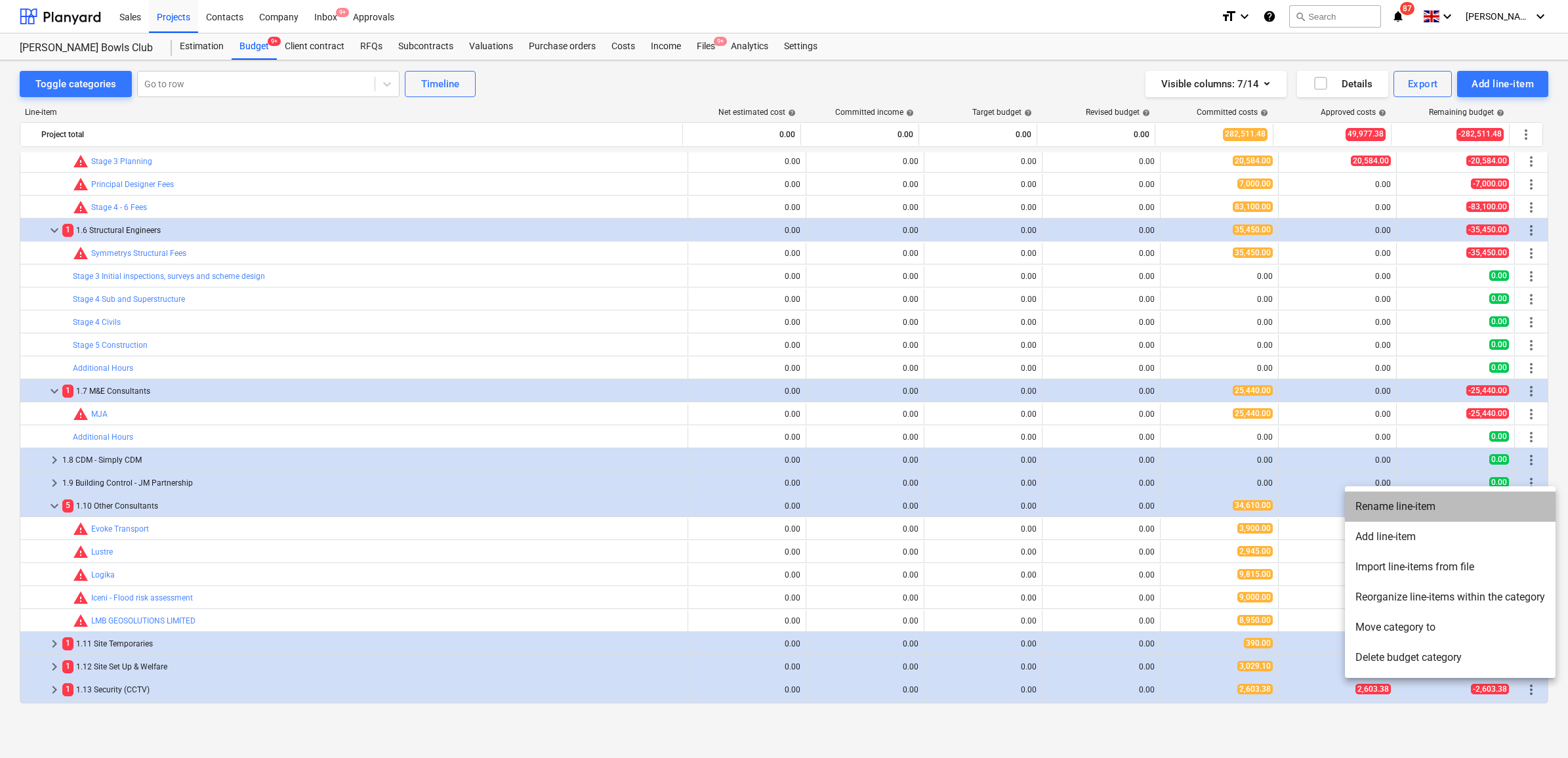
click at [1392, 510] on li "Rename line-item" at bounding box center [1450, 506] width 211 height 30
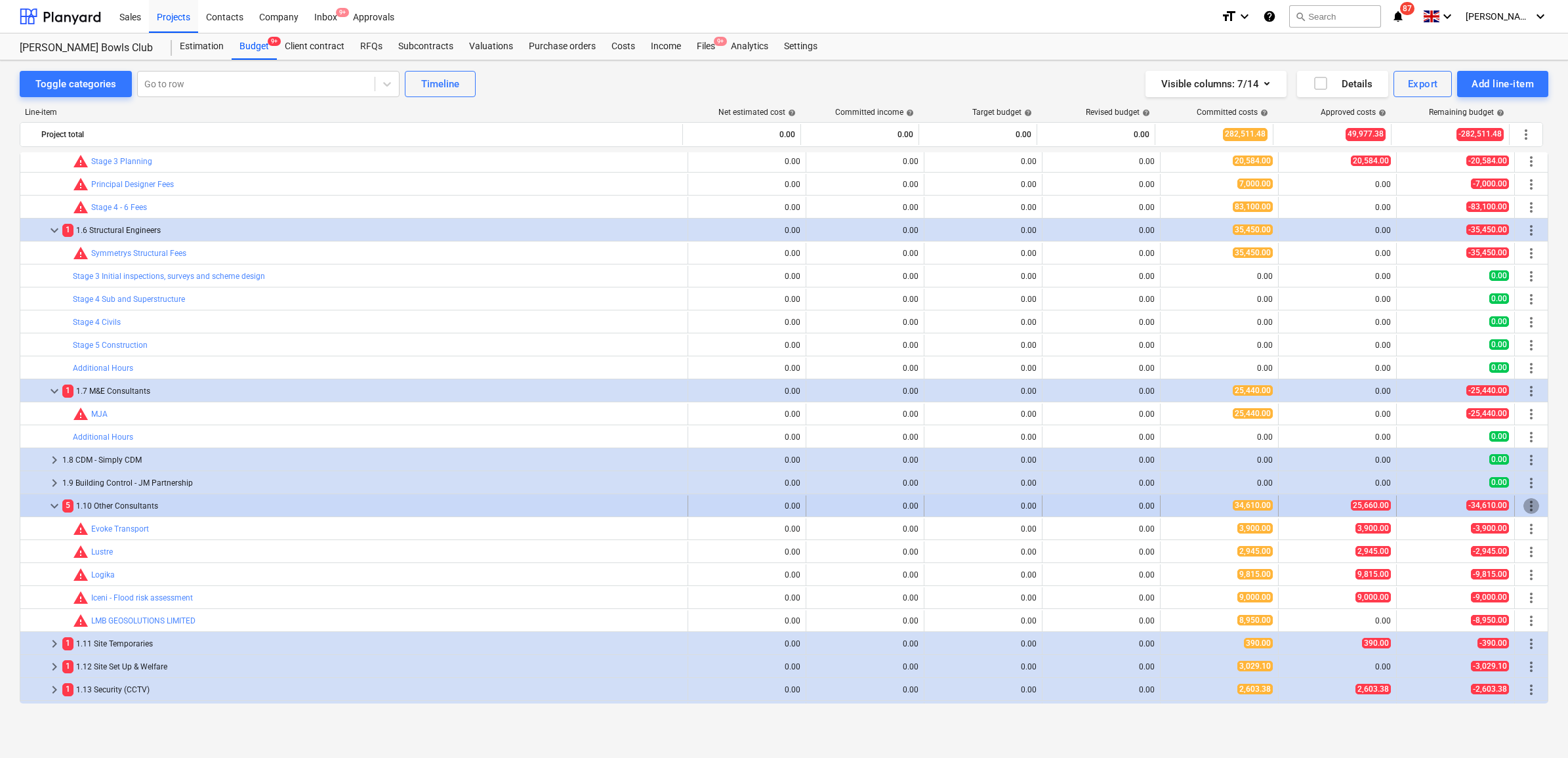
click at [1530, 509] on span "more_vert" at bounding box center [1531, 505] width 16 height 16
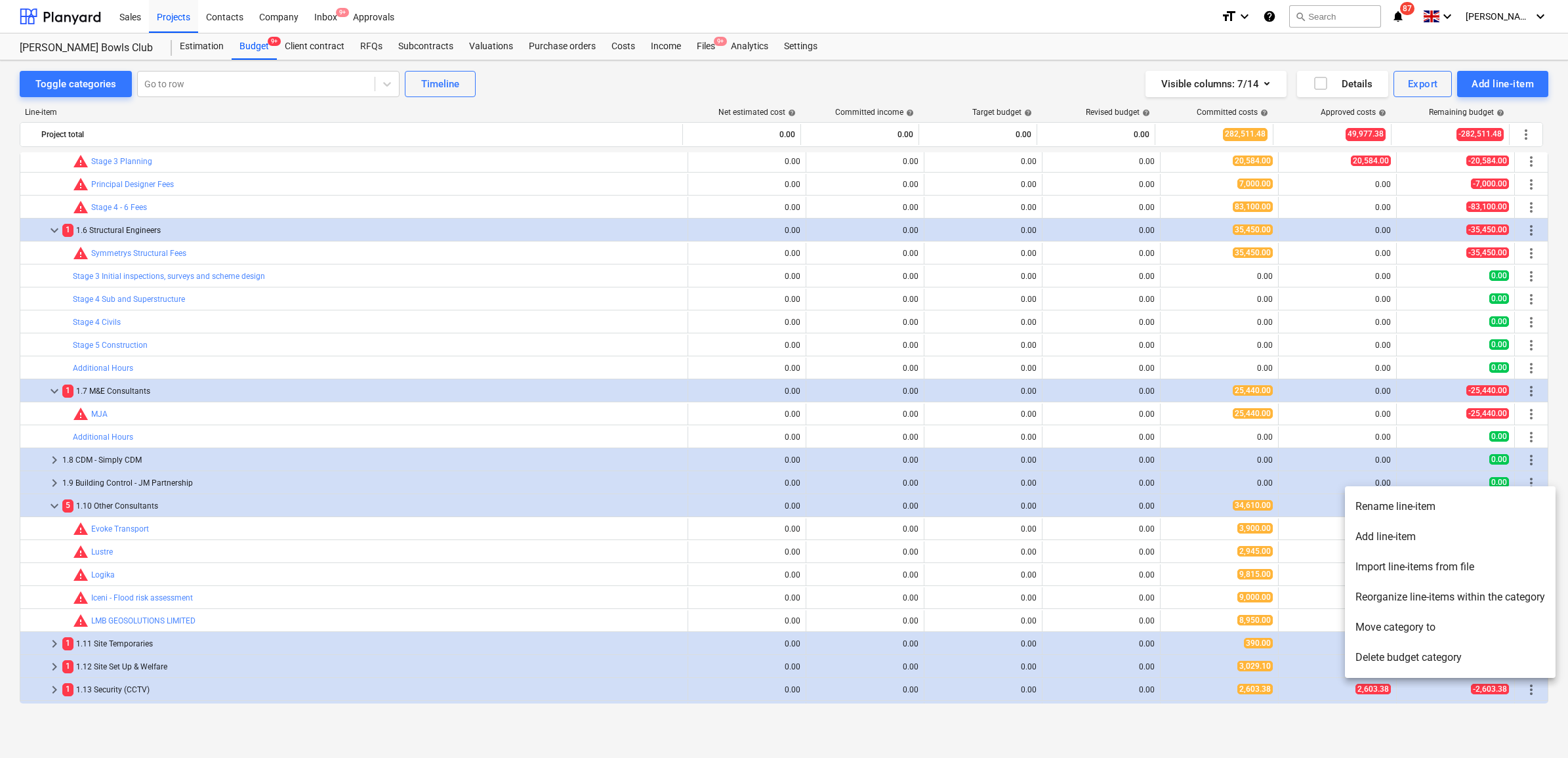
click at [1434, 528] on li "Add line-item" at bounding box center [1450, 536] width 211 height 30
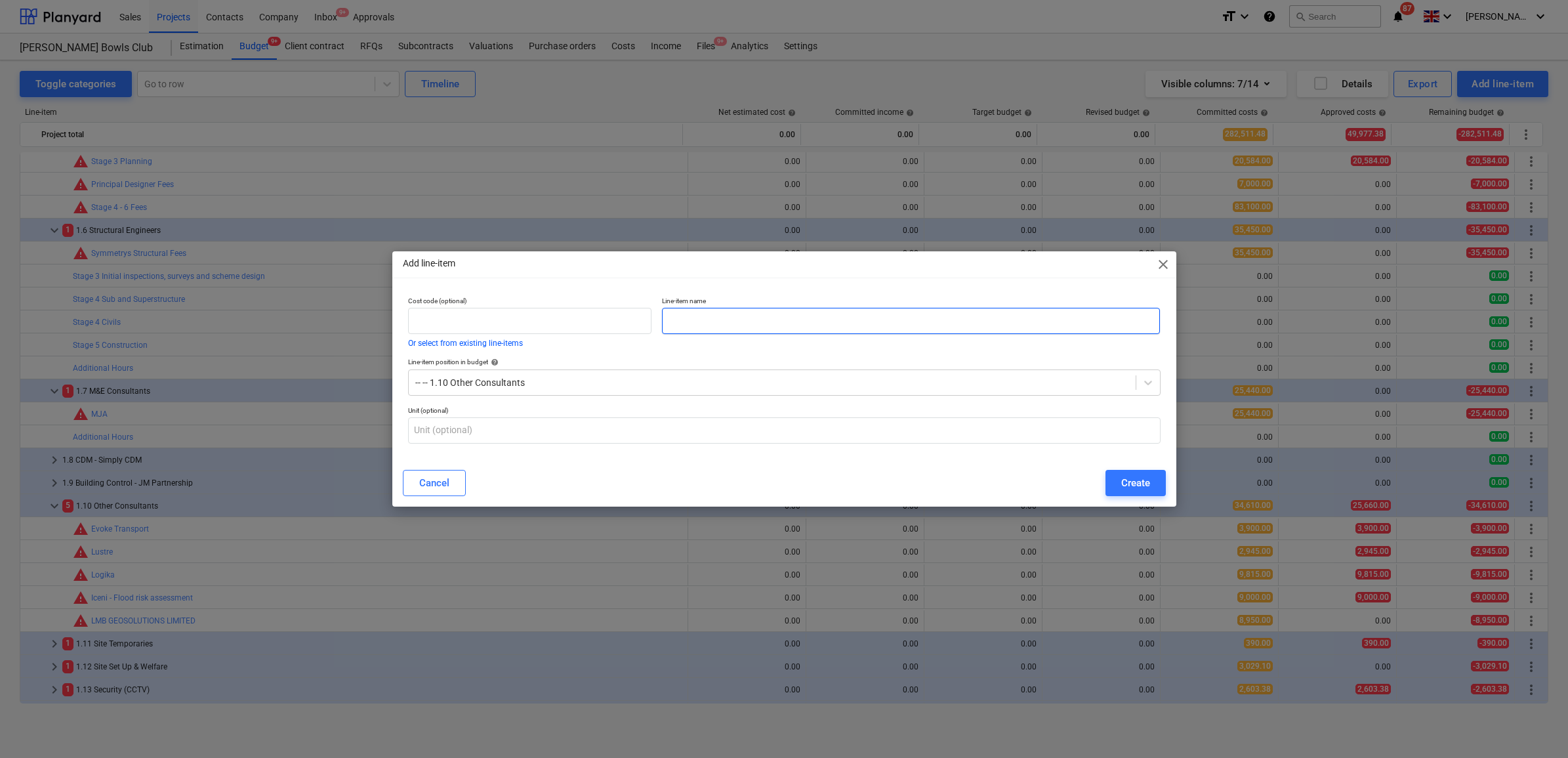
click at [798, 306] on p "Line-item name" at bounding box center [910, 302] width 498 height 11
click at [793, 316] on input "text" at bounding box center [910, 321] width 498 height 26
type input "Utilities Survey"
click at [1116, 477] on button "Create" at bounding box center [1135, 483] width 60 height 26
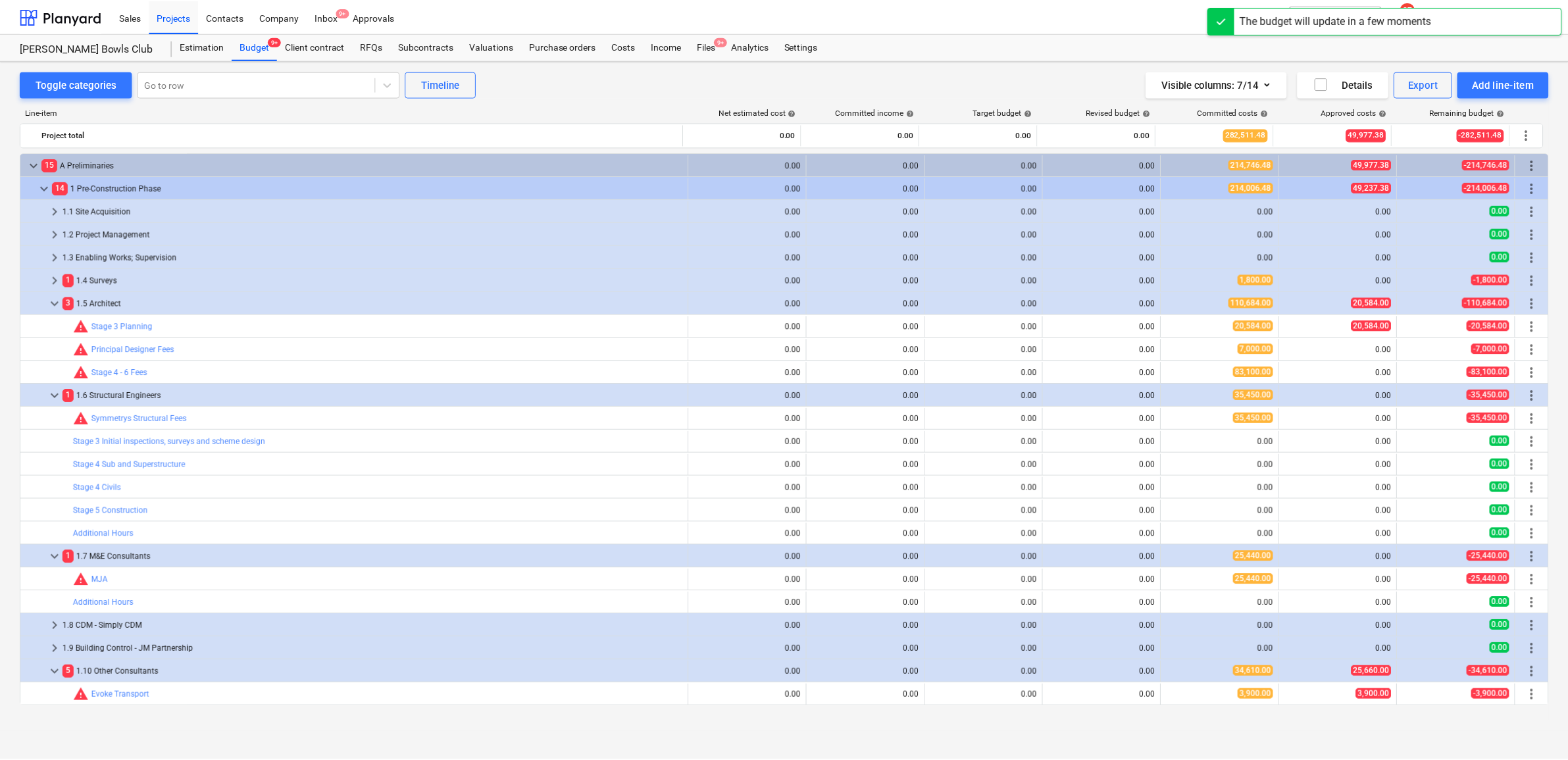
scroll to position [165, 0]
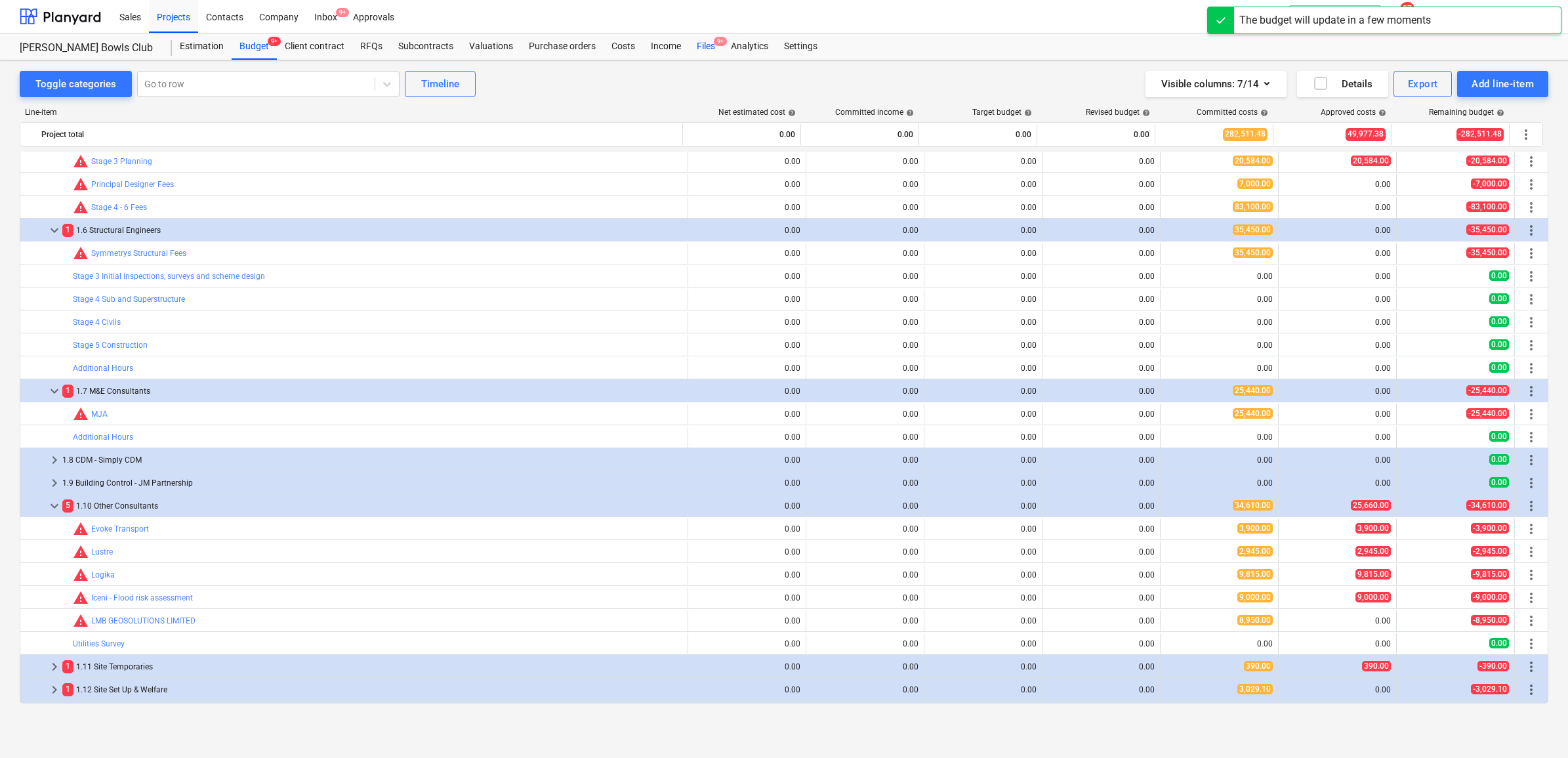
click at [704, 45] on div "Files 9+" at bounding box center [706, 46] width 34 height 26
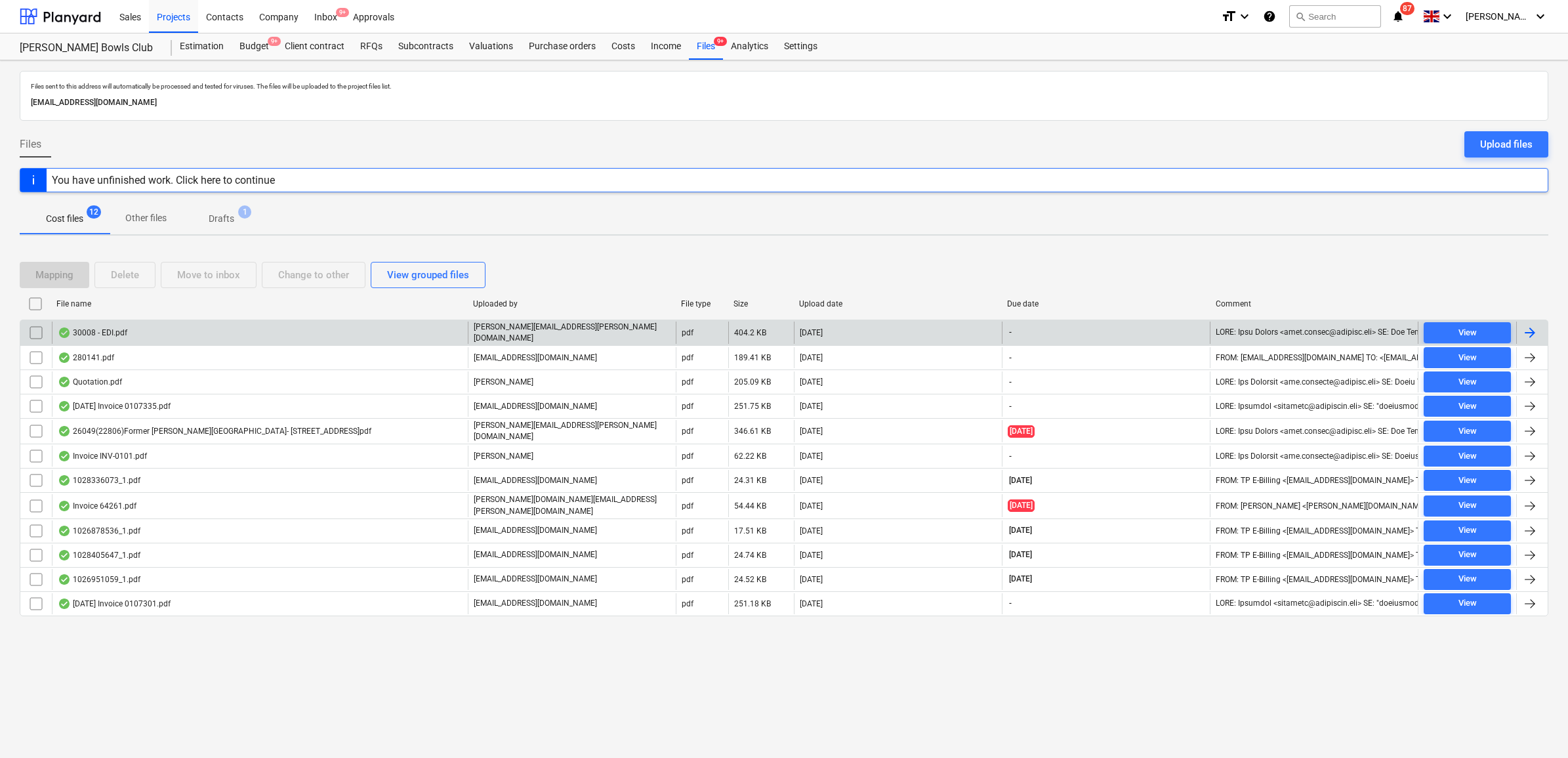
click at [1530, 333] on div at bounding box center [1530, 333] width 16 height 16
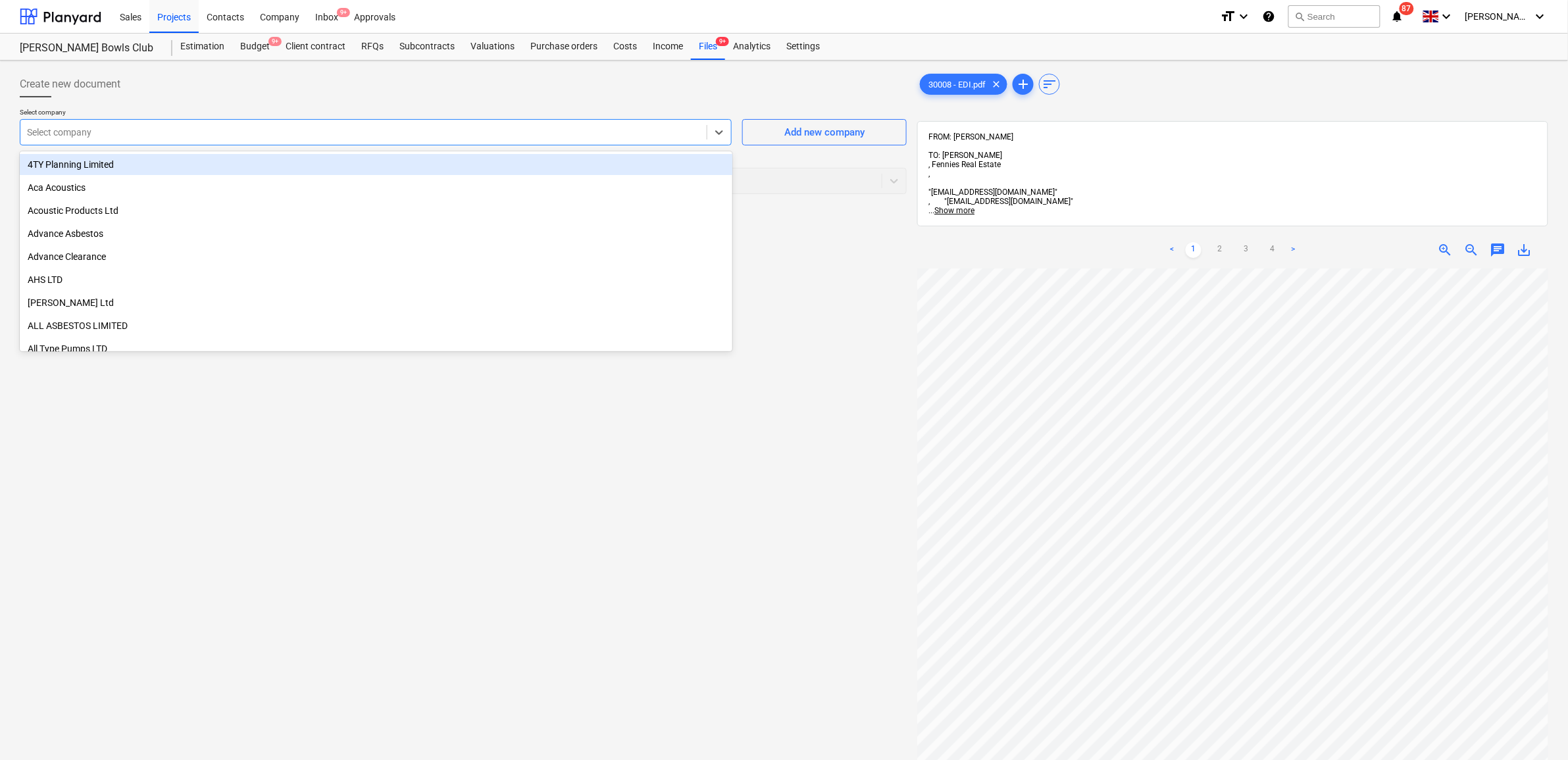
click at [257, 140] on div "Select company" at bounding box center [363, 132] width 686 height 18
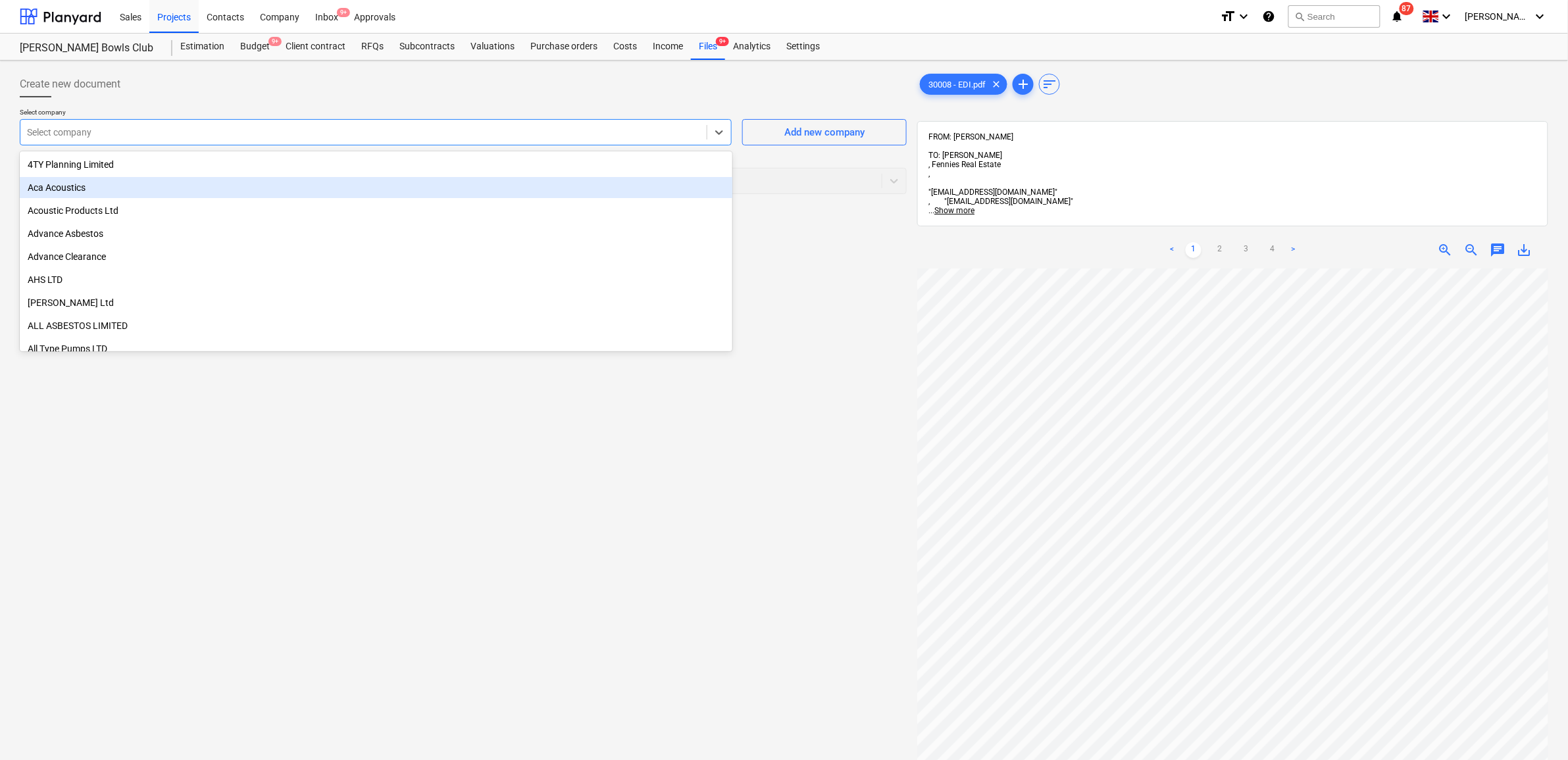
click at [832, 208] on div "Create new document Select company option Aca Acoustics focused, 2 of 237. 237 …" at bounding box center [463, 531] width 897 height 930
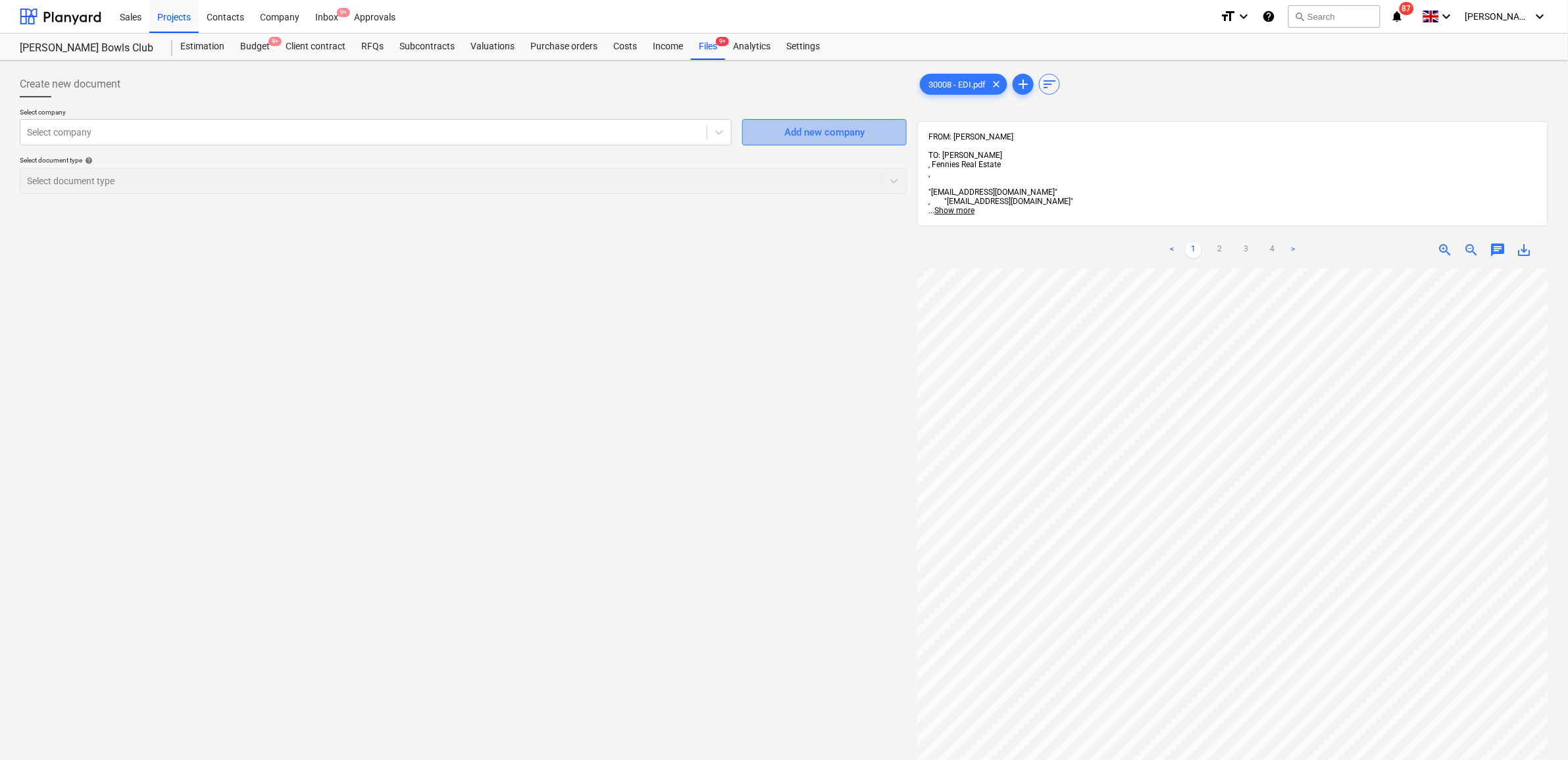
click at [806, 137] on div "Add new company" at bounding box center [824, 132] width 80 height 17
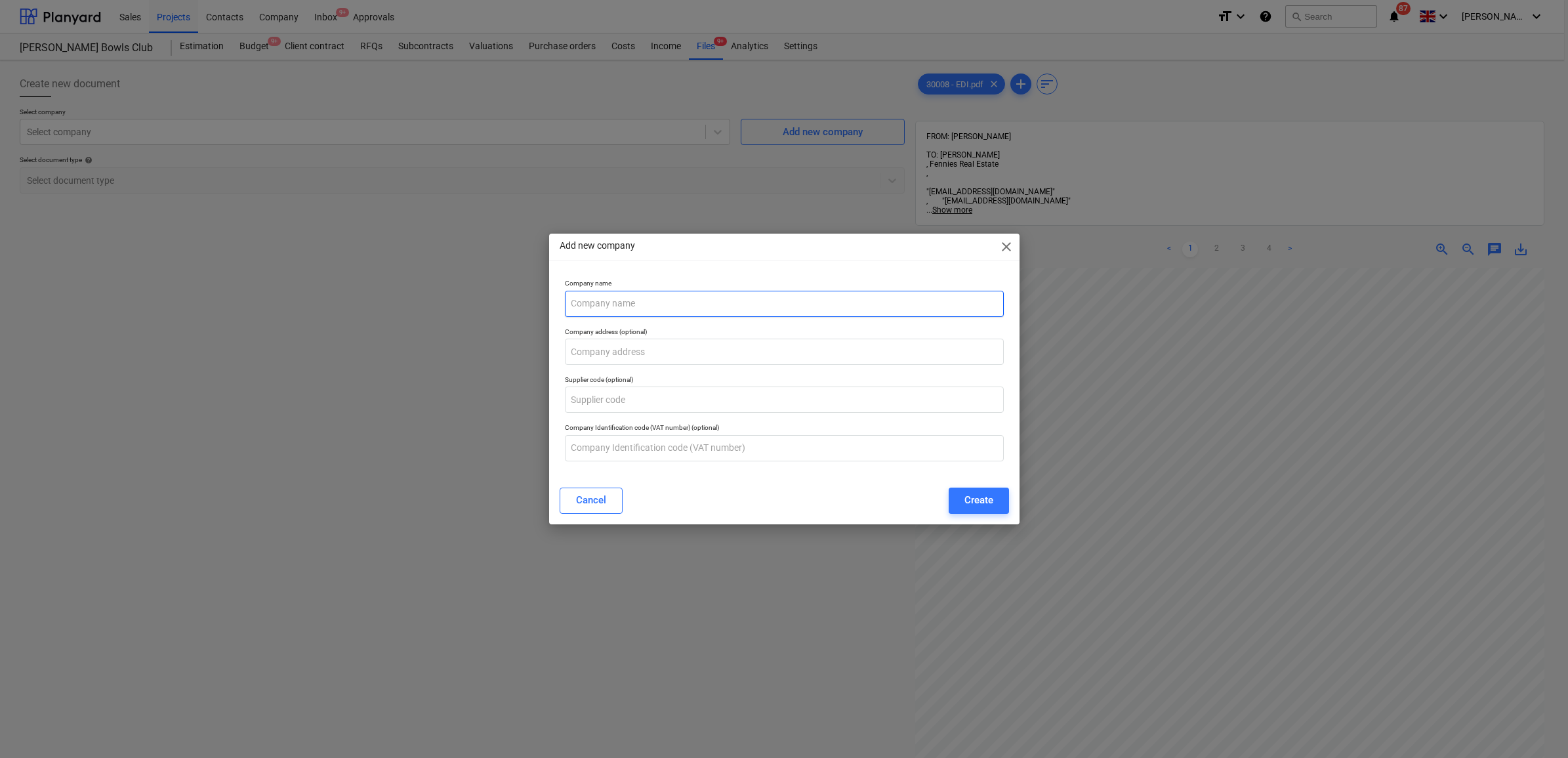
click at [600, 302] on input "text" at bounding box center [784, 304] width 439 height 26
type input "EDI Surveys"
click at [985, 498] on div "Create" at bounding box center [978, 500] width 29 height 17
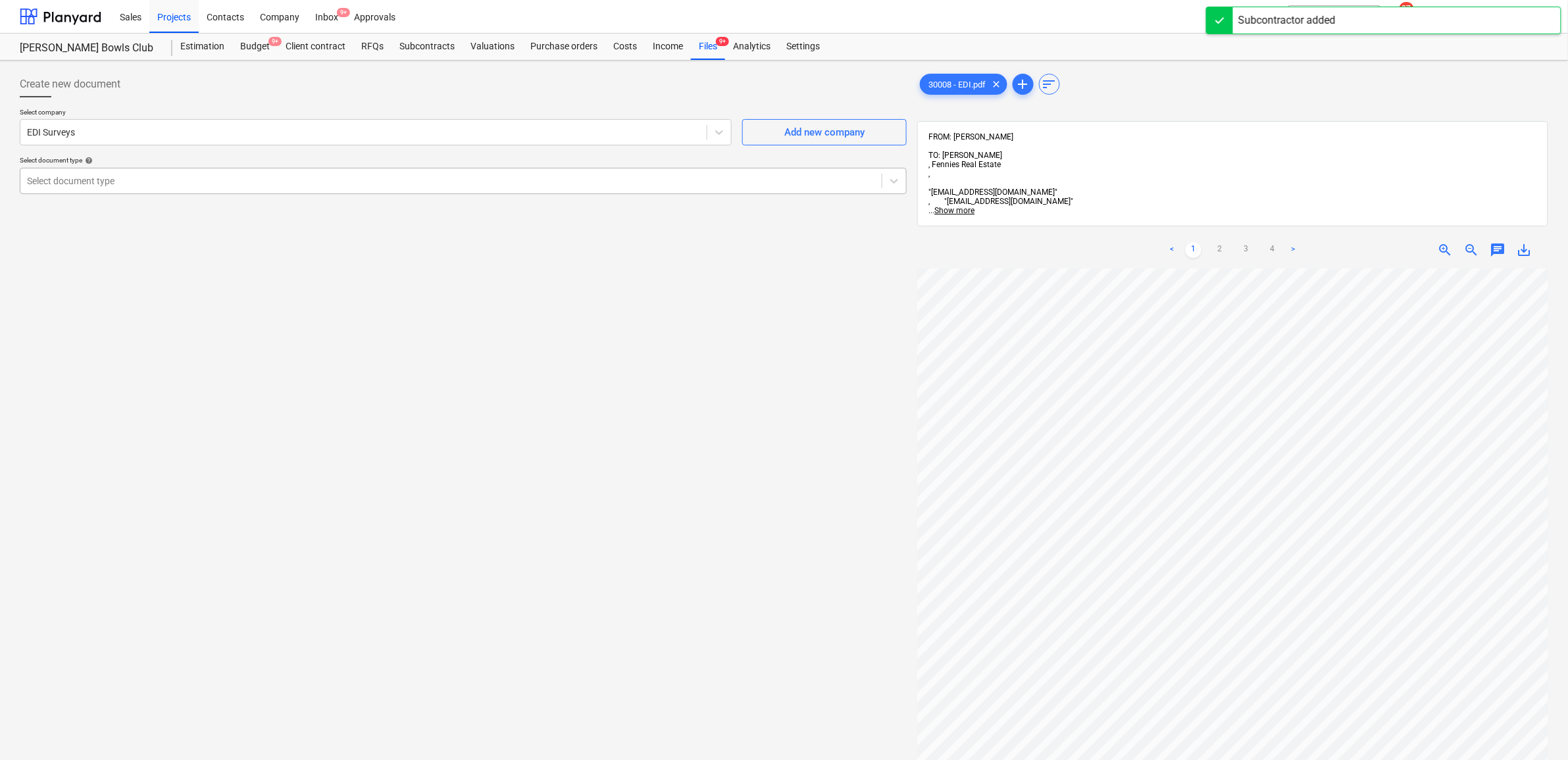
click at [402, 182] on div at bounding box center [451, 181] width 848 height 13
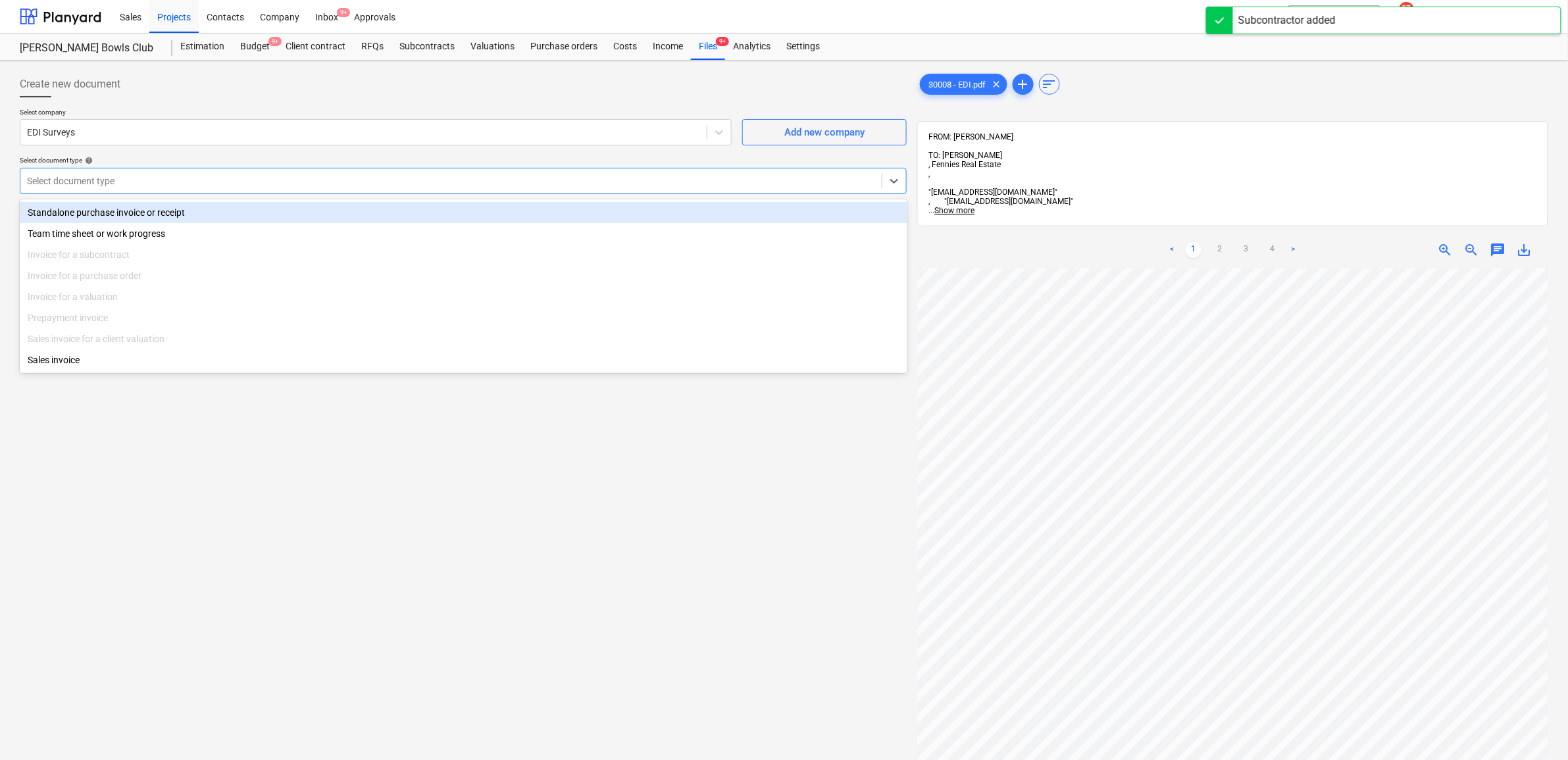
click at [367, 207] on div "Standalone purchase invoice or receipt" at bounding box center [464, 213] width 887 height 21
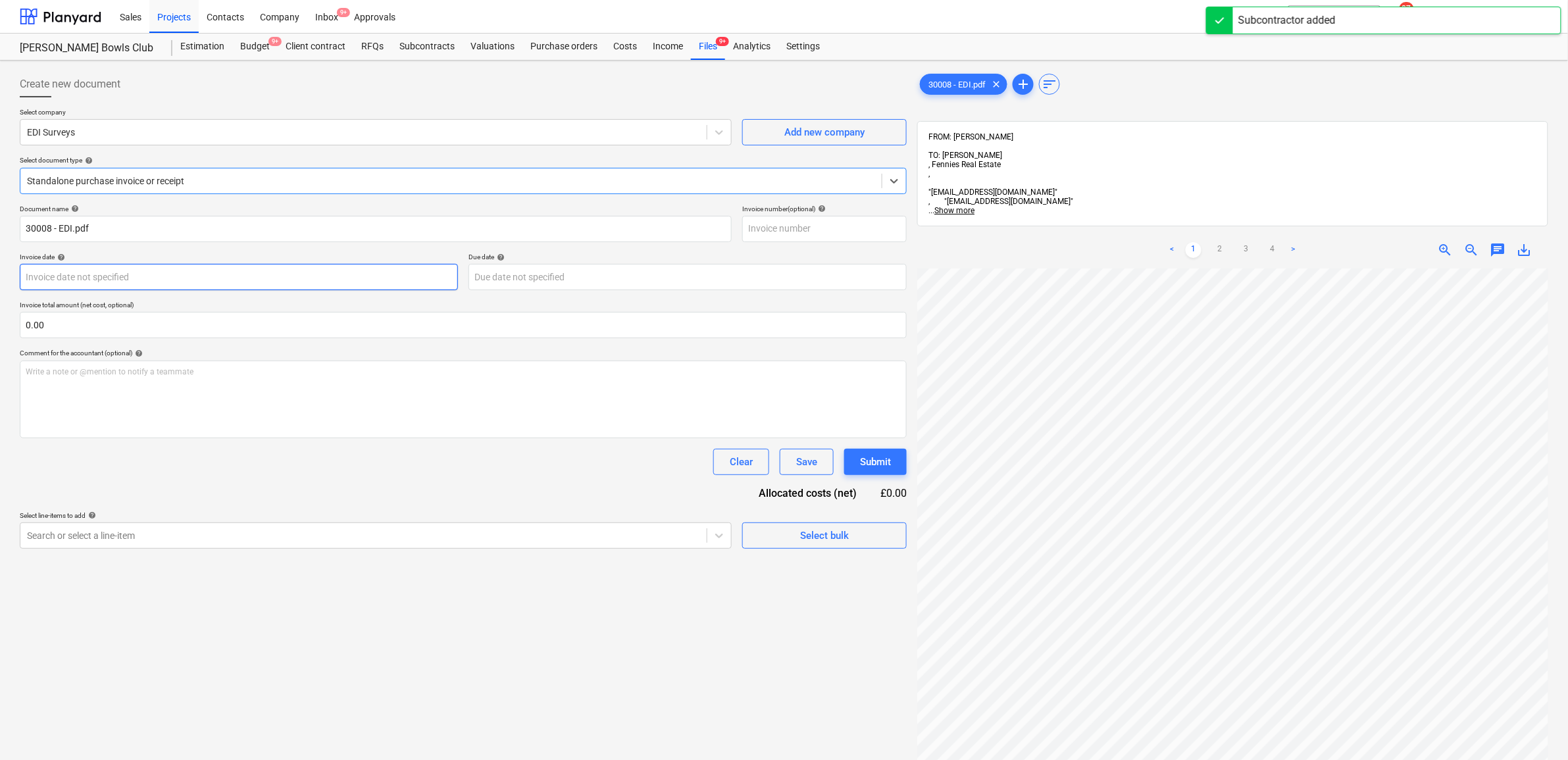
click at [258, 277] on body "Sales Projects Contacts Company Inbox 9+ Approvals format_size keyboard_arrow_d…" at bounding box center [784, 380] width 1568 height 760
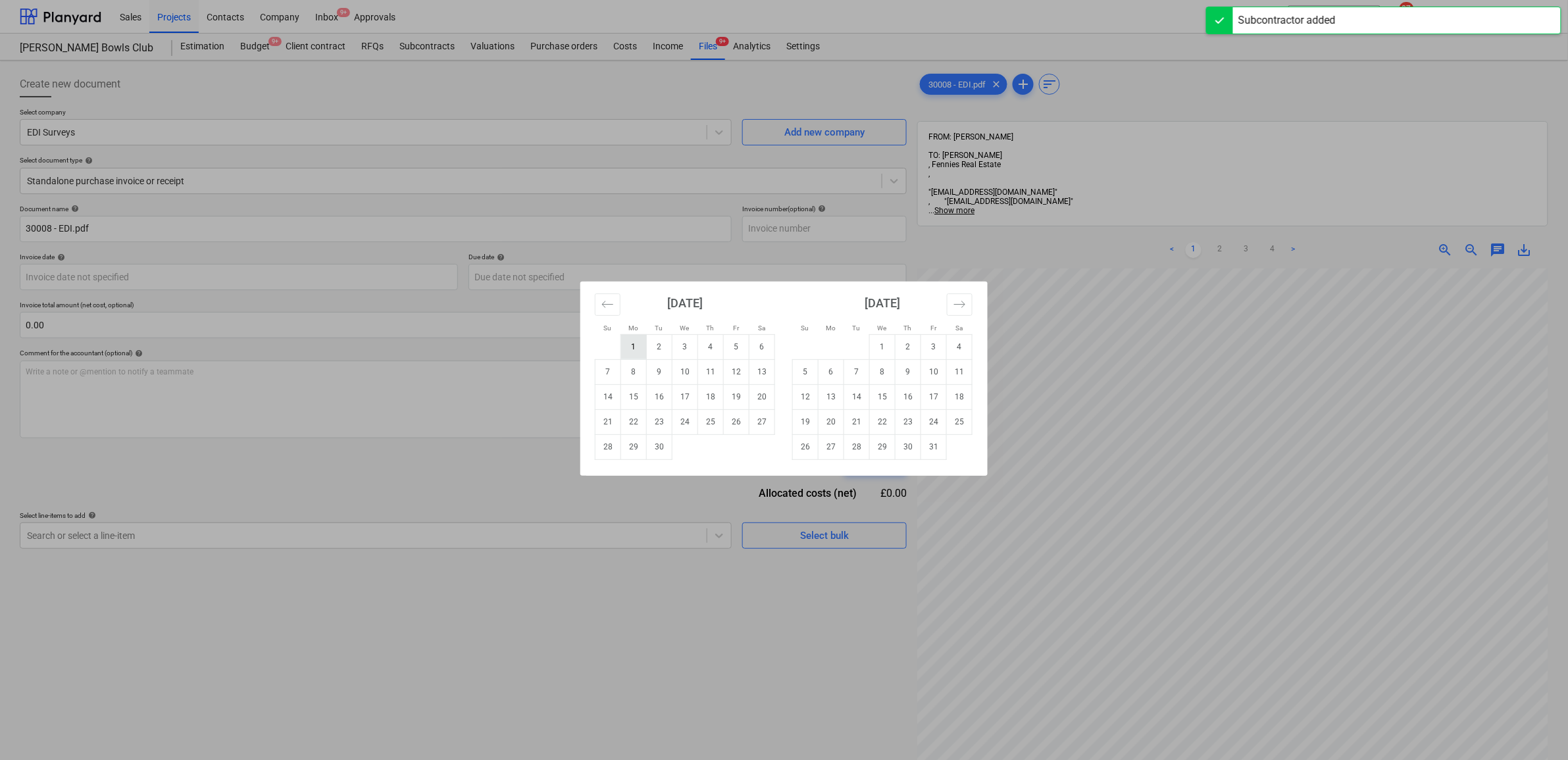
click at [623, 353] on td "1" at bounding box center [634, 346] width 26 height 25
type input "01 Sep 2025"
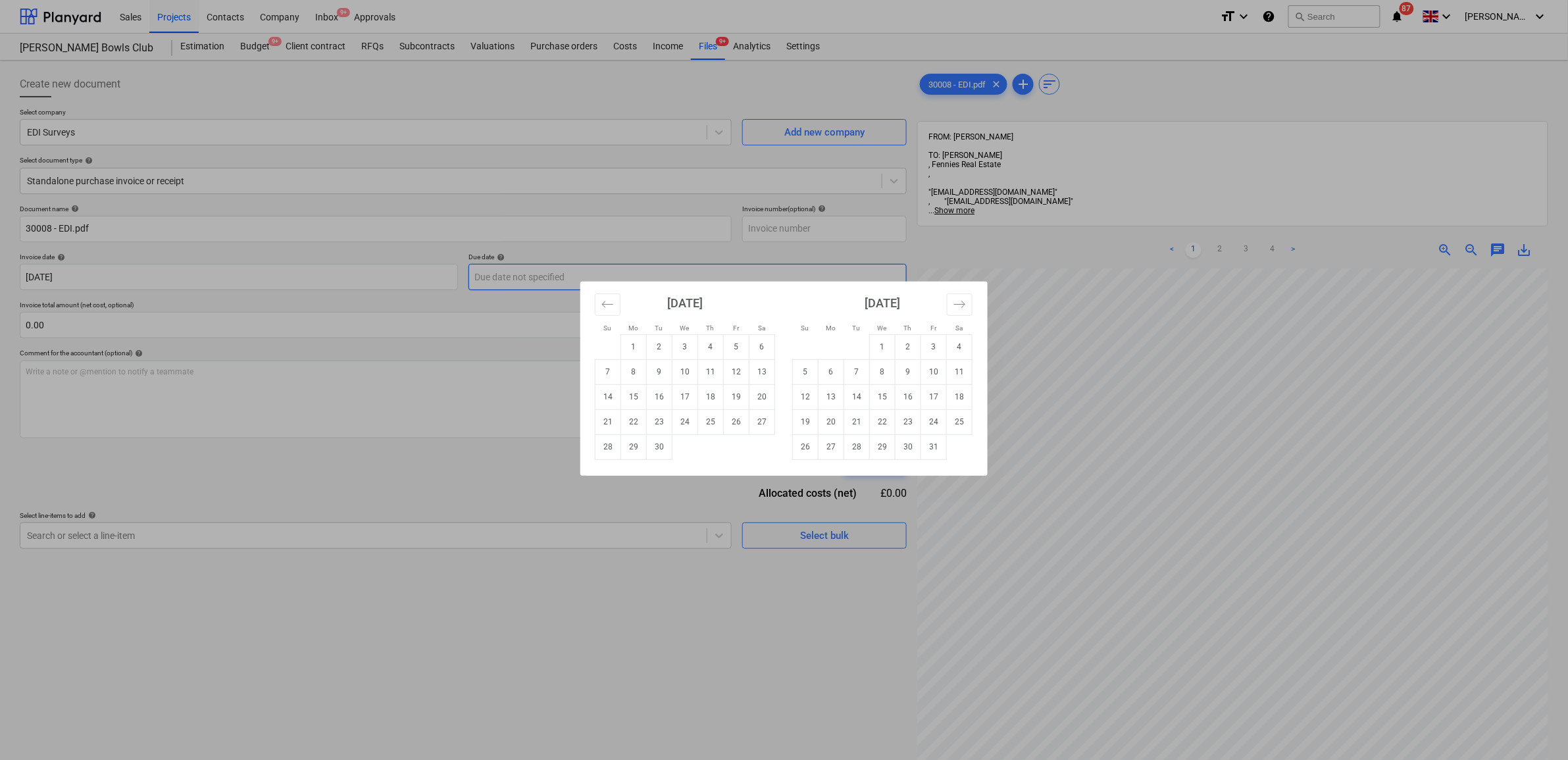
click at [508, 278] on body "Sales Projects Contacts Company Inbox 9+ Approvals format_size keyboard_arrow_d…" at bounding box center [784, 380] width 1568 height 760
click at [499, 580] on div "Su Mo Tu We Th Fr Sa Su Mo Tu We Th Fr Sa August 2025 1 2 3 4 5 6 7 8 9 10 11 1…" at bounding box center [784, 380] width 1568 height 760
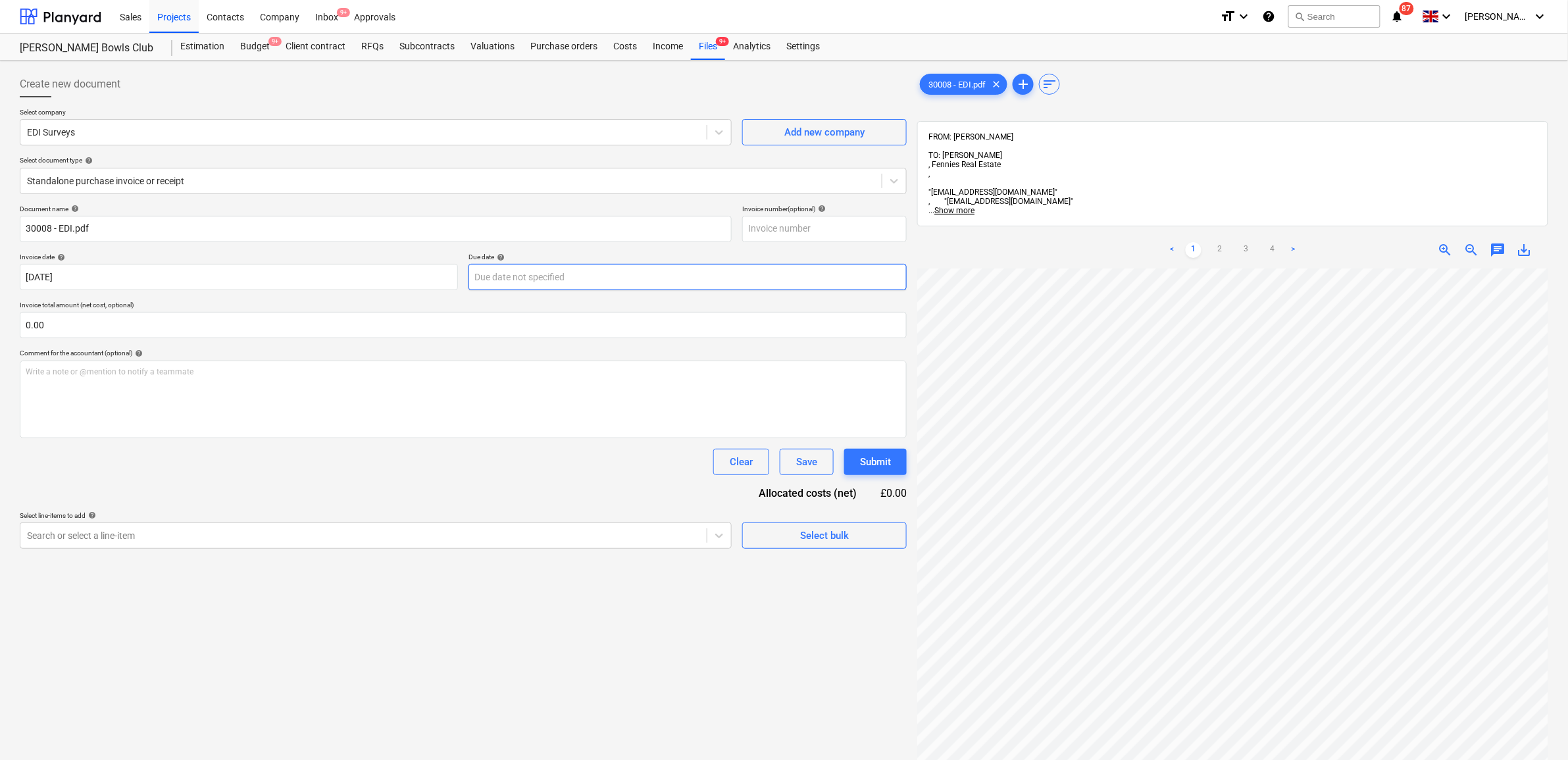
click at [534, 276] on body "Sales Projects Contacts Company Inbox 9+ Approvals format_size keyboard_arrow_d…" at bounding box center [784, 380] width 1568 height 760
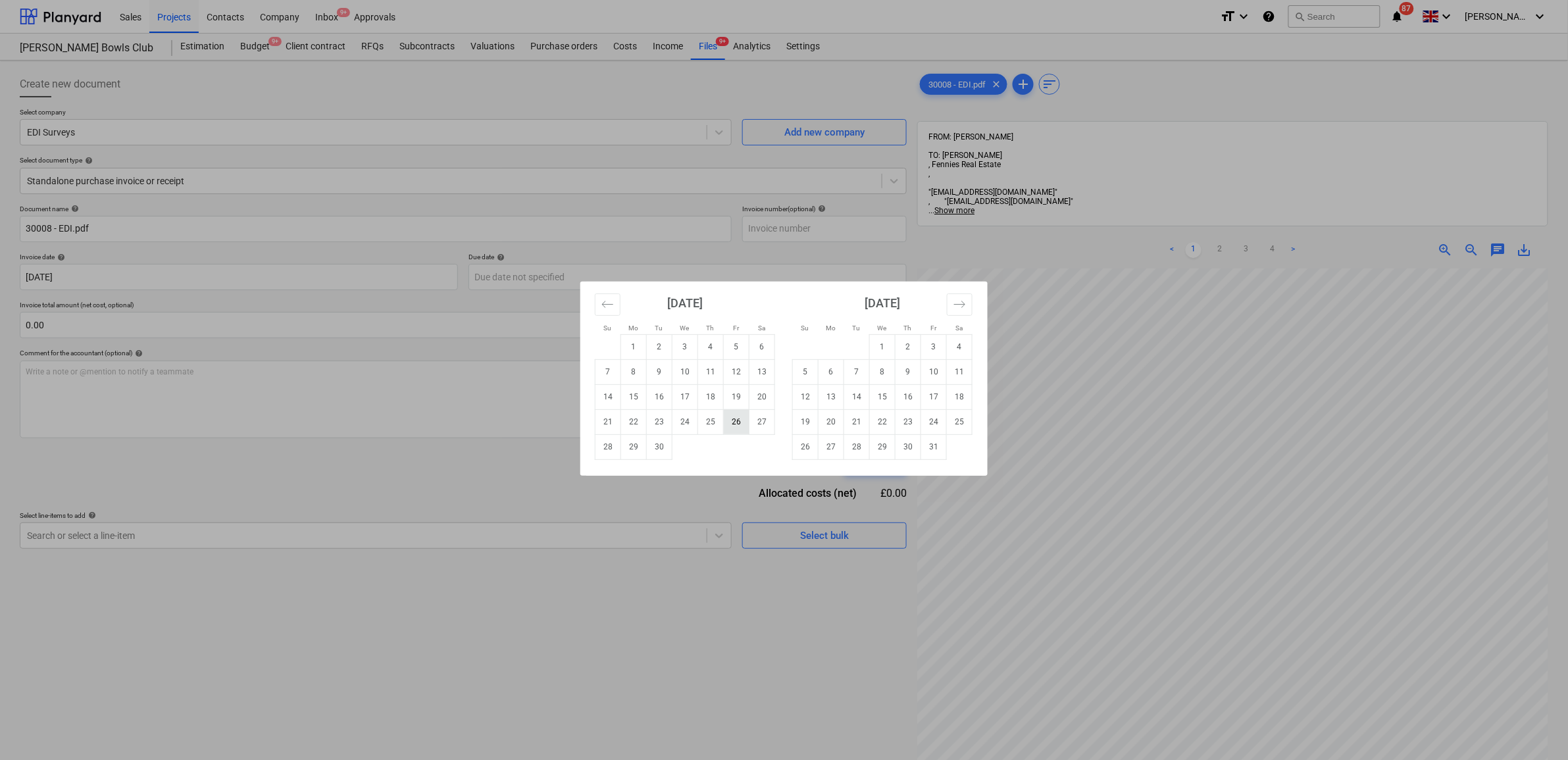
click at [735, 425] on td "26" at bounding box center [737, 421] width 26 height 25
type input "[DATE]"
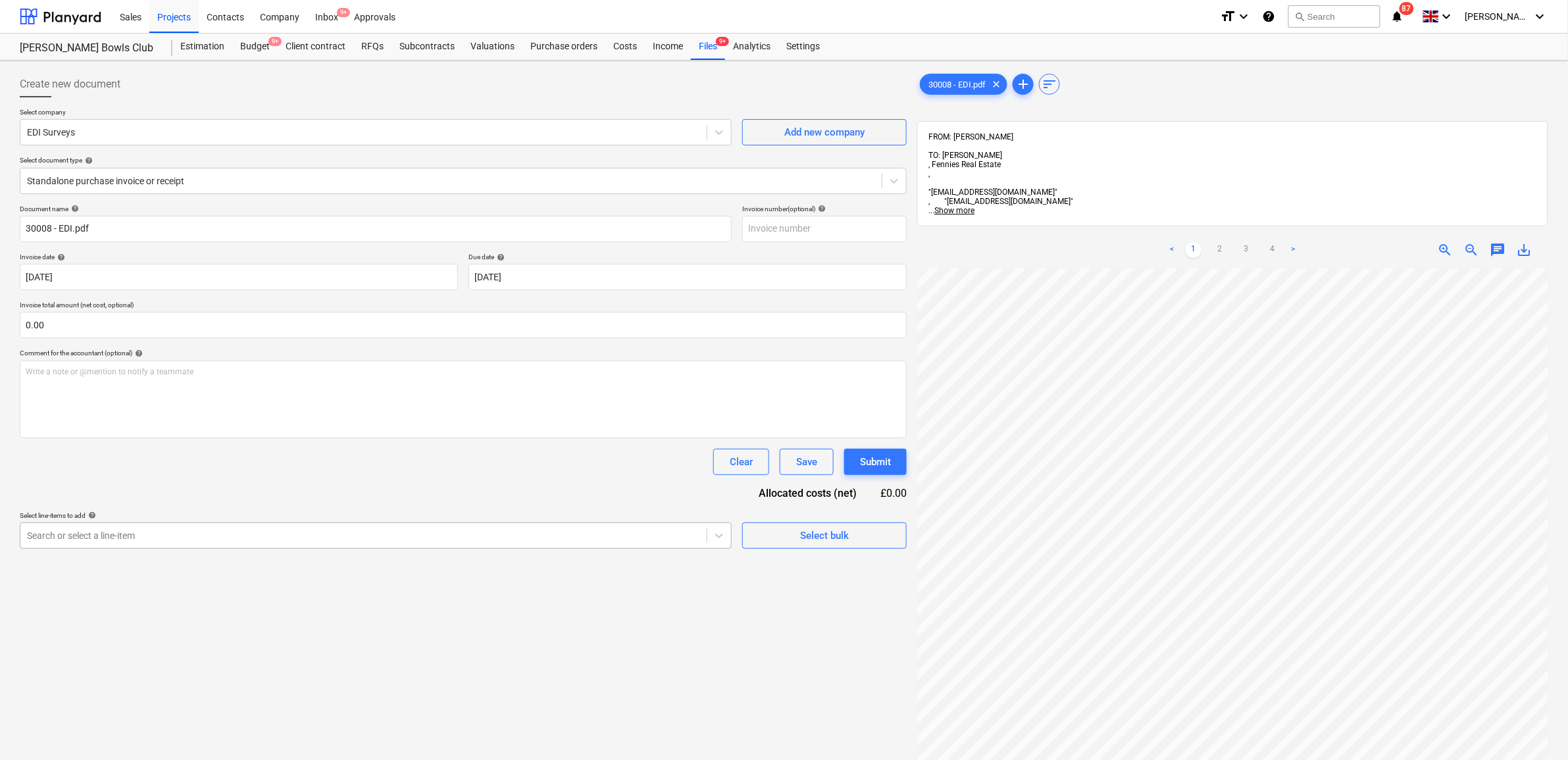
drag, startPoint x: 379, startPoint y: 472, endPoint x: 356, endPoint y: 537, distance: 68.9
click at [377, 472] on div "Clear Save Submit" at bounding box center [463, 461] width 887 height 26
click at [356, 544] on div "Search or select a line-item" at bounding box center [363, 535] width 686 height 18
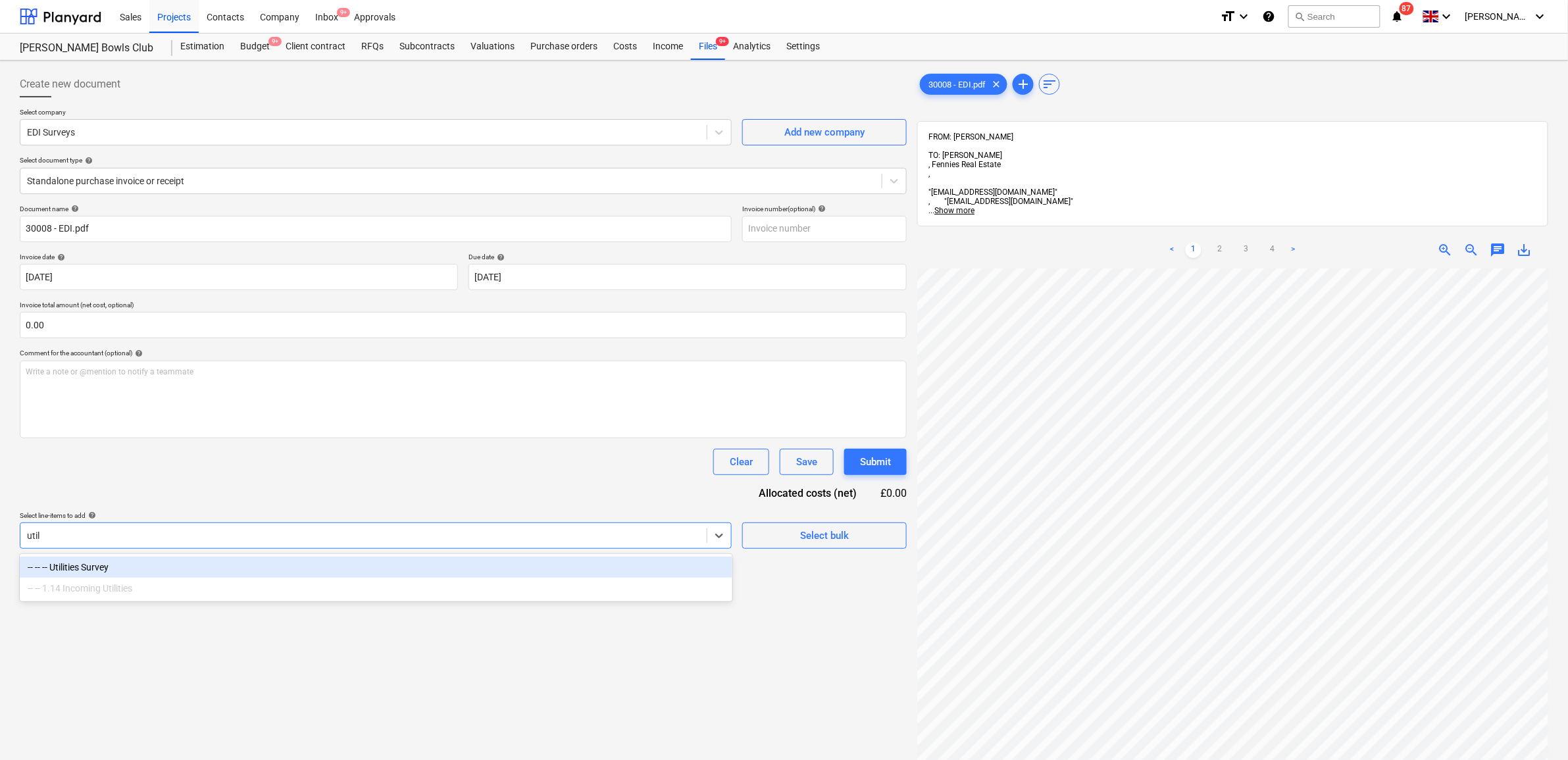
type input "utili"
click at [362, 577] on div "-- -- -- Utilities Survey" at bounding box center [376, 567] width 713 height 21
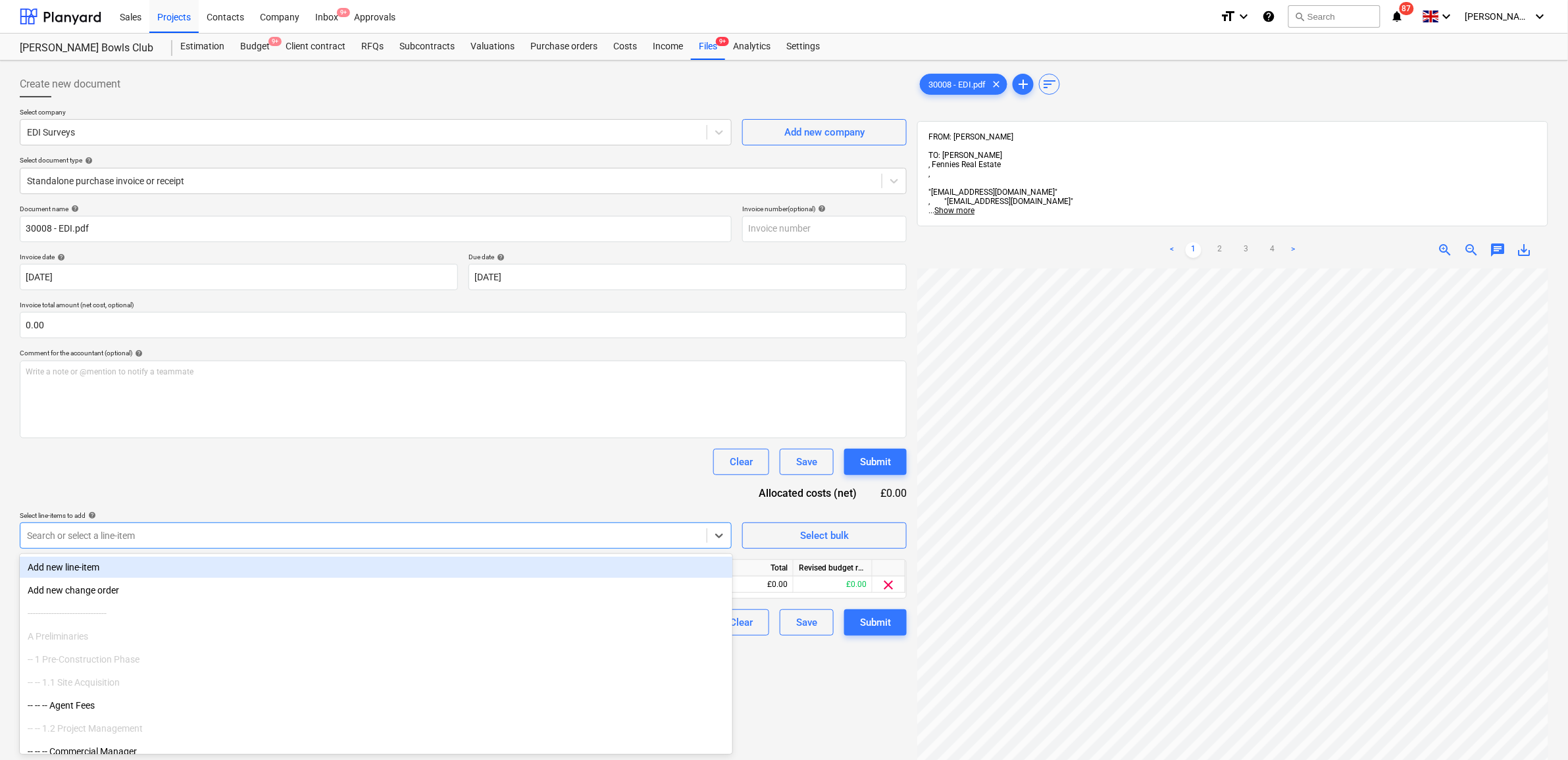
click at [387, 507] on div "Document name help 30008 - EDI.pdf Invoice number (optional) help Invoice date …" at bounding box center [463, 419] width 887 height 431
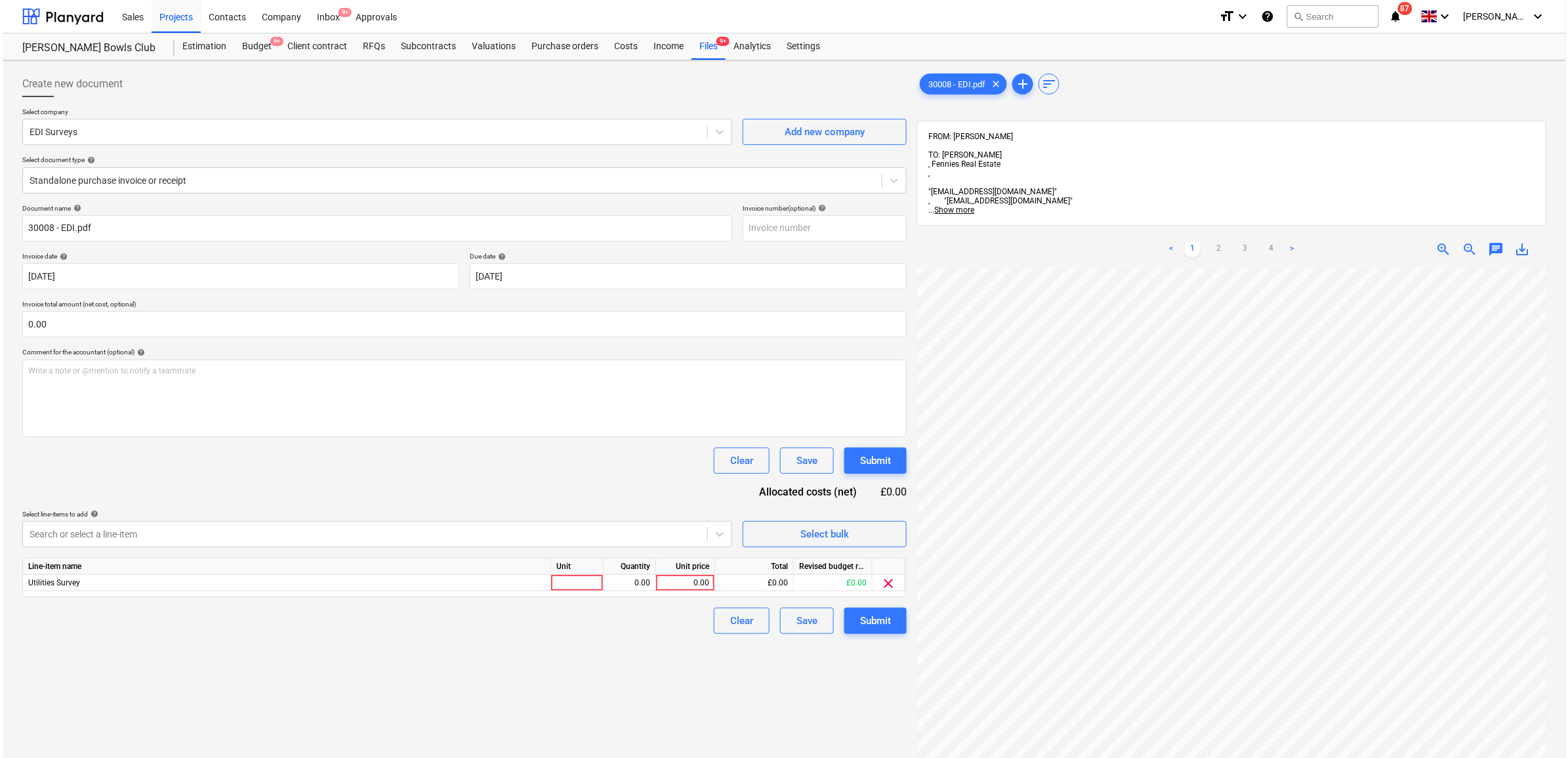
scroll to position [184, 60]
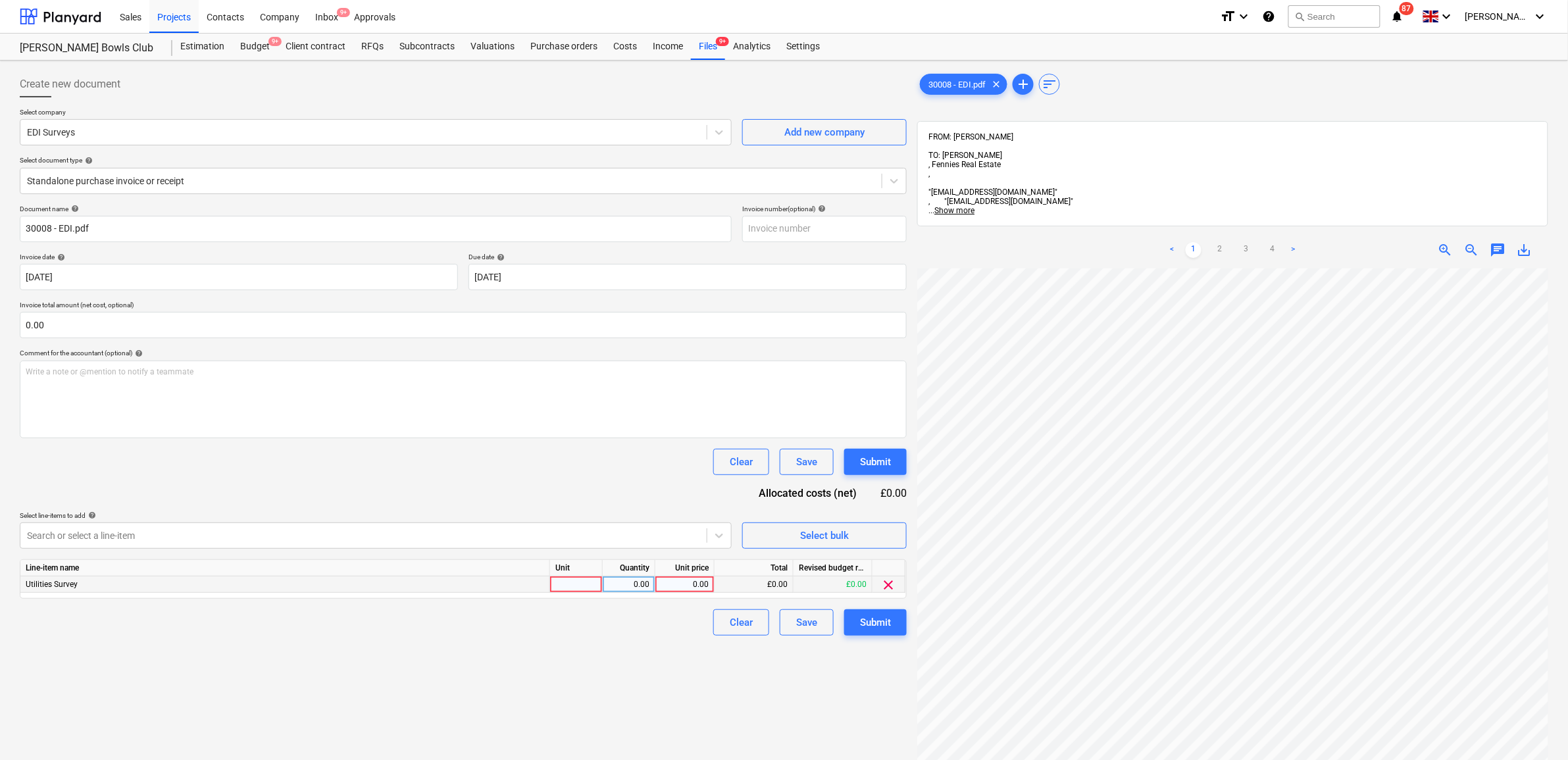
click at [689, 583] on div "0.00" at bounding box center [685, 584] width 48 height 16
type input "1960"
click at [608, 661] on div "Create new document Select company EDI Surveys Add new company Select document …" at bounding box center [463, 531] width 897 height 930
click at [864, 607] on div "Document name help 30008 - EDI.pdf Invoice number (optional) help Invoice date …" at bounding box center [463, 419] width 887 height 431
click at [867, 617] on div "Submit" at bounding box center [875, 622] width 31 height 17
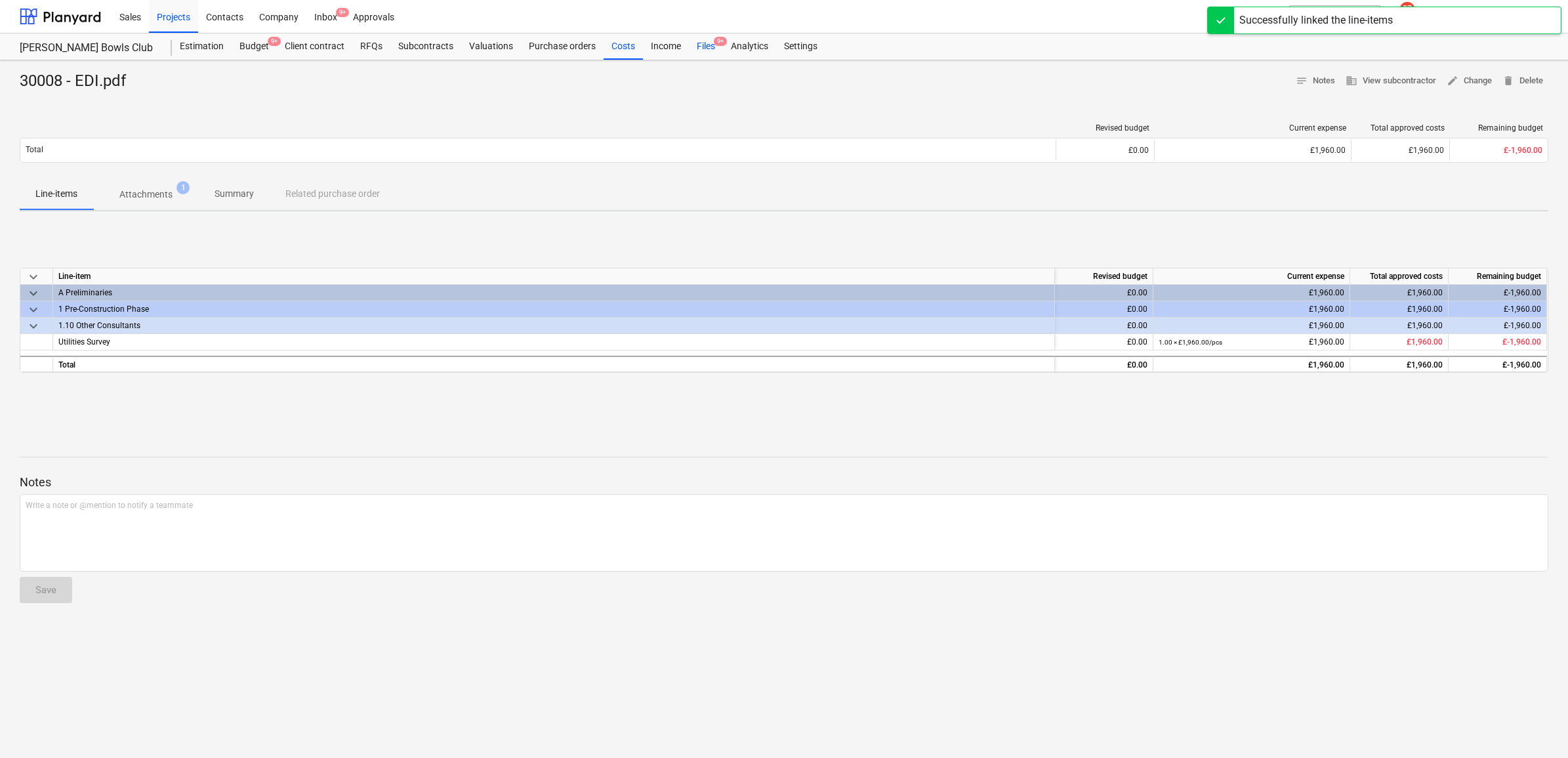
click at [707, 50] on div "Files 9+" at bounding box center [706, 46] width 34 height 26
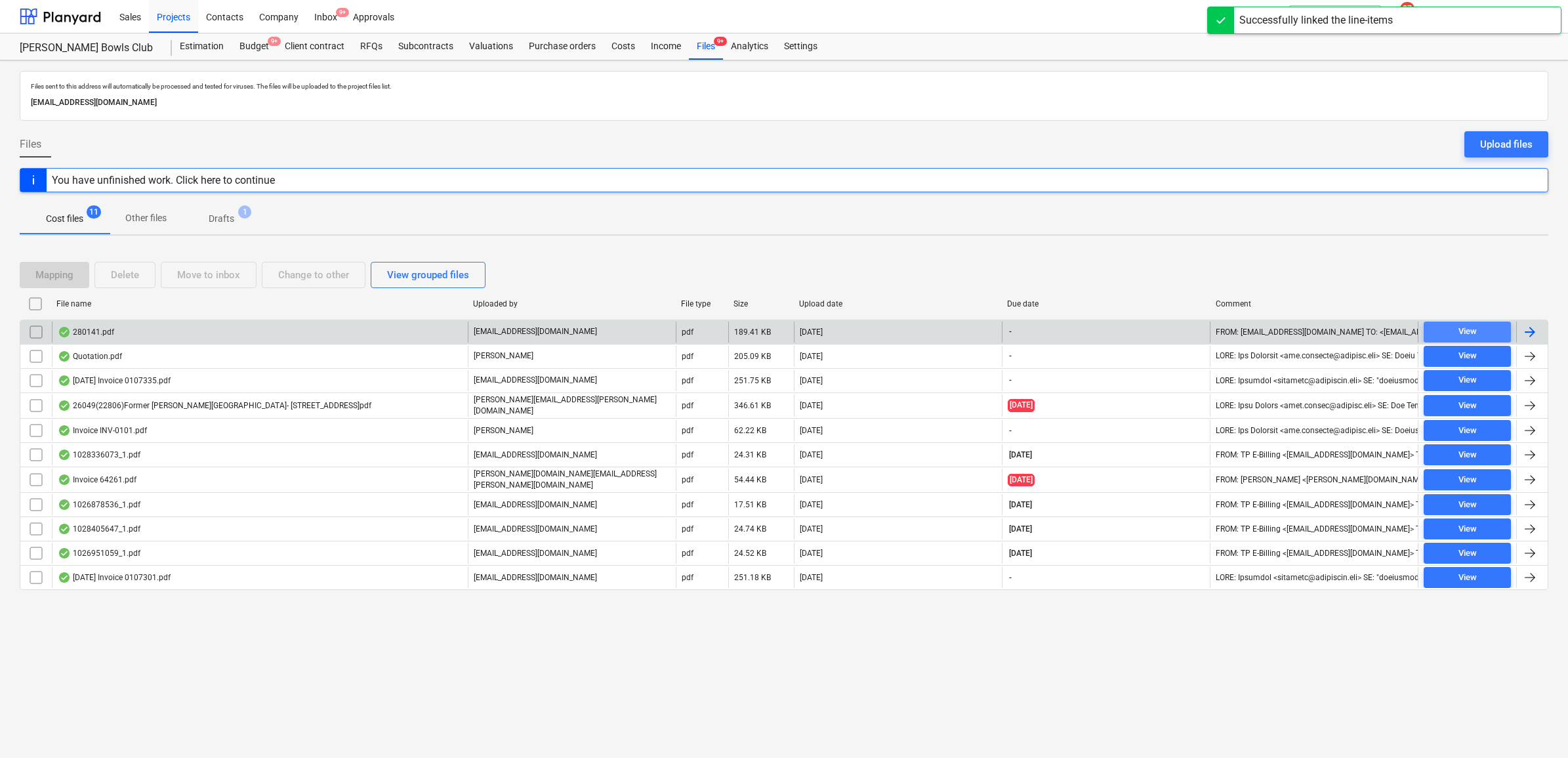
click at [1458, 336] on div "View" at bounding box center [1467, 331] width 18 height 15
click at [1530, 333] on div at bounding box center [1530, 332] width 16 height 16
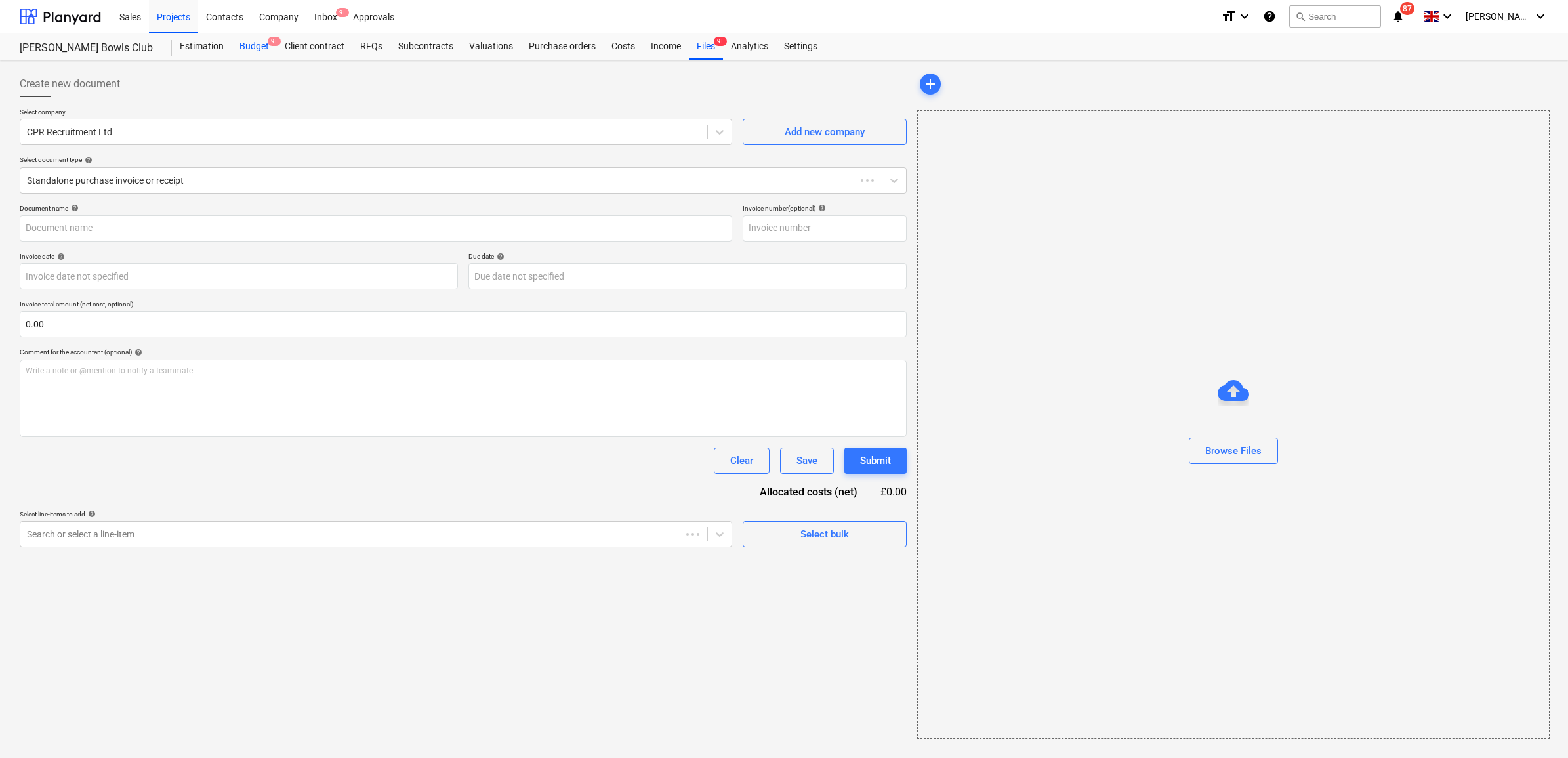
click at [263, 50] on div "Budget 9+" at bounding box center [254, 46] width 45 height 26
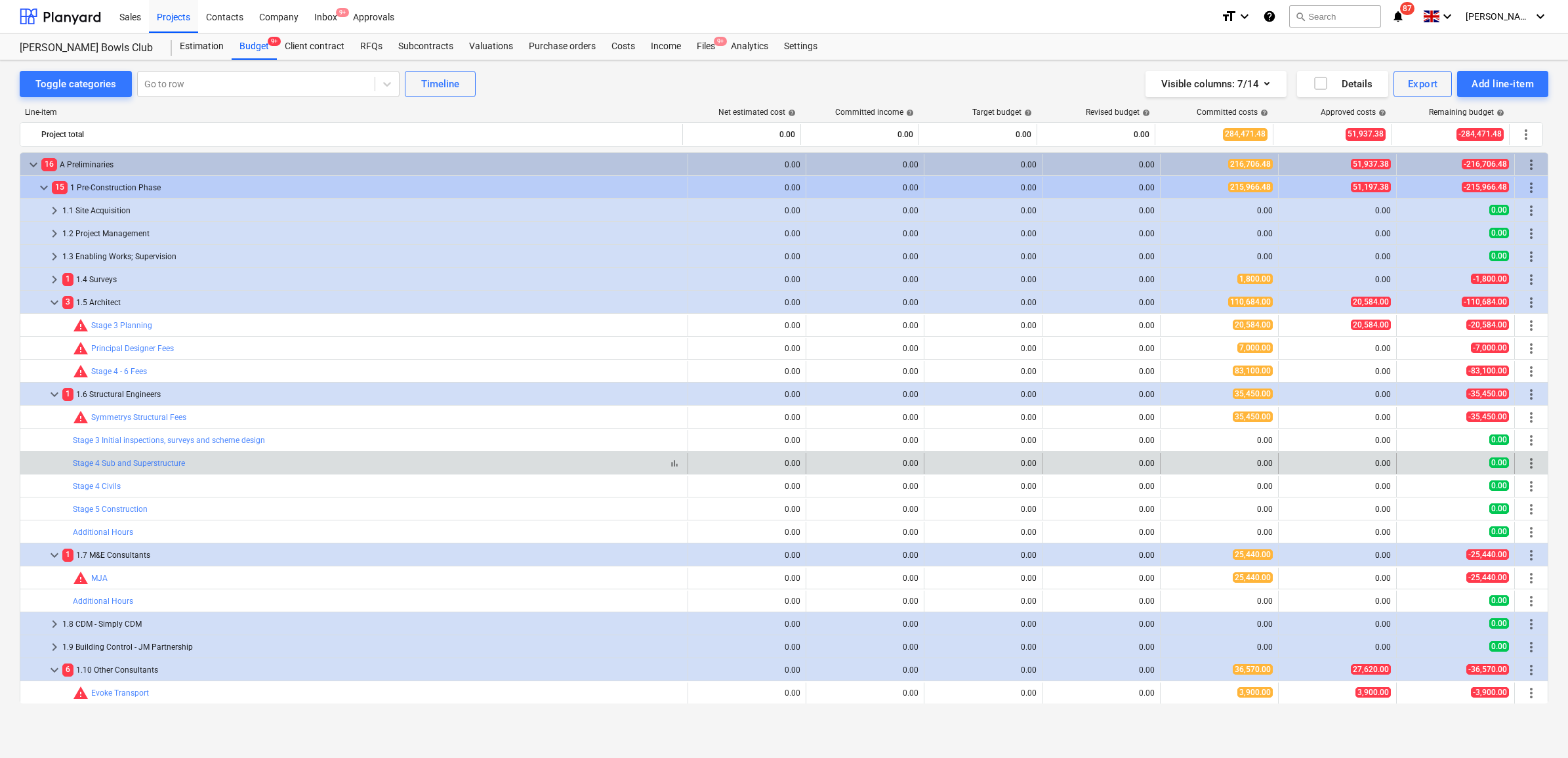
scroll to position [164, 0]
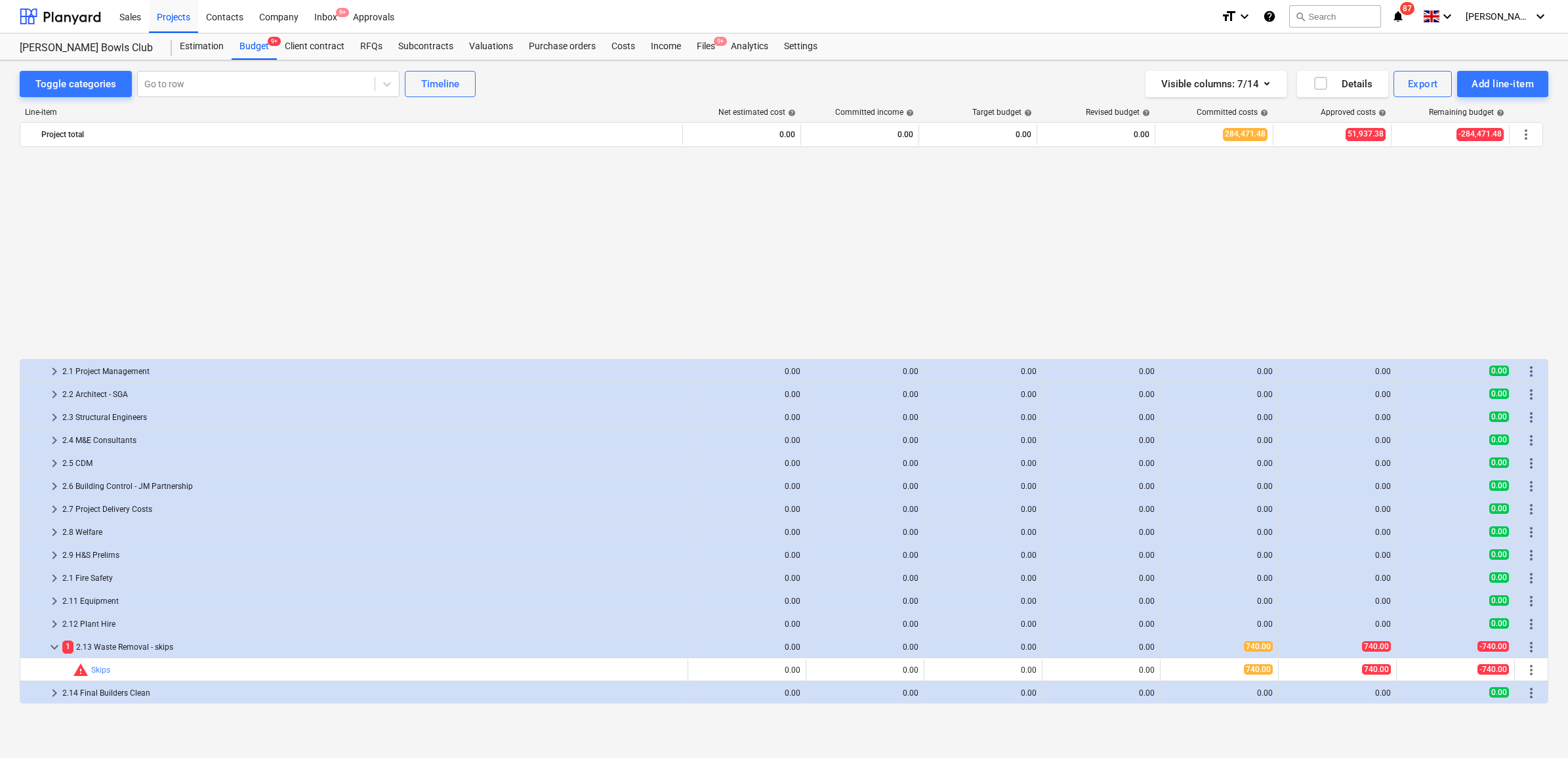
scroll to position [820, 0]
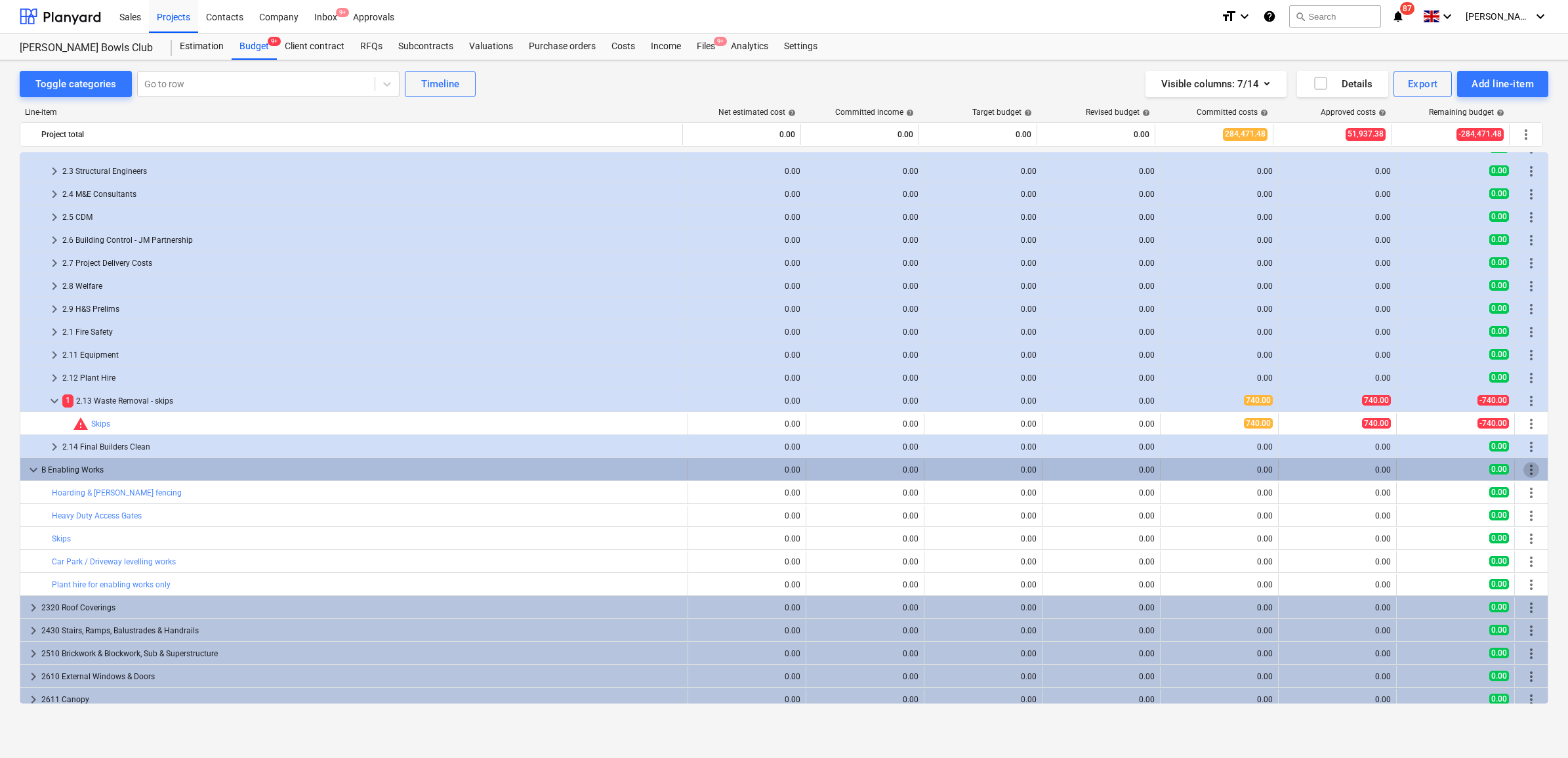
click at [1533, 469] on span "more_vert" at bounding box center [1531, 469] width 16 height 16
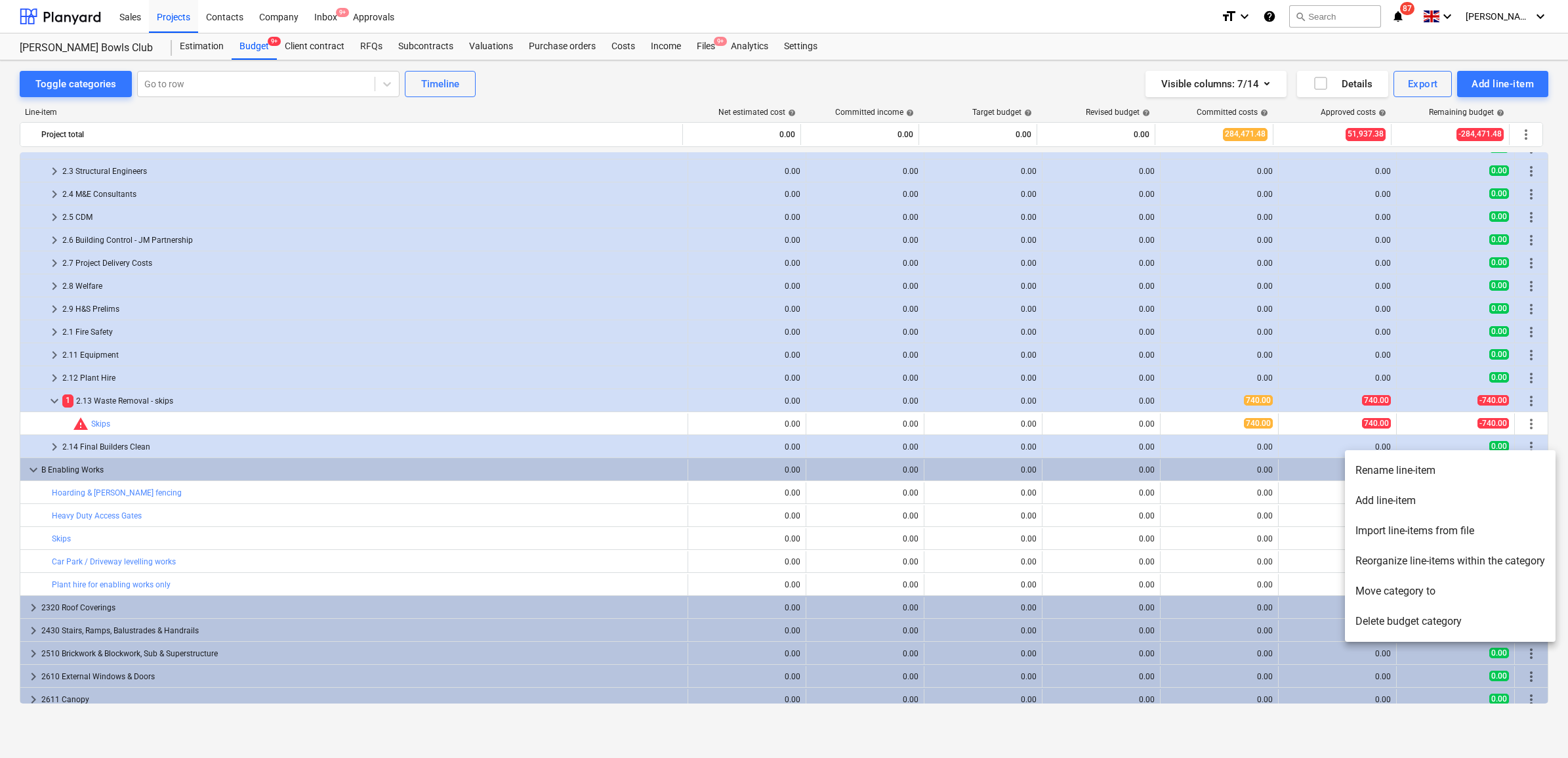
click at [1415, 464] on li "Rename line-item" at bounding box center [1450, 470] width 211 height 30
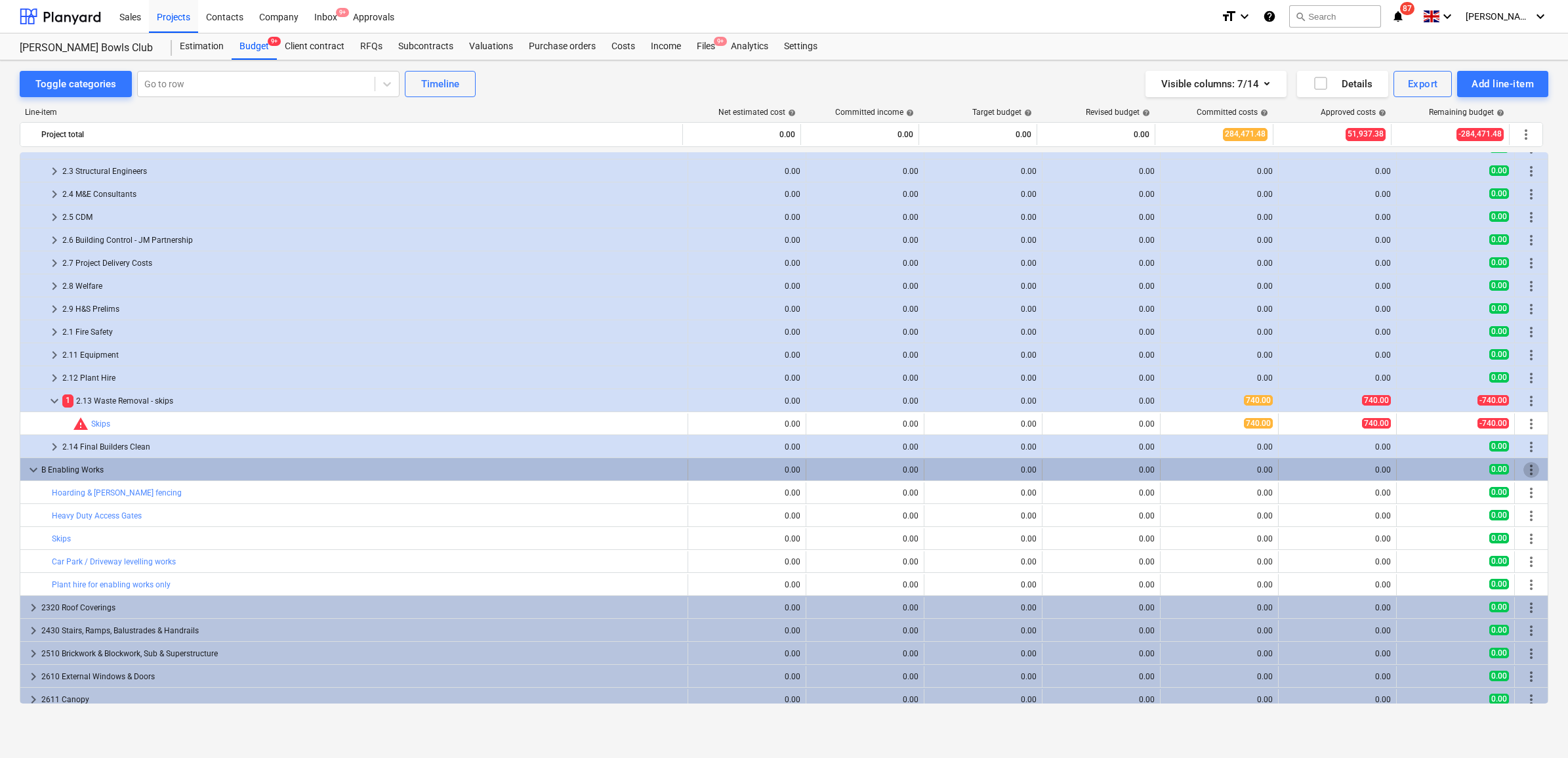
click at [1528, 473] on span "more_vert" at bounding box center [1531, 469] width 16 height 16
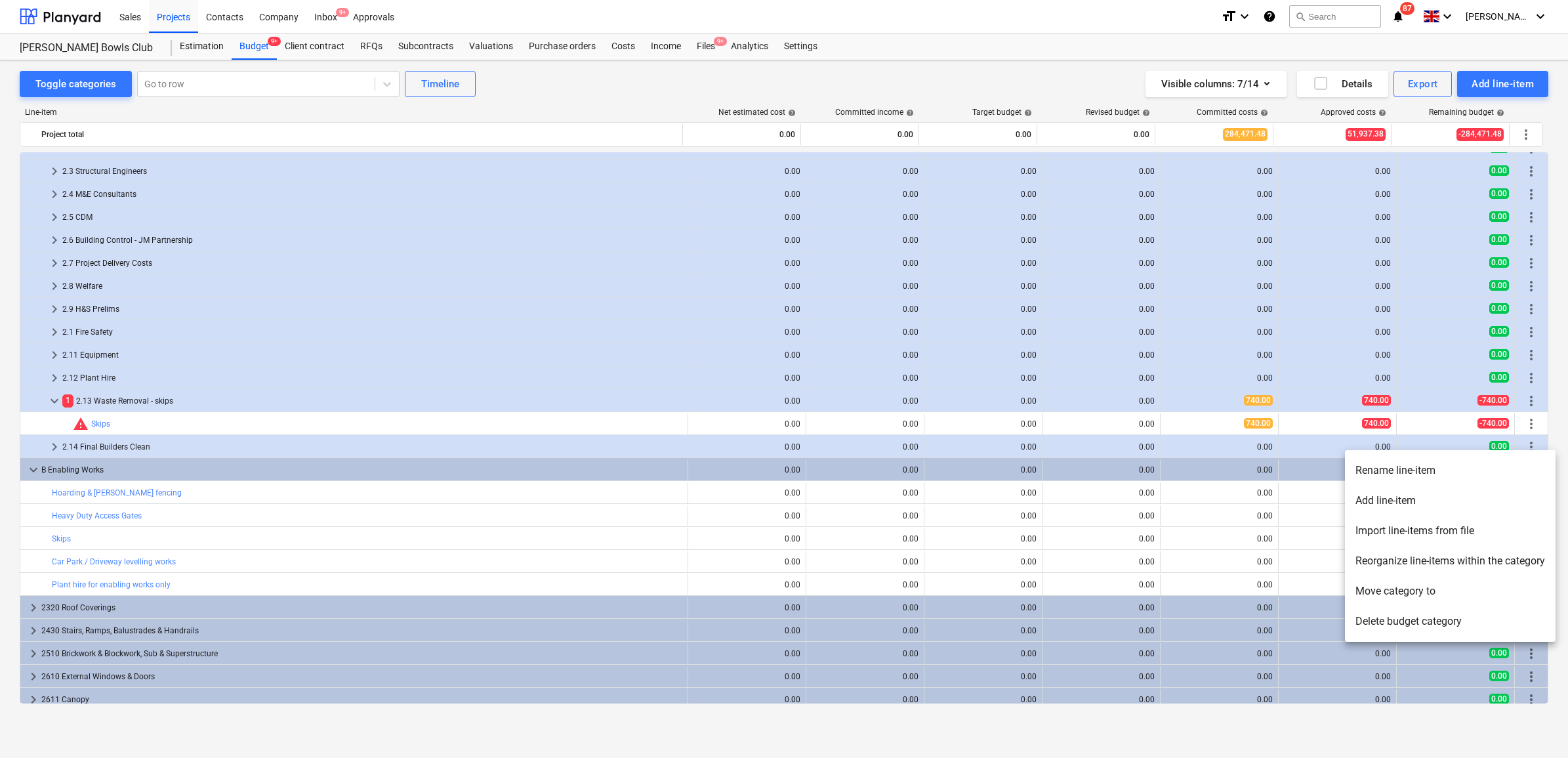
click at [1422, 502] on li "Add line-item" at bounding box center [1450, 500] width 211 height 30
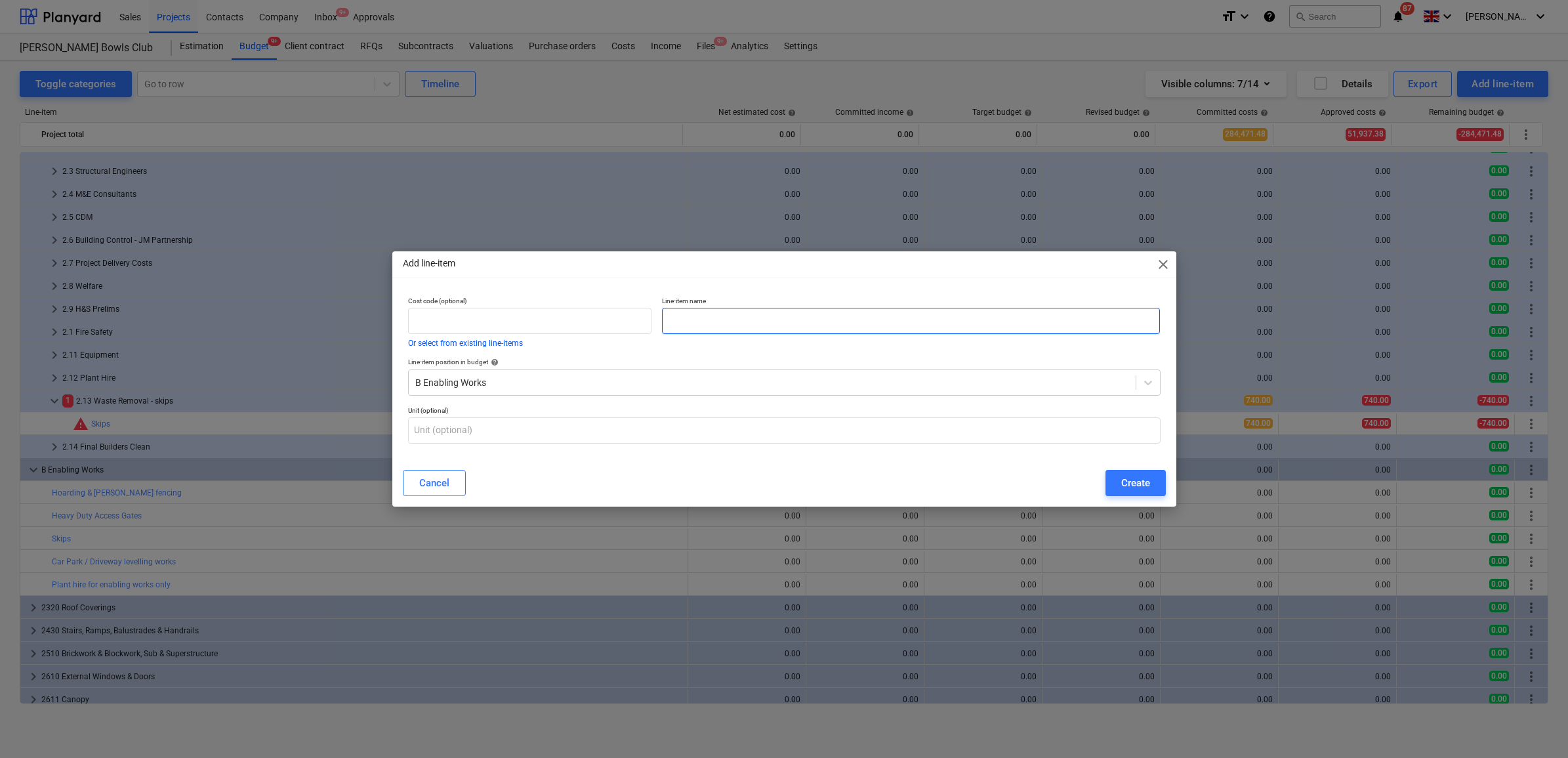
click at [791, 316] on input "text" at bounding box center [910, 321] width 498 height 26
type input "Enabling General Labour"
drag, startPoint x: 1126, startPoint y: 484, endPoint x: 1104, endPoint y: 390, distance: 96.5
click at [1126, 483] on div "Create" at bounding box center [1135, 483] width 29 height 17
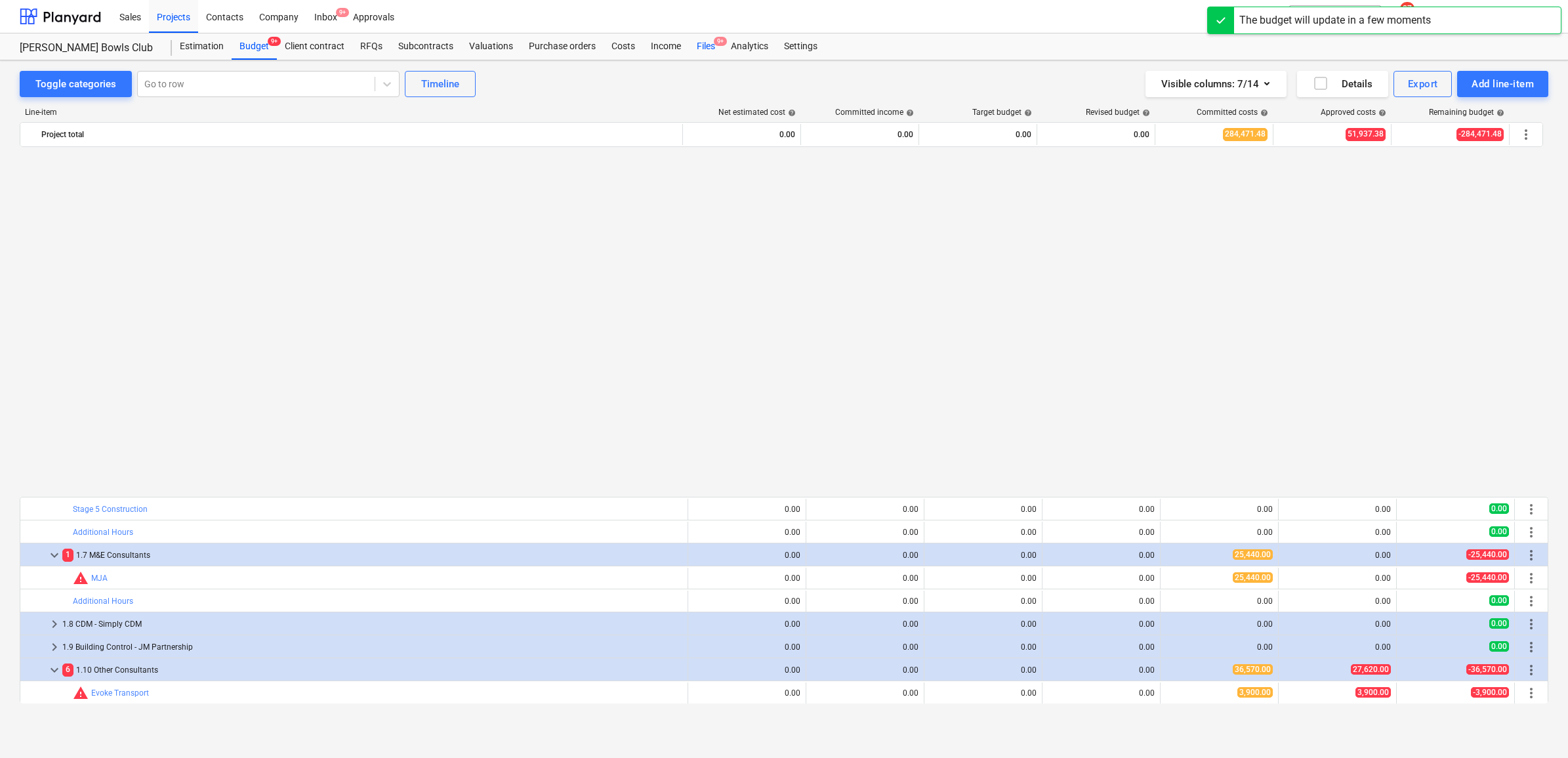
click at [706, 40] on div "Files 9+" at bounding box center [706, 46] width 34 height 26
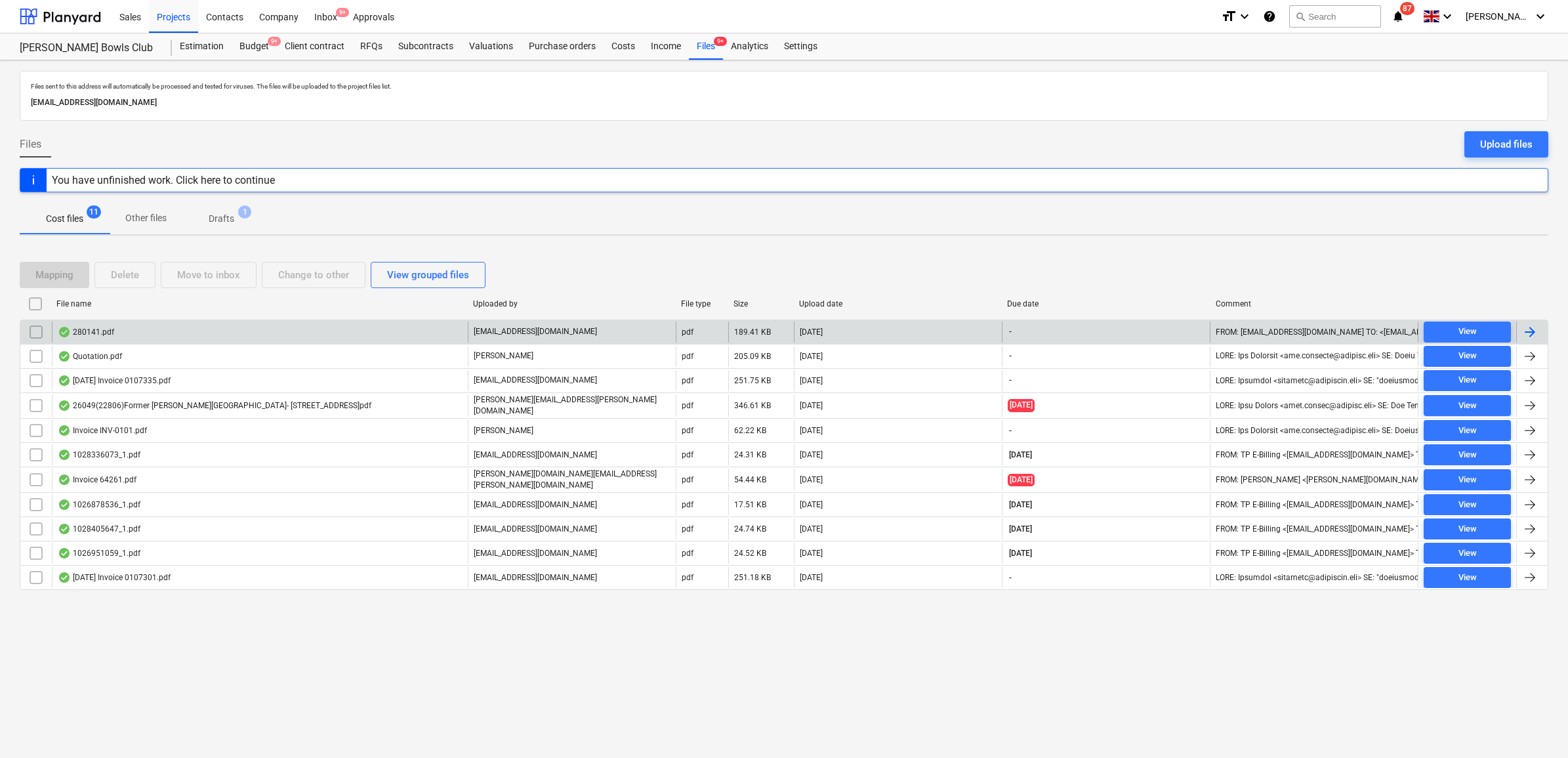
click at [1543, 335] on div at bounding box center [1532, 332] width 31 height 21
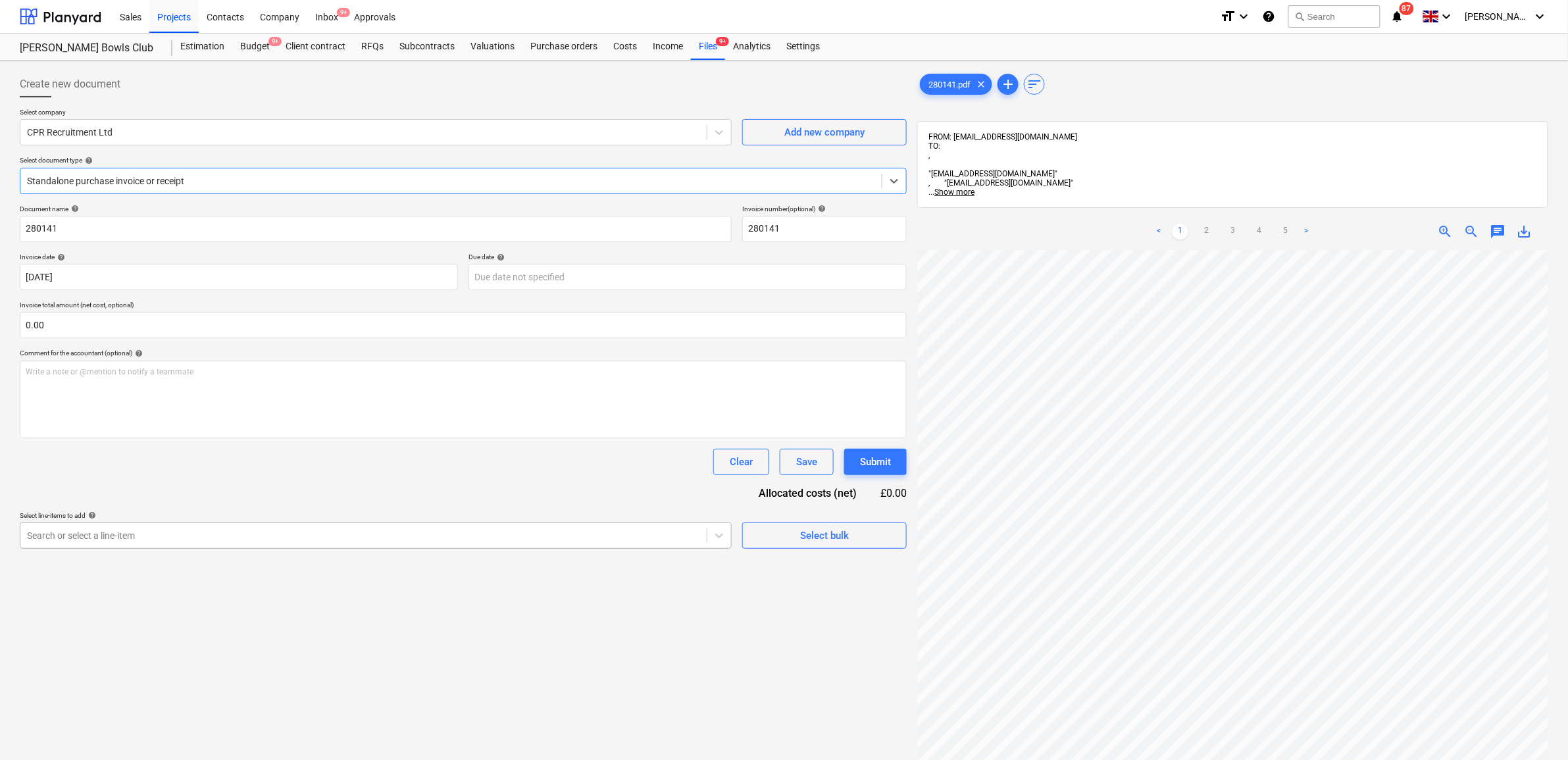
click at [272, 536] on div at bounding box center [363, 535] width 673 height 13
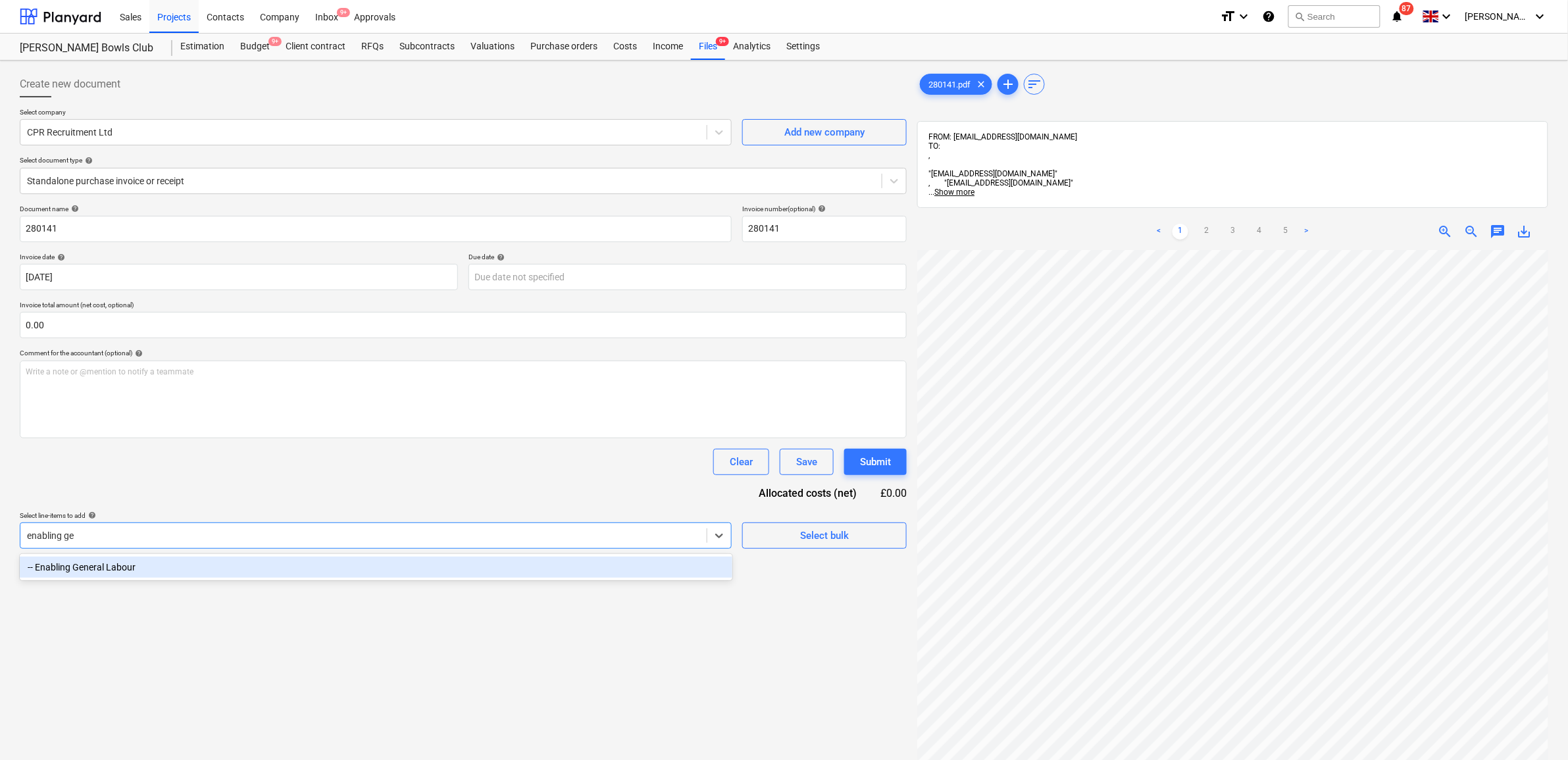
type input "enabling gen"
click at [452, 569] on div "-- Enabling General Labour" at bounding box center [376, 567] width 713 height 21
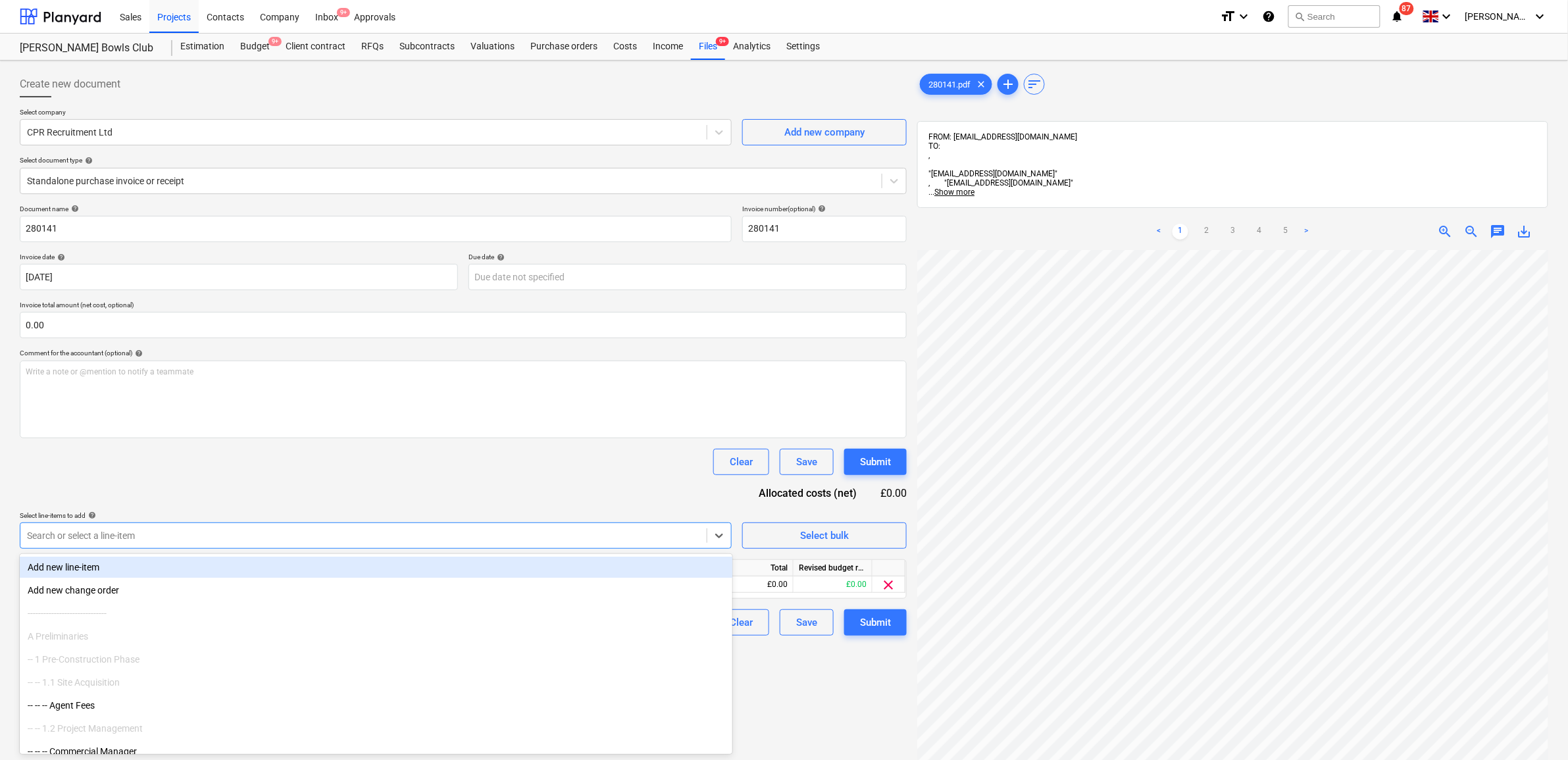
click at [455, 481] on div "Document name help 280141 Invoice number (optional) help 280141 Invoice date he…" at bounding box center [463, 419] width 887 height 431
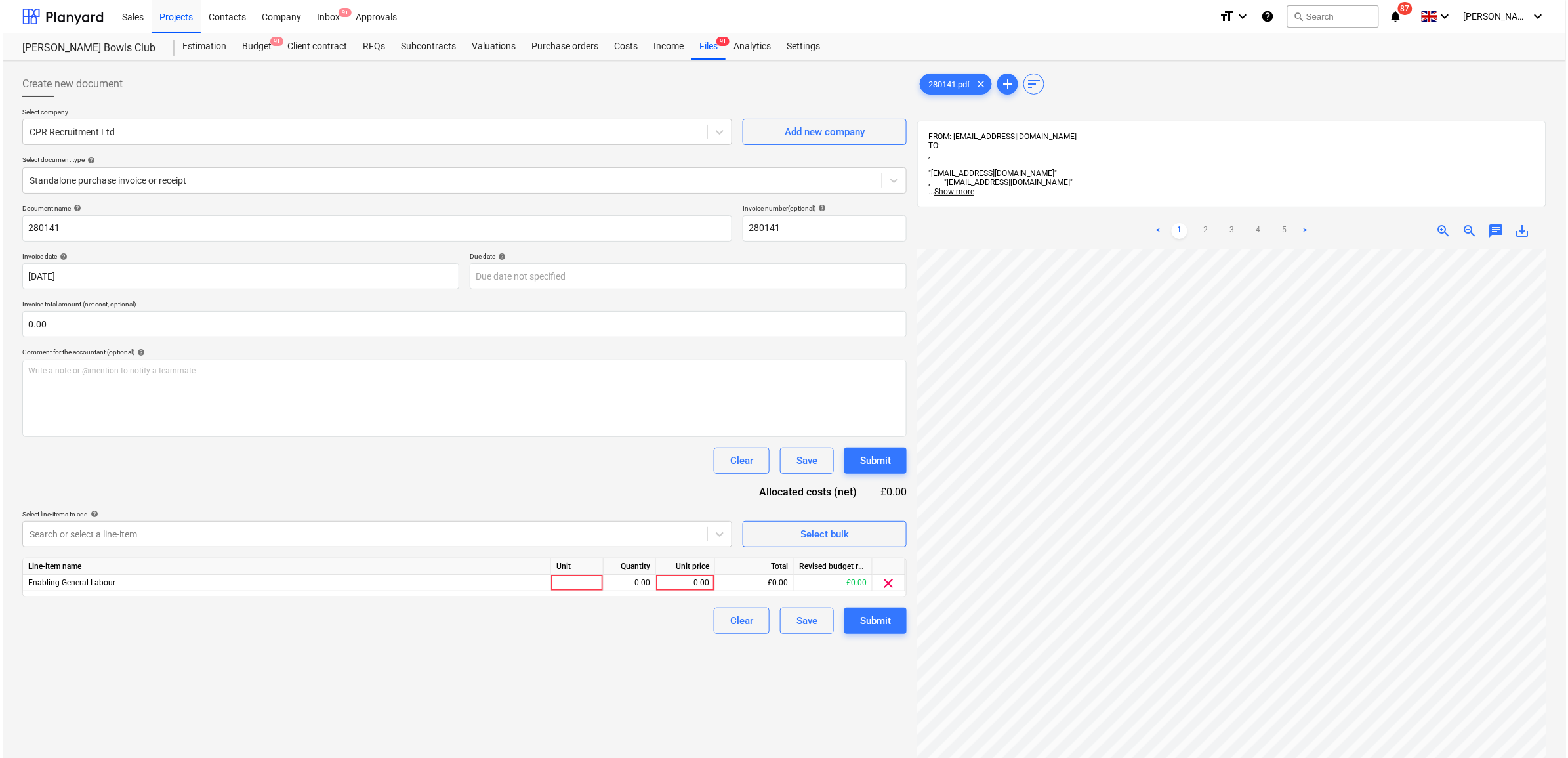
scroll to position [70, 60]
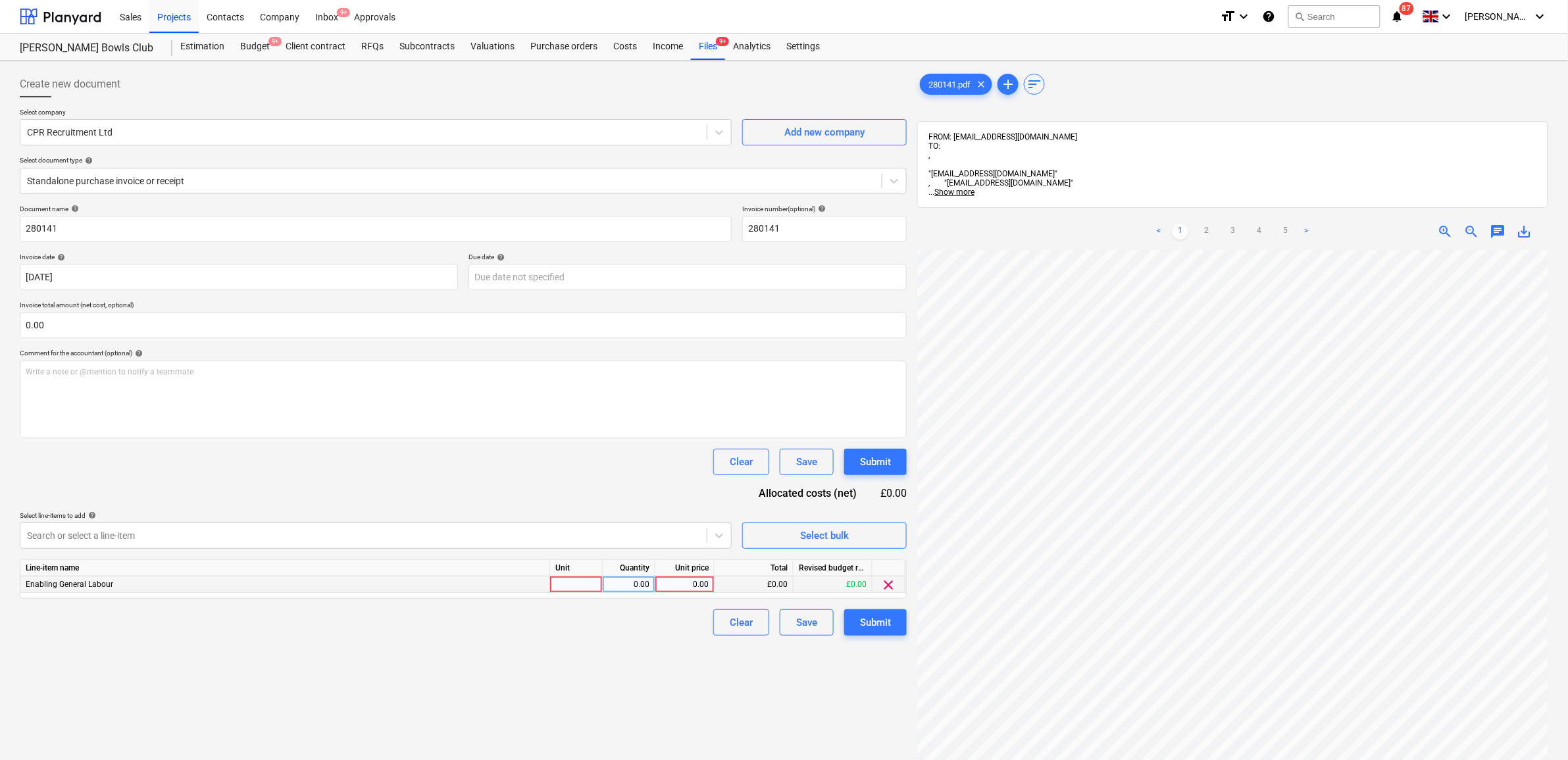
click at [688, 589] on div "0.00" at bounding box center [685, 584] width 48 height 16
type input "1580"
drag, startPoint x: 618, startPoint y: 717, endPoint x: 816, endPoint y: 688, distance: 200.1
click at [620, 717] on div "Create new document Select company CPR Recruitment Ltd Add new company Select d…" at bounding box center [463, 522] width 897 height 913
click at [886, 627] on div "Submit" at bounding box center [875, 622] width 31 height 17
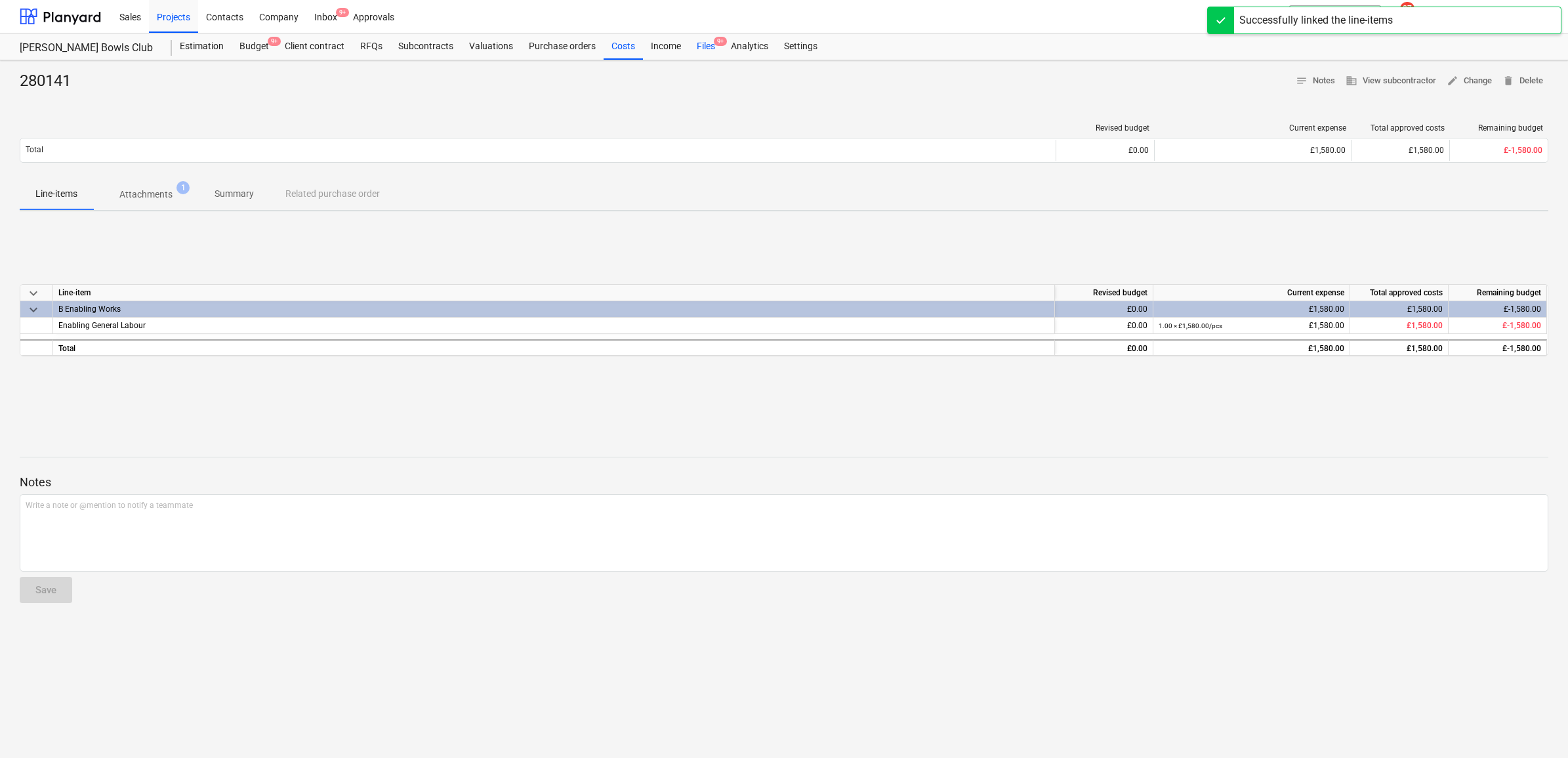
click at [703, 50] on div "Files 9+" at bounding box center [706, 46] width 34 height 26
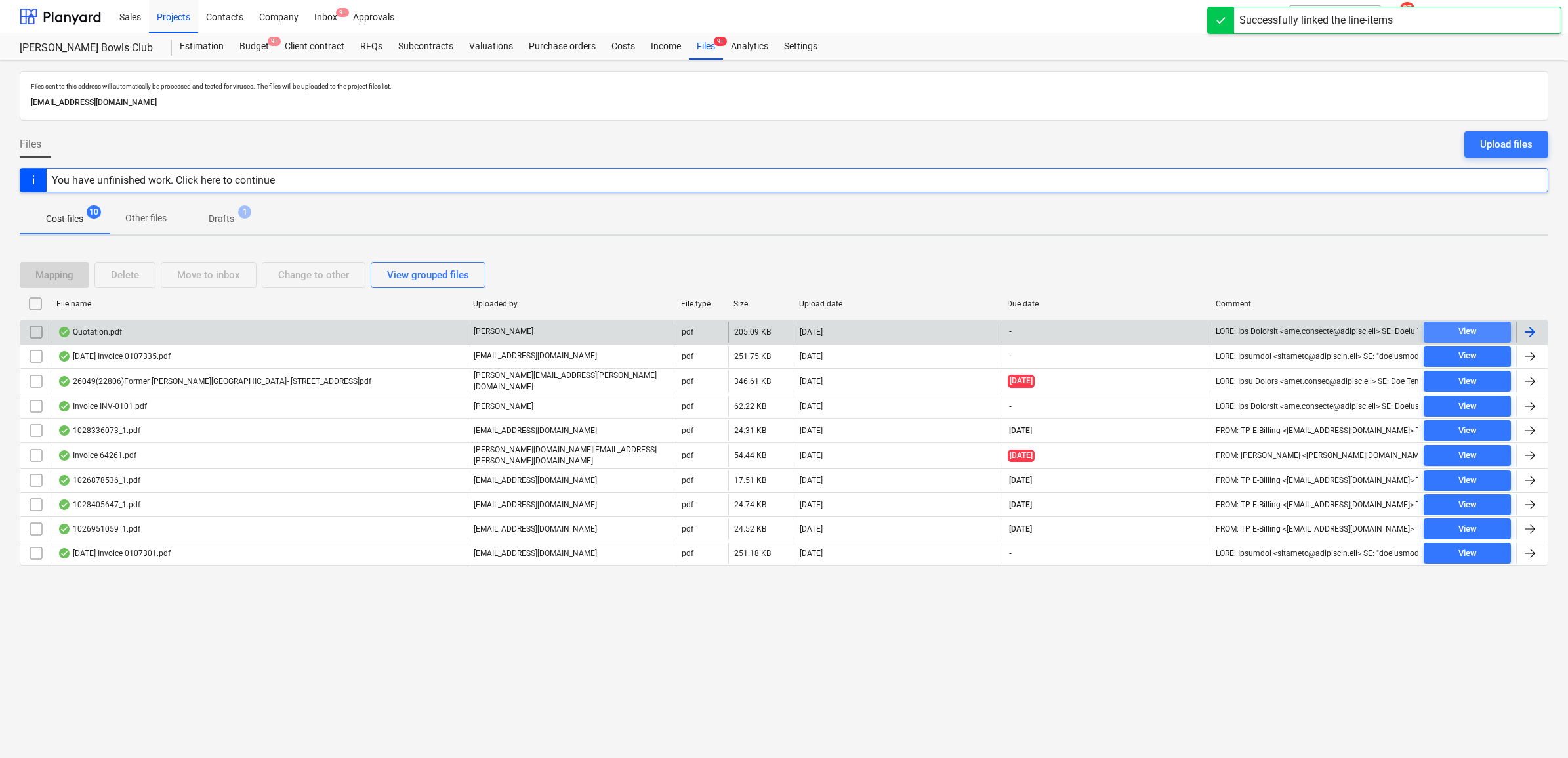
click at [1431, 330] on span "View" at bounding box center [1467, 331] width 76 height 15
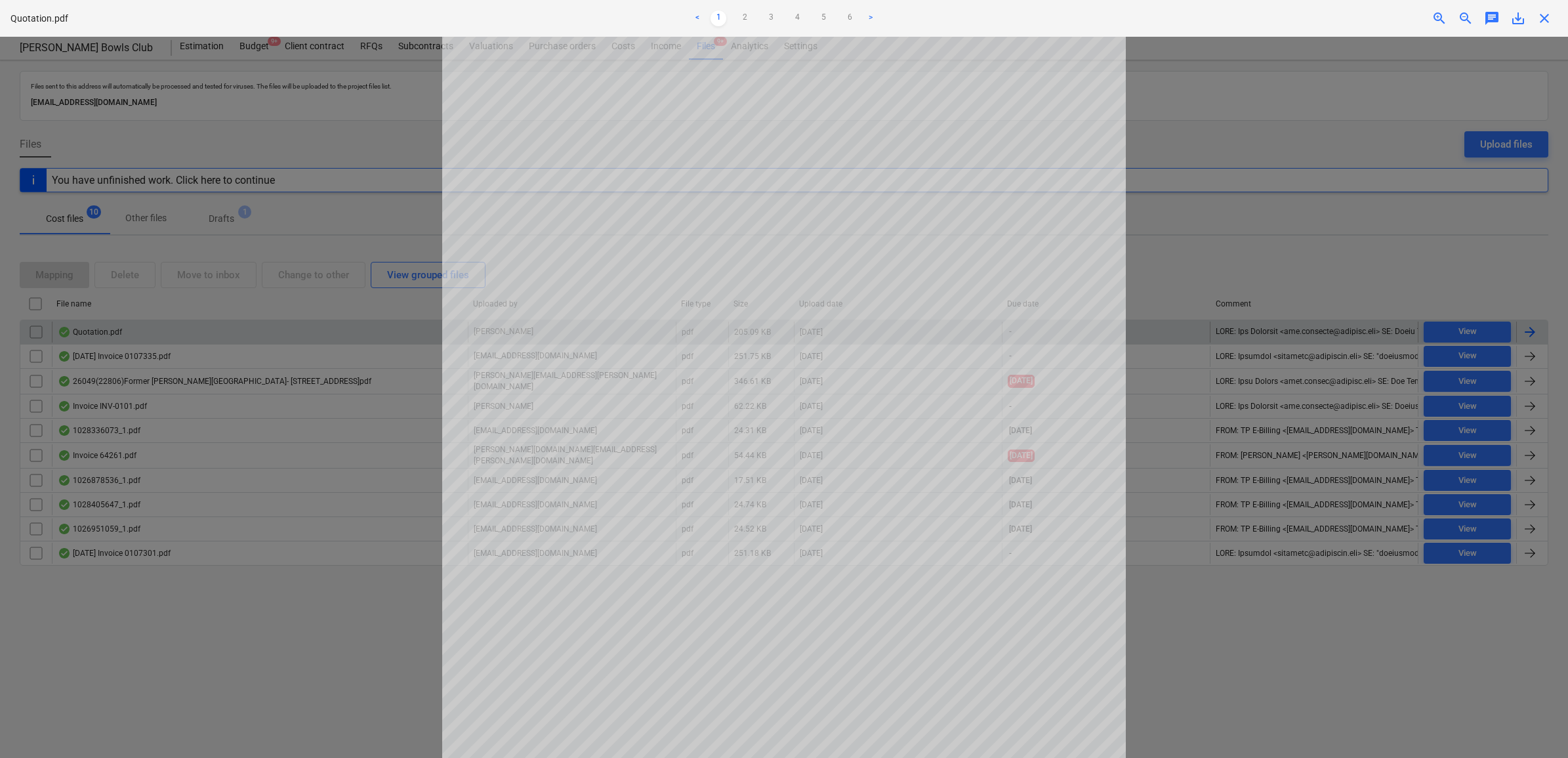
scroll to position [82, 0]
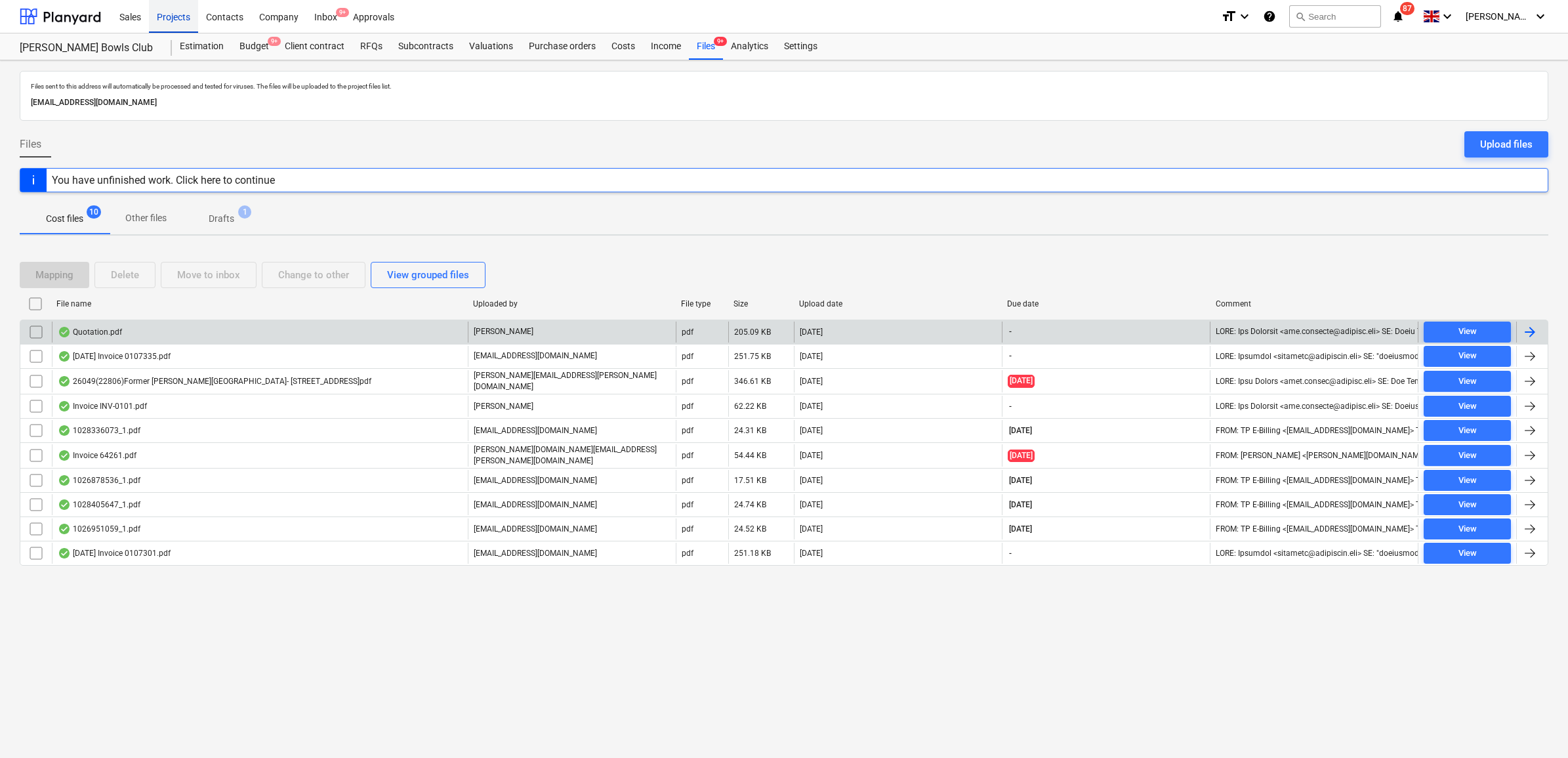
click at [177, 18] on div "Projects" at bounding box center [173, 16] width 50 height 33
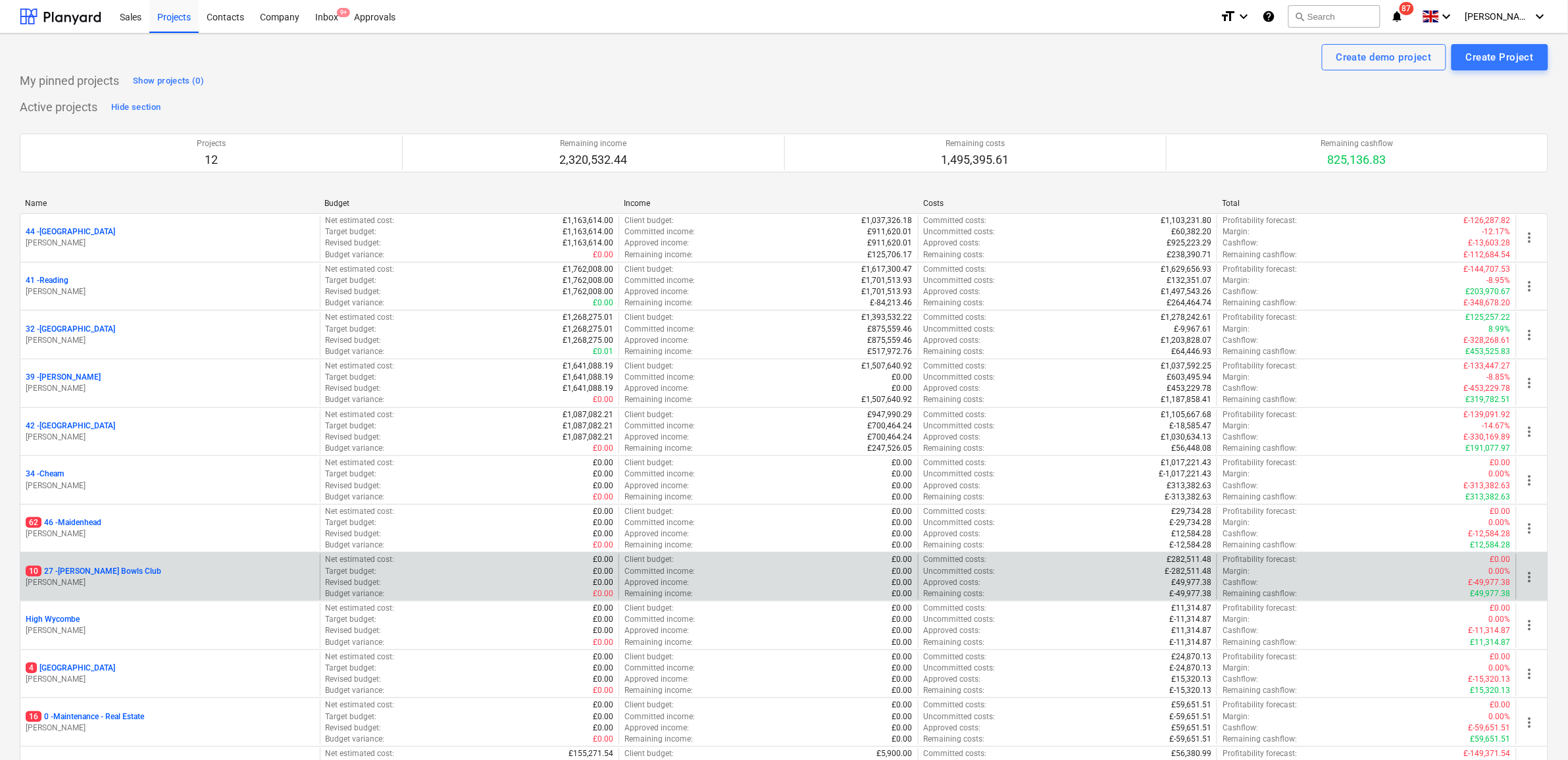
click at [91, 573] on p "10 27 - Cyphers Bowls Club" at bounding box center [93, 571] width 136 height 11
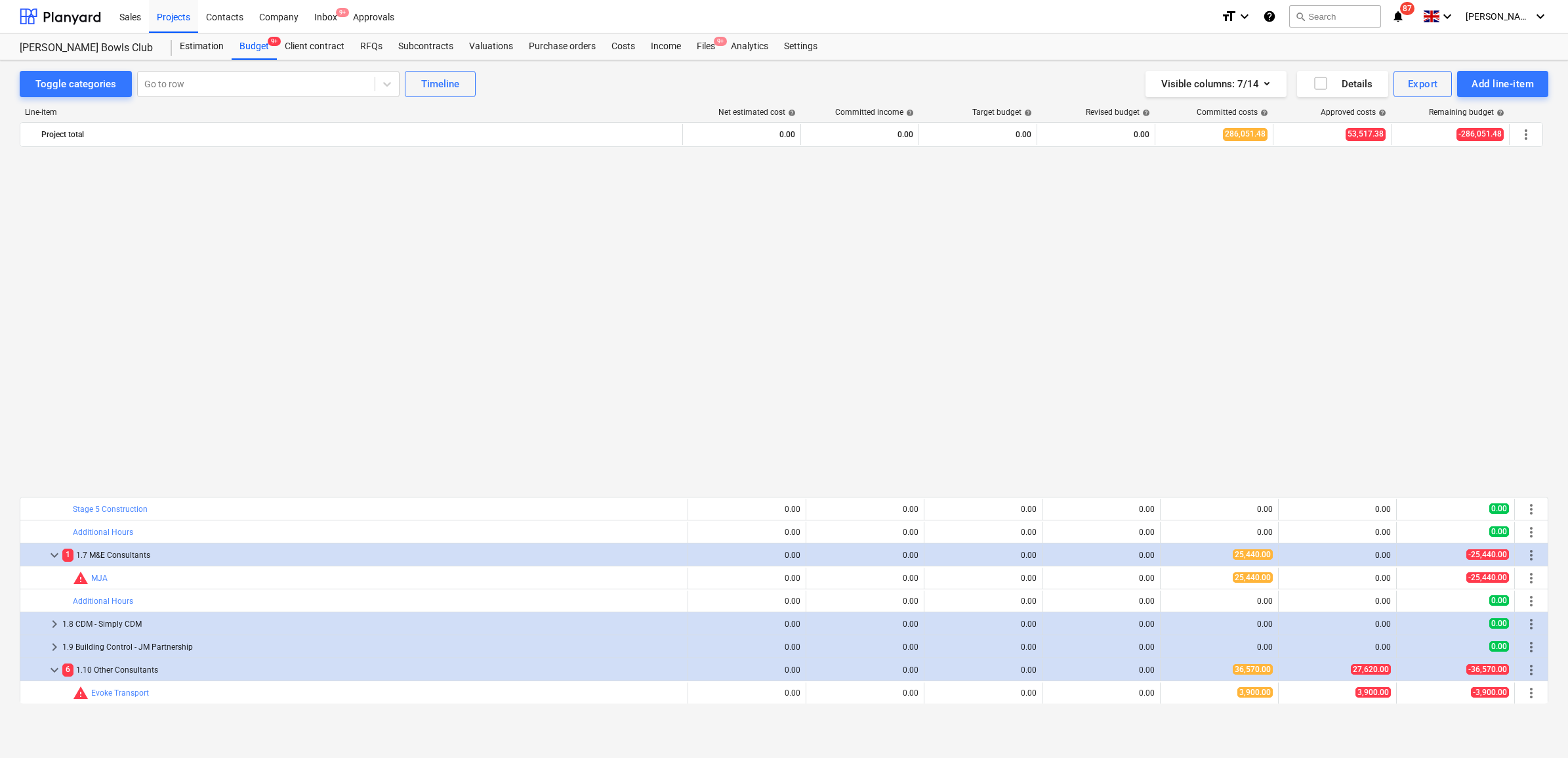
scroll to position [820, 0]
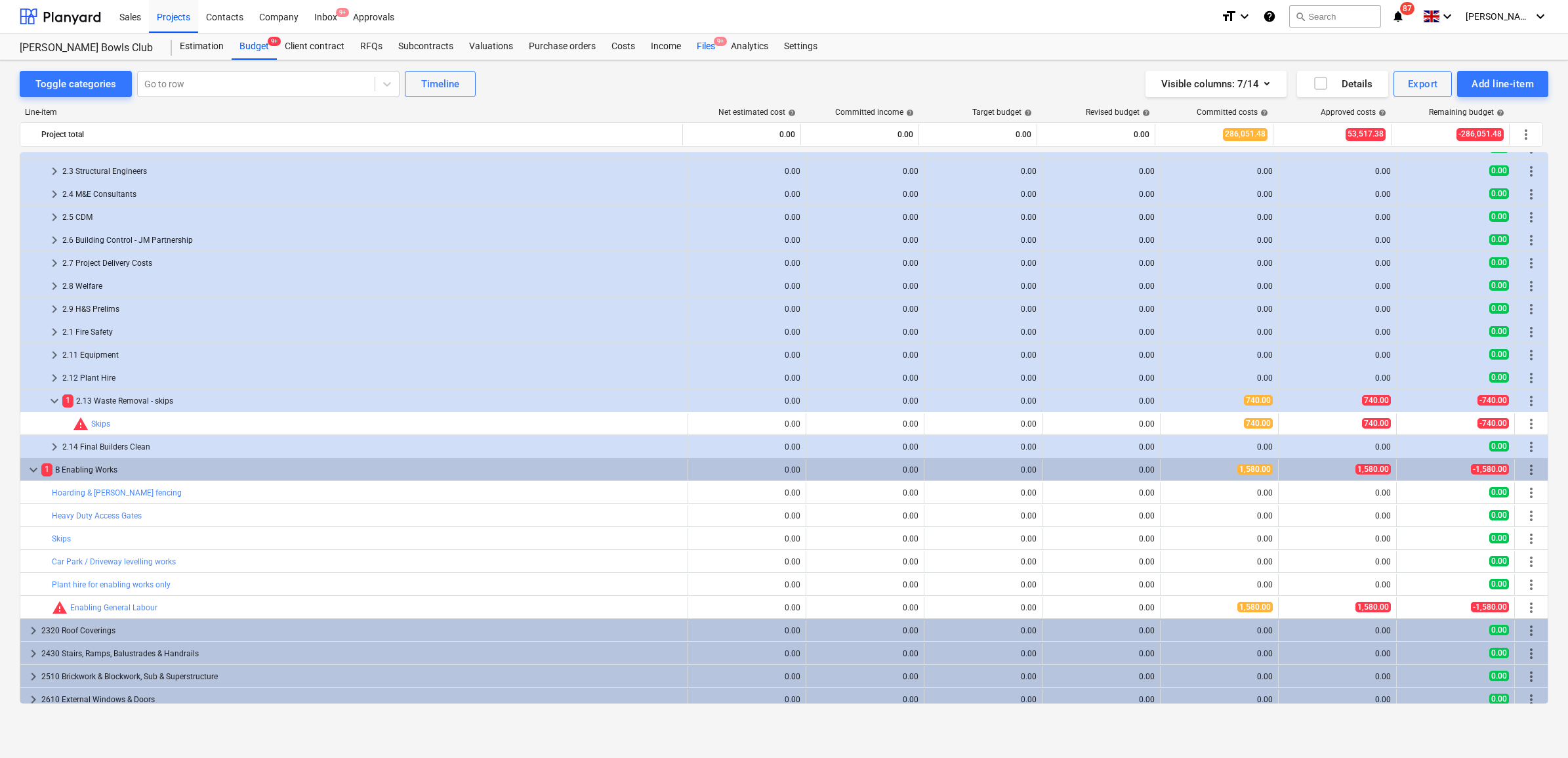
click at [701, 48] on div "Files 9+" at bounding box center [706, 46] width 34 height 26
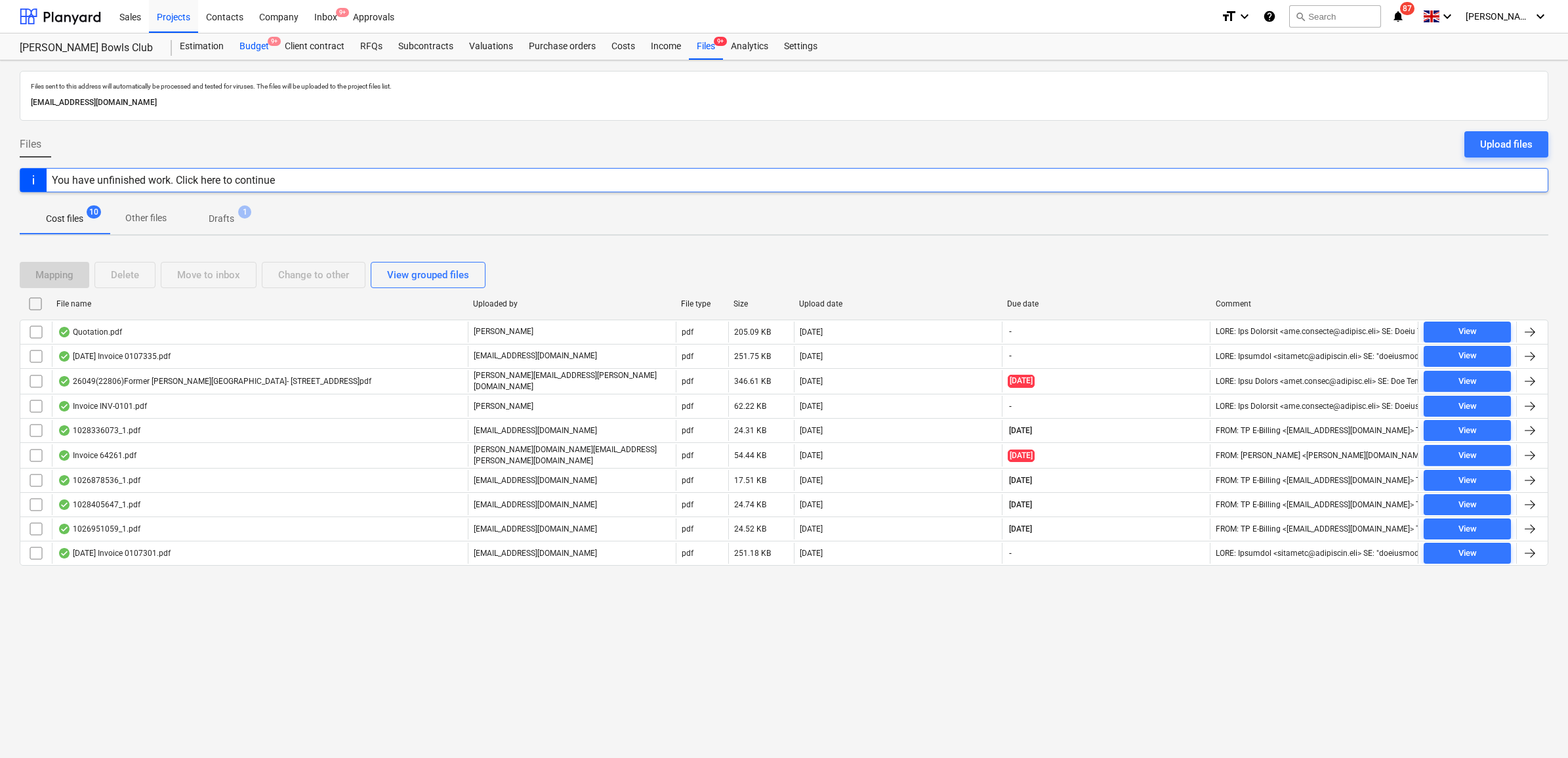
click at [256, 50] on div "Budget 9+" at bounding box center [254, 46] width 45 height 26
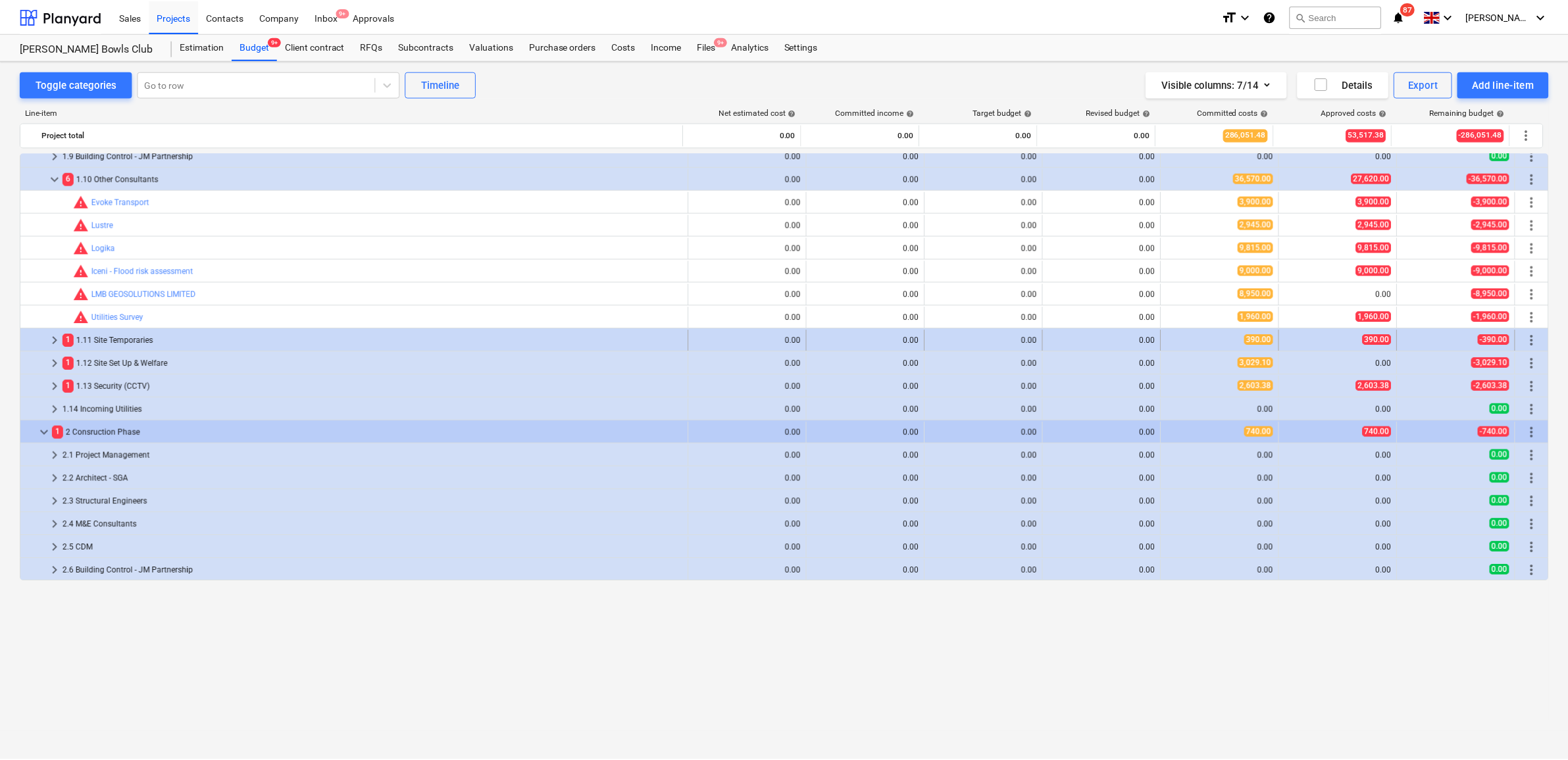
scroll to position [329, 0]
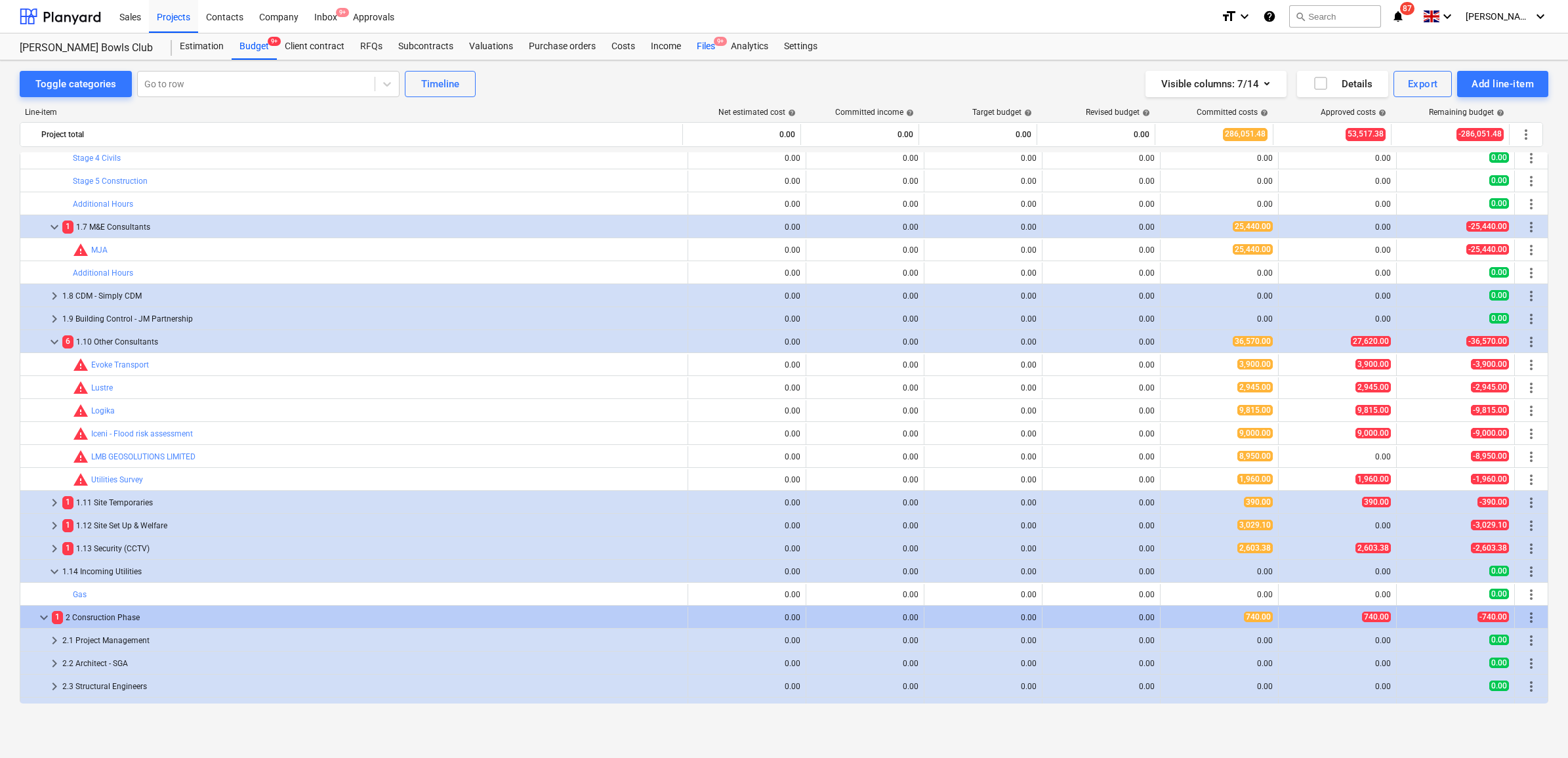
click at [713, 47] on div "Files 9+" at bounding box center [706, 46] width 34 height 26
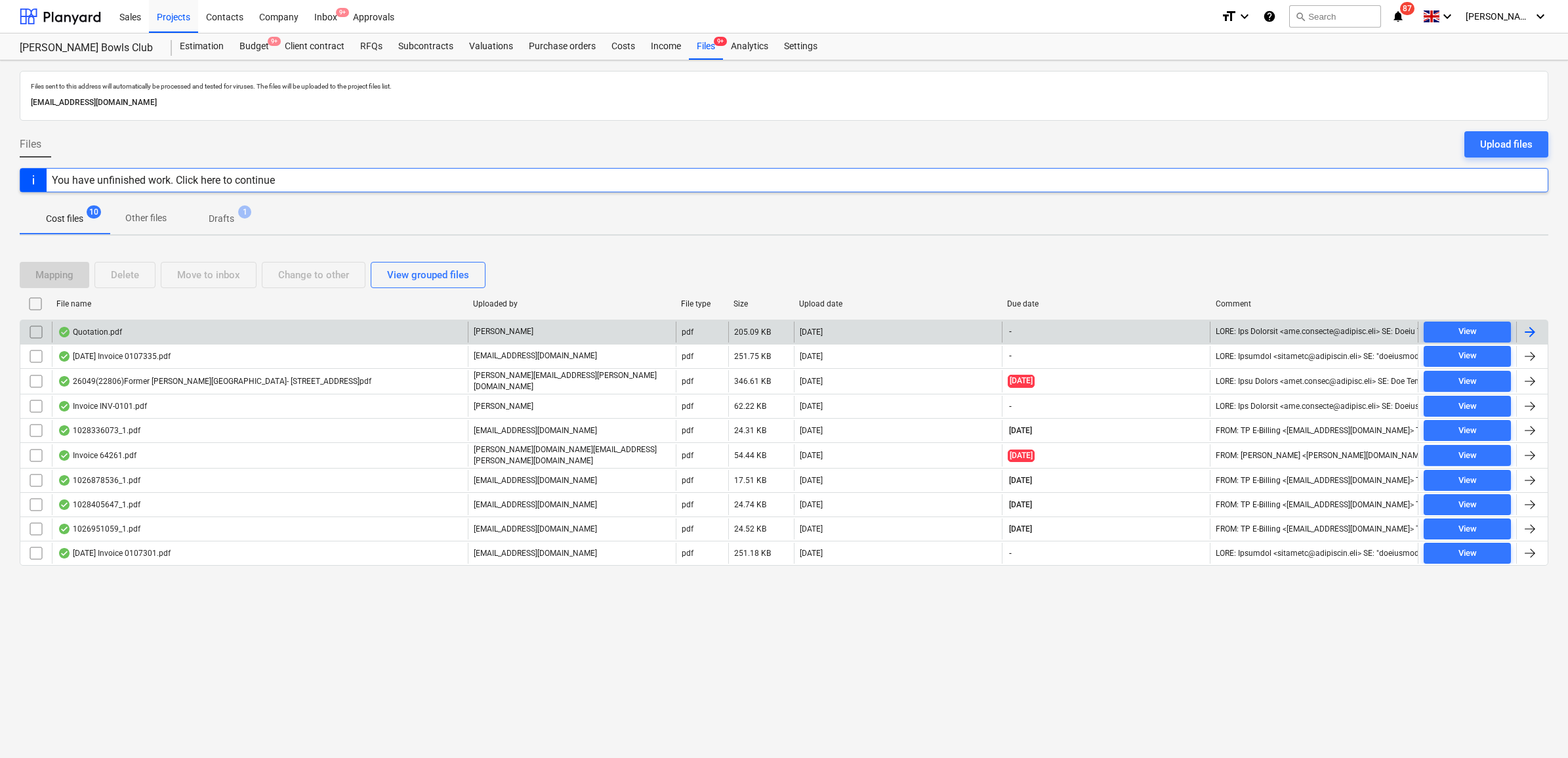
click at [1534, 324] on div at bounding box center [1530, 332] width 16 height 16
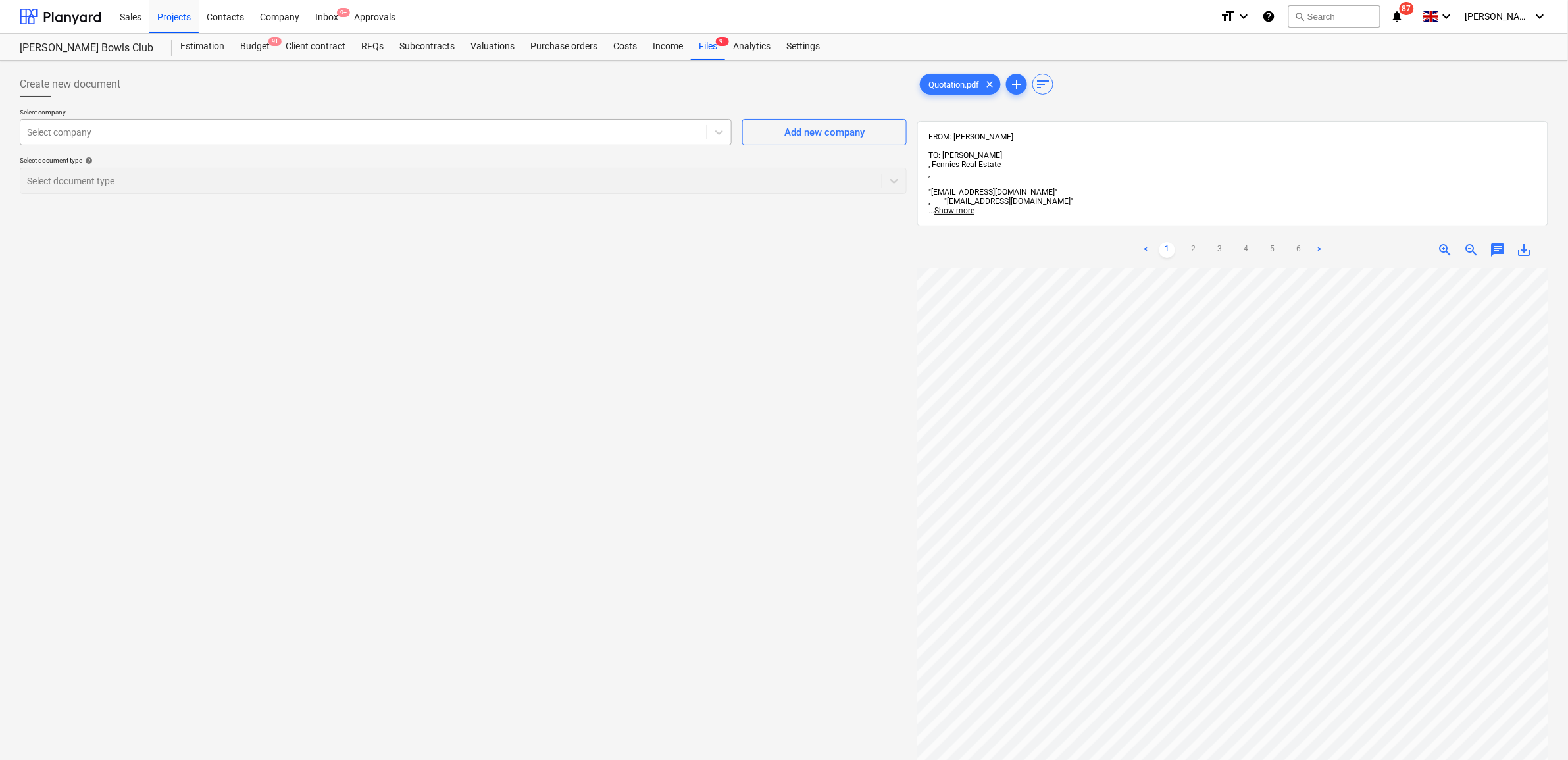
click at [240, 133] on div at bounding box center [363, 132] width 673 height 13
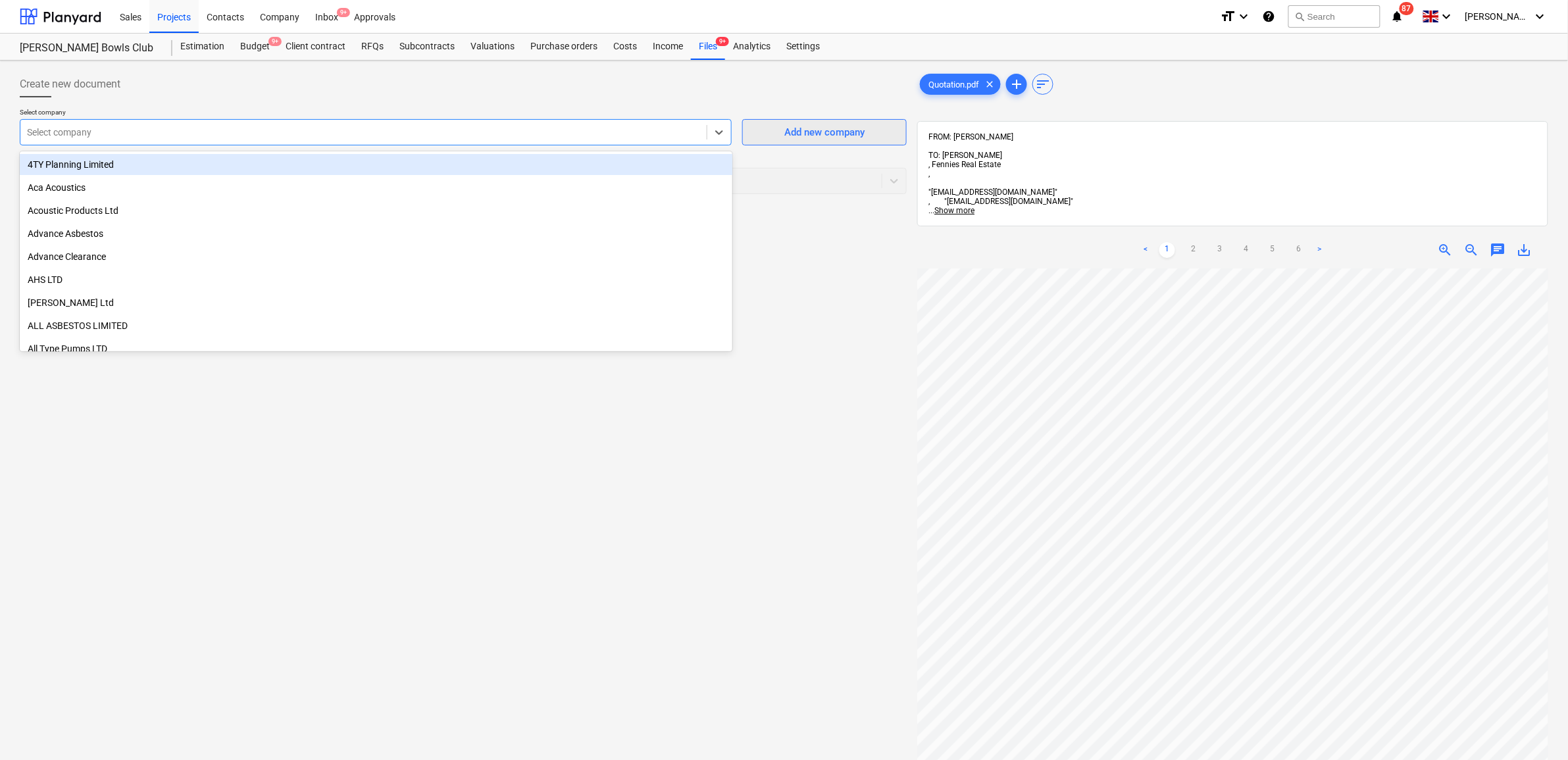
click at [808, 127] on div "Add new company" at bounding box center [824, 132] width 80 height 17
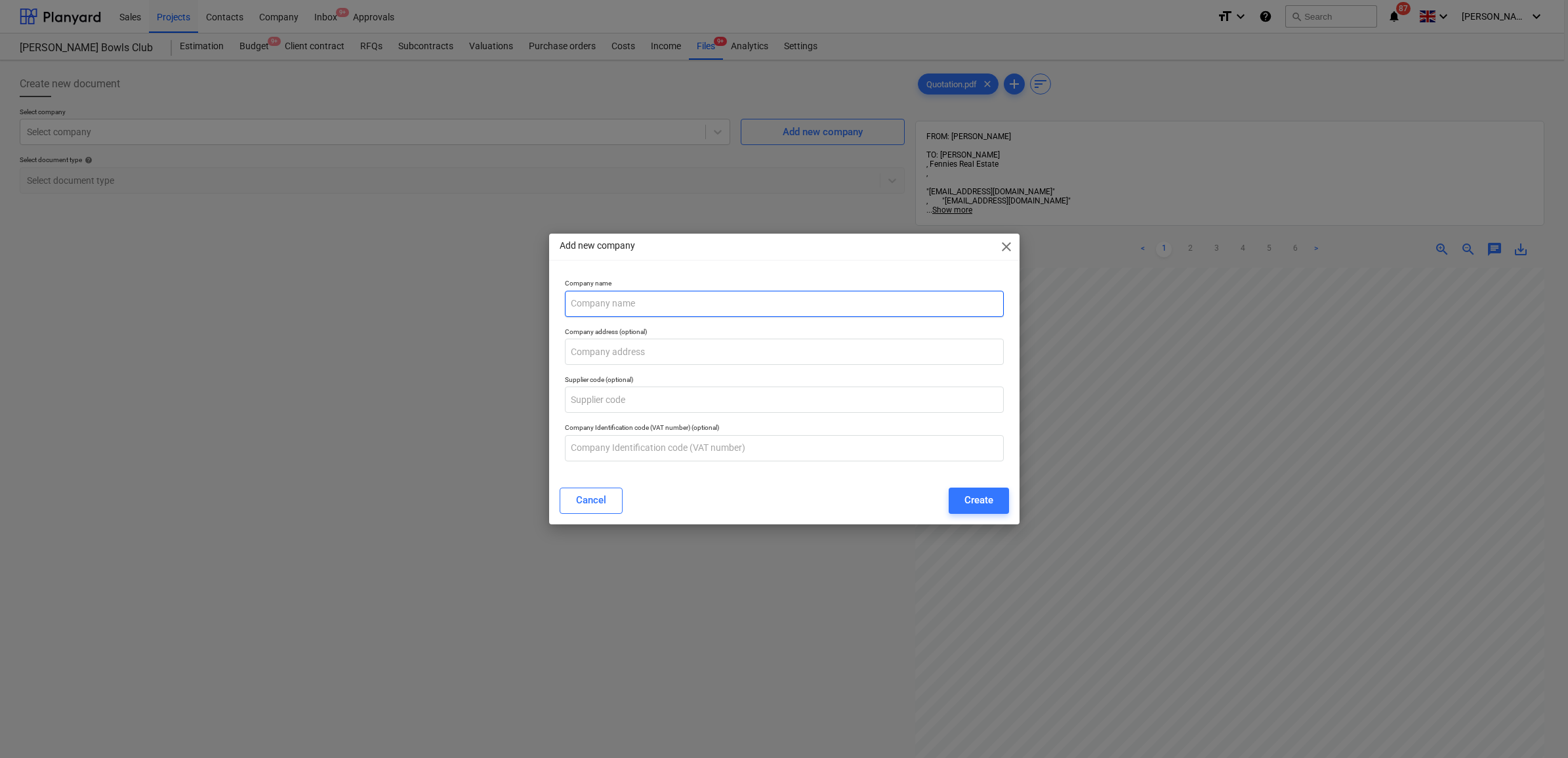
click at [643, 304] on input "text" at bounding box center [784, 304] width 439 height 26
type input "SGN"
click at [988, 506] on div "Create" at bounding box center [978, 500] width 29 height 17
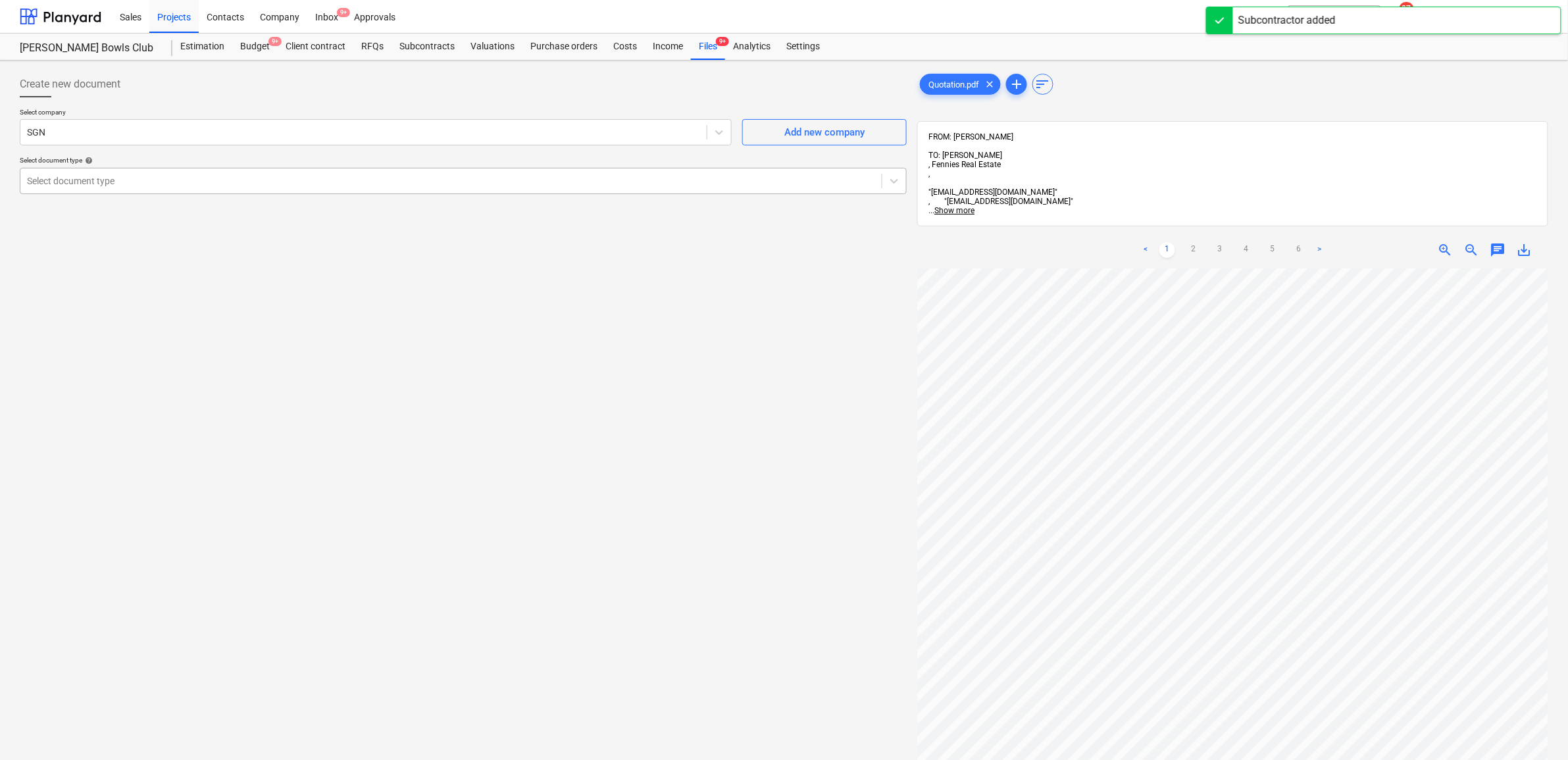
click at [310, 181] on div at bounding box center [451, 181] width 848 height 13
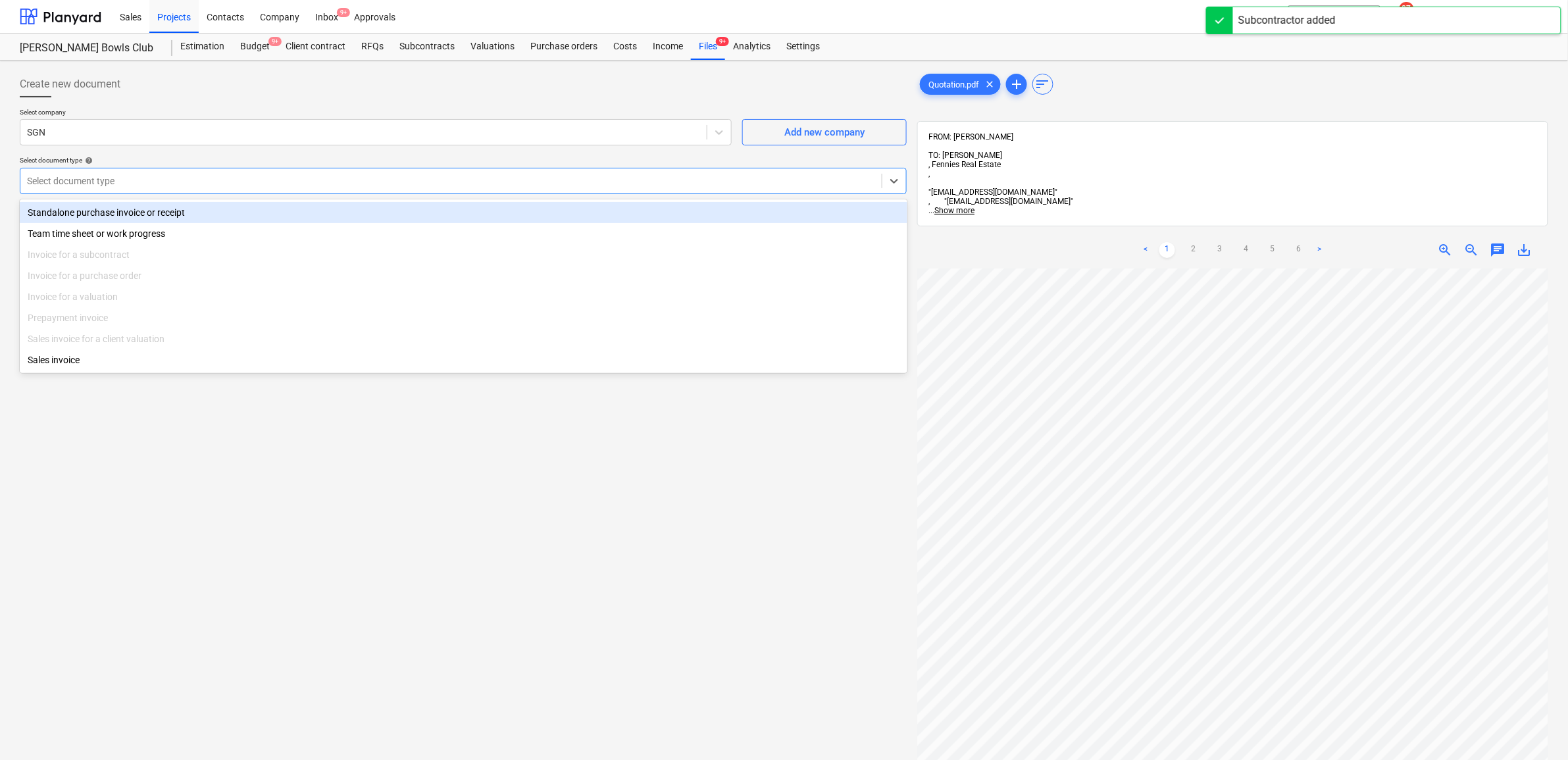
click at [304, 212] on div "Standalone purchase invoice or receipt" at bounding box center [464, 213] width 887 height 21
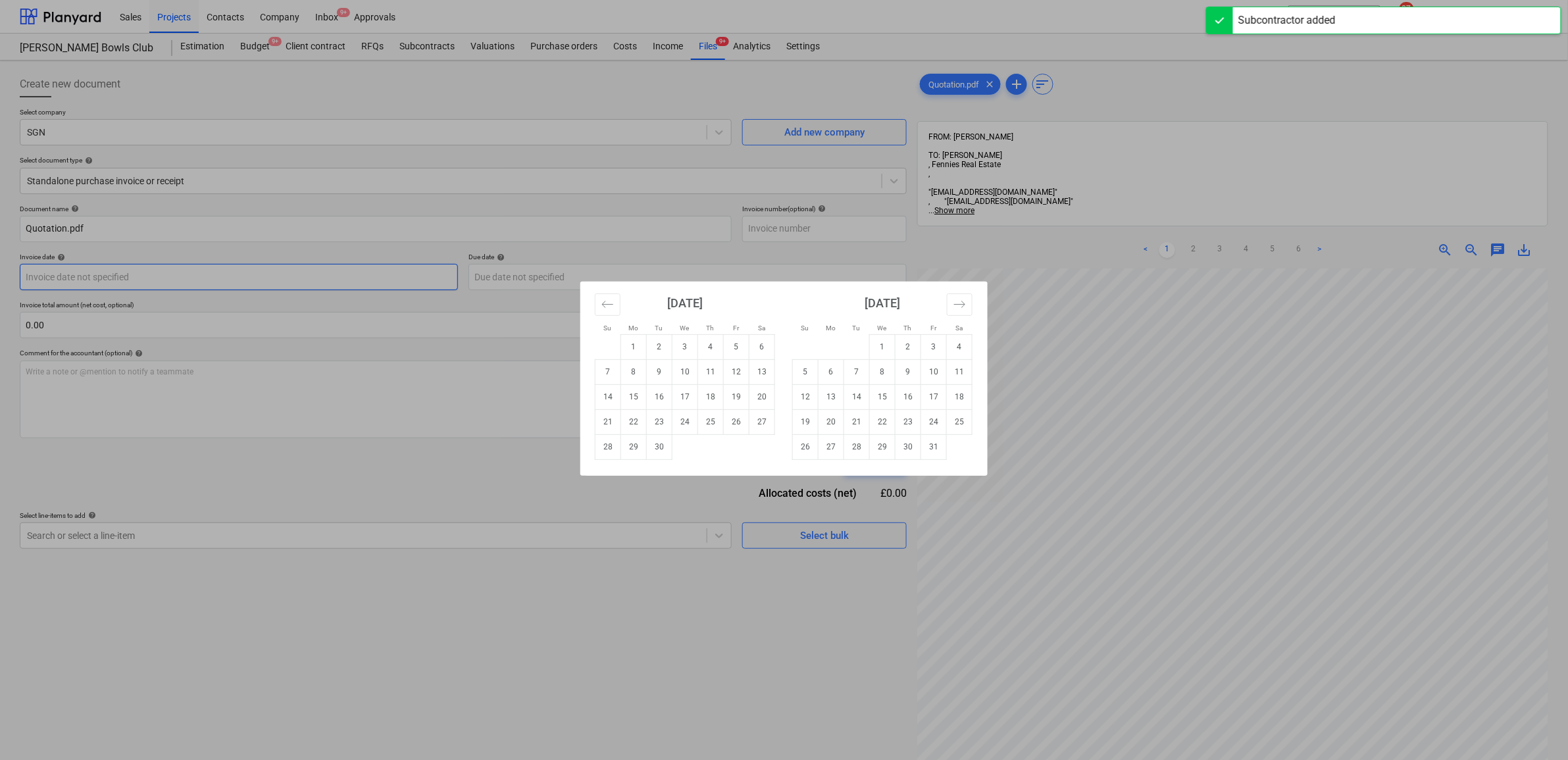
click at [226, 274] on body "Sales Projects Contacts Company Inbox 9+ Approvals format_size keyboard_arrow_d…" at bounding box center [784, 380] width 1568 height 760
click at [1163, 380] on div "Su Mo Tu We Th Fr Sa Su Mo Tu We Th Fr Sa August 2025 1 2 3 4 5 6 7 8 9 10 11 1…" at bounding box center [784, 380] width 1568 height 760
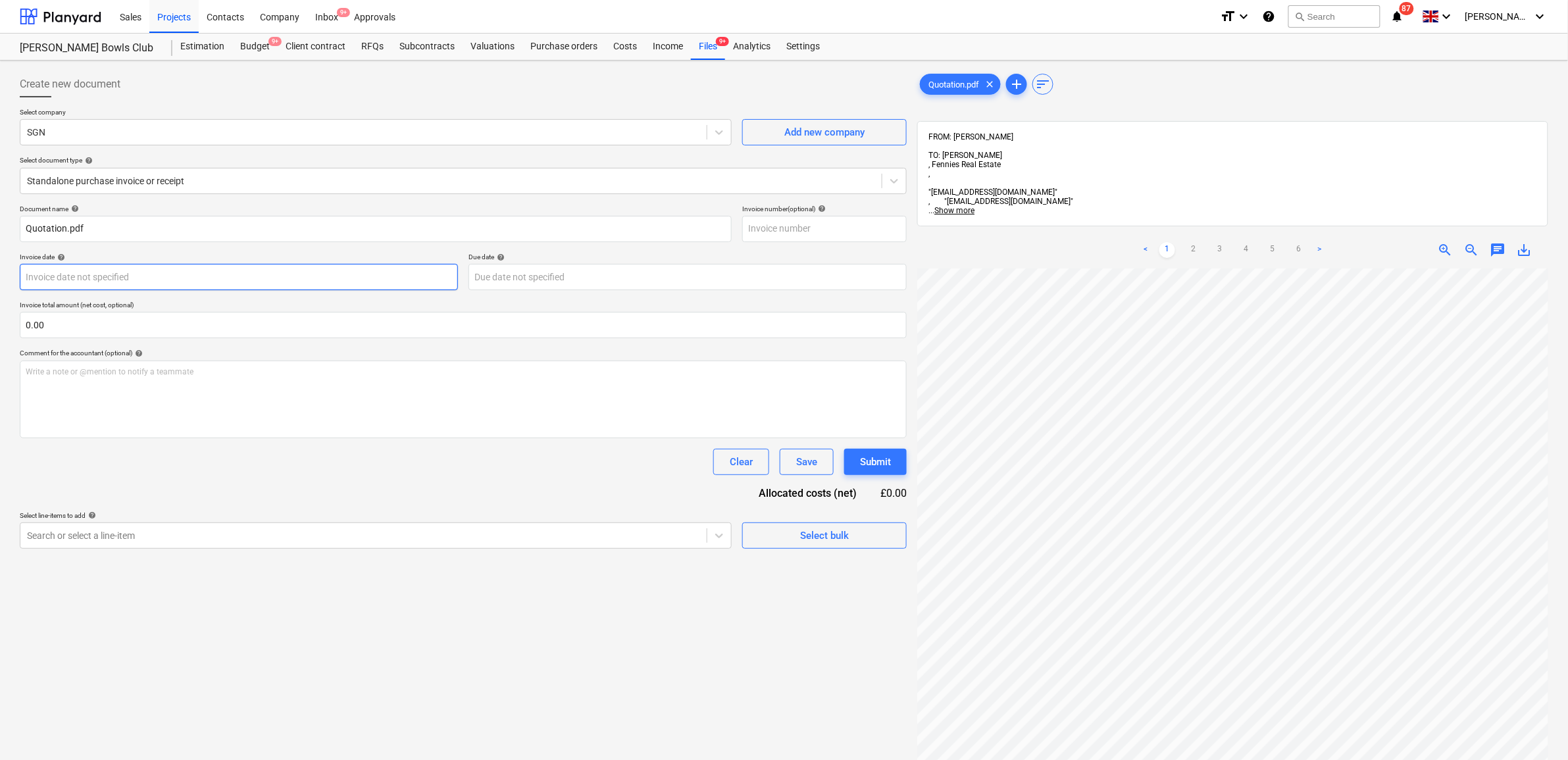
click at [173, 278] on body "Sales Projects Contacts Company Inbox 9+ Approvals format_size keyboard_arrow_d…" at bounding box center [784, 380] width 1568 height 760
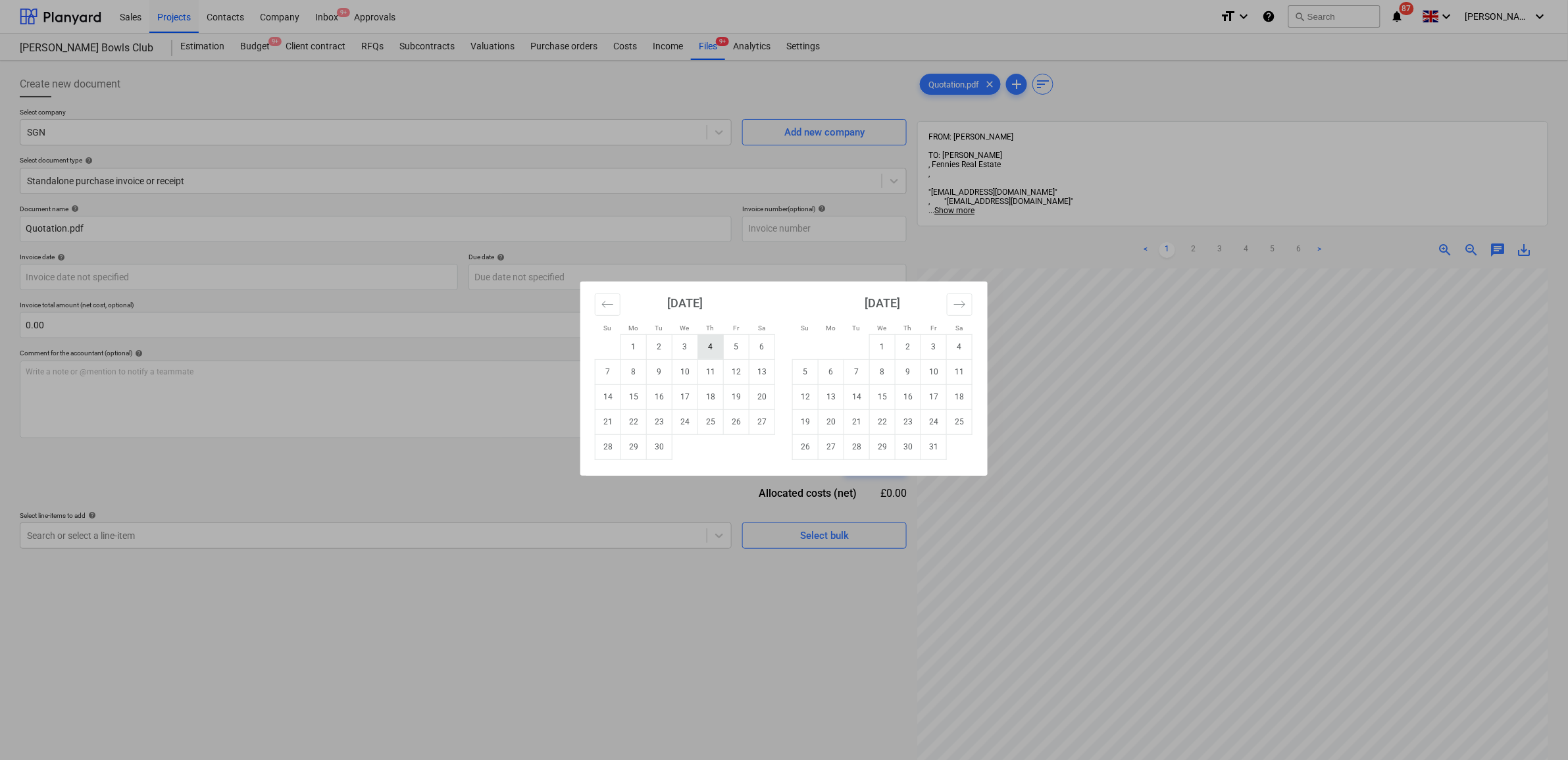
click at [716, 346] on td "4" at bounding box center [711, 346] width 26 height 25
type input "04 Sep 2025"
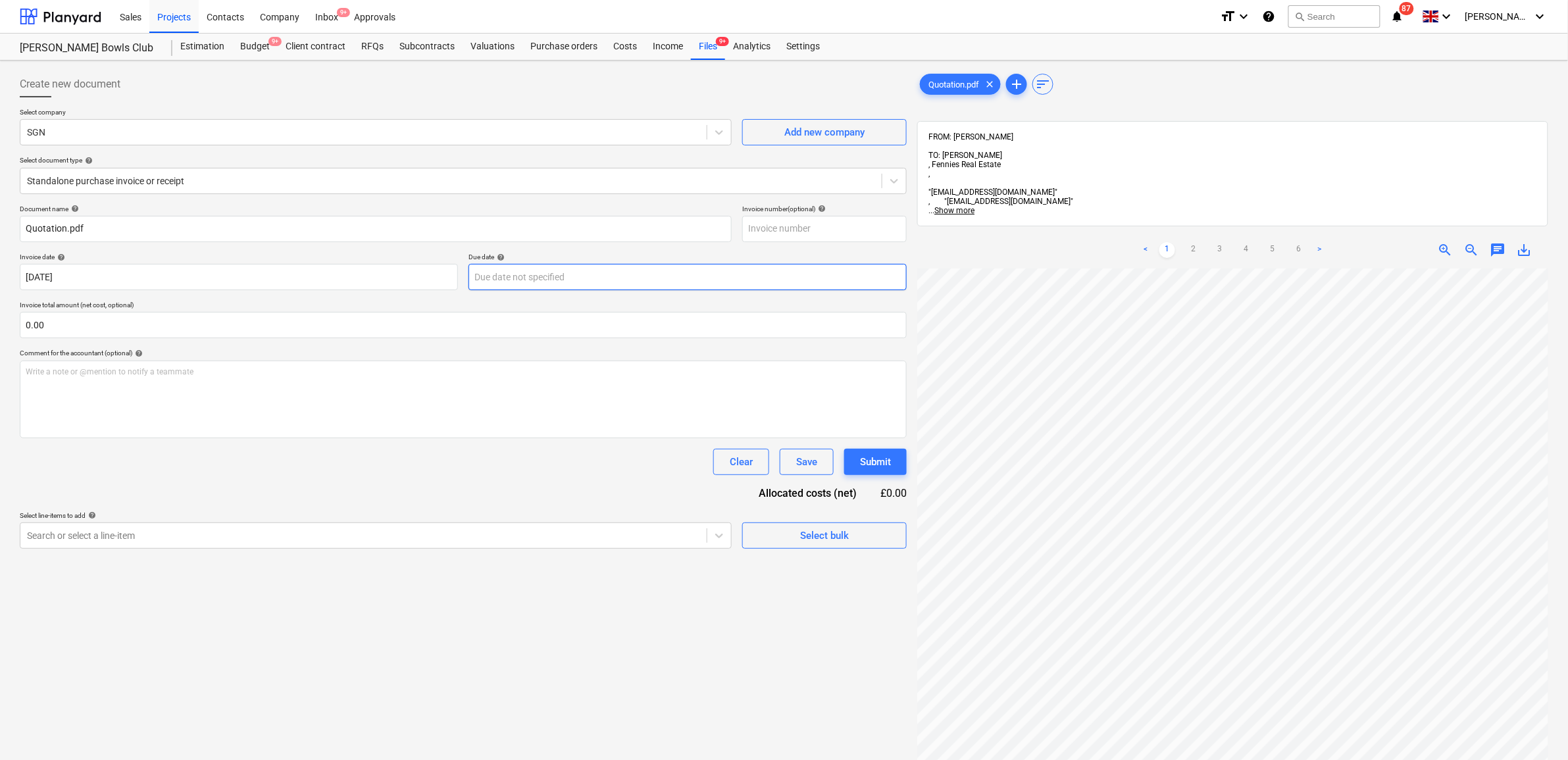
click at [573, 283] on body "Sales Projects Contacts Company Inbox 9+ Approvals format_size keyboard_arrow_d…" at bounding box center [784, 380] width 1568 height 760
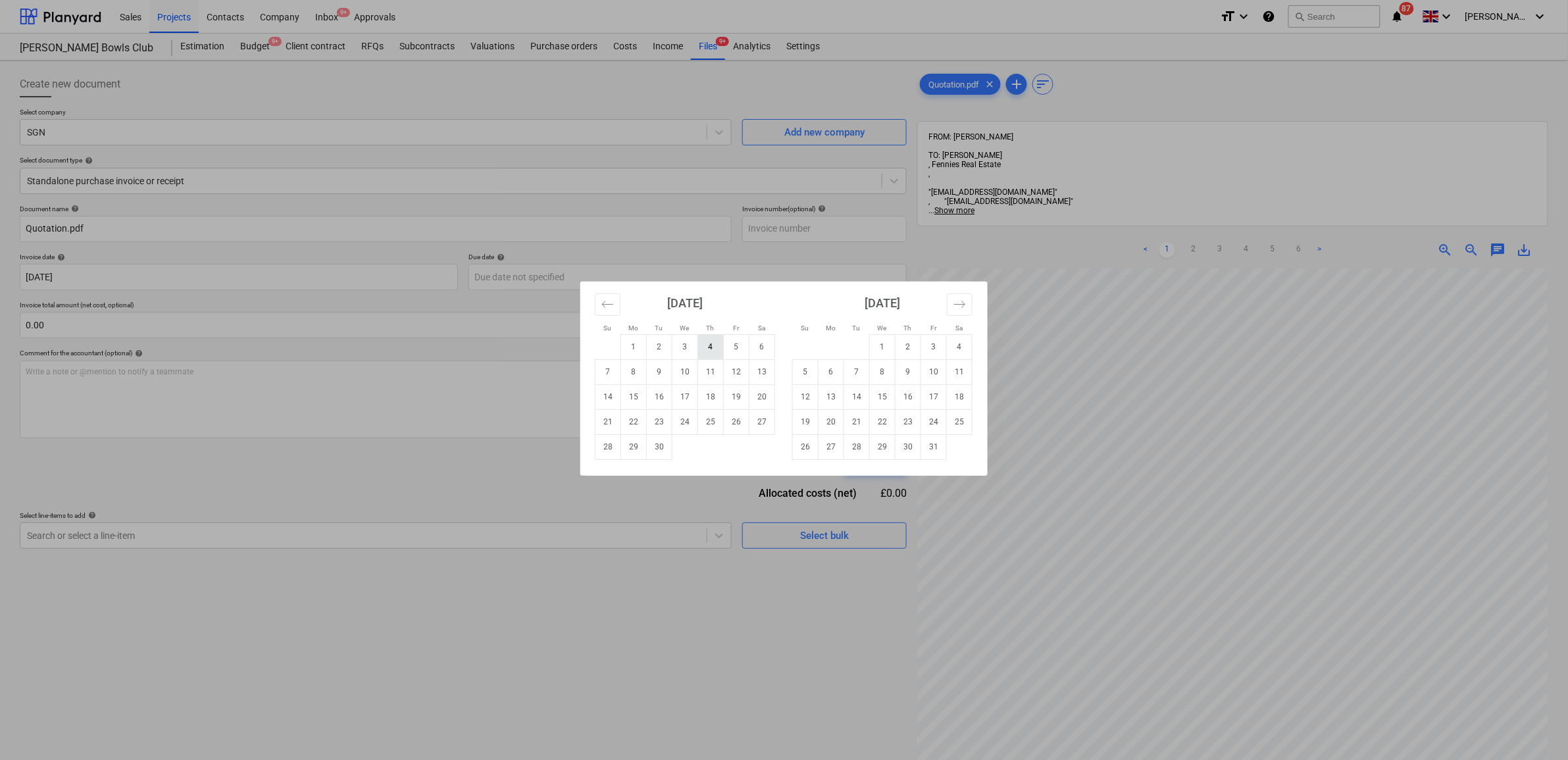
click at [712, 347] on td "4" at bounding box center [711, 346] width 26 height 25
click at [484, 280] on body "Sales Projects Contacts Company Inbox 9+ Approvals format_size keyboard_arrow_d…" at bounding box center [784, 380] width 1568 height 760
click at [739, 348] on td "5" at bounding box center [737, 346] width 26 height 25
type input "[DATE]"
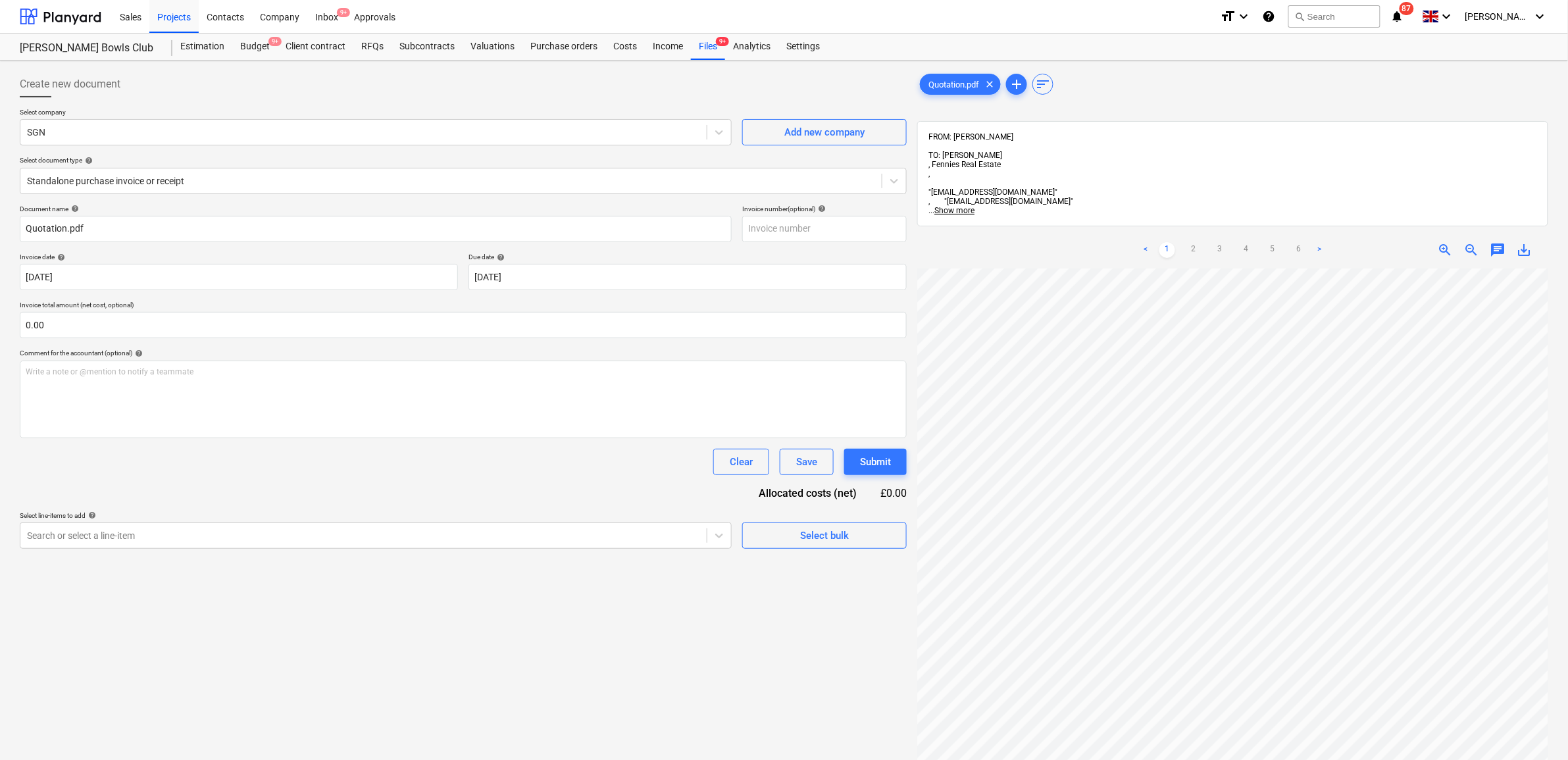
click at [488, 468] on div "Clear Save Submit" at bounding box center [463, 461] width 887 height 26
click at [442, 532] on div at bounding box center [363, 535] width 673 height 13
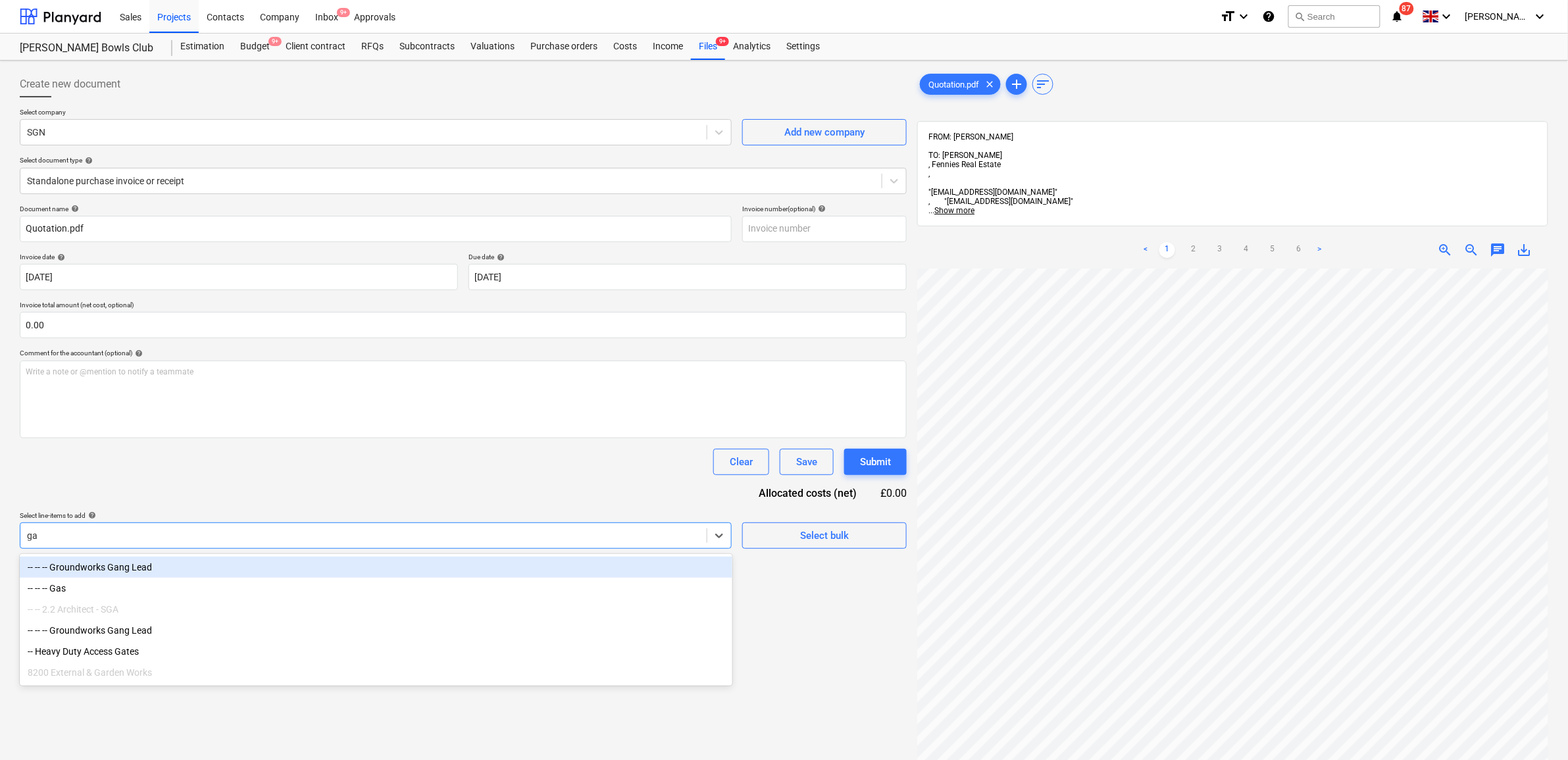
type input "gas"
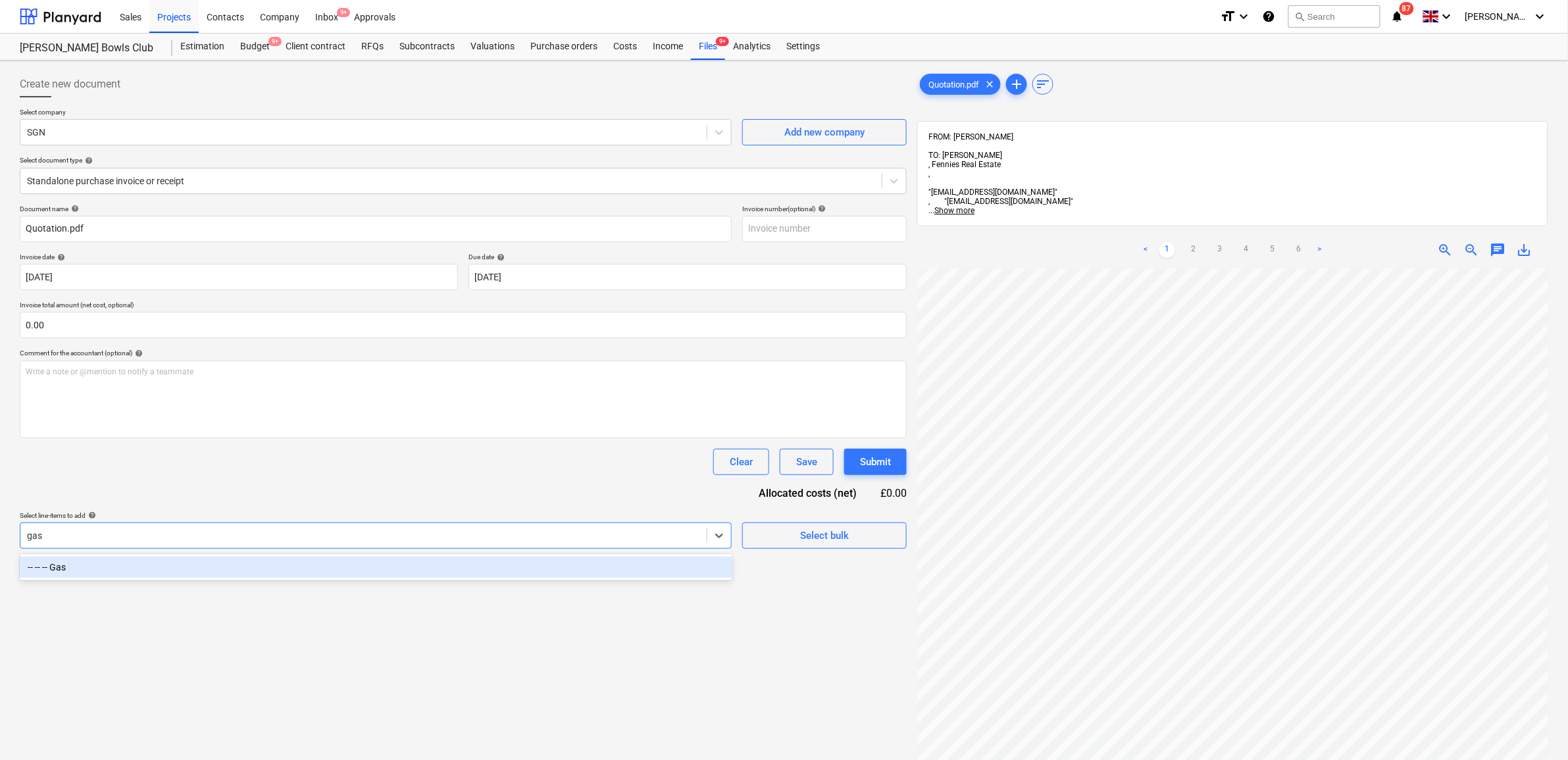
click at [445, 560] on div "-- -- -- Gas" at bounding box center [376, 567] width 713 height 21
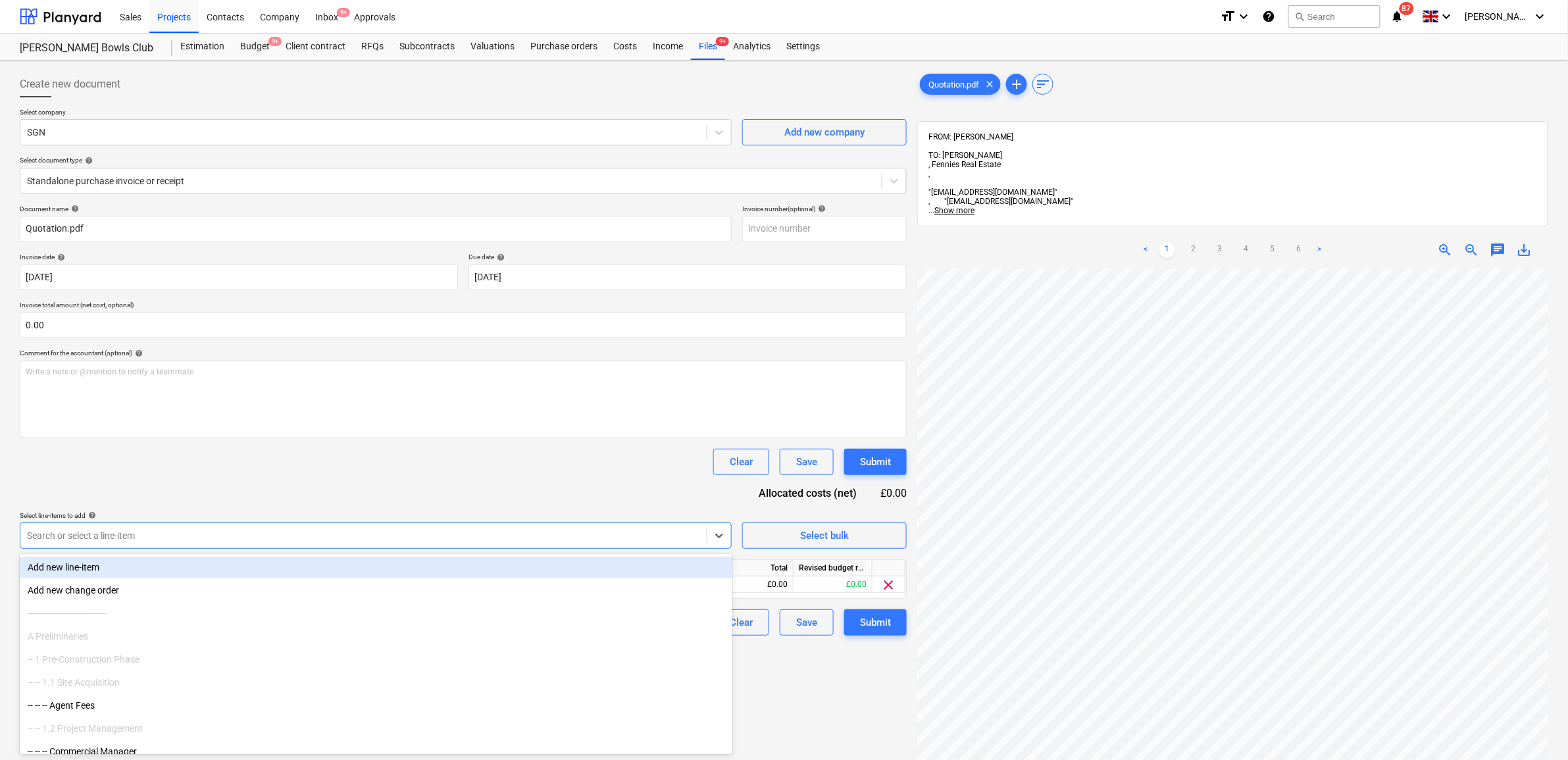
click at [459, 508] on div "Document name help Quotation.pdf Invoice number (optional) help Invoice date he…" at bounding box center [463, 419] width 887 height 431
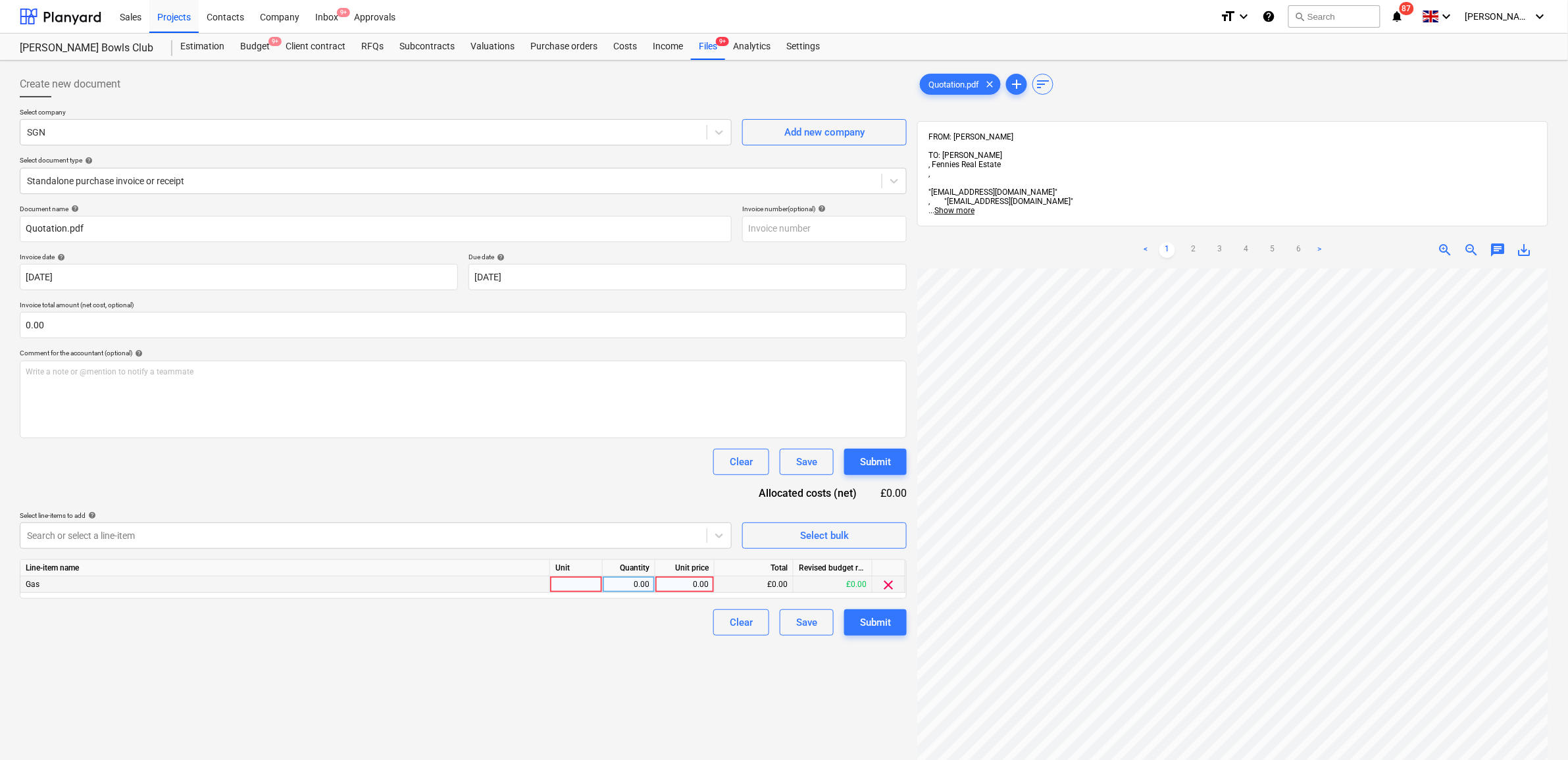
click at [695, 583] on div "0.00" at bounding box center [685, 584] width 48 height 16
type input "3527.53"
click at [689, 705] on div "Create new document Select company SGN Add new company Select document type hel…" at bounding box center [463, 531] width 897 height 930
click at [866, 622] on div "Submit" at bounding box center [875, 622] width 31 height 17
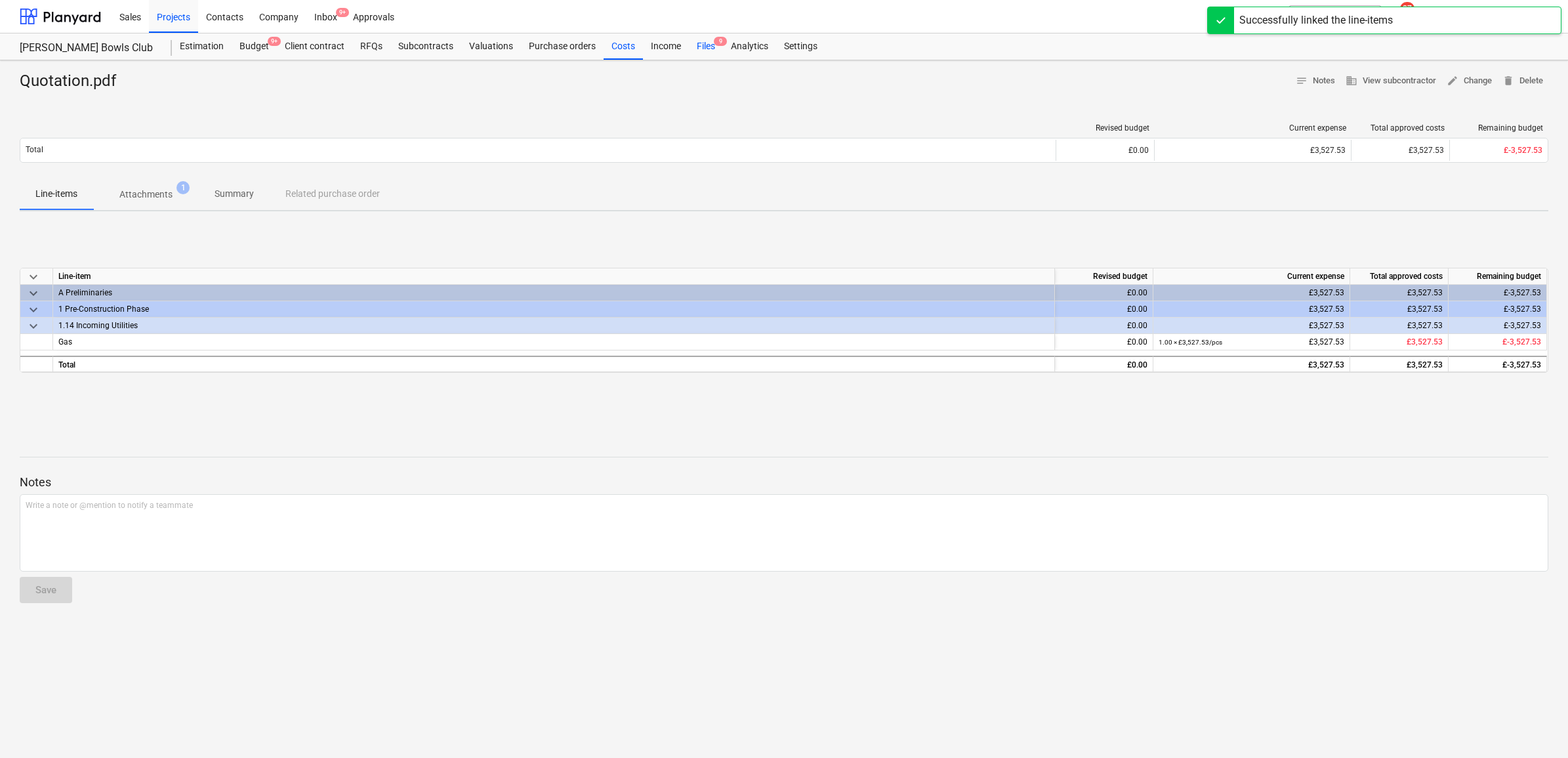
click at [706, 51] on div "Files 9" at bounding box center [706, 46] width 34 height 26
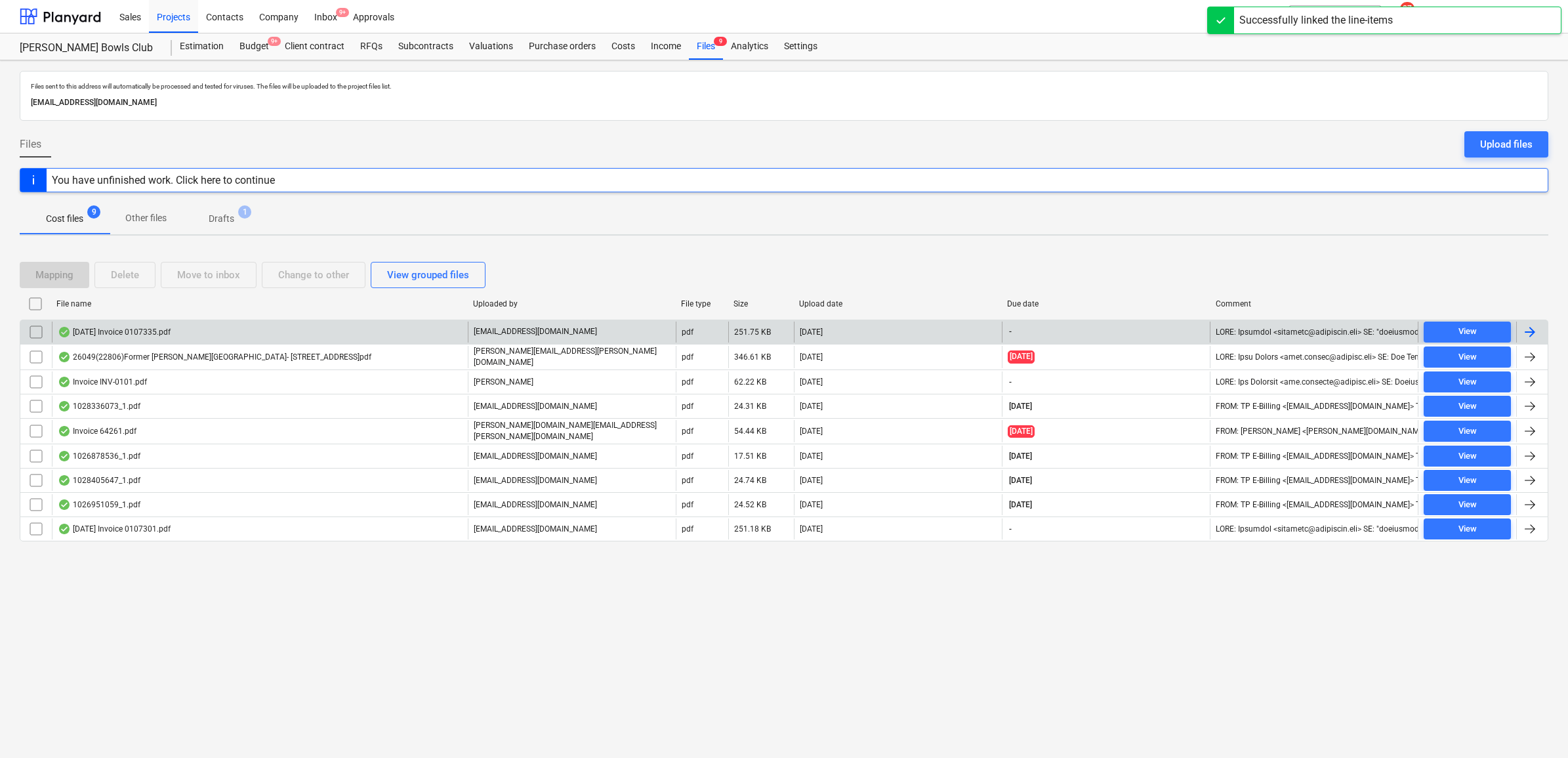
click at [1528, 330] on div at bounding box center [1530, 332] width 16 height 16
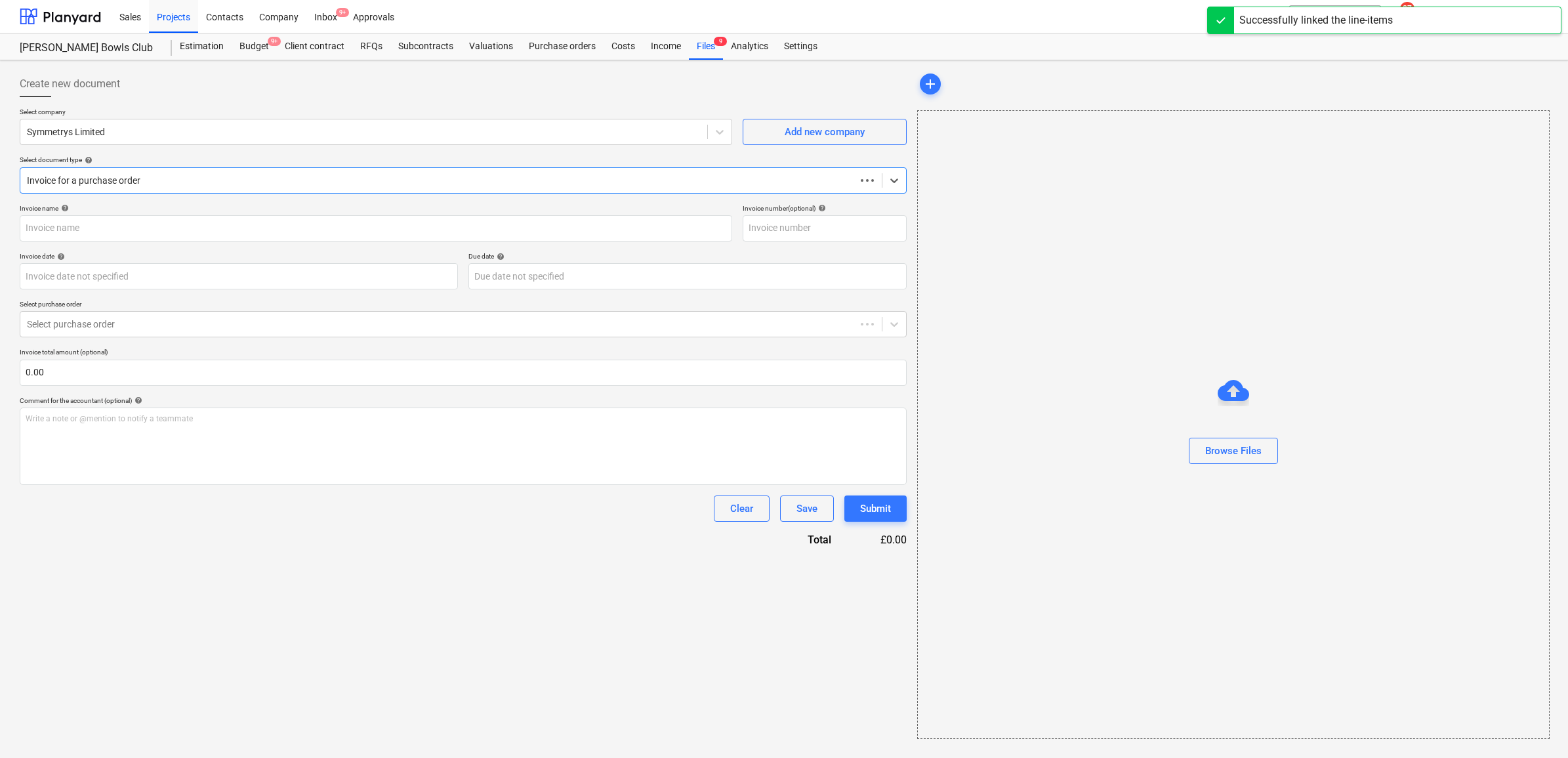
type input "0107335"
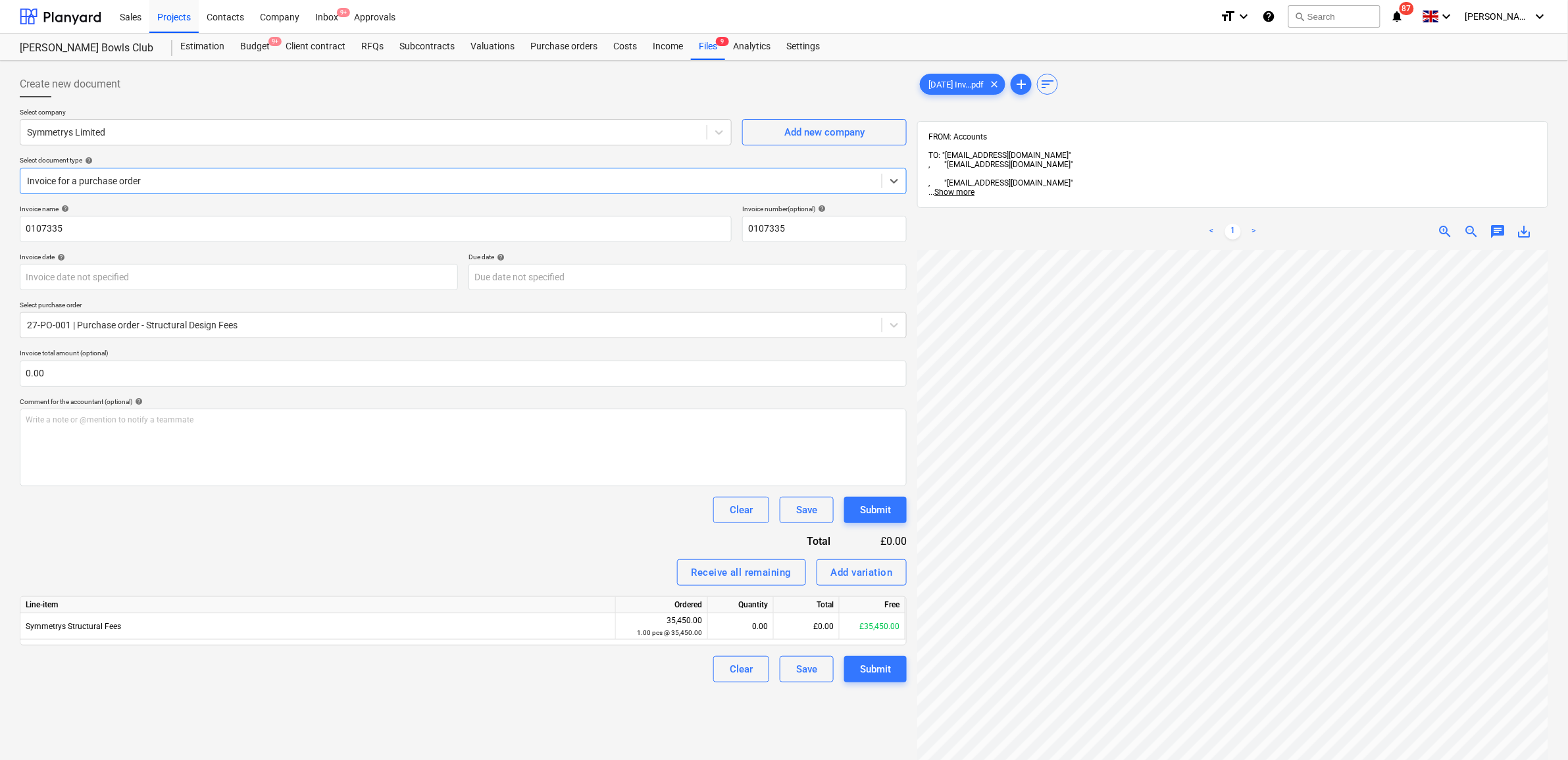
click at [395, 178] on div at bounding box center [451, 181] width 848 height 13
click at [277, 540] on div "Invoice name help 0107335 Invoice number (optional) help 0107335 Invoice date h…" at bounding box center [463, 443] width 887 height 478
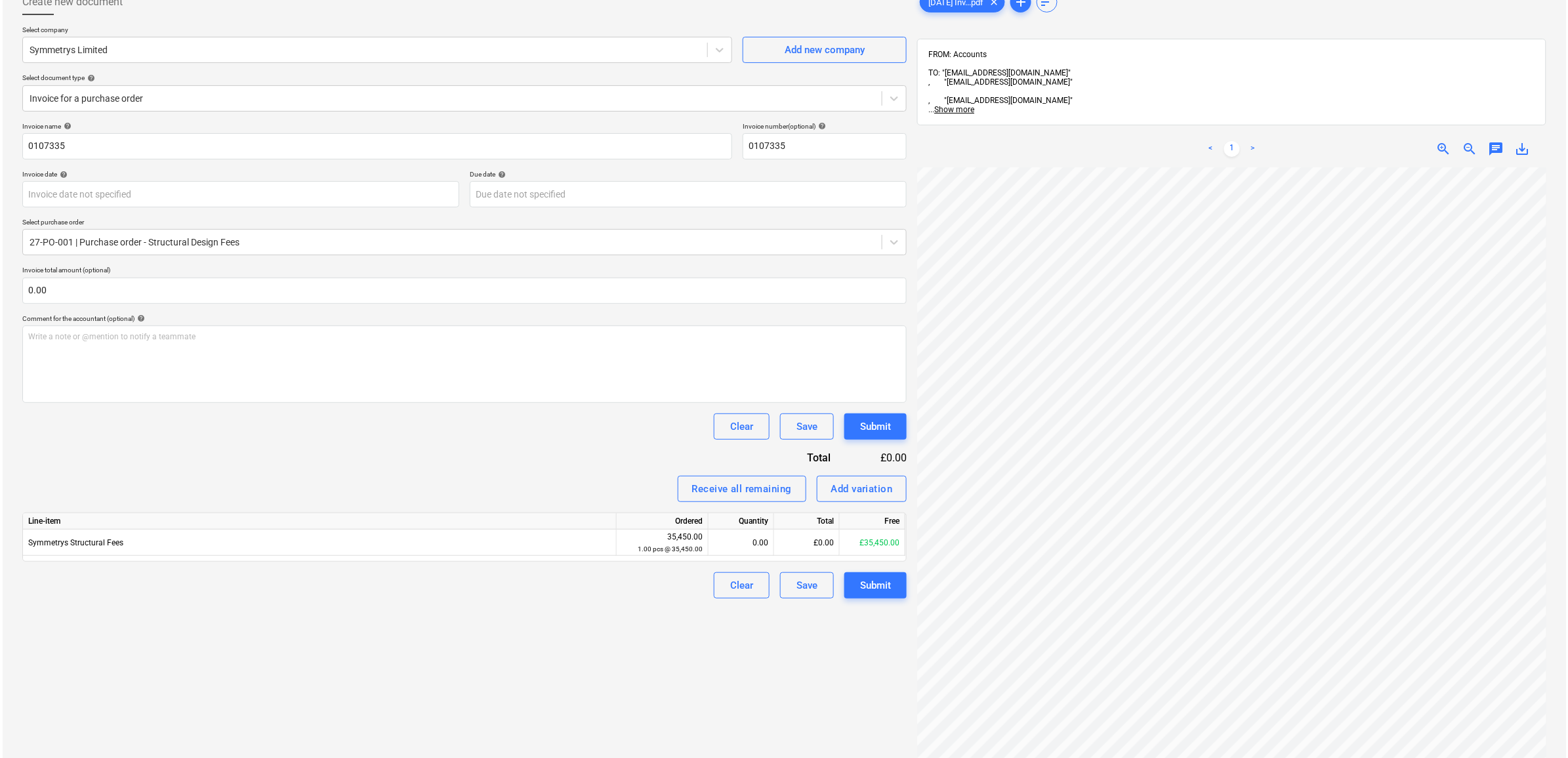
scroll to position [159, 0]
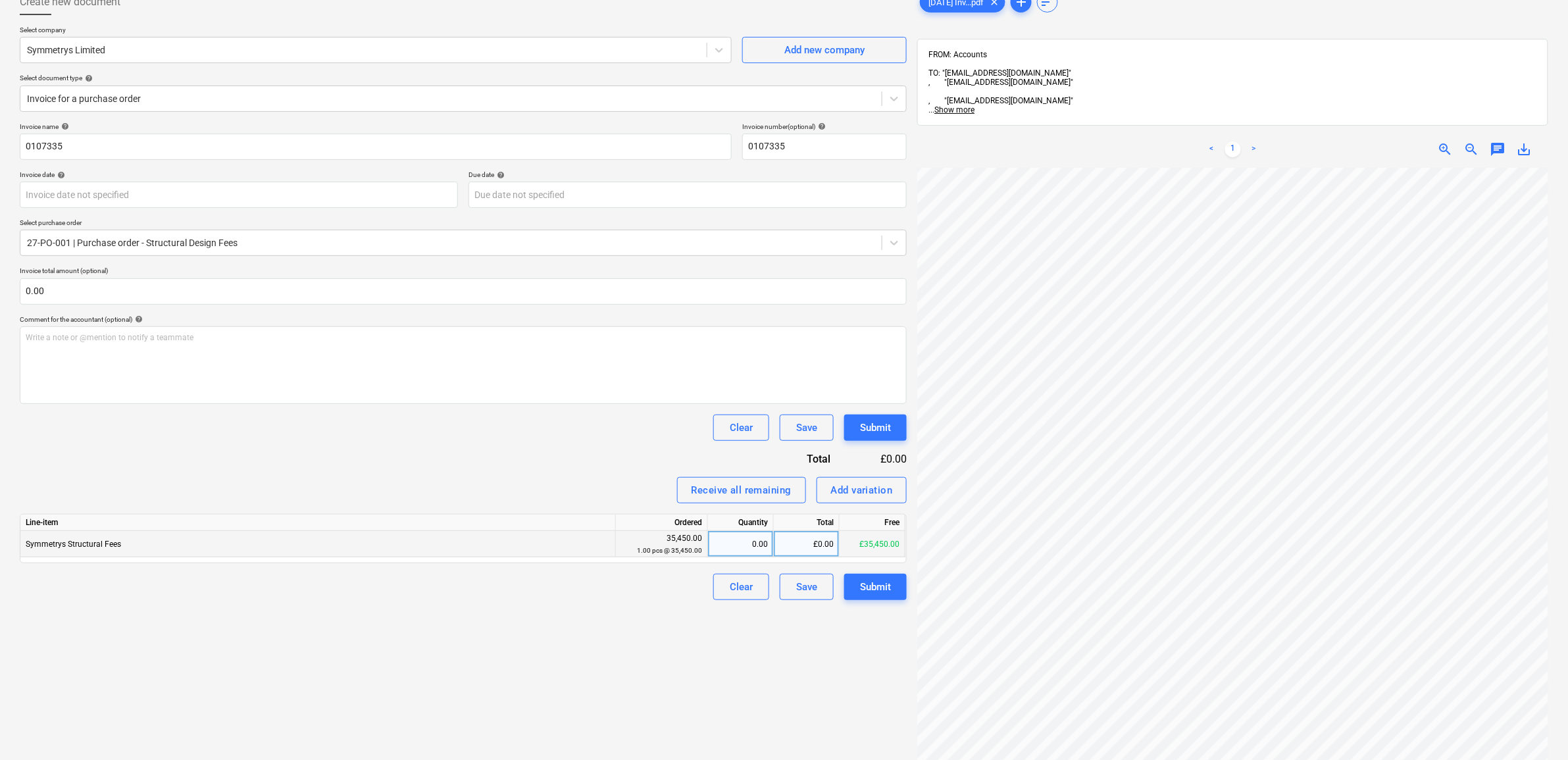
click at [814, 541] on div "£0.00" at bounding box center [806, 544] width 66 height 26
type input "9920"
click at [647, 619] on div "Create new document Select company Symmetrys Limited Add new company Select doc…" at bounding box center [463, 440] width 897 height 913
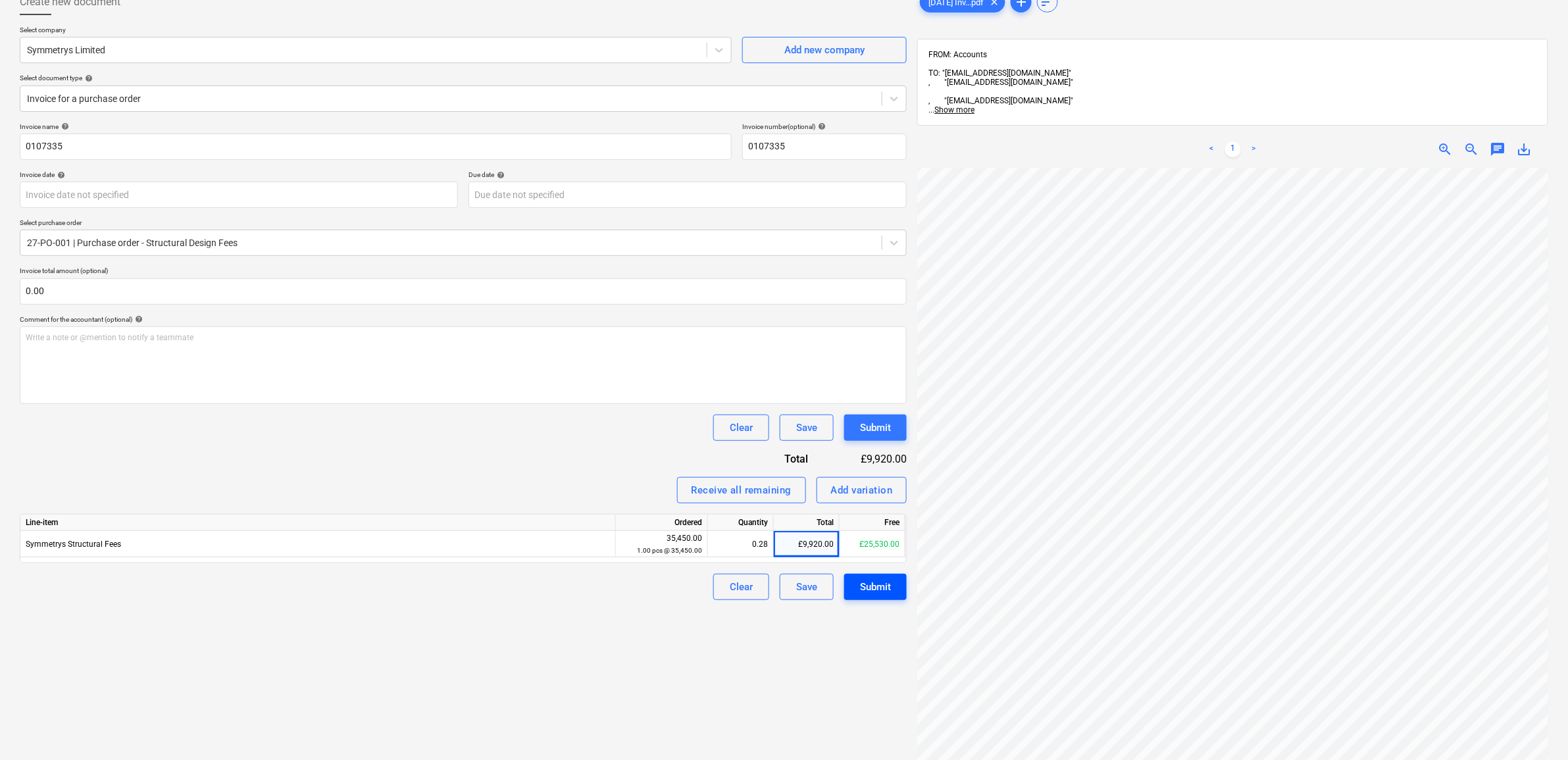
click at [879, 584] on div "Submit" at bounding box center [875, 587] width 31 height 17
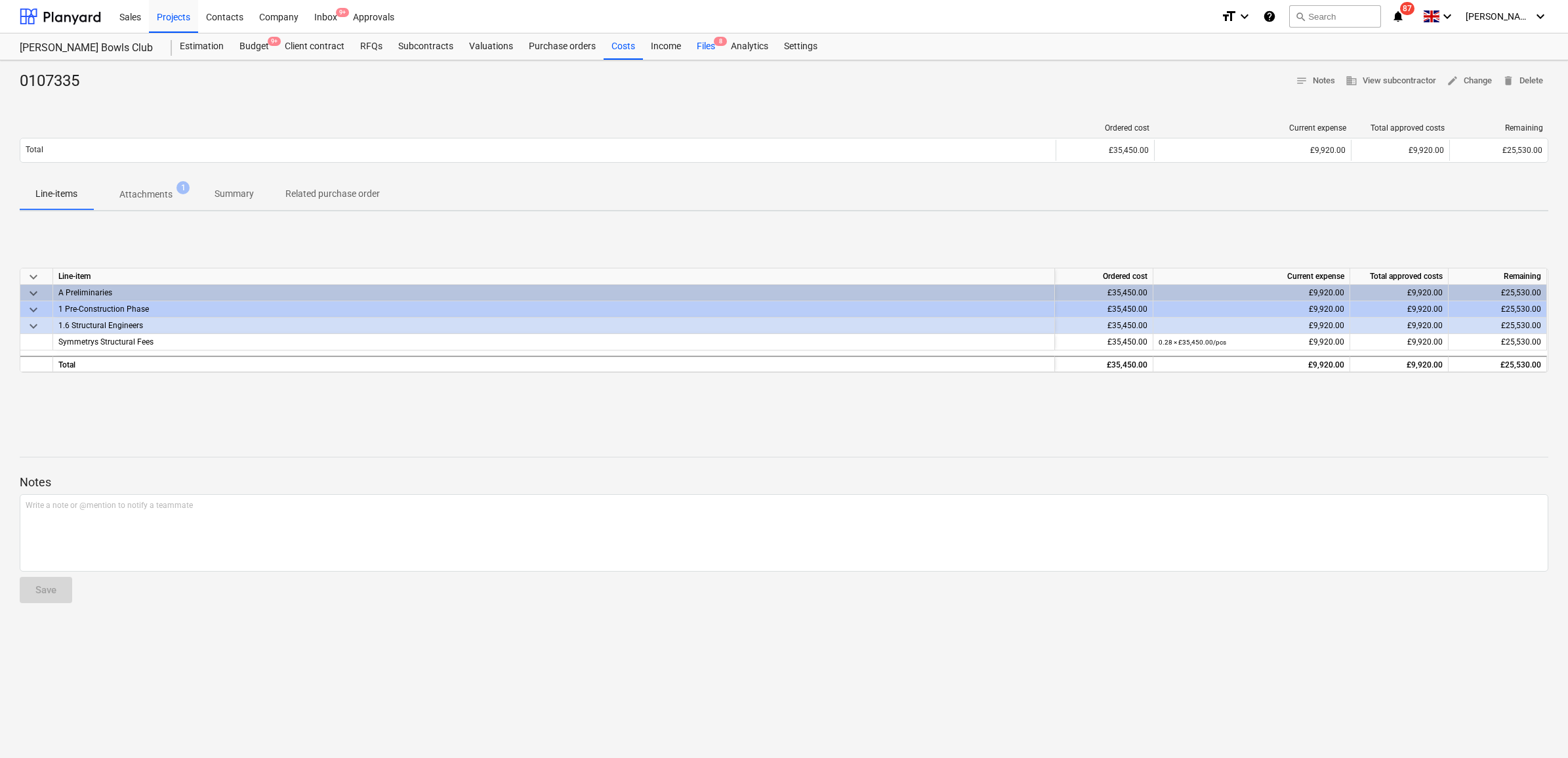
click at [697, 40] on div "Files 8" at bounding box center [706, 46] width 34 height 26
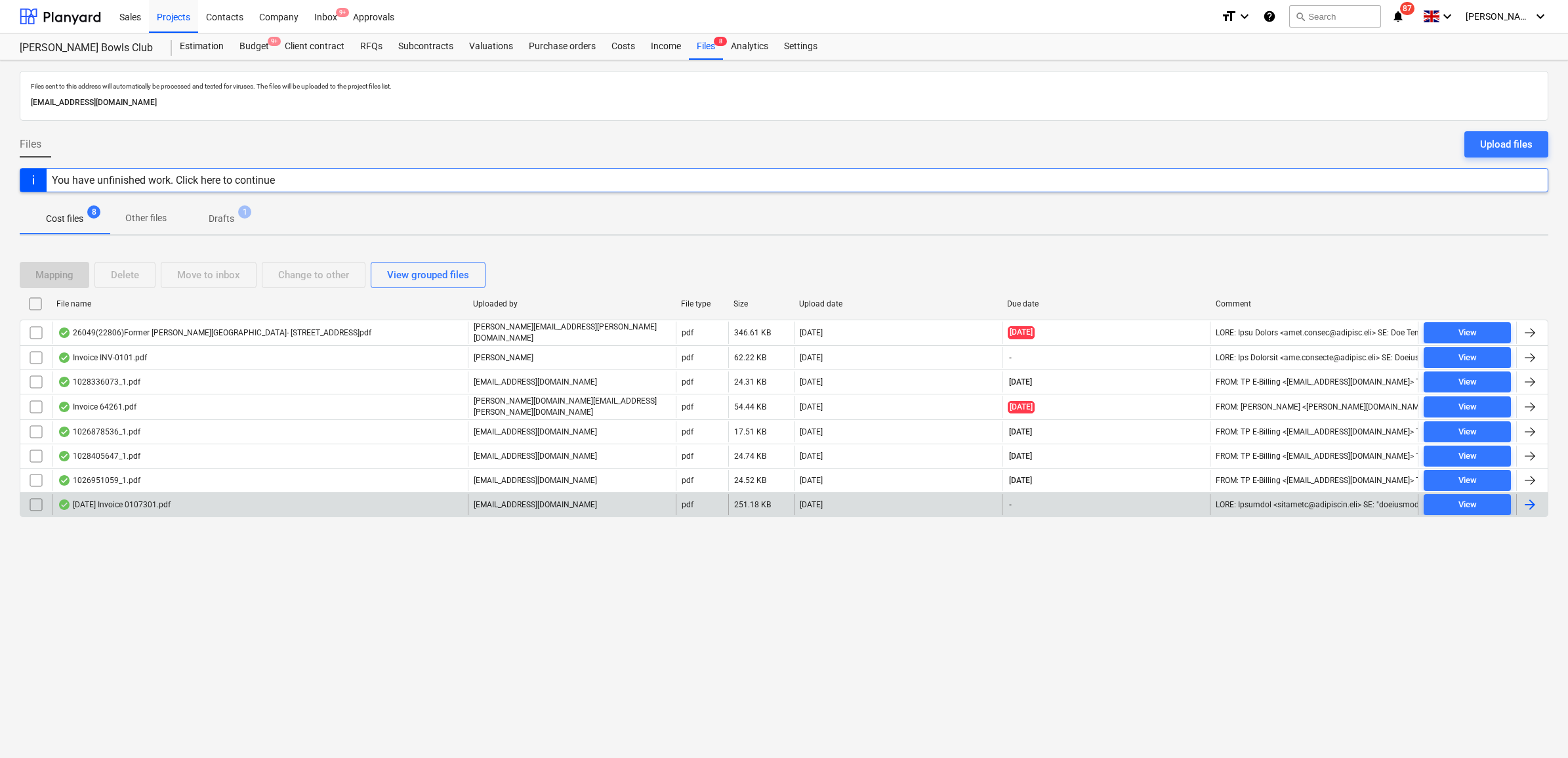
click at [1528, 502] on div at bounding box center [1530, 505] width 16 height 16
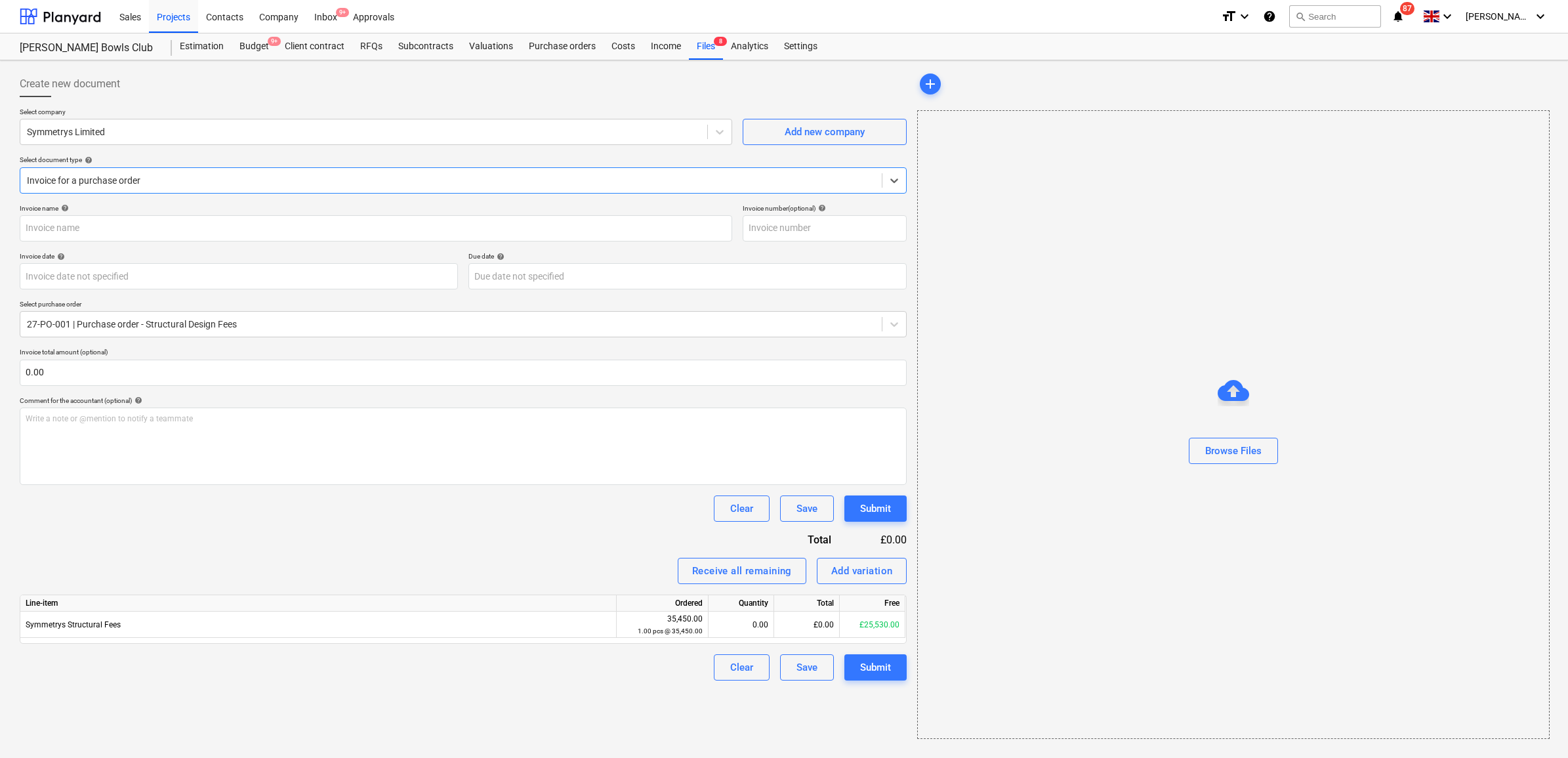
type input "0107301"
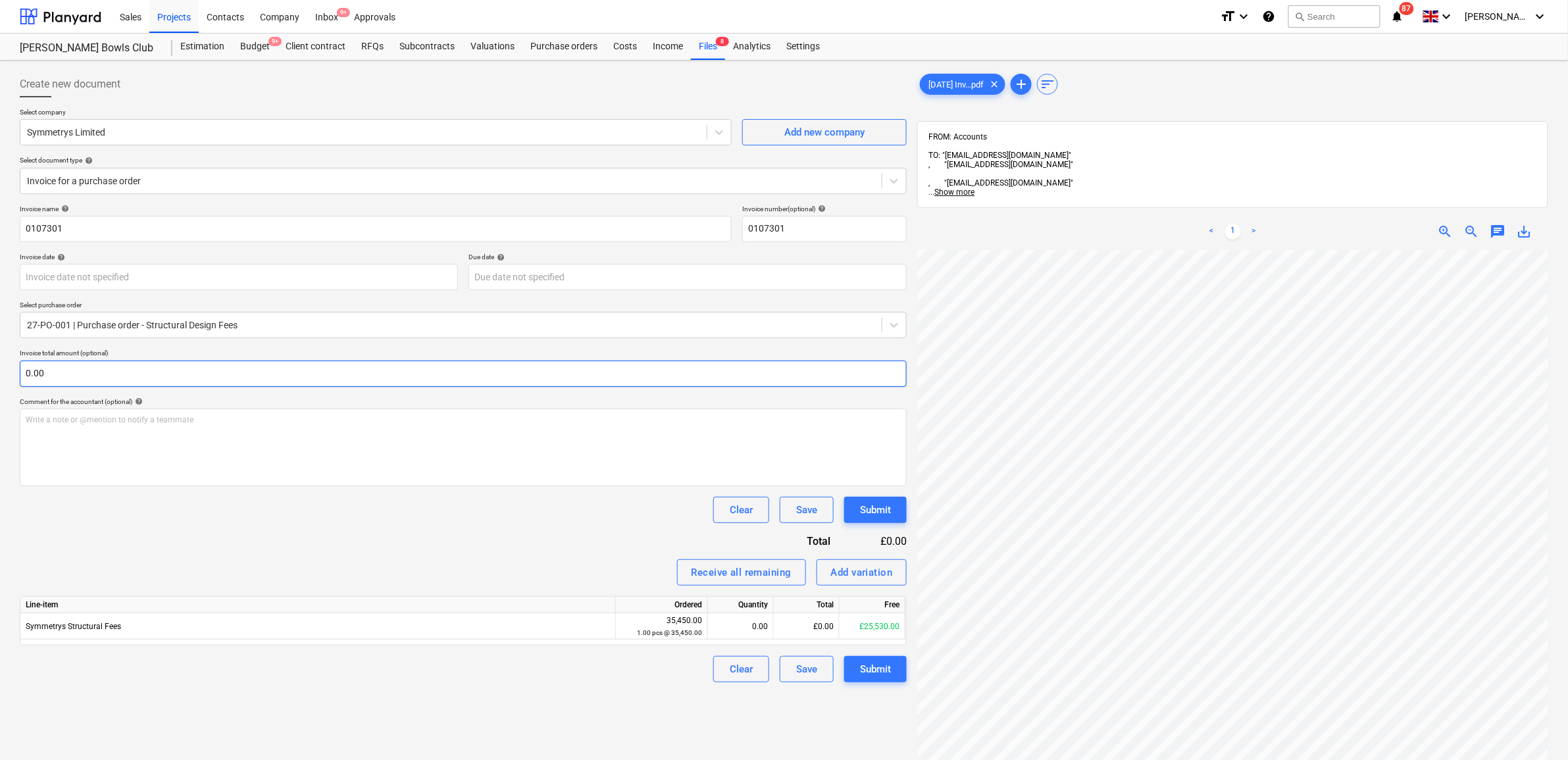
scroll to position [104, 0]
click at [188, 278] on body "Sales Projects Contacts Company Inbox 9+ Approvals format_size keyboard_arrow_d…" at bounding box center [784, 380] width 1568 height 760
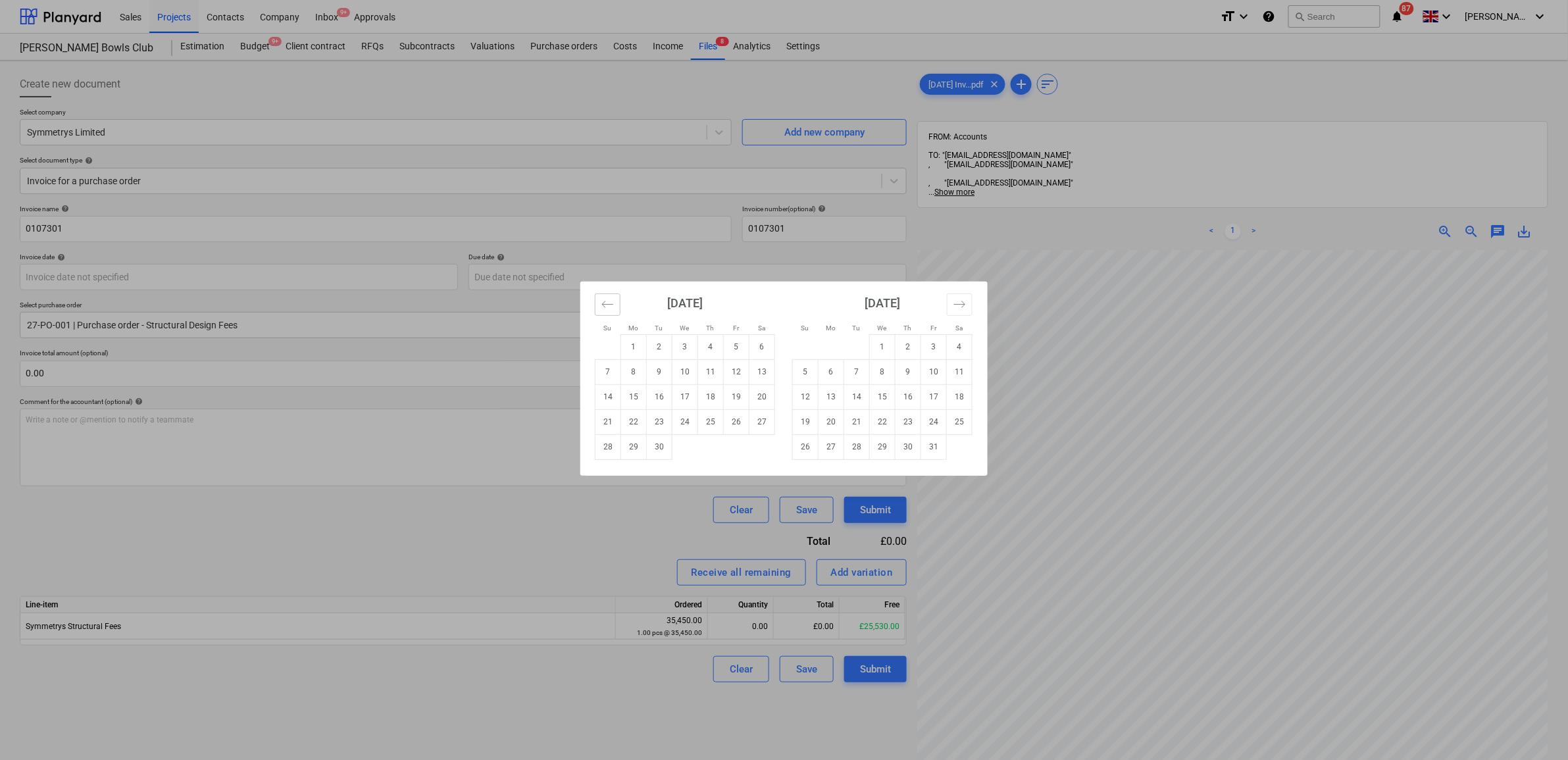
click at [612, 307] on icon "Move backward to switch to the previous month." at bounding box center [608, 304] width 13 height 13
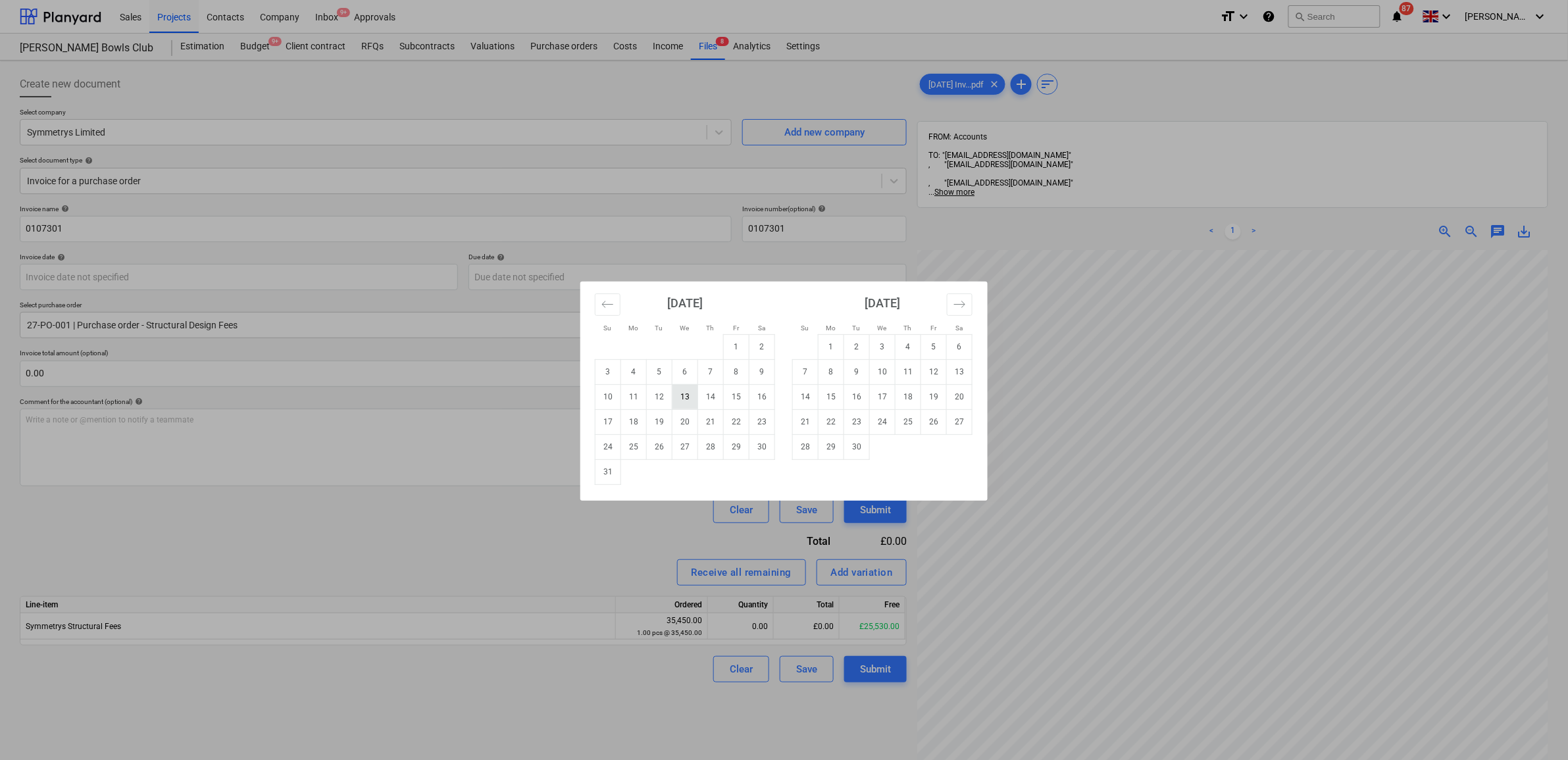
click at [691, 400] on td "13" at bounding box center [685, 396] width 26 height 25
type input "[DATE]"
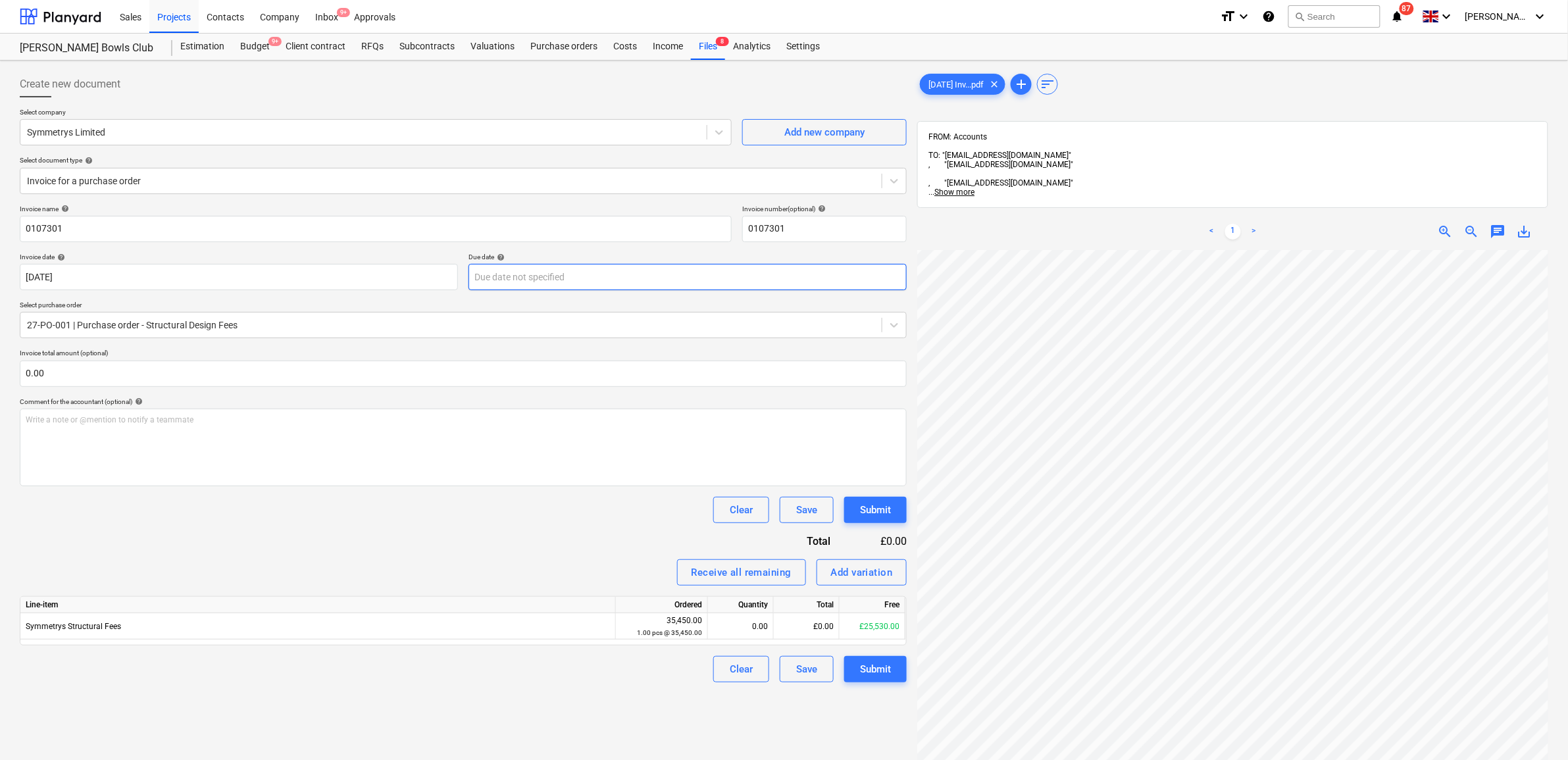
click at [596, 284] on body "Sales Projects Contacts Company Inbox 9+ Approvals format_size keyboard_arrow_d…" at bounding box center [784, 380] width 1568 height 760
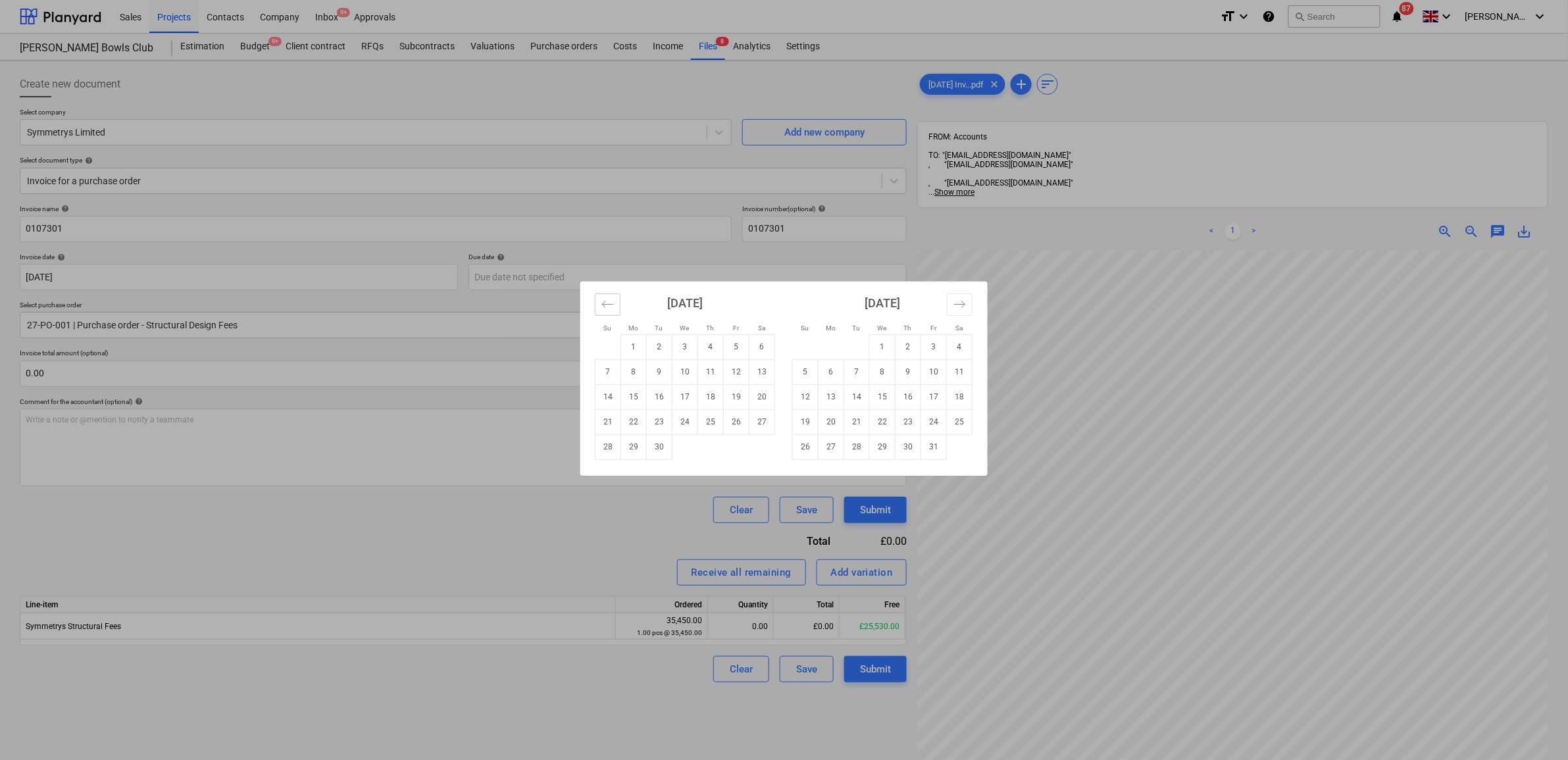
click at [612, 306] on icon "Move backward to switch to the previous month." at bounding box center [608, 304] width 13 height 13
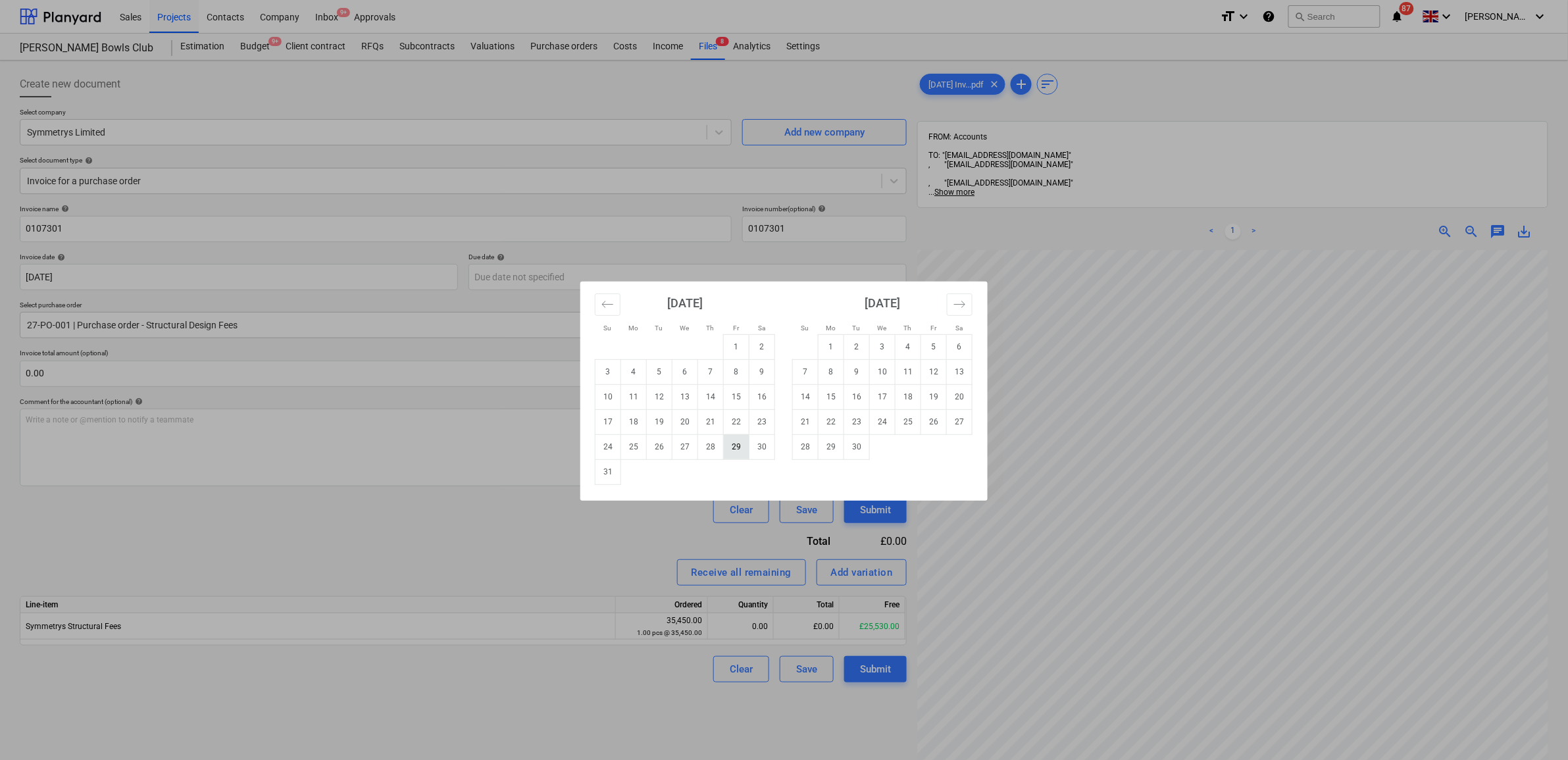
click at [742, 448] on td "29" at bounding box center [737, 446] width 26 height 25
type input "[DATE]"
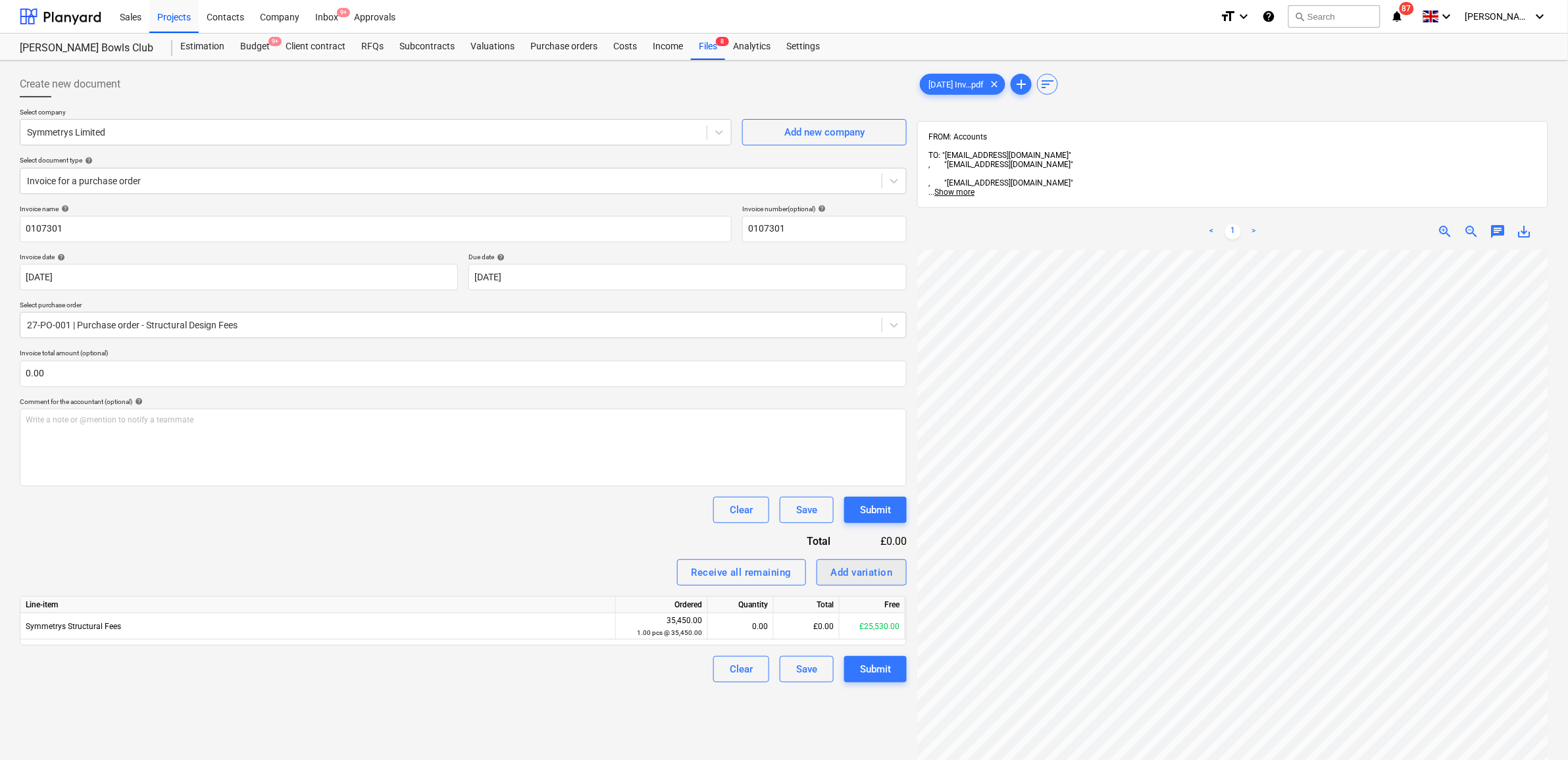
scroll to position [255, 0]
click at [808, 622] on div "£0.00" at bounding box center [806, 626] width 66 height 26
type input "14180"
click at [879, 721] on div "Create new document Select company Symmetrys Limited Add new company Select doc…" at bounding box center [463, 522] width 897 height 913
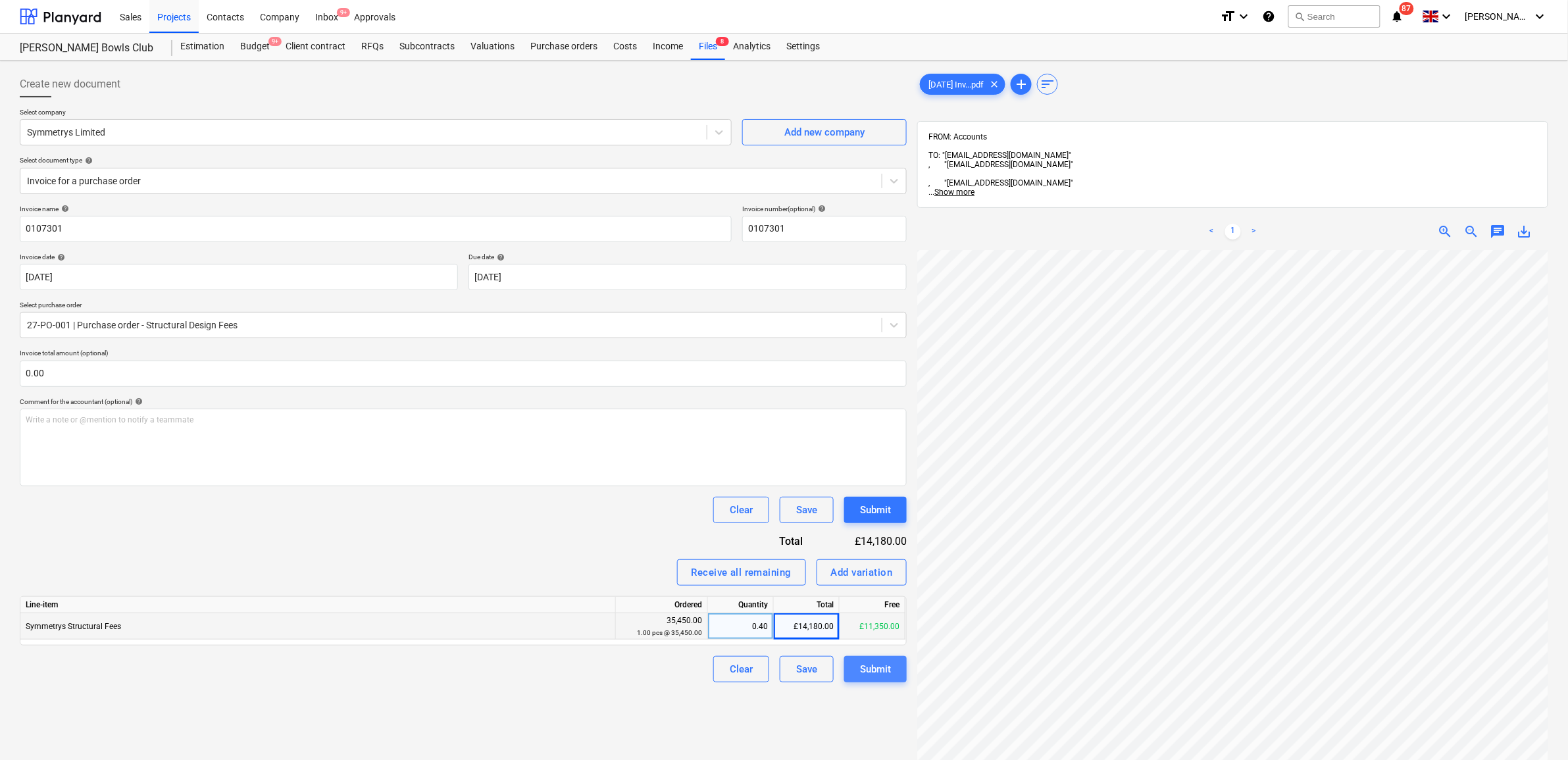
click at [880, 671] on div "Submit" at bounding box center [875, 669] width 31 height 17
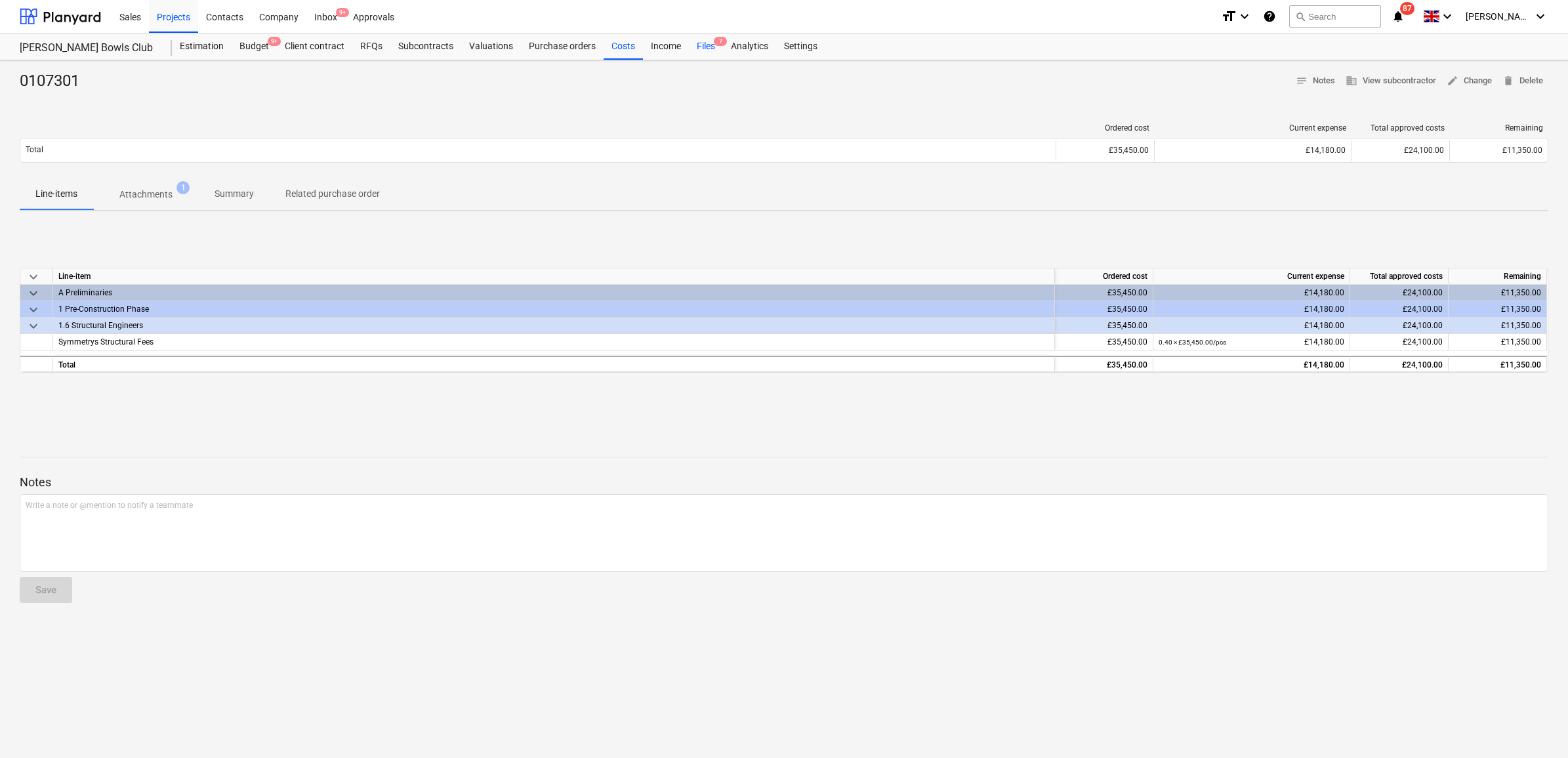
click at [703, 47] on div "Files 7" at bounding box center [706, 46] width 34 height 26
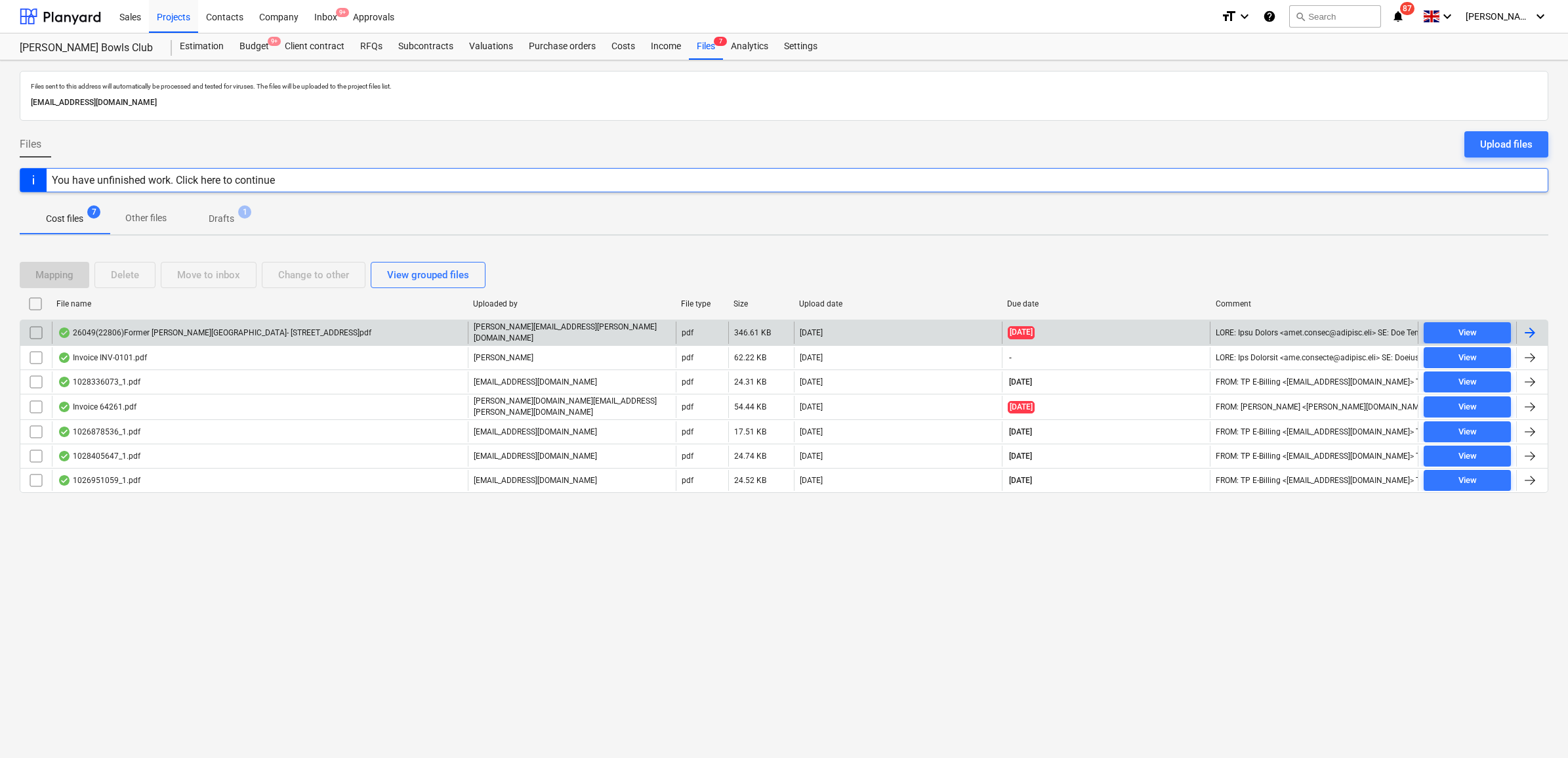
click at [1532, 330] on div at bounding box center [1530, 333] width 16 height 16
click at [38, 327] on input "checkbox" at bounding box center [36, 333] width 21 height 21
click at [125, 281] on div "Delete" at bounding box center [125, 275] width 28 height 17
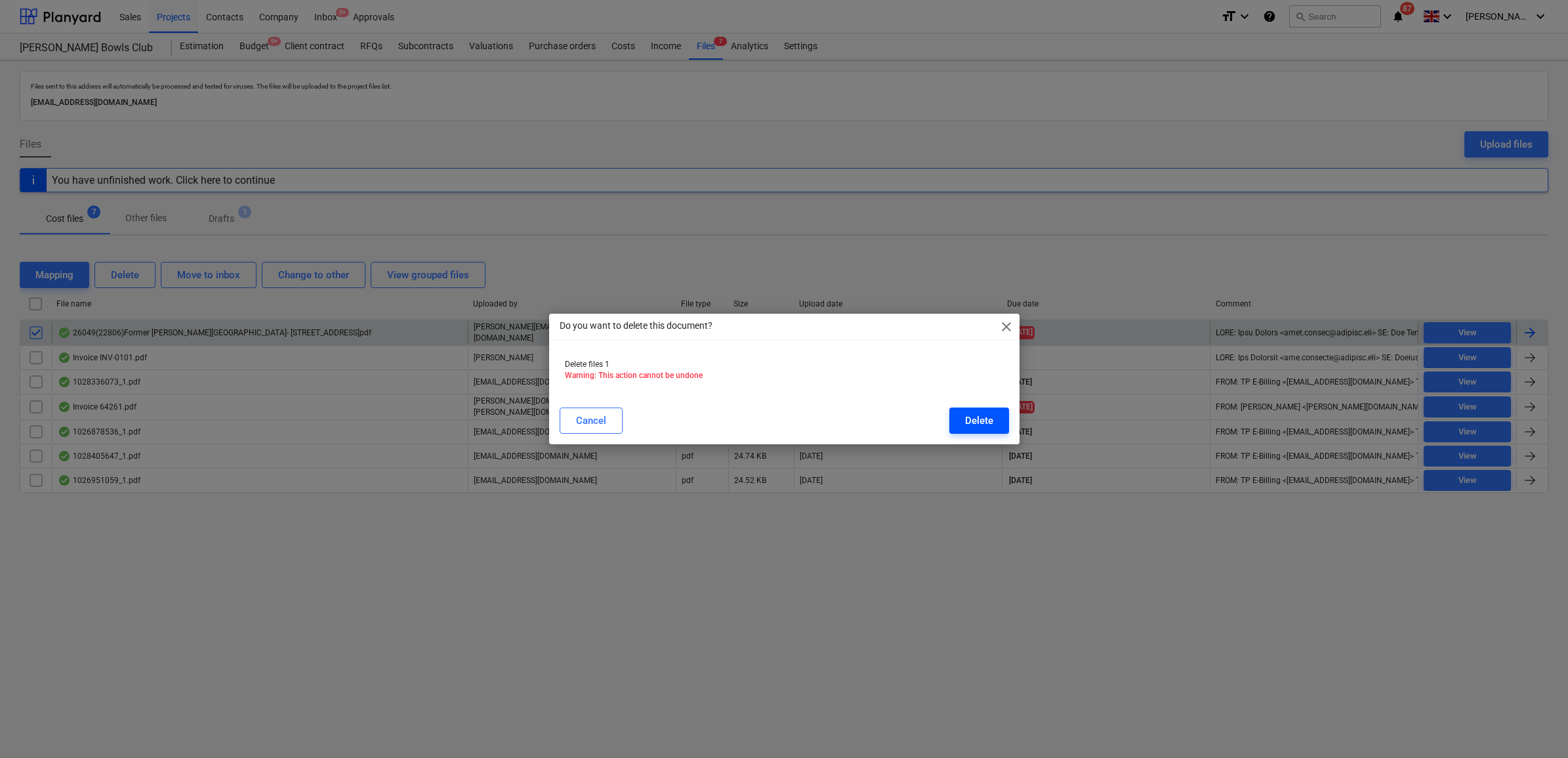
click at [968, 413] on div "Delete" at bounding box center [979, 420] width 28 height 17
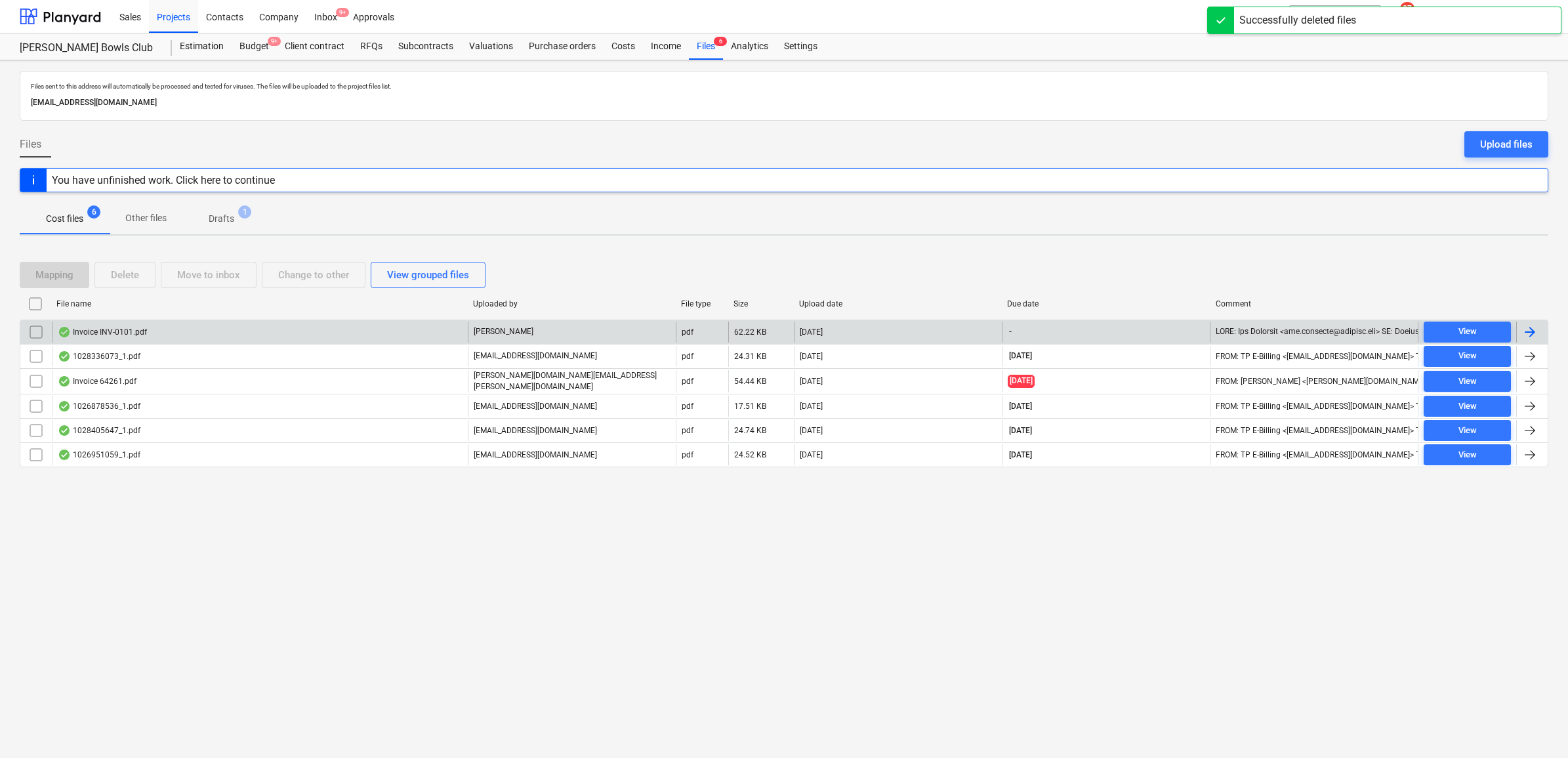
click at [1532, 328] on div at bounding box center [1530, 332] width 16 height 16
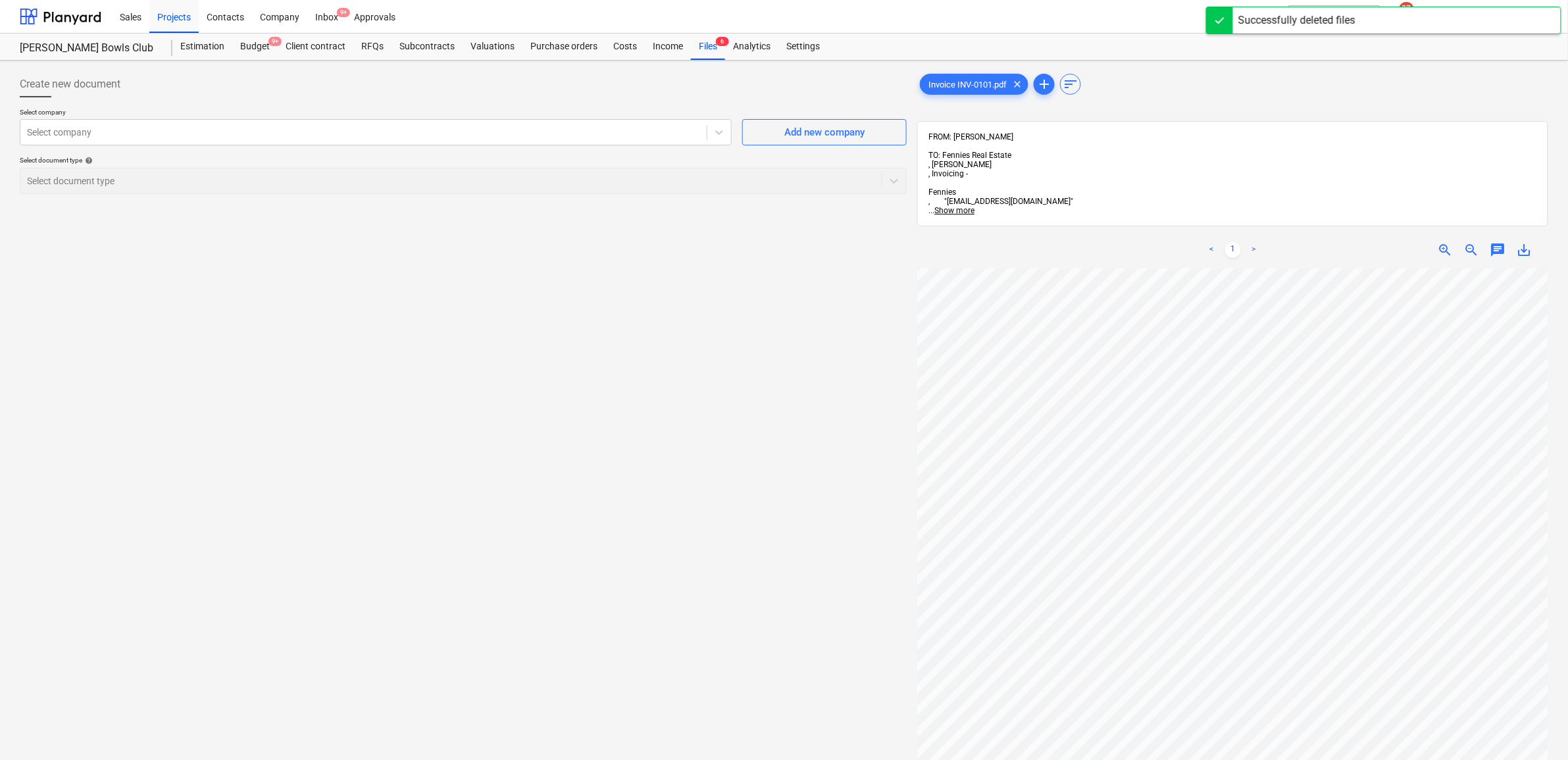
scroll to position [172, 60]
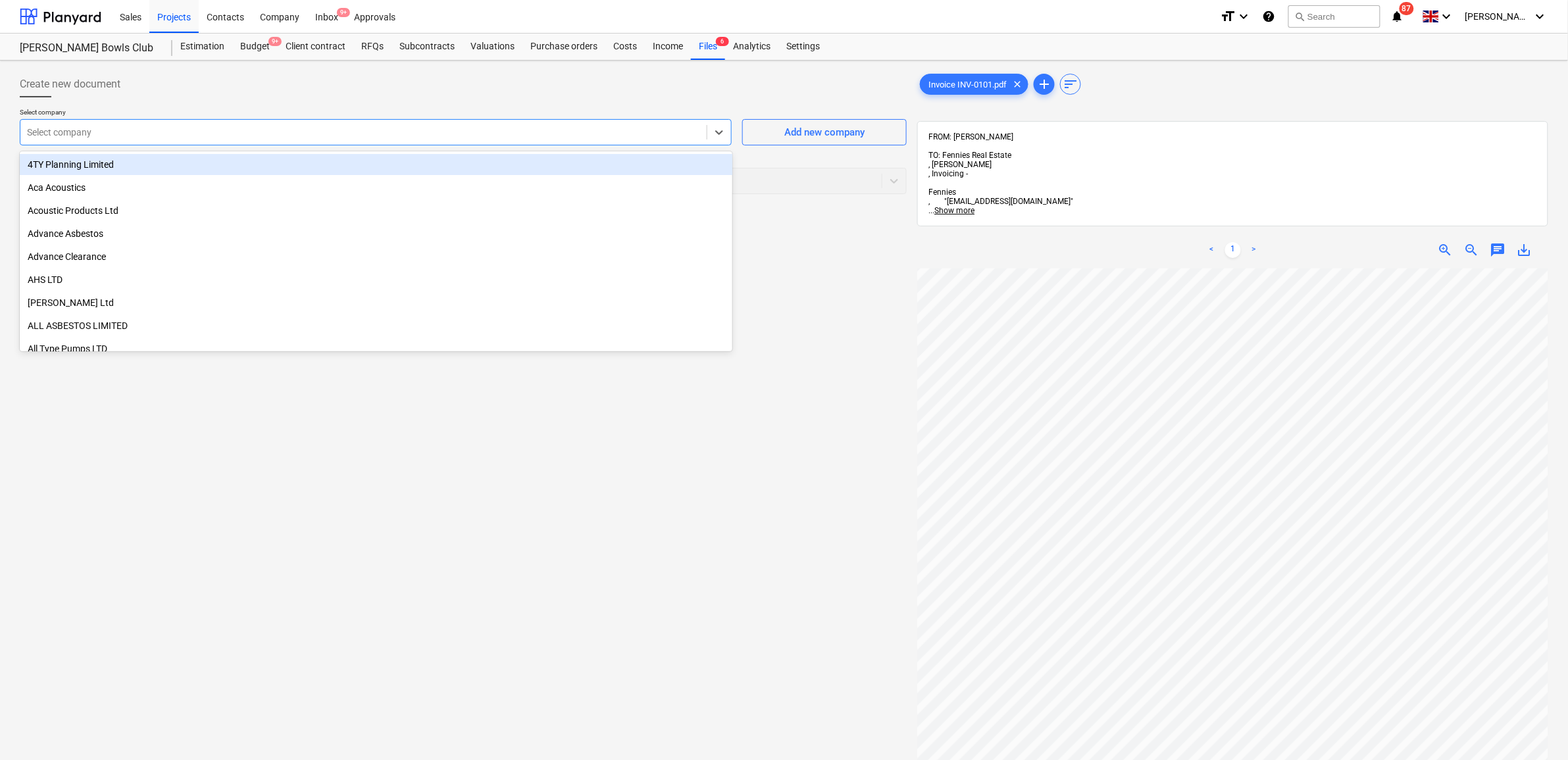
click at [525, 131] on div at bounding box center [363, 132] width 673 height 13
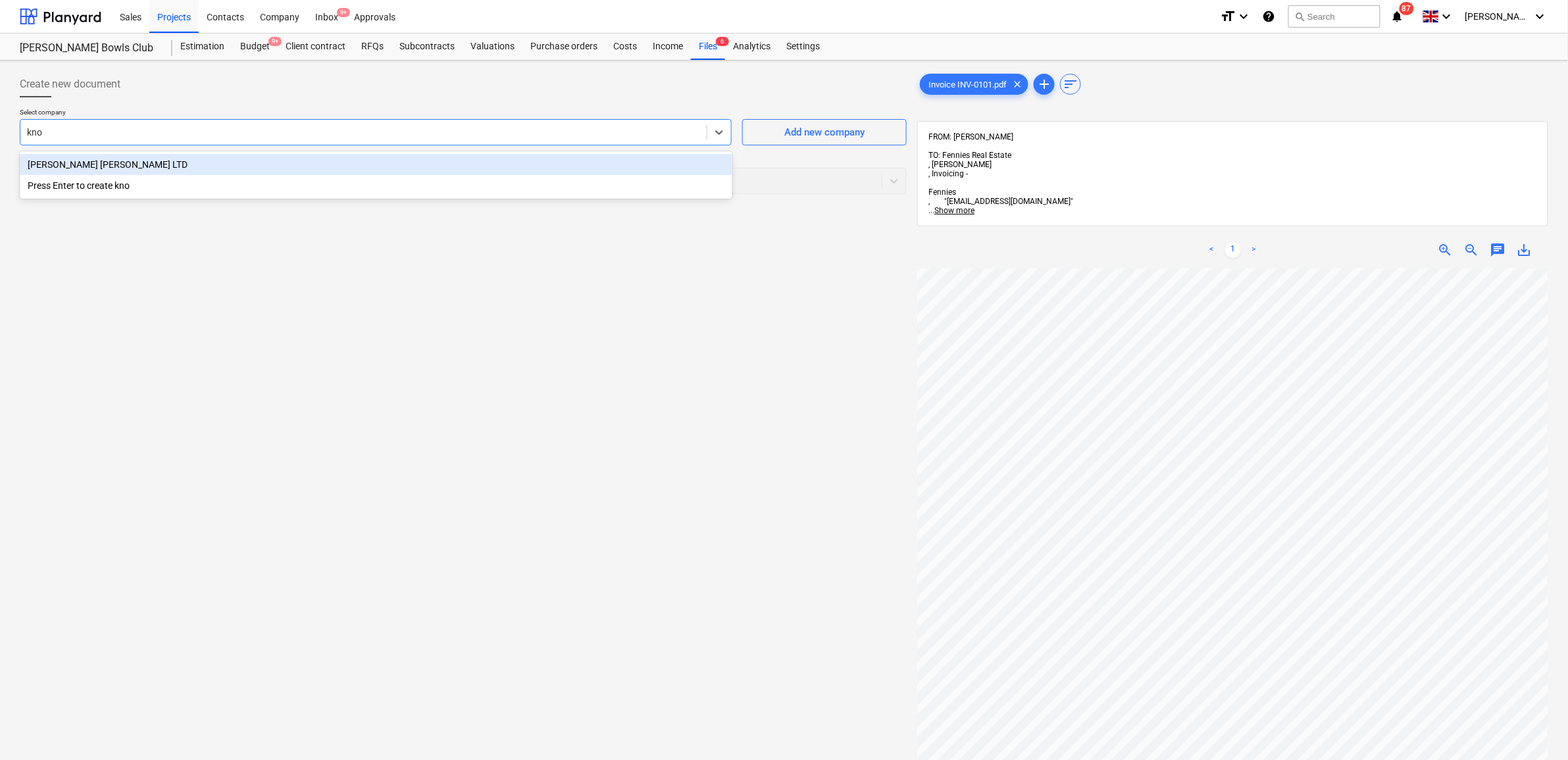
type input "know"
click at [482, 157] on div "[PERSON_NAME] [PERSON_NAME] LTD" at bounding box center [376, 165] width 713 height 21
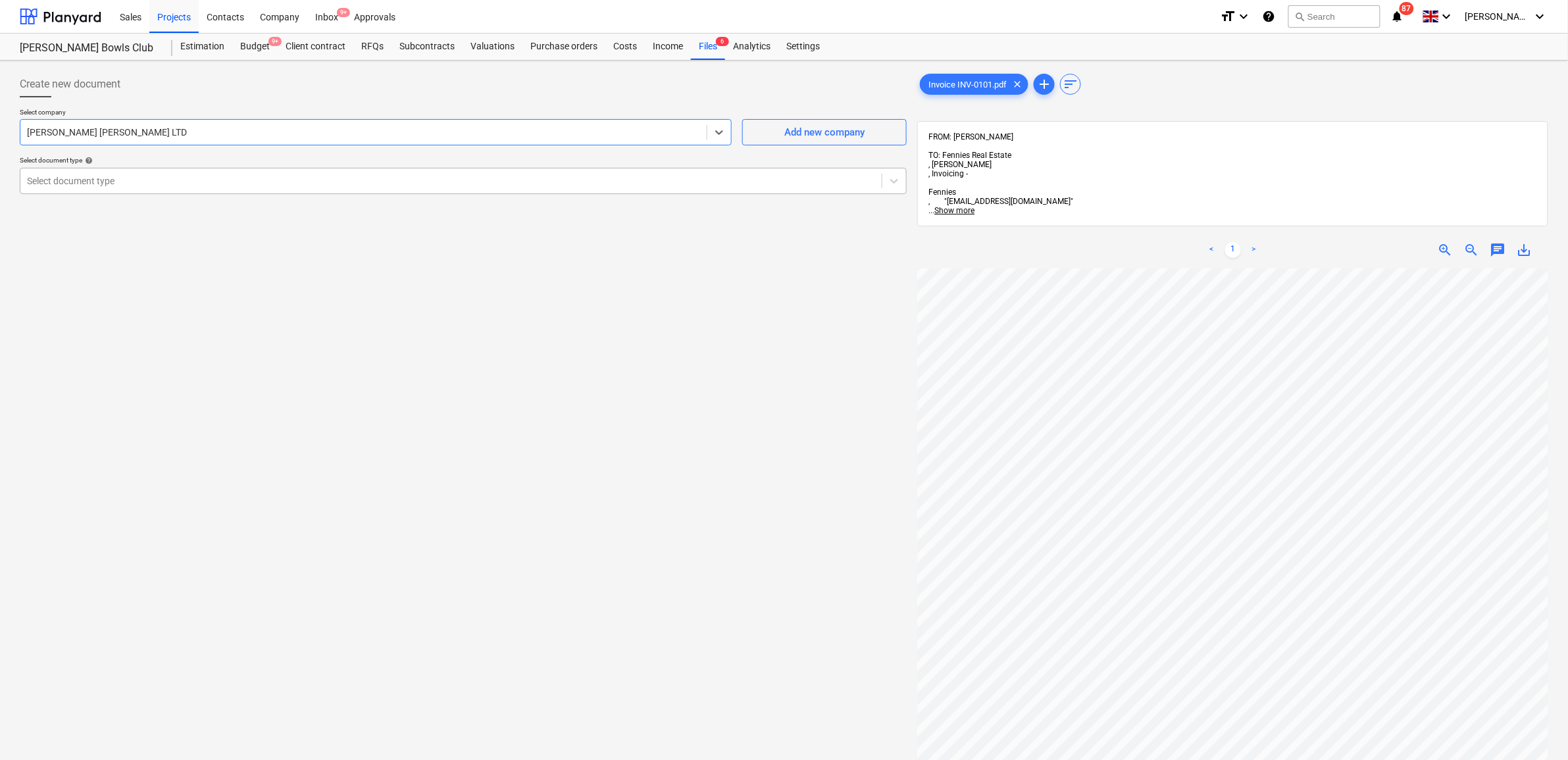
click at [443, 185] on div at bounding box center [451, 181] width 848 height 13
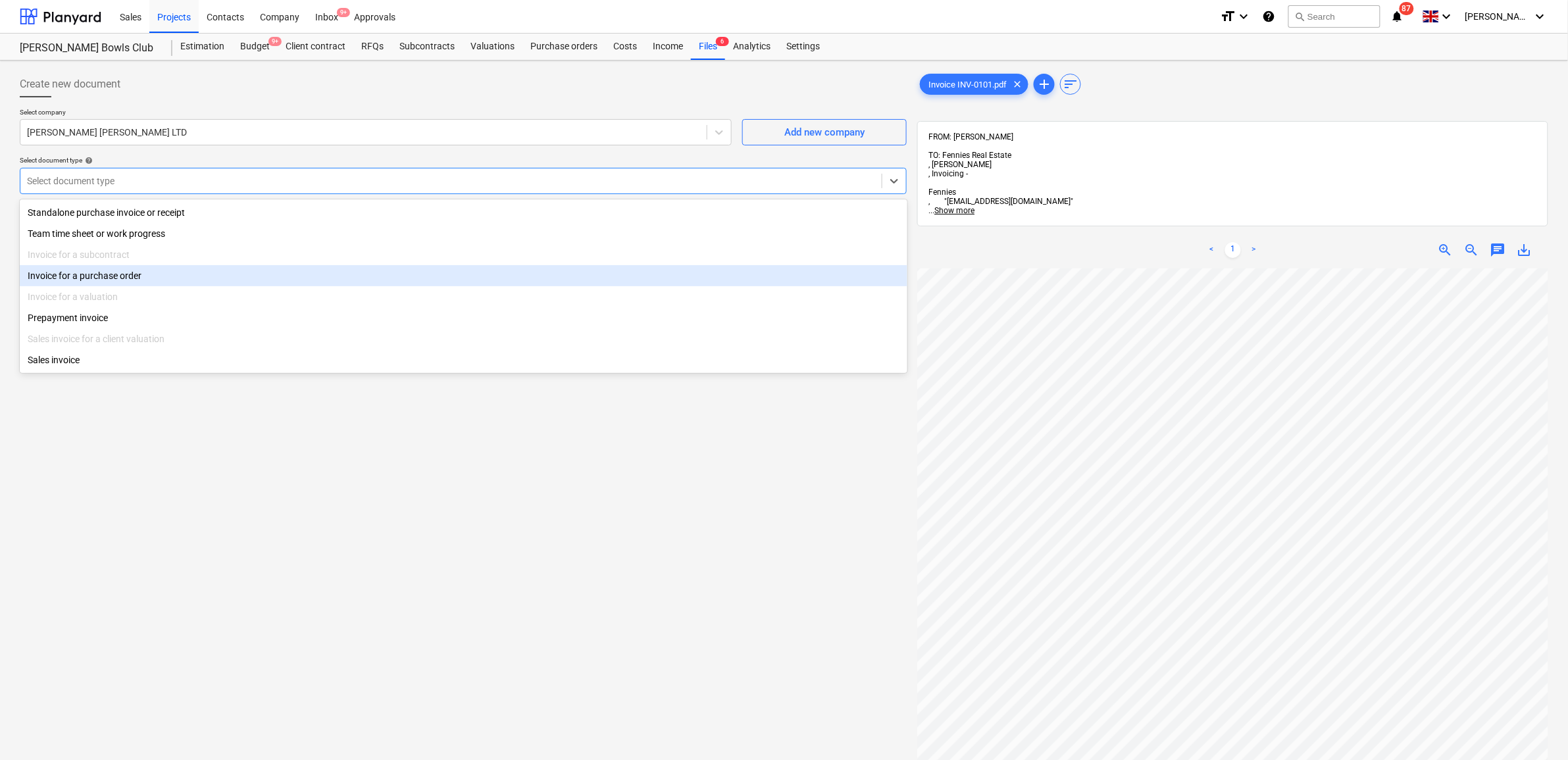
click at [243, 273] on div "Invoice for a purchase order" at bounding box center [464, 276] width 887 height 21
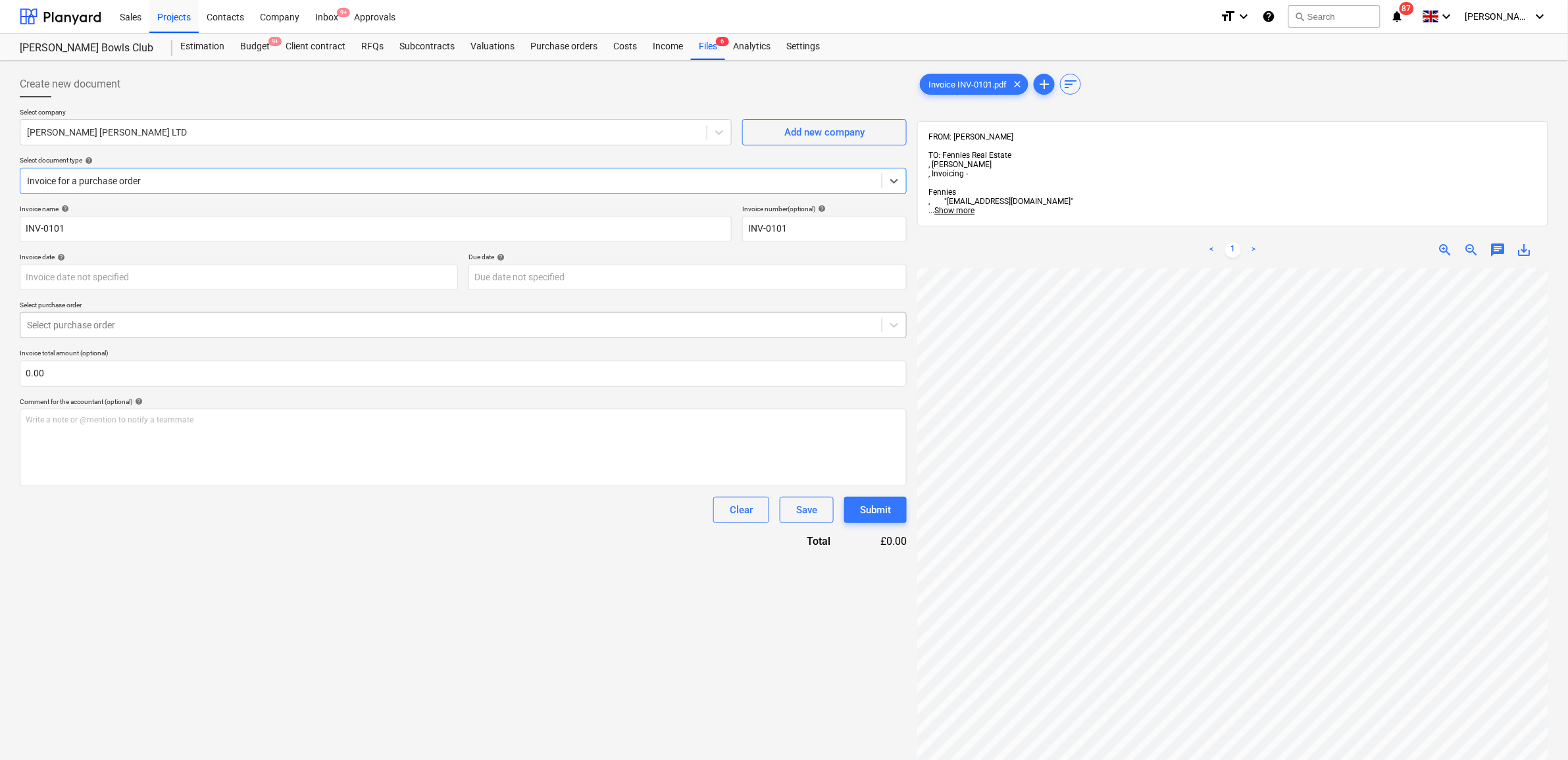
click at [229, 334] on div "Select purchase order" at bounding box center [451, 325] width 861 height 18
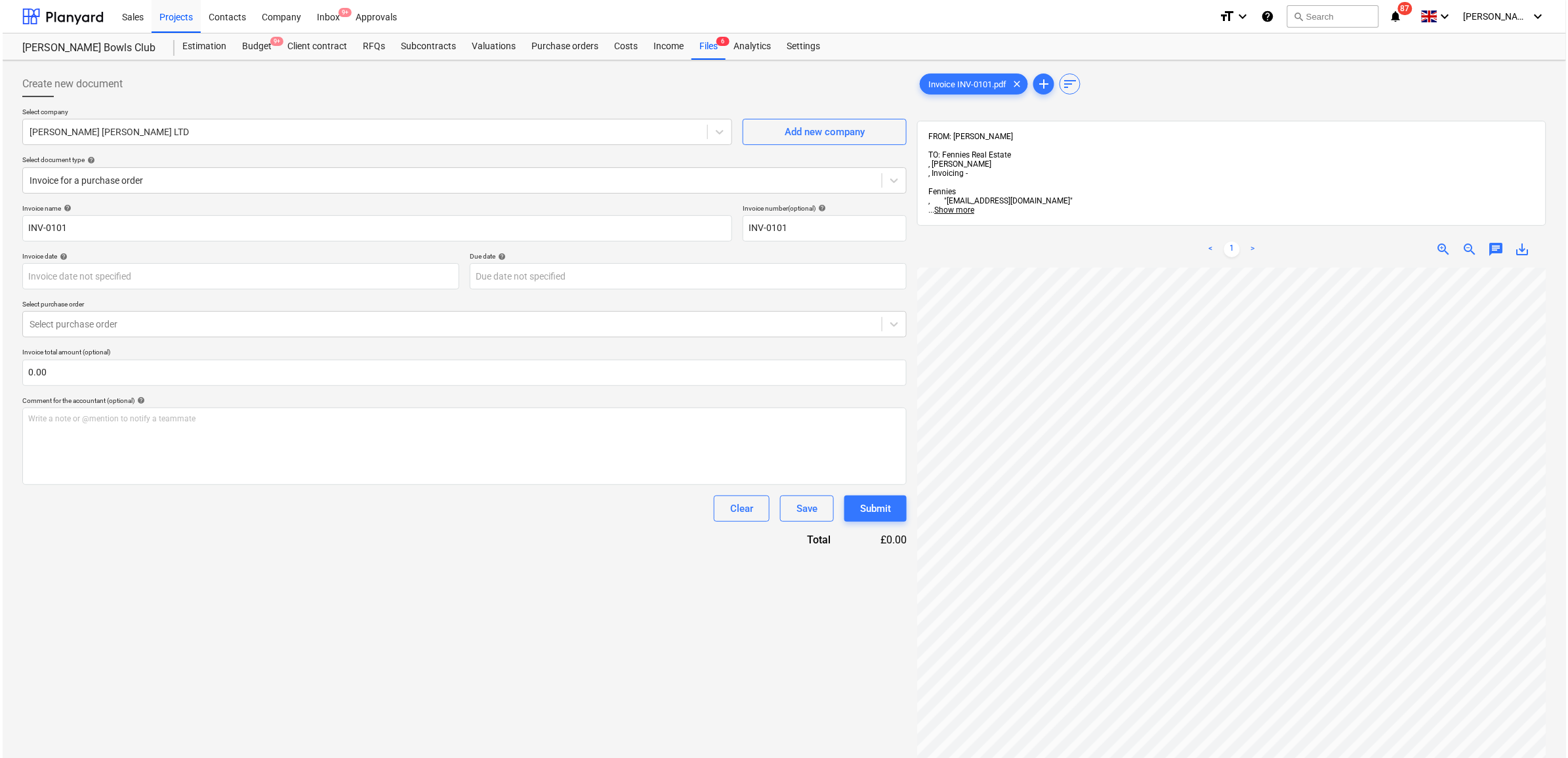
scroll to position [174, 60]
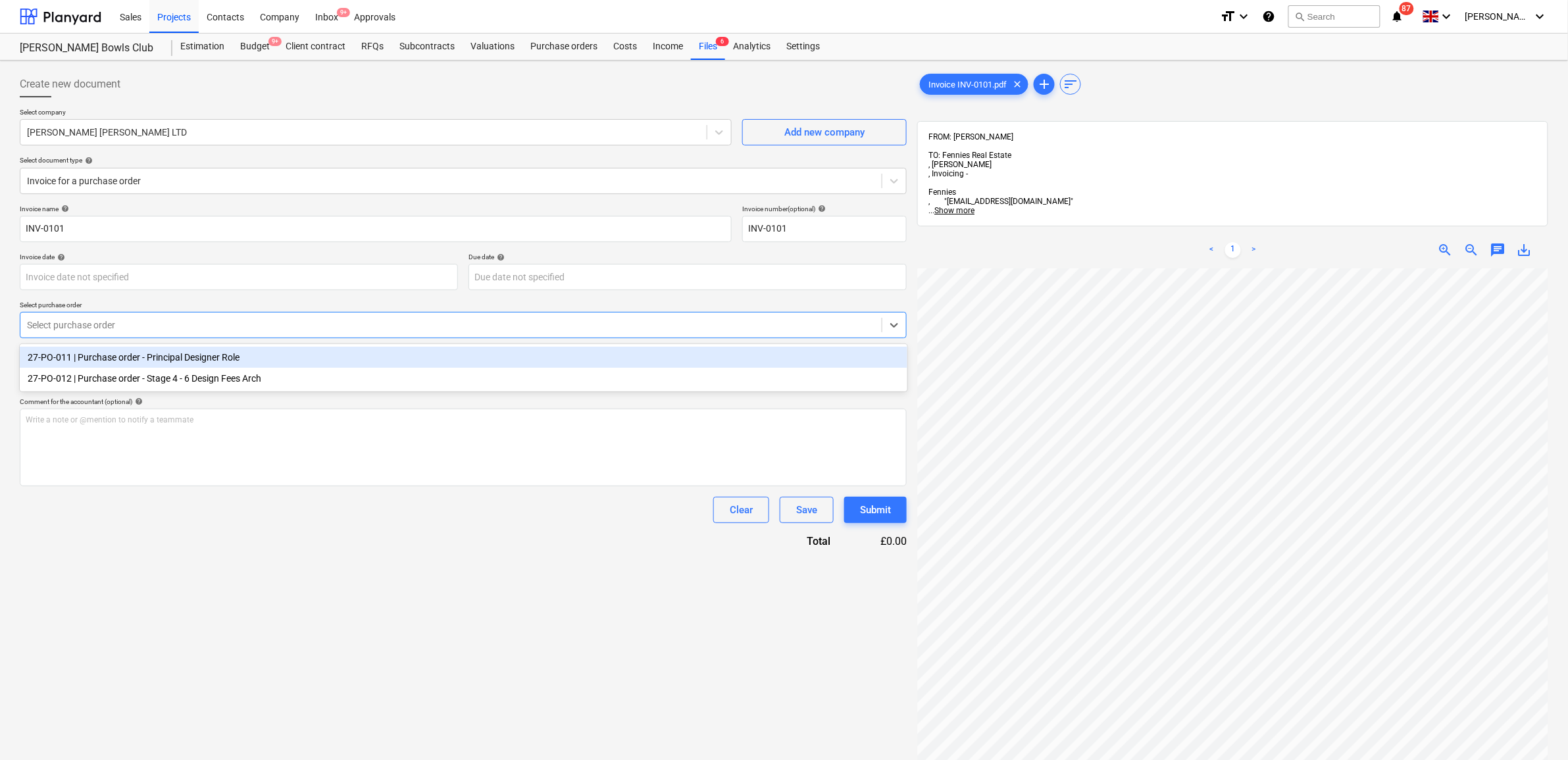
click at [429, 329] on div at bounding box center [451, 325] width 848 height 13
click at [363, 348] on div "27-PO-011 | Purchase order - Principal Designer Role" at bounding box center [464, 357] width 887 height 21
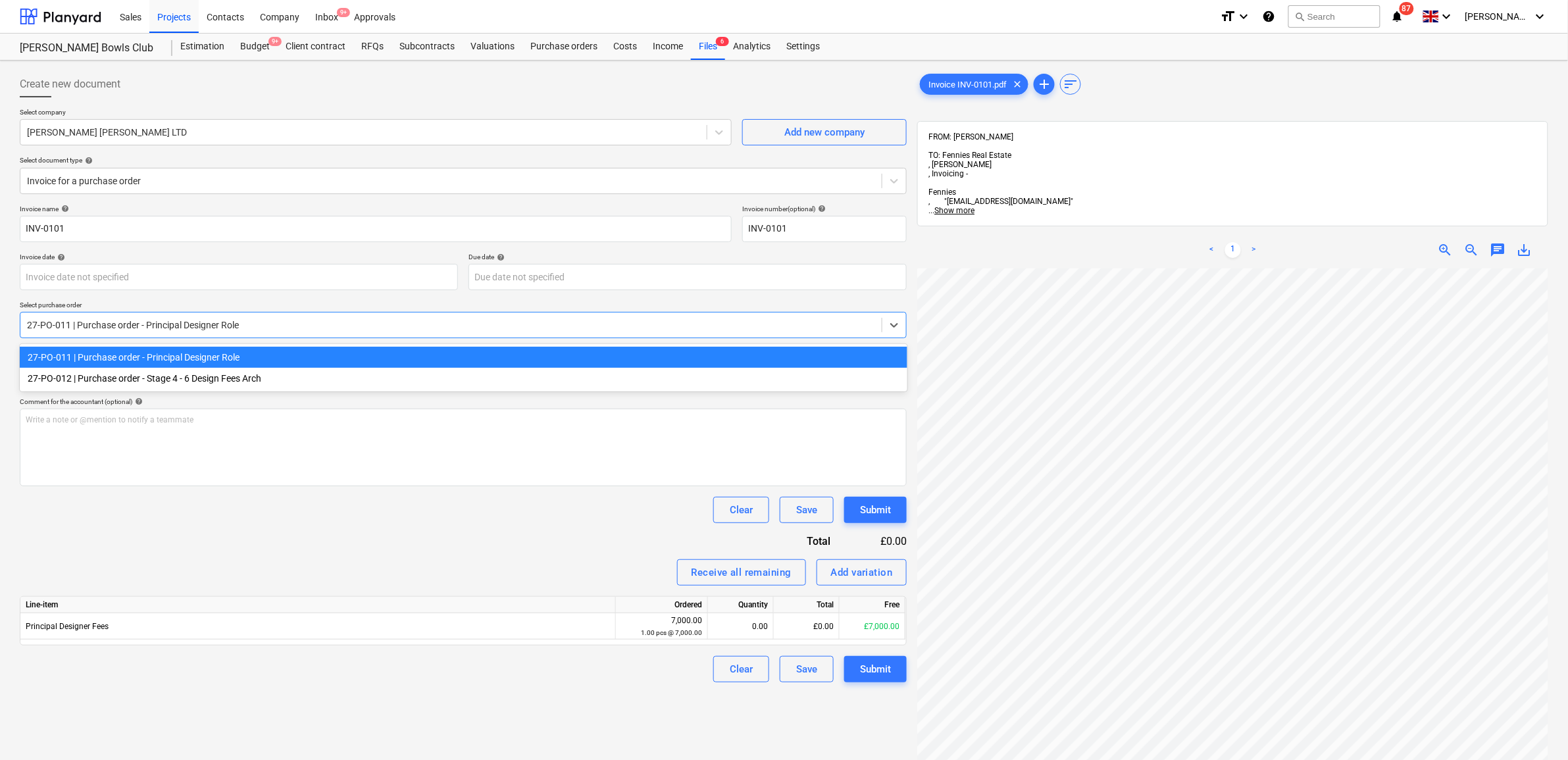
click at [358, 324] on div at bounding box center [451, 325] width 848 height 13
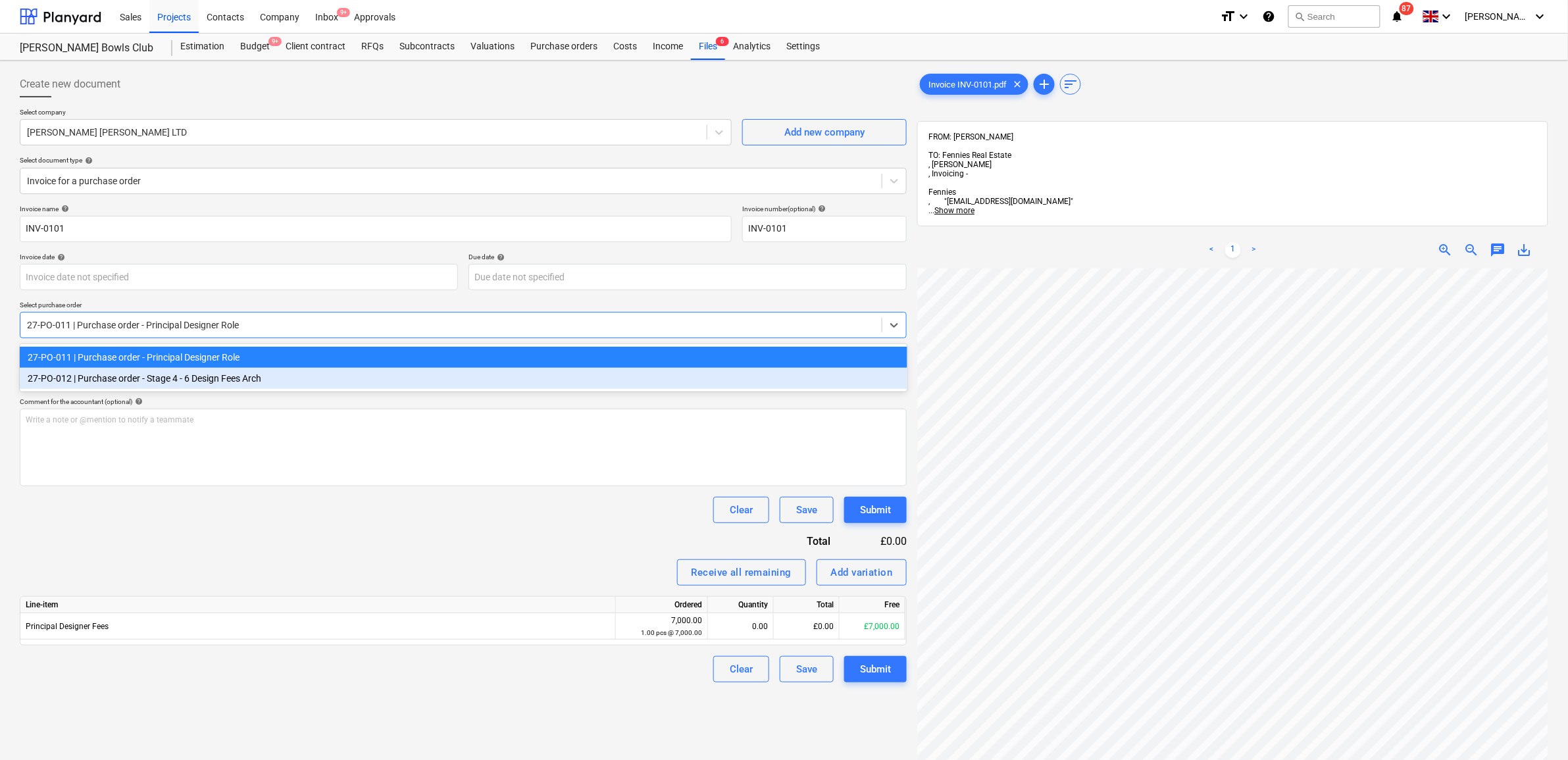
click at [314, 373] on div "27-PO-012 | Purchase order - Stage 4 - 6 Design Fees Arch" at bounding box center [464, 378] width 887 height 21
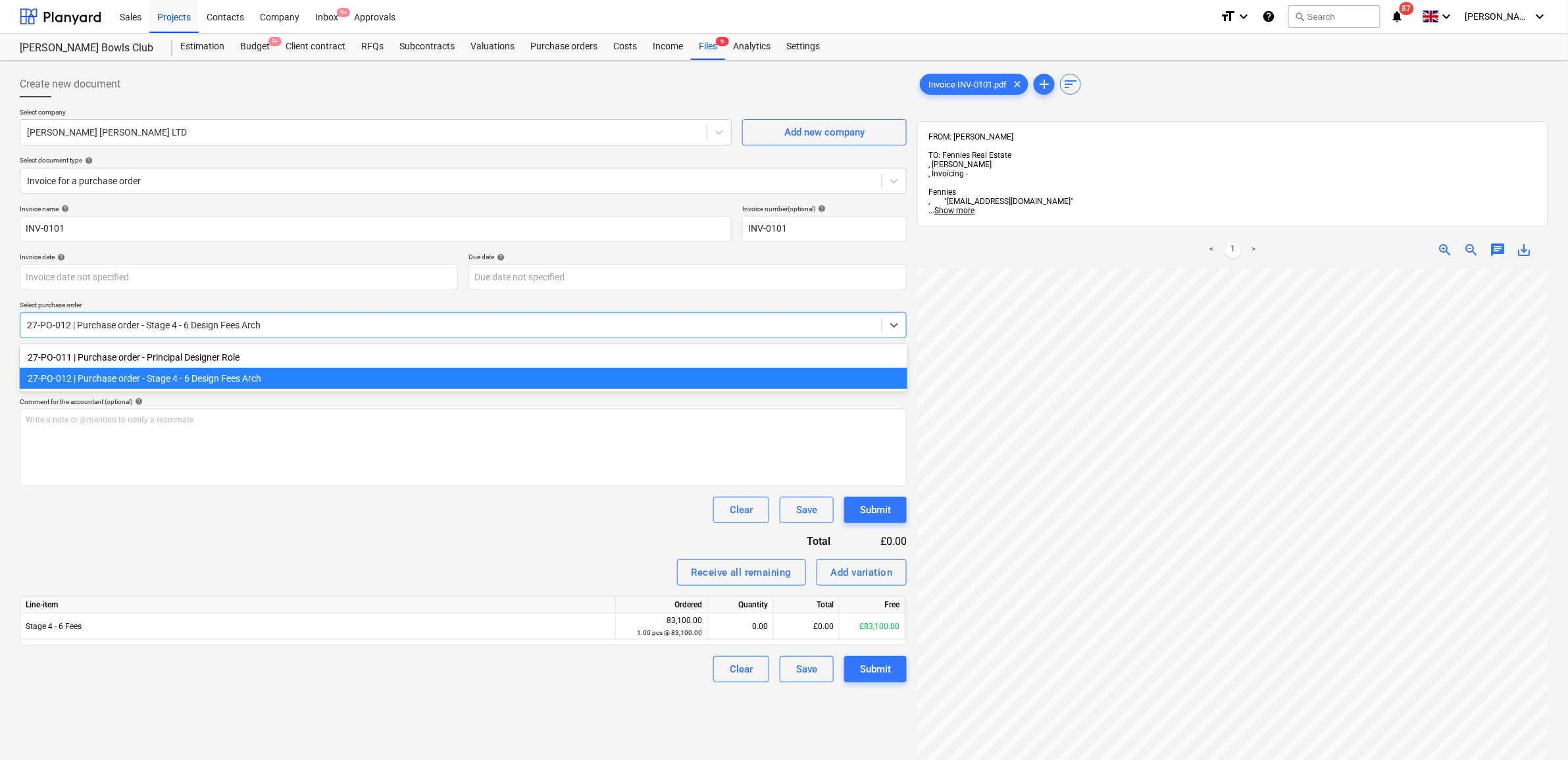
click at [314, 327] on div at bounding box center [451, 325] width 848 height 13
click at [334, 517] on div "Clear Save Submit" at bounding box center [463, 510] width 887 height 26
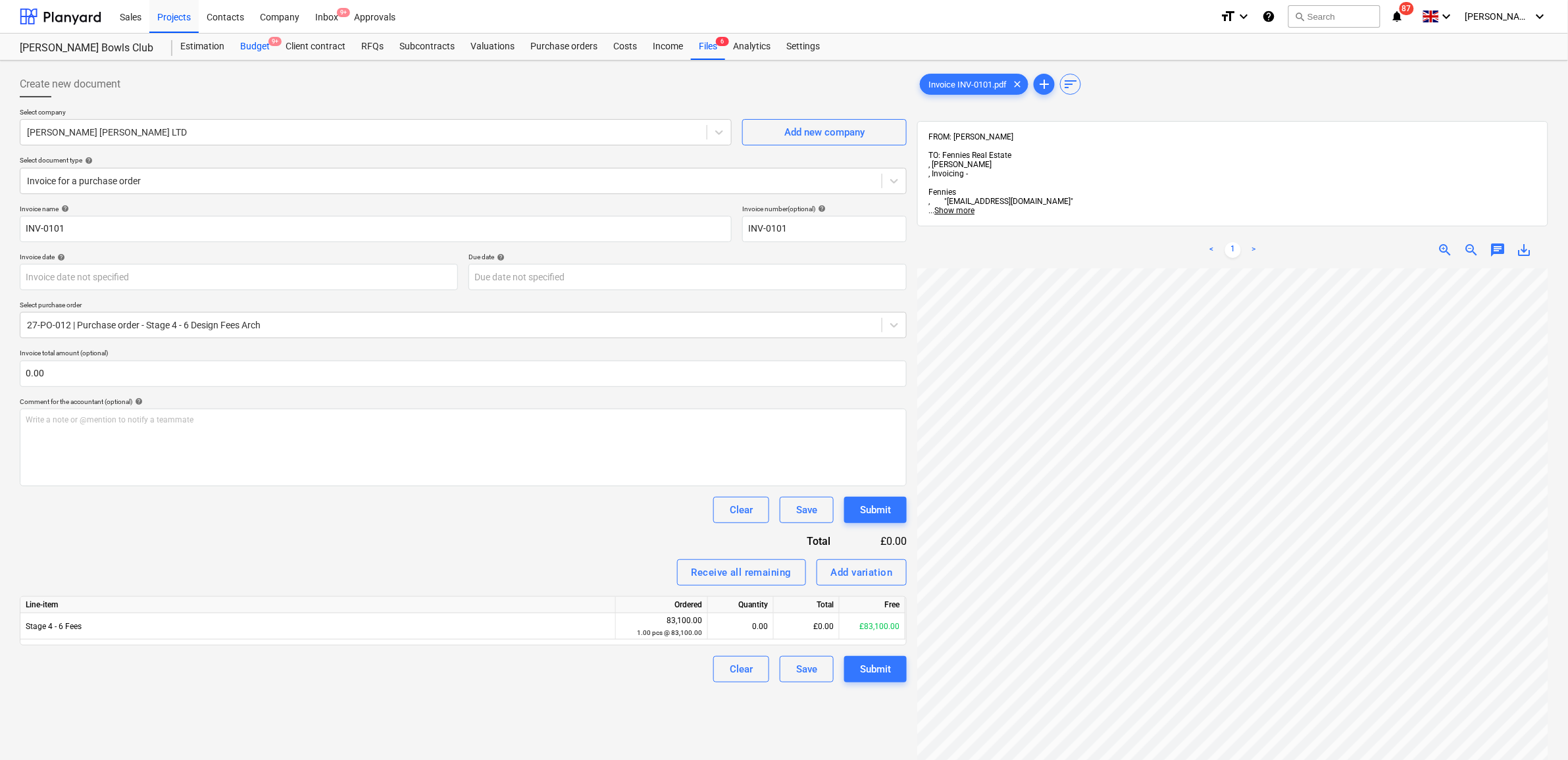
click at [258, 48] on div "Budget 9+" at bounding box center [255, 46] width 45 height 26
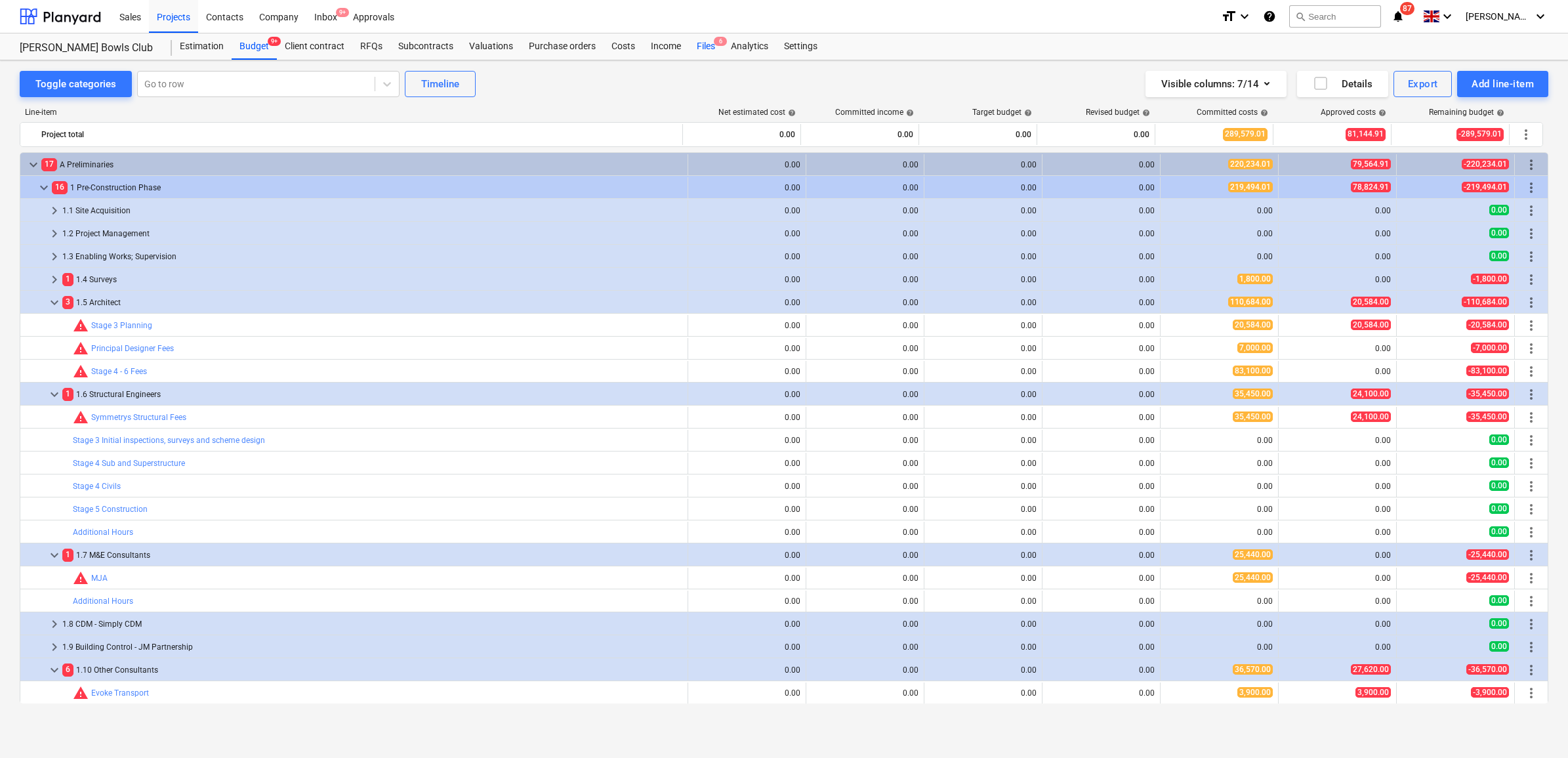
click at [707, 48] on div "Files 6" at bounding box center [706, 46] width 34 height 26
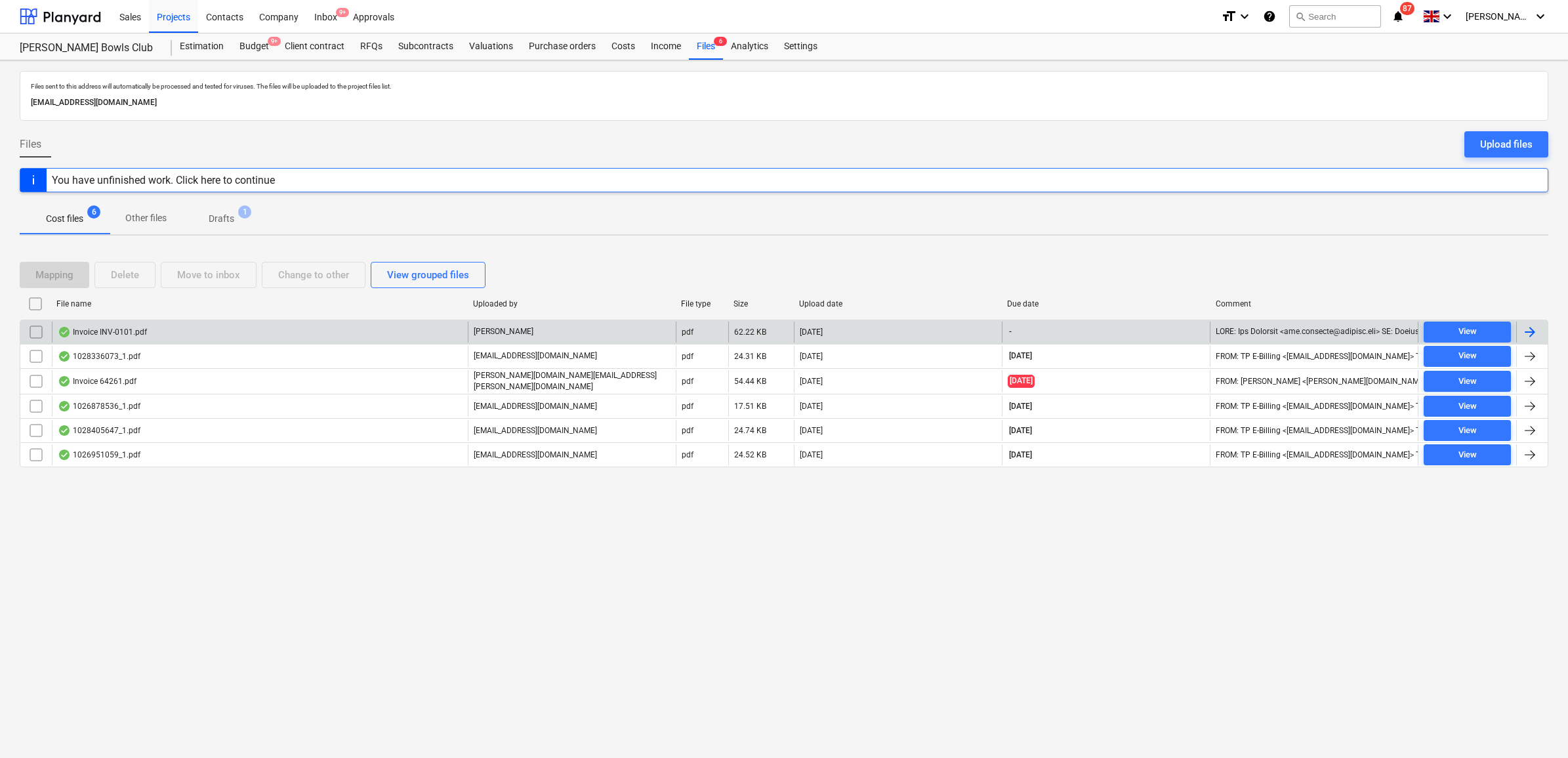
click at [1538, 335] on div at bounding box center [1530, 332] width 16 height 16
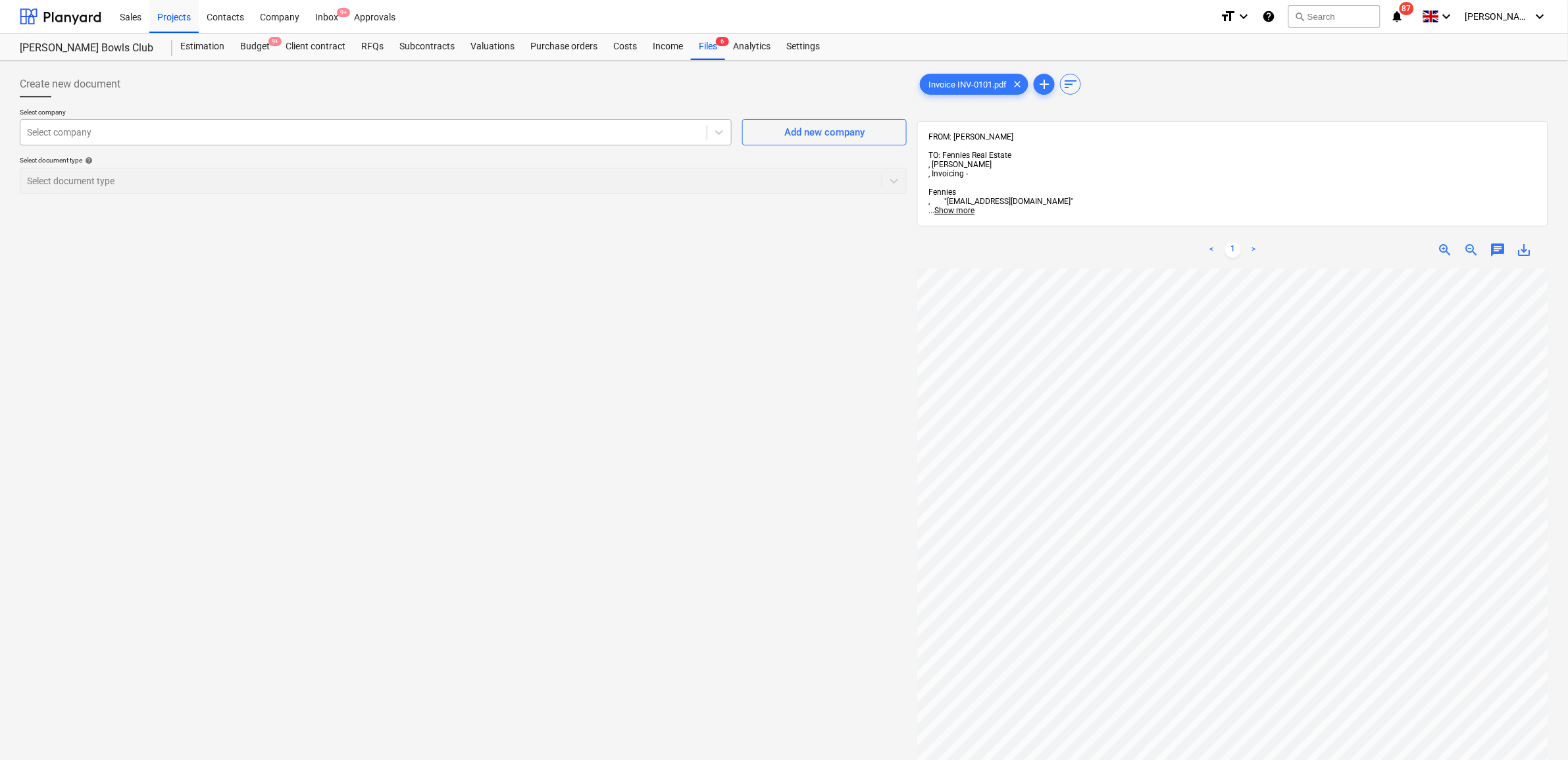
click at [553, 136] on div at bounding box center [363, 132] width 673 height 13
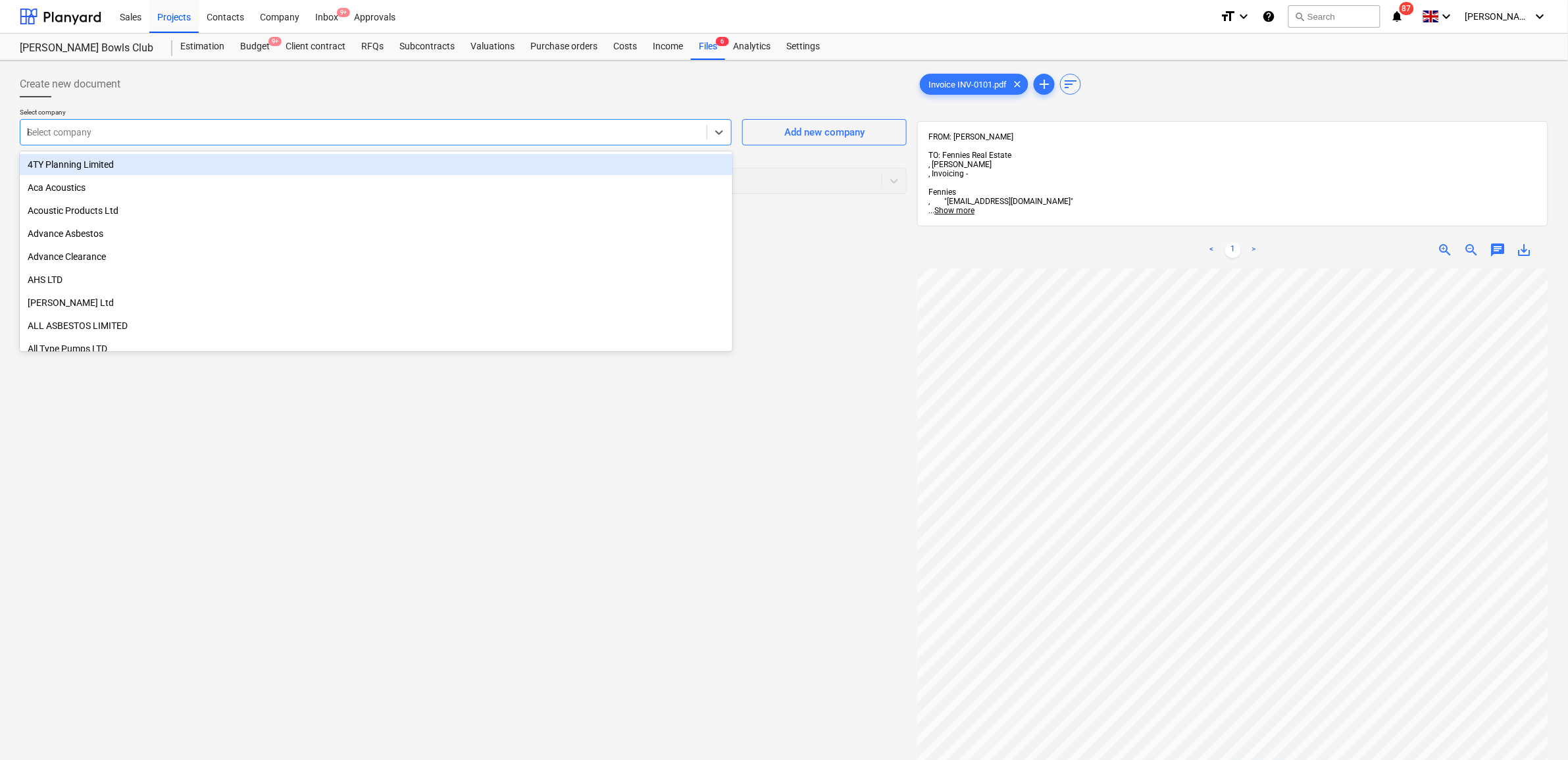
type input "kn"
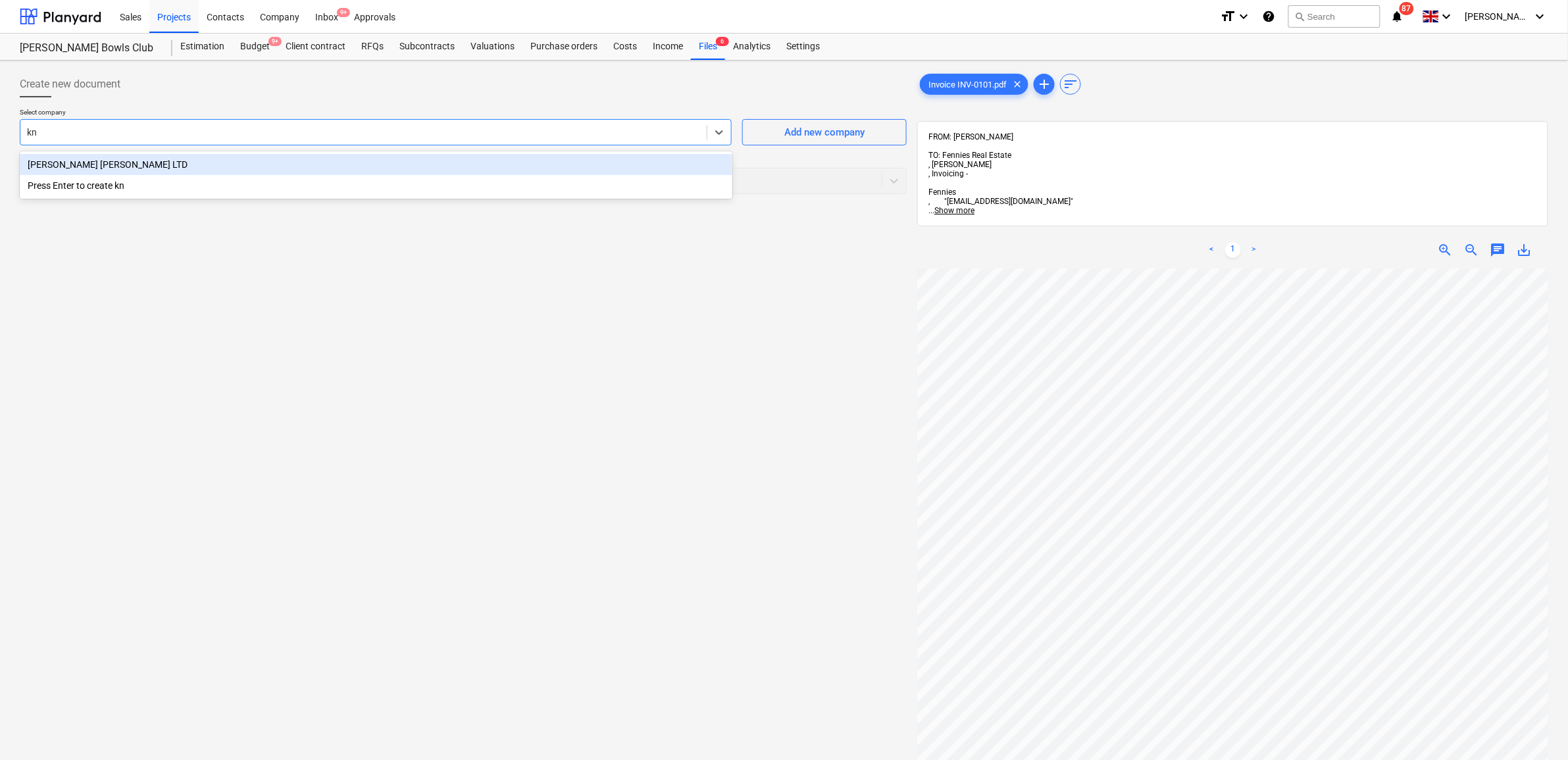
click at [454, 166] on div "[PERSON_NAME] [PERSON_NAME] LTD" at bounding box center [376, 165] width 713 height 21
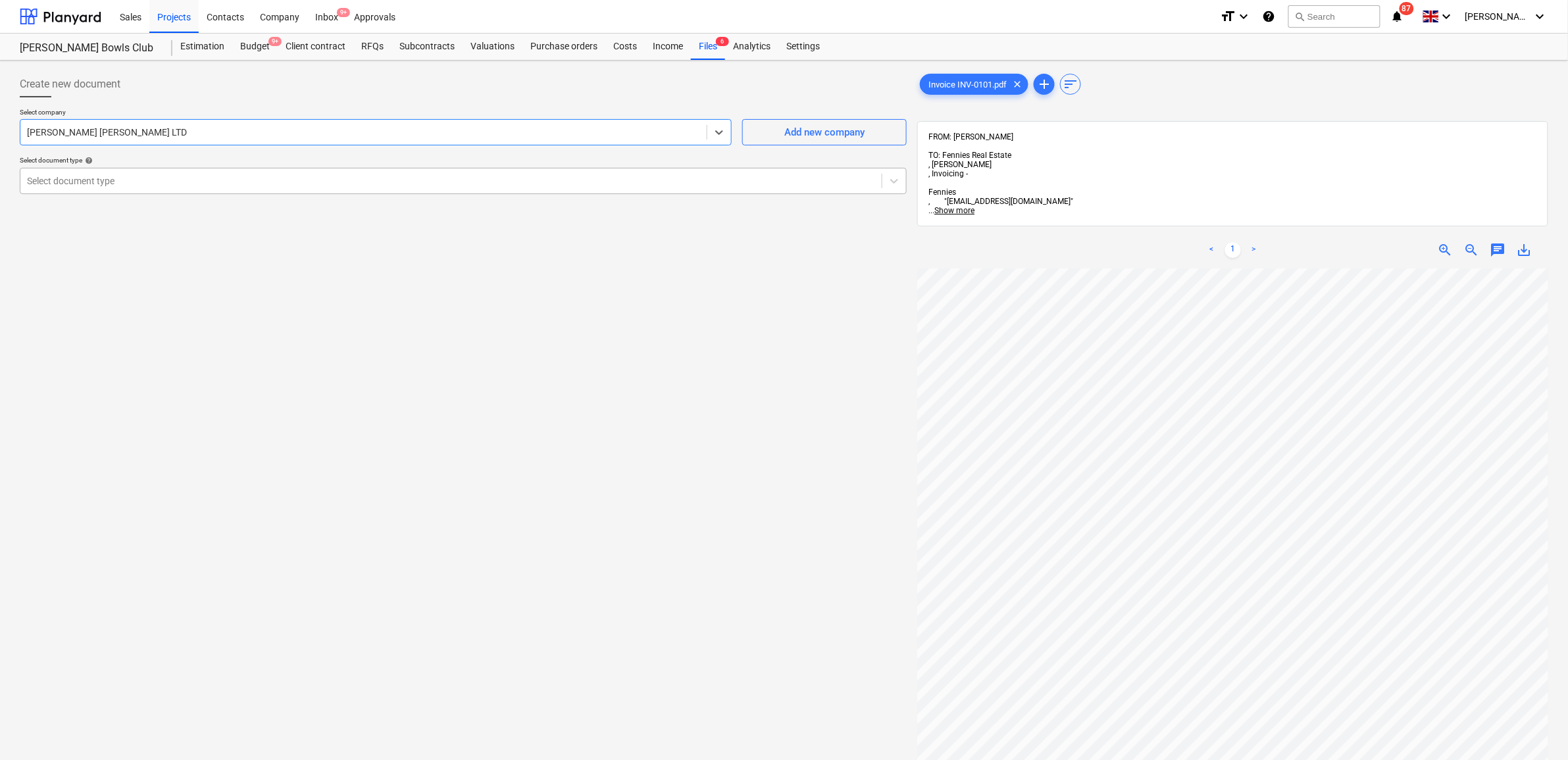
click at [358, 172] on div "Select document type" at bounding box center [451, 181] width 861 height 18
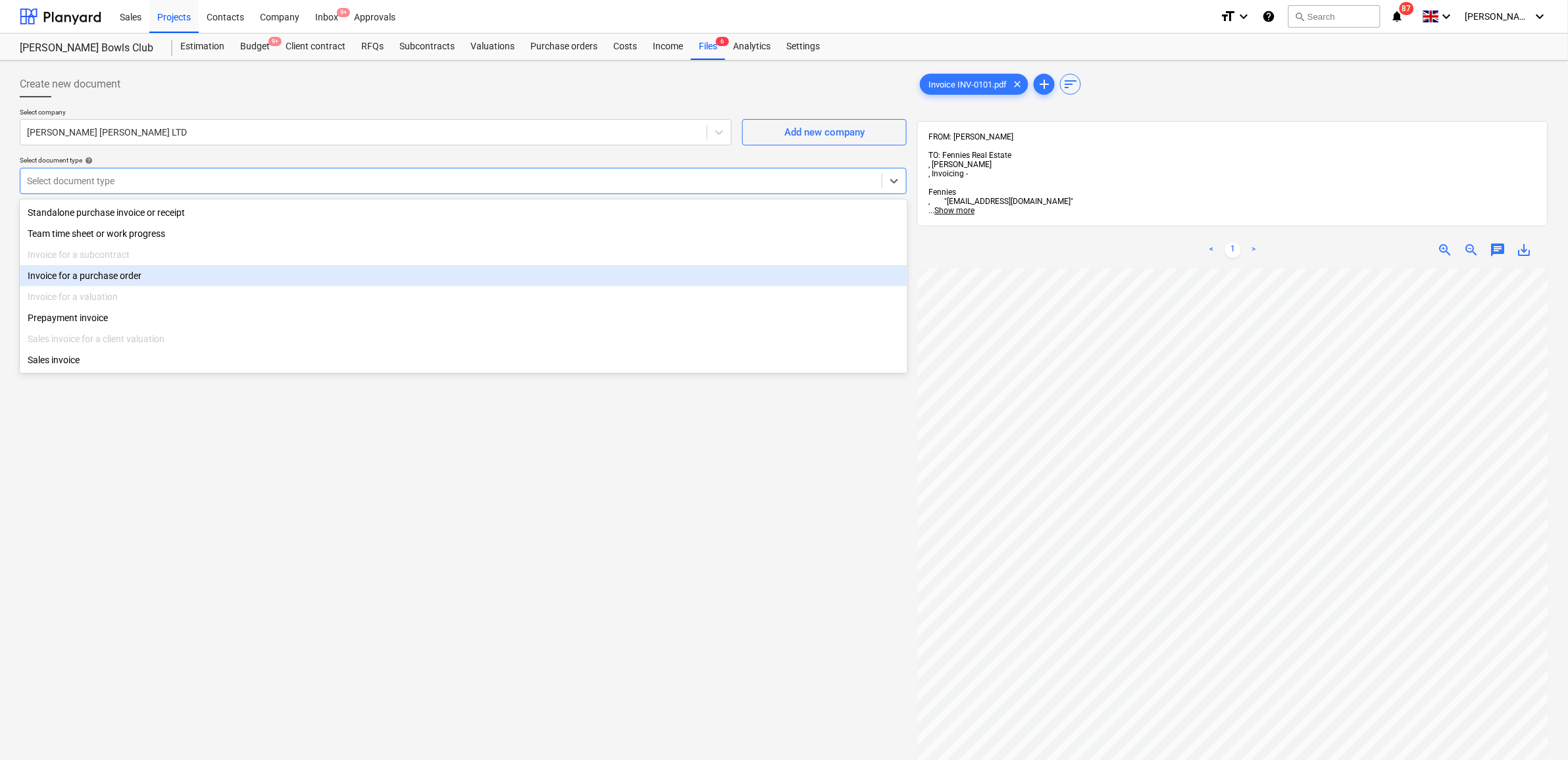
click at [239, 286] on div "Invoice for a purchase order" at bounding box center [464, 276] width 887 height 21
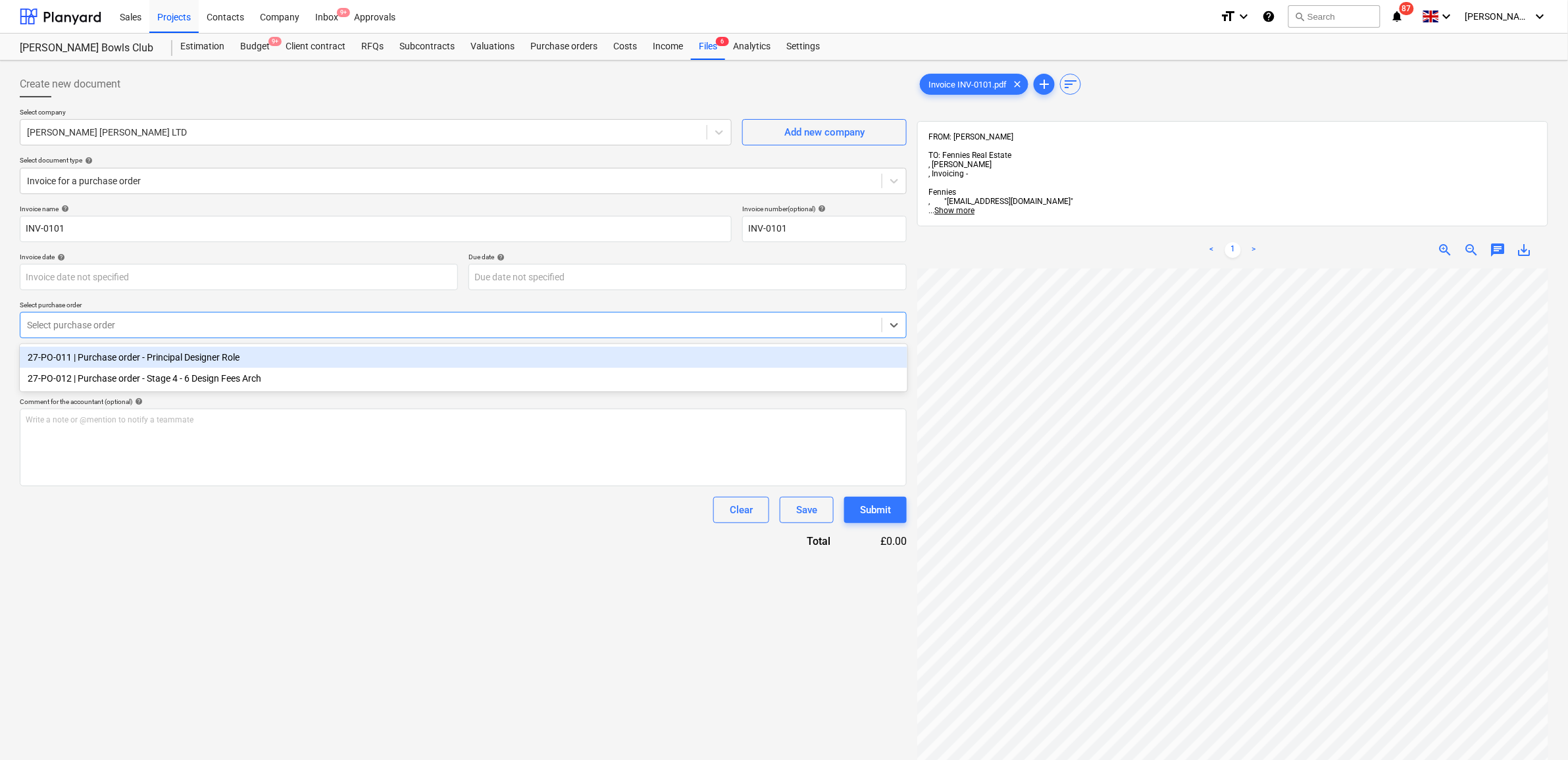
click at [209, 324] on div at bounding box center [451, 325] width 848 height 13
click at [202, 355] on div "27-PO-011 | Purchase order - Principal Designer Role" at bounding box center [464, 357] width 887 height 21
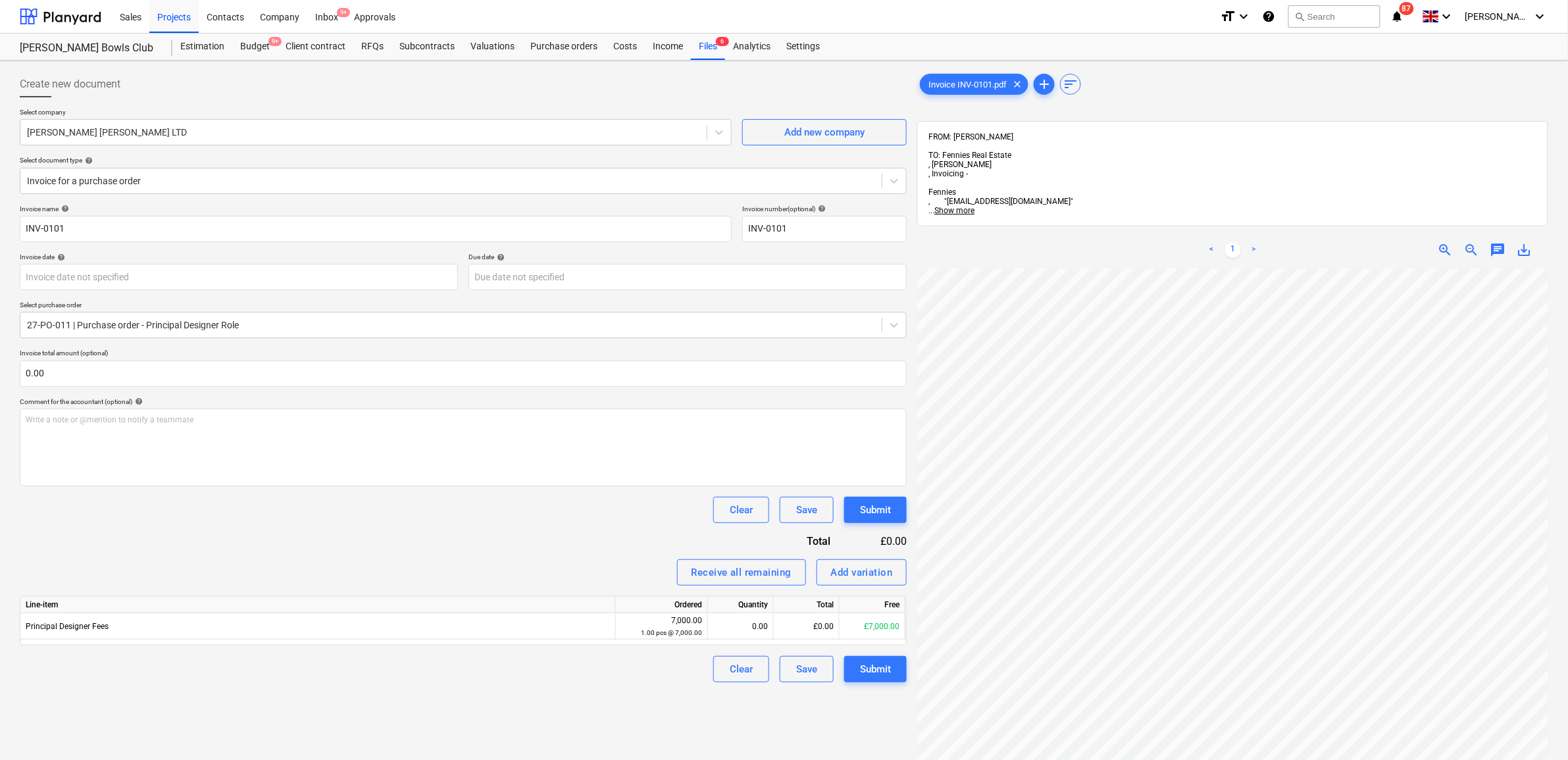
scroll to position [0, 60]
click at [280, 274] on body "Sales Projects Contacts Company Inbox 9+ Approvals format_size keyboard_arrow_d…" at bounding box center [784, 380] width 1568 height 760
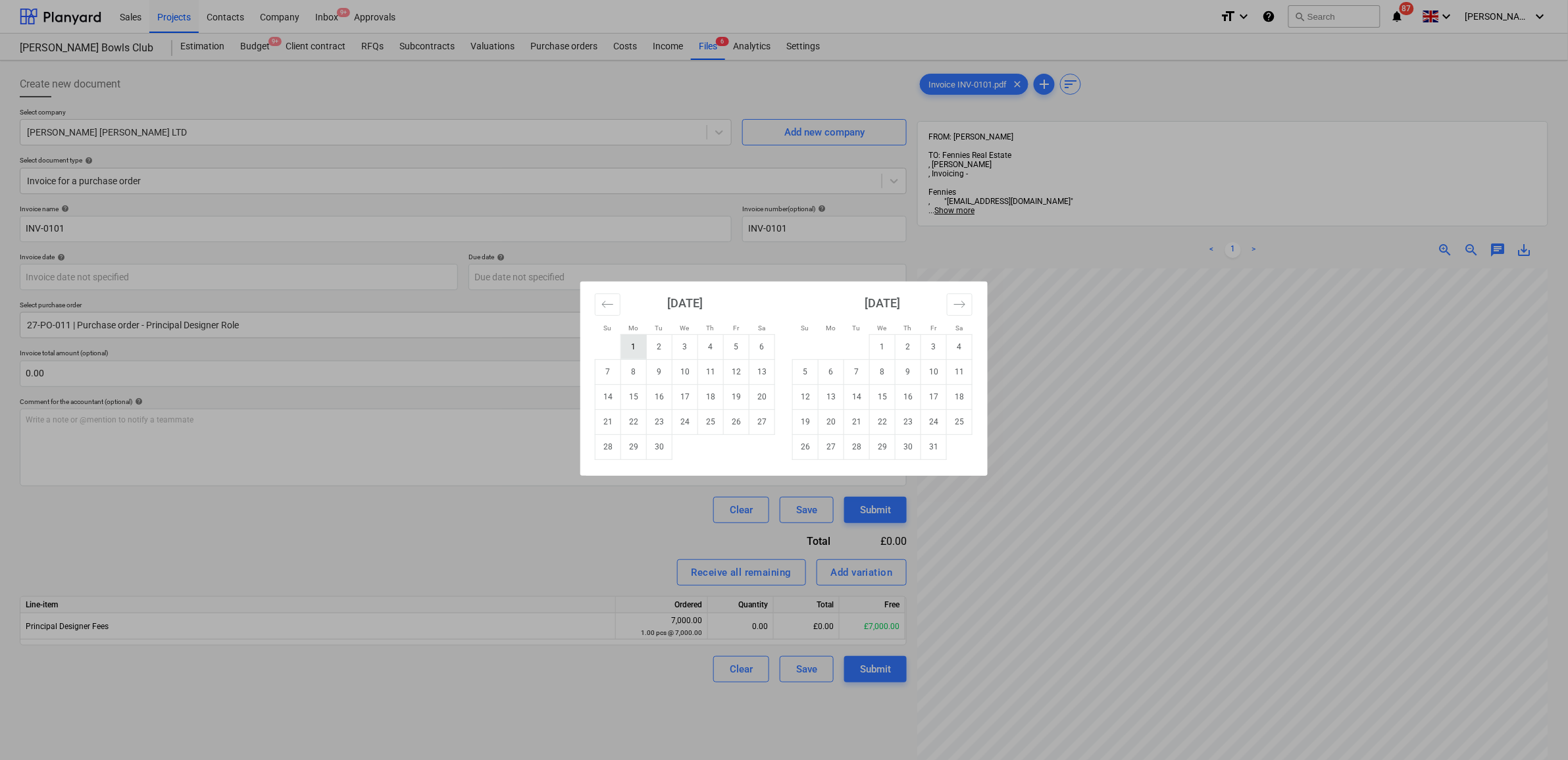
click at [637, 347] on td "1" at bounding box center [634, 346] width 26 height 25
type input "01 Sep 2025"
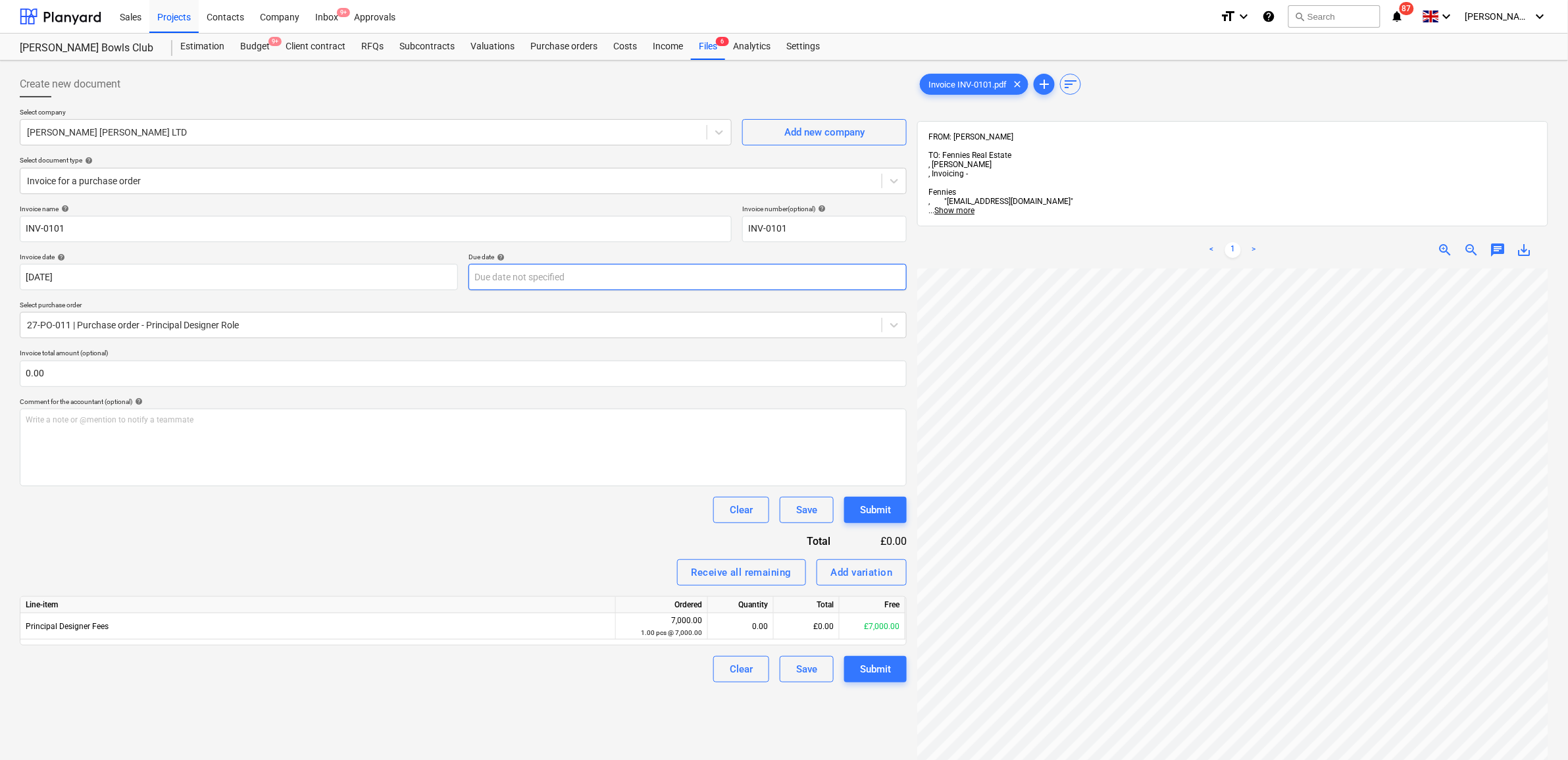
click at [542, 285] on body "Sales Projects Contacts Company Inbox 9+ Approvals format_size keyboard_arrow_d…" at bounding box center [784, 380] width 1568 height 760
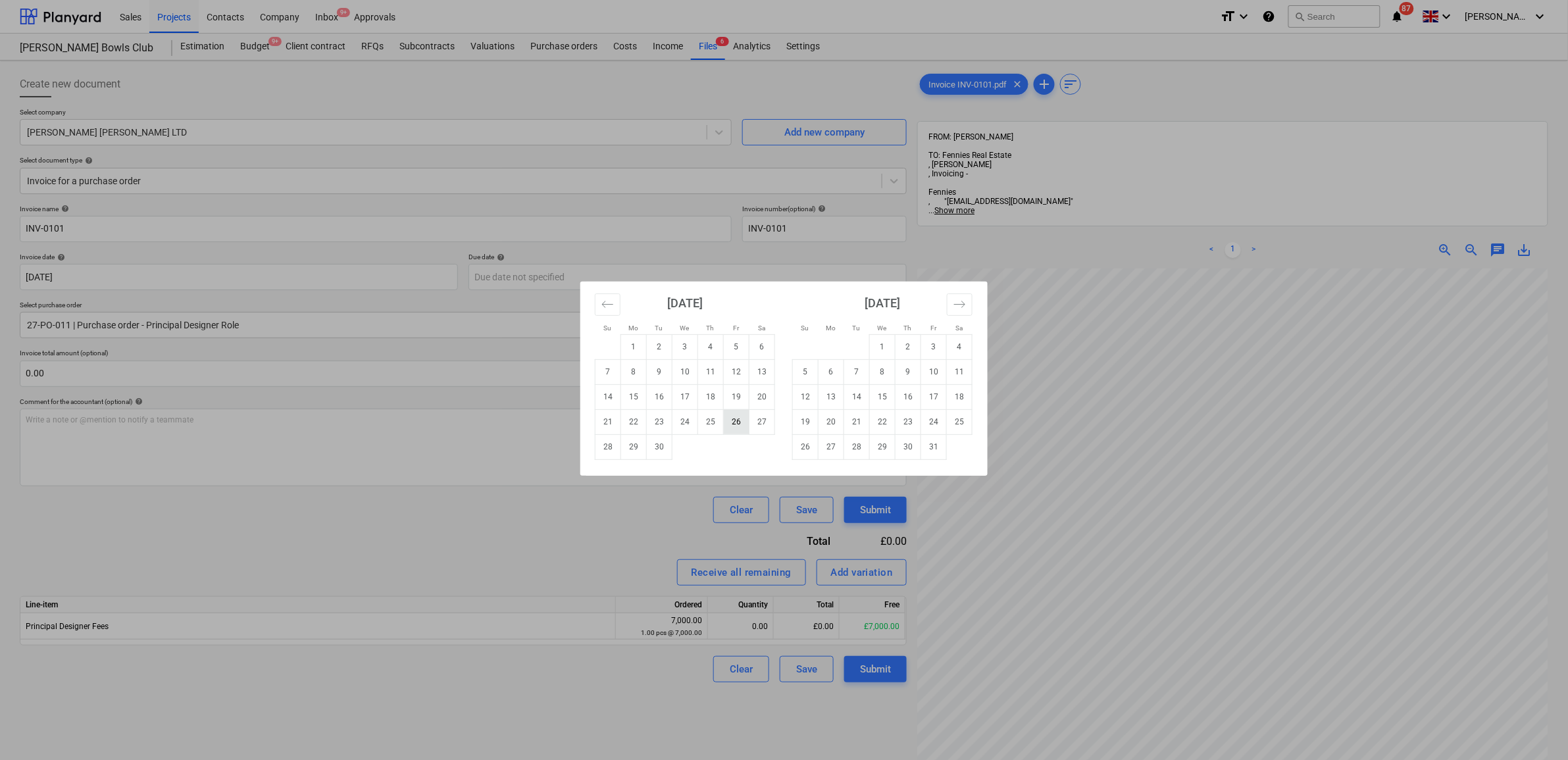
click at [737, 429] on td "26" at bounding box center [737, 421] width 26 height 25
type input "[DATE]"
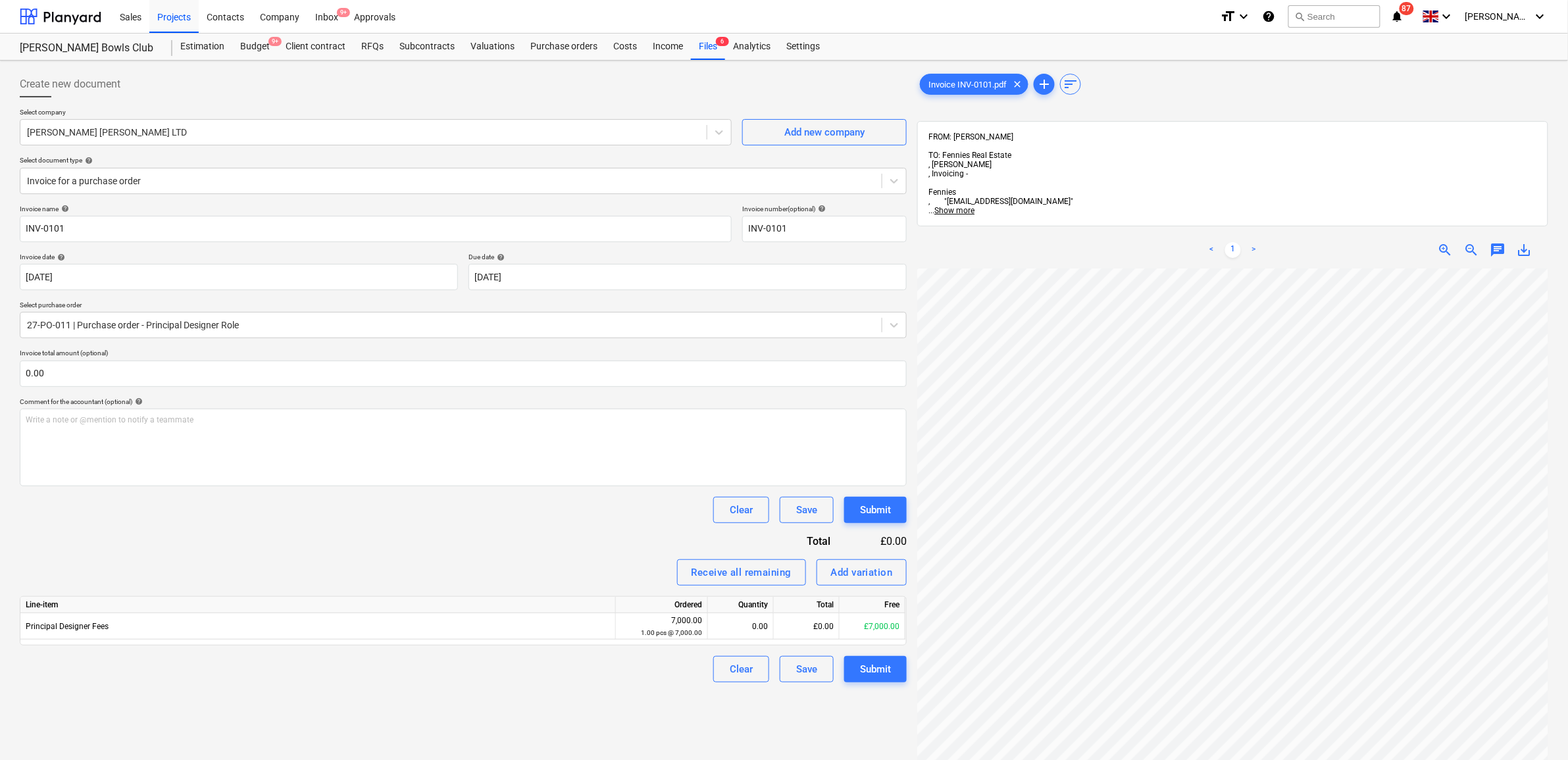
click at [446, 534] on div "Invoice name help INV-0101 Invoice number (optional) help INV-0101 Invoice date…" at bounding box center [463, 443] width 887 height 478
click at [819, 627] on div "£0.00" at bounding box center [806, 626] width 66 height 26
type input "16200"
click at [599, 536] on div "Invoice name help INV-0101 Invoice number (optional) help INV-0101 Invoice date…" at bounding box center [463, 443] width 887 height 478
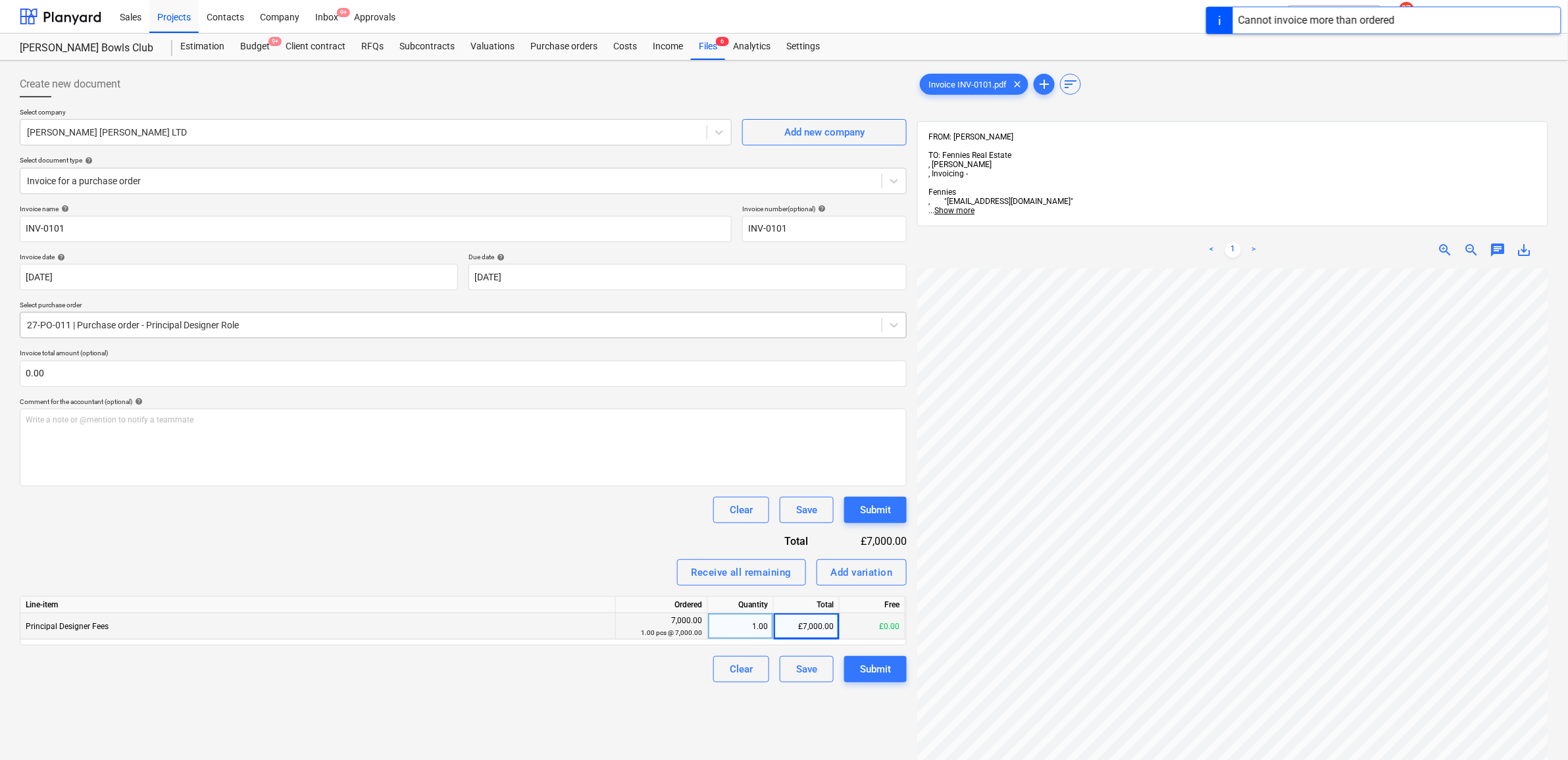
click at [327, 326] on div at bounding box center [451, 325] width 848 height 13
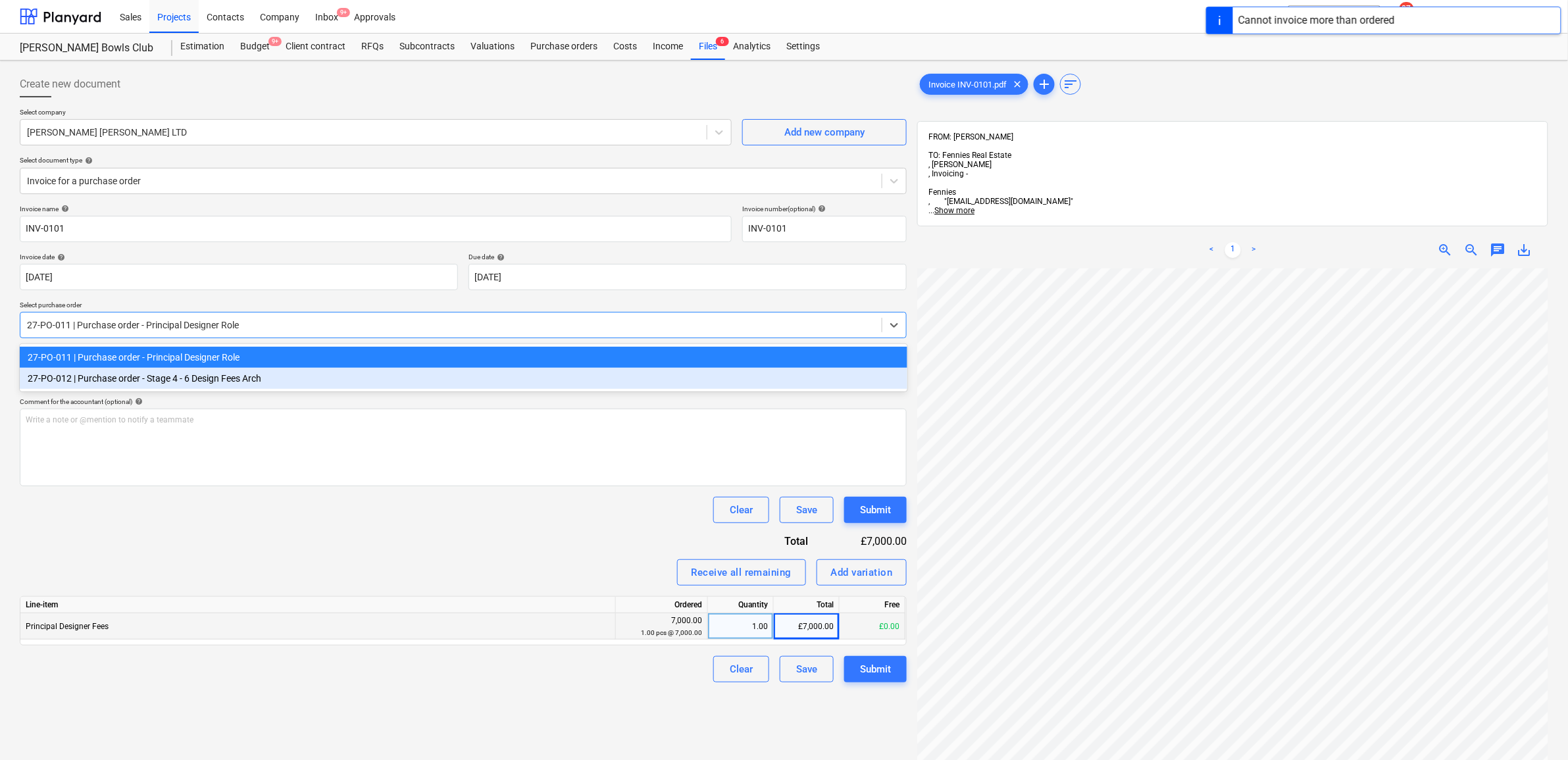
click at [300, 376] on div "27-PO-012 | Purchase order - Stage 4 - 6 Design Fees Arch" at bounding box center [464, 378] width 887 height 21
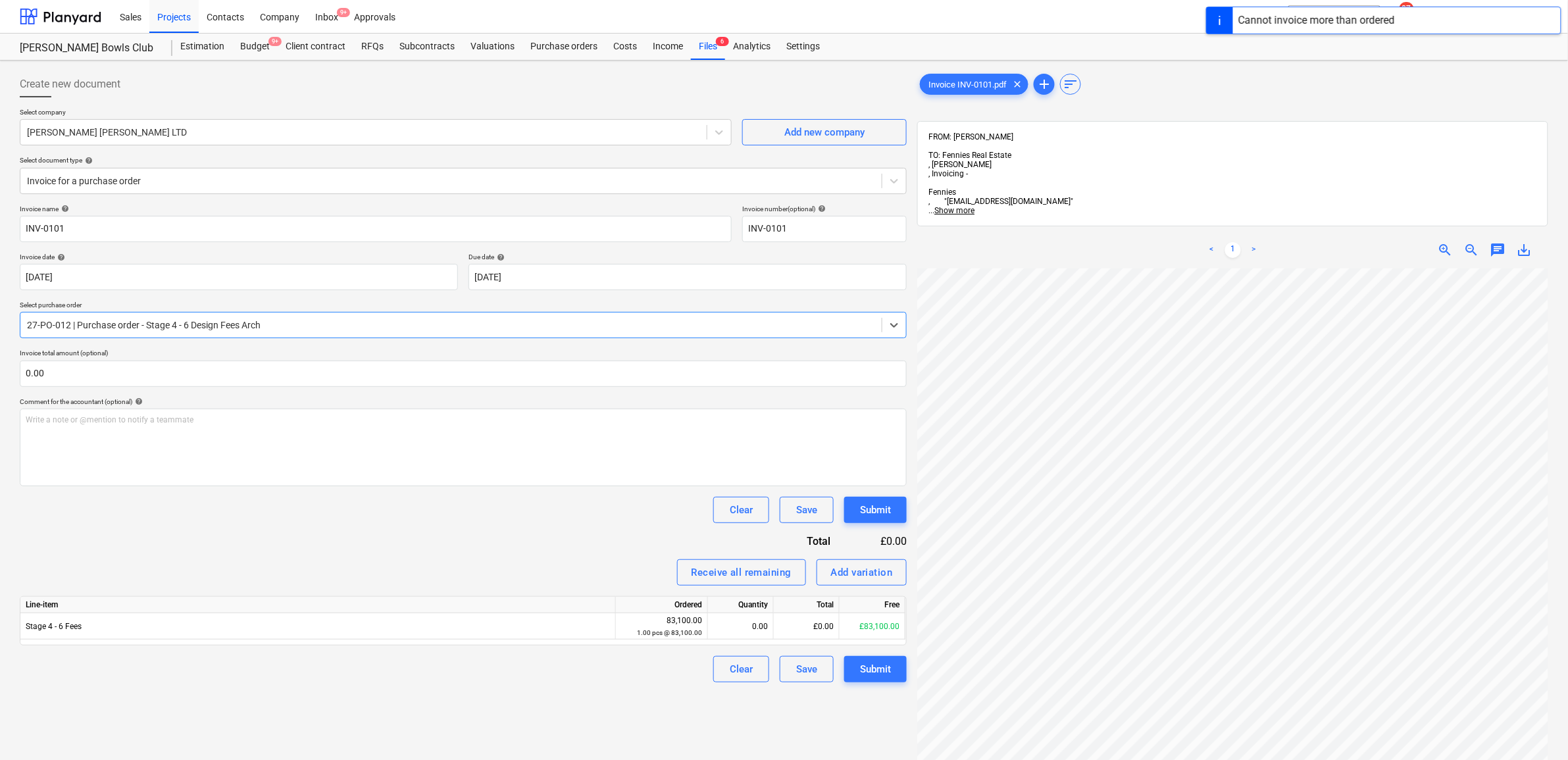
click at [357, 507] on div "Clear Save Submit" at bounding box center [463, 510] width 887 height 26
click at [805, 624] on div "£0.00" at bounding box center [806, 626] width 66 height 26
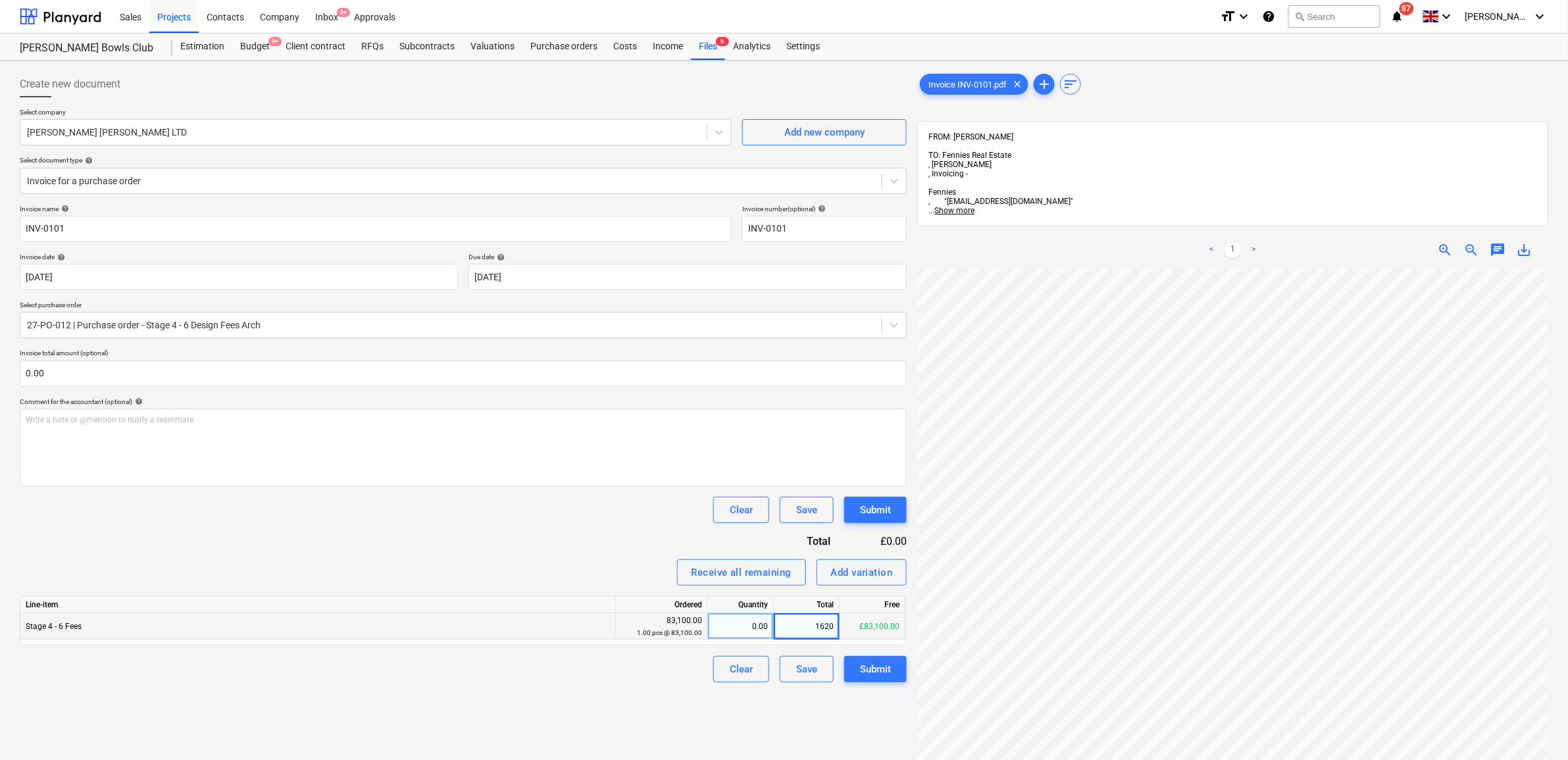
type input "16200"
click at [536, 510] on div "Clear Save Submit" at bounding box center [463, 510] width 887 height 26
click at [1527, 242] on span "save_alt" at bounding box center [1524, 250] width 16 height 16
click at [885, 673] on div "Submit" at bounding box center [875, 669] width 31 height 17
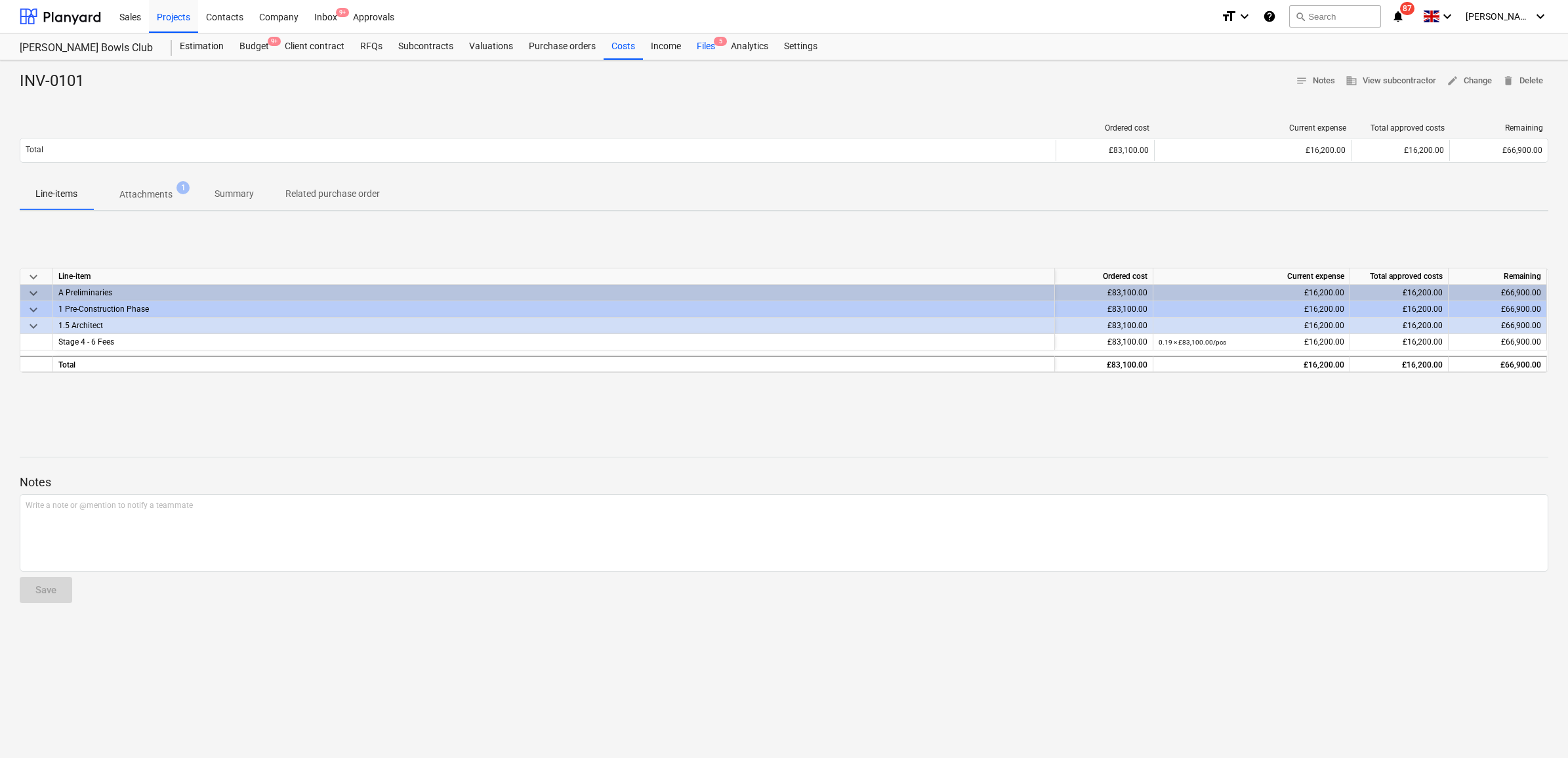
click at [700, 47] on div "Files 5" at bounding box center [706, 46] width 34 height 26
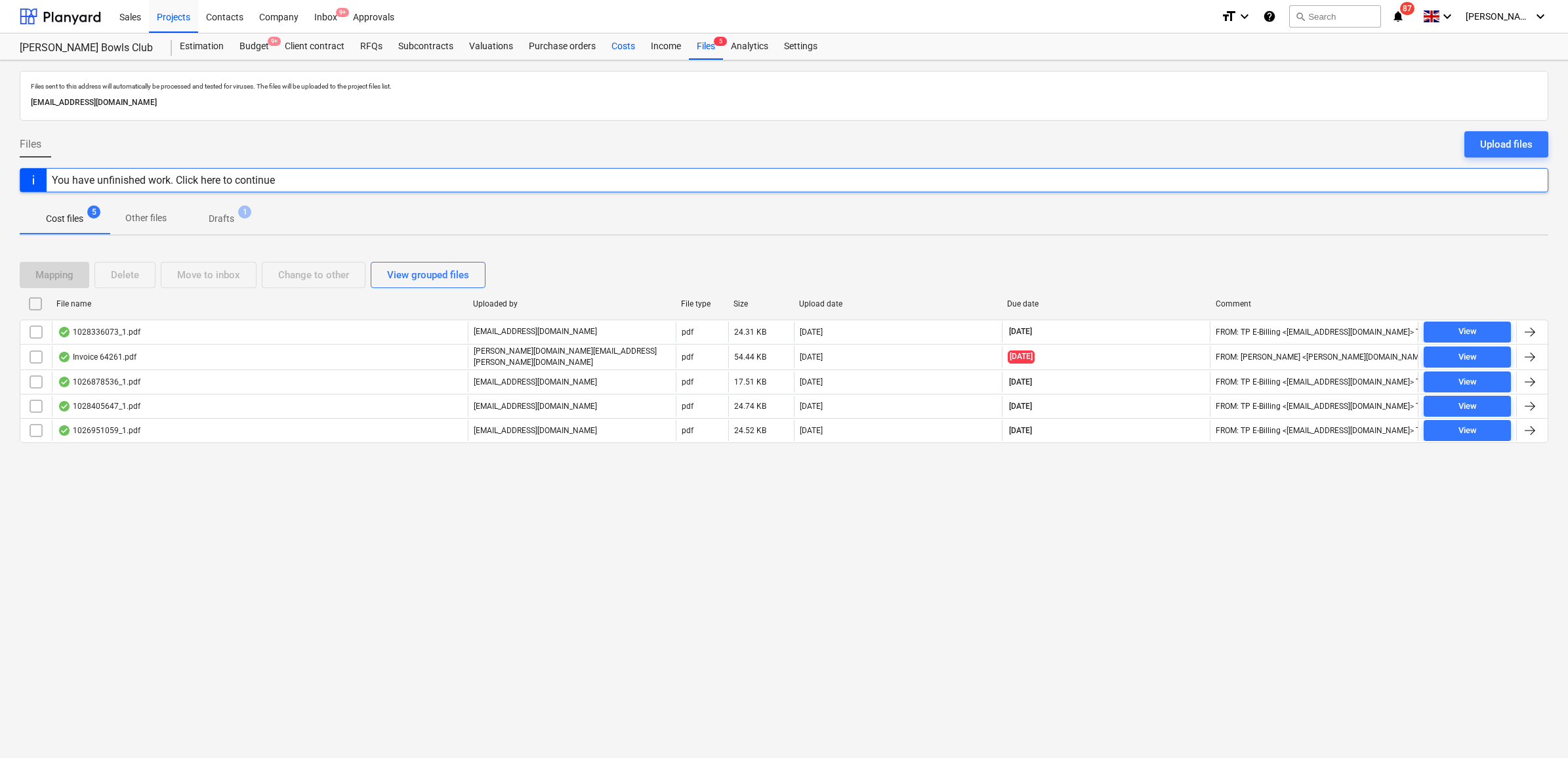
click at [621, 42] on div "Costs" at bounding box center [624, 46] width 40 height 26
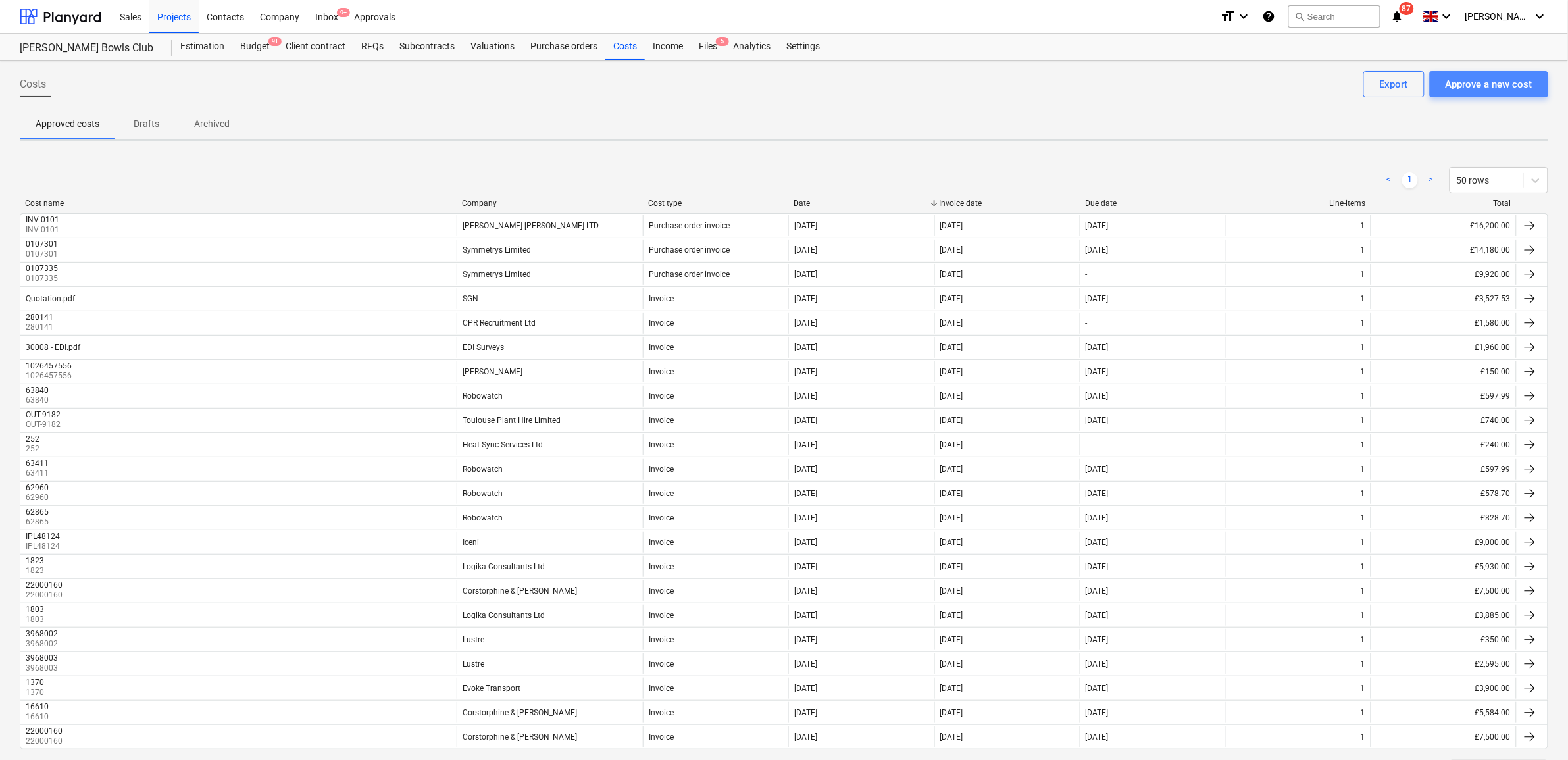
drag, startPoint x: 1466, startPoint y: 87, endPoint x: 1474, endPoint y: 31, distance: 56.6
click at [1466, 86] on div "Approve a new cost" at bounding box center [1488, 84] width 87 height 17
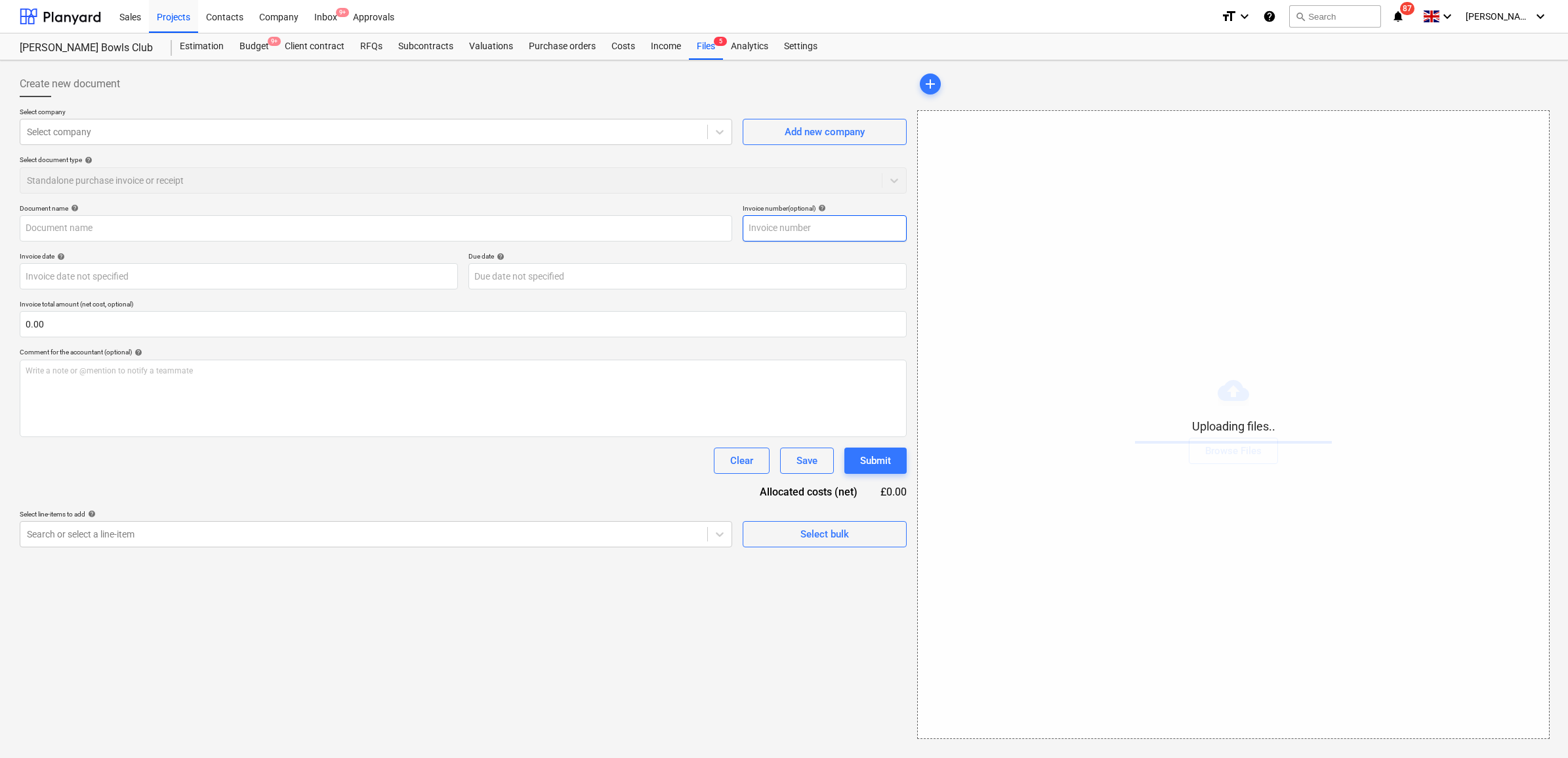
type input "Invoice INV-0101.pdf"
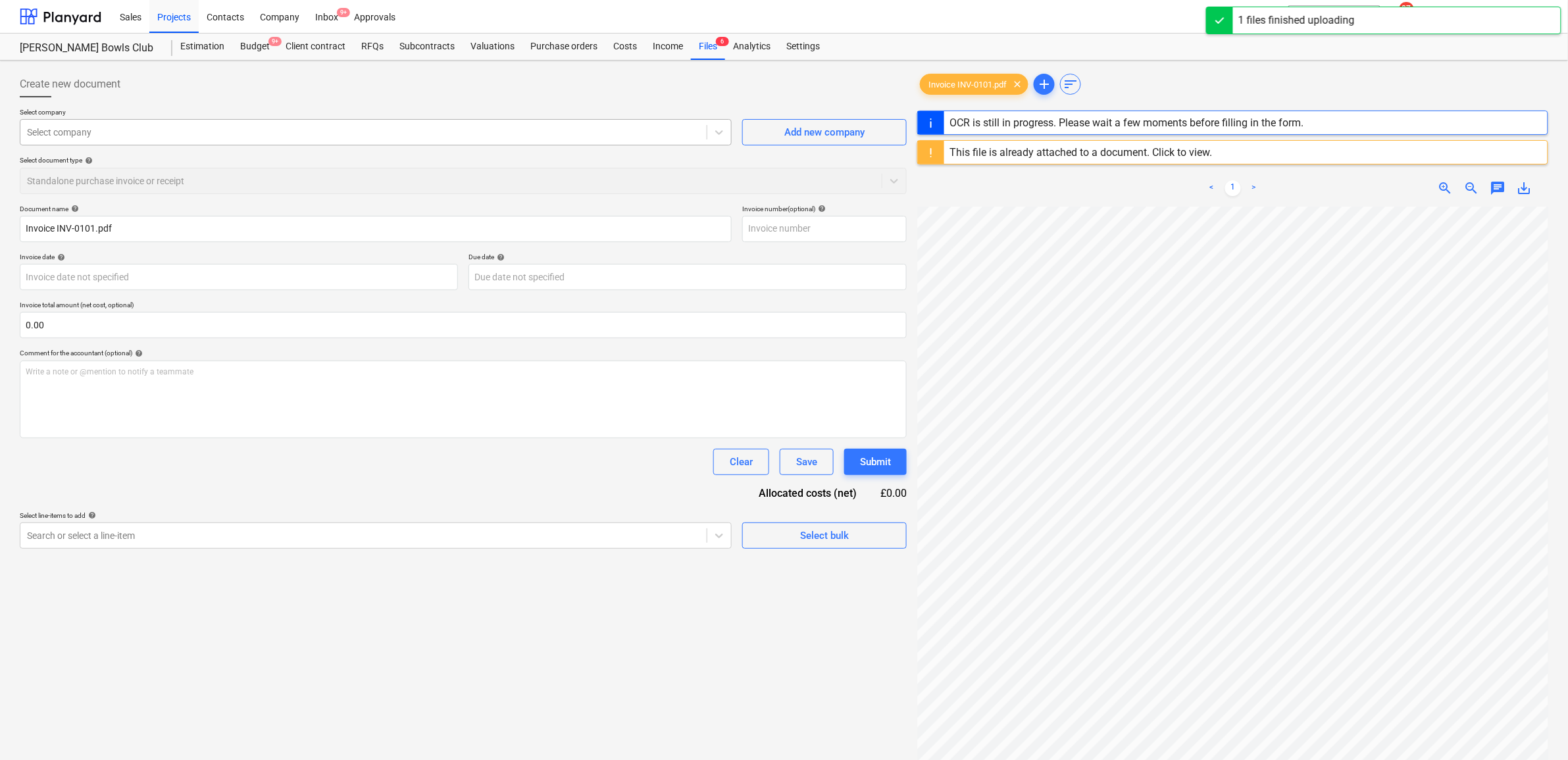
click at [569, 126] on div at bounding box center [363, 132] width 673 height 13
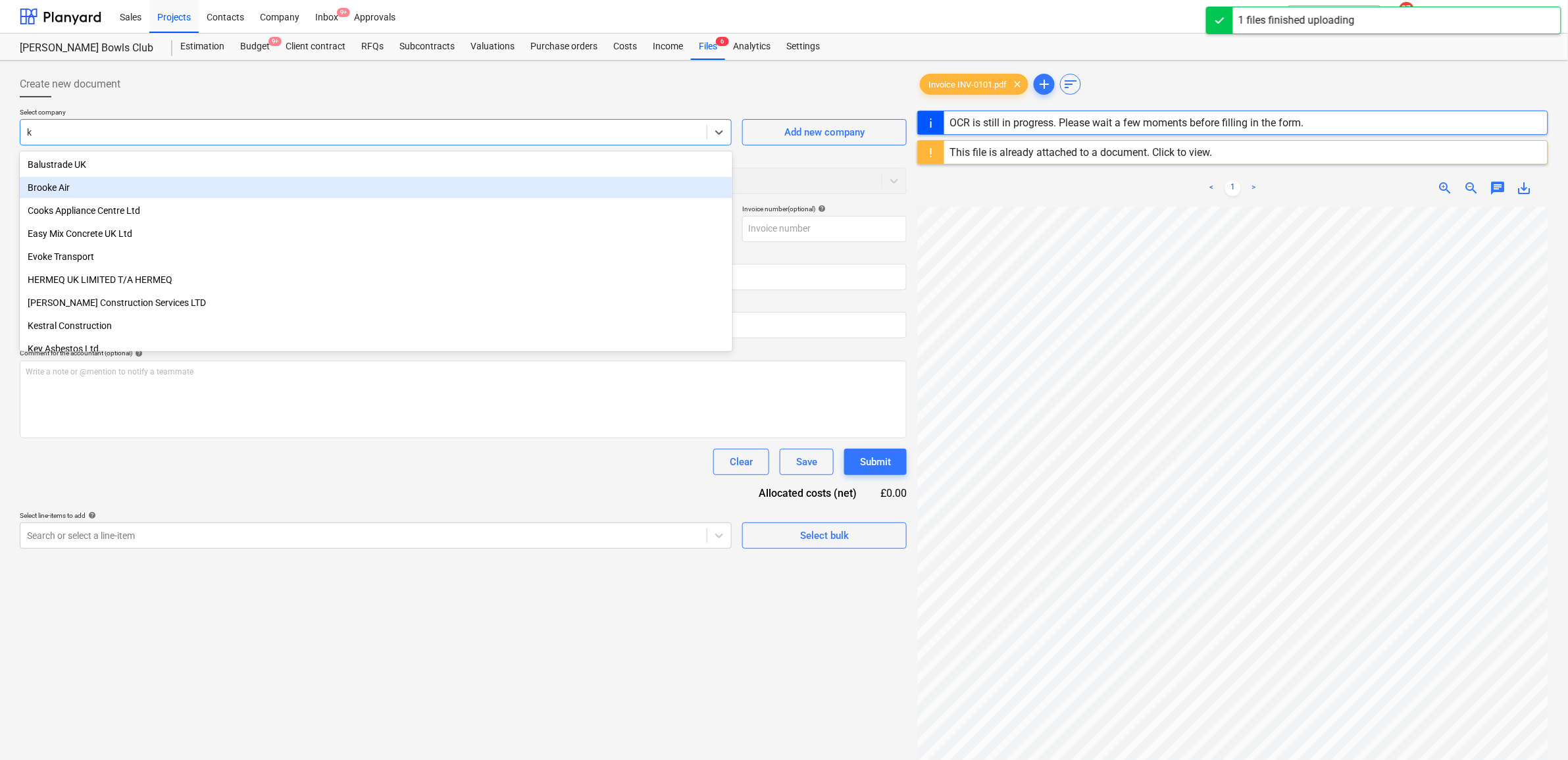
type input "kn"
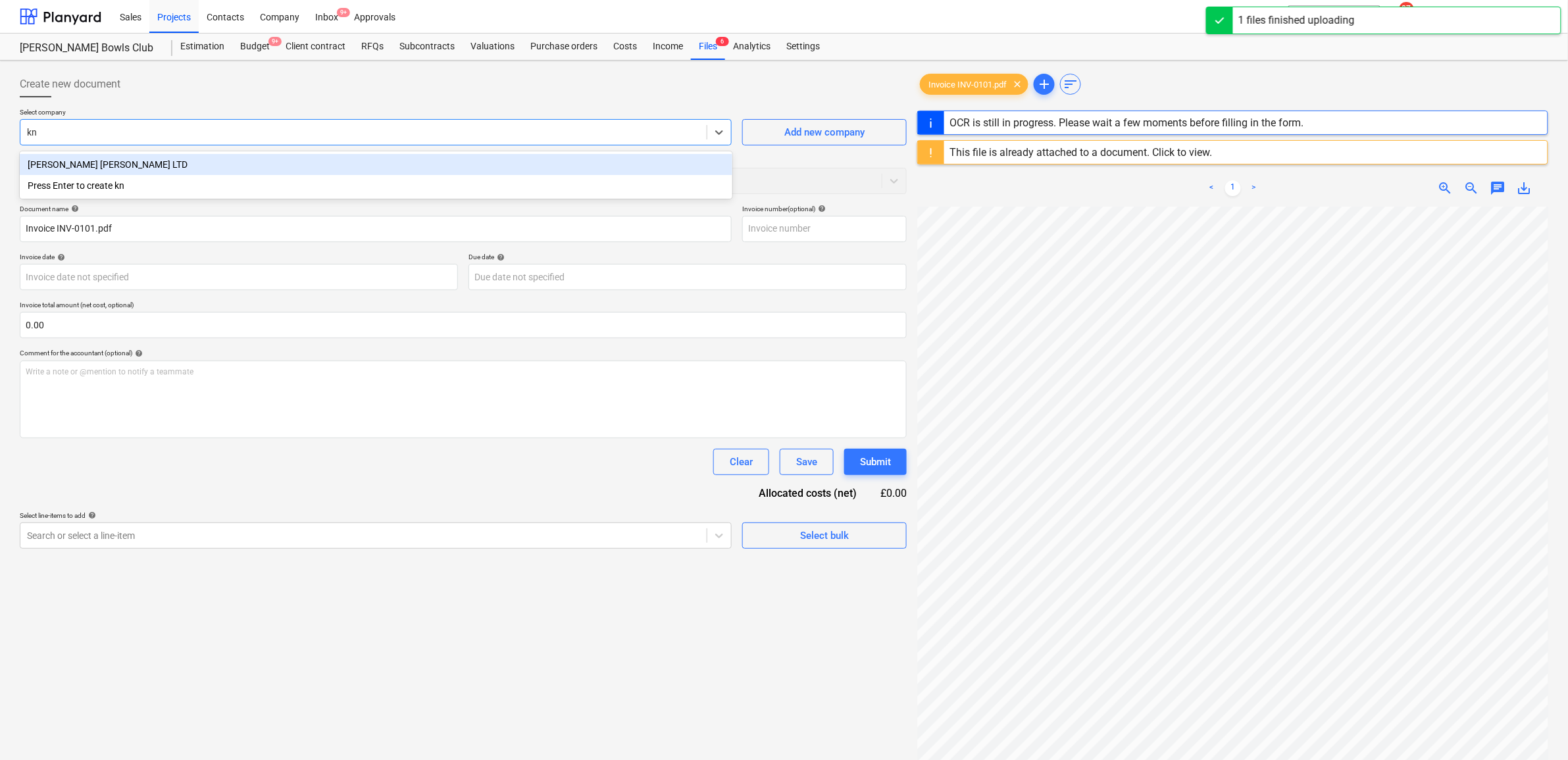
click at [317, 159] on div "[PERSON_NAME] [PERSON_NAME] LTD" at bounding box center [376, 165] width 713 height 21
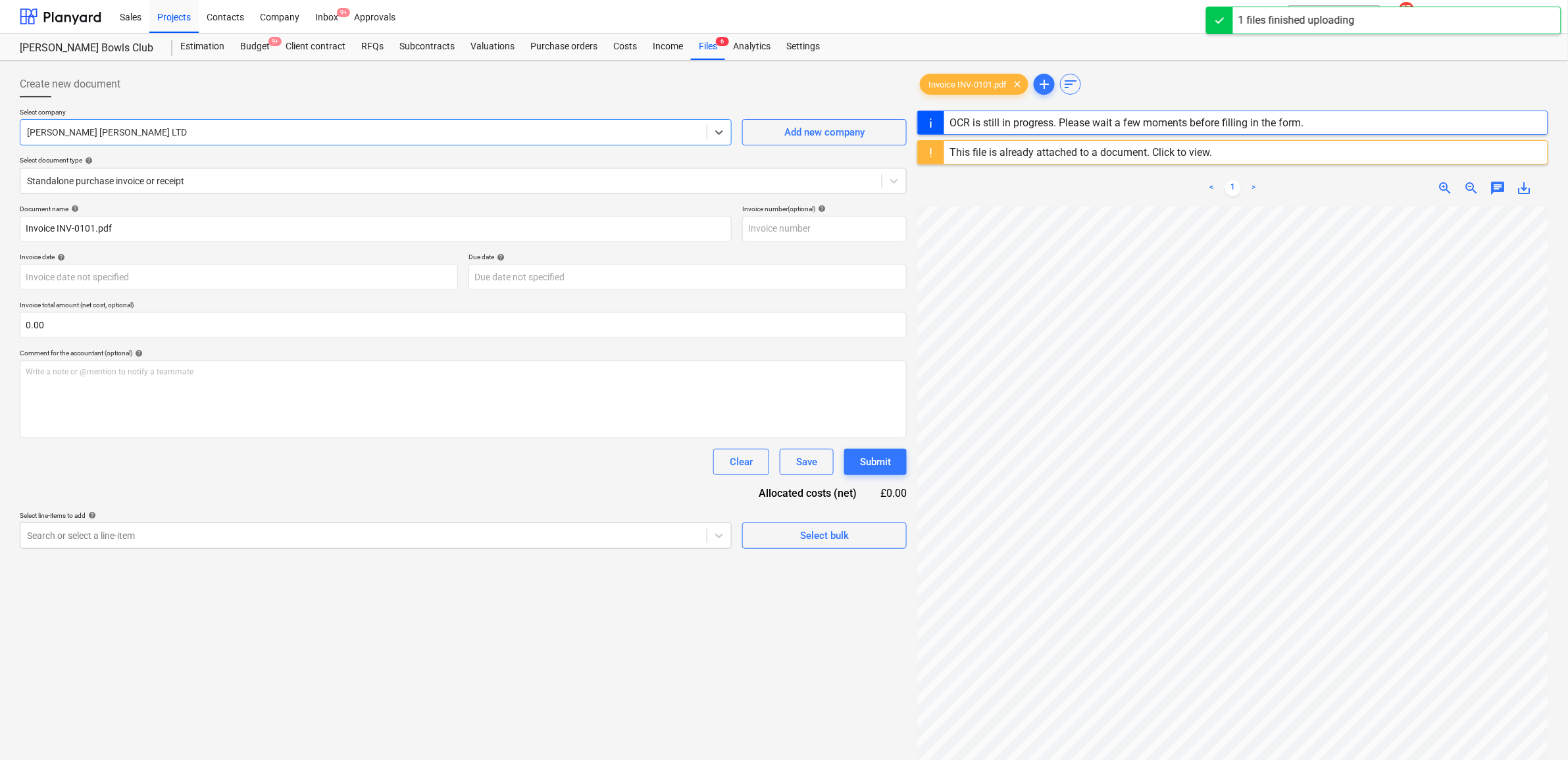
type input "INV-0101"
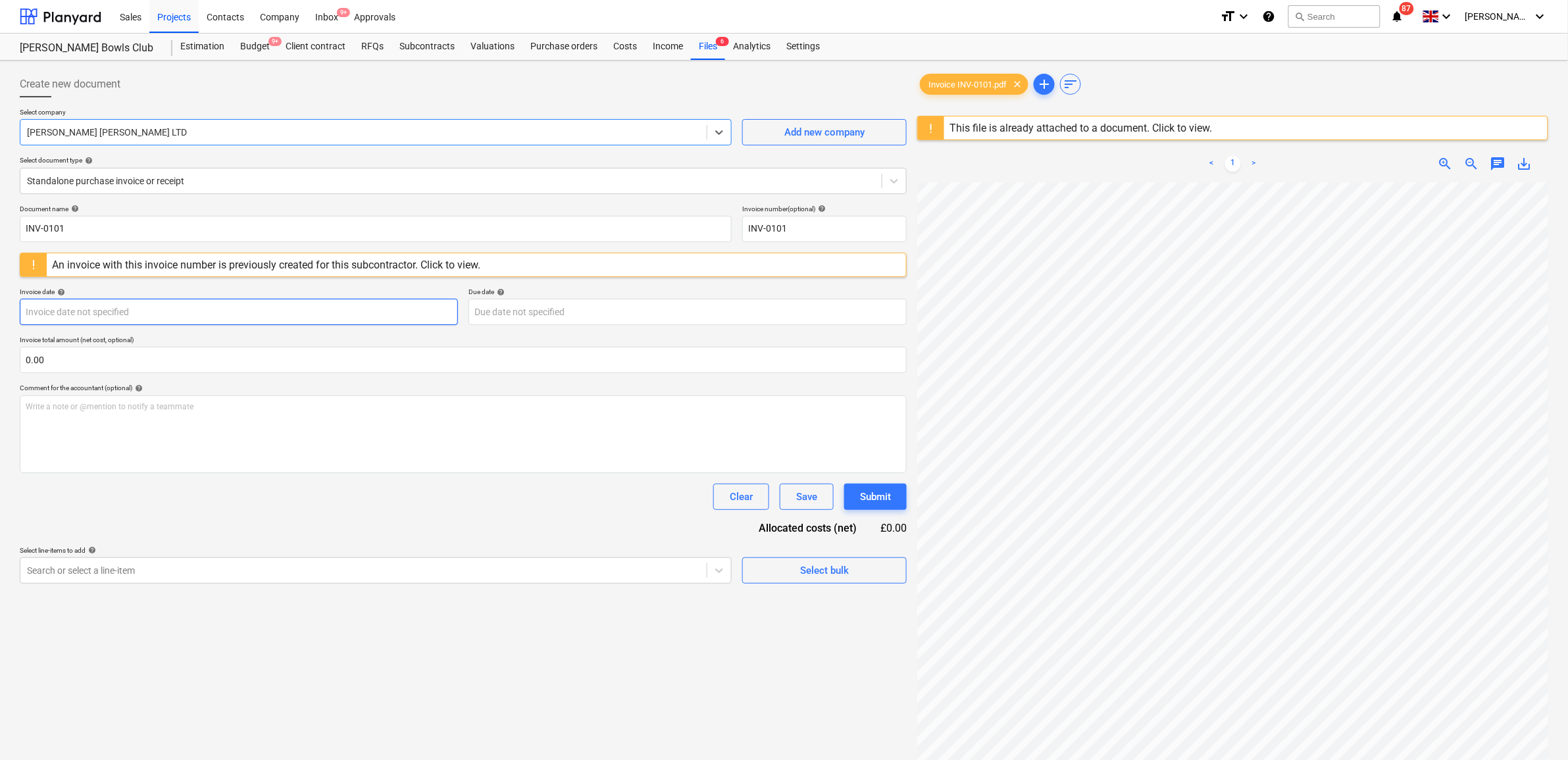
click at [220, 318] on body "Sales Projects Contacts Company Inbox 9+ Approvals format_size keyboard_arrow_d…" at bounding box center [784, 380] width 1568 height 760
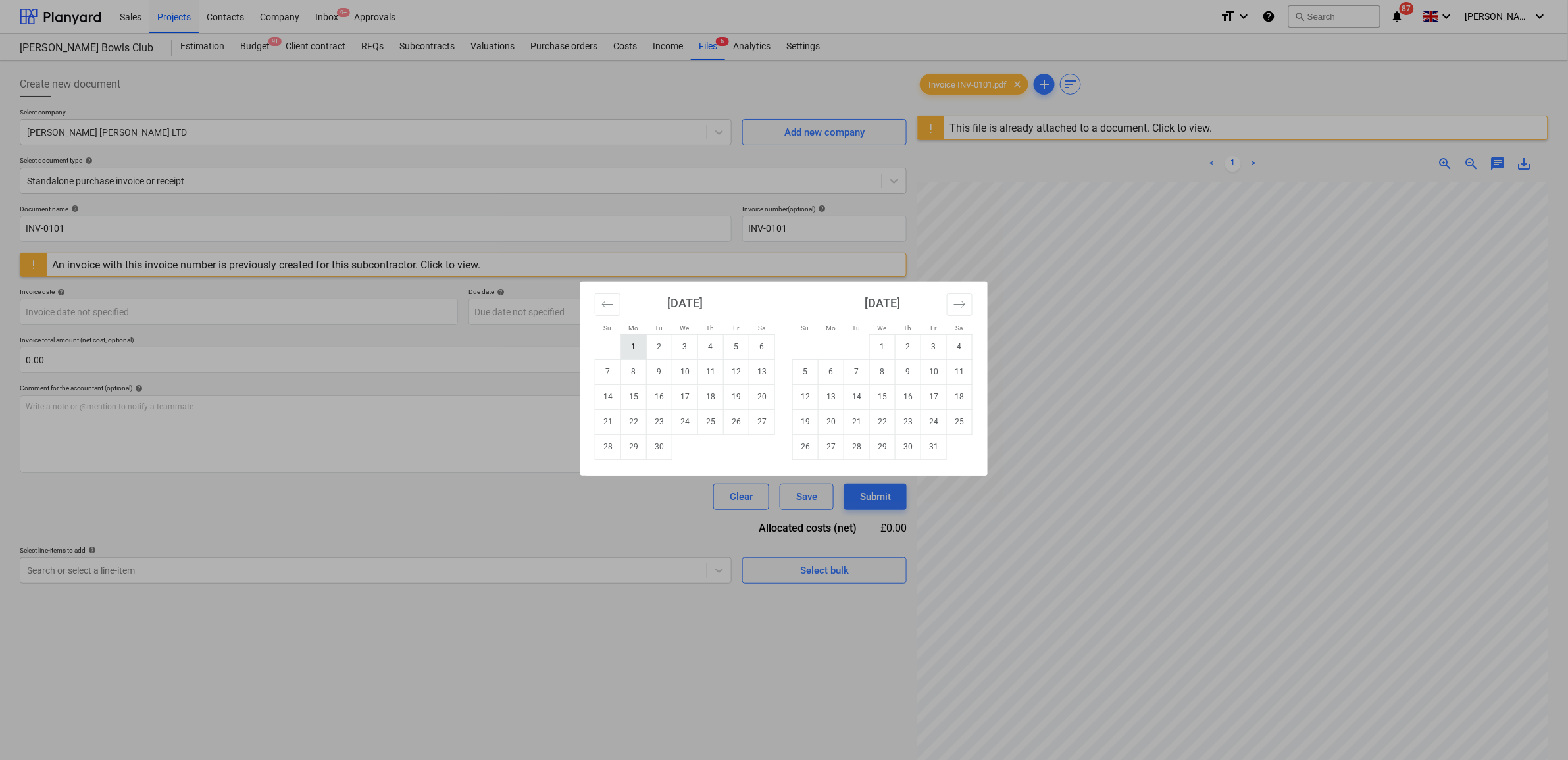
click at [629, 351] on td "1" at bounding box center [634, 346] width 26 height 25
type input "01 Sep 2025"
click at [573, 314] on body "Sales Projects Contacts Company Inbox 9+ Approvals format_size keyboard_arrow_d…" at bounding box center [784, 380] width 1568 height 760
click at [737, 425] on td "26" at bounding box center [737, 421] width 26 height 25
type input "[DATE]"
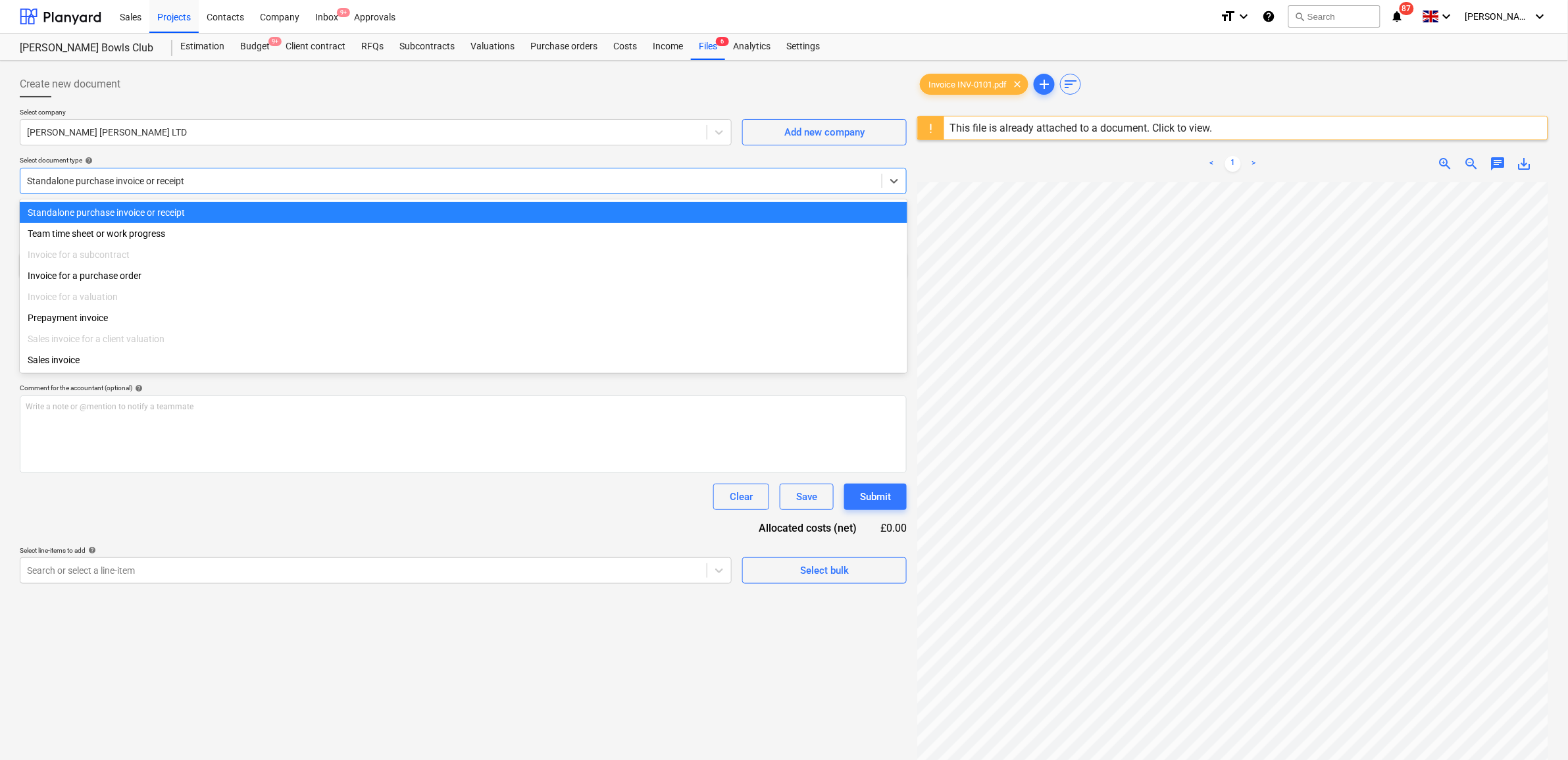
click at [221, 183] on div at bounding box center [451, 181] width 848 height 13
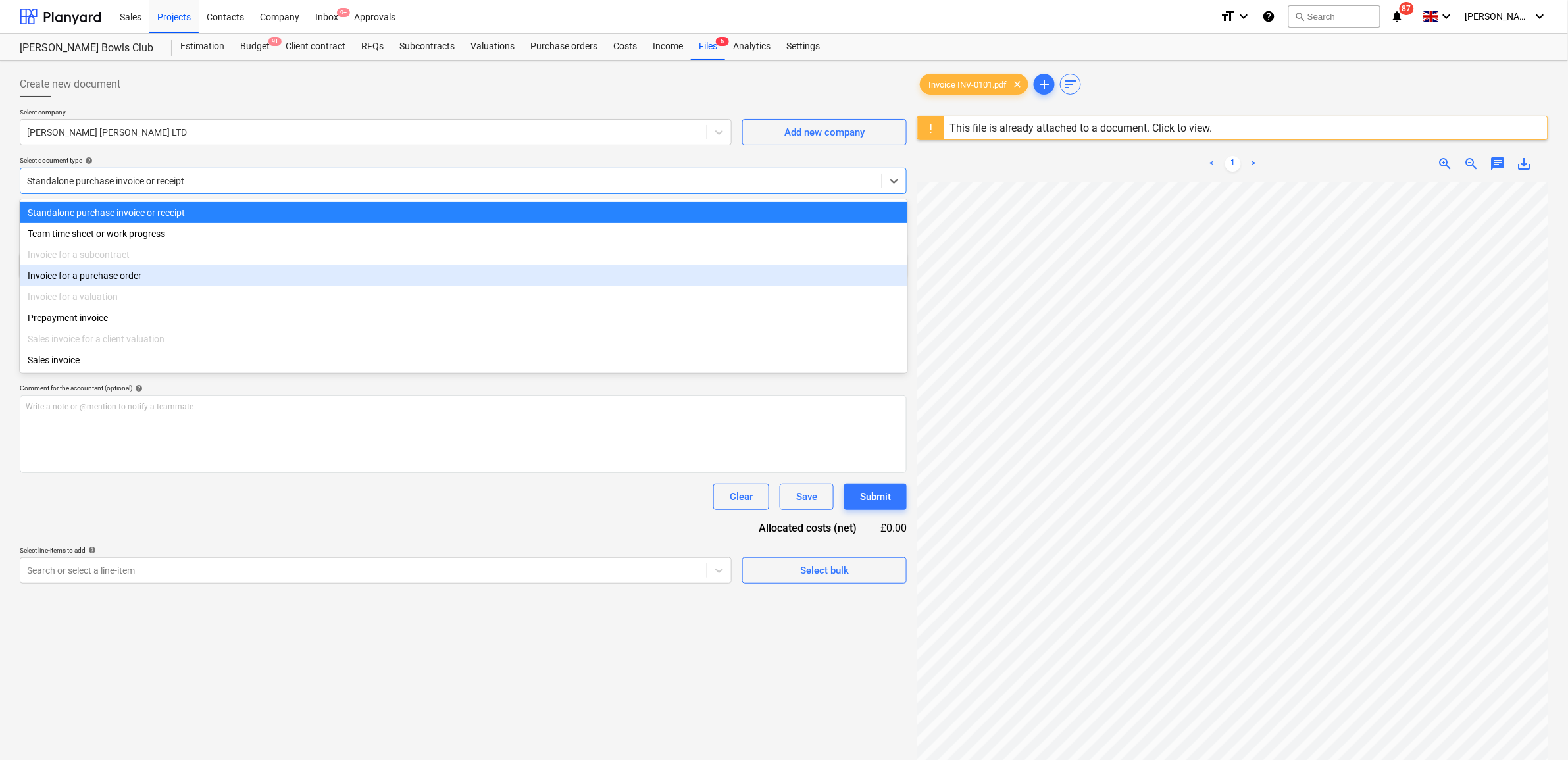
click at [199, 278] on div "Invoice for a purchase order" at bounding box center [464, 276] width 887 height 21
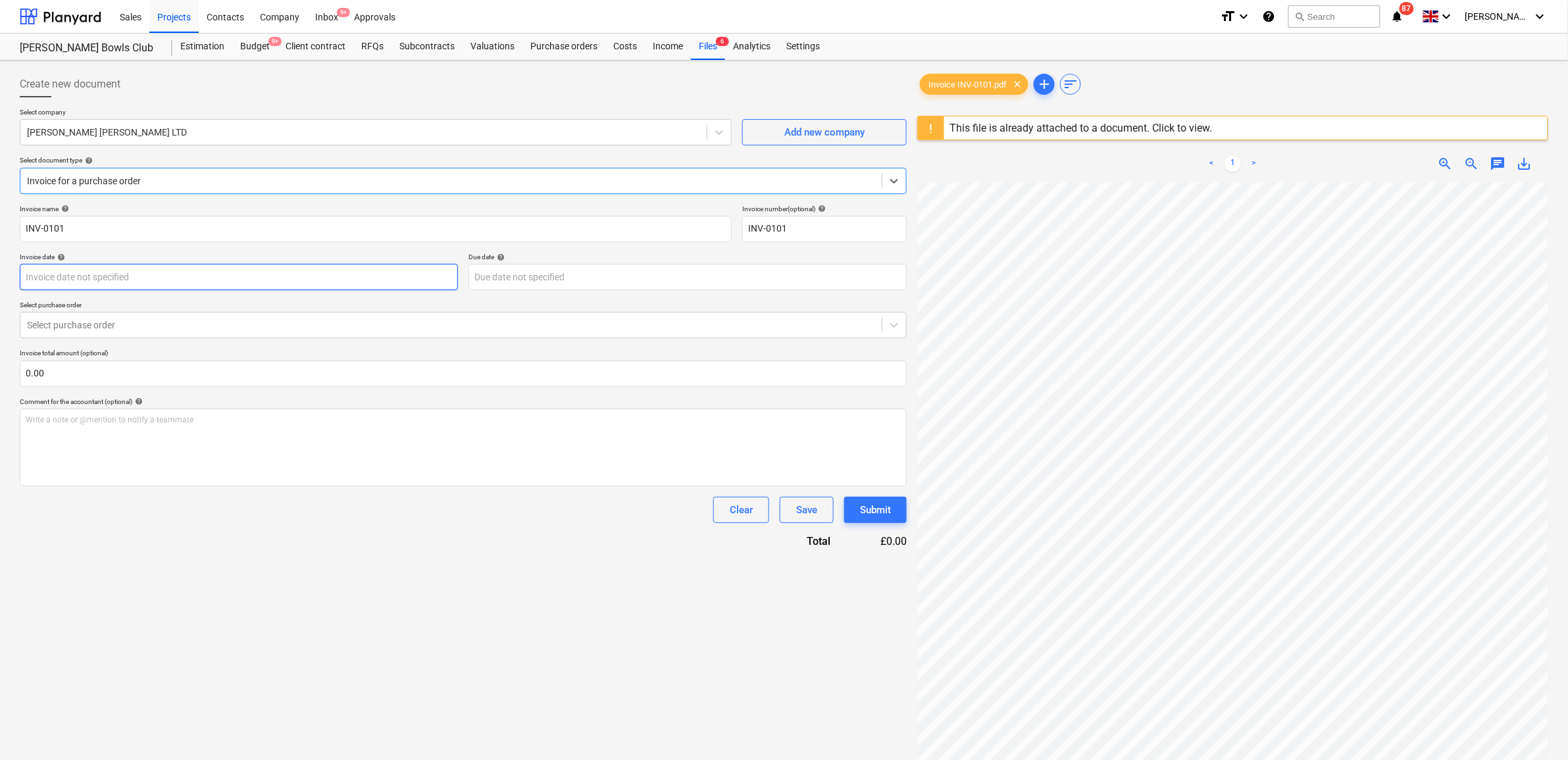
click at [188, 283] on body "Sales Projects Contacts Company Inbox 9+ Approvals format_size keyboard_arrow_d…" at bounding box center [784, 380] width 1568 height 760
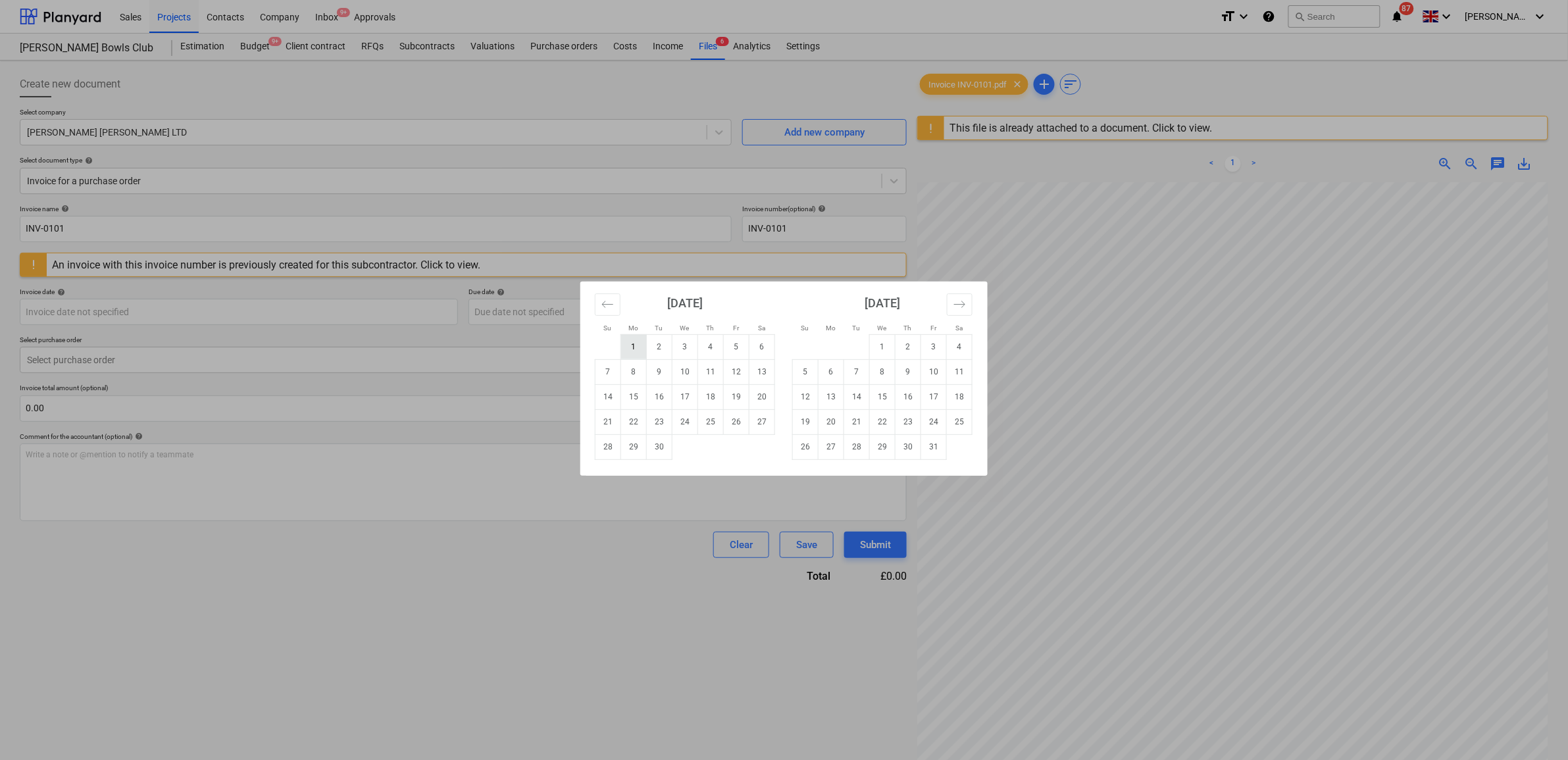
click at [639, 346] on td "1" at bounding box center [634, 346] width 26 height 25
type input "01 Sep 2025"
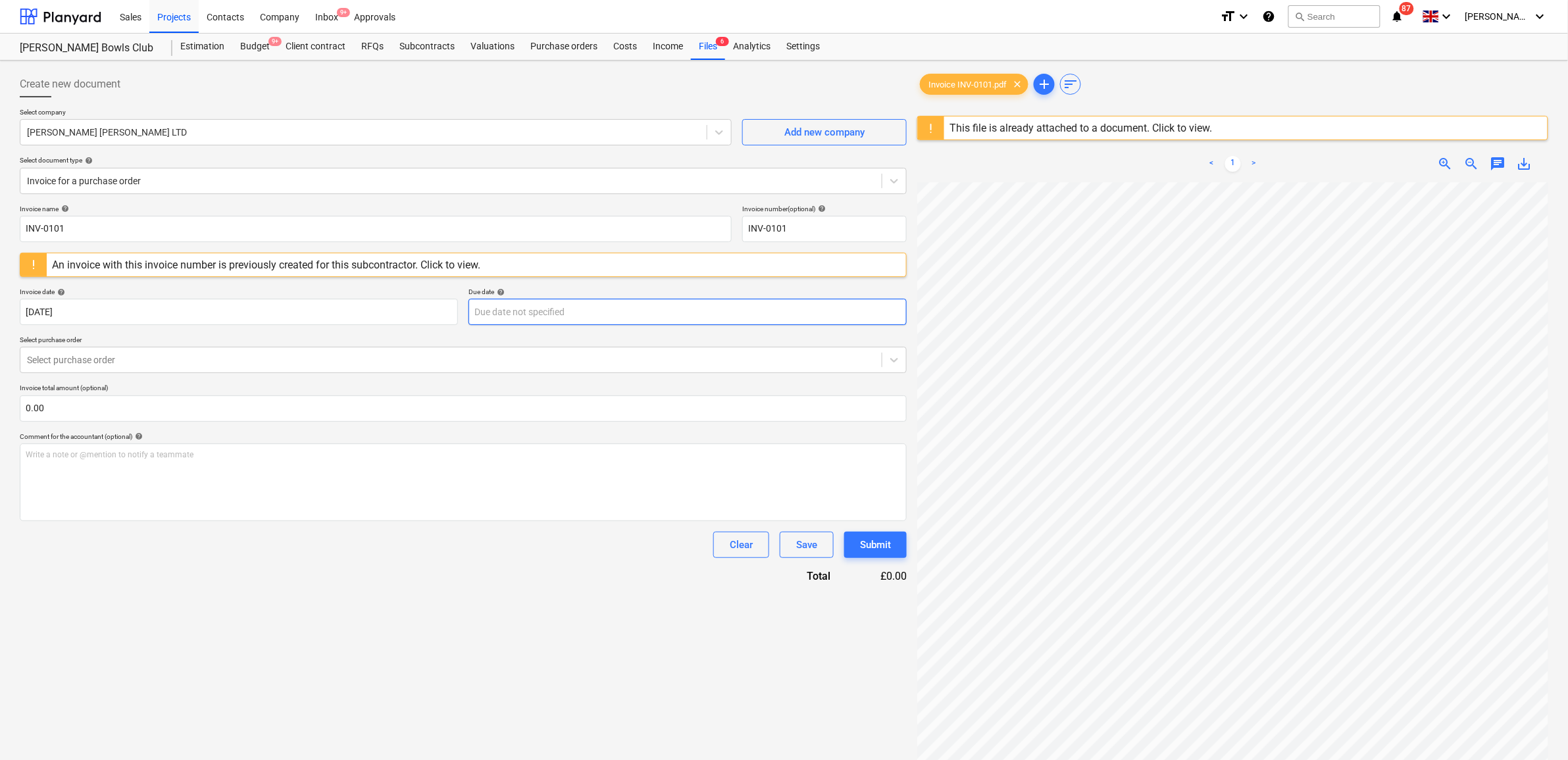
click at [596, 304] on body "Sales Projects Contacts Company Inbox 9+ Approvals format_size keyboard_arrow_d…" at bounding box center [784, 380] width 1568 height 760
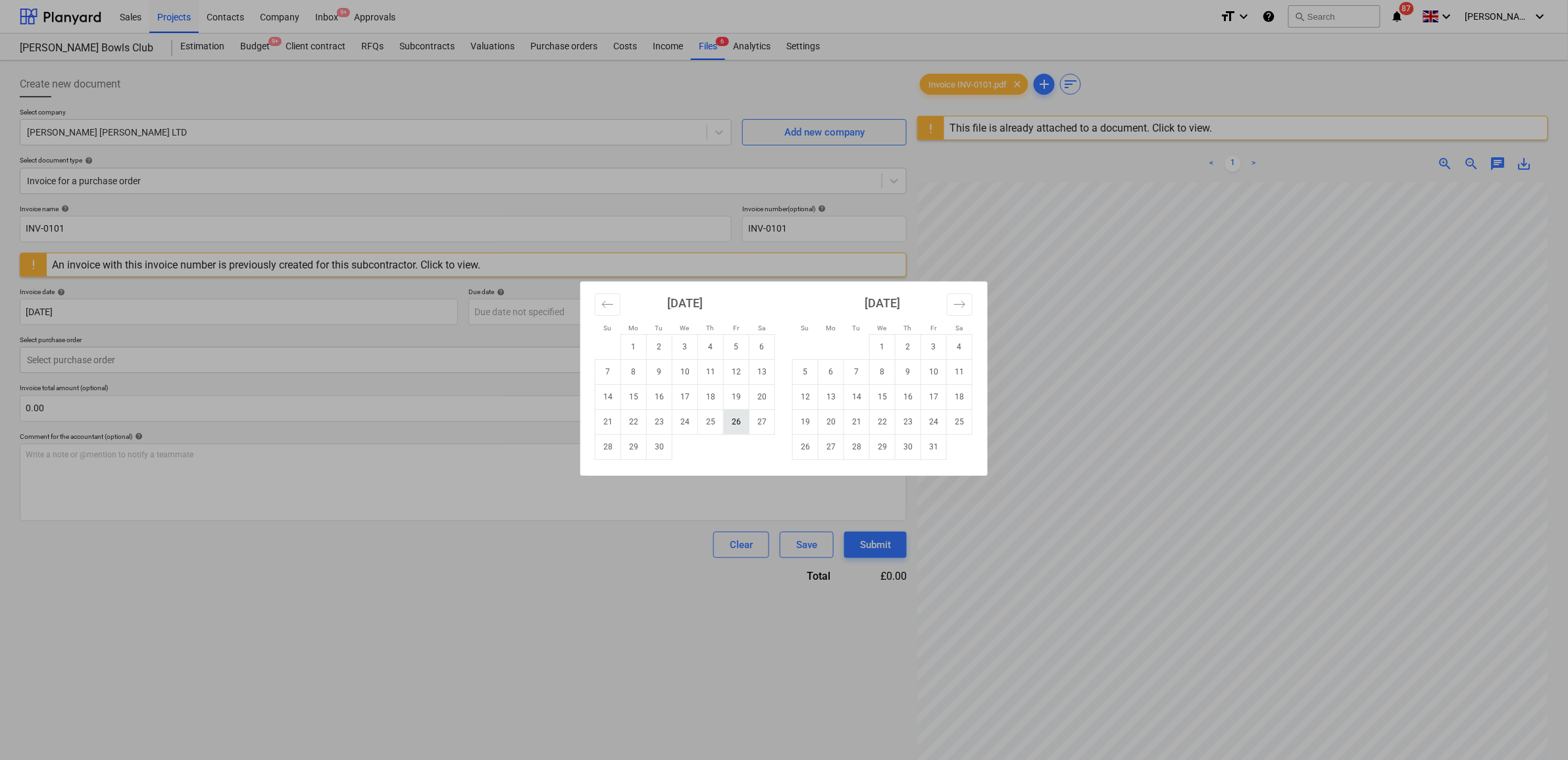
click at [741, 422] on td "26" at bounding box center [737, 421] width 26 height 25
type input "[DATE]"
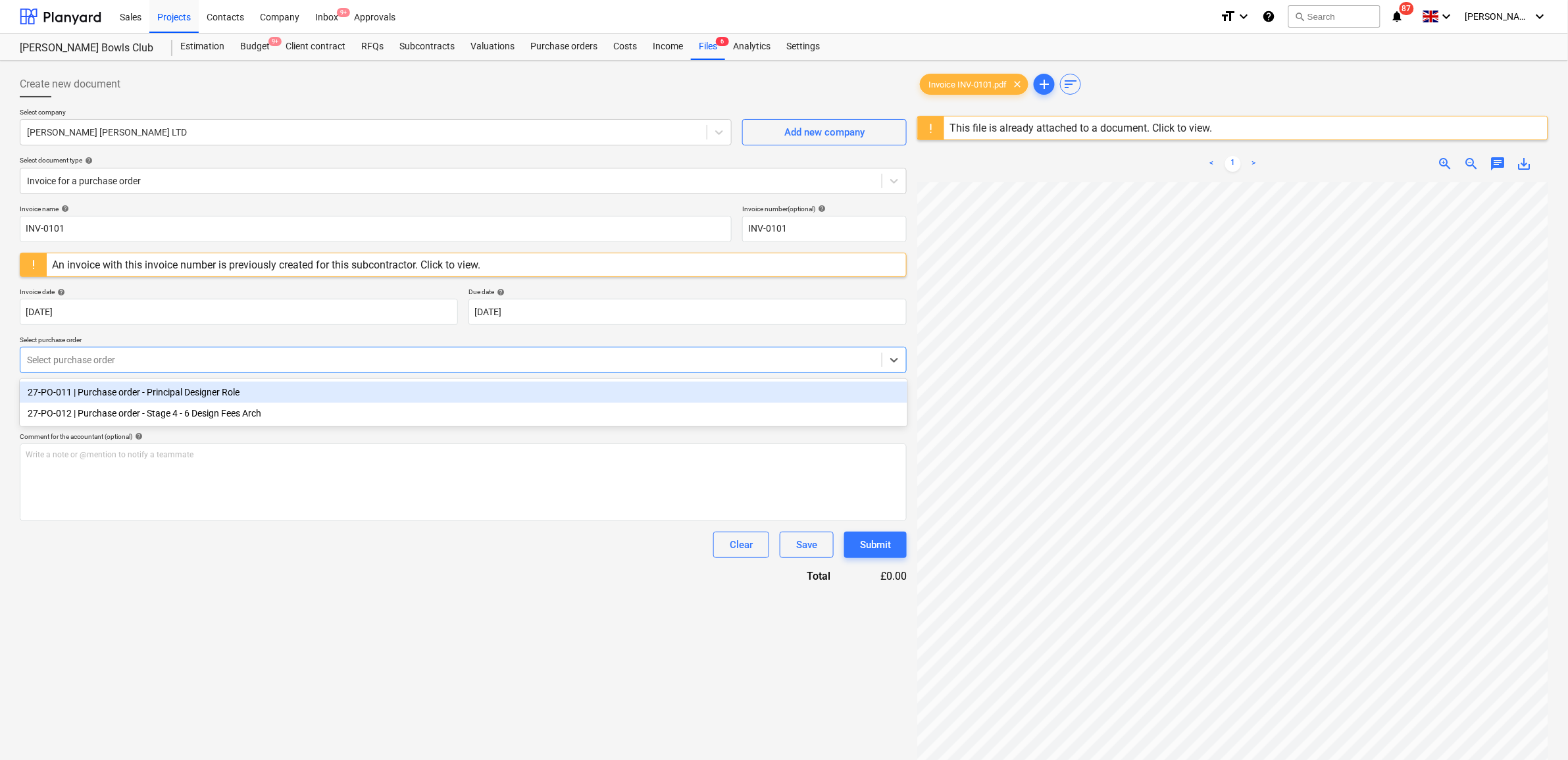
click at [421, 360] on div at bounding box center [451, 360] width 848 height 13
click at [387, 395] on div "27-PO-011 | Purchase order - Principal Designer Role" at bounding box center [464, 392] width 887 height 21
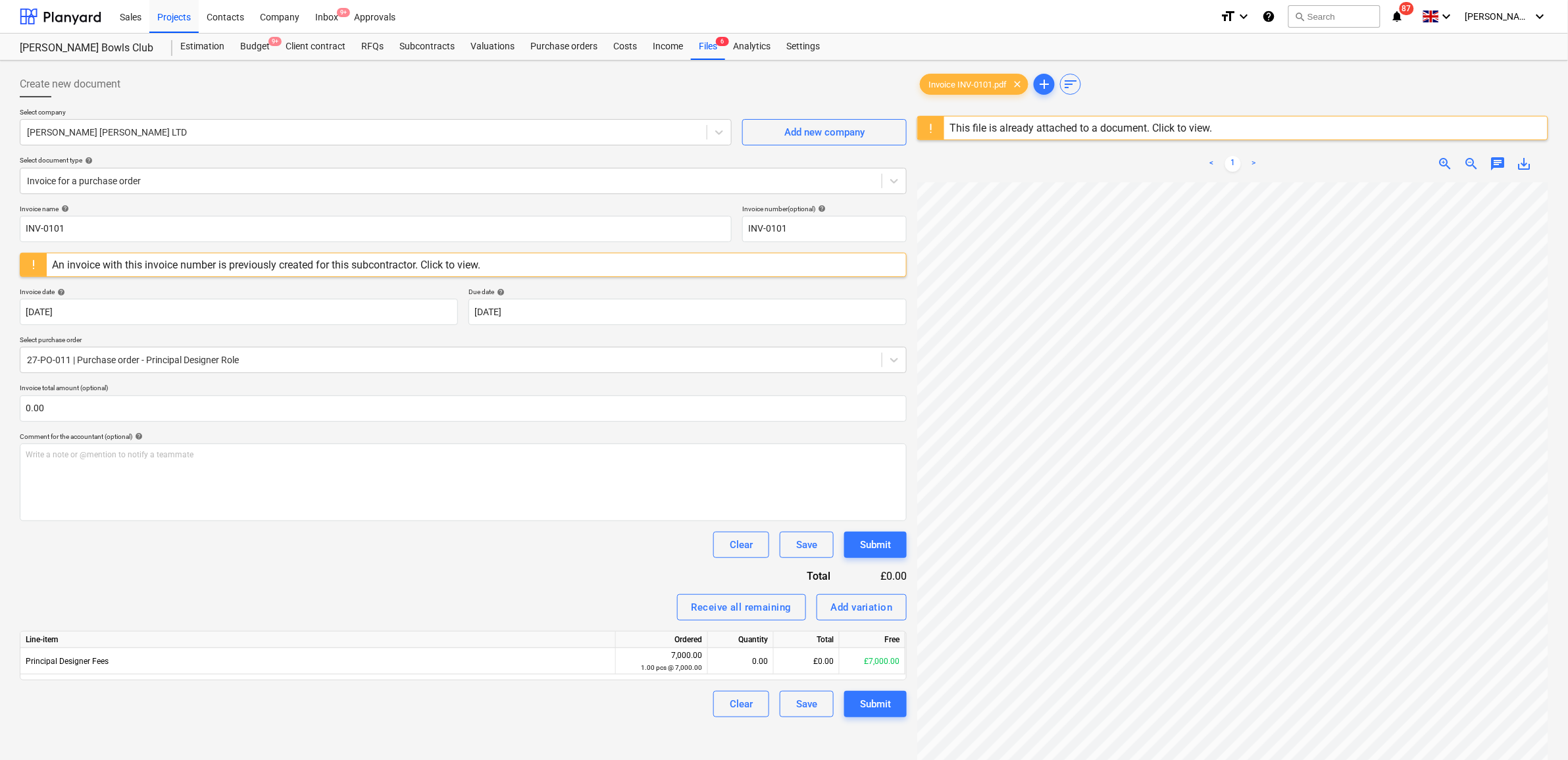
scroll to position [20, 60]
click at [778, 659] on div "£0.00" at bounding box center [806, 661] width 66 height 26
type input "1500"
click at [620, 583] on div "Invoice name help INV-0101 Invoice number (optional) help INV-0101 An invoice w…" at bounding box center [463, 461] width 887 height 512
click at [883, 709] on div "Submit" at bounding box center [875, 704] width 31 height 17
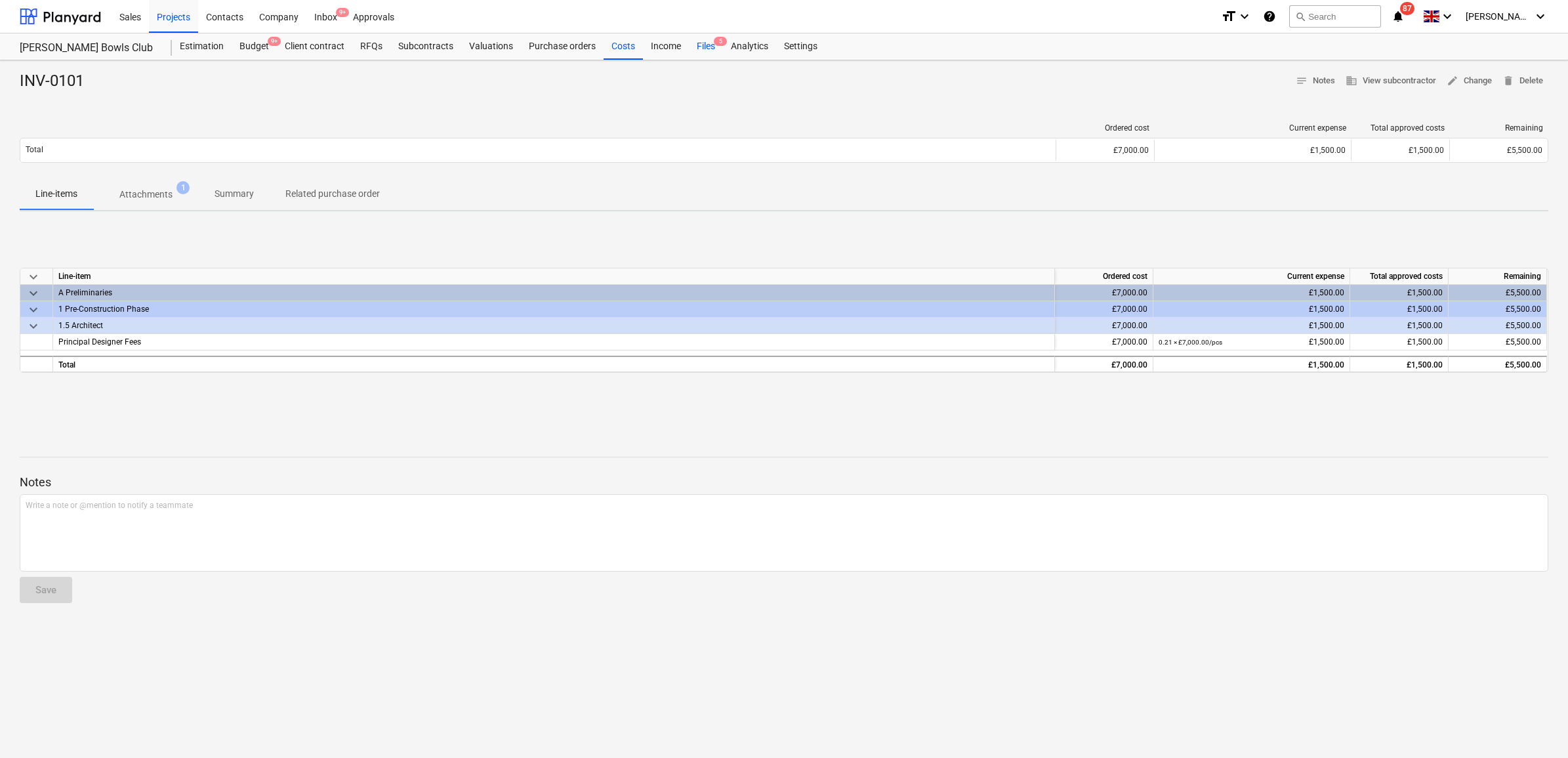
click at [706, 50] on div "Files 5" at bounding box center [706, 46] width 34 height 26
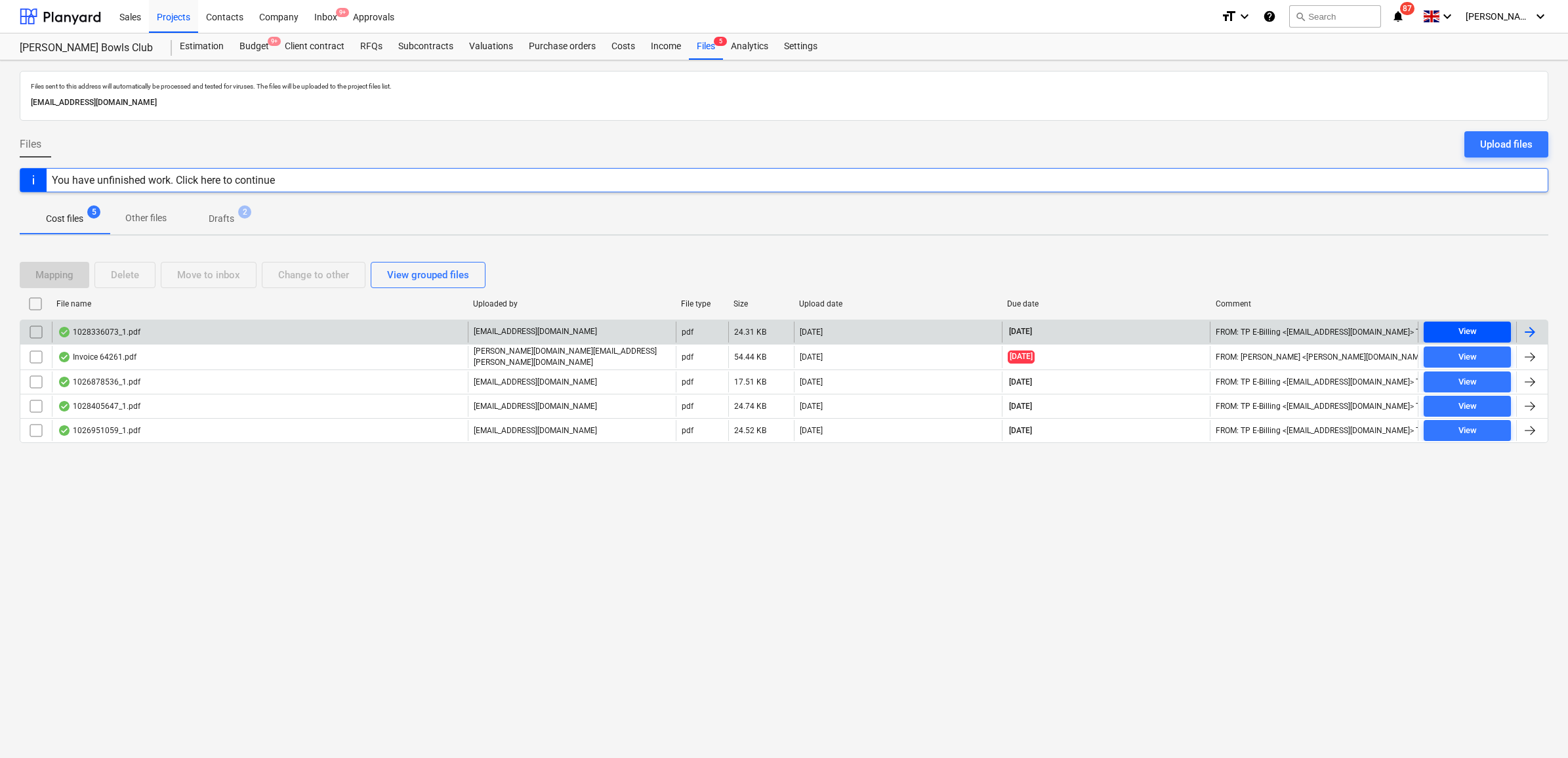
click at [1480, 332] on span "View" at bounding box center [1467, 331] width 76 height 15
click at [263, 43] on div "Budget 9+" at bounding box center [254, 46] width 45 height 26
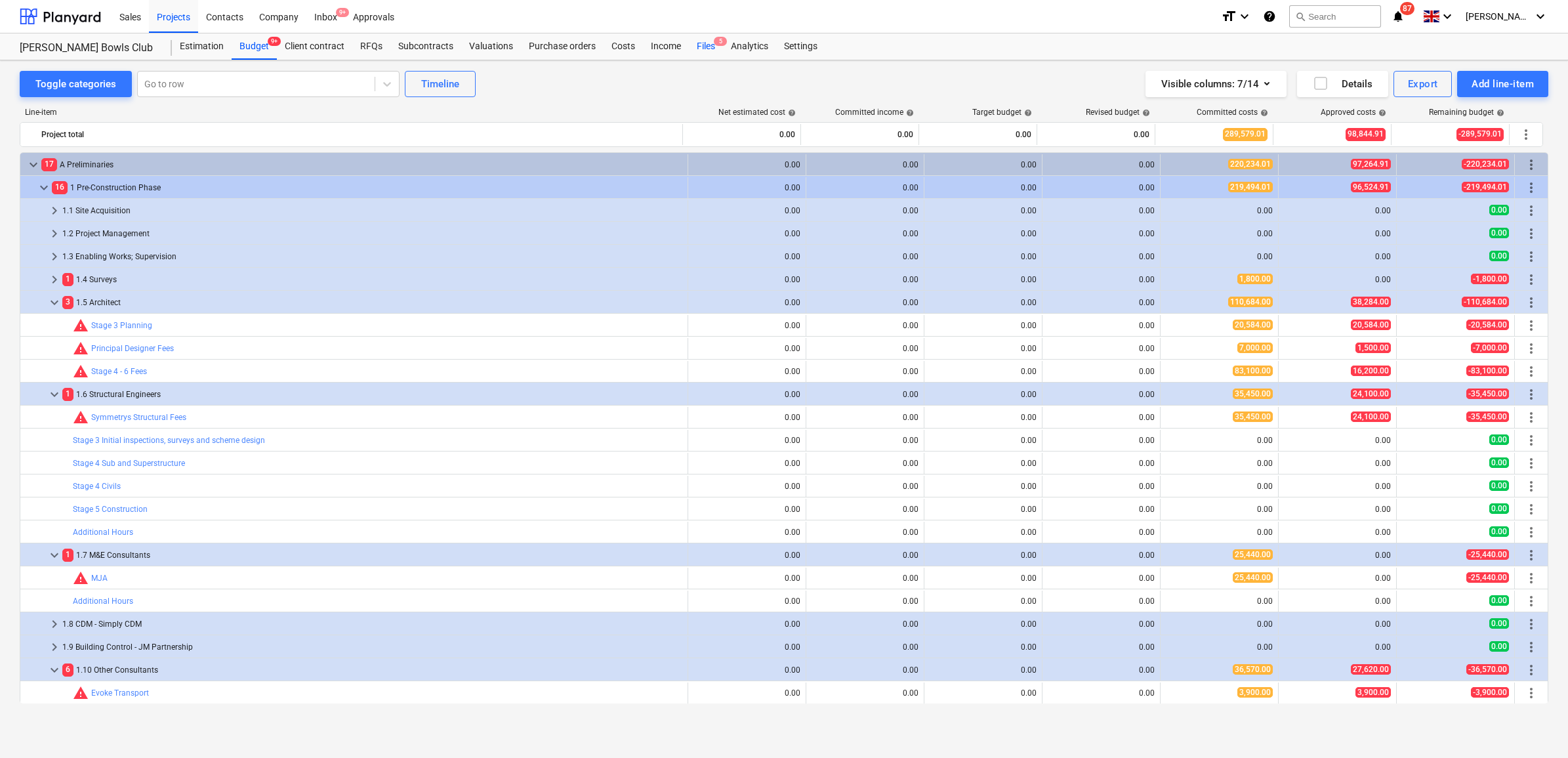
click at [697, 47] on div "Files 5" at bounding box center [706, 46] width 34 height 26
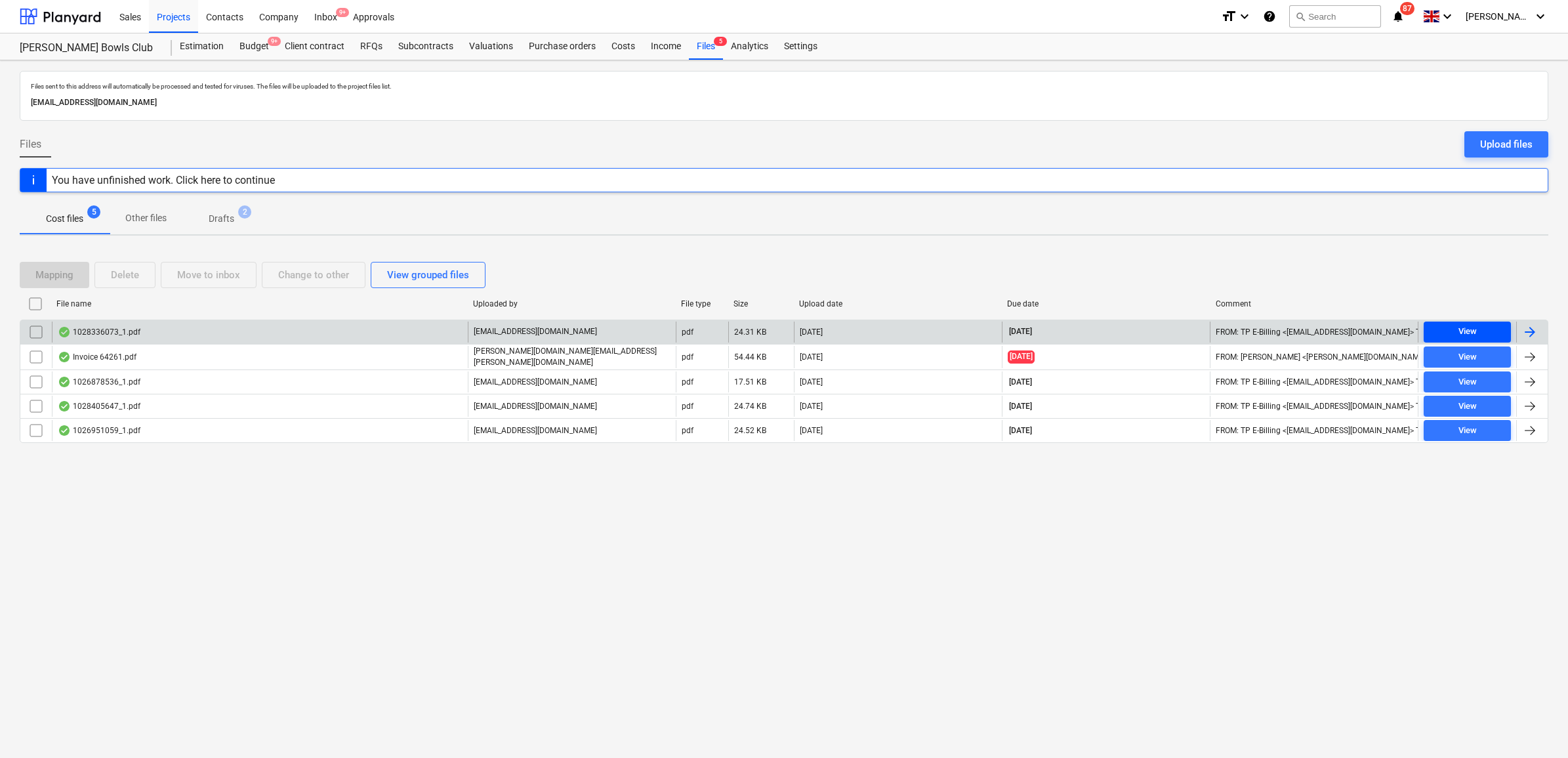
click at [1467, 332] on div "View" at bounding box center [1467, 331] width 18 height 15
click at [1536, 328] on div at bounding box center [1530, 332] width 16 height 16
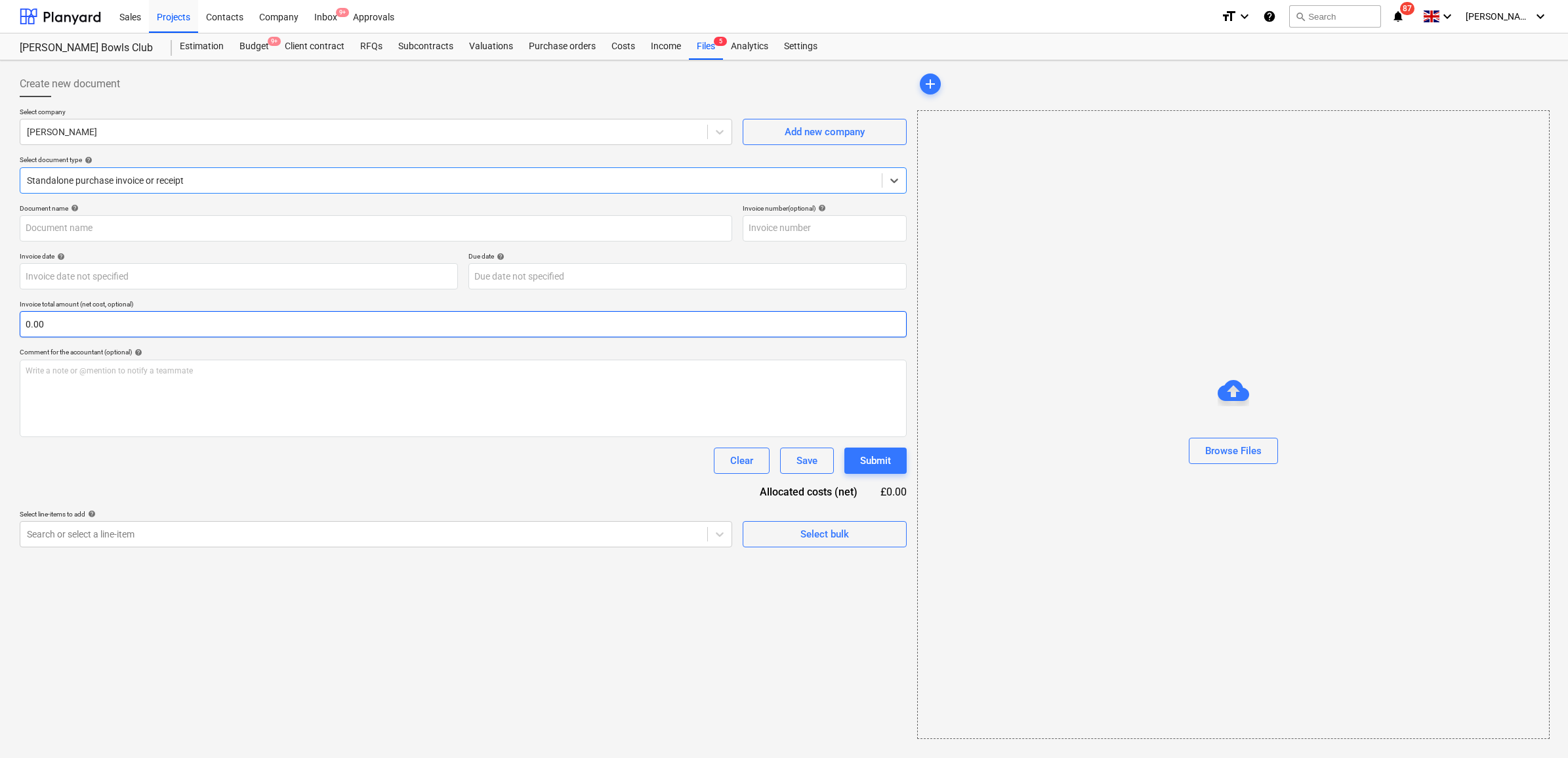
type input "1028336073"
type input "01 Sep 2025"
type input "31 Oct 2025"
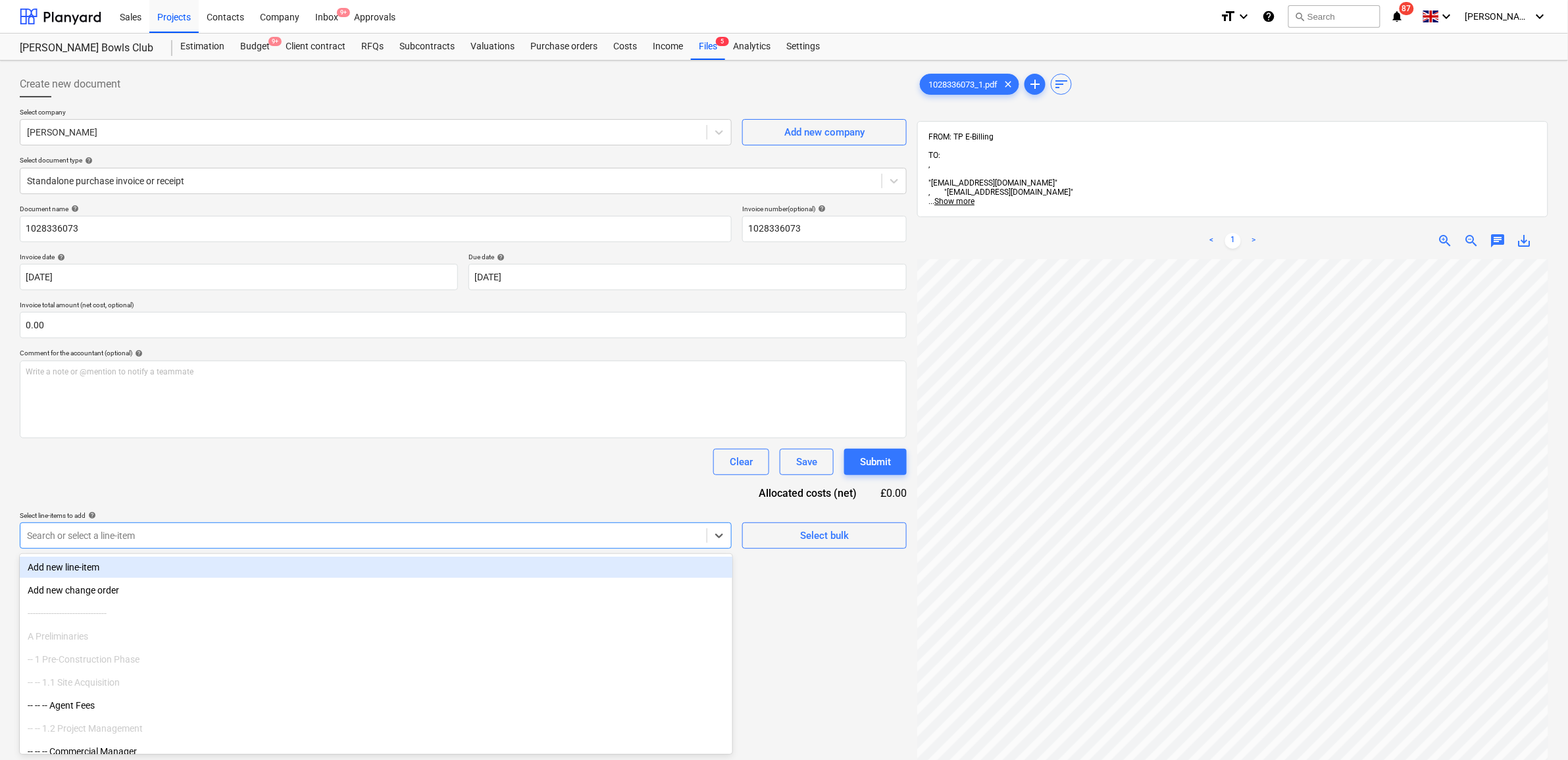
click at [165, 536] on div at bounding box center [363, 535] width 673 height 13
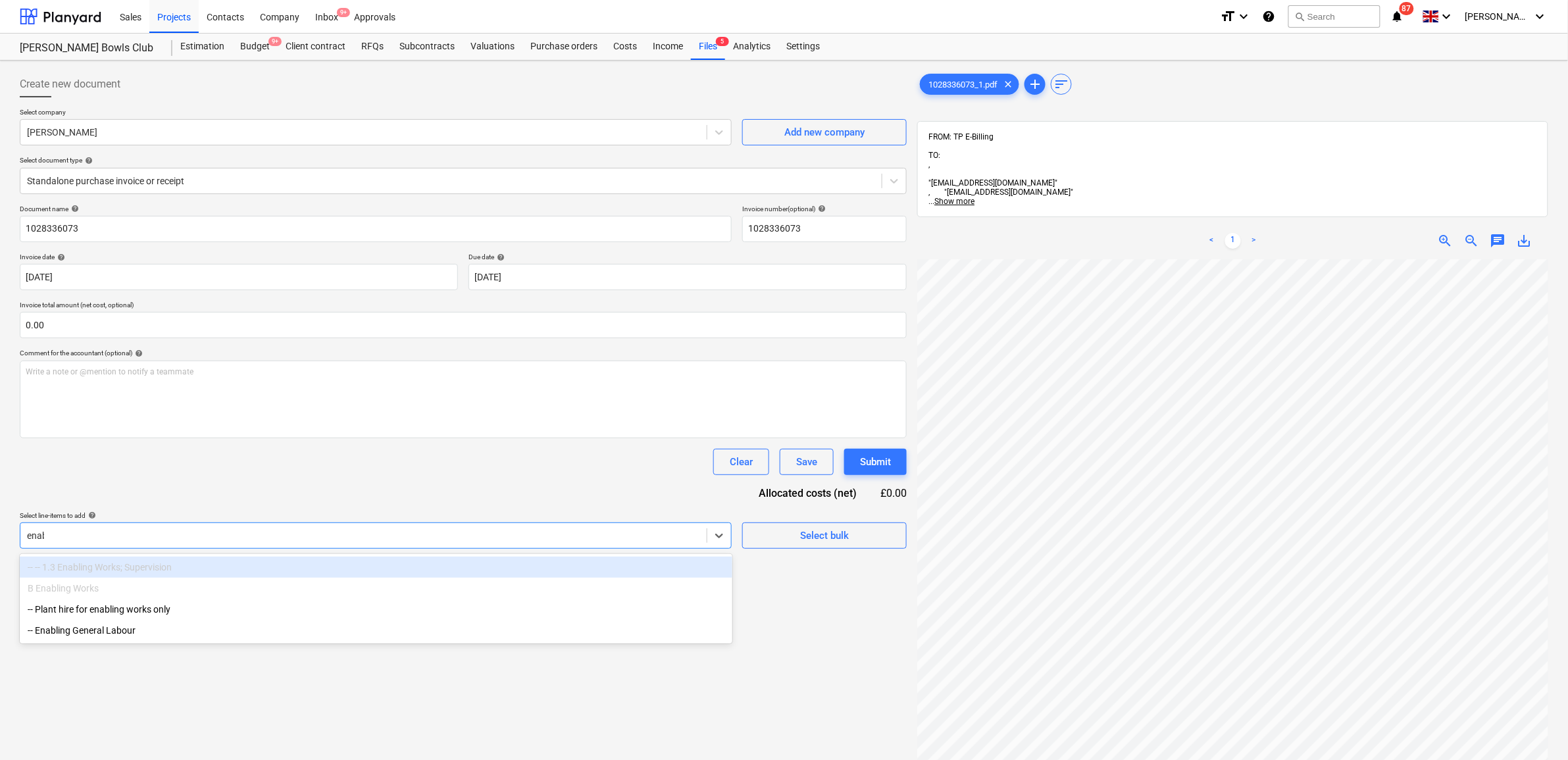
type input "enabl"
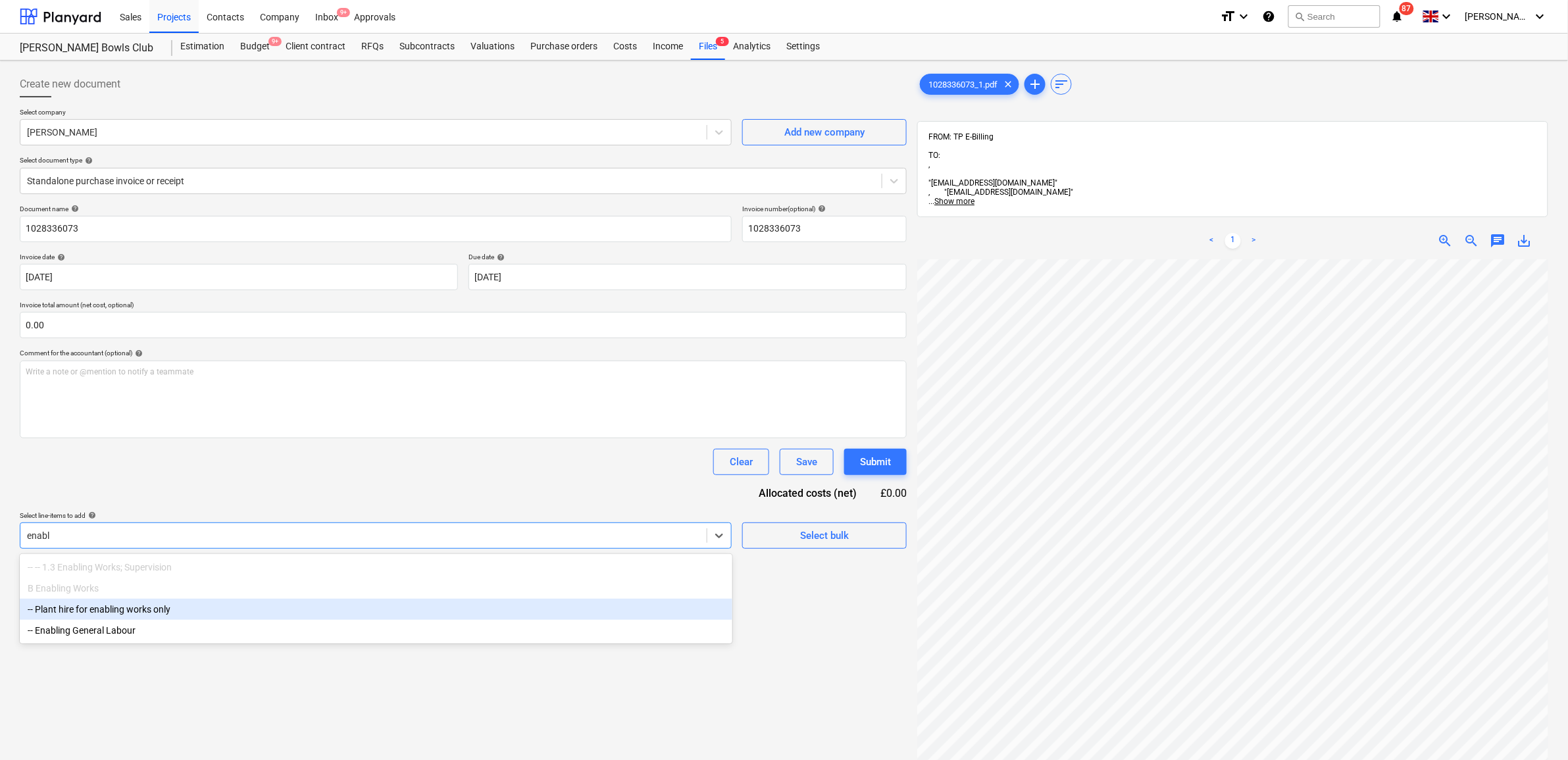
click at [191, 615] on div "-- Plant hire for enabling works only" at bounding box center [376, 609] width 713 height 21
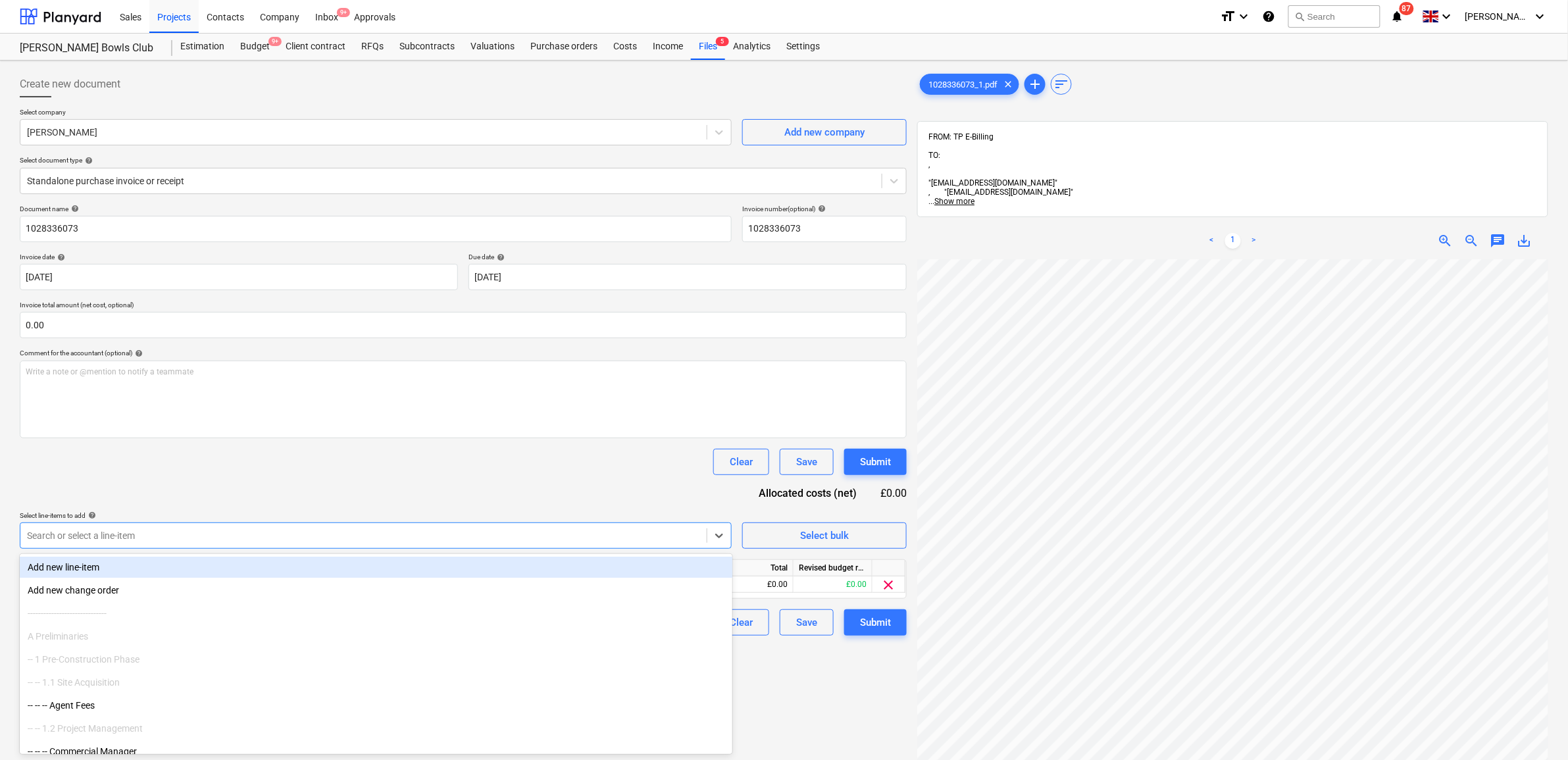
click at [258, 485] on div "Document name help 1028336073 Invoice number (optional) help 1028336073 Invoice…" at bounding box center [463, 419] width 887 height 431
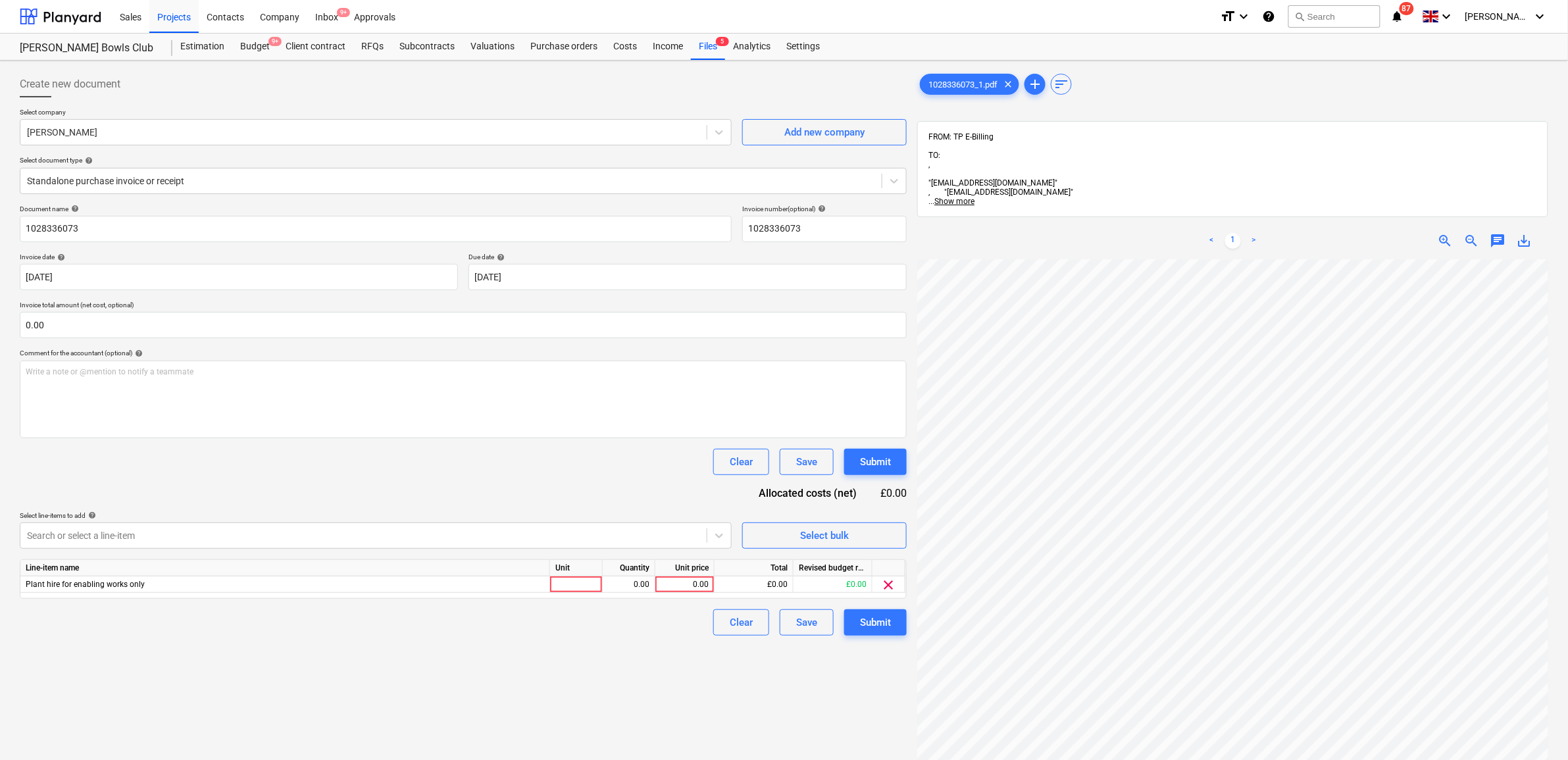
scroll to position [15, 60]
click at [707, 585] on div "0.00" at bounding box center [685, 584] width 48 height 16
type input "20.8"
click at [642, 681] on div "Create new document Select company Travis Perkins Add new company Select docume…" at bounding box center [463, 527] width 897 height 922
click at [879, 629] on div "Submit" at bounding box center [875, 622] width 31 height 17
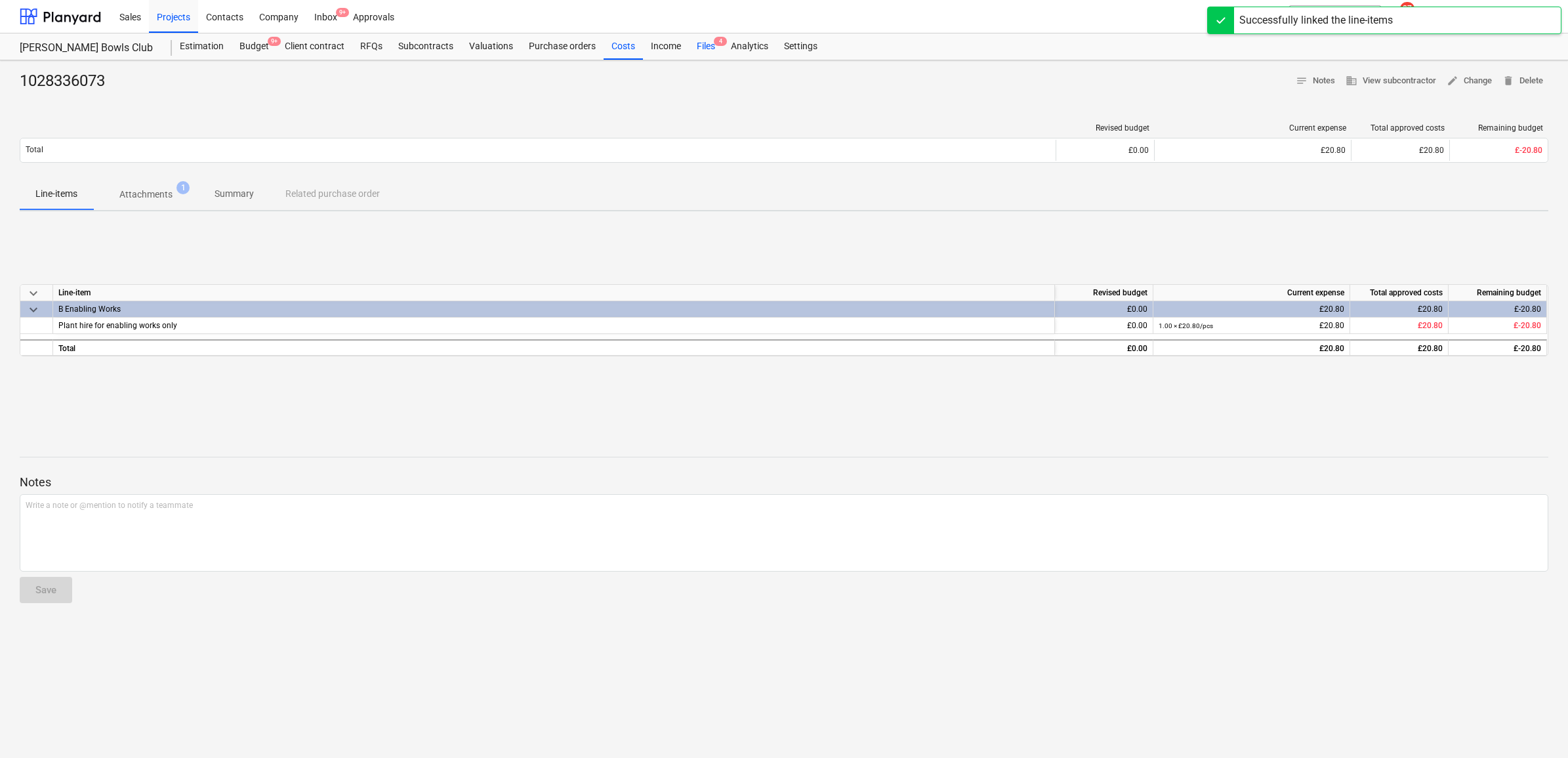
click at [711, 50] on div "Files 4" at bounding box center [706, 46] width 34 height 26
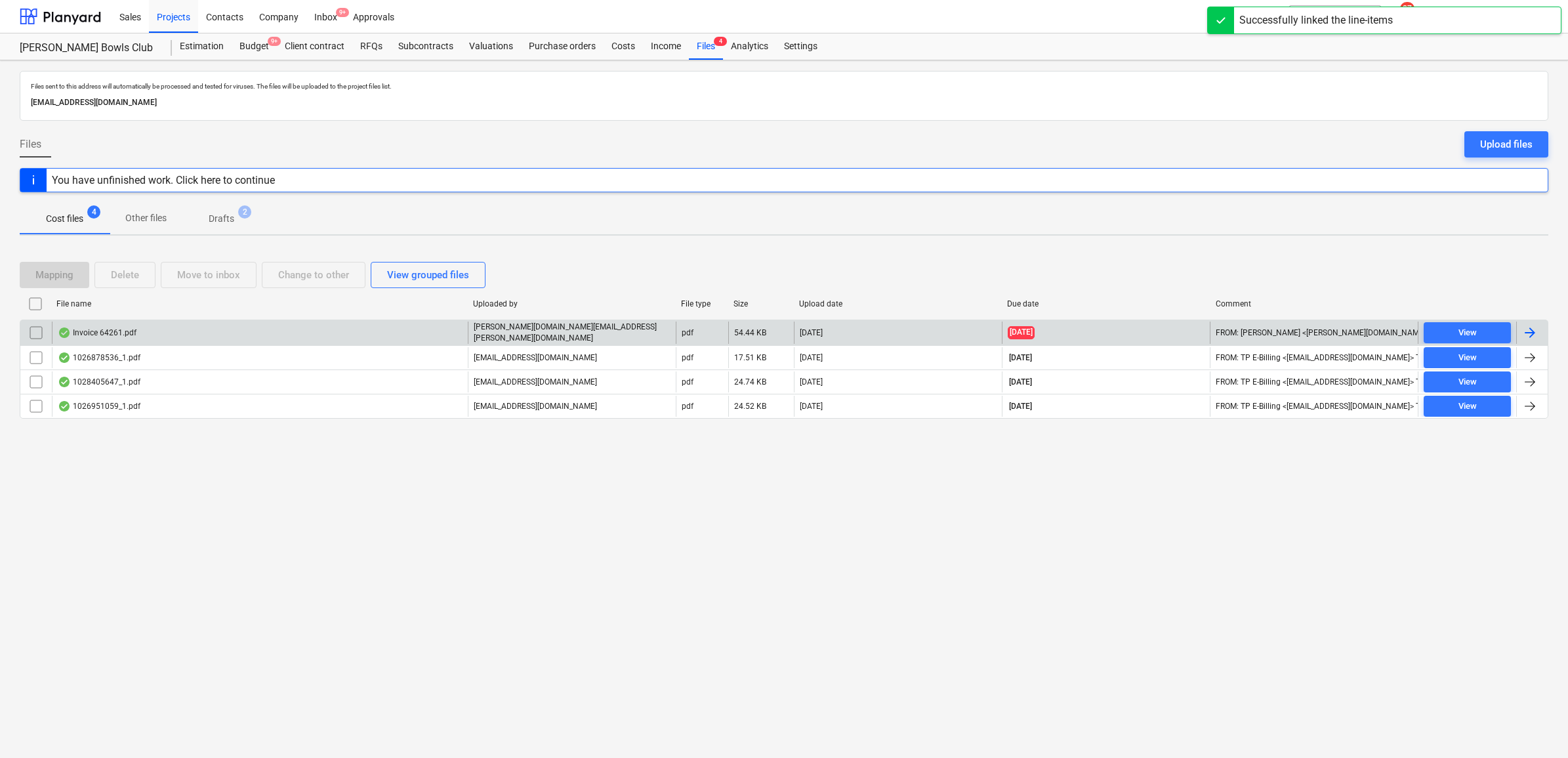
click at [1540, 333] on div at bounding box center [1532, 333] width 31 height 23
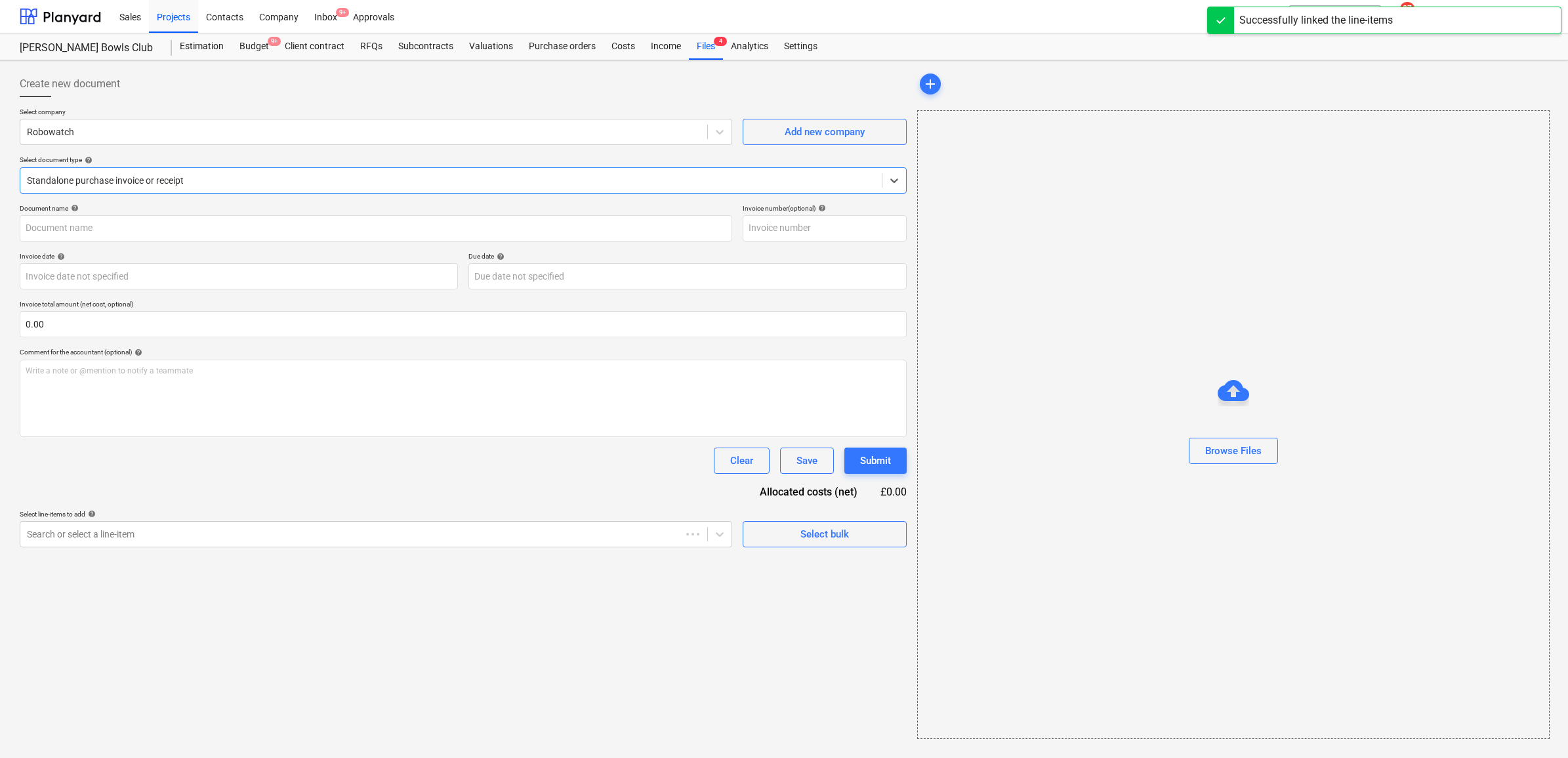
type input "64261"
type input "01 Sep 2025"
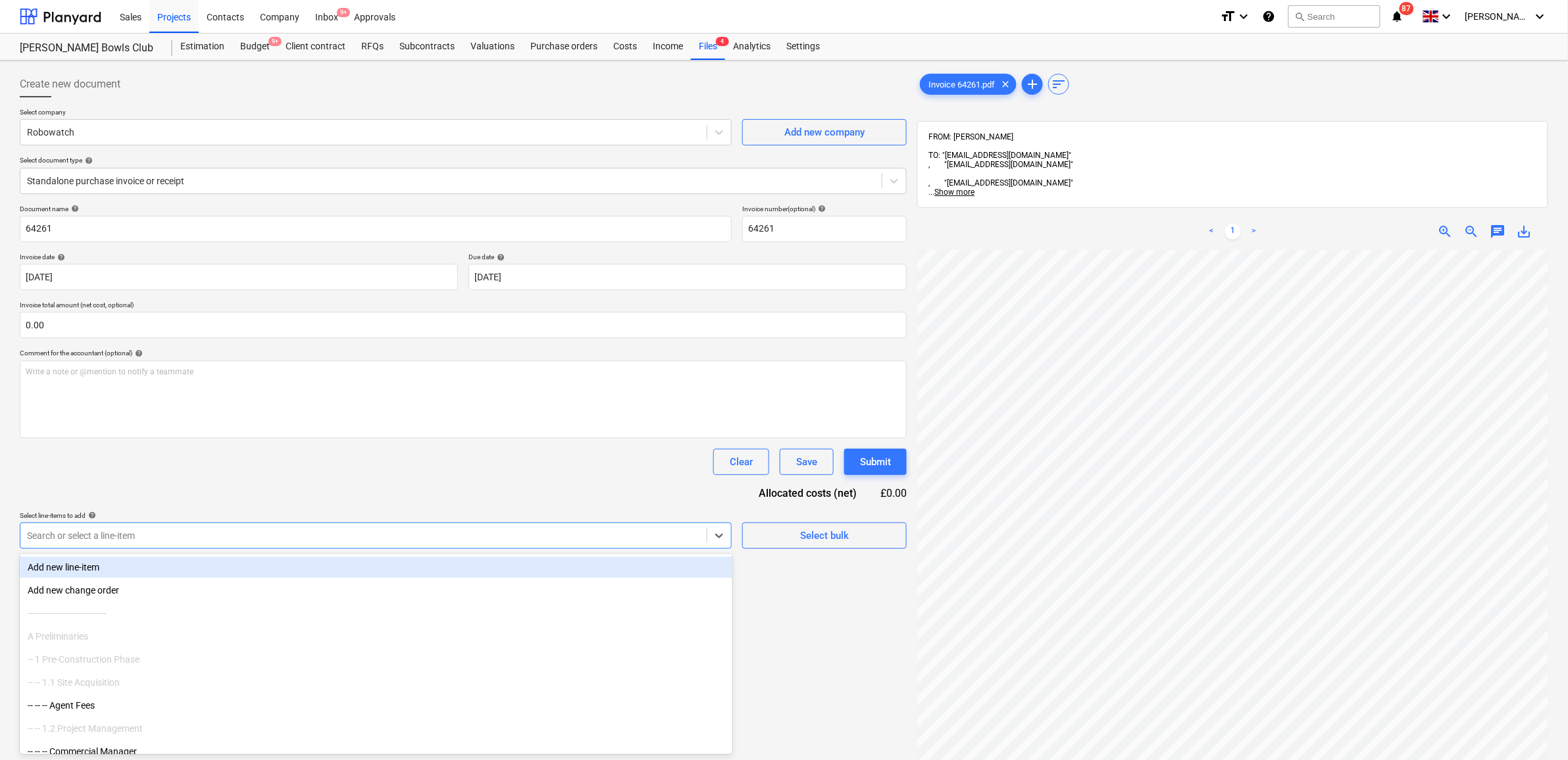
click at [549, 536] on div at bounding box center [363, 535] width 673 height 13
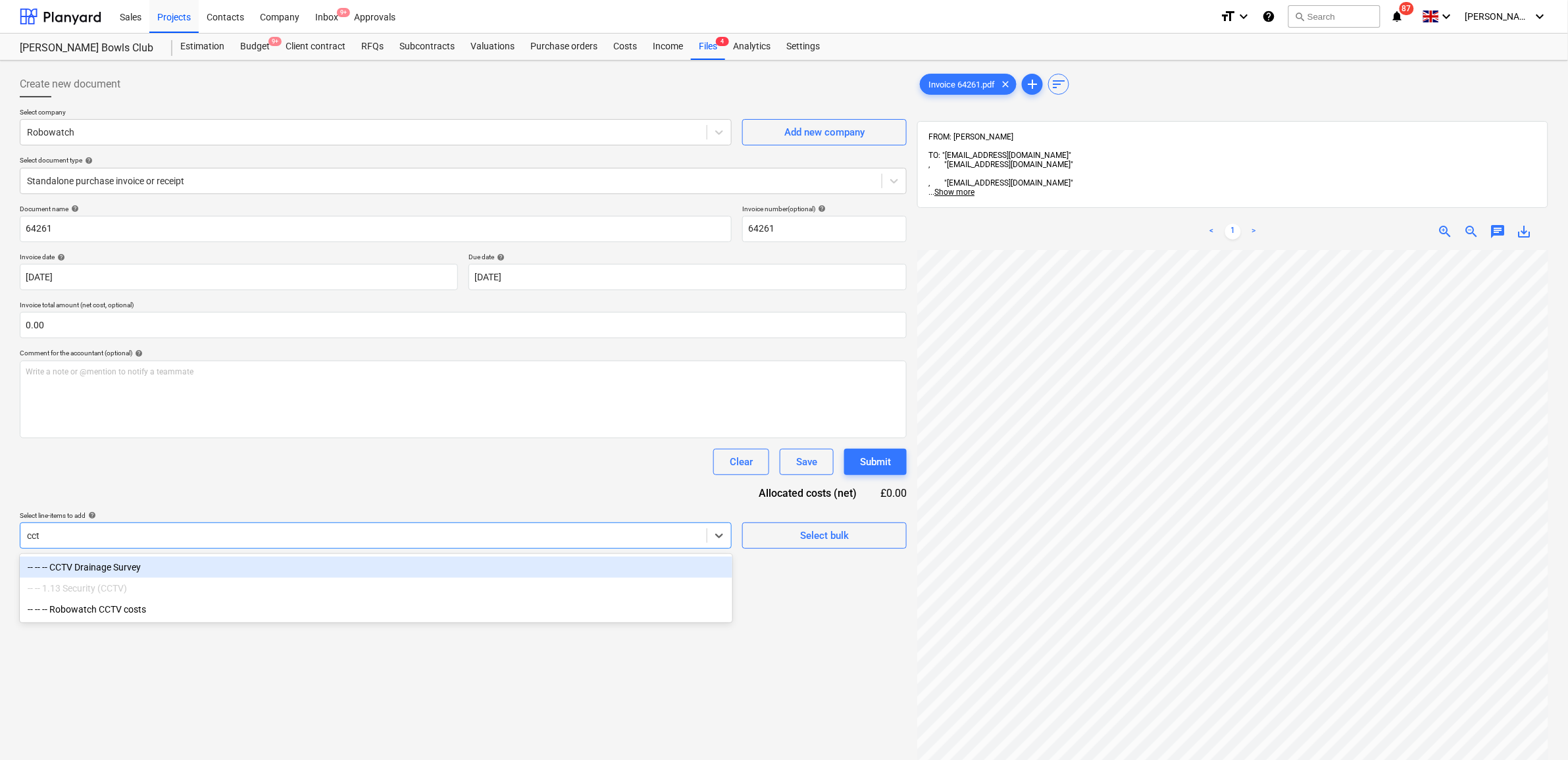
type input "cctv"
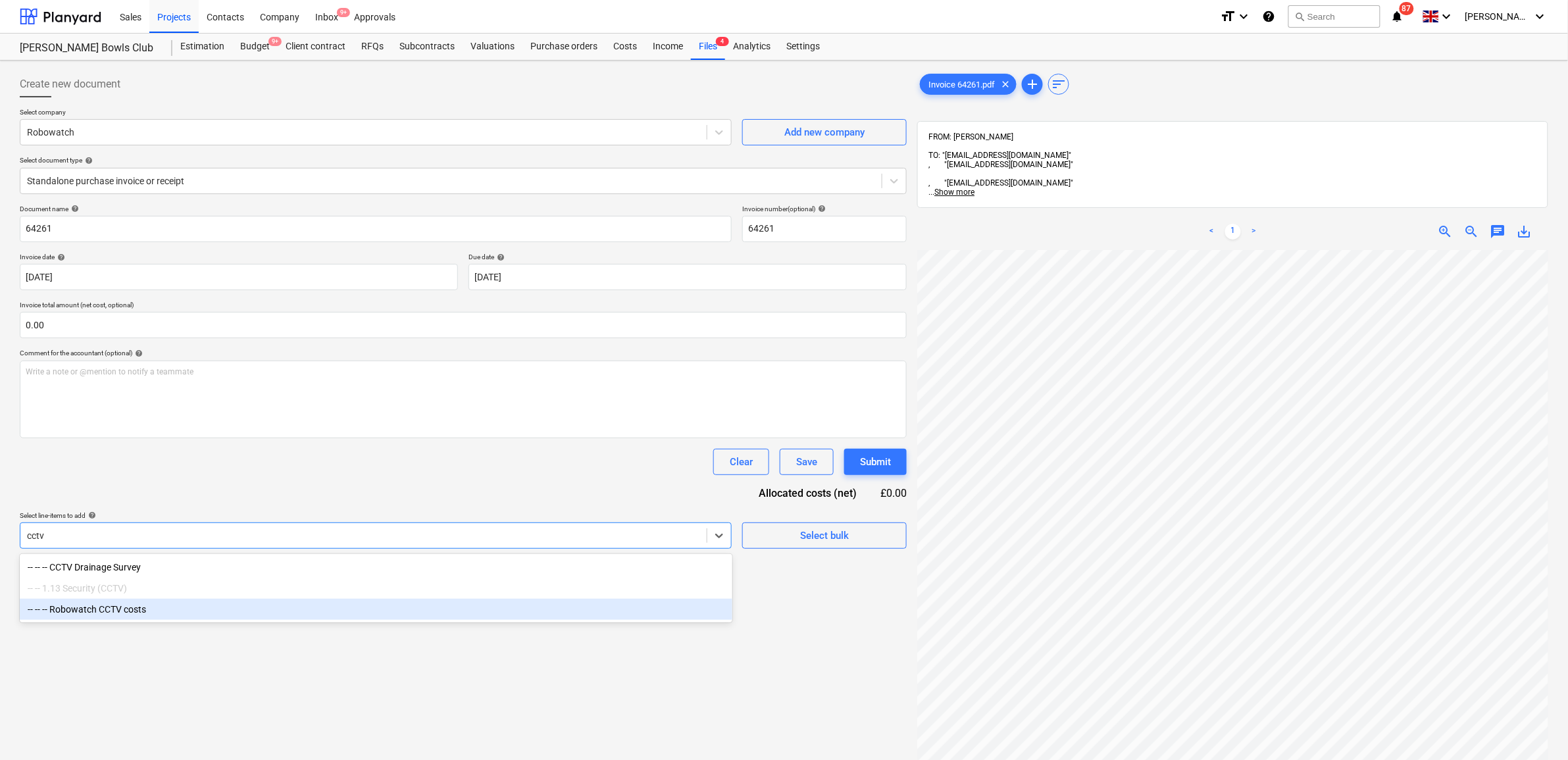
click at [378, 607] on div "-- -- -- Robowatch CCTV costs" at bounding box center [376, 609] width 713 height 21
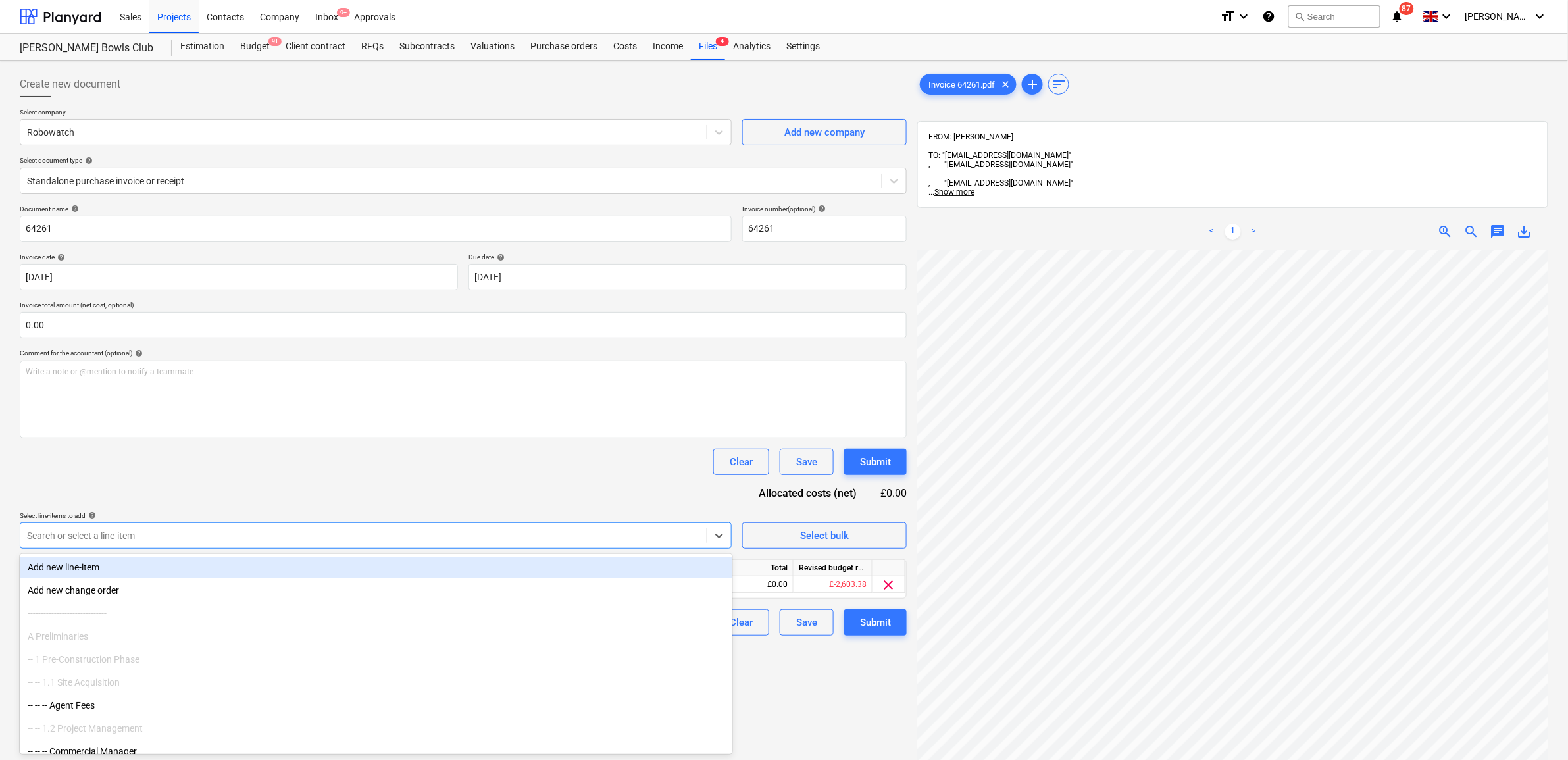
click at [342, 474] on div "Clear Save Submit" at bounding box center [463, 461] width 887 height 26
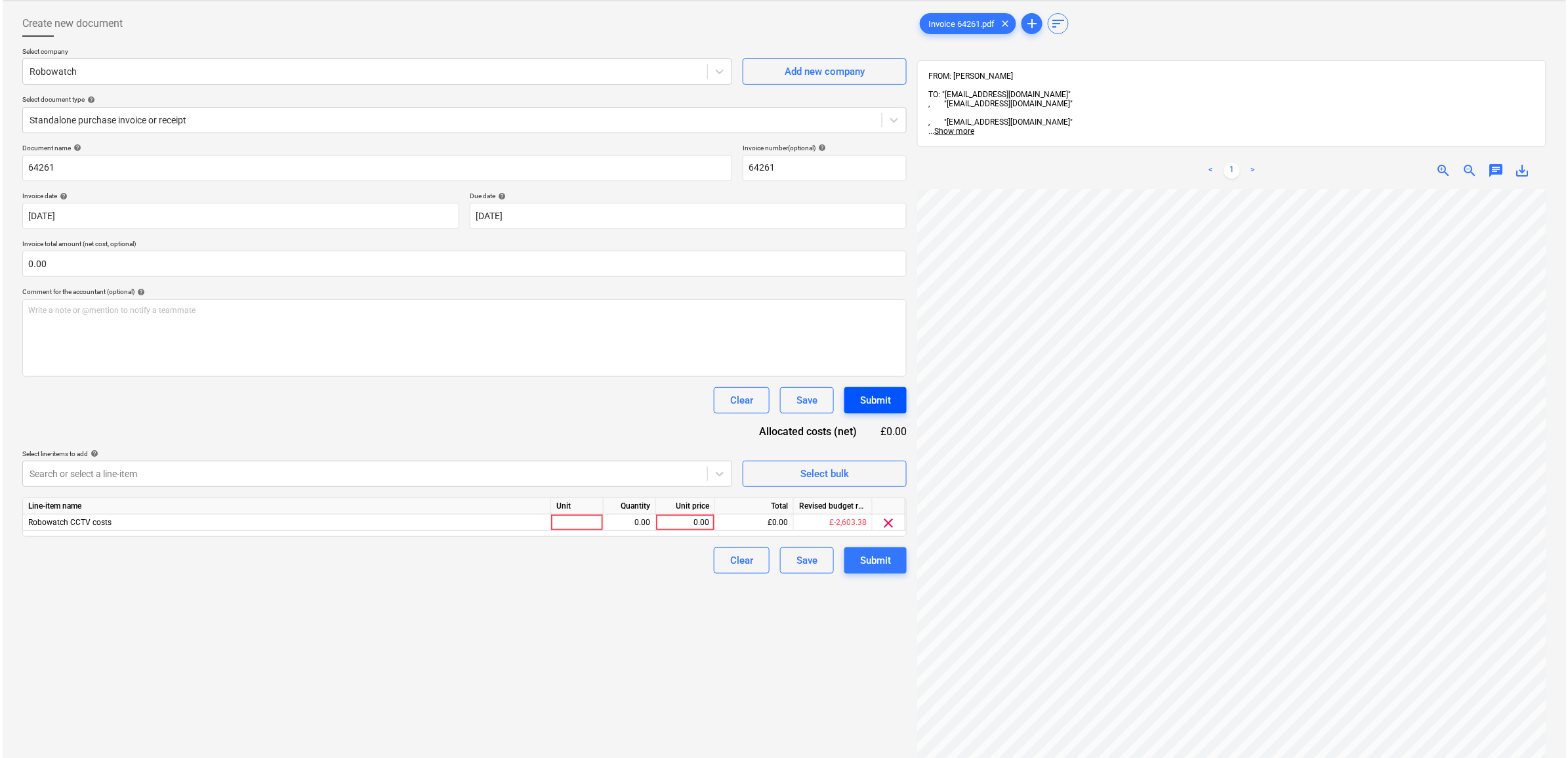
scroll to position [185, 0]
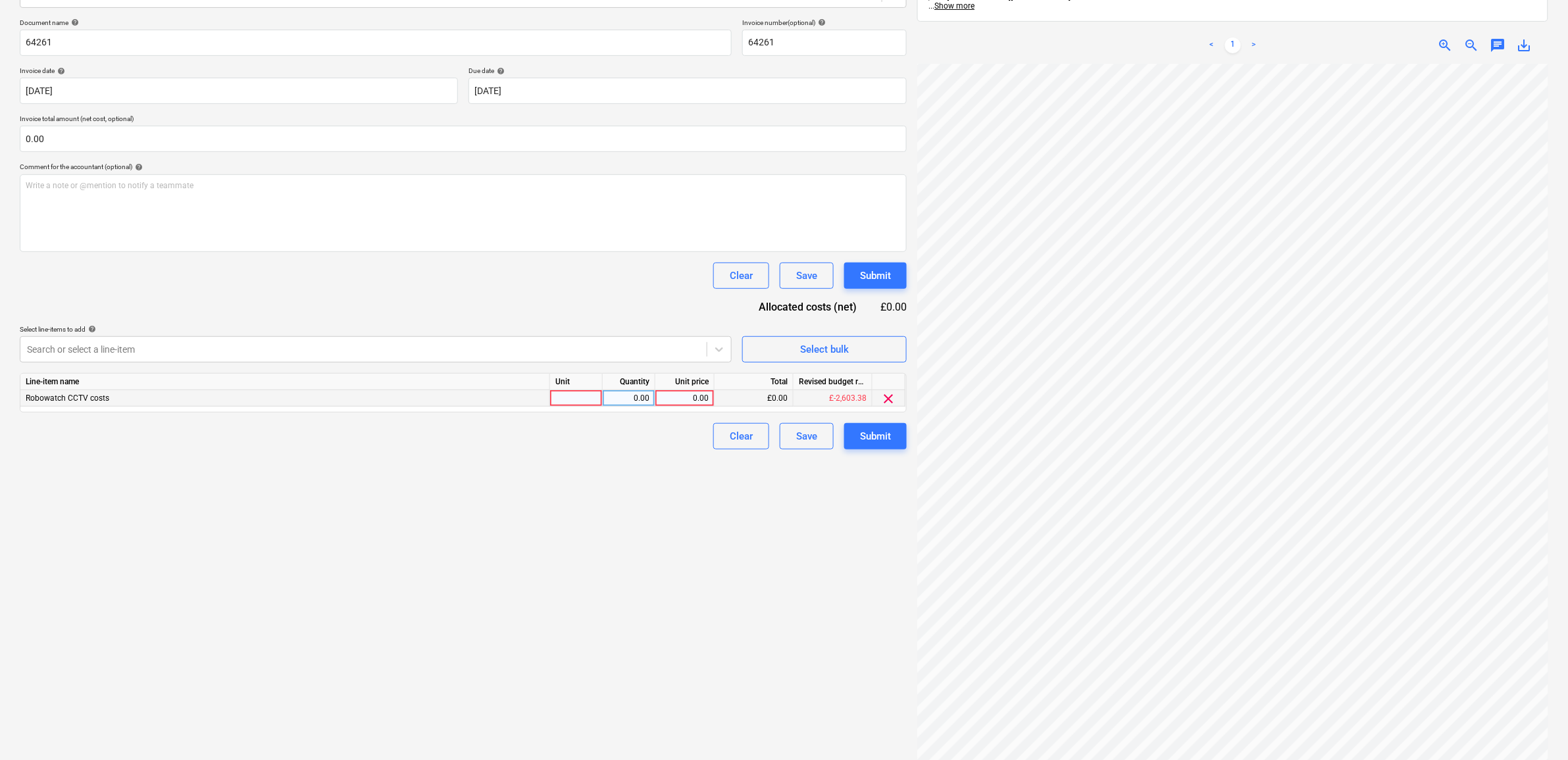
click at [706, 405] on div "0.00" at bounding box center [685, 398] width 48 height 16
type input "578.7"
click at [688, 538] on div "Create new document Select company Robowatch Add new company Select document ty…" at bounding box center [463, 336] width 897 height 913
click at [867, 438] on div "Submit" at bounding box center [875, 436] width 31 height 17
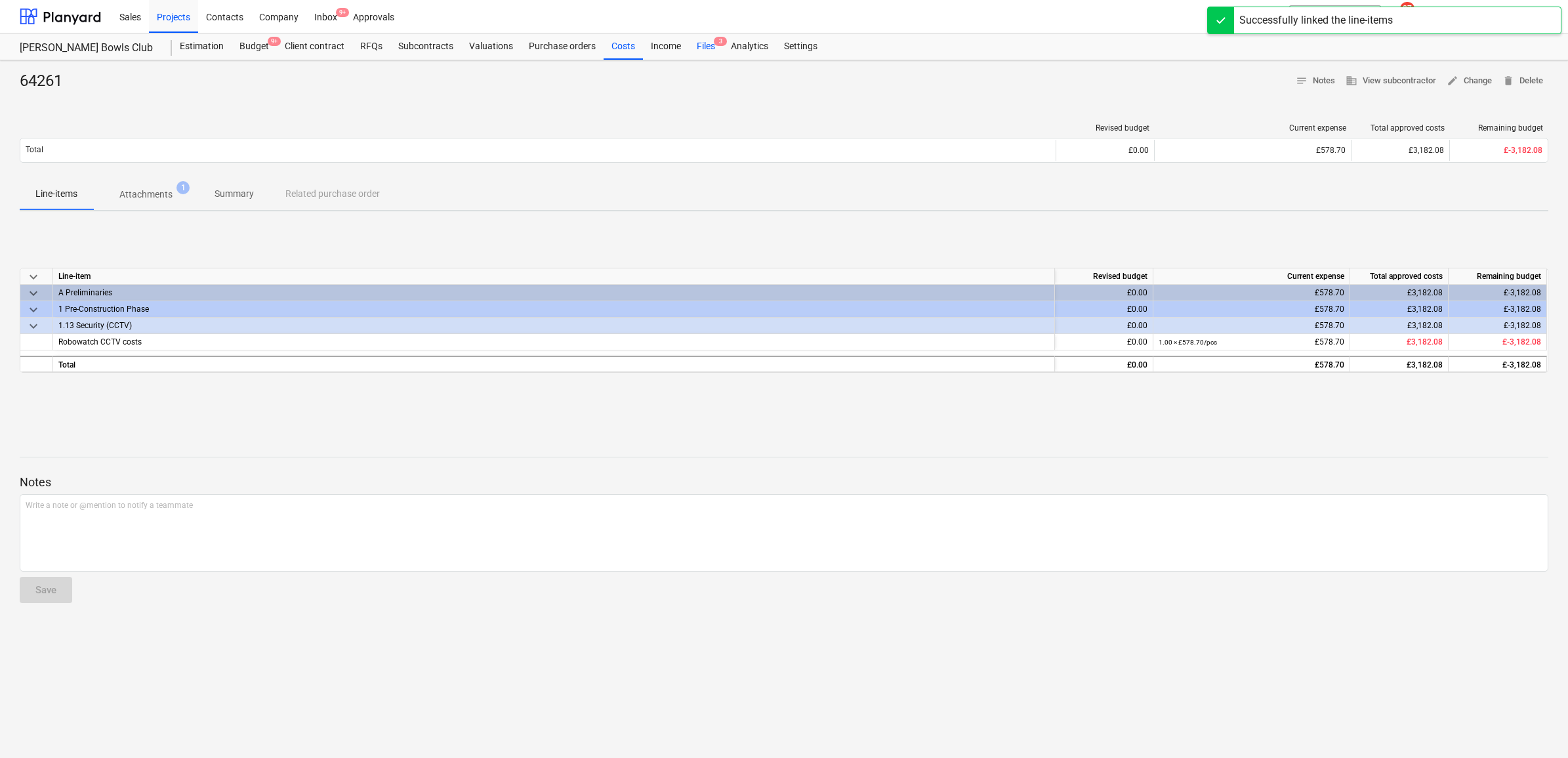
click at [710, 48] on div "Files 3" at bounding box center [706, 46] width 34 height 26
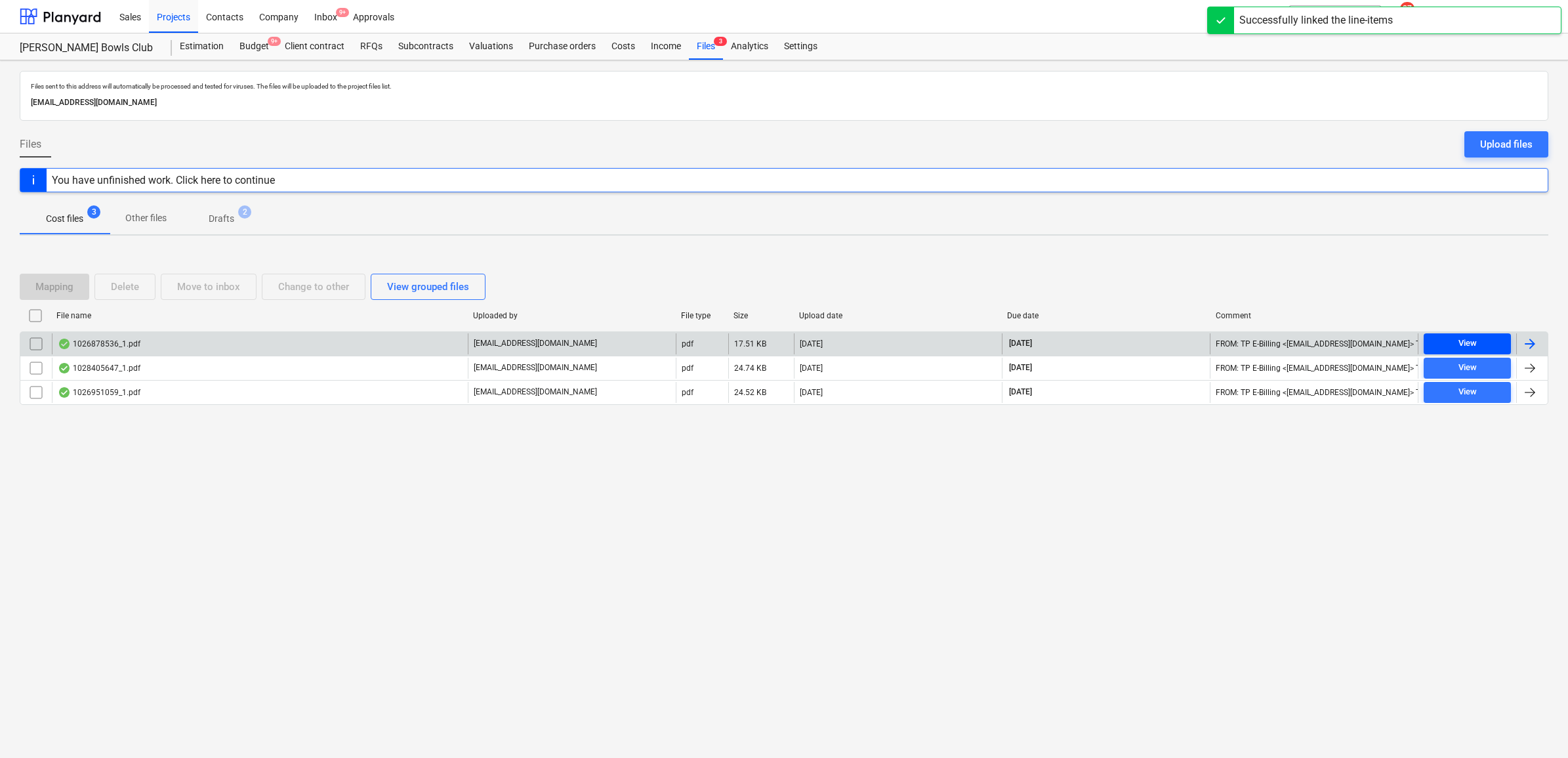
click at [1450, 348] on span "View" at bounding box center [1467, 343] width 76 height 15
click at [1530, 342] on div at bounding box center [1530, 344] width 16 height 16
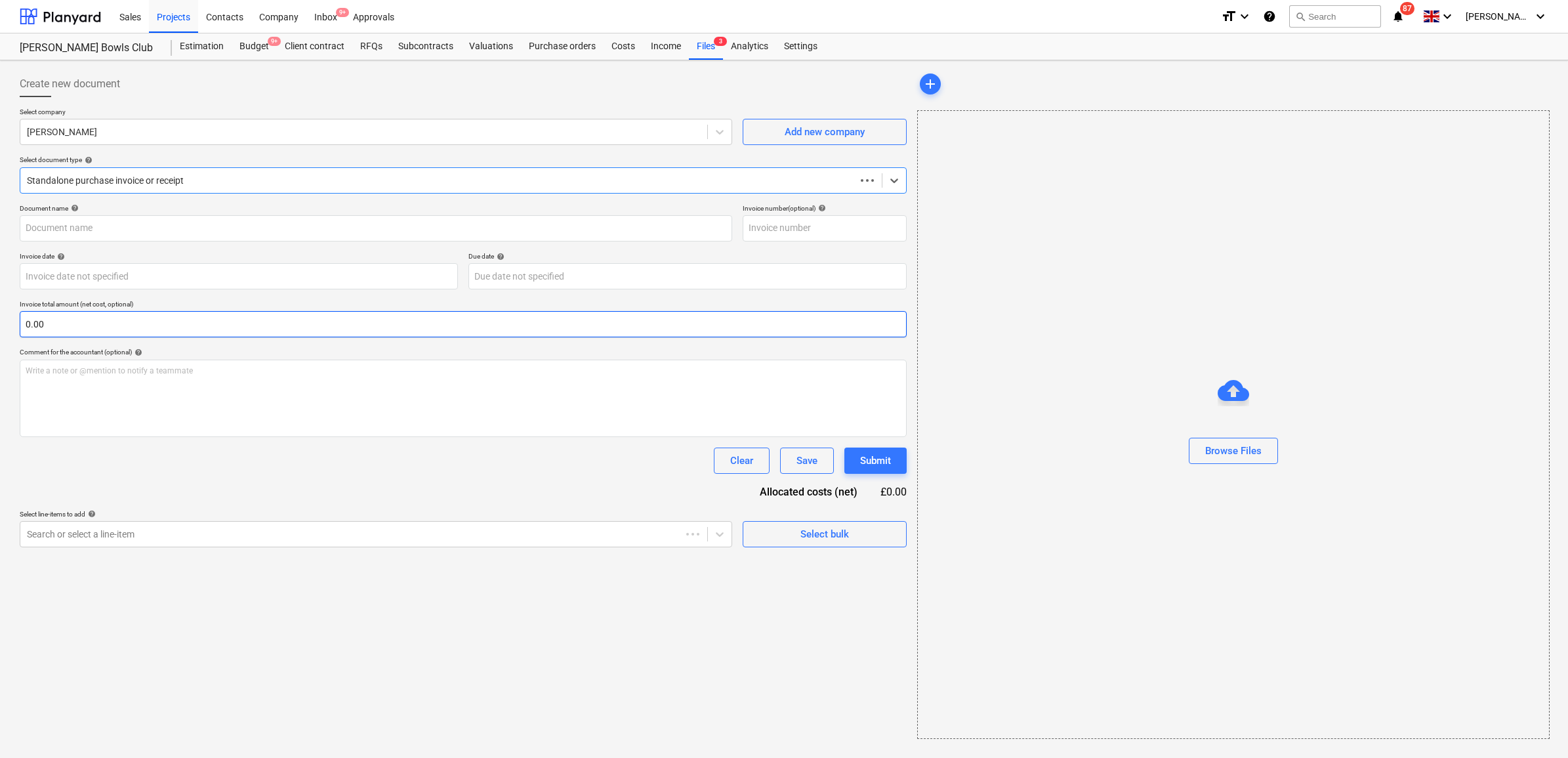
type input "1026878536"
type input "[DATE]"
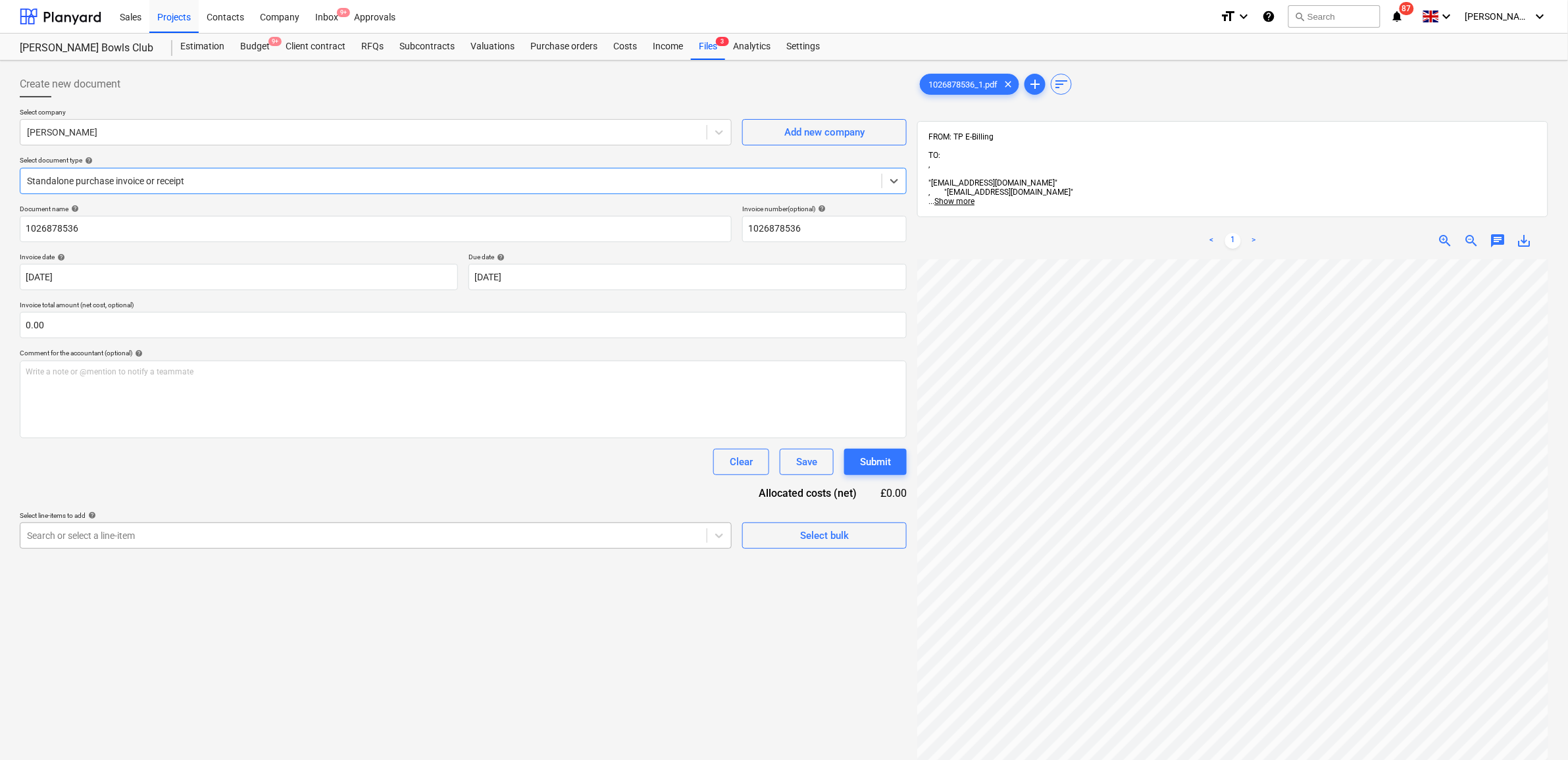
click at [109, 534] on div at bounding box center [363, 535] width 673 height 13
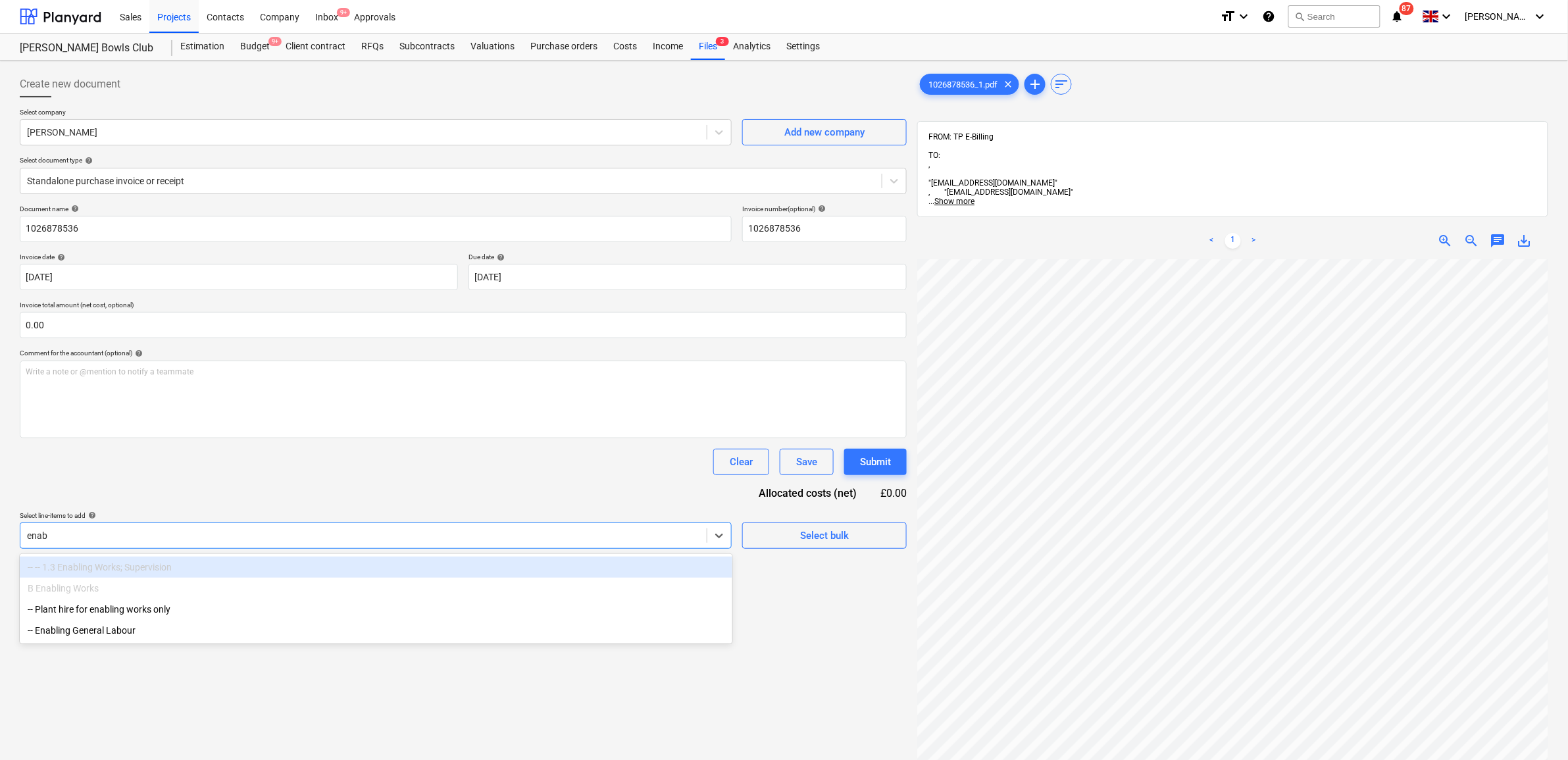
type input "enabl"
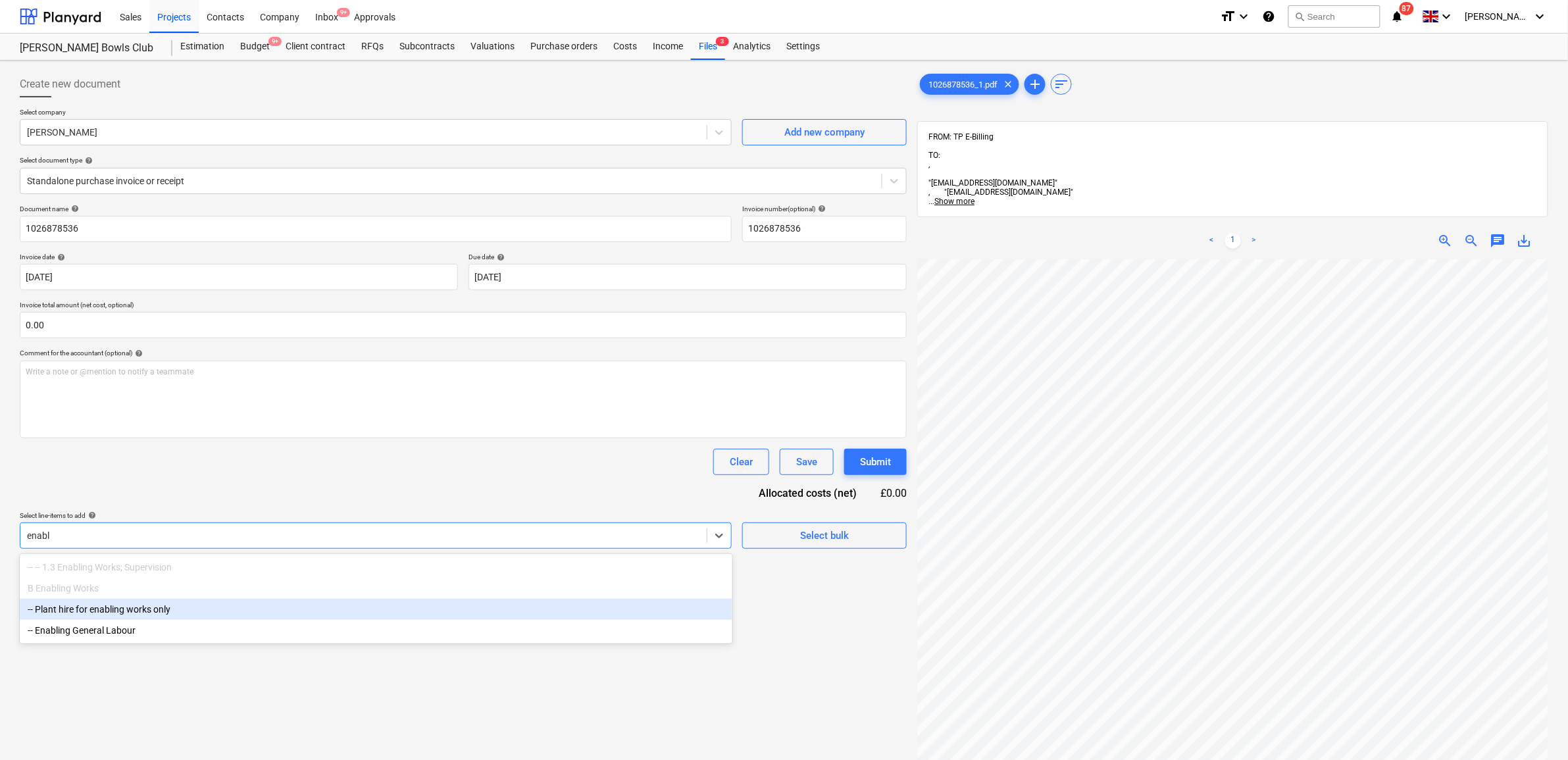
click at [173, 617] on div "-- Plant hire for enabling works only" at bounding box center [376, 609] width 713 height 21
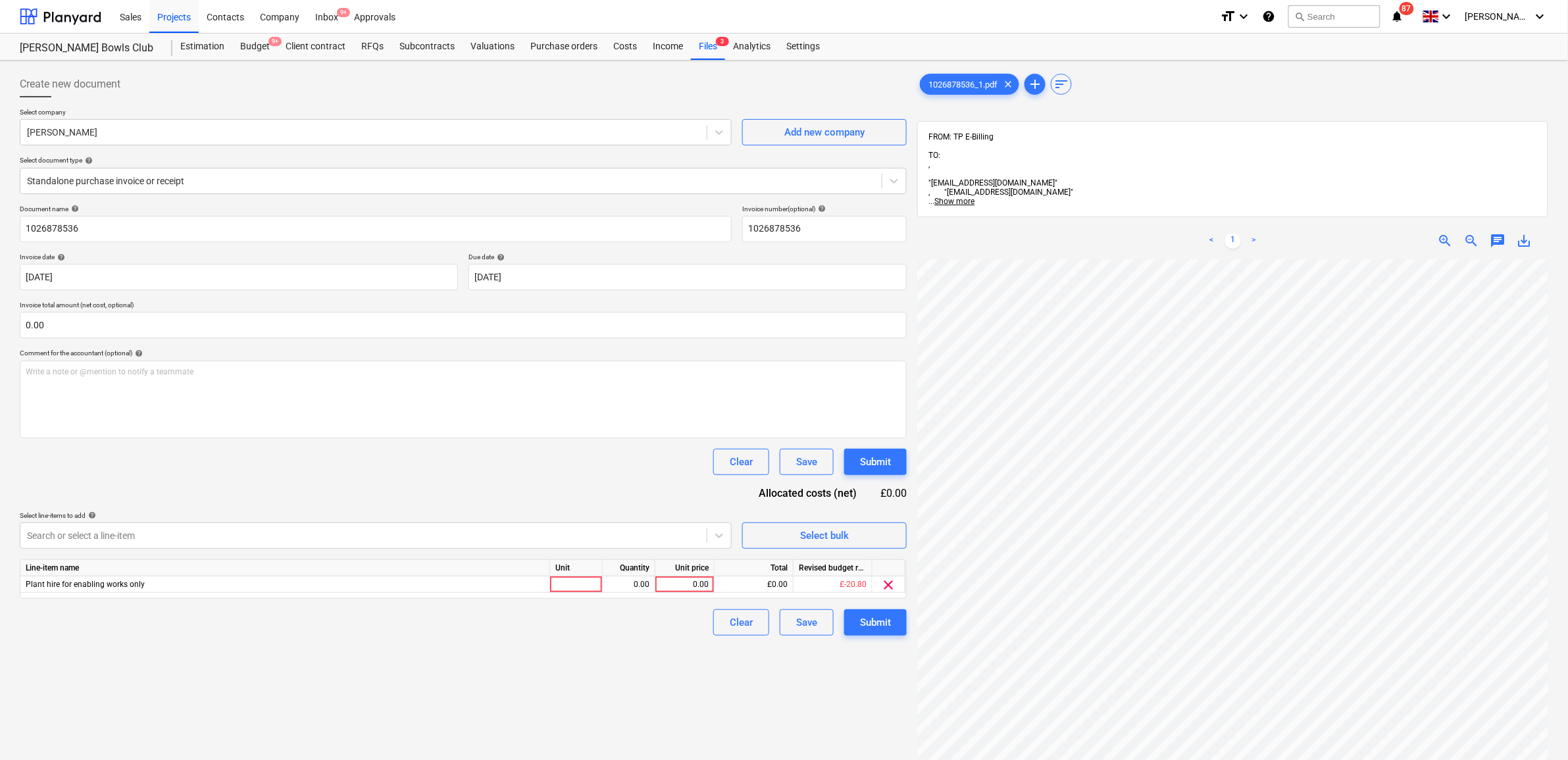
drag, startPoint x: 242, startPoint y: 481, endPoint x: 819, endPoint y: 495, distance: 577.2
click at [246, 481] on div "Document name help 1026878536 Invoice number (optional) help 1026878536 Invoice…" at bounding box center [463, 419] width 887 height 431
click at [701, 580] on div "0.00" at bounding box center [685, 584] width 48 height 16
type input "959.91"
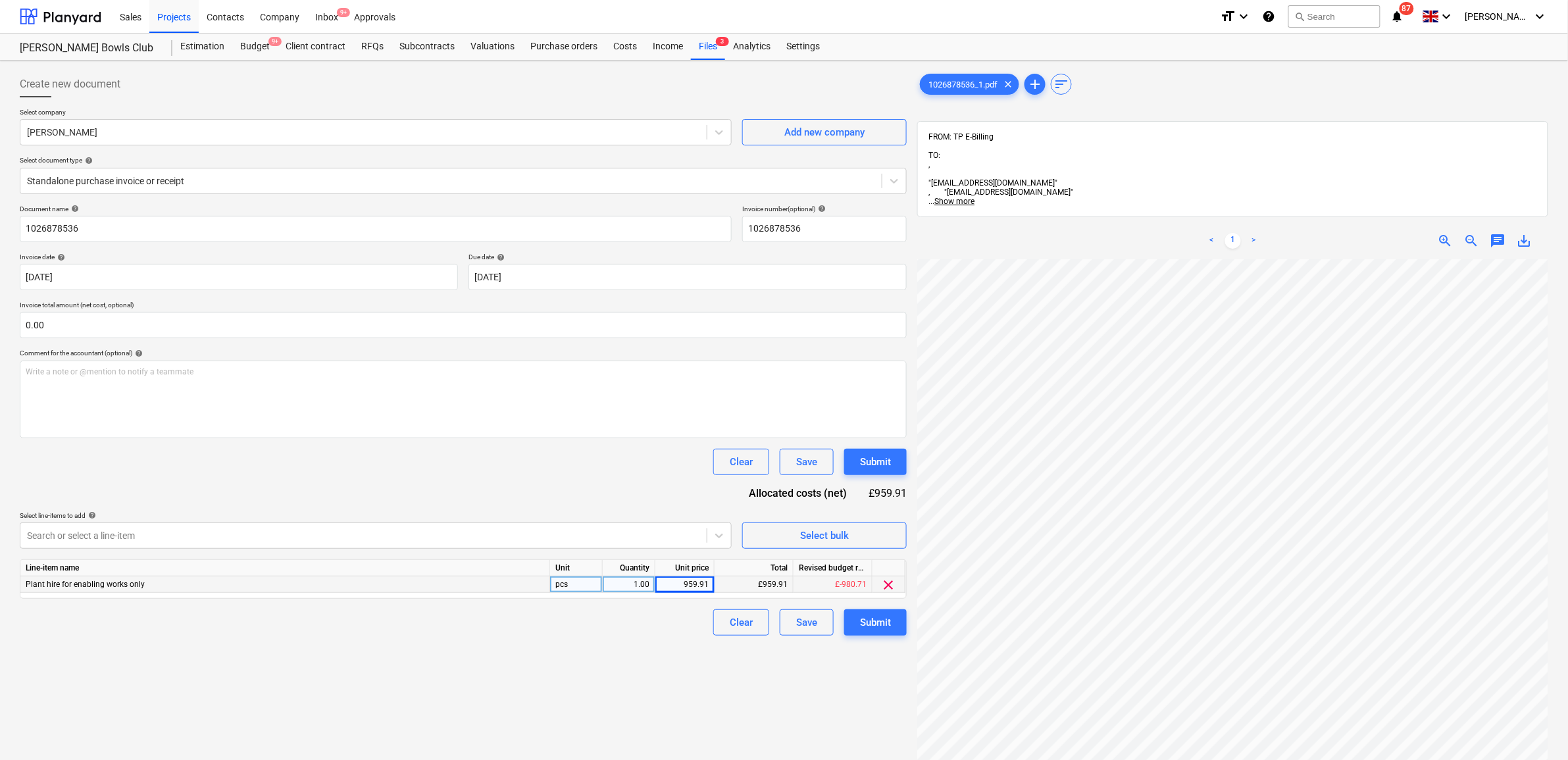
click at [666, 634] on div "Clear Save Submit" at bounding box center [463, 622] width 887 height 26
click at [870, 619] on div "Submit" at bounding box center [875, 622] width 31 height 17
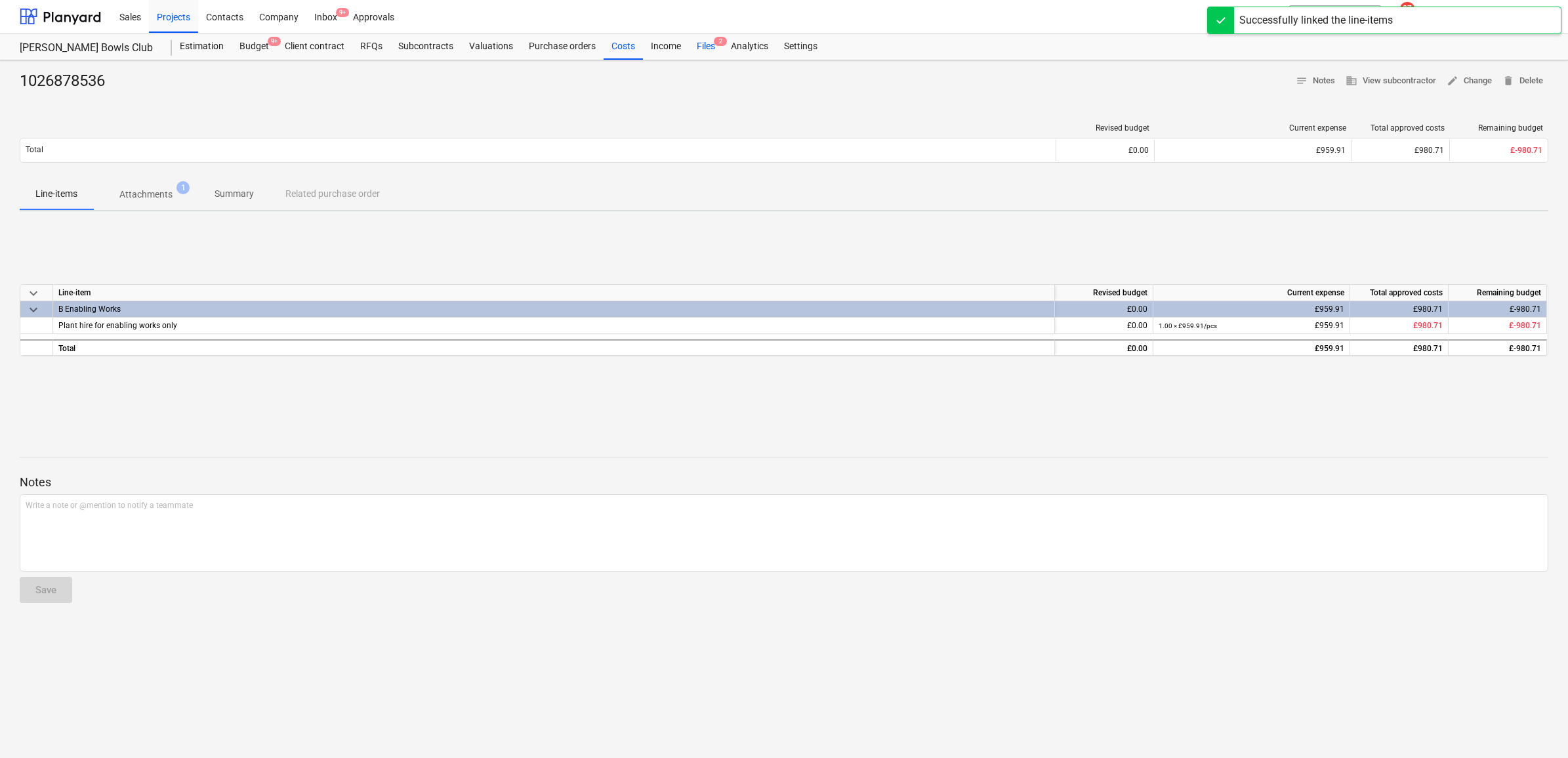
click at [700, 50] on div "Files 2" at bounding box center [706, 46] width 34 height 26
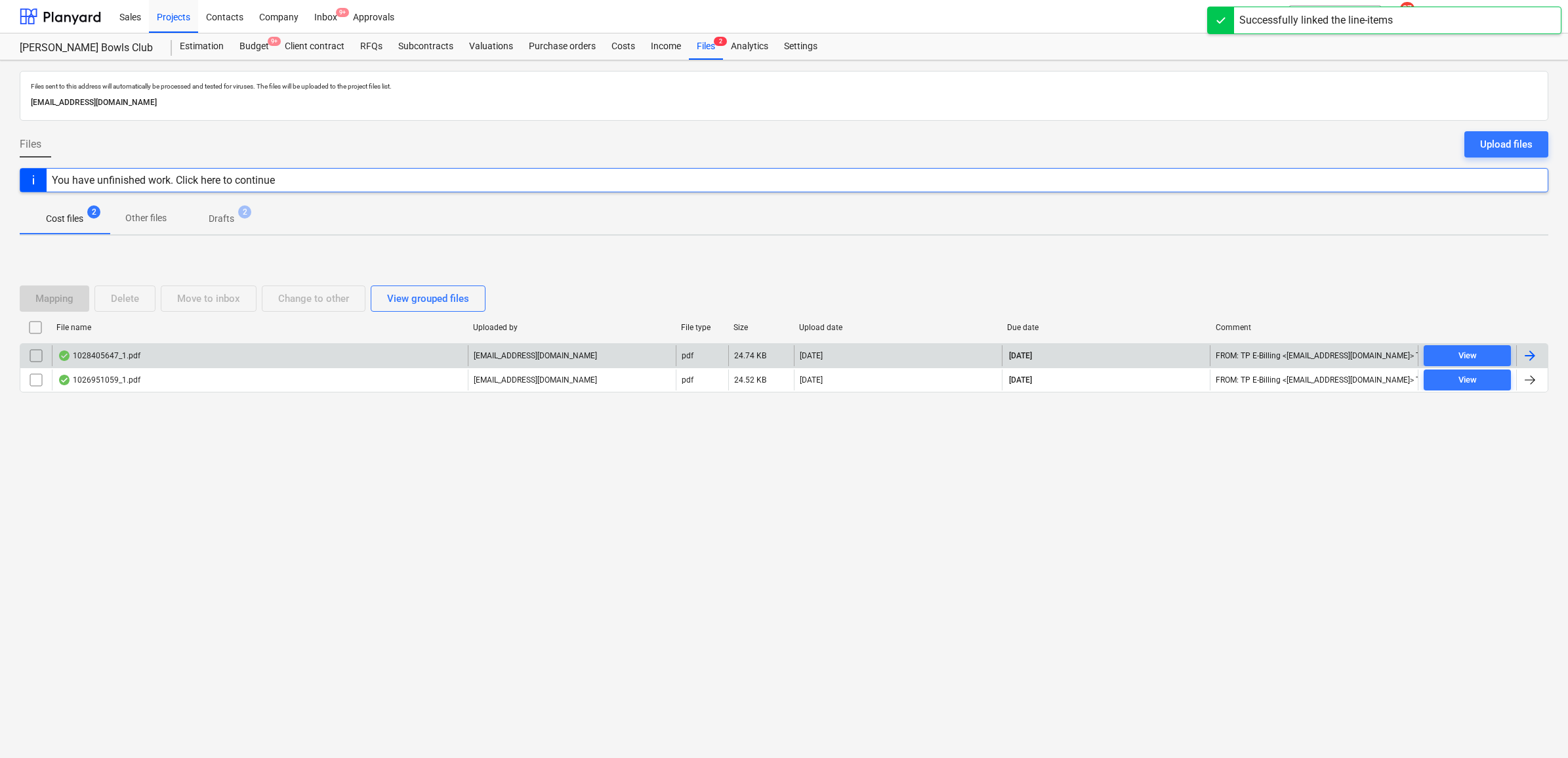
click at [1540, 353] on div at bounding box center [1532, 356] width 31 height 21
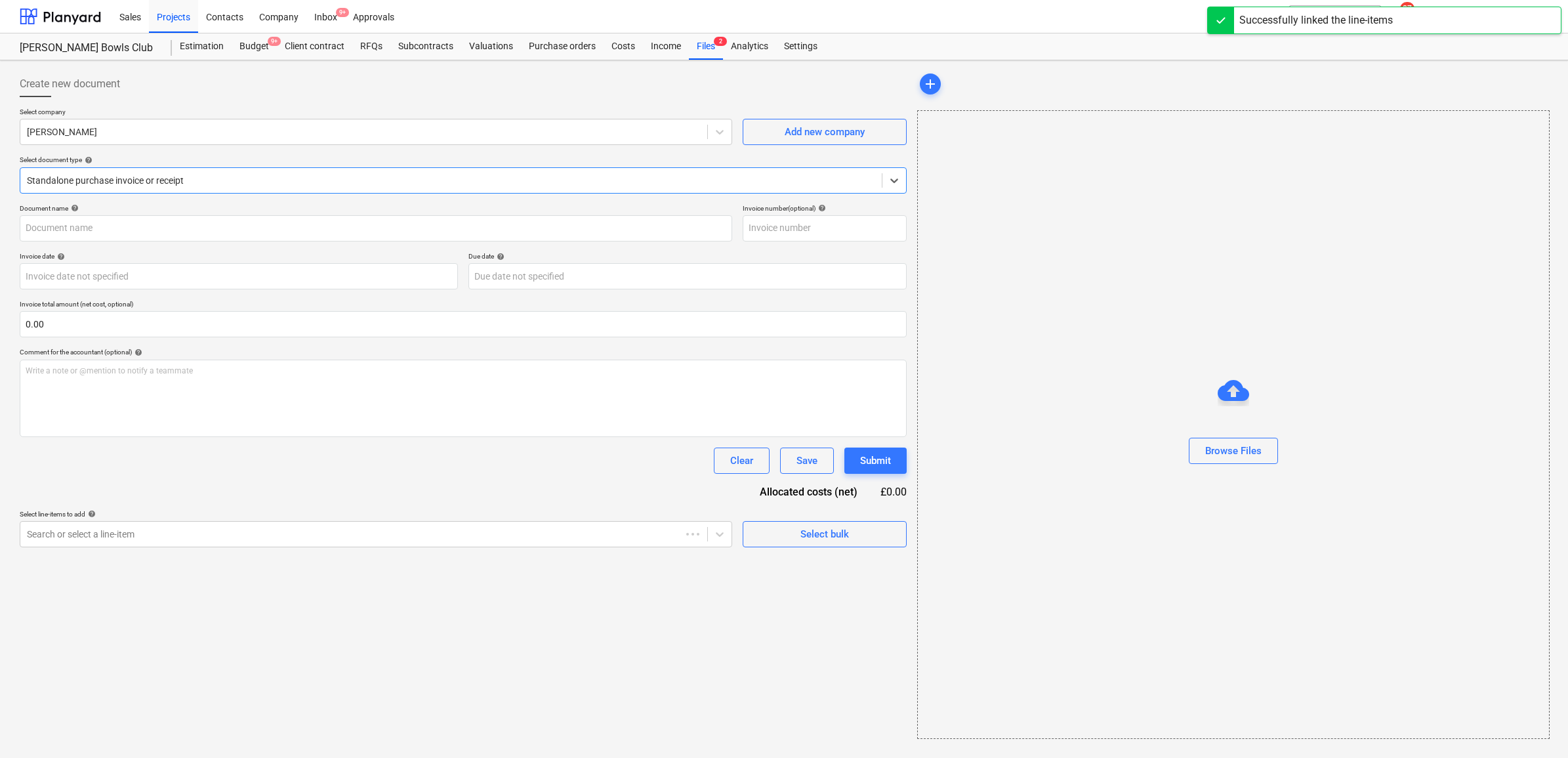
type input "1028405647"
type input "02 Sep 2025"
type input "31 Oct 2025"
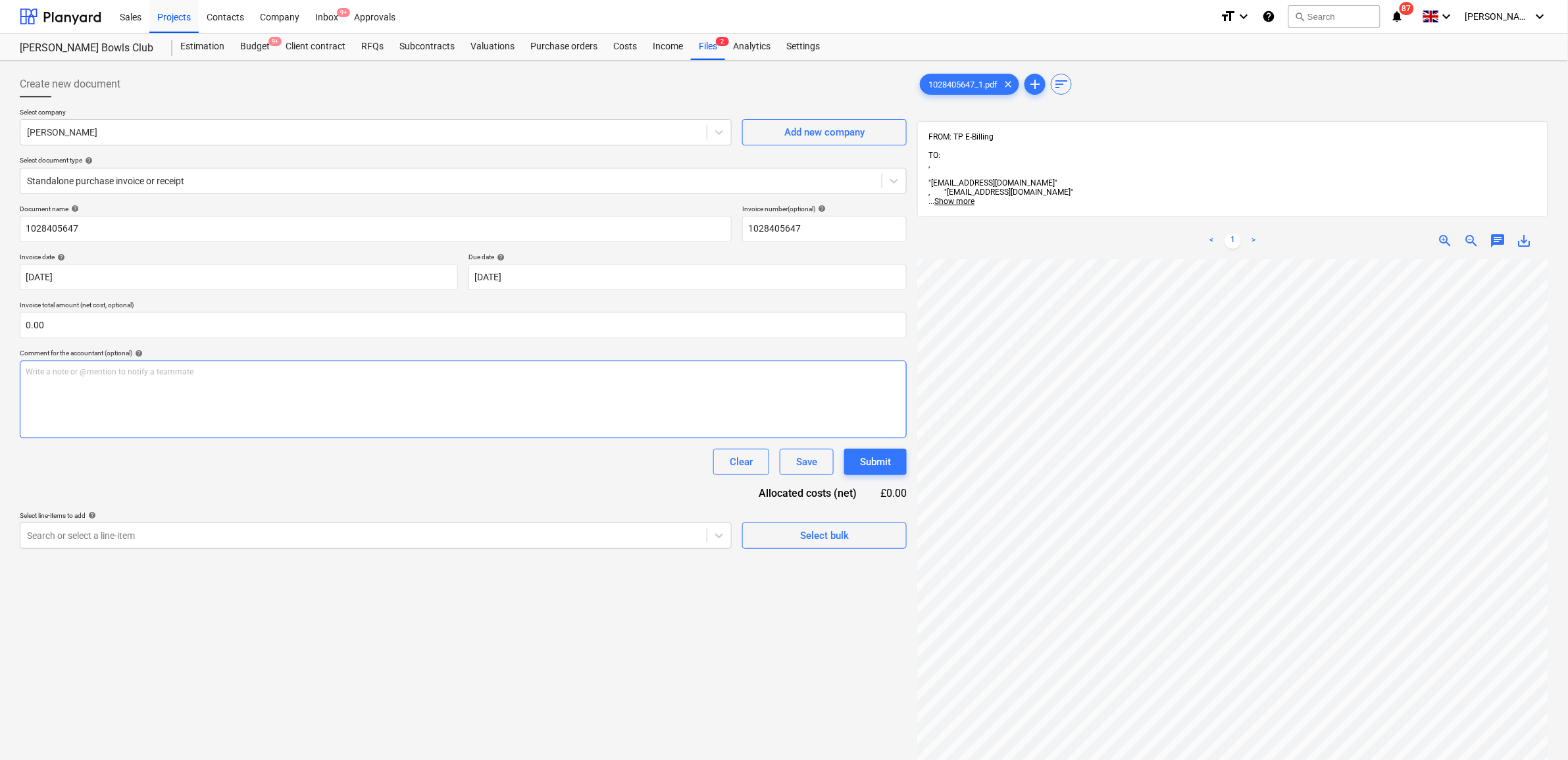
scroll to position [0, 60]
click at [422, 544] on div "Search or select a line-item" at bounding box center [363, 535] width 686 height 18
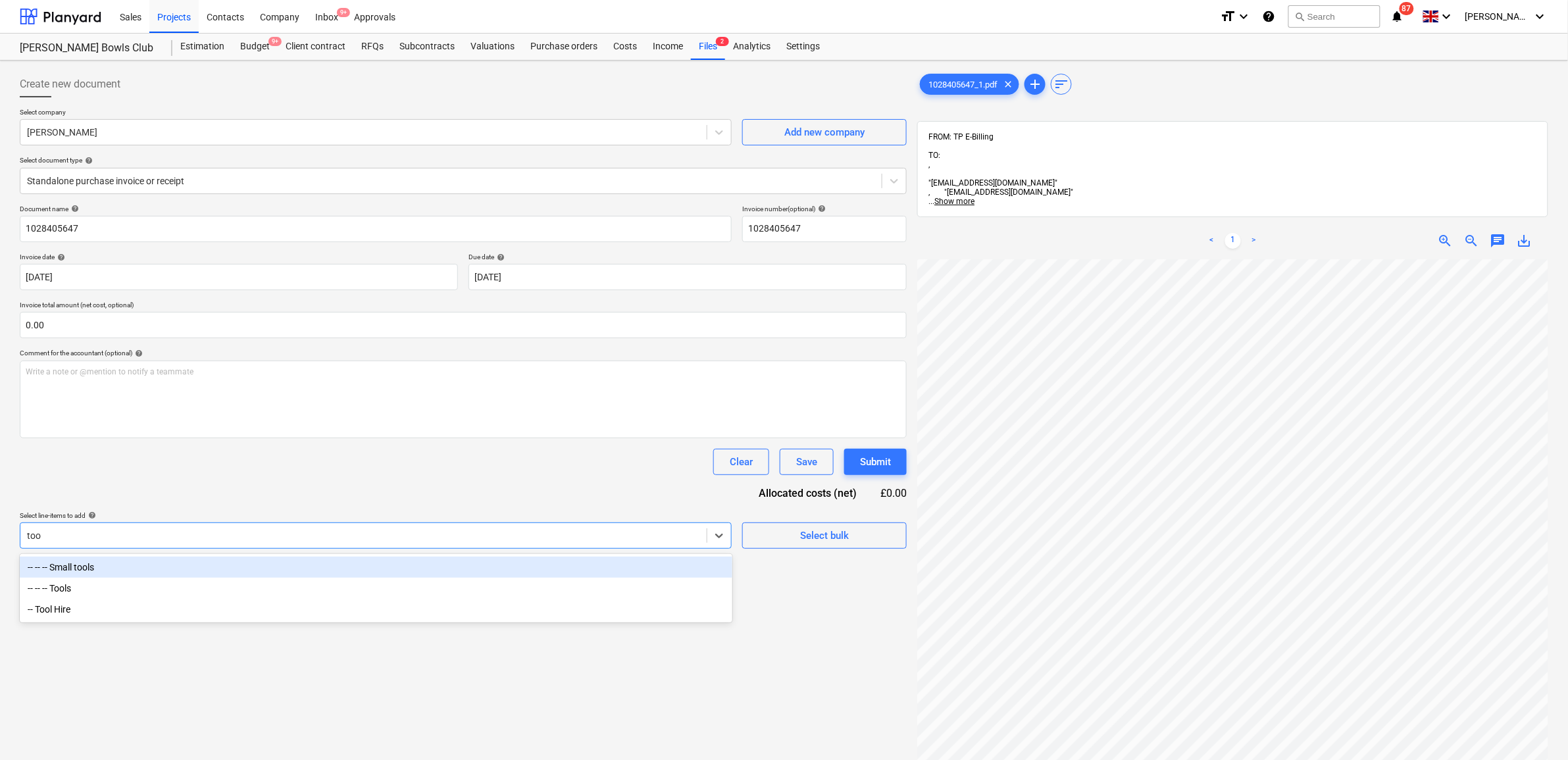
type input "tool"
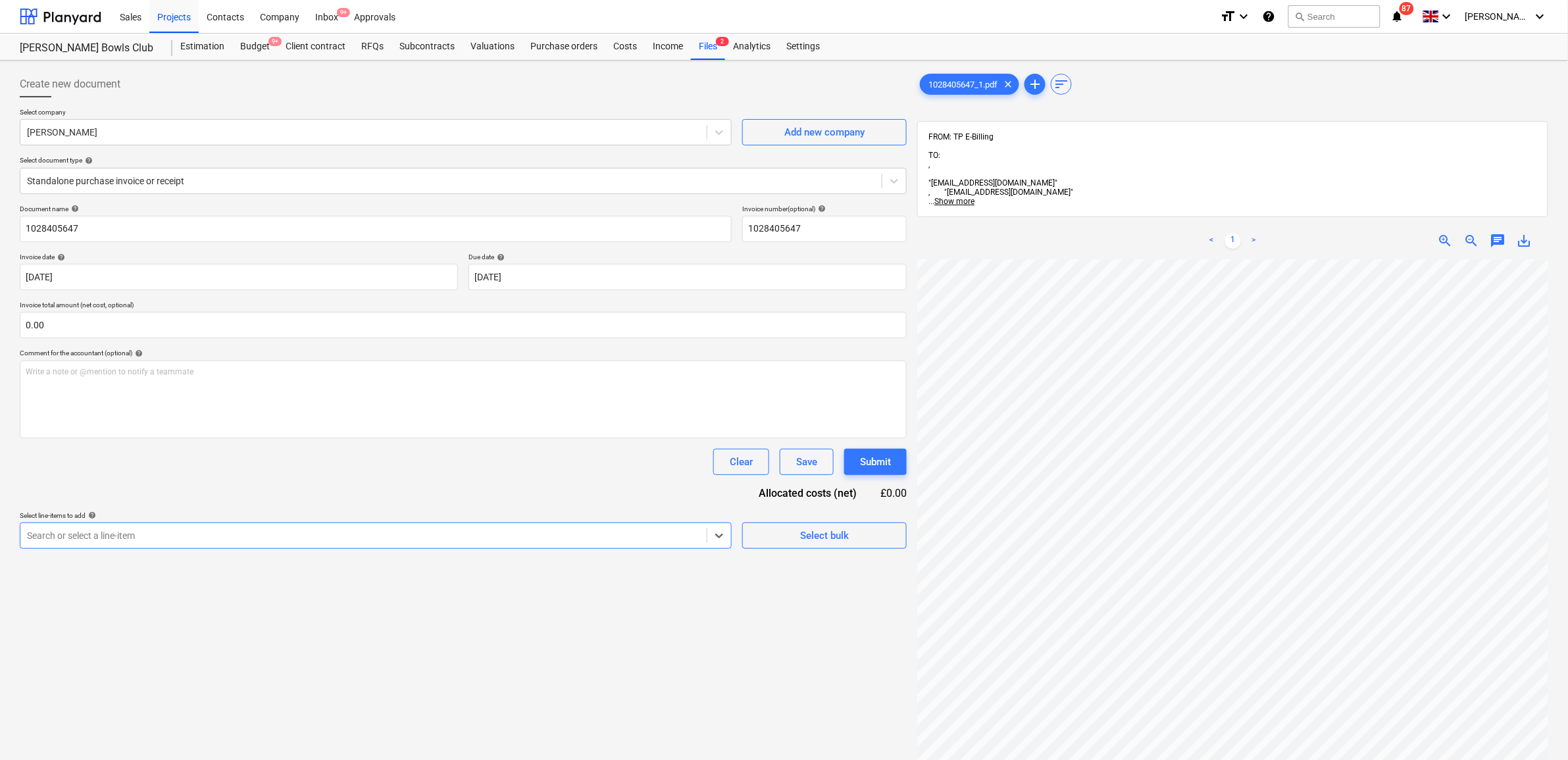
click at [318, 544] on div "Search or select a line-item" at bounding box center [363, 535] width 686 height 18
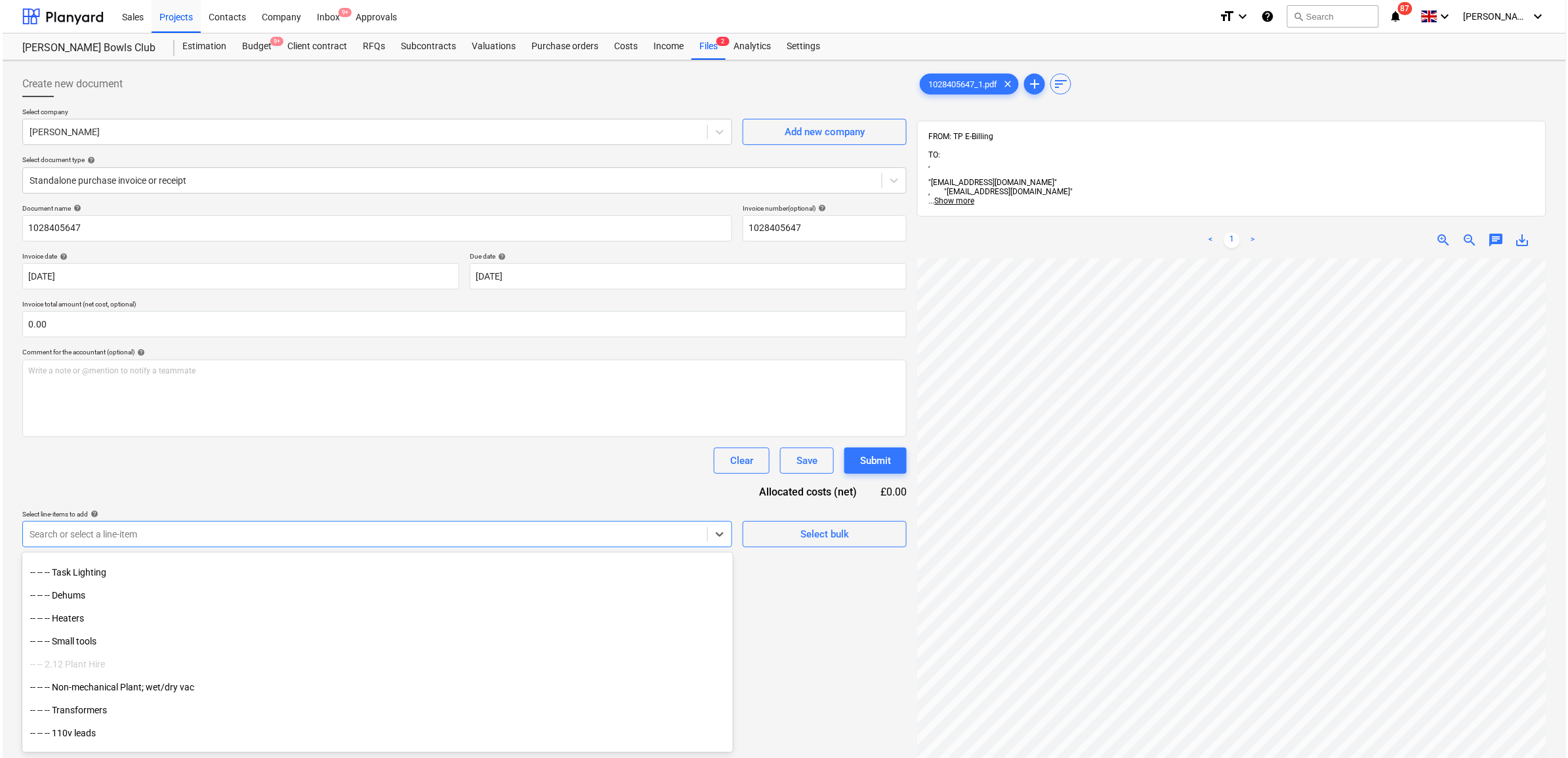
scroll to position [2050, 0]
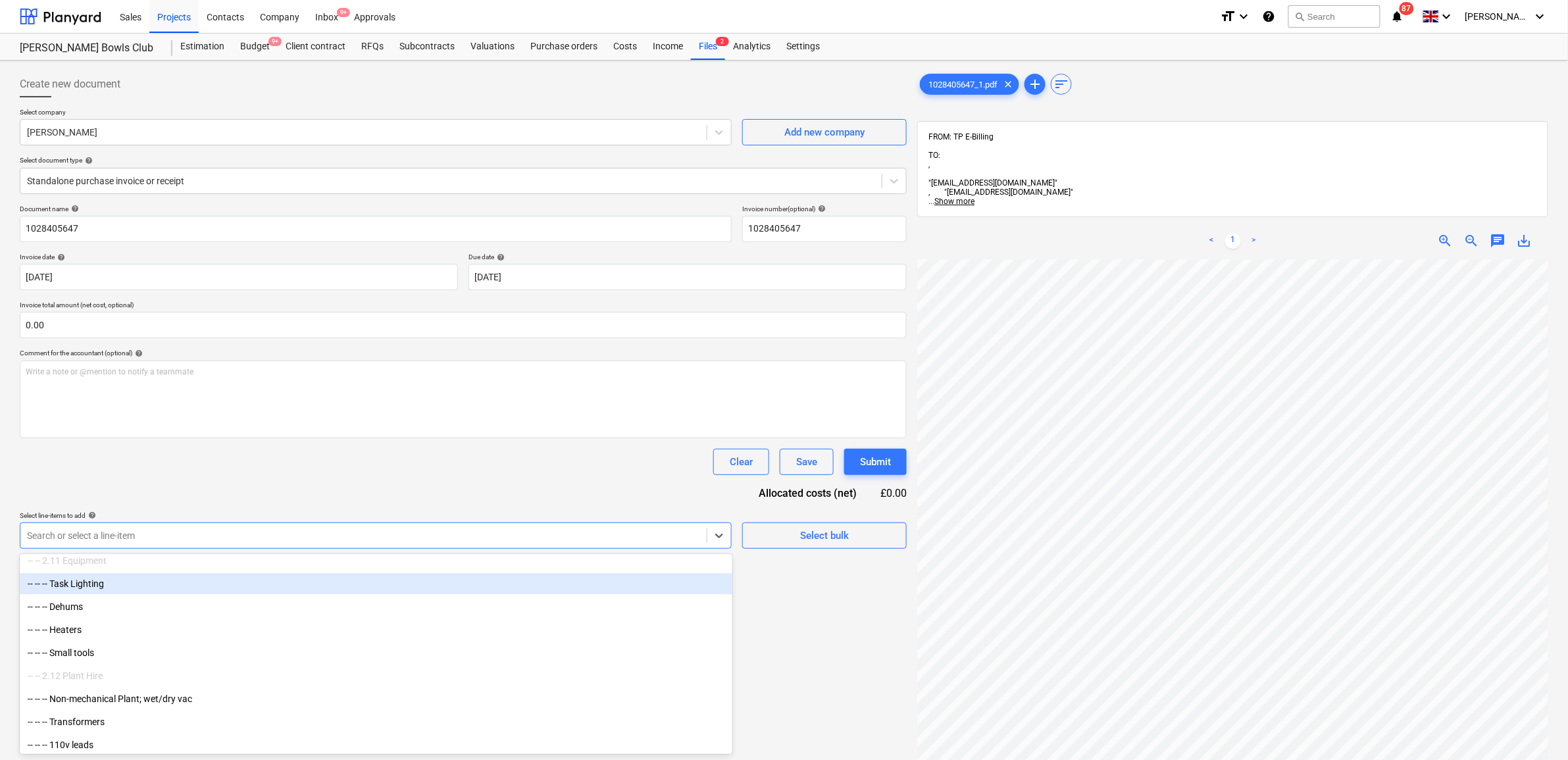
click at [202, 459] on div "Clear Save Submit" at bounding box center [463, 461] width 887 height 26
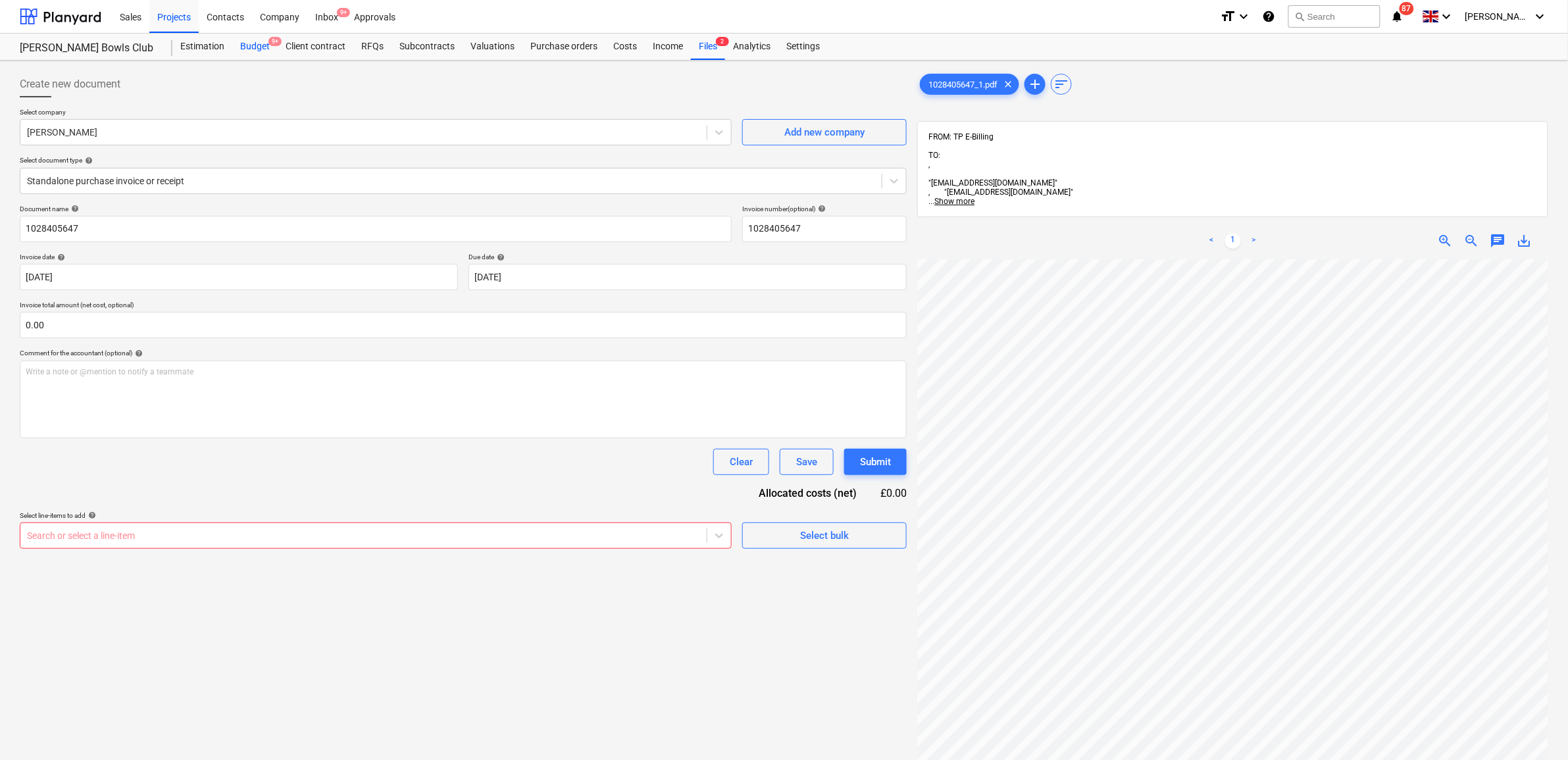
click at [238, 46] on div "Budget 9+" at bounding box center [255, 46] width 45 height 26
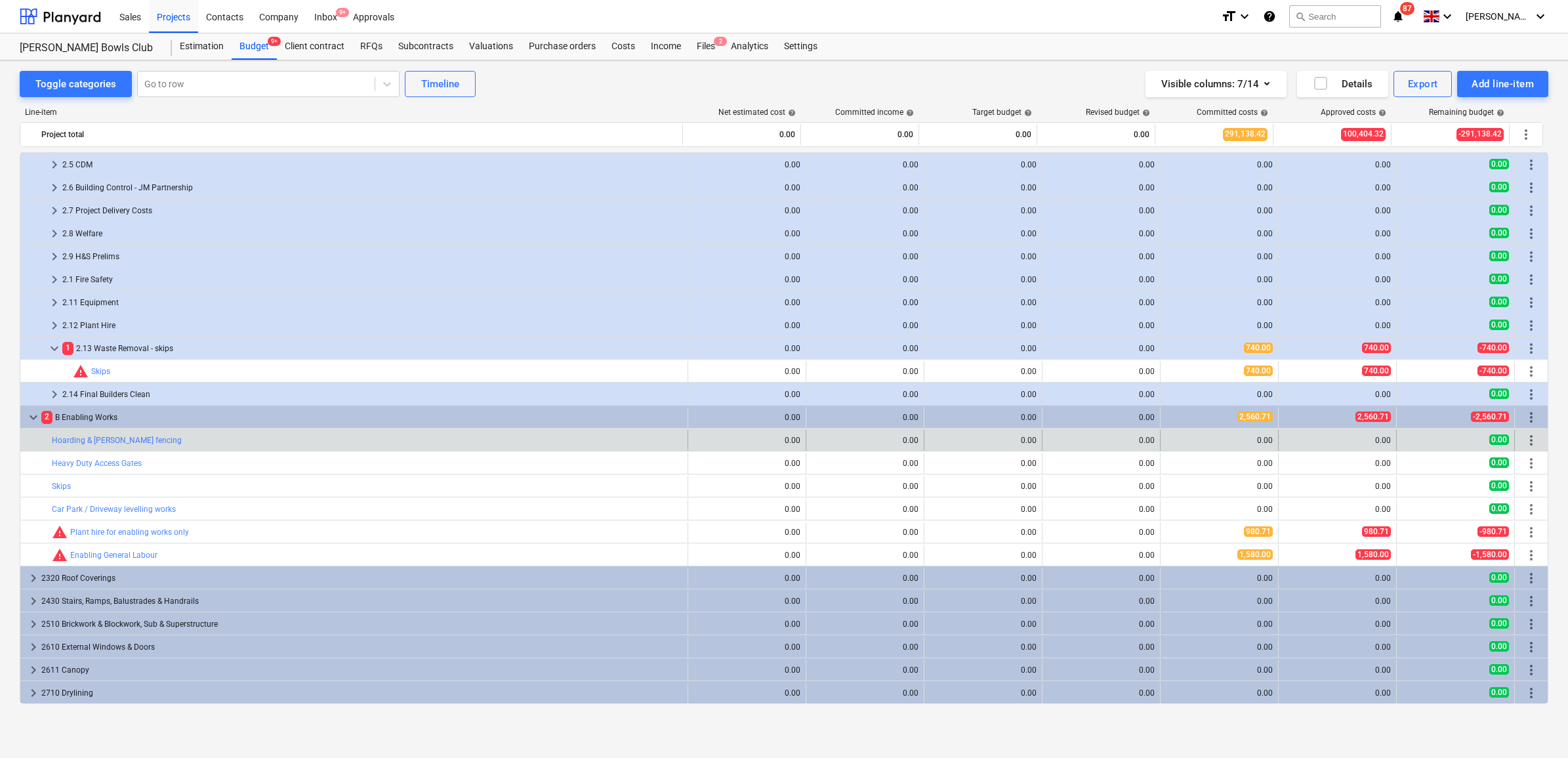
scroll to position [902, 0]
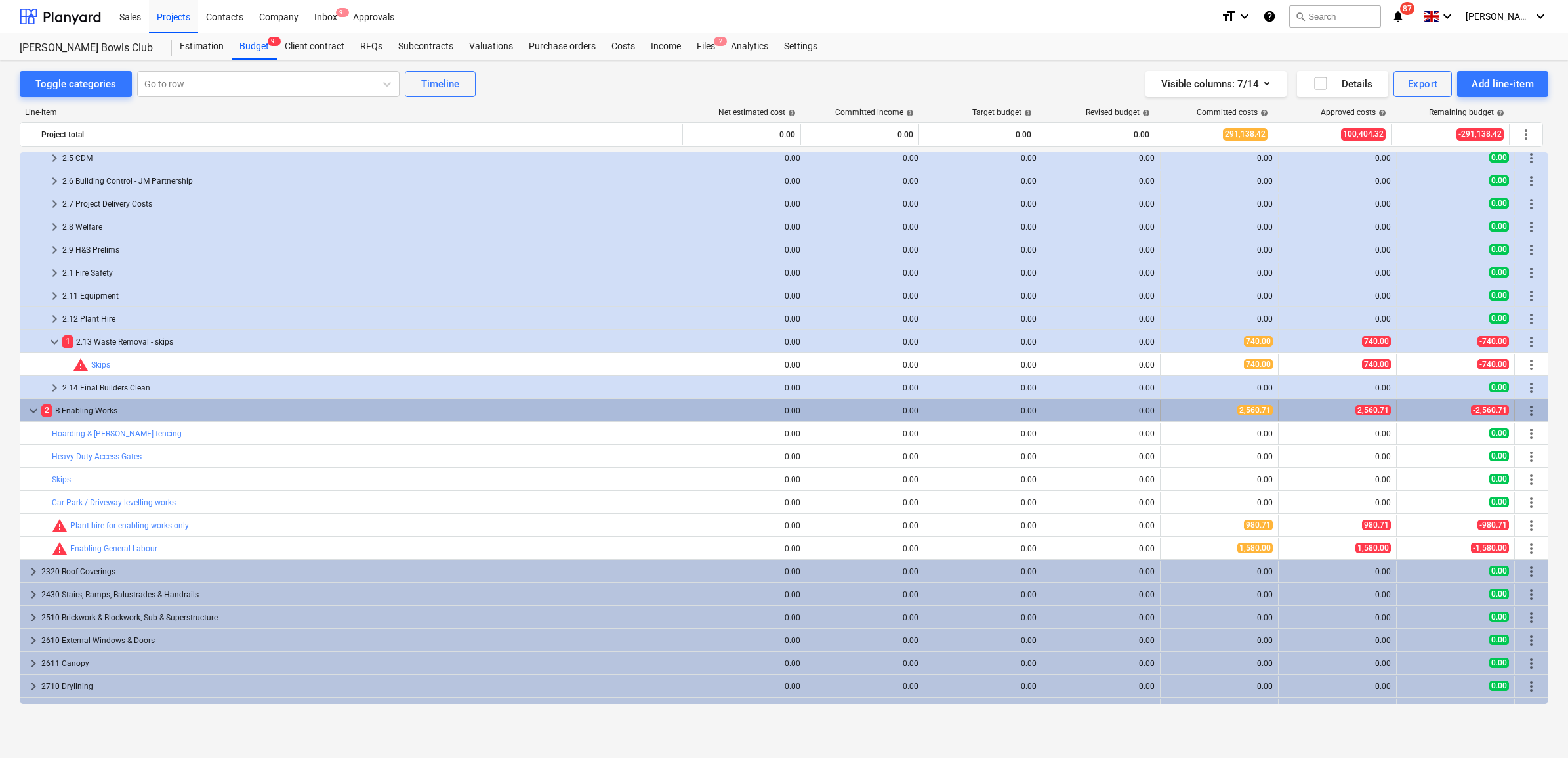
click at [1528, 410] on span "more_vert" at bounding box center [1531, 410] width 16 height 16
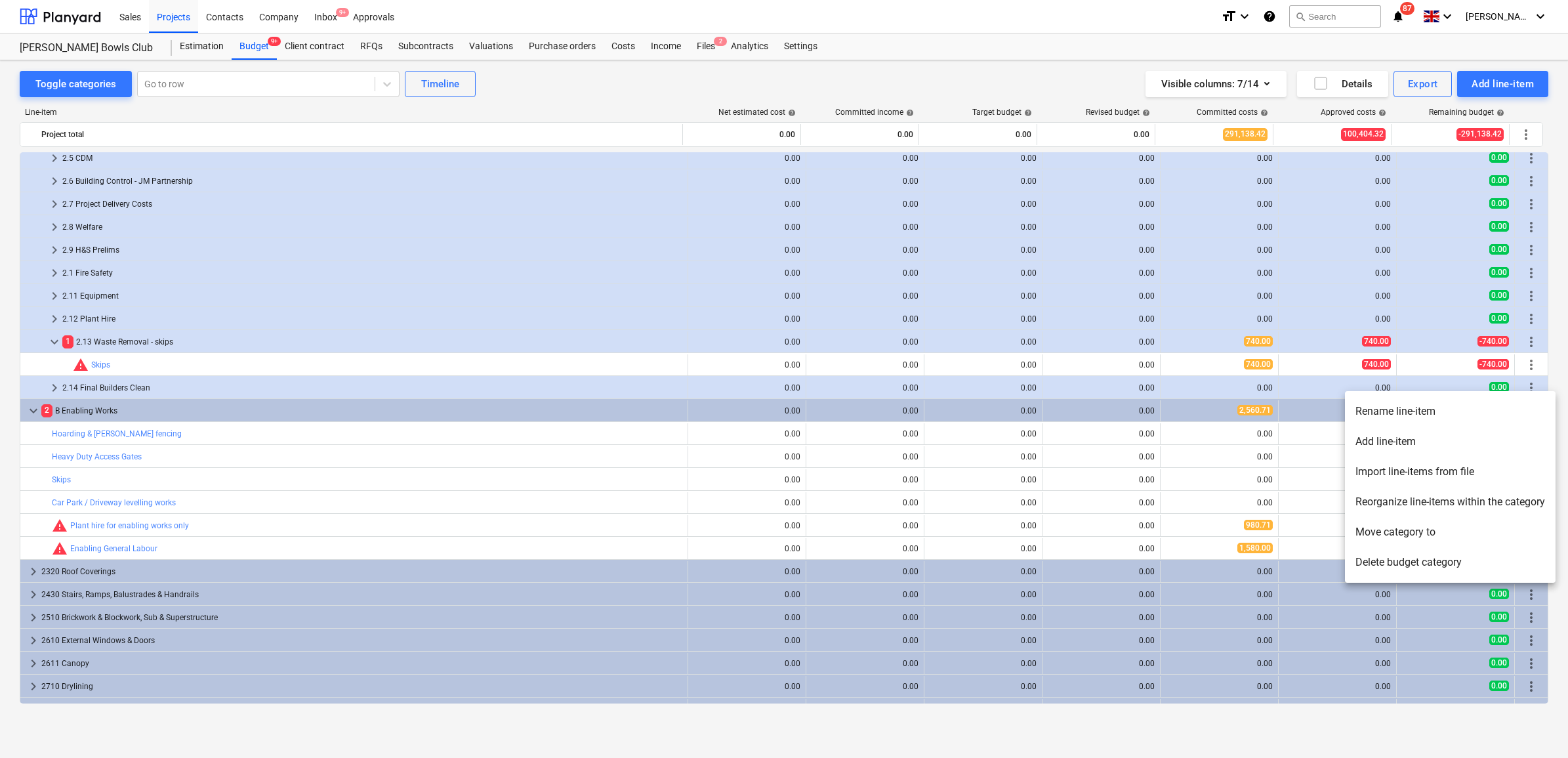
click at [1383, 444] on li "Add line-item" at bounding box center [1450, 441] width 211 height 30
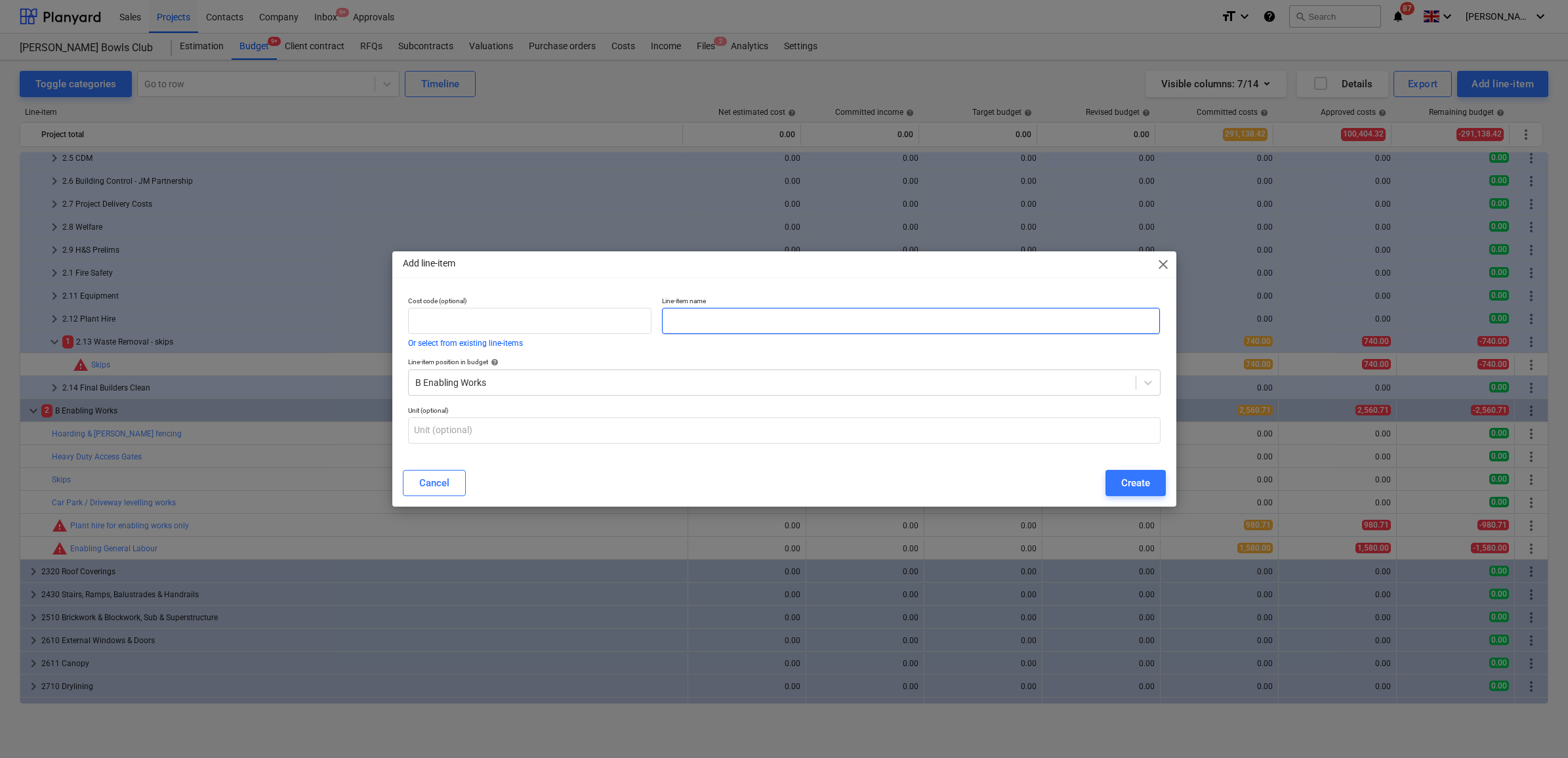
click at [792, 318] on input "text" at bounding box center [910, 321] width 498 height 26
type input "Enabling works - small tools / consumables"
click at [1112, 473] on button "Create" at bounding box center [1135, 483] width 60 height 26
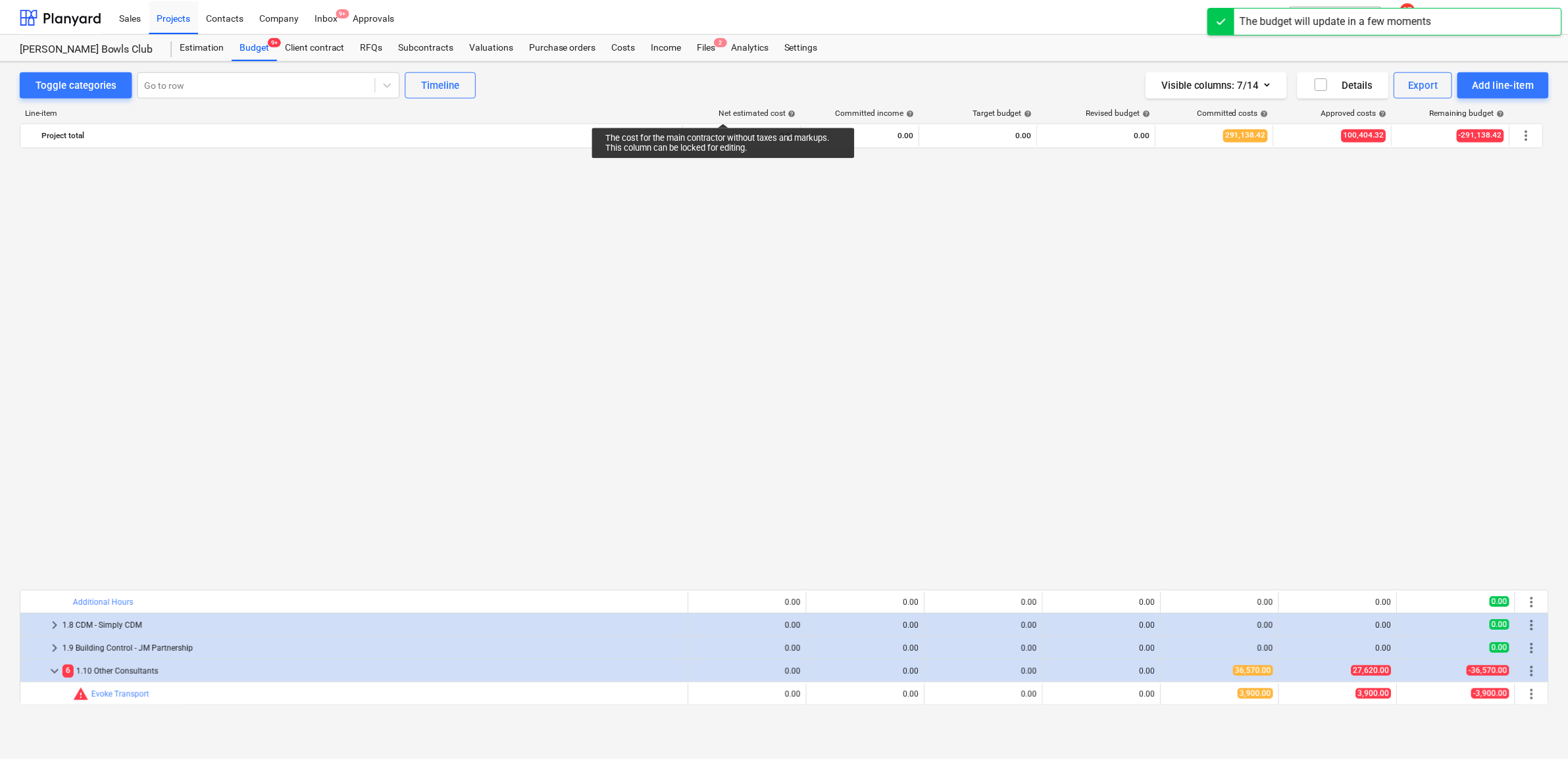
scroll to position [904, 0]
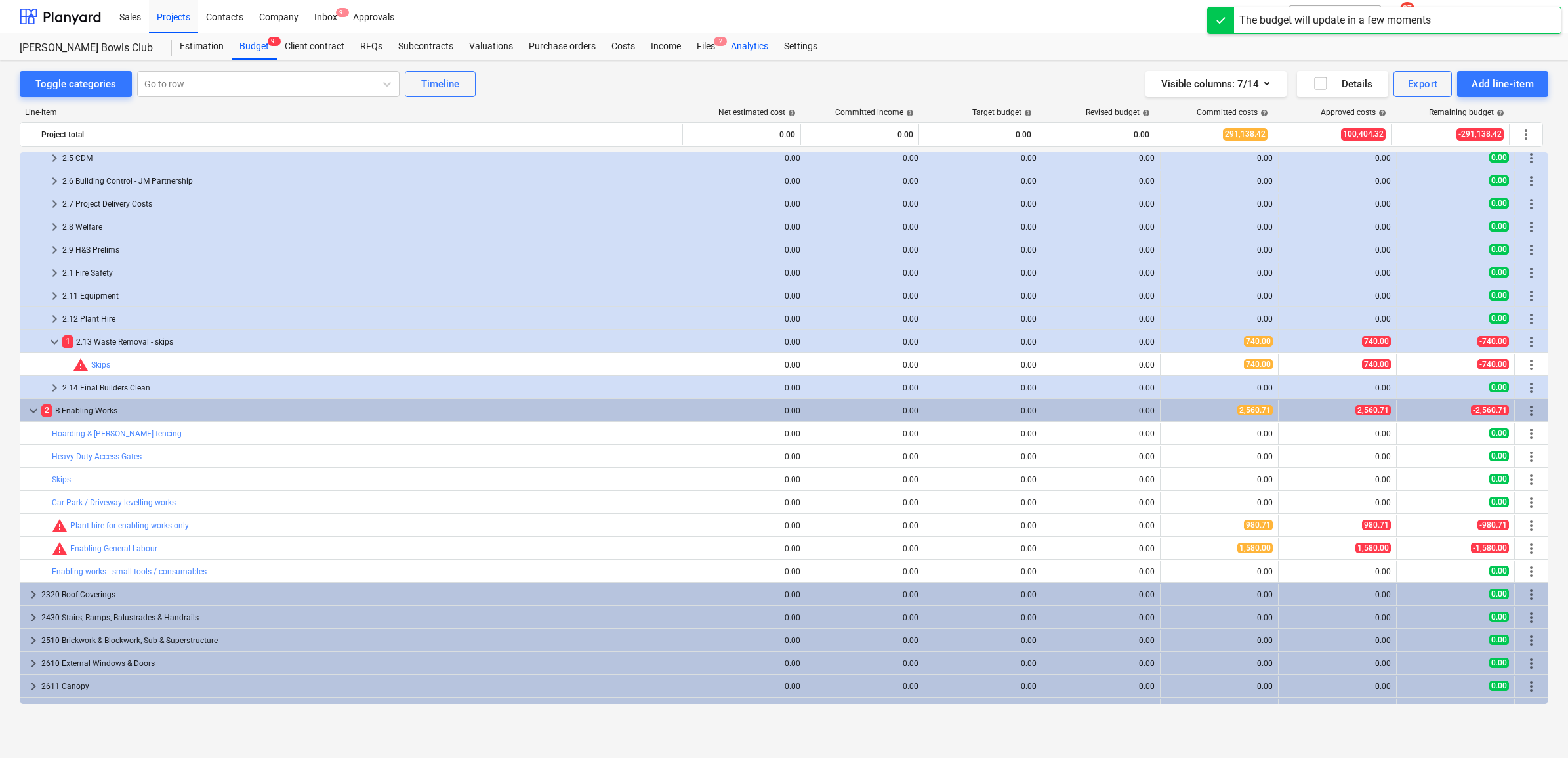
click at [711, 46] on div "Files 2" at bounding box center [706, 46] width 34 height 26
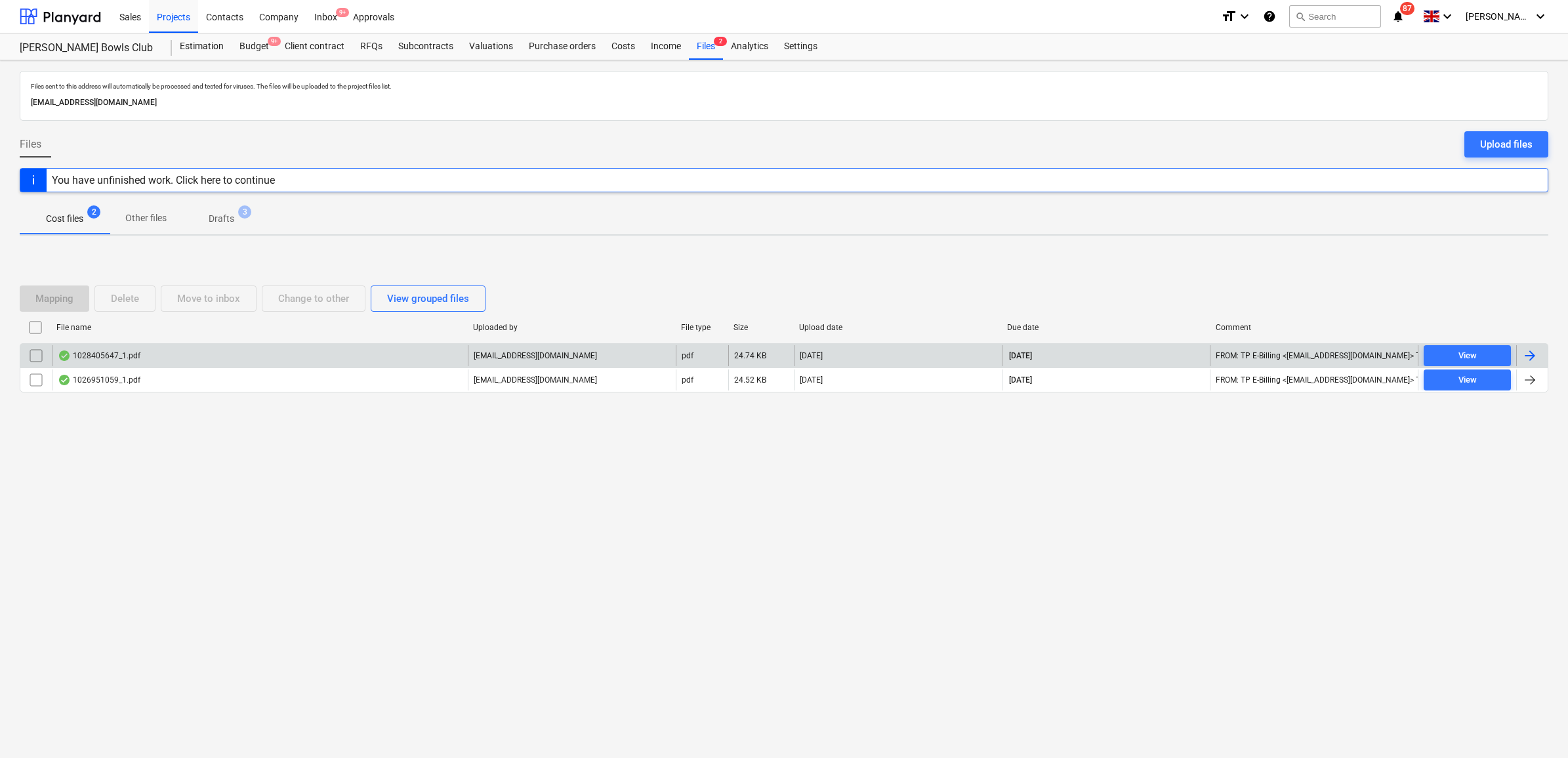
click at [1528, 348] on div at bounding box center [1530, 355] width 16 height 16
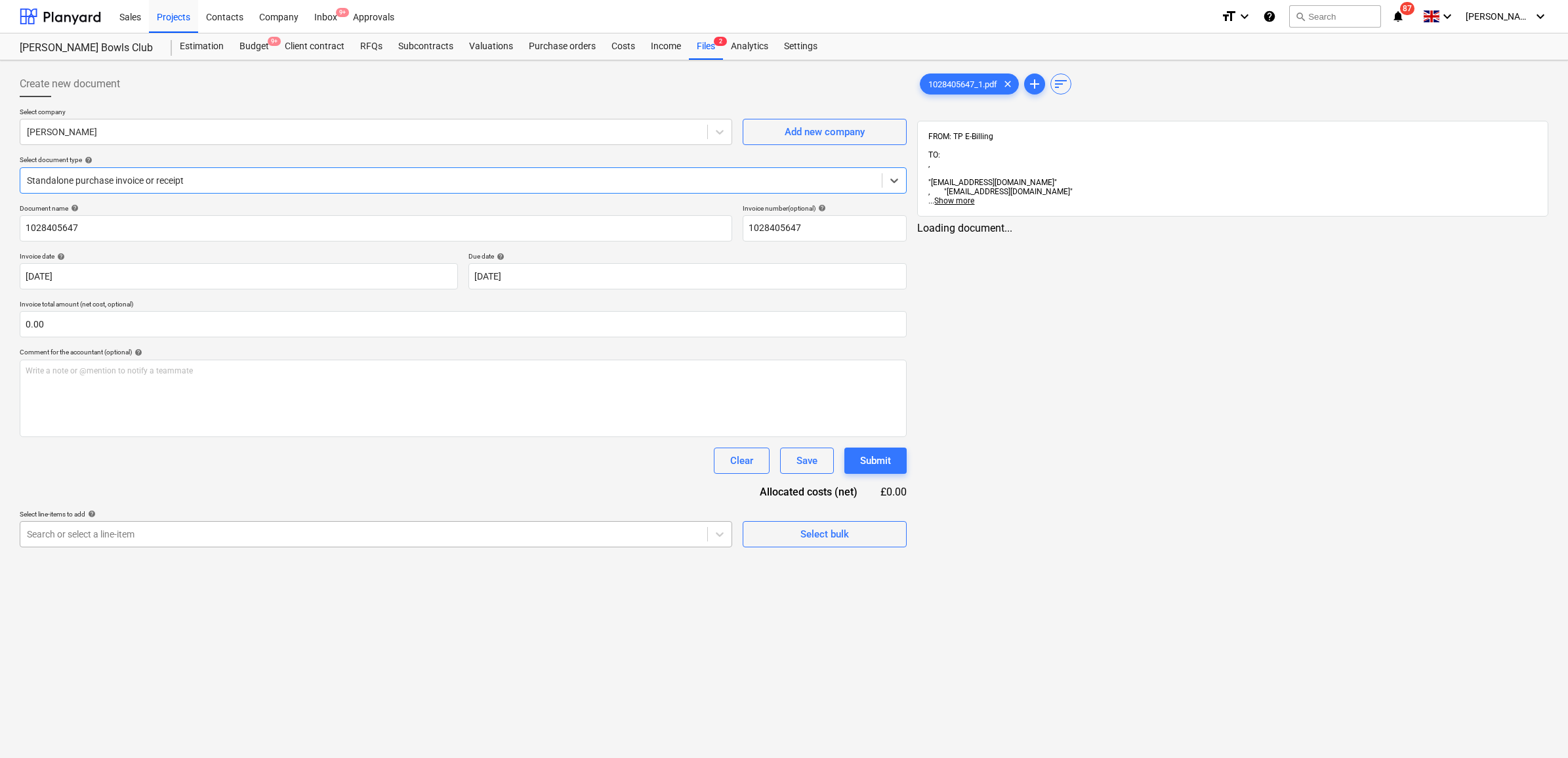
click at [447, 543] on div "Search or select a line-item" at bounding box center [364, 534] width 687 height 18
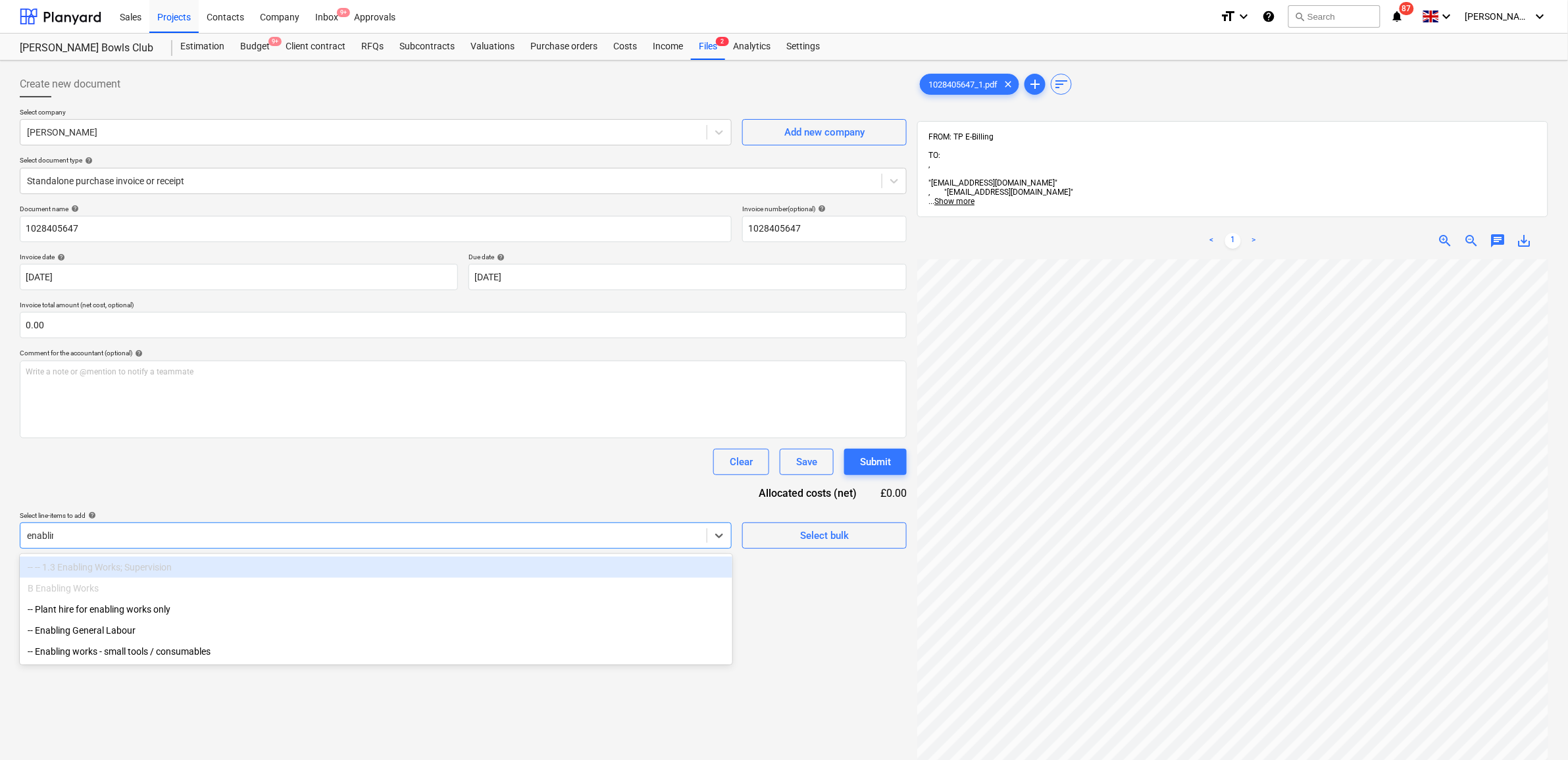
type input "enabling"
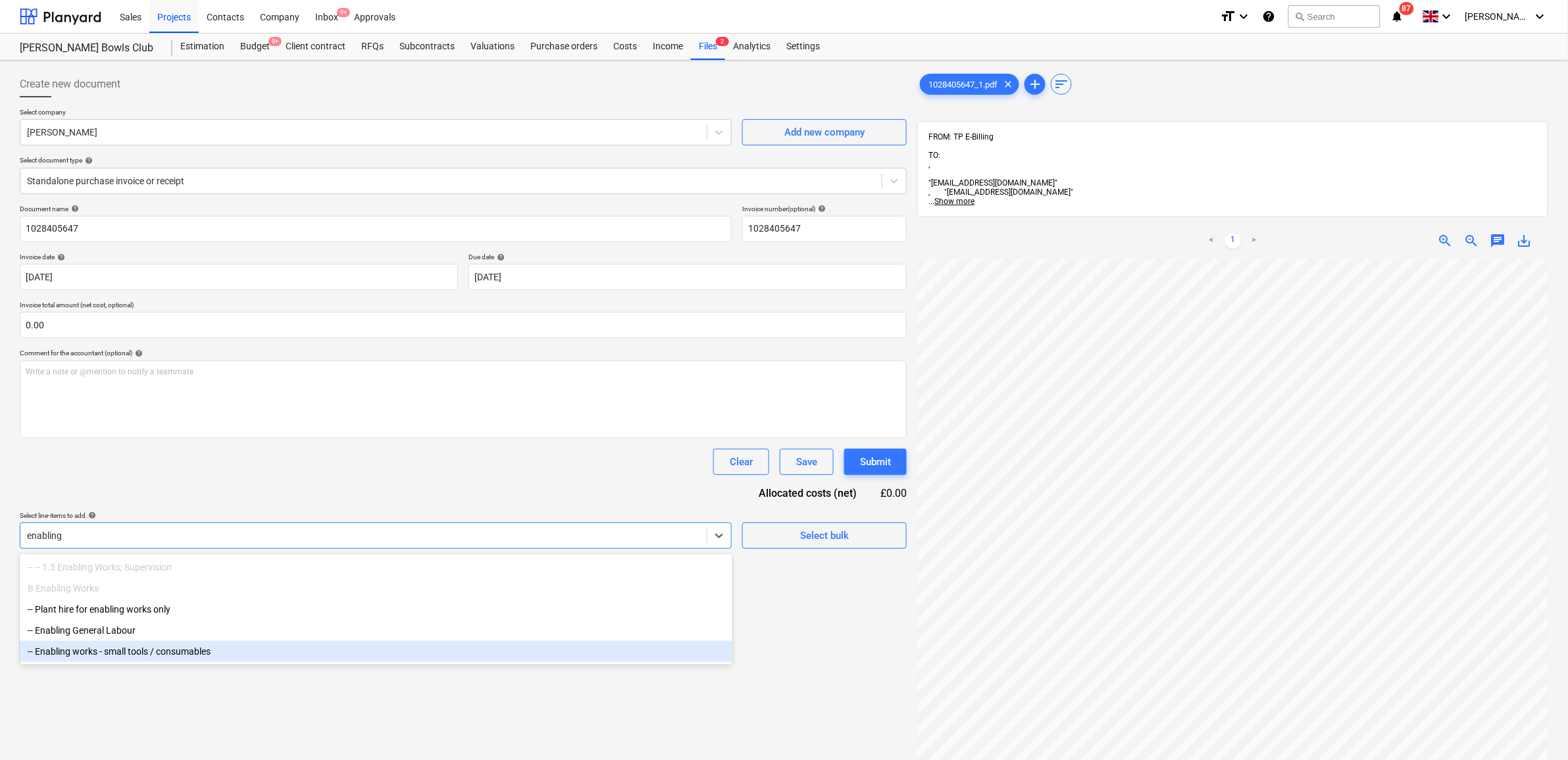
click at [410, 651] on div "-- Enabling works - small tools / consumables" at bounding box center [376, 651] width 713 height 21
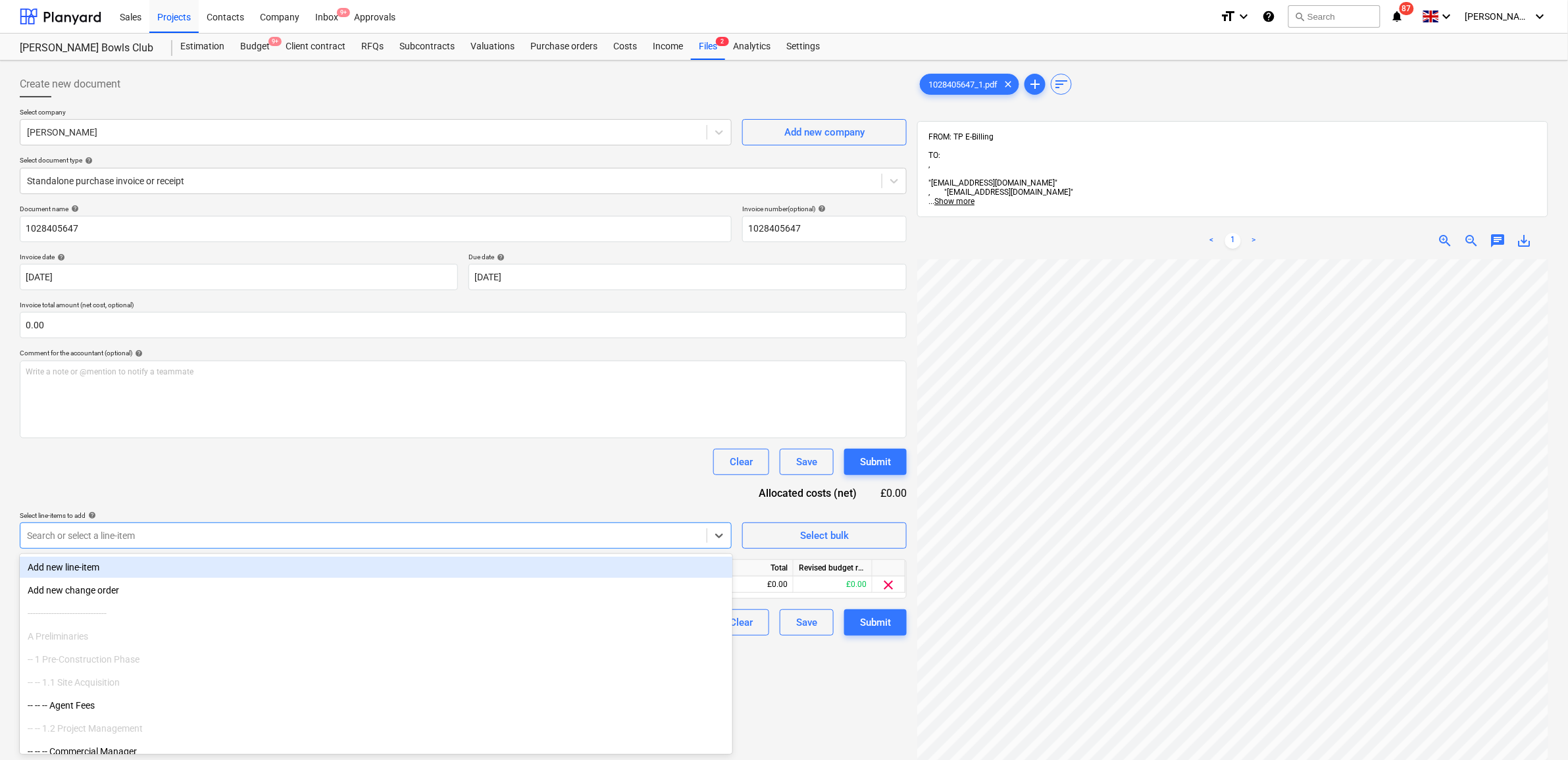
click at [382, 470] on div "Clear Save Submit" at bounding box center [463, 461] width 887 height 26
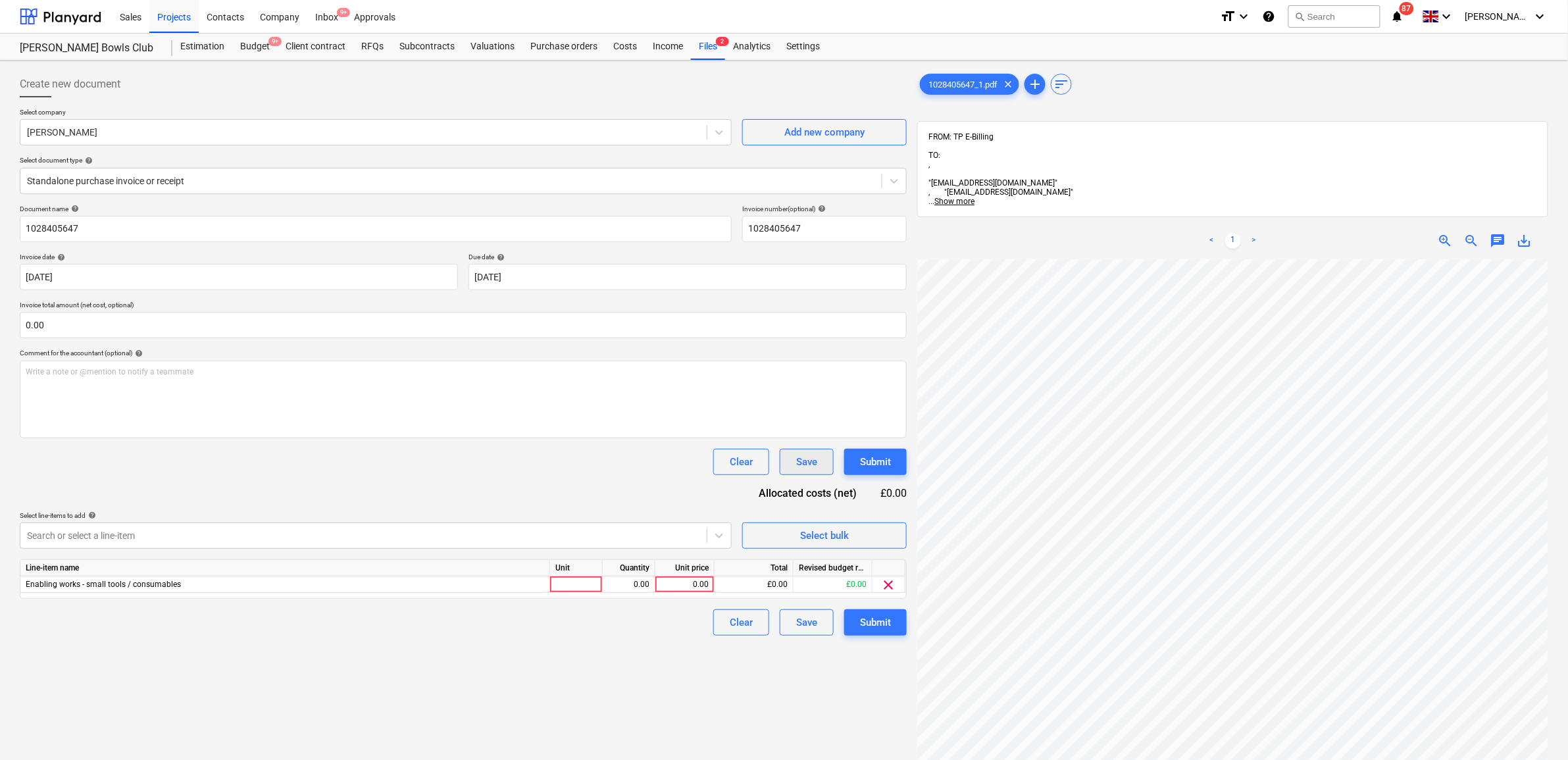
scroll to position [23, 60]
click at [683, 585] on div "0.00" at bounding box center [685, 584] width 48 height 16
type input "32.37"
click at [612, 661] on div "Create new document Select company Travis Perkins Add new company Select docume…" at bounding box center [463, 527] width 897 height 922
click at [860, 624] on div "Submit" at bounding box center [875, 622] width 31 height 17
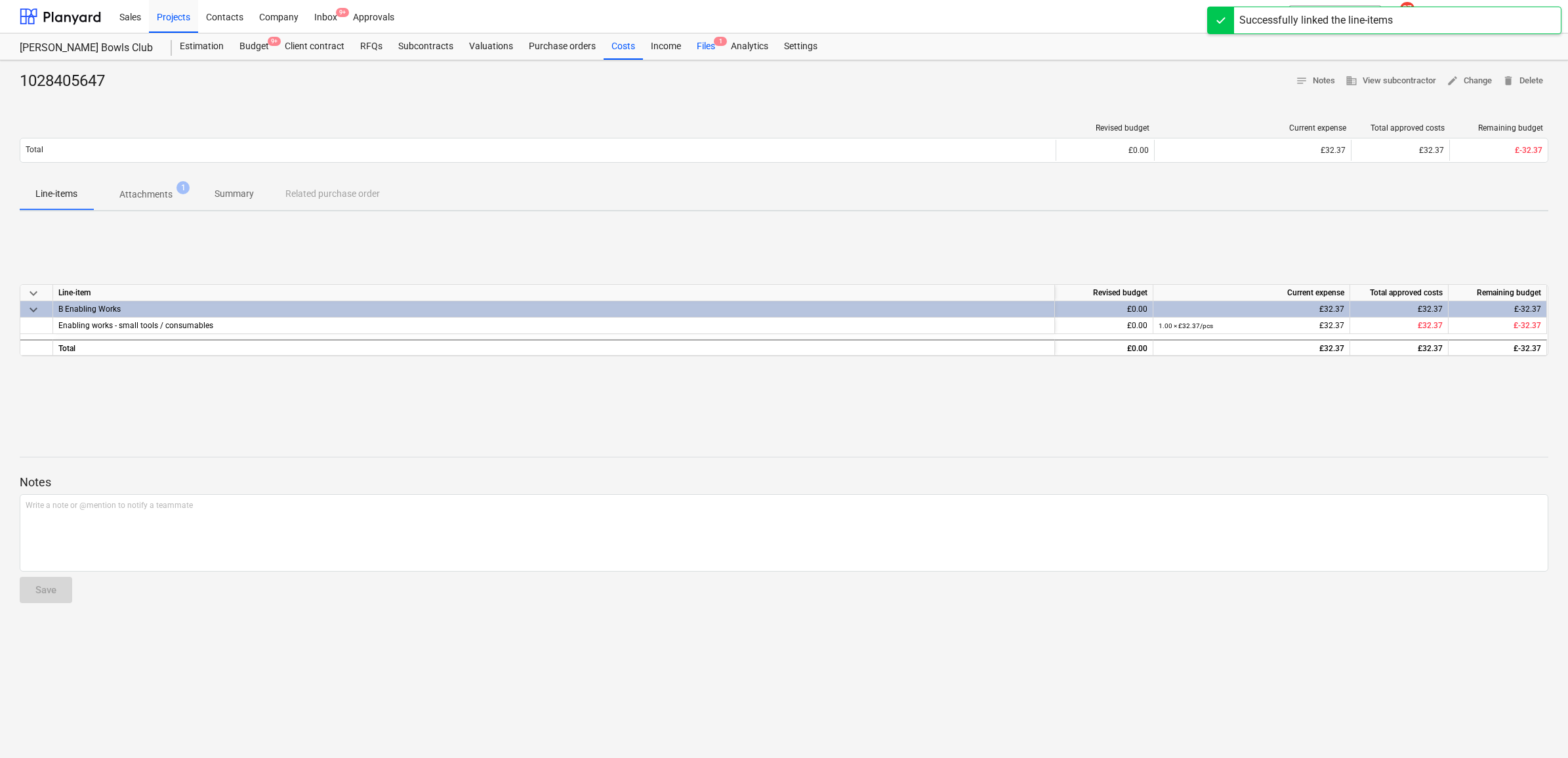
click at [697, 38] on div "Files 1" at bounding box center [706, 46] width 34 height 26
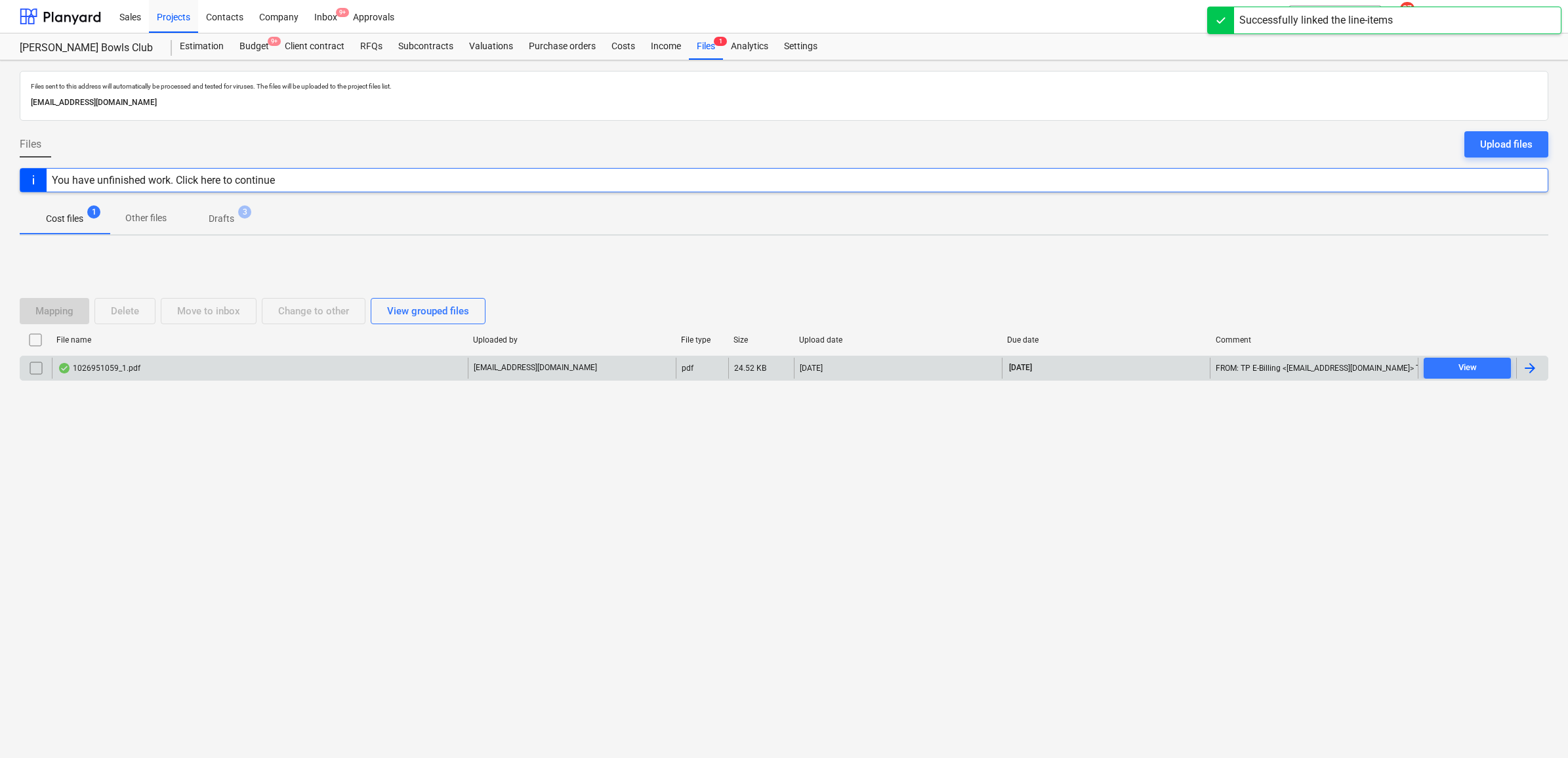
click at [1533, 369] on div at bounding box center [1530, 368] width 16 height 16
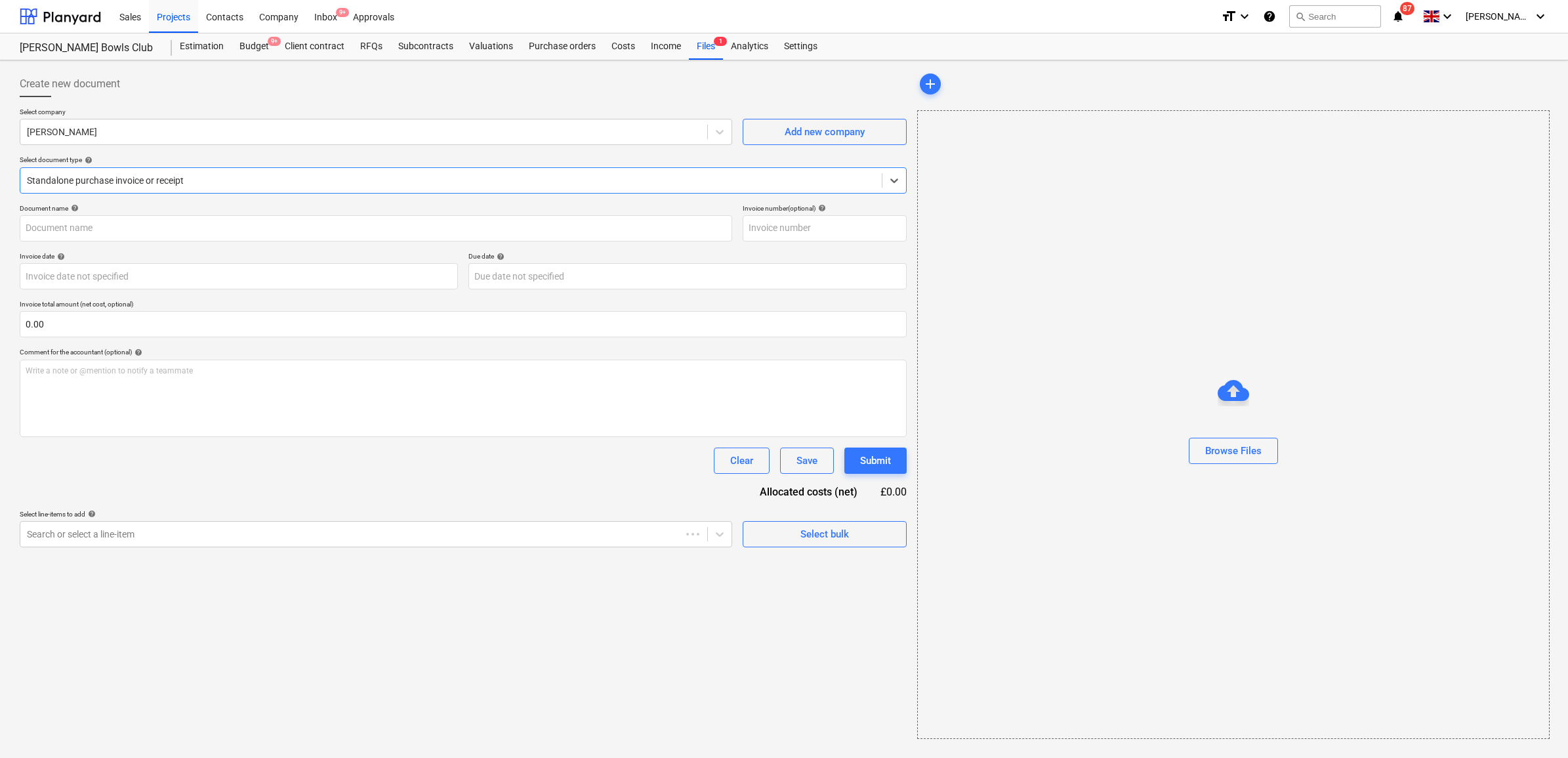
type input "1026951059"
type input "08 Aug 2025"
type input "[DATE]"
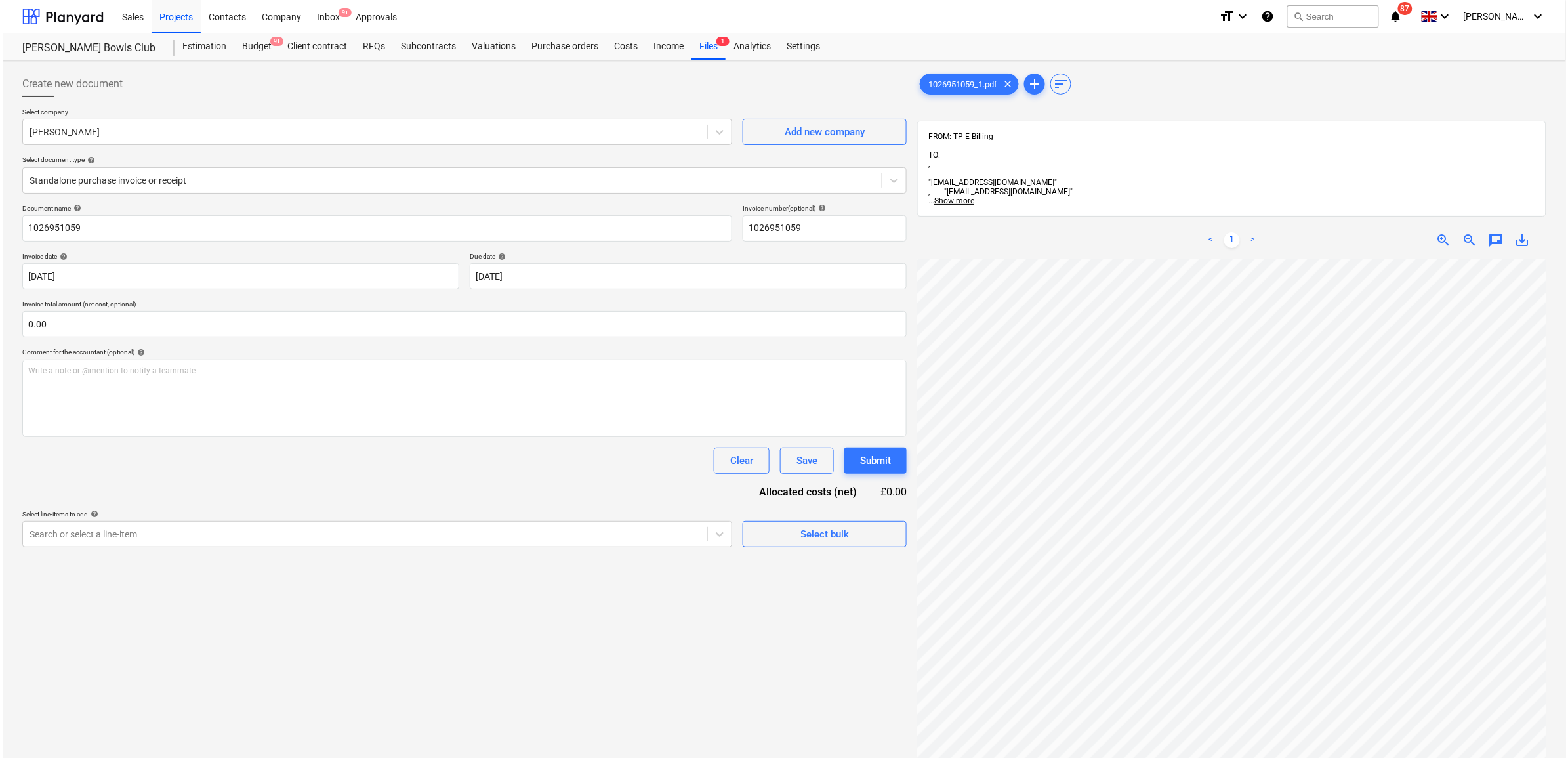
scroll to position [248, 60]
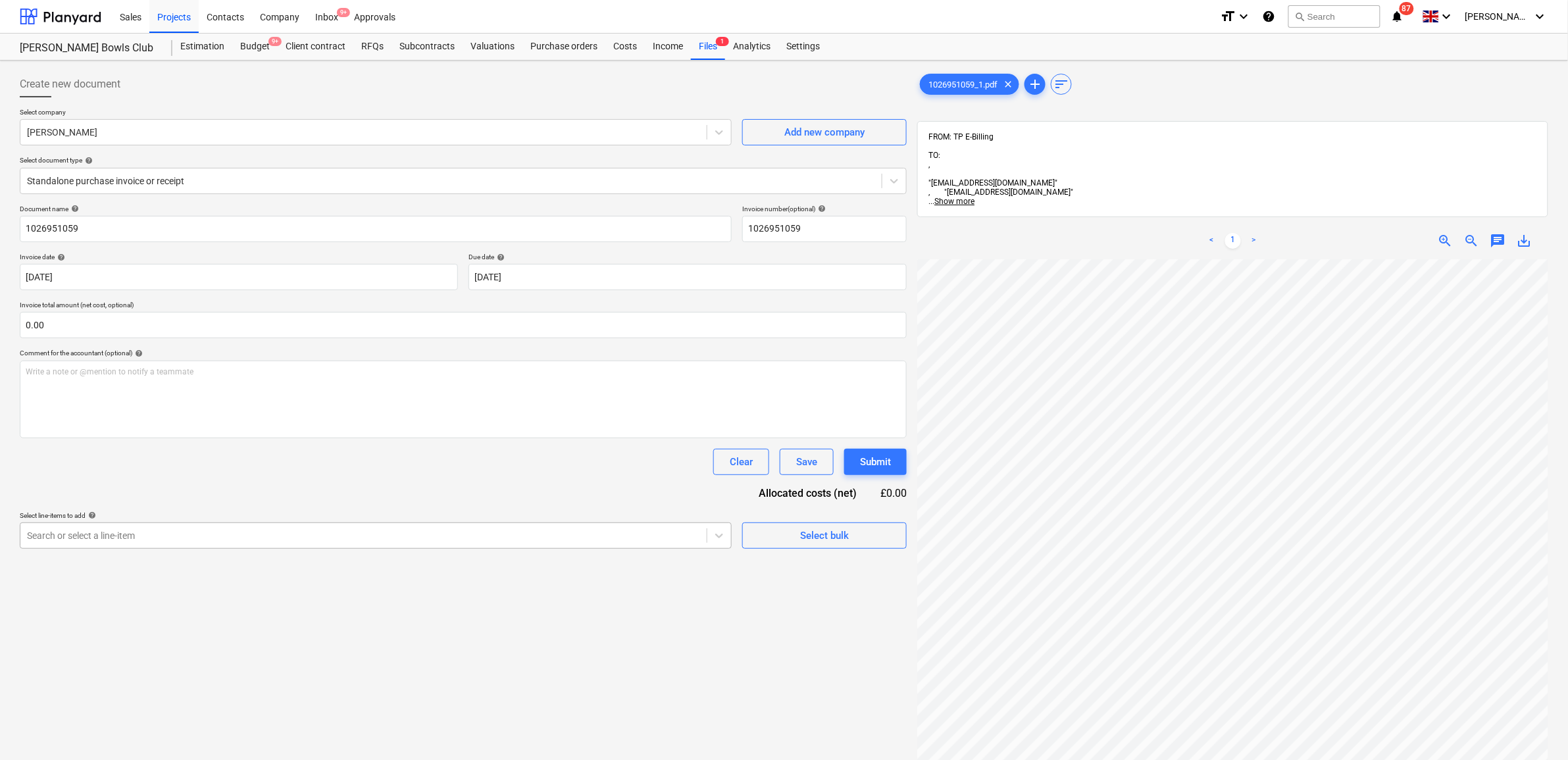
click at [679, 537] on div at bounding box center [363, 535] width 673 height 13
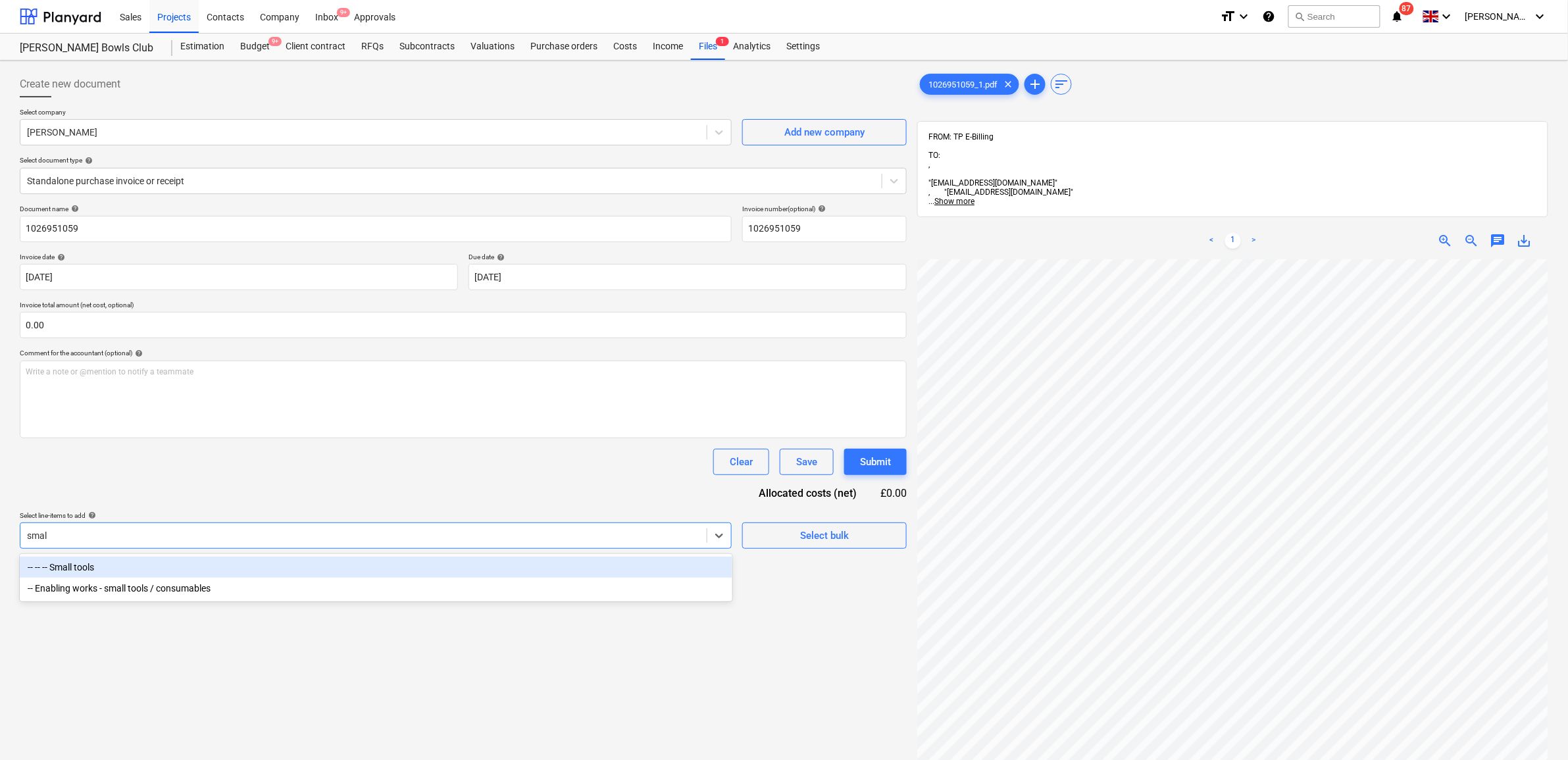
type input "small"
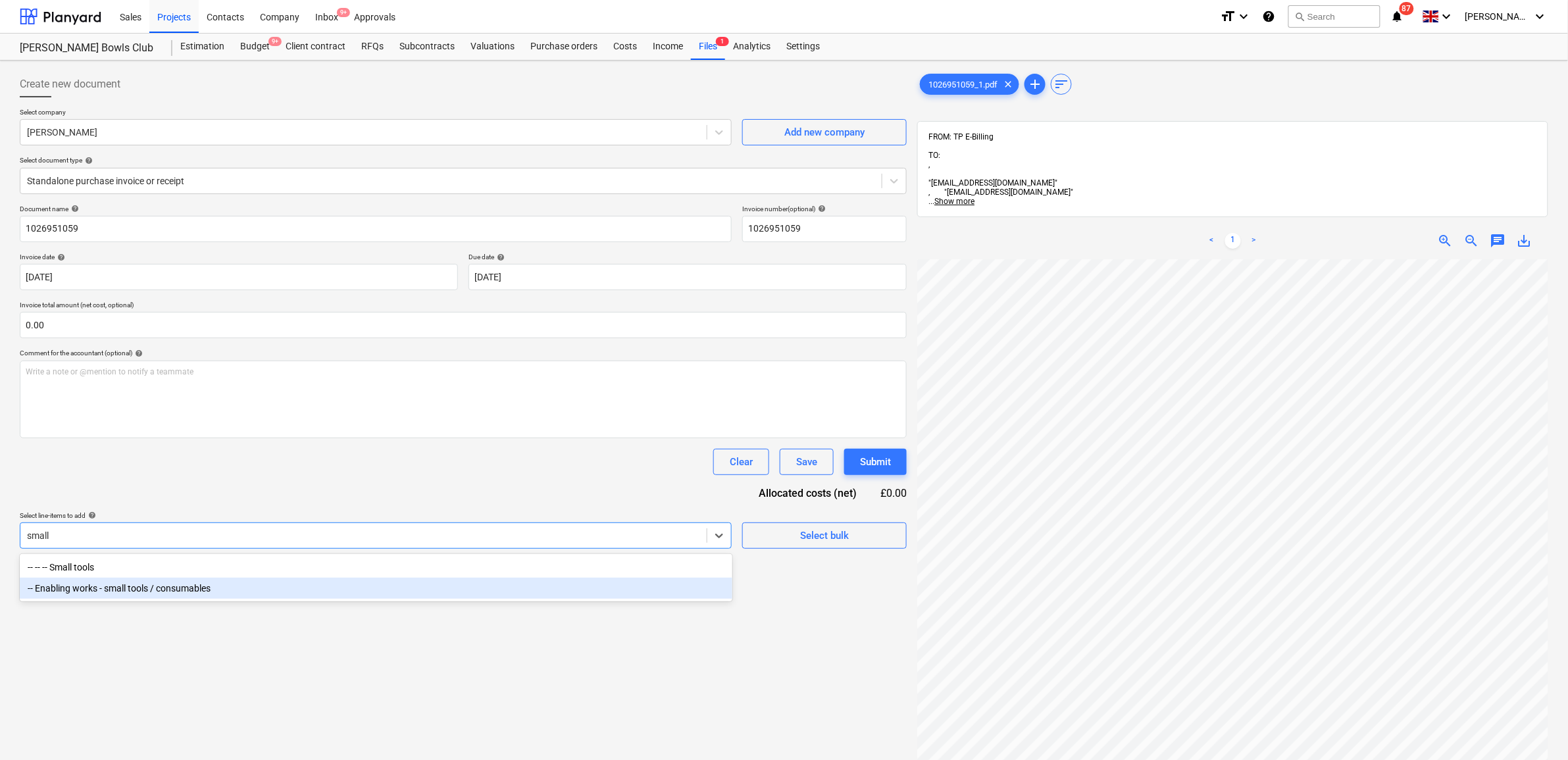
click at [385, 595] on div "-- Enabling works - small tools / consumables" at bounding box center [376, 588] width 713 height 21
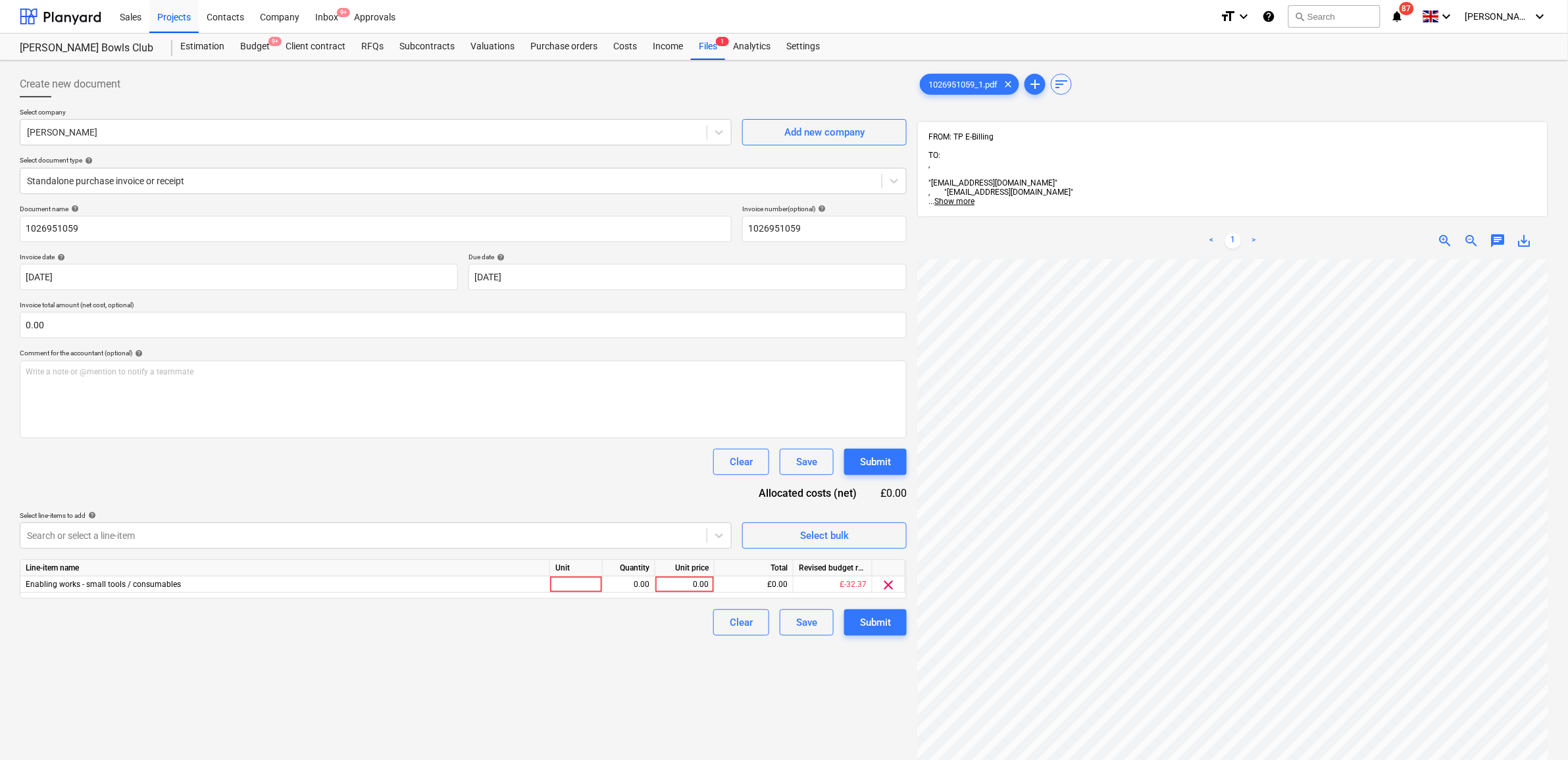
click at [379, 499] on div "Document name help 1026951059 Invoice number (optional) help 1026951059 Invoice…" at bounding box center [463, 419] width 887 height 431
click at [691, 583] on div "0.00" at bounding box center [685, 584] width 48 height 16
type input "74.32"
click at [663, 670] on div "Create new document Select company Travis Perkins Add new company Select docume…" at bounding box center [463, 527] width 897 height 922
click at [850, 622] on button "Submit" at bounding box center [875, 622] width 62 height 26
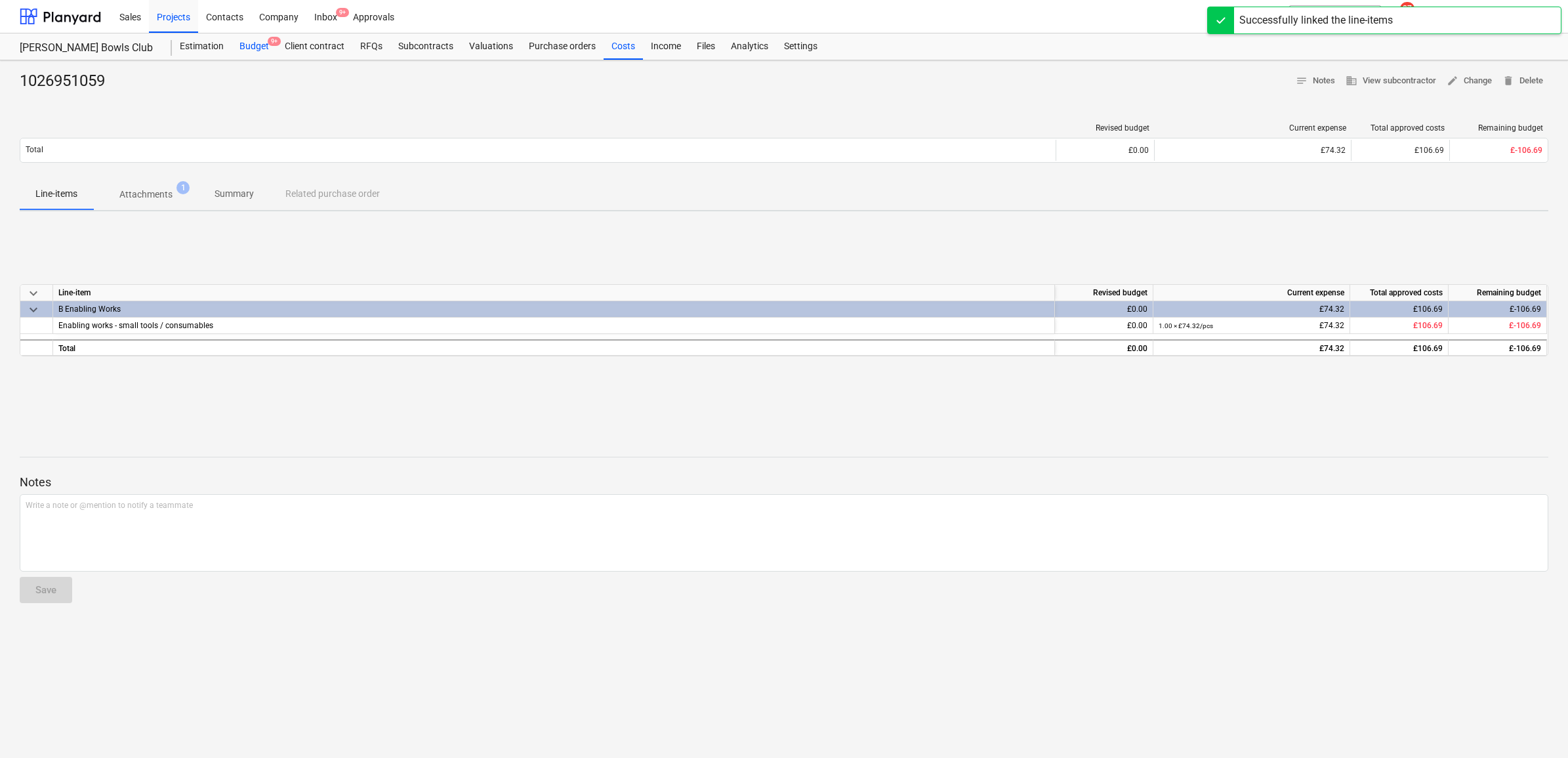
click at [261, 47] on div "Budget 9+" at bounding box center [254, 46] width 45 height 26
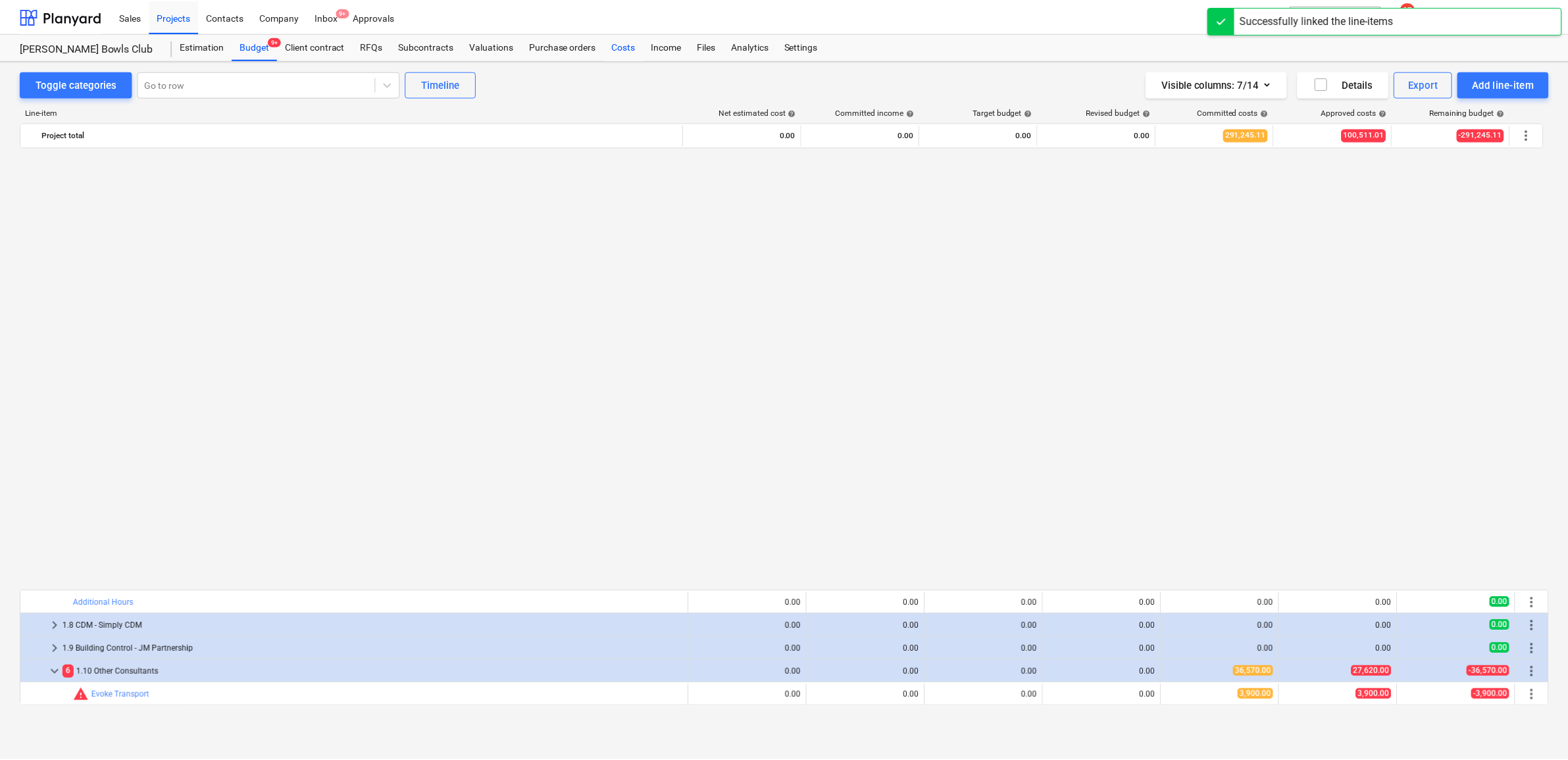
scroll to position [904, 0]
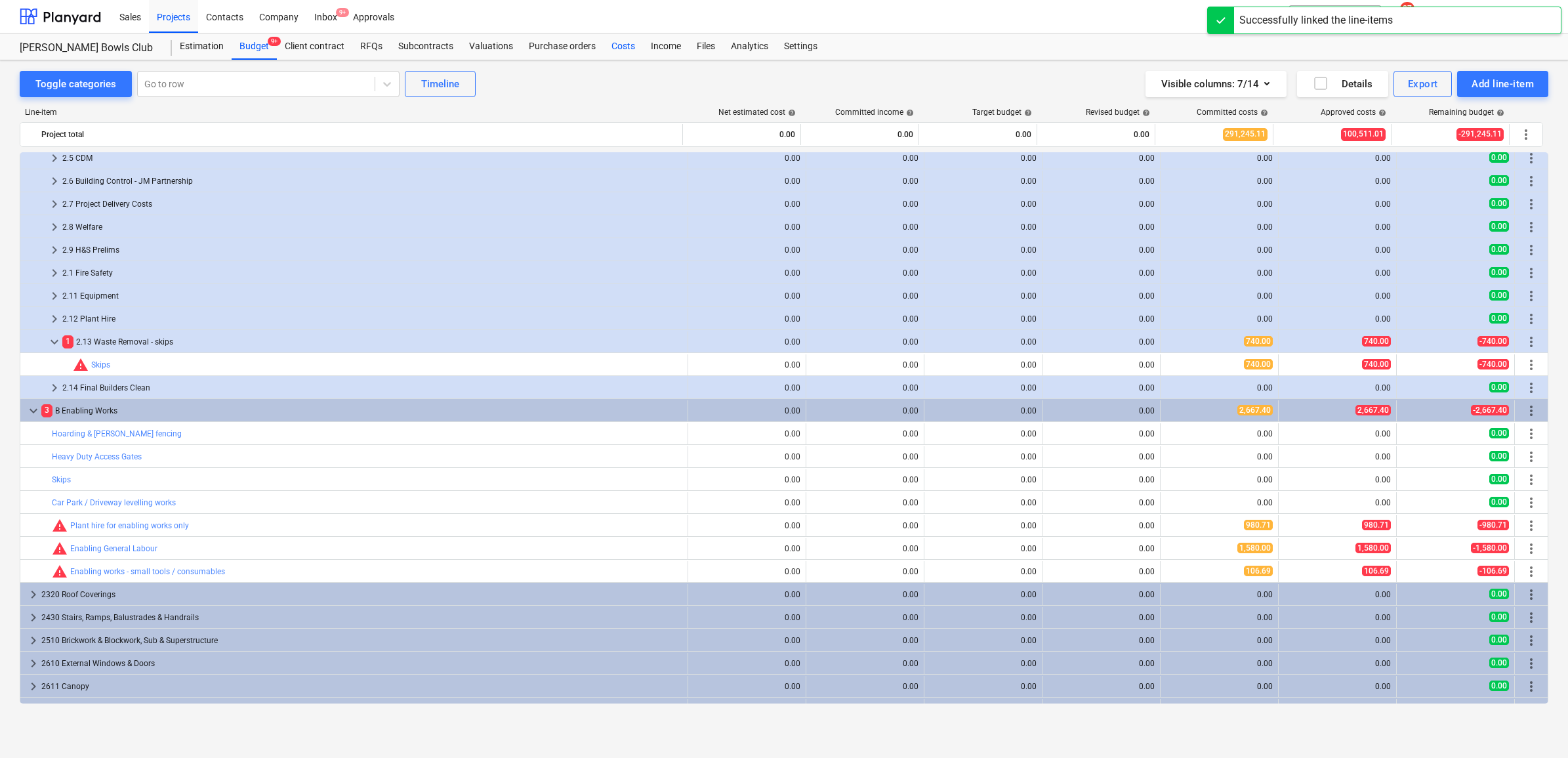
click at [614, 50] on div "Costs" at bounding box center [624, 46] width 40 height 26
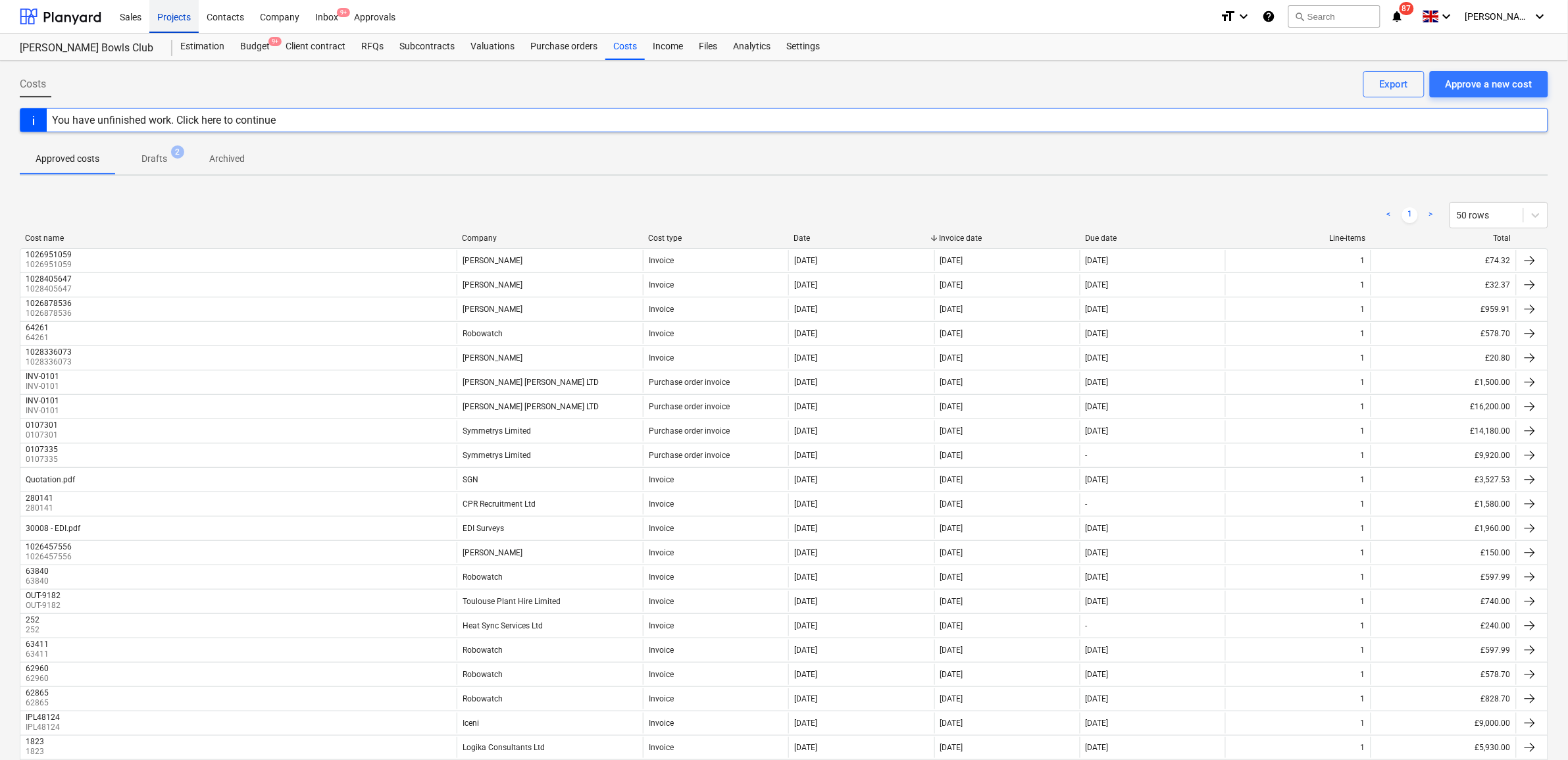
click at [163, 15] on div "Projects" at bounding box center [174, 16] width 50 height 33
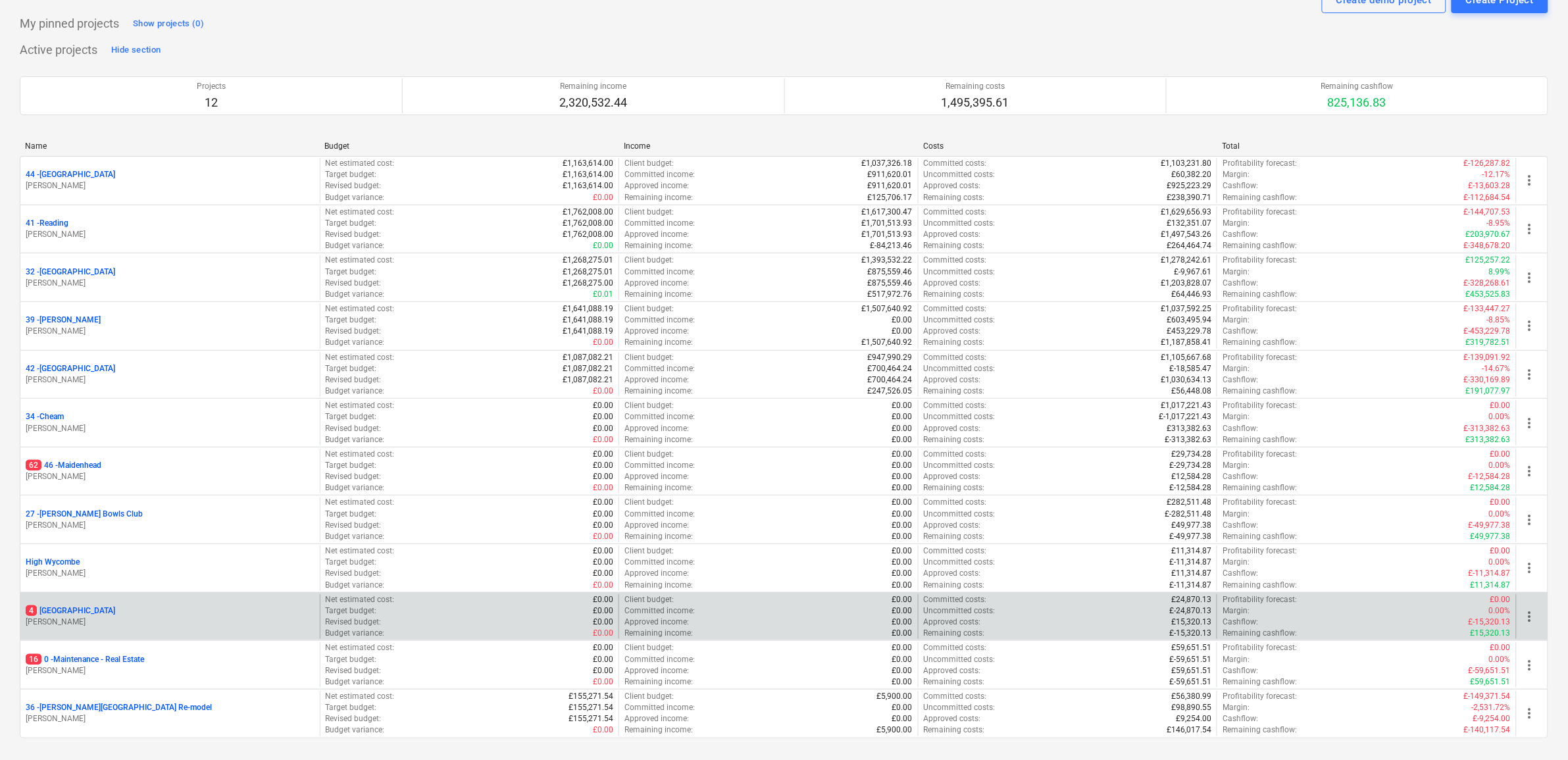
scroll to position [142, 0]
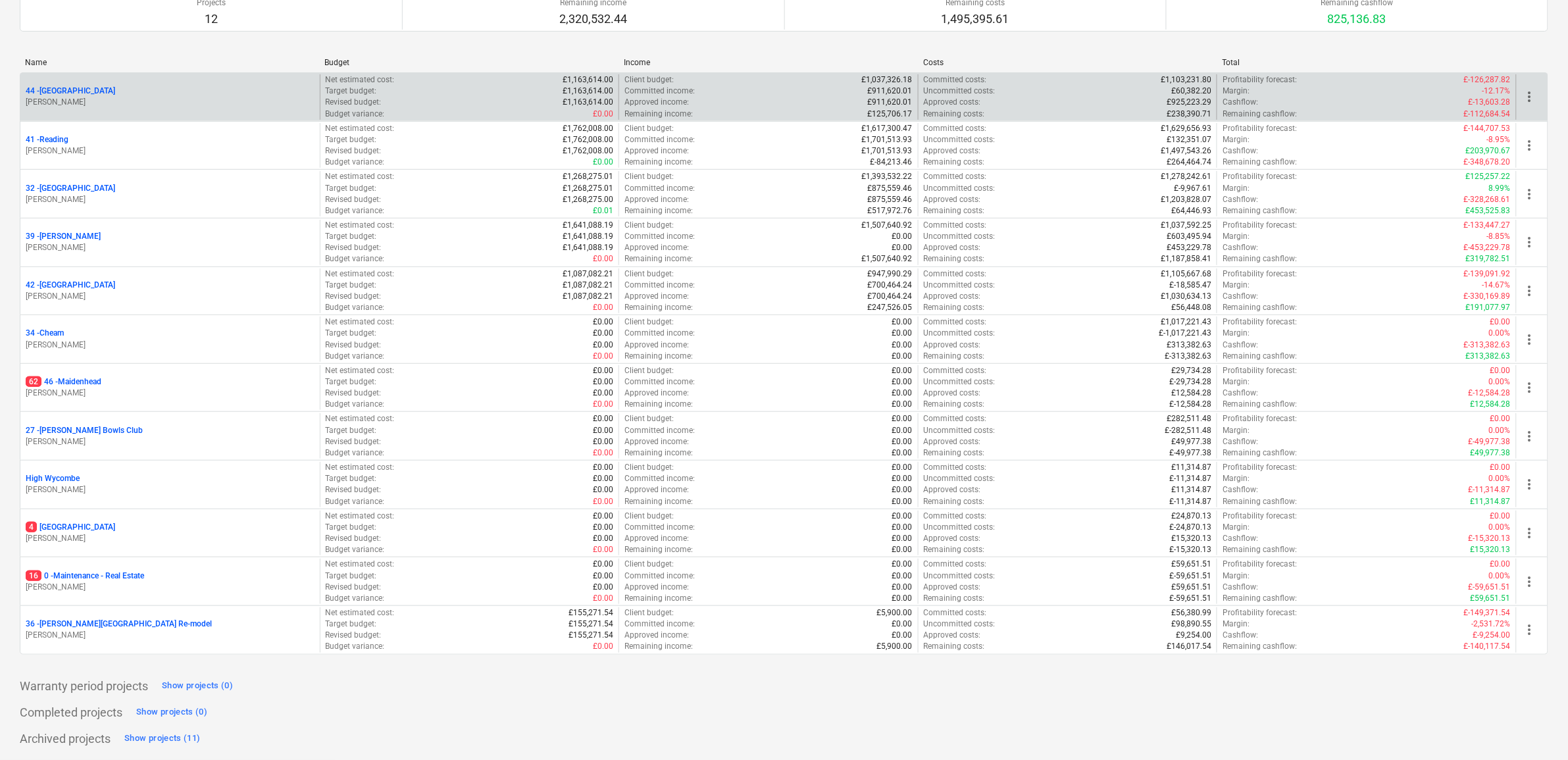
click at [63, 89] on p "44 - Richmond" at bounding box center [70, 91] width 89 height 11
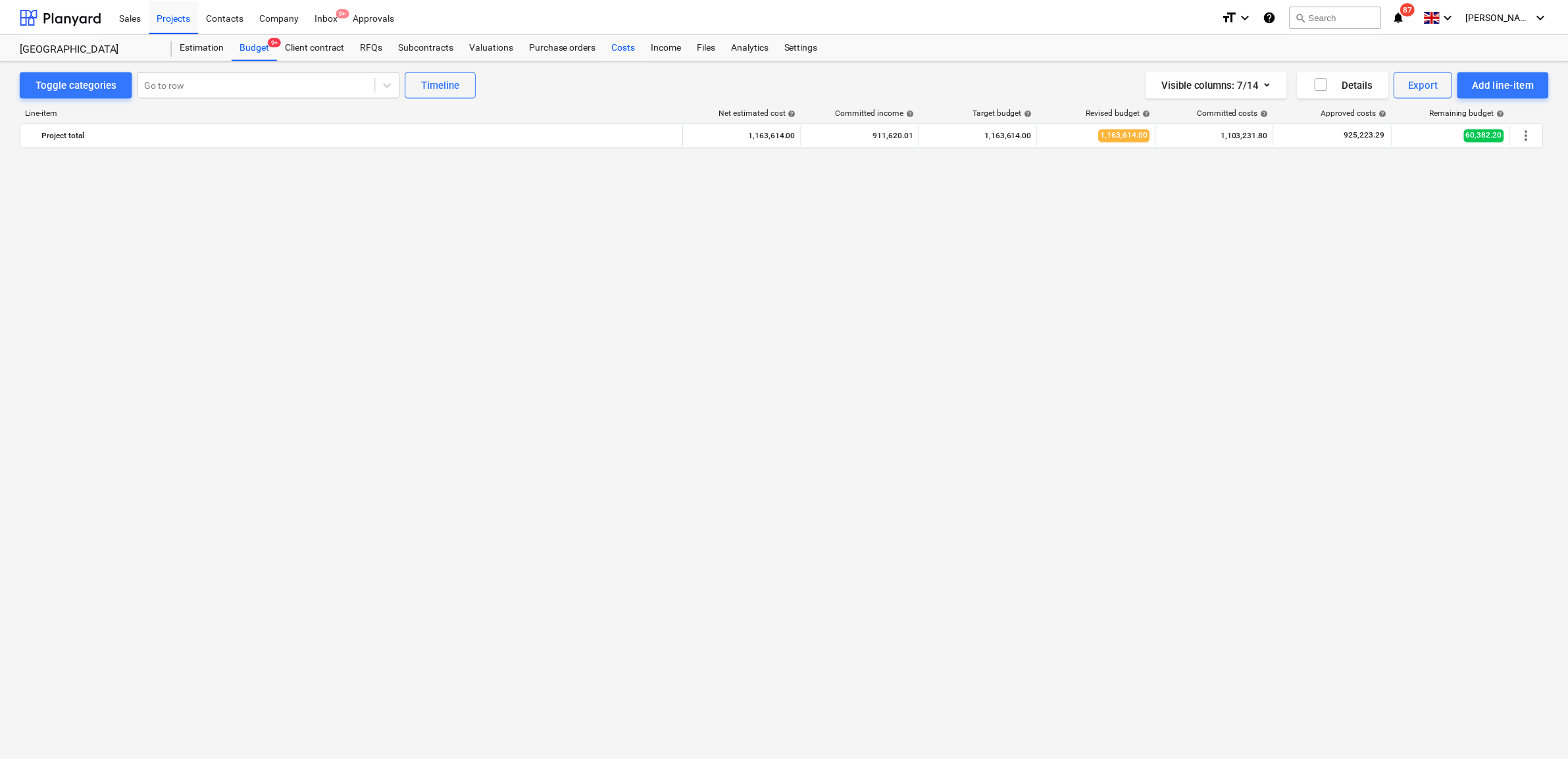
scroll to position [2302, 0]
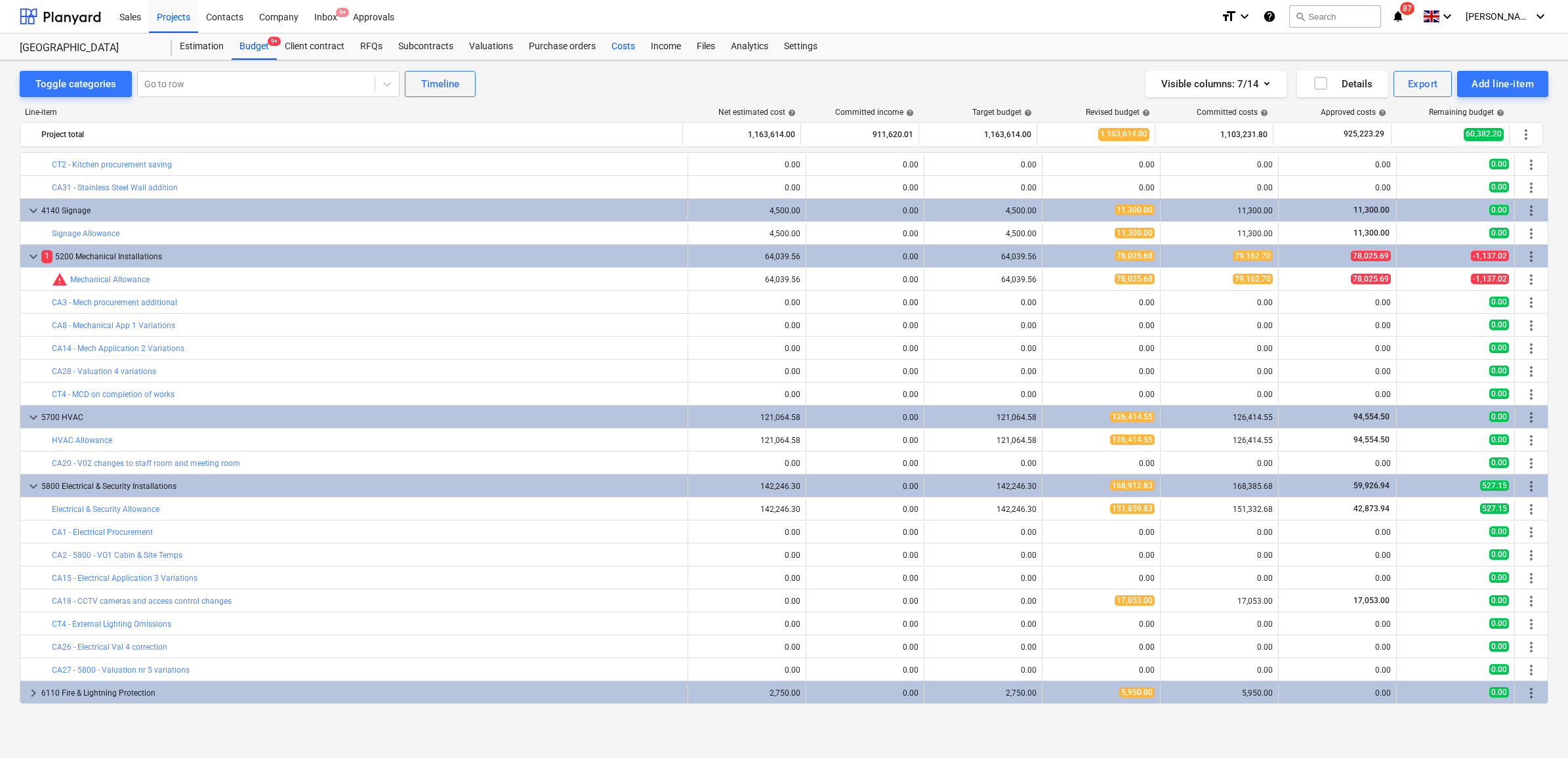
click at [617, 47] on div "Costs" at bounding box center [624, 46] width 40 height 26
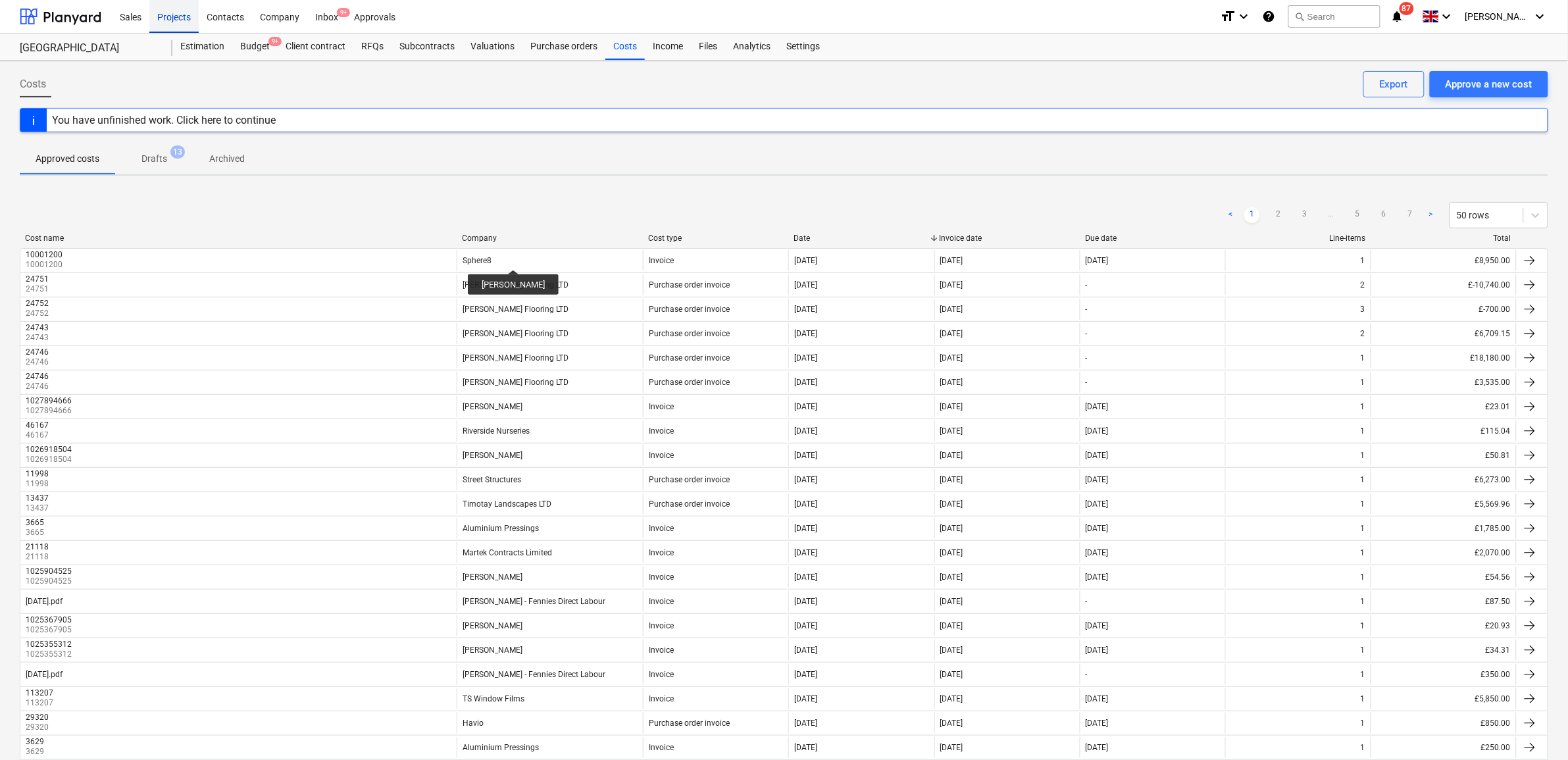
click at [172, 21] on div "Projects" at bounding box center [174, 16] width 50 height 33
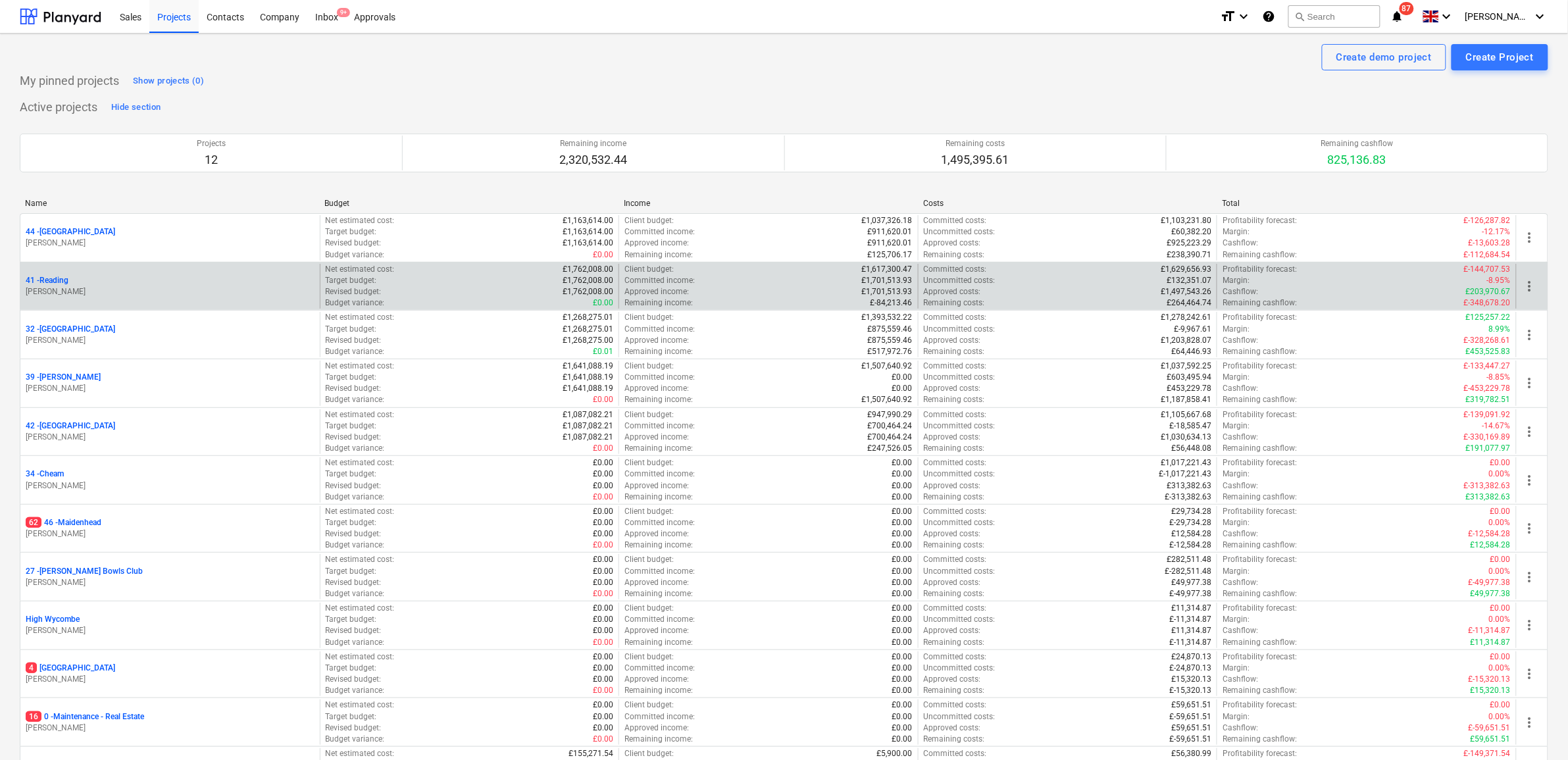
click at [48, 283] on p "41 - Reading" at bounding box center [47, 280] width 43 height 11
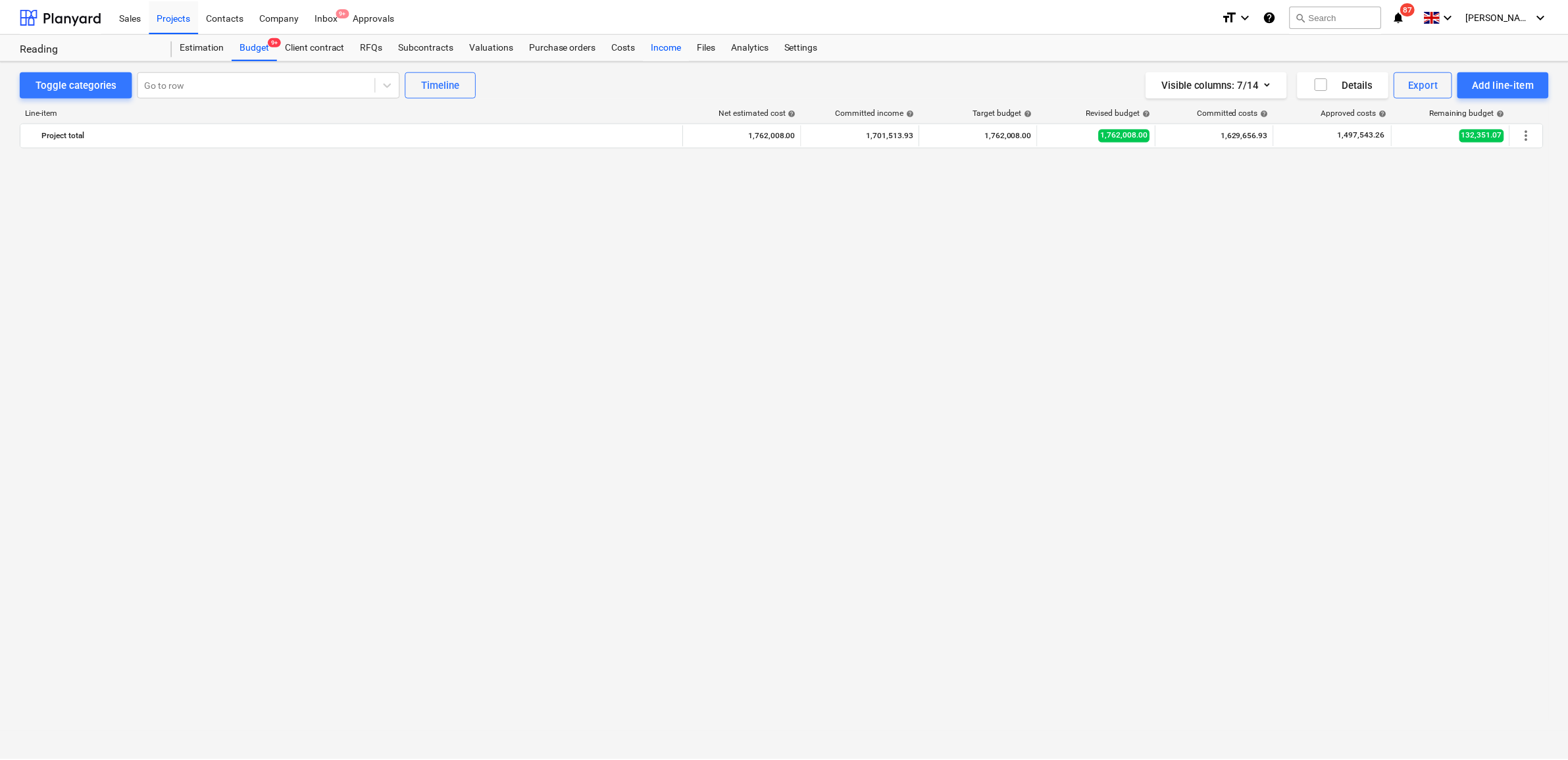
scroll to position [1588, 0]
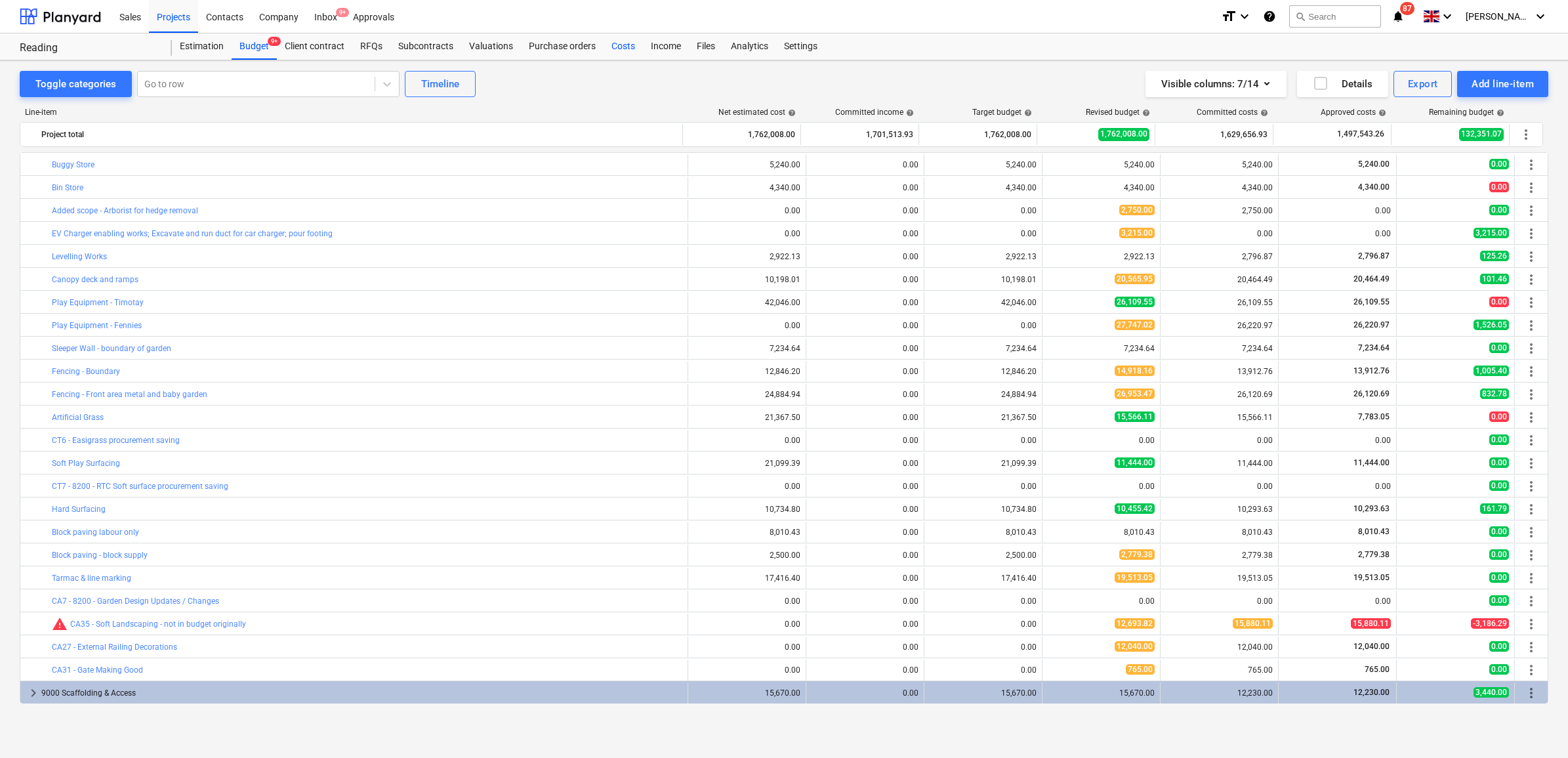
click at [627, 46] on div "Costs" at bounding box center [624, 46] width 40 height 26
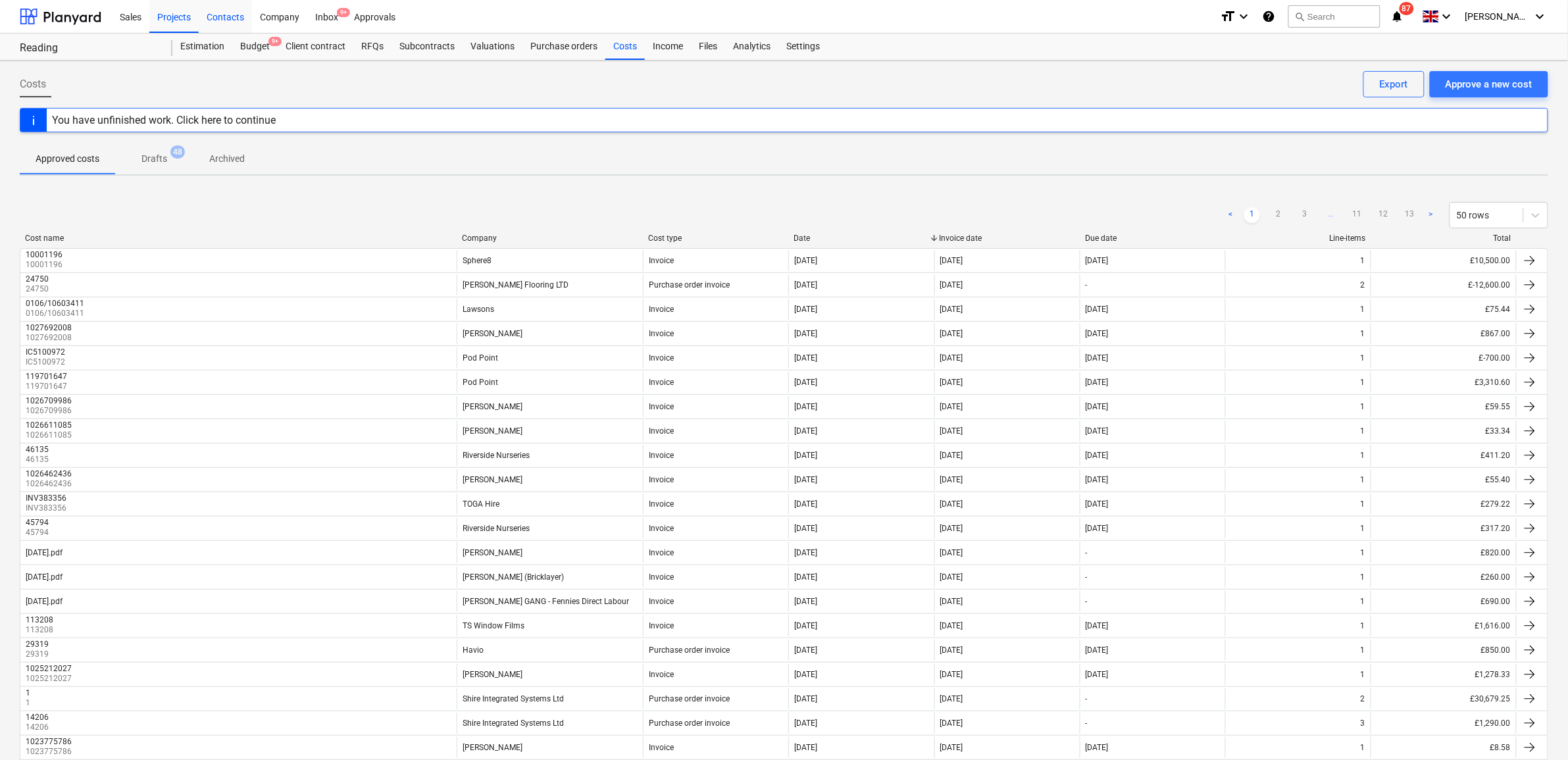
drag, startPoint x: 185, startPoint y: 15, endPoint x: 208, endPoint y: 15, distance: 23.0
click at [185, 15] on div "Projects" at bounding box center [174, 16] width 50 height 33
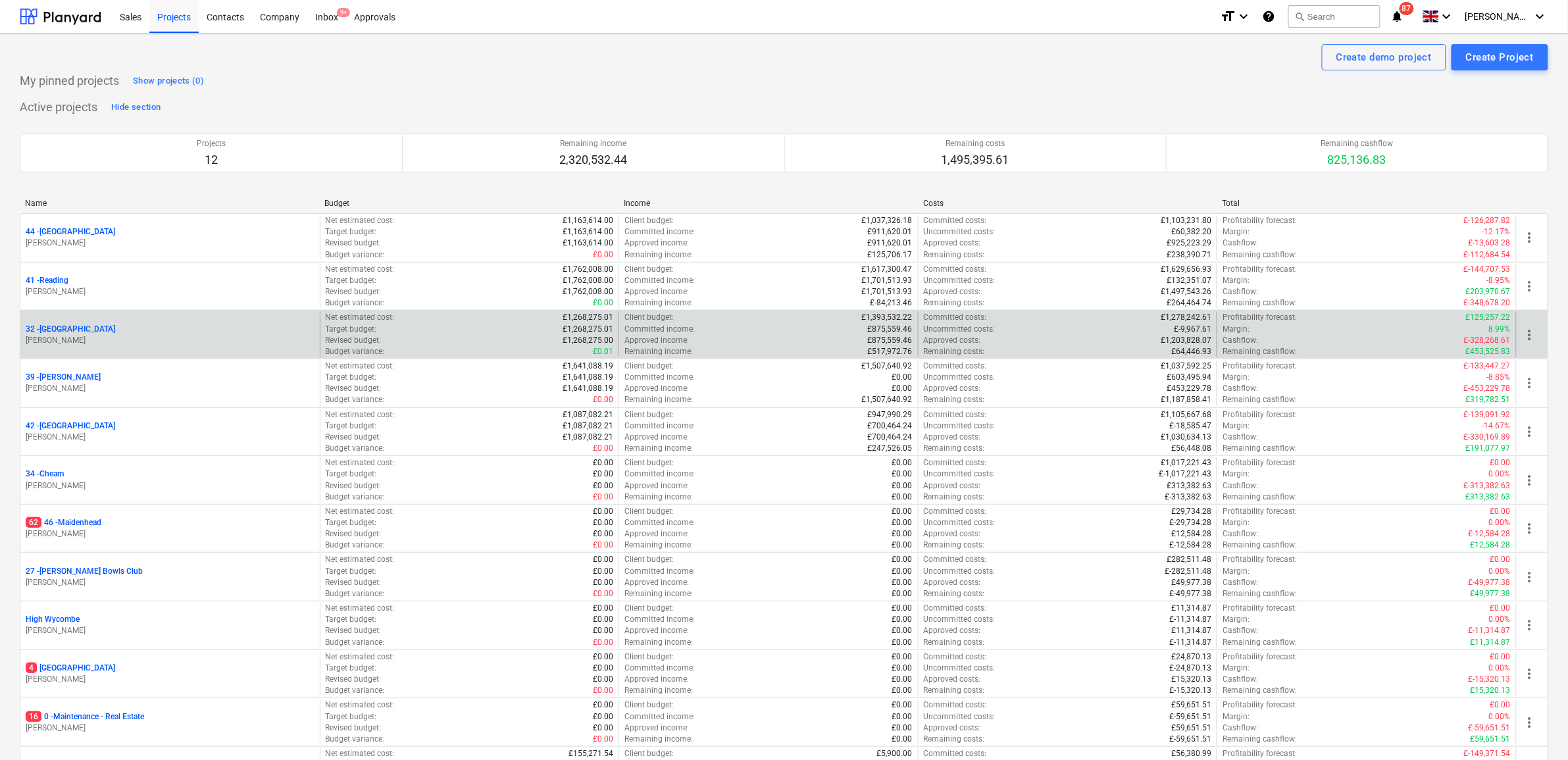
click at [67, 324] on p "32 - Twickenham" at bounding box center [70, 329] width 89 height 11
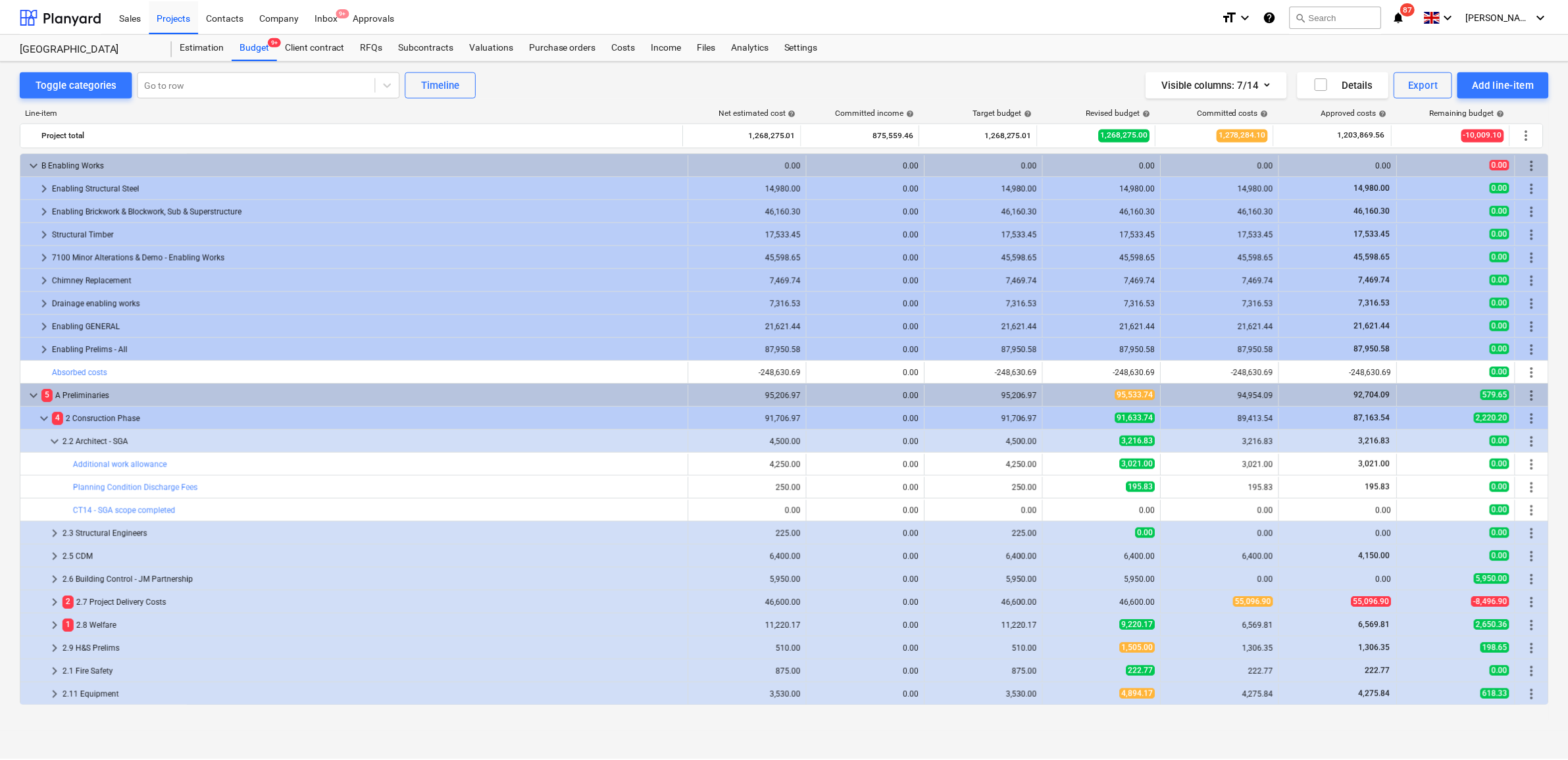
scroll to position [82, 0]
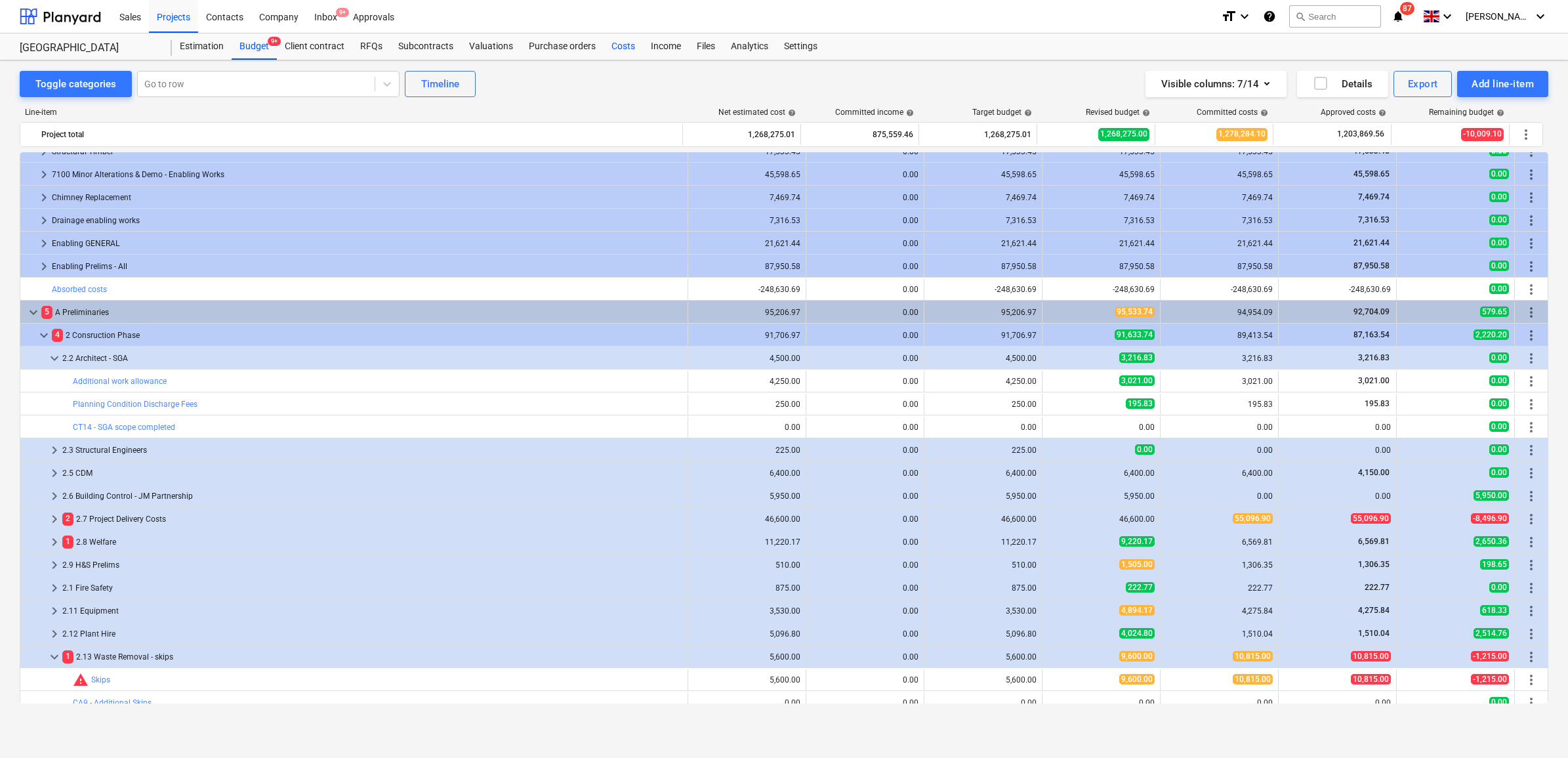
click at [623, 51] on div "Costs" at bounding box center [624, 46] width 40 height 26
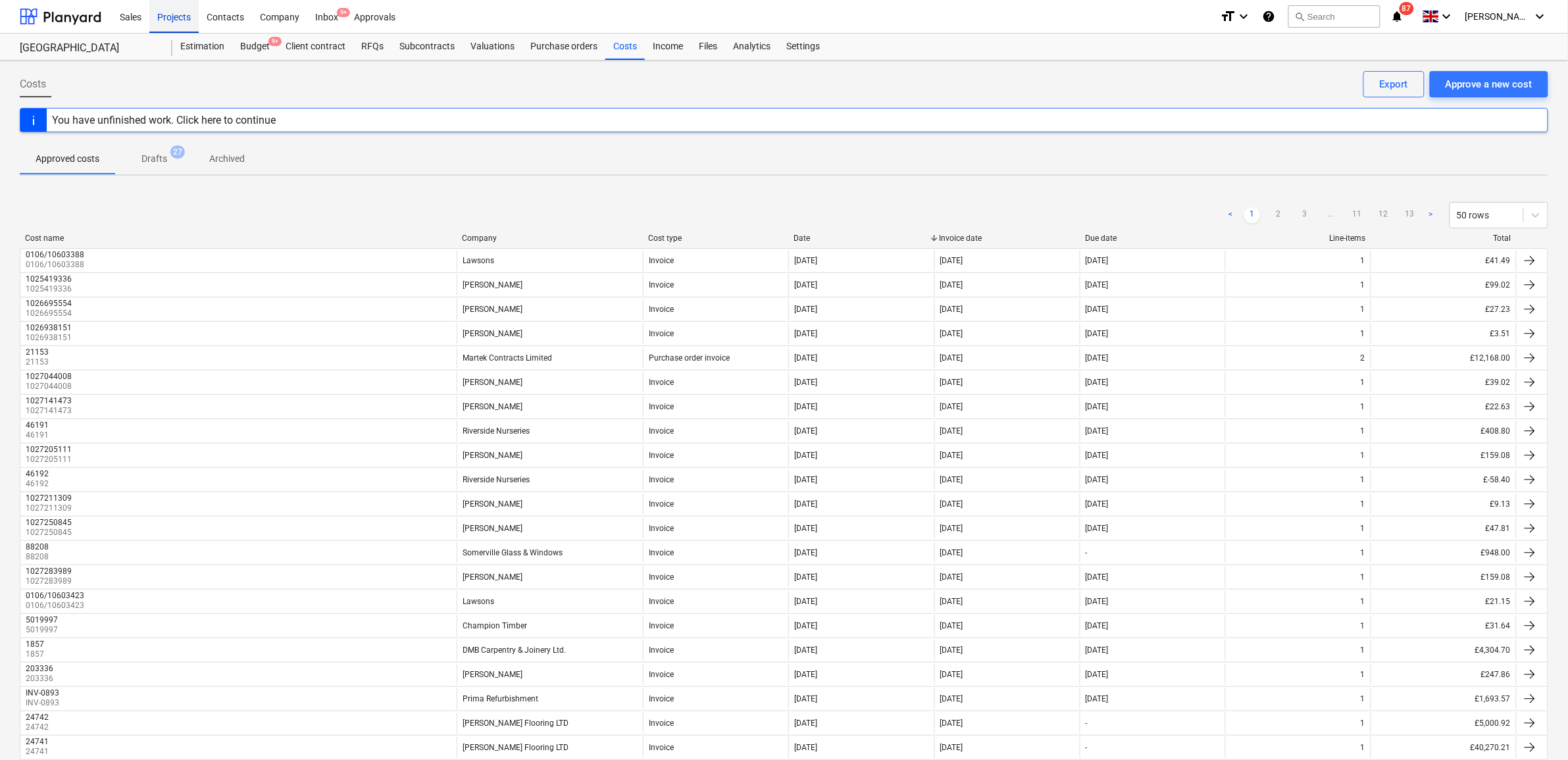
click at [175, 17] on div "Projects" at bounding box center [174, 16] width 50 height 33
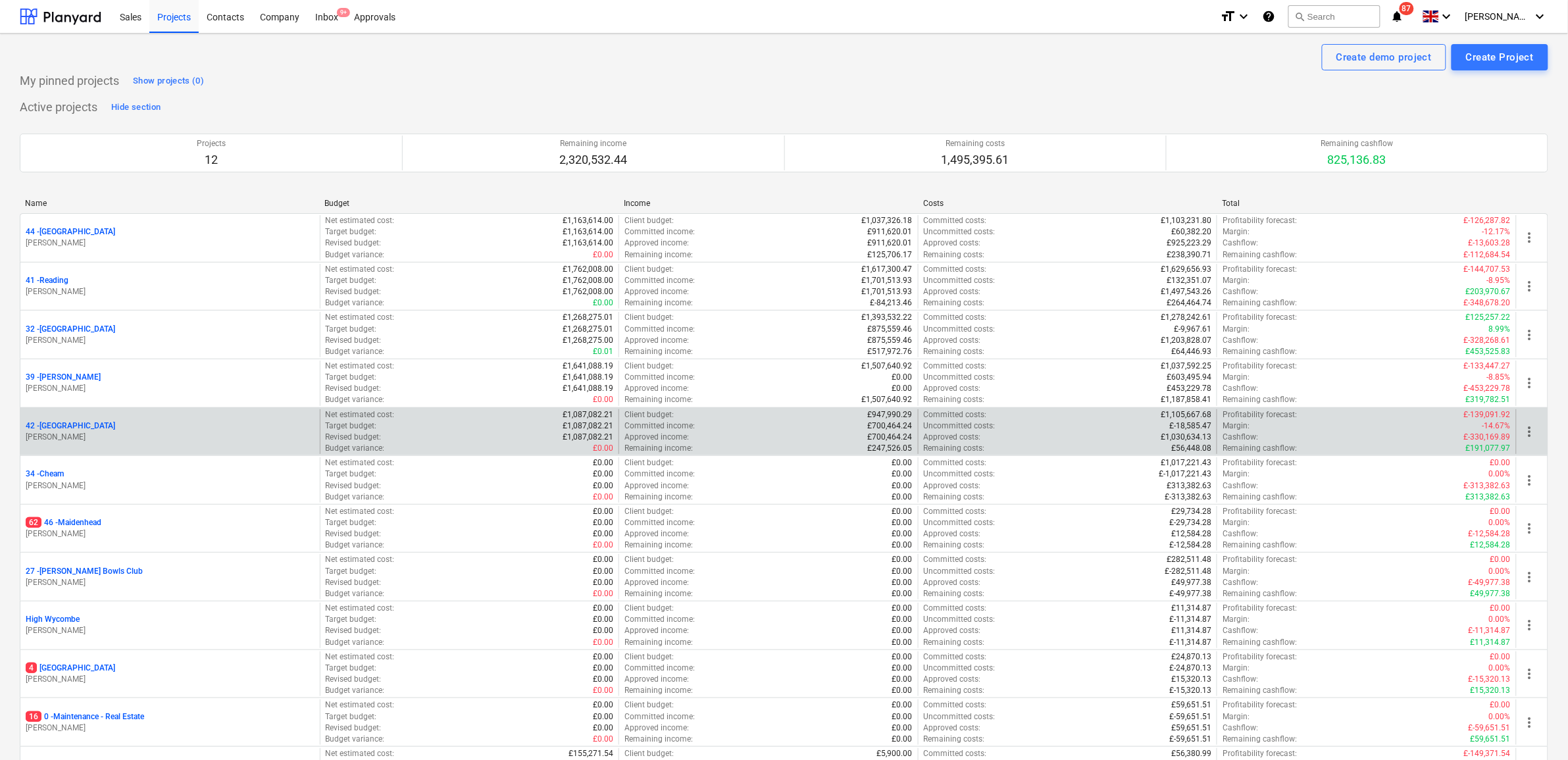
click at [76, 428] on p "42 - Clapham North" at bounding box center [70, 426] width 89 height 11
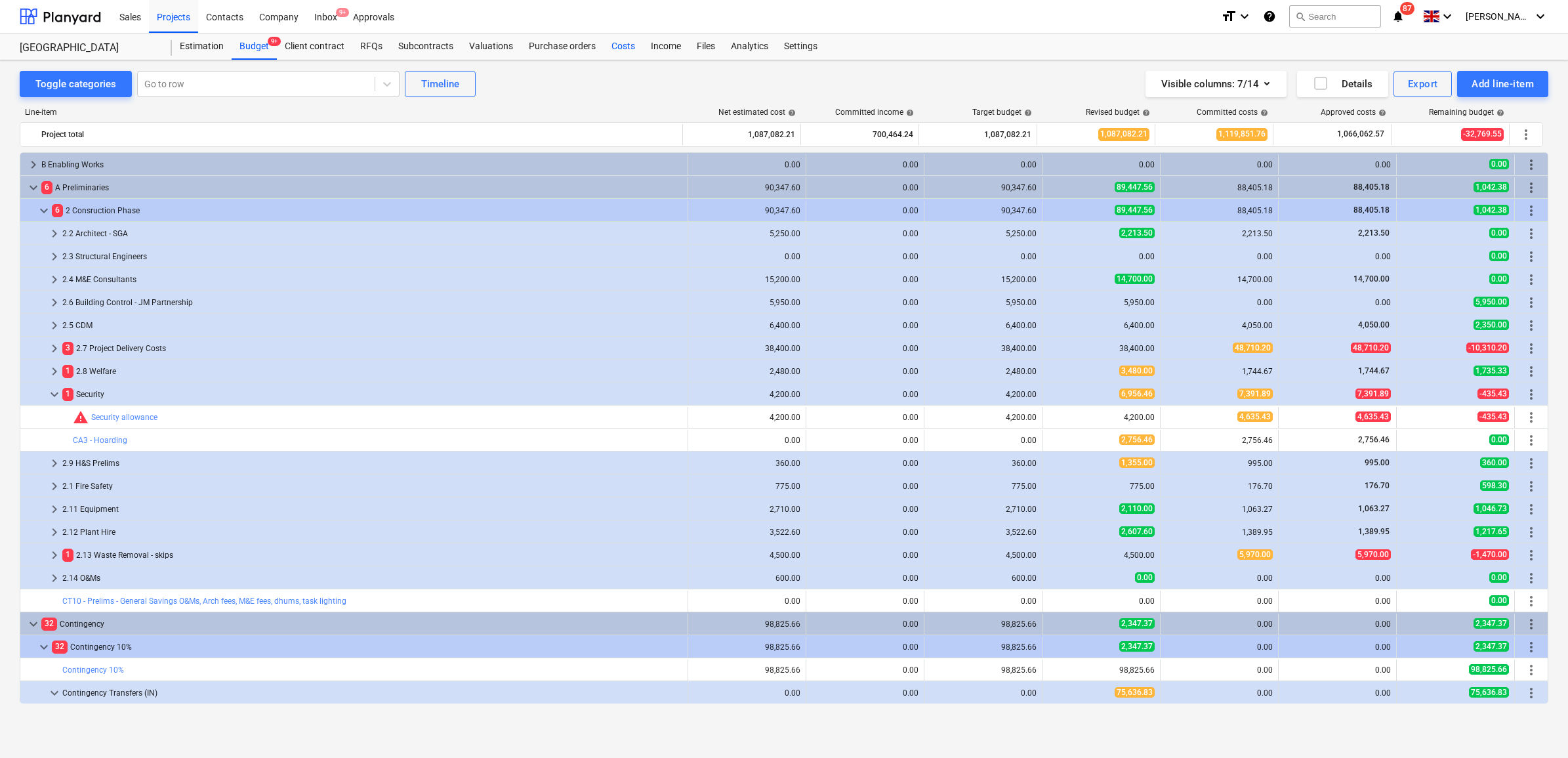
click at [609, 47] on div "Costs" at bounding box center [624, 46] width 40 height 26
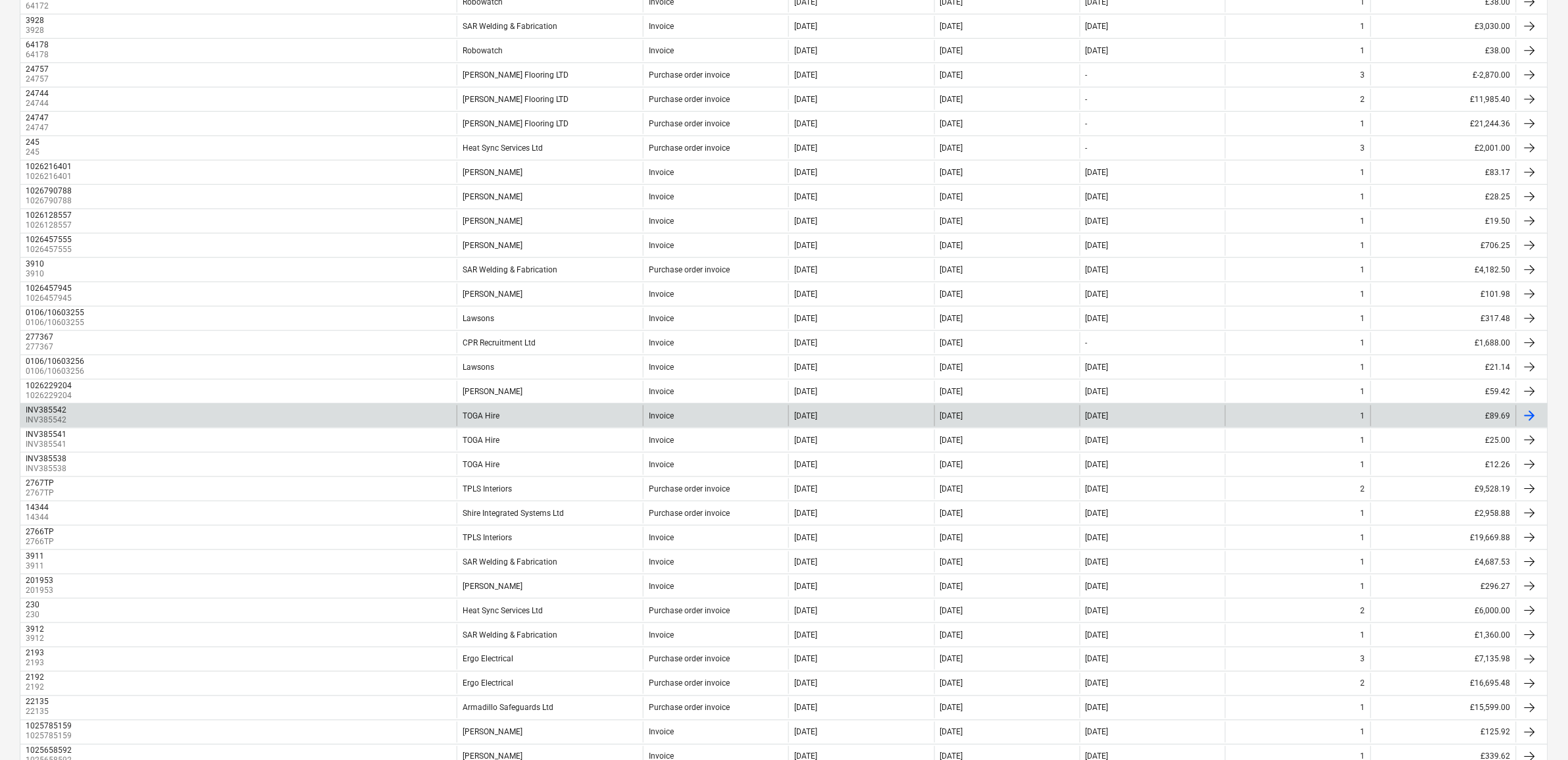
scroll to position [411, 0]
